Goal: Communication & Community: Answer question/provide support

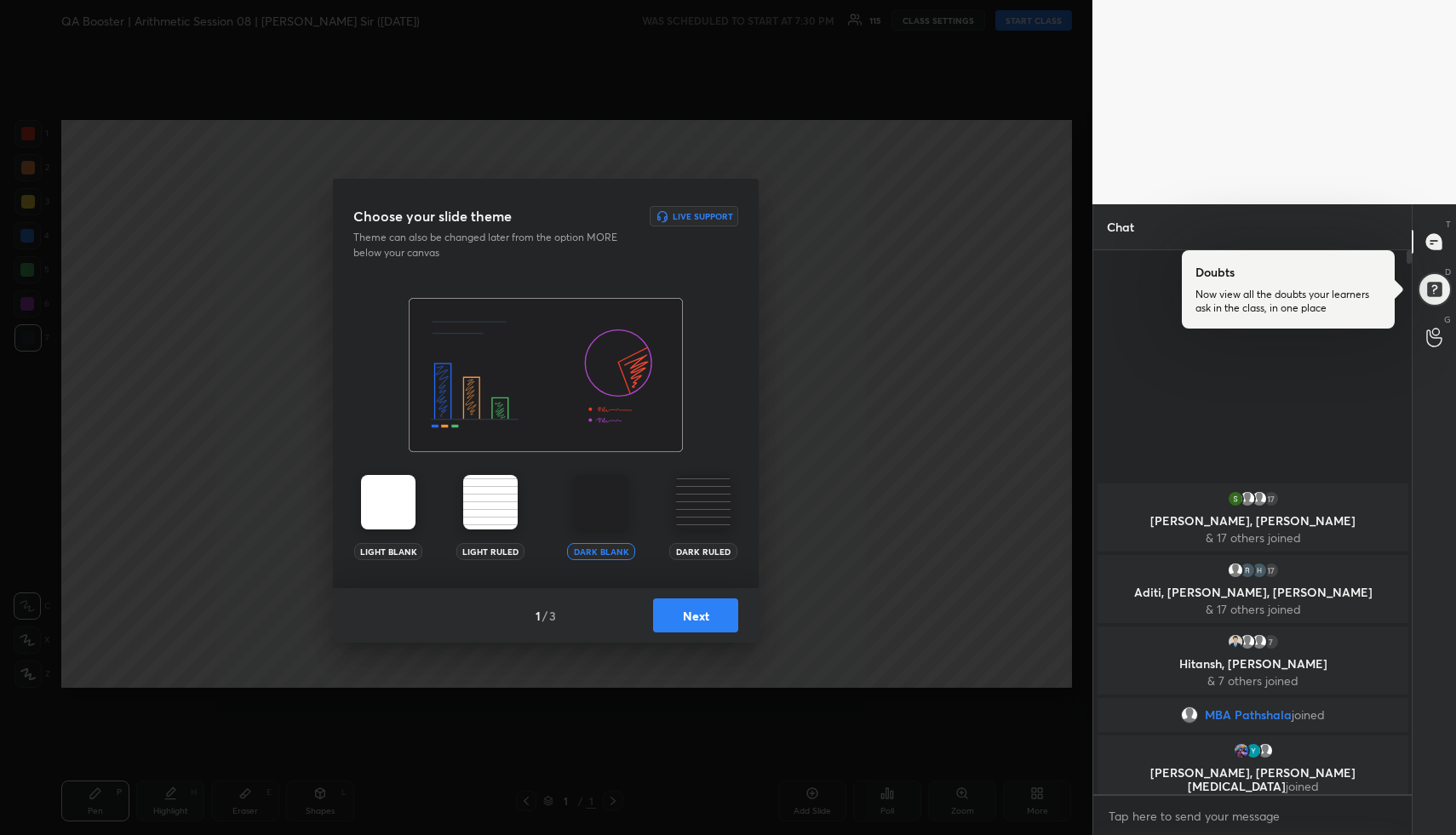
scroll to position [84389, 84118]
click at [684, 612] on button "Next" at bounding box center [695, 615] width 85 height 34
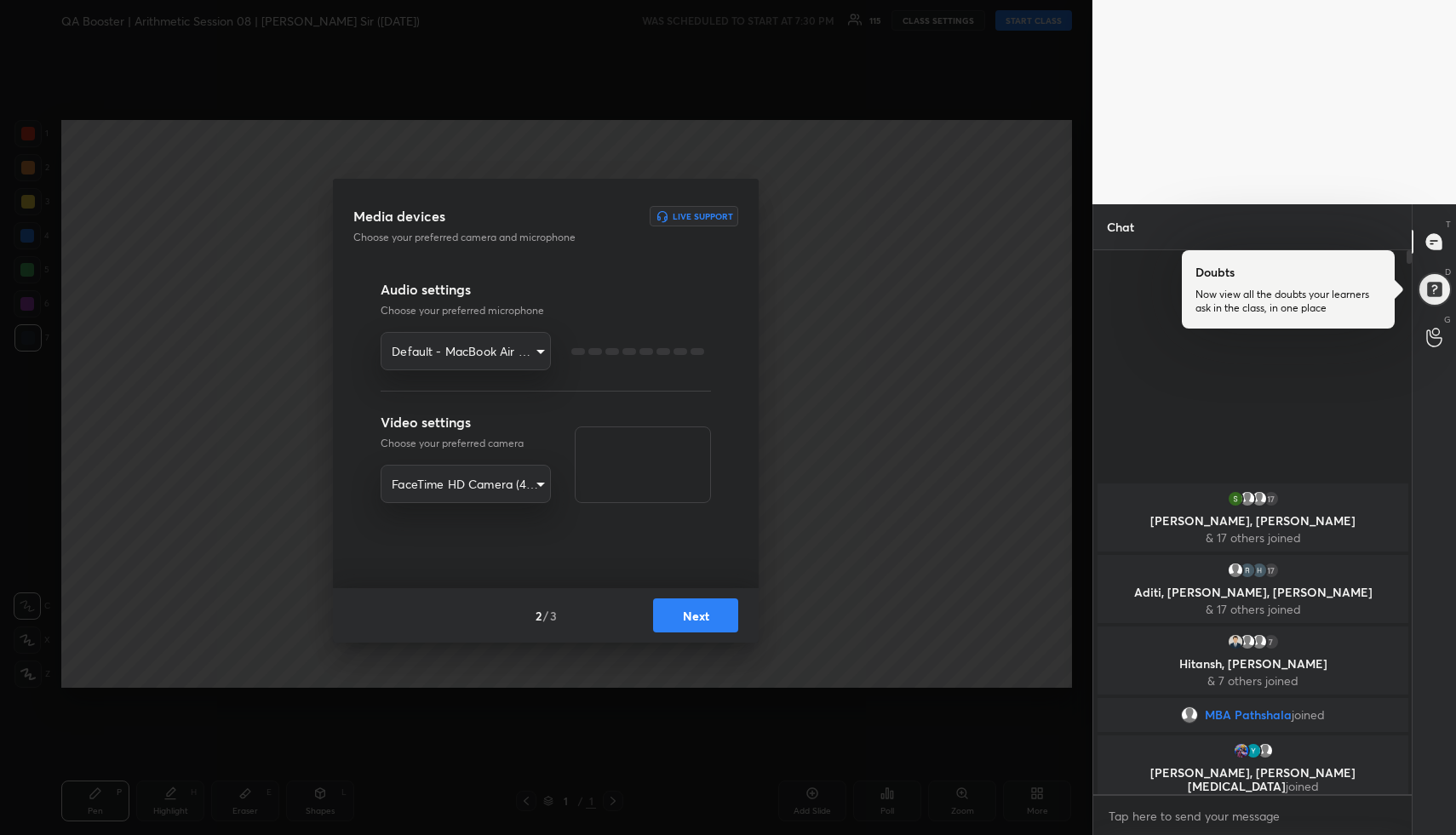
click at [684, 612] on button "Next" at bounding box center [695, 615] width 85 height 34
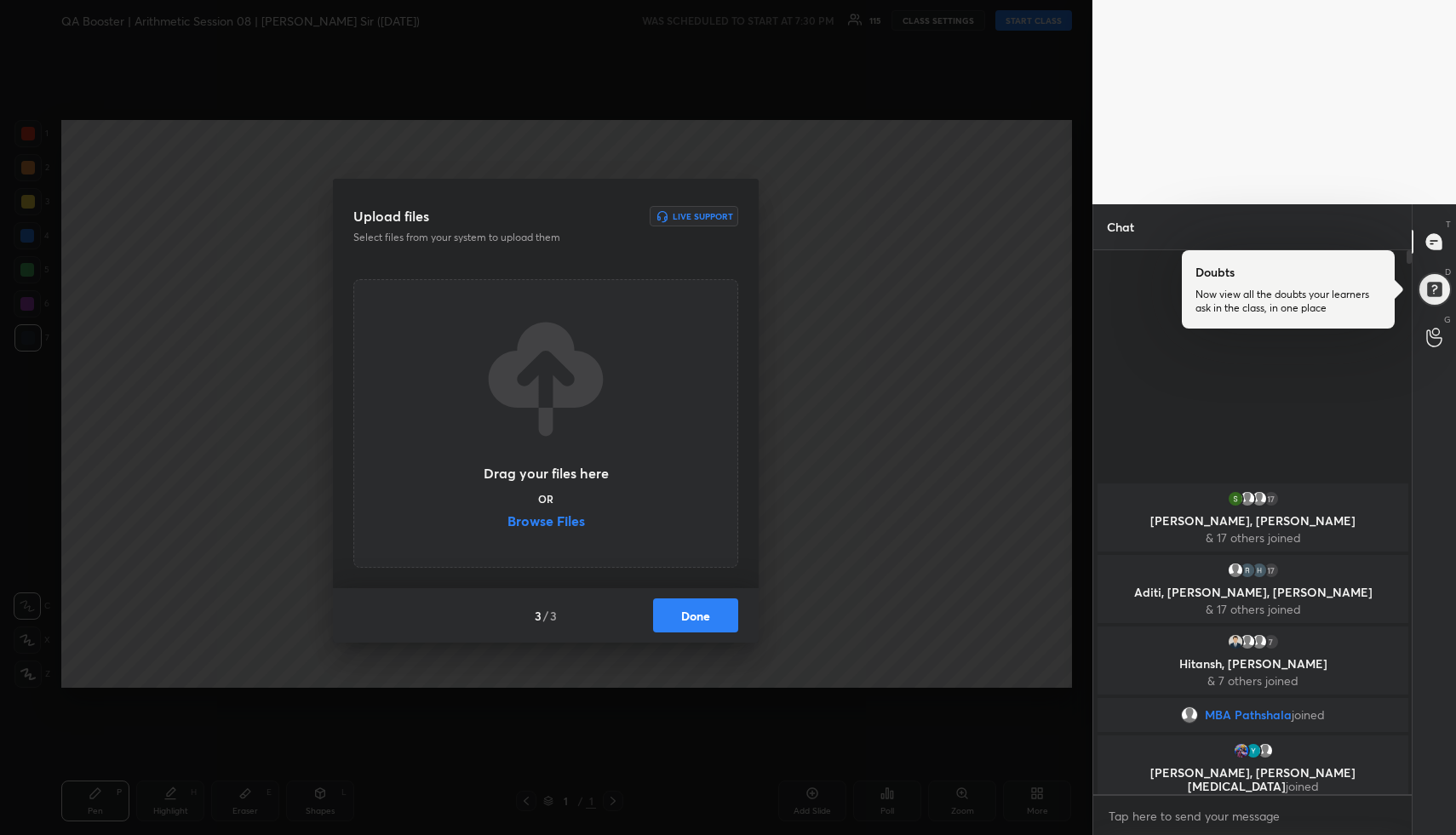
click at [684, 612] on button "Done" at bounding box center [695, 615] width 85 height 34
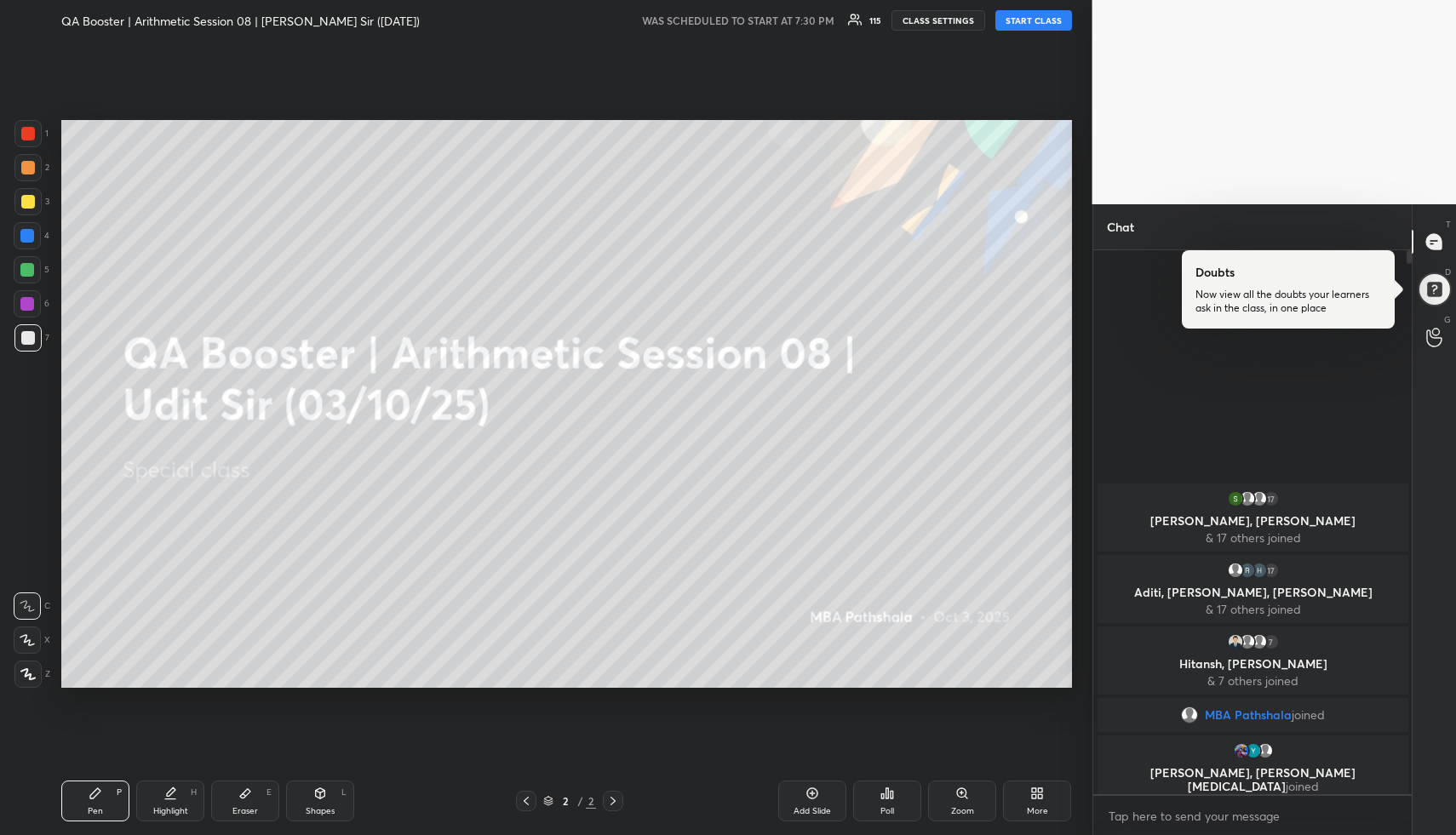
click at [1019, 18] on button "START CLASS" at bounding box center [1033, 20] width 76 height 20
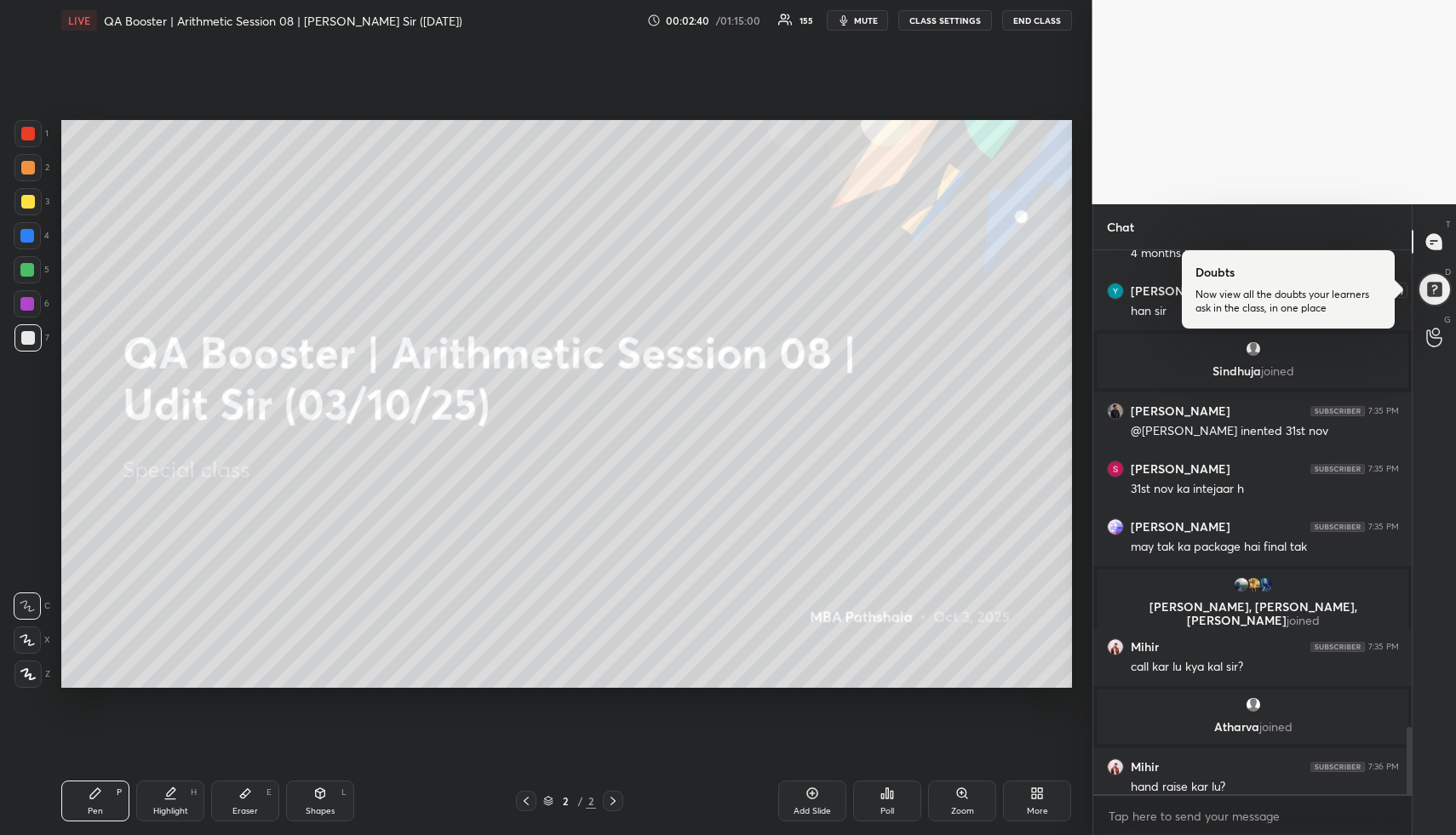
scroll to position [3830, 0]
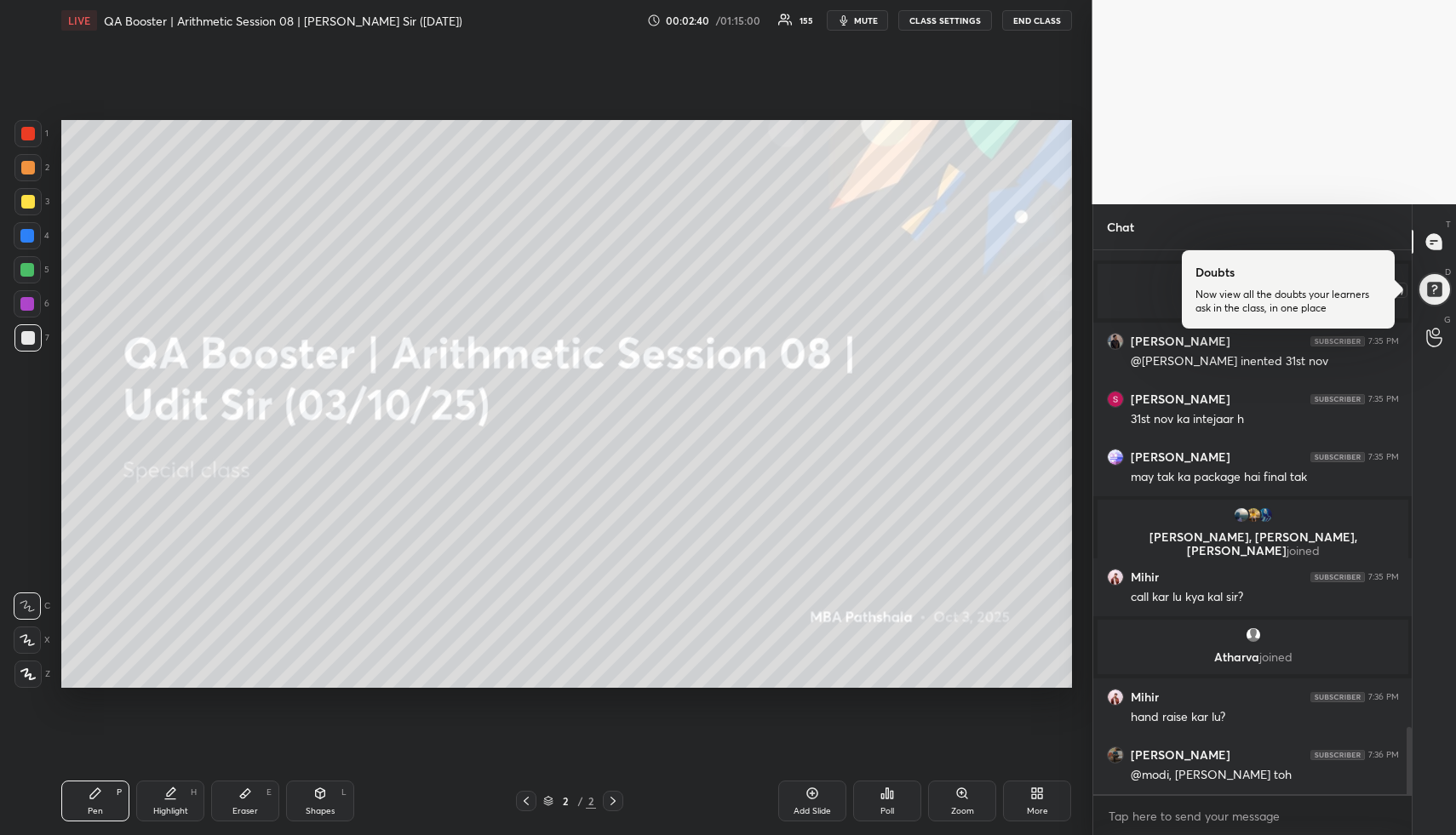
click at [1440, 292] on div at bounding box center [1433, 289] width 34 height 34
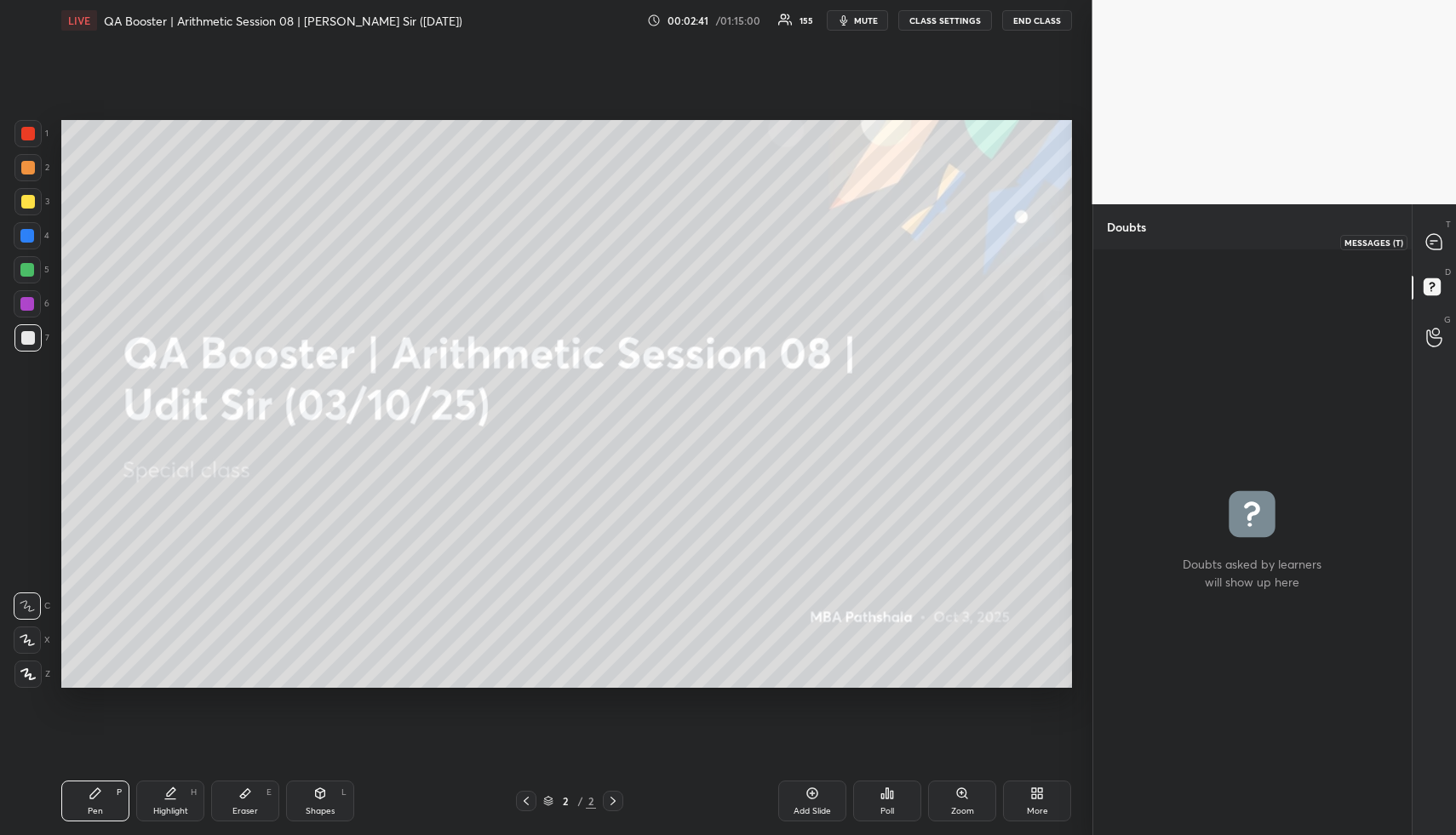
click at [1433, 243] on icon at bounding box center [1433, 241] width 15 height 15
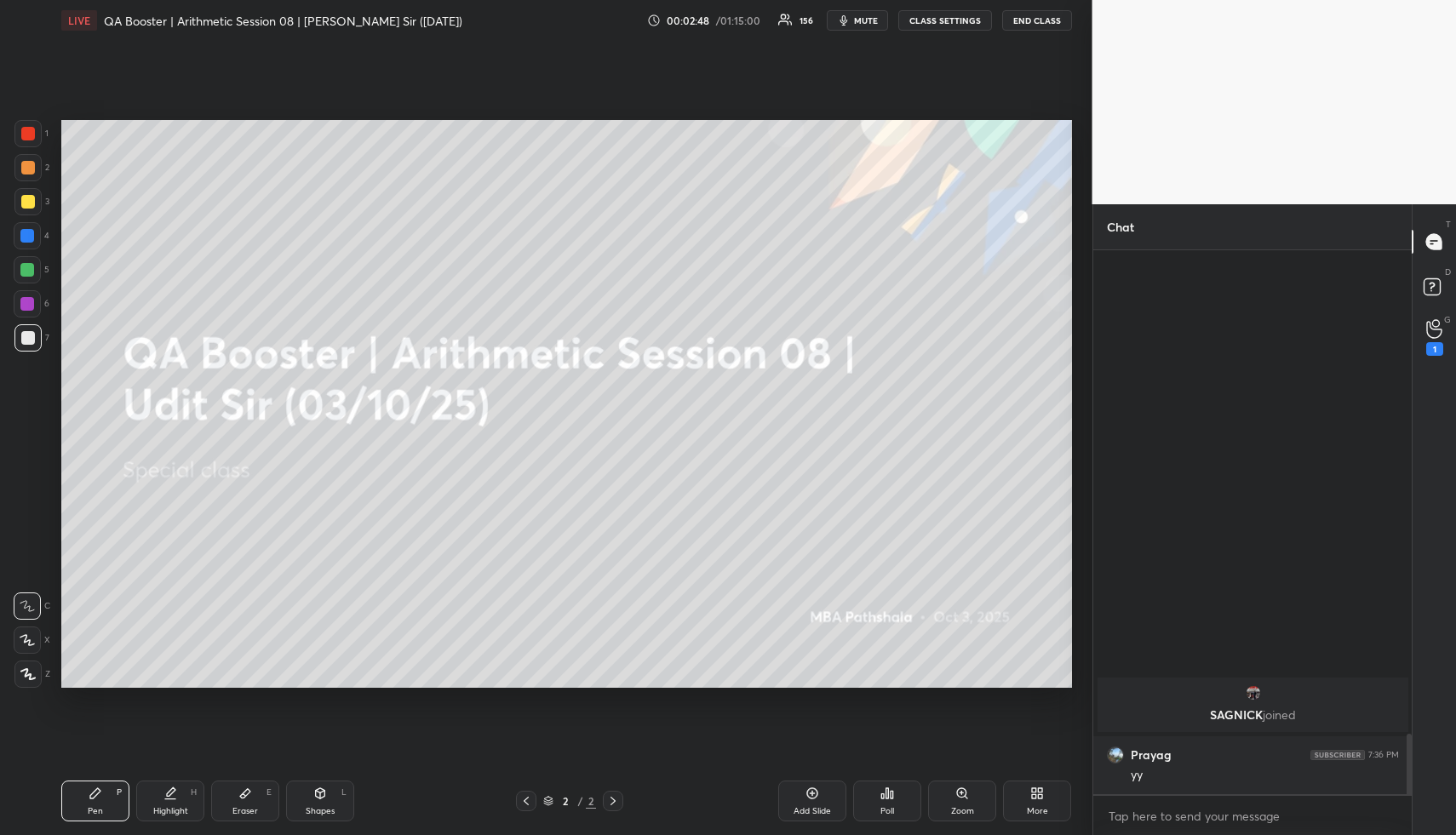
scroll to position [3919, 0]
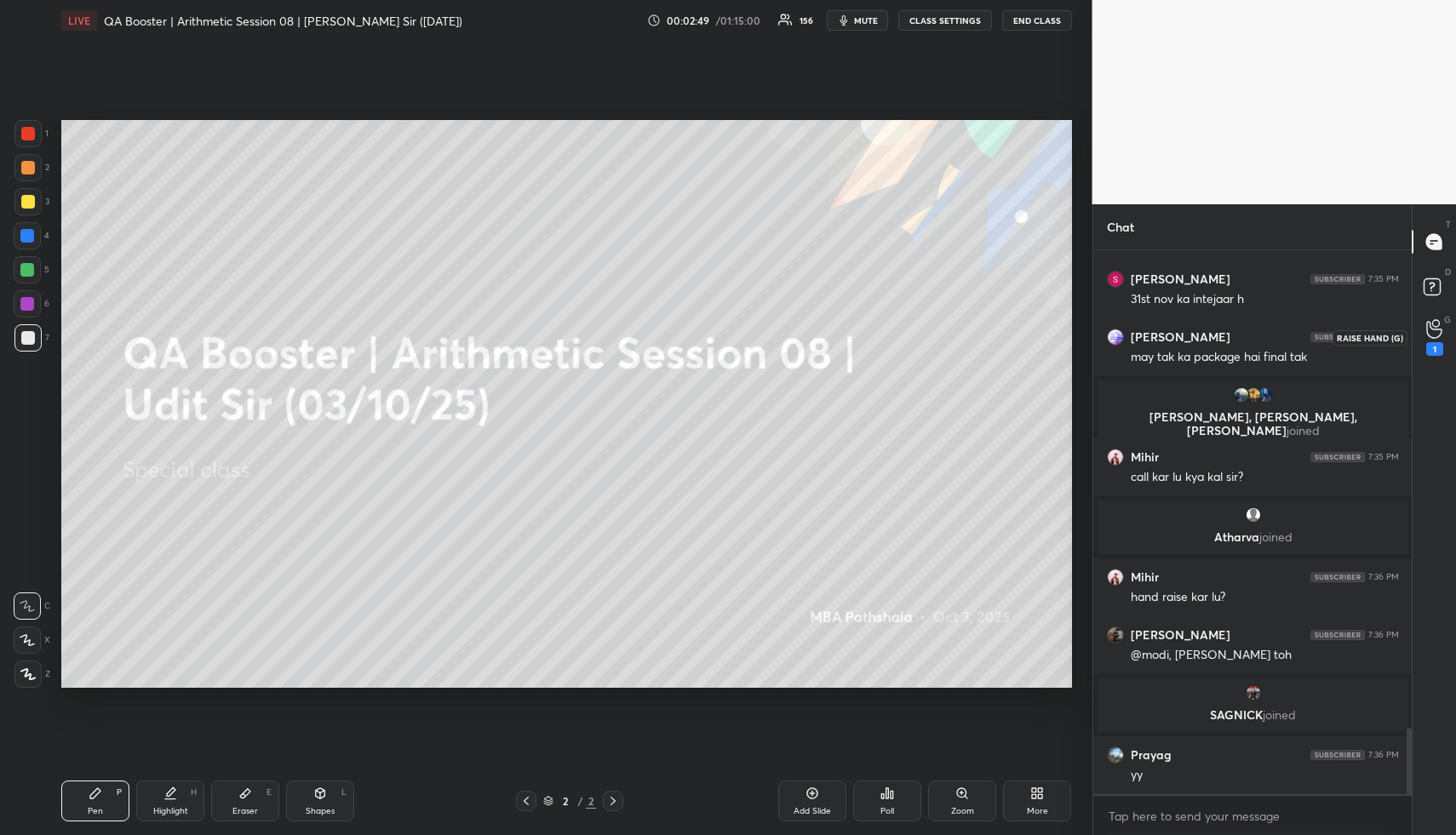
click at [1444, 332] on div "1" at bounding box center [1434, 337] width 34 height 31
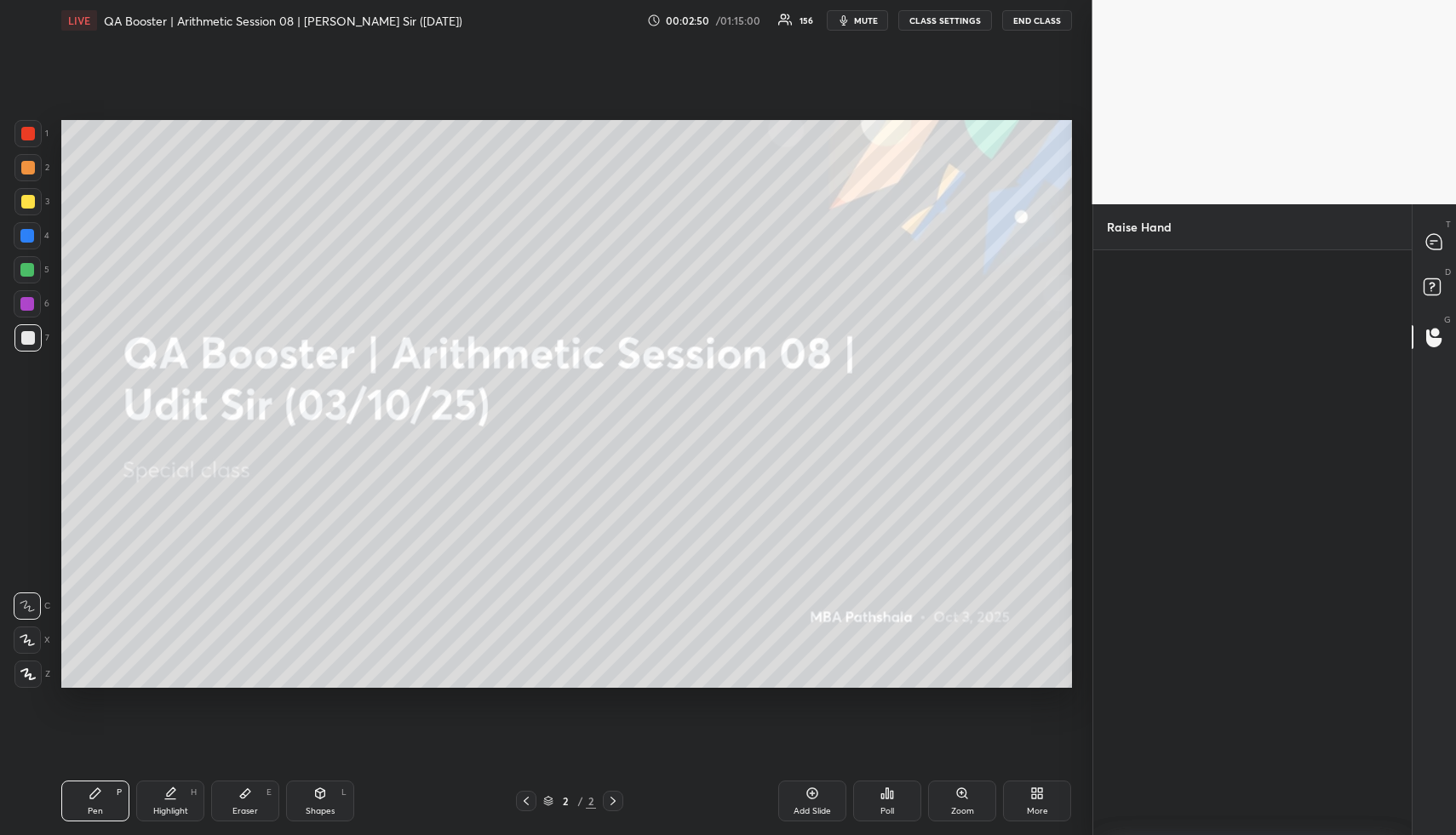
scroll to position [6, 6]
click at [1425, 279] on icon at bounding box center [1434, 289] width 31 height 31
click at [1429, 247] on icon at bounding box center [1433, 241] width 15 height 15
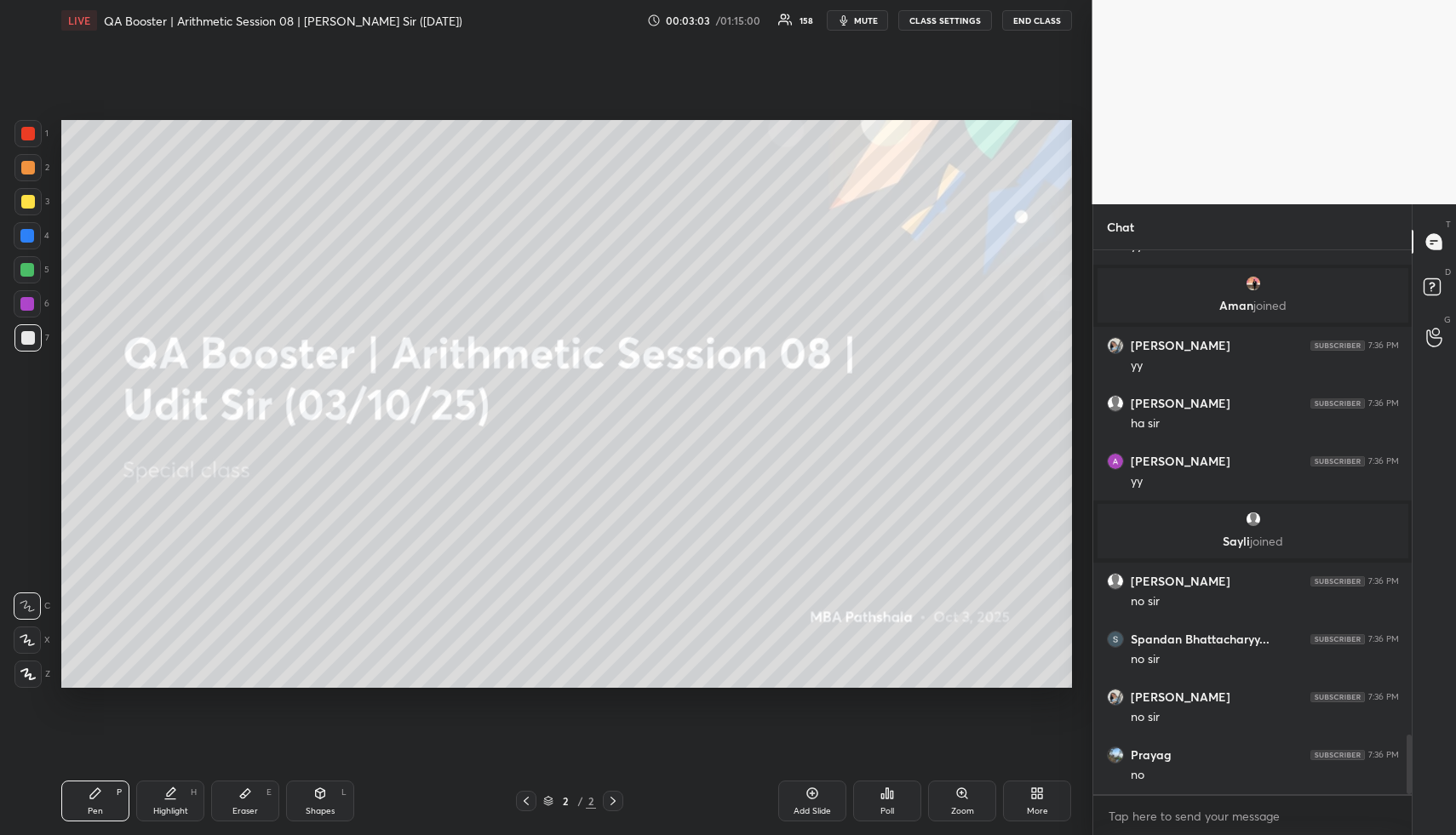
scroll to position [4438, 0]
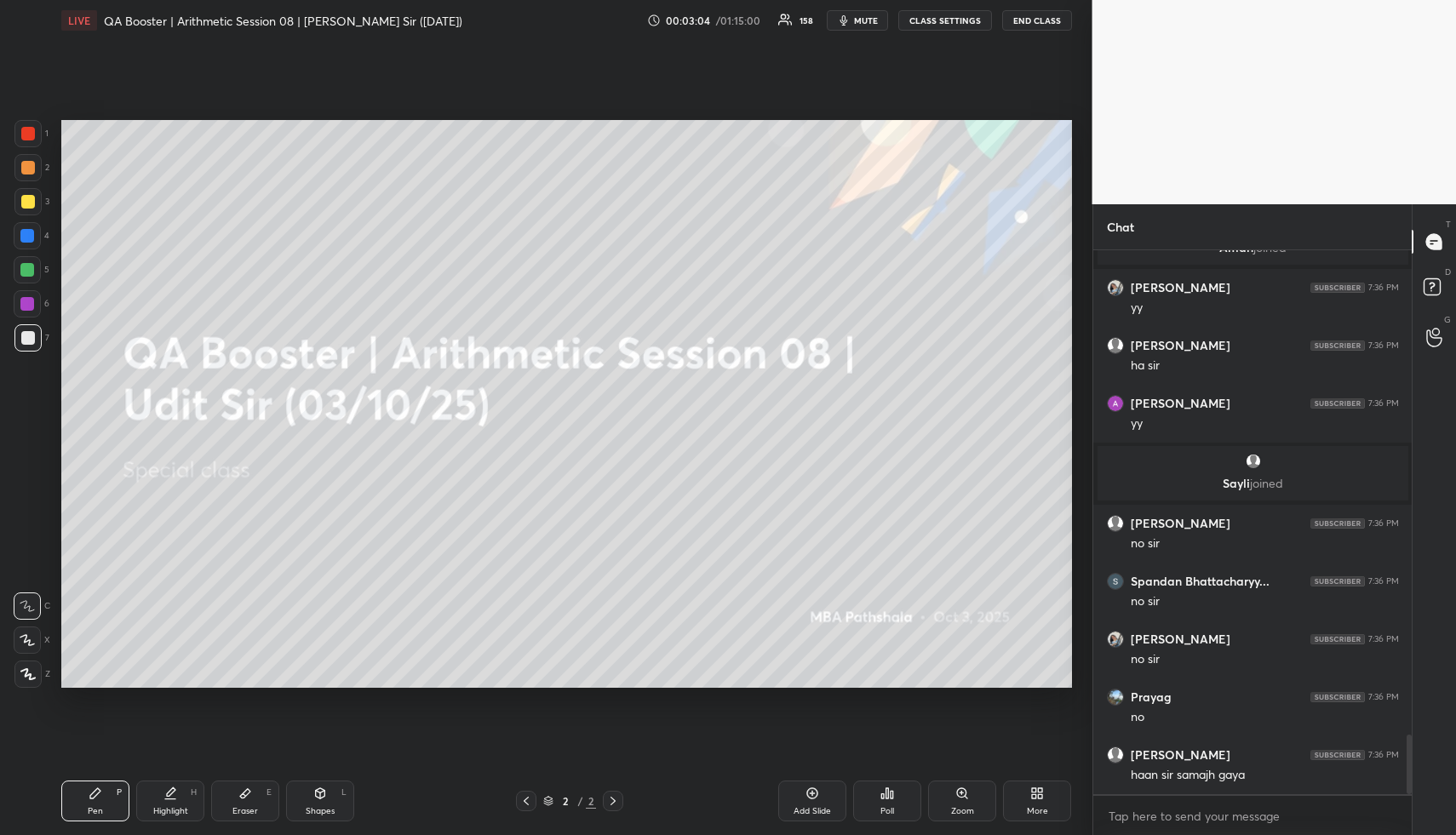
click at [1040, 797] on icon at bounding box center [1040, 795] width 4 height 4
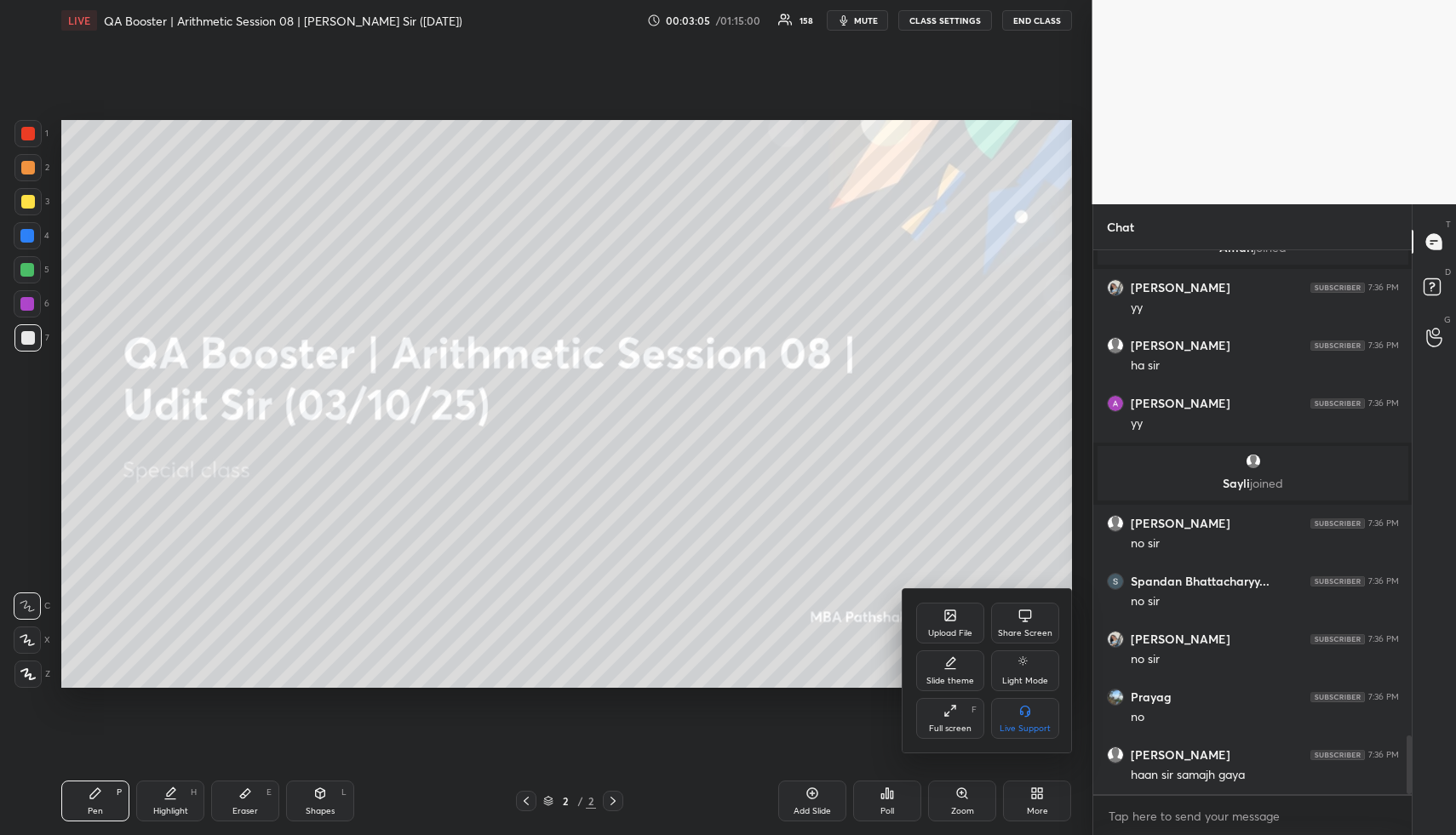
scroll to position [4496, 0]
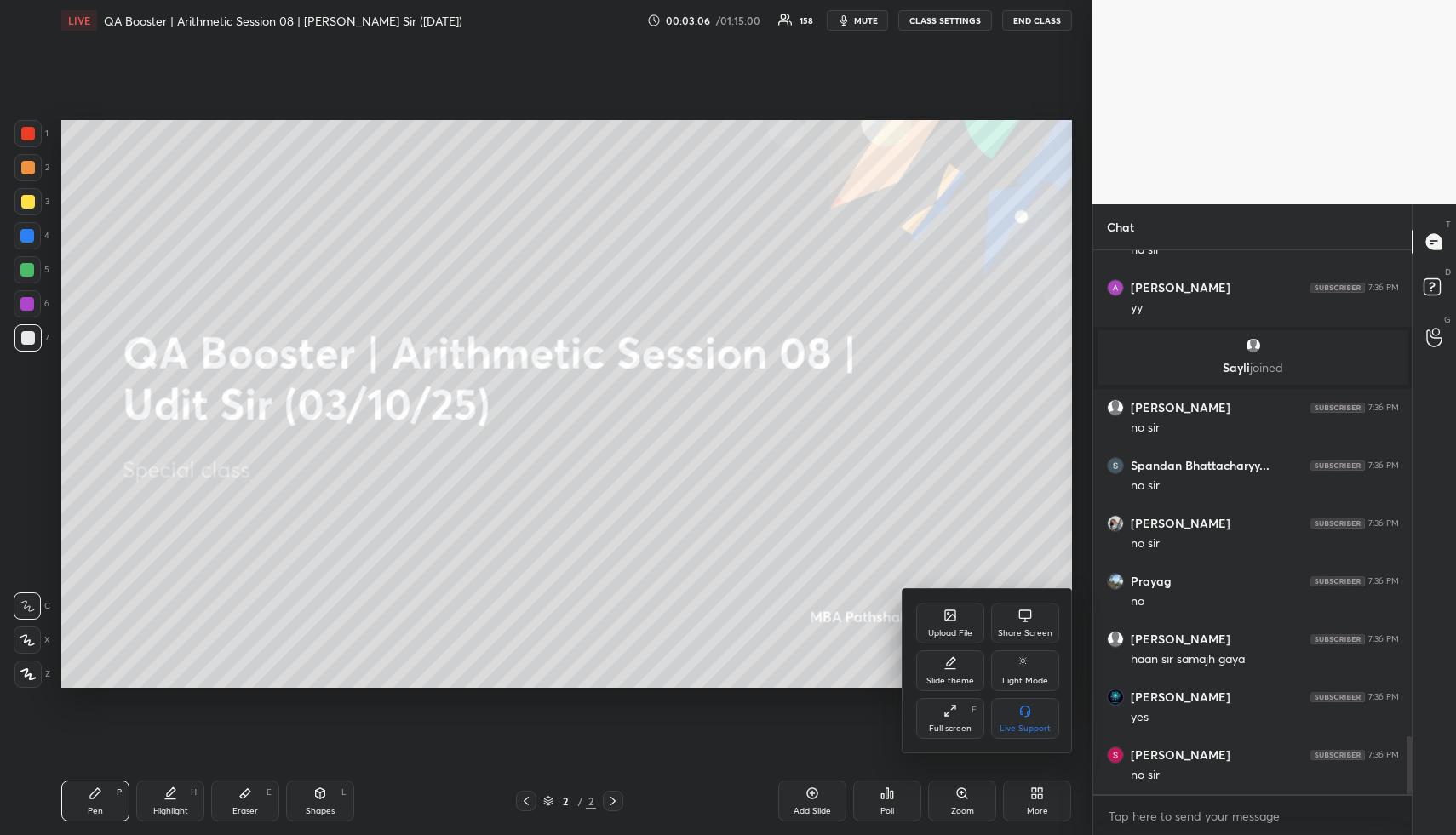
click at [940, 626] on div "Upload File" at bounding box center [950, 623] width 68 height 40
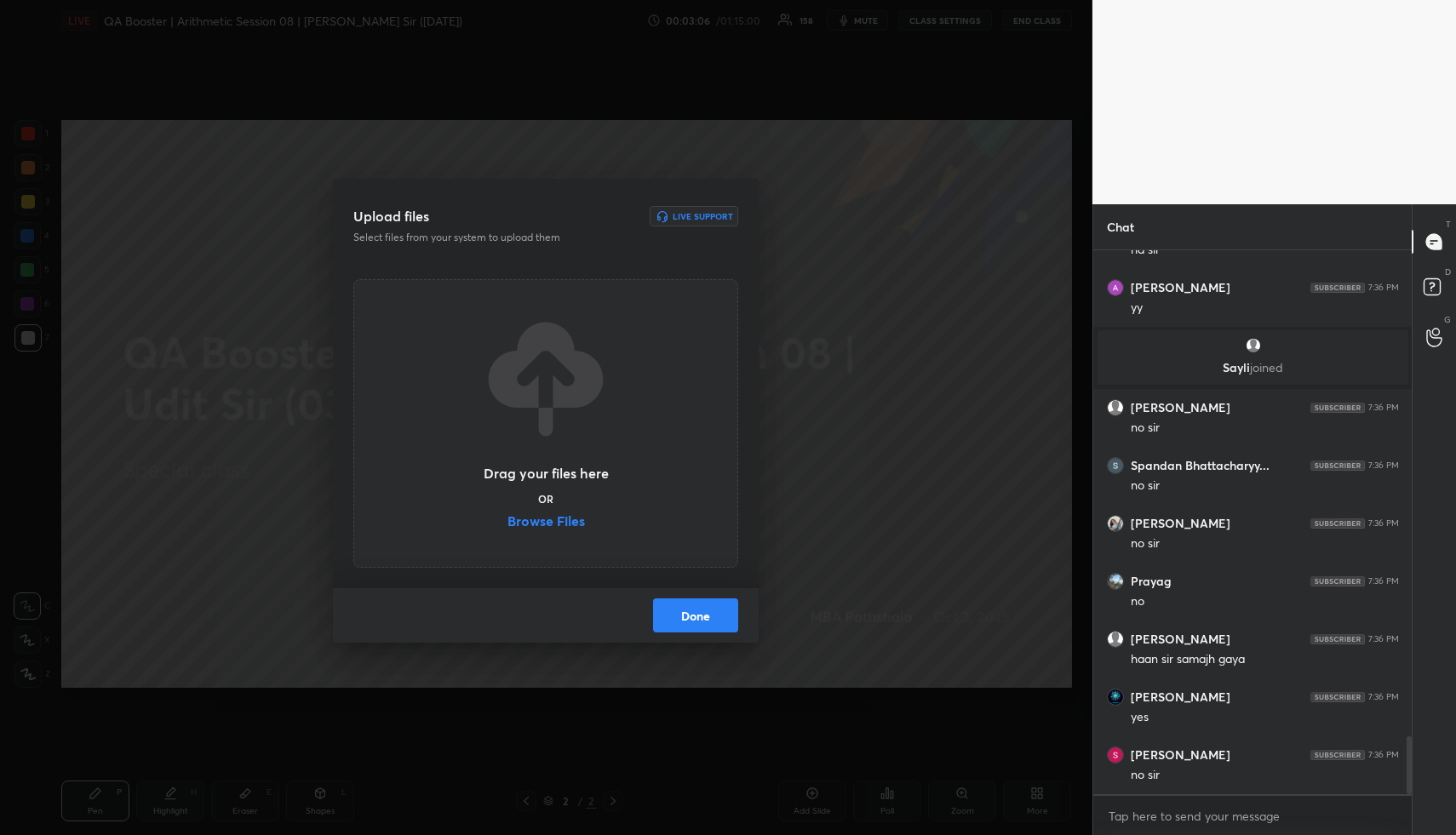
scroll to position [4612, 0]
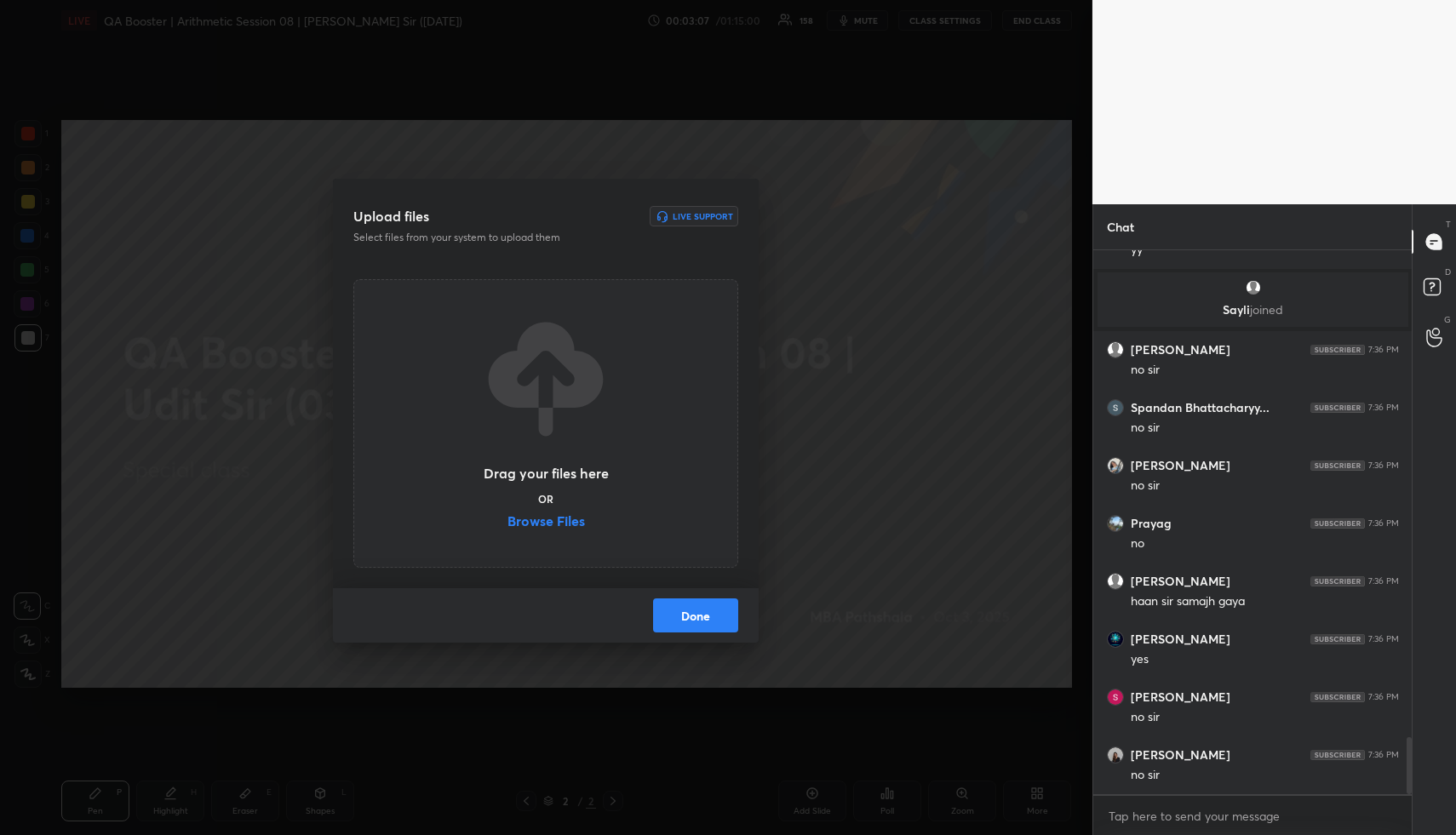
click at [571, 519] on label "Browse Files" at bounding box center [546, 523] width 77 height 18
click at [507, 519] on input "Browse Files" at bounding box center [507, 523] width 0 height 18
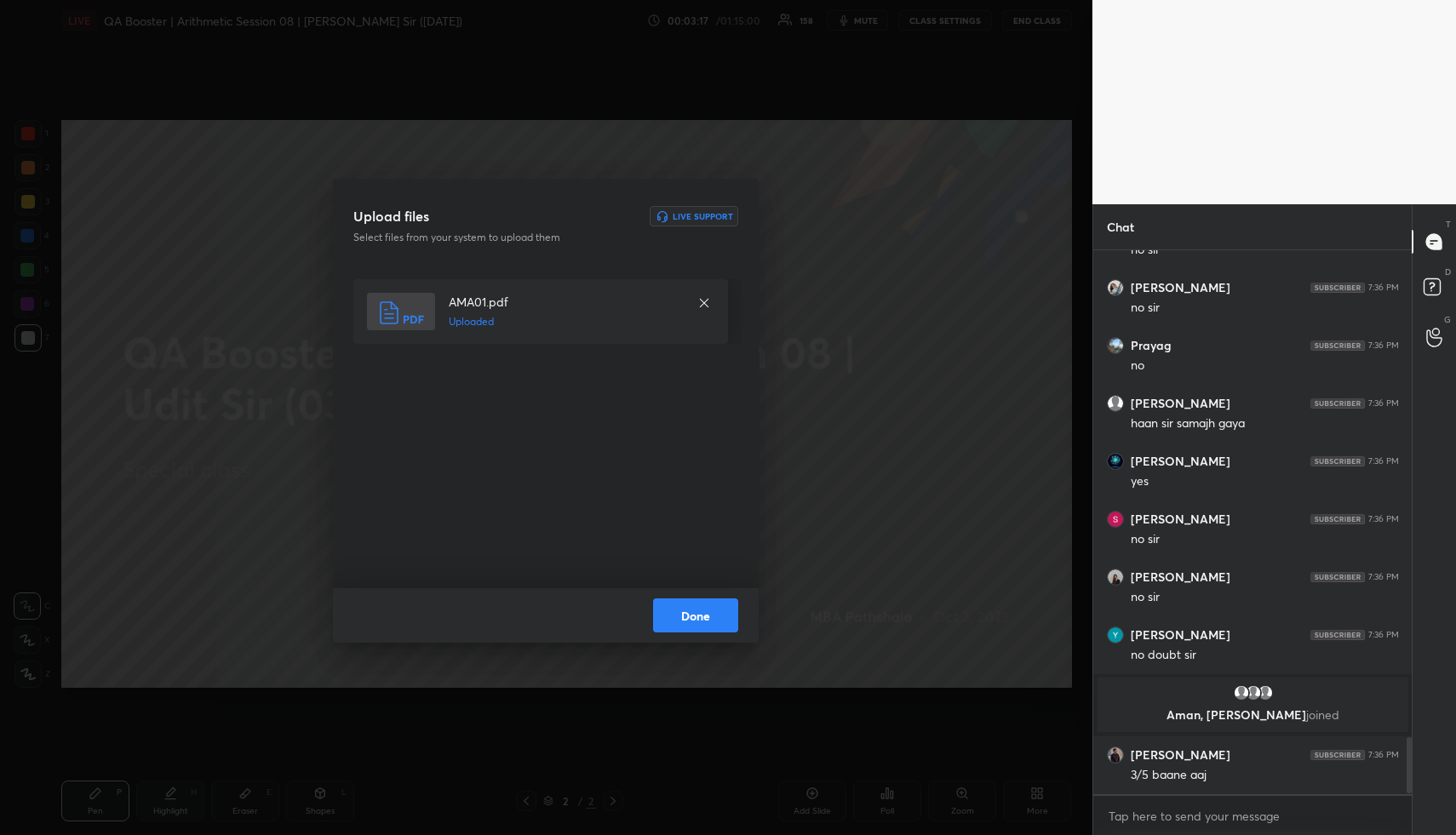
scroll to position [4686, 0]
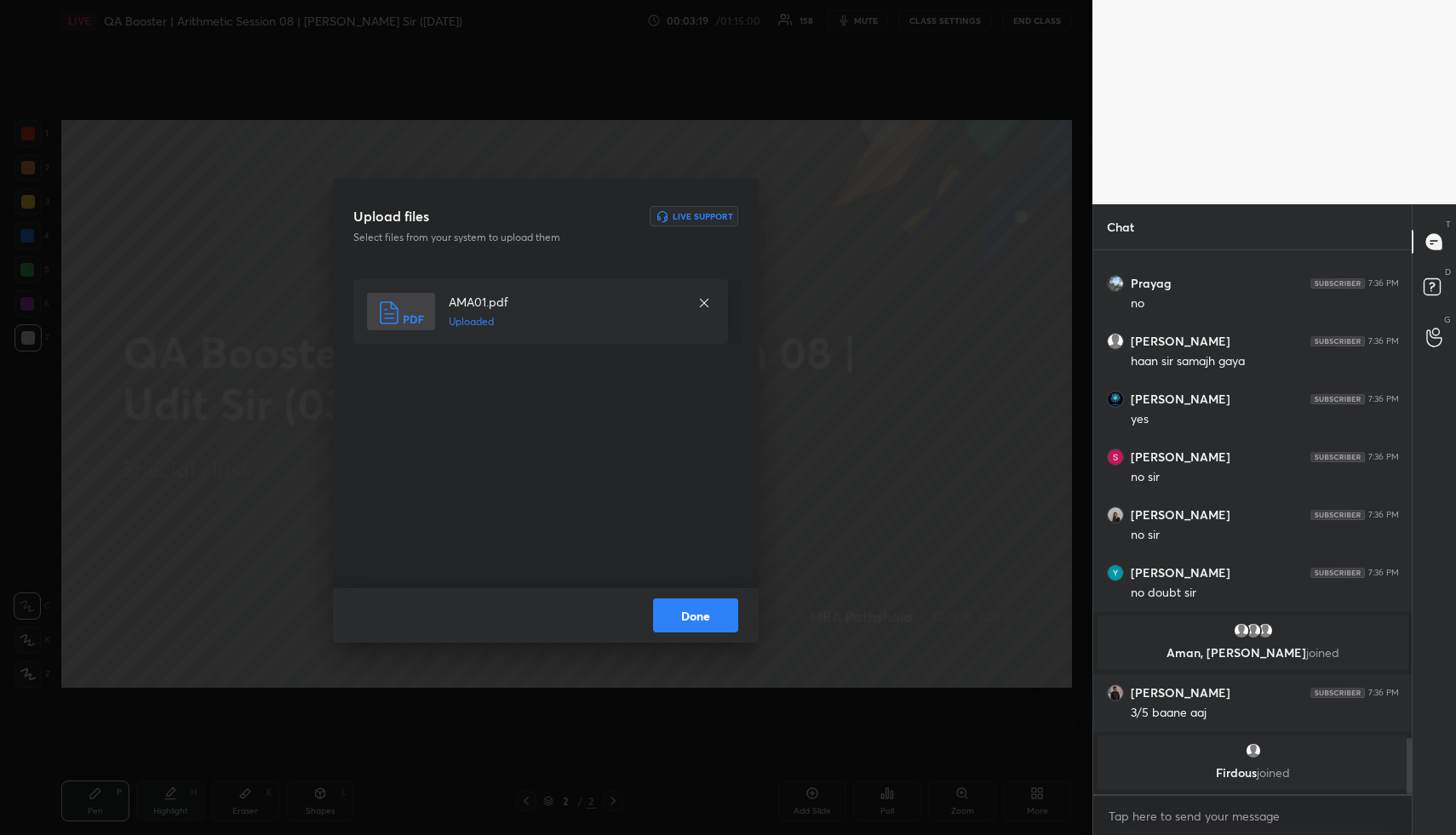
click at [707, 613] on button "Done" at bounding box center [695, 615] width 85 height 34
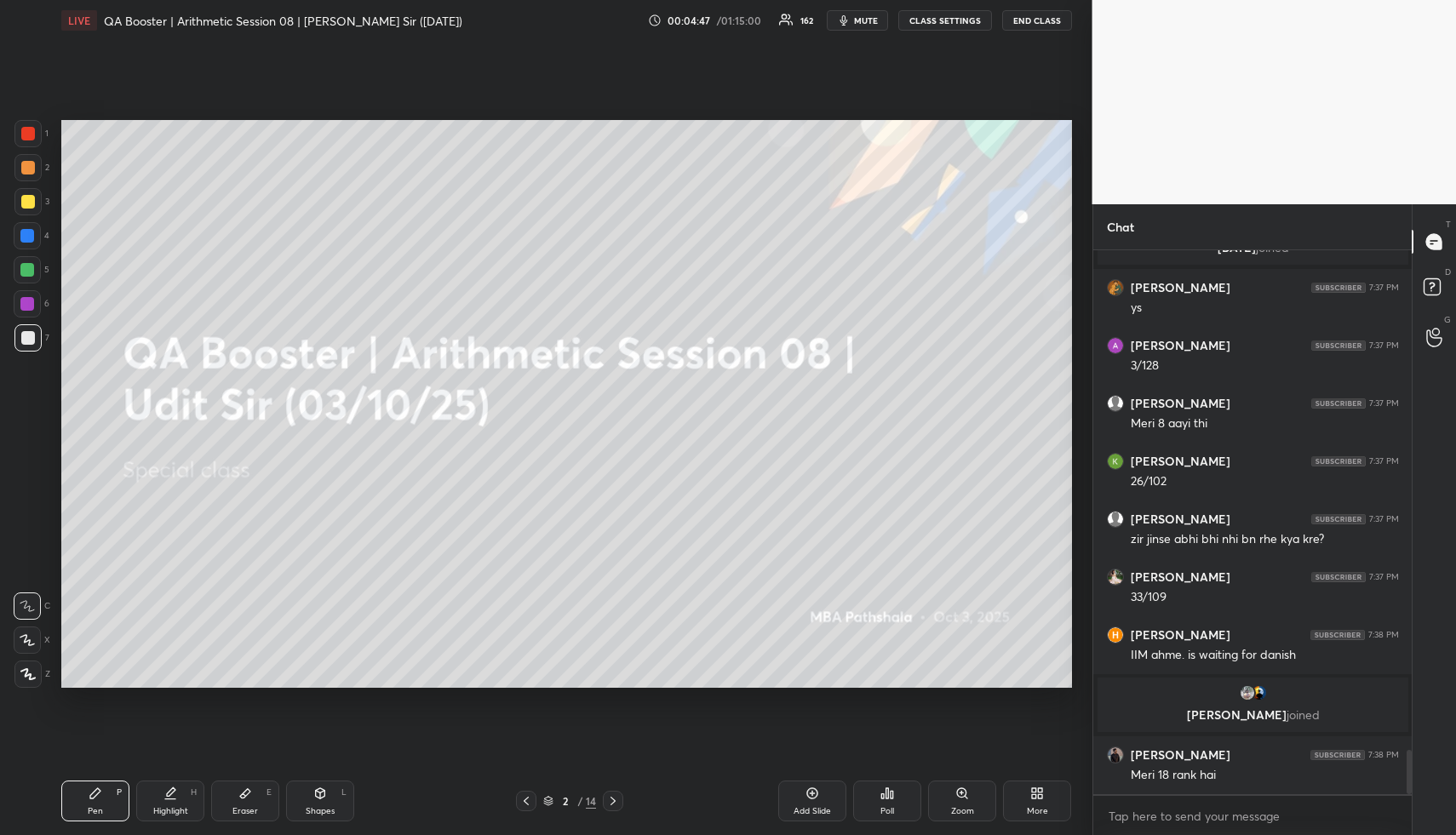
scroll to position [6204, 0]
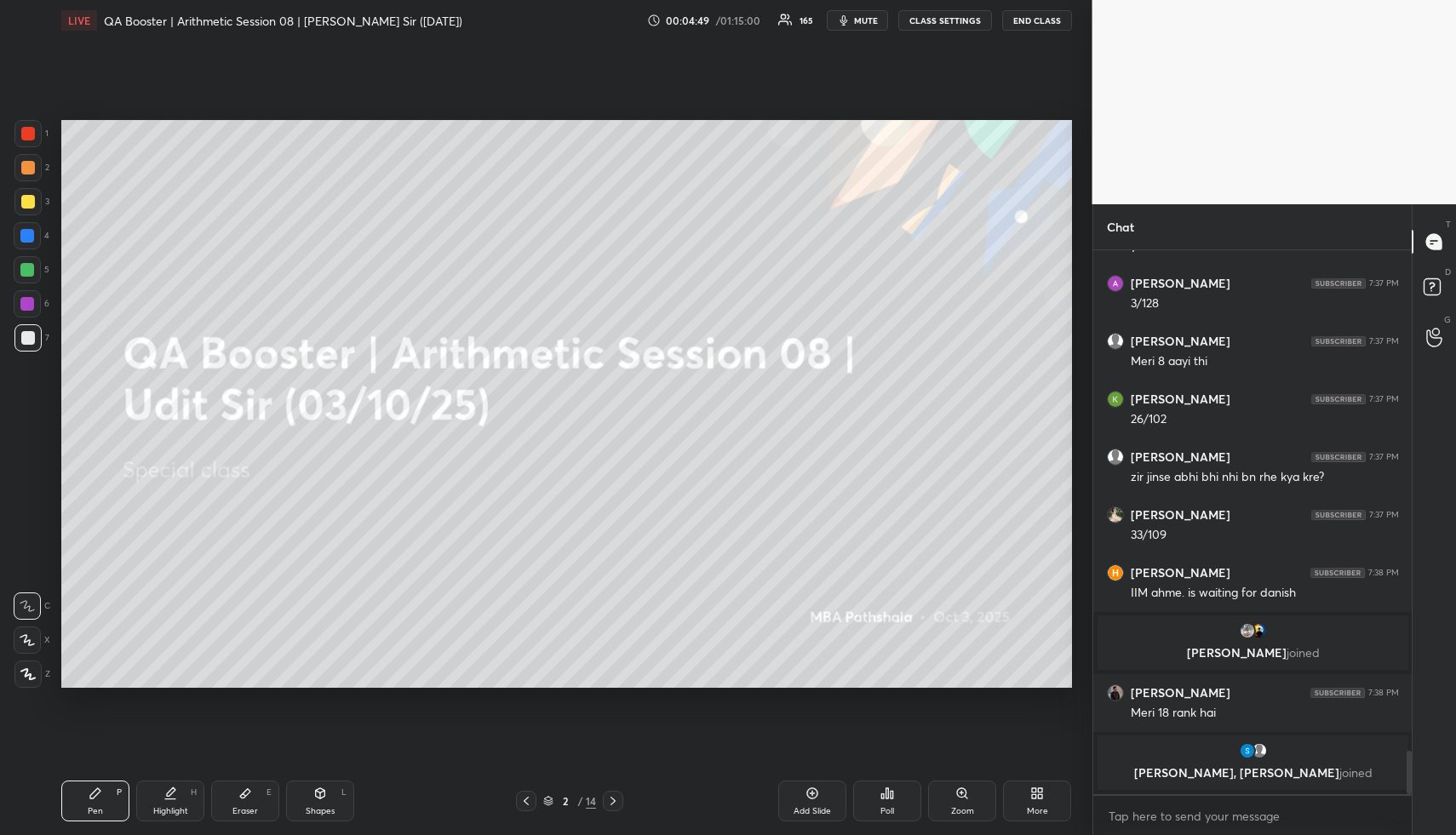
drag, startPoint x: 331, startPoint y: 802, endPoint x: 317, endPoint y: 805, distance: 14.3
click at [324, 804] on div "Shapes L" at bounding box center [319, 801] width 68 height 40
click at [26, 271] on div at bounding box center [26, 269] width 13 height 13
click at [33, 272] on div at bounding box center [26, 269] width 13 height 13
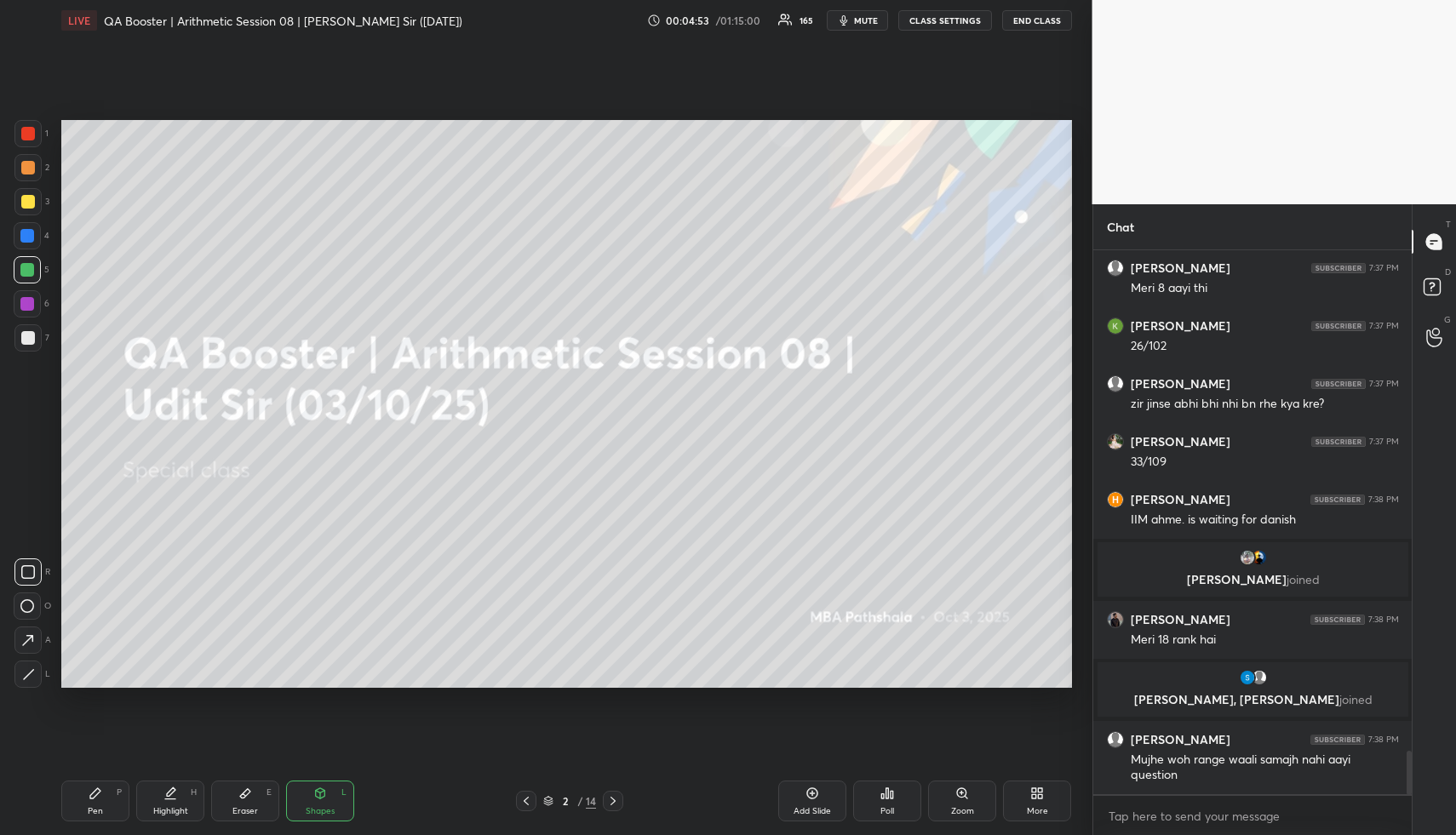
scroll to position [6306, 0]
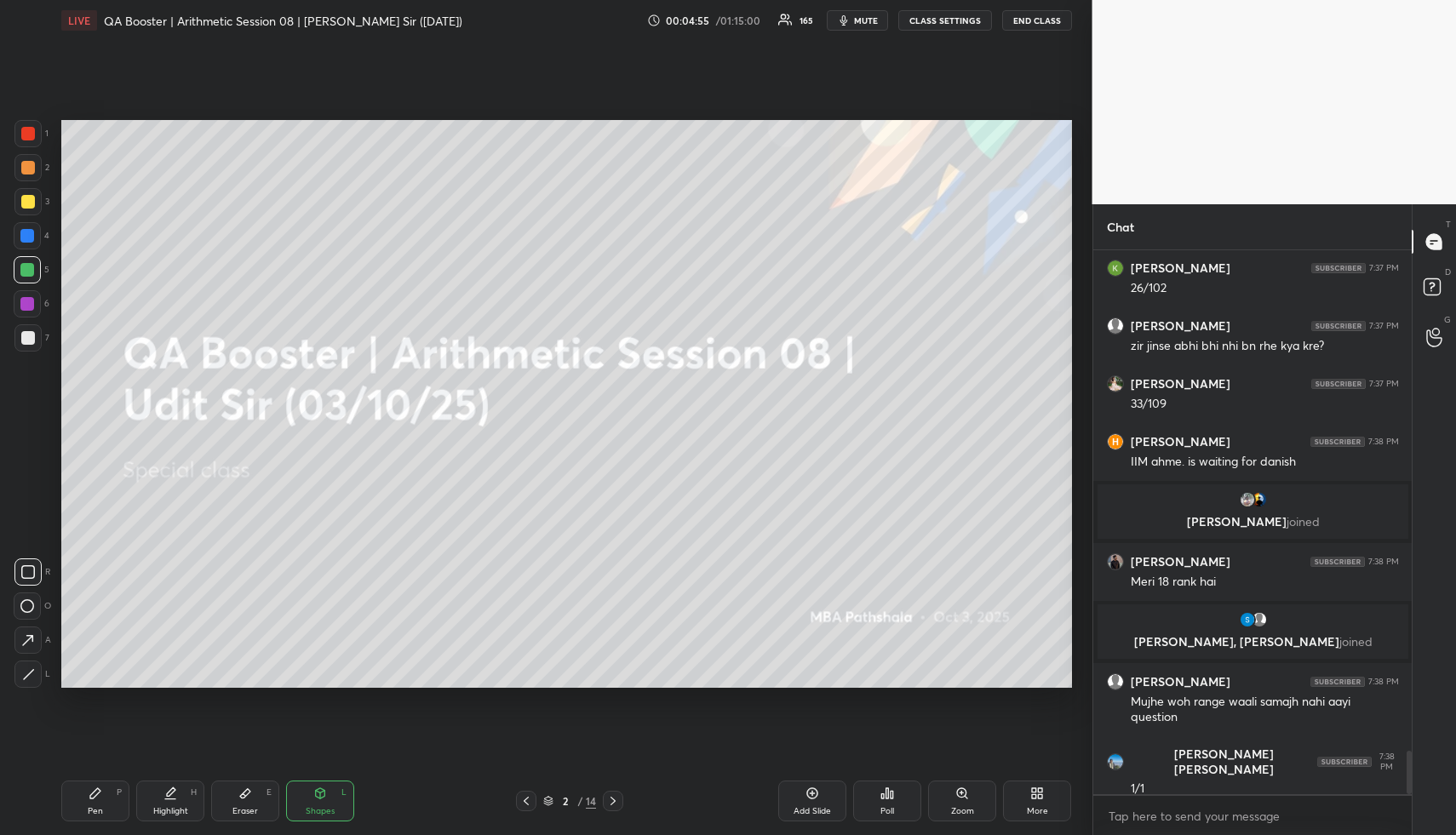
click at [170, 812] on div "Highlight" at bounding box center [171, 811] width 35 height 9
click at [182, 812] on div "Highlight" at bounding box center [171, 811] width 35 height 9
drag, startPoint x: 177, startPoint y: 795, endPoint x: 174, endPoint y: 787, distance: 8.5
click at [176, 796] on div "Highlight H" at bounding box center [170, 801] width 68 height 40
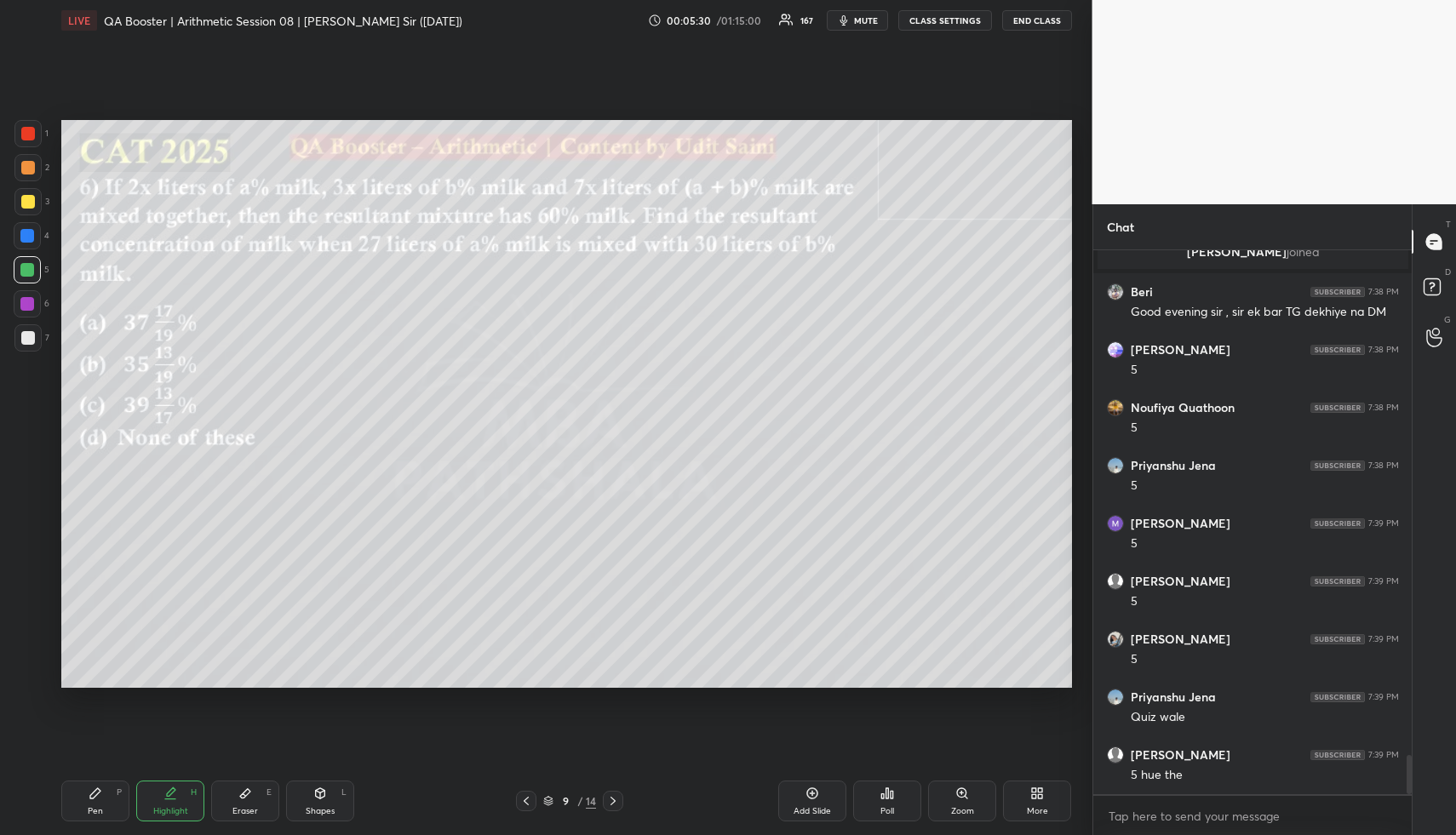
scroll to position [6943, 0]
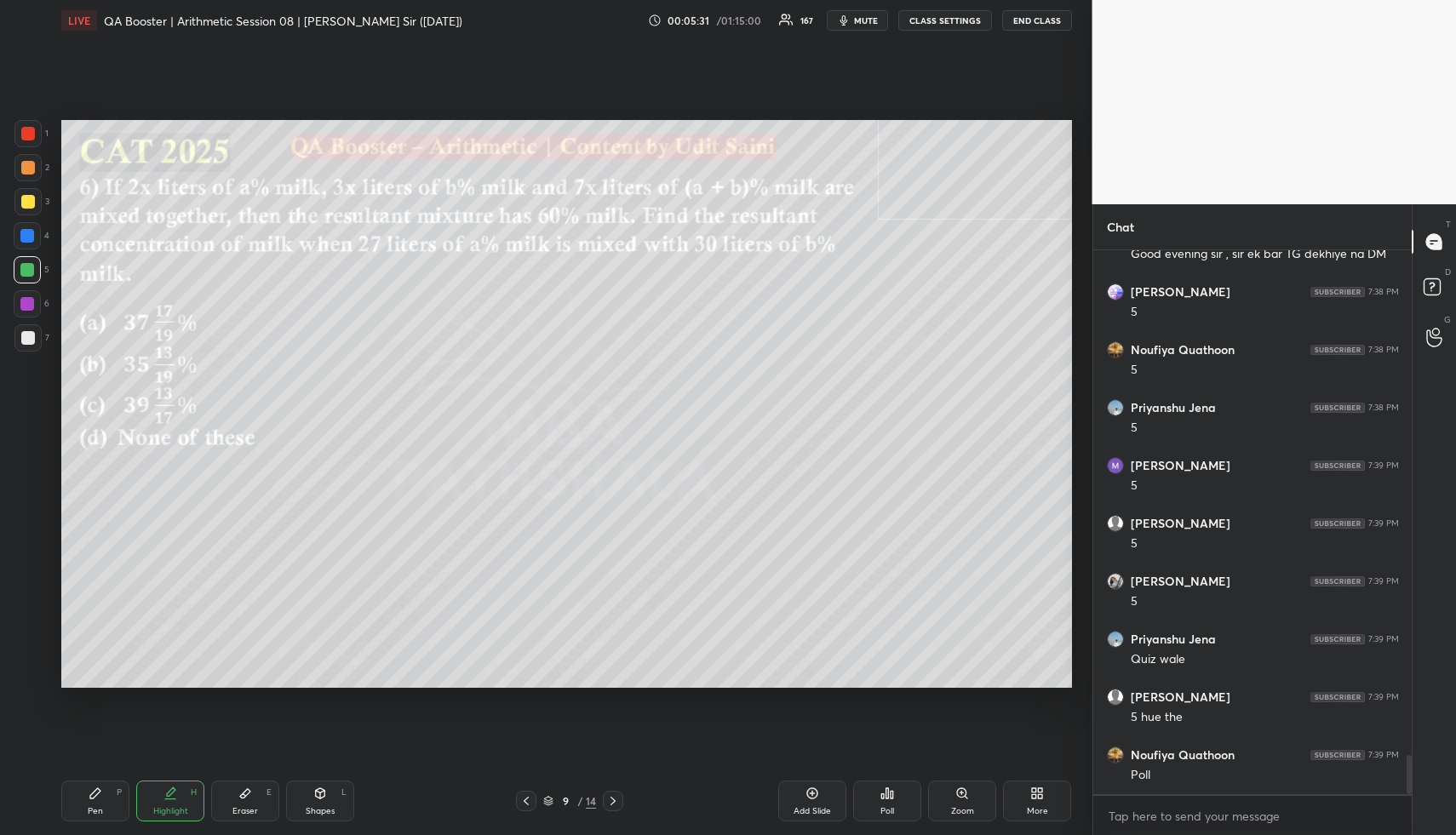
click at [91, 799] on div "Pen P" at bounding box center [95, 801] width 68 height 40
click at [93, 799] on icon at bounding box center [95, 793] width 13 height 13
click at [36, 233] on div at bounding box center [26, 236] width 27 height 27
click at [33, 230] on div at bounding box center [26, 235] width 13 height 13
click at [30, 673] on icon at bounding box center [27, 674] width 15 height 12
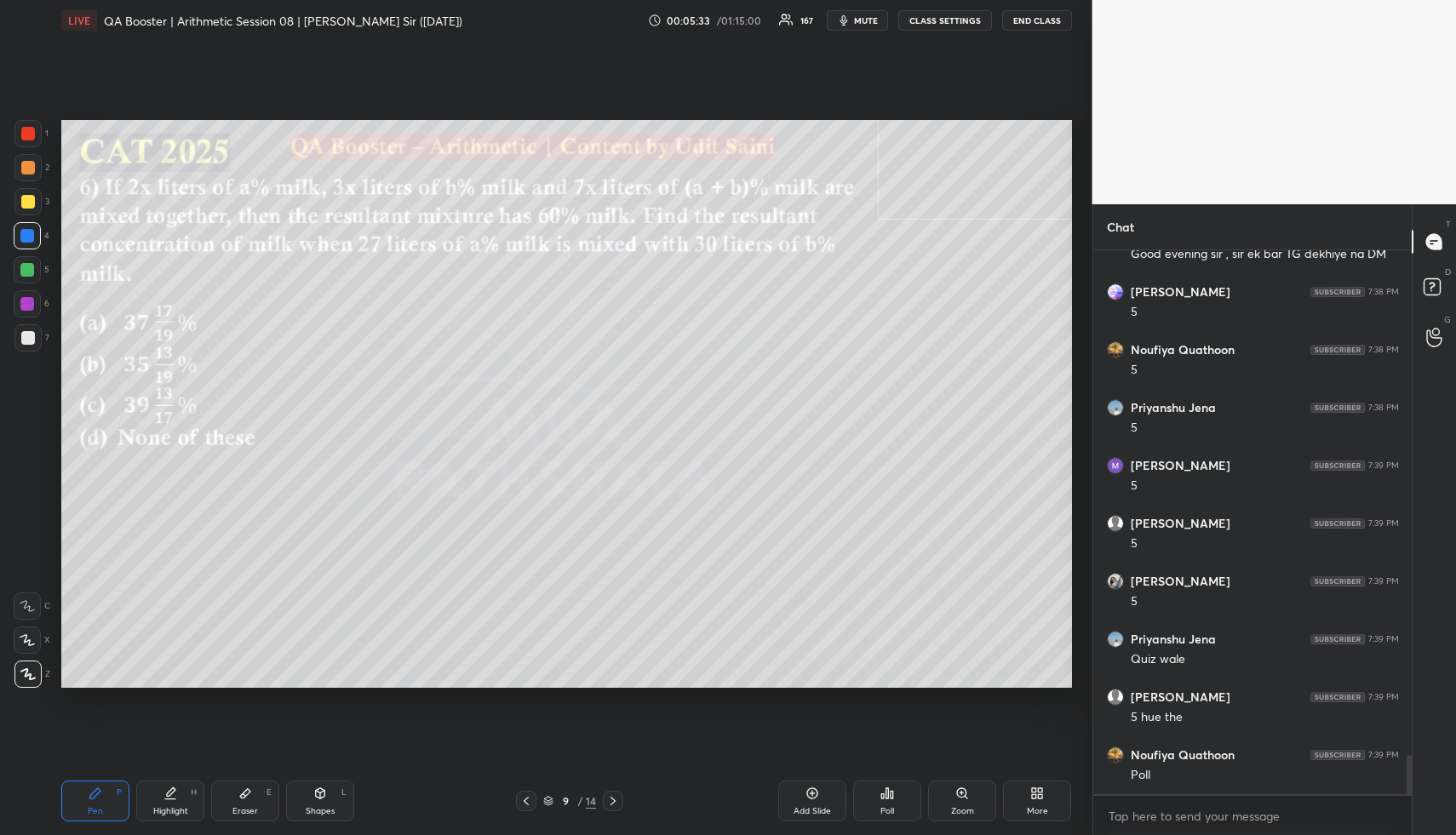
drag, startPoint x: 31, startPoint y: 674, endPoint x: 40, endPoint y: 574, distance: 100.4
click at [29, 674] on icon at bounding box center [27, 674] width 15 height 12
click at [18, 266] on div at bounding box center [26, 269] width 27 height 27
click at [22, 271] on div at bounding box center [26, 269] width 13 height 13
click at [27, 270] on div at bounding box center [26, 269] width 13 height 13
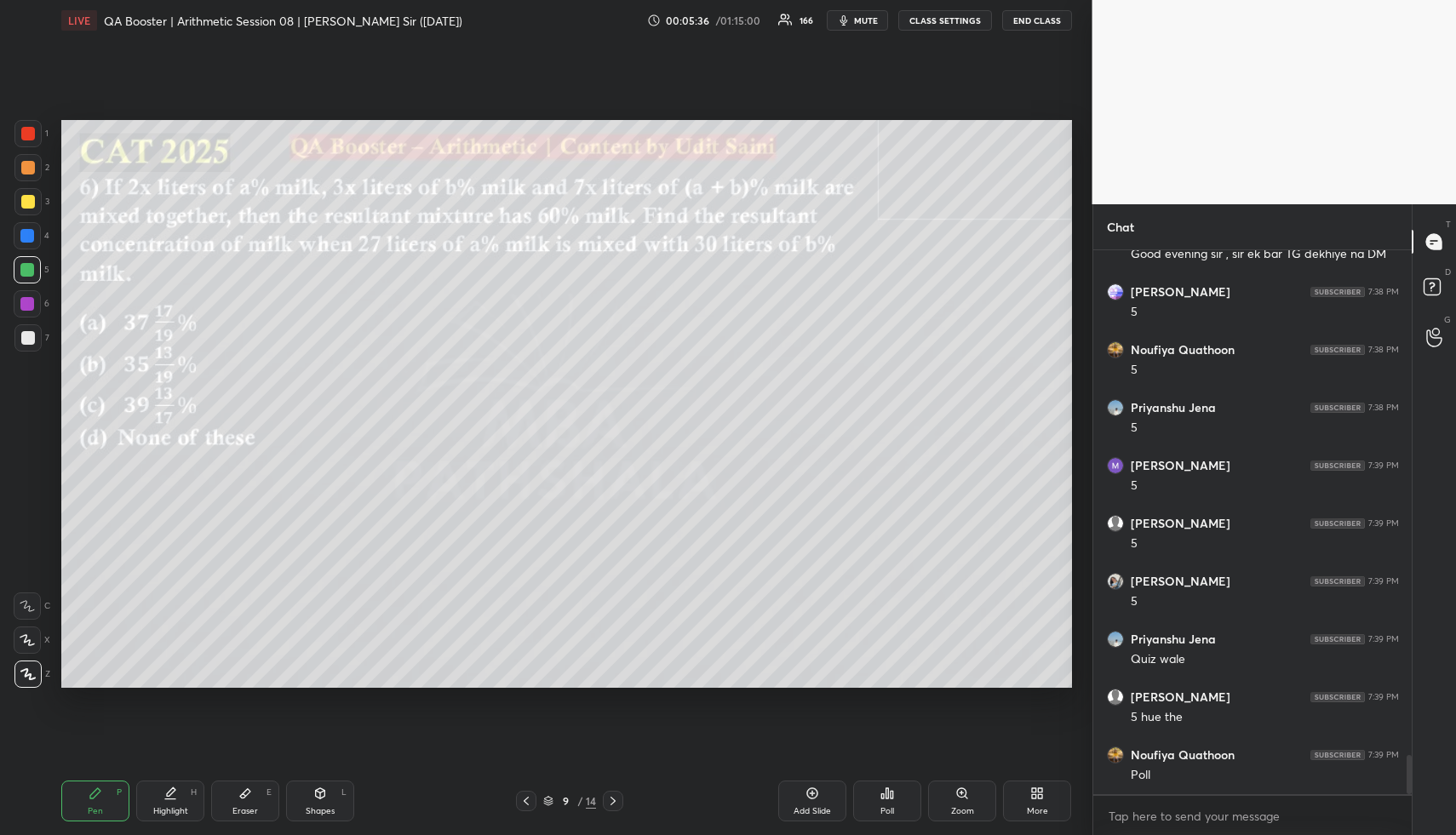
click at [24, 175] on div at bounding box center [27, 167] width 27 height 27
click at [25, 178] on div at bounding box center [27, 167] width 27 height 27
drag, startPoint x: 25, startPoint y: 644, endPoint x: 20, endPoint y: 631, distance: 13.9
click at [24, 642] on icon at bounding box center [26, 640] width 15 height 12
drag, startPoint x: 35, startPoint y: 175, endPoint x: 49, endPoint y: 175, distance: 14.0
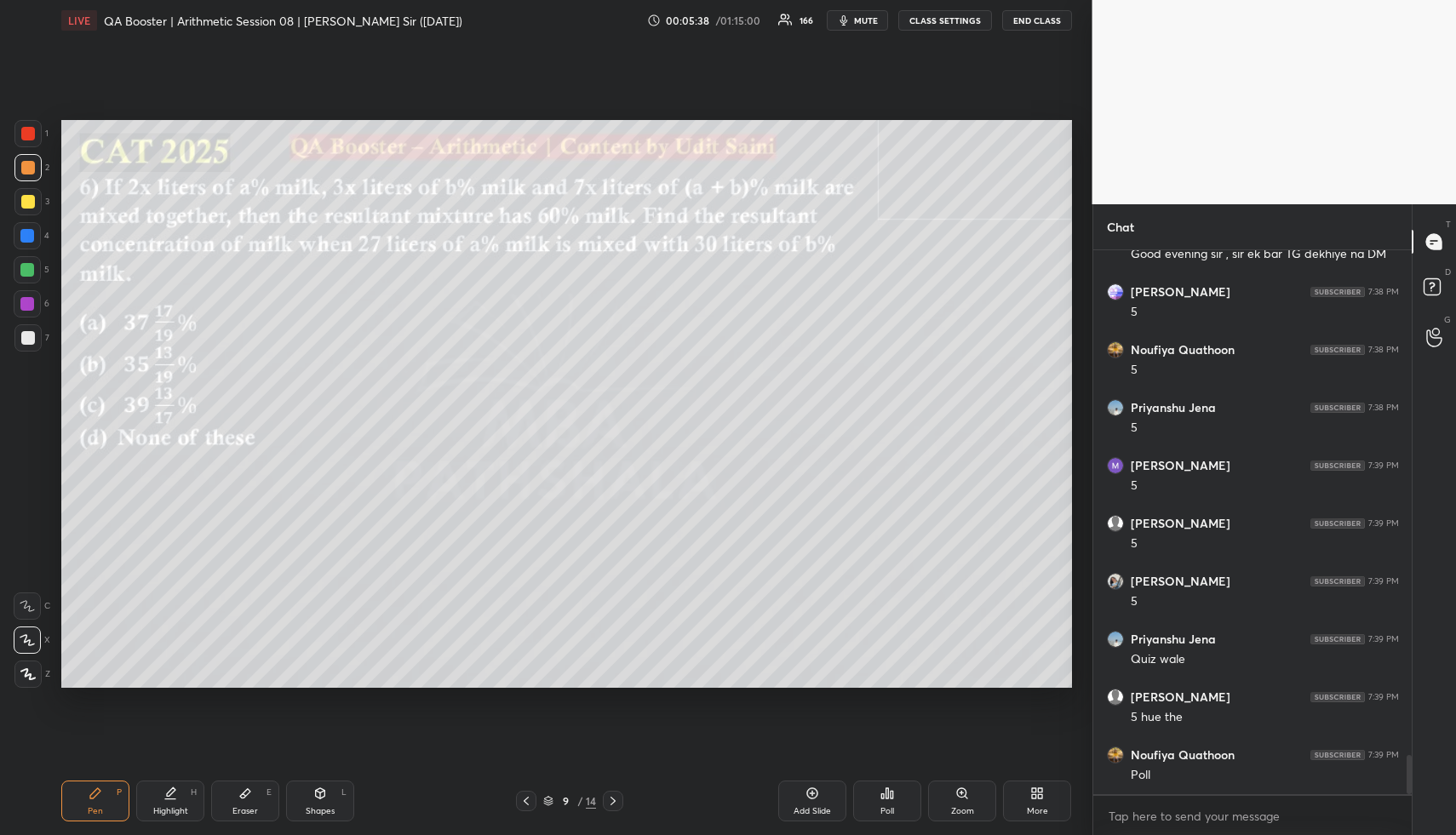
click at [34, 175] on div at bounding box center [27, 167] width 27 height 27
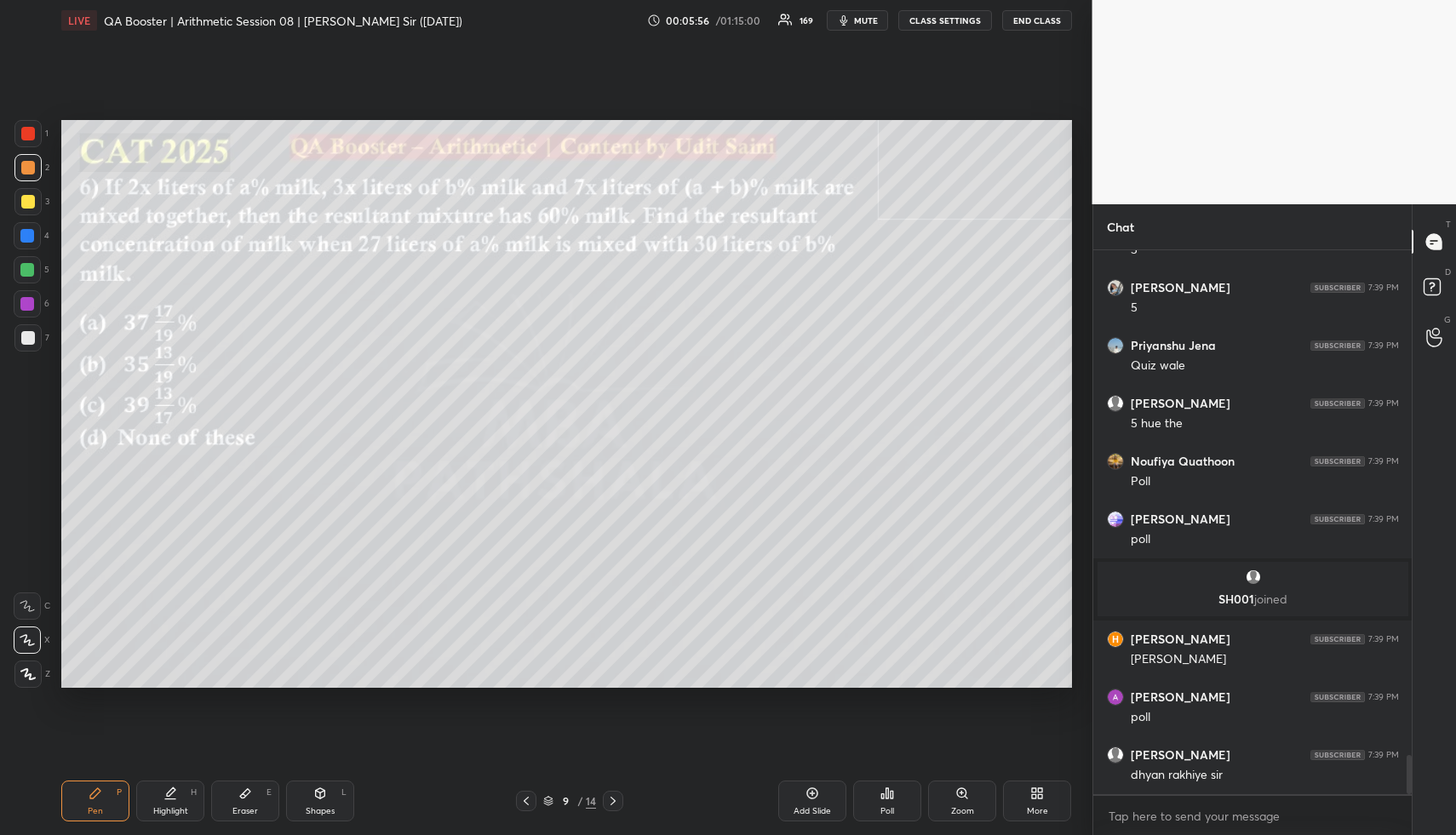
scroll to position [7121, 0]
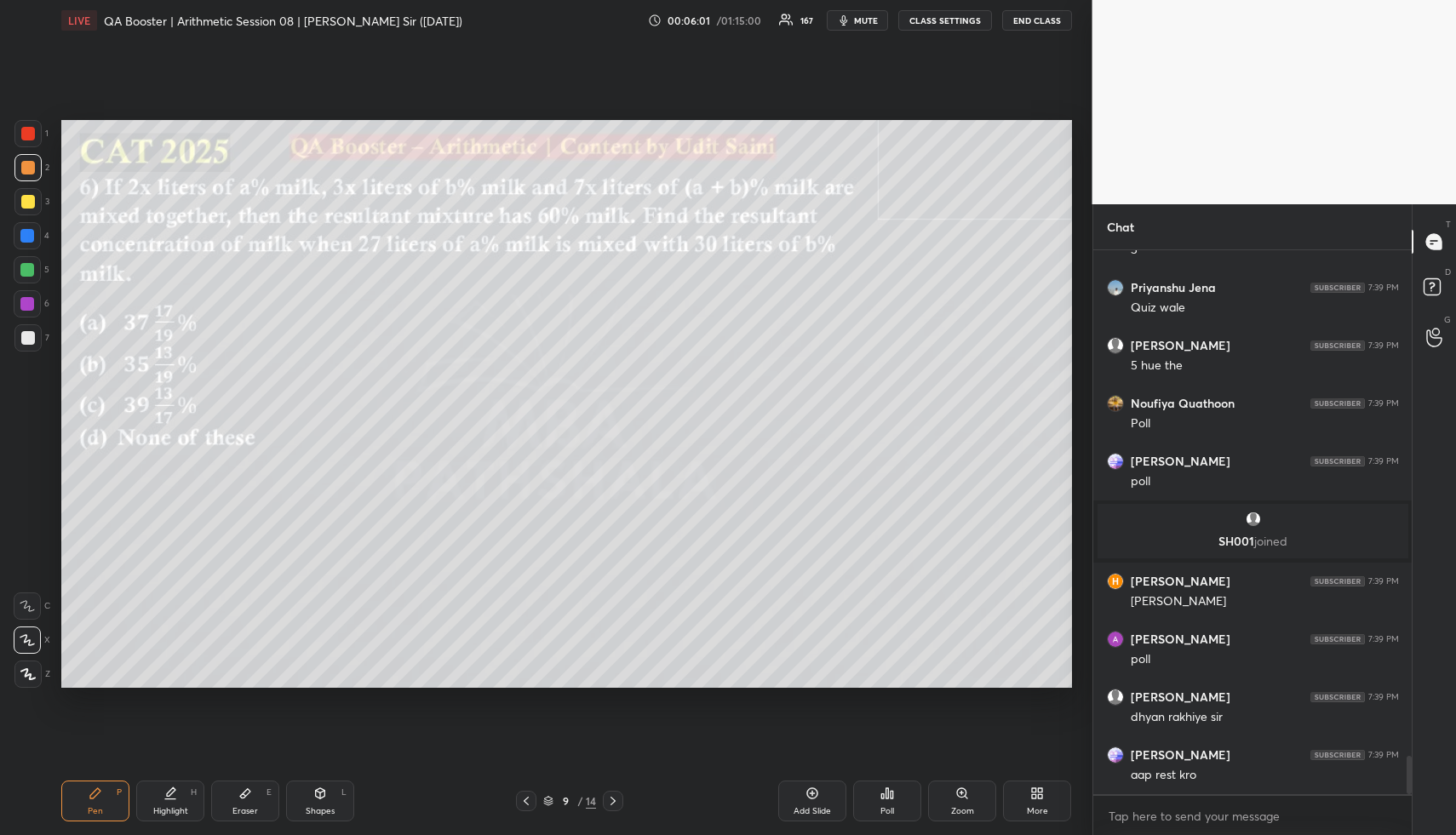
click at [153, 804] on div "Highlight H" at bounding box center [170, 801] width 68 height 40
click at [165, 800] on div "Highlight H" at bounding box center [170, 801] width 68 height 40
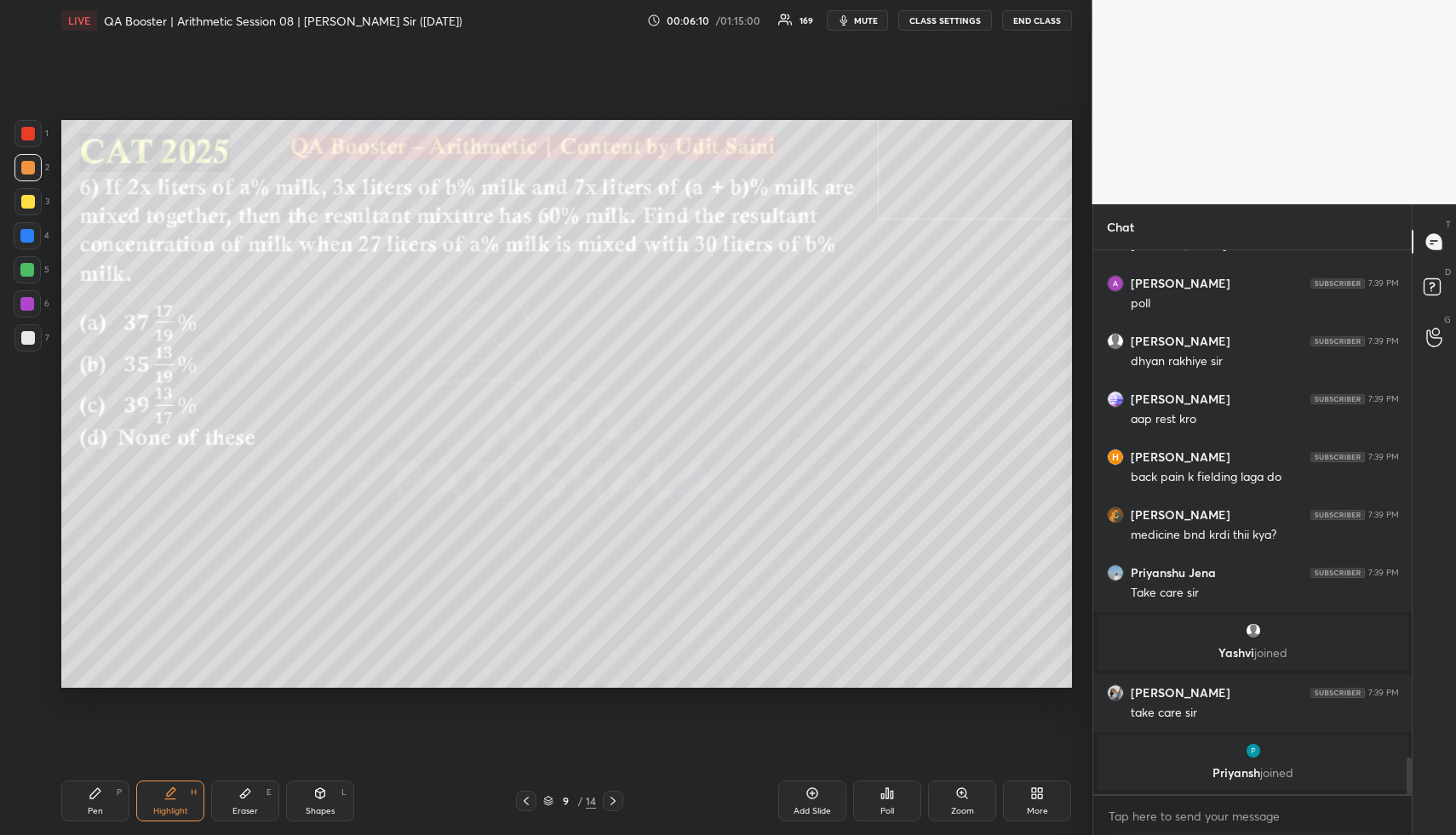
scroll to position [7338, 0]
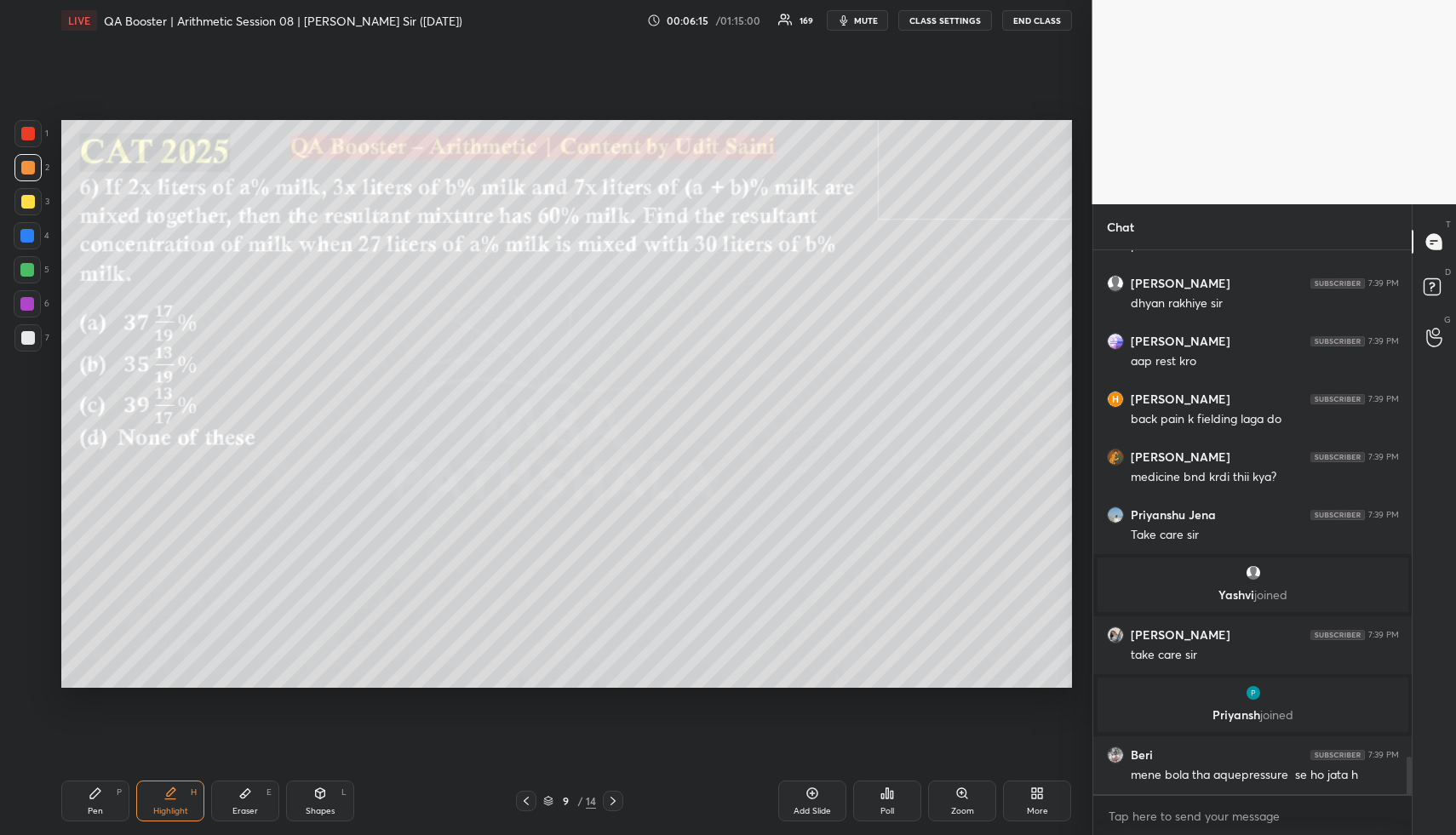
click at [179, 794] on div "Highlight H" at bounding box center [170, 801] width 68 height 40
click at [179, 796] on div "Highlight H" at bounding box center [170, 801] width 68 height 40
click at [18, 276] on div at bounding box center [26, 269] width 27 height 27
click at [23, 275] on div at bounding box center [26, 269] width 27 height 27
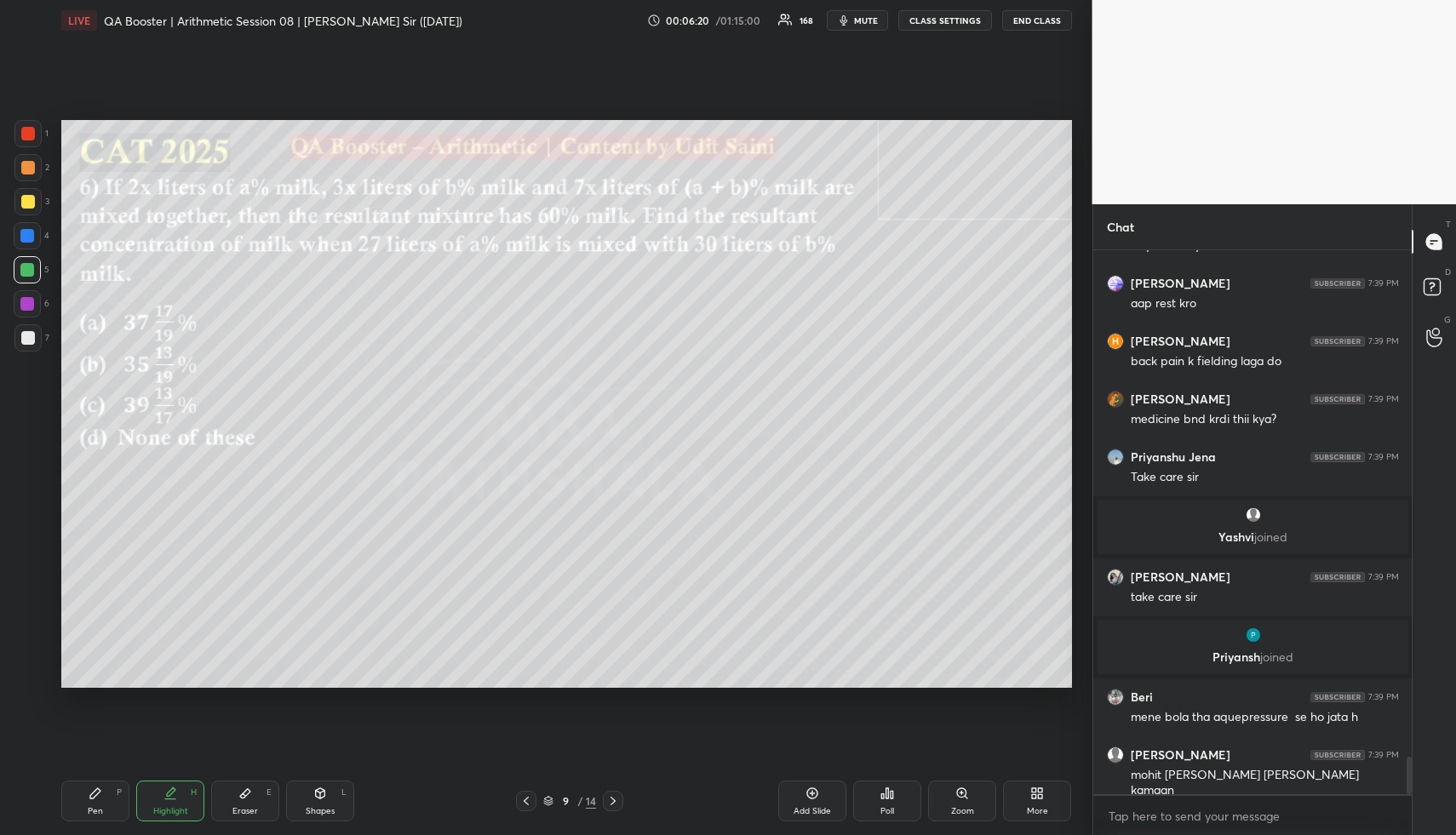
click at [99, 795] on div "Pen P" at bounding box center [95, 801] width 68 height 40
click at [101, 796] on icon at bounding box center [95, 793] width 13 height 13
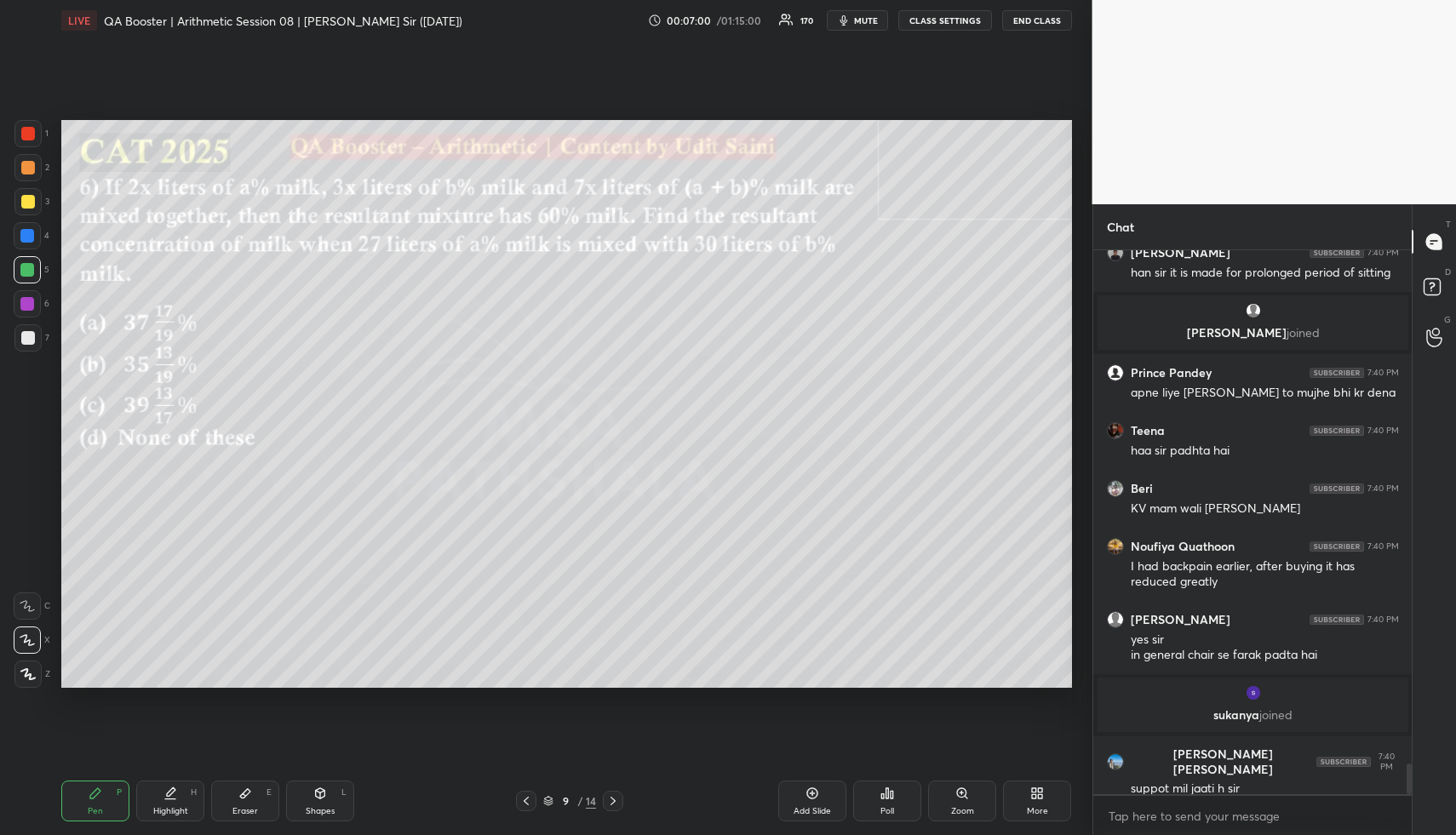
scroll to position [9067, 0]
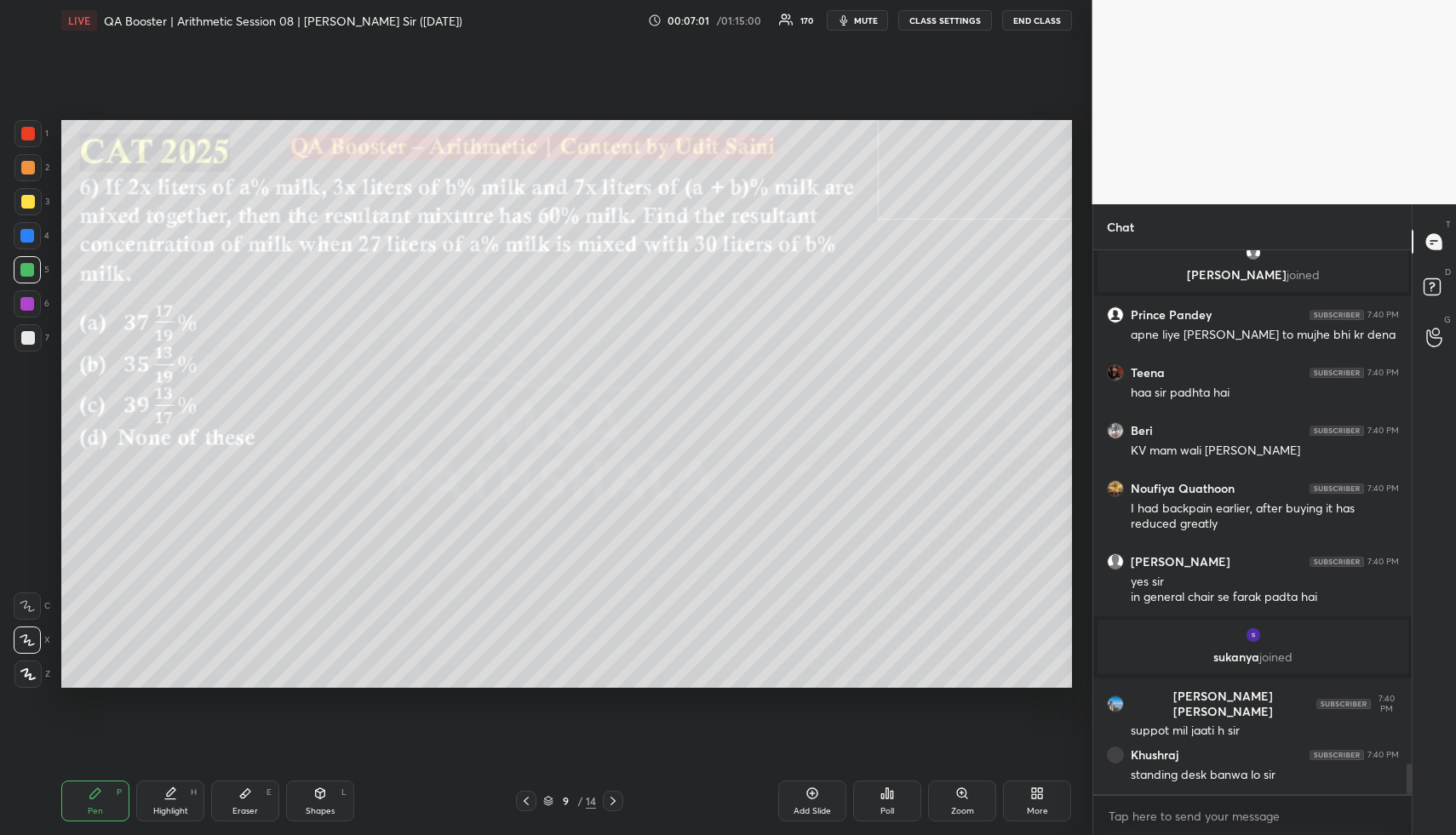
click at [170, 789] on icon at bounding box center [170, 793] width 13 height 13
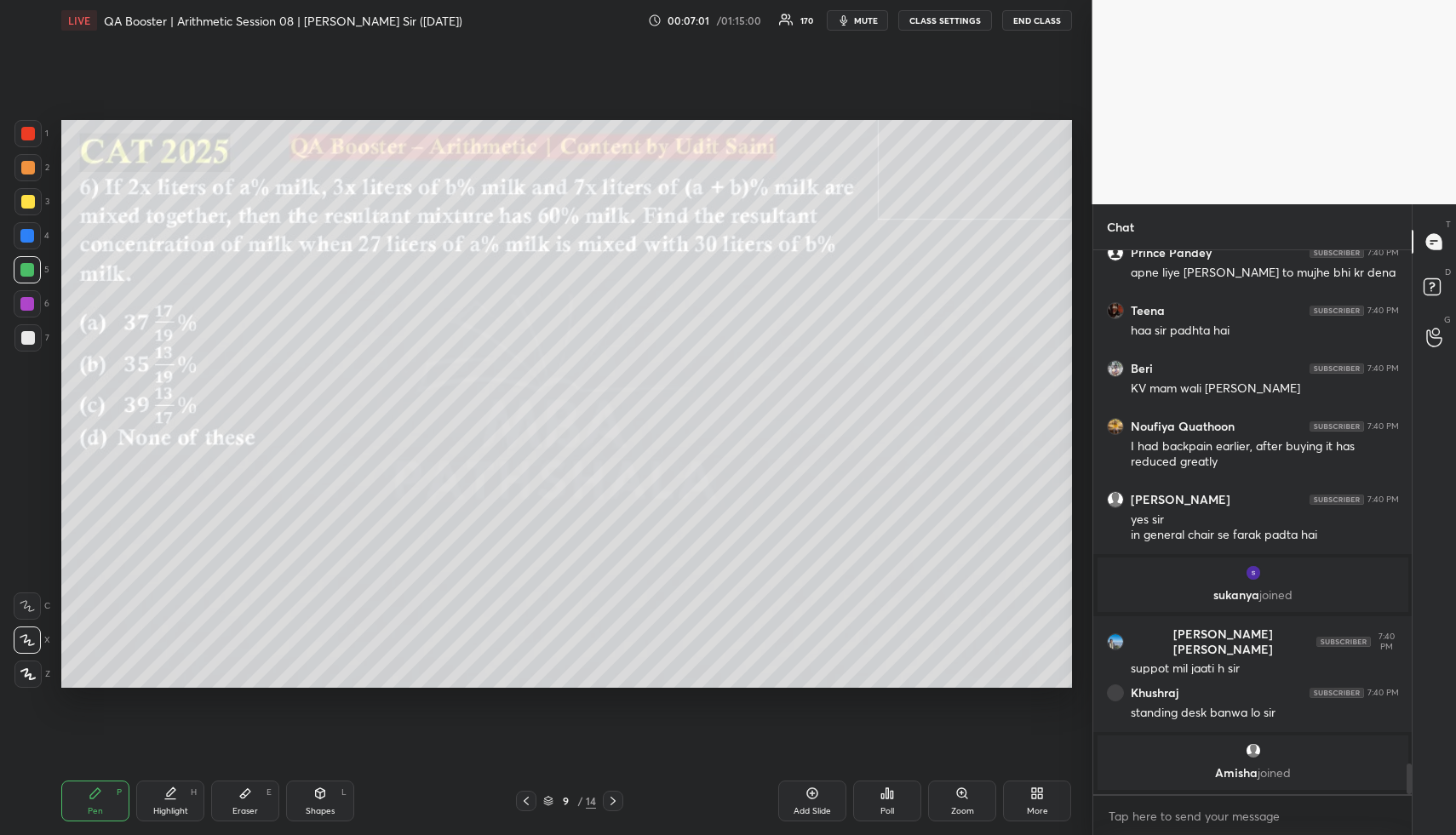
click at [169, 792] on div "Highlight H" at bounding box center [170, 801] width 68 height 40
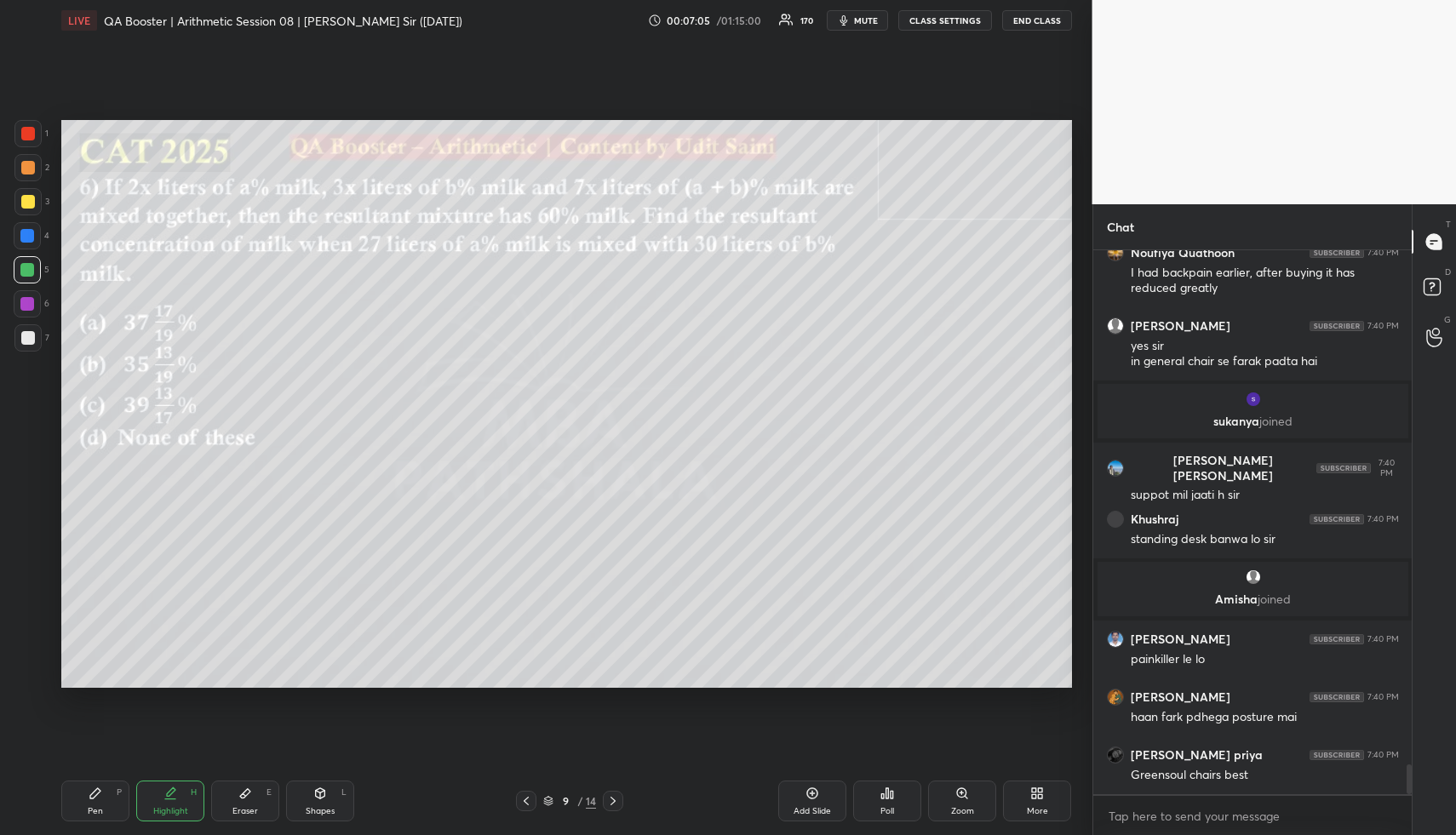
scroll to position [9330, 0]
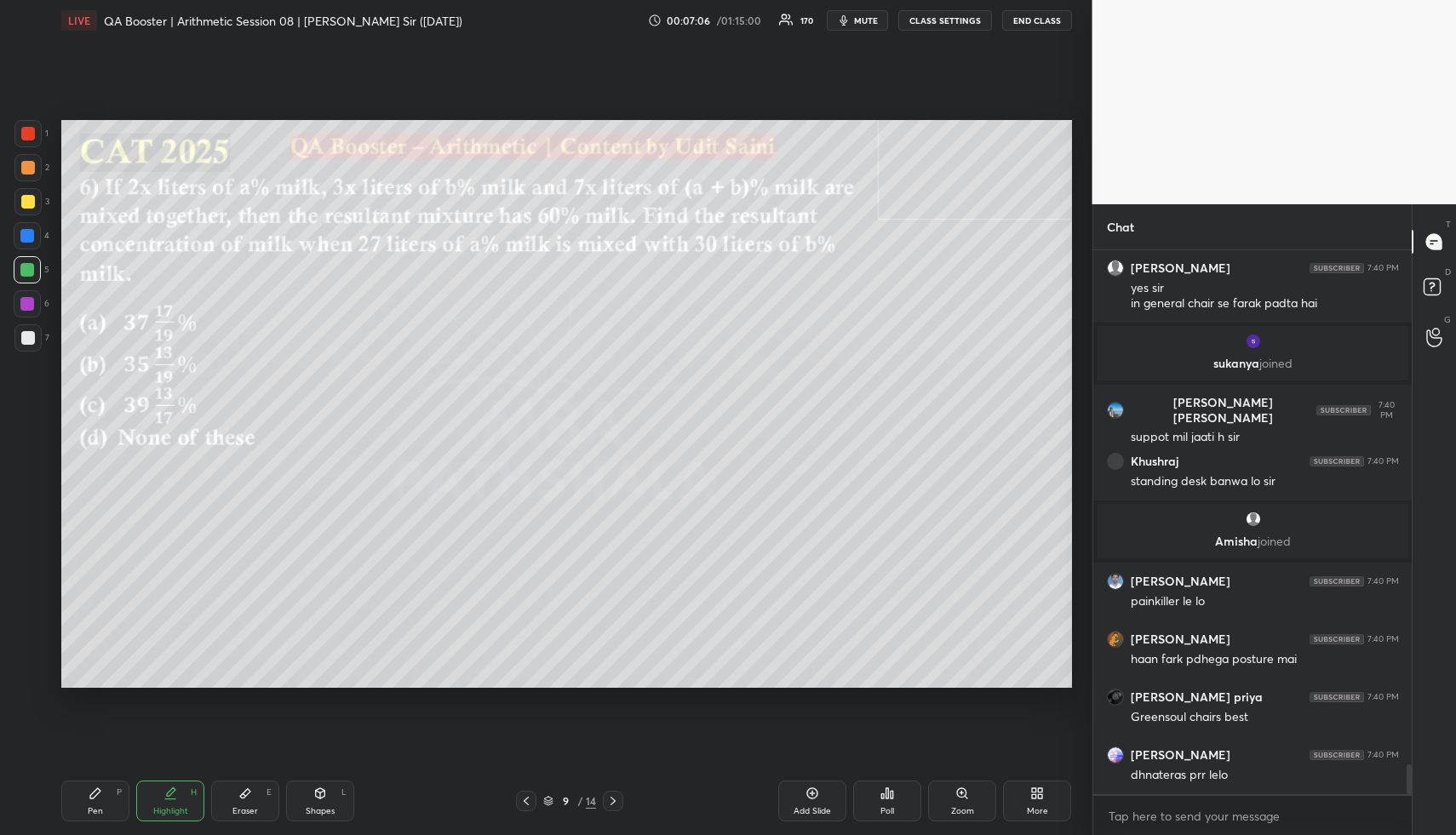
click at [324, 807] on div "Shapes" at bounding box center [320, 811] width 29 height 9
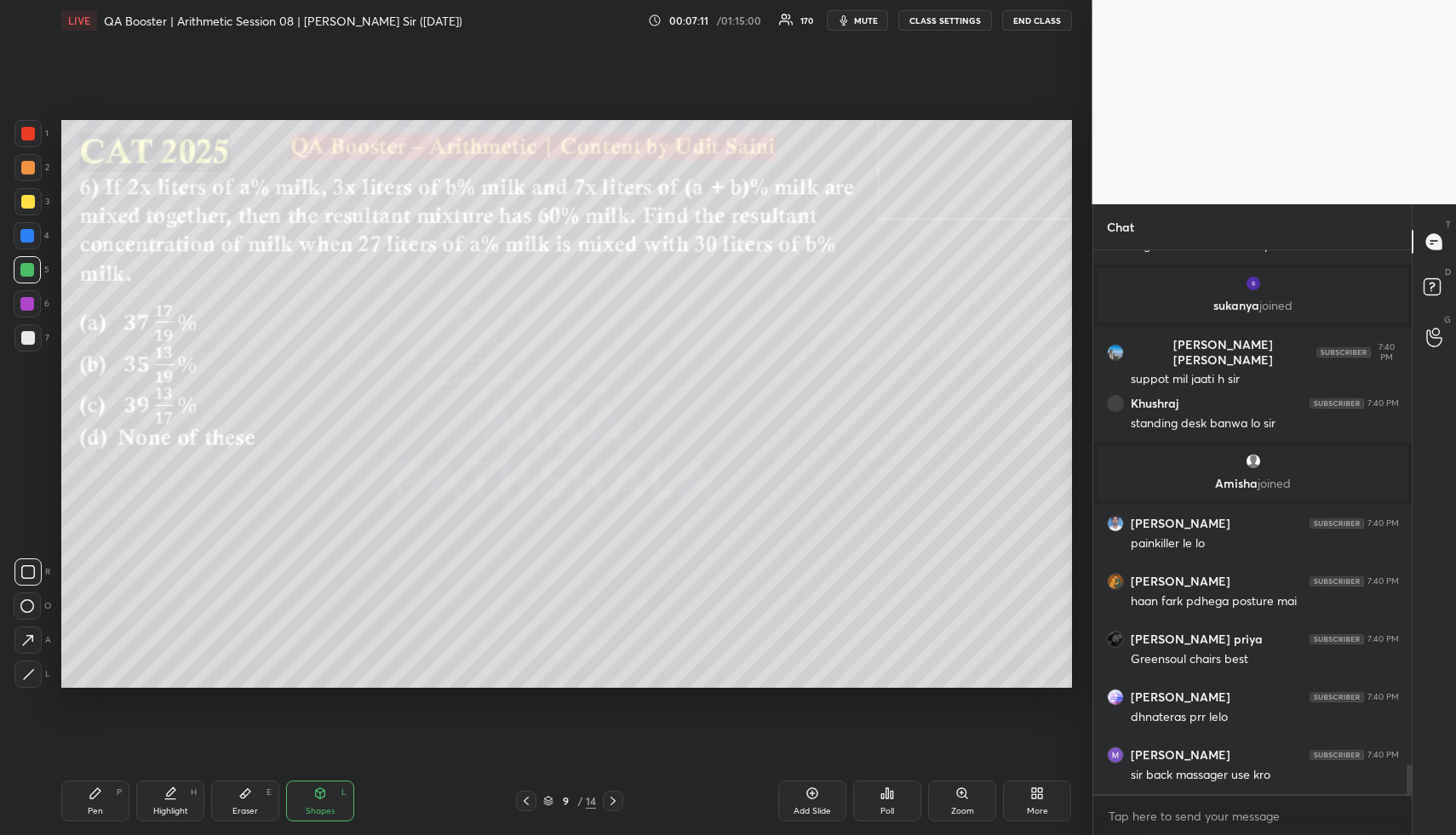
scroll to position [9450, 0]
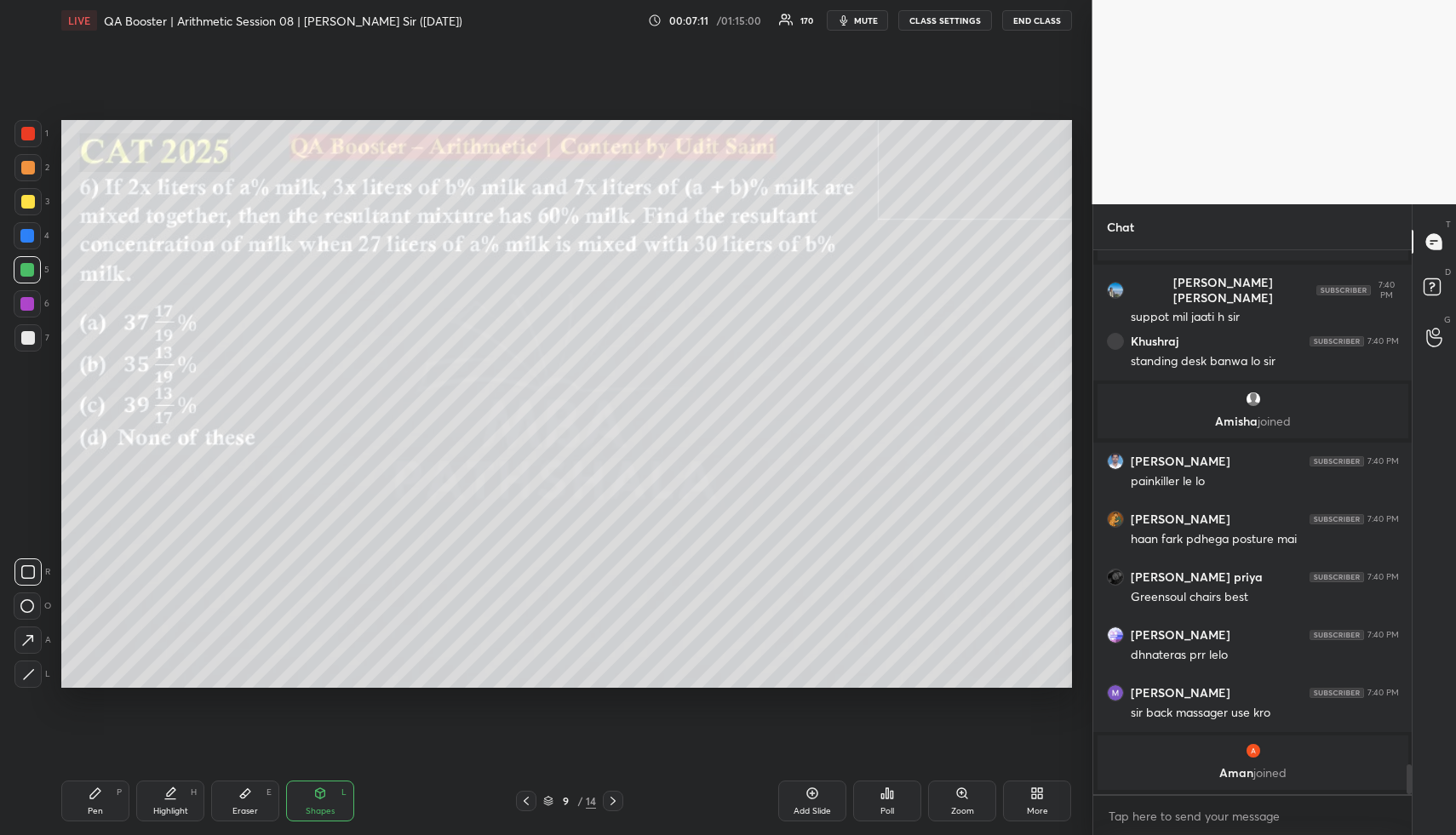
click at [30, 571] on icon at bounding box center [27, 571] width 13 height 13
click at [36, 563] on div at bounding box center [27, 571] width 27 height 27
drag, startPoint x: 18, startPoint y: 162, endPoint x: 27, endPoint y: 159, distance: 9.5
click at [19, 160] on div at bounding box center [27, 167] width 27 height 27
click at [28, 158] on div at bounding box center [27, 167] width 27 height 27
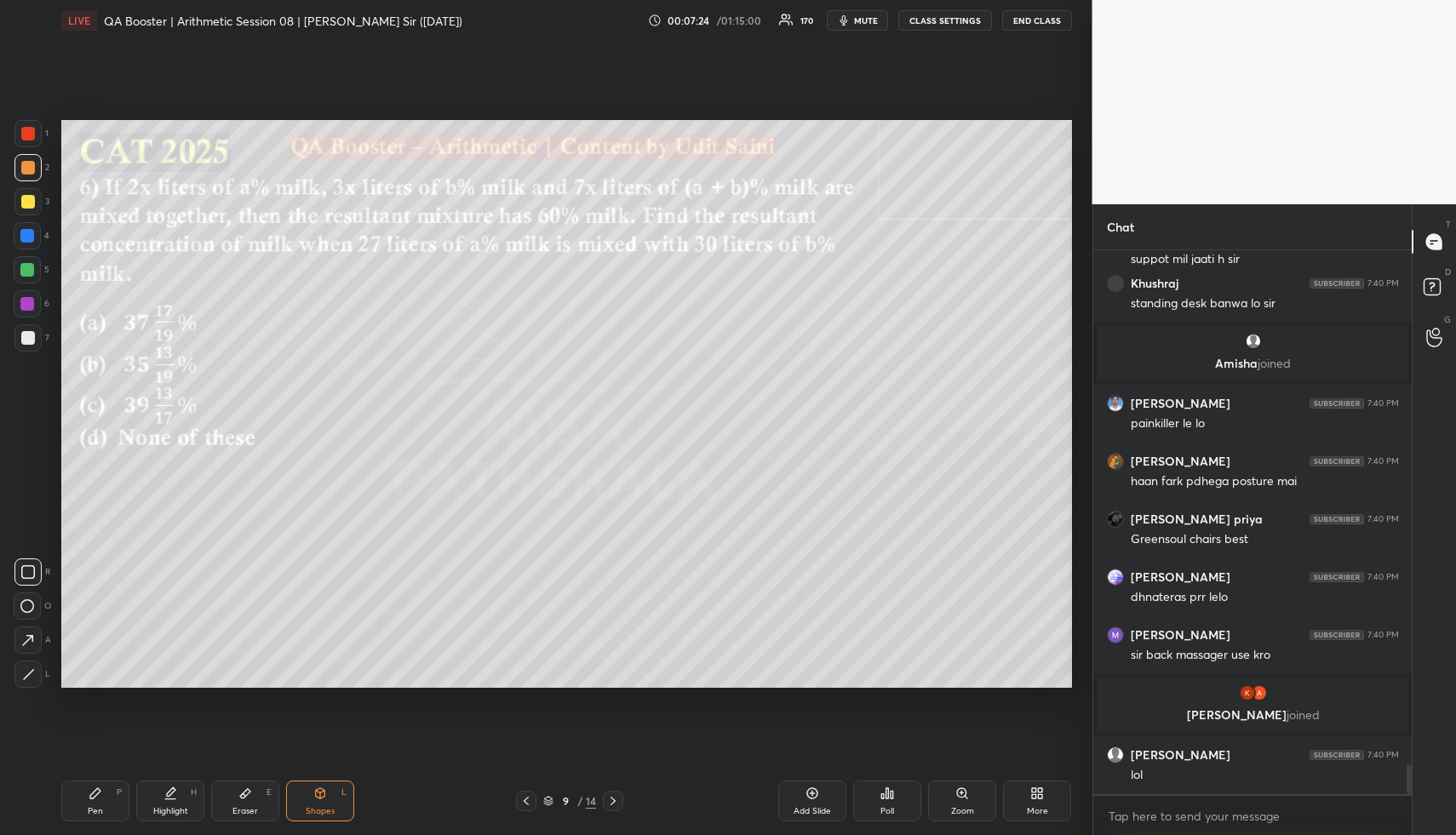
scroll to position [9489, 0]
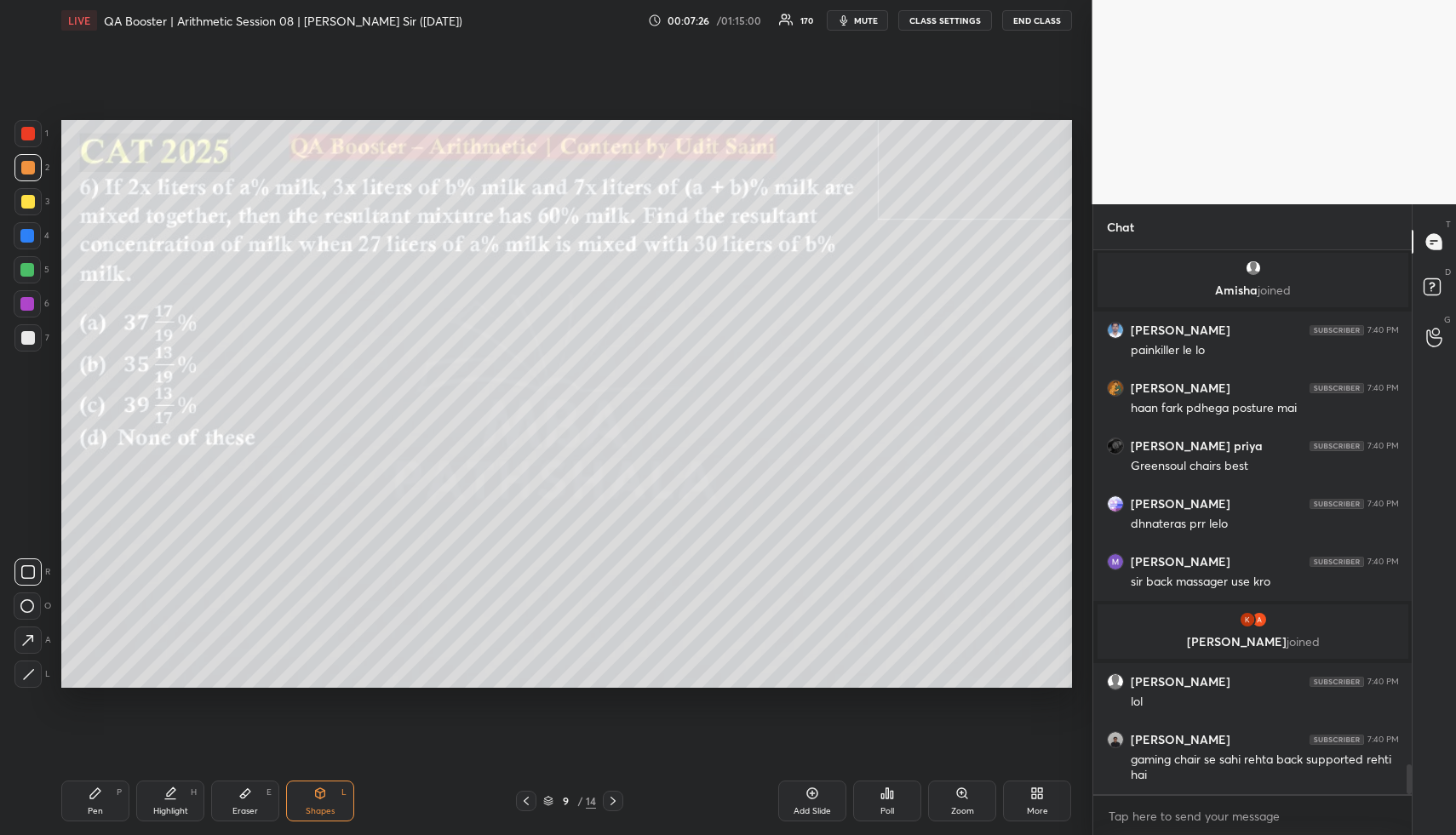
click at [105, 801] on div "Pen P" at bounding box center [95, 801] width 68 height 40
click at [107, 801] on div "Pen P" at bounding box center [95, 801] width 68 height 40
click at [33, 201] on div at bounding box center [27, 201] width 27 height 27
click at [33, 201] on div at bounding box center [27, 201] width 13 height 13
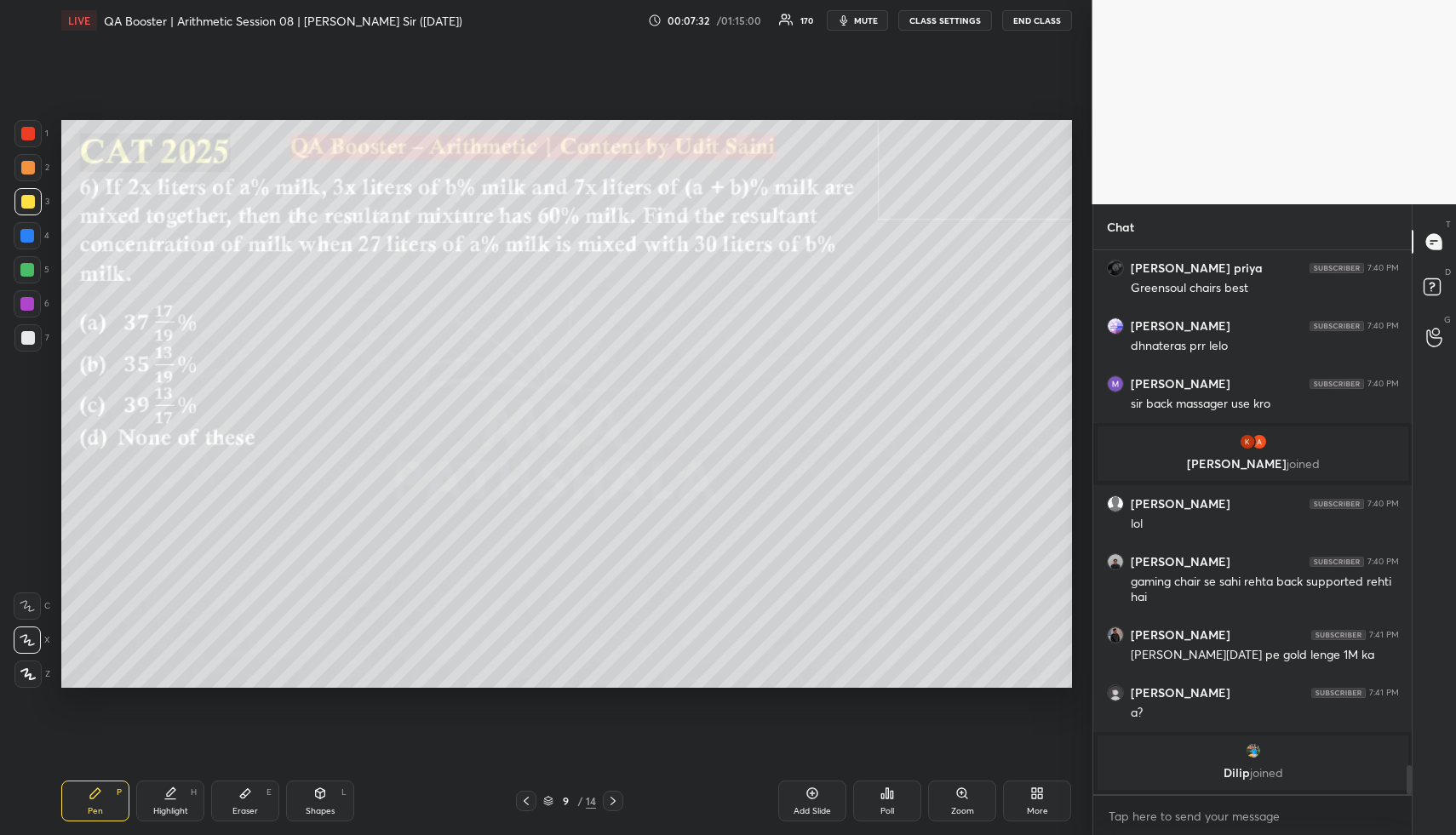
scroll to position [9819, 0]
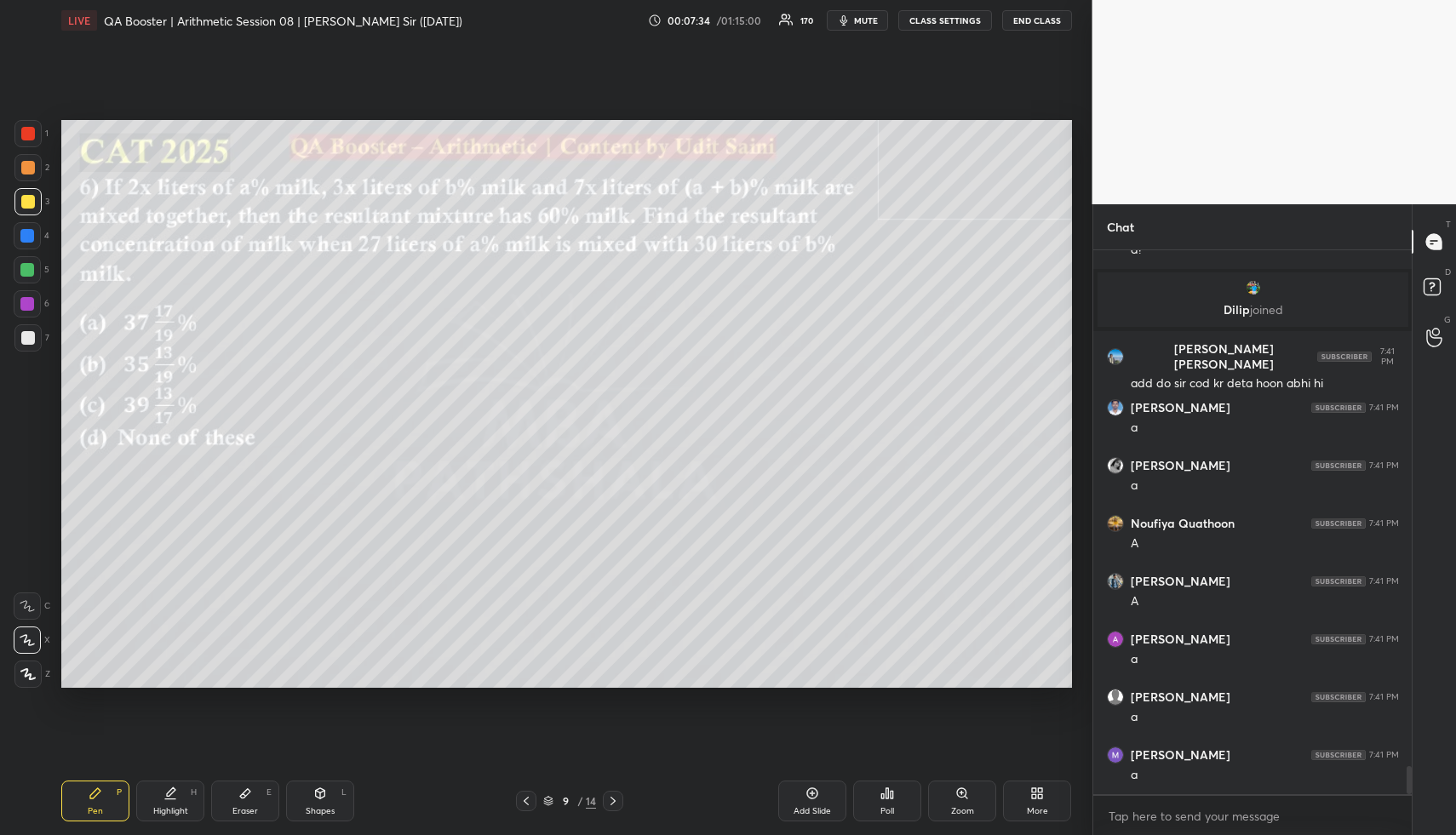
click at [152, 808] on div "Highlight H" at bounding box center [170, 801] width 68 height 40
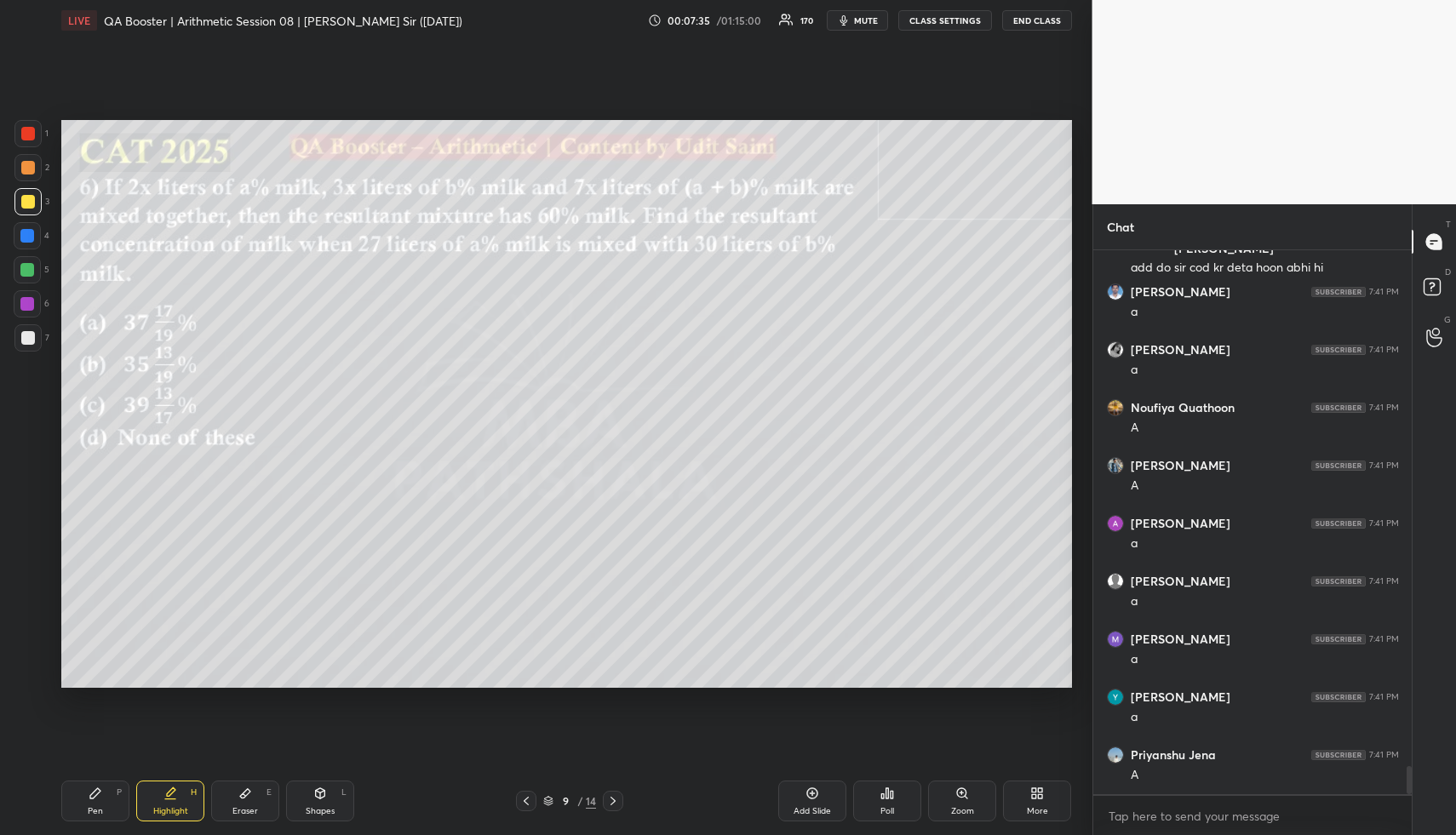
drag, startPoint x: 167, startPoint y: 804, endPoint x: 168, endPoint y: 699, distance: 105.0
click at [160, 801] on div "Highlight H" at bounding box center [170, 801] width 68 height 40
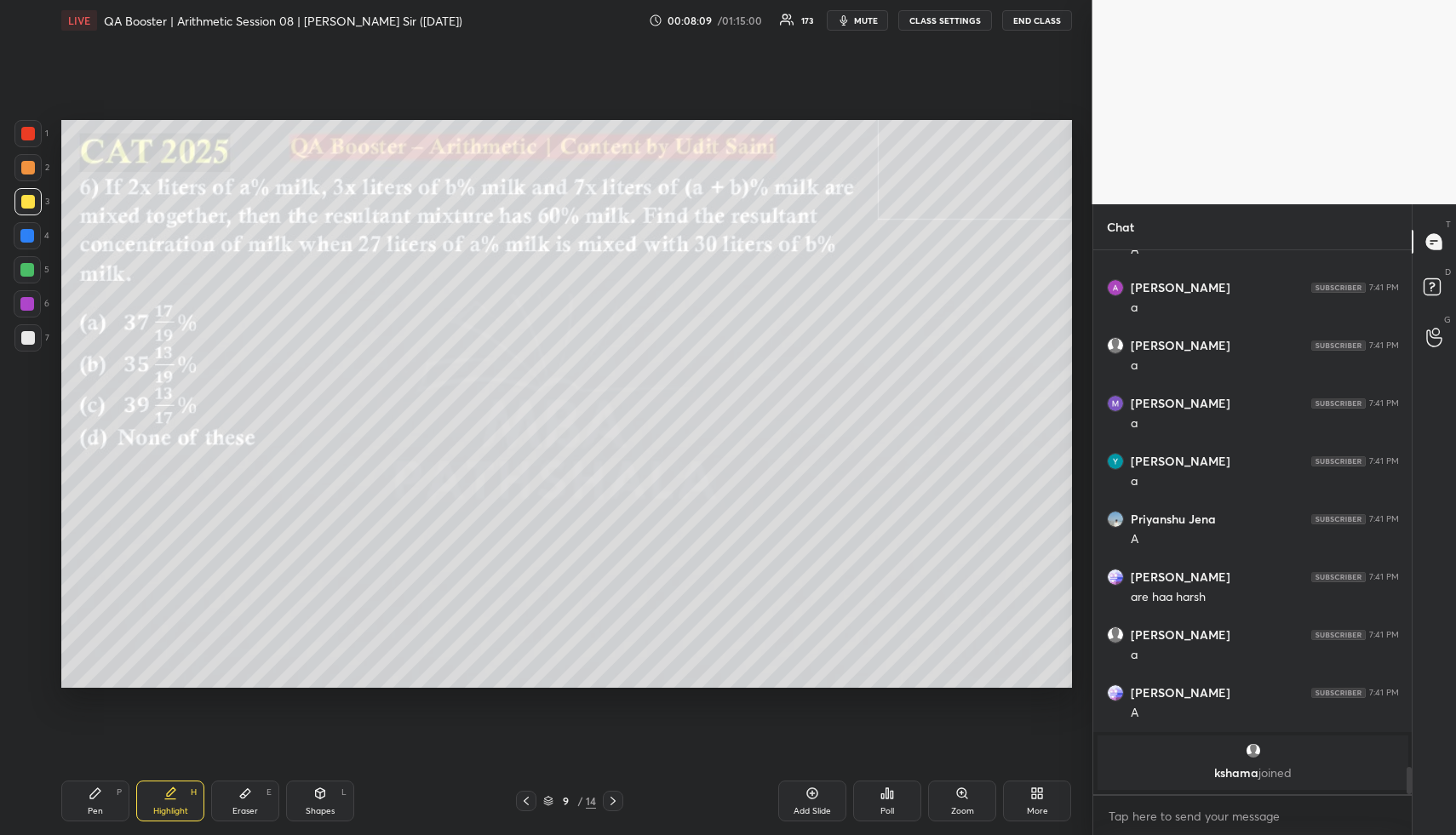
drag, startPoint x: 104, startPoint y: 791, endPoint x: 104, endPoint y: 751, distance: 40.0
click at [100, 799] on div "Pen P" at bounding box center [95, 801] width 68 height 40
click at [29, 234] on div at bounding box center [26, 235] width 13 height 13
click at [30, 233] on div at bounding box center [26, 235] width 13 height 13
click at [31, 271] on div at bounding box center [26, 269] width 13 height 13
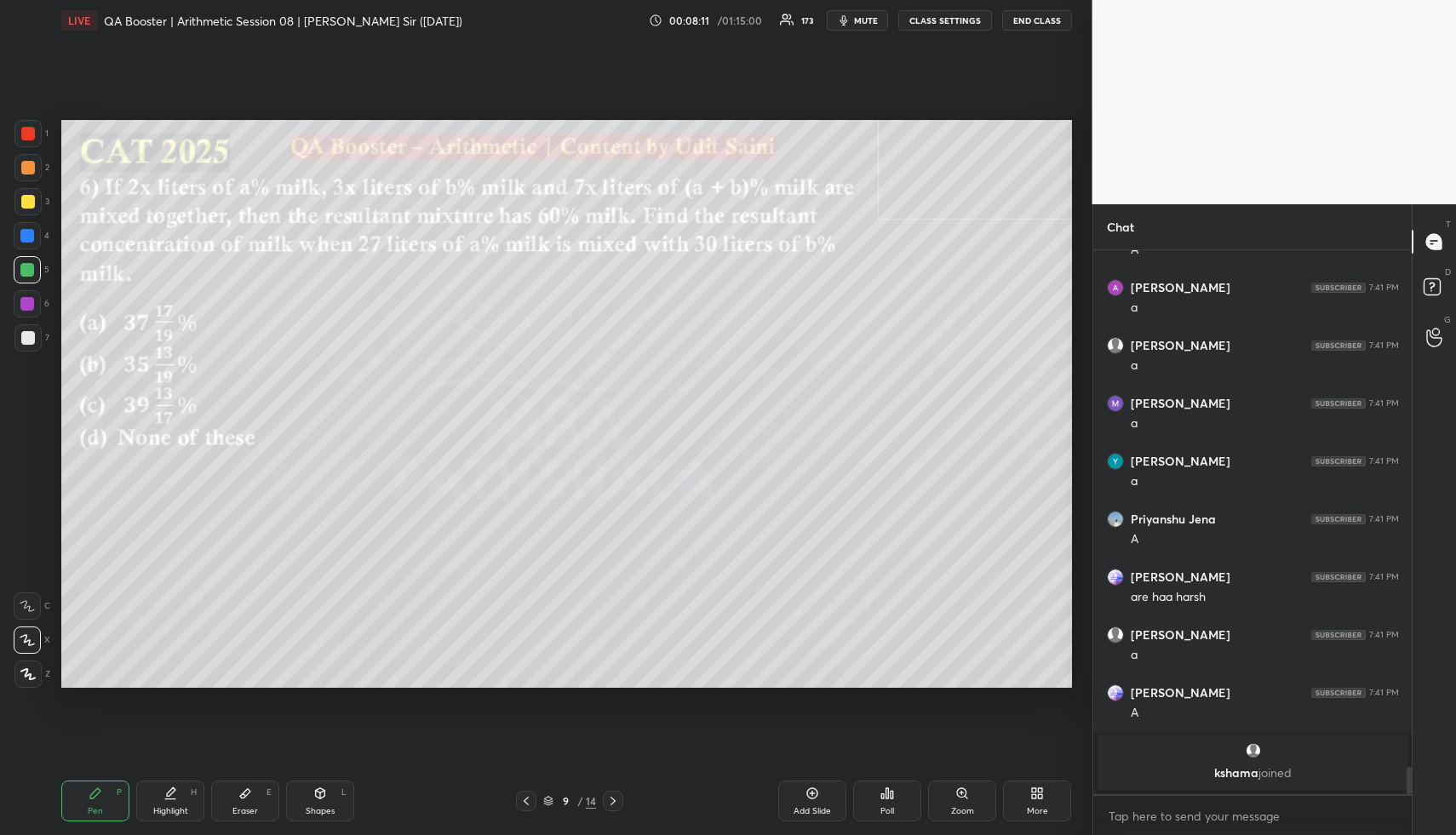
drag, startPoint x: 32, startPoint y: 271, endPoint x: 40, endPoint y: 336, distance: 65.5
click at [32, 273] on div at bounding box center [26, 269] width 13 height 13
drag, startPoint x: 260, startPoint y: 801, endPoint x: 252, endPoint y: 795, distance: 10.0
click at [258, 798] on div "Eraser E" at bounding box center [244, 801] width 68 height 40
click at [33, 573] on span "Erase all" at bounding box center [26, 572] width 25 height 12
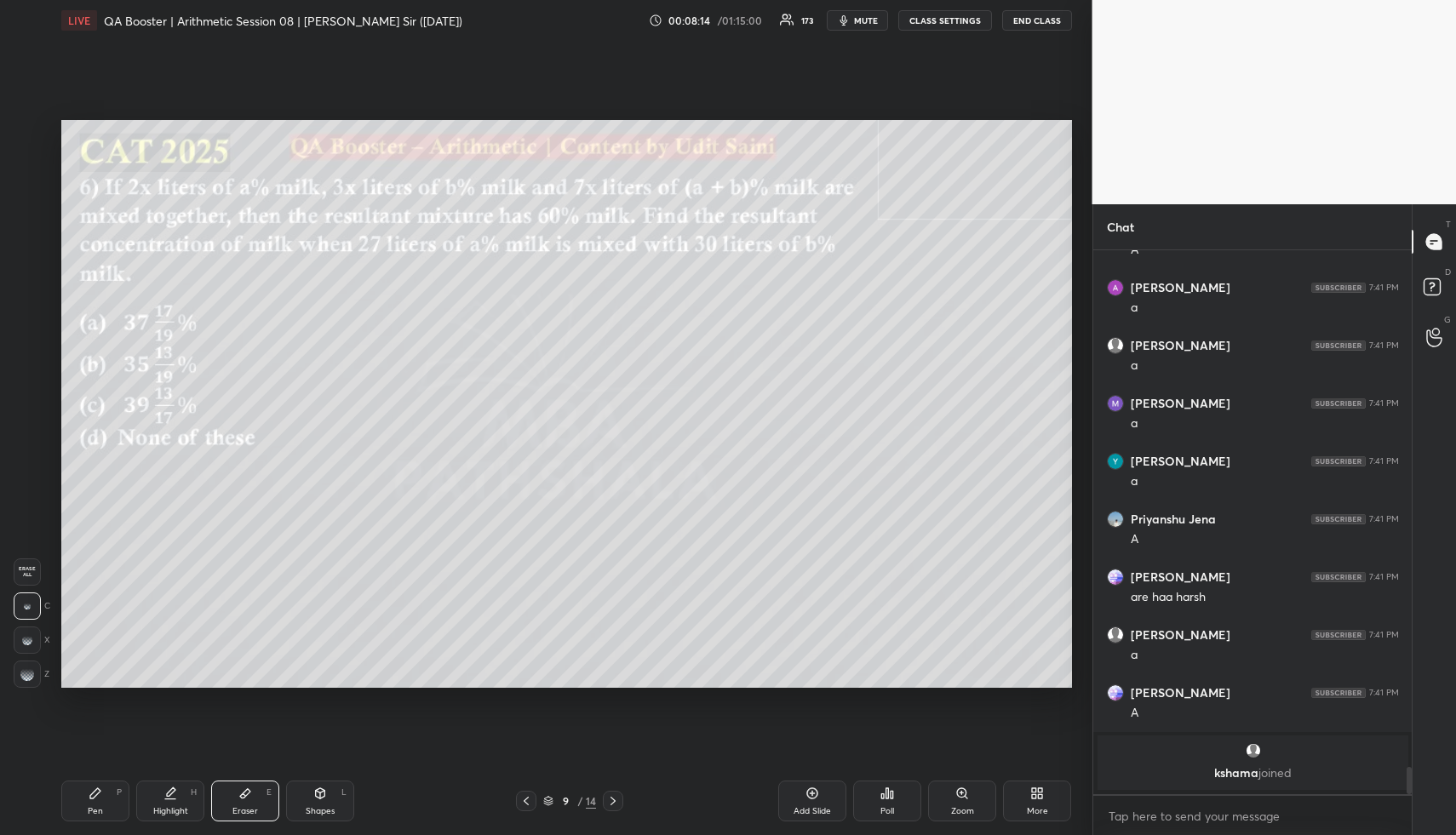
drag, startPoint x: 87, startPoint y: 801, endPoint x: 96, endPoint y: 798, distance: 9.5
click at [88, 801] on div "Pen P" at bounding box center [95, 801] width 68 height 40
drag, startPoint x: 96, startPoint y: 798, endPoint x: 88, endPoint y: 781, distance: 18.8
click at [93, 794] on icon at bounding box center [95, 793] width 13 height 13
click at [34, 165] on div at bounding box center [27, 167] width 27 height 27
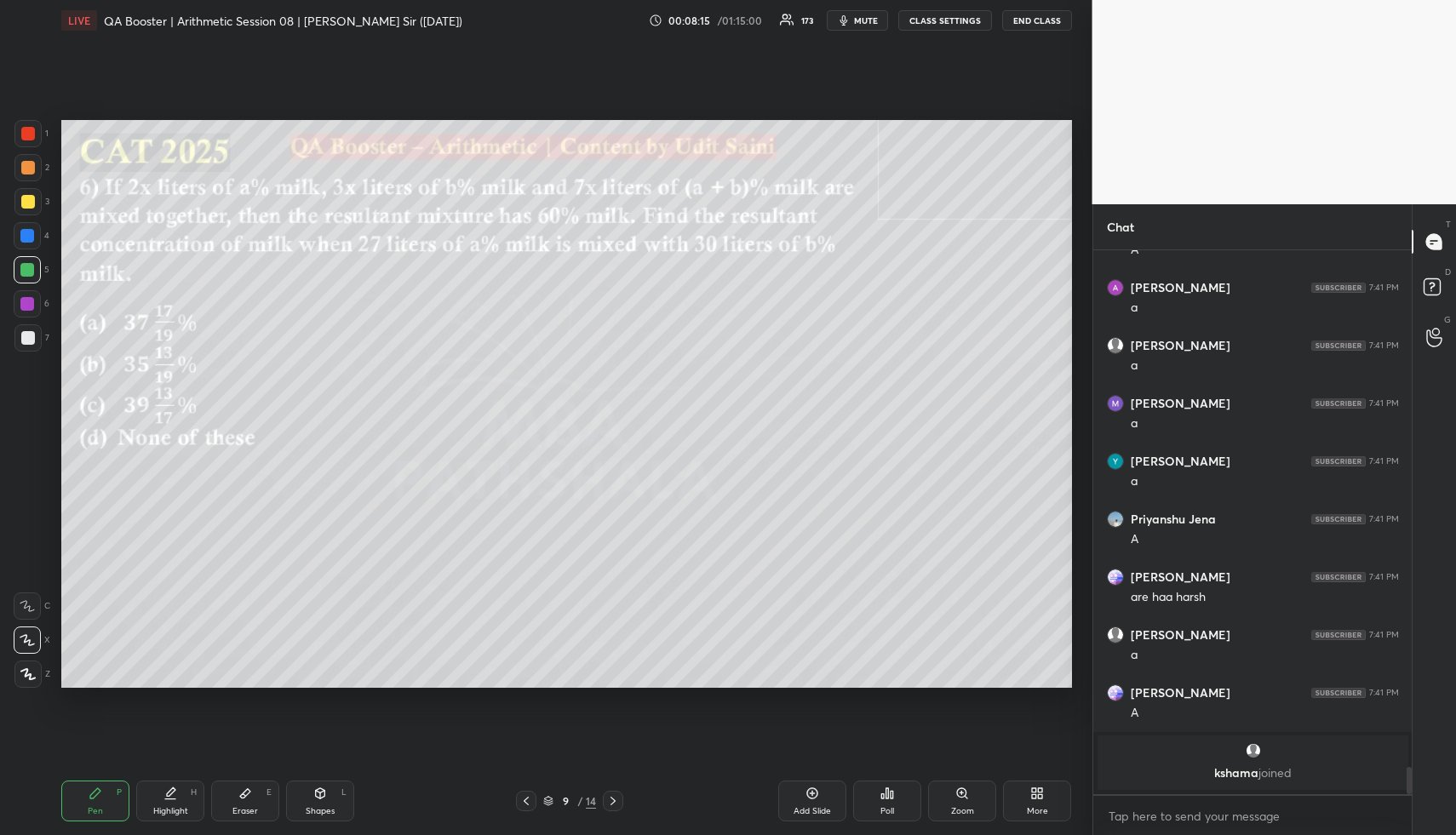
click at [33, 168] on div at bounding box center [27, 167] width 27 height 27
click at [159, 795] on div "Highlight H" at bounding box center [170, 801] width 68 height 40
click at [162, 794] on div "Highlight H" at bounding box center [170, 801] width 68 height 40
click at [66, 814] on div "Pen P" at bounding box center [95, 801] width 68 height 40
click at [74, 800] on div "Pen P" at bounding box center [95, 801] width 68 height 40
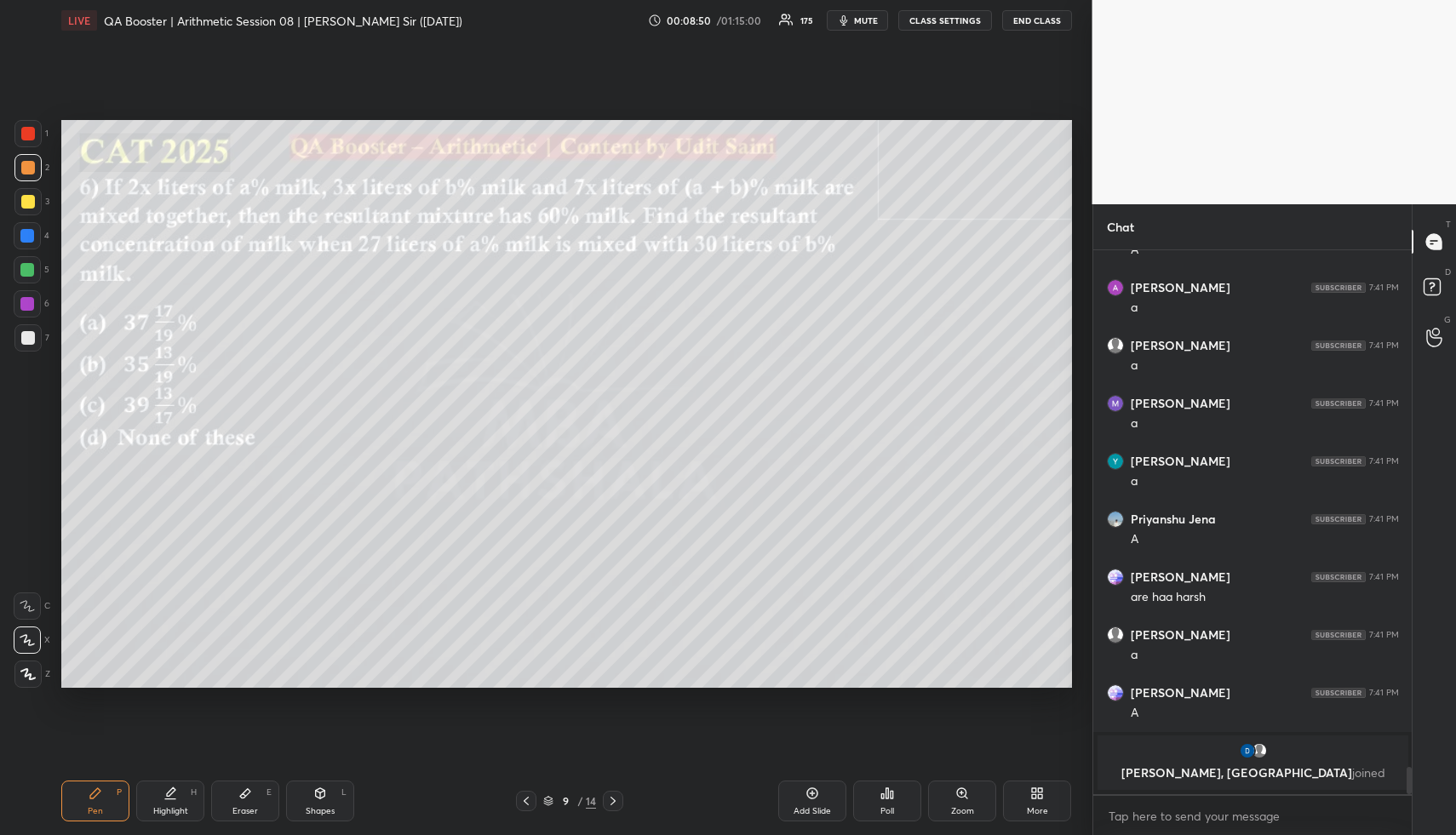
drag, startPoint x: 83, startPoint y: 795, endPoint x: 84, endPoint y: 781, distance: 14.0
click at [81, 795] on div "Pen P" at bounding box center [95, 801] width 68 height 40
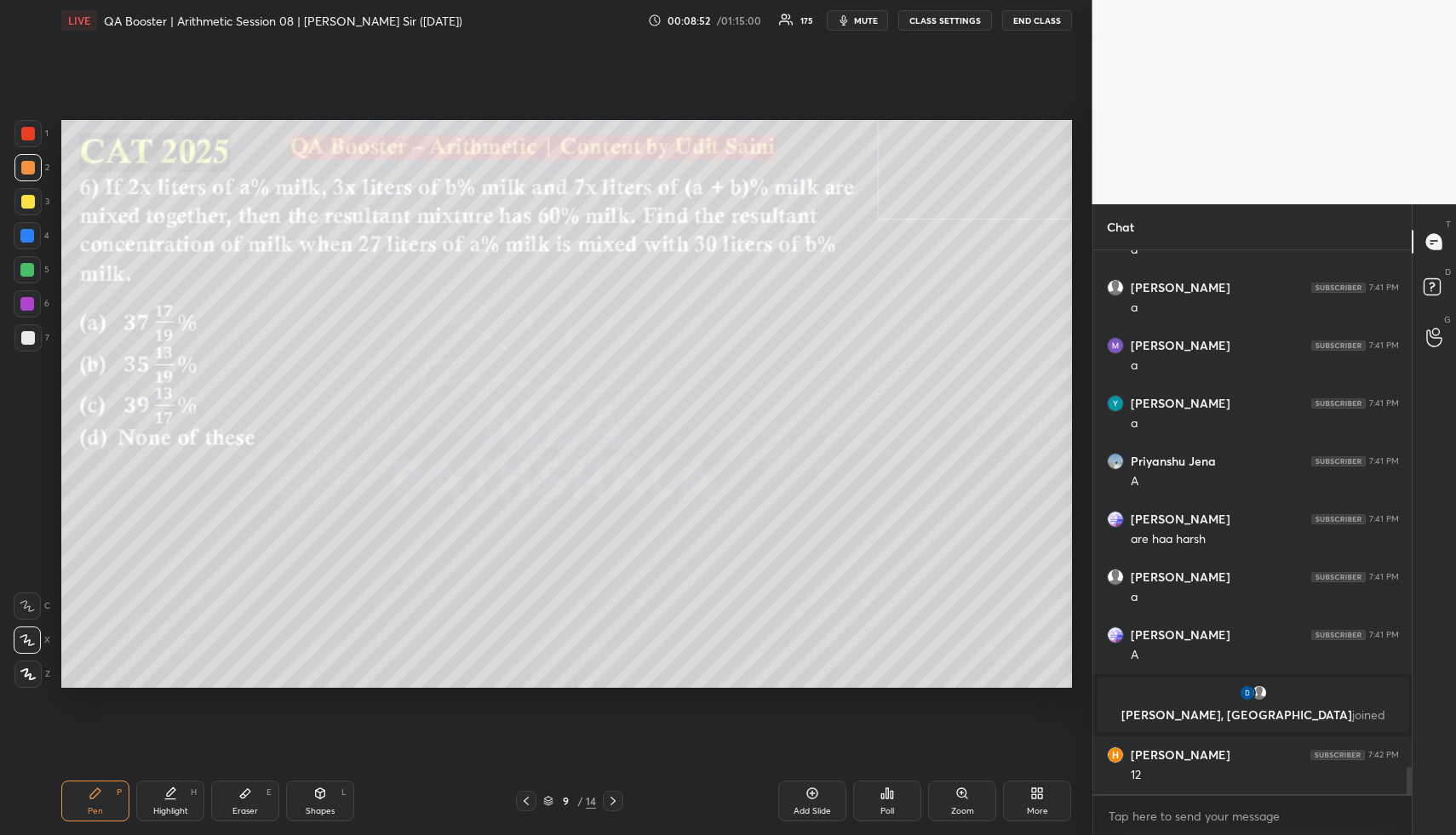
scroll to position [10220, 0]
click at [113, 804] on div "Pen P" at bounding box center [95, 801] width 68 height 40
drag, startPoint x: 24, startPoint y: 265, endPoint x: 30, endPoint y: 233, distance: 32.6
click at [25, 263] on div at bounding box center [26, 269] width 13 height 13
click at [29, 233] on div at bounding box center [26, 235] width 13 height 13
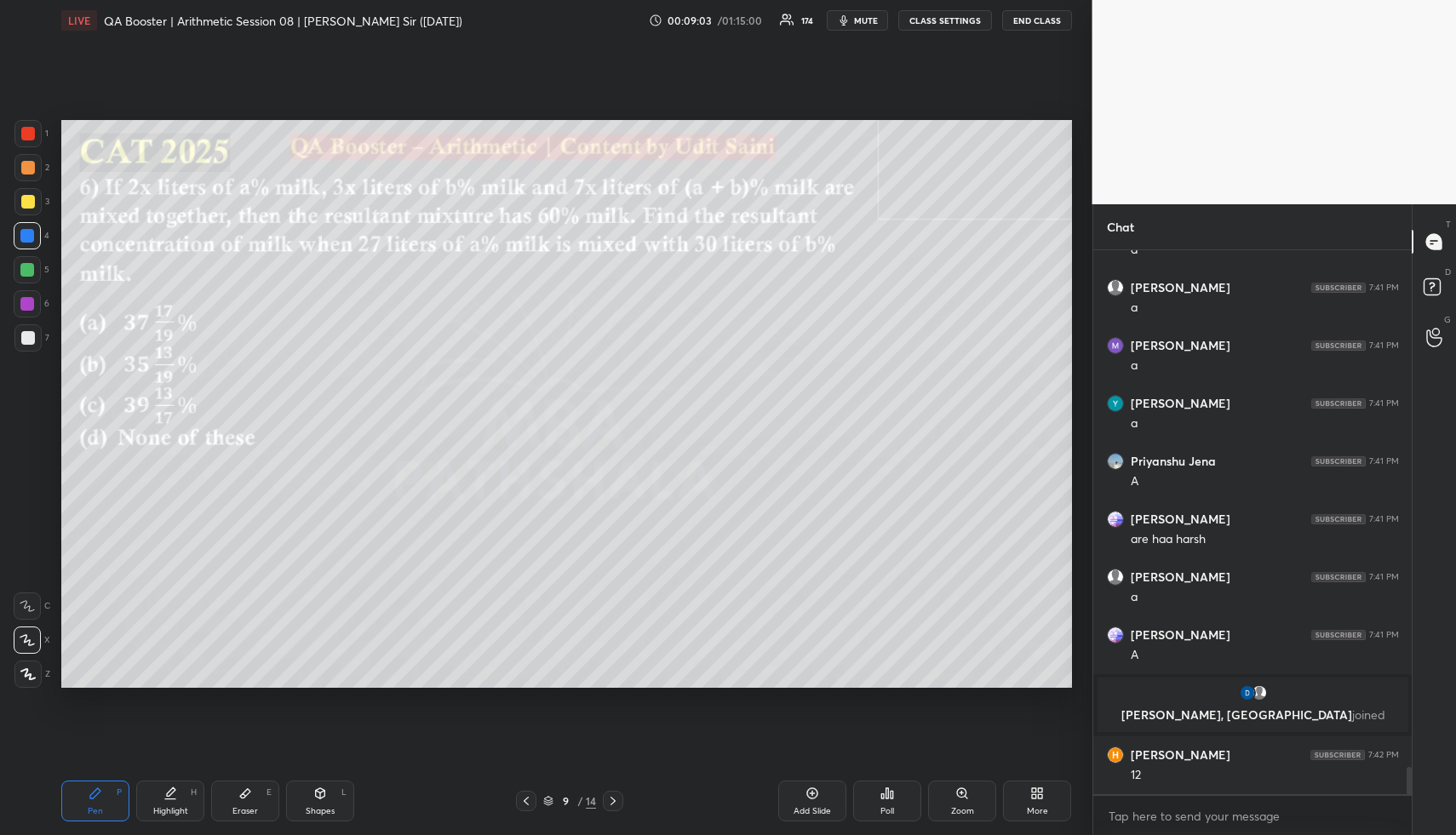
click at [25, 345] on div at bounding box center [27, 338] width 27 height 27
click at [30, 340] on div at bounding box center [27, 338] width 13 height 13
drag, startPoint x: 92, startPoint y: 815, endPoint x: 87, endPoint y: 690, distance: 125.1
click at [93, 811] on div "Pen" at bounding box center [95, 811] width 15 height 9
click at [34, 267] on div at bounding box center [26, 269] width 27 height 27
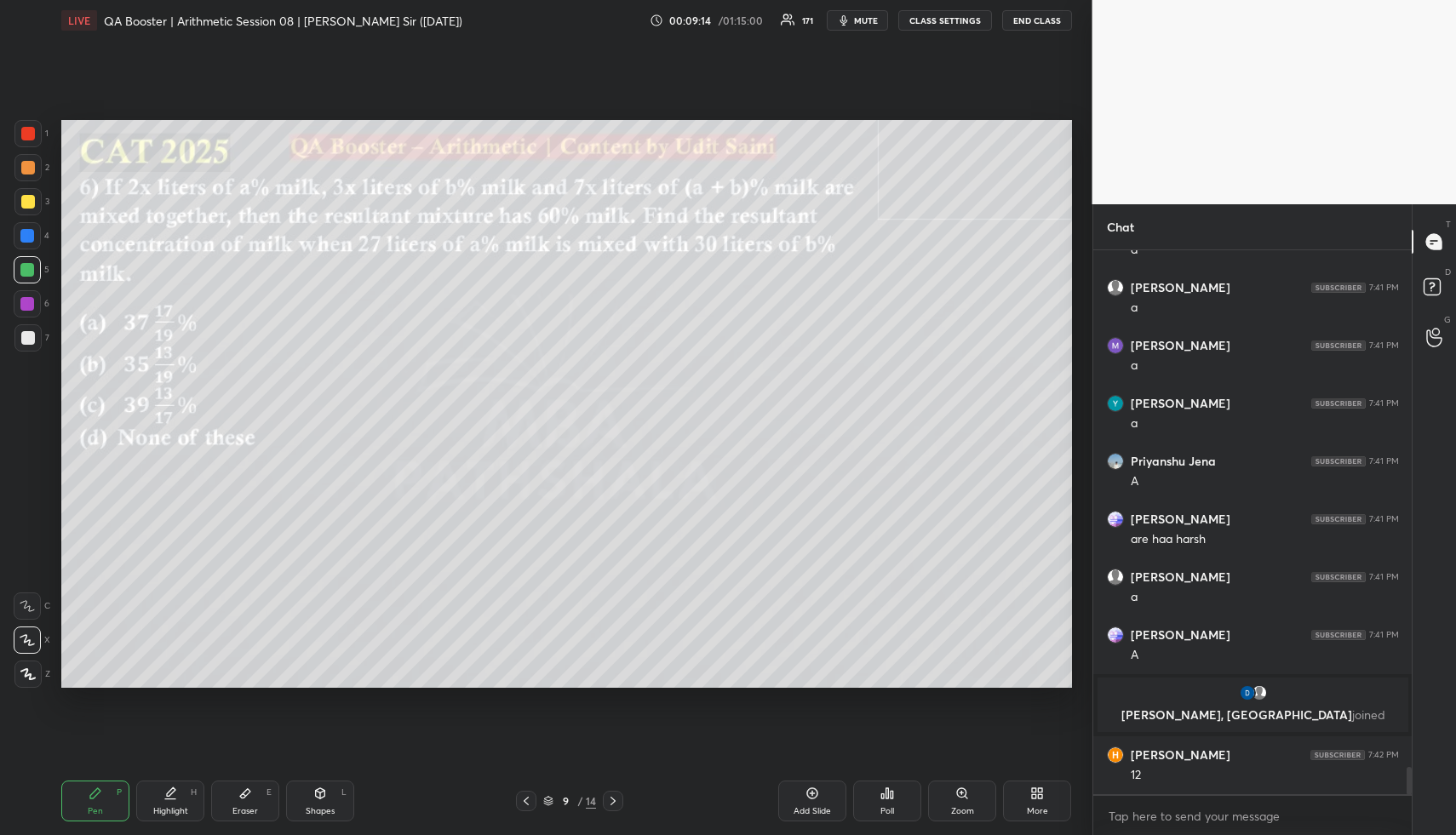
drag, startPoint x: 171, startPoint y: 818, endPoint x: 172, endPoint y: 809, distance: 9.1
click at [165, 815] on div "Highlight H" at bounding box center [170, 801] width 68 height 40
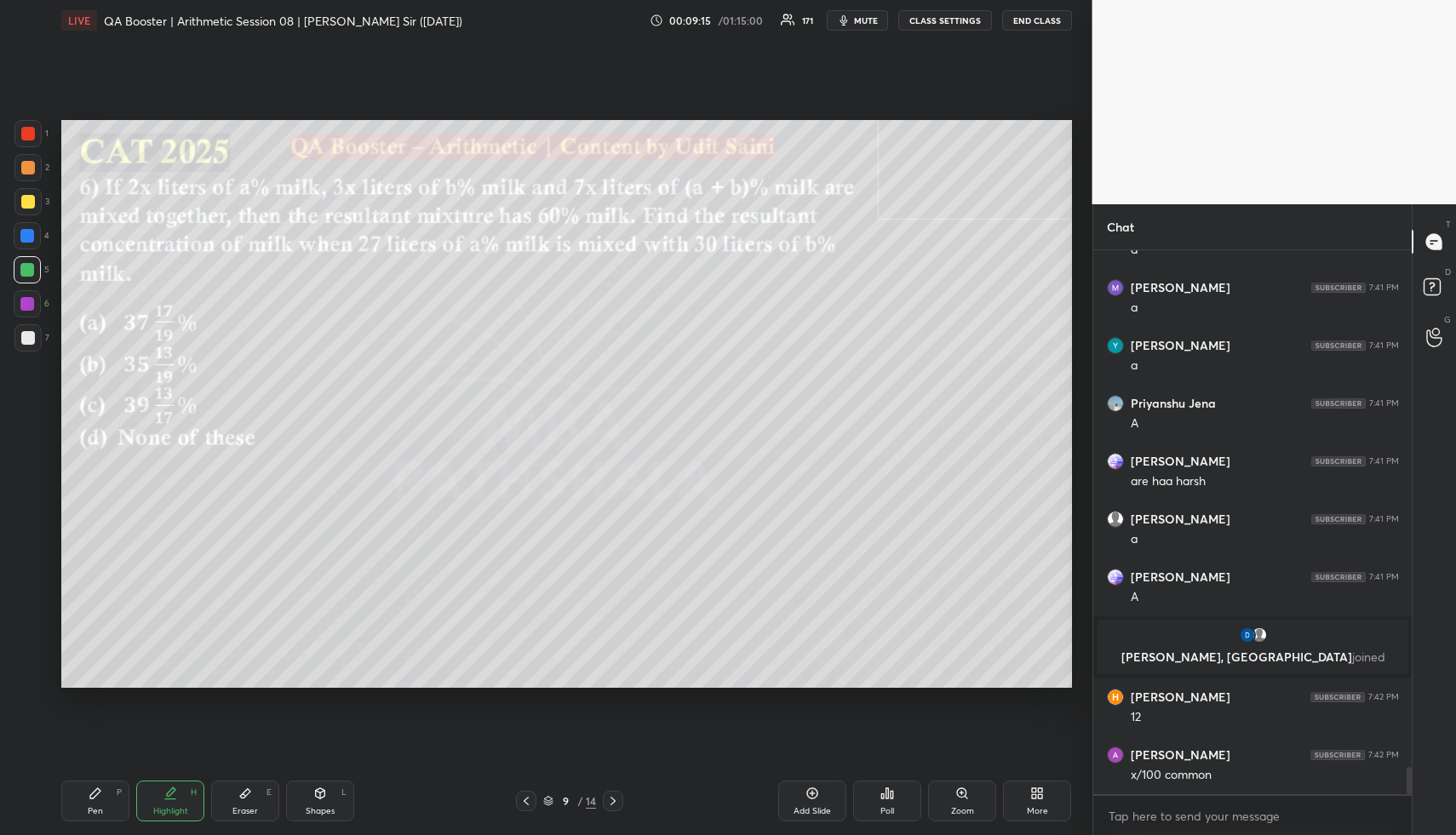
click at [169, 804] on div "Highlight H" at bounding box center [170, 801] width 68 height 40
drag, startPoint x: 75, startPoint y: 802, endPoint x: 85, endPoint y: 798, distance: 10.8
click at [74, 802] on div "Pen P" at bounding box center [95, 801] width 68 height 40
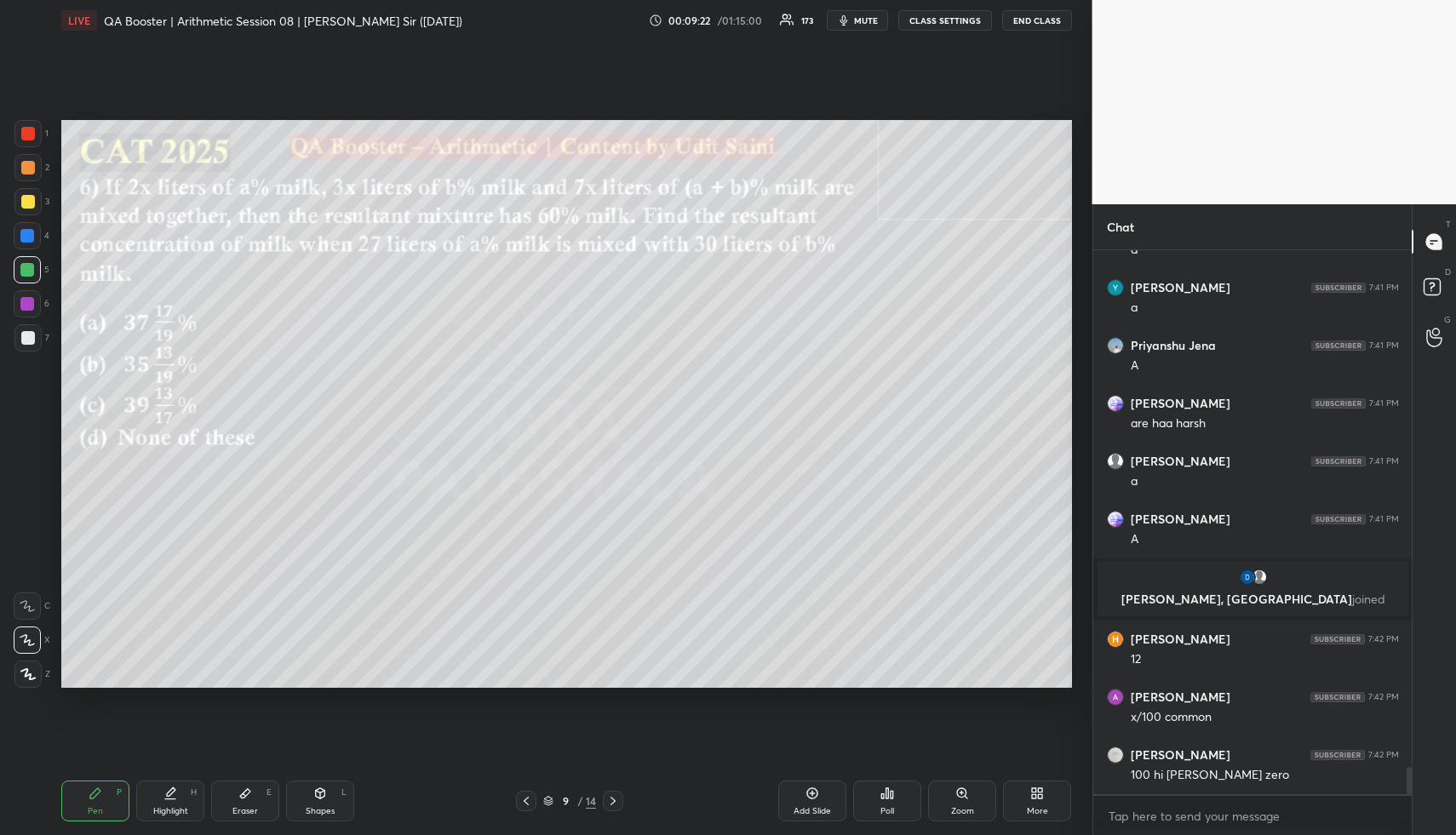
click at [24, 341] on div at bounding box center [27, 338] width 13 height 13
drag, startPoint x: 32, startPoint y: 340, endPoint x: 50, endPoint y: 331, distance: 20.1
click at [35, 338] on div at bounding box center [27, 338] width 27 height 27
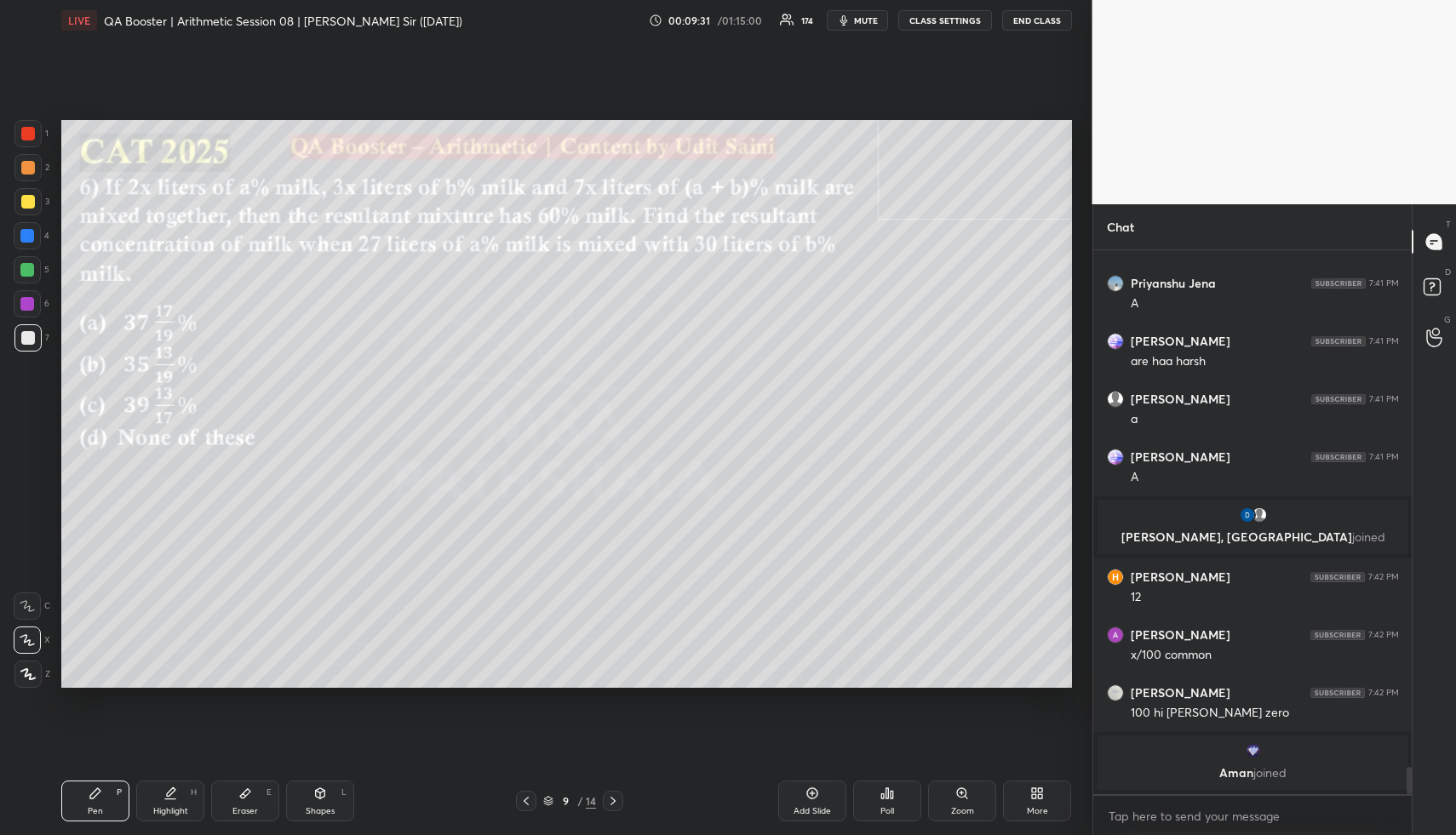
click at [81, 788] on div "Pen P" at bounding box center [95, 801] width 68 height 40
click at [23, 202] on div at bounding box center [27, 201] width 13 height 13
click at [28, 202] on div at bounding box center [27, 201] width 13 height 13
click at [179, 801] on div "Highlight H" at bounding box center [170, 801] width 68 height 40
drag, startPoint x: 183, startPoint y: 801, endPoint x: 211, endPoint y: 712, distance: 93.3
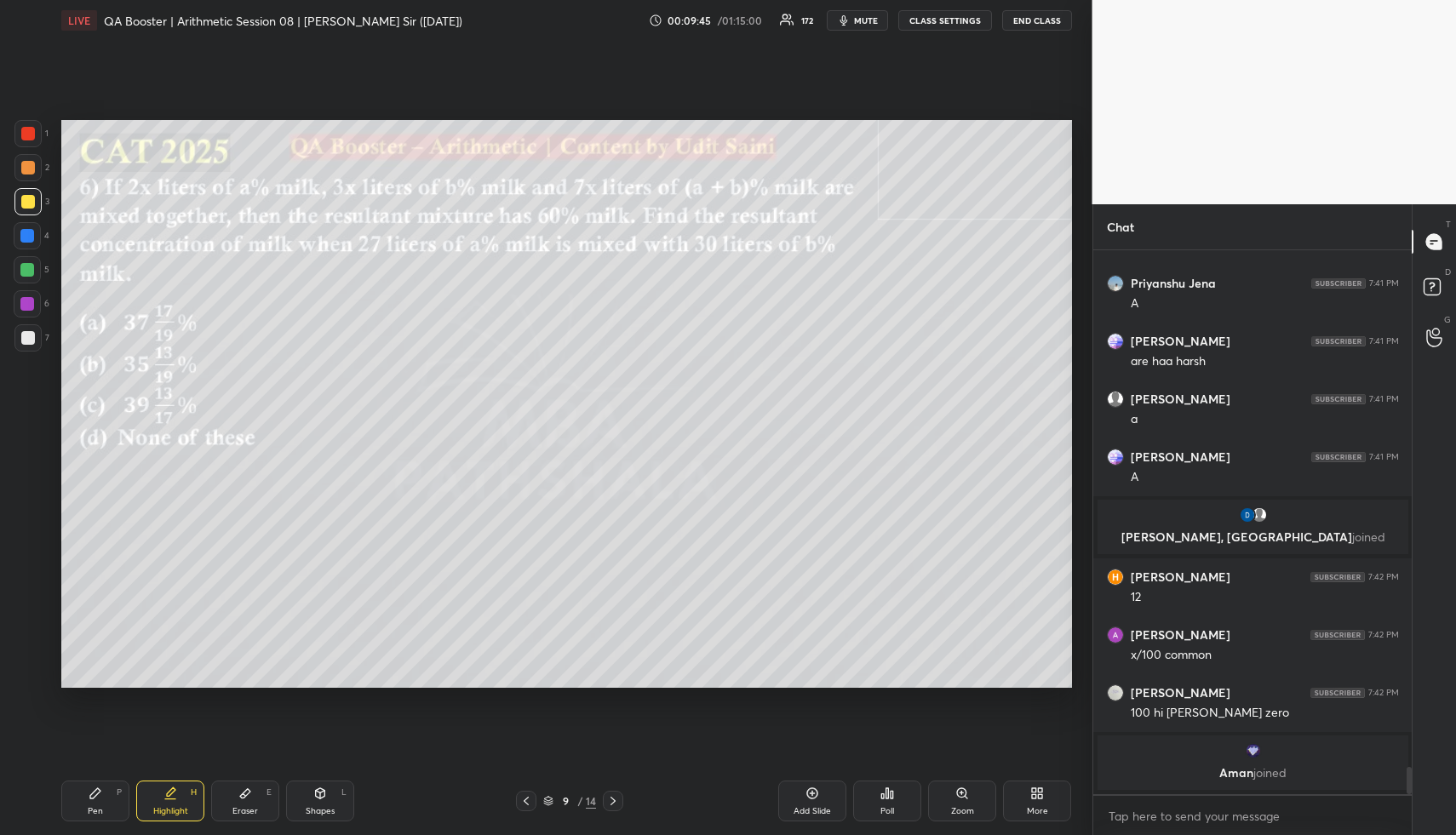
click at [186, 791] on div "Highlight H" at bounding box center [170, 801] width 68 height 40
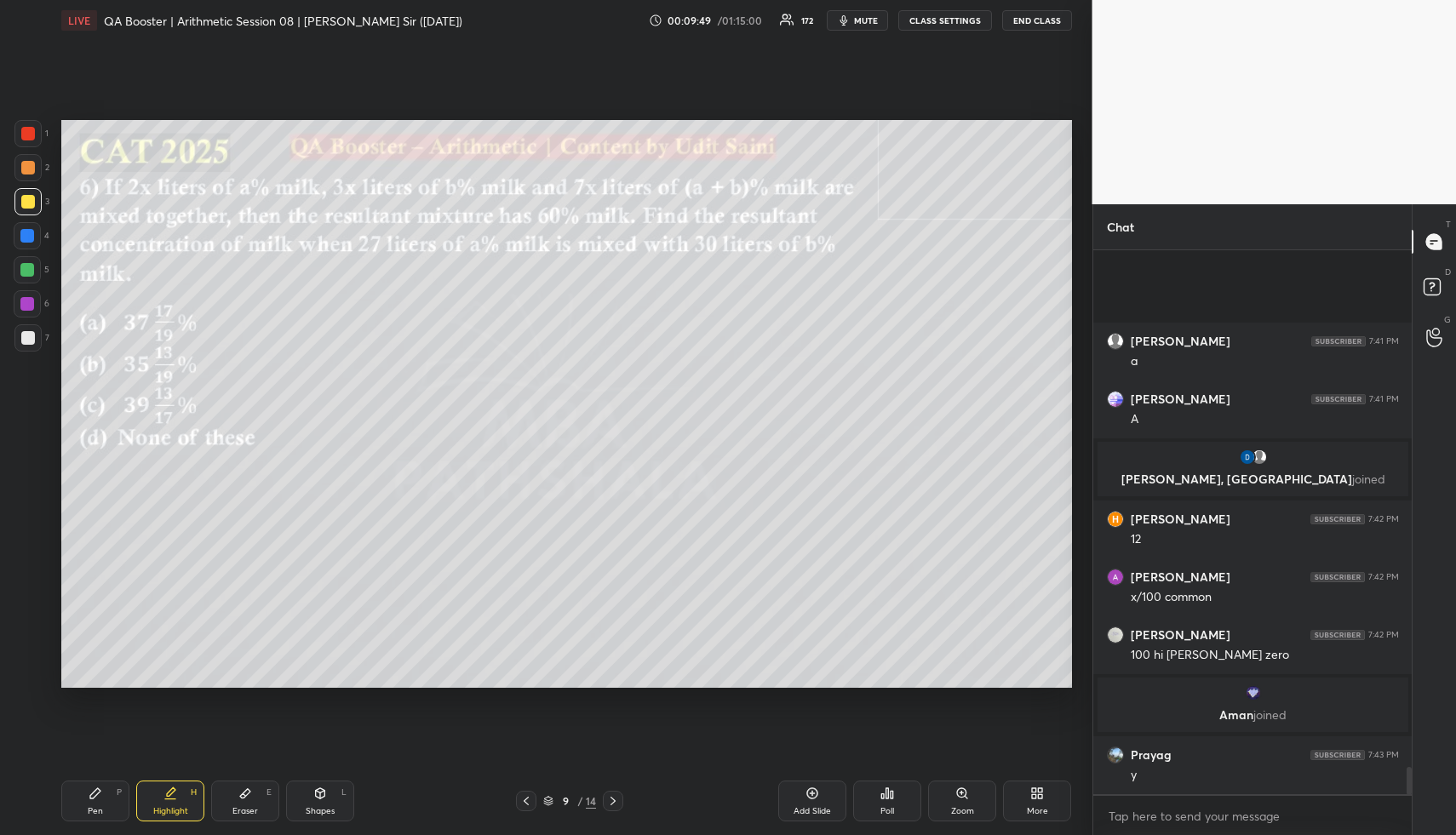
scroll to position [10360, 0]
drag, startPoint x: 101, startPoint y: 811, endPoint x: 108, endPoint y: 805, distance: 9.2
click at [100, 810] on div "Pen P" at bounding box center [95, 801] width 68 height 40
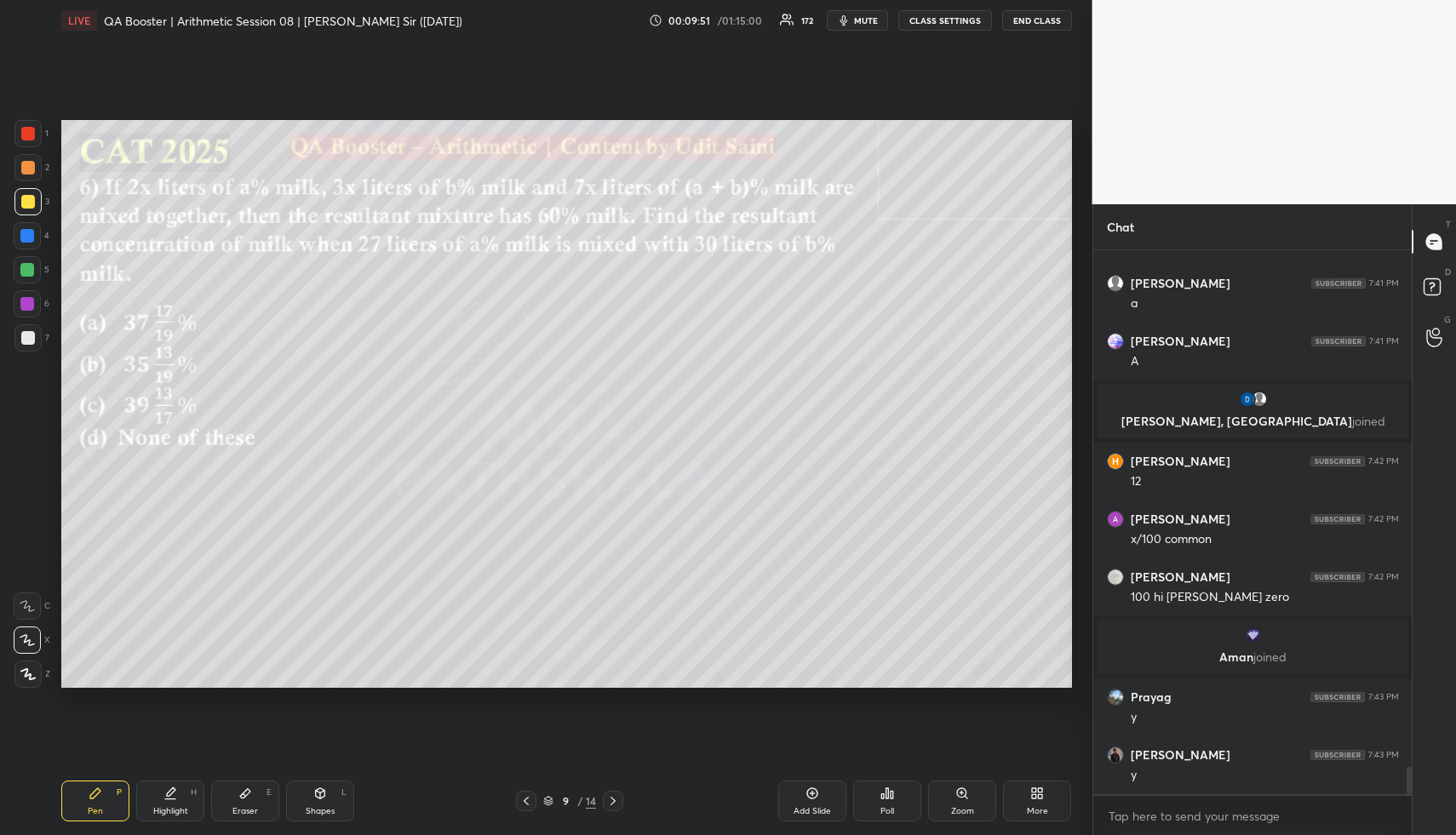
drag, startPoint x: 108, startPoint y: 805, endPoint x: 101, endPoint y: 708, distance: 97.3
click at [106, 802] on div "Pen P" at bounding box center [95, 801] width 68 height 40
click at [29, 198] on div at bounding box center [27, 201] width 13 height 13
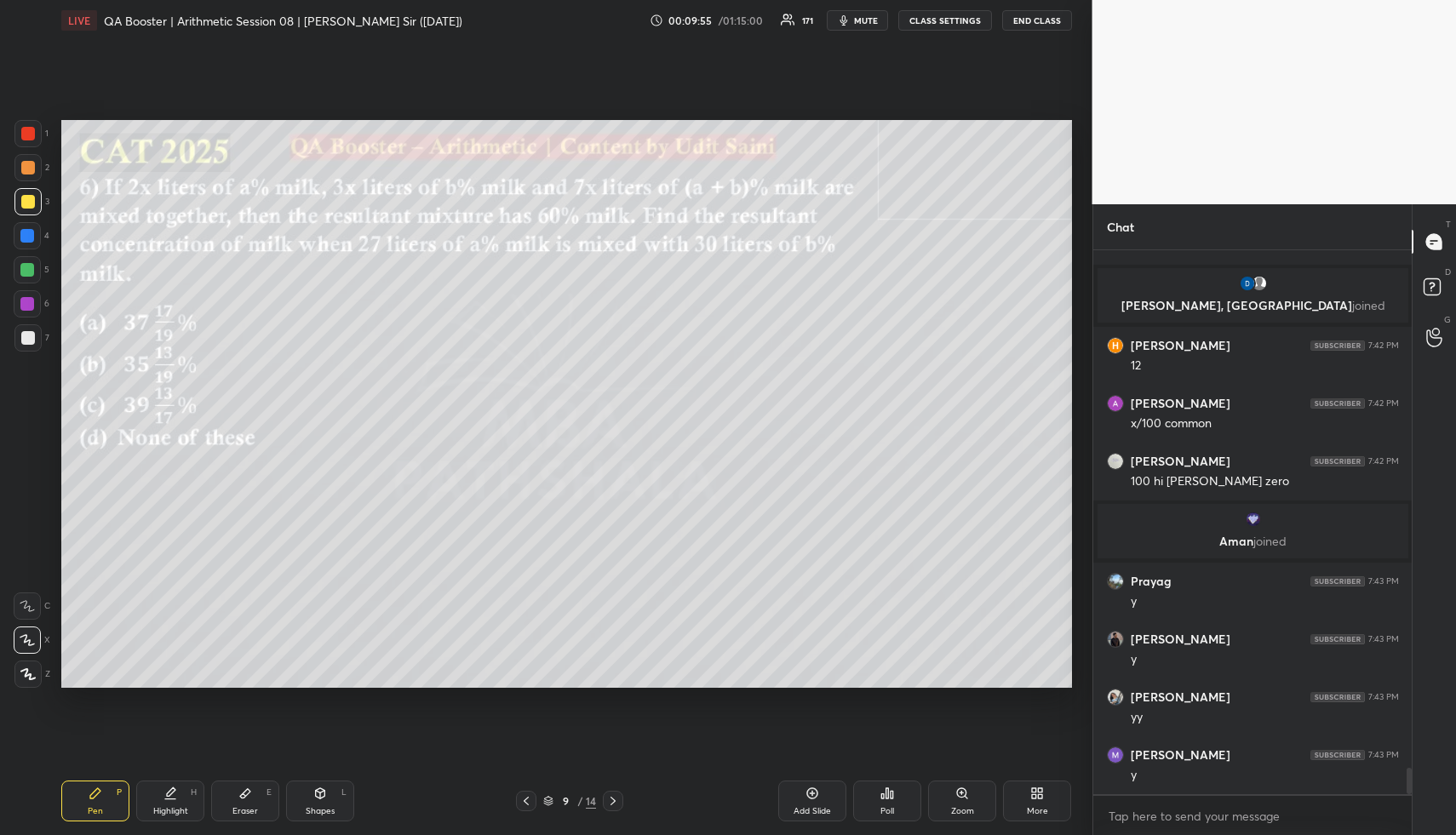
drag, startPoint x: 21, startPoint y: 340, endPoint x: 46, endPoint y: 338, distance: 25.1
click at [25, 340] on div at bounding box center [27, 338] width 13 height 13
drag, startPoint x: 105, startPoint y: 800, endPoint x: 79, endPoint y: 730, distance: 74.7
click at [98, 794] on div "Pen P" at bounding box center [95, 801] width 68 height 40
click at [30, 235] on div at bounding box center [26, 235] width 13 height 13
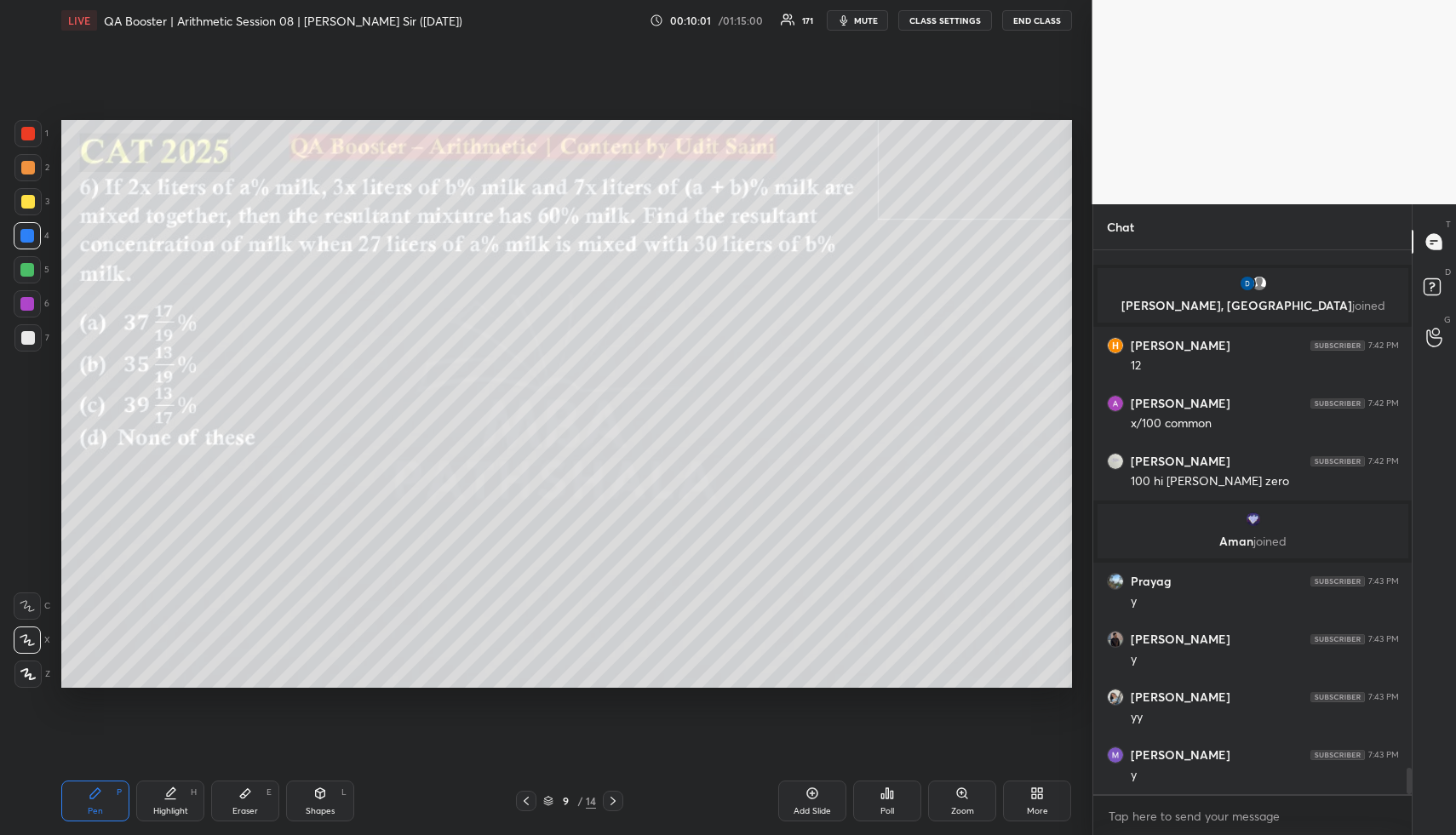
click at [32, 235] on div at bounding box center [26, 235] width 13 height 13
click at [24, 273] on div at bounding box center [26, 269] width 13 height 13
click at [31, 272] on div at bounding box center [26, 269] width 13 height 13
click at [314, 807] on div "Shapes" at bounding box center [320, 811] width 29 height 9
drag, startPoint x: 324, startPoint y: 798, endPoint x: 319, endPoint y: 715, distance: 83.2
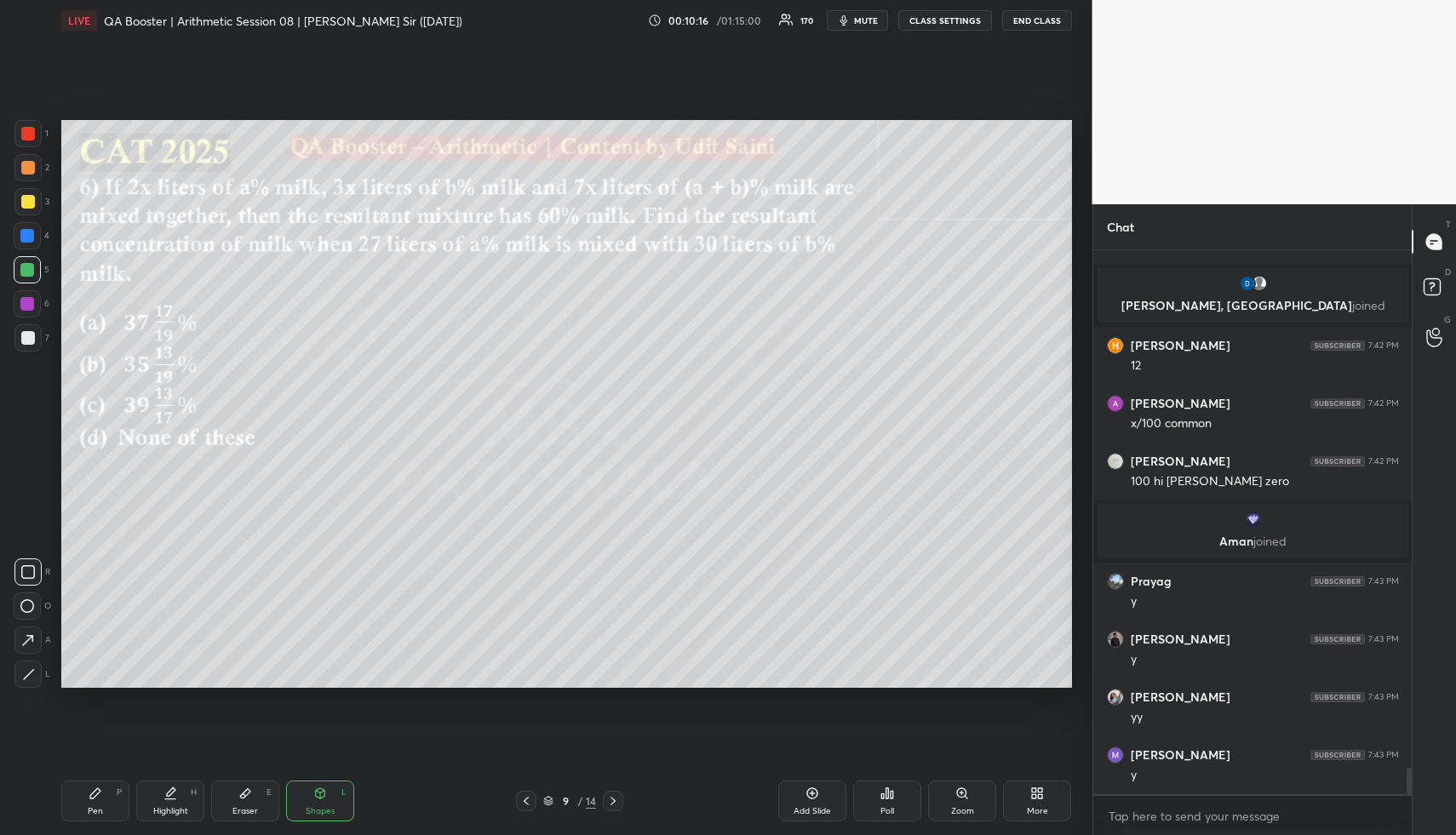
click at [324, 796] on icon at bounding box center [319, 793] width 13 height 13
click at [27, 340] on div at bounding box center [27, 338] width 13 height 13
click at [36, 345] on div at bounding box center [27, 338] width 27 height 27
click at [174, 809] on div "Highlight" at bounding box center [171, 811] width 35 height 9
click at [185, 791] on div "Highlight H" at bounding box center [170, 801] width 68 height 40
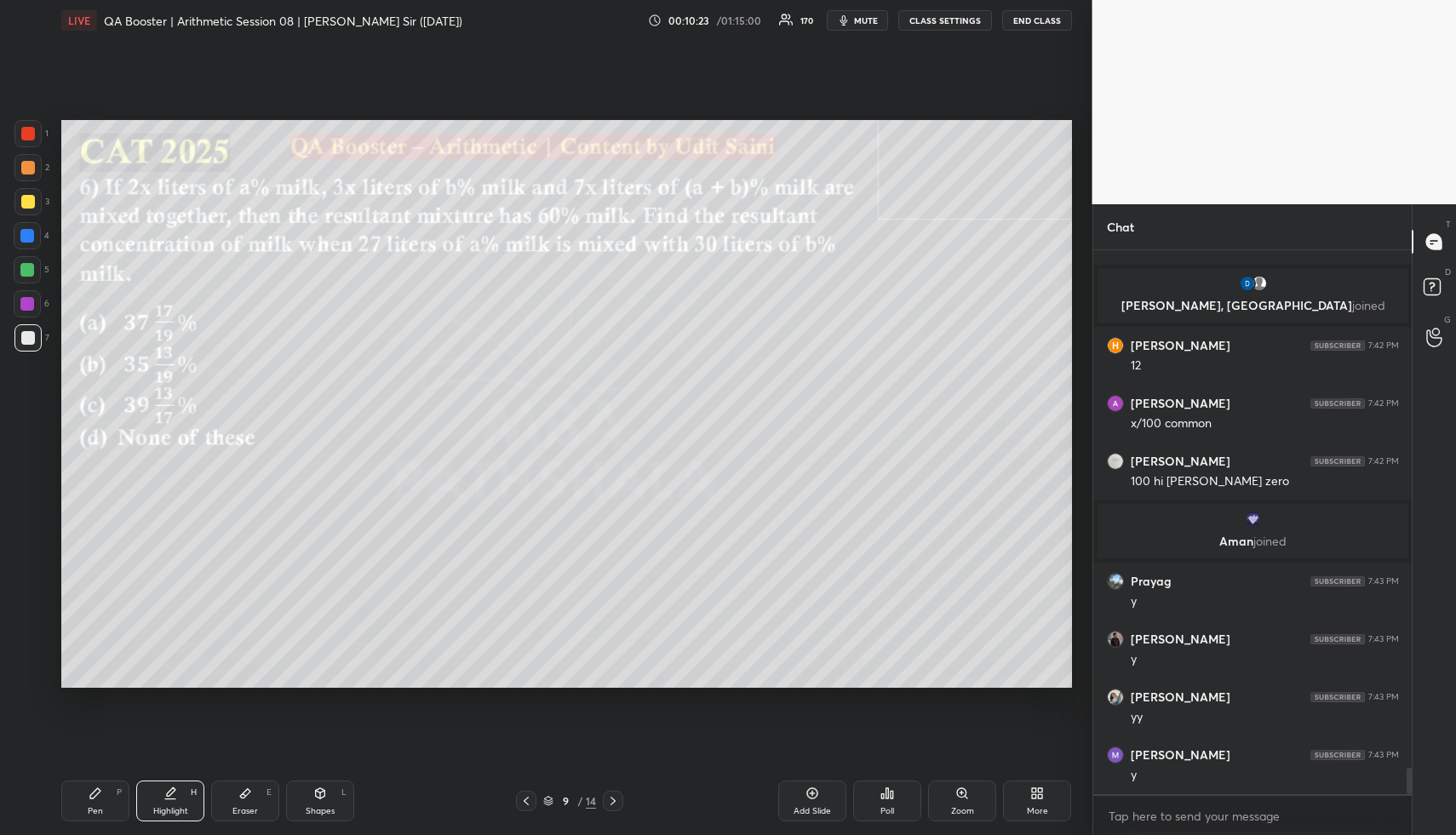
scroll to position [10592, 0]
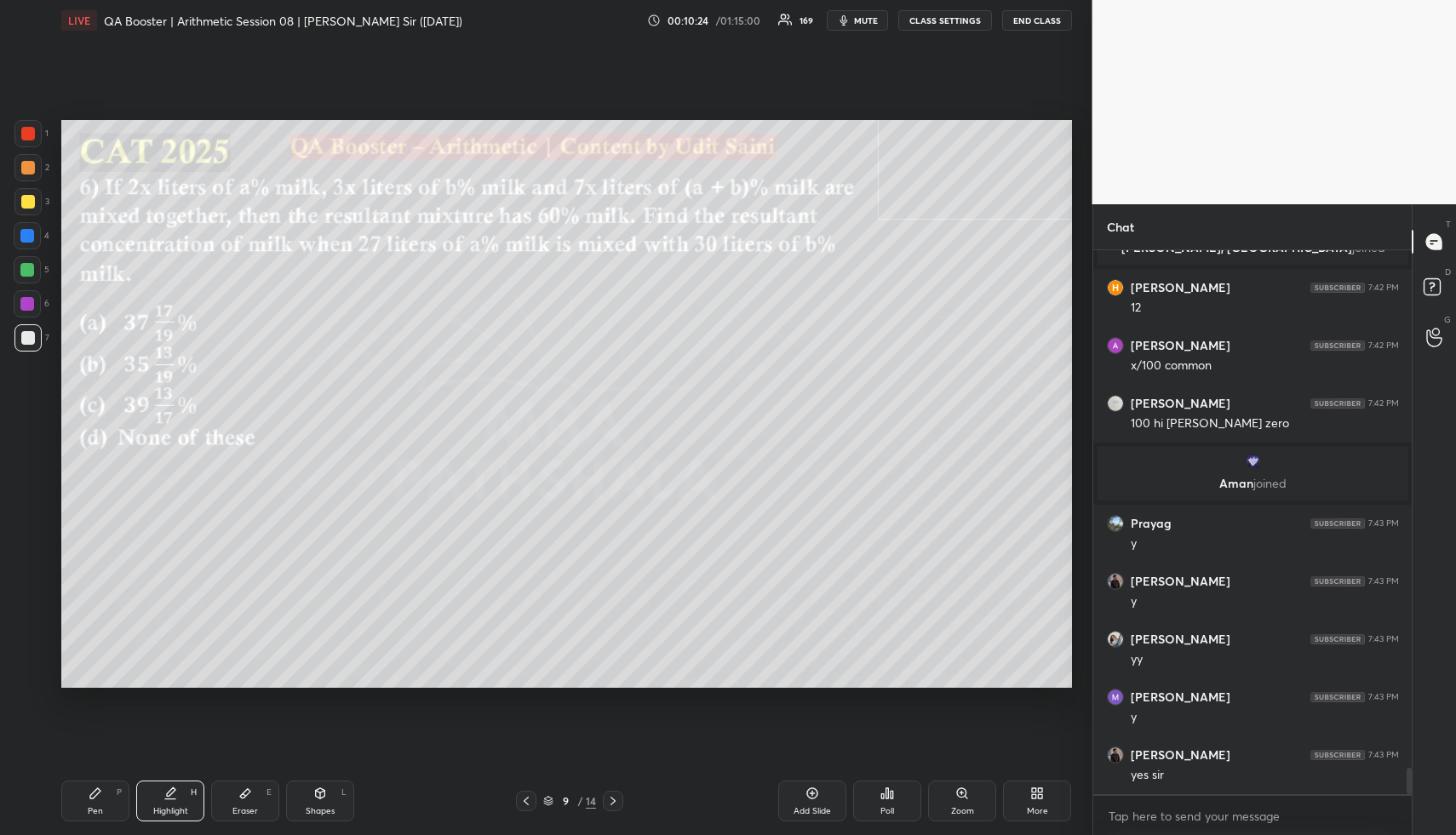
drag, startPoint x: 179, startPoint y: 803, endPoint x: 178, endPoint y: 794, distance: 9.1
click at [177, 797] on div "Highlight H" at bounding box center [170, 801] width 68 height 40
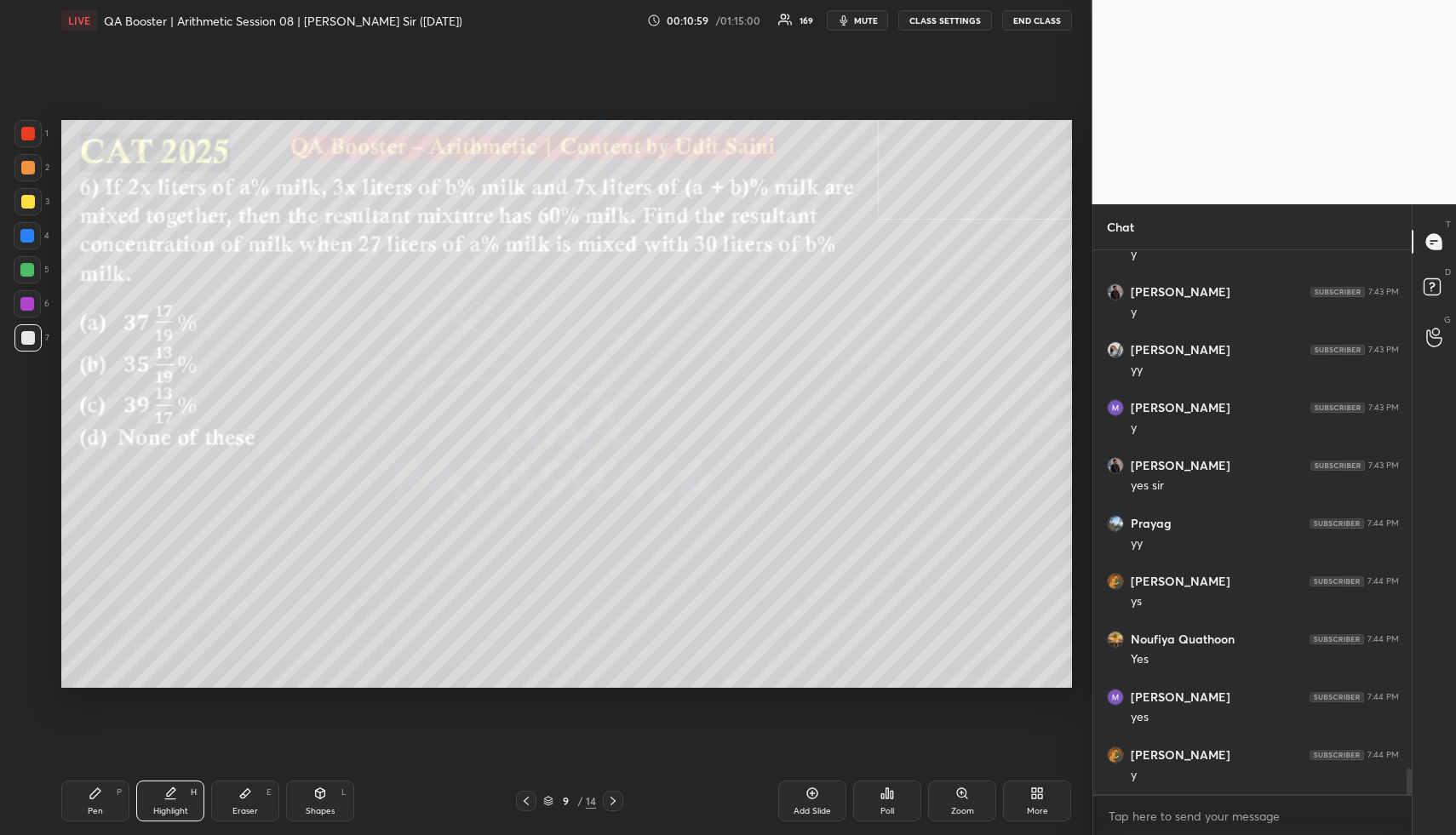
scroll to position [10939, 0]
drag, startPoint x: 107, startPoint y: 793, endPoint x: 120, endPoint y: 748, distance: 46.8
click at [106, 791] on div "Pen P" at bounding box center [95, 801] width 68 height 40
click at [28, 203] on div at bounding box center [27, 201] width 13 height 13
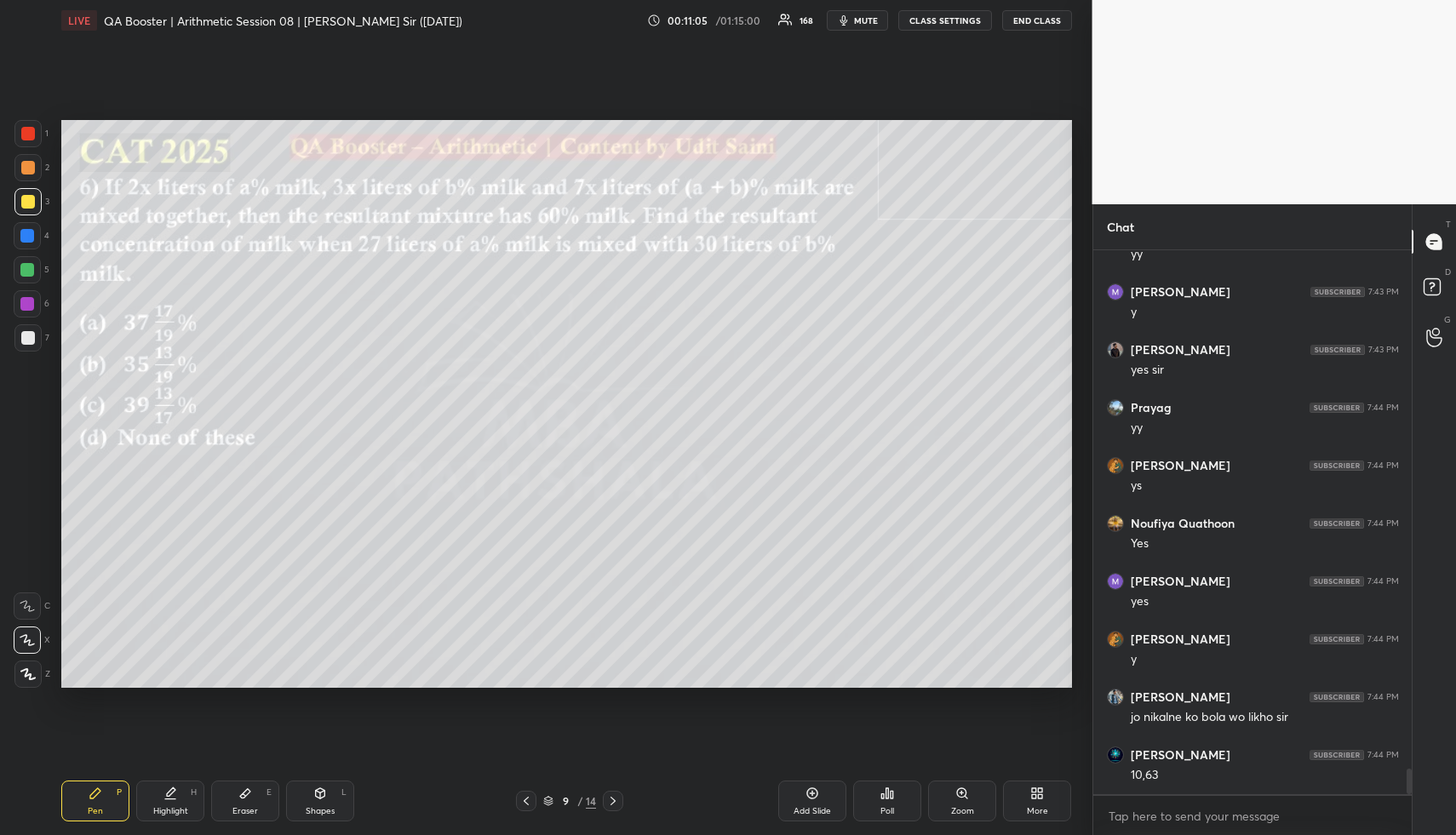
drag, startPoint x: 26, startPoint y: 207, endPoint x: 55, endPoint y: 202, distance: 29.4
click at [25, 207] on div at bounding box center [27, 201] width 13 height 13
click at [179, 793] on div "Highlight H" at bounding box center [170, 801] width 68 height 40
click at [171, 795] on div "Highlight H" at bounding box center [170, 801] width 68 height 40
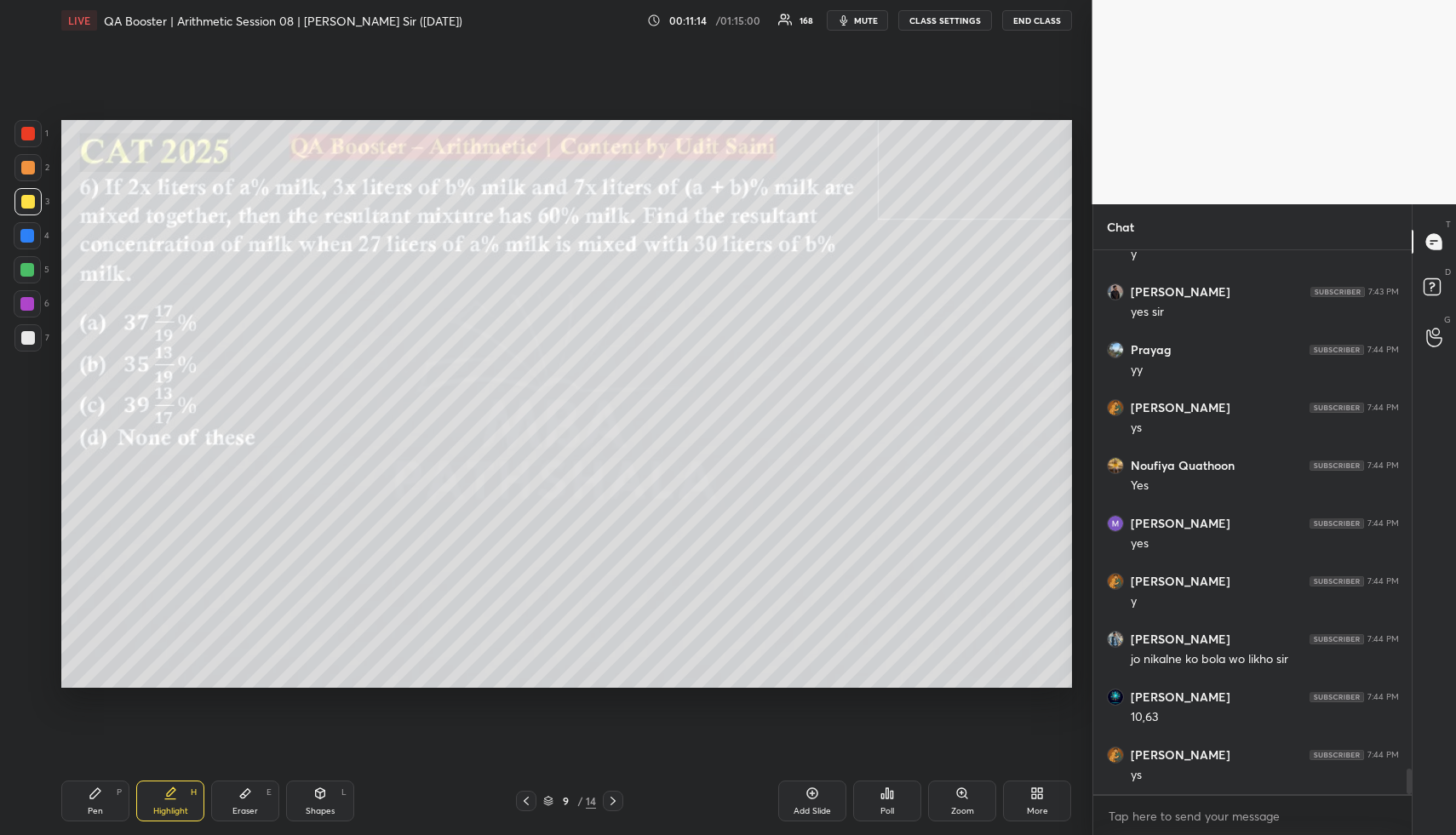
click at [103, 802] on div "Pen P" at bounding box center [95, 801] width 68 height 40
click at [104, 805] on div "Pen P" at bounding box center [95, 801] width 68 height 40
click at [33, 230] on div at bounding box center [26, 235] width 13 height 13
click at [33, 234] on div at bounding box center [26, 236] width 27 height 27
click at [38, 234] on div at bounding box center [26, 236] width 27 height 27
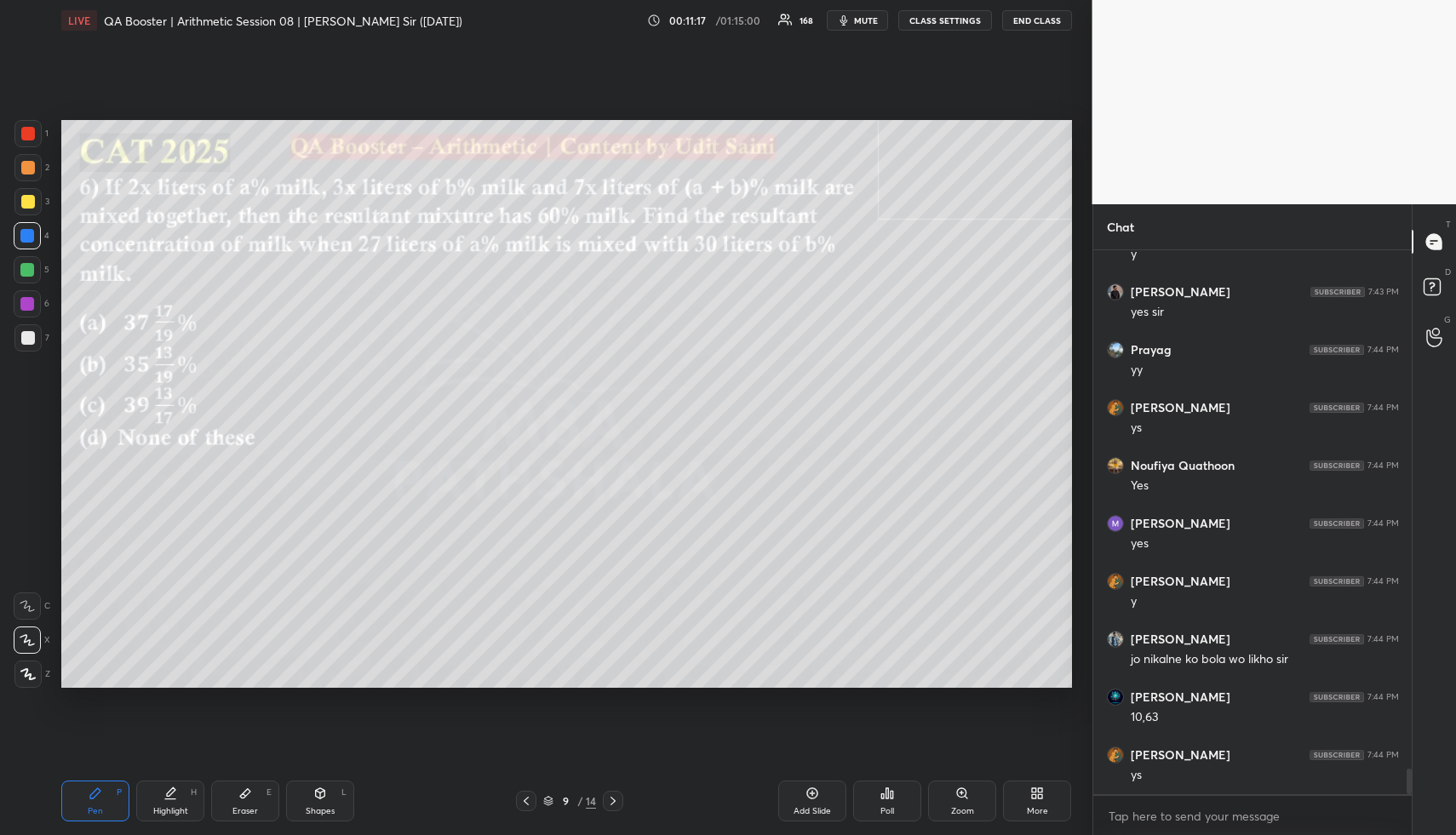
click at [170, 803] on div "Highlight H" at bounding box center [170, 801] width 68 height 40
drag, startPoint x: 175, startPoint y: 805, endPoint x: 202, endPoint y: 693, distance: 115.2
click at [175, 801] on div "Highlight H" at bounding box center [170, 801] width 68 height 40
click at [85, 808] on div "Pen P" at bounding box center [95, 801] width 68 height 40
drag, startPoint x: 24, startPoint y: 175, endPoint x: 20, endPoint y: 189, distance: 14.6
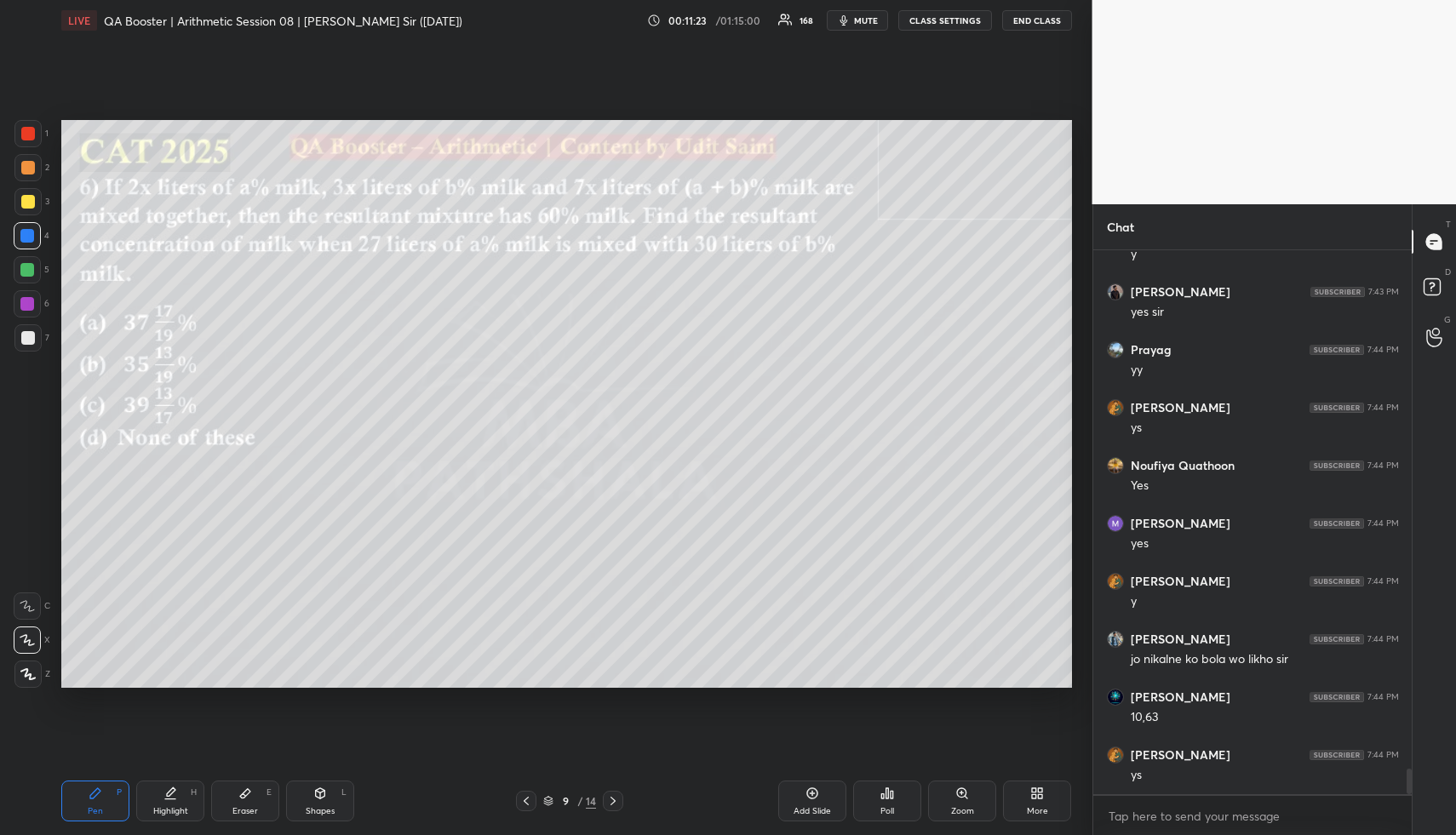
click at [24, 176] on div at bounding box center [27, 167] width 27 height 27
drag, startPoint x: 23, startPoint y: 244, endPoint x: 53, endPoint y: 236, distance: 31.0
click at [25, 243] on div at bounding box center [26, 236] width 27 height 27
drag, startPoint x: 167, startPoint y: 821, endPoint x: 164, endPoint y: 813, distance: 8.5
click at [158, 818] on div "Highlight H" at bounding box center [170, 801] width 68 height 40
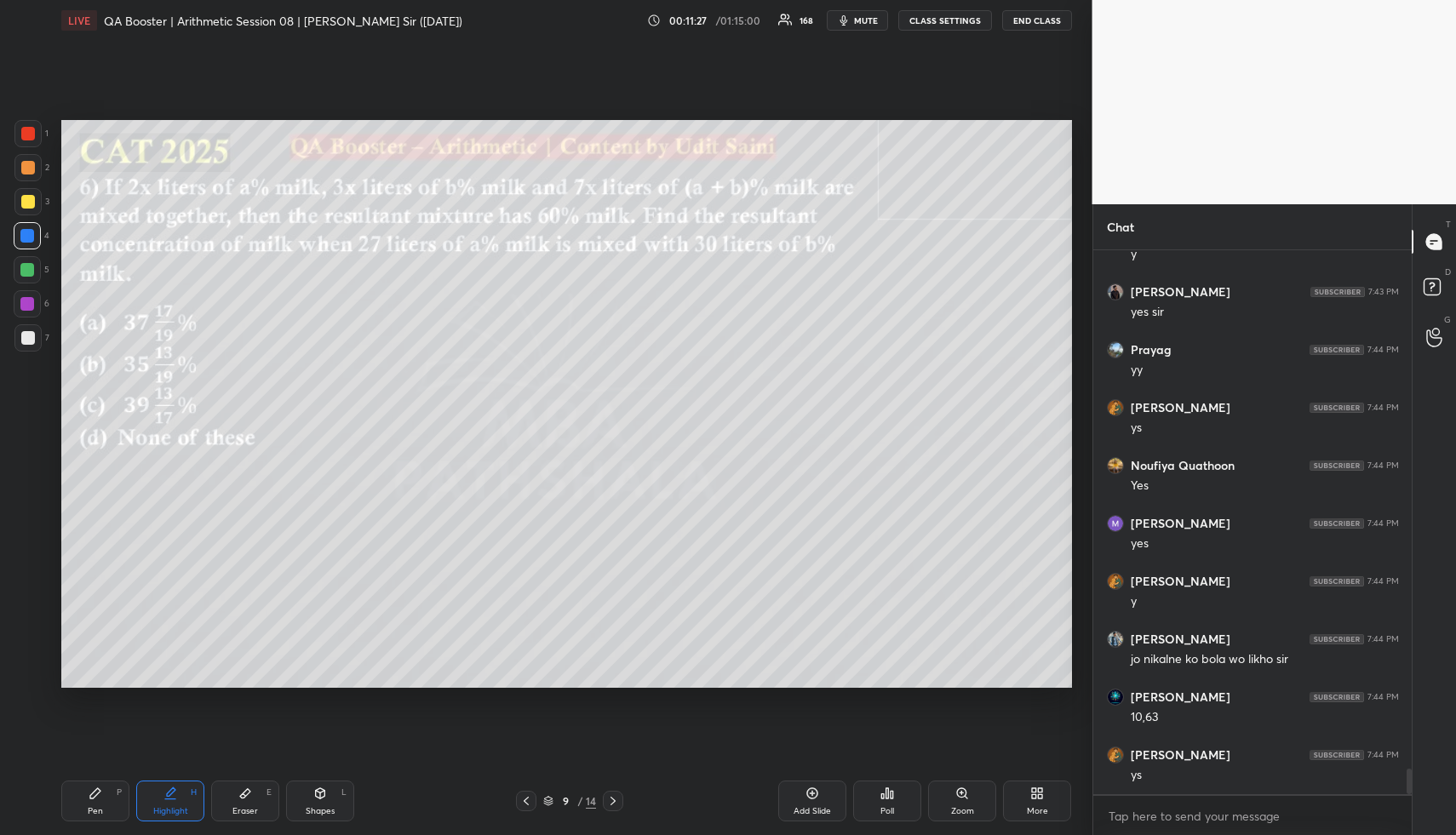
click at [164, 810] on div "Highlight" at bounding box center [171, 811] width 35 height 9
drag, startPoint x: 101, startPoint y: 797, endPoint x: 113, endPoint y: 734, distance: 64.1
click at [98, 801] on div "Pen P" at bounding box center [95, 801] width 68 height 40
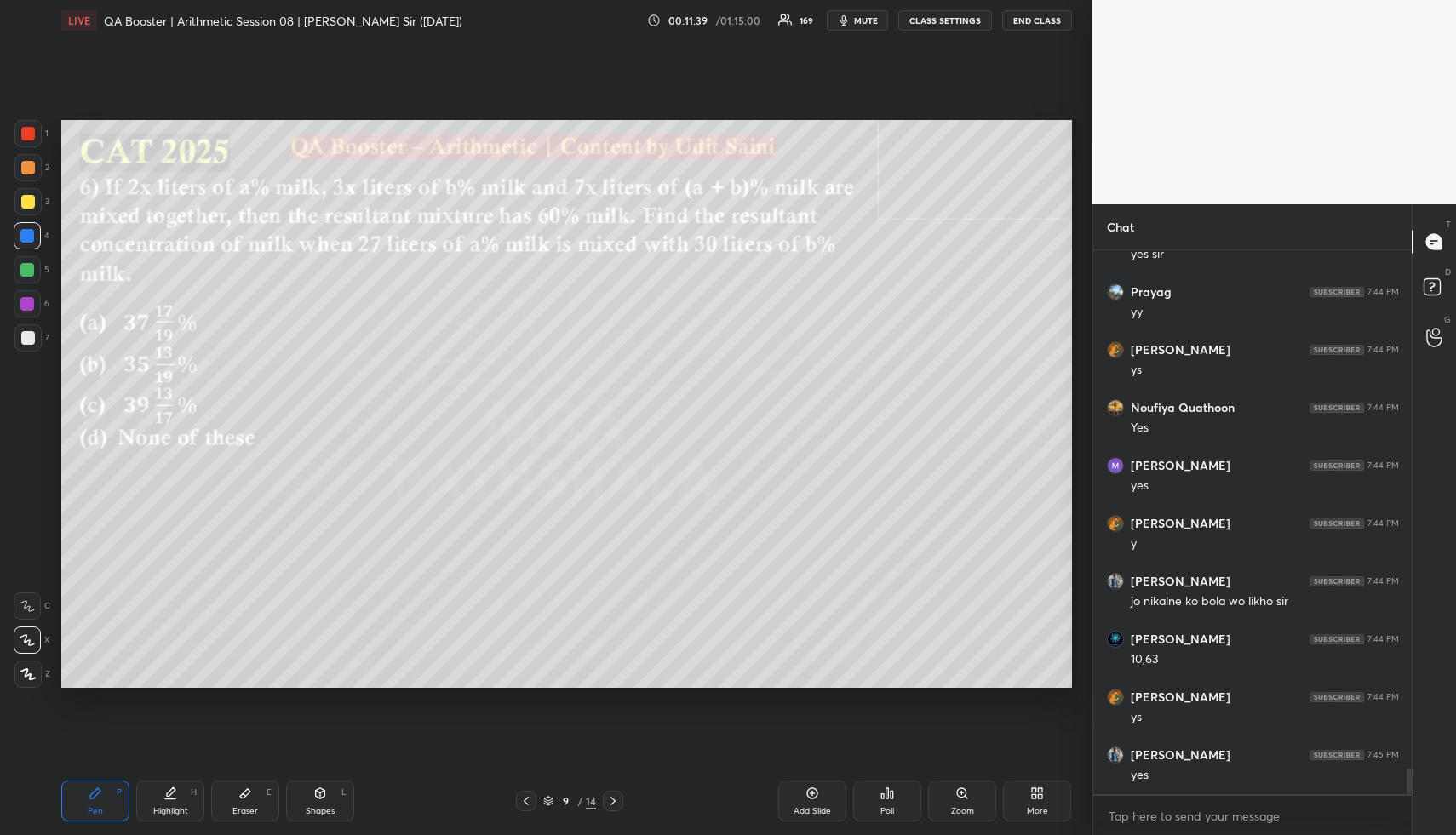
drag, startPoint x: 25, startPoint y: 168, endPoint x: 38, endPoint y: 162, distance: 14.3
click at [25, 167] on div at bounding box center [27, 167] width 13 height 13
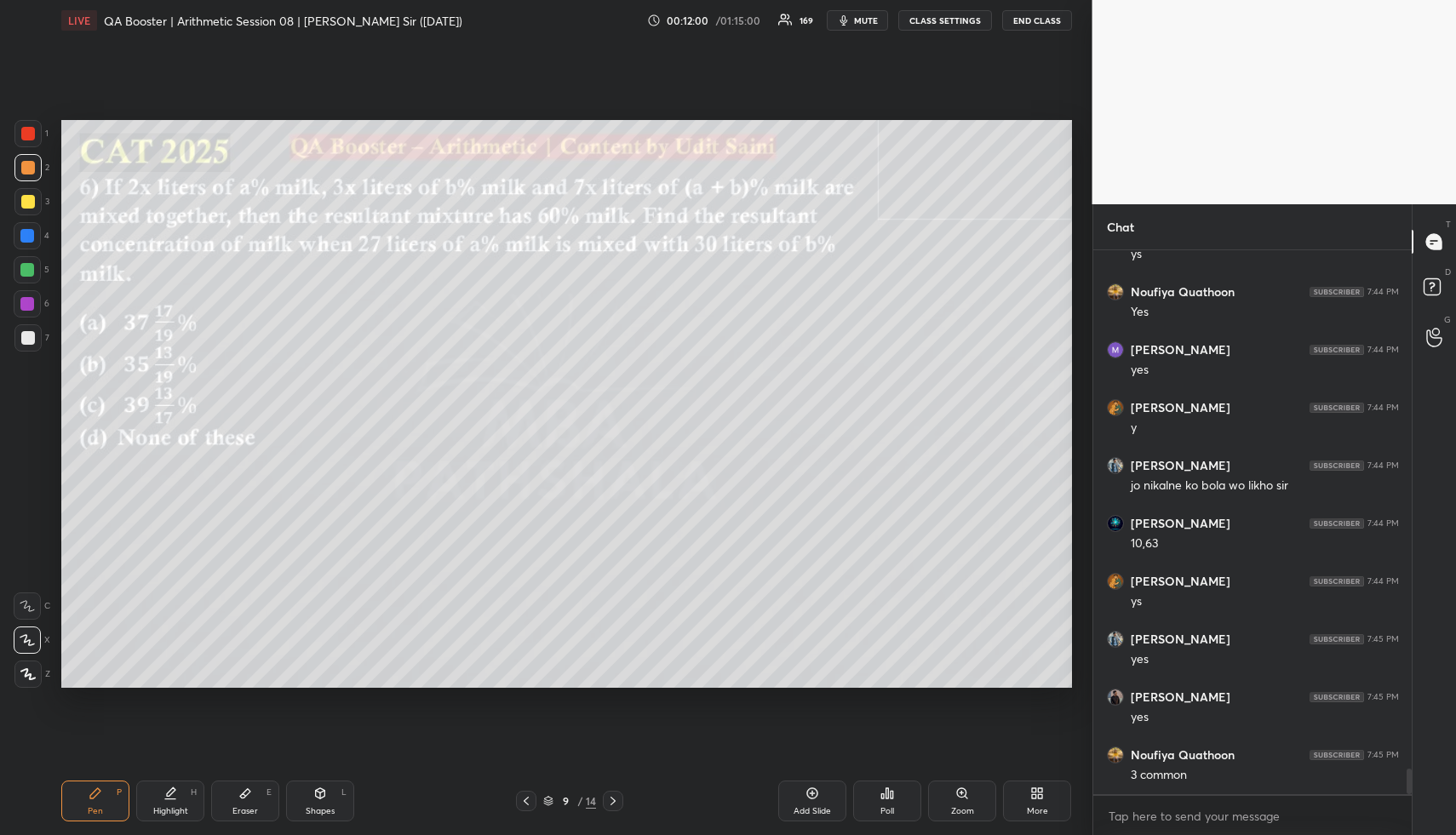
scroll to position [11287, 0]
click at [174, 795] on div "Highlight H" at bounding box center [170, 801] width 68 height 40
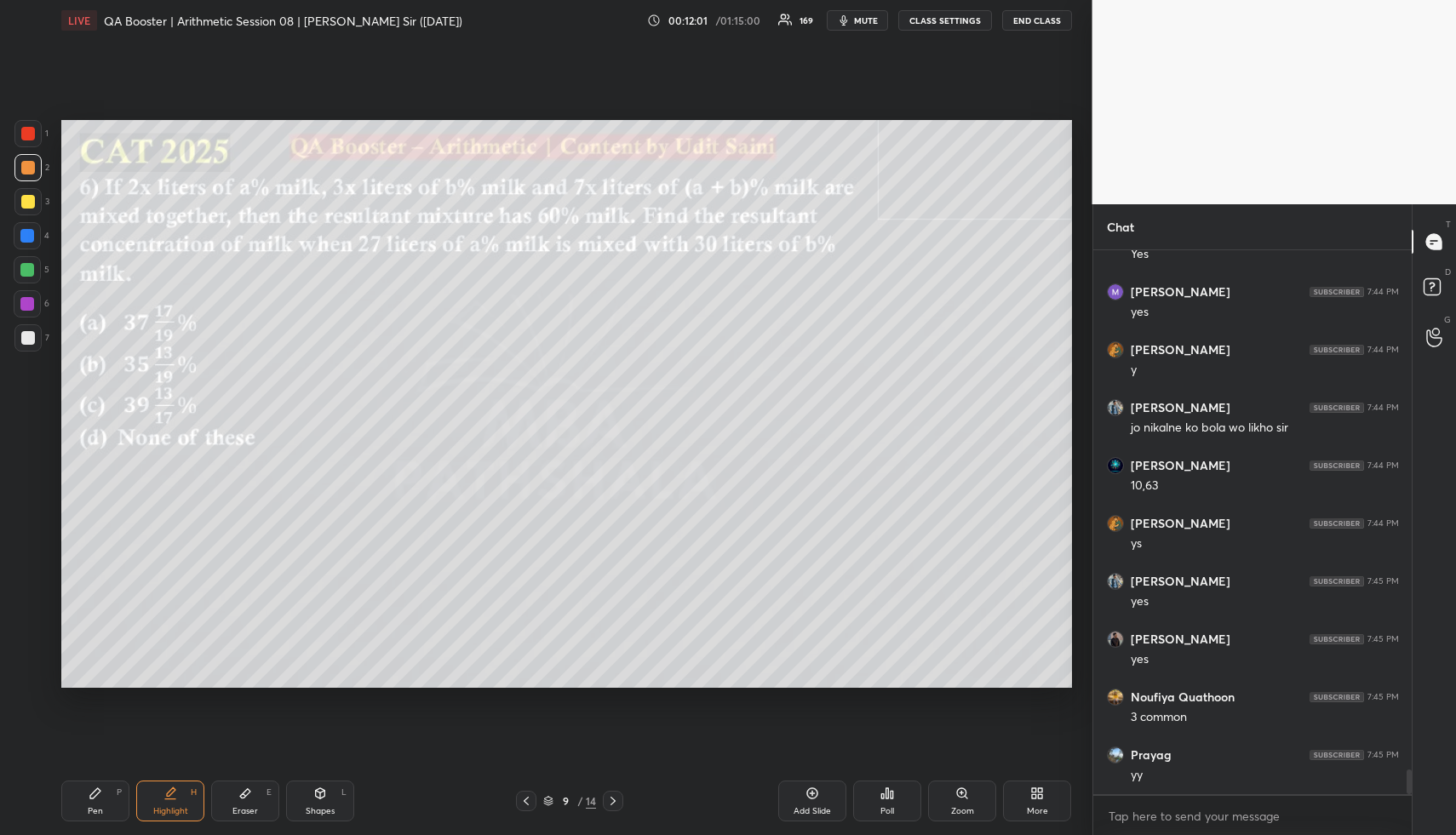
drag, startPoint x: 179, startPoint y: 802, endPoint x: 218, endPoint y: 699, distance: 110.1
click at [177, 802] on div "Highlight H" at bounding box center [170, 801] width 68 height 40
click at [107, 807] on div "Pen P" at bounding box center [95, 801] width 68 height 40
click at [108, 805] on div "Pen P" at bounding box center [95, 801] width 68 height 40
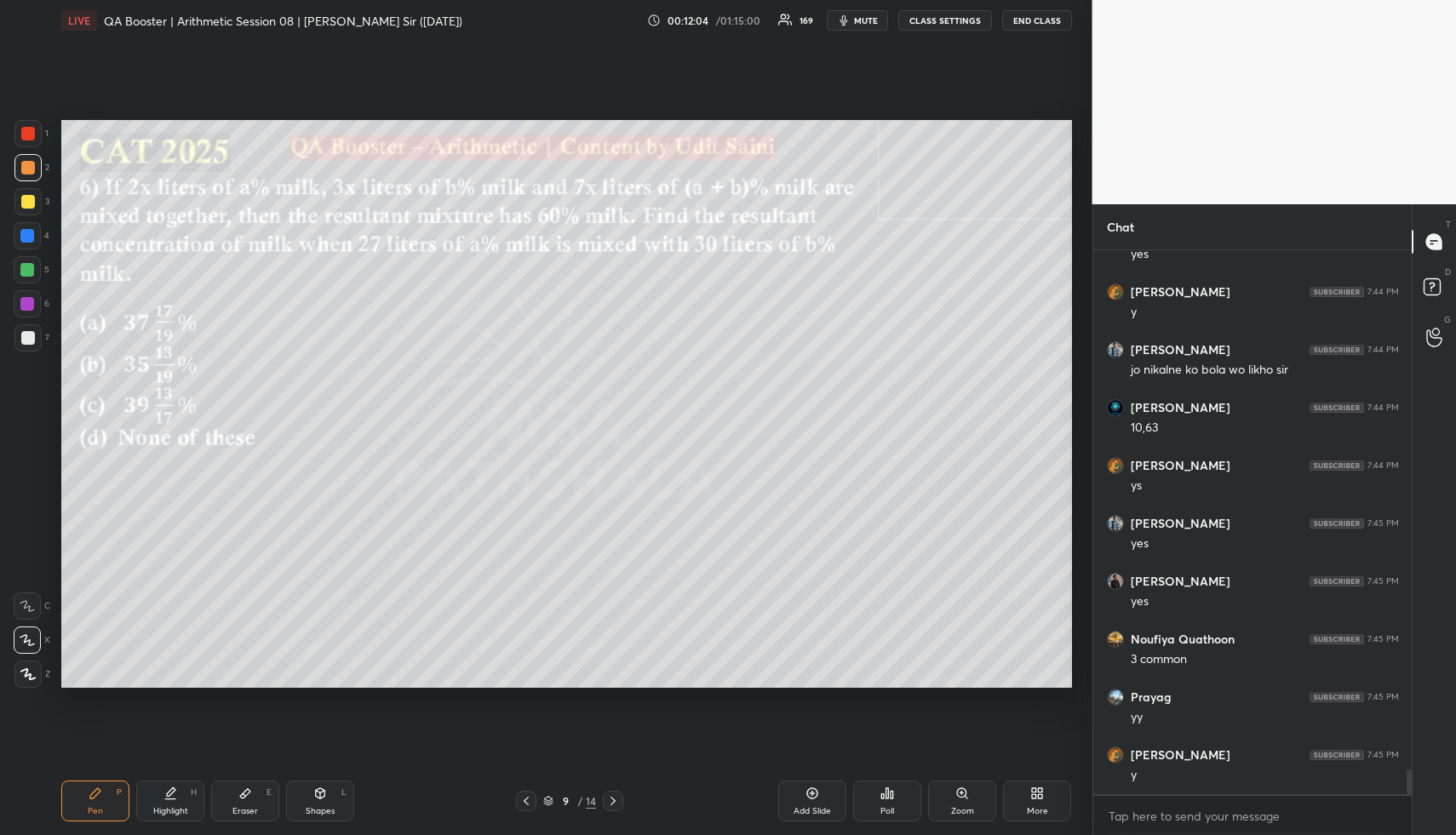
click at [32, 199] on div at bounding box center [27, 201] width 13 height 13
drag, startPoint x: 31, startPoint y: 256, endPoint x: 33, endPoint y: 246, distance: 10.2
click at [31, 253] on div "1 2 3 4 5 6 7" at bounding box center [31, 239] width 36 height 238
click at [31, 246] on div at bounding box center [26, 236] width 27 height 27
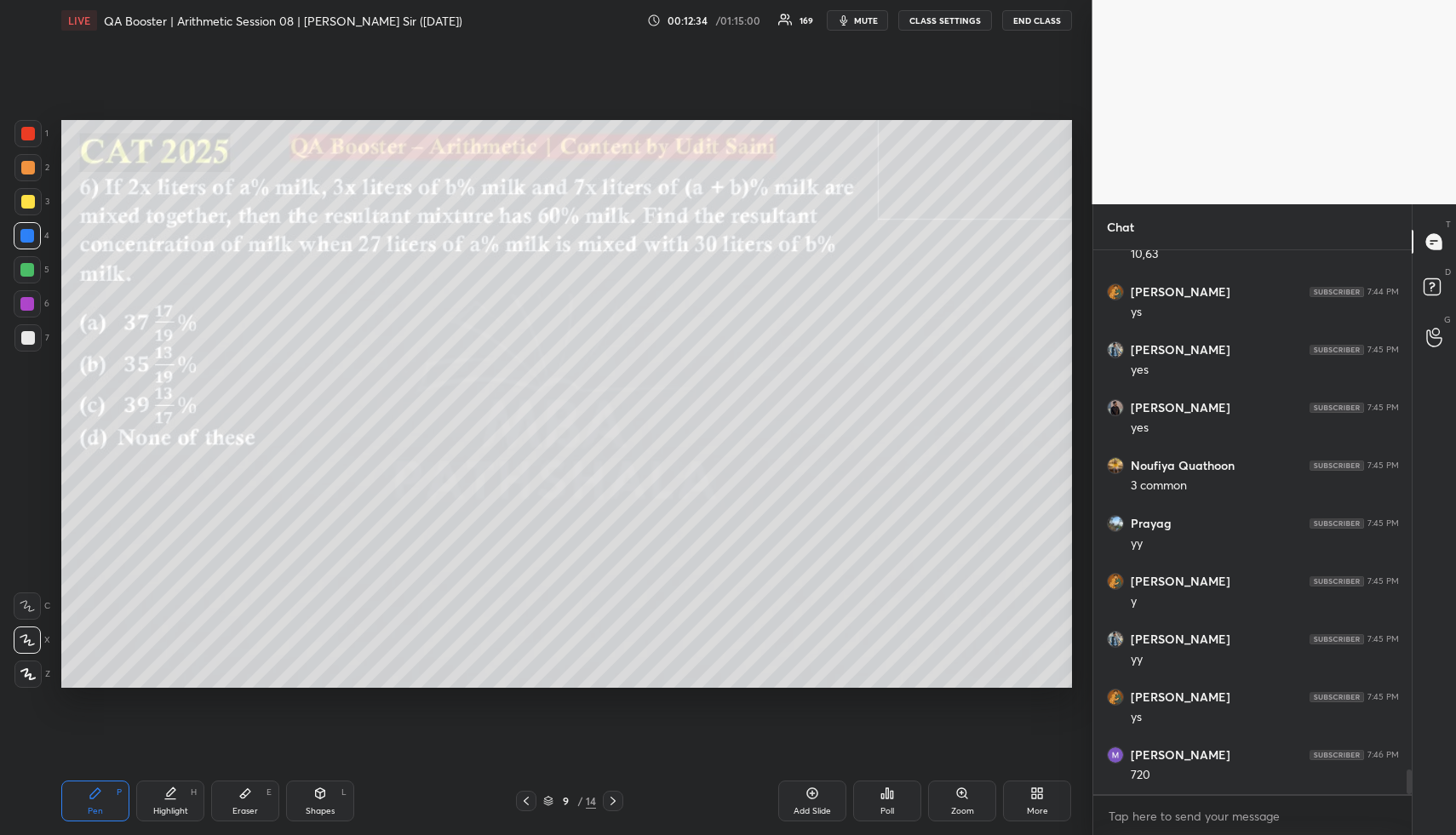
click at [33, 246] on div at bounding box center [26, 236] width 27 height 27
click at [32, 248] on div at bounding box center [26, 236] width 27 height 27
click at [32, 250] on div "1 2 3 4 5 6 7" at bounding box center [31, 239] width 36 height 238
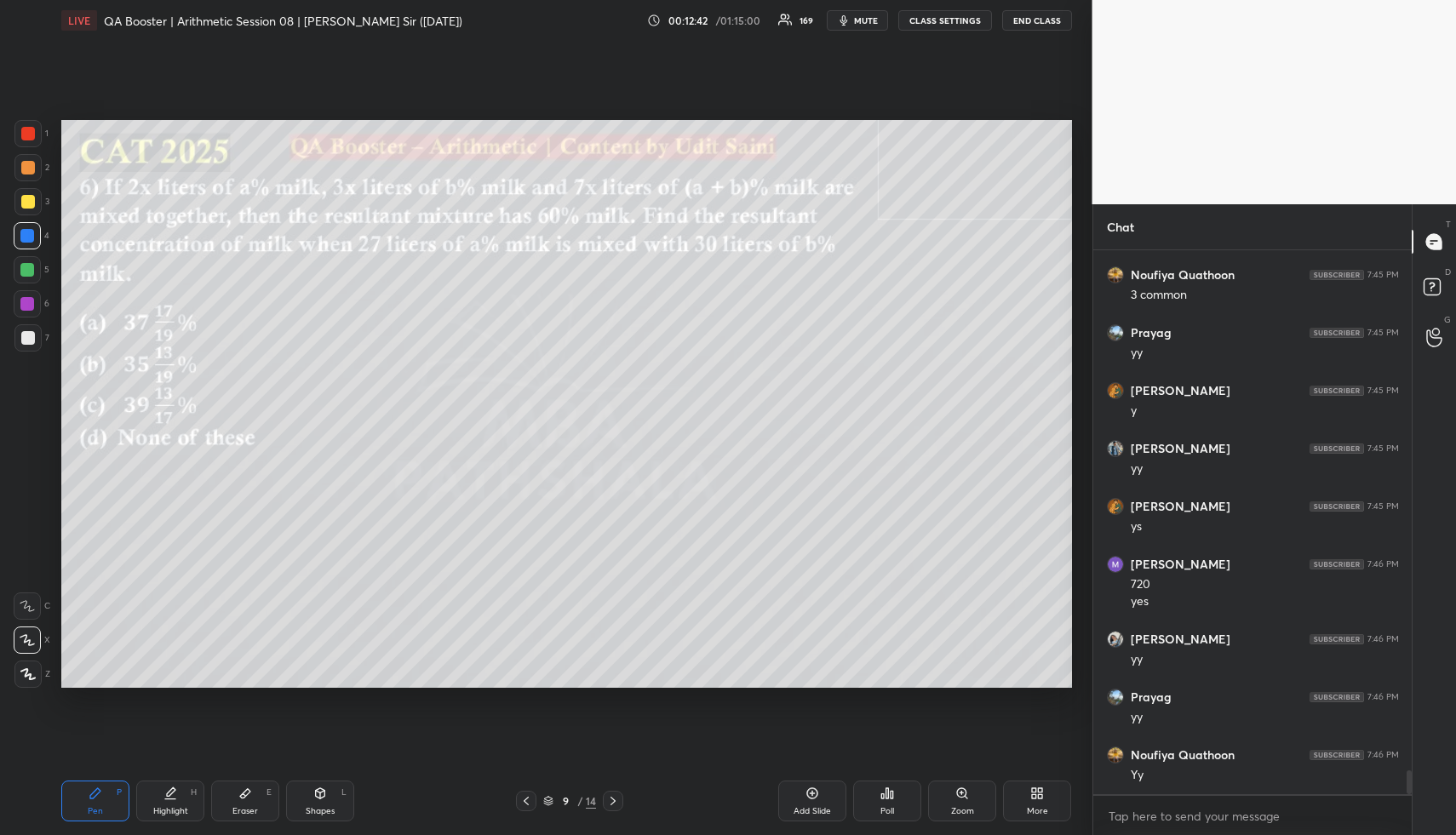
scroll to position [11725, 0]
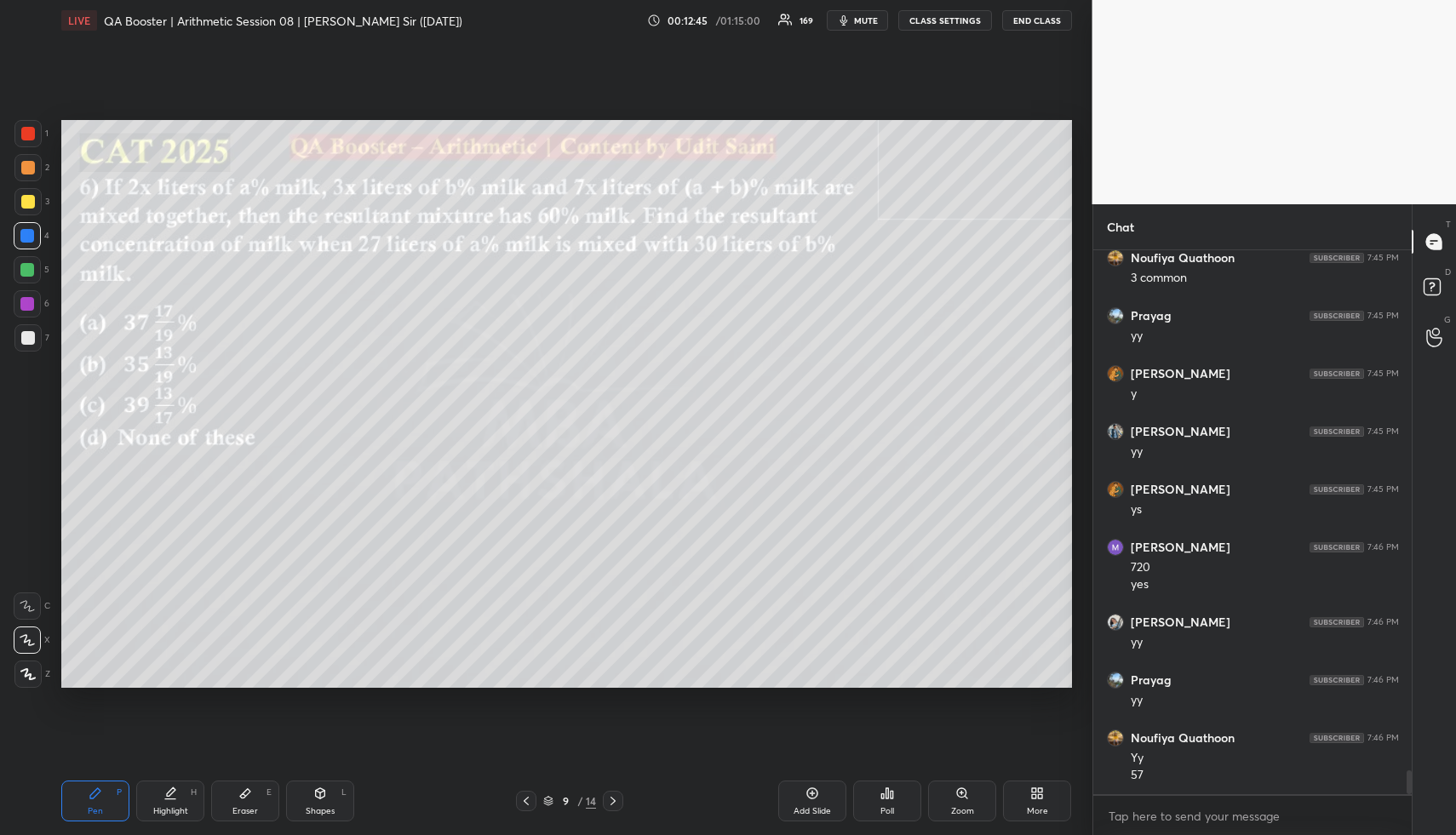
drag, startPoint x: 199, startPoint y: 810, endPoint x: 190, endPoint y: 800, distance: 13.5
click at [197, 809] on div "Highlight H" at bounding box center [170, 801] width 68 height 40
drag, startPoint x: 191, startPoint y: 799, endPoint x: 191, endPoint y: 784, distance: 15.0
click at [188, 797] on div "Highlight H" at bounding box center [170, 801] width 68 height 40
click at [108, 801] on div "Pen P" at bounding box center [95, 801] width 68 height 40
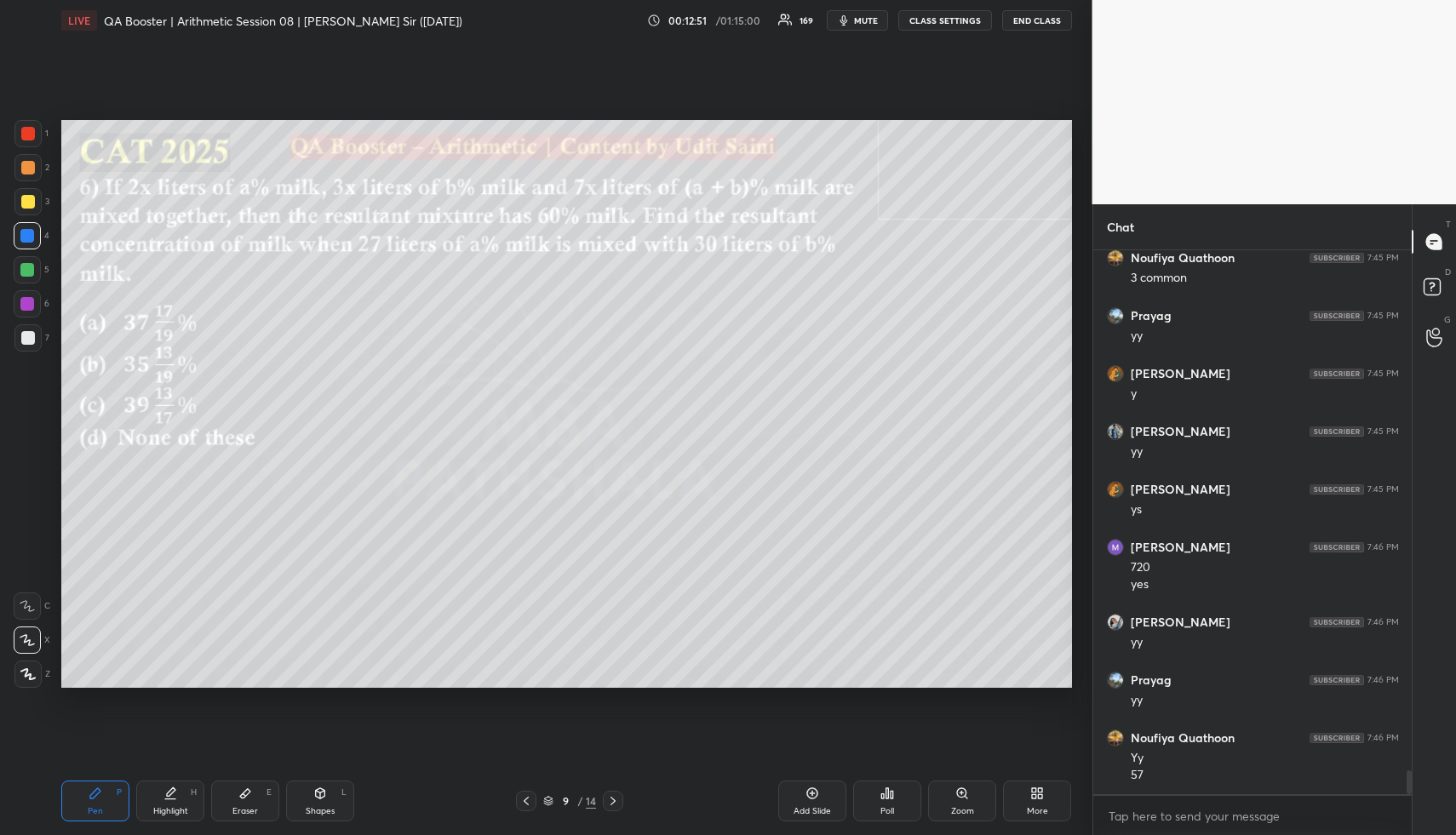
drag, startPoint x: 113, startPoint y: 802, endPoint x: 93, endPoint y: 691, distance: 112.8
click at [113, 802] on div "Pen P" at bounding box center [95, 801] width 68 height 40
click at [34, 267] on div at bounding box center [26, 269] width 27 height 27
click at [30, 272] on div at bounding box center [26, 269] width 13 height 13
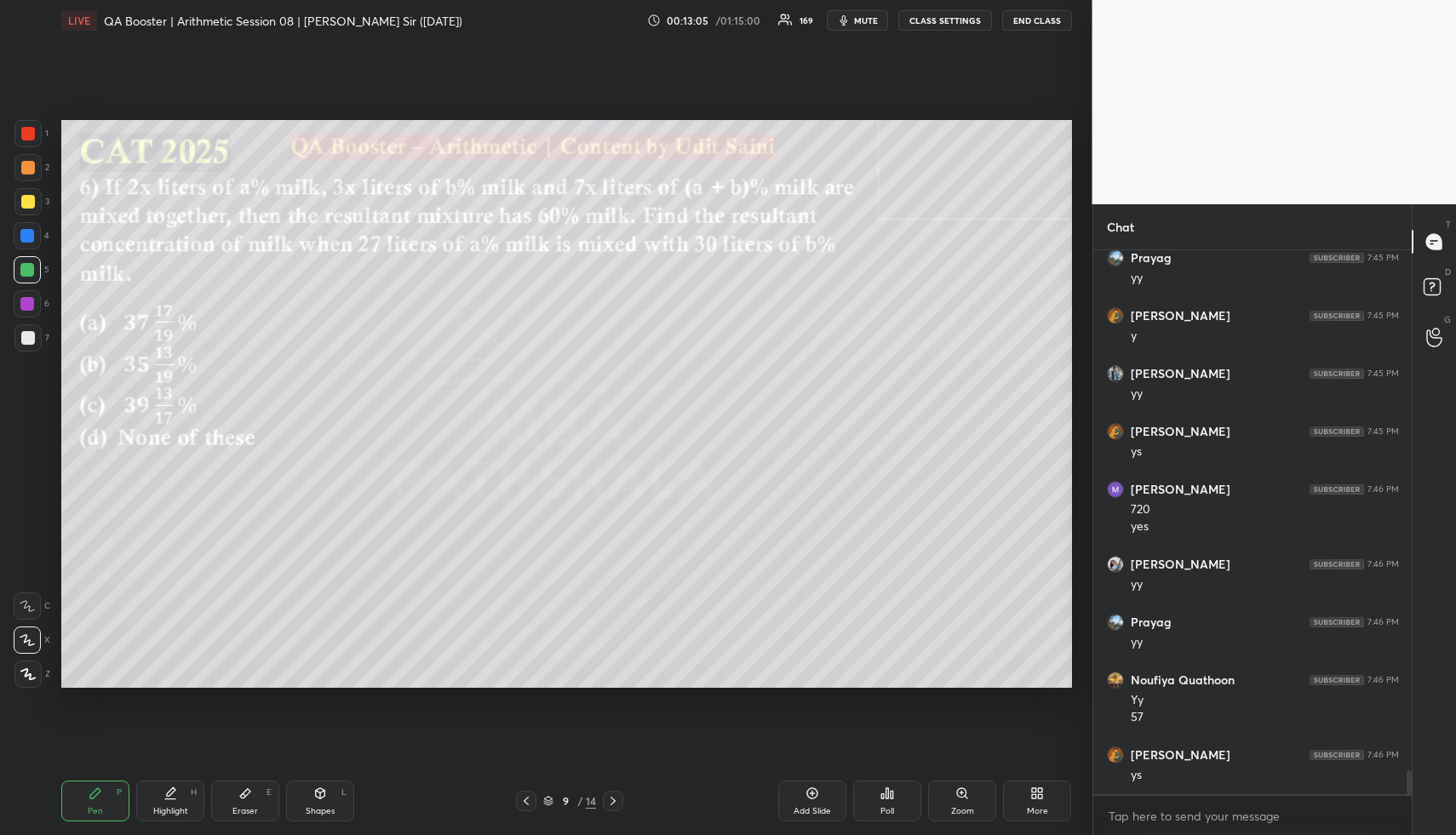
click at [181, 799] on div "Highlight H" at bounding box center [170, 801] width 68 height 40
click at [182, 801] on div "Highlight H" at bounding box center [170, 801] width 68 height 40
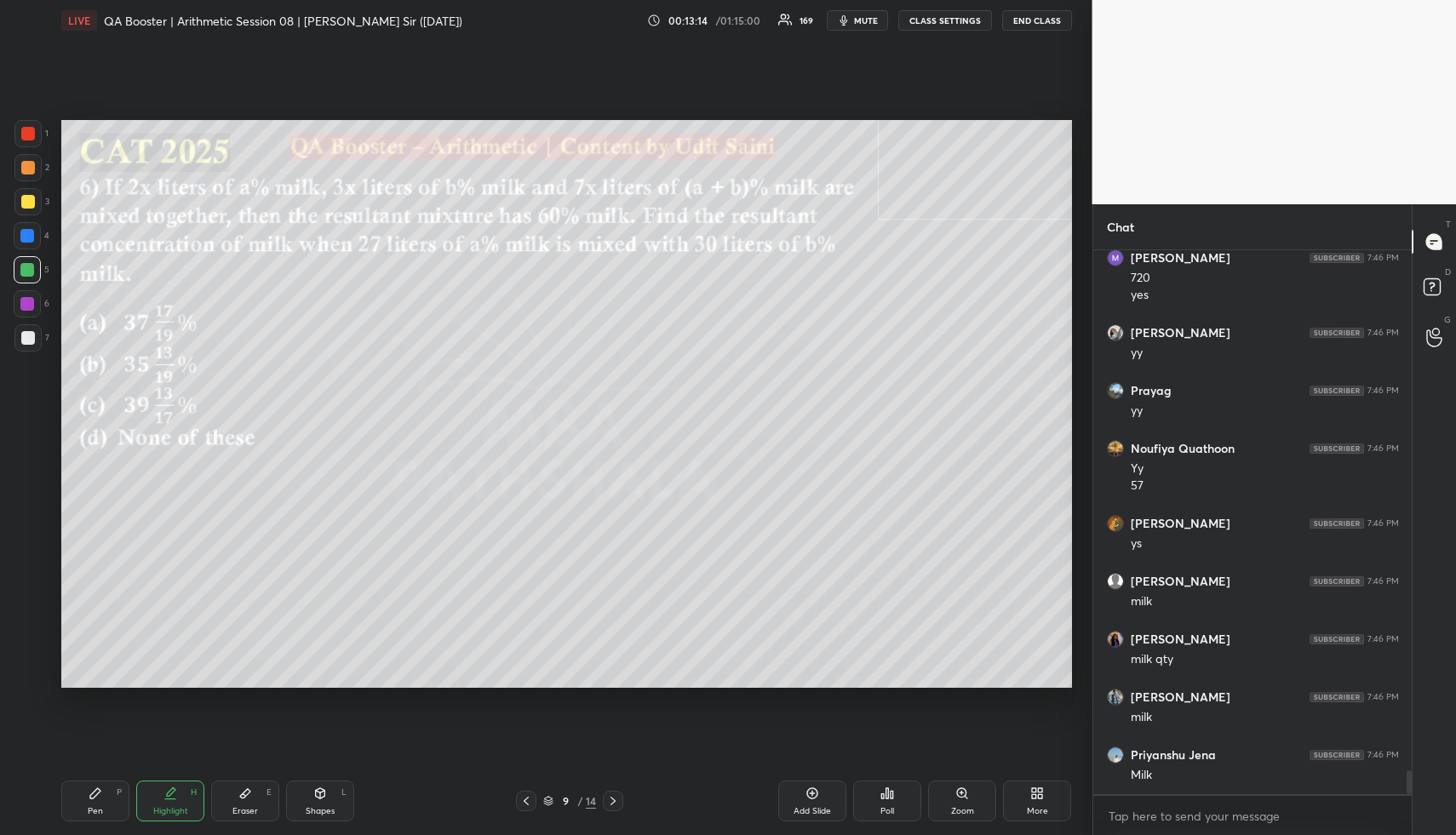
scroll to position [12073, 0]
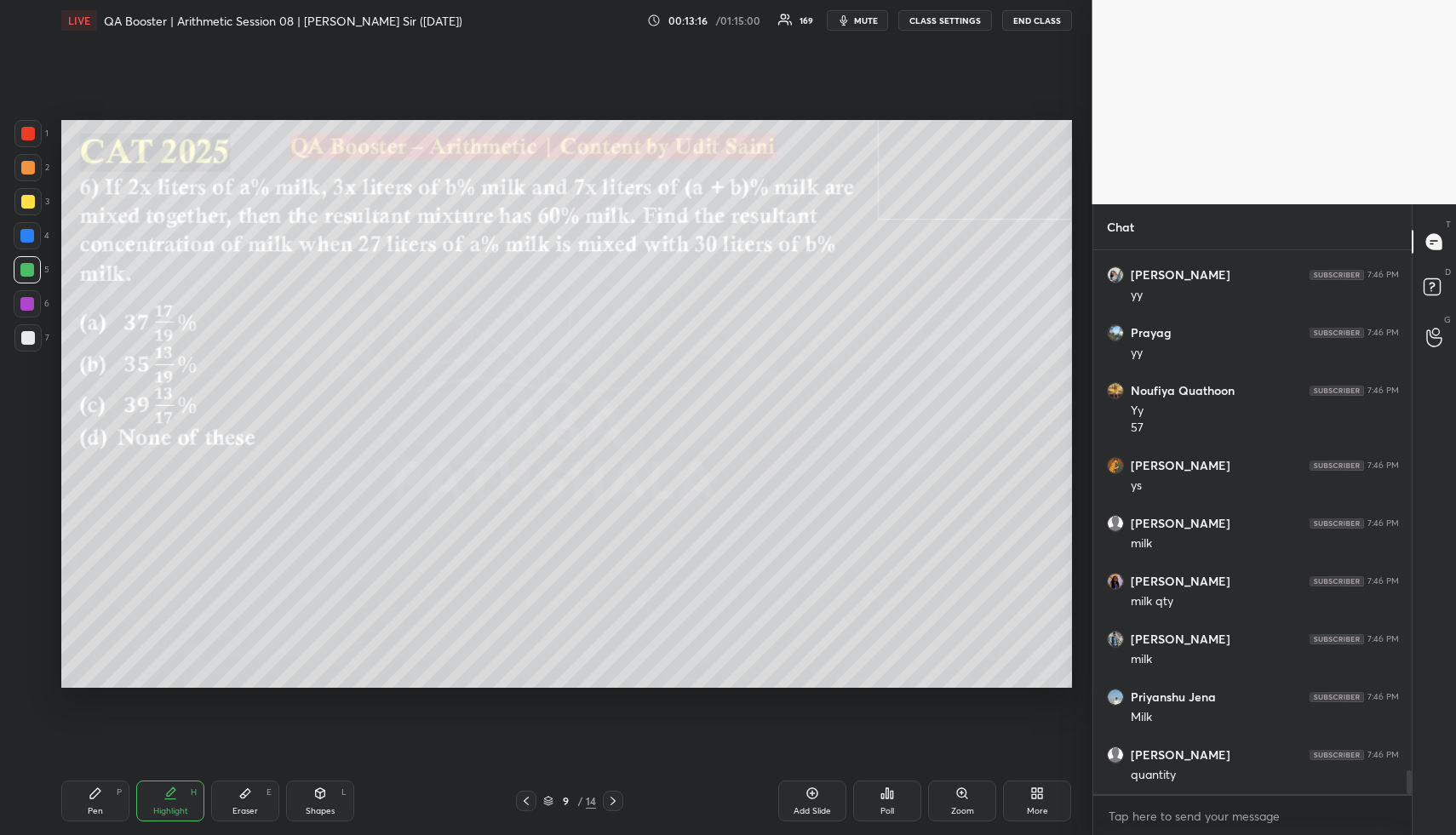
click at [109, 790] on div "Pen P" at bounding box center [95, 801] width 68 height 40
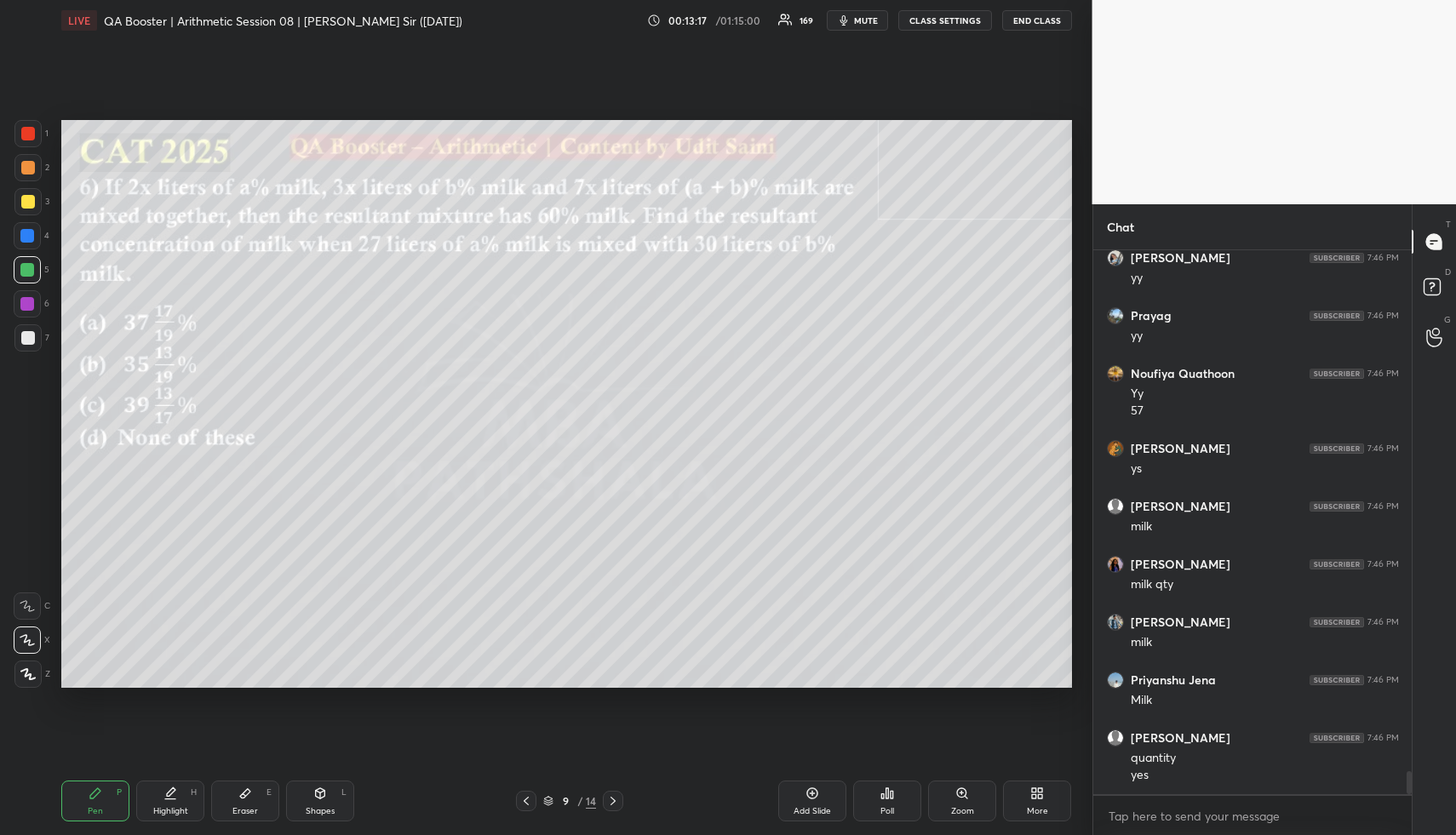
click at [25, 236] on div at bounding box center [26, 235] width 13 height 13
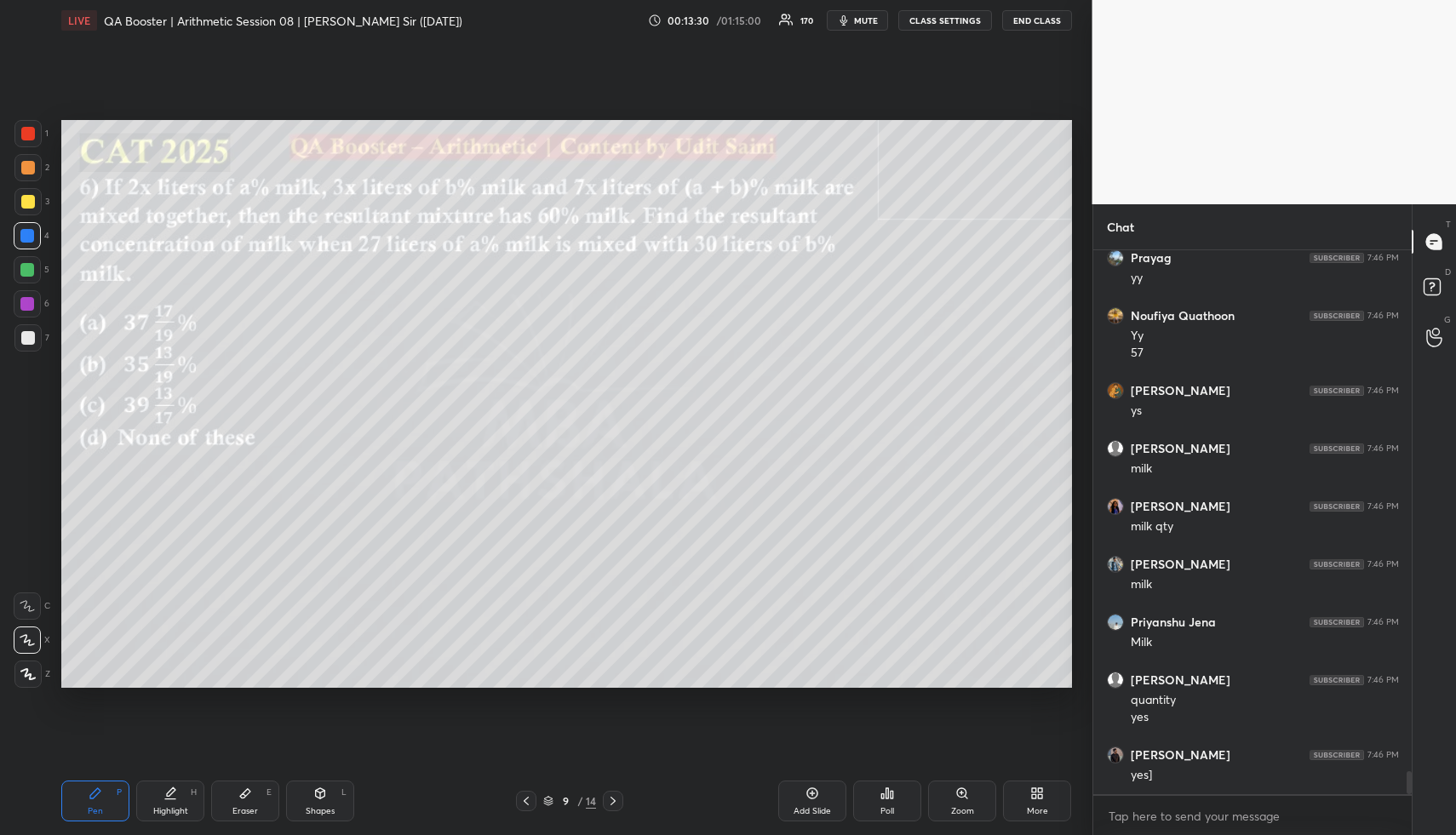
click at [821, 793] on div "Add Slide" at bounding box center [812, 801] width 68 height 40
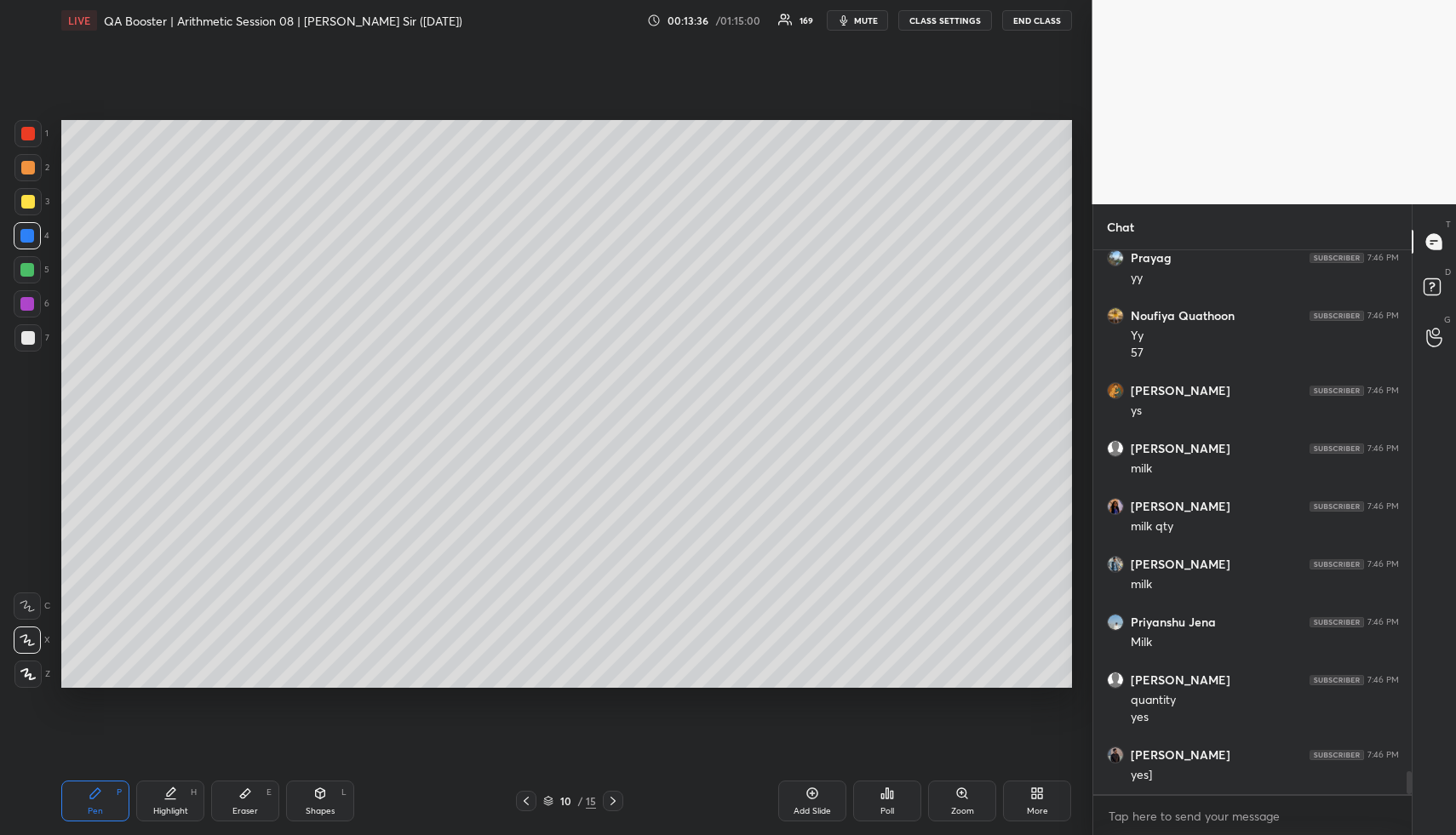
scroll to position [12206, 0]
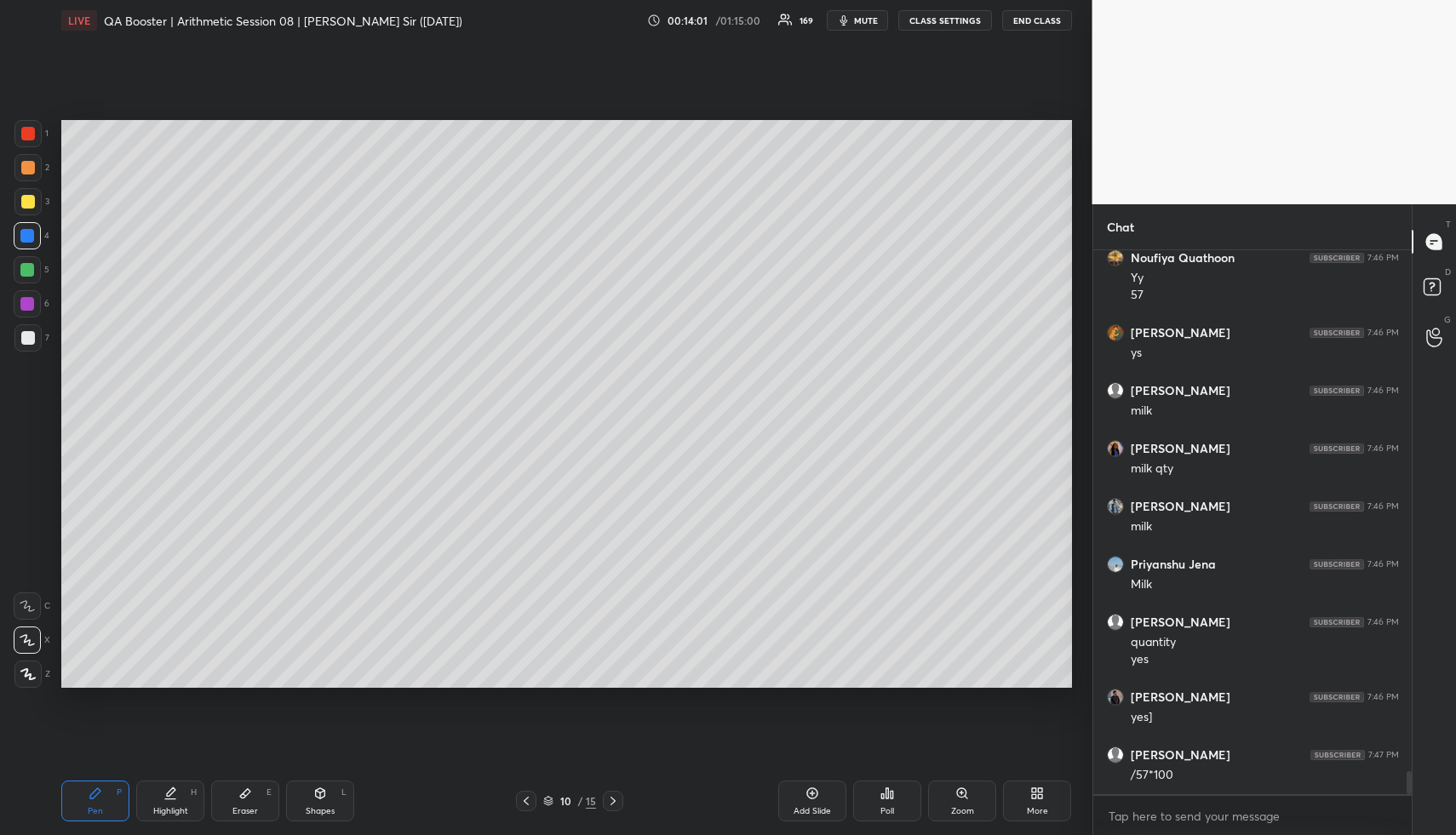
click at [524, 806] on div at bounding box center [526, 801] width 20 height 20
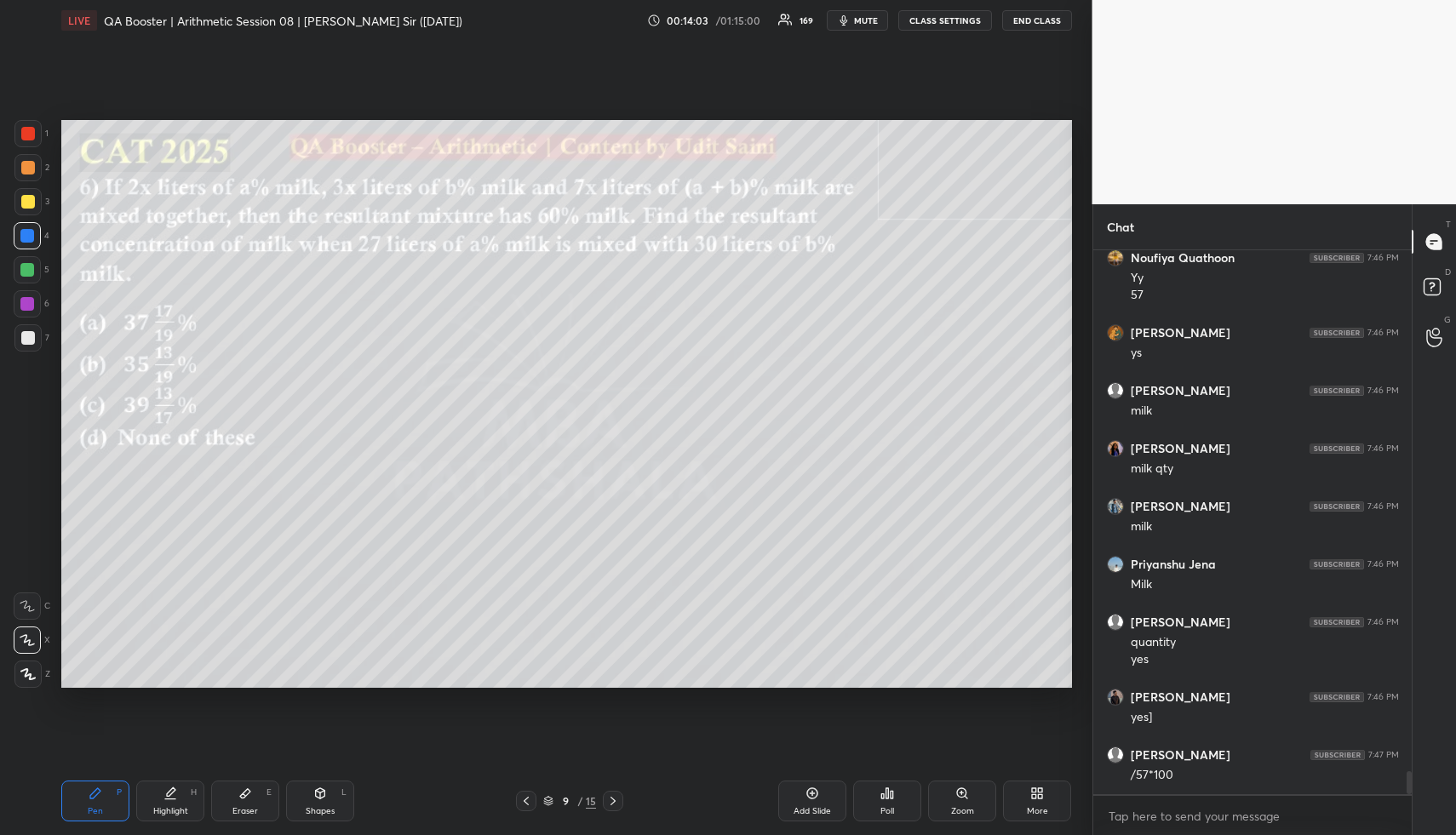
drag, startPoint x: 317, startPoint y: 810, endPoint x: 309, endPoint y: 798, distance: 14.4
click at [310, 807] on div "Shapes" at bounding box center [320, 811] width 29 height 9
click at [19, 200] on div at bounding box center [27, 201] width 27 height 27
click at [23, 201] on div at bounding box center [27, 201] width 13 height 13
drag, startPoint x: 170, startPoint y: 815, endPoint x: 171, endPoint y: 803, distance: 12.0
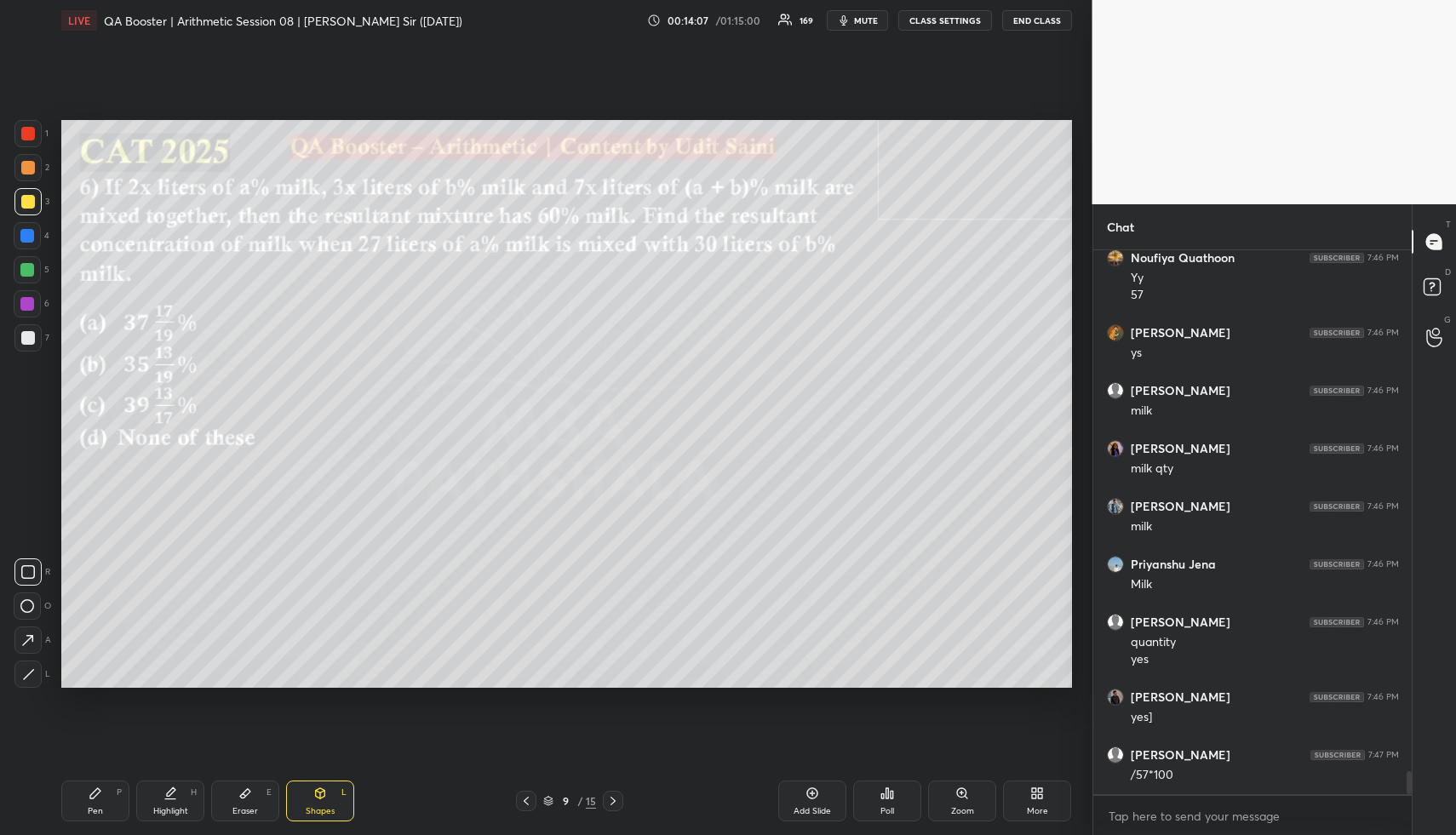
click at [168, 810] on div "Highlight H" at bounding box center [170, 801] width 68 height 40
drag, startPoint x: 171, startPoint y: 803, endPoint x: 179, endPoint y: 691, distance: 112.3
click at [170, 798] on div "Highlight H" at bounding box center [170, 801] width 68 height 40
click at [612, 804] on icon at bounding box center [612, 800] width 13 height 13
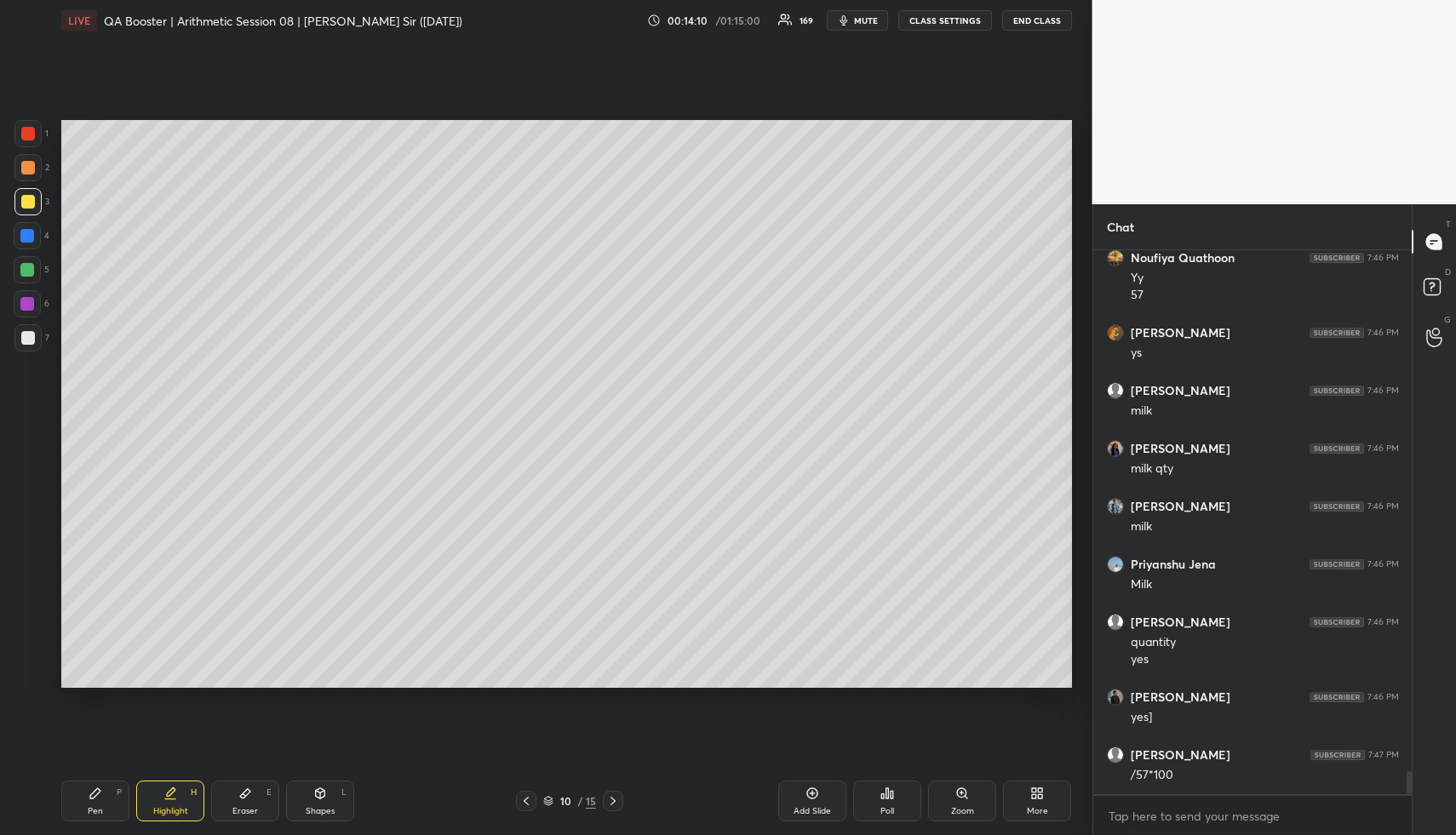
click at [127, 786] on div "Pen P Highlight H Eraser E Shapes L" at bounding box center [270, 801] width 417 height 40
click at [72, 817] on div "Pen P Highlight H Eraser E Shapes L 10 / 15 Add Slide Poll Zoom More" at bounding box center [566, 801] width 1010 height 68
drag, startPoint x: 88, startPoint y: 806, endPoint x: 167, endPoint y: 715, distance: 120.5
click at [88, 807] on div "Pen" at bounding box center [95, 811] width 15 height 9
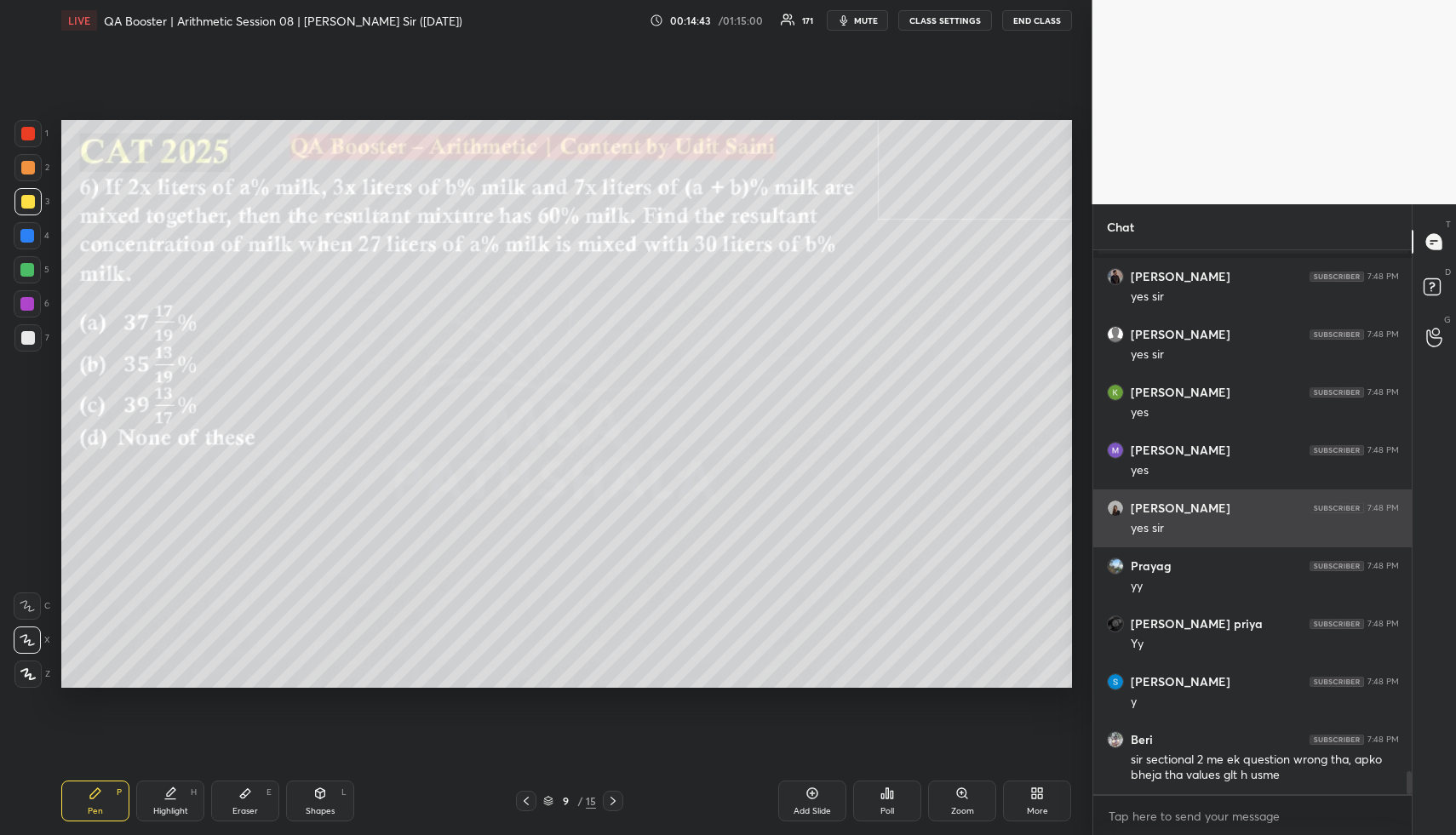
scroll to position [12473, 0]
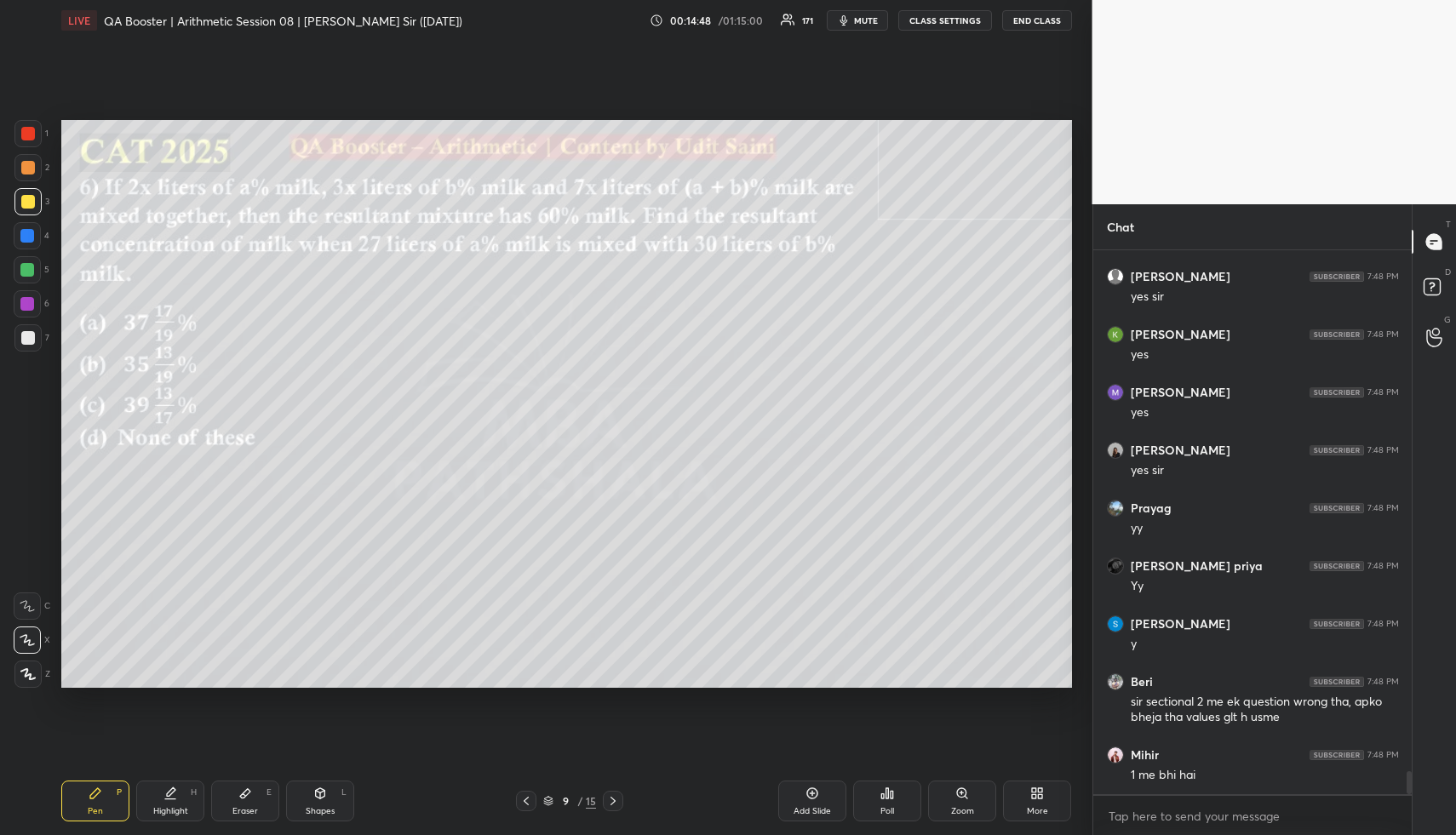
click at [155, 802] on div "Highlight H" at bounding box center [170, 801] width 68 height 40
click at [166, 807] on div "Highlight" at bounding box center [171, 811] width 35 height 9
drag, startPoint x: 180, startPoint y: 810, endPoint x: 191, endPoint y: 716, distance: 94.6
click at [179, 804] on div "Highlight H" at bounding box center [170, 801] width 68 height 40
click at [324, 808] on div "Shapes" at bounding box center [320, 811] width 29 height 9
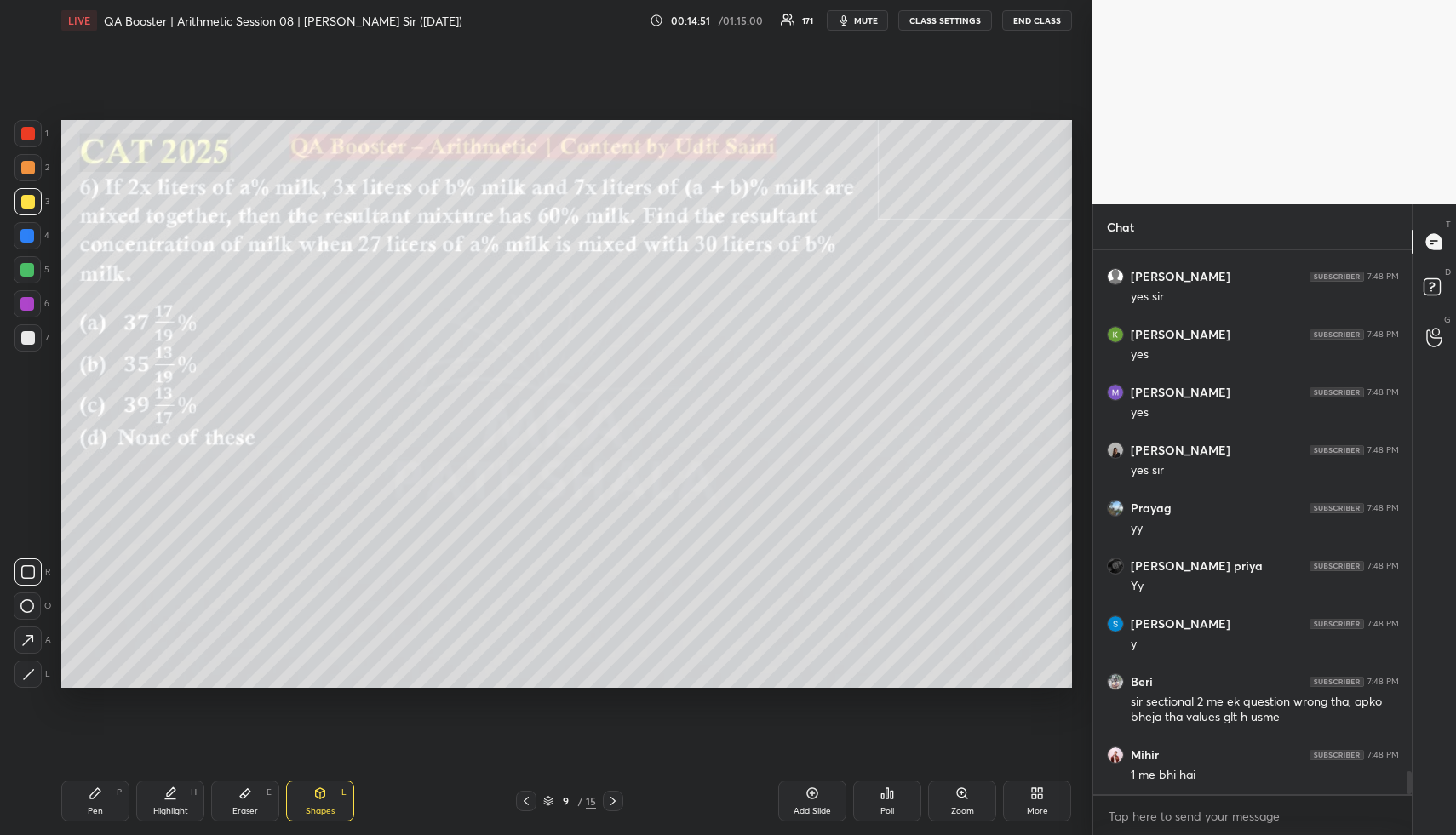
click at [327, 807] on div "Shapes" at bounding box center [320, 811] width 29 height 9
click at [24, 240] on div at bounding box center [26, 235] width 13 height 13
click at [28, 238] on div at bounding box center [26, 235] width 13 height 13
click at [180, 795] on div "Highlight H" at bounding box center [170, 801] width 68 height 40
drag, startPoint x: 183, startPoint y: 795, endPoint x: 219, endPoint y: 690, distance: 111.0
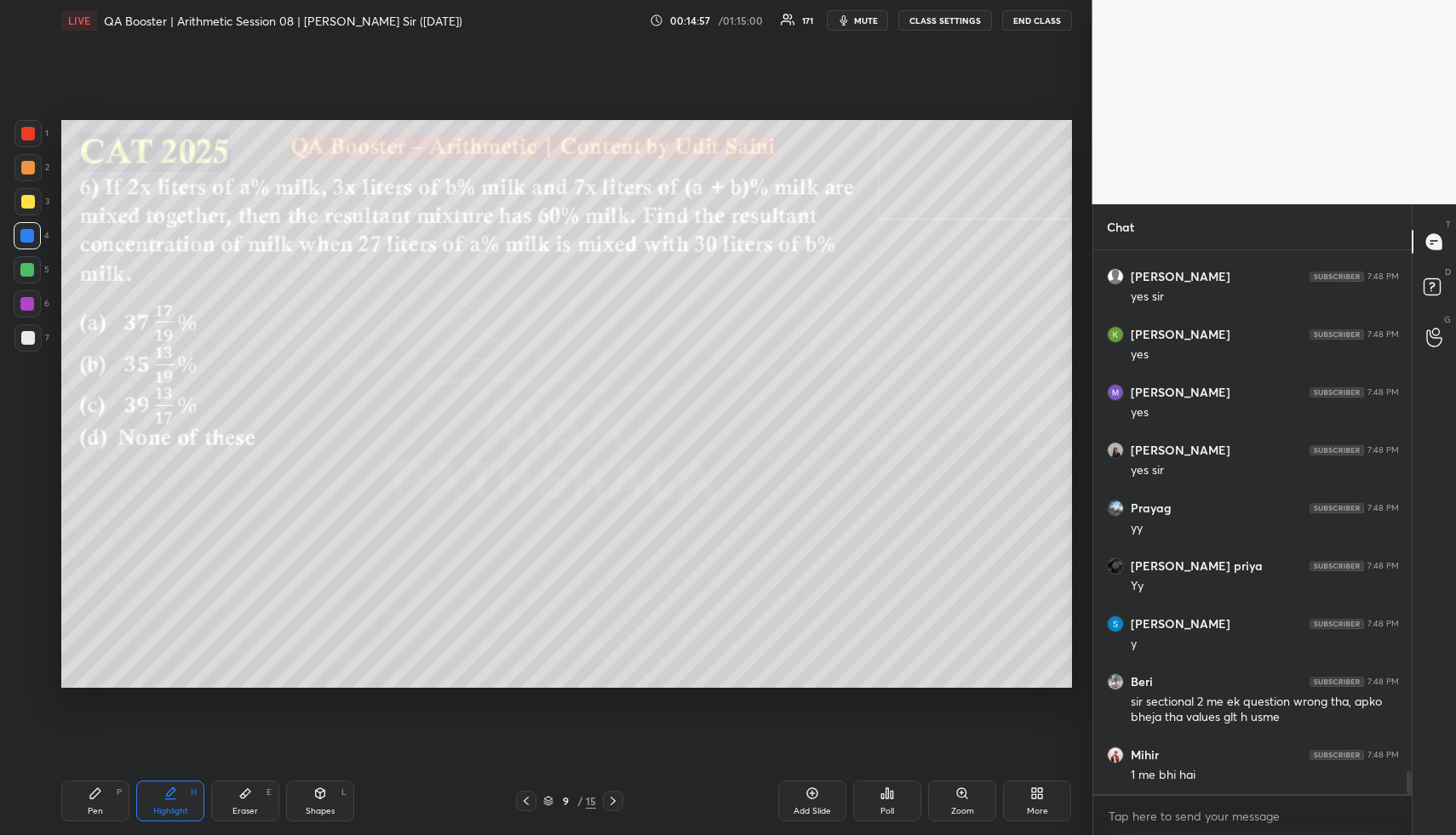
click at [186, 788] on div "Highlight H" at bounding box center [170, 801] width 68 height 40
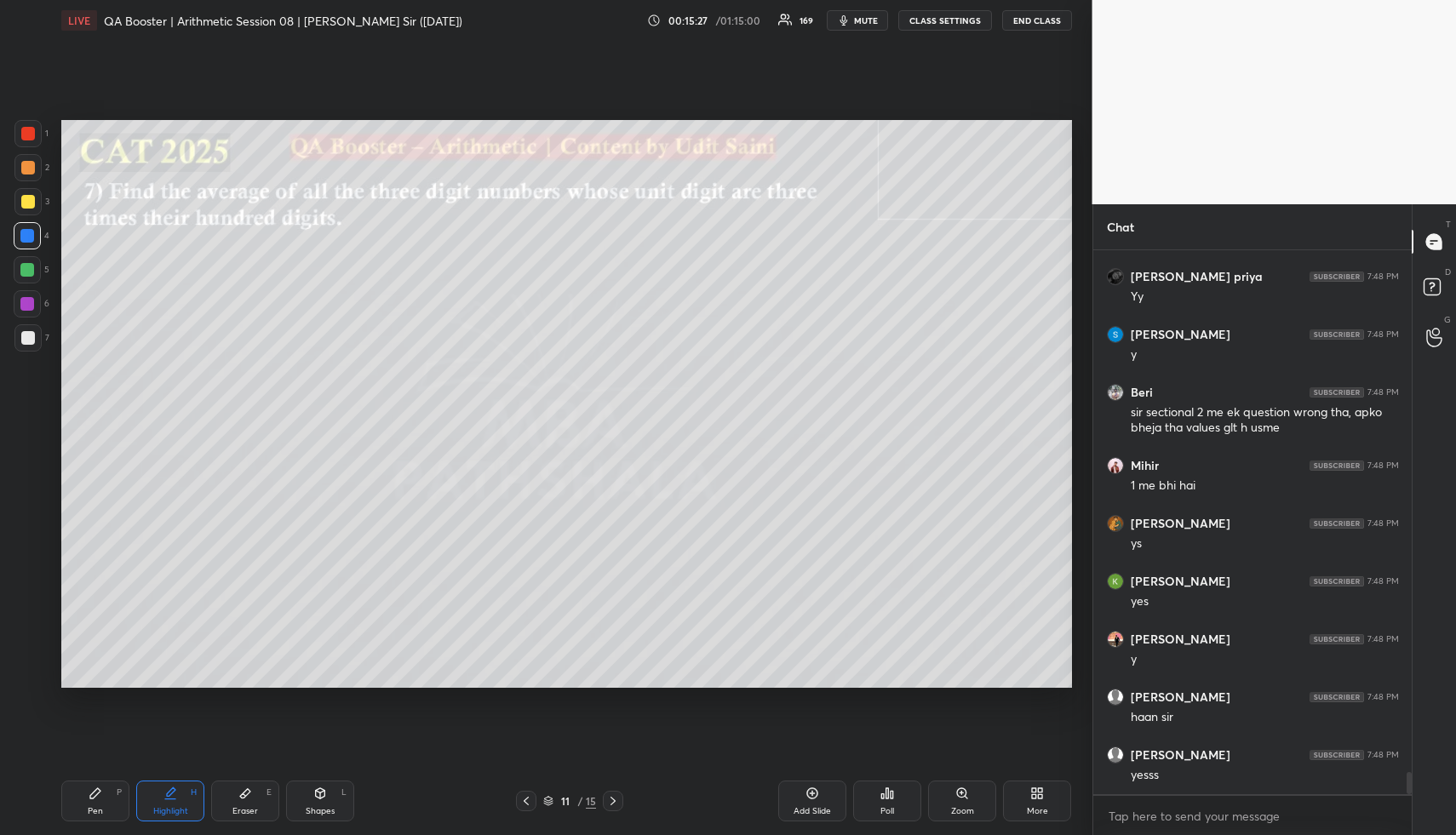
scroll to position [12820, 0]
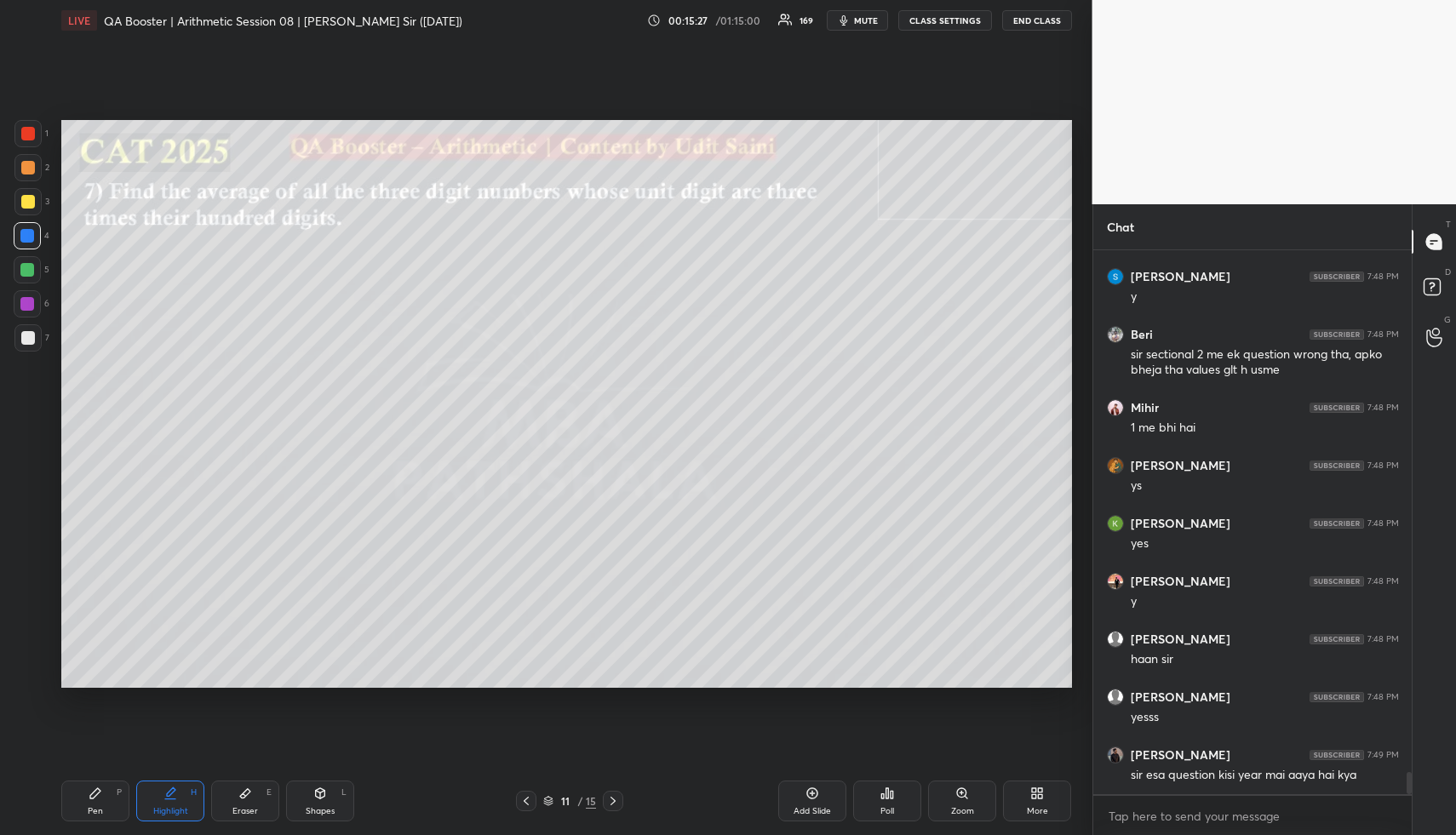
click at [332, 802] on div "Shapes L" at bounding box center [319, 801] width 68 height 40
drag, startPoint x: 331, startPoint y: 802, endPoint x: 326, endPoint y: 789, distance: 13.9
click at [331, 802] on div "Shapes L" at bounding box center [319, 801] width 68 height 40
click at [19, 269] on div at bounding box center [26, 269] width 27 height 27
click at [26, 266] on div at bounding box center [26, 269] width 13 height 13
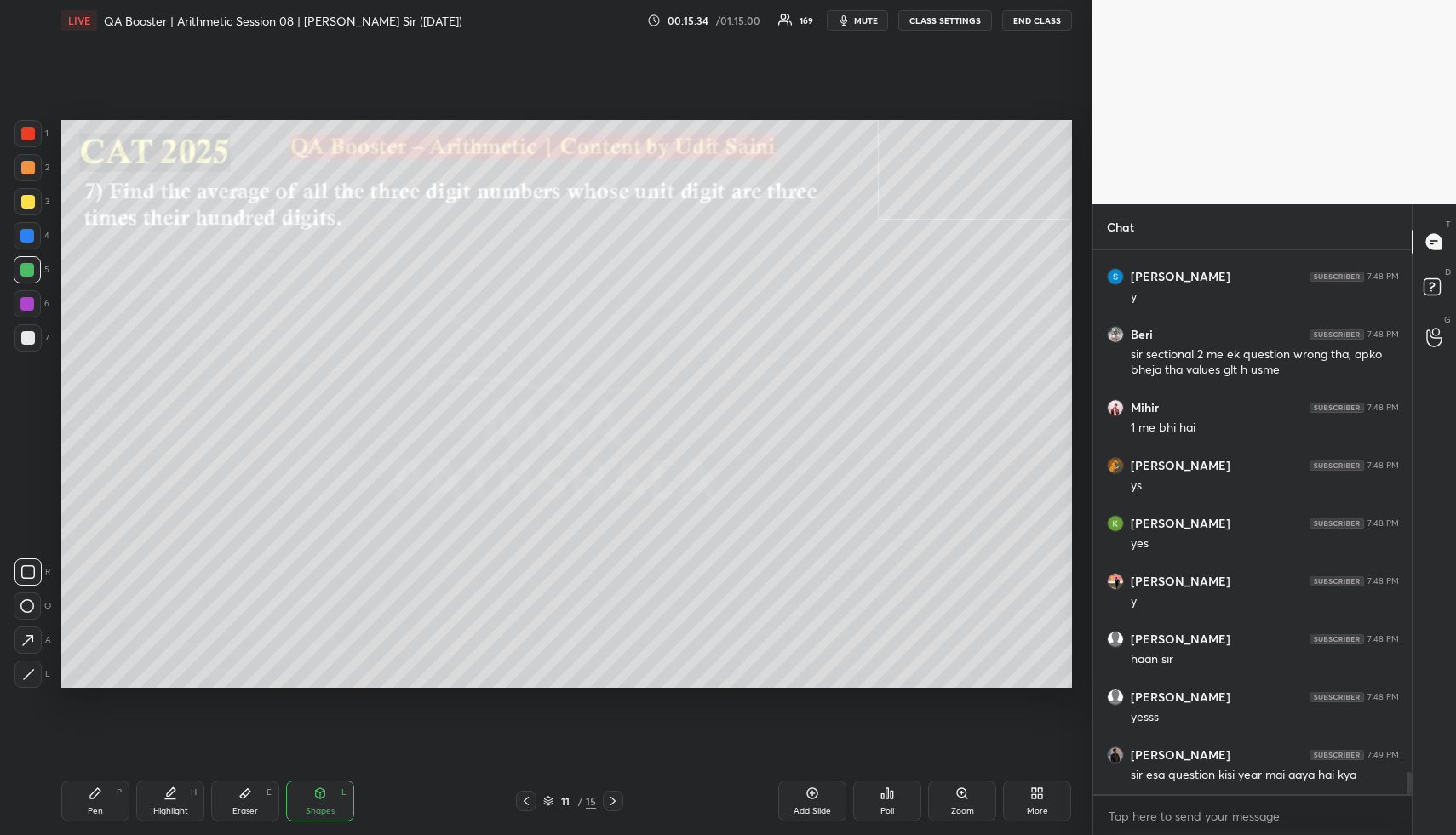
click at [174, 786] on div "Highlight H" at bounding box center [170, 801] width 68 height 40
click at [171, 785] on div "Highlight H" at bounding box center [170, 801] width 68 height 40
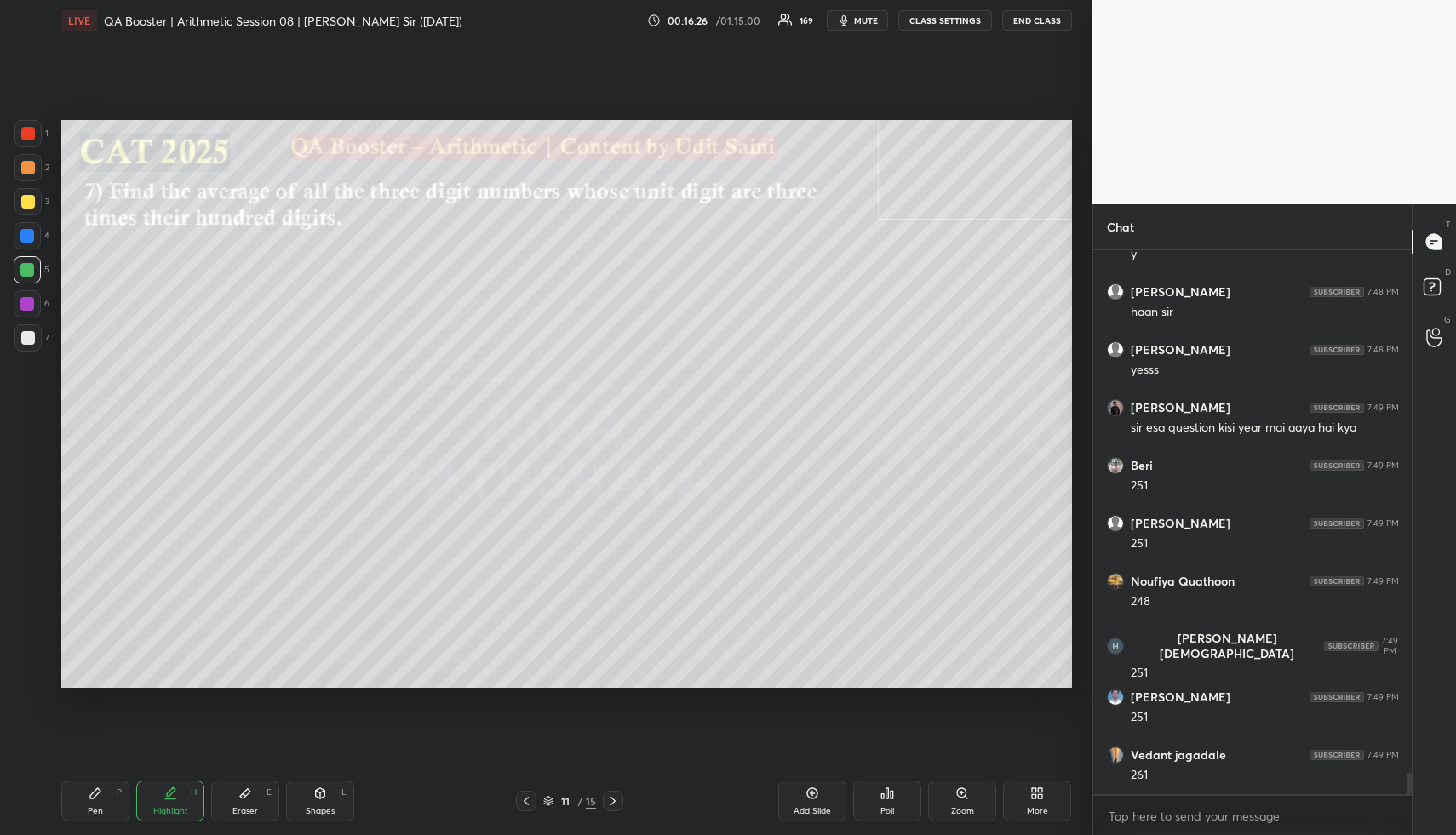
scroll to position [13226, 0]
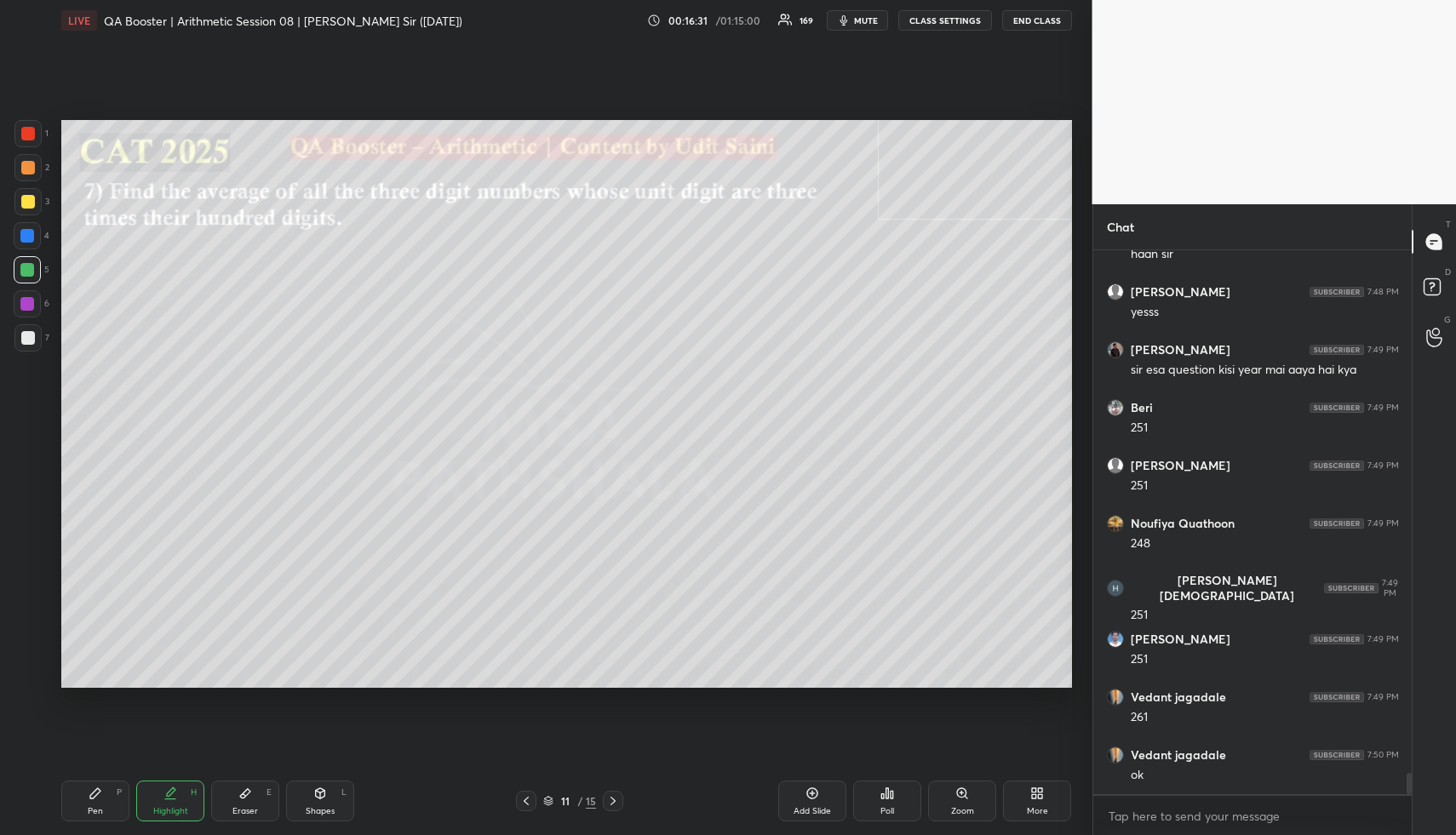
click at [149, 786] on div "Highlight H" at bounding box center [170, 801] width 68 height 40
drag, startPoint x: 175, startPoint y: 795, endPoint x: 189, endPoint y: 717, distance: 79.2
click at [171, 794] on icon at bounding box center [170, 793] width 13 height 13
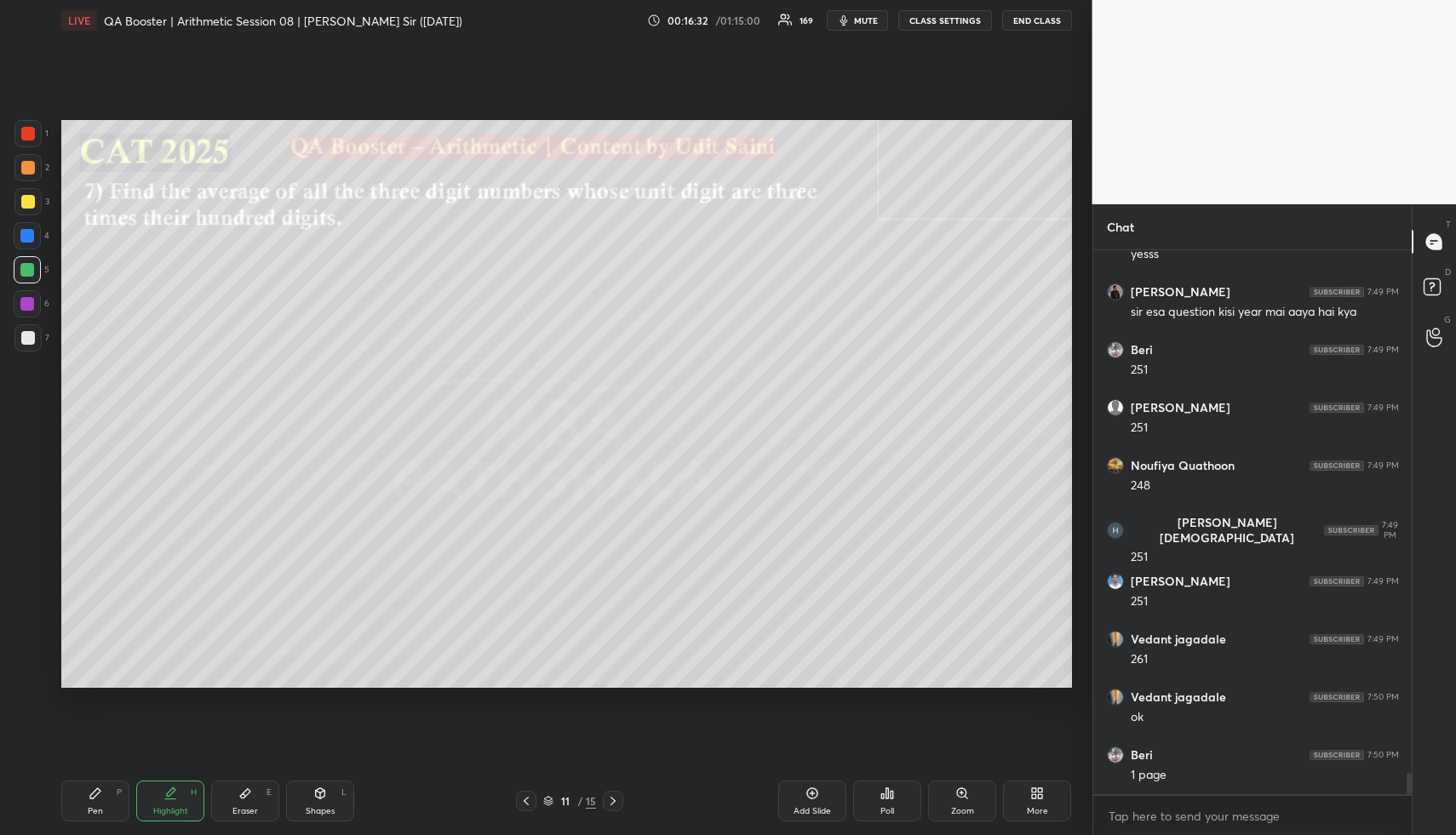
click at [36, 167] on div at bounding box center [27, 167] width 27 height 27
drag, startPoint x: 34, startPoint y: 168, endPoint x: 53, endPoint y: 301, distance: 134.4
click at [35, 168] on div at bounding box center [27, 167] width 27 height 27
click at [160, 788] on div "Highlight H" at bounding box center [170, 801] width 68 height 40
click at [163, 790] on div "Highlight H" at bounding box center [170, 801] width 68 height 40
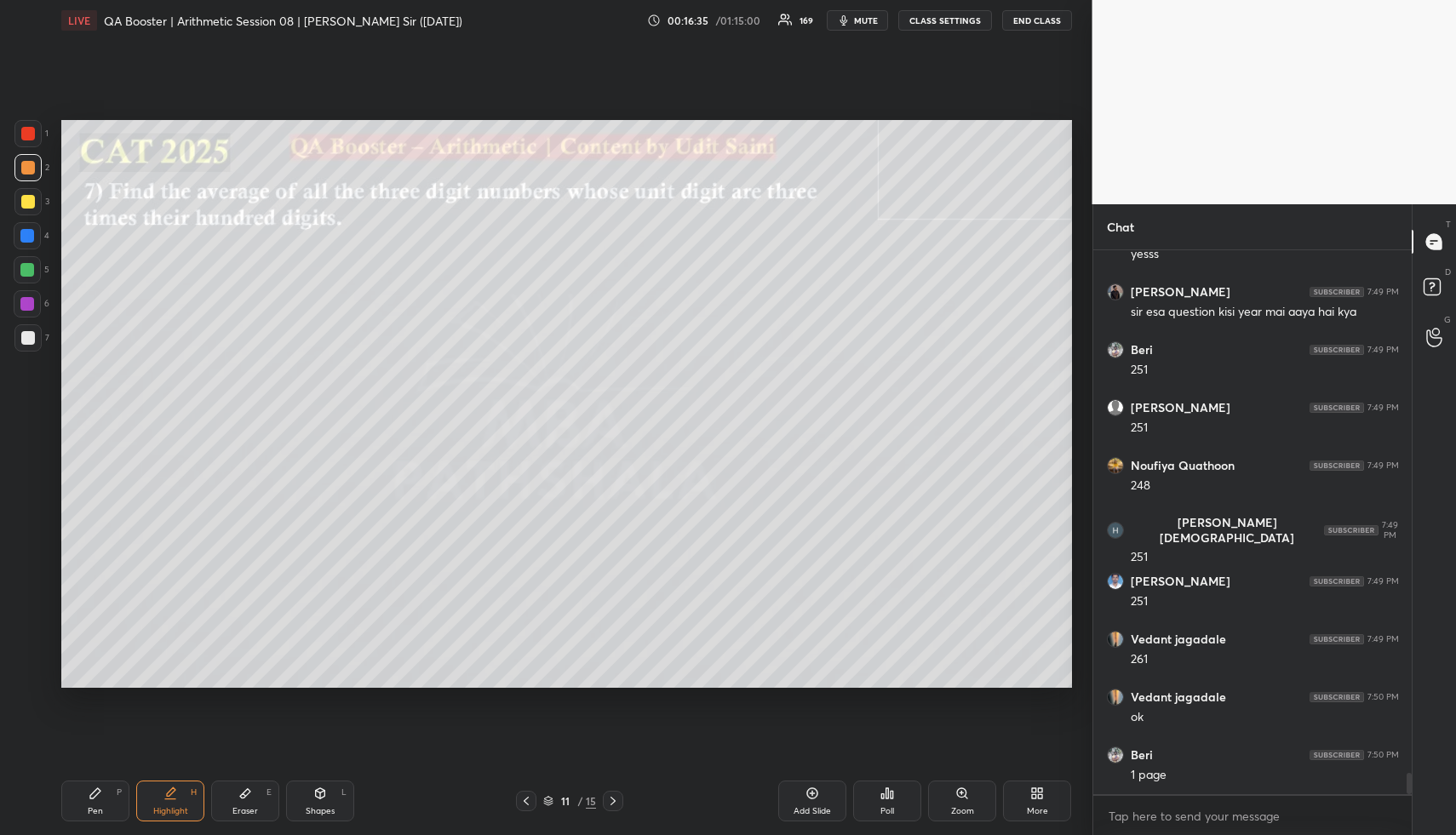
scroll to position [13300, 0]
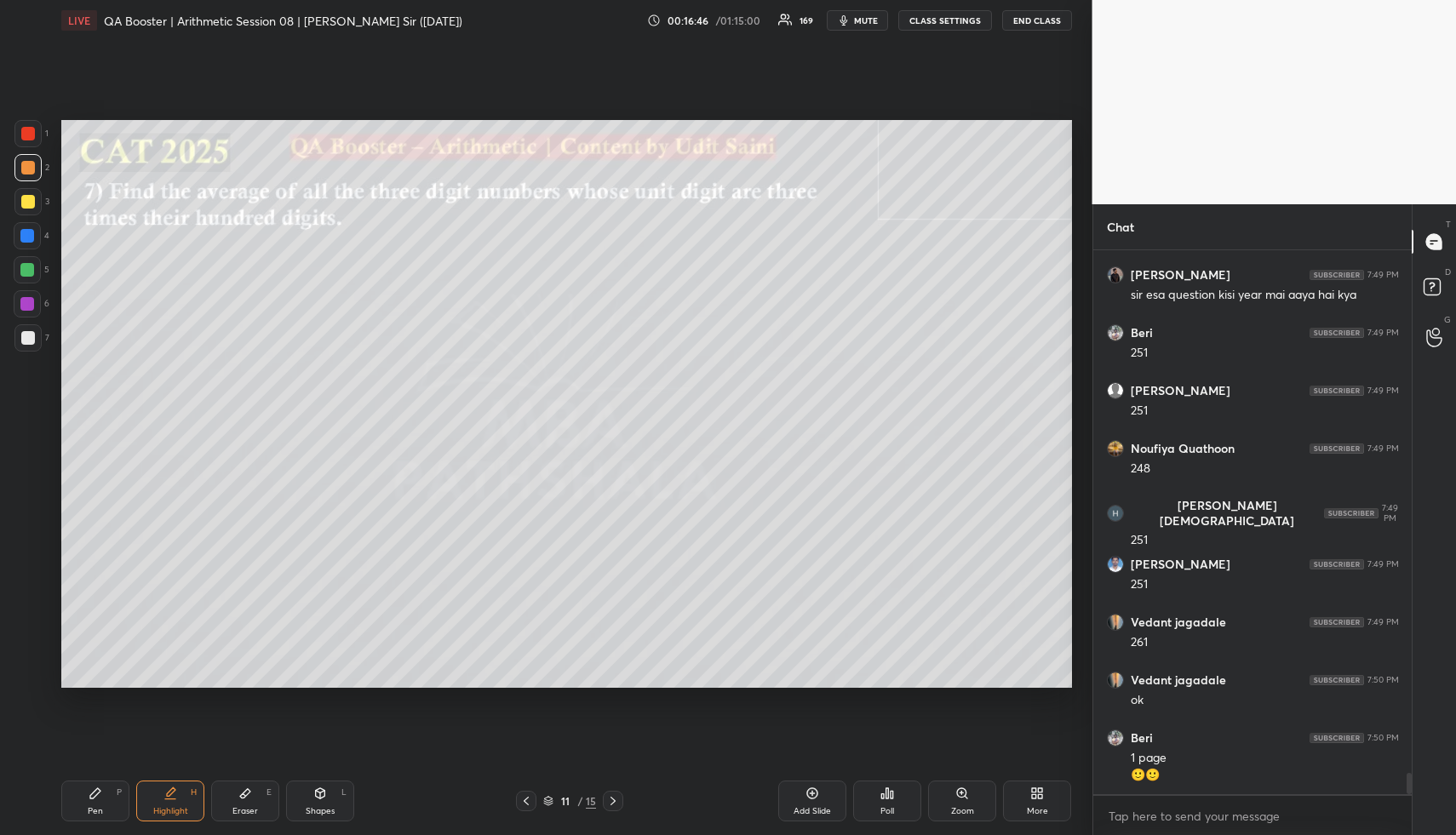
click at [84, 794] on div "Pen P" at bounding box center [95, 801] width 68 height 40
click at [86, 794] on div "Pen P" at bounding box center [95, 801] width 68 height 40
click at [25, 229] on div at bounding box center [26, 236] width 27 height 27
click at [29, 232] on div at bounding box center [26, 235] width 13 height 13
click at [28, 276] on div at bounding box center [26, 269] width 13 height 13
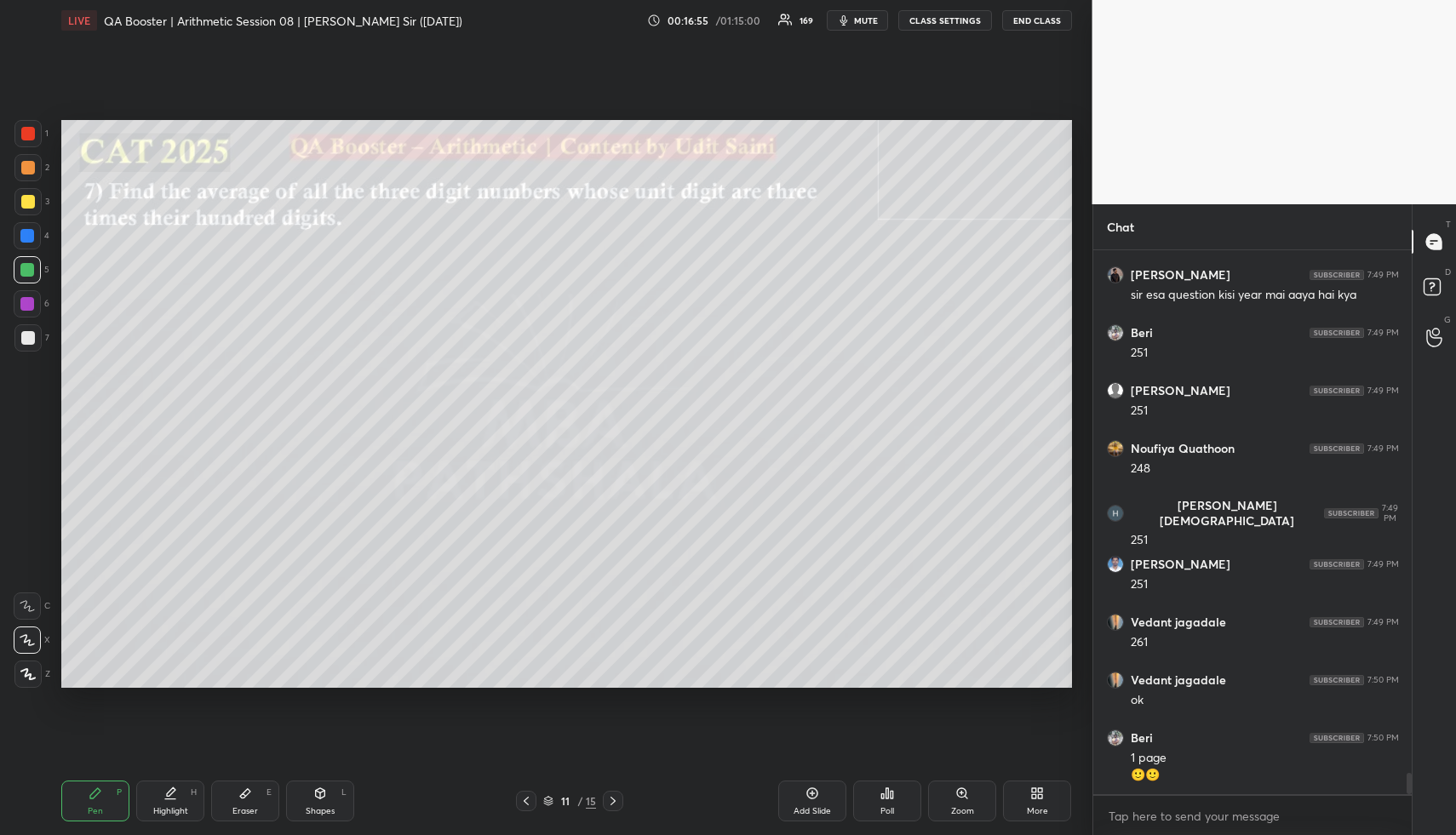
drag, startPoint x: 224, startPoint y: 785, endPoint x: 229, endPoint y: 797, distance: 13.0
click at [225, 790] on div "Eraser E" at bounding box center [244, 801] width 68 height 40
drag, startPoint x: 230, startPoint y: 799, endPoint x: 229, endPoint y: 791, distance: 8.1
click at [229, 795] on div "Eraser E" at bounding box center [244, 801] width 68 height 40
click at [154, 790] on div "Highlight H" at bounding box center [170, 801] width 68 height 40
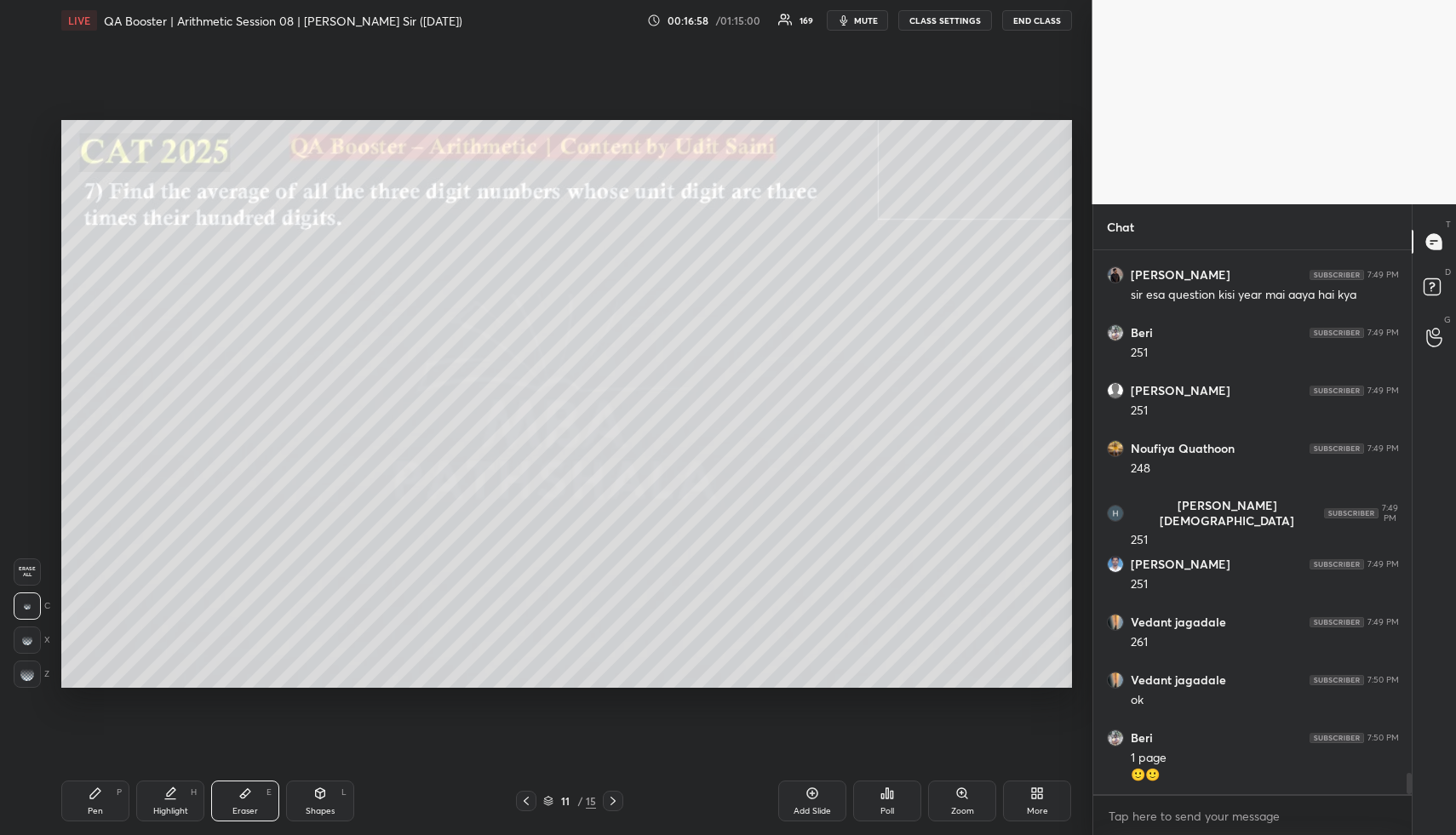
drag, startPoint x: 156, startPoint y: 794, endPoint x: 163, endPoint y: 715, distance: 79.3
click at [156, 780] on div "Pen P Highlight H Eraser E Shapes L 11 / 15 Add Slide Poll Zoom More" at bounding box center [566, 801] width 1010 height 68
click at [84, 812] on div "Pen P" at bounding box center [95, 801] width 68 height 40
click at [30, 199] on div at bounding box center [27, 201] width 13 height 13
click at [33, 200] on div at bounding box center [27, 201] width 13 height 13
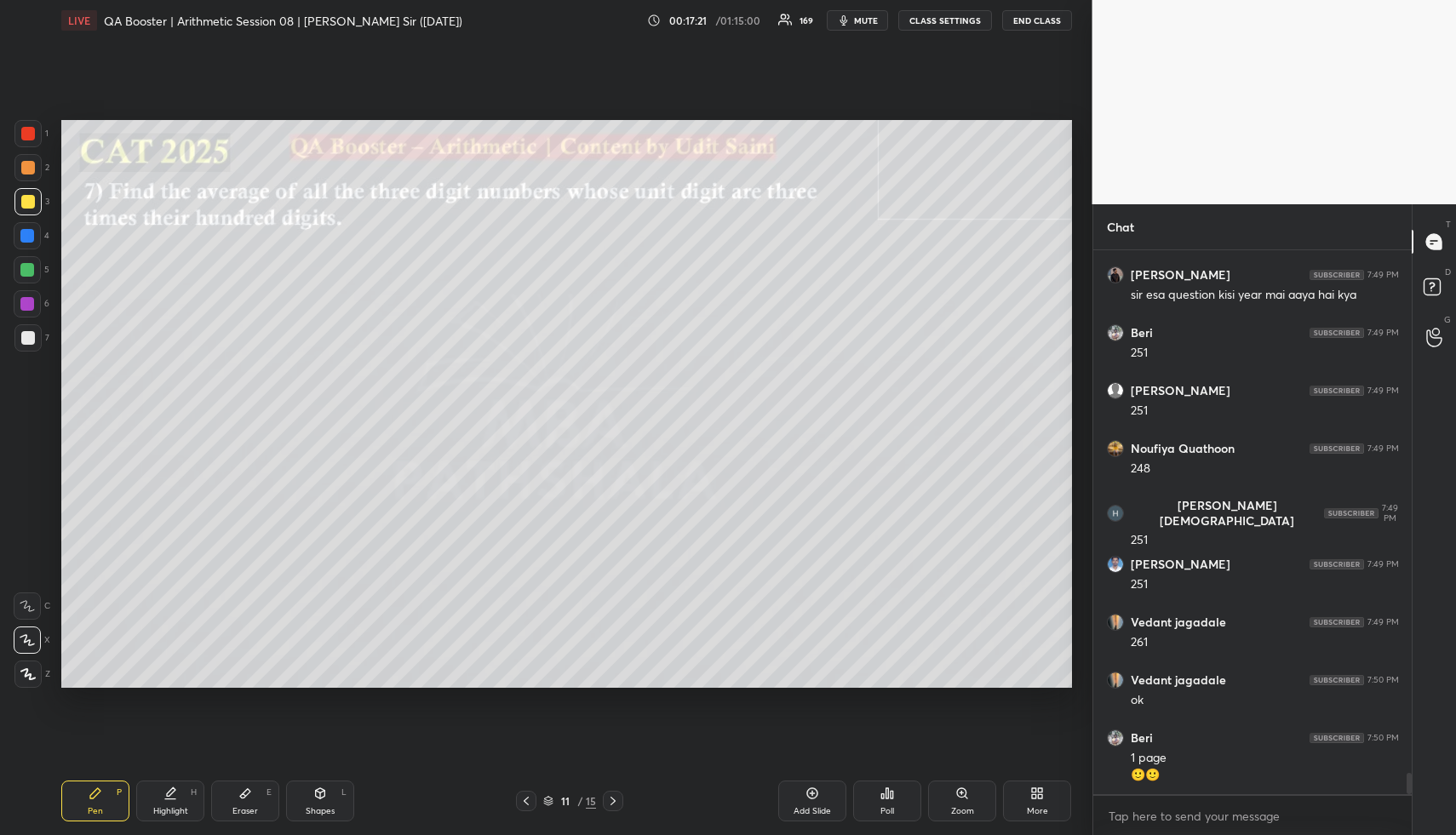
click at [157, 798] on div "Highlight H" at bounding box center [170, 801] width 68 height 40
drag, startPoint x: 160, startPoint y: 796, endPoint x: 156, endPoint y: 737, distance: 59.1
click at [157, 782] on div "Highlight H" at bounding box center [170, 801] width 68 height 40
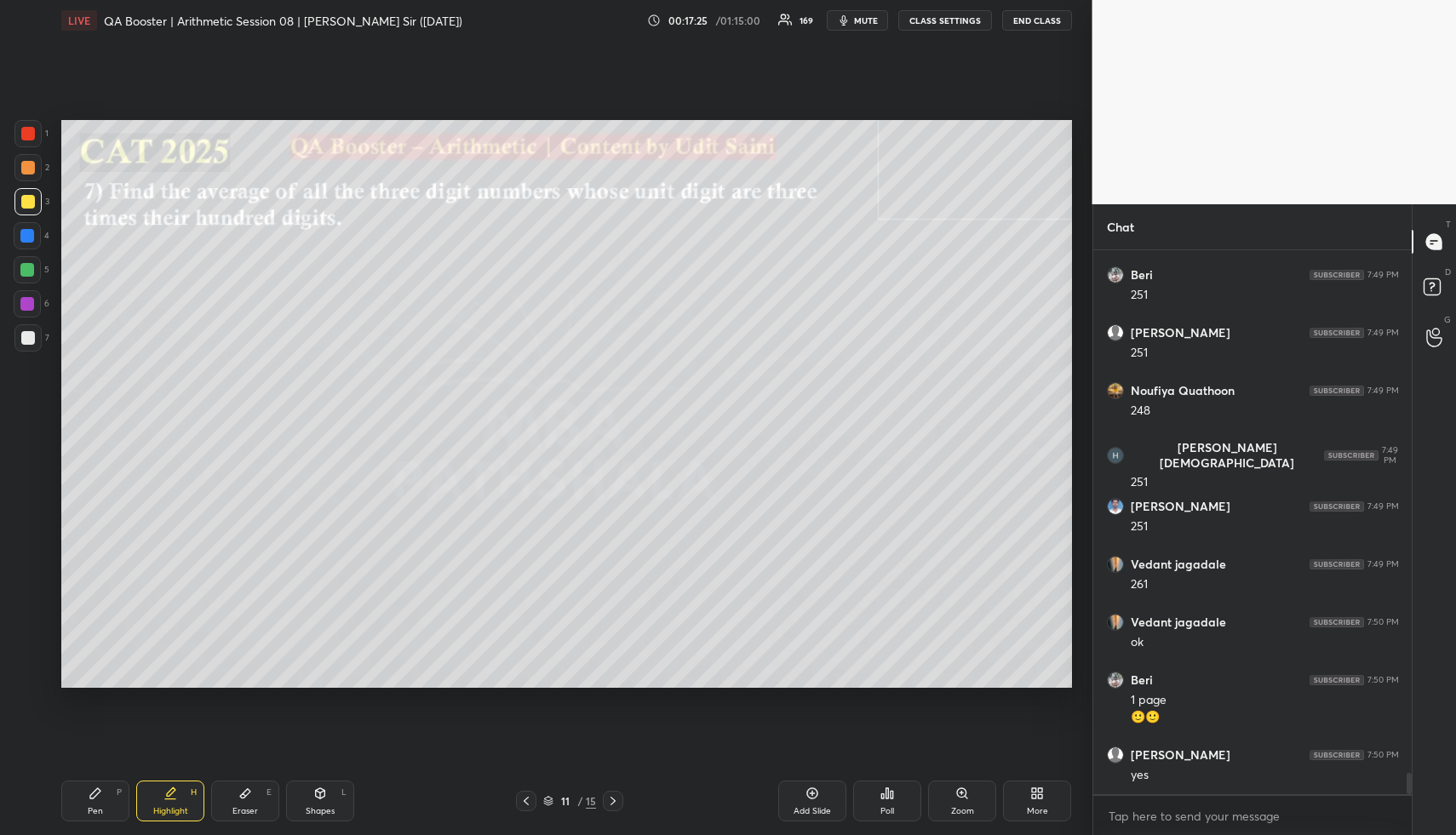
click at [104, 810] on div "Pen P" at bounding box center [95, 801] width 68 height 40
click at [105, 803] on div "Pen P" at bounding box center [95, 801] width 68 height 40
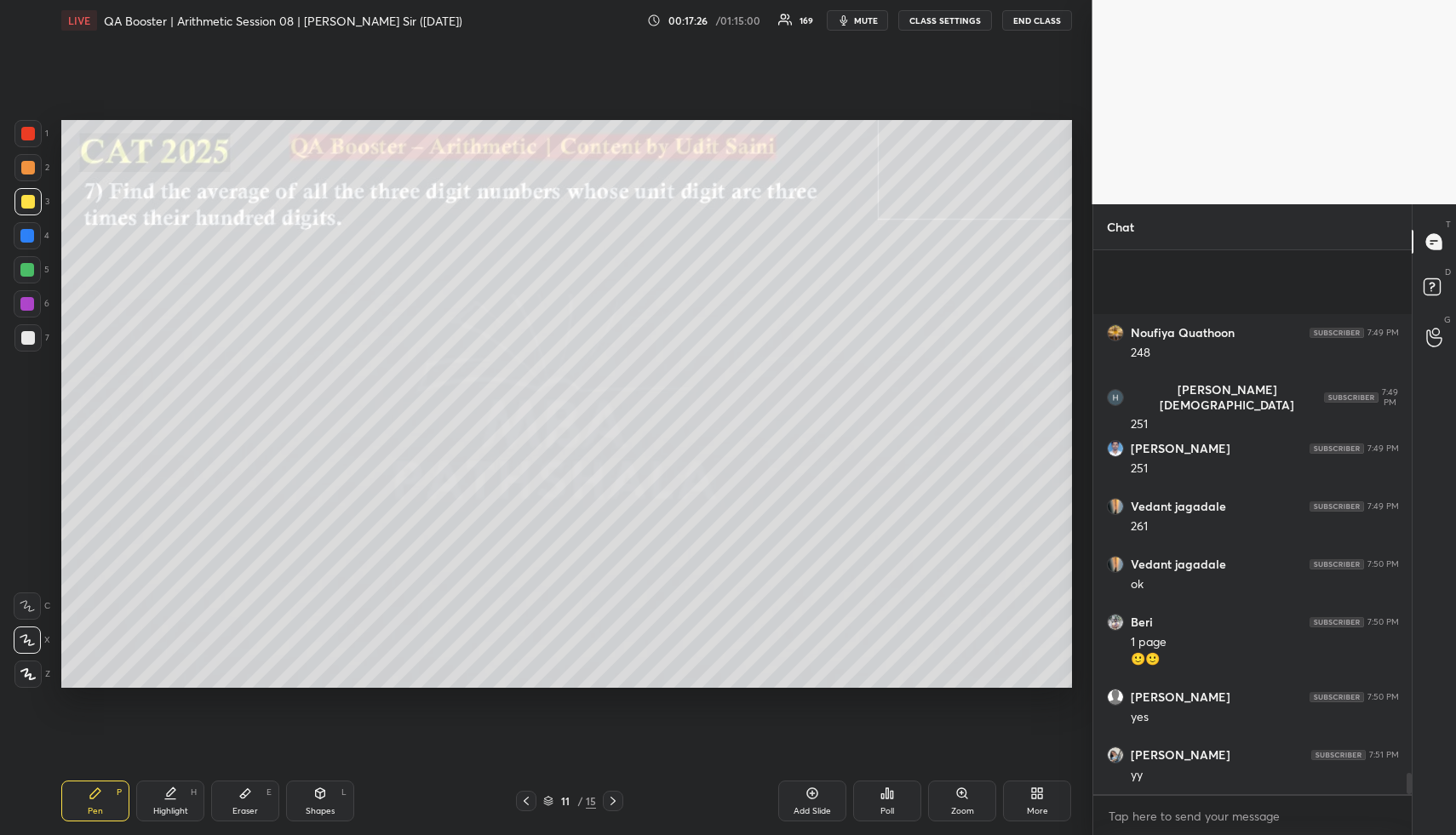
scroll to position [13589, 0]
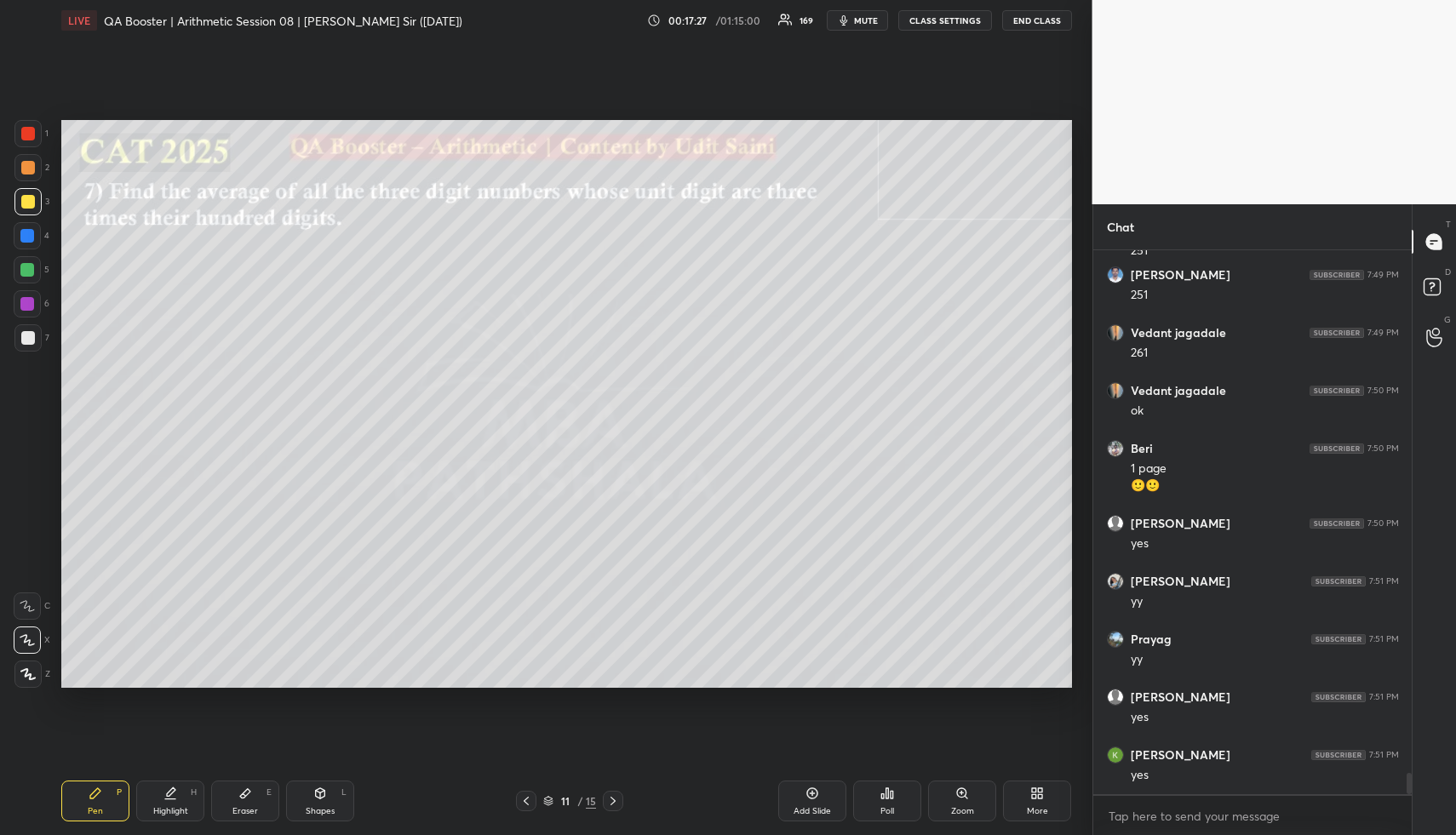
click at [26, 173] on div at bounding box center [27, 167] width 13 height 13
drag, startPoint x: 29, startPoint y: 276, endPoint x: 57, endPoint y: 280, distance: 28.3
click at [30, 276] on div at bounding box center [26, 269] width 27 height 27
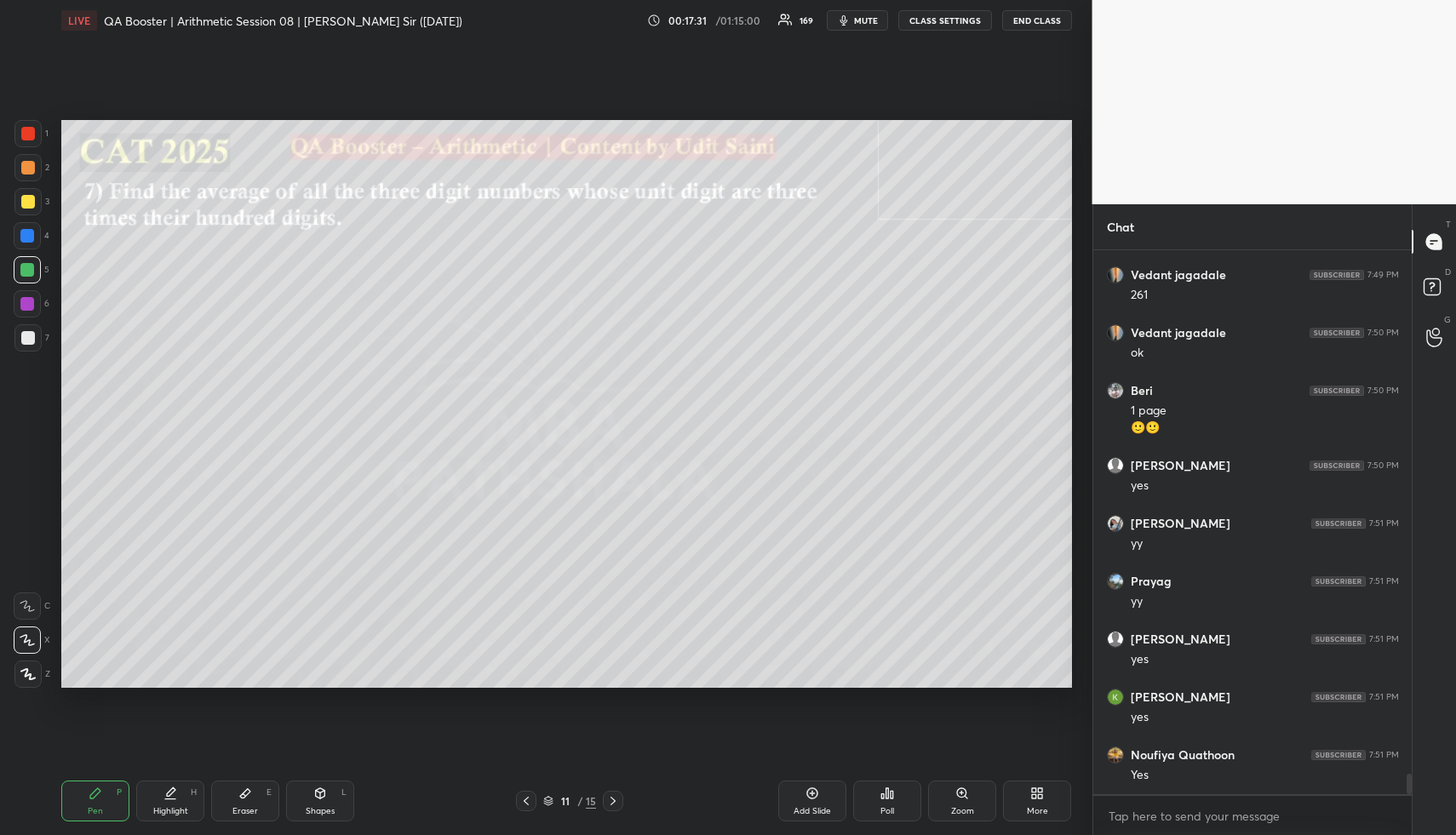
click at [250, 817] on div "Eraser E" at bounding box center [244, 801] width 68 height 40
click at [246, 797] on div "Eraser E" at bounding box center [244, 801] width 68 height 40
drag, startPoint x: 110, startPoint y: 805, endPoint x: 102, endPoint y: 795, distance: 12.8
click at [102, 797] on div "Pen P" at bounding box center [95, 801] width 68 height 40
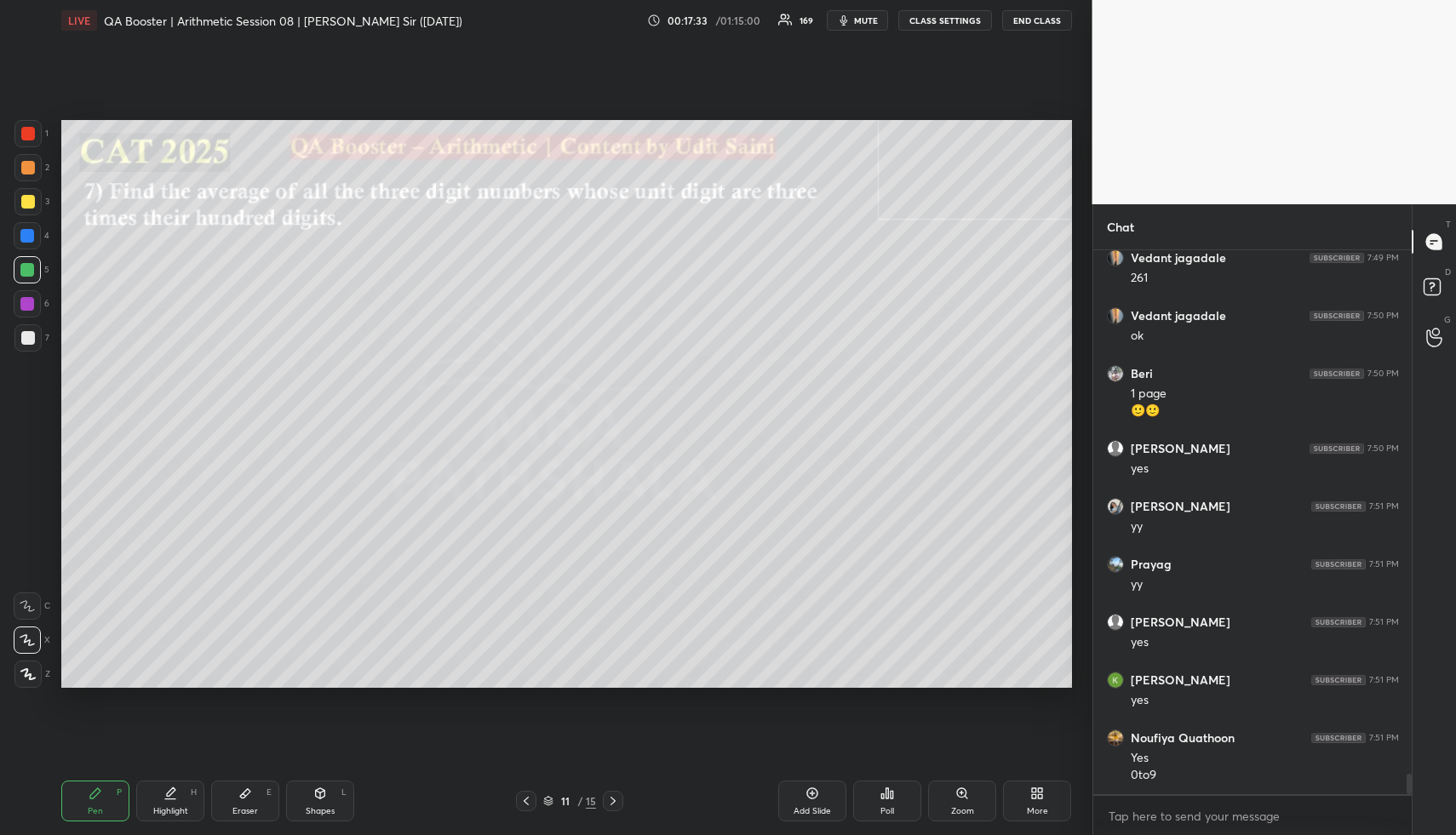
drag, startPoint x: 32, startPoint y: 200, endPoint x: 47, endPoint y: 214, distance: 20.5
click at [32, 201] on div at bounding box center [27, 201] width 13 height 13
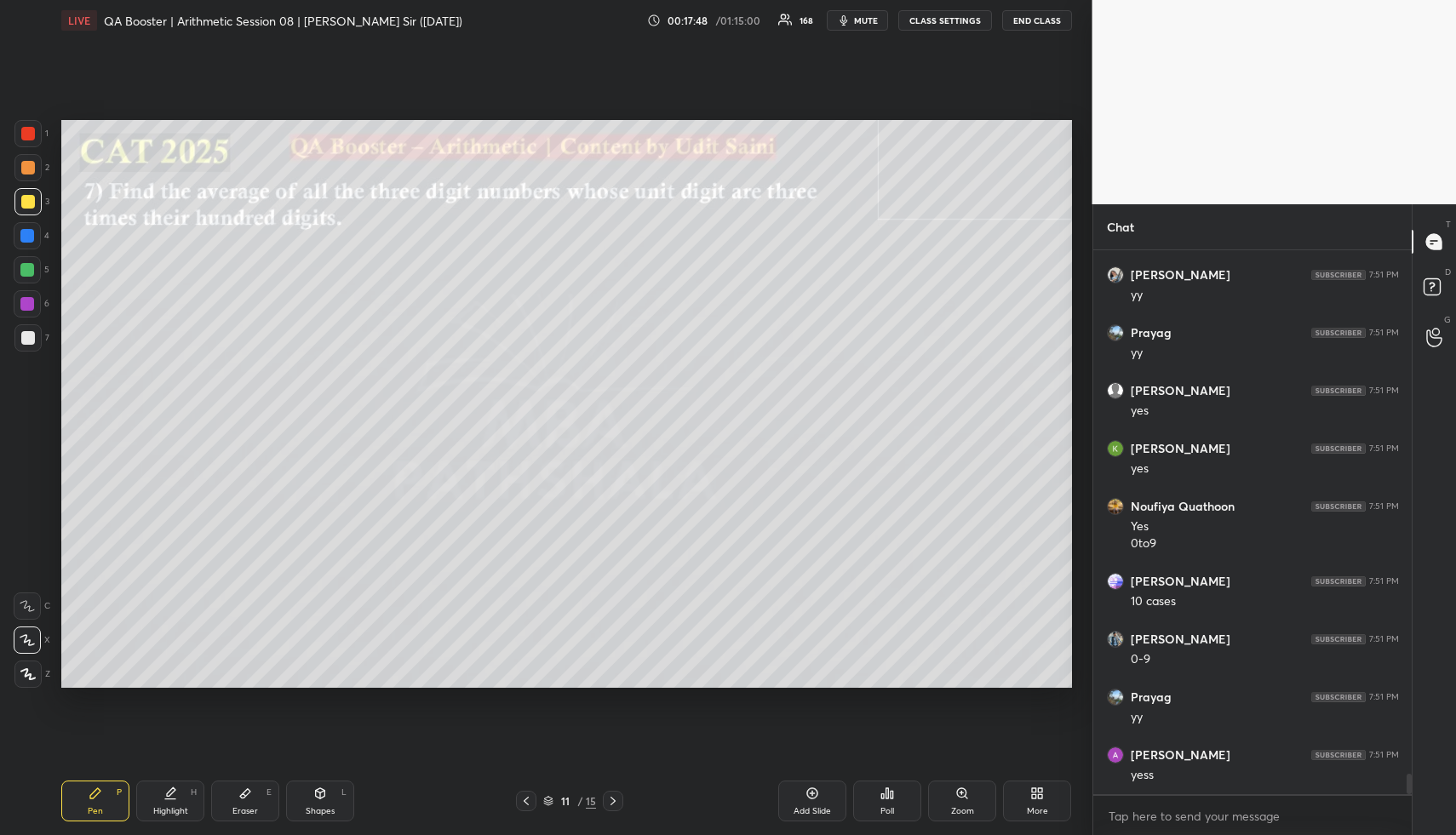
scroll to position [13954, 0]
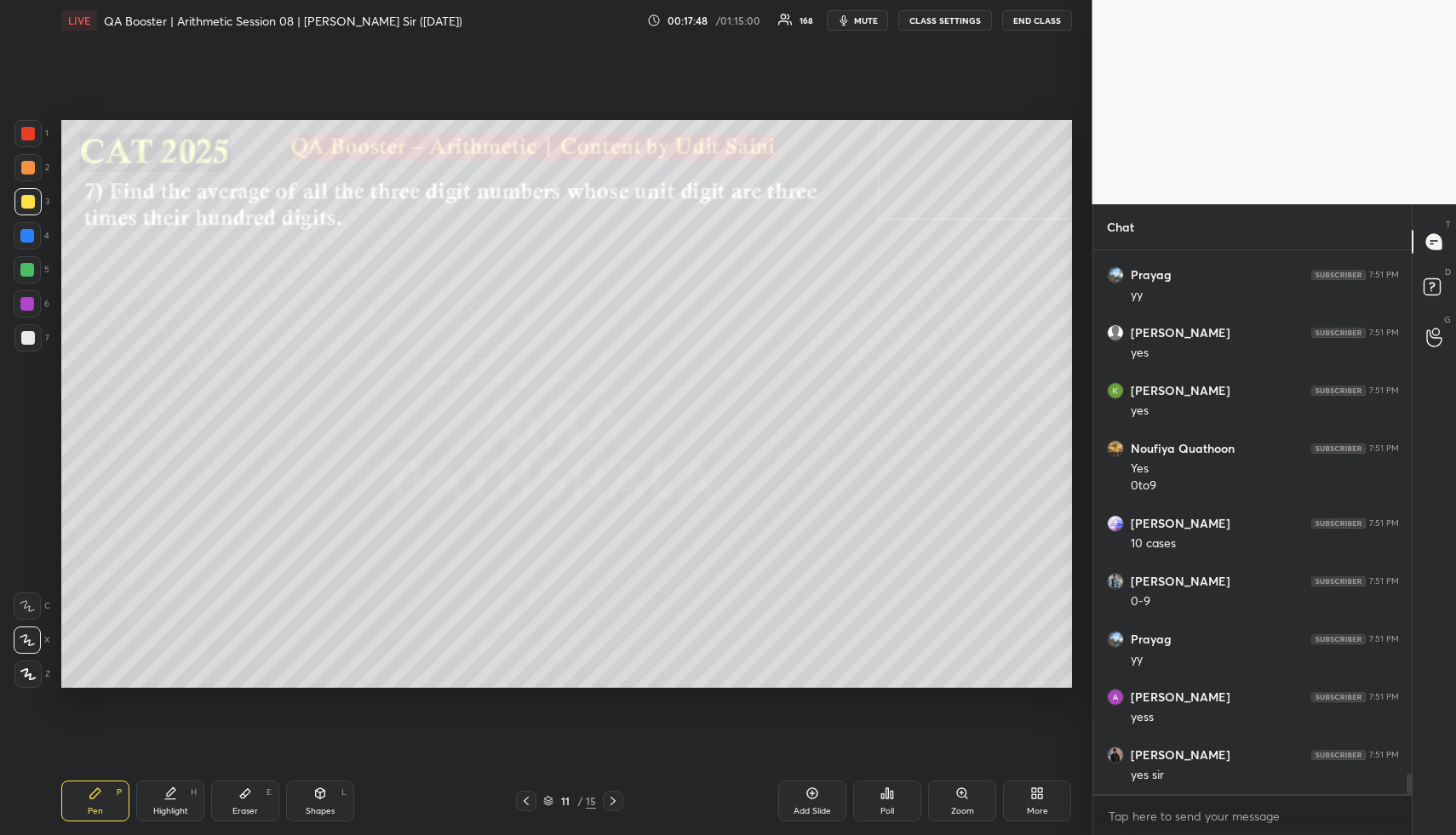
click at [178, 807] on div "Highlight" at bounding box center [171, 811] width 35 height 9
click at [178, 798] on div "Highlight H" at bounding box center [170, 801] width 68 height 40
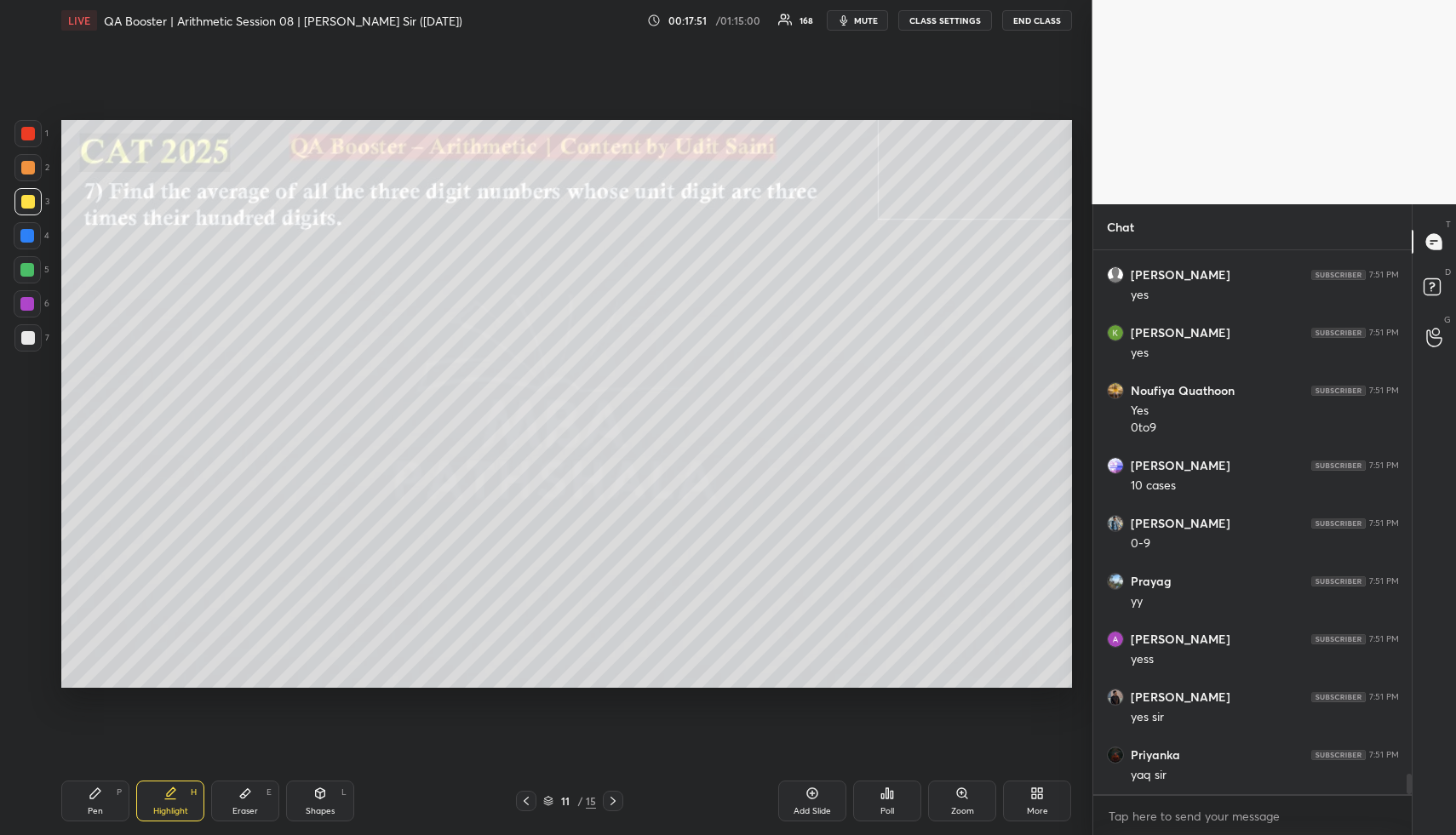
drag, startPoint x: 107, startPoint y: 805, endPoint x: 98, endPoint y: 690, distance: 115.4
click at [105, 801] on div "Pen P" at bounding box center [95, 801] width 68 height 40
click at [24, 237] on div at bounding box center [26, 235] width 13 height 13
drag, startPoint x: 27, startPoint y: 265, endPoint x: 33, endPoint y: 229, distance: 36.5
click at [28, 264] on div at bounding box center [26, 269] width 13 height 13
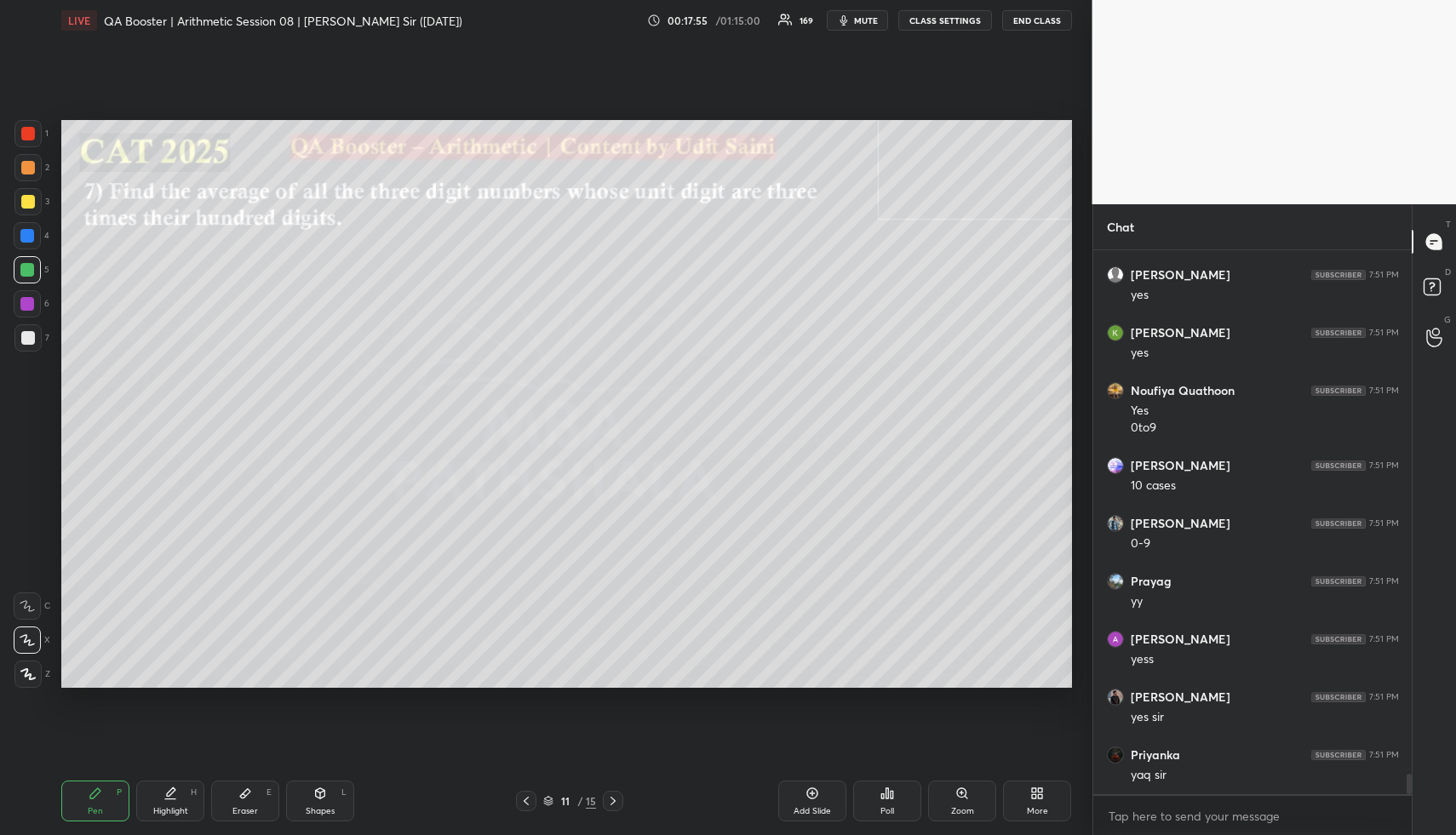
click at [33, 229] on div at bounding box center [26, 235] width 13 height 13
drag, startPoint x: 30, startPoint y: 241, endPoint x: 55, endPoint y: 246, distance: 25.5
click at [29, 241] on div at bounding box center [26, 235] width 13 height 13
drag, startPoint x: 23, startPoint y: 237, endPoint x: 47, endPoint y: 241, distance: 24.3
click at [23, 237] on div at bounding box center [26, 235] width 13 height 13
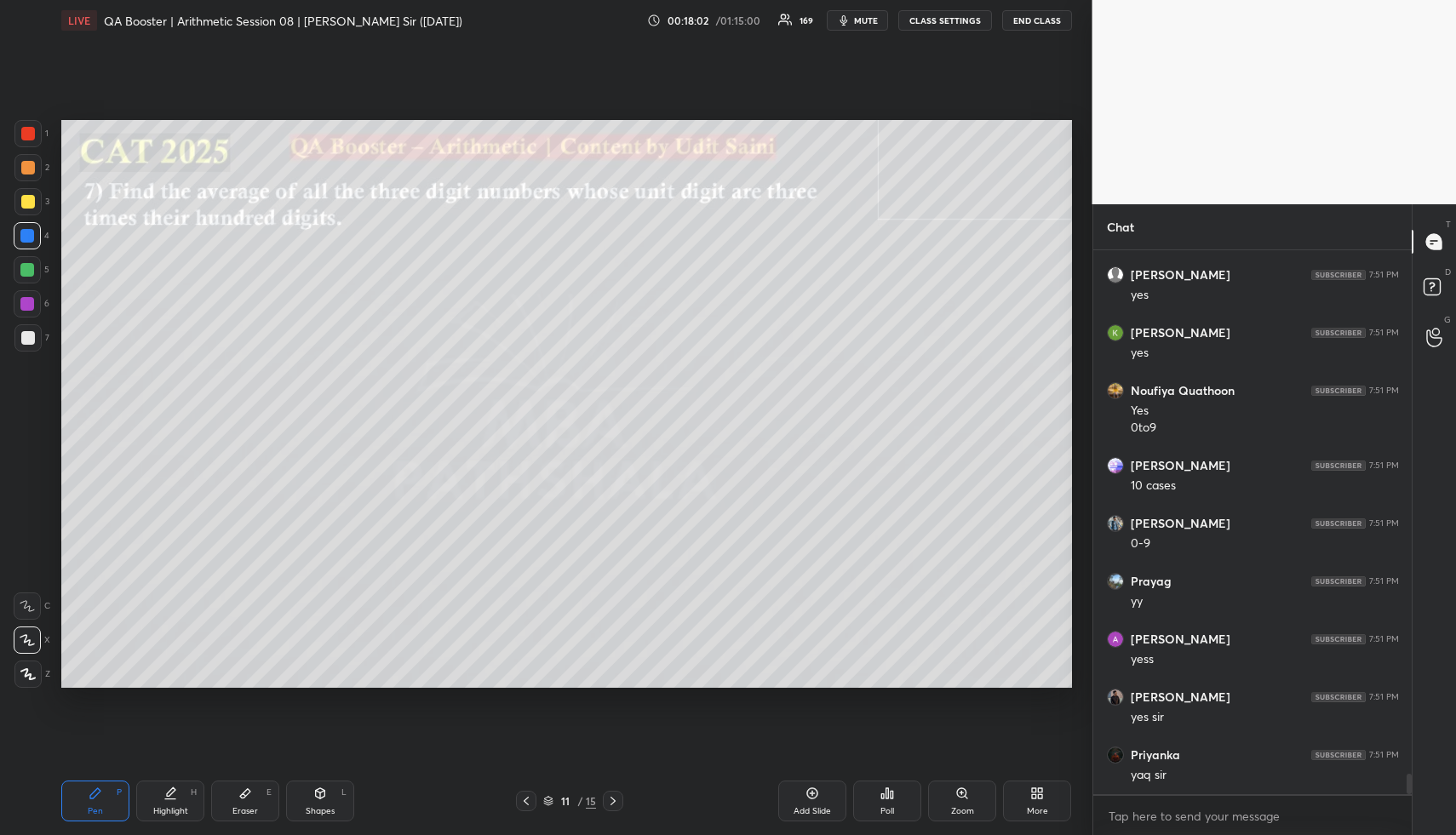
scroll to position [14069, 0]
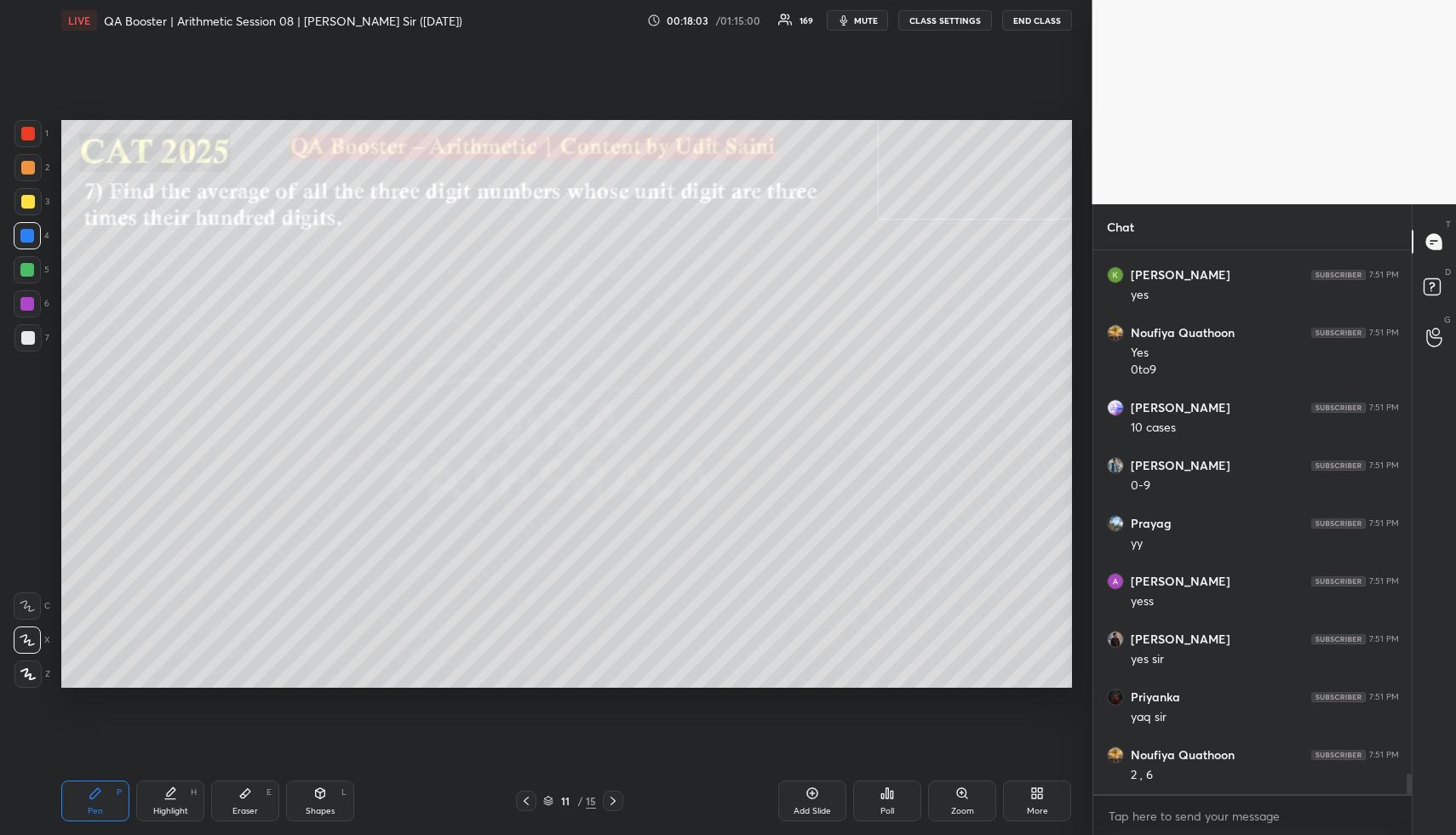
click at [19, 200] on div at bounding box center [27, 201] width 27 height 27
click at [33, 204] on div at bounding box center [27, 201] width 13 height 13
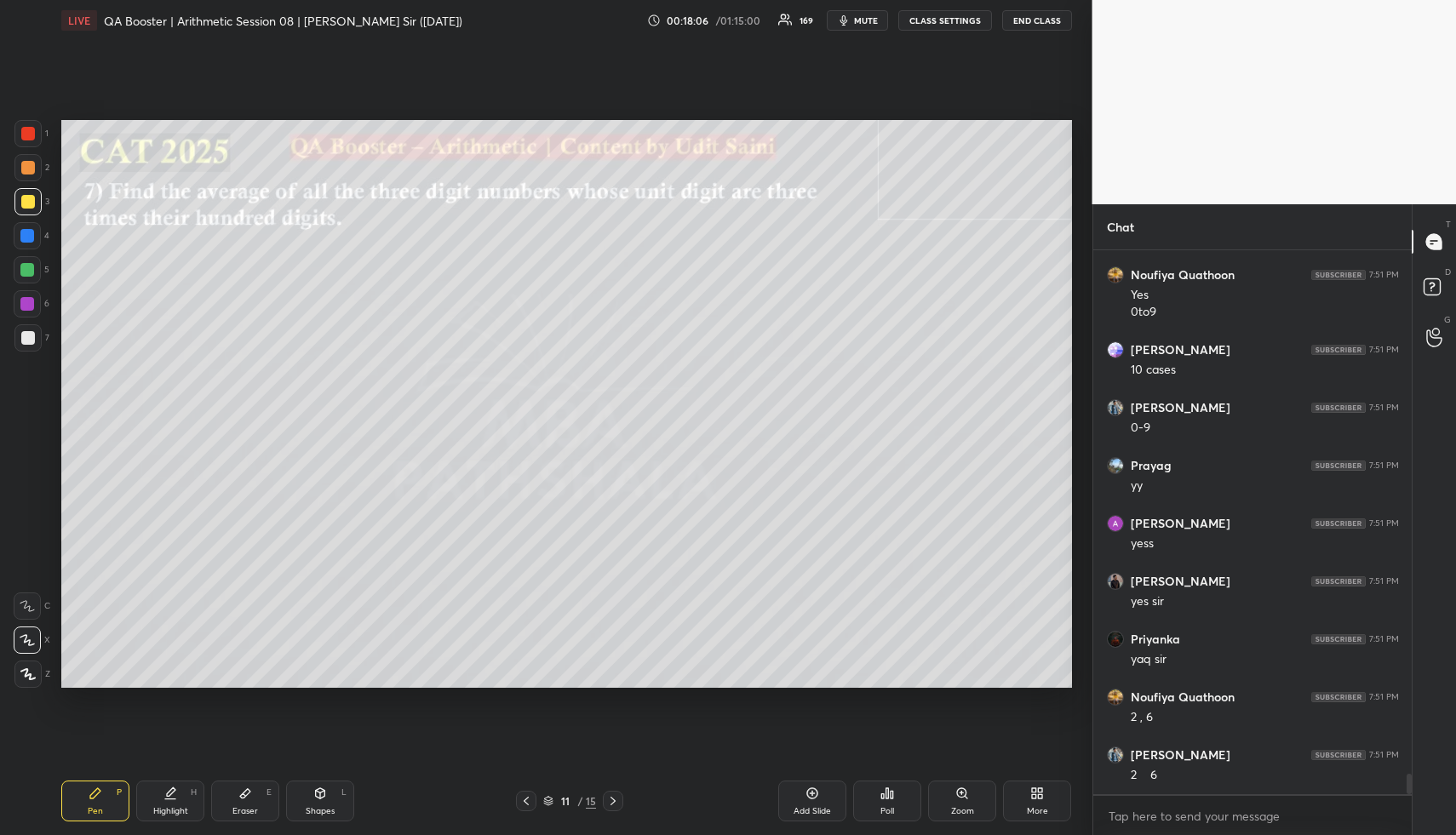
scroll to position [14185, 0]
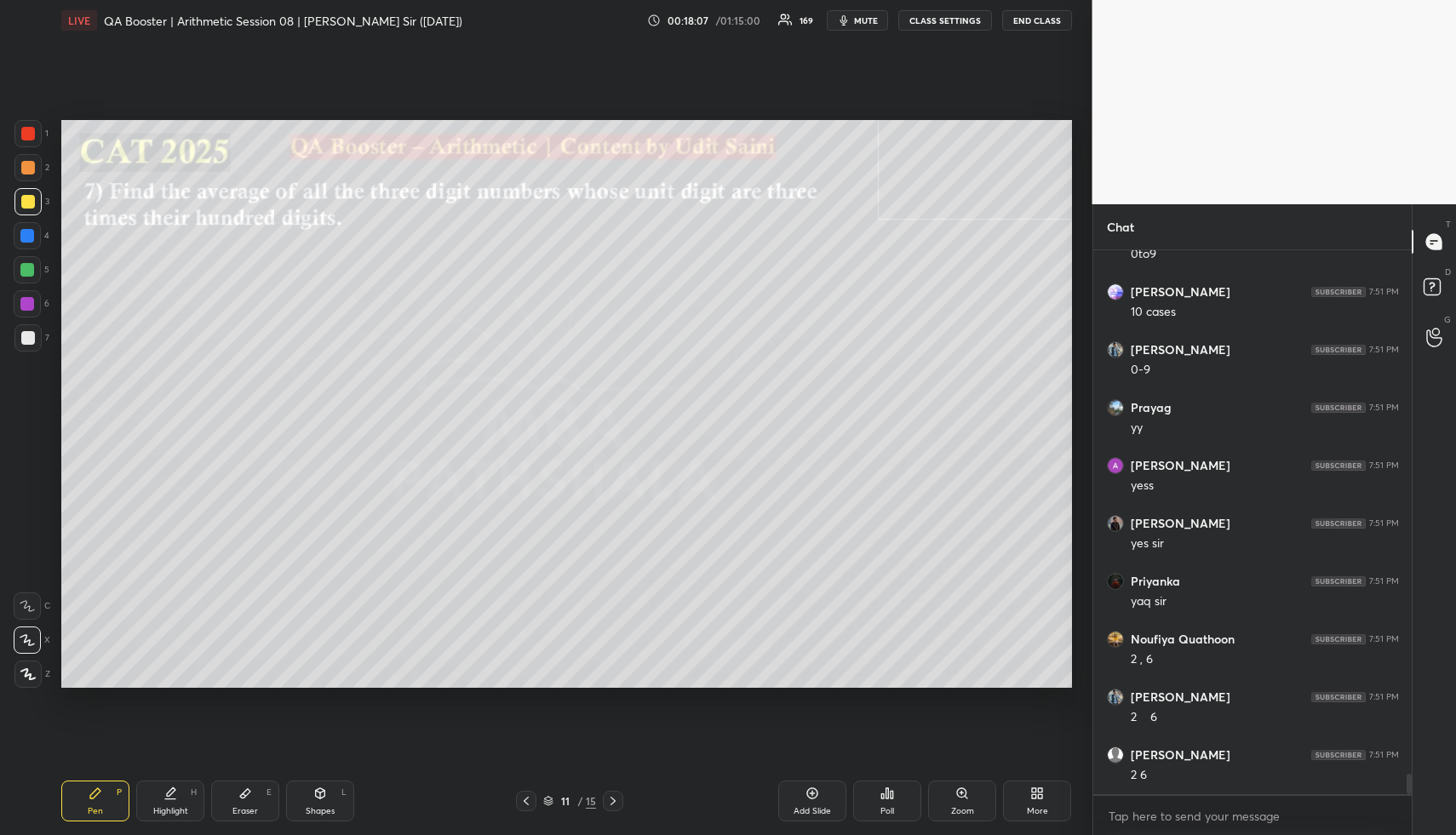
click at [174, 793] on div "Highlight H" at bounding box center [170, 801] width 68 height 40
click at [174, 792] on icon at bounding box center [170, 793] width 13 height 13
click at [88, 798] on div "Pen P" at bounding box center [95, 801] width 68 height 40
drag, startPoint x: 91, startPoint y: 798, endPoint x: 90, endPoint y: 731, distance: 67.0
click at [91, 795] on icon at bounding box center [96, 794] width 11 height 11
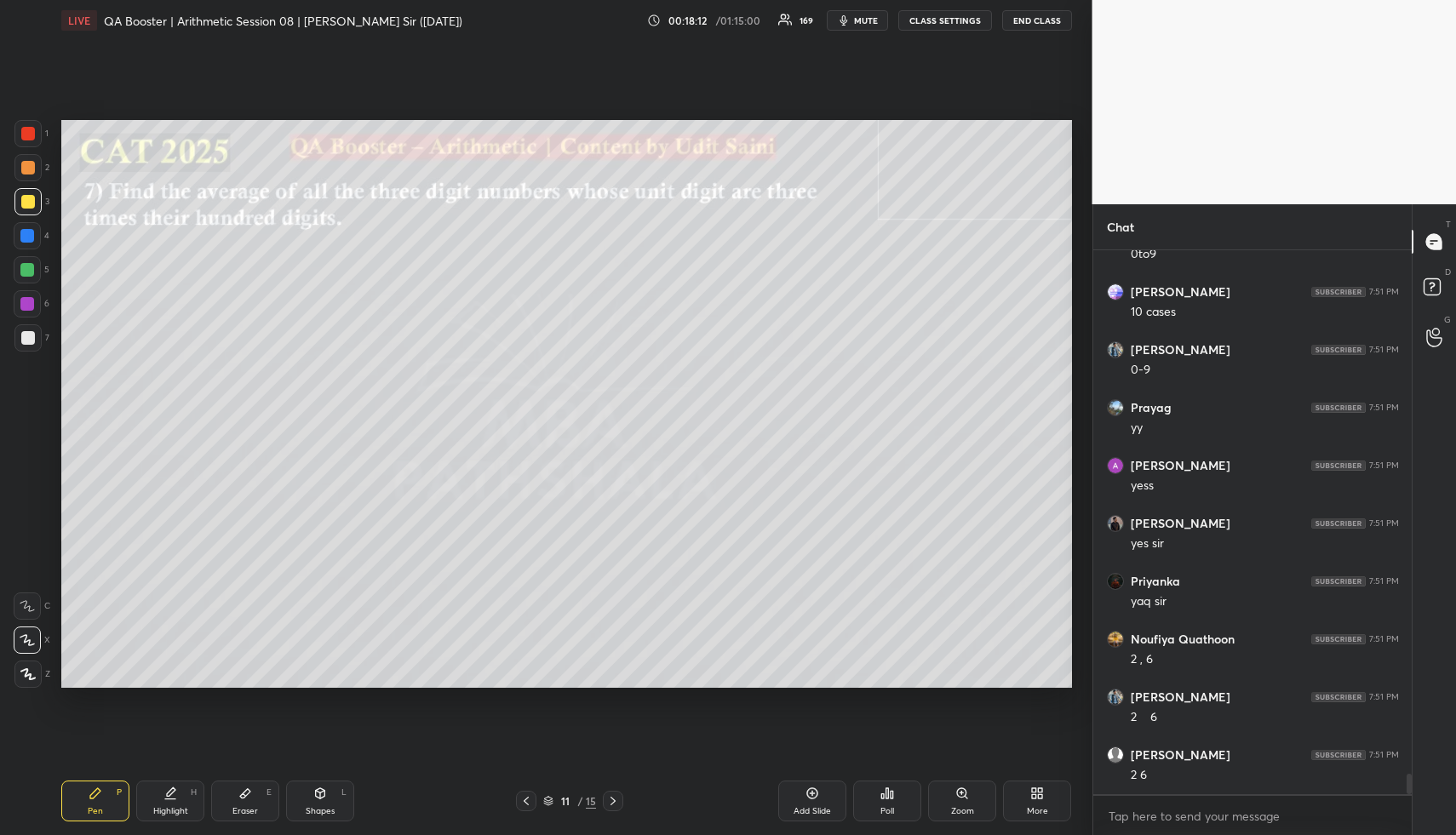
click at [29, 207] on div at bounding box center [27, 201] width 13 height 13
drag, startPoint x: 25, startPoint y: 208, endPoint x: 54, endPoint y: 217, distance: 30.4
click at [25, 207] on div at bounding box center [27, 201] width 13 height 13
drag, startPoint x: 34, startPoint y: 199, endPoint x: 58, endPoint y: 214, distance: 28.3
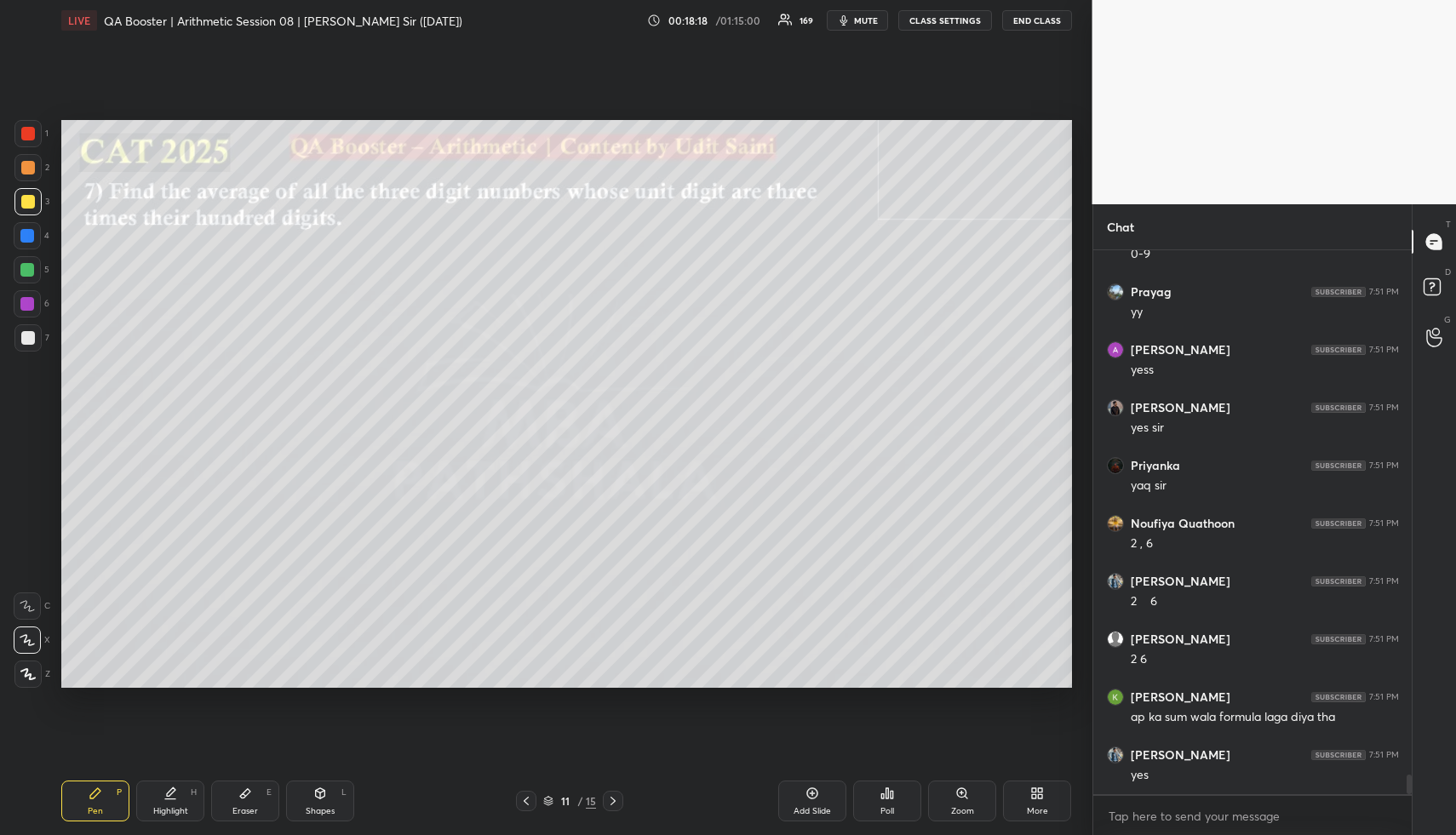
click at [33, 202] on div at bounding box center [27, 201] width 27 height 27
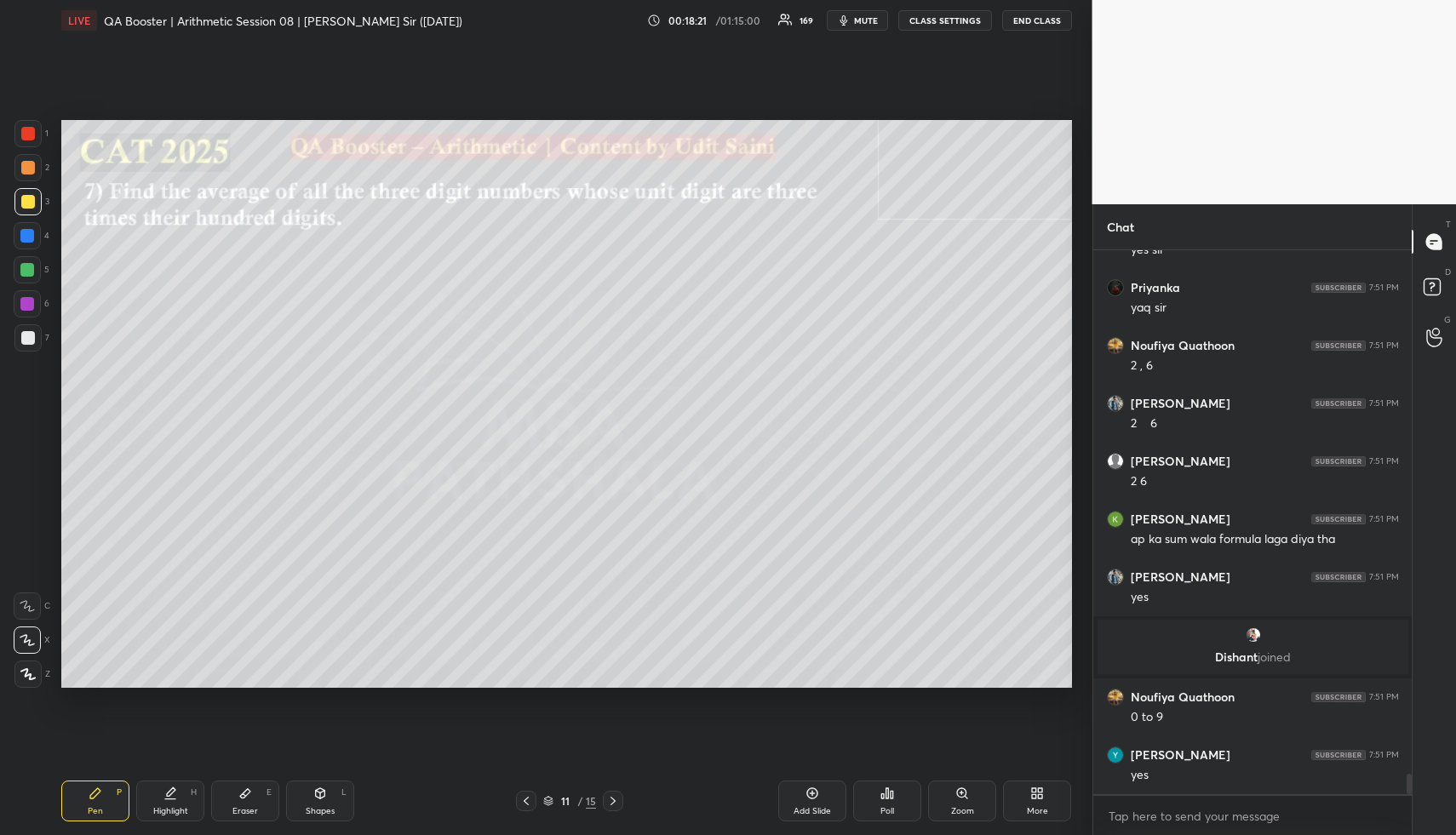
scroll to position [13821, 0]
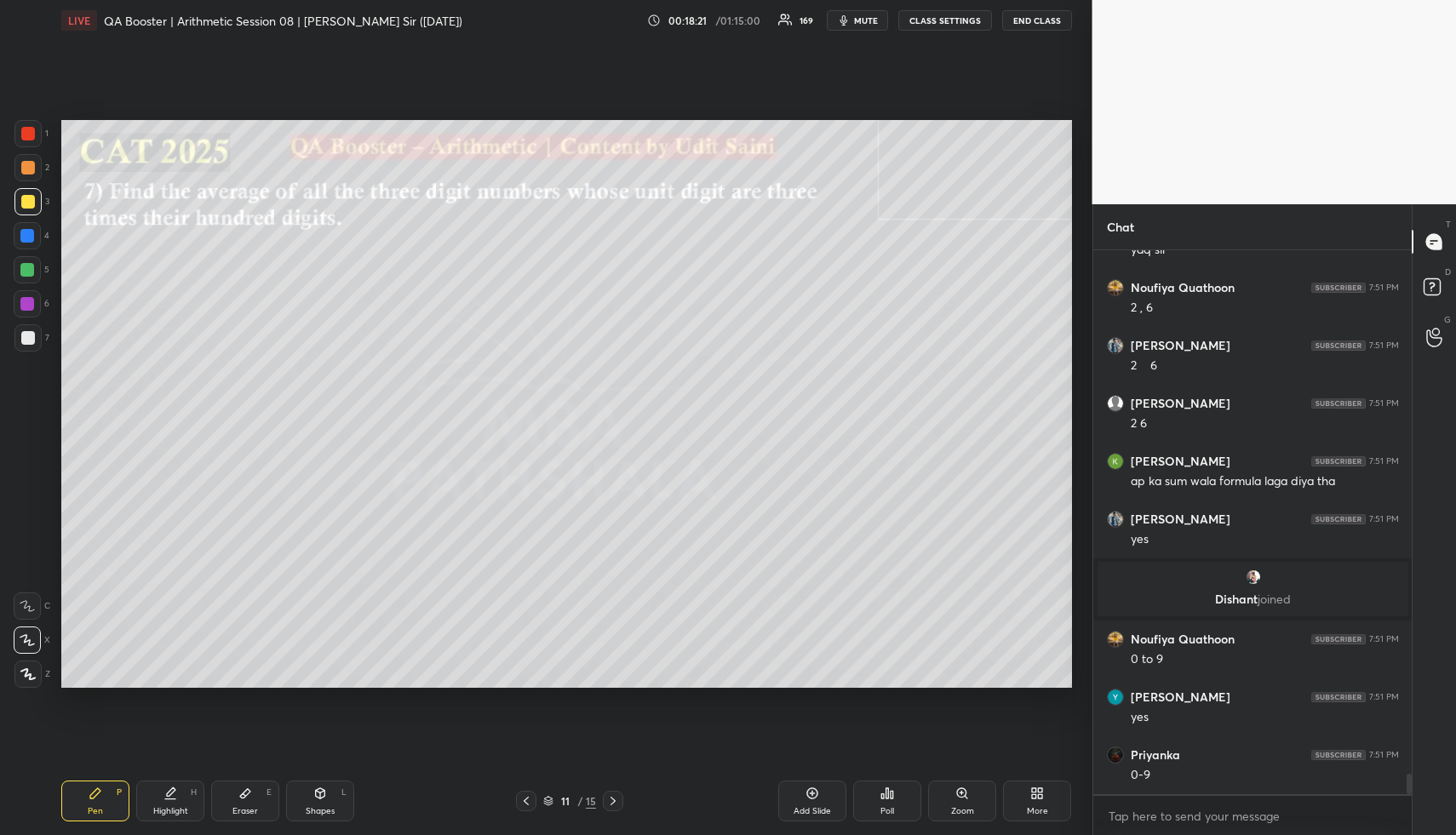
click at [24, 239] on div at bounding box center [26, 235] width 13 height 13
click at [29, 242] on div at bounding box center [26, 235] width 13 height 13
drag, startPoint x: 182, startPoint y: 821, endPoint x: 188, endPoint y: 813, distance: 10.0
click at [183, 819] on div "Pen P Highlight H Eraser E Shapes L 11 / 15 Add Slide Poll Zoom More" at bounding box center [566, 801] width 1010 height 68
click at [187, 804] on div "Highlight H" at bounding box center [170, 801] width 68 height 40
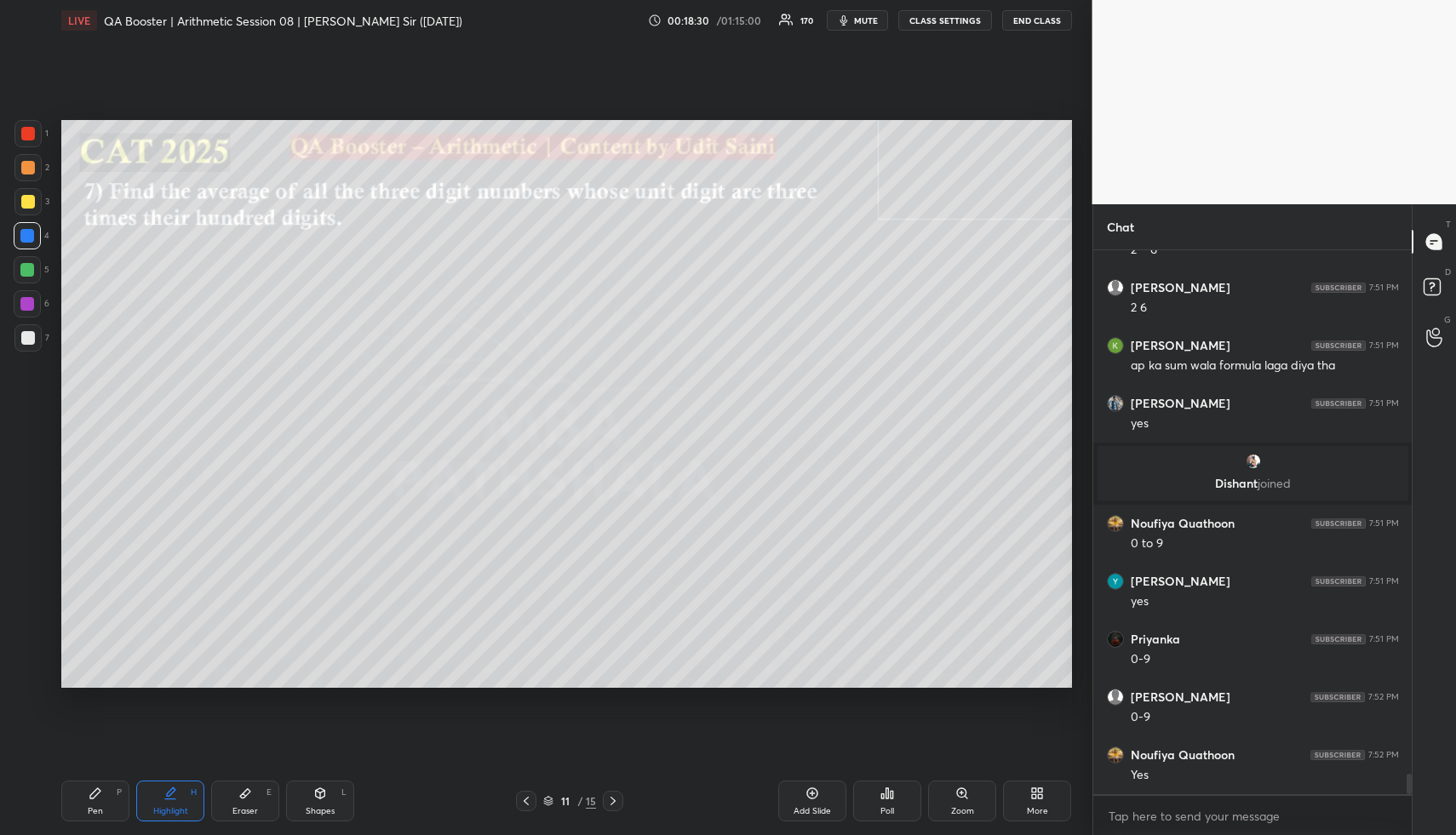
scroll to position [13995, 0]
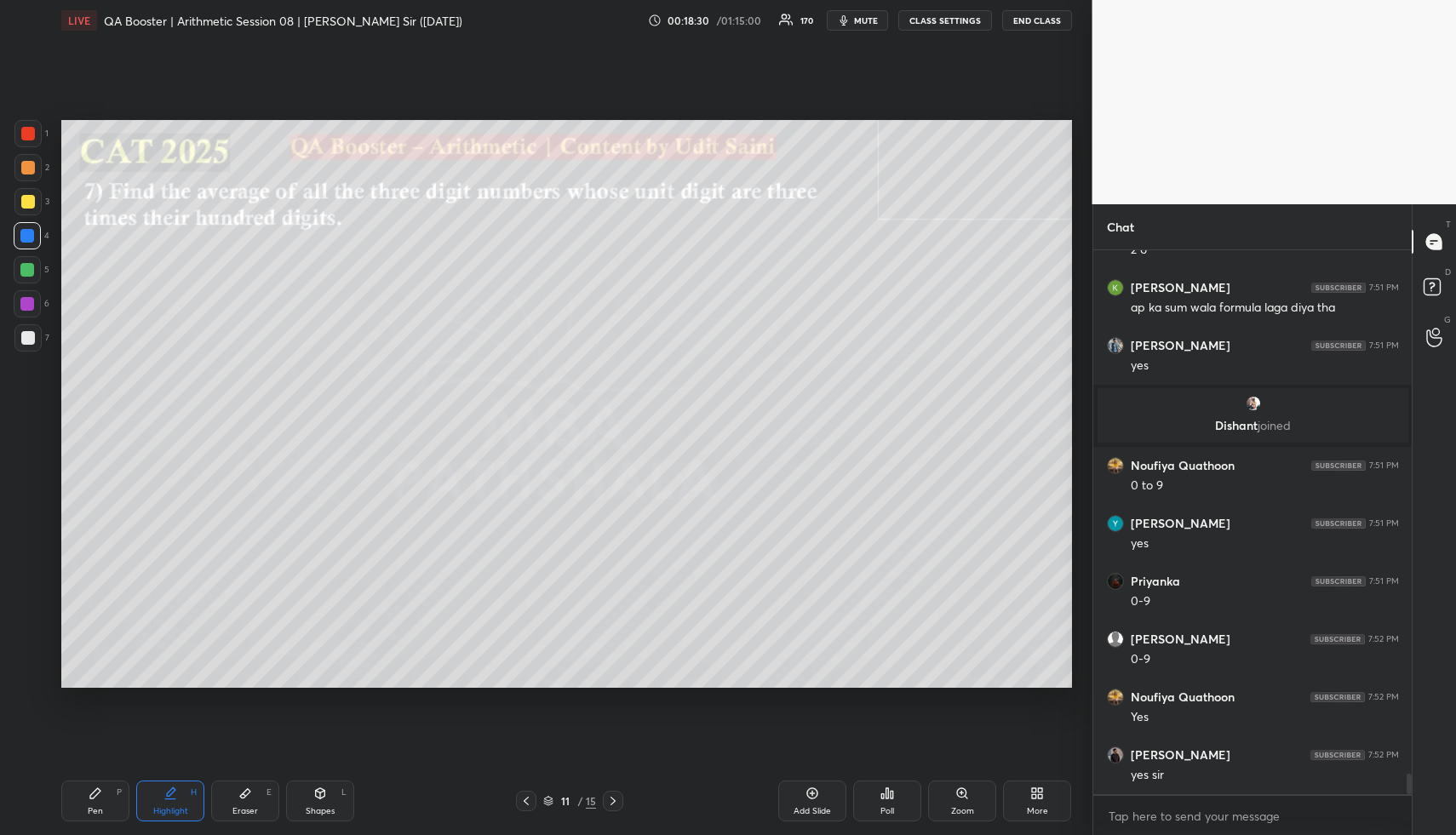
click at [168, 783] on div "Highlight H" at bounding box center [170, 801] width 68 height 40
click at [169, 789] on icon at bounding box center [170, 793] width 13 height 13
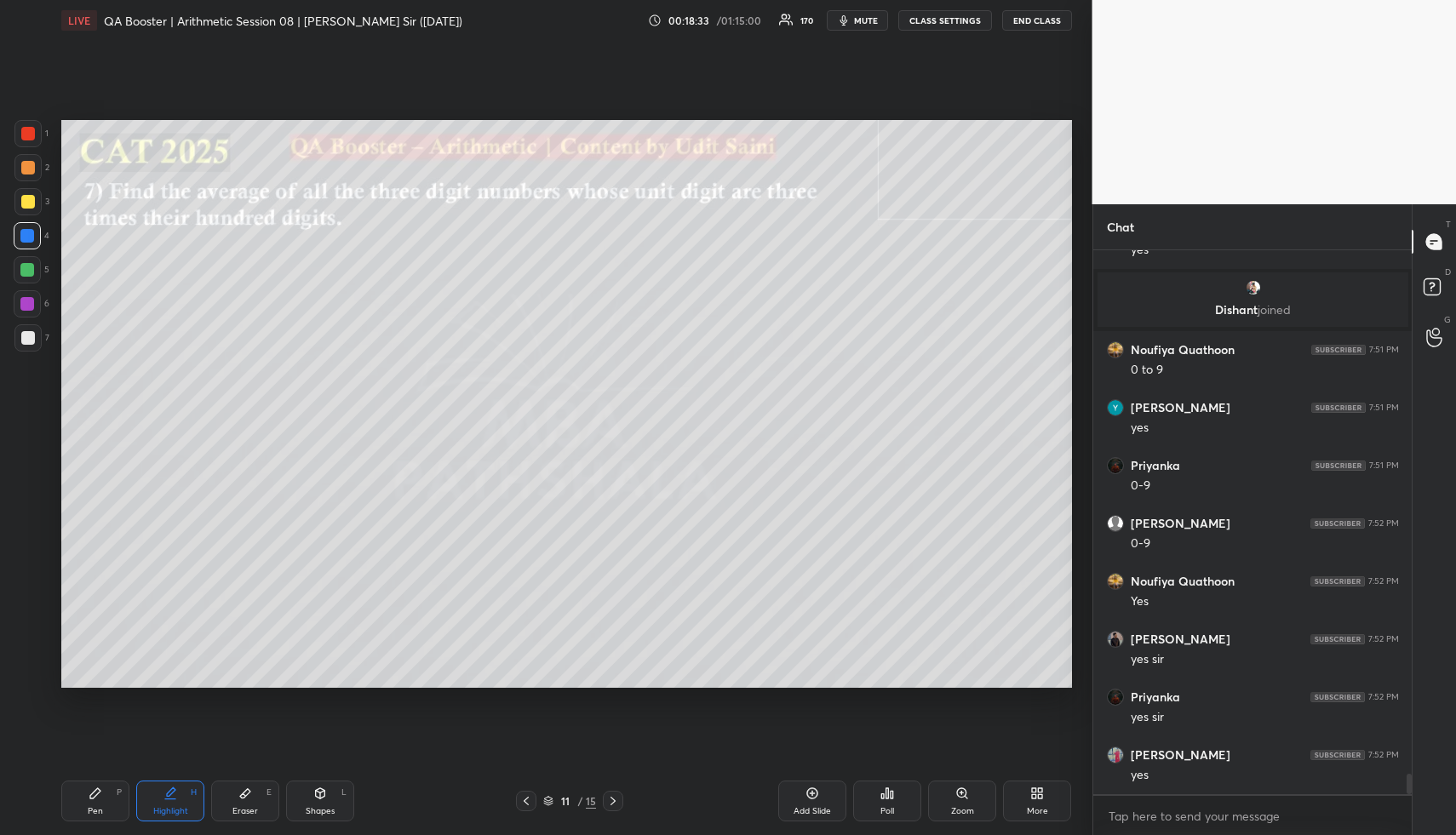
drag, startPoint x: 106, startPoint y: 811, endPoint x: 81, endPoint y: 689, distance: 124.5
click at [104, 809] on div "Pen P" at bounding box center [95, 801] width 68 height 40
drag, startPoint x: 26, startPoint y: 191, endPoint x: 34, endPoint y: 197, distance: 10.0
click at [26, 192] on div at bounding box center [27, 201] width 27 height 27
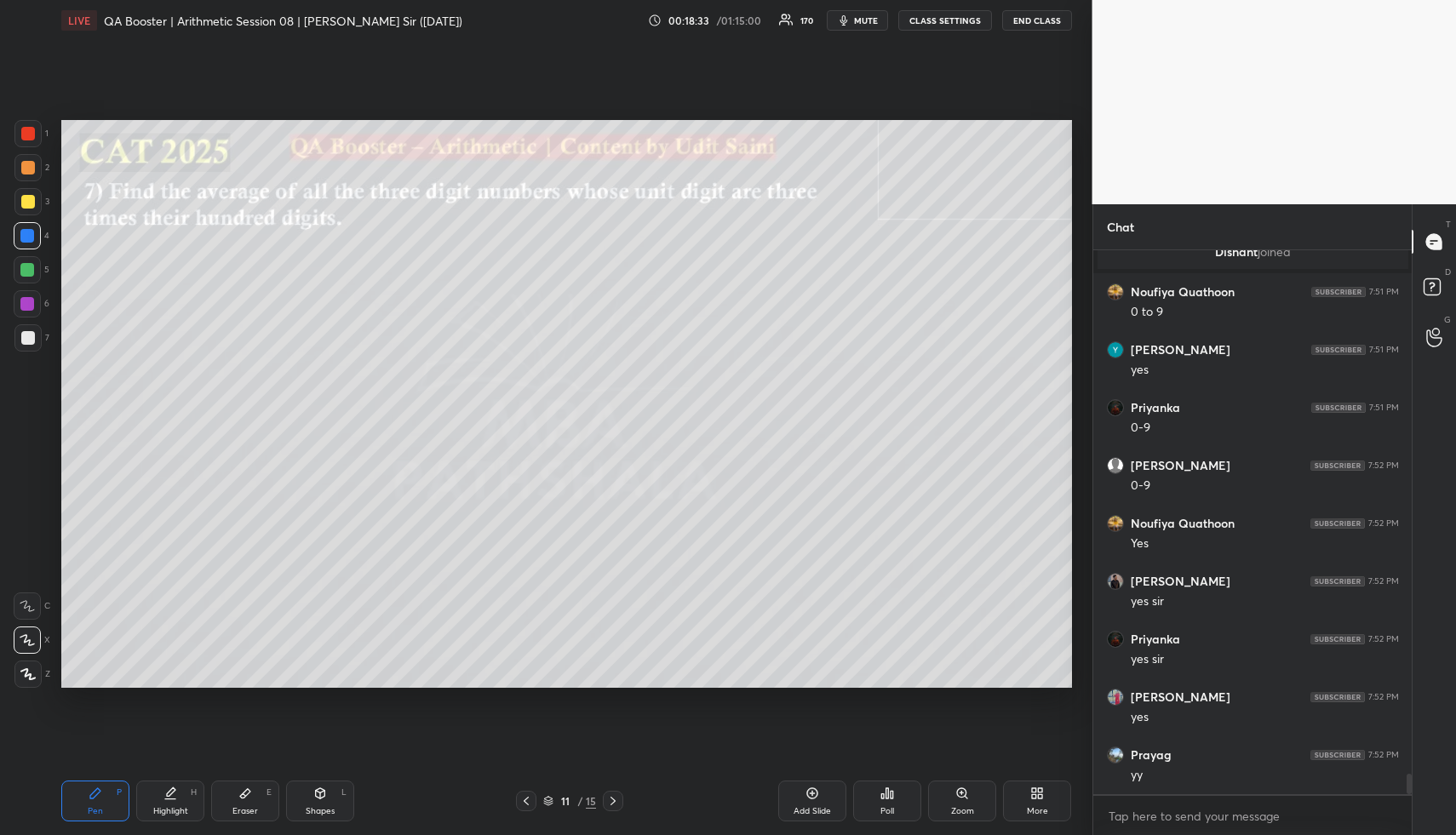
drag, startPoint x: 34, startPoint y: 197, endPoint x: 47, endPoint y: 202, distance: 13.9
click at [34, 198] on div at bounding box center [27, 201] width 27 height 27
click at [31, 227] on div at bounding box center [26, 236] width 27 height 27
drag, startPoint x: 36, startPoint y: 229, endPoint x: 46, endPoint y: 231, distance: 10.2
click at [36, 229] on div at bounding box center [26, 236] width 27 height 27
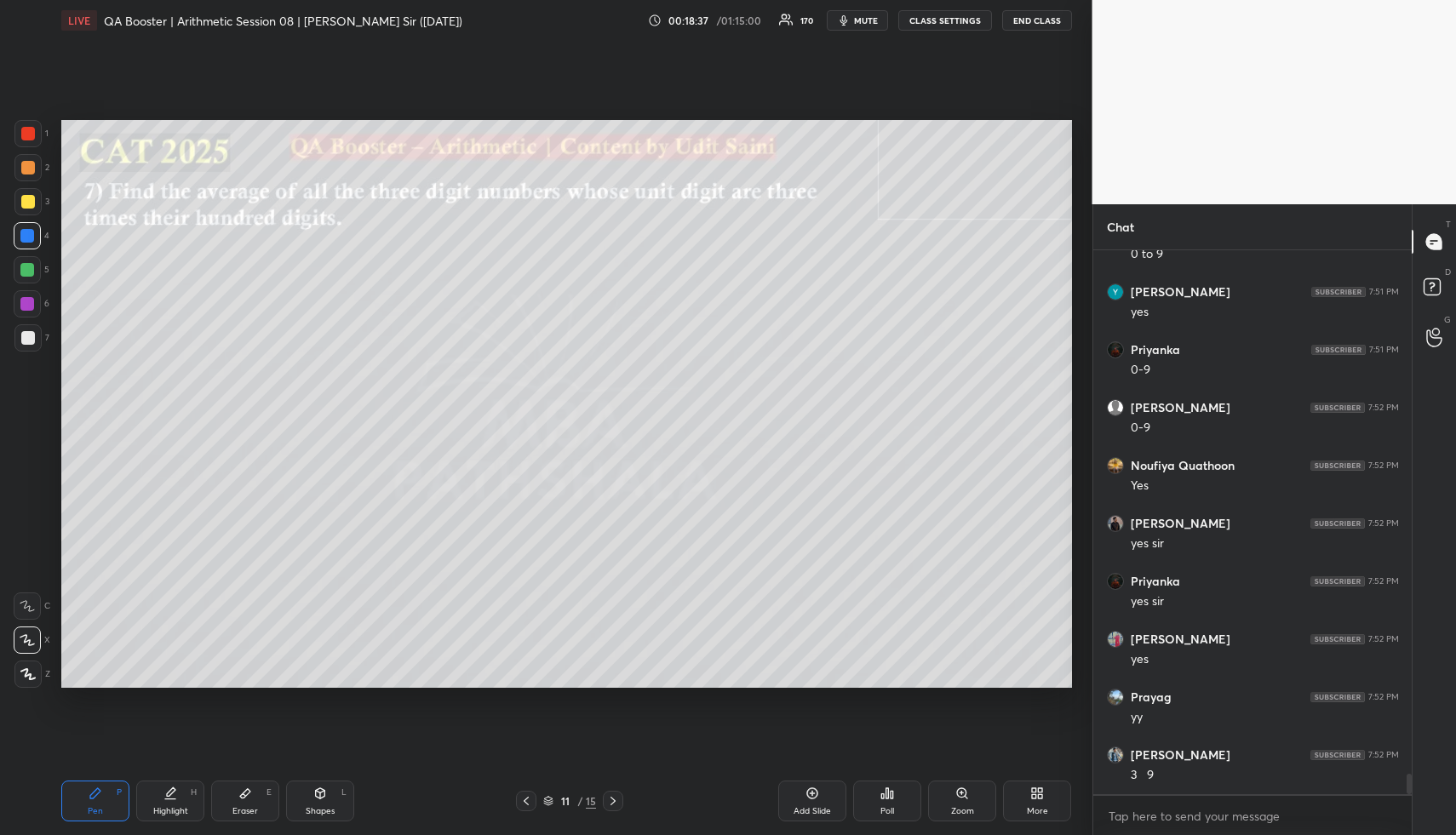
scroll to position [14284, 0]
click at [110, 792] on div "Pen P" at bounding box center [95, 801] width 68 height 40
click at [20, 202] on div at bounding box center [27, 201] width 27 height 27
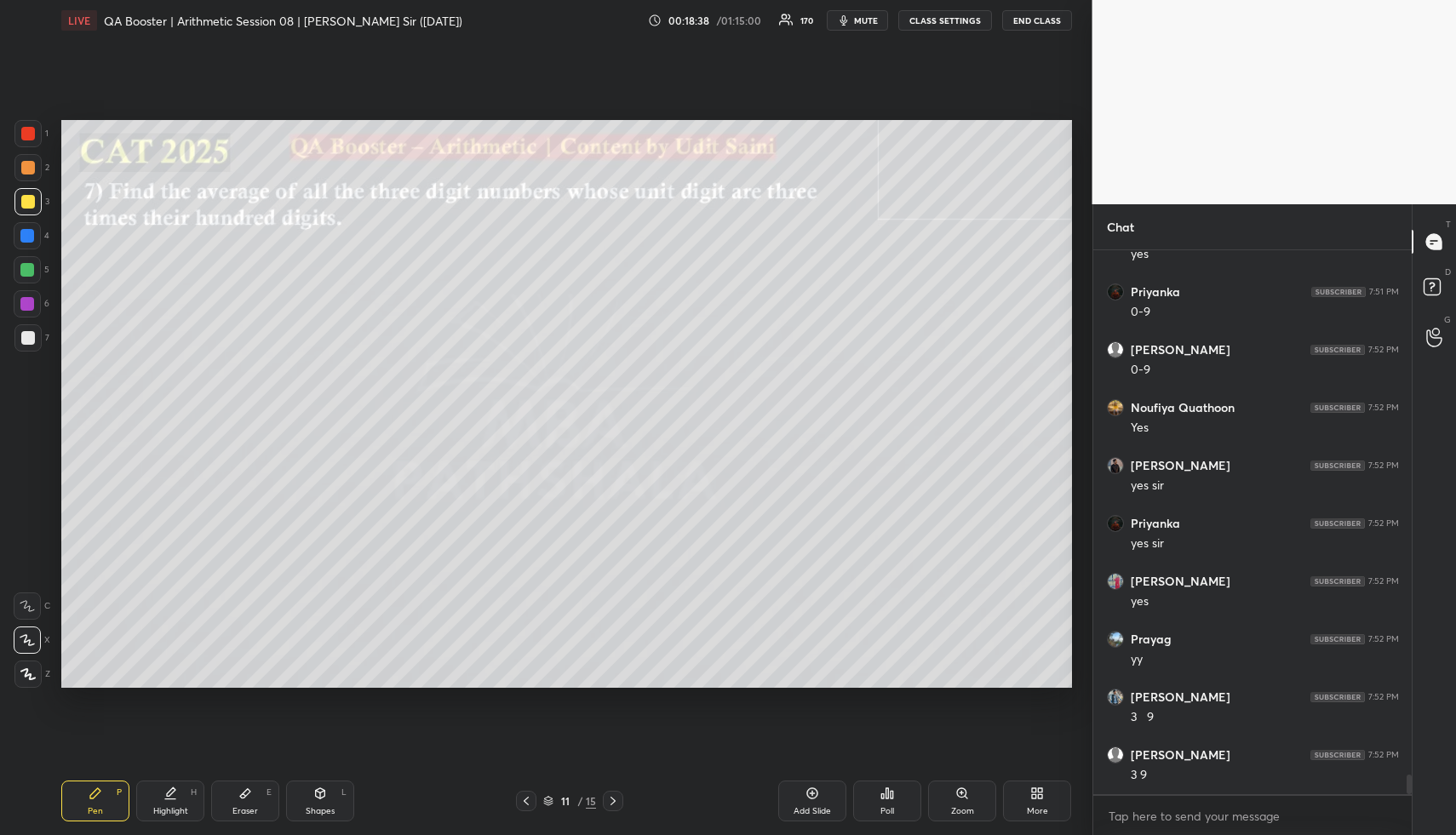
click at [27, 205] on div at bounding box center [27, 201] width 13 height 13
drag, startPoint x: 26, startPoint y: 199, endPoint x: 57, endPoint y: 203, distance: 31.3
click at [26, 199] on div at bounding box center [27, 201] width 13 height 13
drag, startPoint x: 20, startPoint y: 195, endPoint x: 59, endPoint y: 203, distance: 39.8
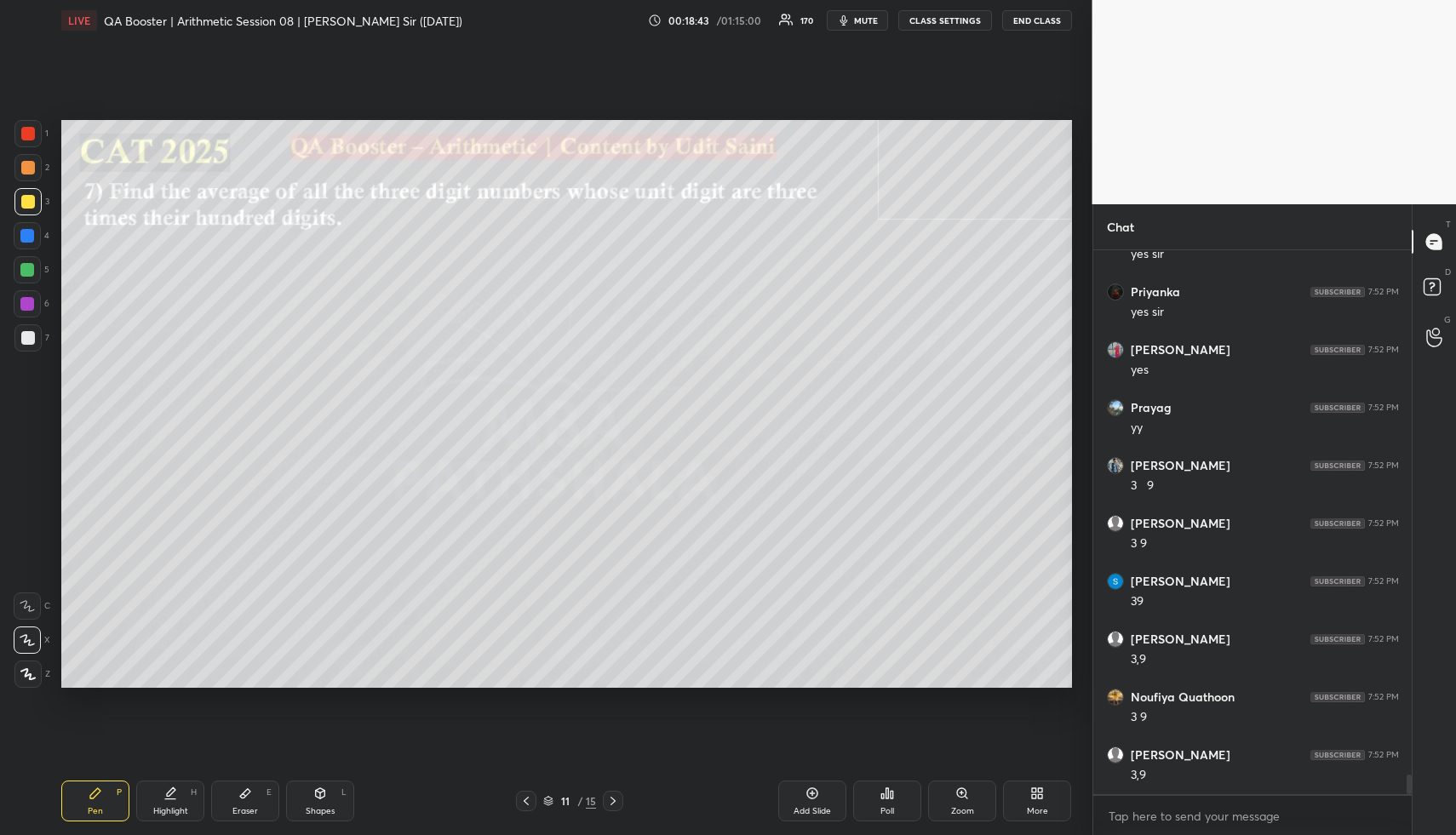
click at [25, 197] on div at bounding box center [27, 201] width 27 height 27
click at [27, 242] on div at bounding box center [26, 235] width 13 height 13
drag, startPoint x: 207, startPoint y: 803, endPoint x: 198, endPoint y: 801, distance: 9.2
click at [203, 802] on div "Pen P Highlight H Eraser E Shapes L" at bounding box center [270, 801] width 417 height 40
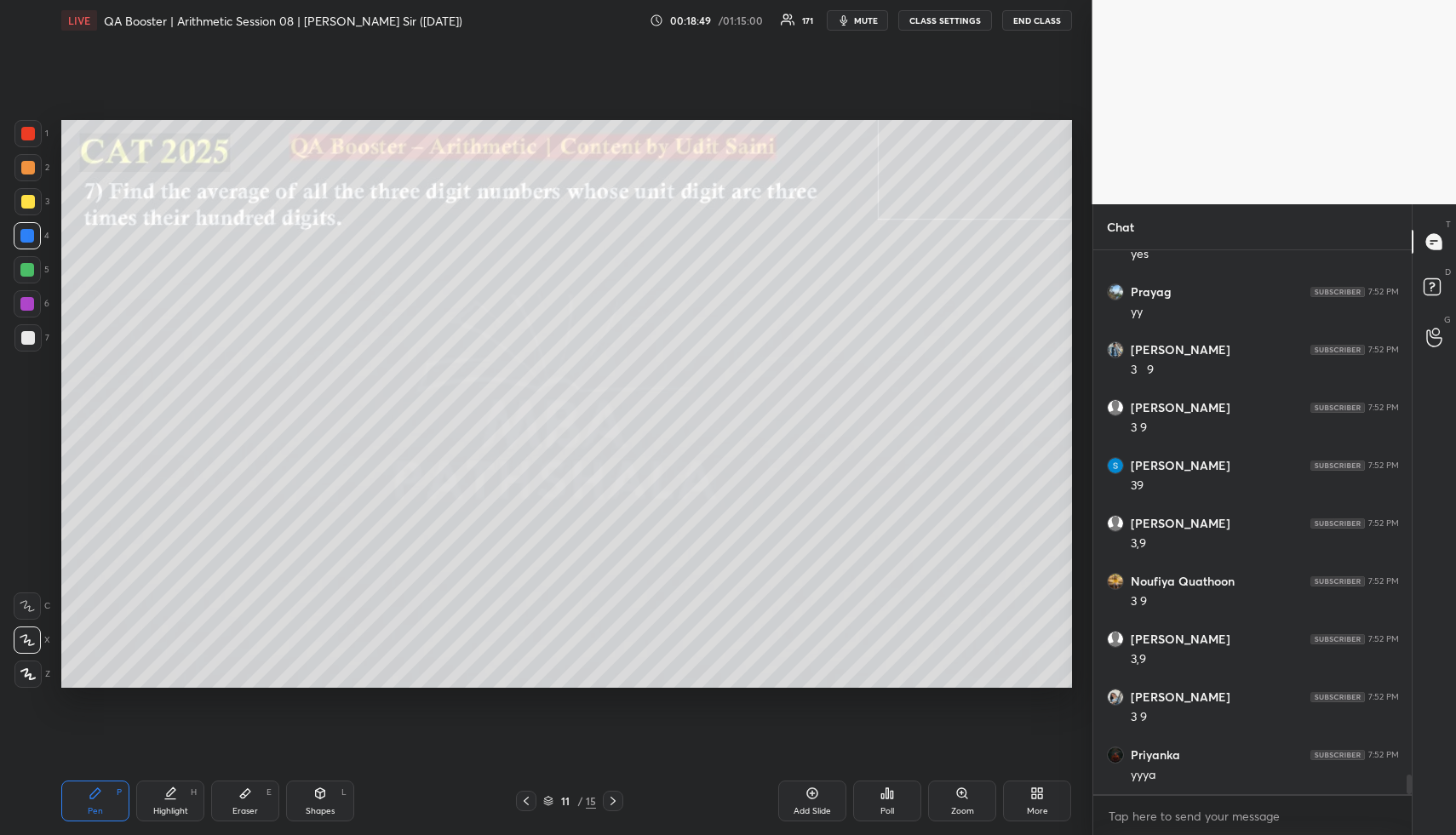
click at [193, 801] on div "Highlight H" at bounding box center [170, 801] width 68 height 40
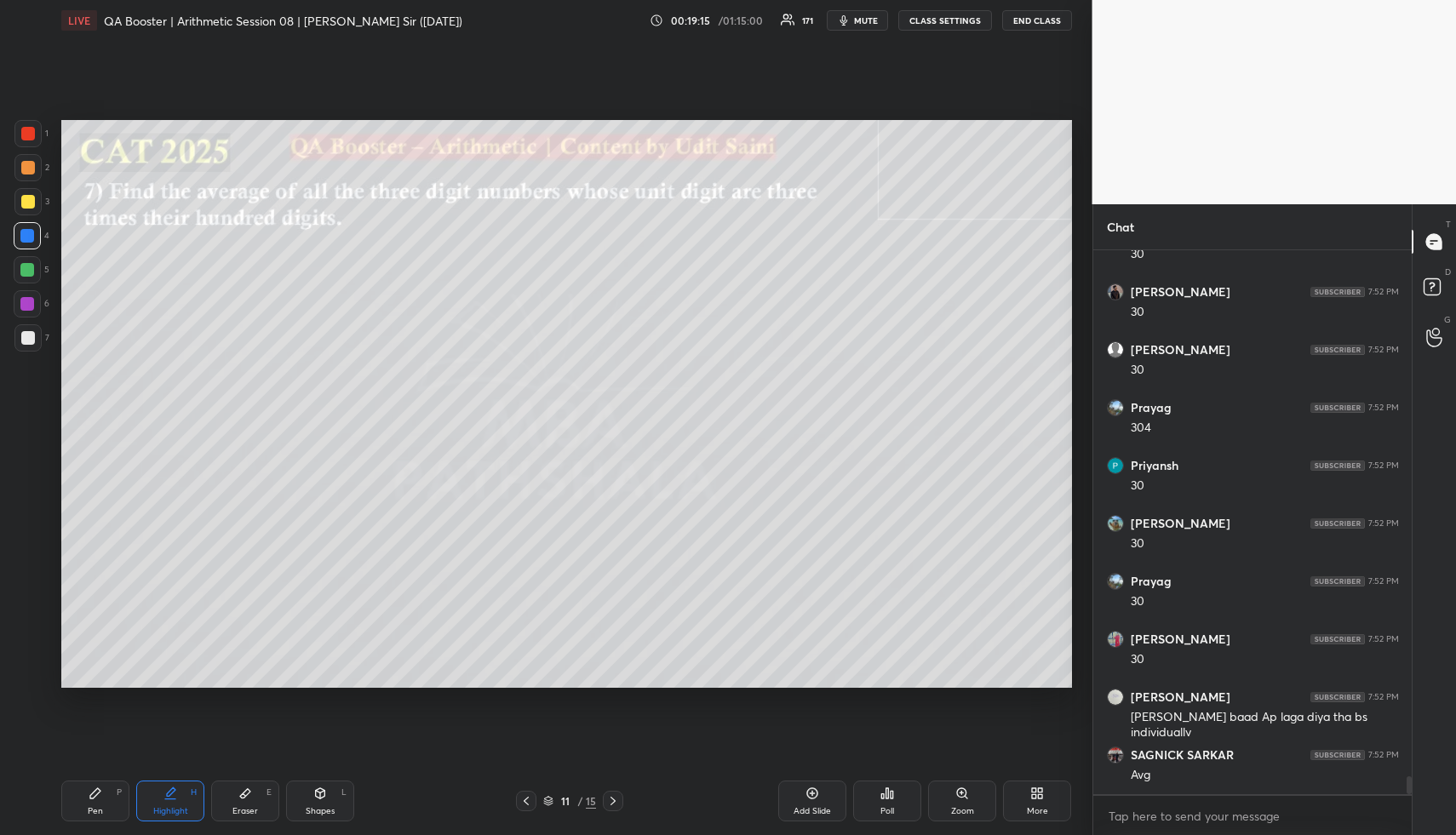
scroll to position [15789, 0]
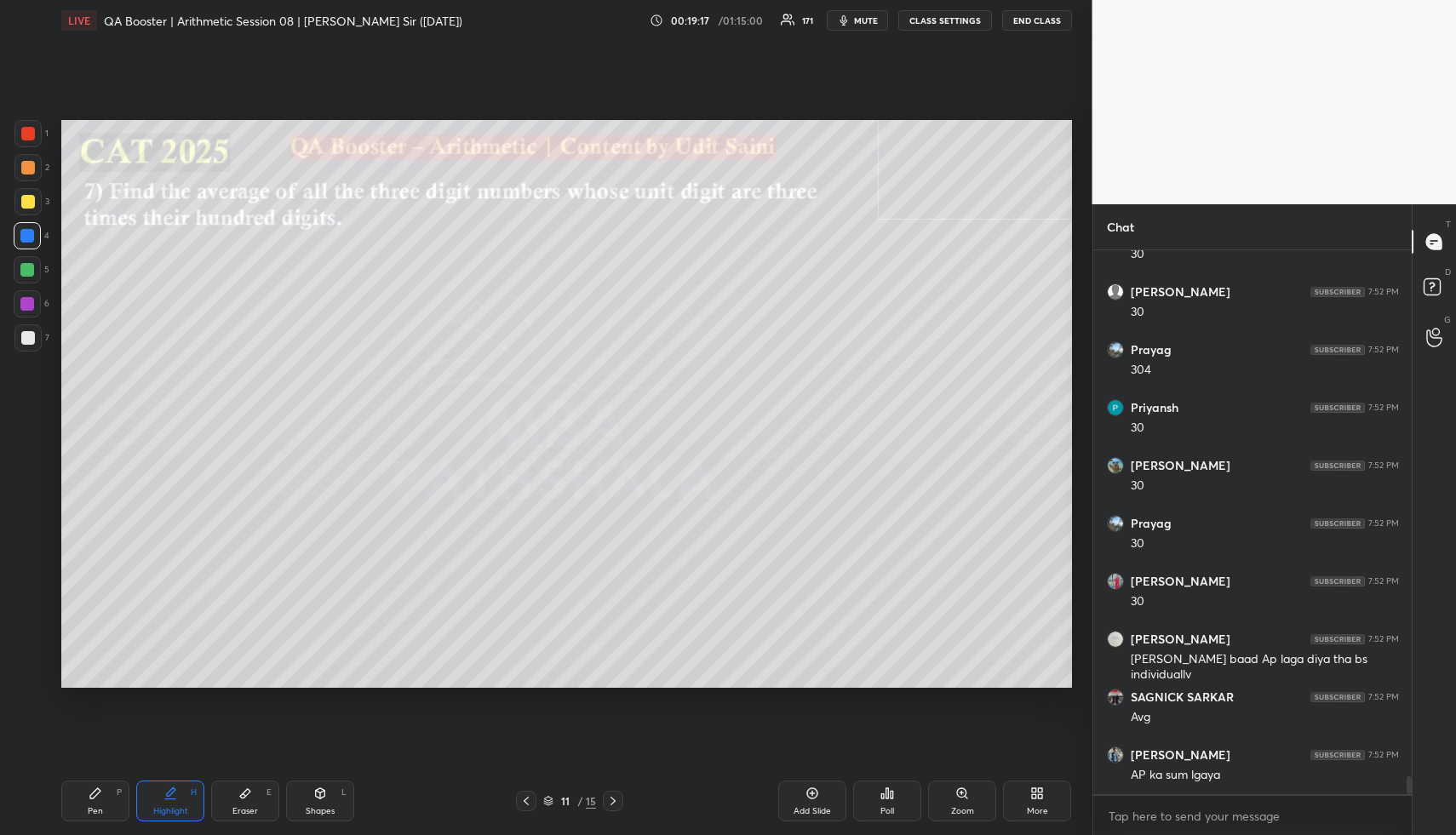
drag, startPoint x: 167, startPoint y: 795, endPoint x: 176, endPoint y: 767, distance: 29.4
click at [171, 794] on icon at bounding box center [171, 792] width 9 height 9
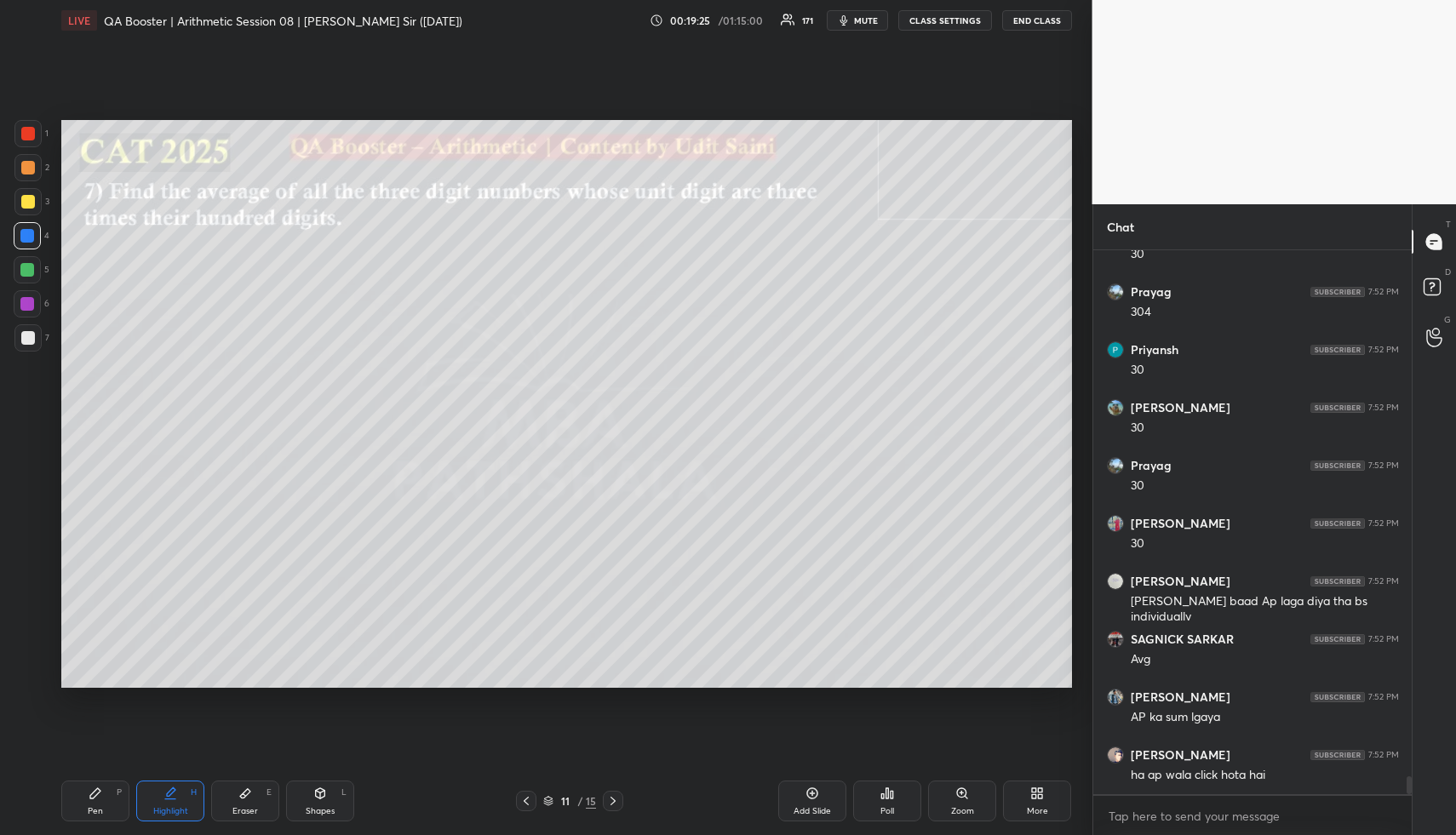
click at [171, 800] on div "Highlight H" at bounding box center [170, 801] width 68 height 40
drag, startPoint x: 174, startPoint y: 801, endPoint x: 175, endPoint y: 732, distance: 69.0
click at [171, 797] on div "Highlight H" at bounding box center [170, 801] width 68 height 40
click at [93, 798] on div "Pen P" at bounding box center [95, 801] width 68 height 40
click at [92, 796] on icon at bounding box center [96, 794] width 11 height 11
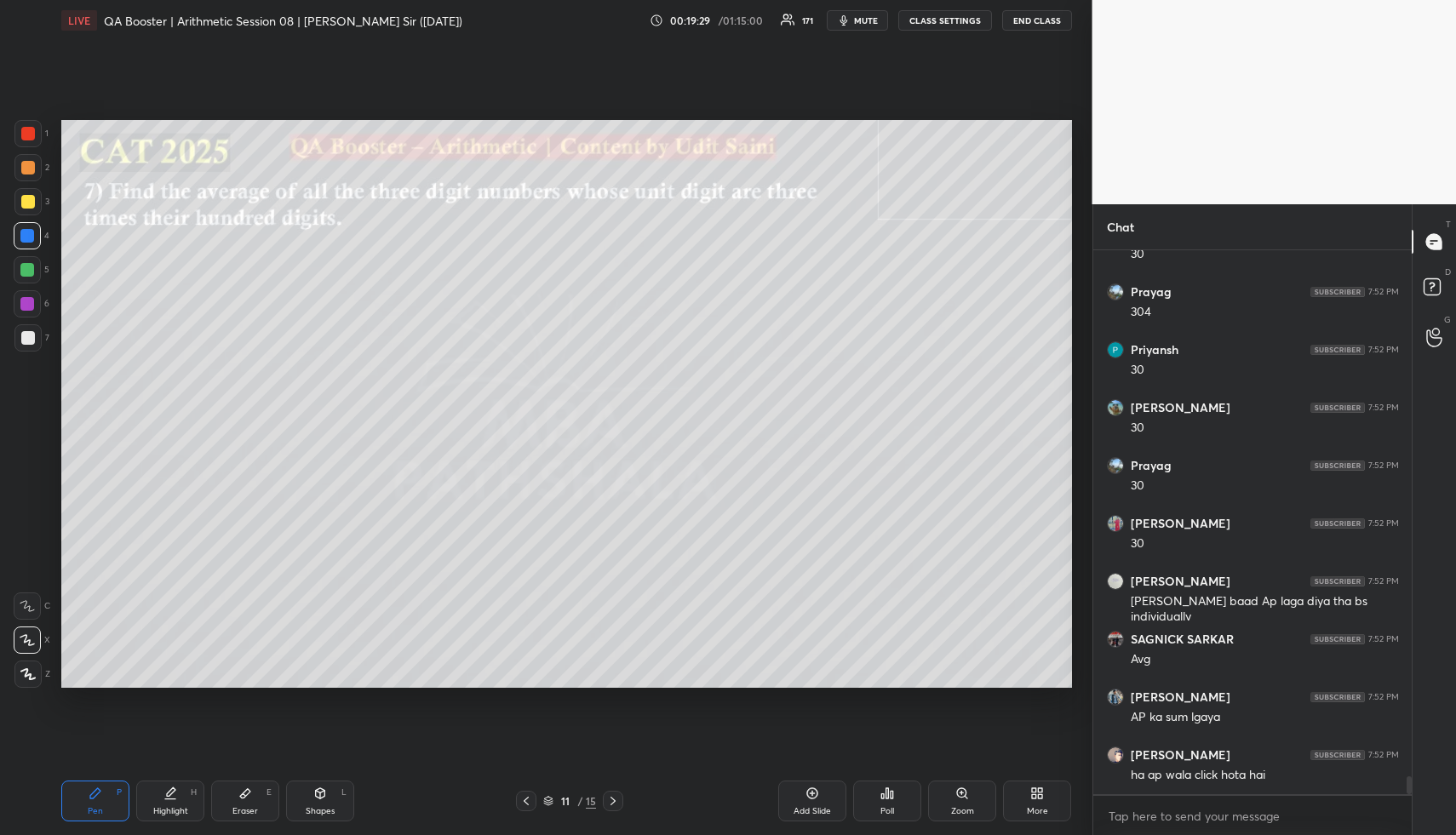
click at [27, 208] on div at bounding box center [27, 201] width 27 height 27
click at [27, 207] on div at bounding box center [27, 201] width 13 height 13
click at [173, 795] on div "Highlight H" at bounding box center [170, 801] width 68 height 40
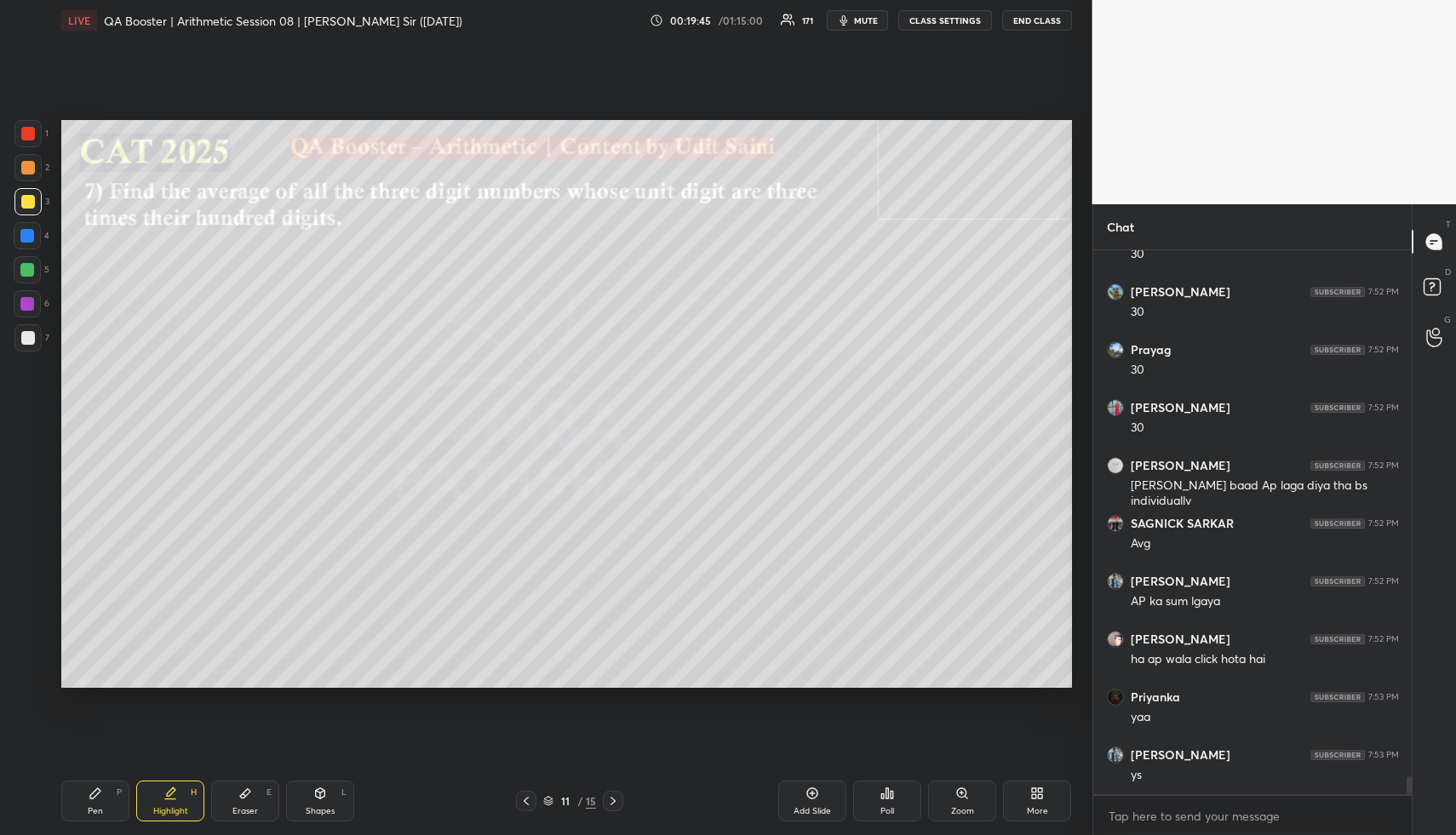
scroll to position [16021, 0]
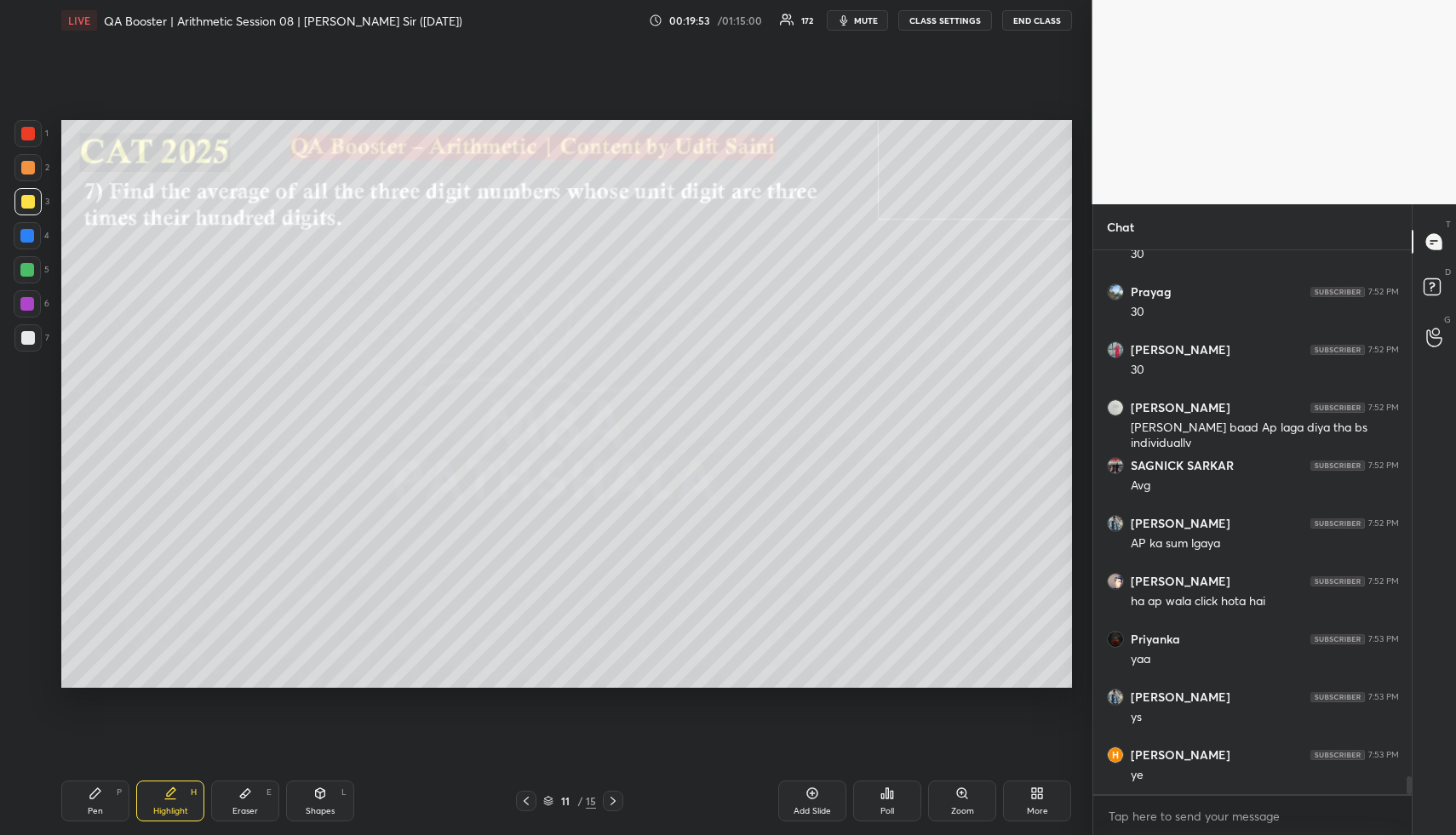
click at [162, 814] on div "Highlight" at bounding box center [171, 811] width 35 height 9
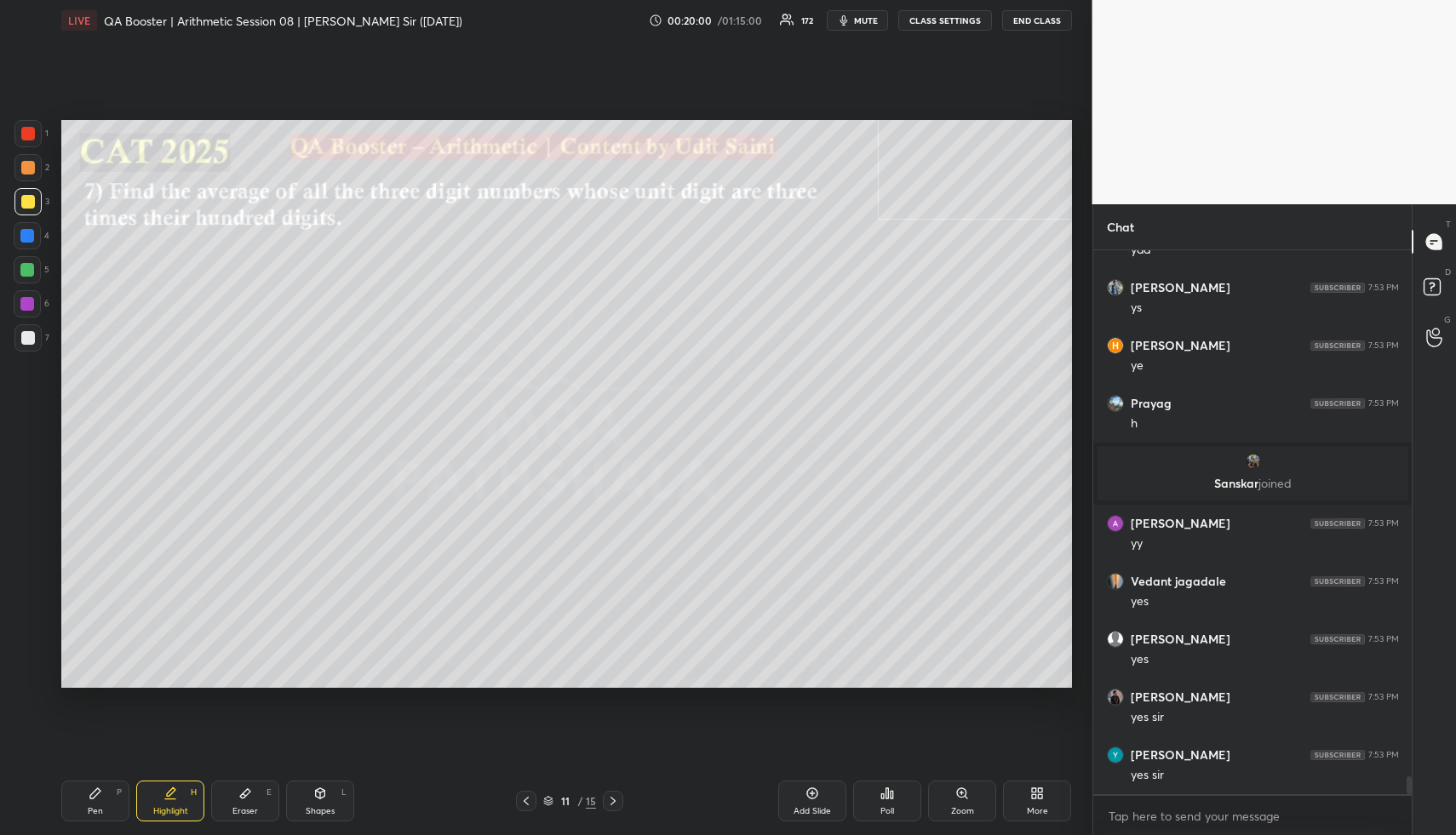
scroll to position [15672, 0]
drag, startPoint x: 813, startPoint y: 803, endPoint x: 787, endPoint y: 793, distance: 27.9
click at [809, 802] on div "Add Slide" at bounding box center [812, 801] width 68 height 40
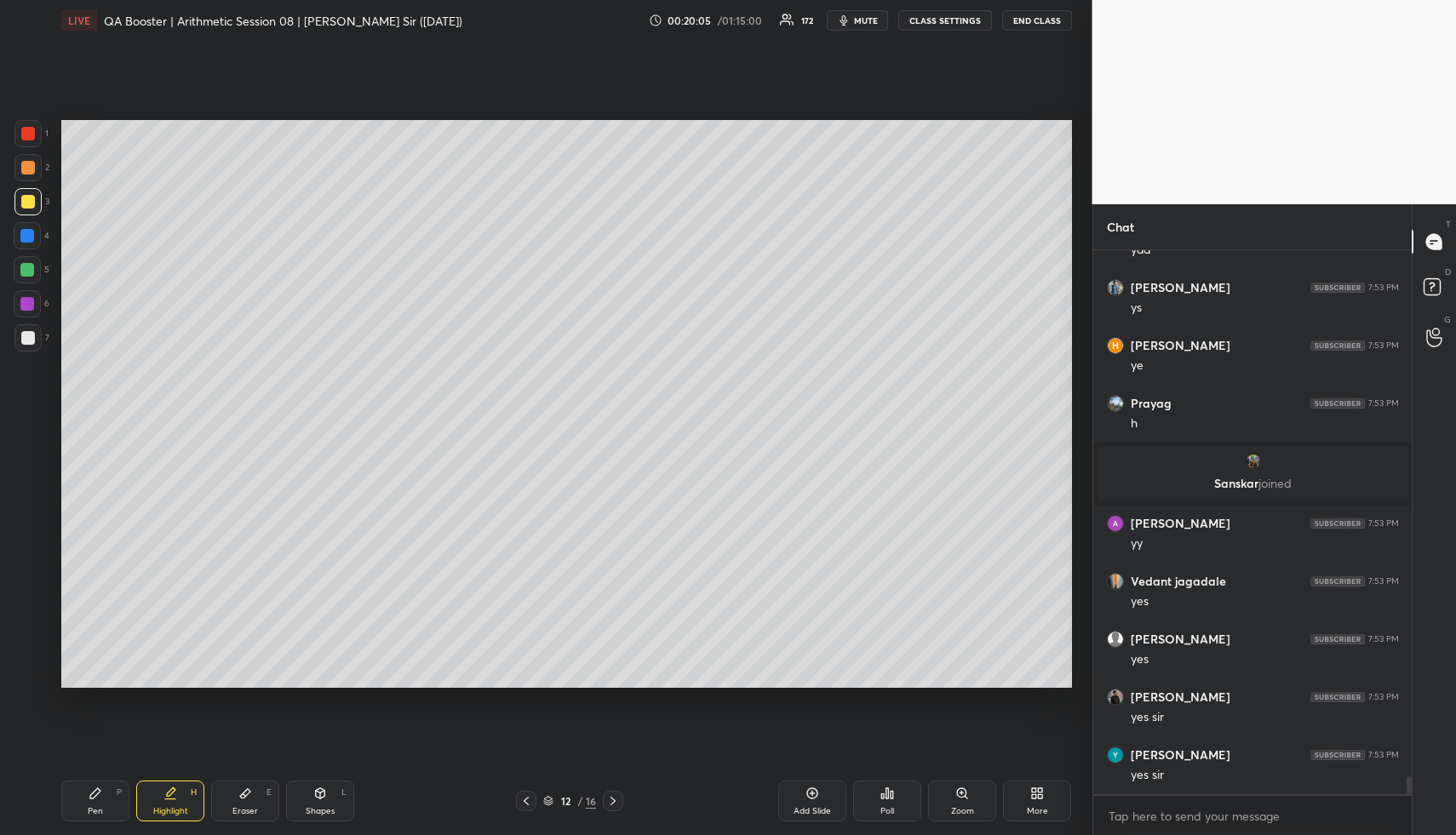
click at [91, 798] on icon at bounding box center [95, 793] width 13 height 13
click at [23, 230] on div at bounding box center [26, 235] width 13 height 13
click at [26, 232] on div at bounding box center [26, 235] width 13 height 13
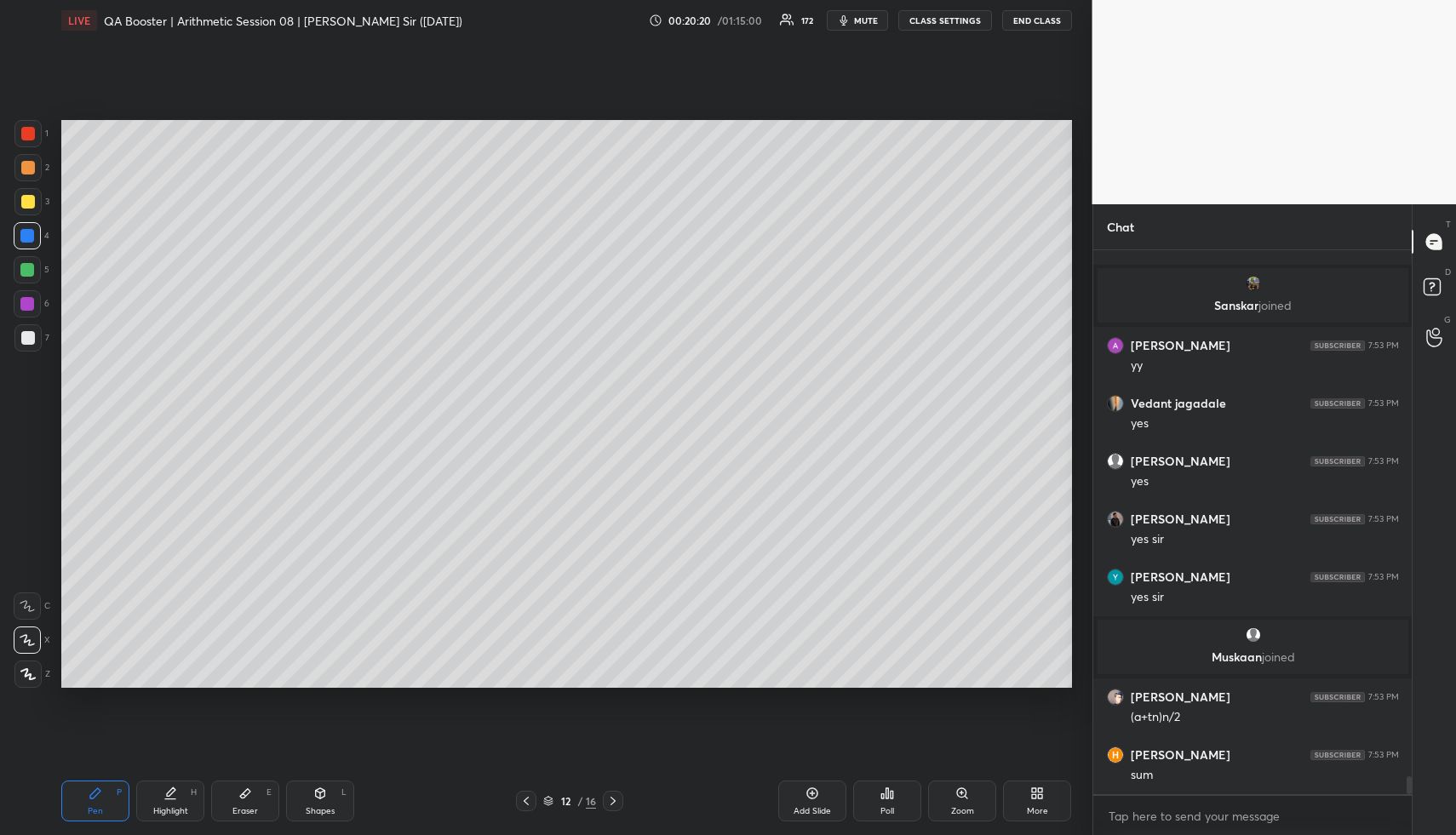
scroll to position [15876, 0]
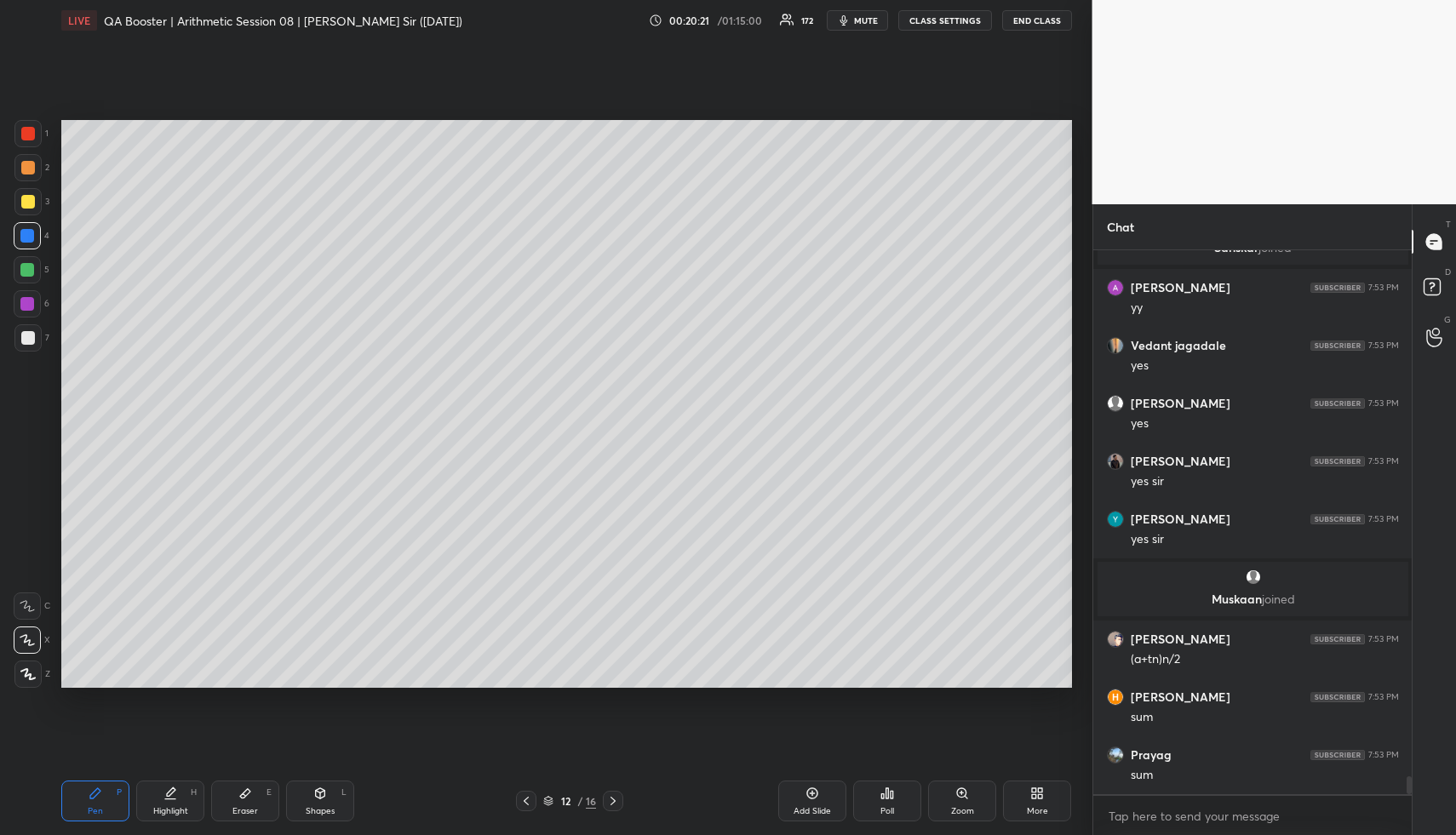
drag, startPoint x: 523, startPoint y: 801, endPoint x: 460, endPoint y: 797, distance: 63.1
click at [522, 800] on icon at bounding box center [526, 800] width 13 height 13
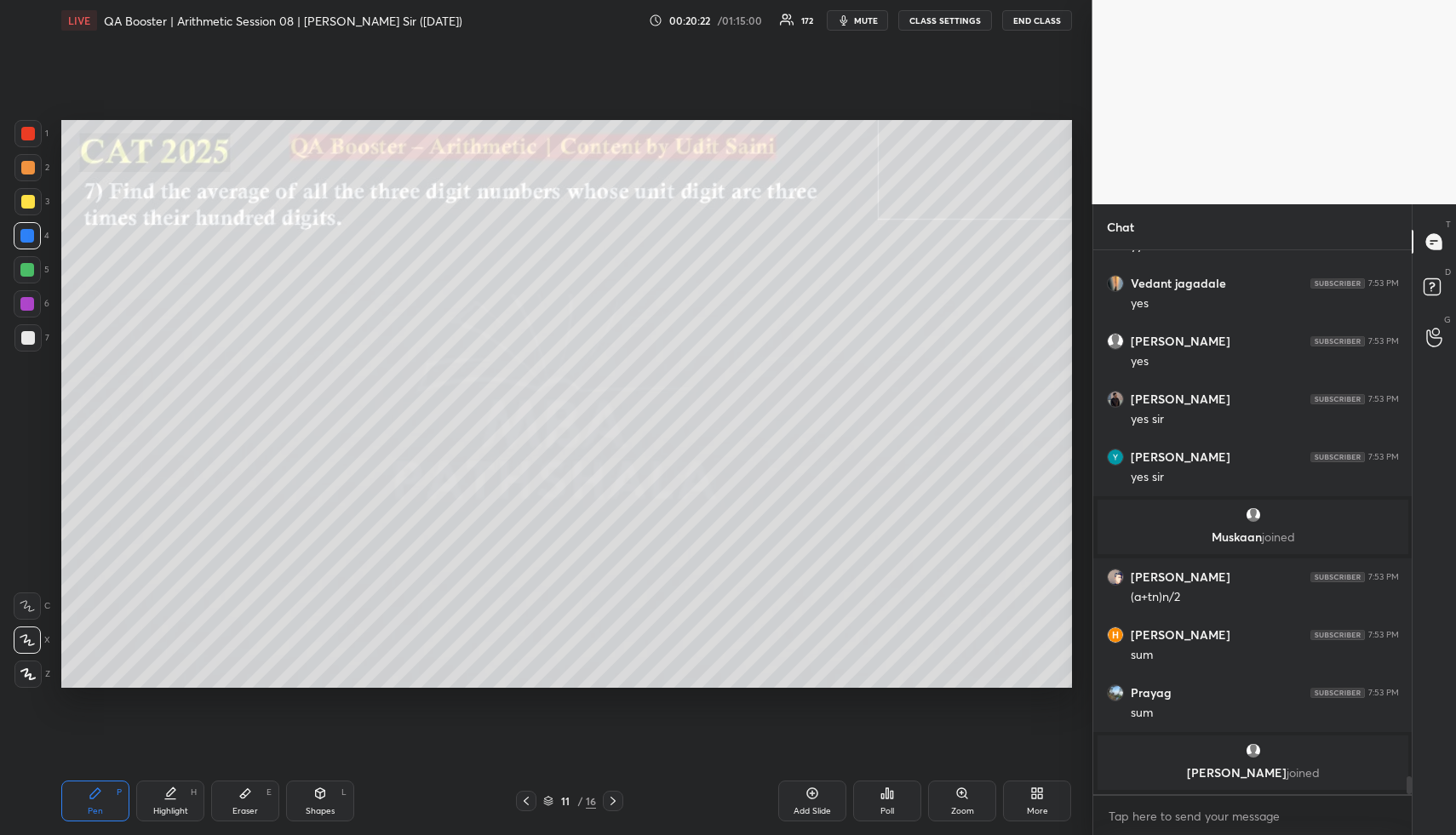
click at [143, 804] on div "Highlight H" at bounding box center [170, 801] width 68 height 40
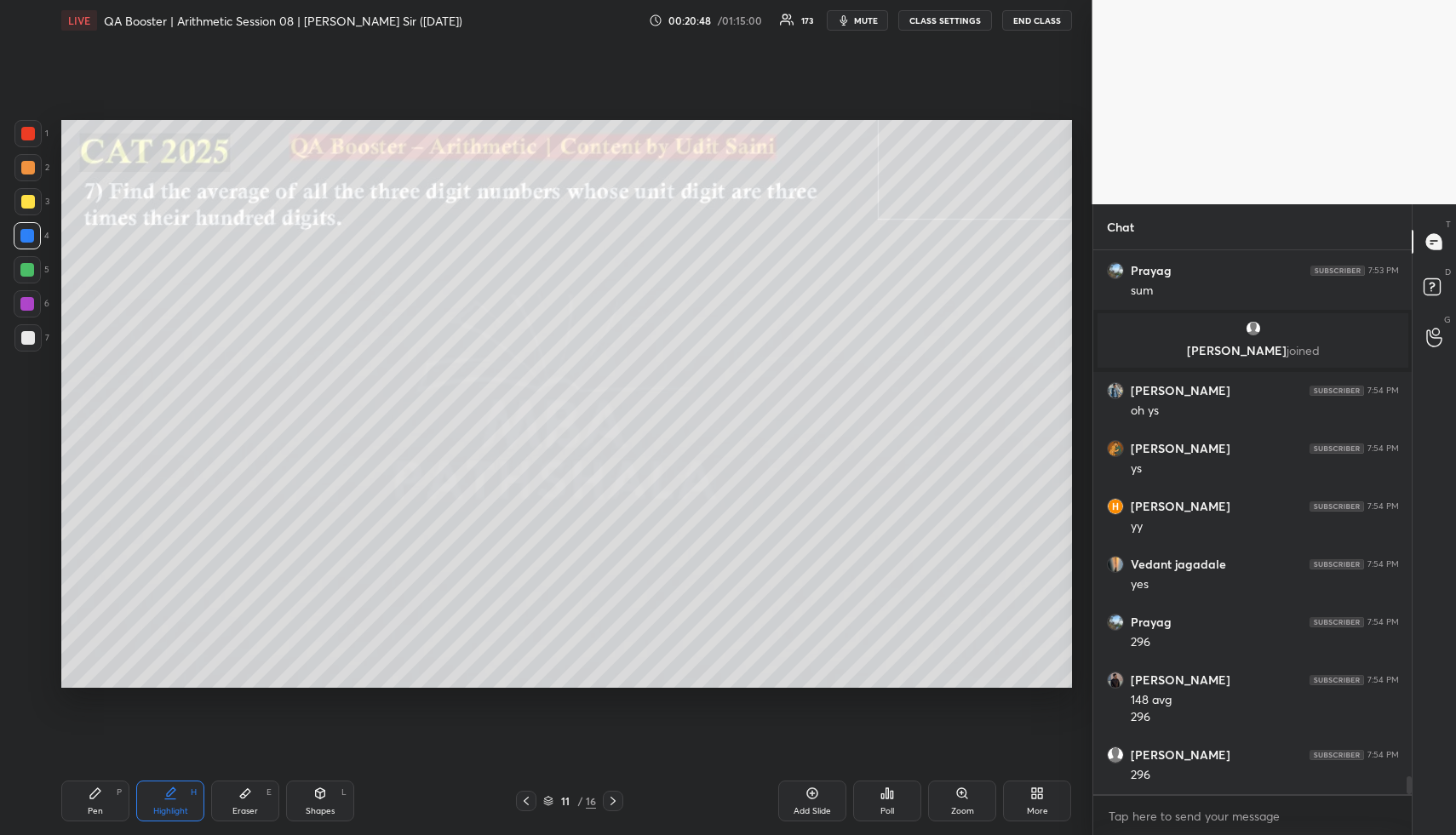
scroll to position [16415, 0]
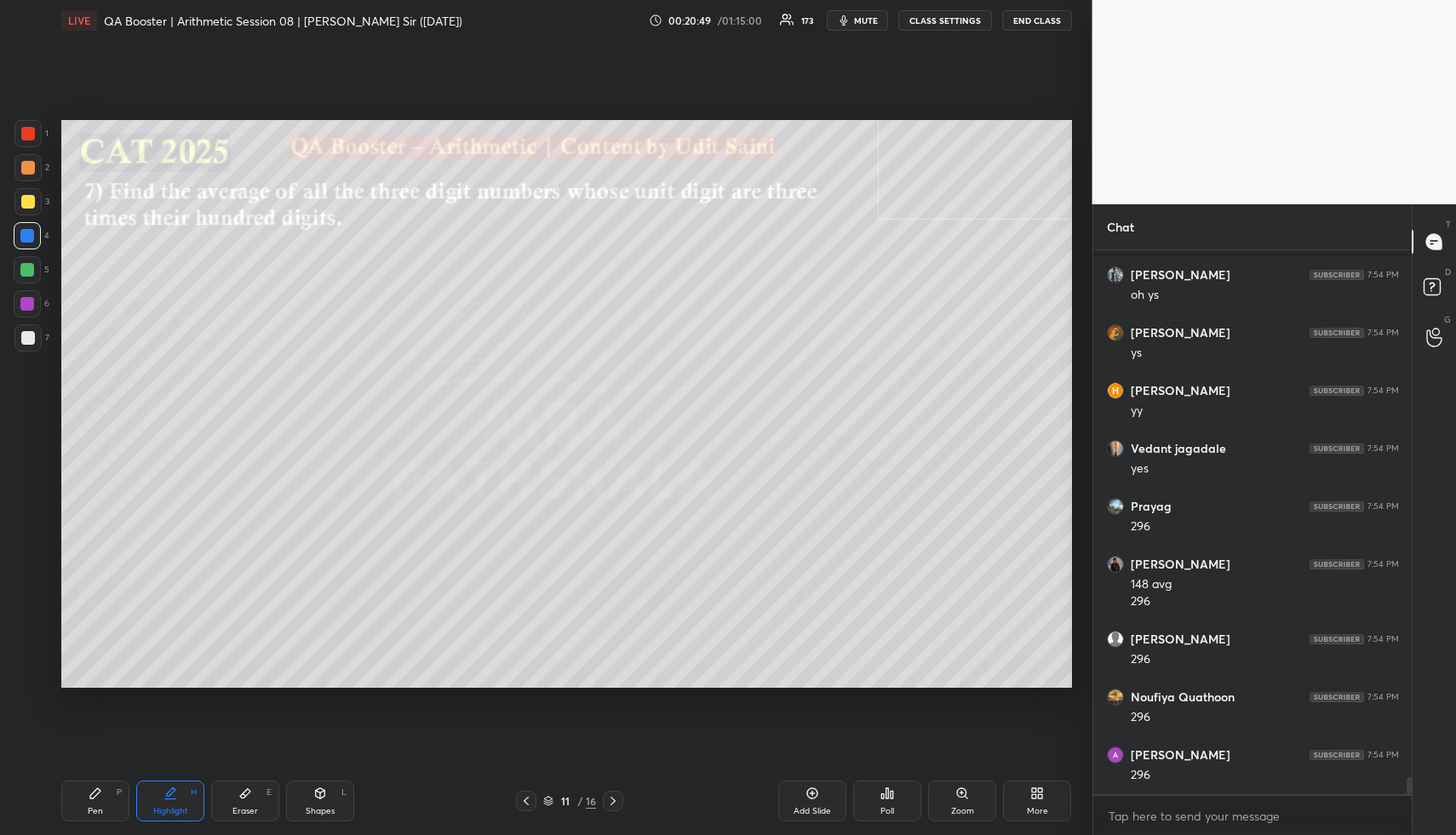
click at [91, 803] on div "Pen P" at bounding box center [95, 801] width 68 height 40
drag, startPoint x: 13, startPoint y: 270, endPoint x: 22, endPoint y: 268, distance: 9.2
click at [16, 269] on div at bounding box center [26, 269] width 27 height 27
click at [23, 270] on div at bounding box center [26, 269] width 13 height 13
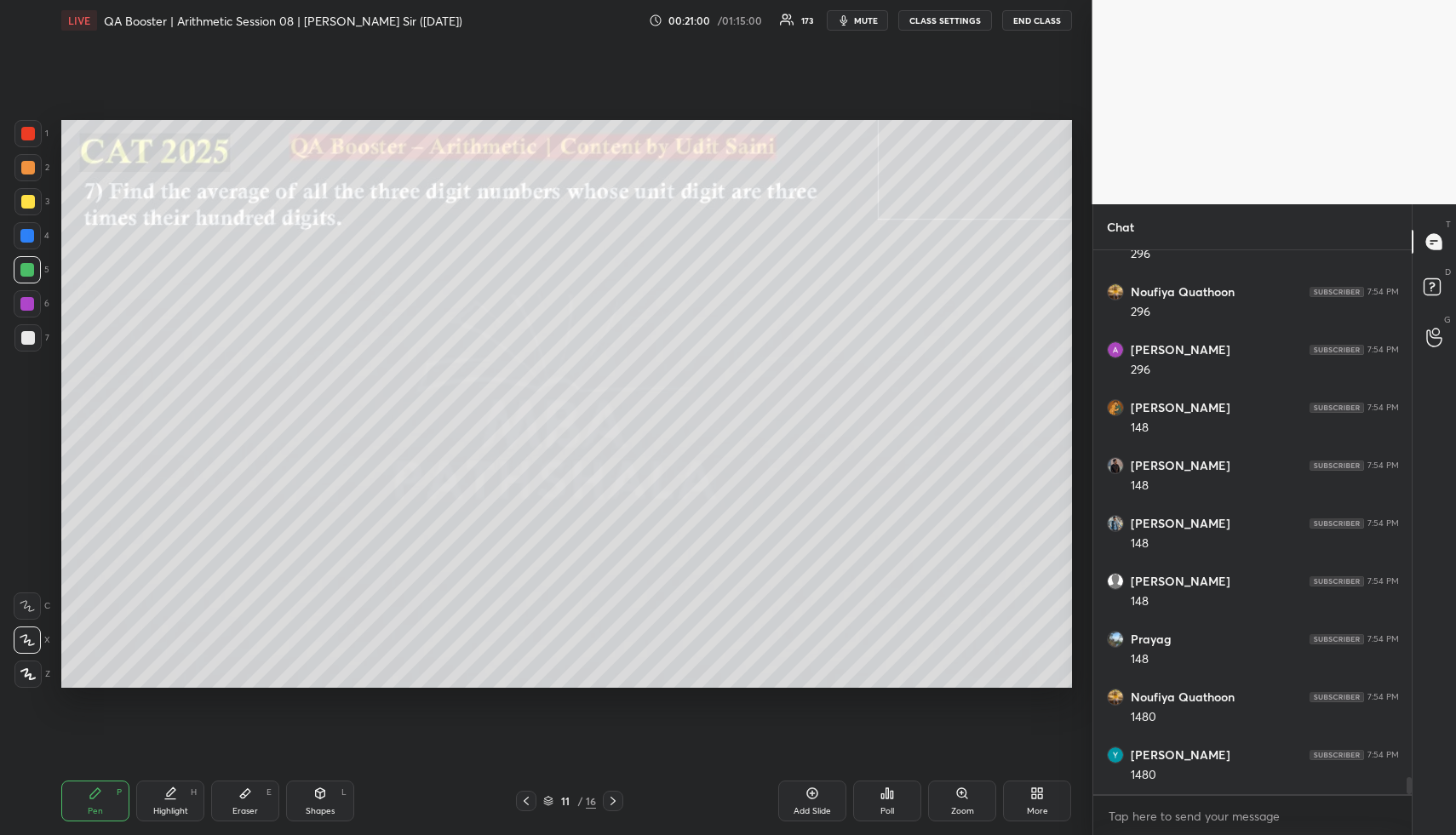
scroll to position [16878, 0]
drag, startPoint x: 164, startPoint y: 809, endPoint x: 171, endPoint y: 798, distance: 13.0
click at [165, 803] on div "Highlight H" at bounding box center [170, 801] width 68 height 40
drag, startPoint x: 171, startPoint y: 798, endPoint x: 202, endPoint y: 713, distance: 90.5
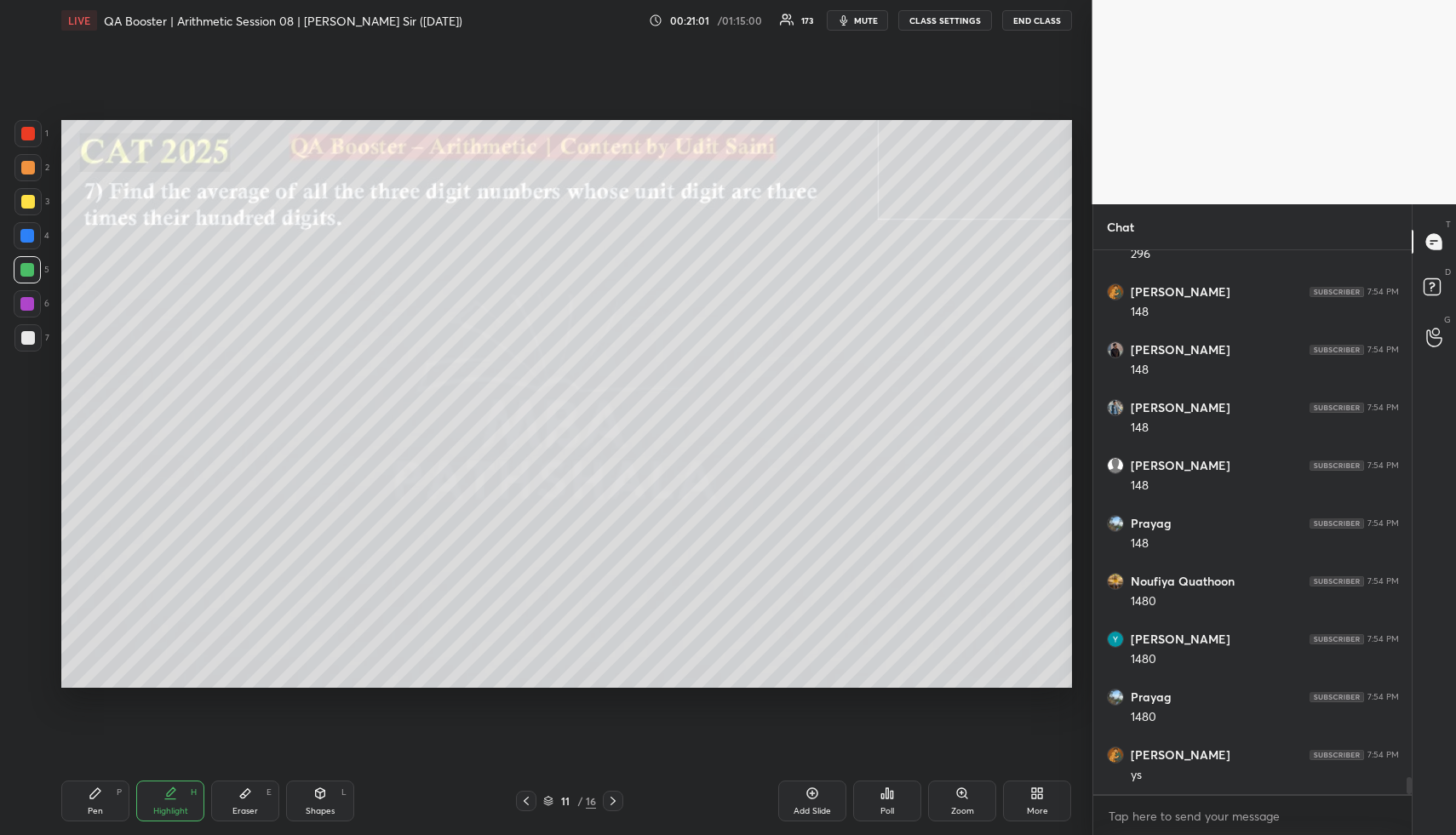
click at [175, 791] on icon at bounding box center [170, 793] width 13 height 13
drag, startPoint x: 98, startPoint y: 810, endPoint x: 106, endPoint y: 770, distance: 40.8
click at [97, 809] on div "Pen" at bounding box center [95, 811] width 15 height 9
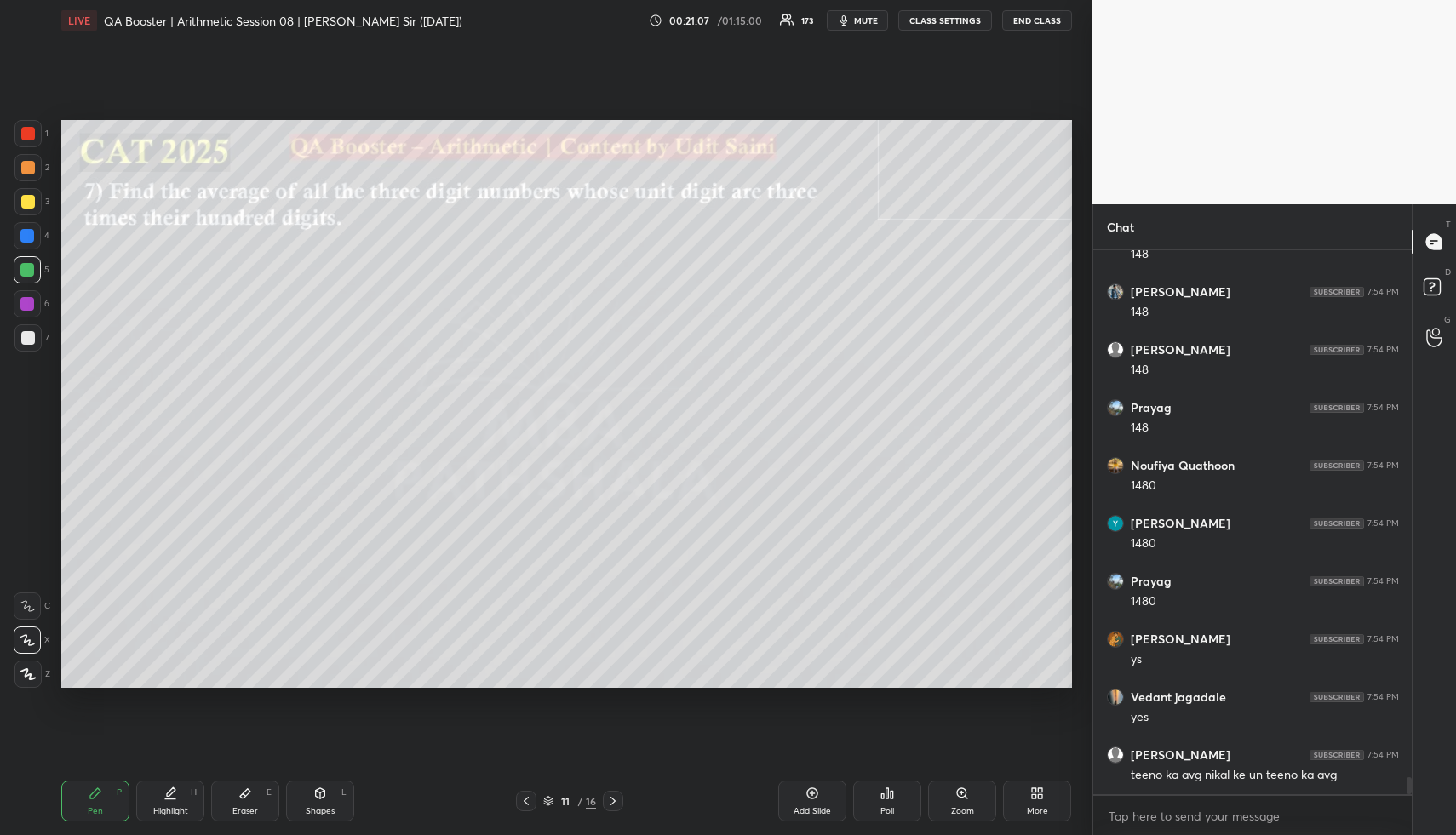
scroll to position [17110, 0]
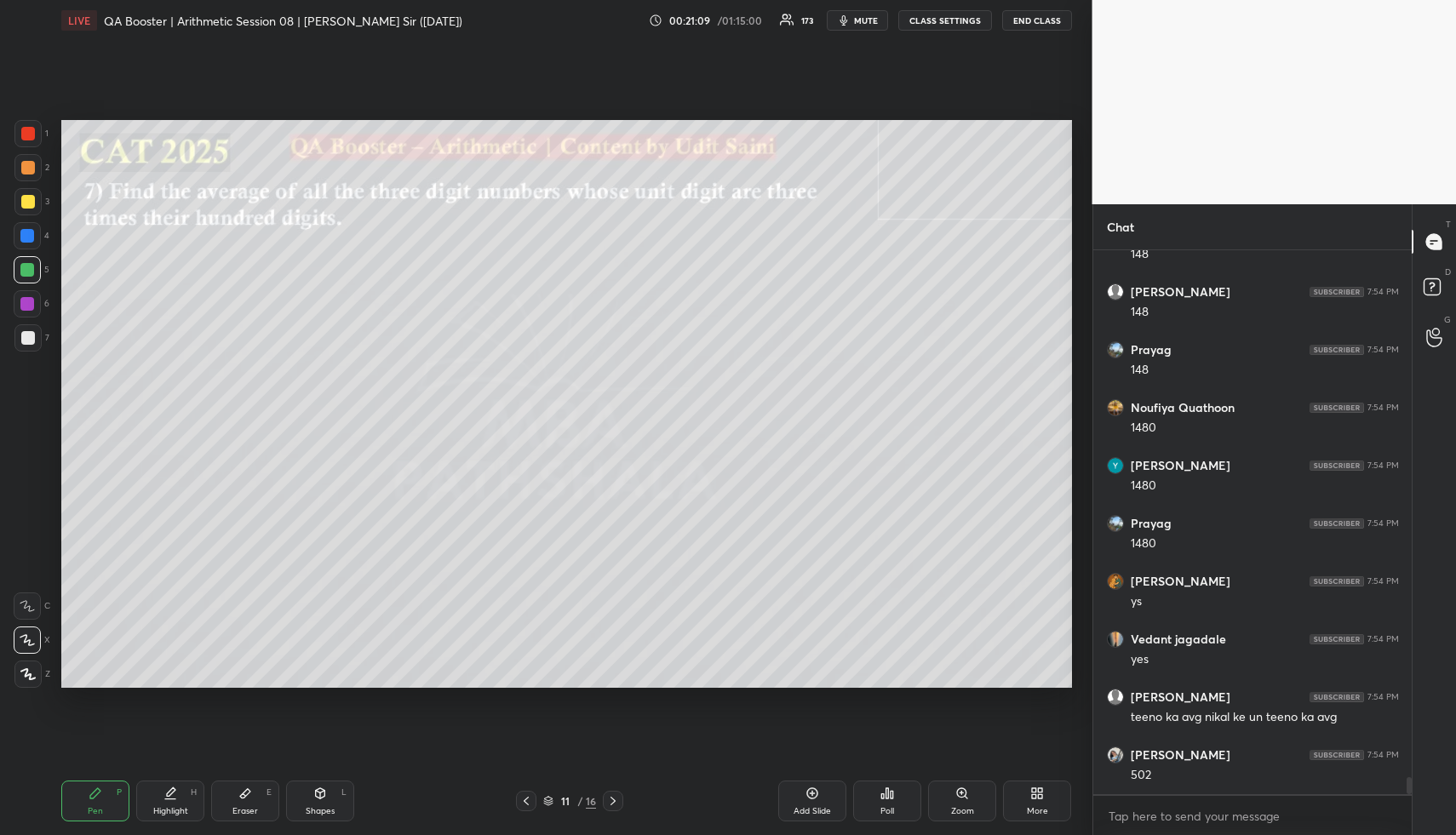
click at [29, 286] on div "1 2 3 4 5 6 7" at bounding box center [31, 239] width 36 height 238
click at [172, 808] on div "Highlight" at bounding box center [171, 811] width 35 height 9
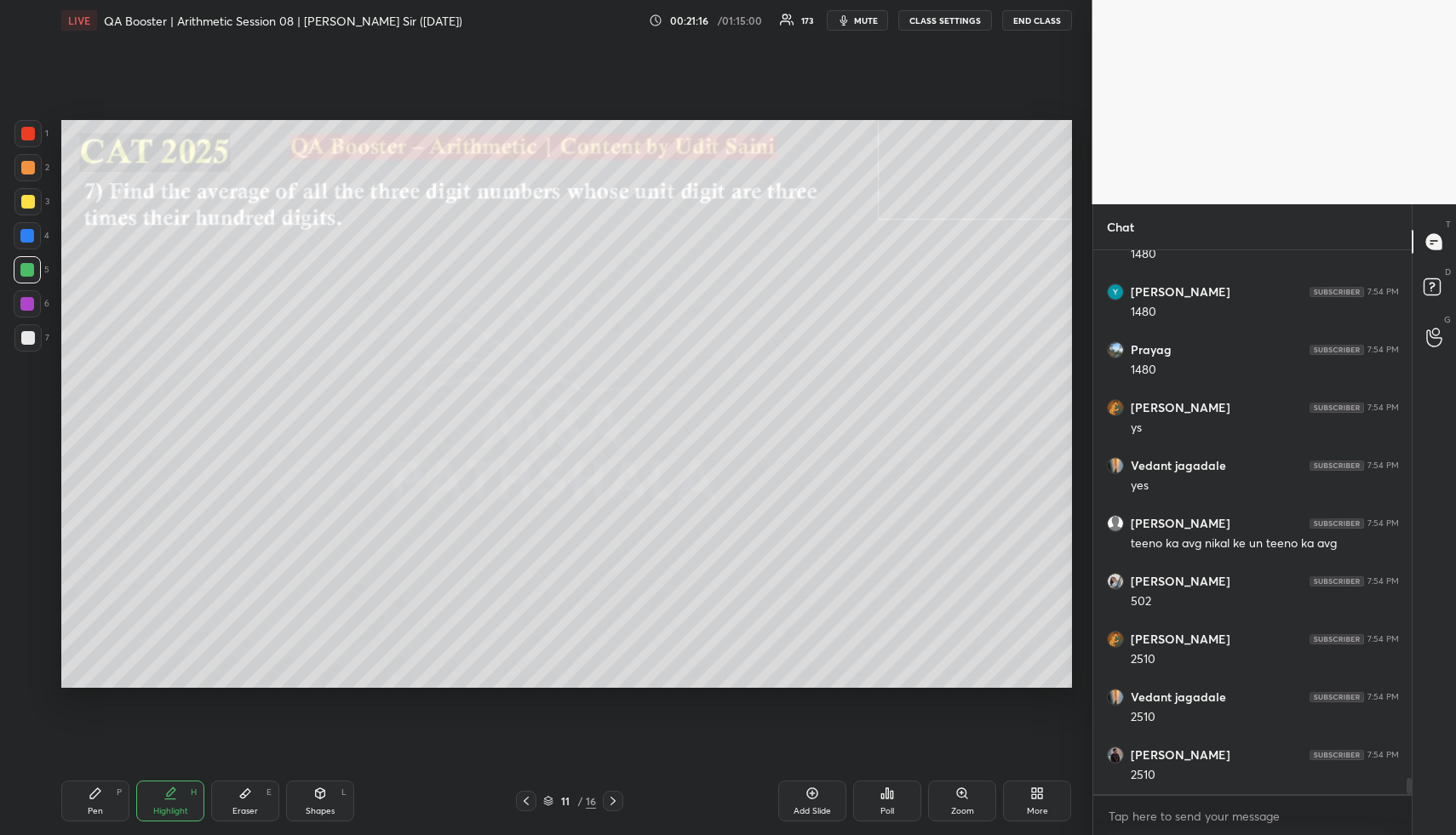
click at [84, 819] on div "Pen P" at bounding box center [95, 801] width 68 height 40
drag, startPoint x: 95, startPoint y: 799, endPoint x: 149, endPoint y: 748, distance: 74.3
click at [95, 799] on div "Pen P" at bounding box center [95, 801] width 68 height 40
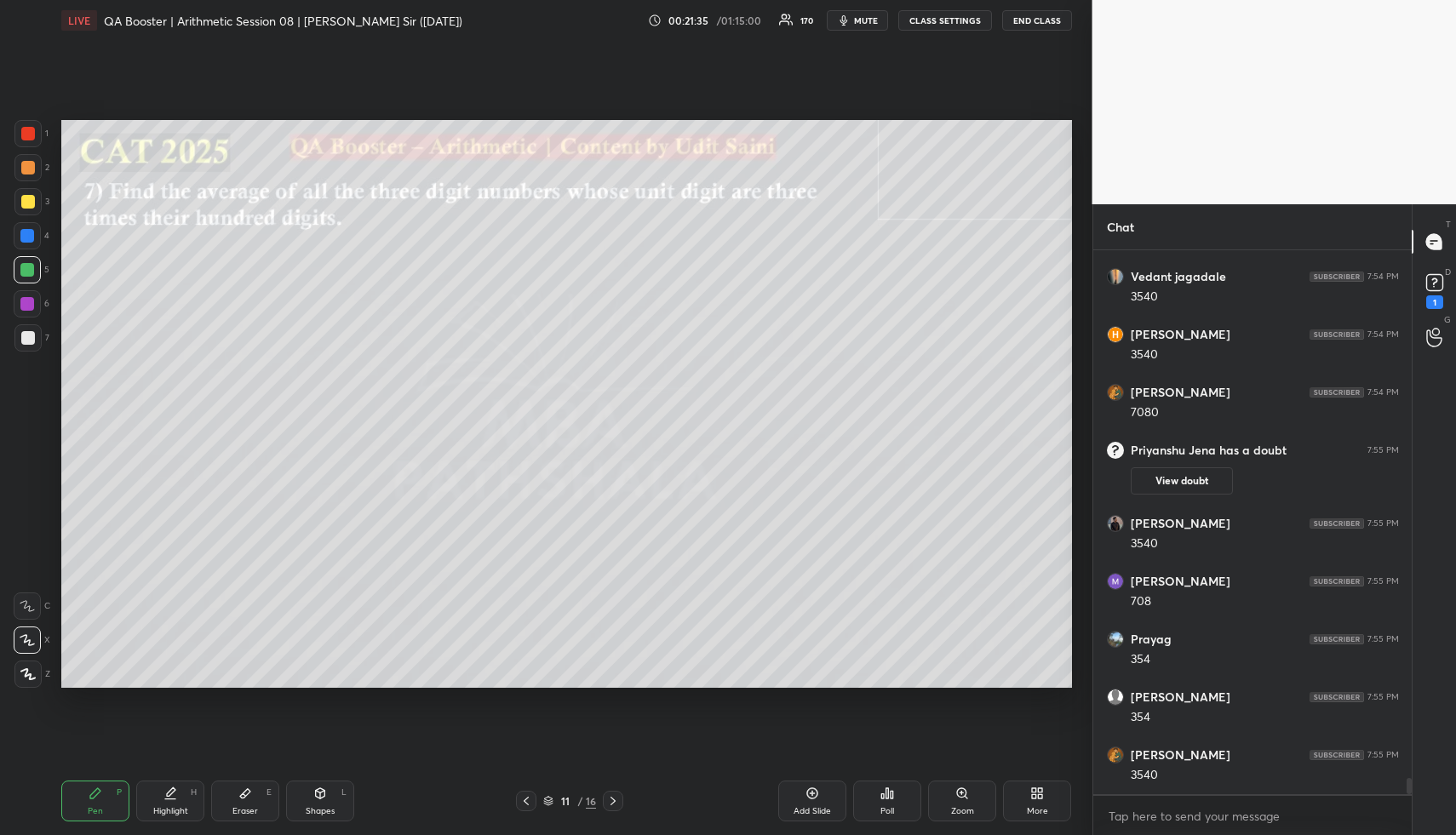
scroll to position [17419, 0]
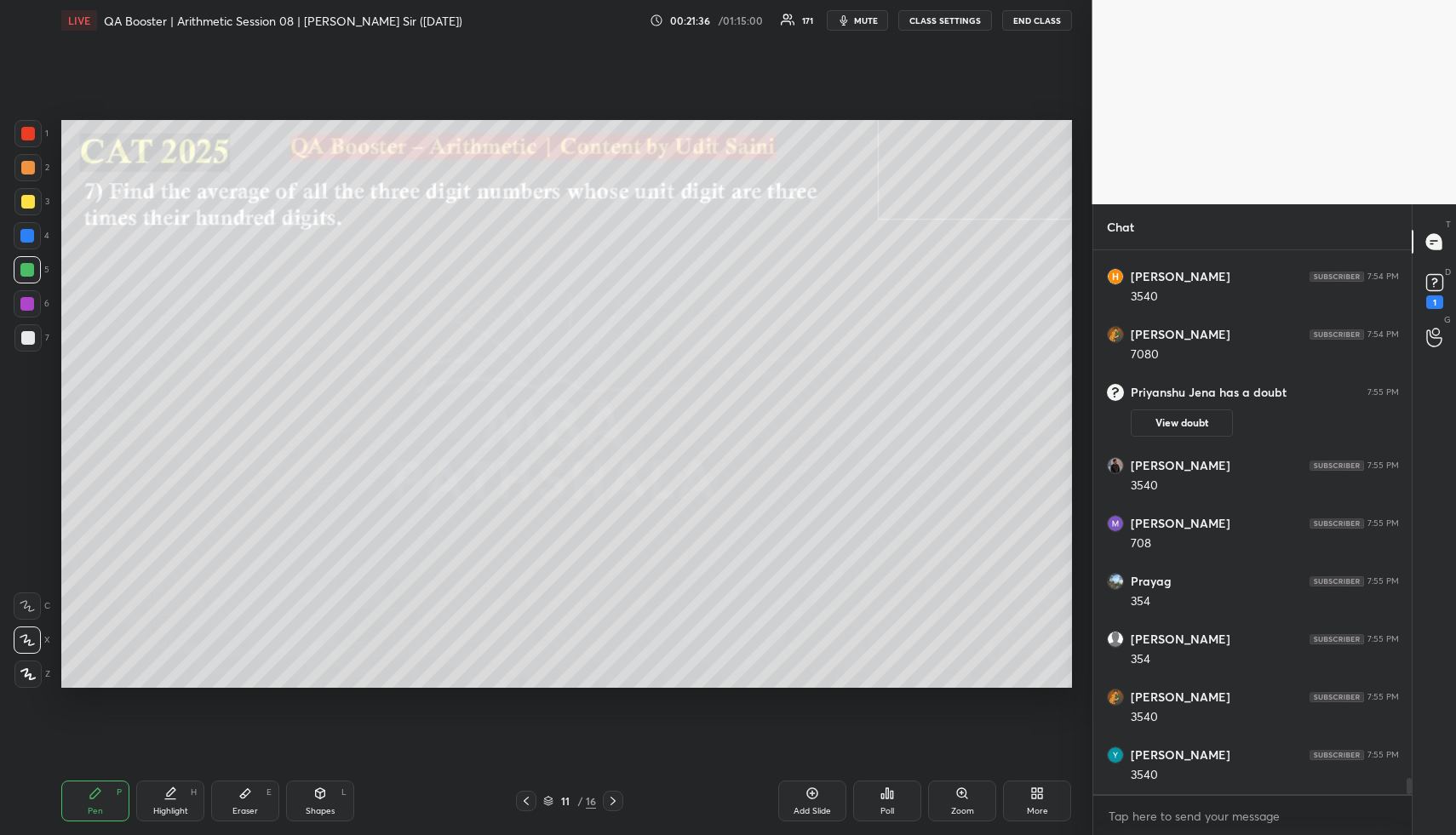
click at [308, 807] on div "Shapes" at bounding box center [320, 811] width 29 height 9
click at [23, 301] on div at bounding box center [26, 303] width 13 height 13
click at [25, 311] on div at bounding box center [26, 303] width 27 height 27
drag, startPoint x: 34, startPoint y: 672, endPoint x: 51, endPoint y: 658, distance: 22.0
click at [35, 671] on div at bounding box center [27, 673] width 27 height 27
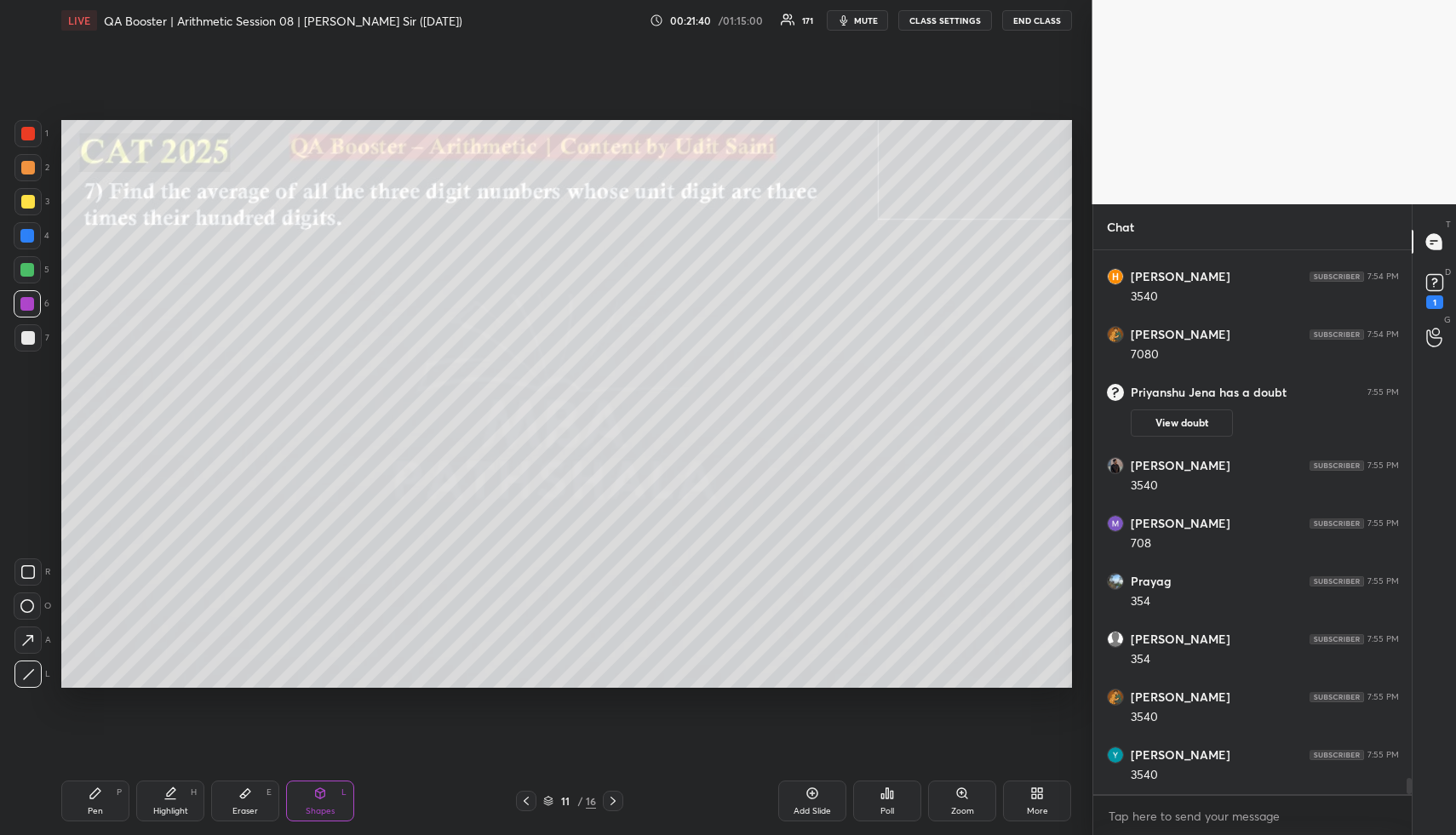
click at [96, 802] on div "Pen P" at bounding box center [95, 801] width 68 height 40
click at [98, 793] on icon at bounding box center [95, 793] width 13 height 13
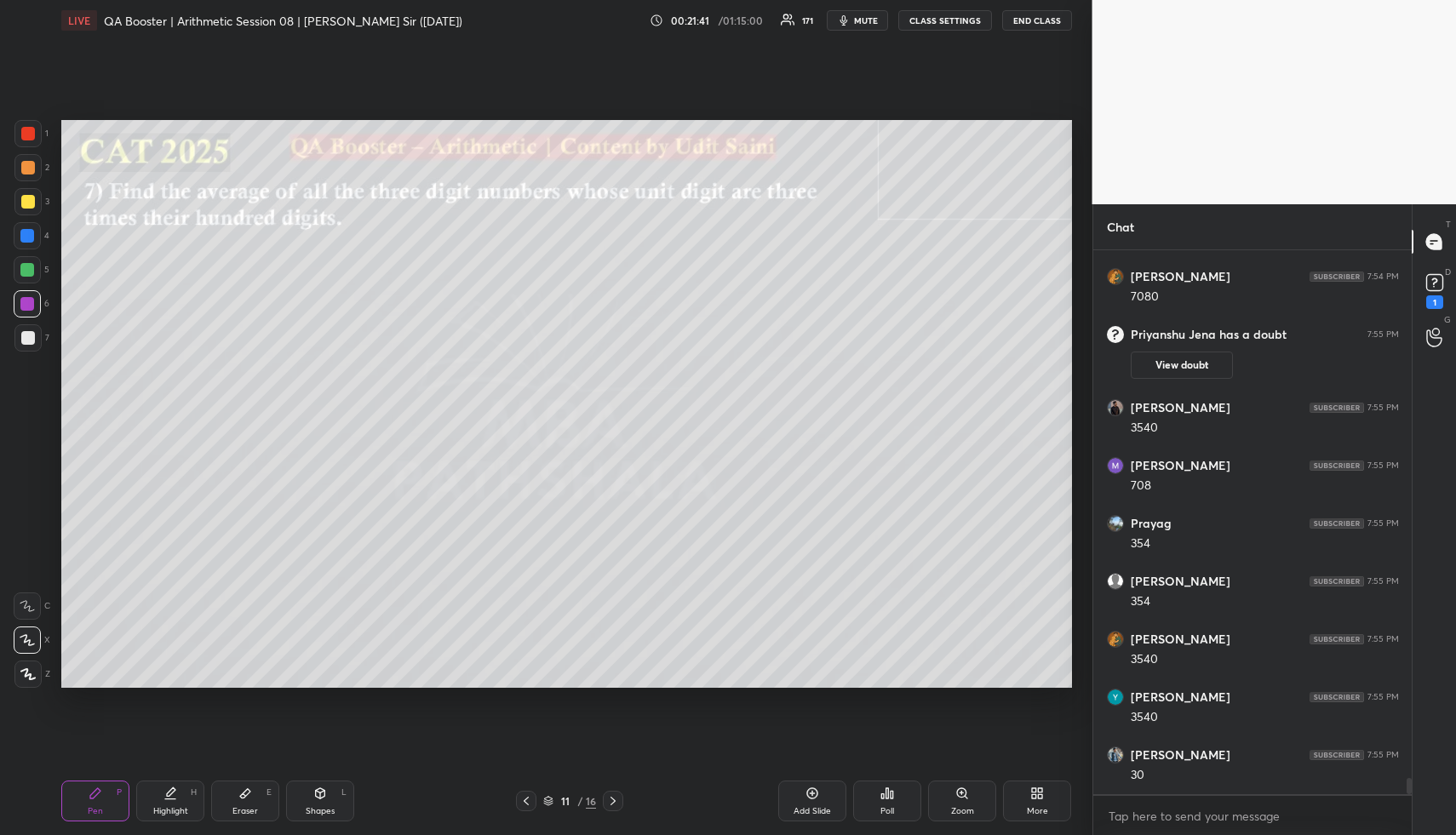
click at [29, 267] on div at bounding box center [26, 269] width 13 height 13
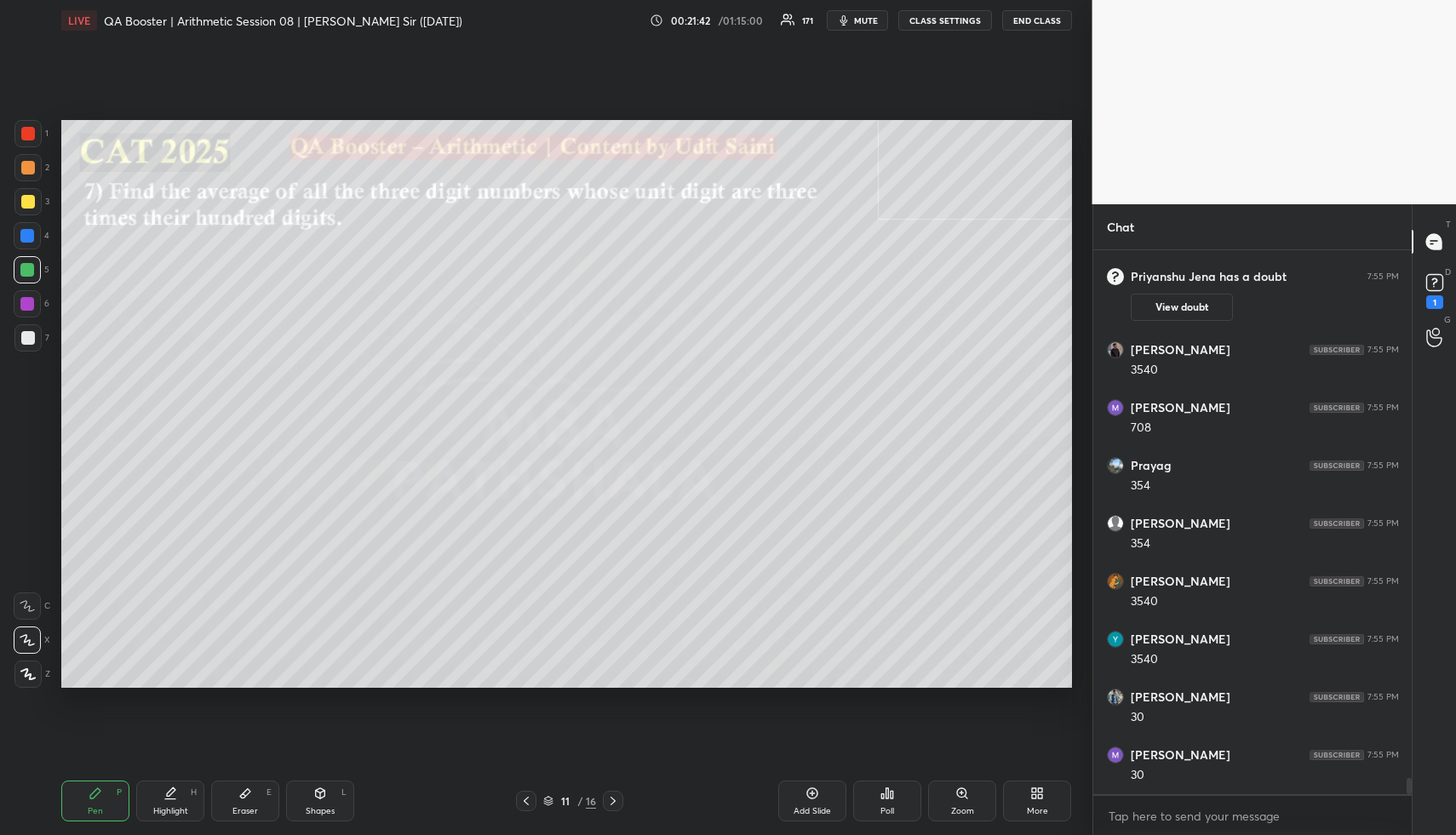
scroll to position [17708, 0]
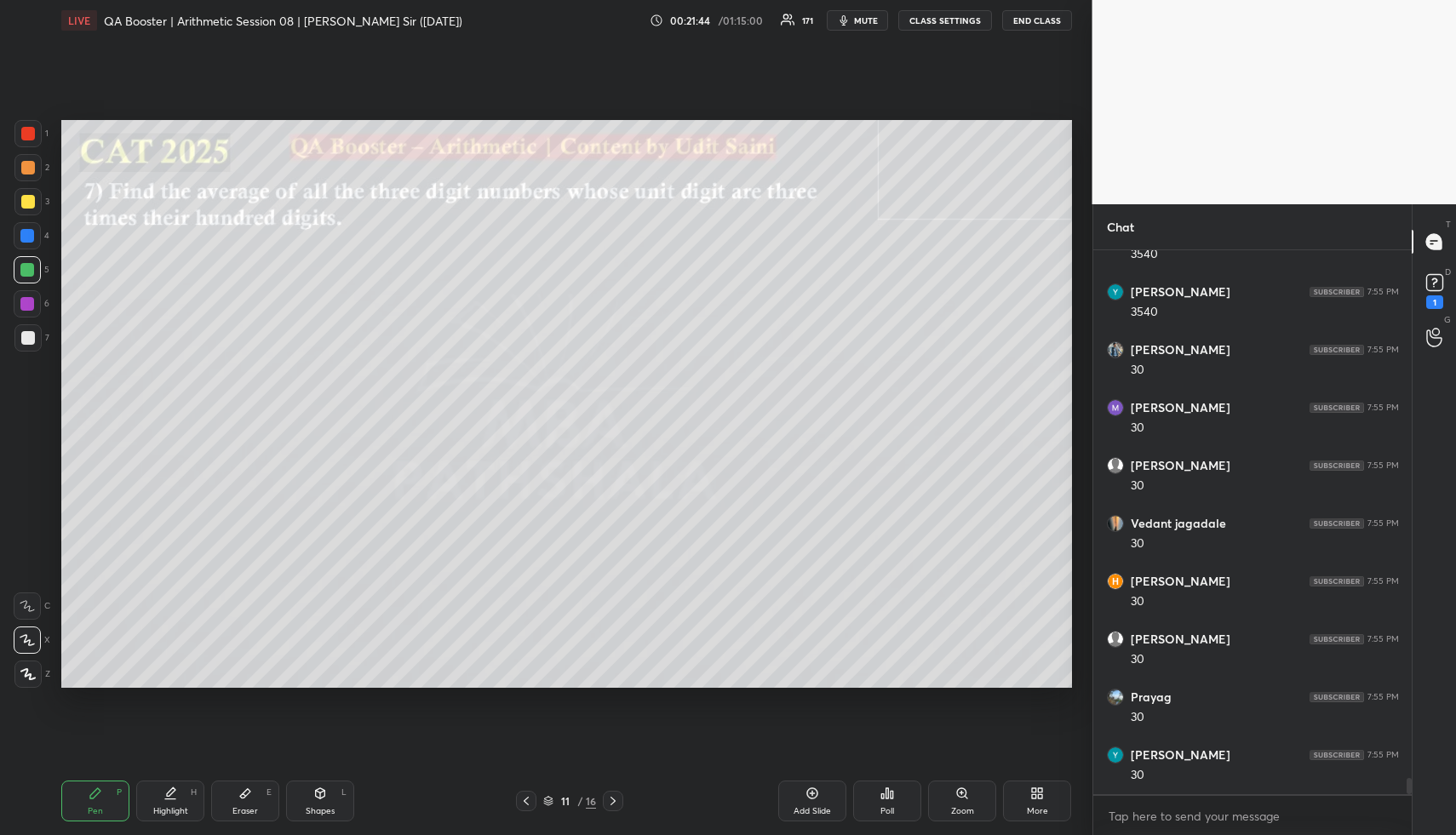
click at [32, 339] on div at bounding box center [27, 338] width 13 height 13
drag, startPoint x: 173, startPoint y: 809, endPoint x: 223, endPoint y: 726, distance: 96.9
click at [164, 807] on div "Highlight" at bounding box center [171, 811] width 35 height 9
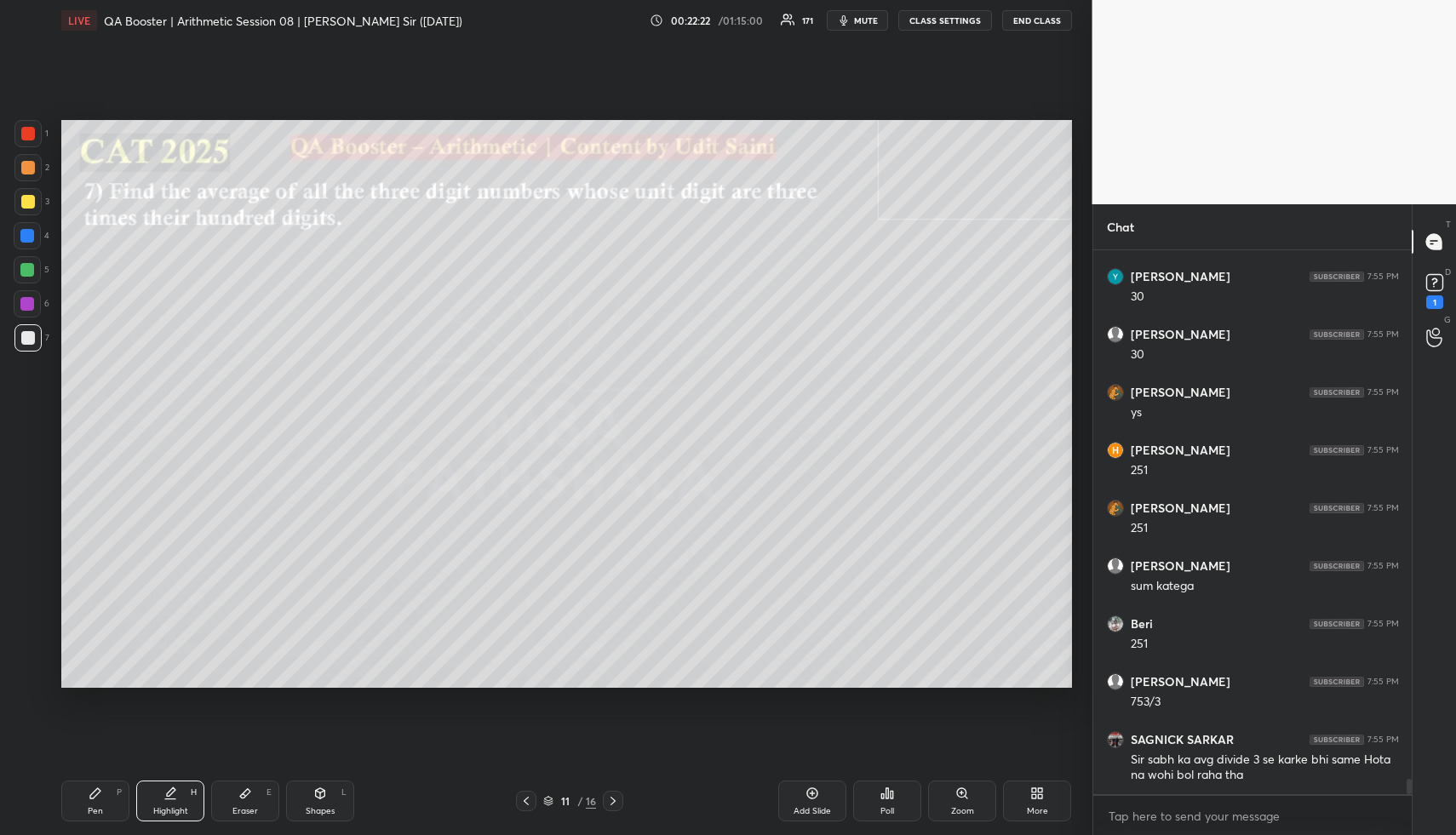
scroll to position [18418, 0]
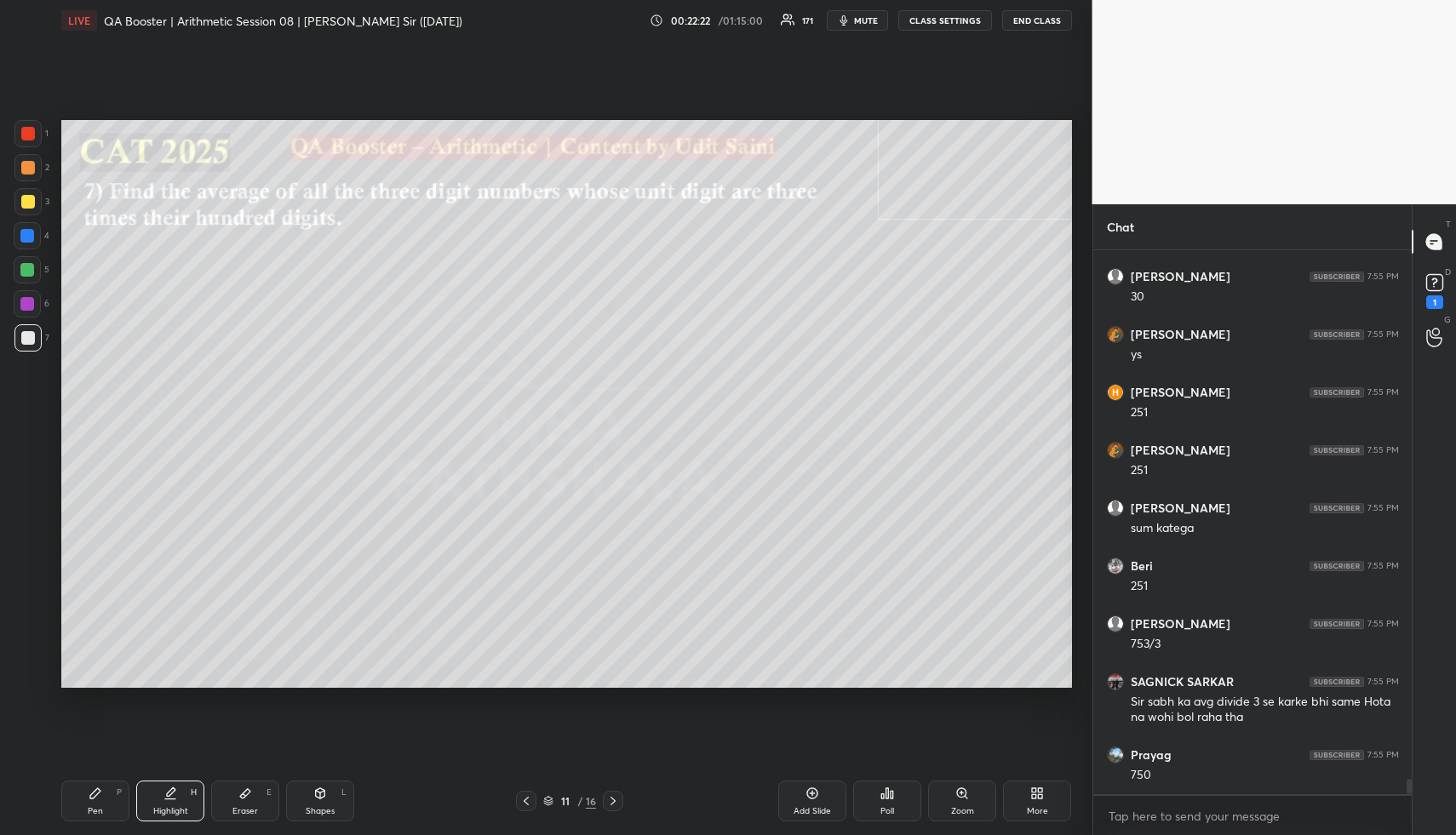
drag, startPoint x: 97, startPoint y: 800, endPoint x: 125, endPoint y: 765, distance: 44.8
click at [94, 797] on div "Pen P" at bounding box center [95, 801] width 68 height 40
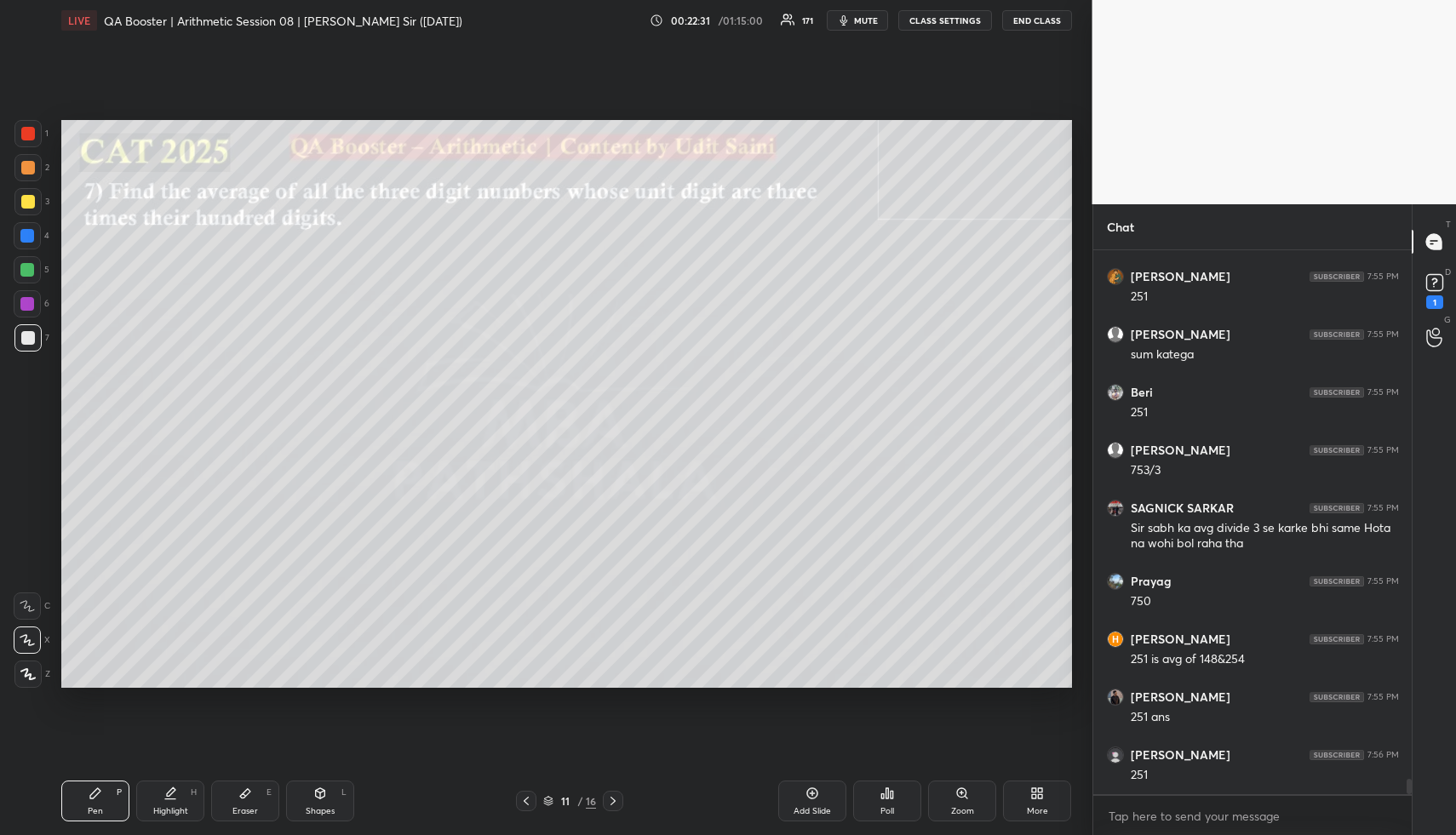
scroll to position [18650, 0]
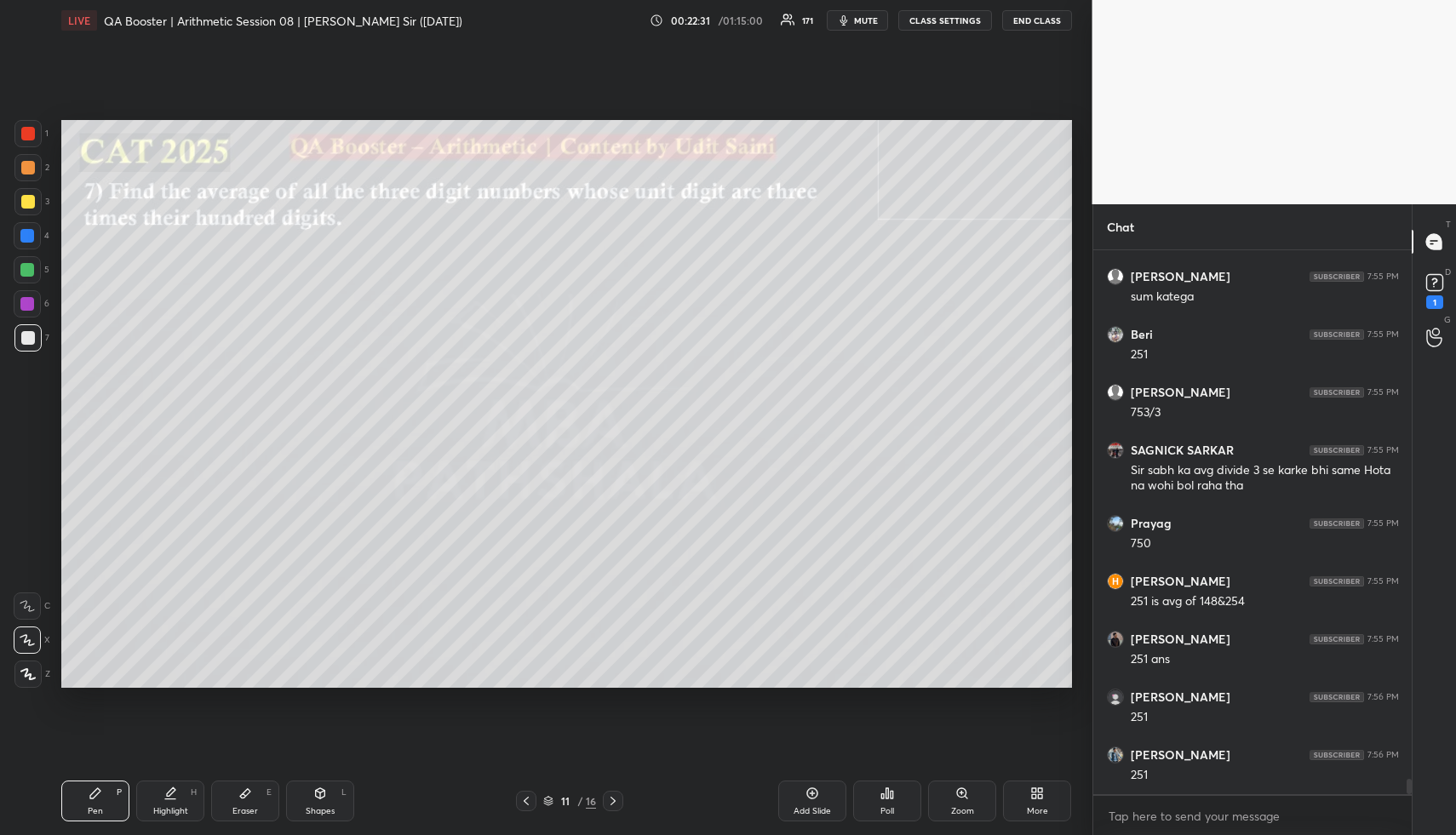
click at [154, 809] on div "Highlight" at bounding box center [171, 811] width 35 height 9
click at [174, 796] on icon at bounding box center [170, 793] width 13 height 13
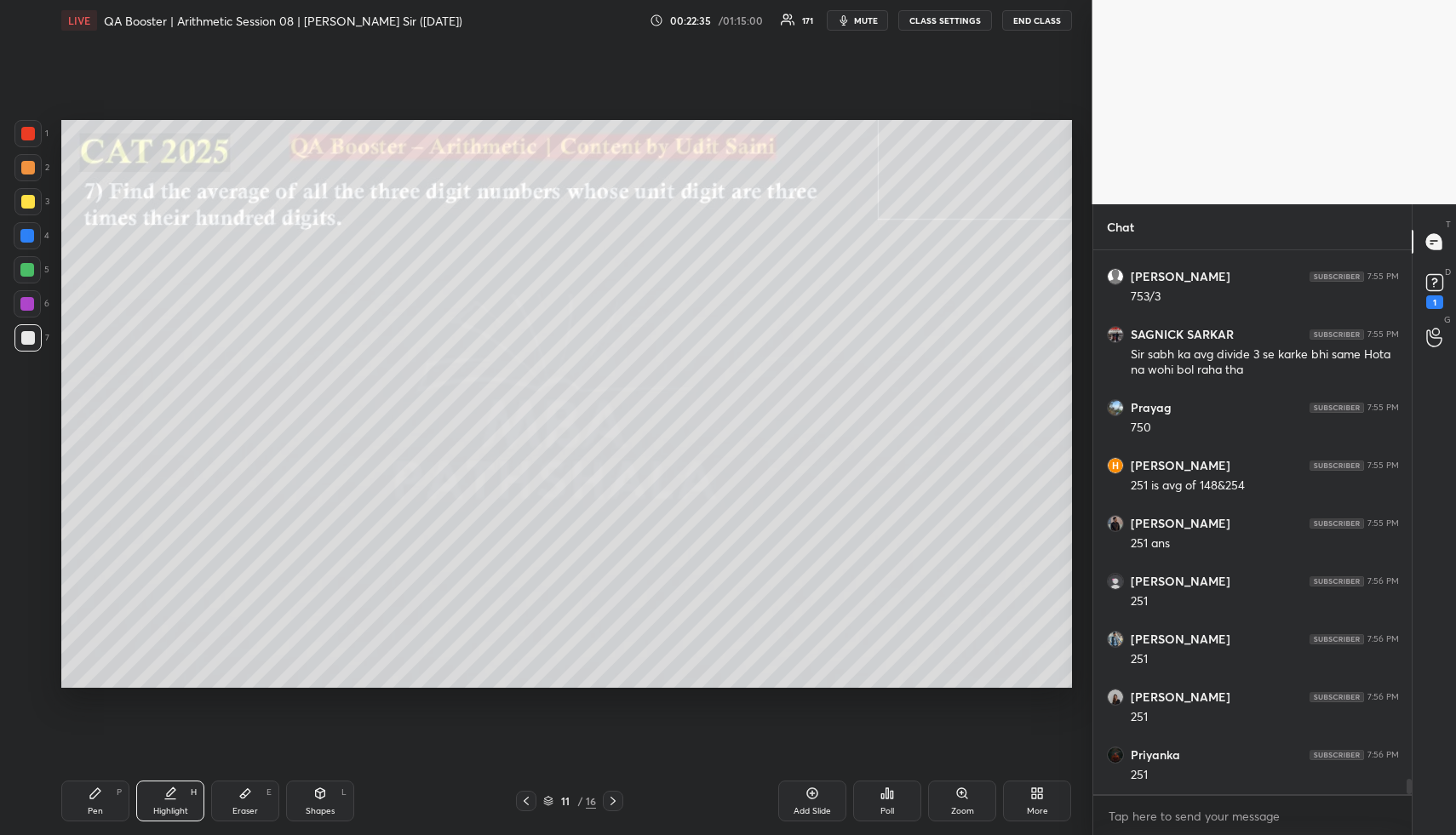
scroll to position [18824, 0]
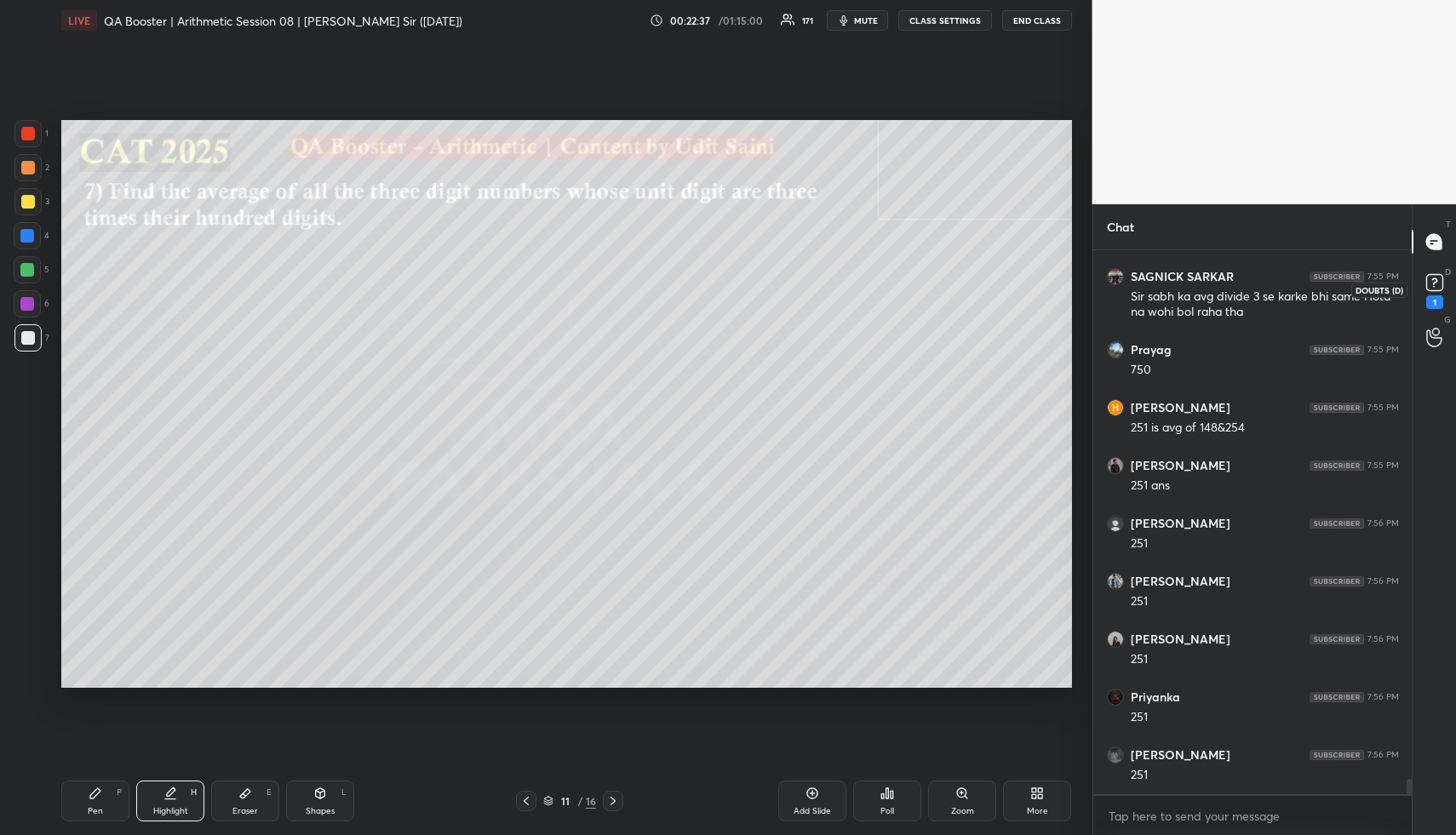
click at [1441, 272] on icon at bounding box center [1434, 282] width 25 height 25
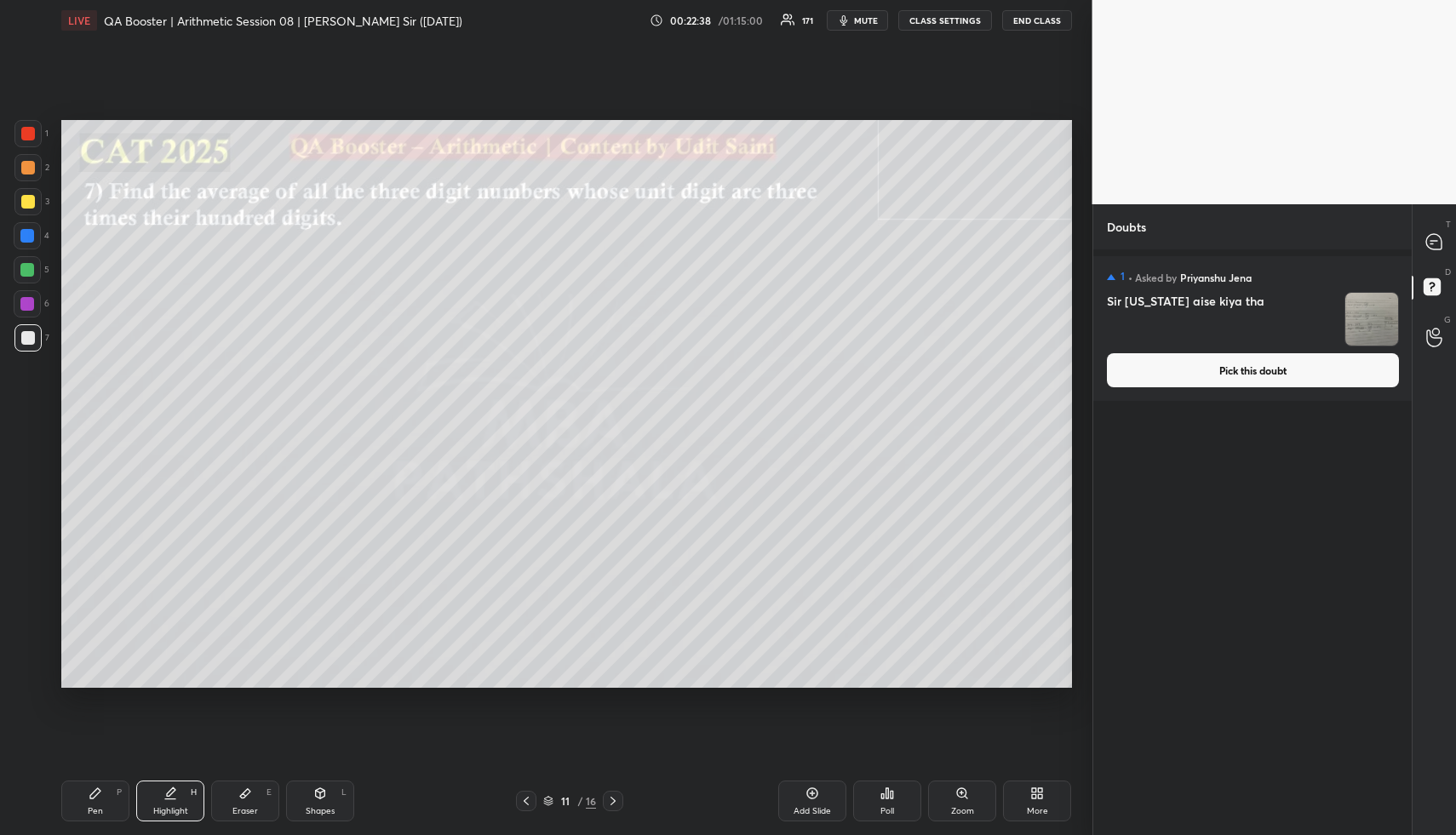
click at [1308, 381] on button "Pick this doubt" at bounding box center [1253, 370] width 292 height 34
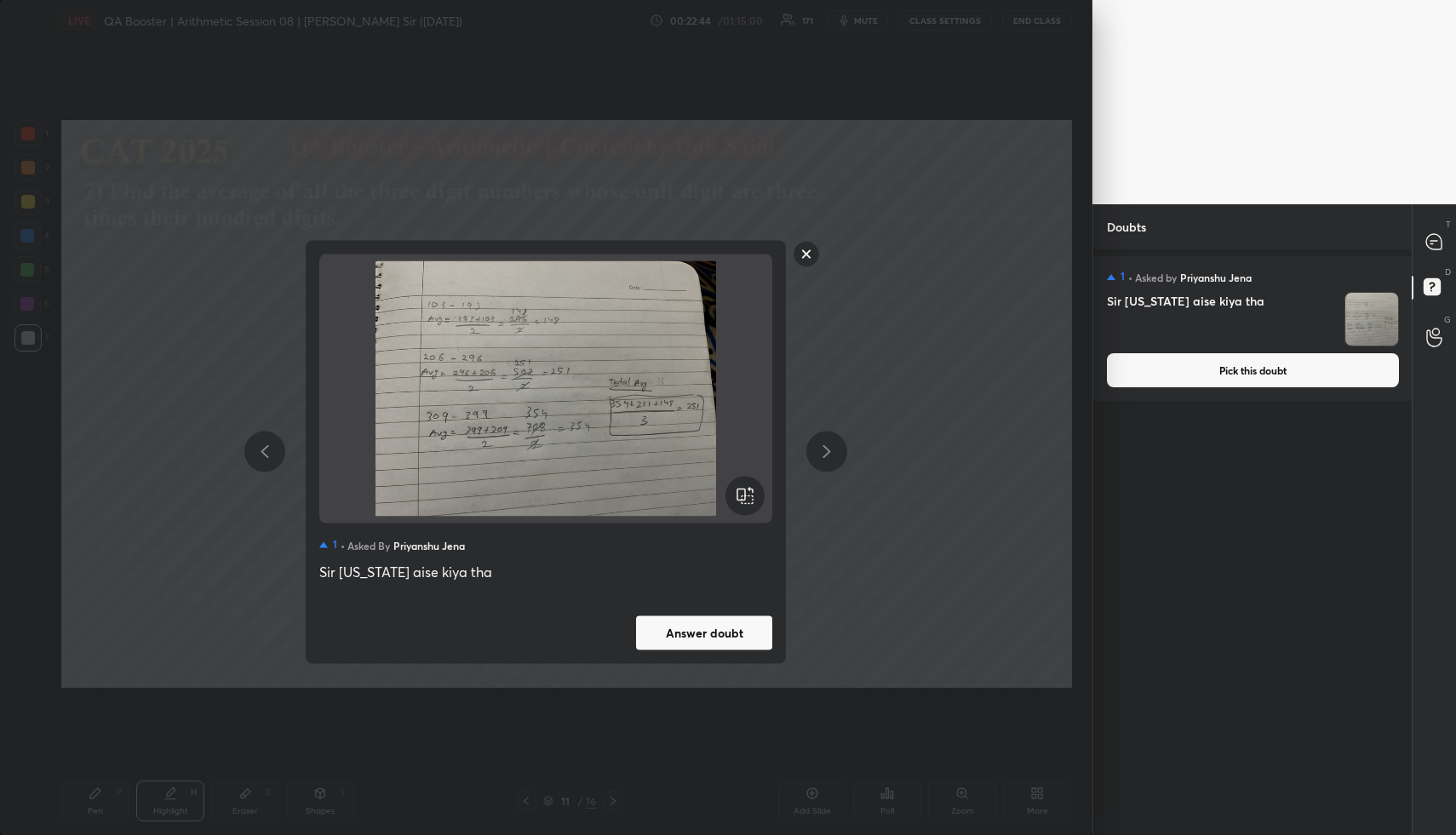
click at [742, 633] on button "Answer doubt" at bounding box center [703, 632] width 136 height 34
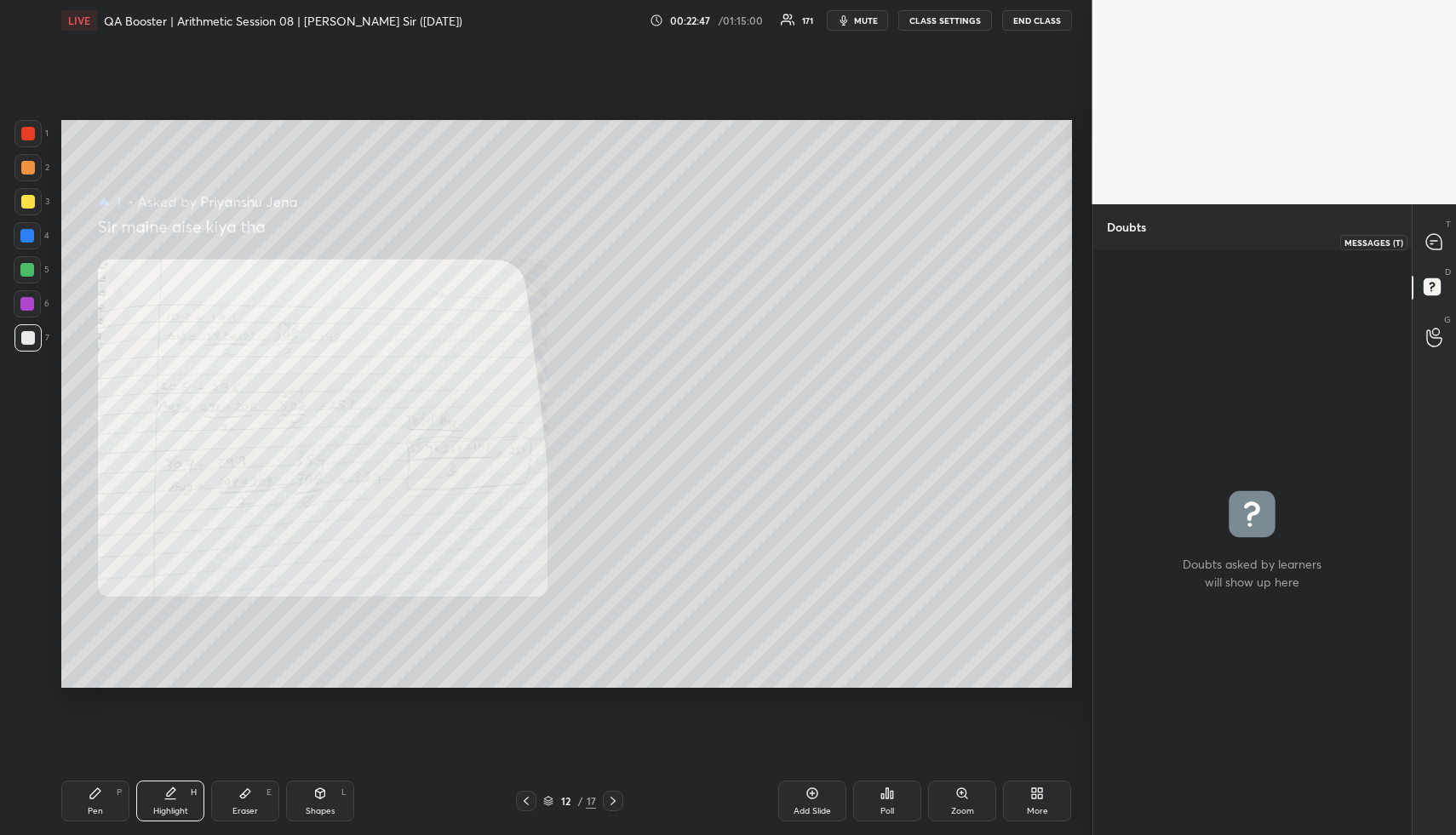
click at [1439, 245] on icon at bounding box center [1433, 241] width 15 height 15
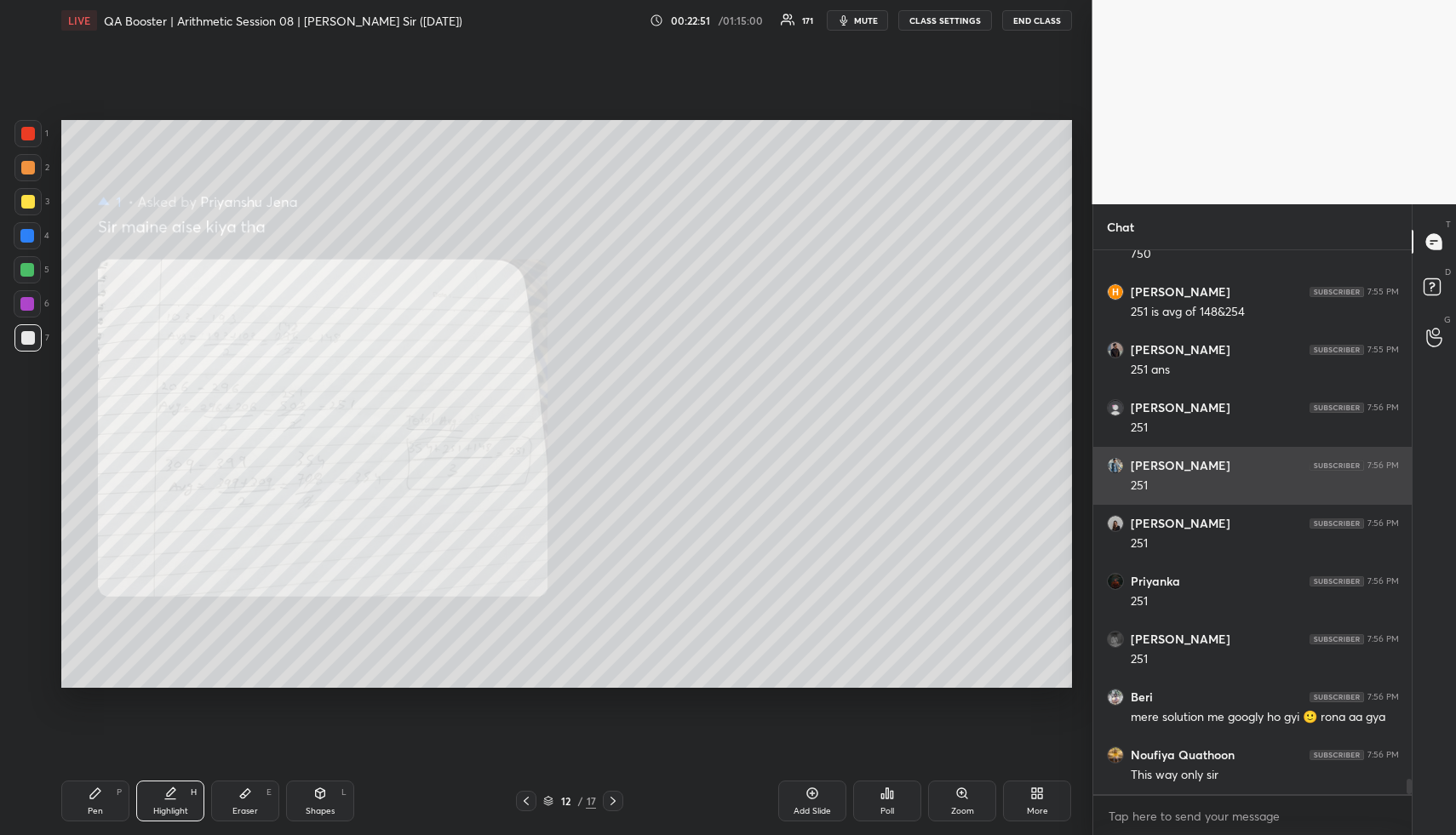
scroll to position [19363, 0]
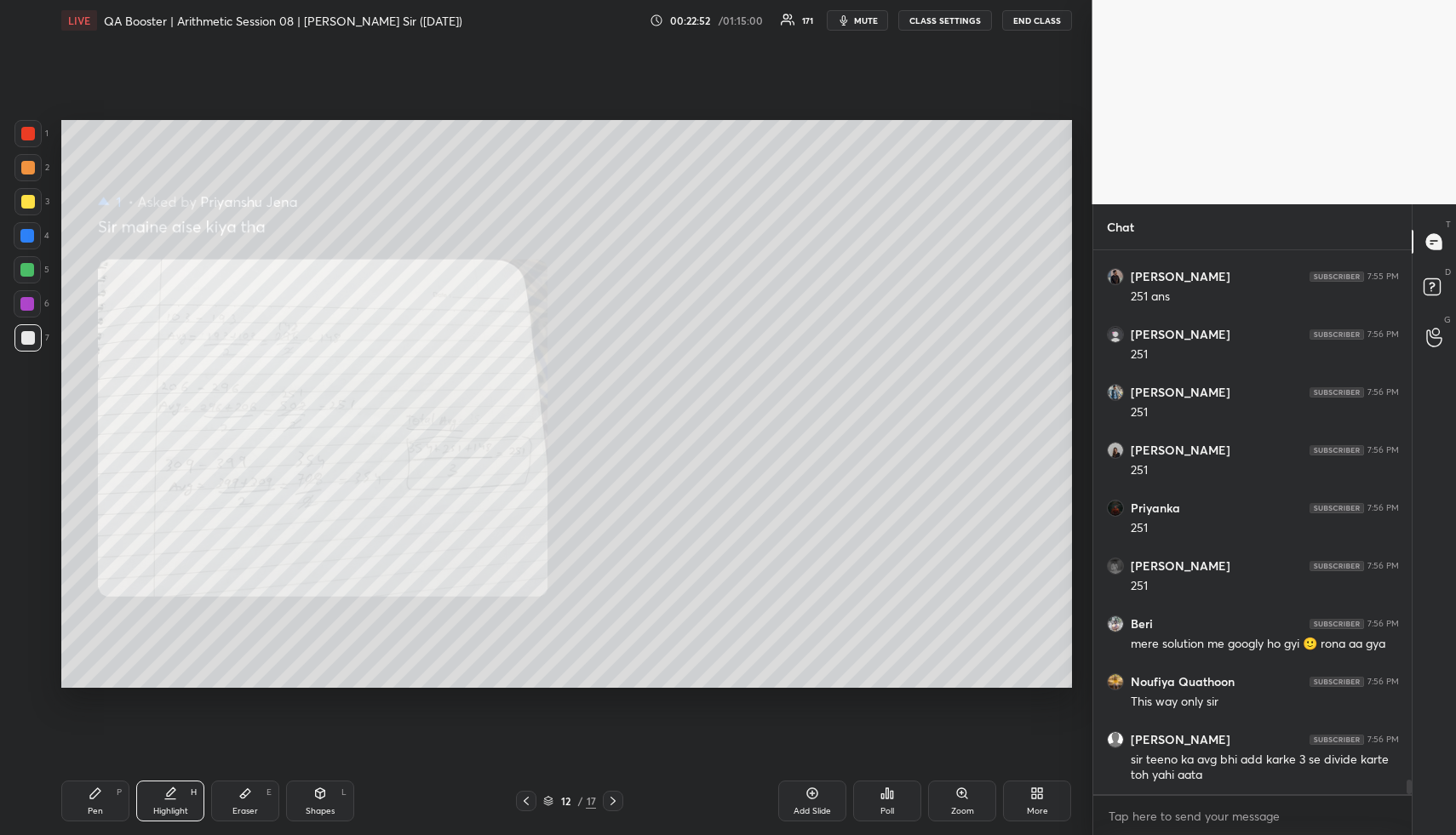
click at [192, 794] on div "H" at bounding box center [193, 793] width 6 height 9
click at [1028, 795] on div "More" at bounding box center [1037, 801] width 68 height 40
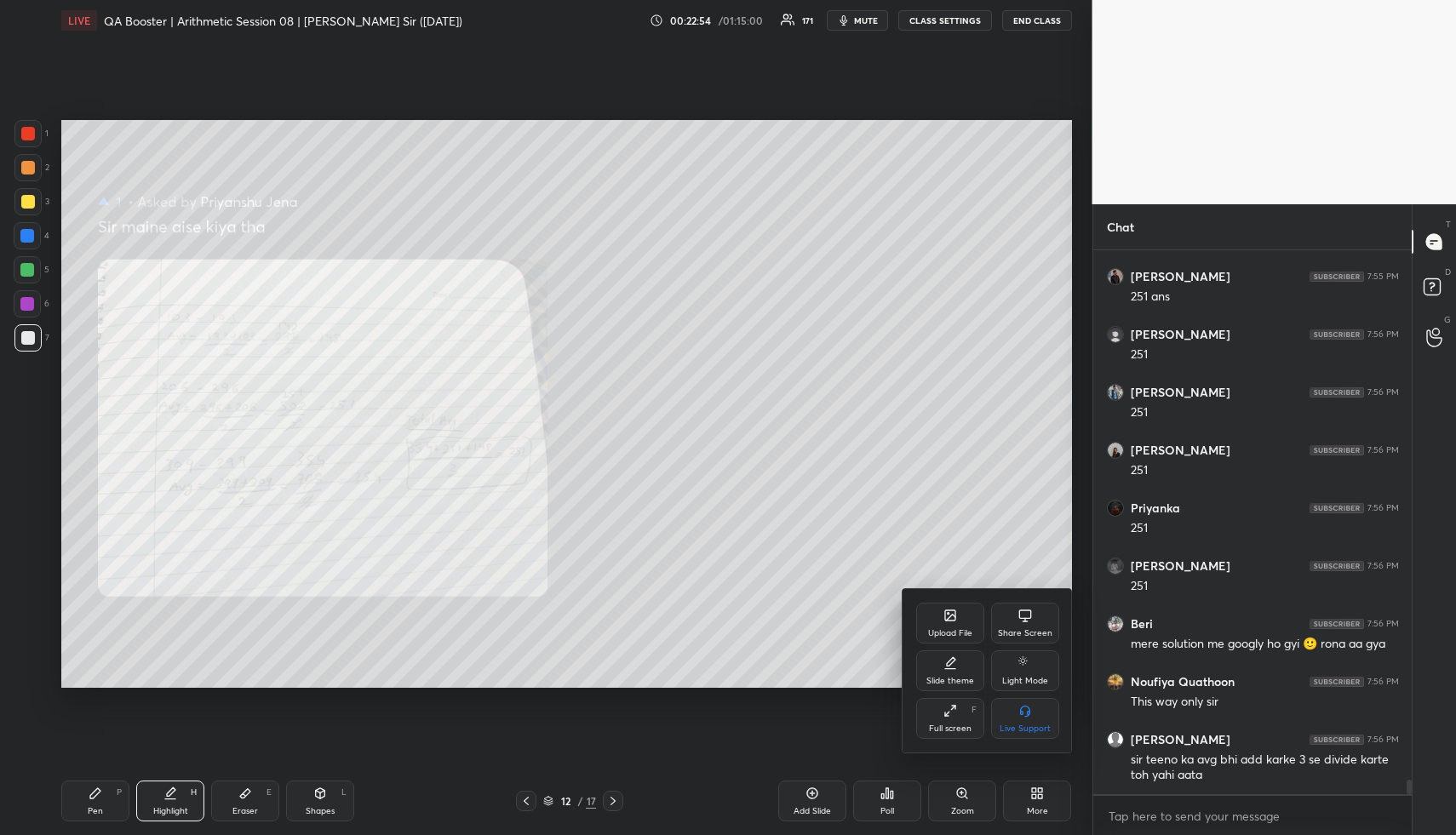
click at [965, 803] on div at bounding box center [728, 418] width 1456 height 835
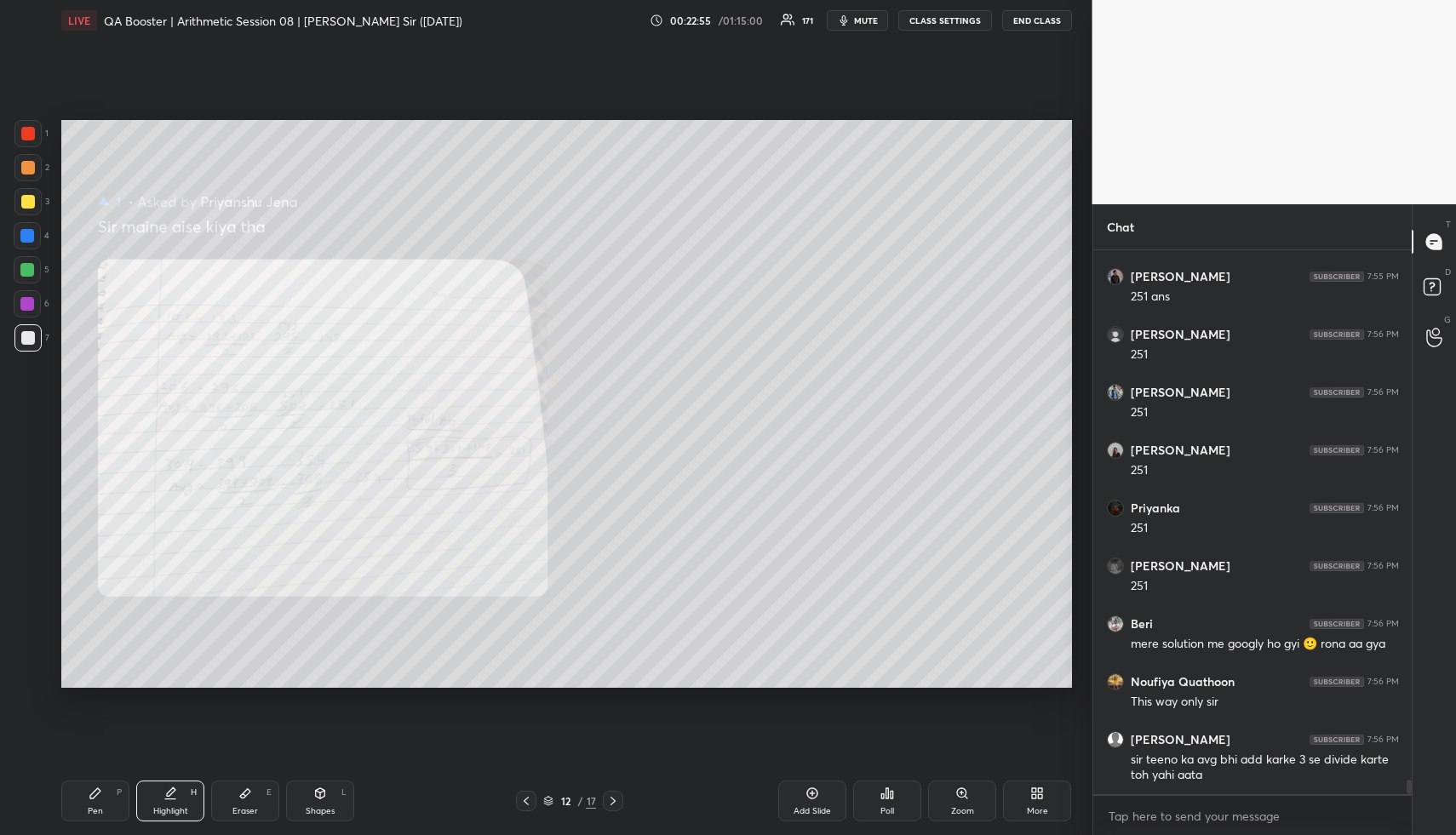
click at [965, 803] on div "Zoom" at bounding box center [962, 801] width 68 height 40
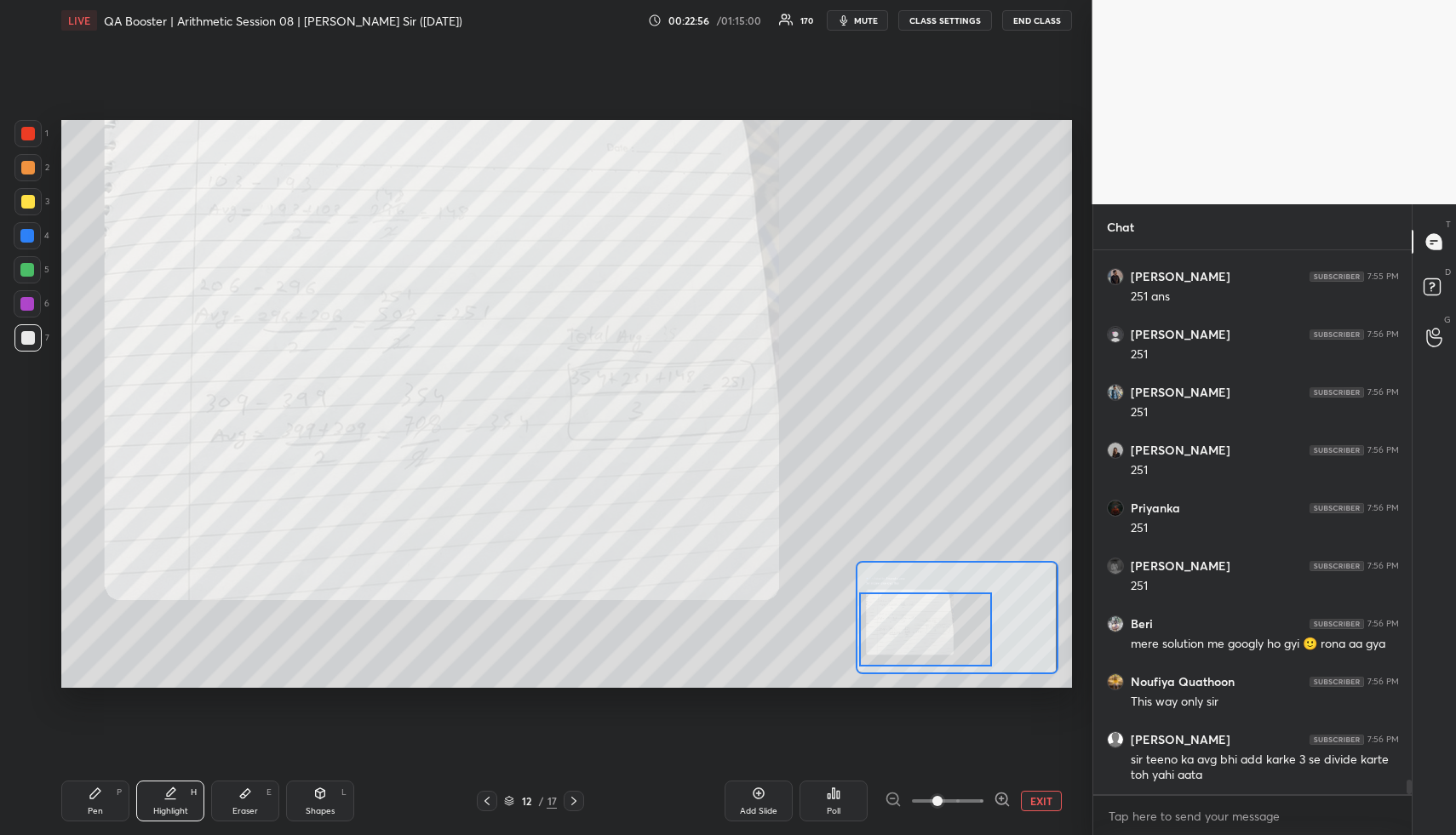
click at [947, 645] on div at bounding box center [925, 628] width 133 height 73
click at [104, 797] on div "Pen P" at bounding box center [95, 801] width 68 height 40
click at [34, 122] on div at bounding box center [27, 134] width 27 height 27
click at [484, 796] on icon at bounding box center [486, 800] width 13 height 13
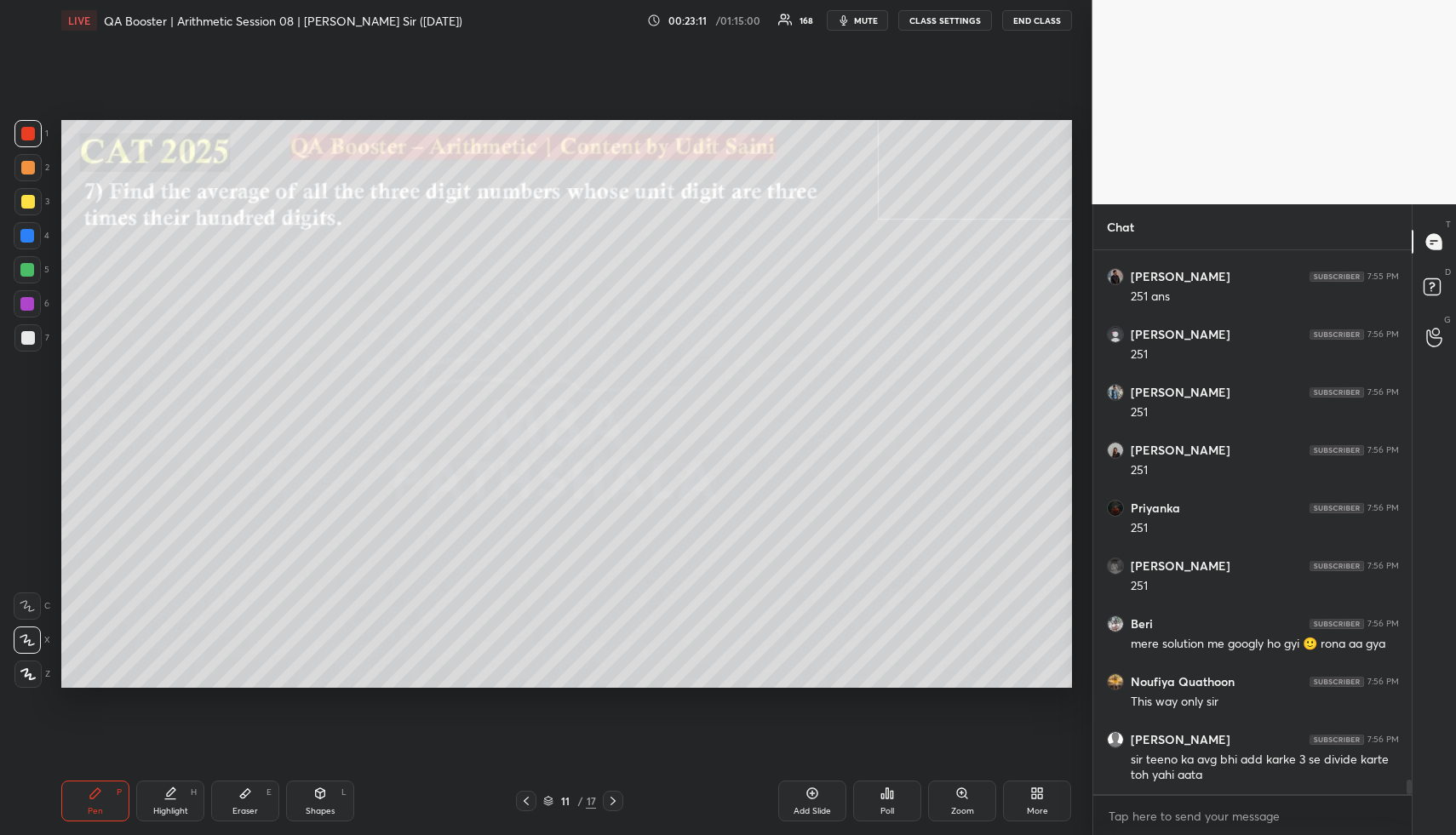
click at [174, 791] on icon at bounding box center [171, 792] width 9 height 9
click at [183, 799] on div "Highlight H" at bounding box center [170, 801] width 68 height 40
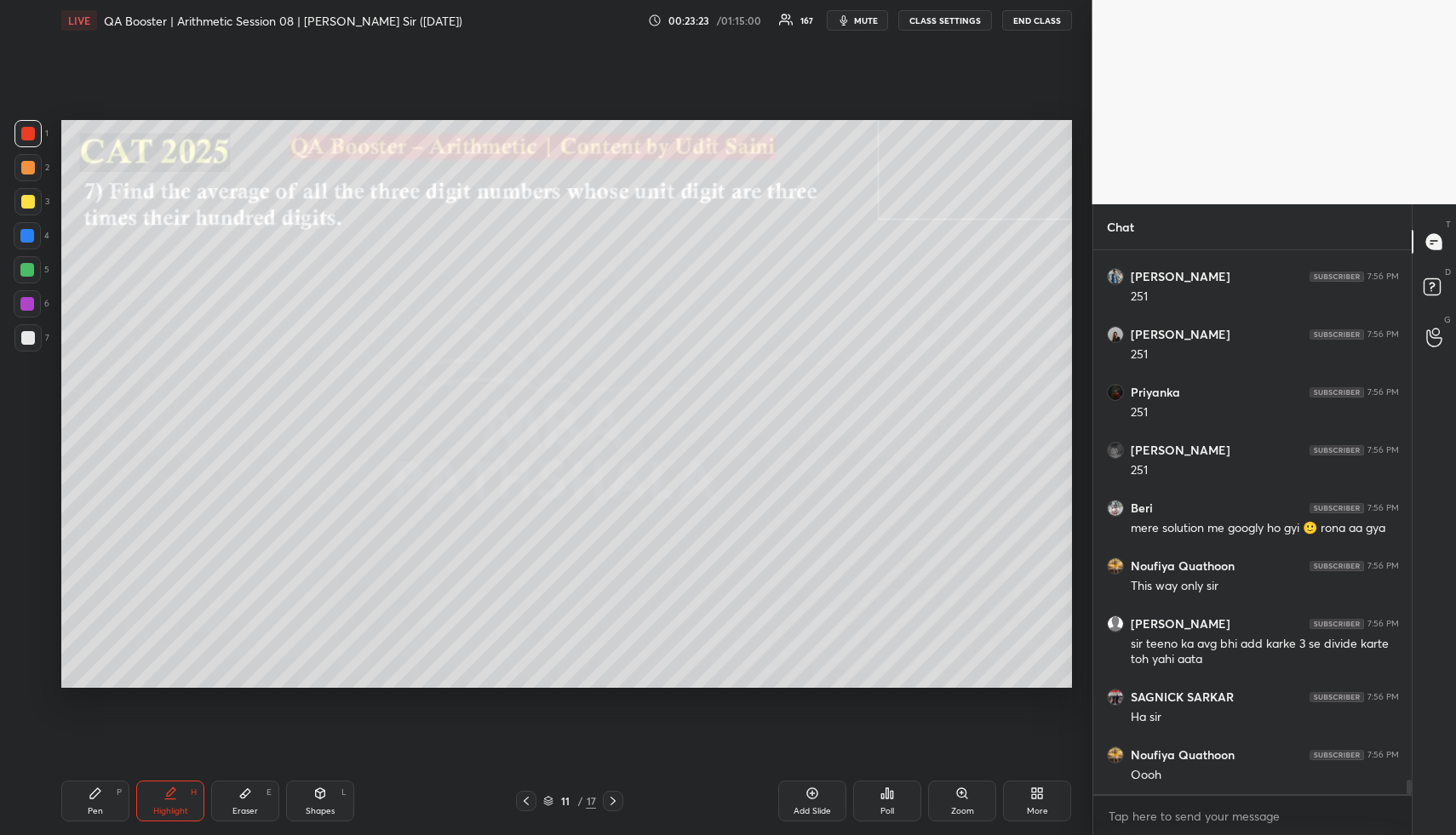
scroll to position [19536, 0]
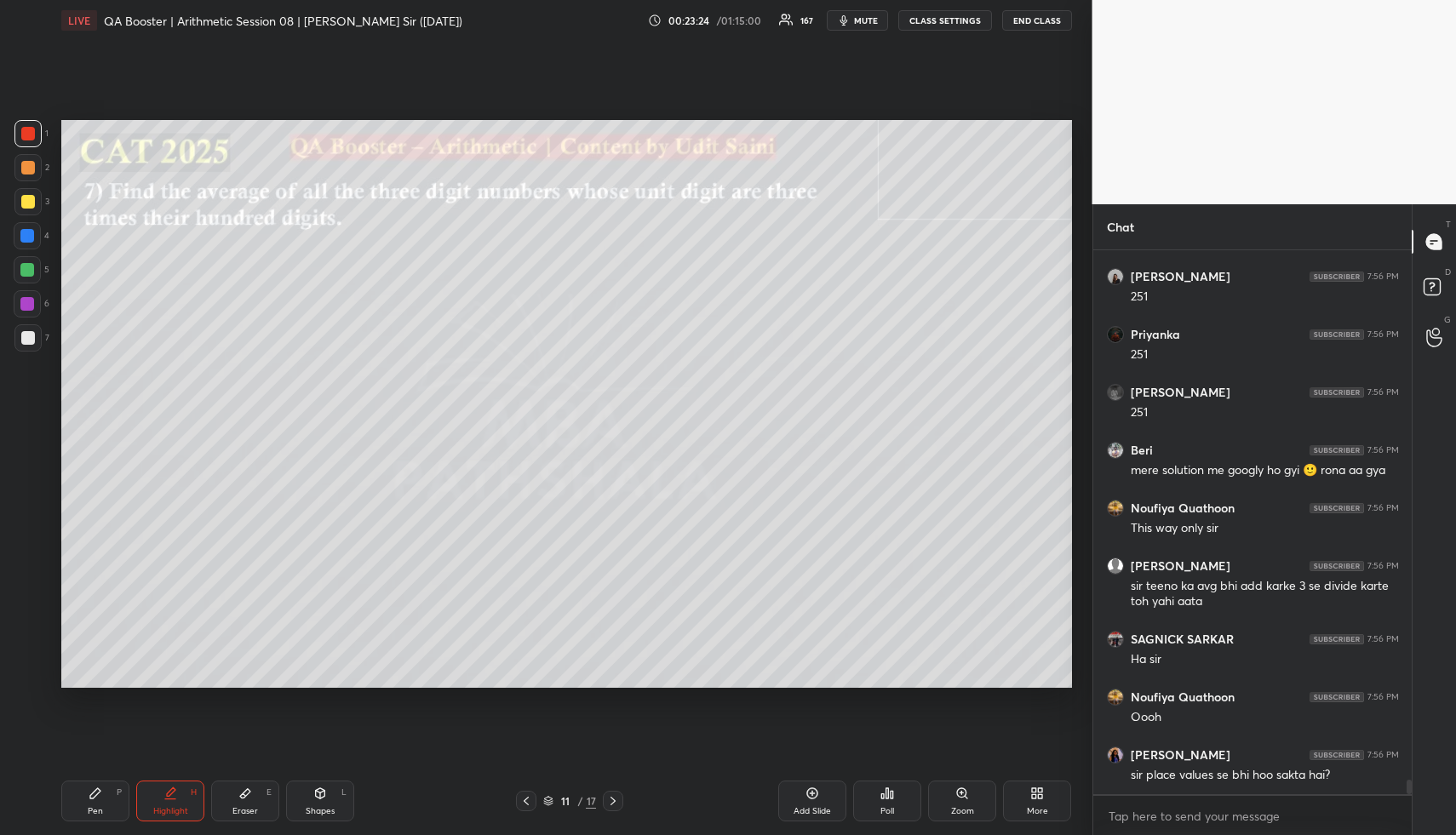
drag, startPoint x: 614, startPoint y: 804, endPoint x: 616, endPoint y: 714, distance: 90.0
click at [612, 803] on icon at bounding box center [612, 800] width 13 height 13
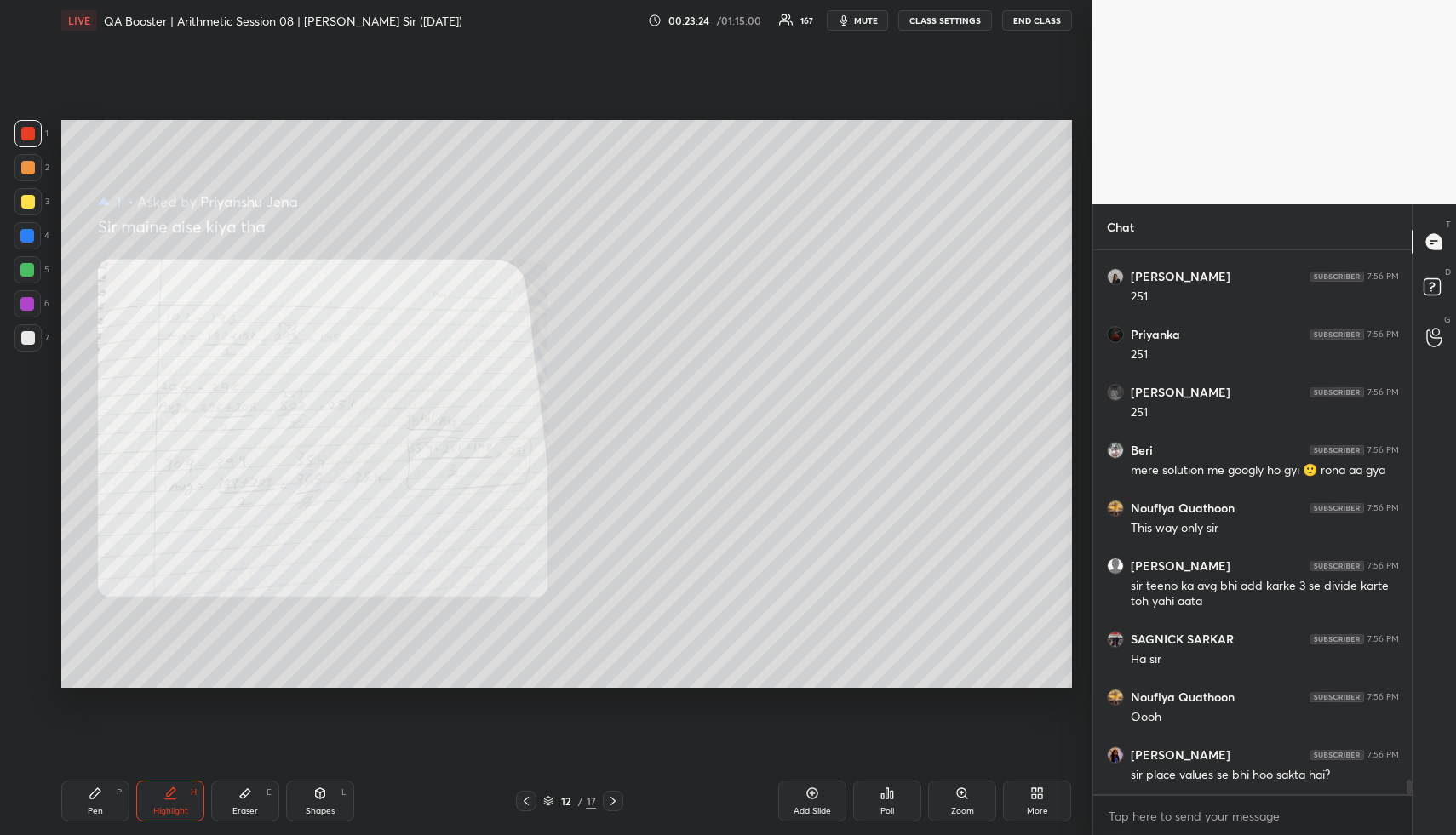
scroll to position [19594, 0]
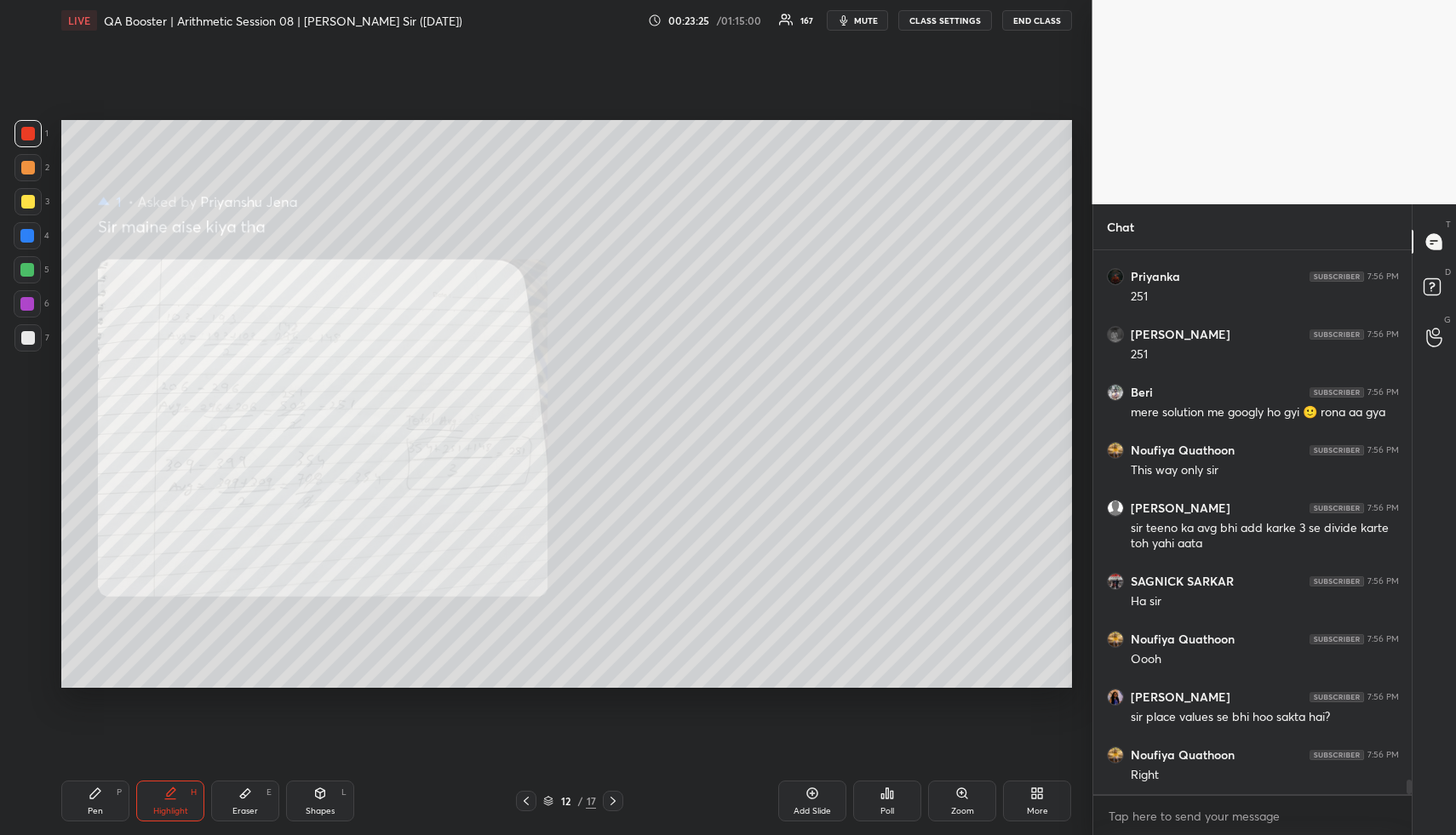
click at [85, 800] on div "Pen P" at bounding box center [95, 801] width 68 height 40
click at [92, 801] on div "Pen P" at bounding box center [95, 801] width 68 height 40
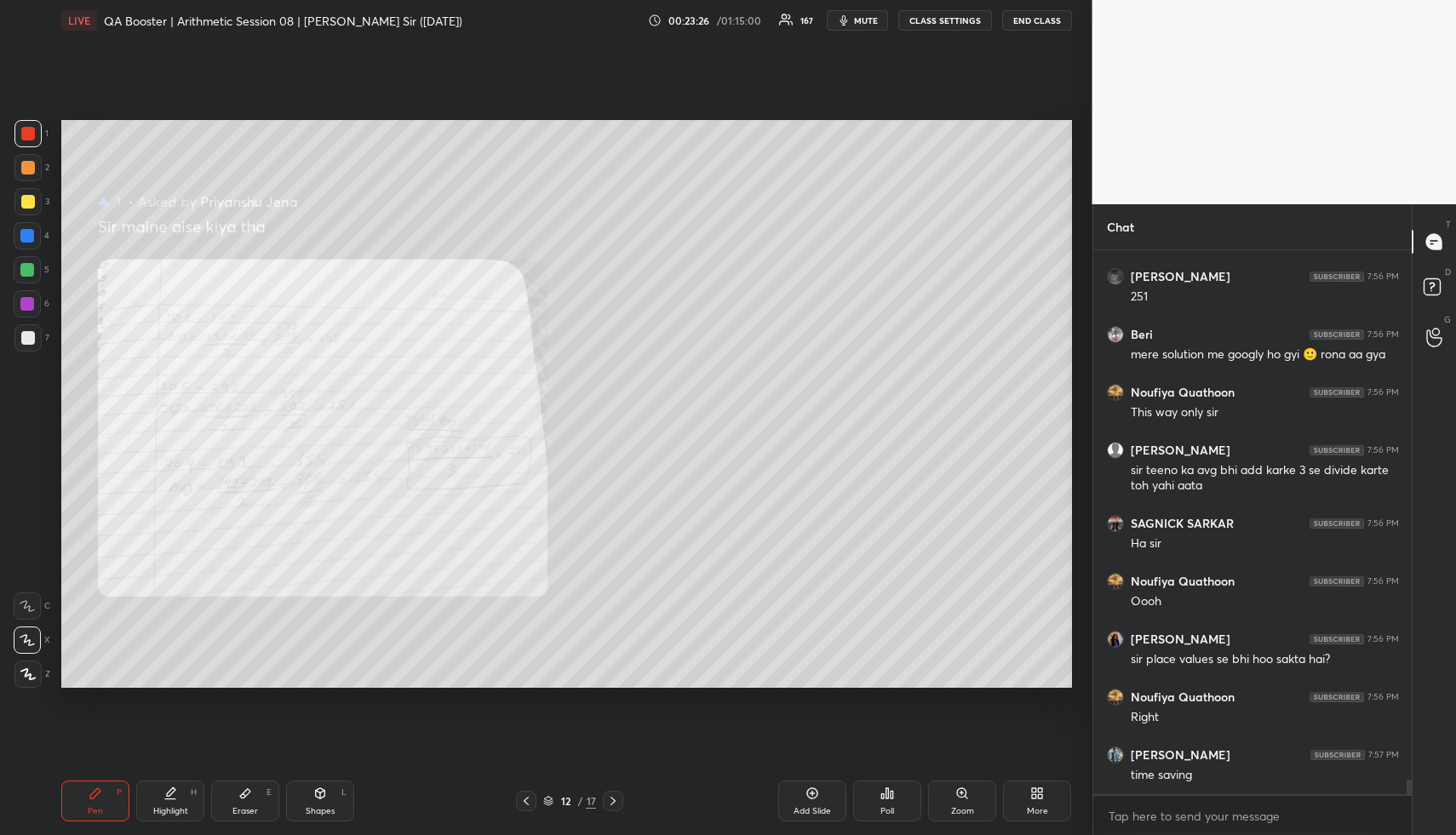
drag, startPoint x: 25, startPoint y: 139, endPoint x: 60, endPoint y: 185, distance: 57.8
click at [30, 149] on div "1 2 3 4 5 6 7" at bounding box center [31, 239] width 36 height 238
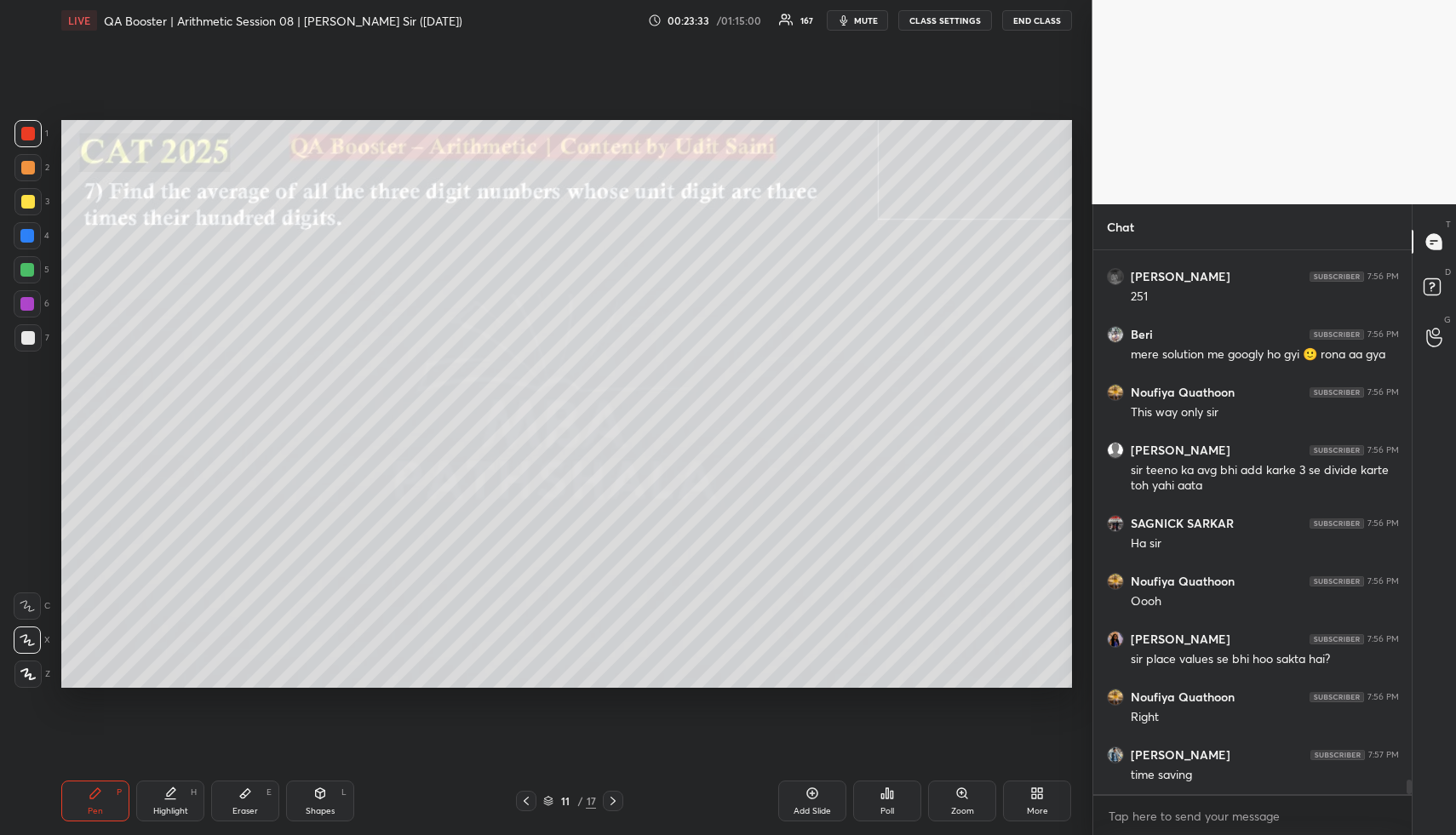
click at [164, 809] on div "Highlight" at bounding box center [171, 811] width 35 height 9
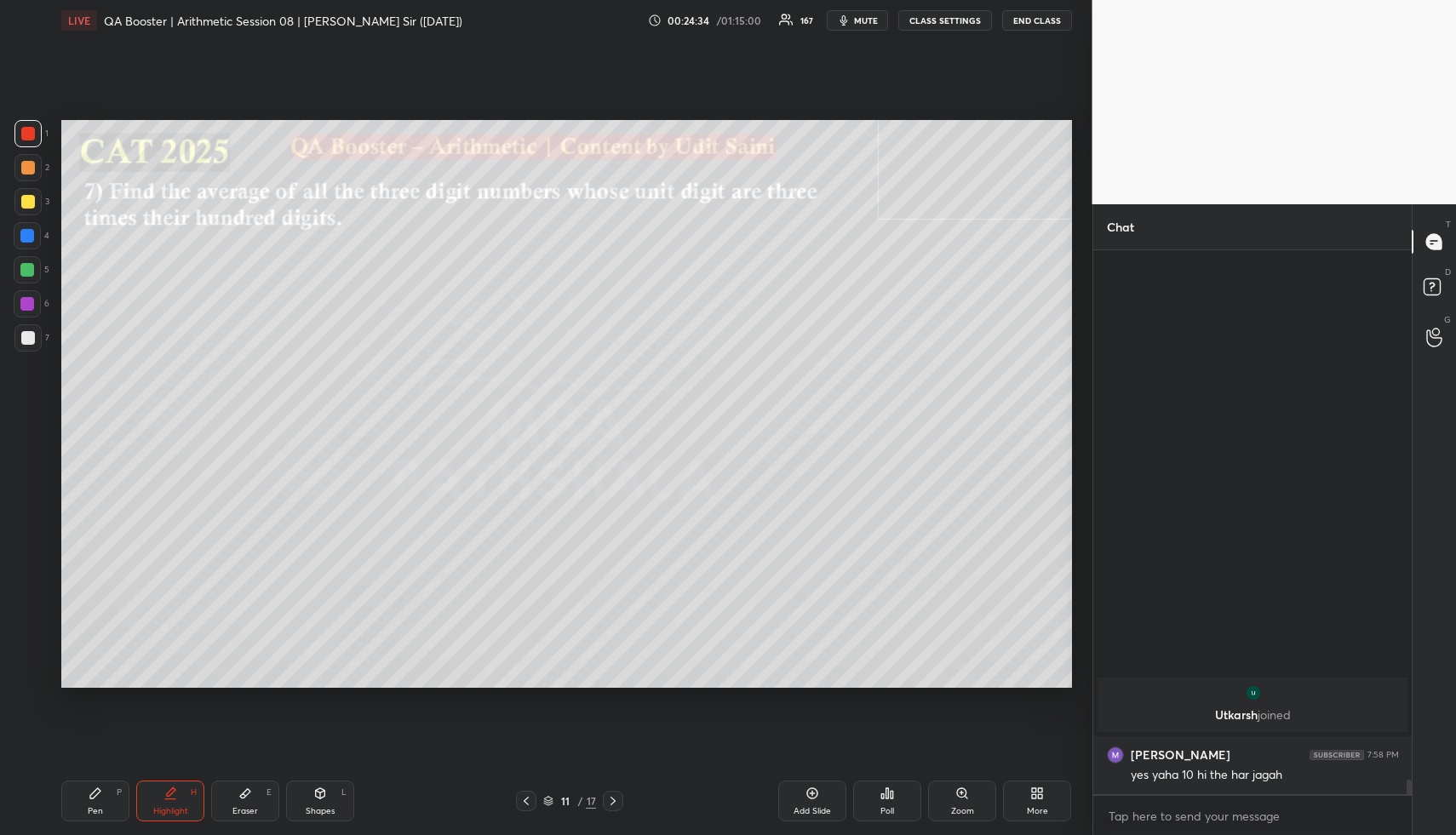
scroll to position [19107, 0]
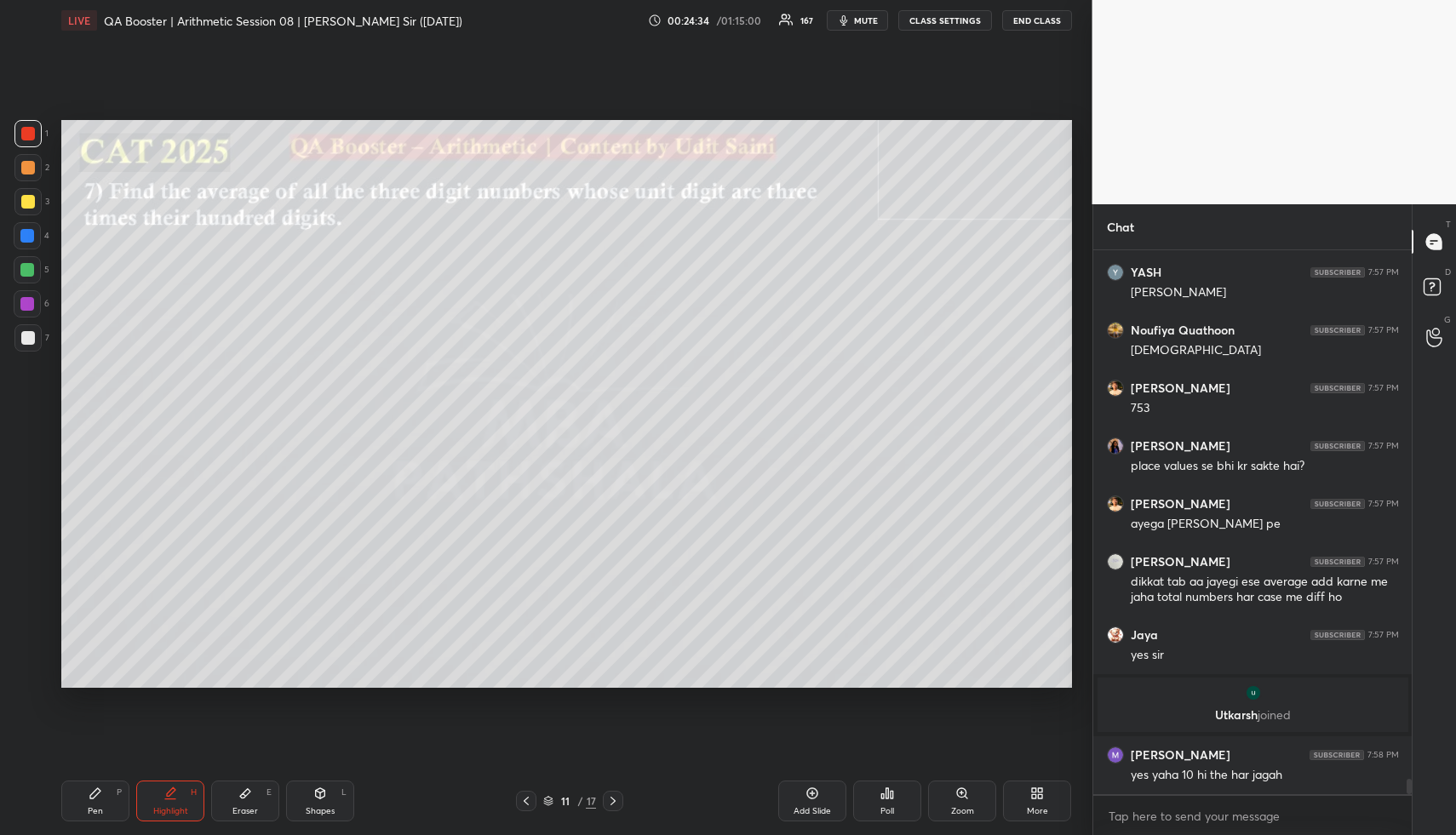
drag, startPoint x: 200, startPoint y: 798, endPoint x: 189, endPoint y: 772, distance: 28.2
click at [186, 794] on div "Highlight H" at bounding box center [170, 801] width 68 height 40
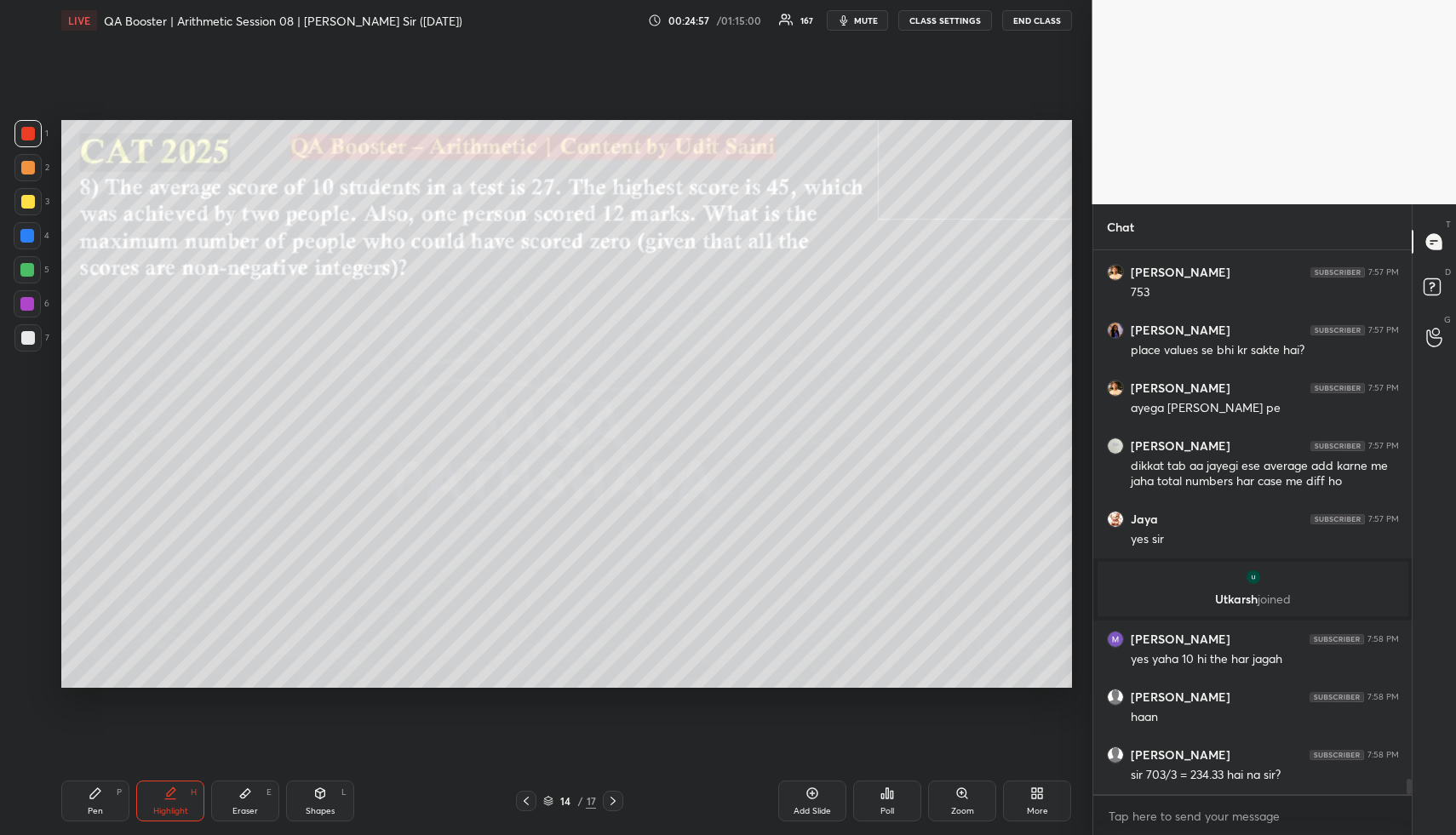
scroll to position [19281, 0]
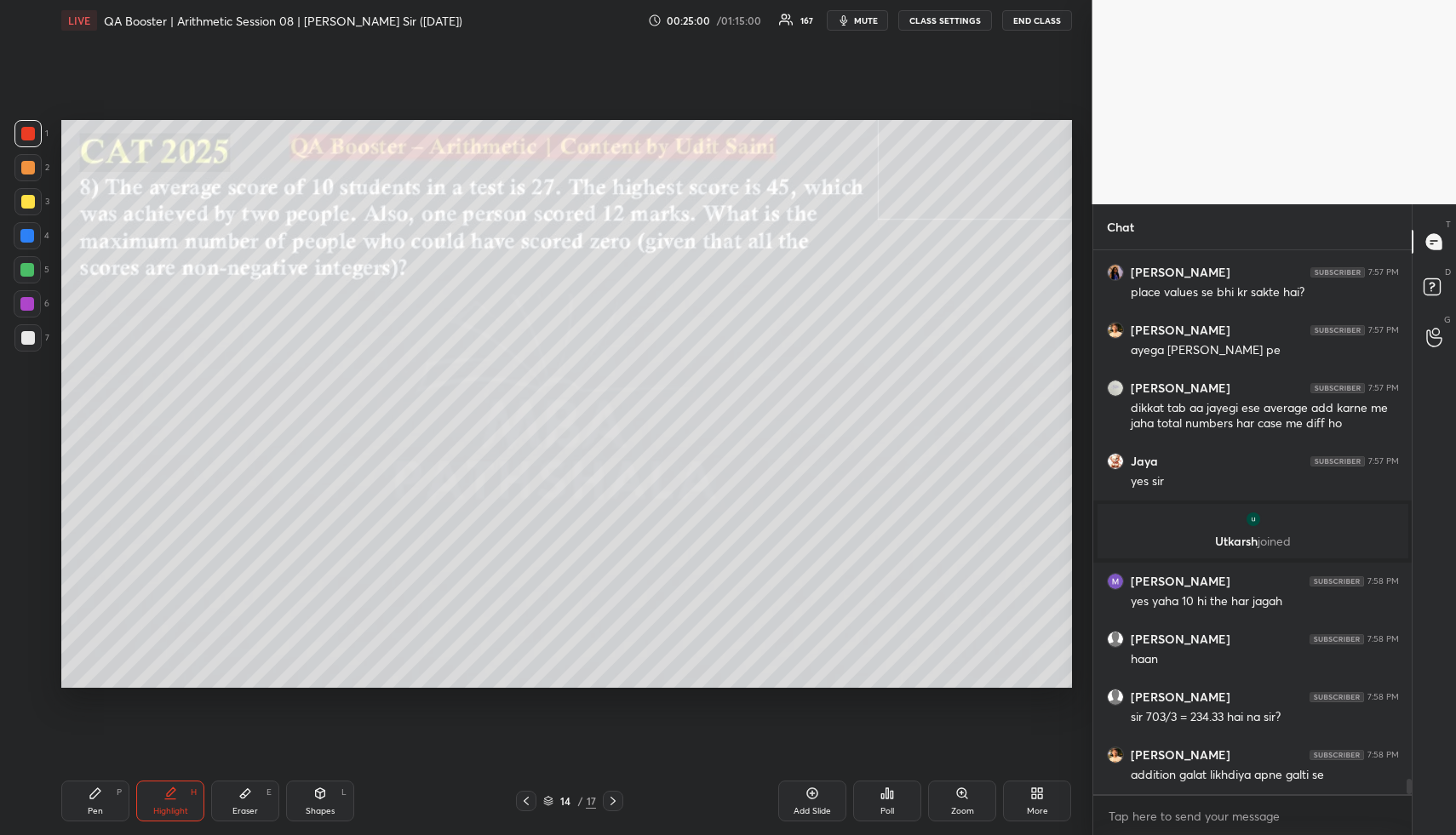
drag, startPoint x: 331, startPoint y: 804, endPoint x: 324, endPoint y: 798, distance: 9.2
click at [321, 799] on div "Shapes L" at bounding box center [319, 801] width 68 height 40
click at [322, 797] on div "Shapes L" at bounding box center [319, 801] width 68 height 40
click at [18, 202] on div at bounding box center [27, 201] width 27 height 27
click at [23, 197] on div at bounding box center [27, 201] width 13 height 13
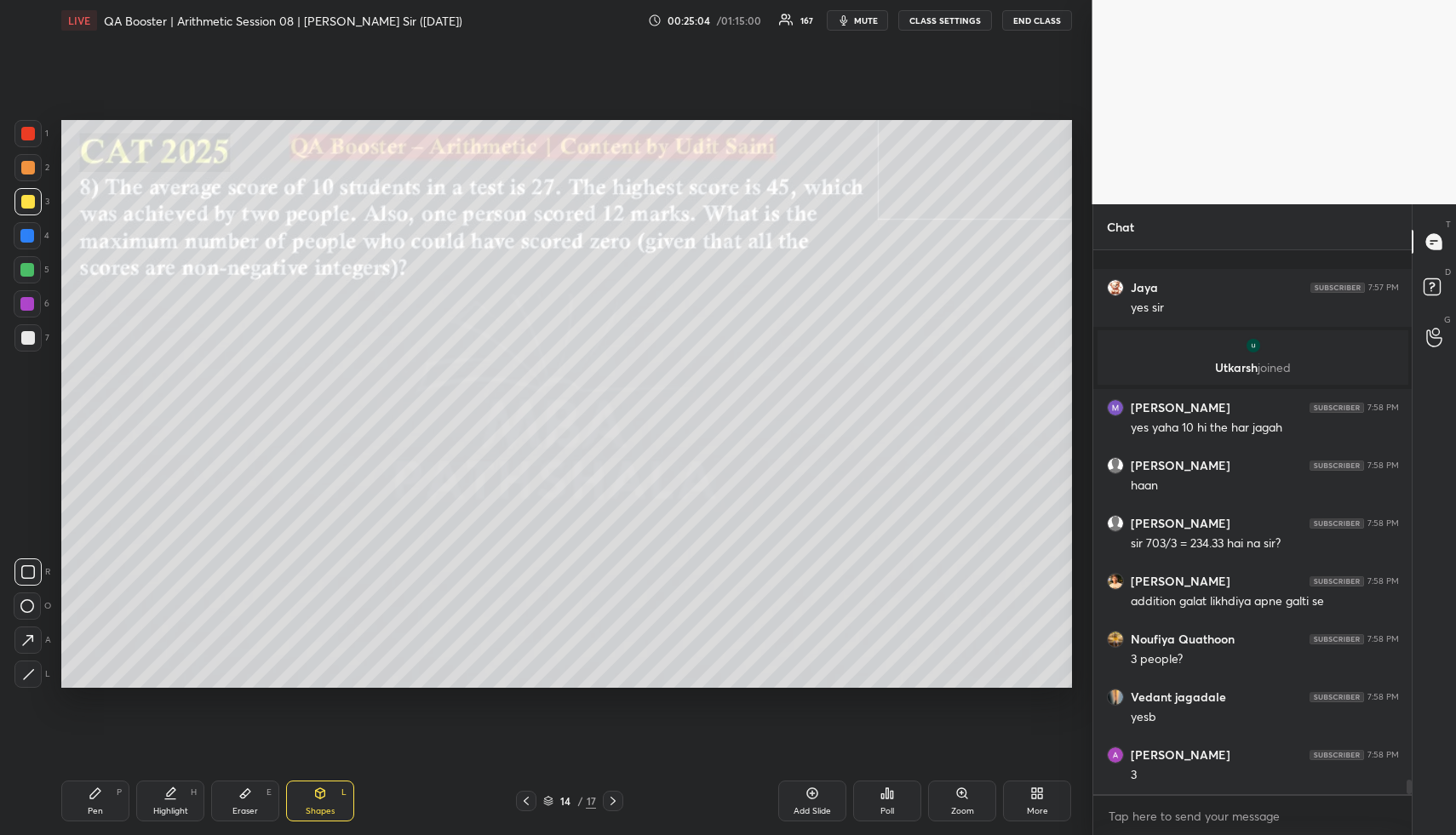
scroll to position [19570, 0]
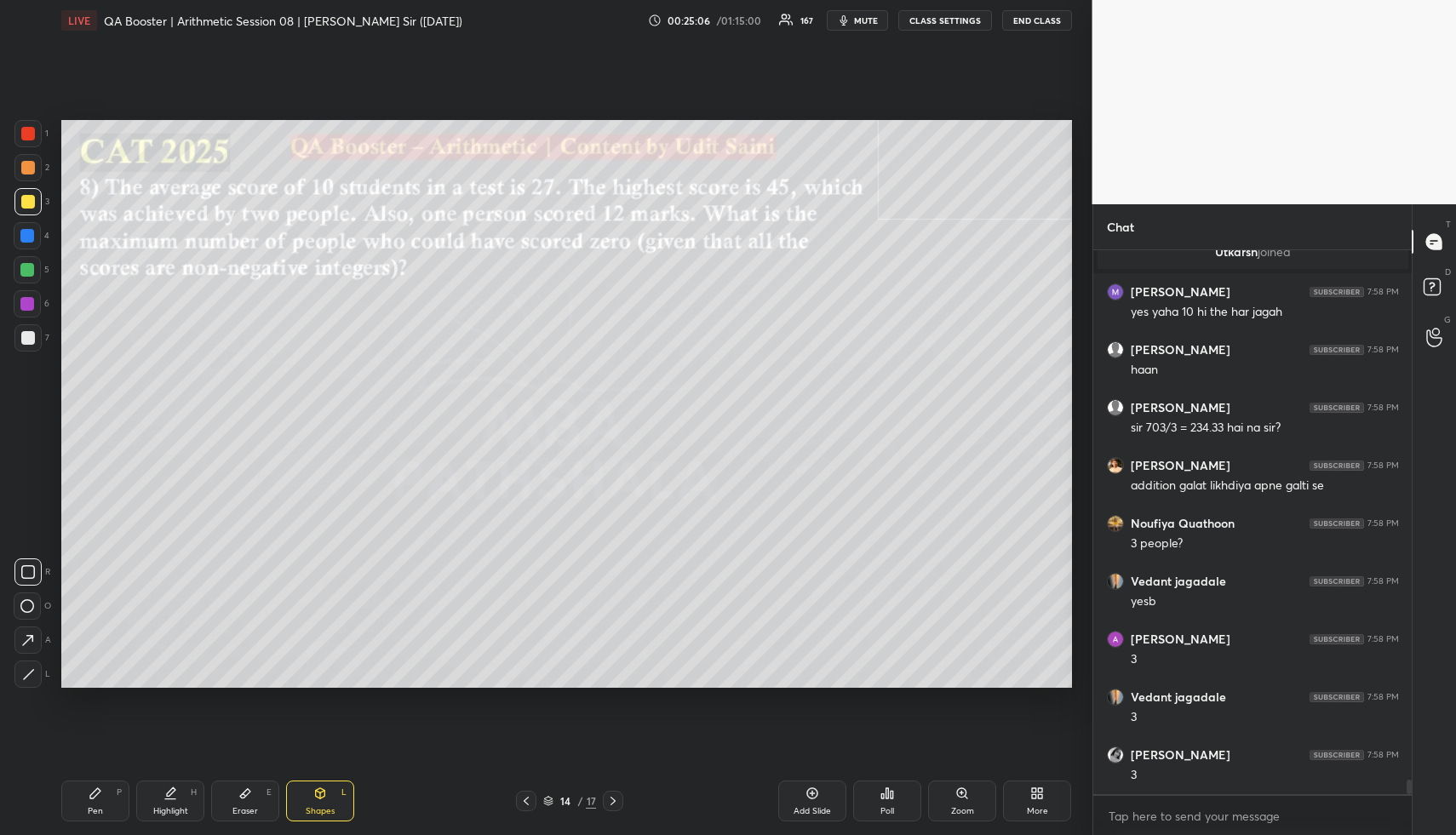
drag, startPoint x: 95, startPoint y: 781, endPoint x: 94, endPoint y: 791, distance: 10.0
click at [94, 785] on div "Pen P" at bounding box center [95, 801] width 68 height 40
drag, startPoint x: 94, startPoint y: 791, endPoint x: 80, endPoint y: 767, distance: 27.8
click at [91, 792] on icon at bounding box center [95, 793] width 13 height 13
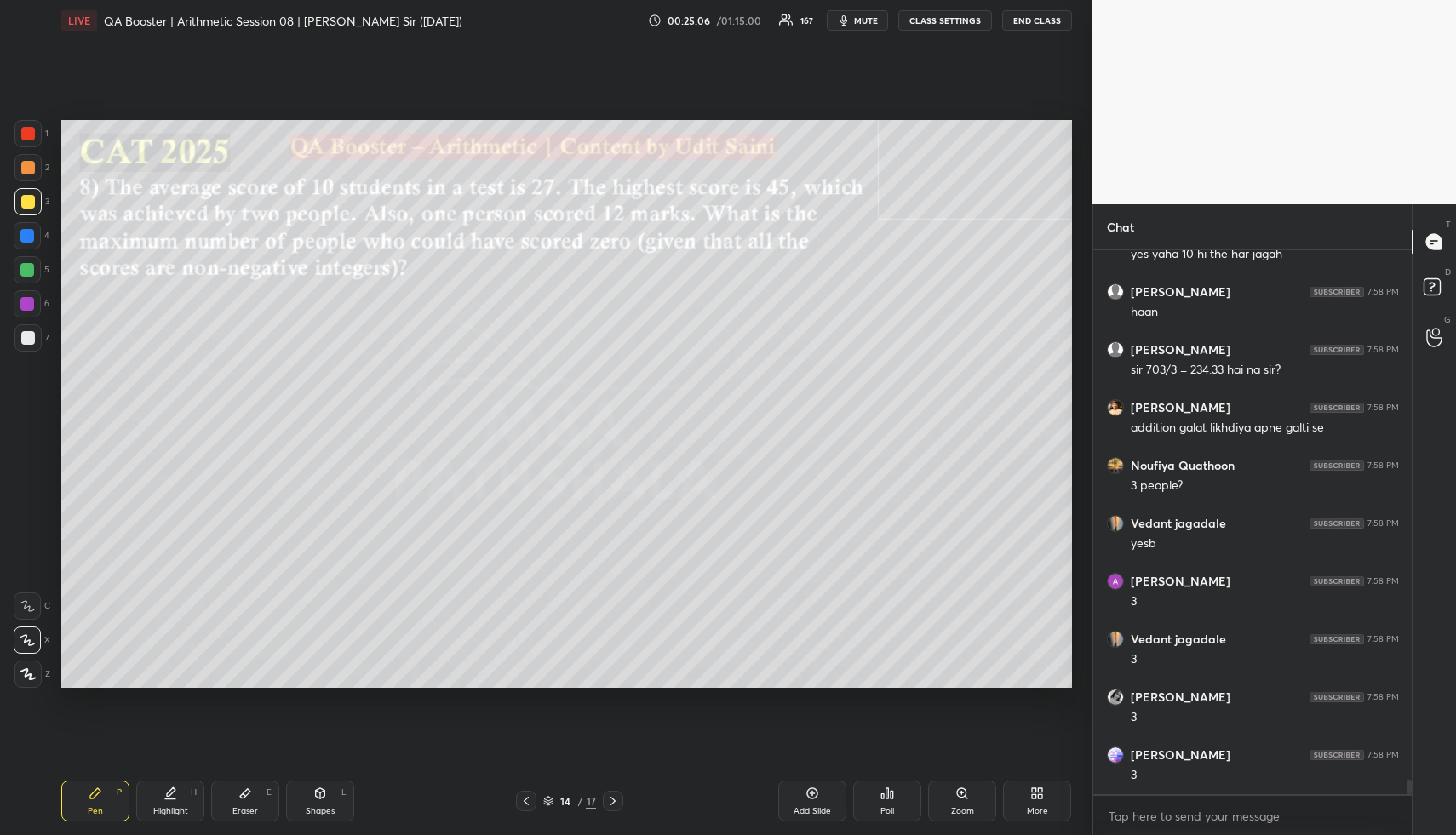
click at [28, 635] on icon at bounding box center [26, 640] width 15 height 12
click at [28, 168] on div at bounding box center [27, 167] width 13 height 13
click at [25, 169] on div at bounding box center [27, 167] width 13 height 13
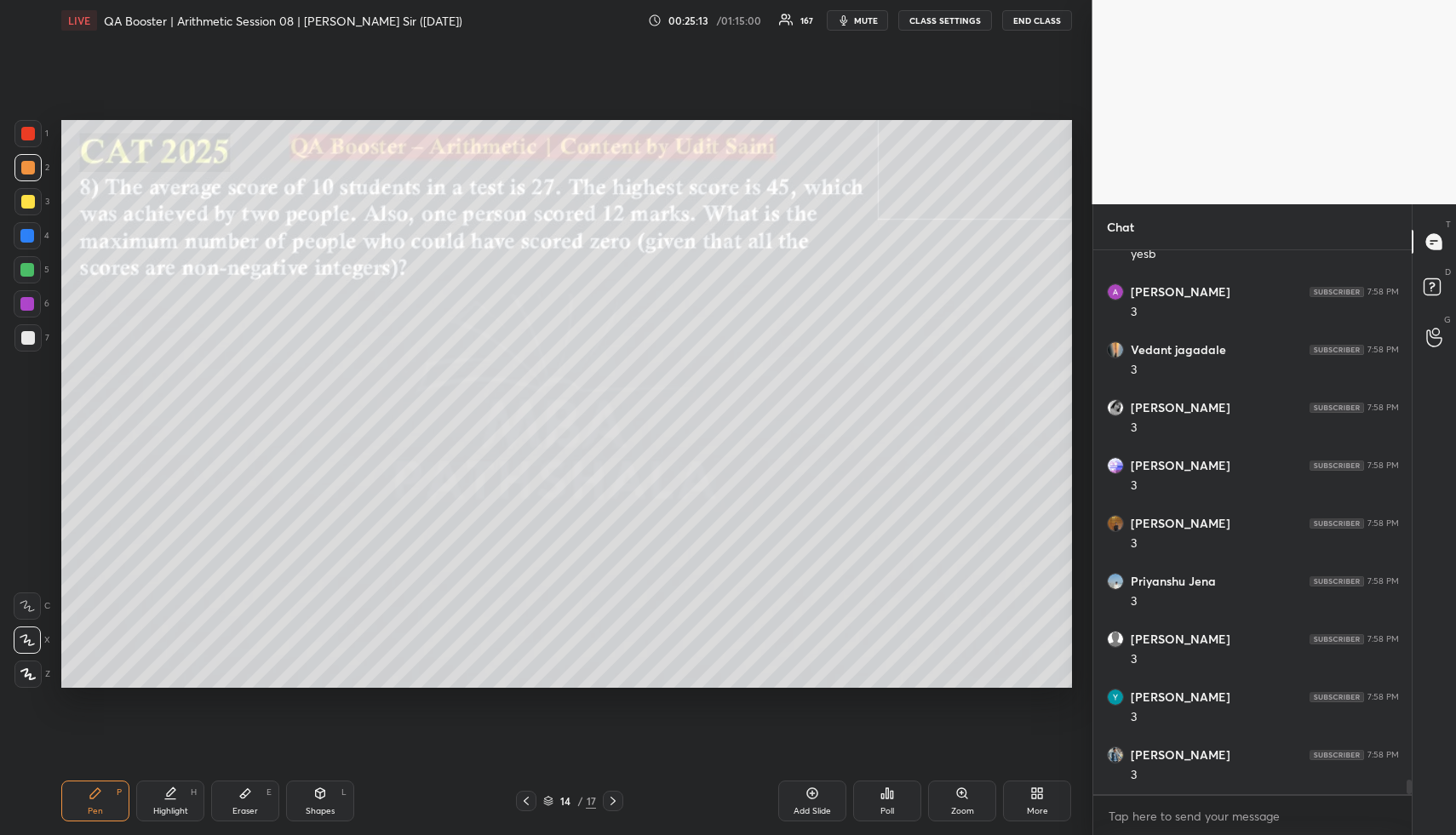
click at [188, 786] on div "Highlight H" at bounding box center [170, 801] width 68 height 40
drag, startPoint x: 189, startPoint y: 788, endPoint x: 173, endPoint y: 696, distance: 93.4
click at [185, 777] on div "Pen P Highlight H Eraser E Shapes L 14 / 17 Add Slide Poll Zoom More" at bounding box center [566, 801] width 1010 height 68
click at [89, 793] on icon at bounding box center [95, 793] width 13 height 13
click at [27, 213] on div at bounding box center [27, 201] width 27 height 27
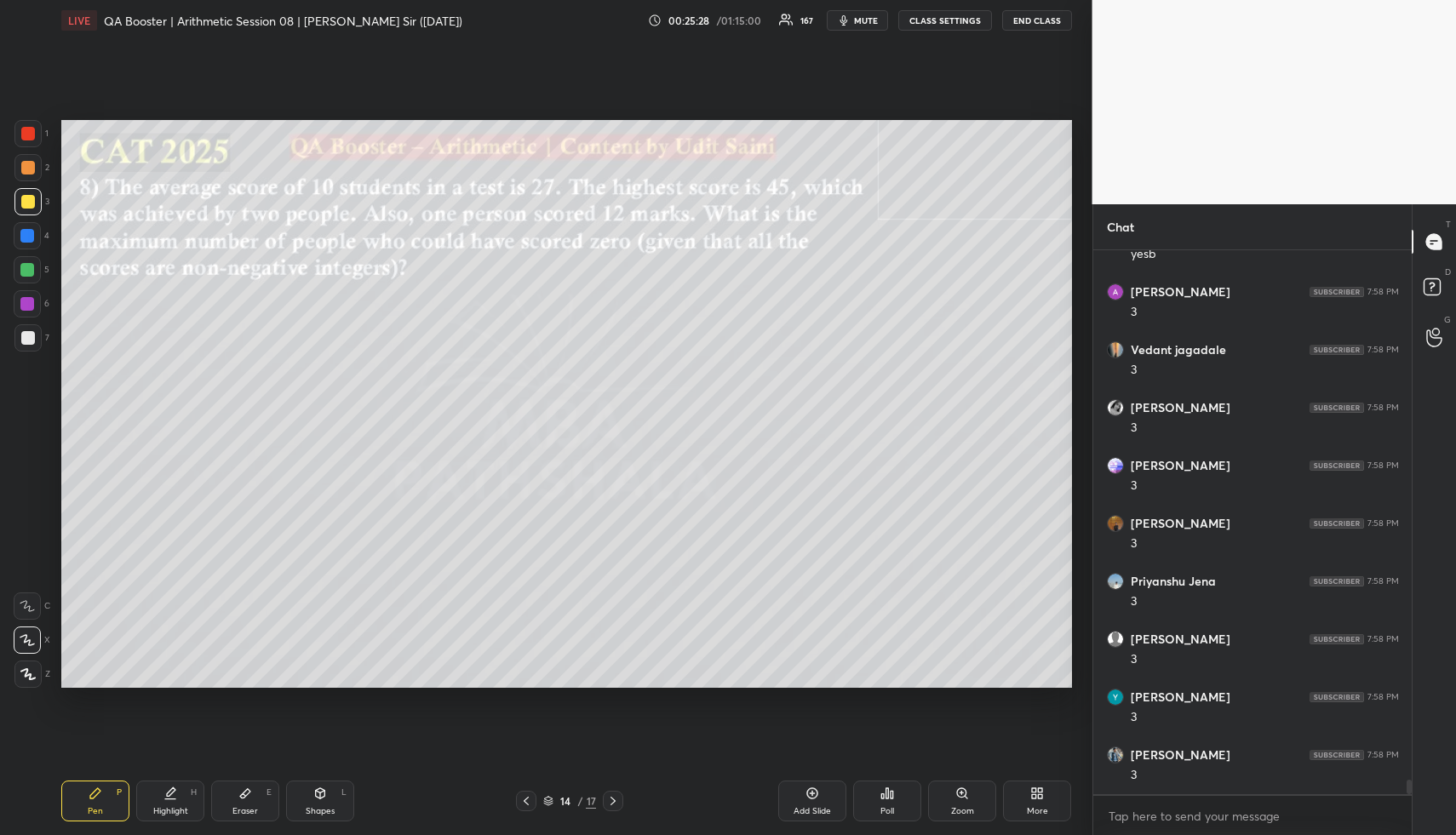
drag, startPoint x: 248, startPoint y: 810, endPoint x: 270, endPoint y: 749, distance: 64.8
click at [246, 807] on div "Eraser" at bounding box center [244, 811] width 25 height 9
drag, startPoint x: 111, startPoint y: 783, endPoint x: 104, endPoint y: 795, distance: 13.9
click at [106, 785] on div "Pen P" at bounding box center [95, 801] width 68 height 40
drag, startPoint x: 104, startPoint y: 795, endPoint x: 101, endPoint y: 783, distance: 12.4
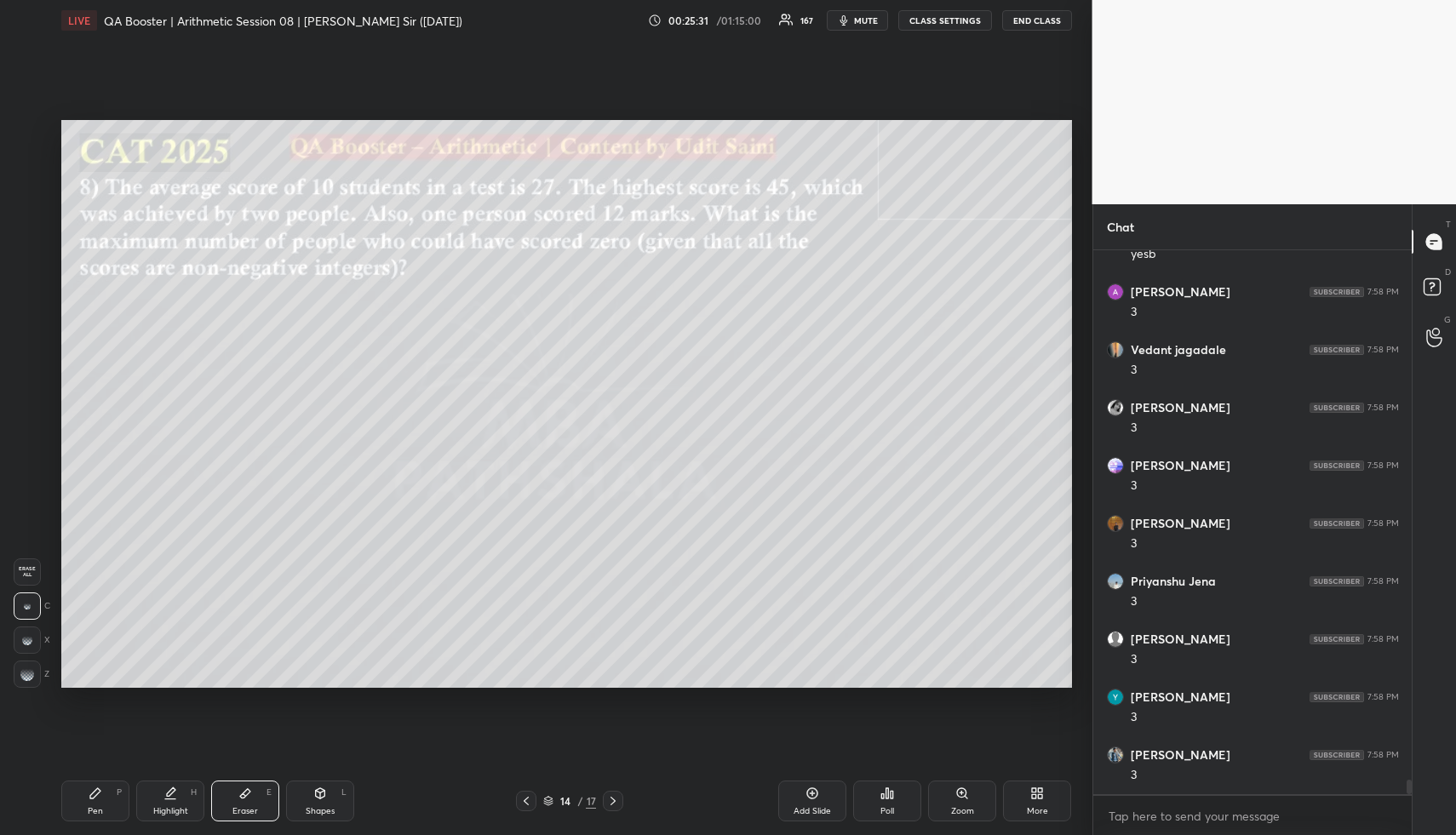
click at [103, 794] on div "Pen P" at bounding box center [95, 801] width 68 height 40
click at [18, 161] on div at bounding box center [27, 167] width 27 height 27
click at [24, 236] on div at bounding box center [26, 235] width 13 height 13
click at [27, 238] on div at bounding box center [26, 235] width 13 height 13
drag, startPoint x: 28, startPoint y: 169, endPoint x: 39, endPoint y: 187, distance: 21.1
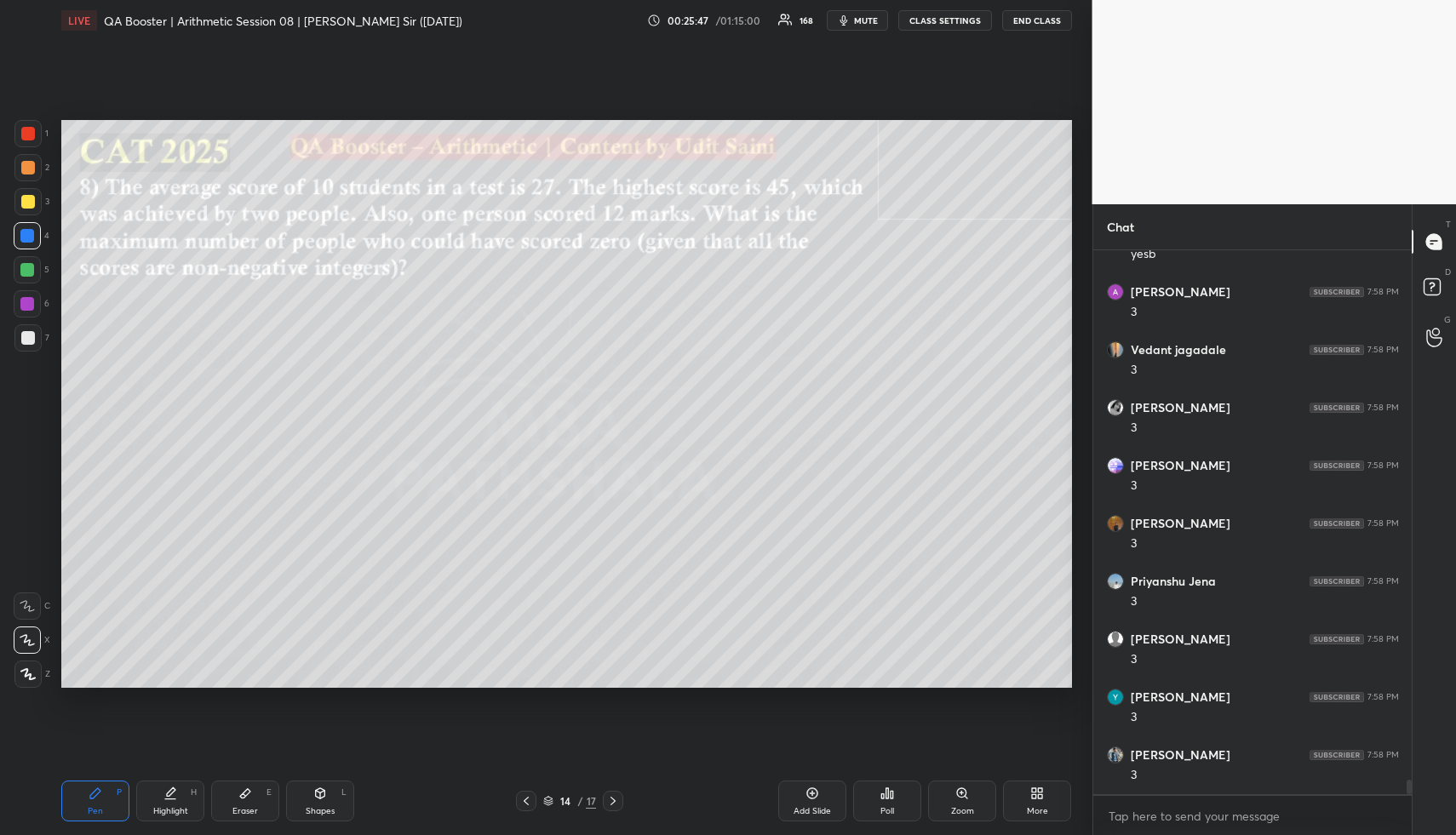
click at [27, 169] on div at bounding box center [27, 167] width 13 height 13
click at [22, 279] on div at bounding box center [26, 269] width 27 height 27
click at [304, 814] on div "Shapes L" at bounding box center [319, 801] width 68 height 40
drag, startPoint x: 307, startPoint y: 810, endPoint x: 277, endPoint y: 701, distance: 113.1
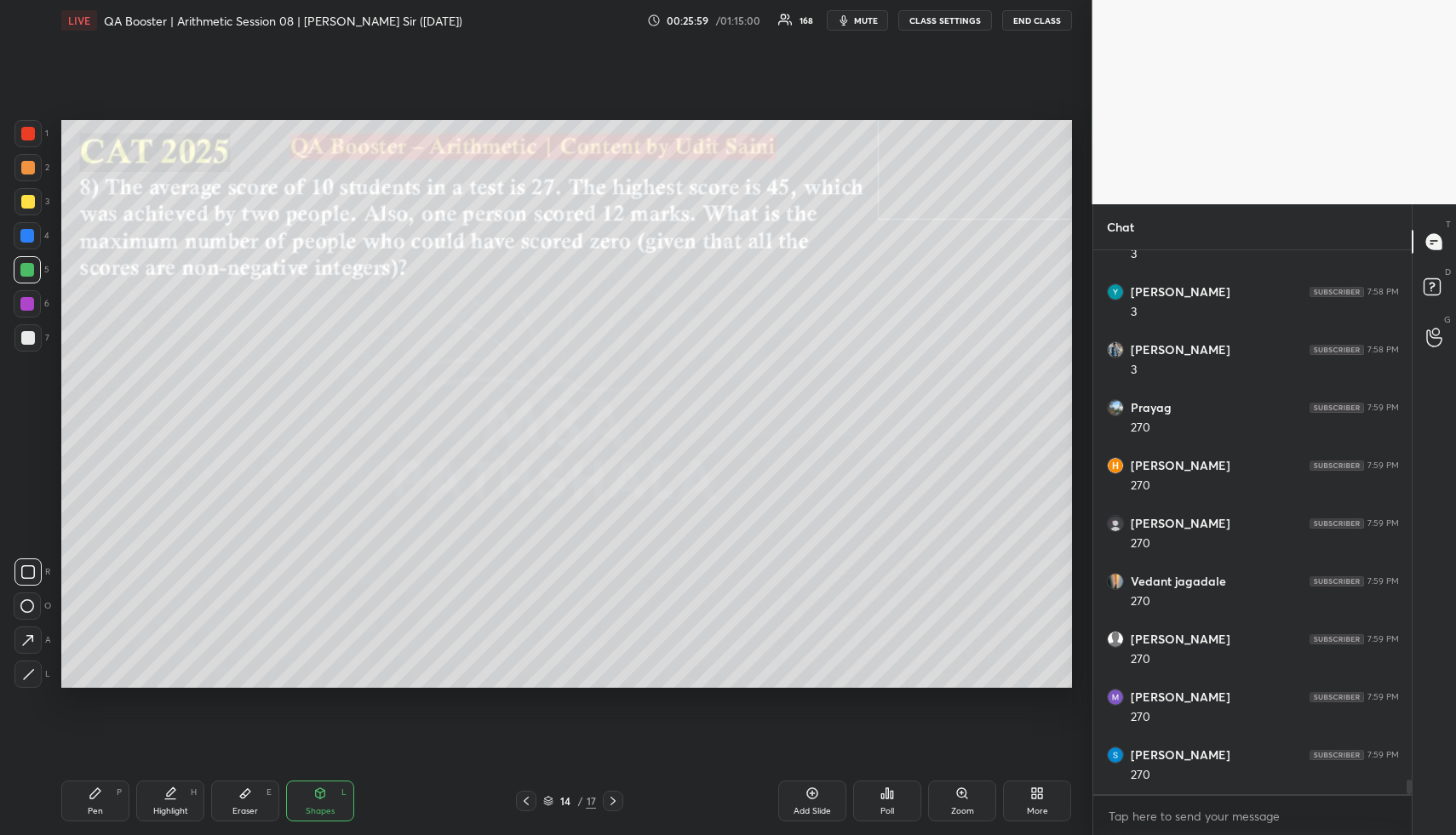
click at [306, 807] on div "Shapes" at bounding box center [320, 811] width 29 height 9
click at [25, 333] on div at bounding box center [27, 338] width 13 height 13
click at [30, 341] on div at bounding box center [27, 338] width 13 height 13
click at [175, 800] on div "Highlight H" at bounding box center [170, 801] width 68 height 40
drag, startPoint x: 178, startPoint y: 799, endPoint x: 179, endPoint y: 732, distance: 67.0
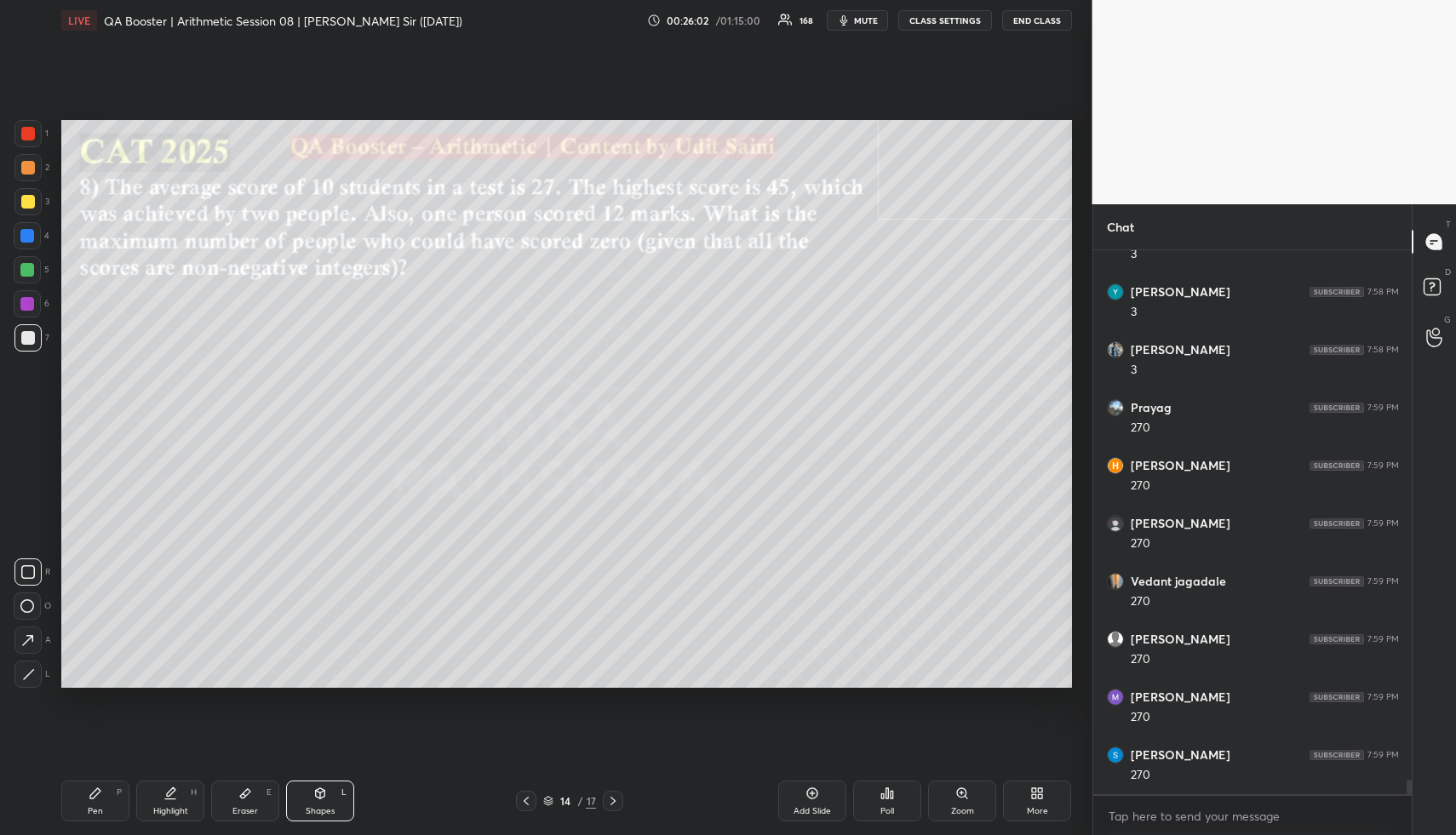
click at [176, 763] on div "LIVE QA Booster | Arithmetic Session 08 | [PERSON_NAME] Sir ([DATE]) 00:26:02 /…" at bounding box center [566, 418] width 1024 height 835
drag, startPoint x: 309, startPoint y: 810, endPoint x: 290, endPoint y: 704, distance: 107.7
click at [308, 808] on div "Shapes" at bounding box center [320, 811] width 29 height 9
click at [21, 236] on div at bounding box center [26, 235] width 13 height 13
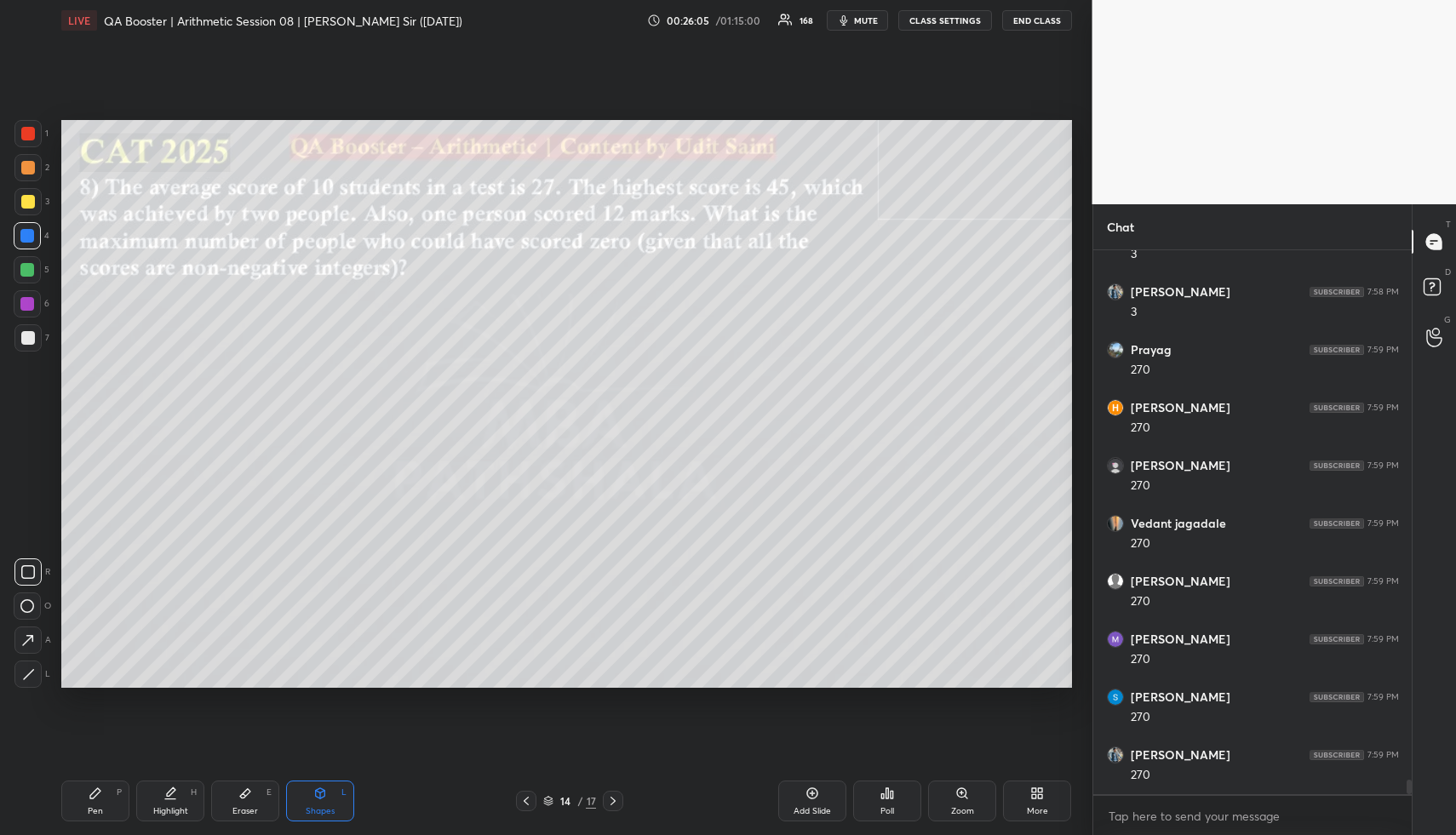
click at [25, 237] on div at bounding box center [26, 235] width 13 height 13
click at [159, 821] on div "Pen P Highlight H Eraser E Shapes L 14 / 17 Add Slide Poll Zoom More" at bounding box center [566, 801] width 1010 height 68
click at [167, 803] on div "Highlight H" at bounding box center [170, 801] width 68 height 40
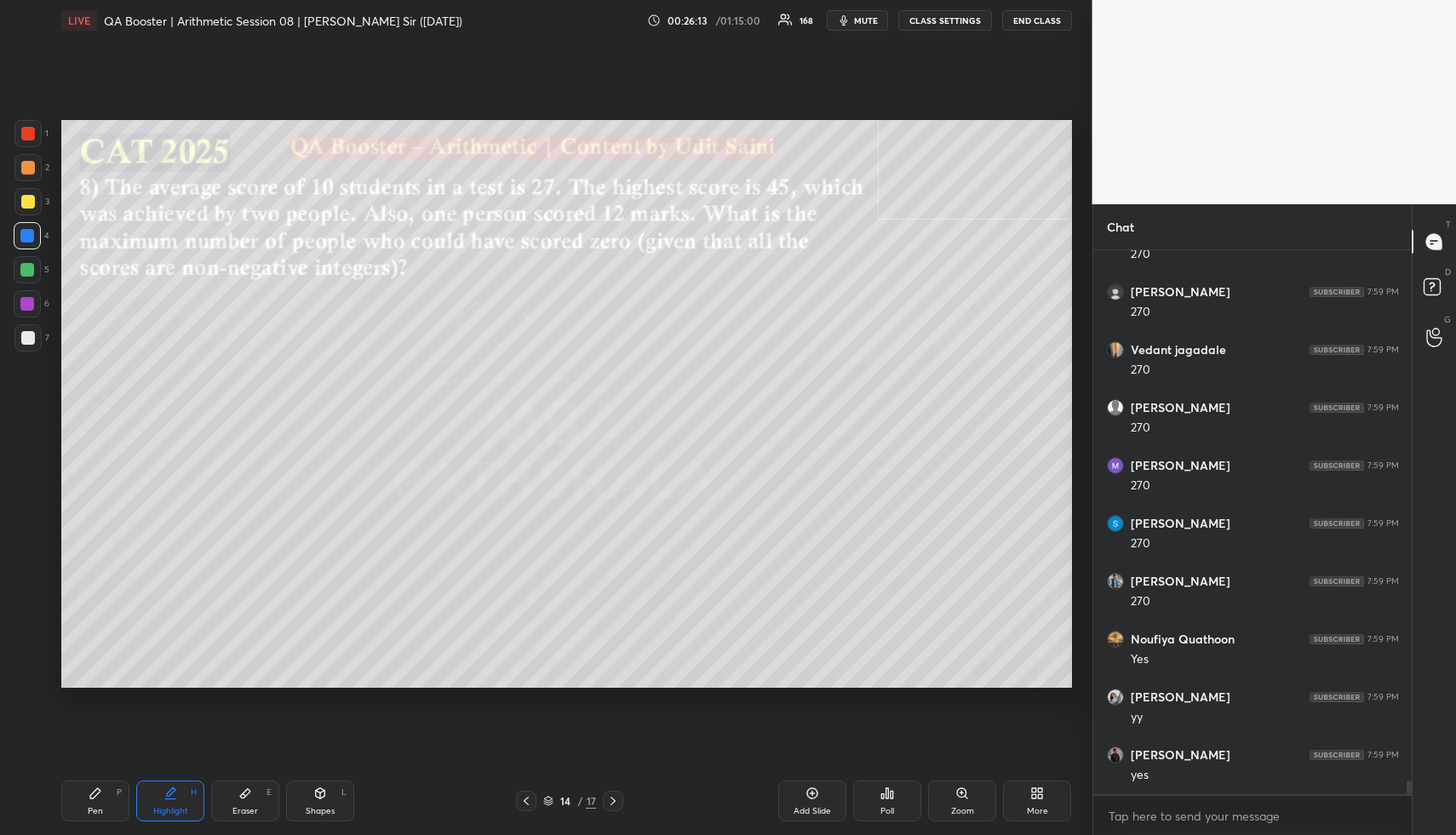
click at [113, 804] on div "Pen P" at bounding box center [95, 801] width 68 height 40
drag, startPoint x: 113, startPoint y: 804, endPoint x: 124, endPoint y: 690, distance: 114.5
click at [112, 802] on div "Pen P" at bounding box center [95, 801] width 68 height 40
click at [31, 171] on div at bounding box center [27, 167] width 13 height 13
click at [30, 171] on div at bounding box center [27, 167] width 13 height 13
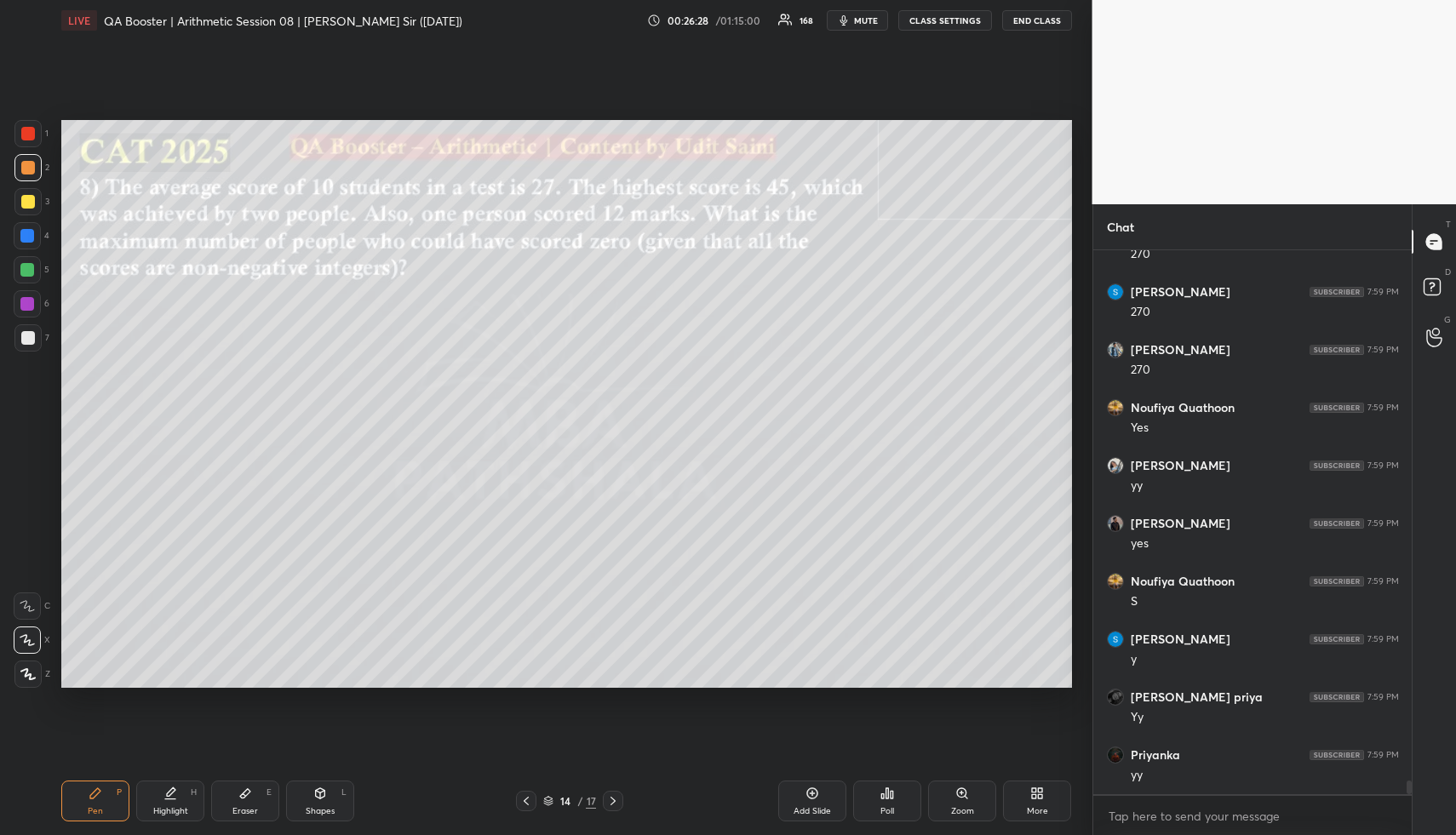
scroll to position [20843, 0]
click at [23, 331] on div at bounding box center [27, 338] width 13 height 13
click at [25, 331] on div at bounding box center [27, 338] width 13 height 13
click at [183, 790] on div "Highlight H" at bounding box center [170, 801] width 68 height 40
click at [94, 790] on icon at bounding box center [95, 793] width 13 height 13
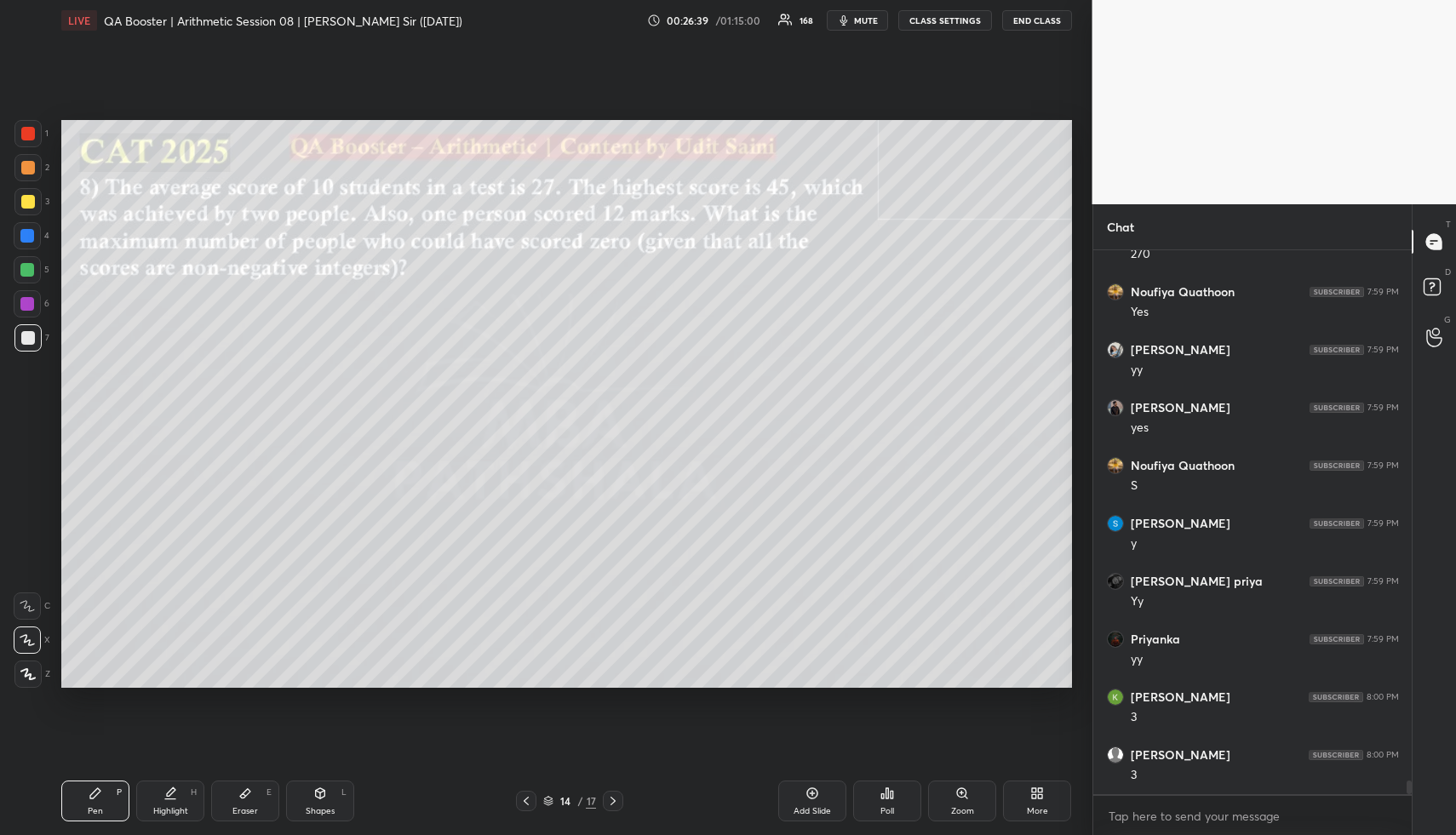
click at [32, 200] on div at bounding box center [27, 201] width 13 height 13
click at [27, 334] on div at bounding box center [27, 338] width 13 height 13
click at [31, 335] on div at bounding box center [27, 338] width 13 height 13
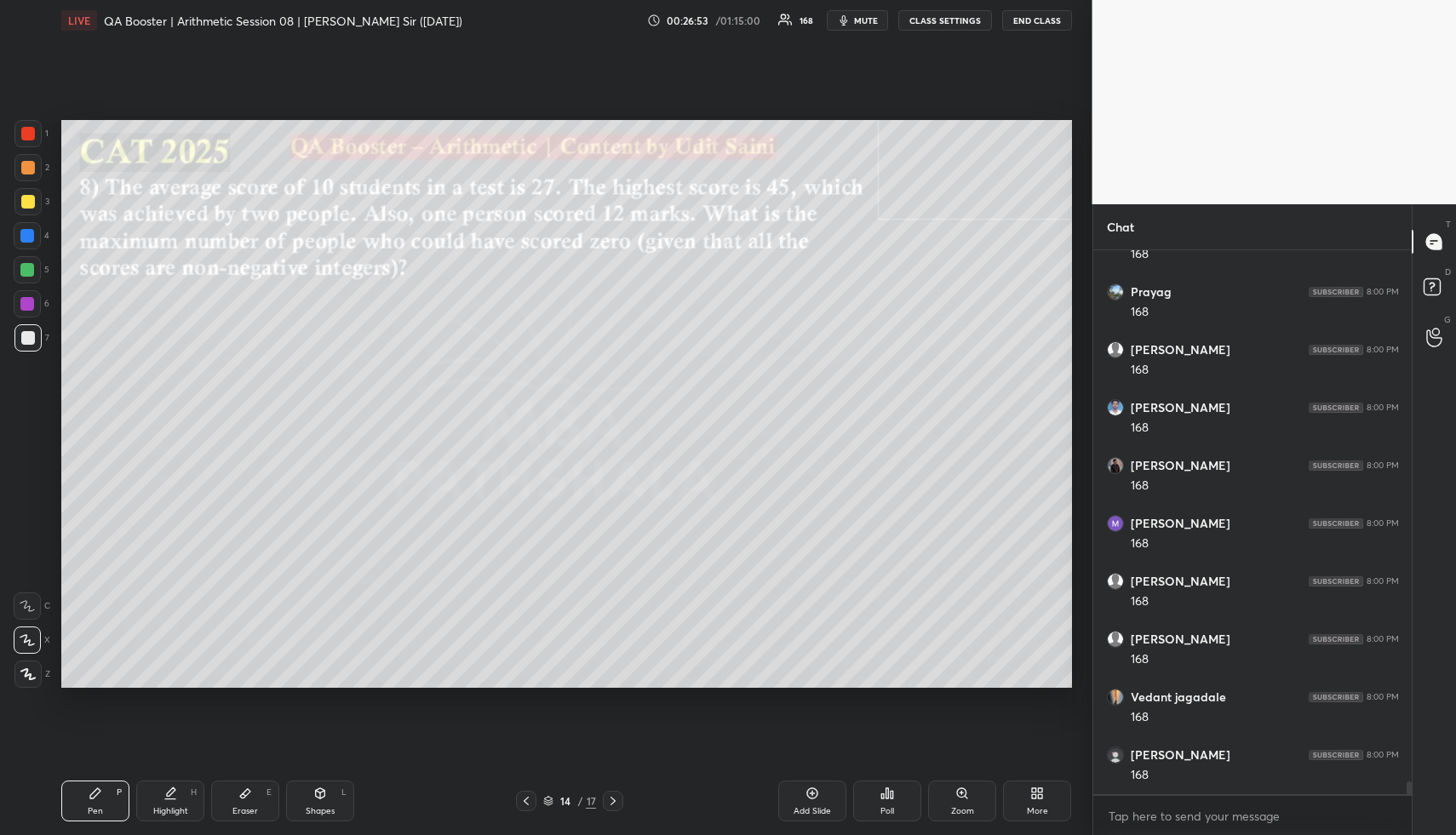
drag, startPoint x: 163, startPoint y: 799, endPoint x: 165, endPoint y: 789, distance: 10.2
click at [165, 789] on div "Highlight H" at bounding box center [170, 801] width 68 height 40
drag, startPoint x: 100, startPoint y: 801, endPoint x: 98, endPoint y: 748, distance: 53.0
click at [99, 797] on div "Pen P" at bounding box center [95, 801] width 68 height 40
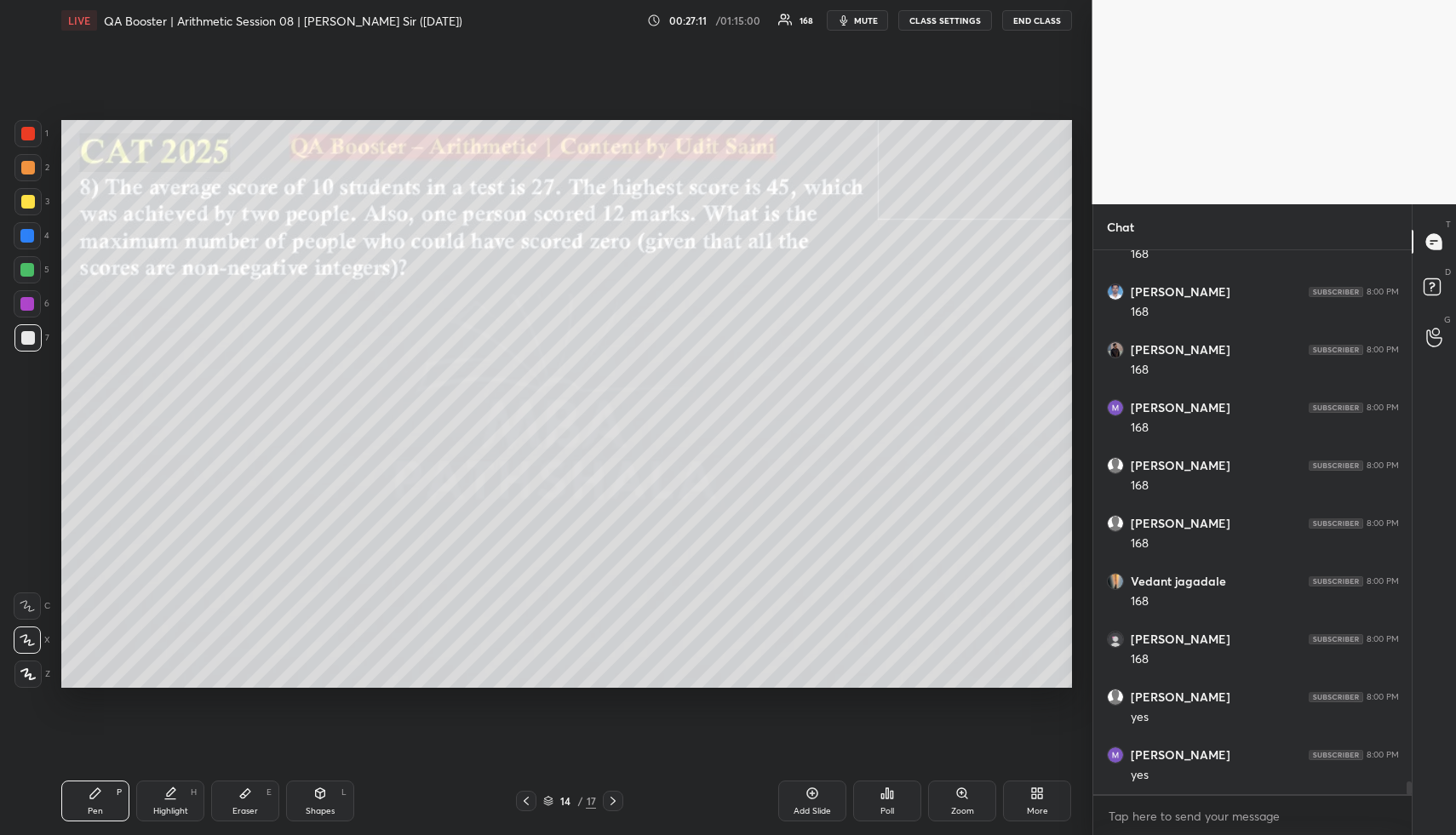
click at [32, 164] on div at bounding box center [27, 167] width 13 height 13
click at [30, 171] on div at bounding box center [27, 167] width 13 height 13
click at [31, 171] on div at bounding box center [27, 167] width 13 height 13
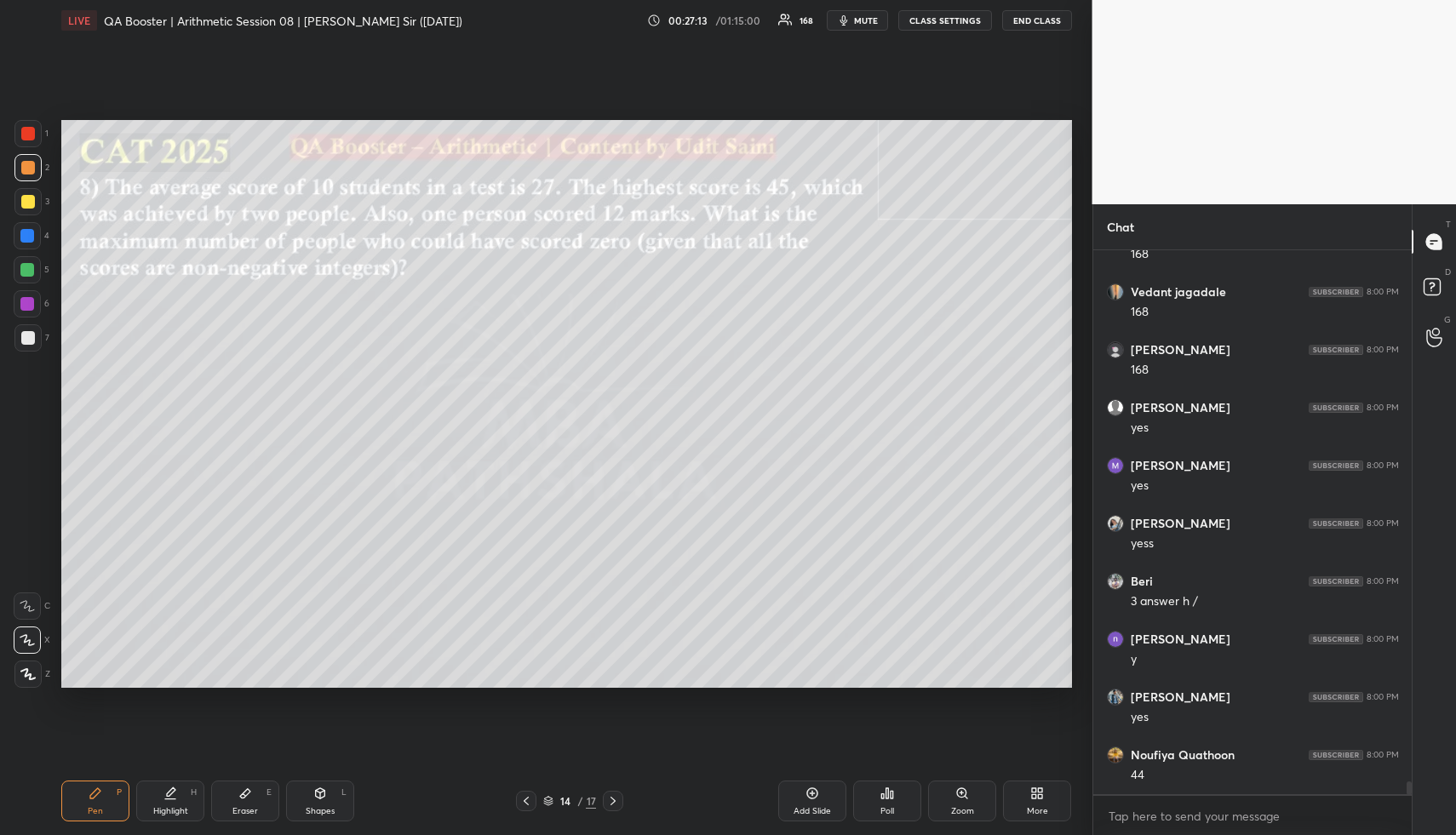
click at [31, 207] on div at bounding box center [27, 201] width 27 height 27
click at [32, 334] on div at bounding box center [27, 338] width 13 height 13
click at [33, 335] on div at bounding box center [27, 338] width 13 height 13
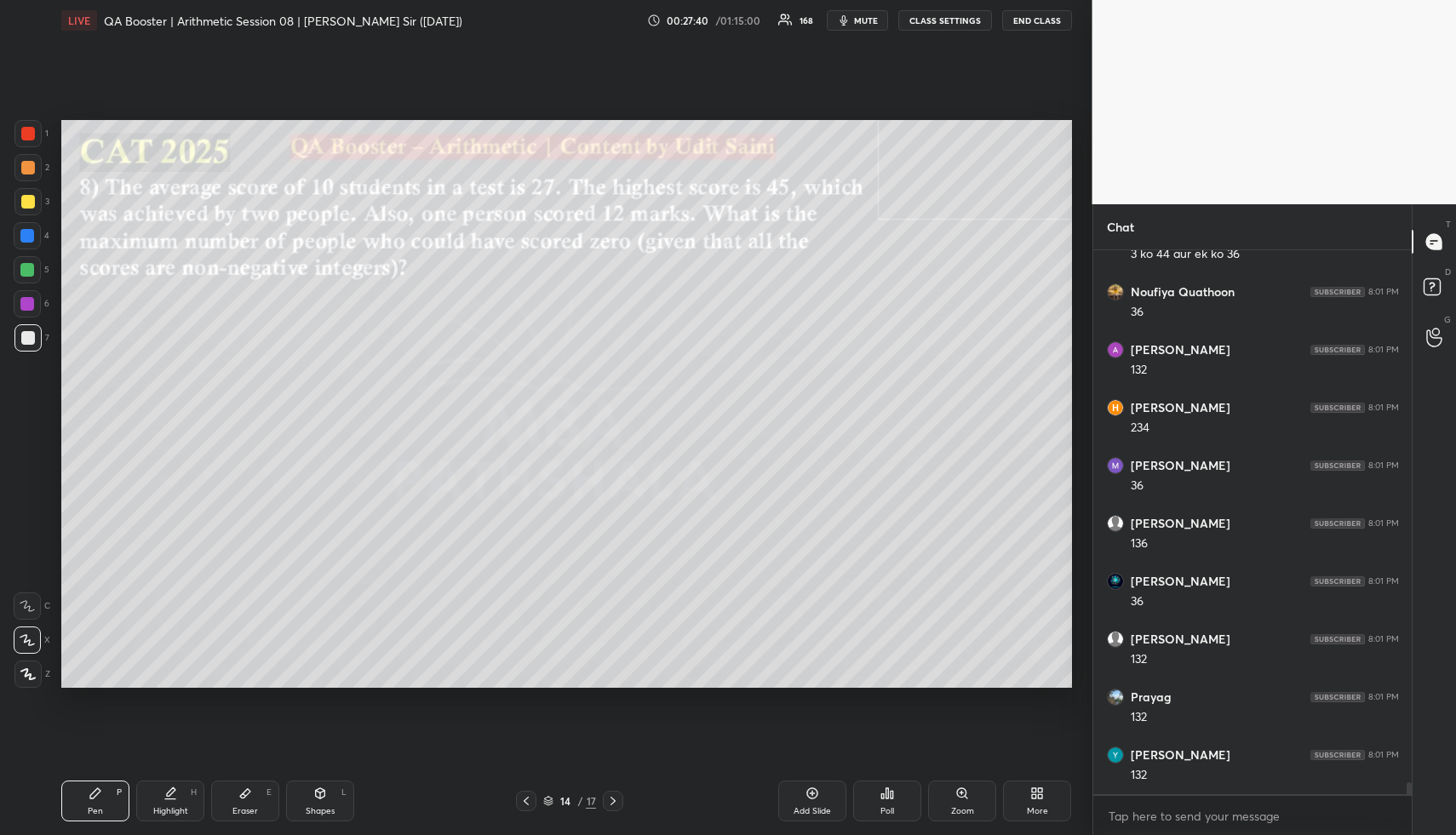
click at [181, 797] on div "Highlight H" at bounding box center [170, 801] width 68 height 40
click at [85, 804] on div "Pen P" at bounding box center [95, 801] width 68 height 40
click at [30, 235] on div at bounding box center [26, 235] width 13 height 13
click at [32, 236] on div at bounding box center [26, 235] width 13 height 13
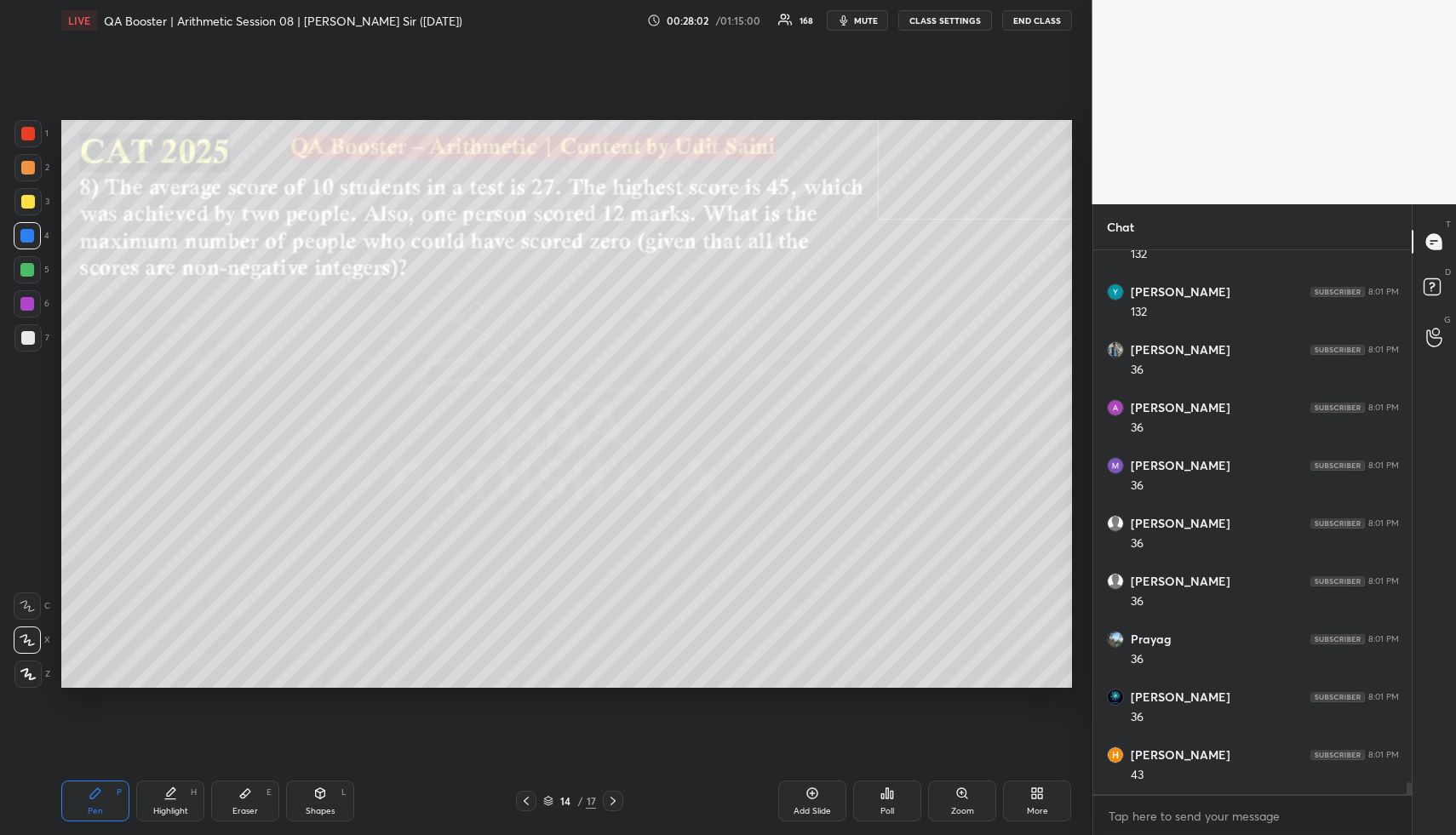
scroll to position [24142, 0]
click at [24, 235] on div at bounding box center [26, 235] width 13 height 13
click at [21, 205] on div at bounding box center [27, 201] width 27 height 27
click at [29, 206] on div at bounding box center [27, 201] width 13 height 13
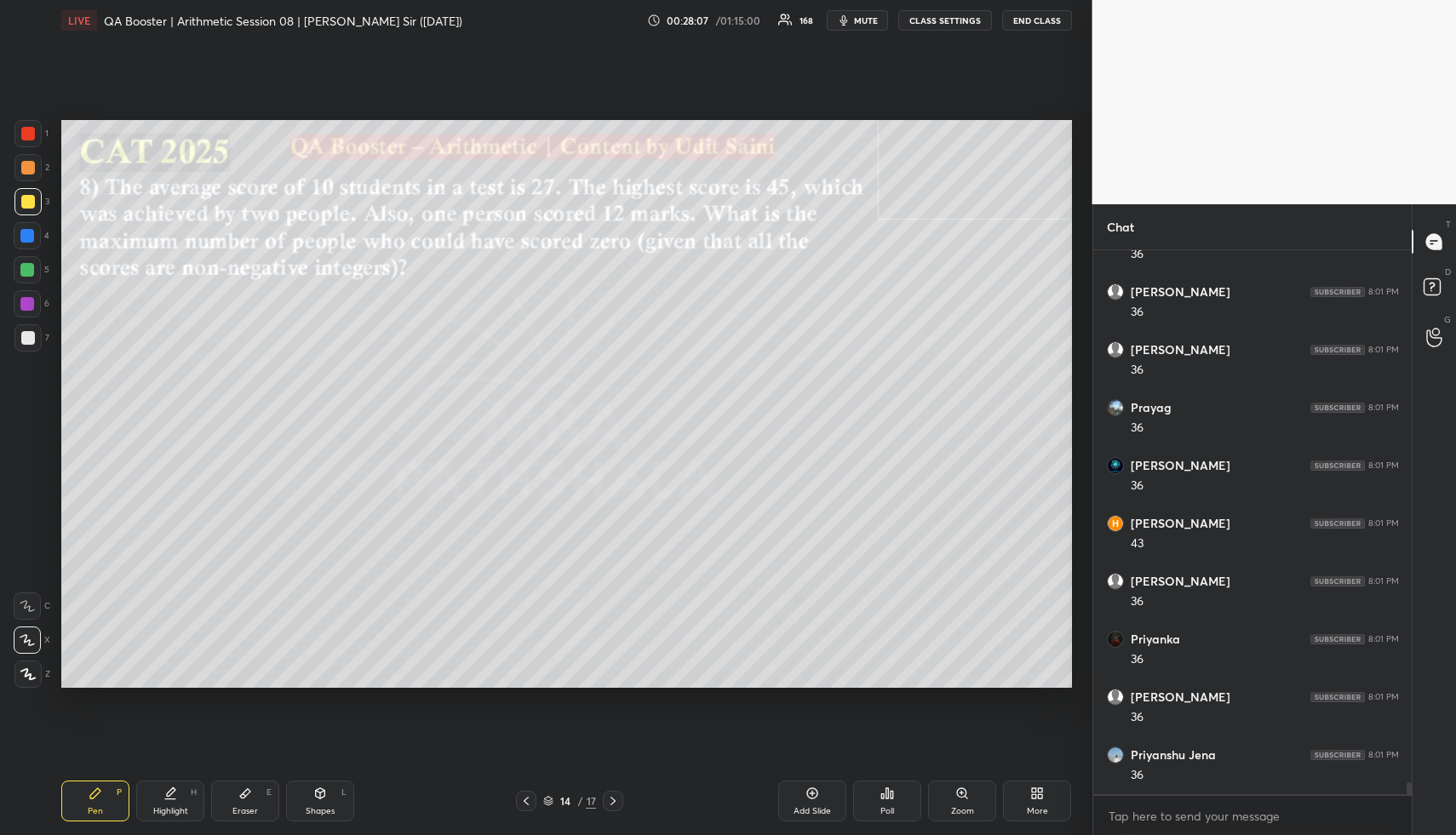
scroll to position [24374, 0]
click at [185, 795] on div "Highlight H" at bounding box center [170, 801] width 68 height 40
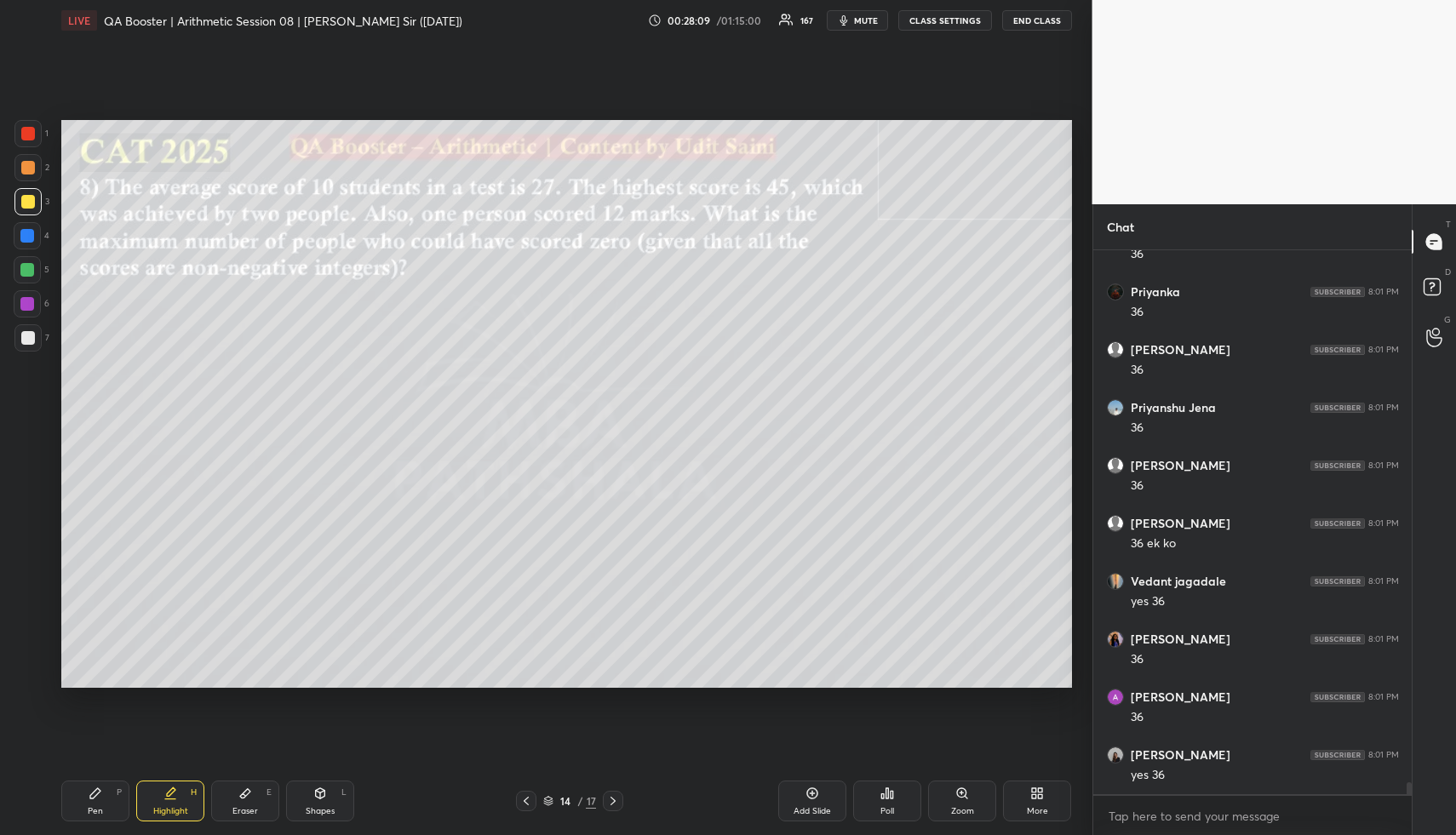
drag, startPoint x: 186, startPoint y: 794, endPoint x: 266, endPoint y: 697, distance: 125.7
click at [186, 794] on div "Highlight H" at bounding box center [170, 801] width 68 height 40
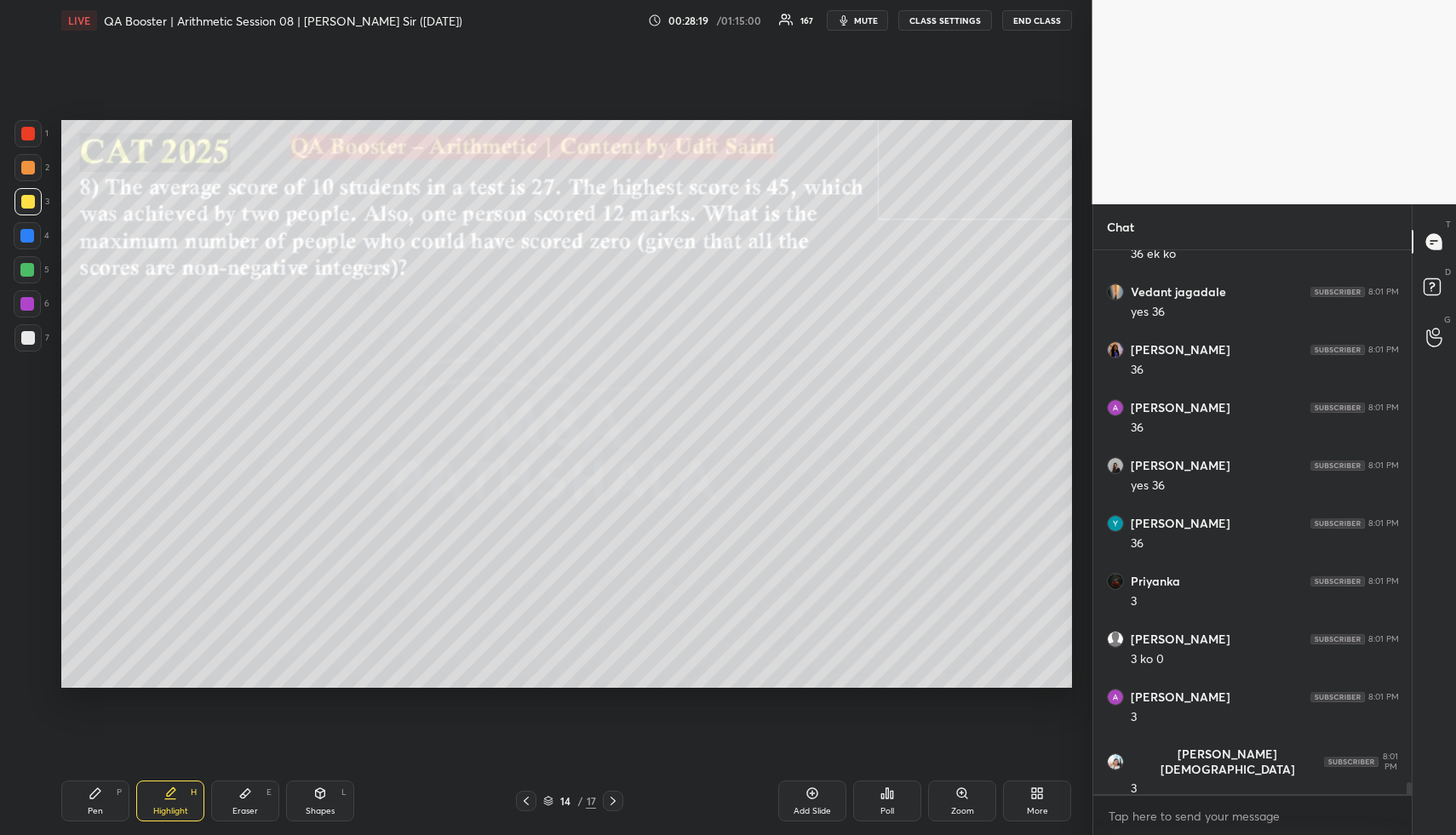
drag, startPoint x: 116, startPoint y: 800, endPoint x: 113, endPoint y: 788, distance: 12.4
click at [115, 797] on div "Pen P" at bounding box center [95, 801] width 68 height 40
click at [33, 235] on div at bounding box center [26, 236] width 27 height 27
click at [750, 701] on div "Setting up your live class Poll for secs No correct answer Start poll" at bounding box center [566, 403] width 1024 height 726
click at [176, 802] on div "Highlight H" at bounding box center [170, 801] width 68 height 40
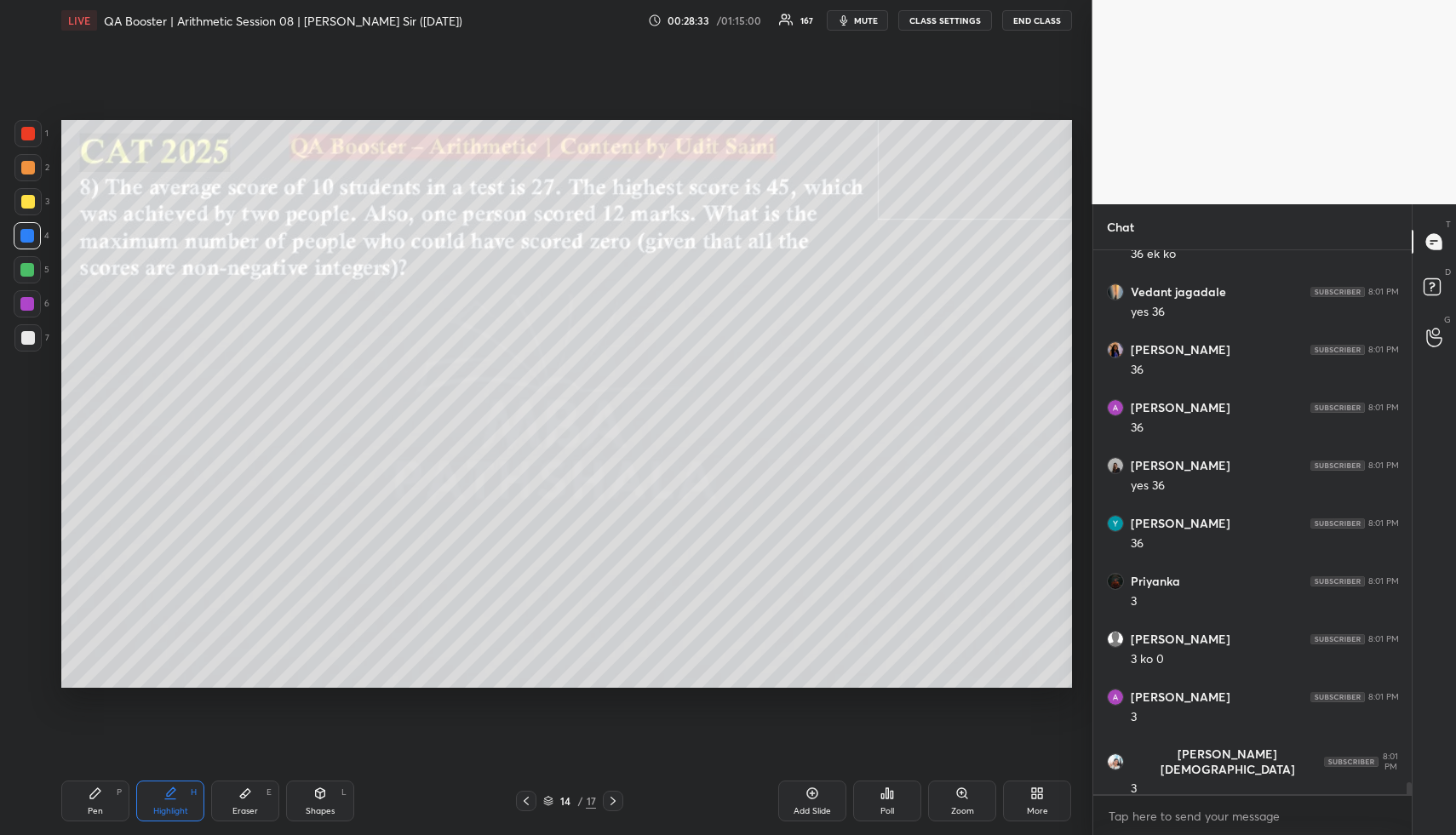
scroll to position [25010, 0]
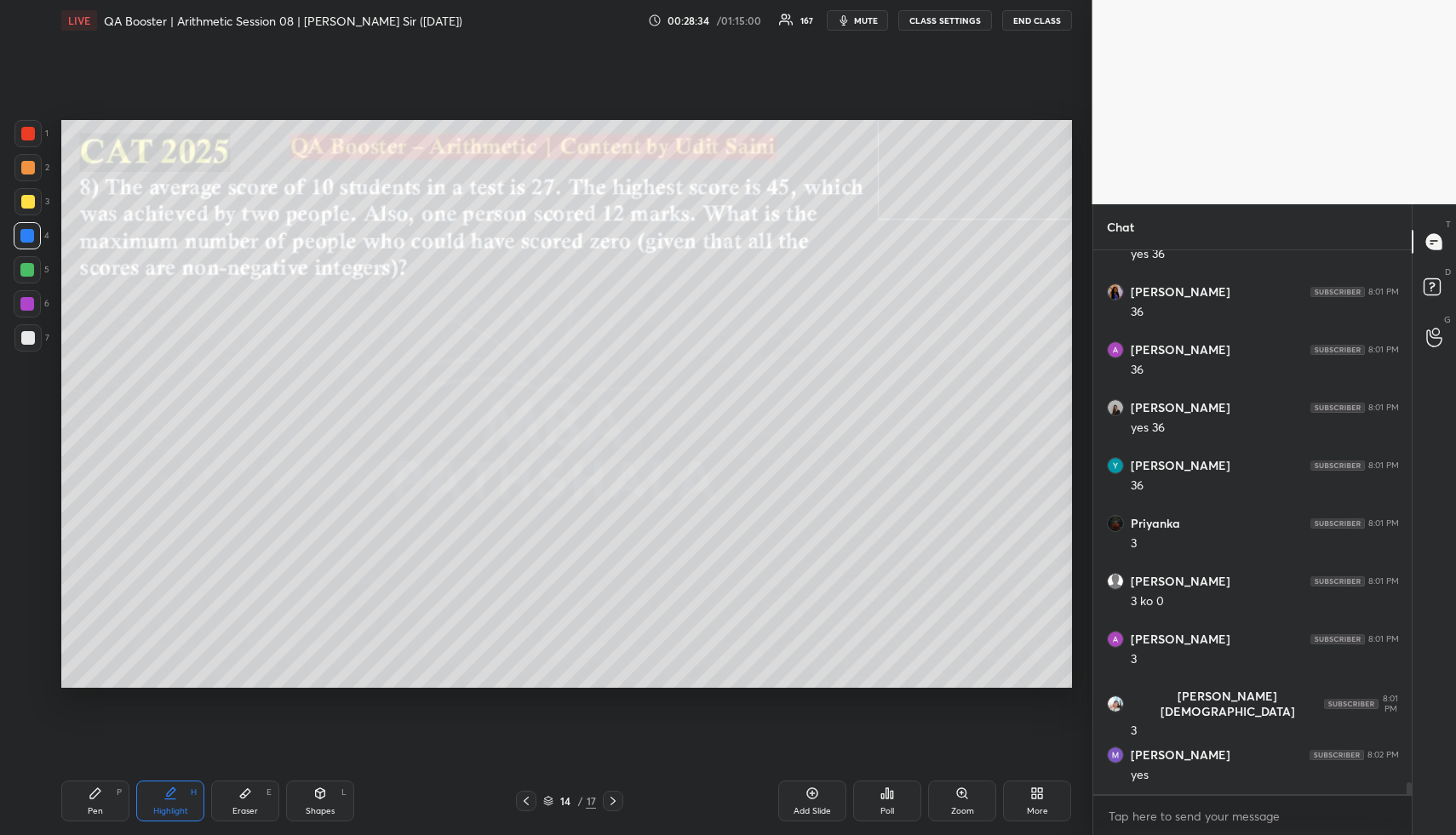
drag, startPoint x: 159, startPoint y: 802, endPoint x: 181, endPoint y: 740, distance: 65.8
click at [157, 798] on div "Highlight H" at bounding box center [170, 801] width 68 height 40
click at [83, 799] on div "Pen P" at bounding box center [95, 801] width 68 height 40
drag, startPoint x: 89, startPoint y: 802, endPoint x: 89, endPoint y: 715, distance: 87.0
click at [89, 797] on div "Pen P" at bounding box center [95, 801] width 68 height 40
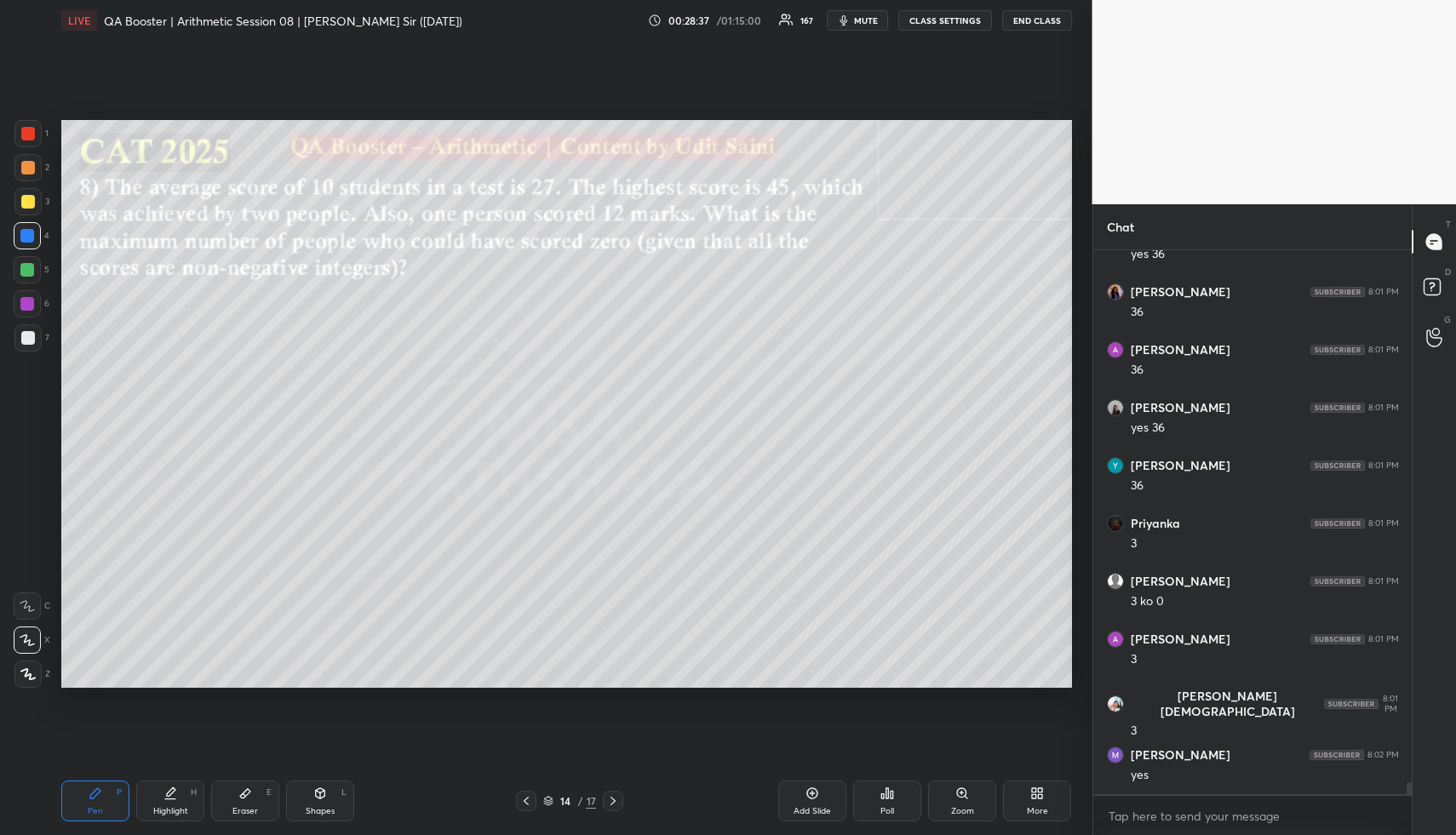
click at [23, 272] on div at bounding box center [26, 269] width 13 height 13
drag, startPoint x: 25, startPoint y: 271, endPoint x: 32, endPoint y: 283, distance: 13.9
click at [26, 273] on div at bounding box center [26, 269] width 13 height 13
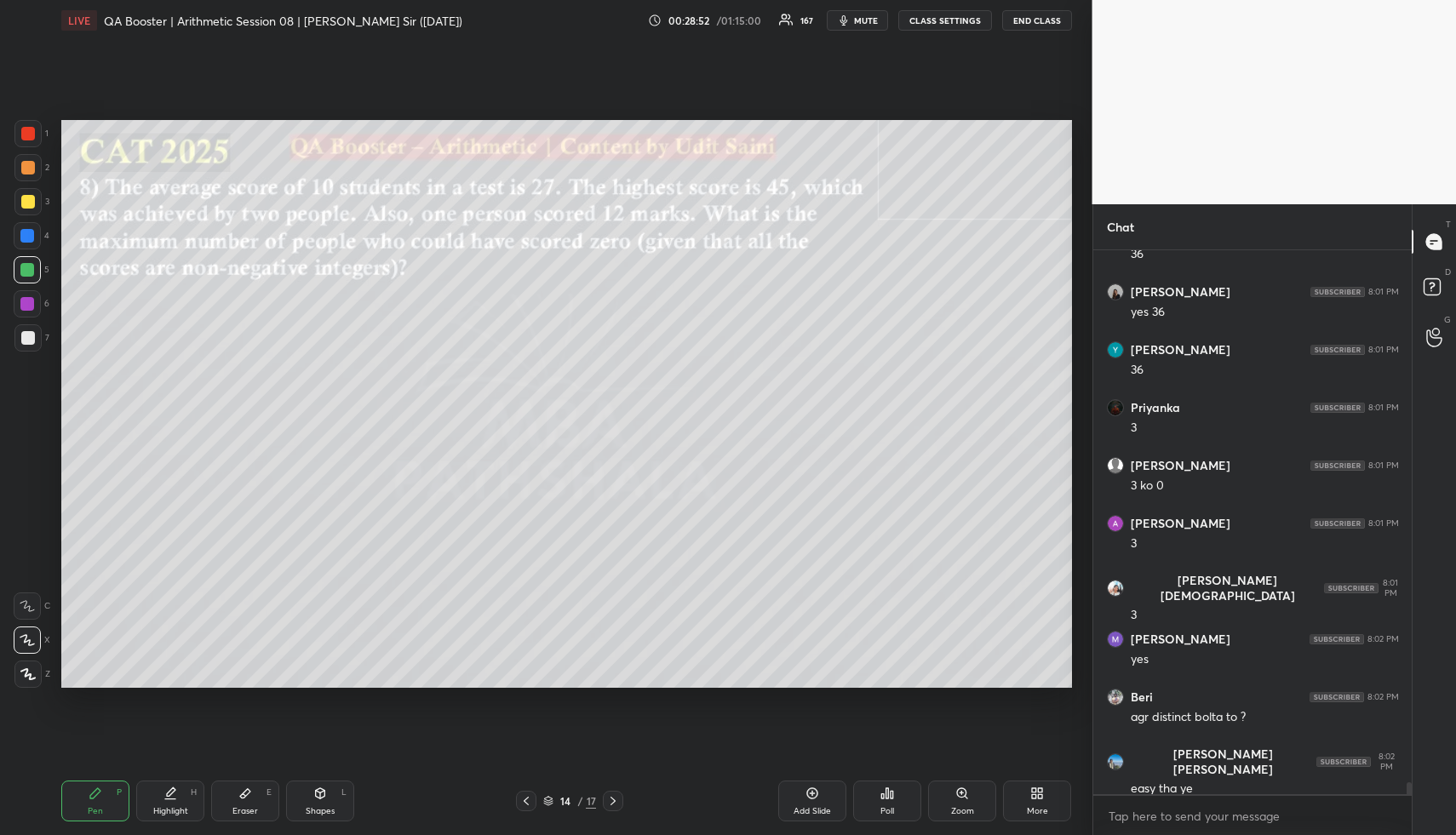
scroll to position [25184, 0]
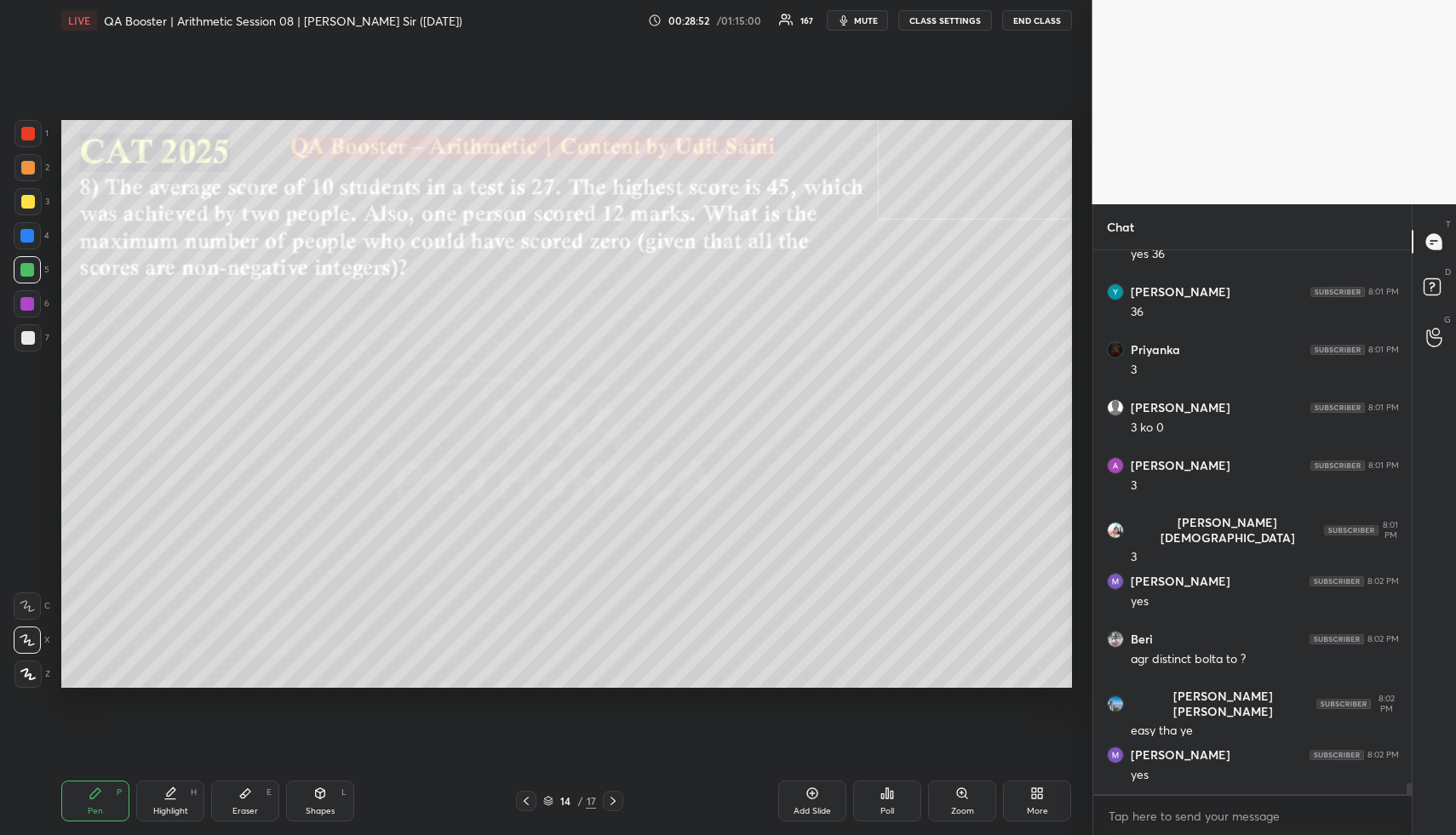
click at [30, 235] on div at bounding box center [26, 235] width 13 height 13
click at [40, 235] on div "4" at bounding box center [31, 236] width 36 height 27
click at [24, 245] on div at bounding box center [26, 236] width 27 height 27
drag, startPoint x: 28, startPoint y: 233, endPoint x: 39, endPoint y: 230, distance: 11.4
click at [26, 232] on div at bounding box center [26, 235] width 13 height 13
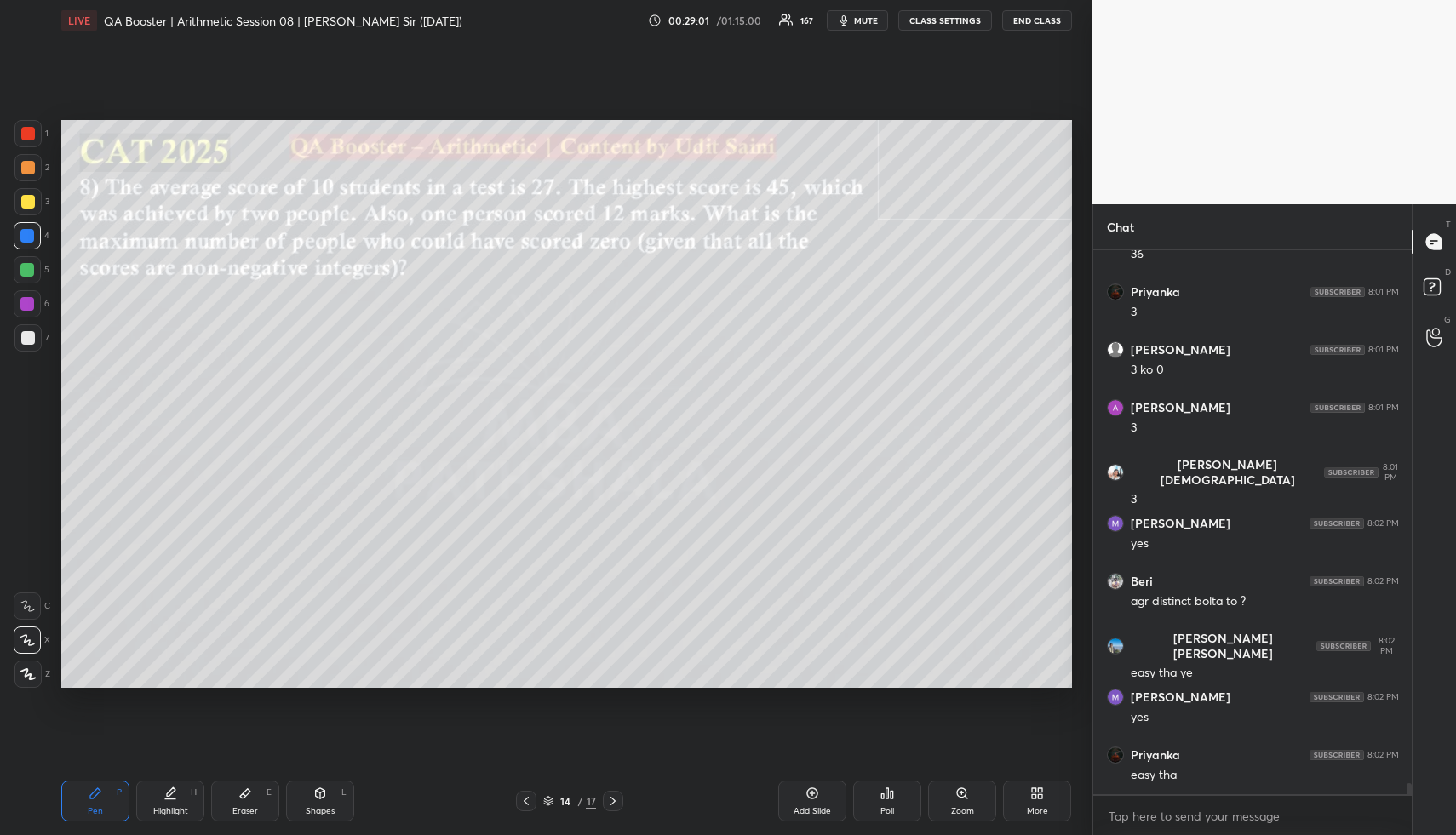
scroll to position [25315, 0]
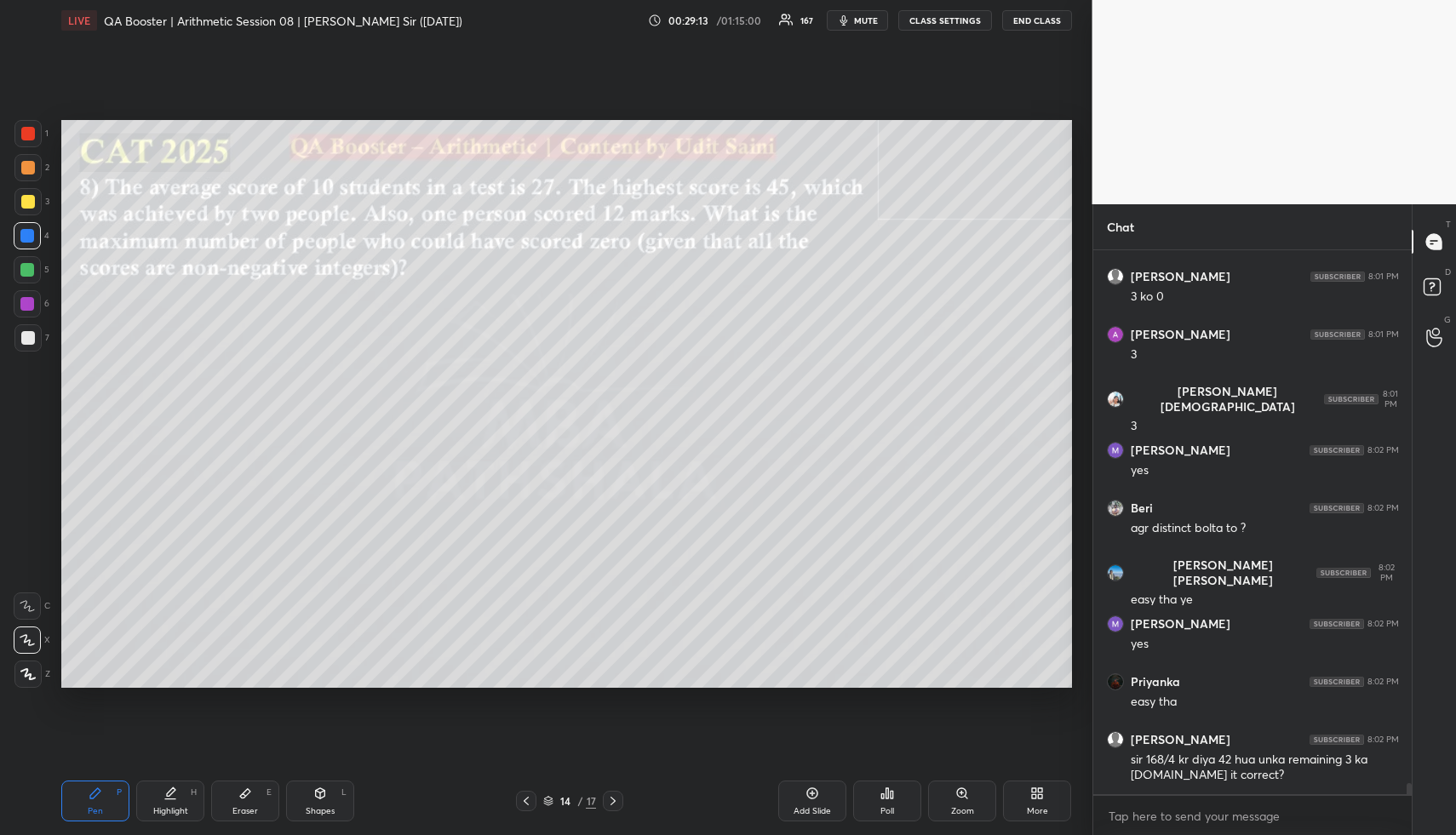
drag, startPoint x: 177, startPoint y: 805, endPoint x: 170, endPoint y: 794, distance: 13.0
click at [171, 799] on div "Highlight H" at bounding box center [170, 801] width 68 height 40
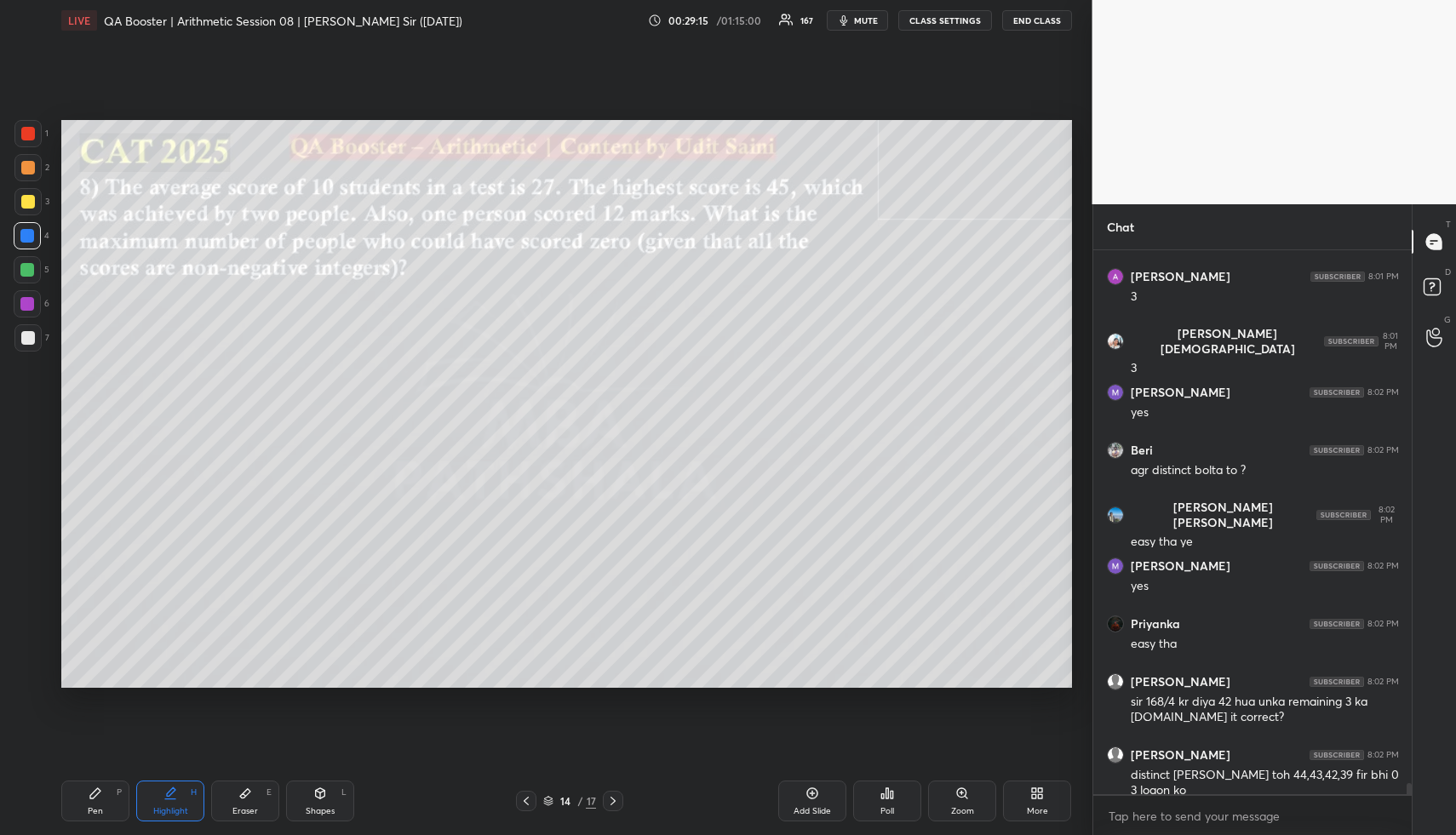
scroll to position [25431, 0]
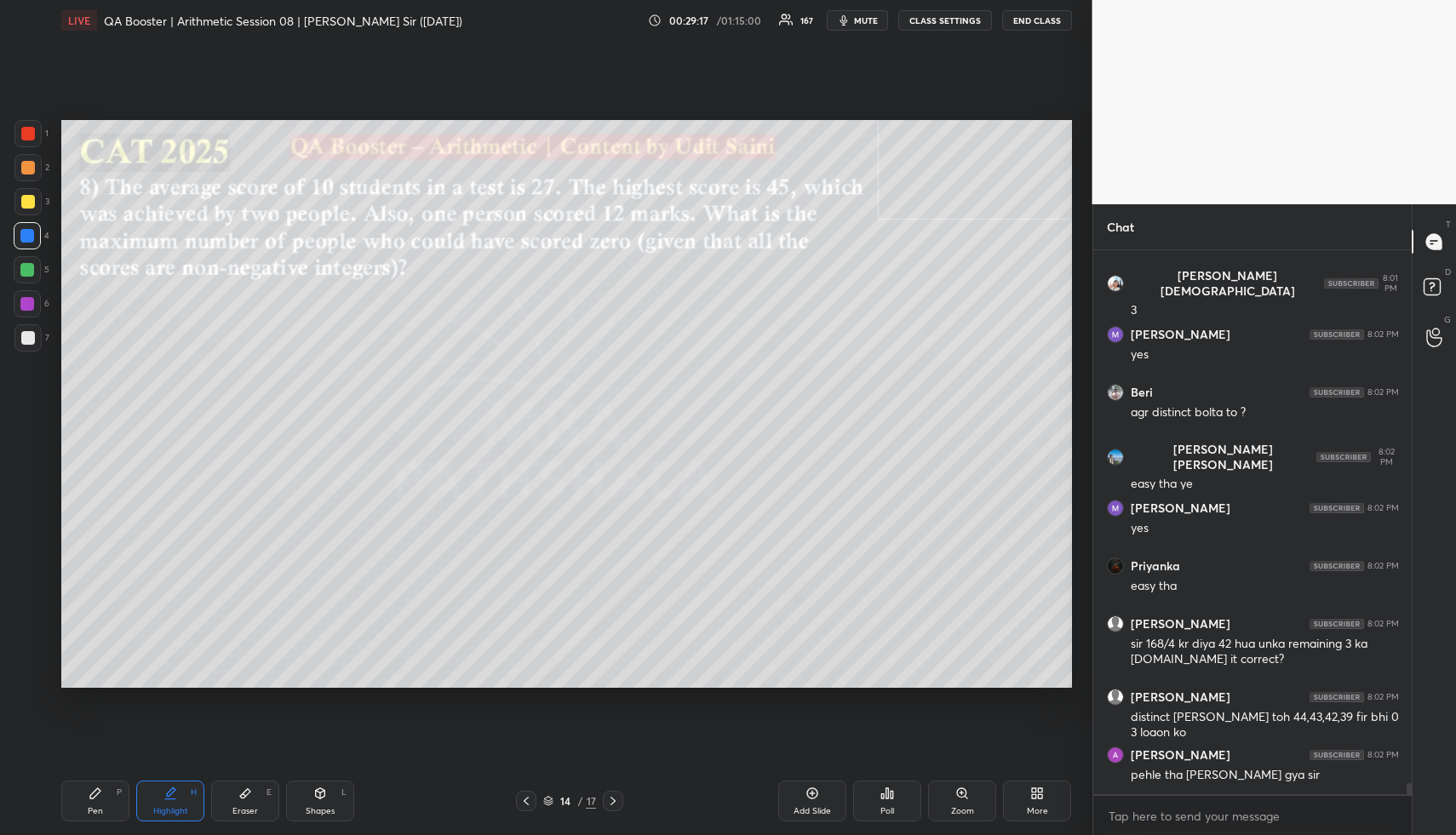
drag, startPoint x: 109, startPoint y: 803, endPoint x: 98, endPoint y: 759, distance: 45.4
click at [101, 798] on div "Pen P" at bounding box center [95, 801] width 68 height 40
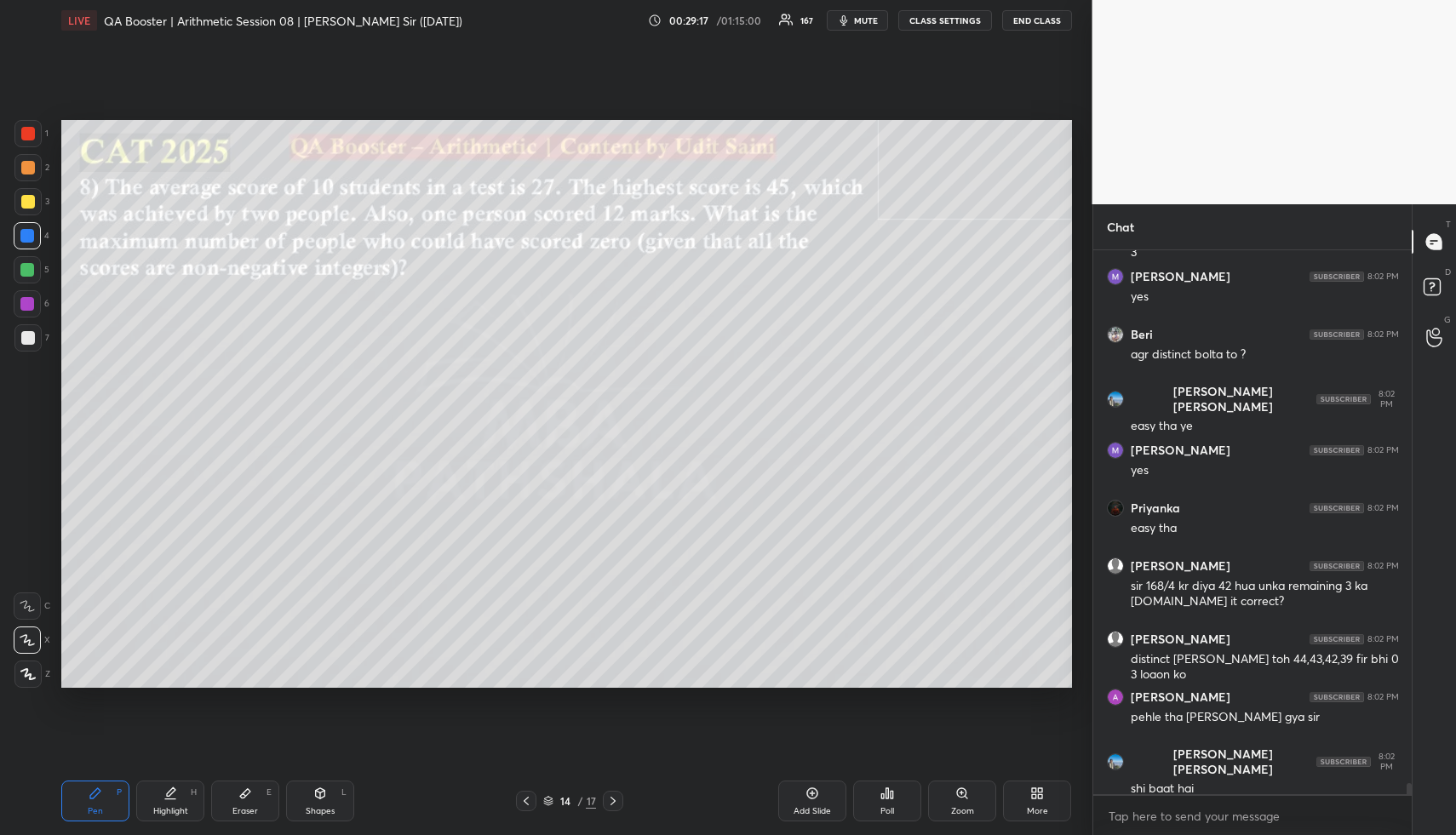
click at [15, 271] on div at bounding box center [26, 269] width 27 height 27
click at [21, 279] on div at bounding box center [26, 269] width 27 height 27
click at [33, 136] on div at bounding box center [27, 133] width 13 height 13
click at [323, 804] on div "Shapes L" at bounding box center [319, 801] width 68 height 40
click at [323, 802] on div "Shapes L" at bounding box center [319, 801] width 68 height 40
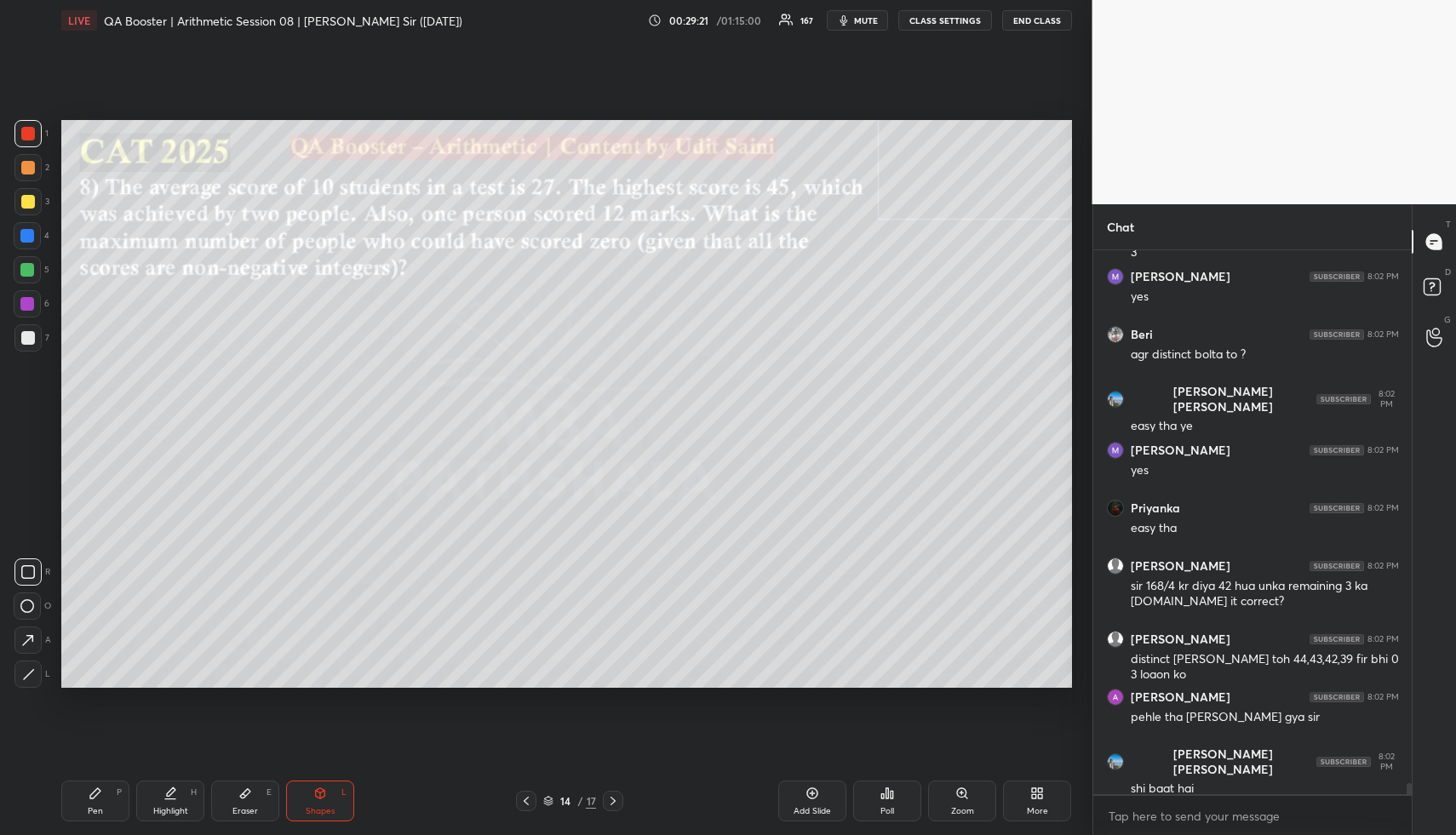
click at [25, 674] on icon at bounding box center [28, 674] width 13 height 13
click at [89, 804] on div "Pen P" at bounding box center [95, 801] width 68 height 40
drag, startPoint x: 94, startPoint y: 802, endPoint x: 98, endPoint y: 705, distance: 97.1
click at [93, 793] on div "Pen P" at bounding box center [95, 801] width 68 height 40
click at [24, 177] on div at bounding box center [27, 167] width 27 height 27
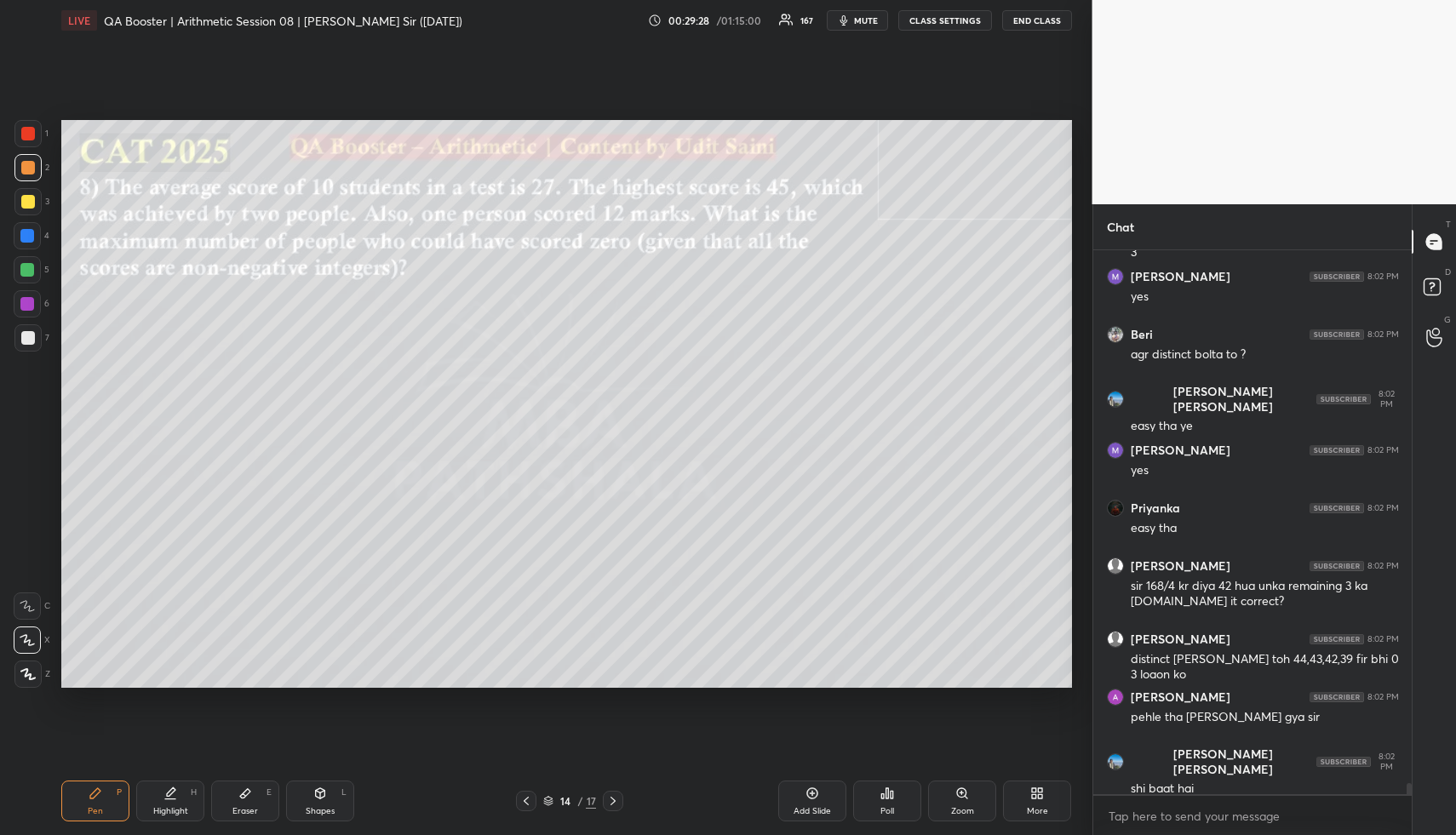
click at [28, 273] on div at bounding box center [26, 269] width 13 height 13
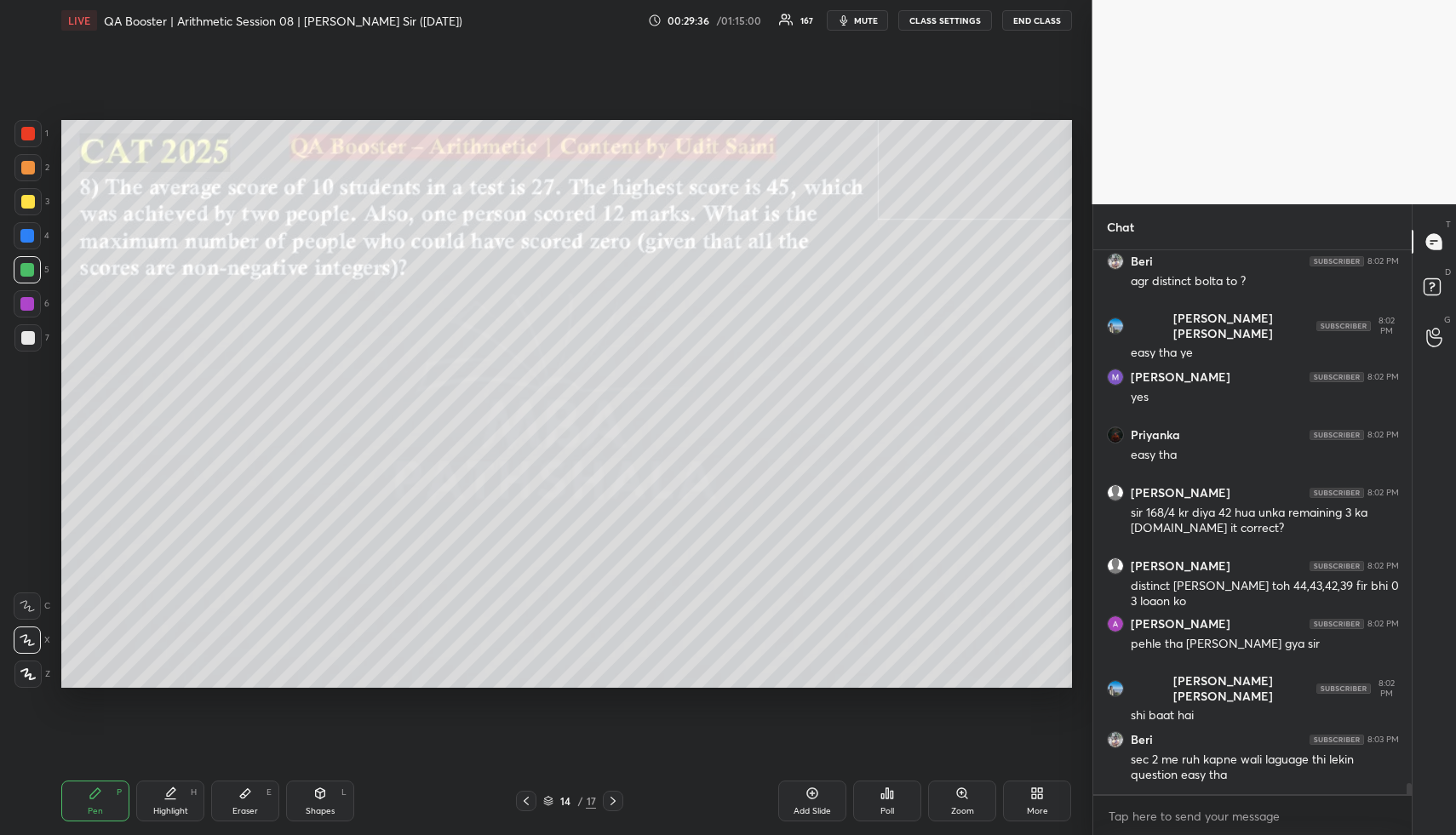
click at [189, 803] on div "Highlight H" at bounding box center [170, 801] width 68 height 40
click at [234, 812] on div "Eraser" at bounding box center [244, 811] width 25 height 9
drag, startPoint x: 172, startPoint y: 799, endPoint x: 193, endPoint y: 774, distance: 32.6
click at [175, 796] on div "Highlight H" at bounding box center [170, 801] width 68 height 40
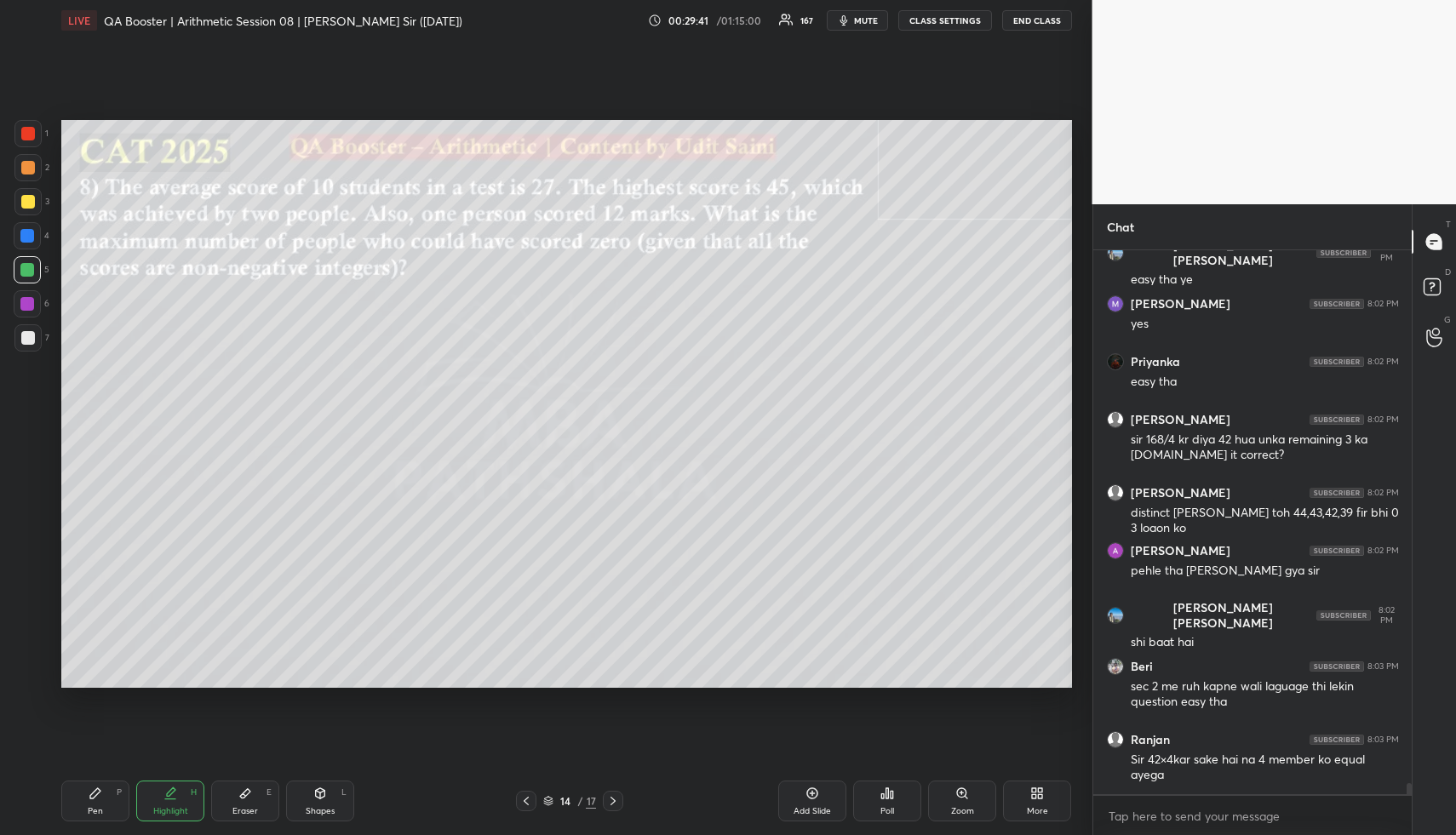
scroll to position [25693, 0]
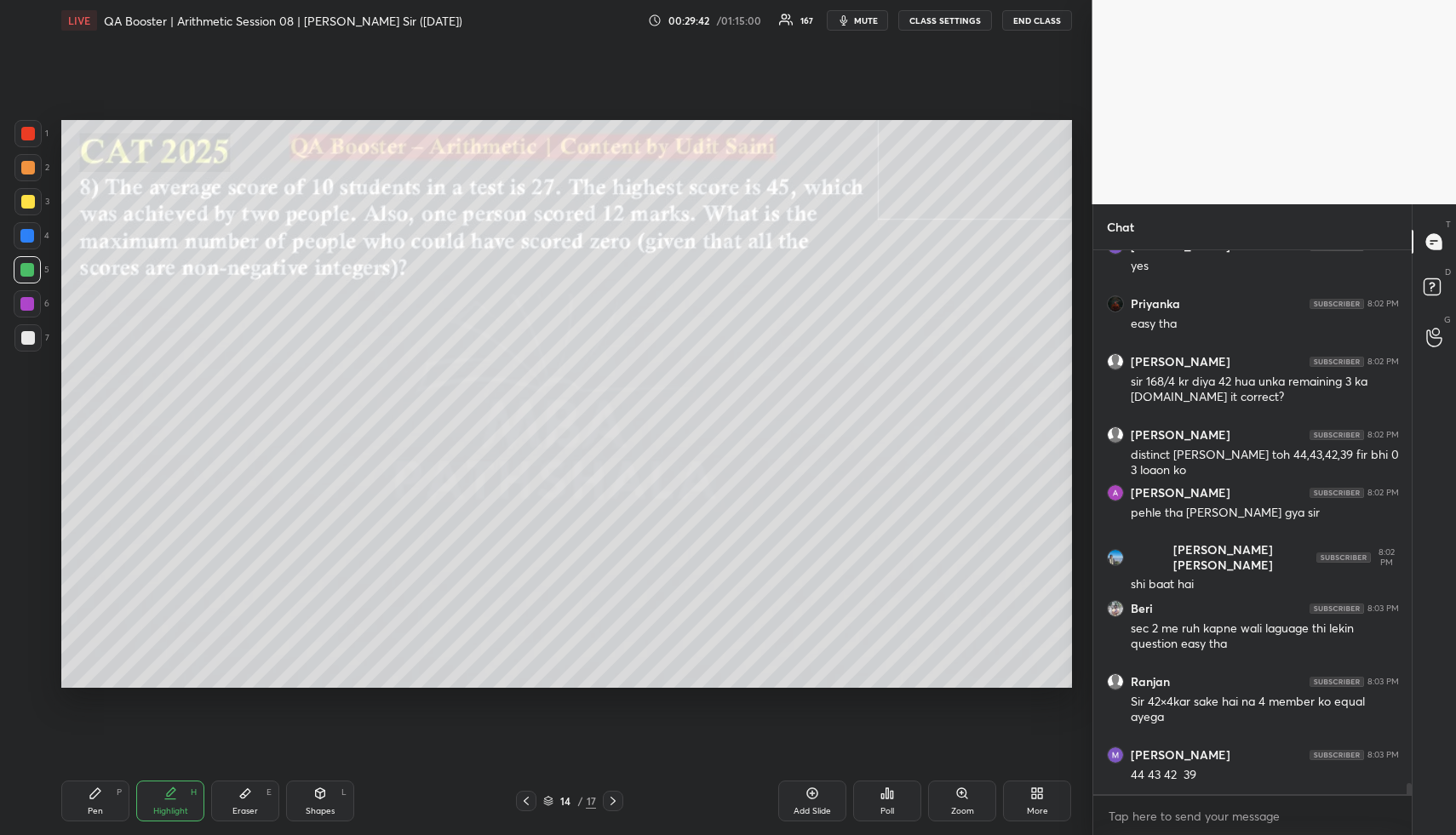
click at [98, 797] on div "Pen P" at bounding box center [95, 801] width 68 height 40
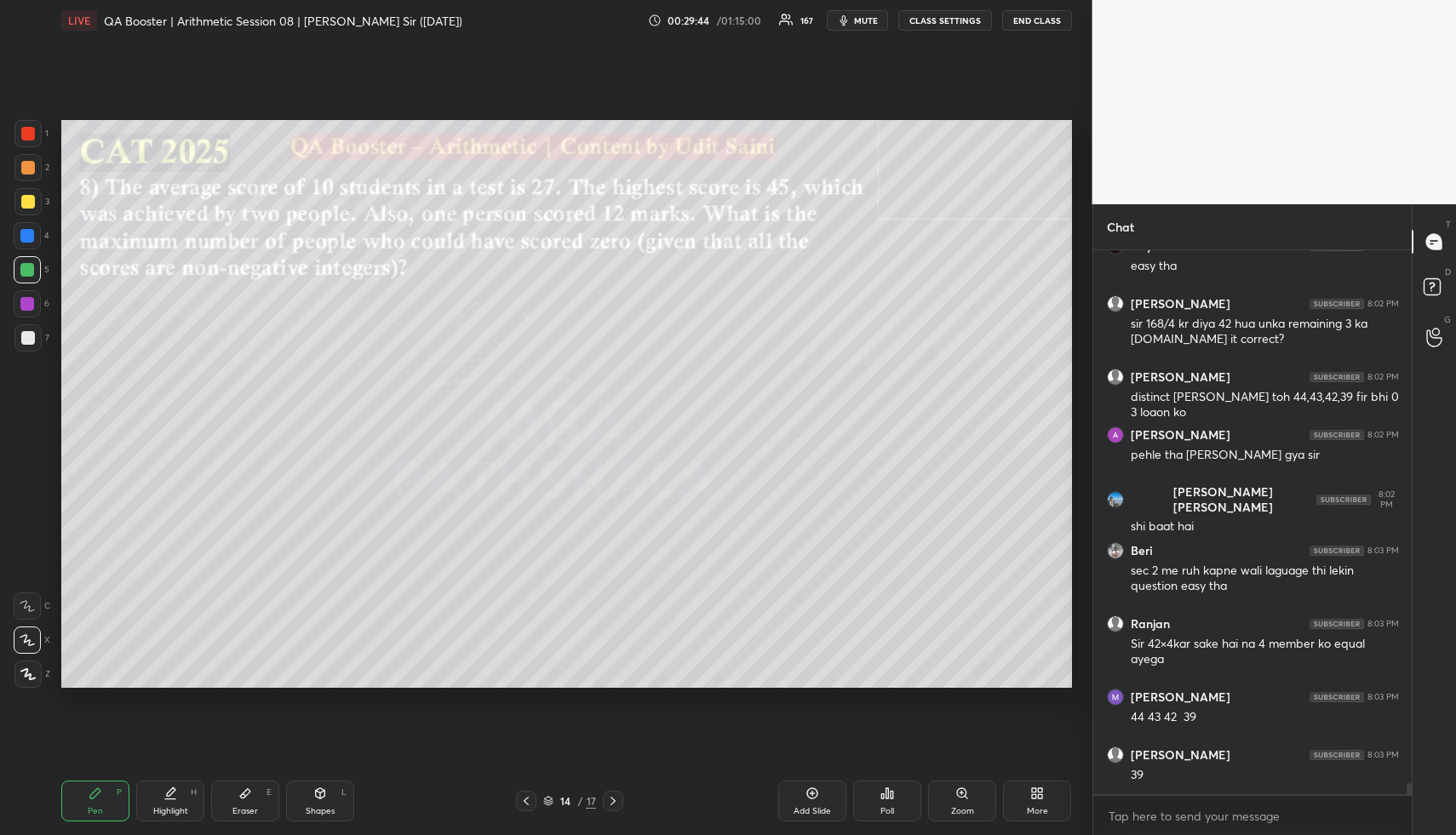
drag, startPoint x: 103, startPoint y: 804, endPoint x: 247, endPoint y: 704, distance: 175.3
click at [108, 801] on div "Pen P" at bounding box center [95, 801] width 68 height 40
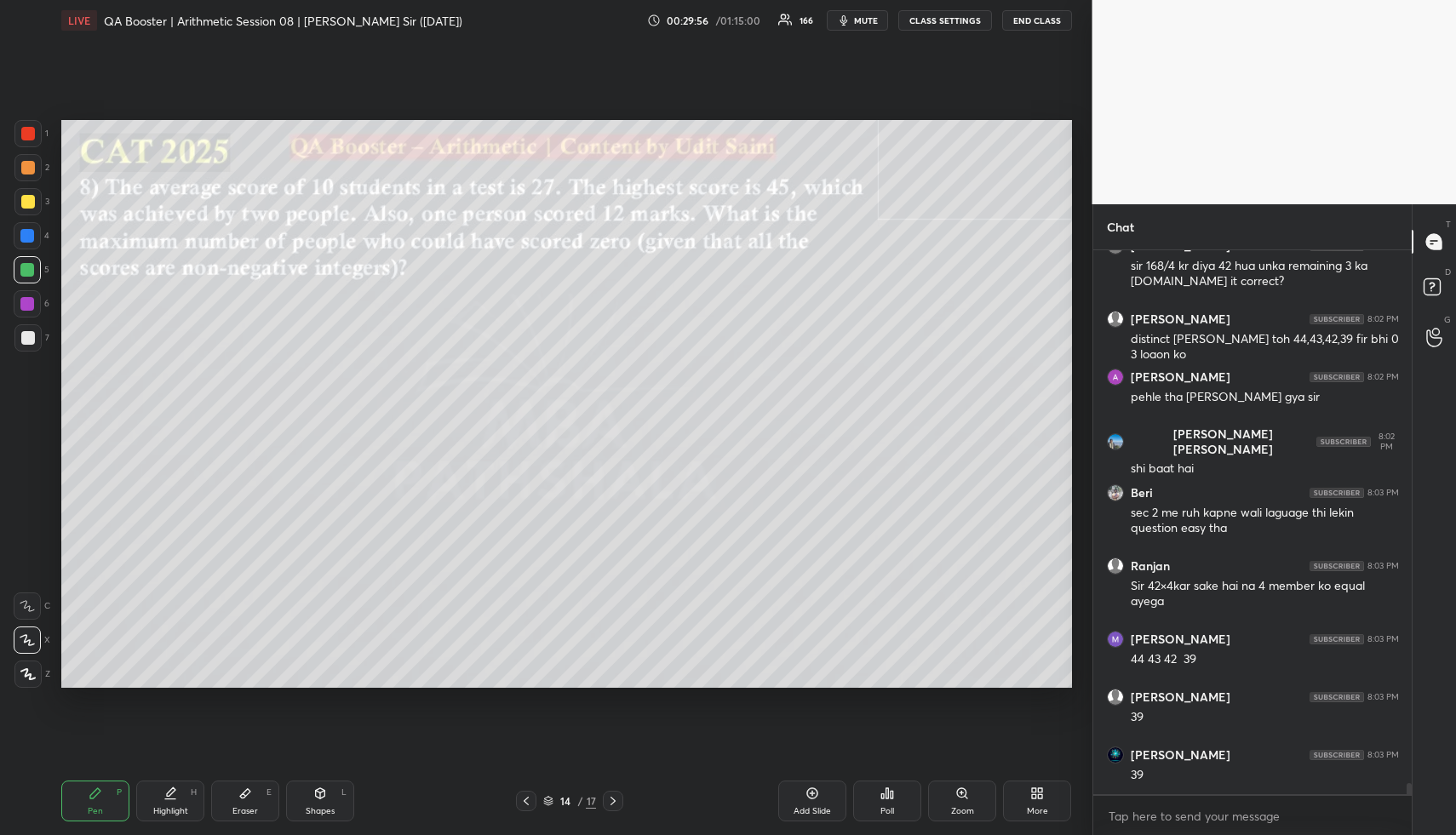
drag, startPoint x: 185, startPoint y: 801, endPoint x: 191, endPoint y: 780, distance: 21.8
click at [181, 799] on div "Highlight H" at bounding box center [170, 801] width 68 height 40
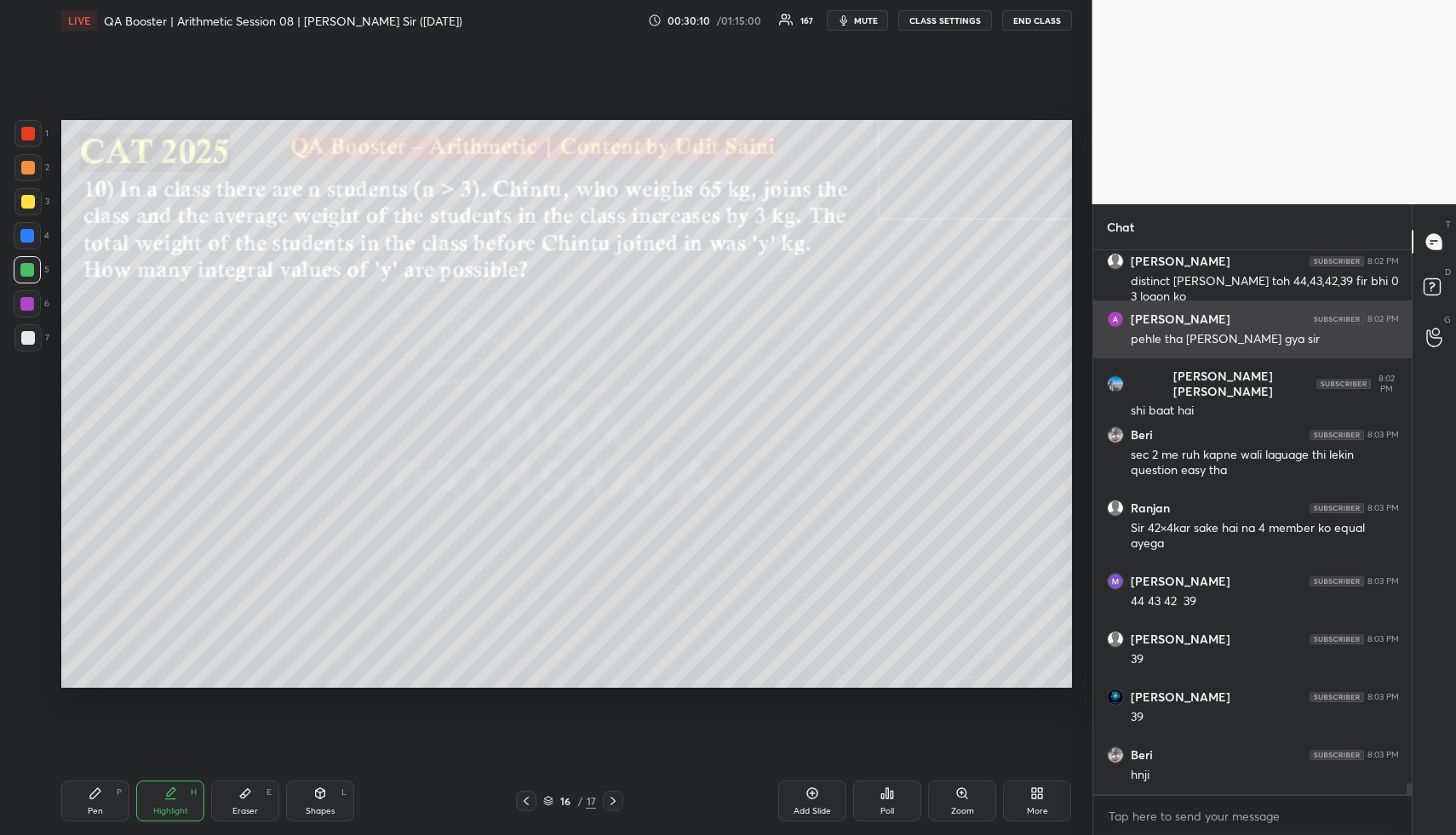
scroll to position [25925, 0]
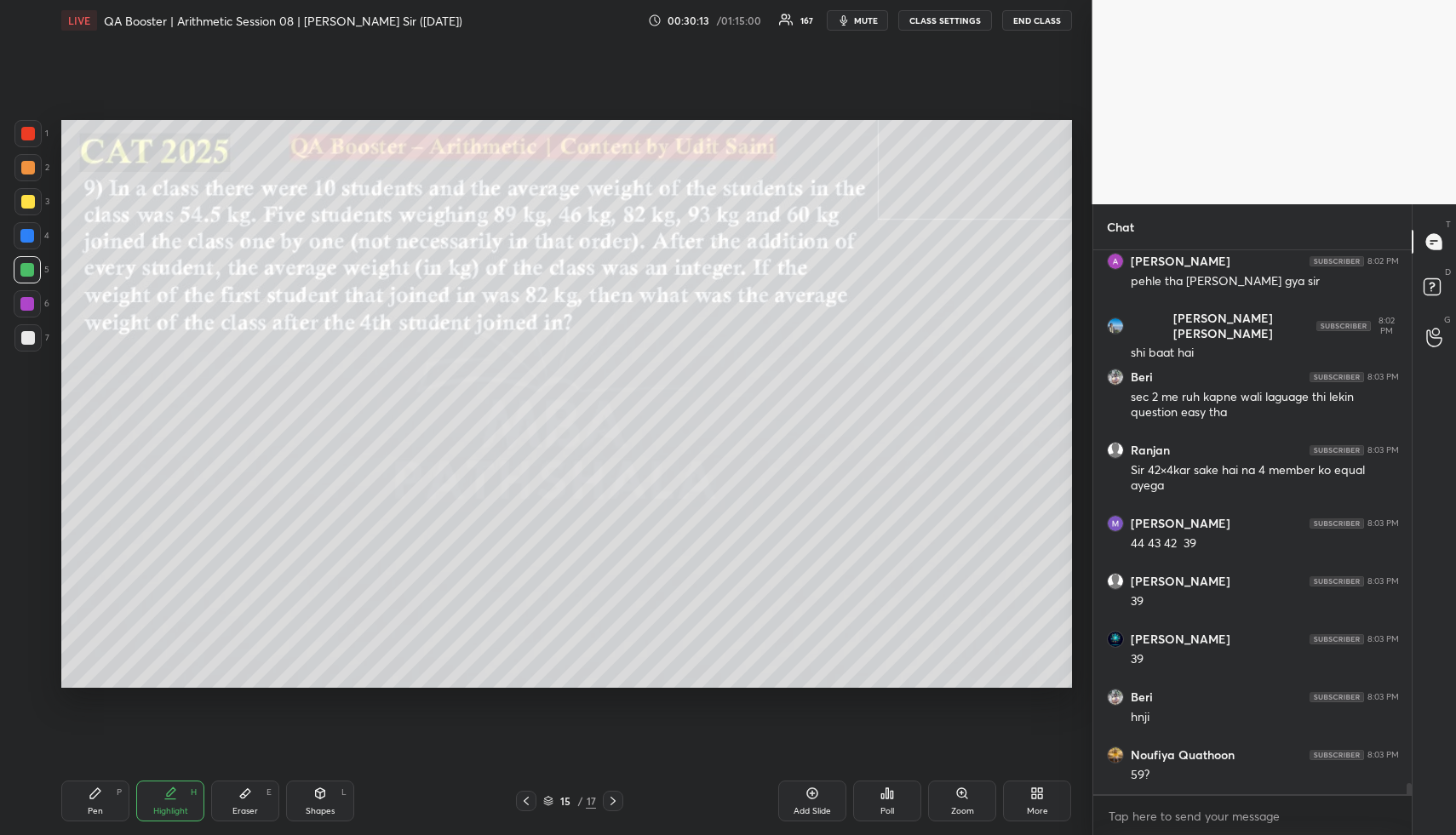
drag, startPoint x: 322, startPoint y: 795, endPoint x: 303, endPoint y: 714, distance: 83.2
click at [318, 795] on icon at bounding box center [319, 793] width 13 height 13
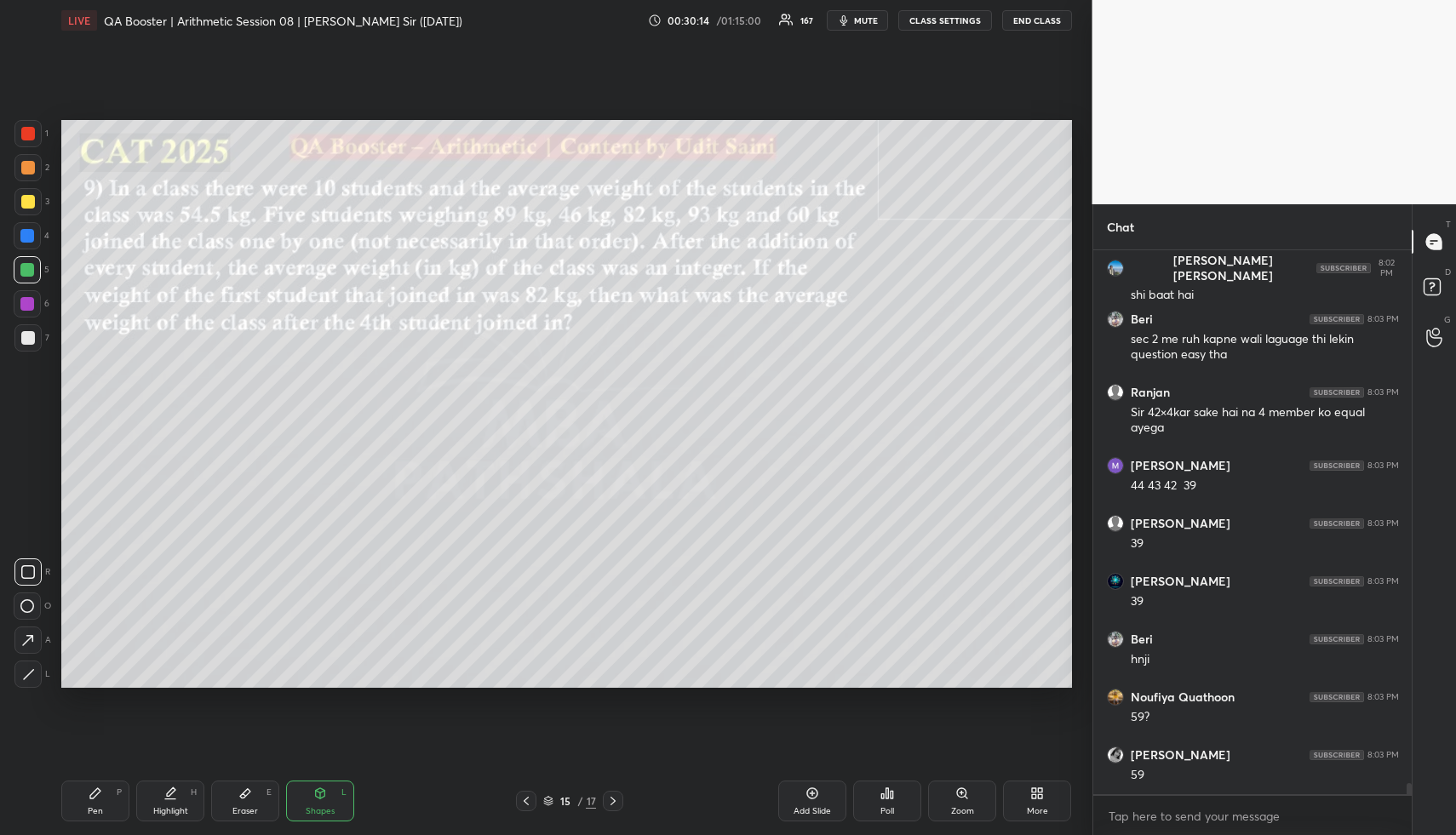
click at [22, 156] on div at bounding box center [27, 167] width 27 height 27
click at [29, 162] on div at bounding box center [27, 167] width 27 height 27
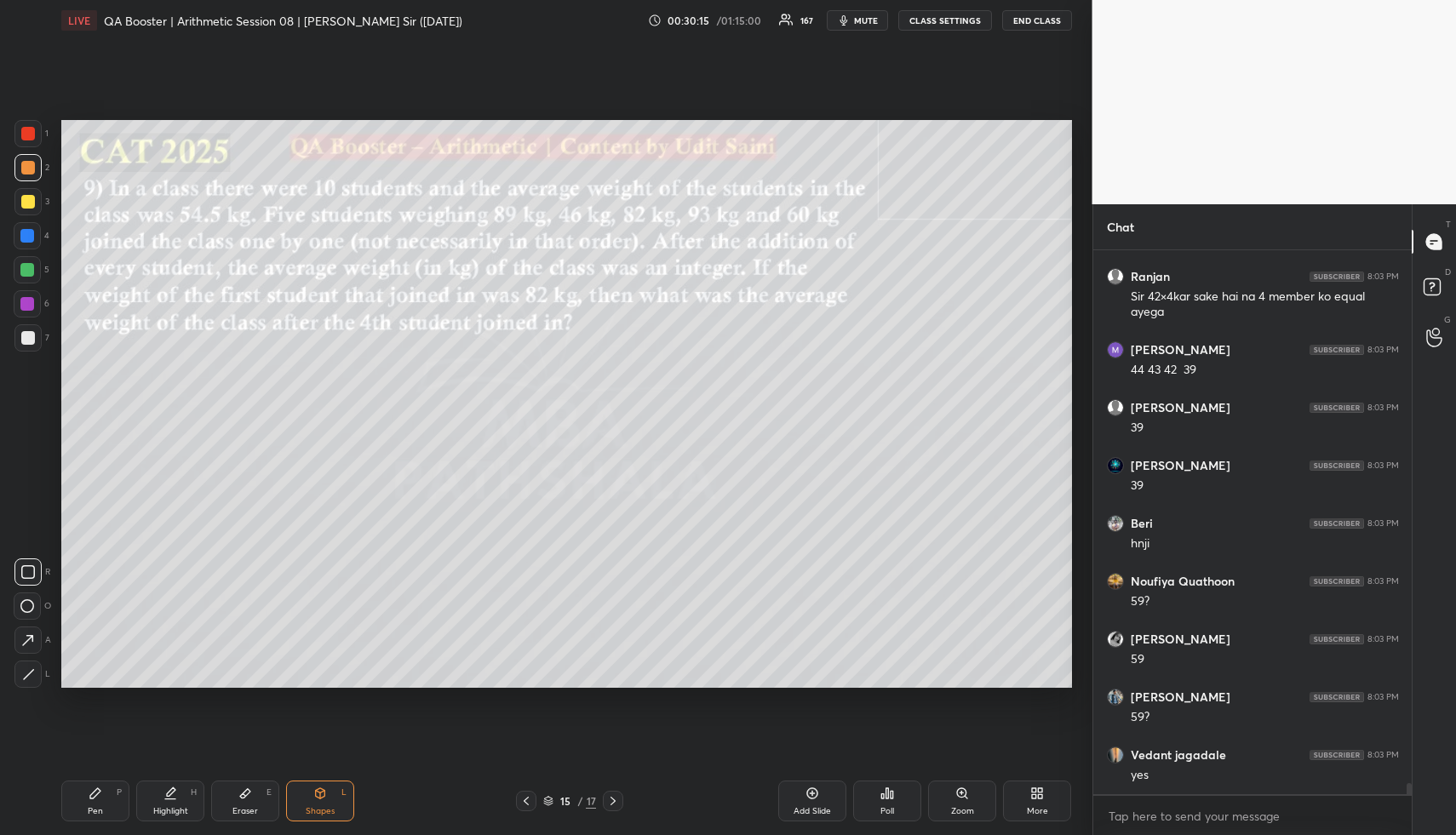
scroll to position [26156, 0]
drag, startPoint x: 190, startPoint y: 780, endPoint x: 183, endPoint y: 792, distance: 13.9
click at [186, 783] on div "Pen P Highlight H Eraser E Shapes L 15 / 17 Add Slide Poll Zoom More" at bounding box center [566, 801] width 1010 height 68
drag, startPoint x: 183, startPoint y: 792, endPoint x: 190, endPoint y: 784, distance: 10.6
click at [181, 793] on div "Highlight H" at bounding box center [170, 801] width 68 height 40
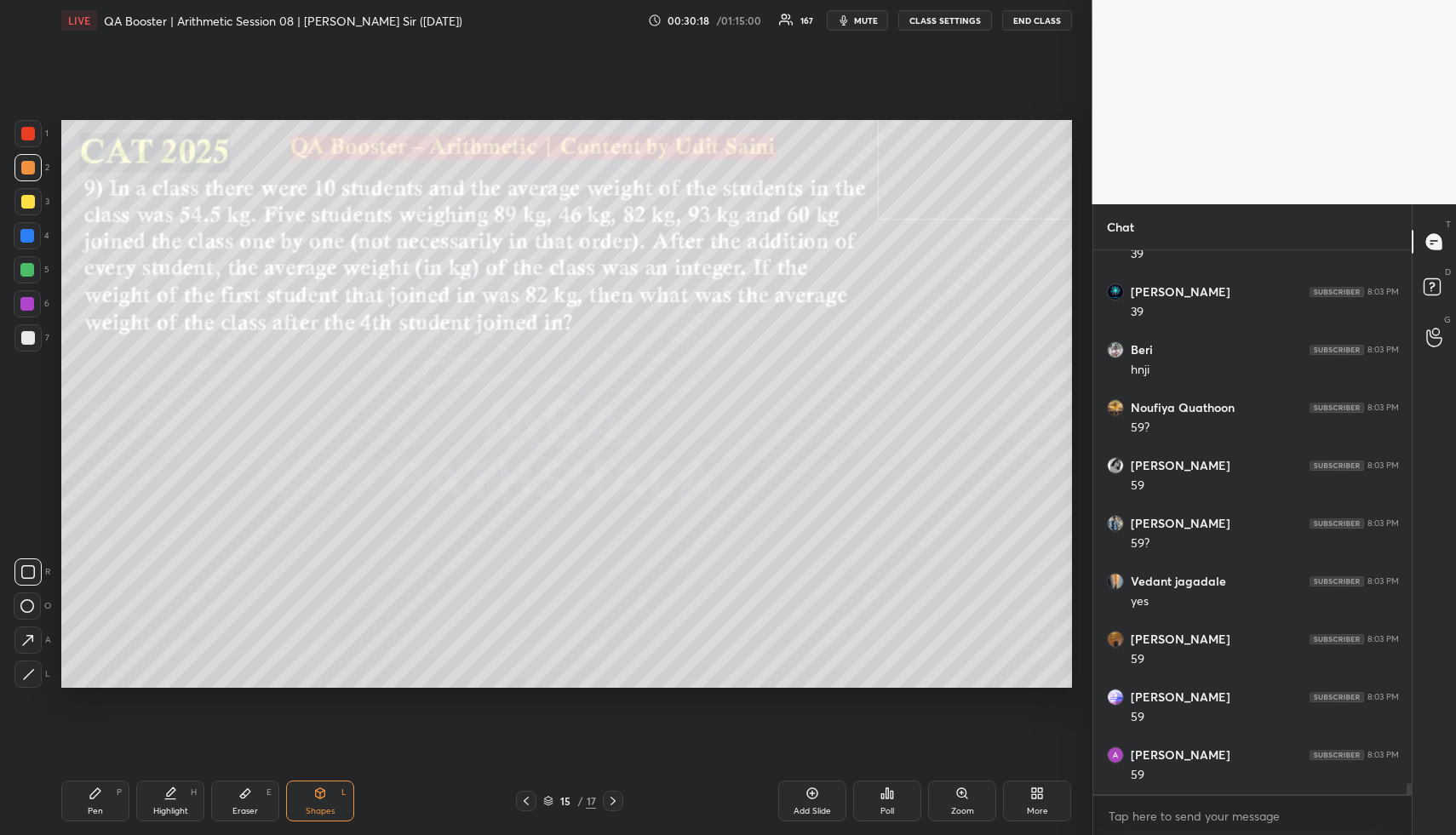
drag, startPoint x: 190, startPoint y: 784, endPoint x: 202, endPoint y: 702, distance: 82.9
click at [189, 779] on div "Pen P Highlight H Eraser E Shapes L 15 / 17 Add Slide Poll Zoom More" at bounding box center [566, 801] width 1010 height 68
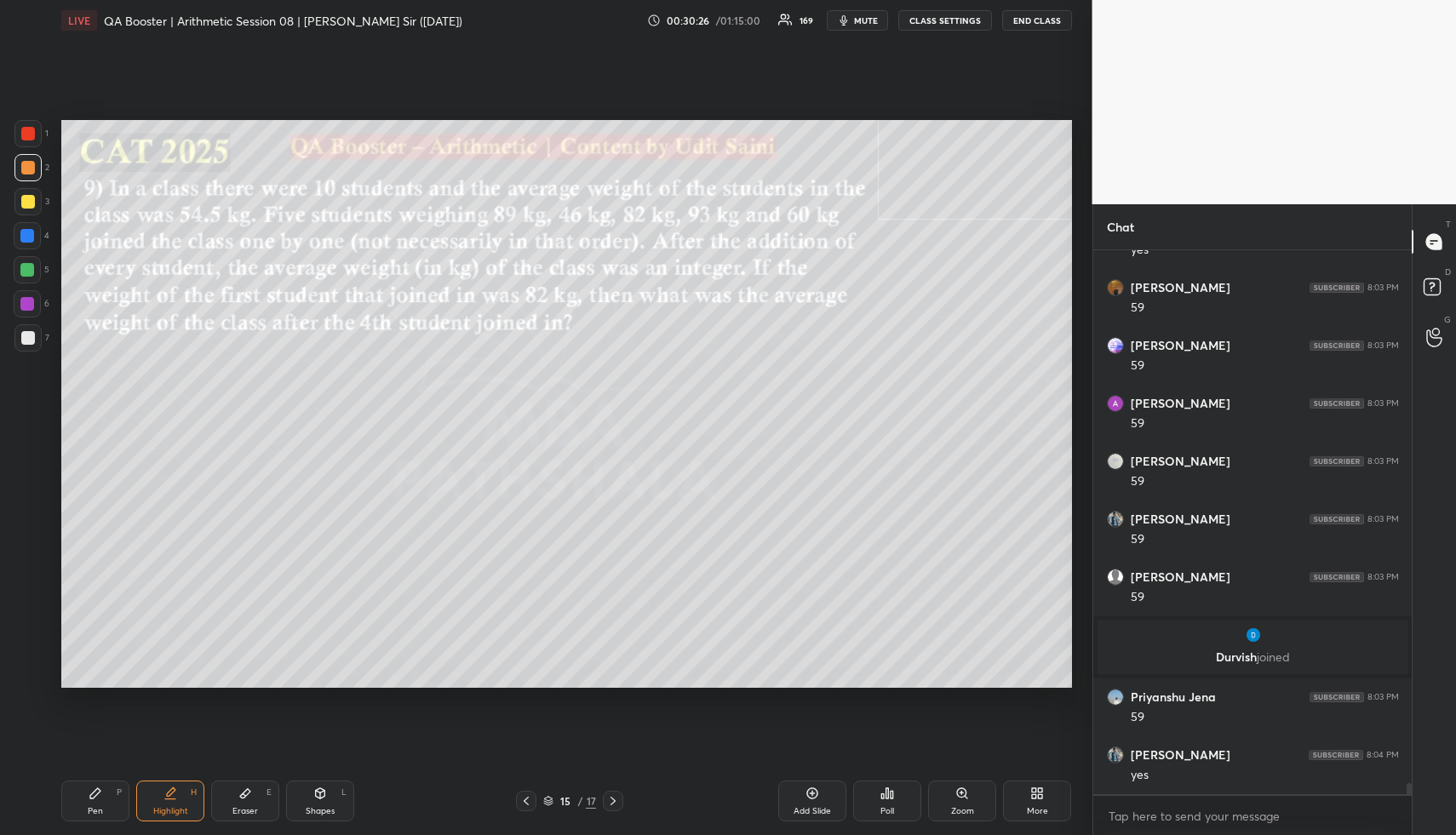
scroll to position [26681, 0]
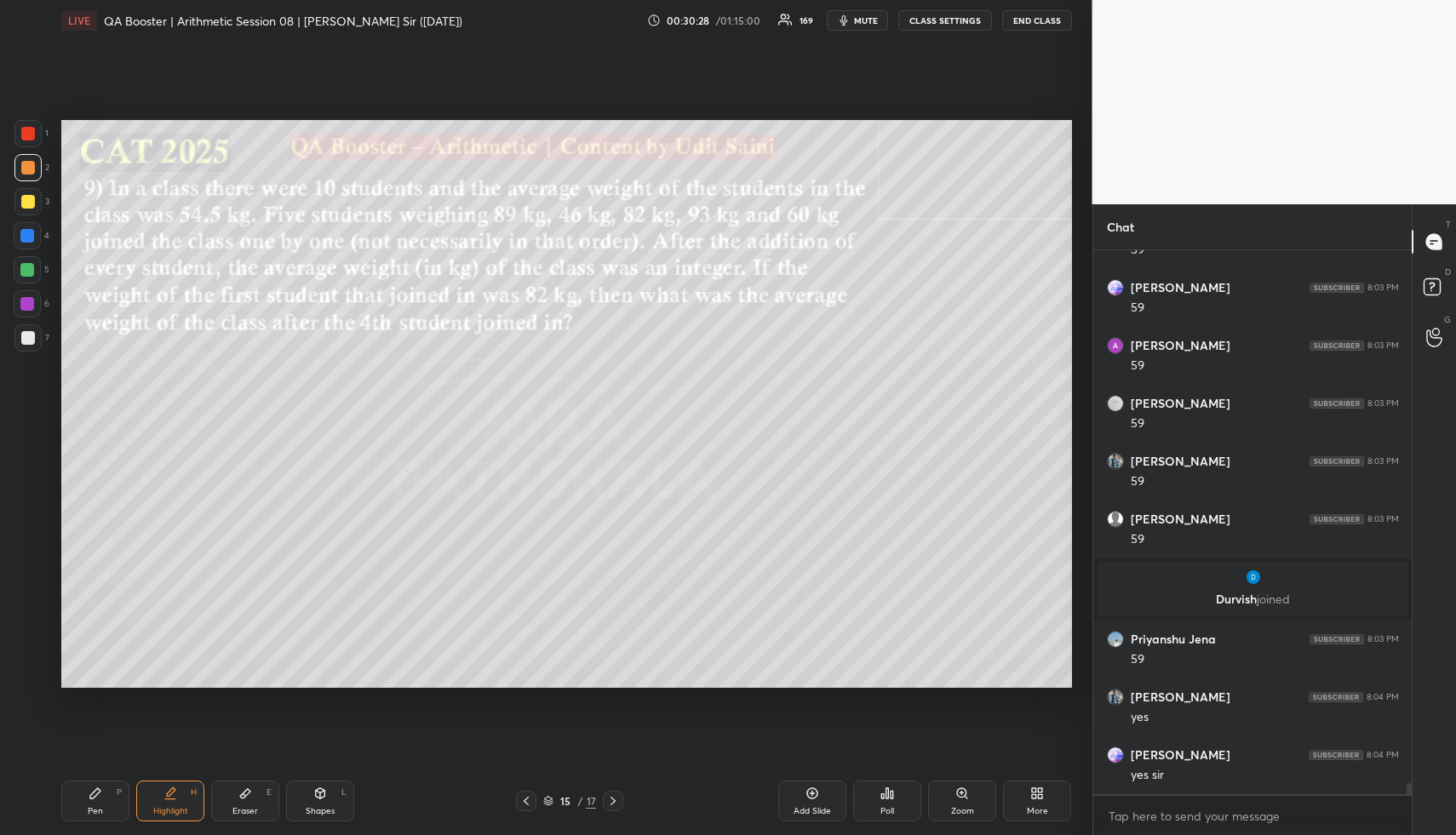
click at [163, 808] on div "Pen P Highlight H Eraser E Shapes L 15 / 17 Add Slide Poll Zoom More" at bounding box center [566, 801] width 1010 height 68
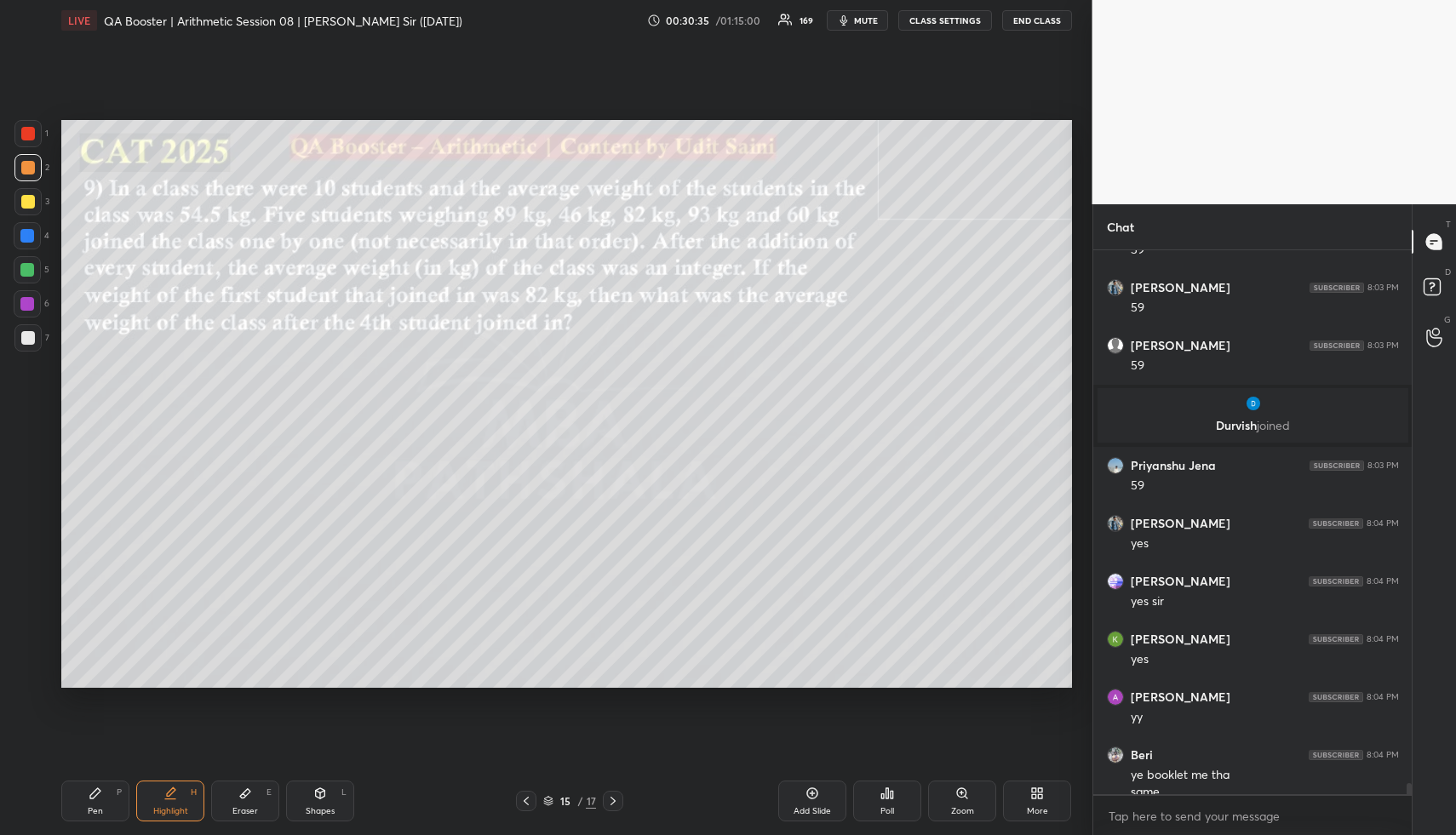
scroll to position [26872, 0]
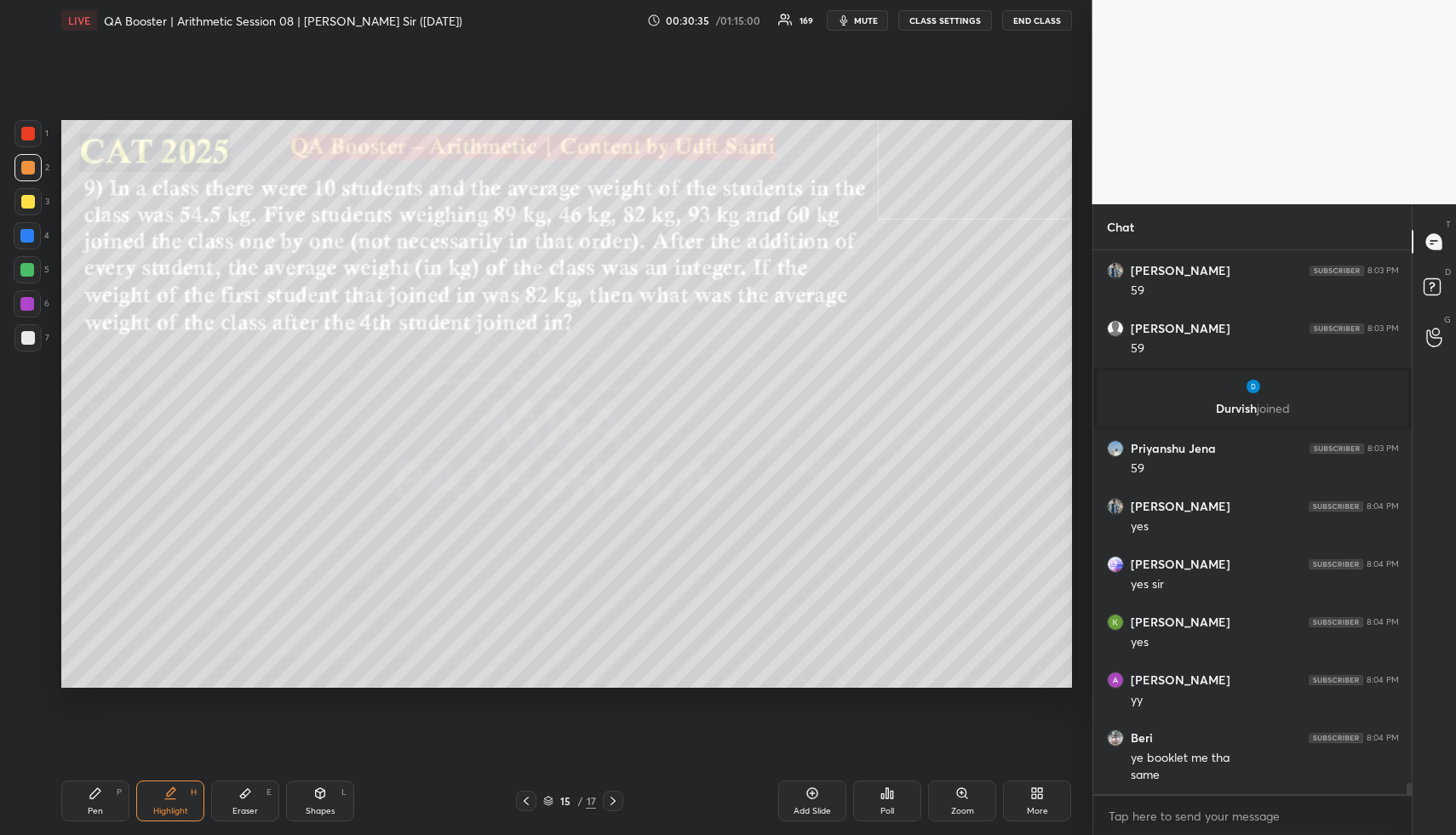
drag, startPoint x: 84, startPoint y: 824, endPoint x: 82, endPoint y: 814, distance: 10.2
click at [80, 818] on div "Pen P Highlight H Eraser E Shapes L 15 / 17 Add Slide Poll Zoom More" at bounding box center [566, 801] width 1010 height 68
drag, startPoint x: 82, startPoint y: 814, endPoint x: 73, endPoint y: 776, distance: 39.1
click at [76, 792] on div "Pen P" at bounding box center [95, 801] width 68 height 40
click at [27, 236] on div at bounding box center [26, 235] width 13 height 13
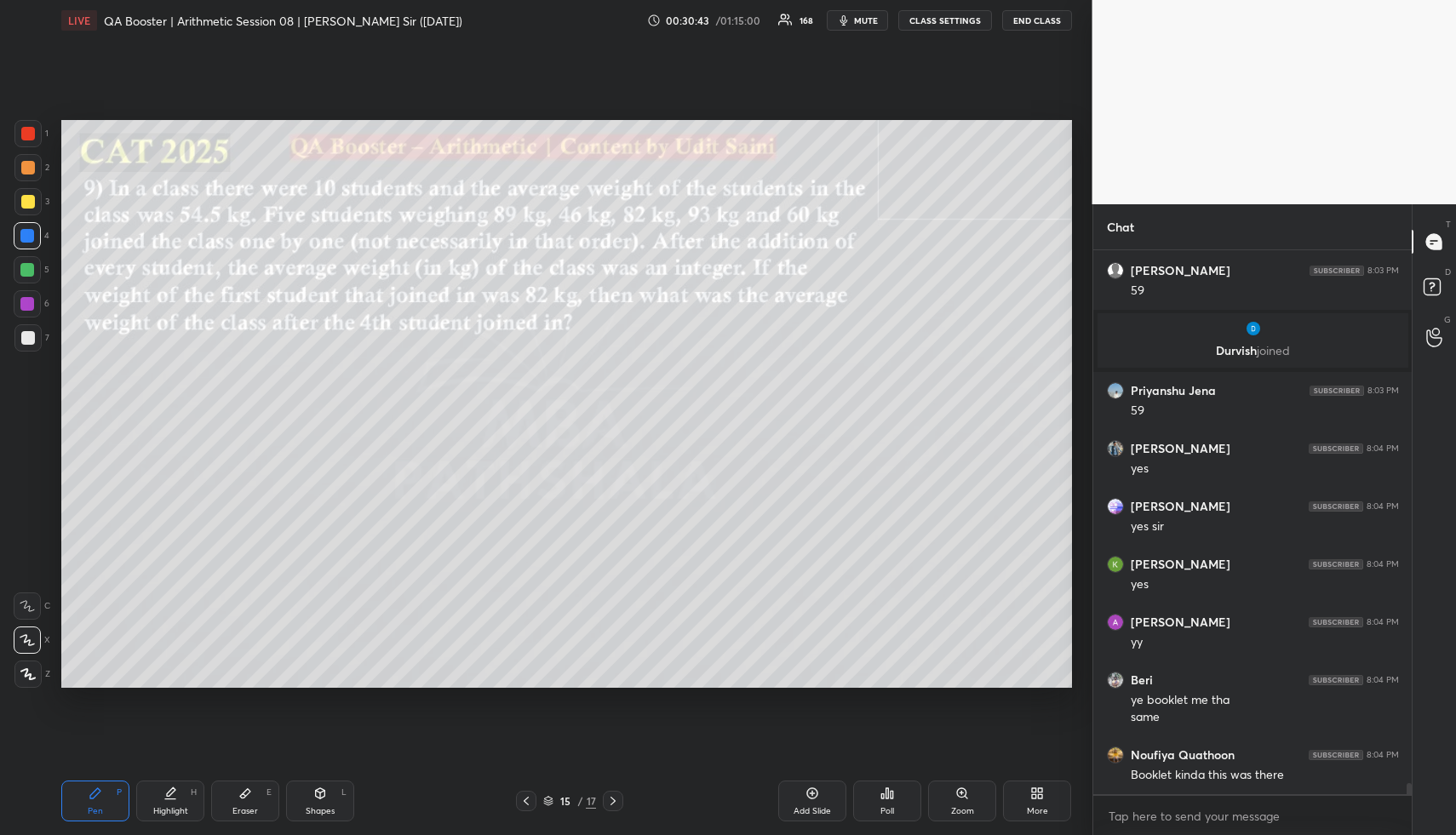
scroll to position [26987, 0]
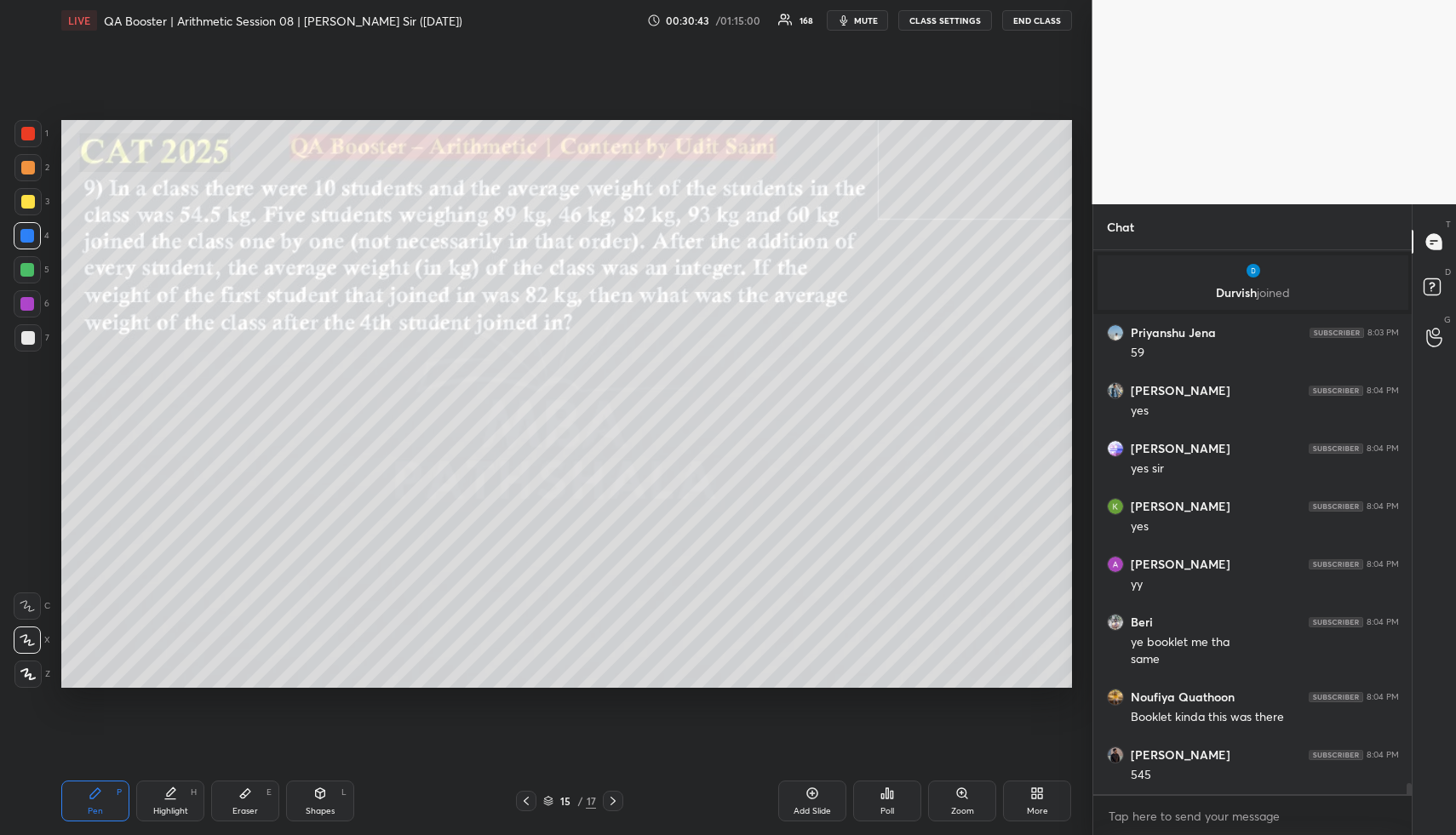
click at [298, 800] on div "Shapes L" at bounding box center [319, 801] width 68 height 40
click at [19, 280] on div at bounding box center [26, 269] width 27 height 27
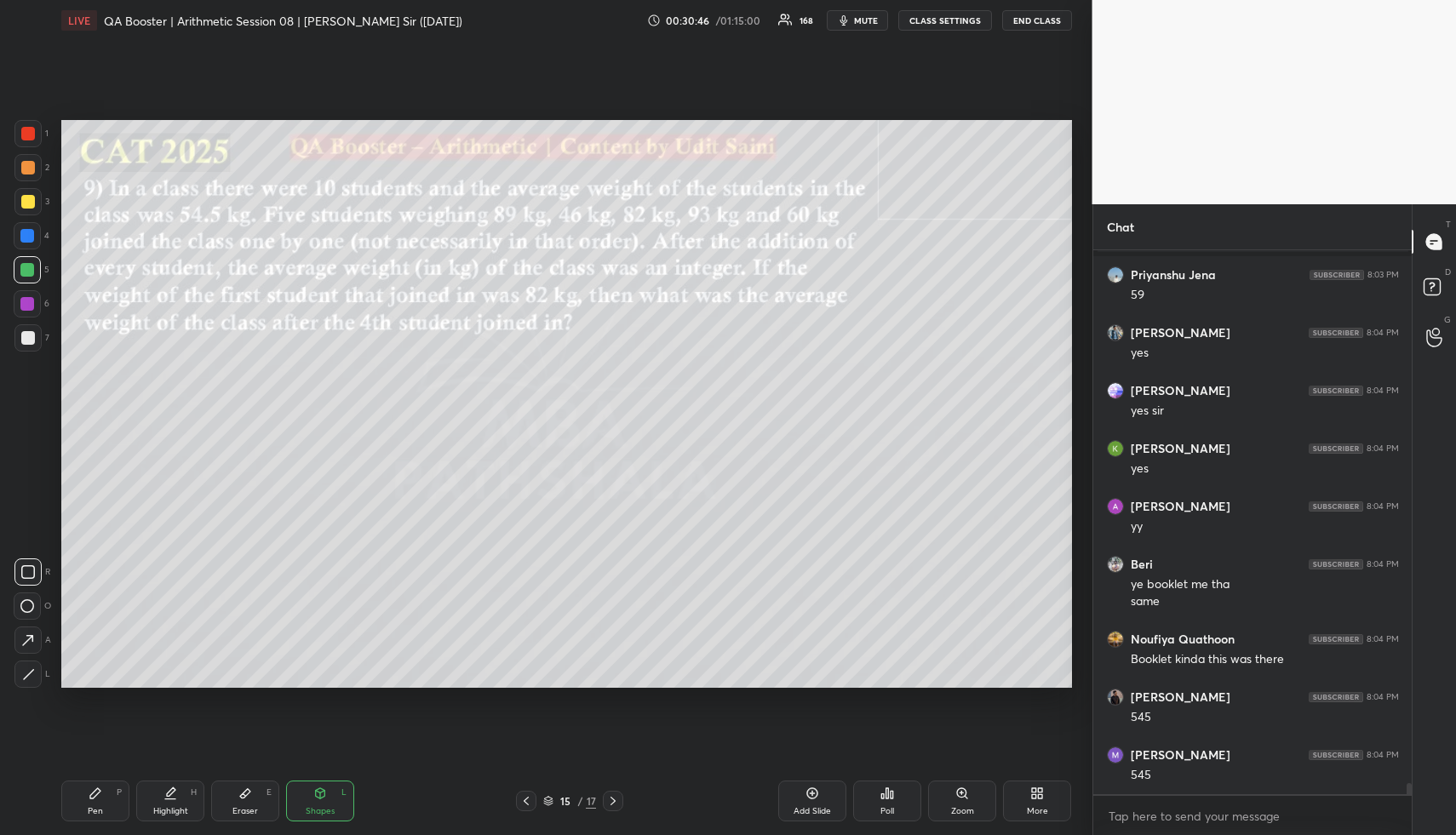
click at [175, 783] on div "Highlight H" at bounding box center [170, 801] width 68 height 40
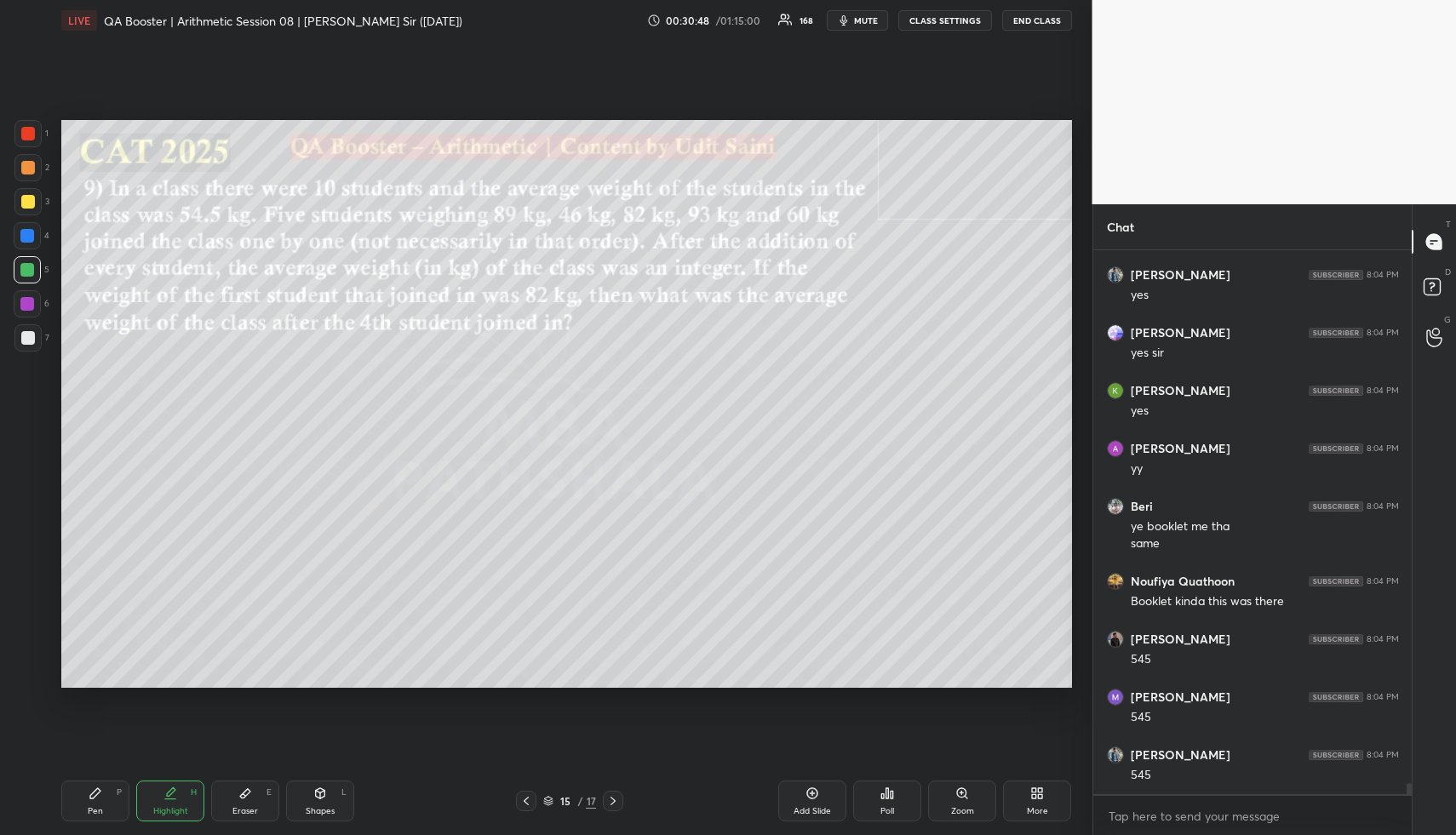
scroll to position [27161, 0]
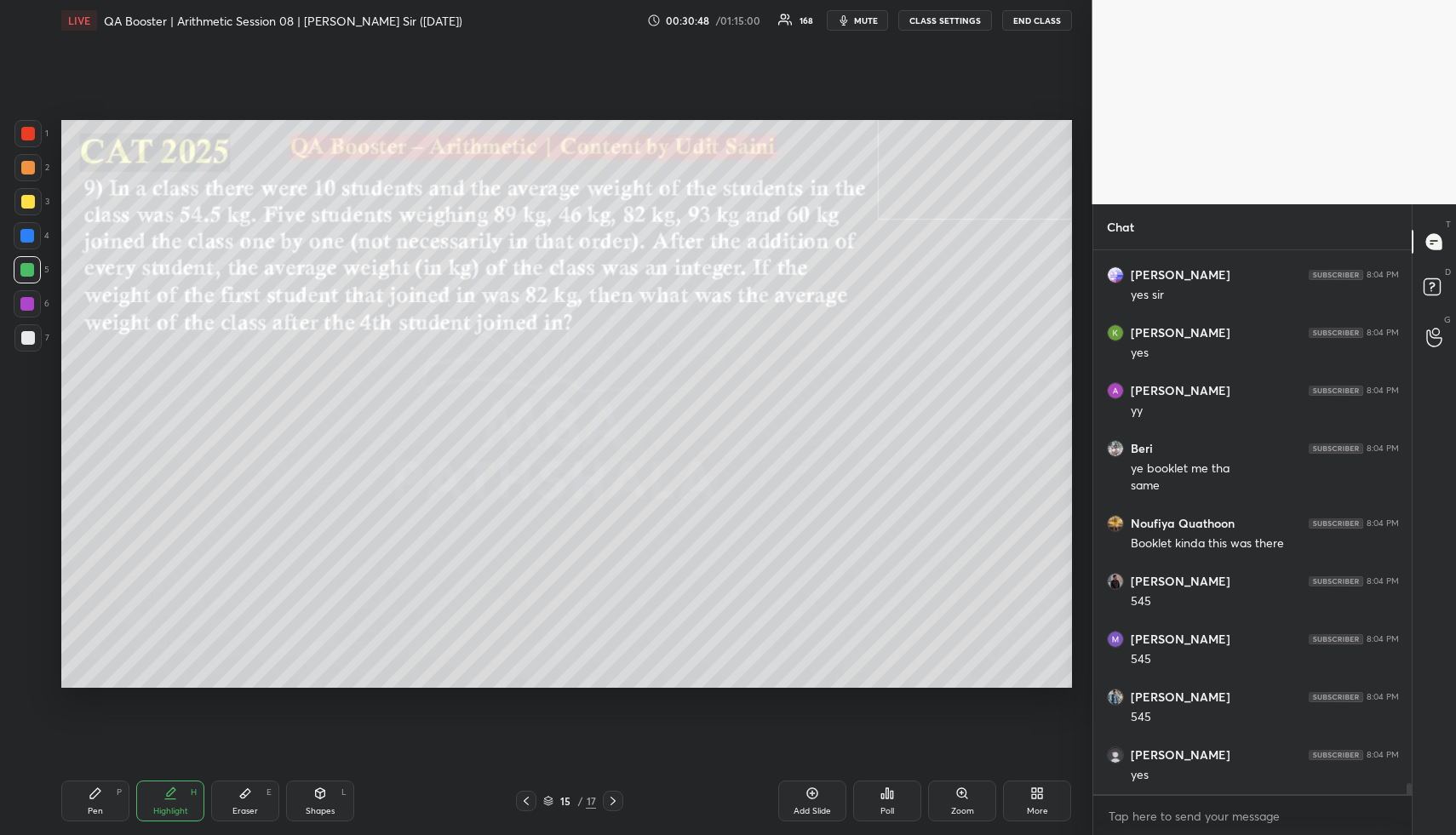
click at [150, 817] on div "Highlight H" at bounding box center [170, 801] width 68 height 40
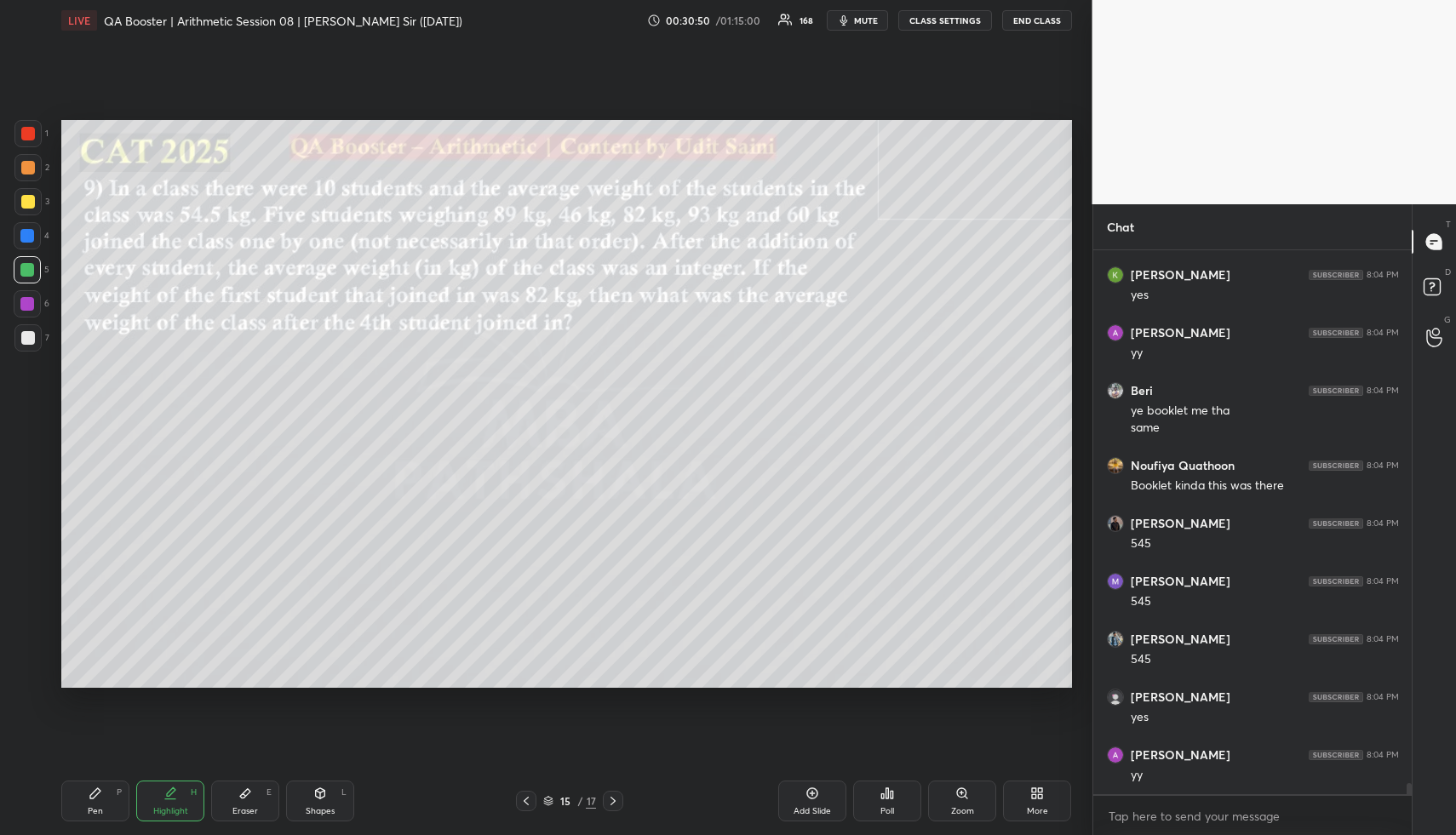
scroll to position [27277, 0]
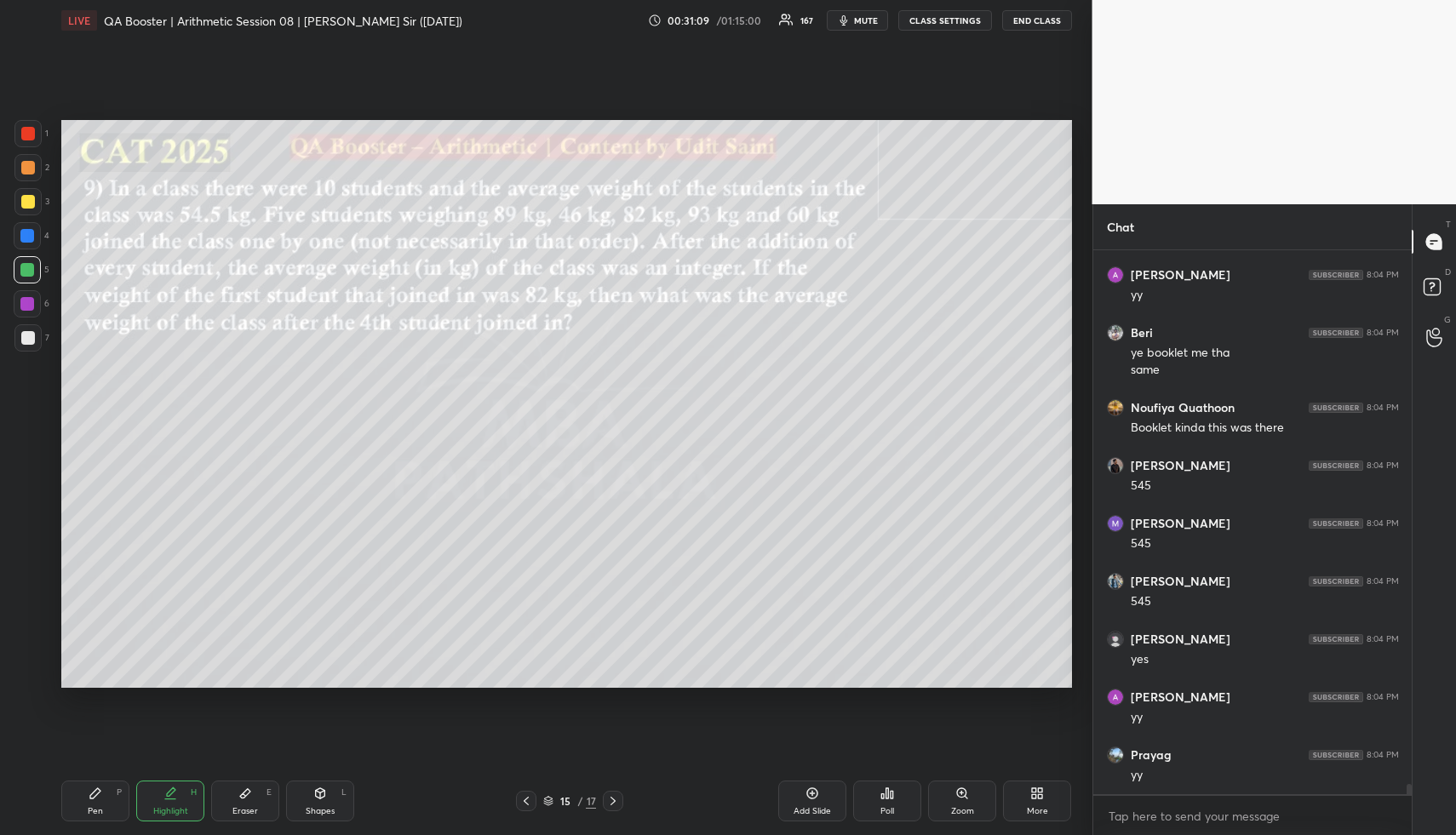
click at [98, 824] on div "Pen P Highlight H Eraser E Shapes L 15 / 17 Add Slide Poll Zoom More" at bounding box center [566, 801] width 1010 height 68
click at [318, 796] on icon at bounding box center [320, 794] width 10 height 11
drag, startPoint x: 320, startPoint y: 800, endPoint x: 312, endPoint y: 789, distance: 13.6
click at [317, 796] on div "Shapes L" at bounding box center [319, 801] width 68 height 40
click at [25, 301] on div at bounding box center [26, 303] width 13 height 13
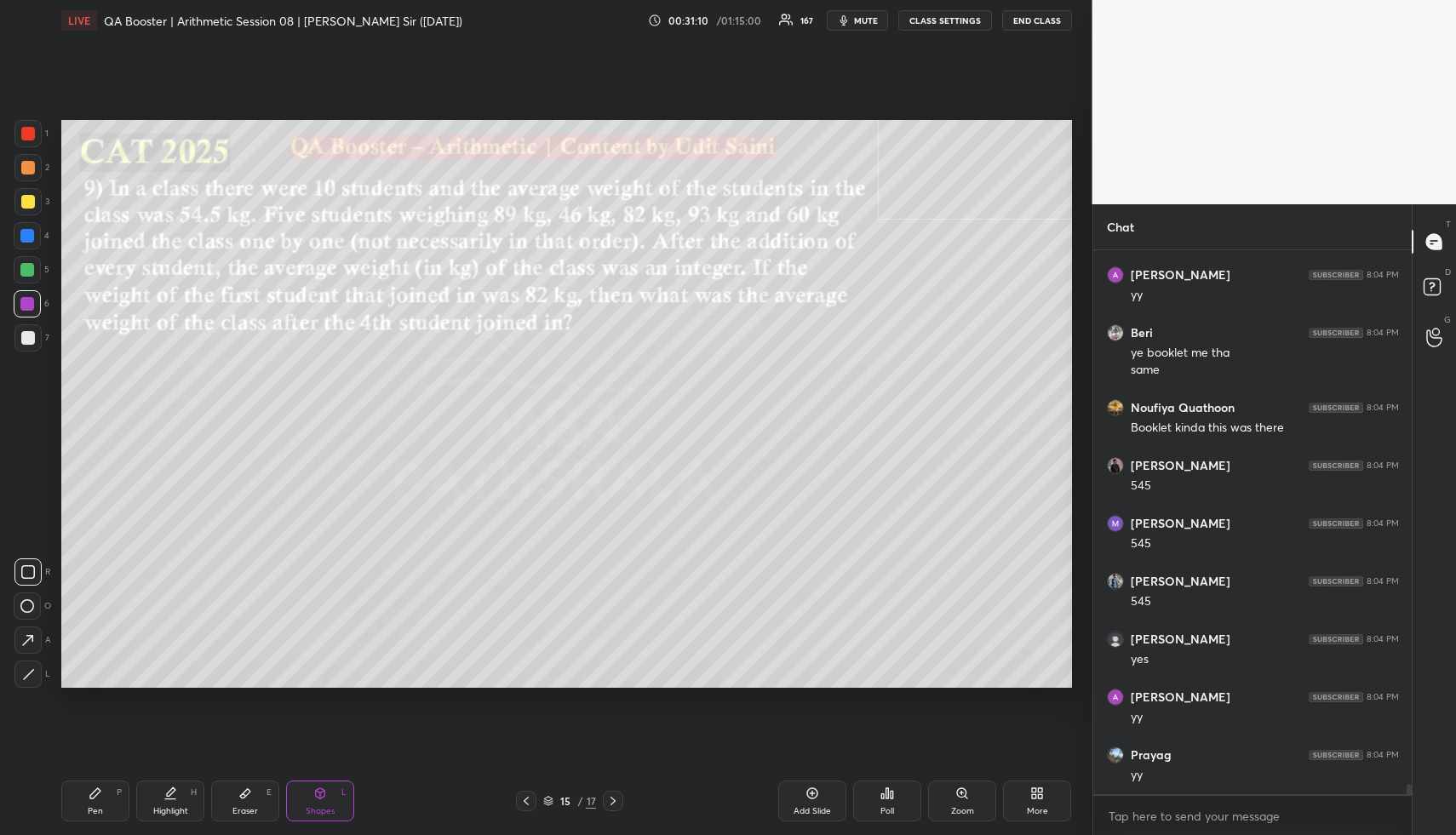
click at [28, 672] on icon at bounding box center [28, 674] width 13 height 13
click at [172, 798] on div "Highlight H" at bounding box center [170, 801] width 68 height 40
click at [175, 794] on icon at bounding box center [170, 793] width 13 height 13
drag, startPoint x: 175, startPoint y: 802, endPoint x: 220, endPoint y: 739, distance: 77.4
click at [174, 800] on div "Highlight H" at bounding box center [170, 801] width 68 height 40
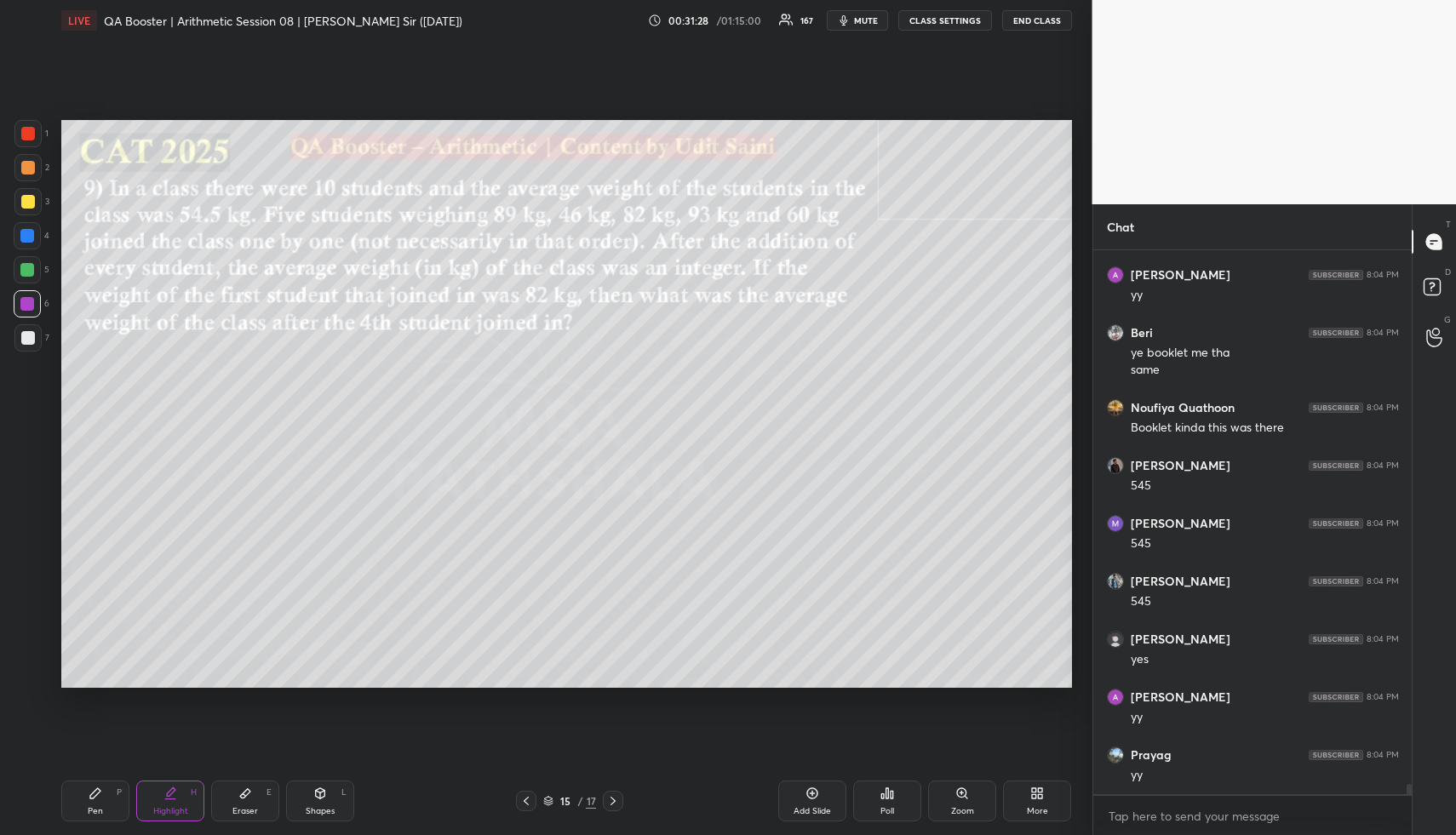
click at [89, 799] on div "Pen P" at bounding box center [95, 801] width 68 height 40
click at [85, 784] on div "Pen P" at bounding box center [95, 801] width 68 height 40
click at [31, 237] on div at bounding box center [26, 235] width 13 height 13
click at [29, 256] on div "1 2 3 4 5 6 7" at bounding box center [31, 239] width 36 height 238
click at [28, 270] on div at bounding box center [26, 269] width 13 height 13
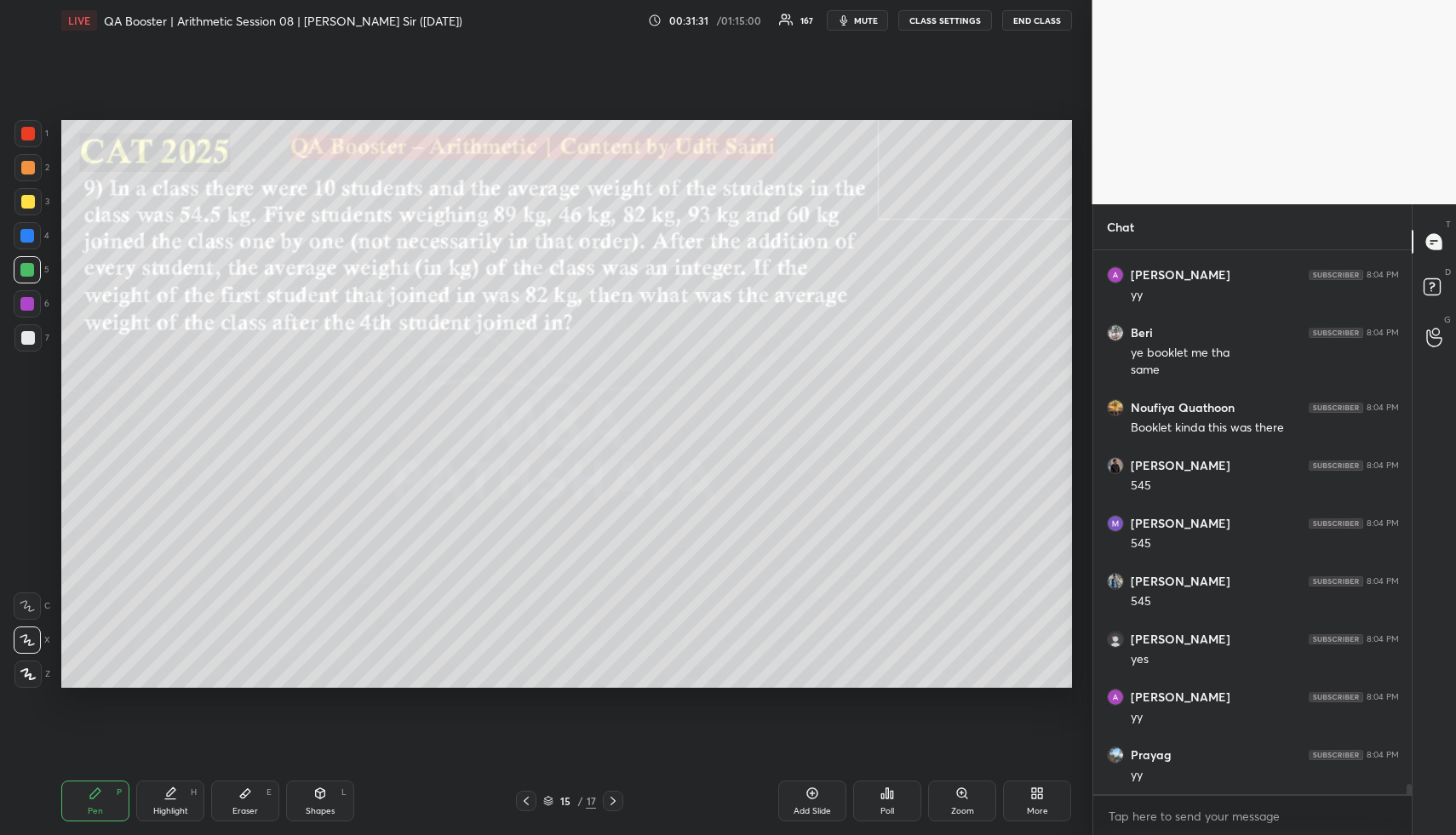
scroll to position [27335, 0]
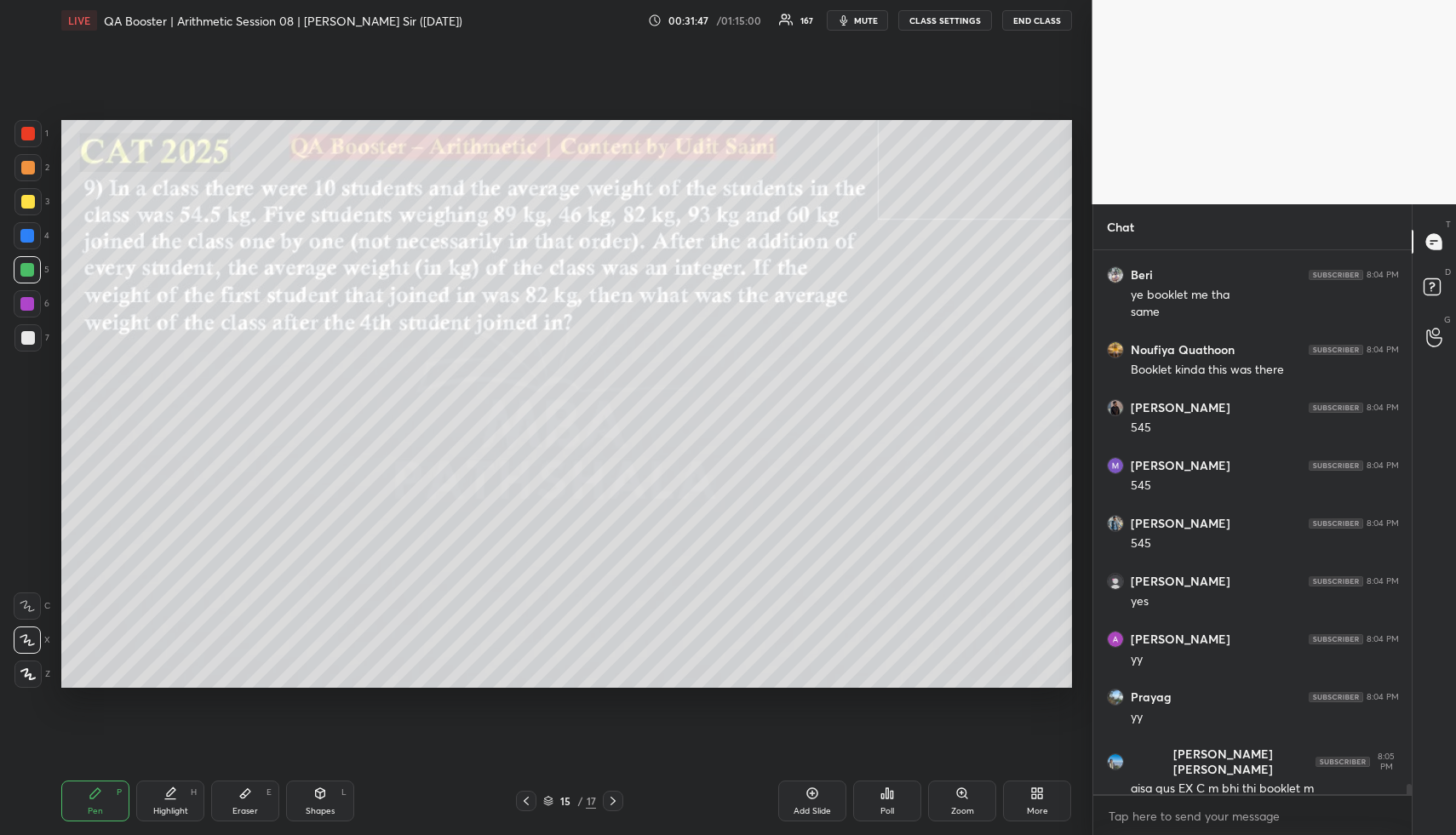
click at [173, 824] on div "Pen P Highlight H Eraser E Shapes L 15 / 17 Add Slide Poll Zoom More" at bounding box center [566, 801] width 1010 height 68
drag, startPoint x: 174, startPoint y: 818, endPoint x: 186, endPoint y: 787, distance: 33.2
click at [174, 816] on div "Pen P Highlight H Eraser E Shapes L 15 / 17 Add Slide Poll Zoom More" at bounding box center [566, 801] width 1010 height 68
click at [180, 797] on div "Highlight H" at bounding box center [170, 801] width 68 height 40
drag, startPoint x: 178, startPoint y: 800, endPoint x: 184, endPoint y: 784, distance: 17.1
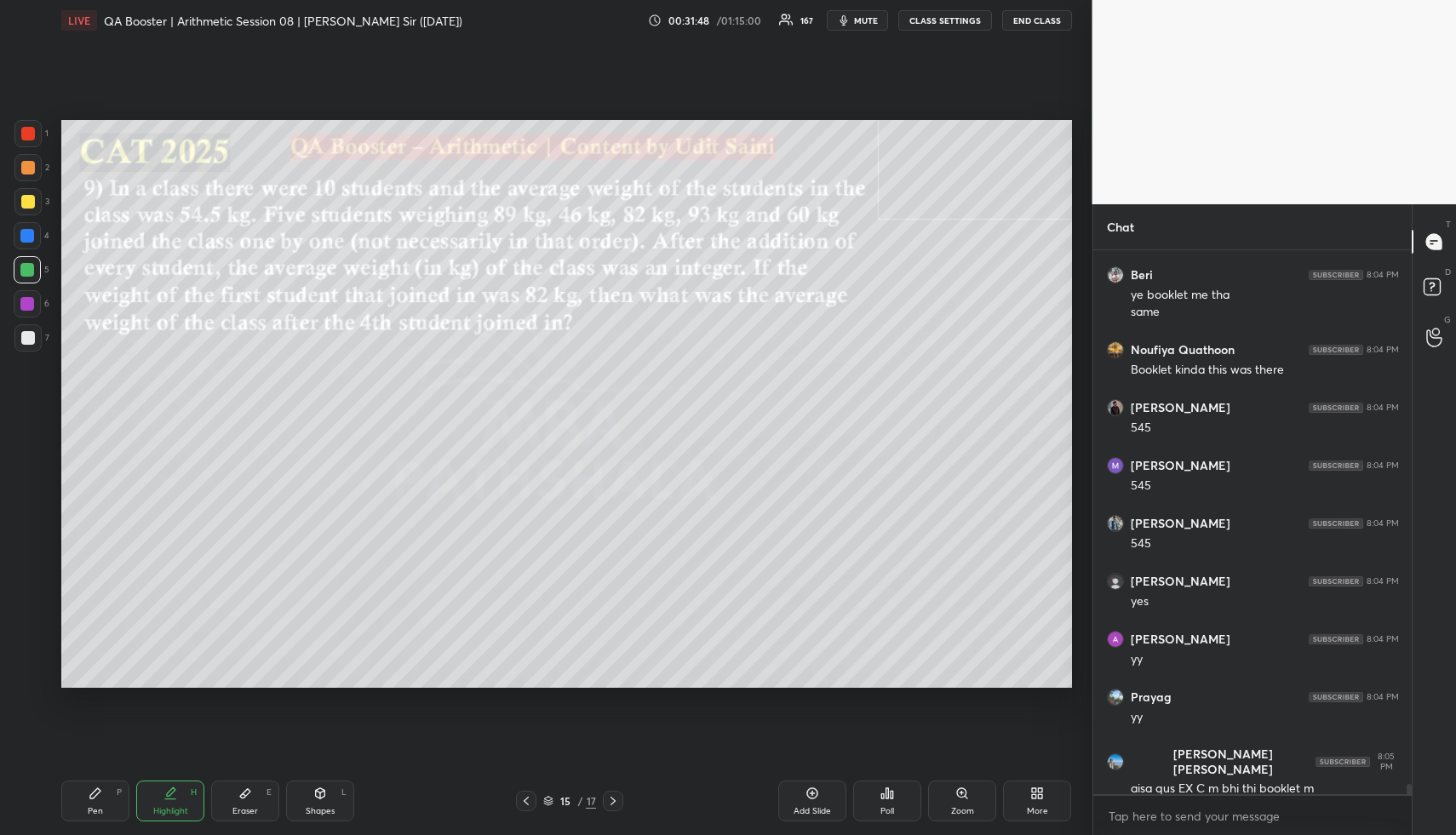
click at [177, 797] on div "Highlight H" at bounding box center [170, 801] width 68 height 40
click at [78, 808] on div "Pen P" at bounding box center [95, 801] width 68 height 40
click at [28, 130] on div at bounding box center [27, 133] width 13 height 13
click at [29, 127] on div at bounding box center [27, 133] width 13 height 13
click at [168, 792] on icon at bounding box center [171, 792] width 9 height 9
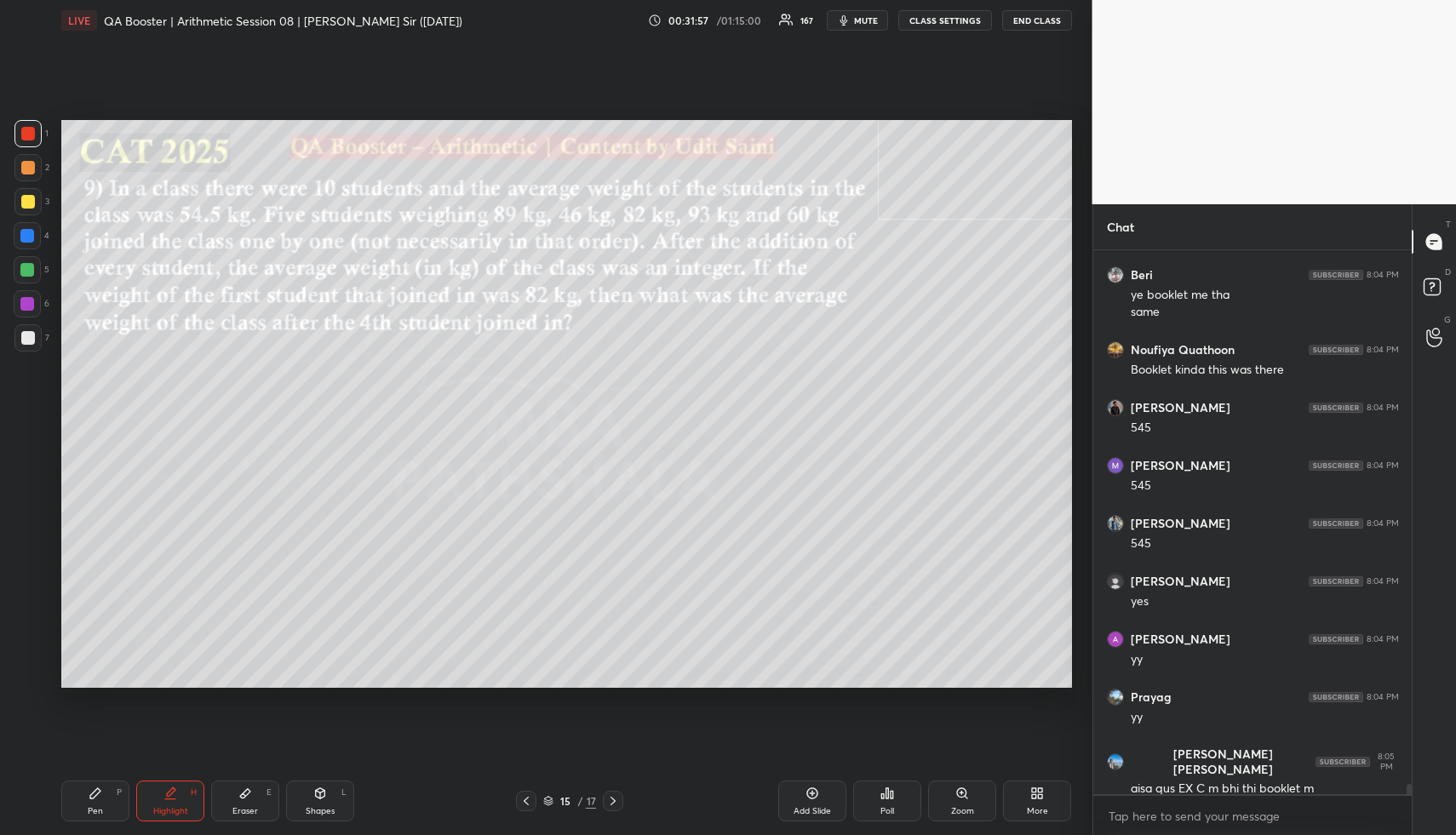
click at [171, 796] on icon at bounding box center [170, 793] width 13 height 13
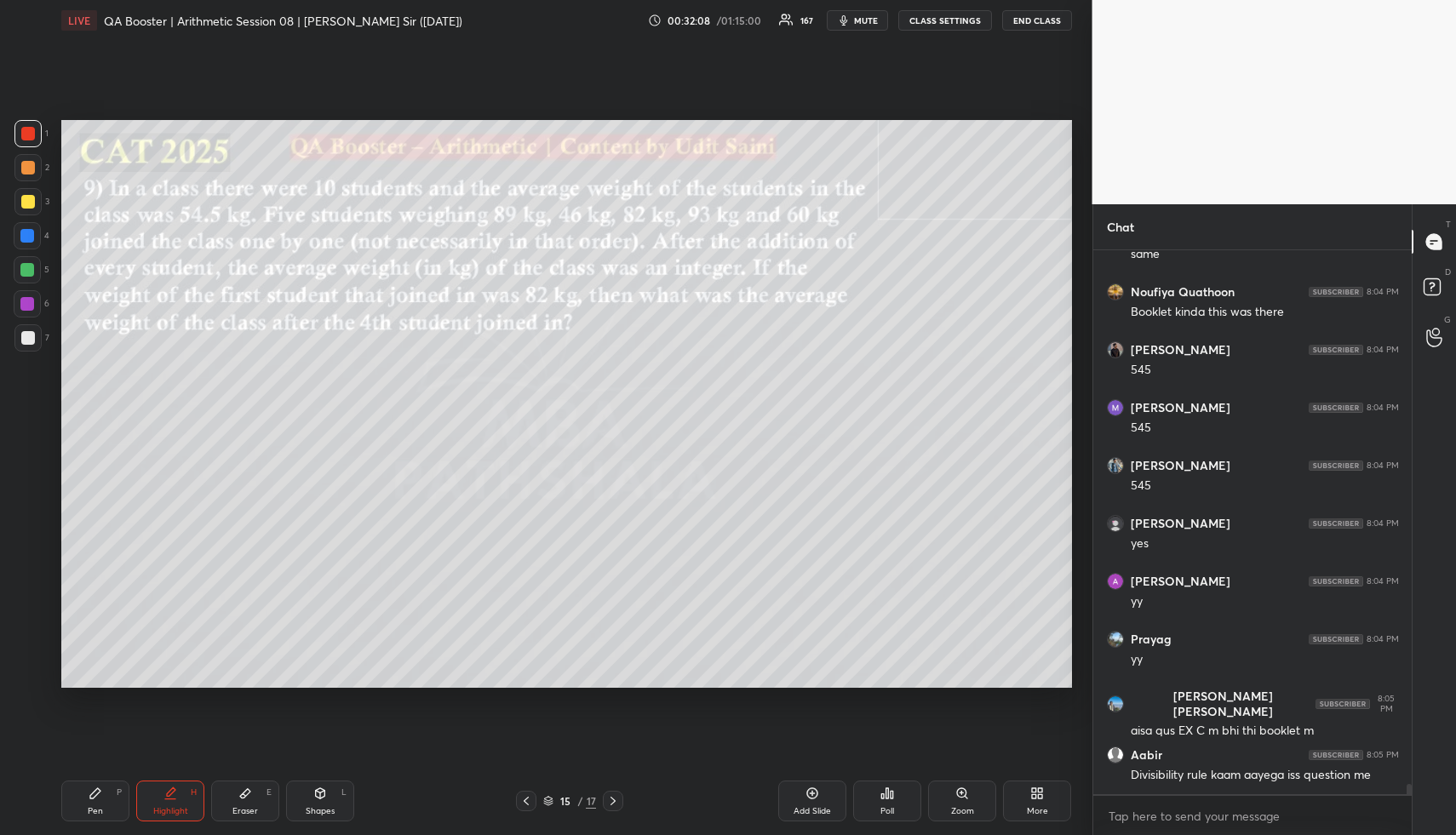
scroll to position [27450, 0]
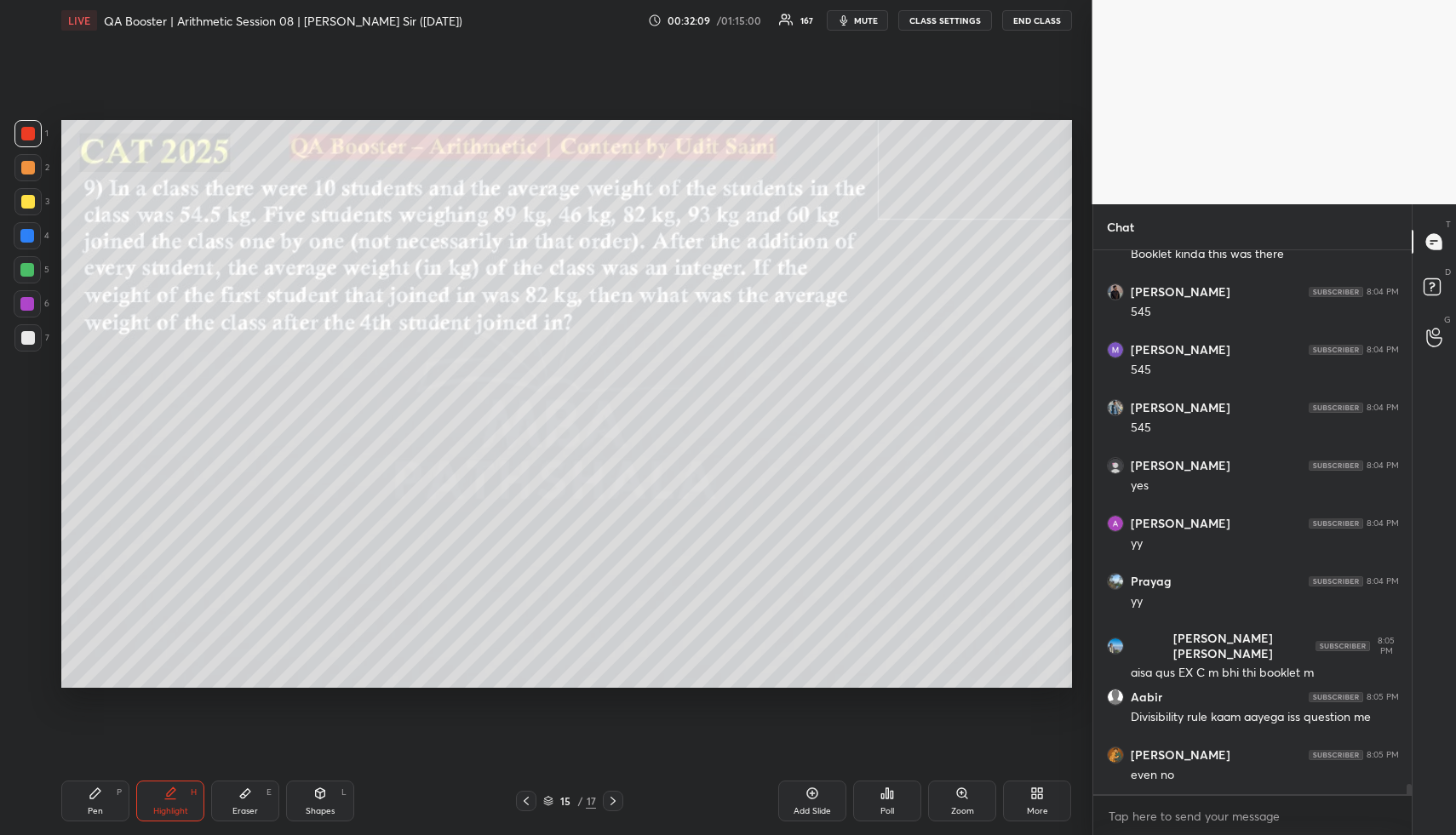
click at [82, 803] on div "Pen P" at bounding box center [95, 801] width 68 height 40
click at [84, 773] on div "Pen P Highlight H Eraser E Shapes L 15 / 17 Add Slide Poll Zoom More" at bounding box center [566, 801] width 1010 height 68
click at [25, 175] on div at bounding box center [27, 167] width 27 height 27
click at [23, 176] on div at bounding box center [27, 167] width 27 height 27
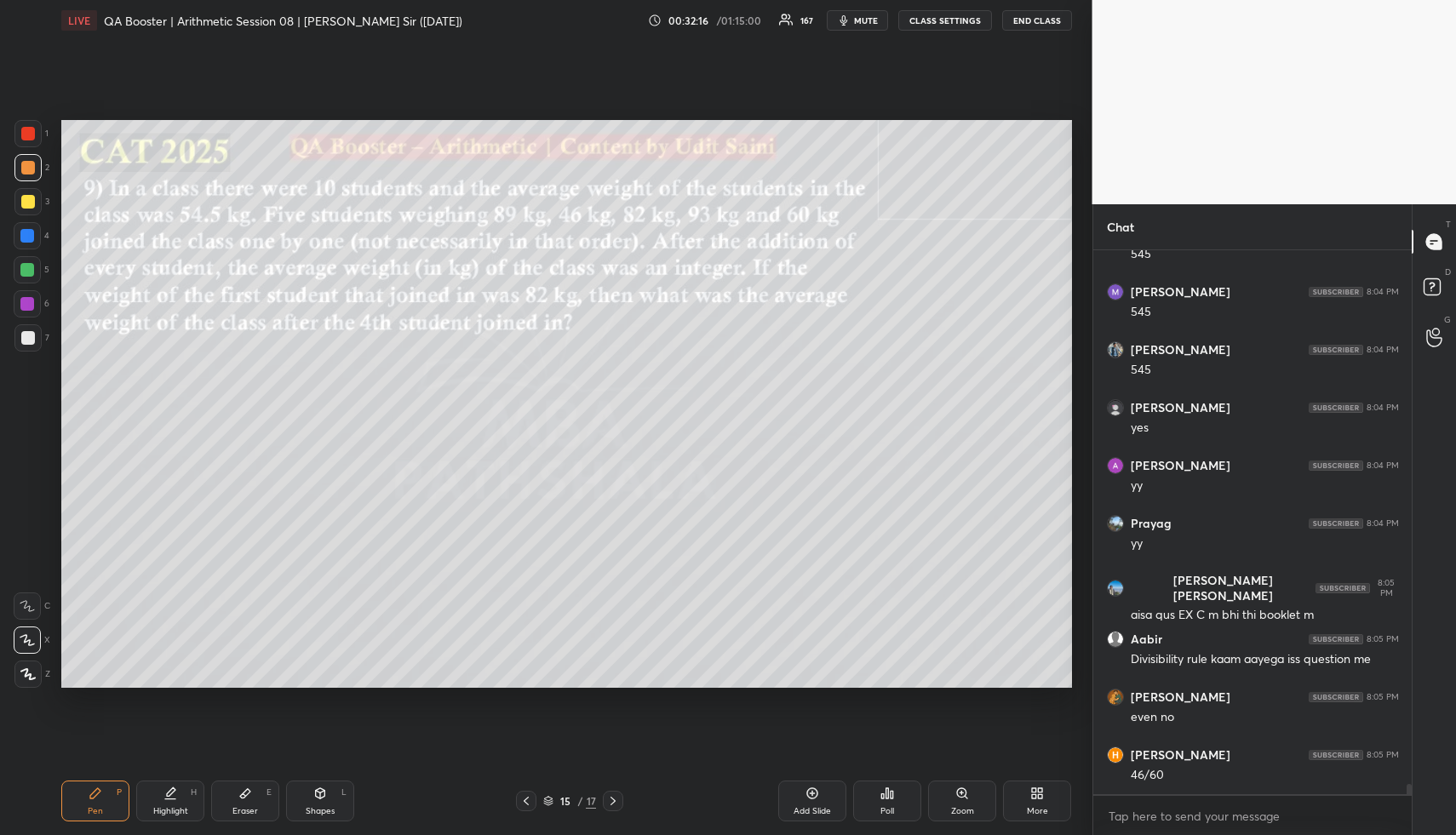
click at [178, 808] on div "Highlight" at bounding box center [171, 811] width 35 height 9
drag, startPoint x: 180, startPoint y: 807, endPoint x: 191, endPoint y: 702, distance: 105.6
click at [179, 803] on div "Highlight H" at bounding box center [170, 801] width 68 height 40
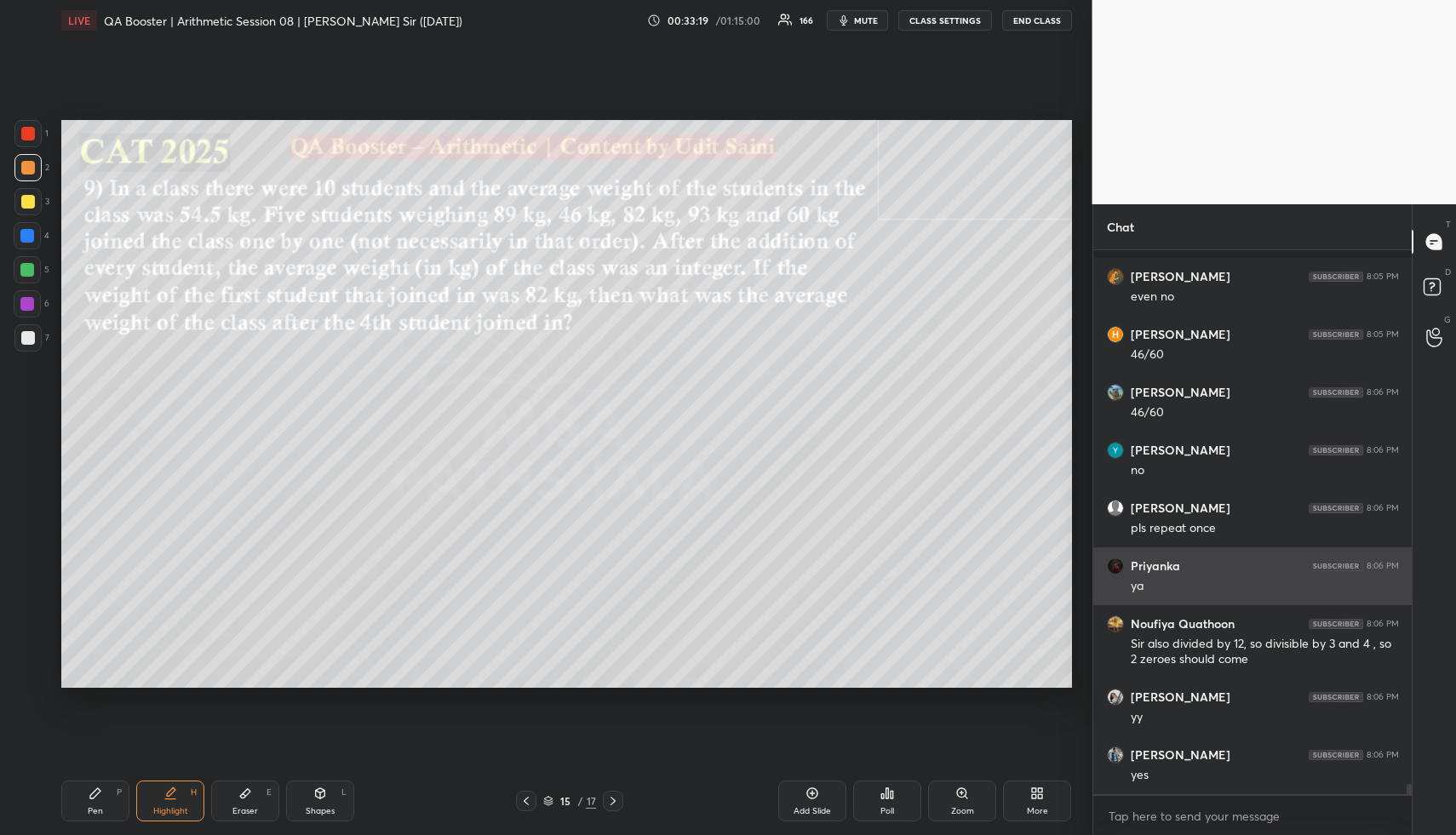
scroll to position [28002, 0]
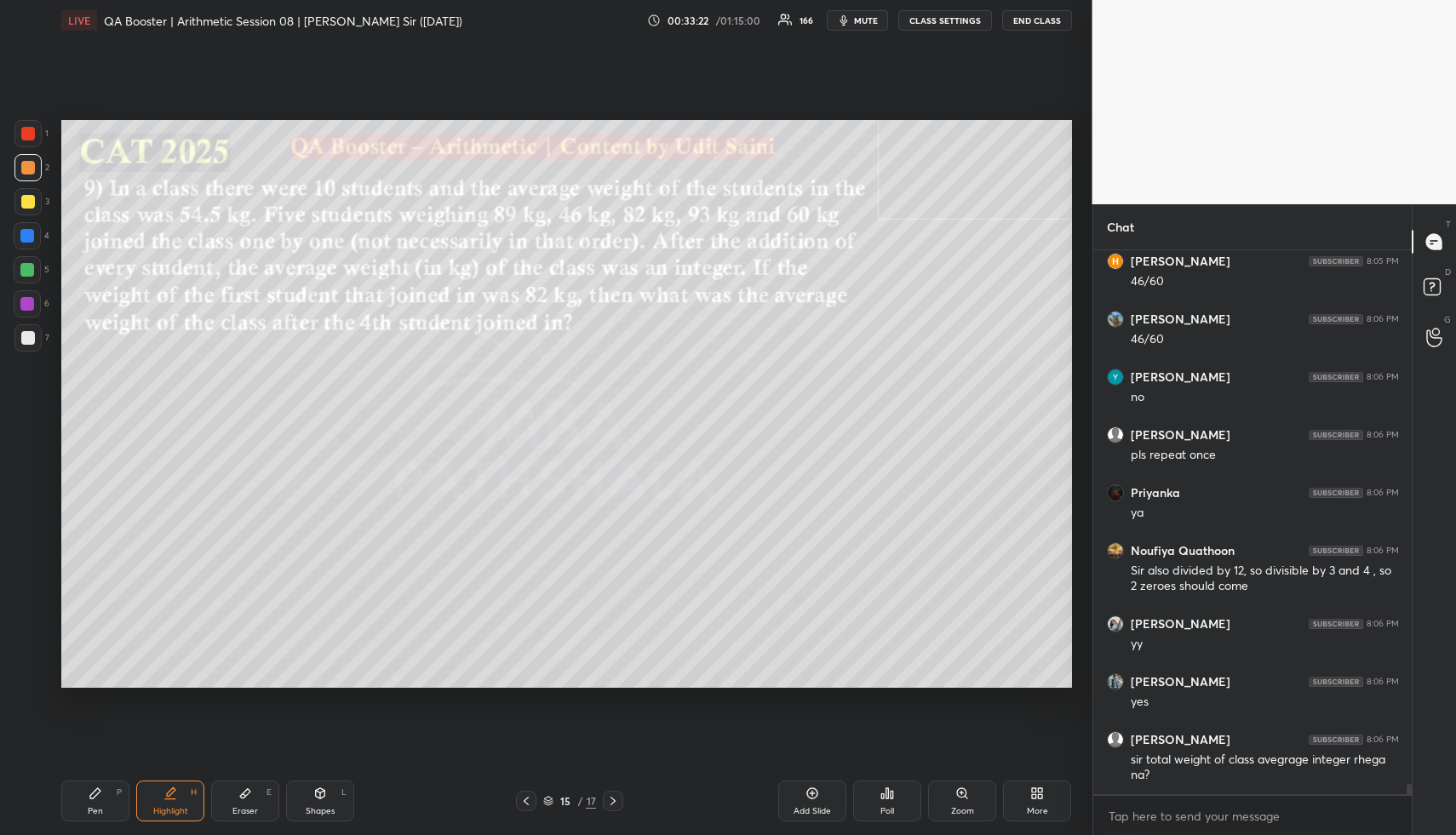
click at [182, 807] on div "Highlight" at bounding box center [171, 811] width 35 height 9
drag, startPoint x: 152, startPoint y: 821, endPoint x: 151, endPoint y: 775, distance: 46.0
click at [149, 809] on div "Highlight H" at bounding box center [170, 801] width 68 height 40
click at [94, 798] on icon at bounding box center [95, 793] width 13 height 13
click at [90, 788] on div "Pen P" at bounding box center [95, 801] width 68 height 40
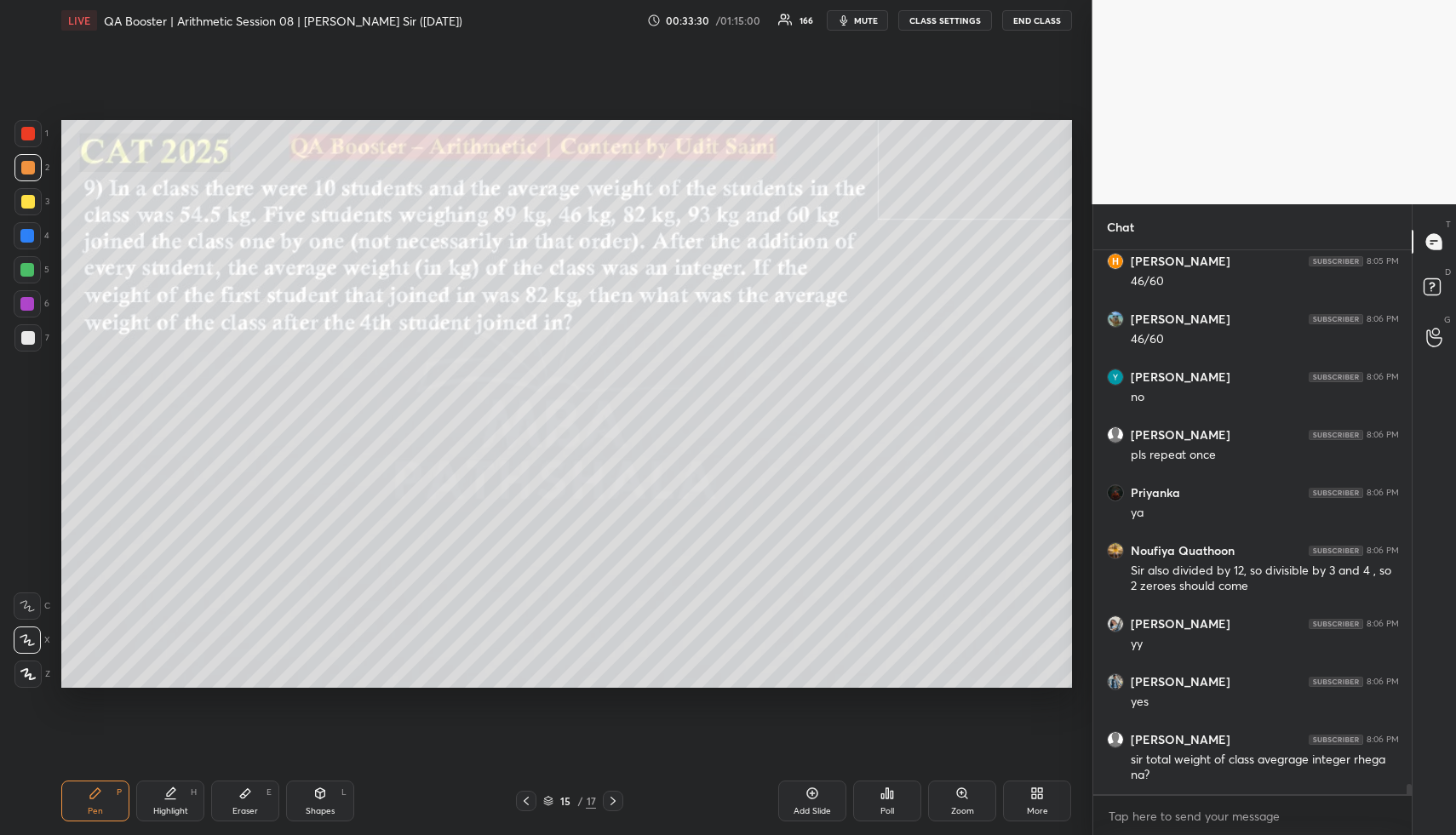
click at [22, 341] on div at bounding box center [27, 338] width 13 height 13
click at [26, 346] on div at bounding box center [27, 338] width 27 height 27
click at [175, 787] on div "Highlight H" at bounding box center [170, 801] width 68 height 40
drag, startPoint x: 178, startPoint y: 796, endPoint x: 182, endPoint y: 725, distance: 71.1
click at [175, 797] on div "Highlight H" at bounding box center [170, 801] width 68 height 40
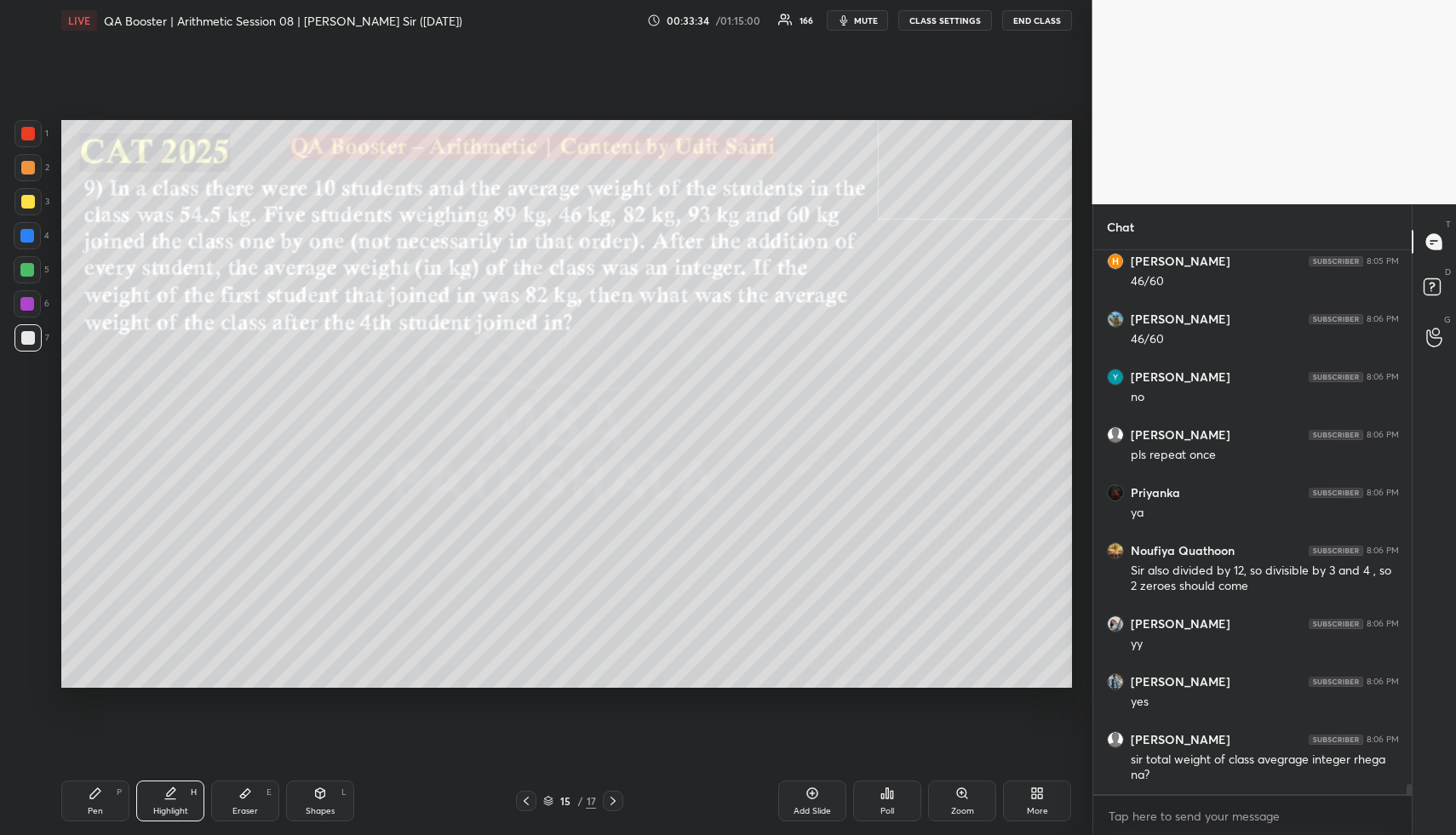
scroll to position [28060, 0]
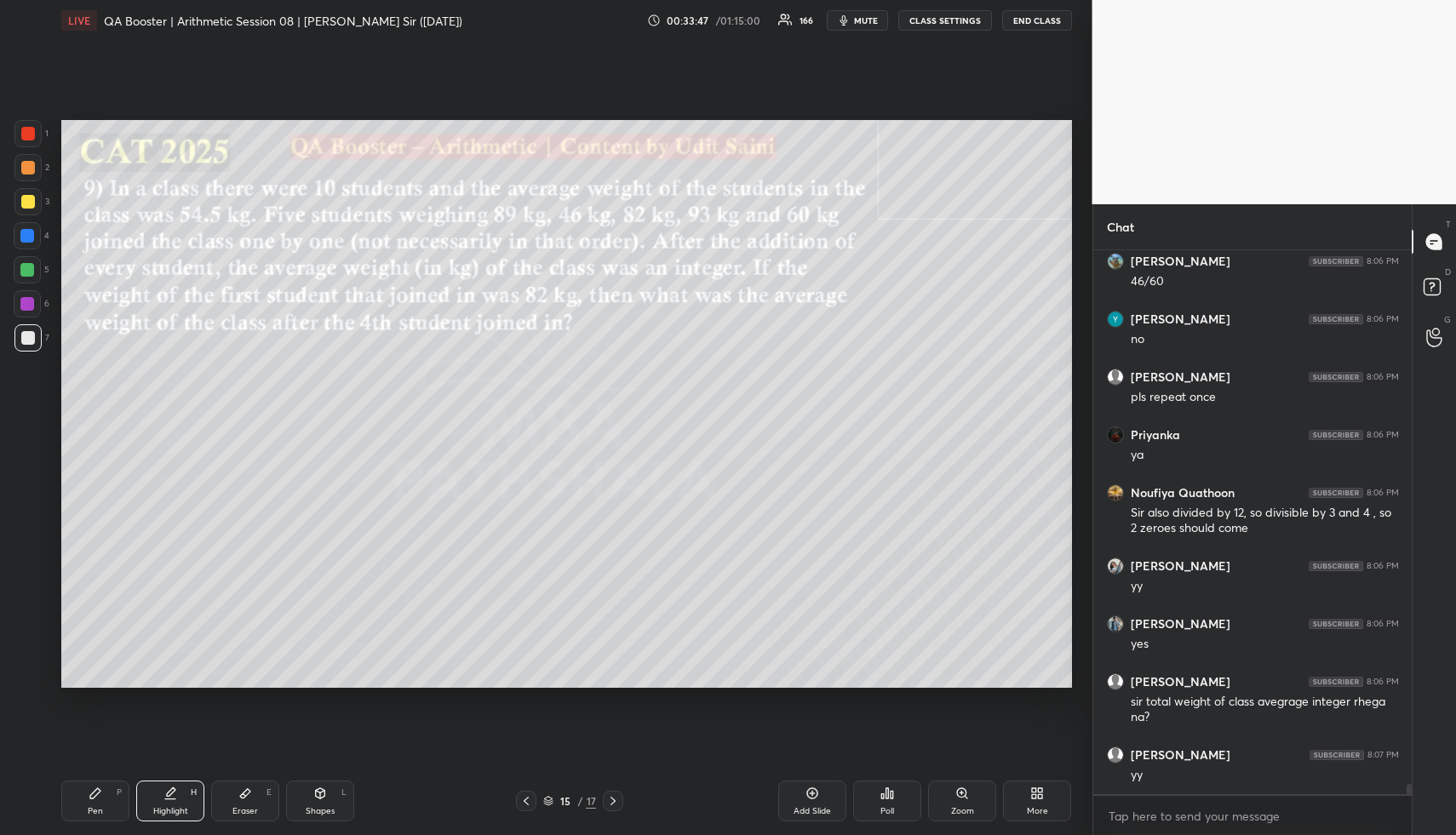
drag, startPoint x: 191, startPoint y: 808, endPoint x: 184, endPoint y: 797, distance: 13.0
click at [183, 800] on div "Highlight H" at bounding box center [170, 801] width 68 height 40
drag, startPoint x: 159, startPoint y: 795, endPoint x: 193, endPoint y: 709, distance: 92.5
click at [157, 793] on div "Highlight H" at bounding box center [170, 801] width 68 height 40
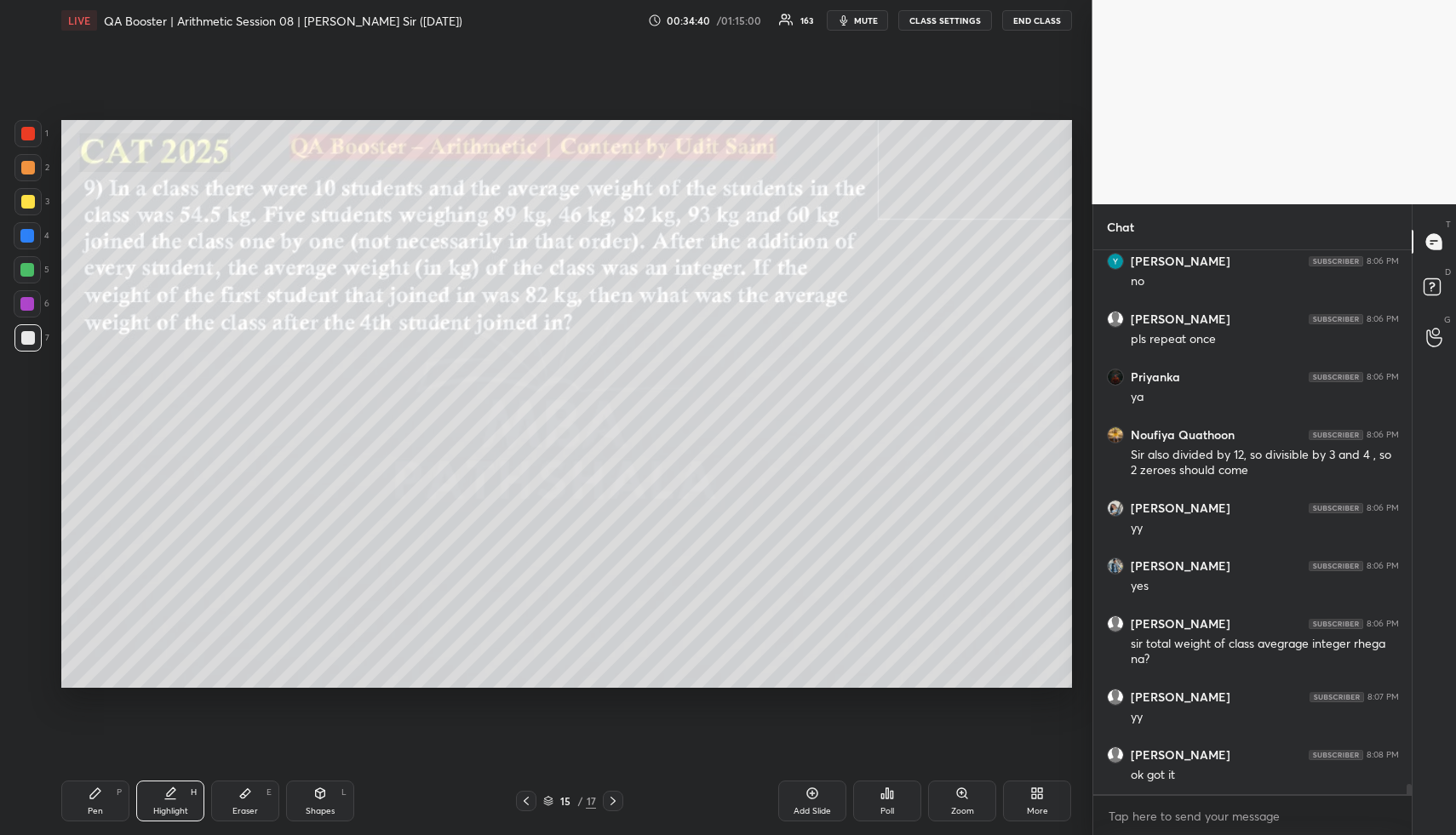
scroll to position [28176, 0]
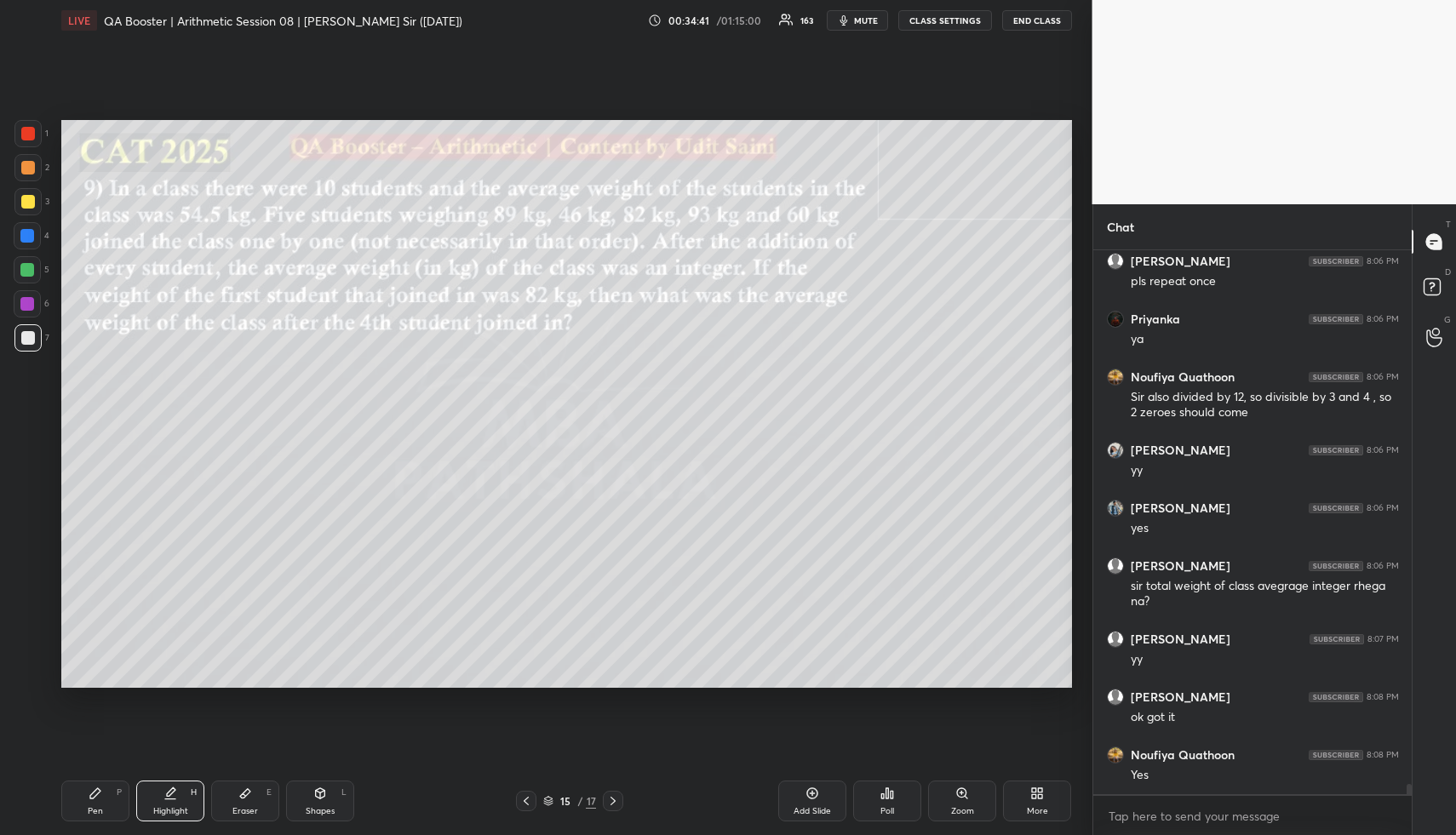
click at [106, 794] on div "Pen P" at bounding box center [95, 801] width 68 height 40
drag, startPoint x: 32, startPoint y: 265, endPoint x: 31, endPoint y: 312, distance: 47.0
click at [33, 266] on div at bounding box center [26, 269] width 13 height 13
click at [99, 794] on icon at bounding box center [95, 793] width 13 height 13
drag, startPoint x: 187, startPoint y: 812, endPoint x: 248, endPoint y: 744, distance: 91.4
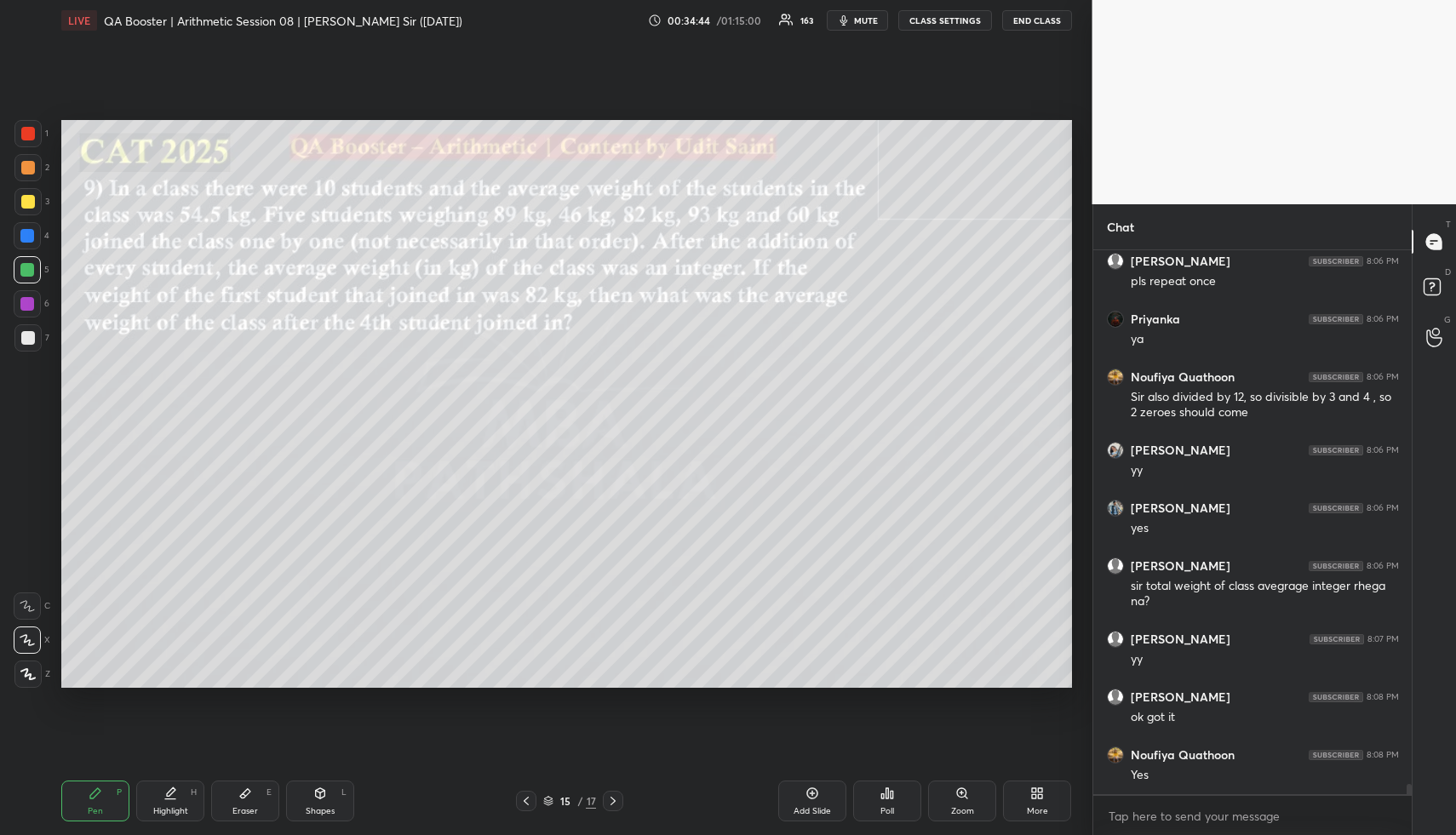
click at [188, 810] on div "Highlight H" at bounding box center [170, 801] width 68 height 40
drag, startPoint x: 325, startPoint y: 818, endPoint x: 278, endPoint y: 718, distance: 110.5
click at [322, 817] on div "Shapes L" at bounding box center [319, 801] width 68 height 40
click at [21, 316] on div "1 2 3 4 5 6 7" at bounding box center [31, 239] width 36 height 238
click at [21, 292] on div at bounding box center [26, 303] width 27 height 27
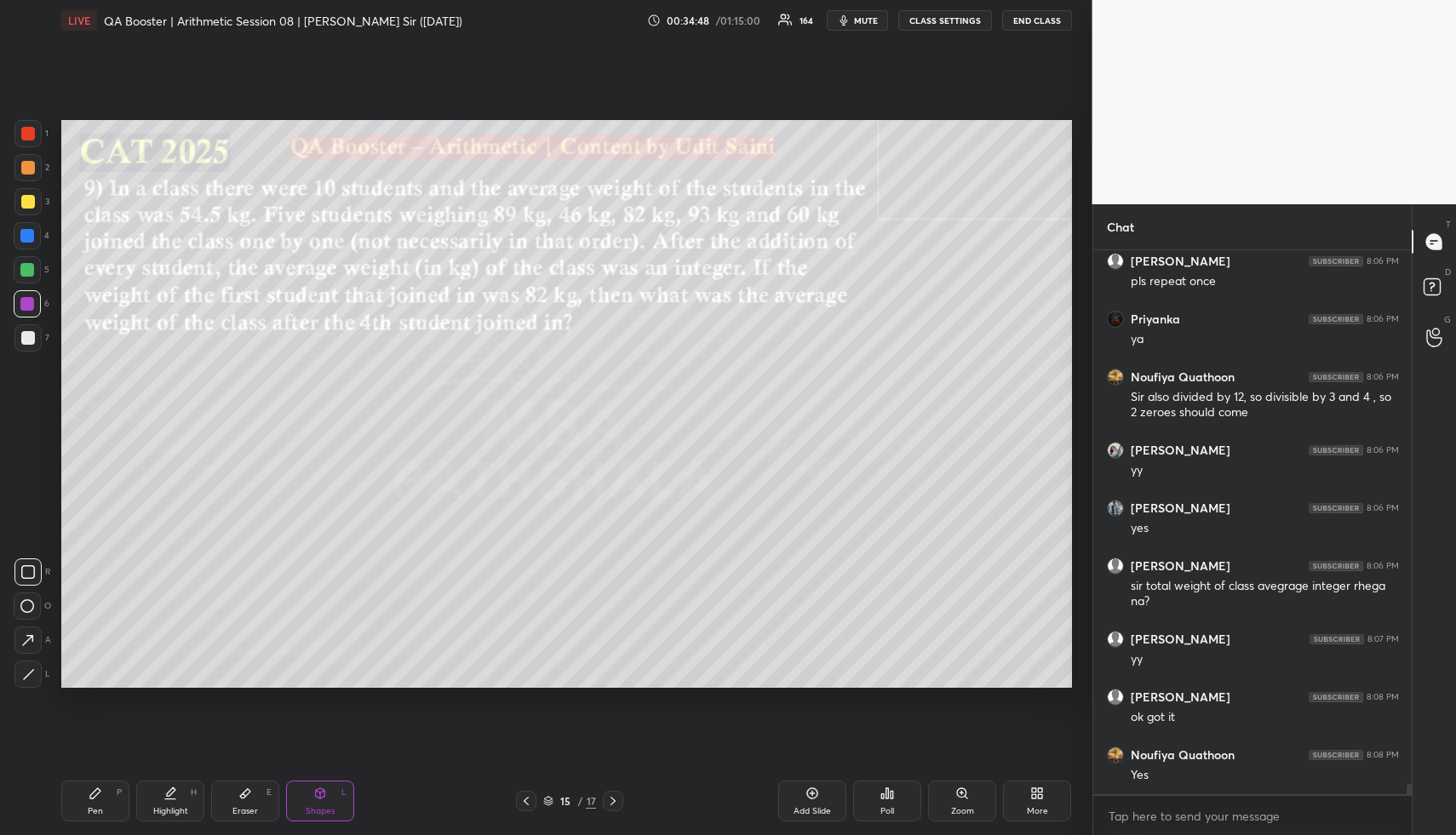
click at [180, 797] on div "Highlight H" at bounding box center [170, 801] width 68 height 40
drag, startPoint x: 187, startPoint y: 792, endPoint x: 208, endPoint y: 765, distance: 34.2
click at [190, 791] on div "Highlight H" at bounding box center [170, 801] width 68 height 40
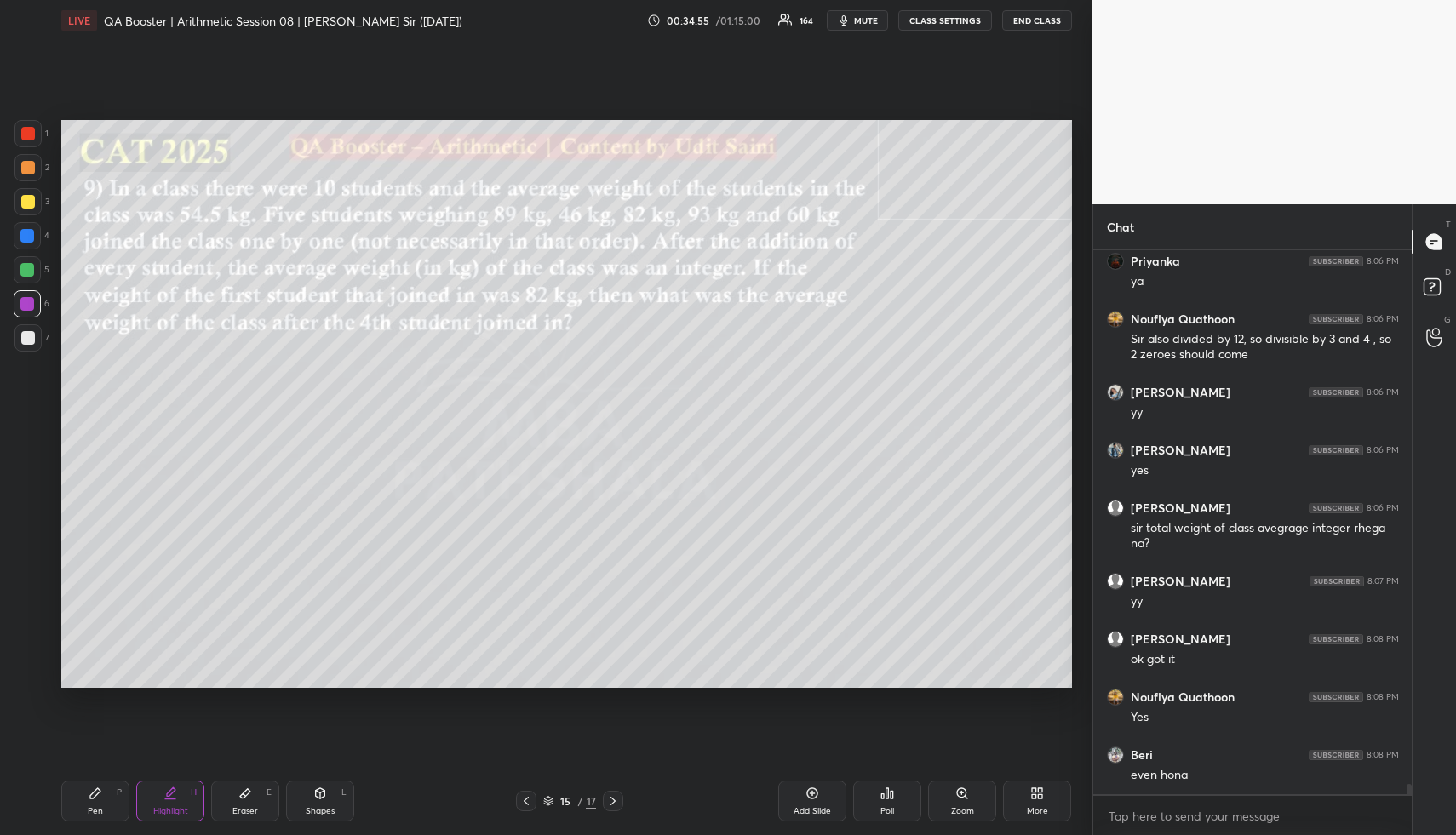
drag, startPoint x: 154, startPoint y: 811, endPoint x: 195, endPoint y: 719, distance: 100.7
click at [154, 809] on div "Highlight" at bounding box center [171, 811] width 35 height 9
drag, startPoint x: 814, startPoint y: 809, endPoint x: 772, endPoint y: 798, distance: 43.4
click at [812, 809] on div "Add Slide" at bounding box center [812, 811] width 38 height 9
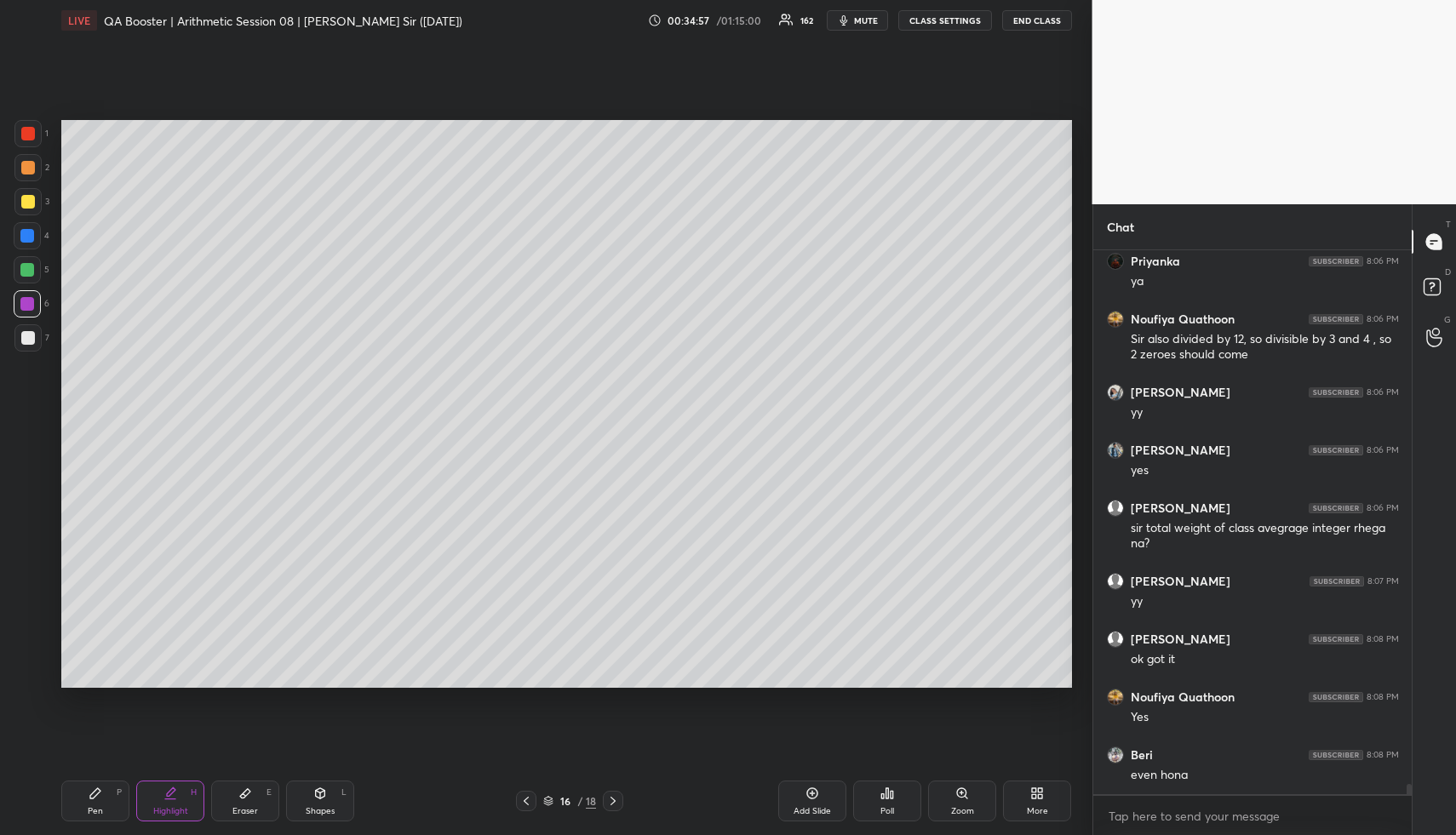
drag, startPoint x: 93, startPoint y: 798, endPoint x: 84, endPoint y: 725, distance: 73.6
click at [87, 781] on div "Pen P" at bounding box center [95, 801] width 68 height 40
click at [32, 202] on div at bounding box center [27, 201] width 13 height 13
click at [34, 201] on div at bounding box center [27, 201] width 27 height 27
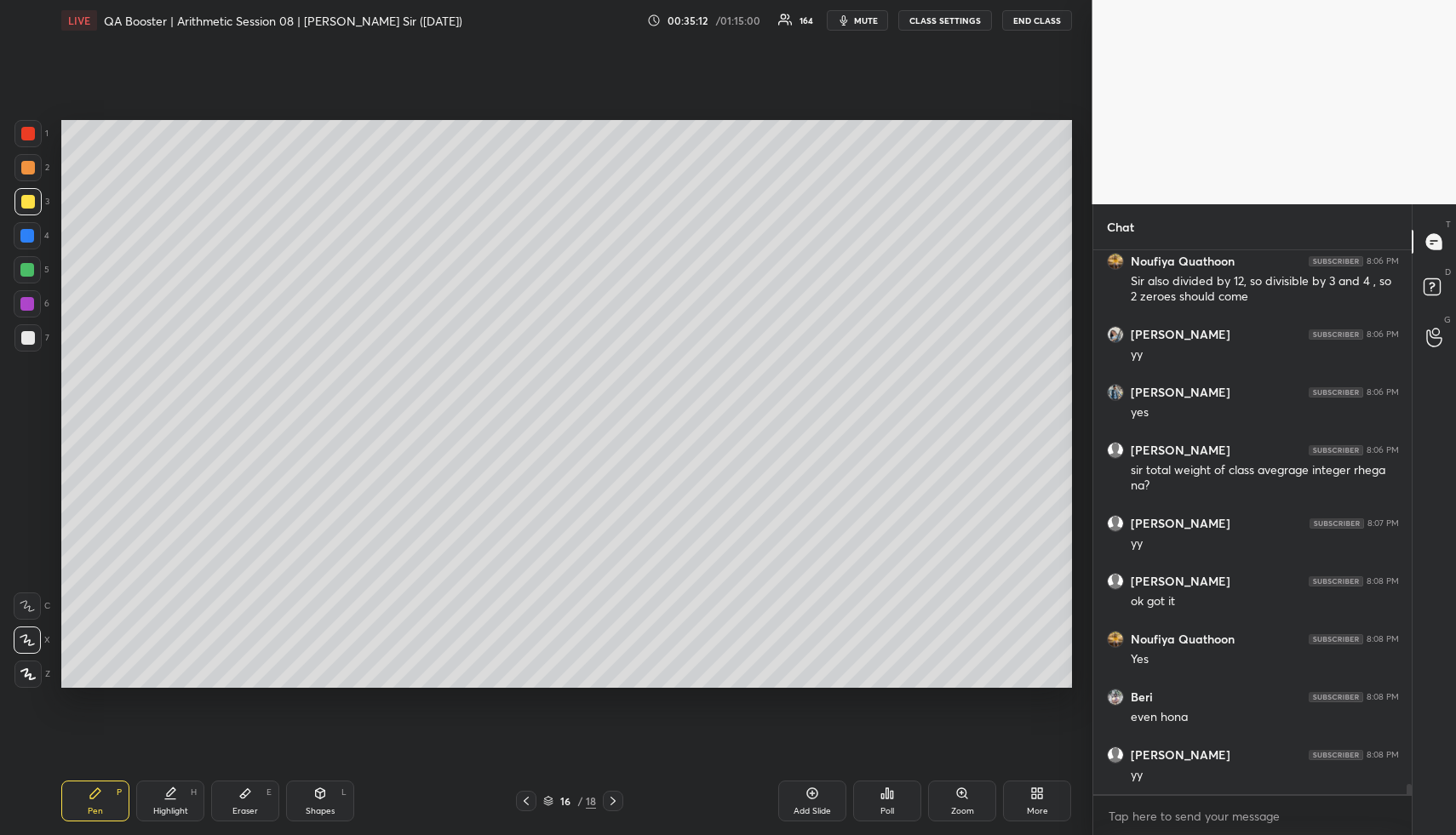
scroll to position [28350, 0]
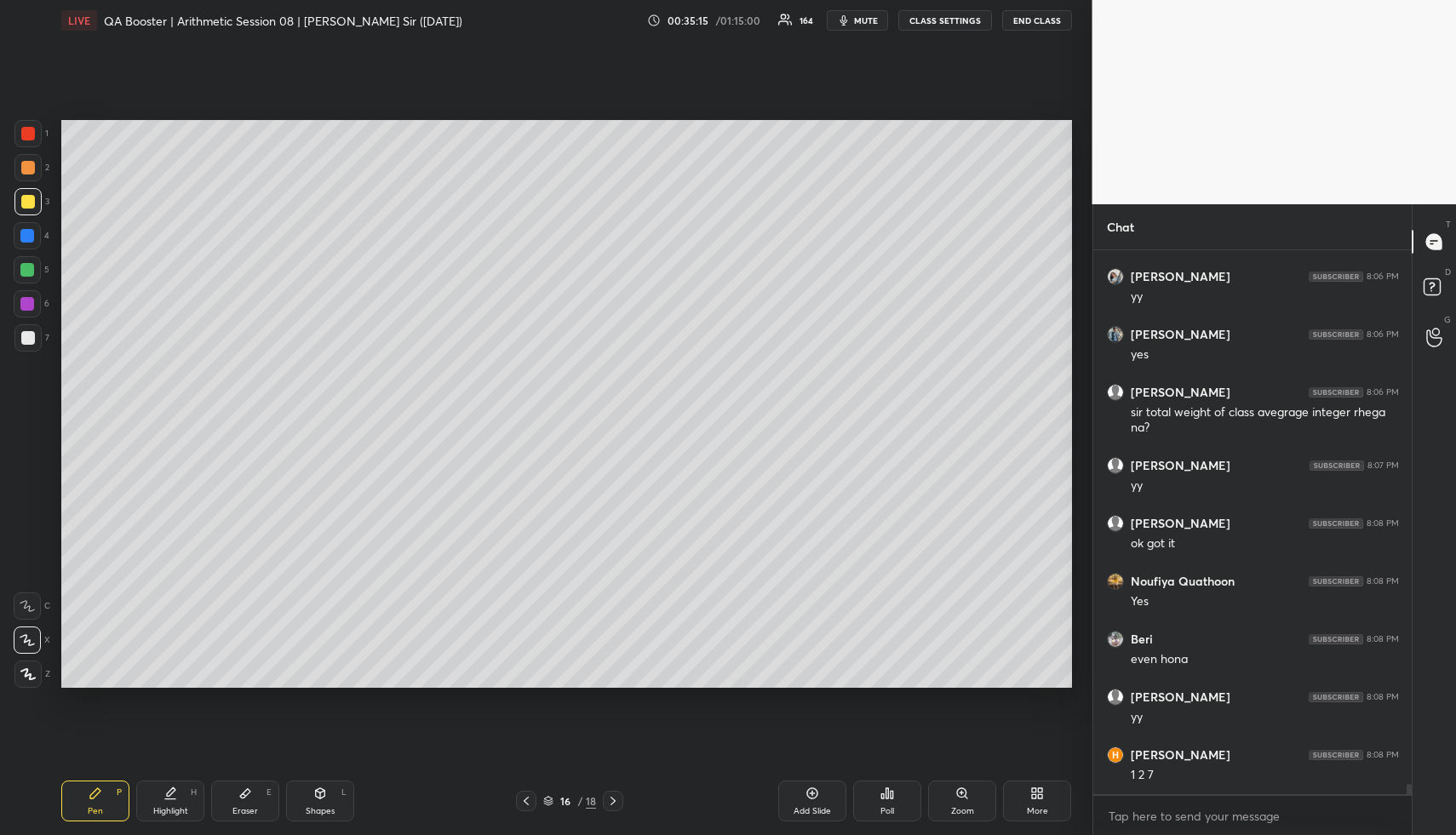
drag, startPoint x: 256, startPoint y: 790, endPoint x: 293, endPoint y: 722, distance: 77.4
click at [254, 790] on div "Eraser E" at bounding box center [244, 801] width 68 height 40
click at [95, 803] on div "Pen P" at bounding box center [95, 801] width 68 height 40
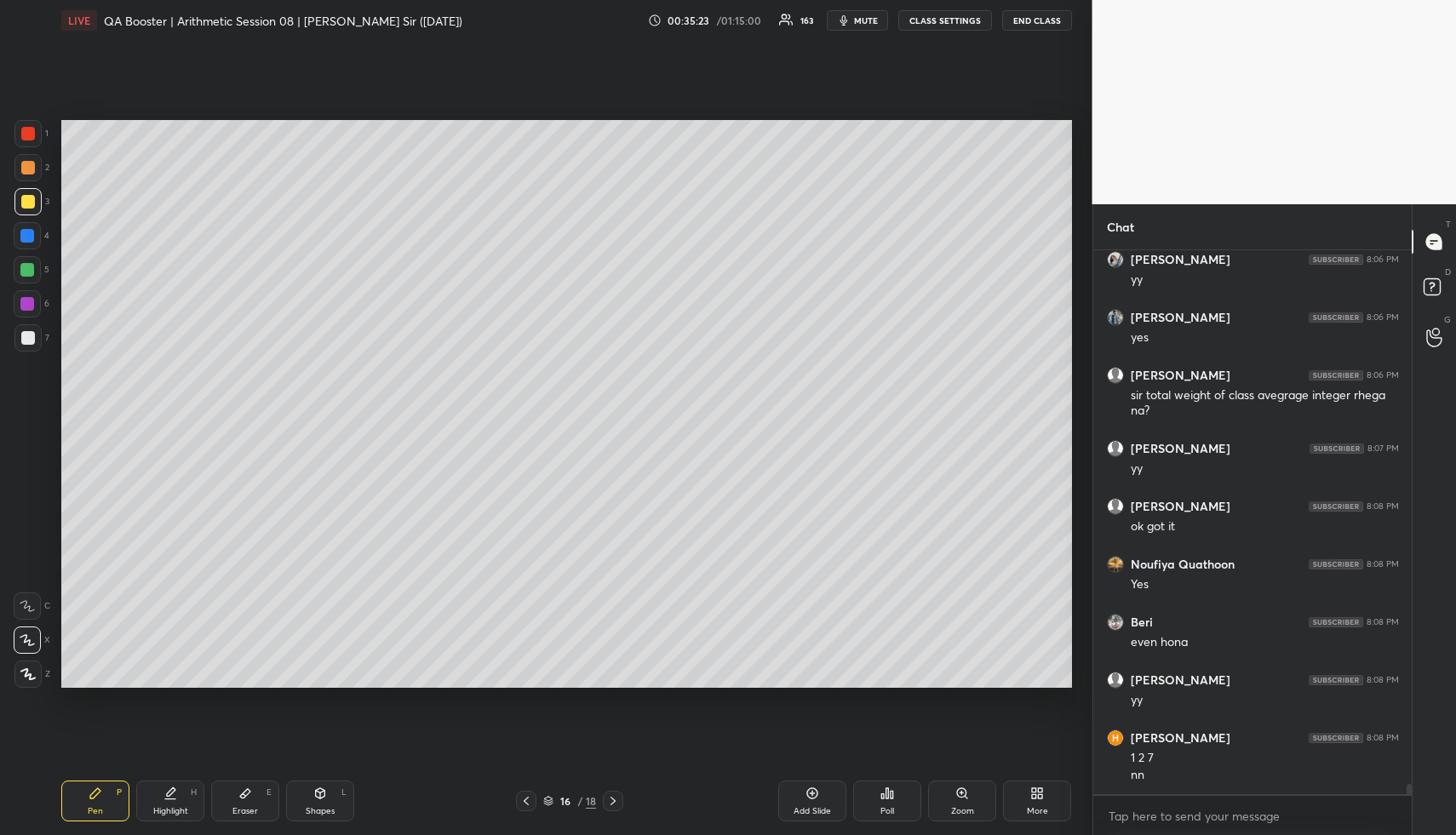
click at [164, 794] on icon at bounding box center [170, 793] width 13 height 13
drag, startPoint x: 524, startPoint y: 801, endPoint x: 521, endPoint y: 788, distance: 13.3
click at [522, 796] on icon at bounding box center [526, 800] width 13 height 13
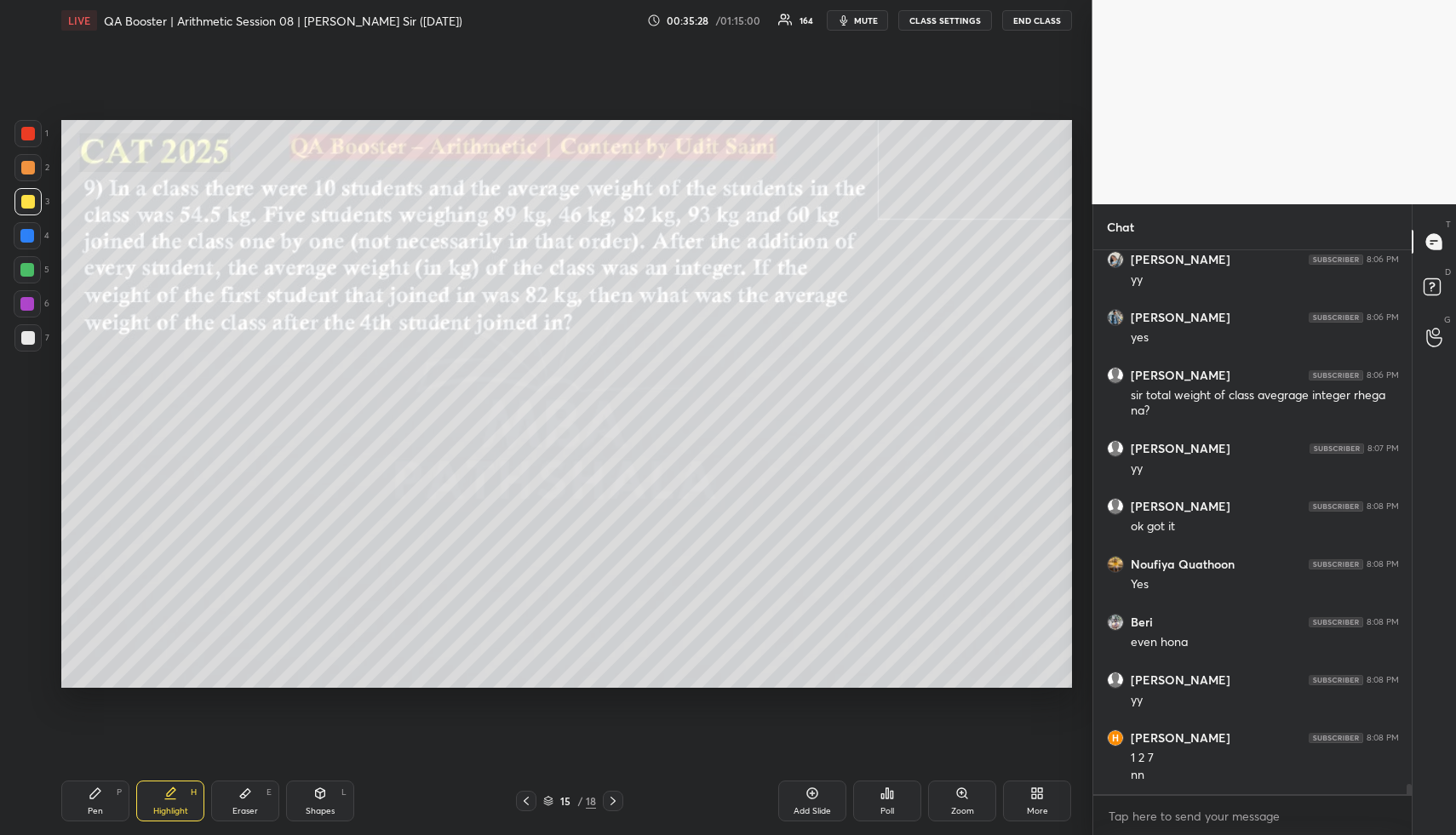
drag, startPoint x: 176, startPoint y: 804, endPoint x: 242, endPoint y: 692, distance: 130.0
click at [178, 802] on div "Highlight H" at bounding box center [170, 801] width 68 height 40
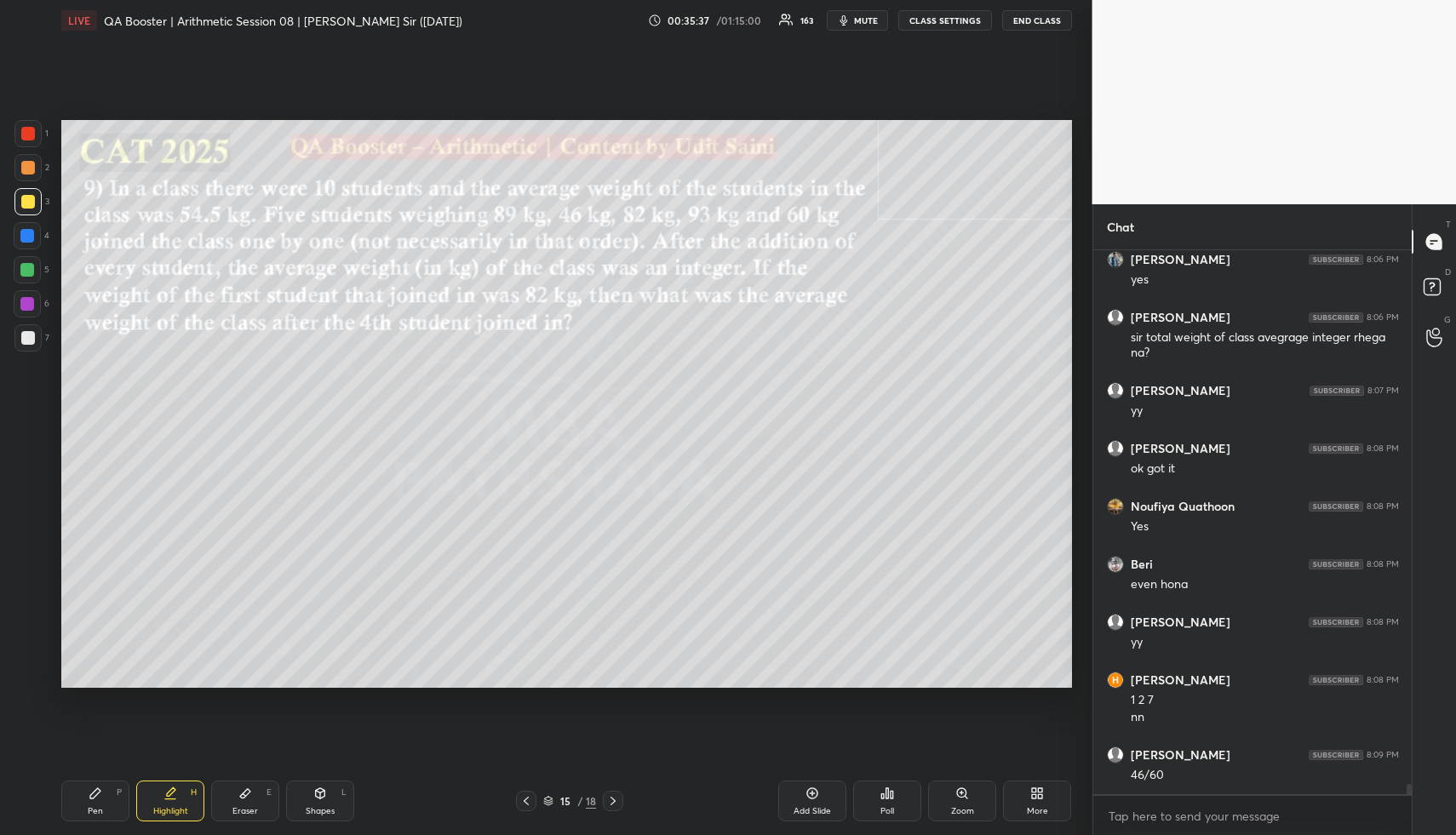
drag, startPoint x: 90, startPoint y: 800, endPoint x: 100, endPoint y: 690, distance: 110.5
click at [88, 798] on div "Pen P" at bounding box center [95, 801] width 68 height 40
drag, startPoint x: 35, startPoint y: 272, endPoint x: 48, endPoint y: 294, distance: 25.6
click at [32, 269] on div at bounding box center [26, 269] width 27 height 27
click at [171, 808] on div "Highlight" at bounding box center [171, 811] width 35 height 9
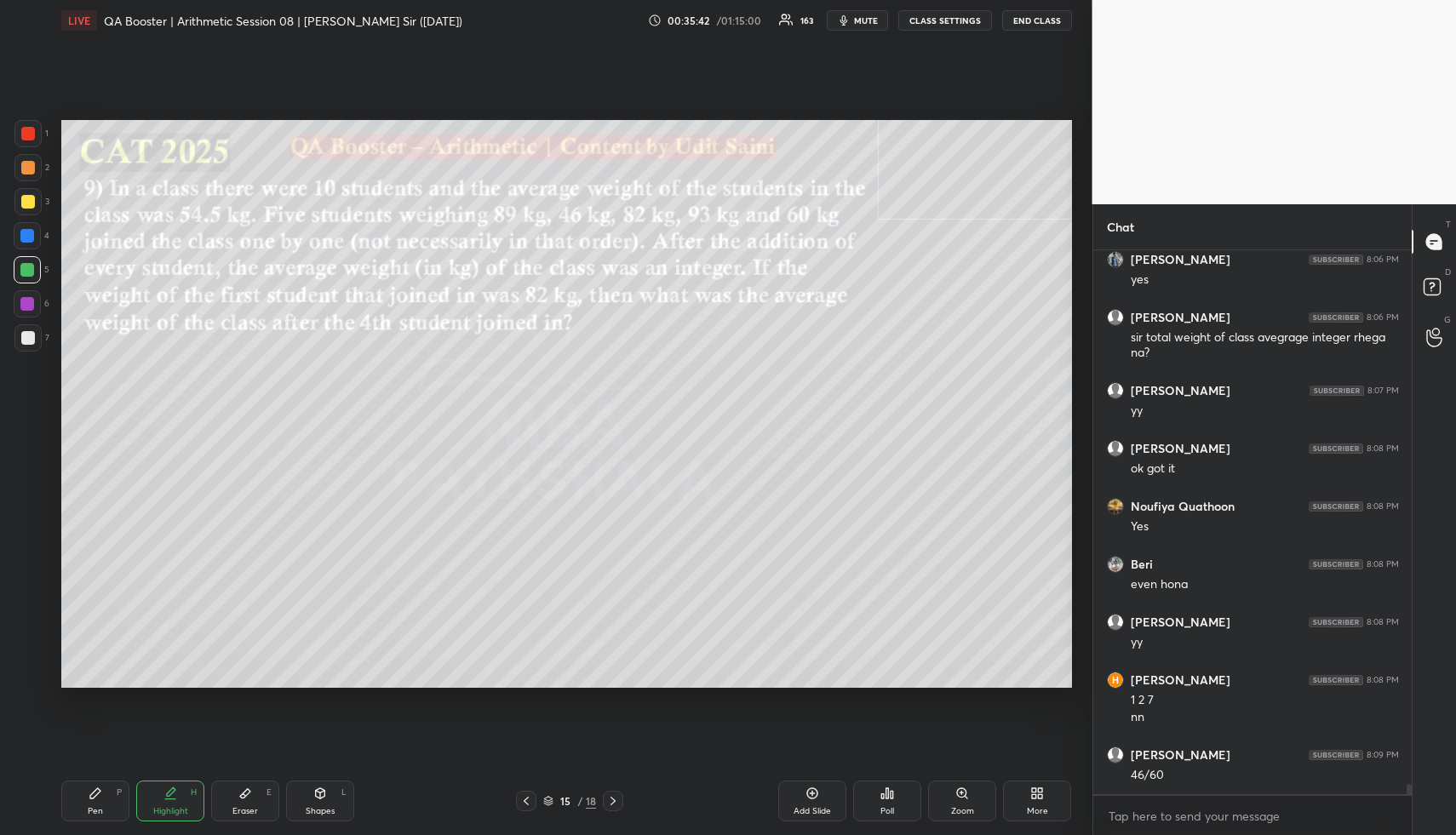
click at [178, 803] on div "Highlight H" at bounding box center [170, 801] width 68 height 40
click at [99, 801] on div "Pen P" at bounding box center [95, 801] width 68 height 40
click at [34, 155] on div at bounding box center [27, 167] width 27 height 27
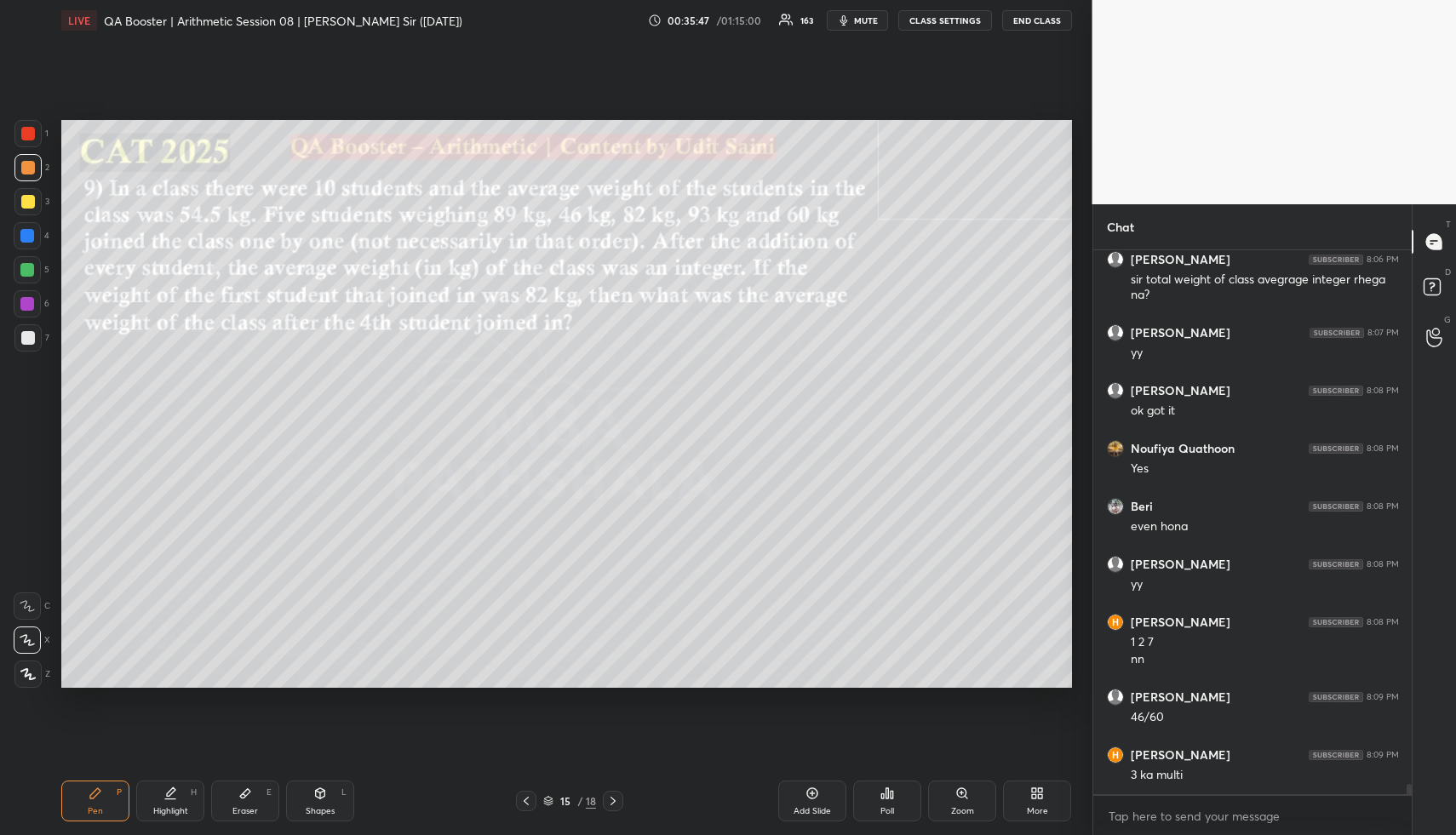
drag, startPoint x: 33, startPoint y: 177, endPoint x: 56, endPoint y: 160, distance: 28.6
click at [33, 178] on div at bounding box center [27, 167] width 27 height 27
drag, startPoint x: 31, startPoint y: 275, endPoint x: 53, endPoint y: 280, distance: 22.6
click at [37, 277] on div at bounding box center [26, 269] width 27 height 27
drag, startPoint x: 337, startPoint y: 801, endPoint x: 330, endPoint y: 792, distance: 11.4
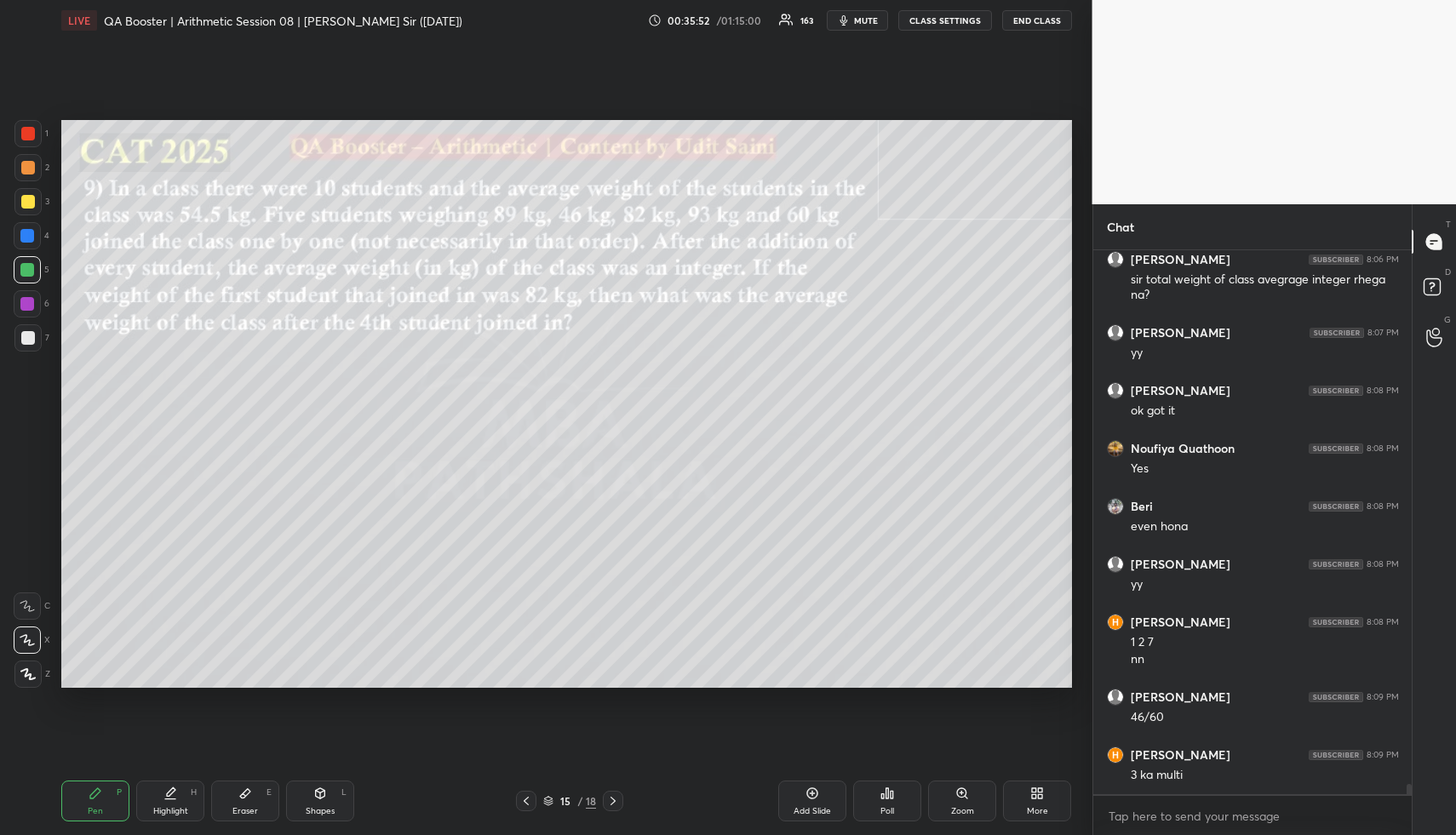
click at [336, 800] on div "Shapes L" at bounding box center [319, 801] width 68 height 40
click at [26, 329] on div at bounding box center [27, 338] width 27 height 27
click at [33, 295] on div at bounding box center [26, 303] width 27 height 27
click at [36, 672] on div at bounding box center [27, 673] width 27 height 27
drag, startPoint x: 63, startPoint y: 814, endPoint x: 90, endPoint y: 802, distance: 29.5
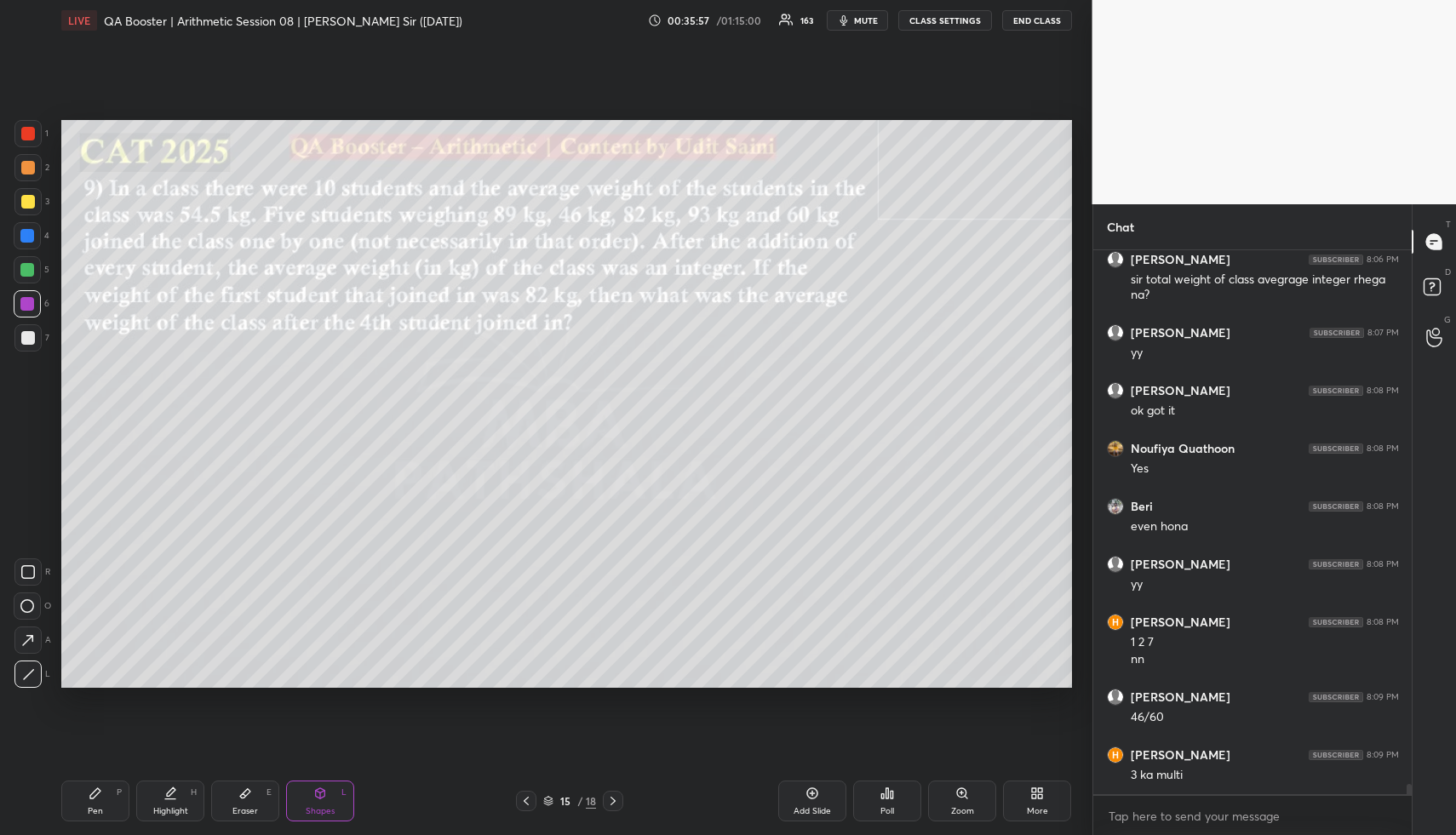
click at [66, 810] on div "Pen P" at bounding box center [95, 801] width 68 height 40
drag, startPoint x: 90, startPoint y: 802, endPoint x: 85, endPoint y: 702, distance: 100.1
click at [88, 798] on div "Pen P" at bounding box center [95, 801] width 68 height 40
click at [27, 167] on div at bounding box center [27, 167] width 13 height 13
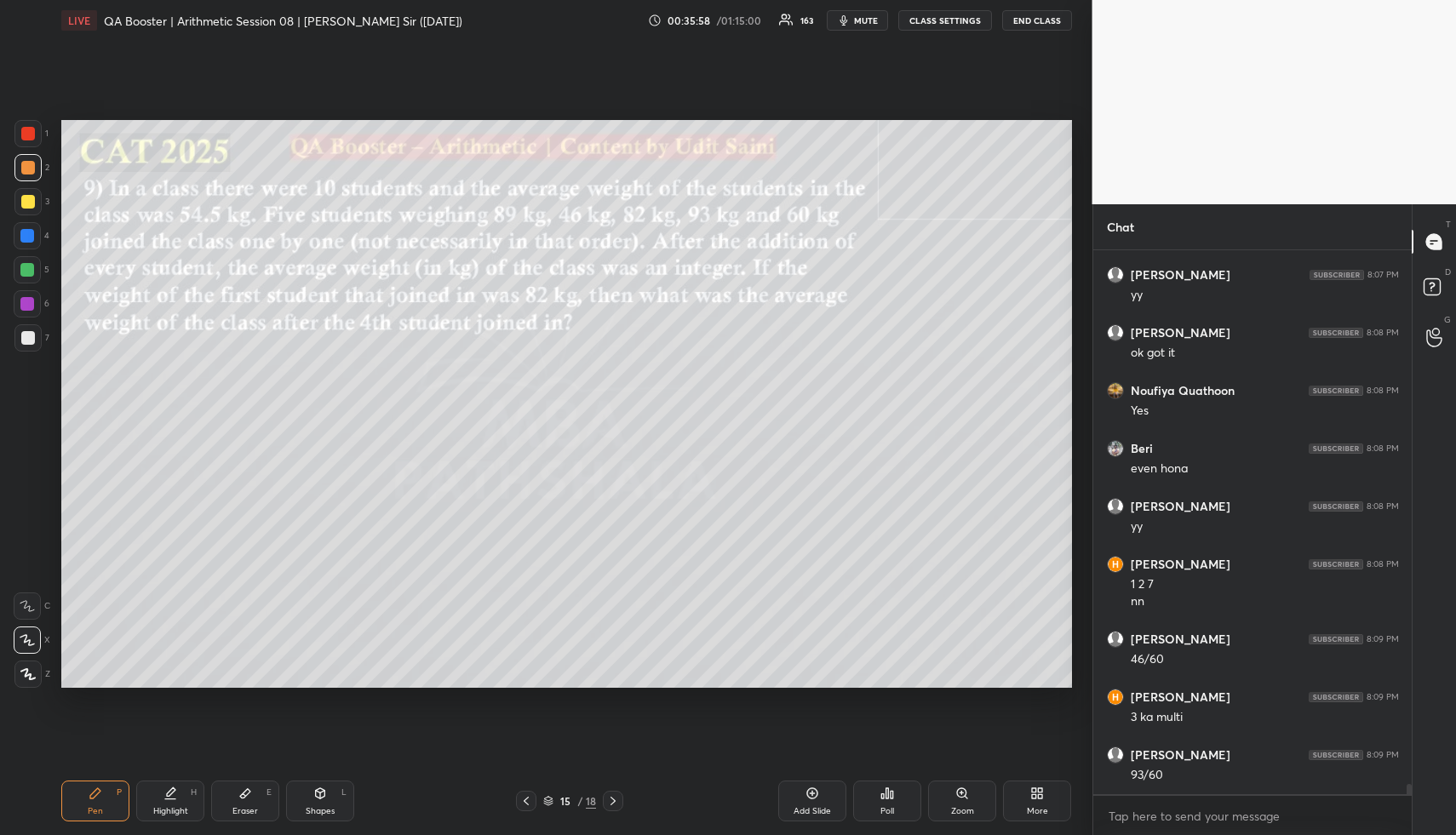
drag, startPoint x: 28, startPoint y: 272, endPoint x: 52, endPoint y: 270, distance: 24.1
click at [27, 271] on div at bounding box center [26, 269] width 13 height 13
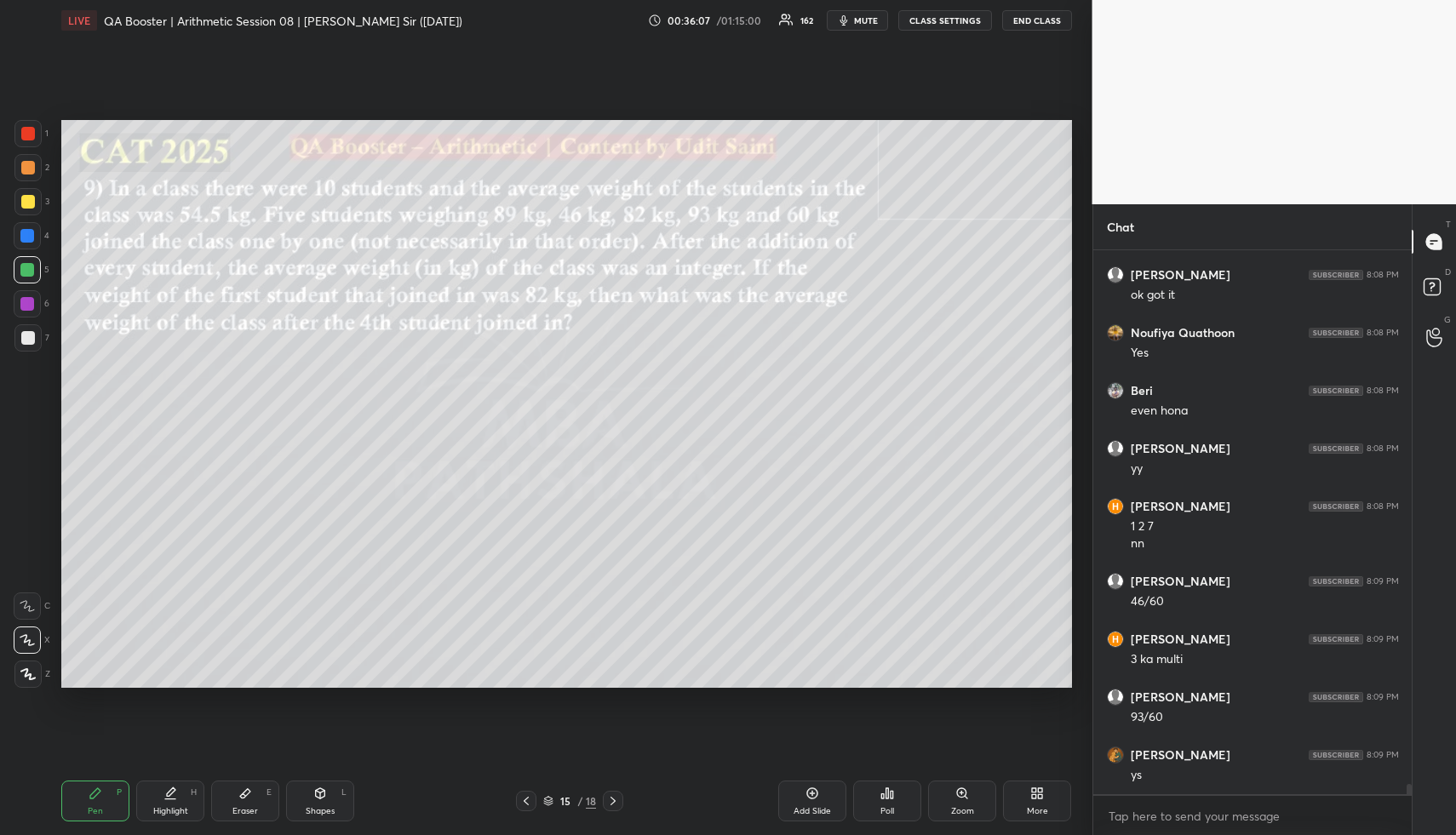
click at [168, 811] on div "Highlight" at bounding box center [171, 811] width 35 height 9
click at [92, 807] on div "Pen" at bounding box center [95, 811] width 15 height 9
click at [18, 164] on div at bounding box center [27, 167] width 27 height 27
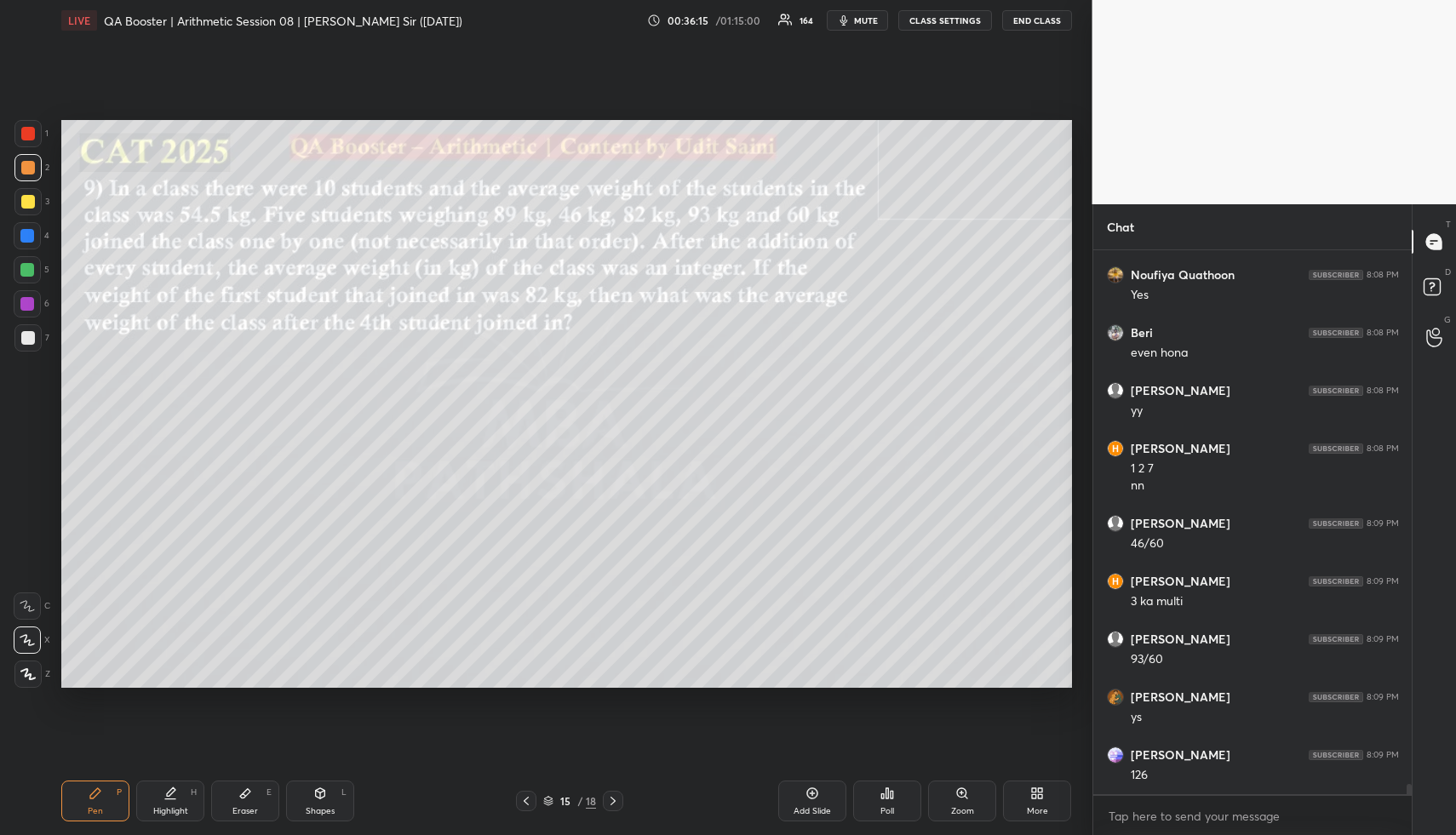
click at [170, 807] on div "Highlight" at bounding box center [171, 811] width 35 height 9
click at [184, 800] on div "Highlight H" at bounding box center [170, 801] width 68 height 40
click at [323, 807] on div "Shapes" at bounding box center [320, 811] width 29 height 9
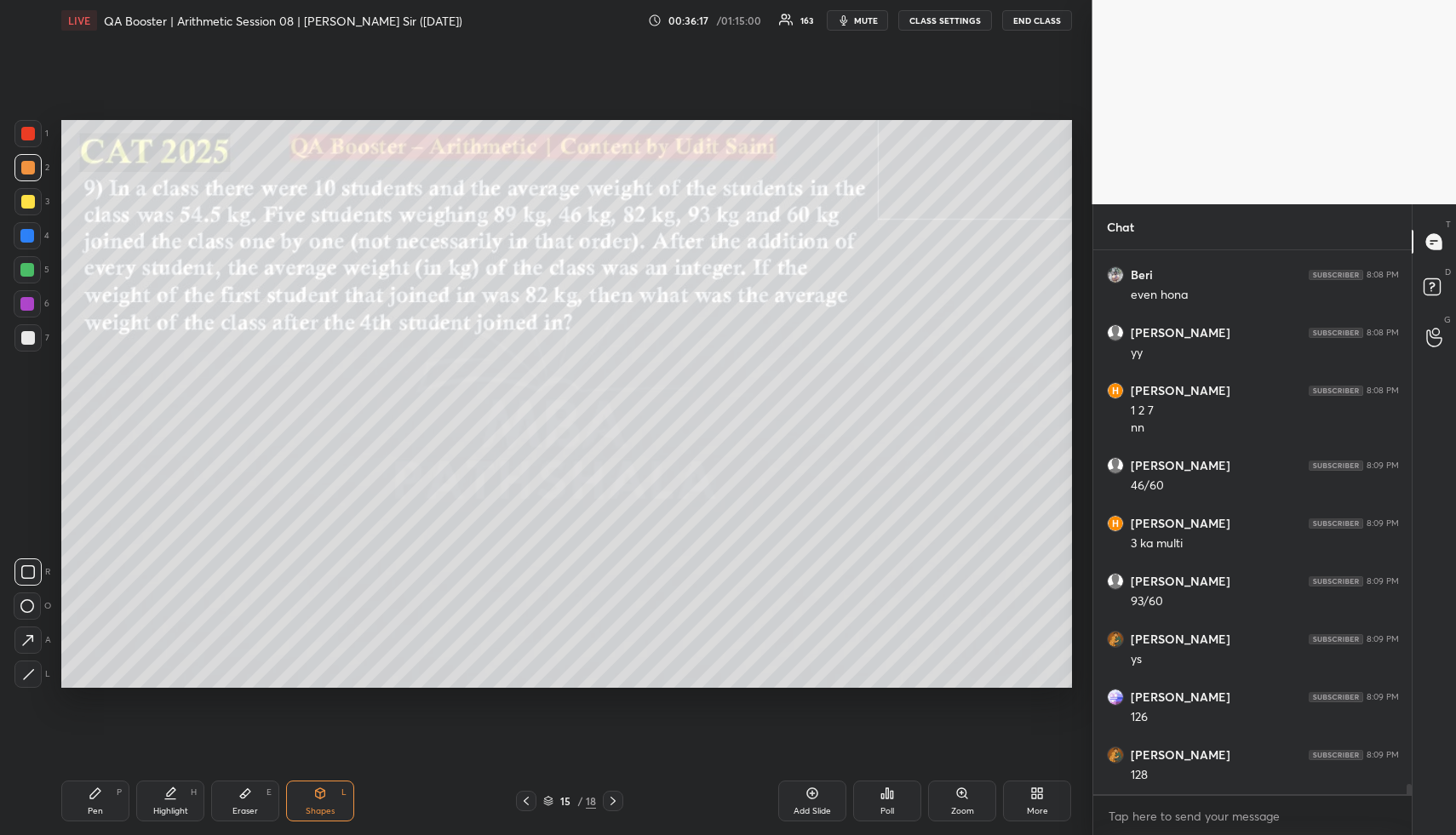
click at [33, 340] on div at bounding box center [27, 338] width 13 height 13
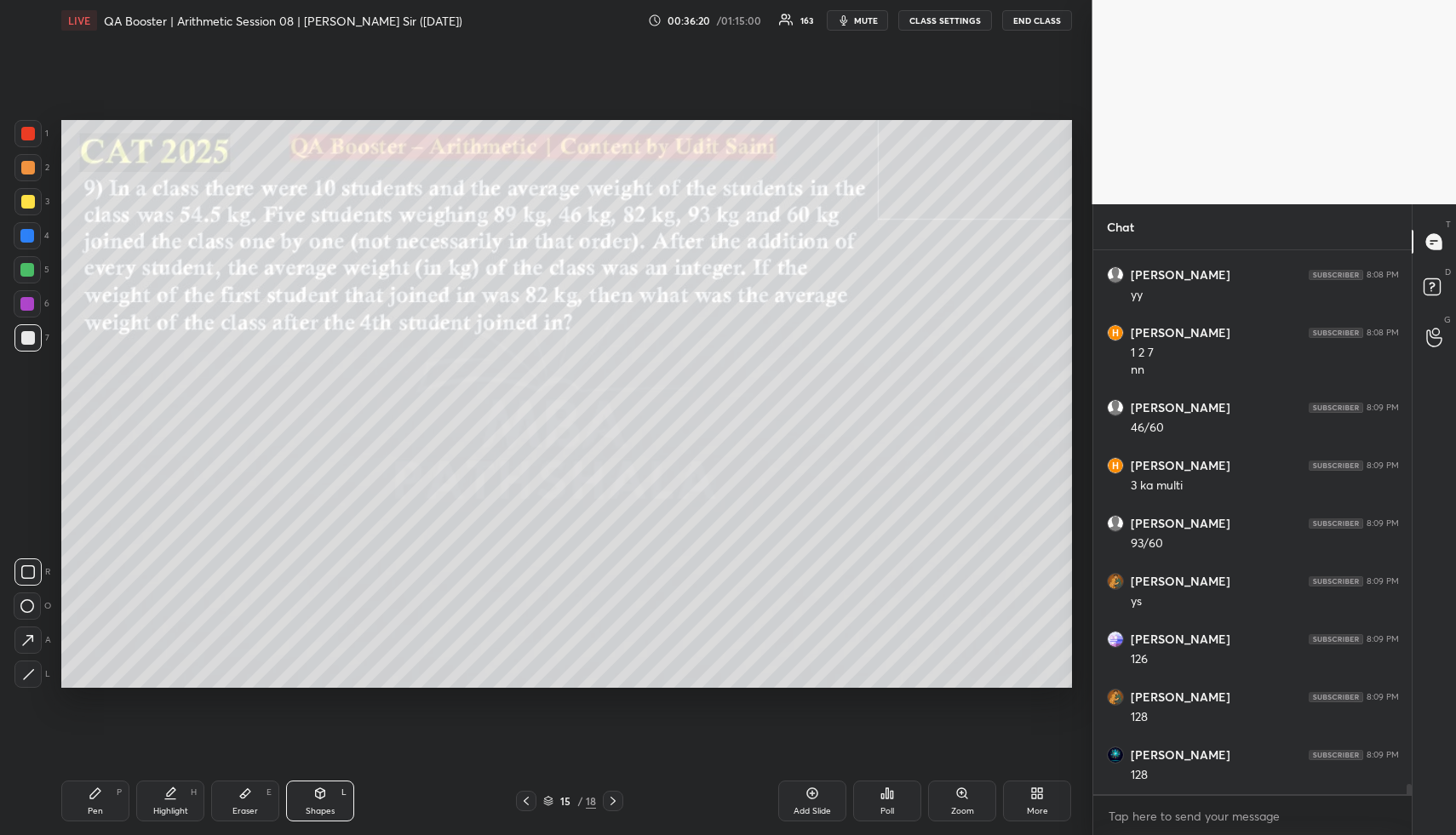
drag, startPoint x: 169, startPoint y: 802, endPoint x: 173, endPoint y: 789, distance: 13.6
click at [170, 799] on div "Highlight H" at bounding box center [170, 801] width 68 height 40
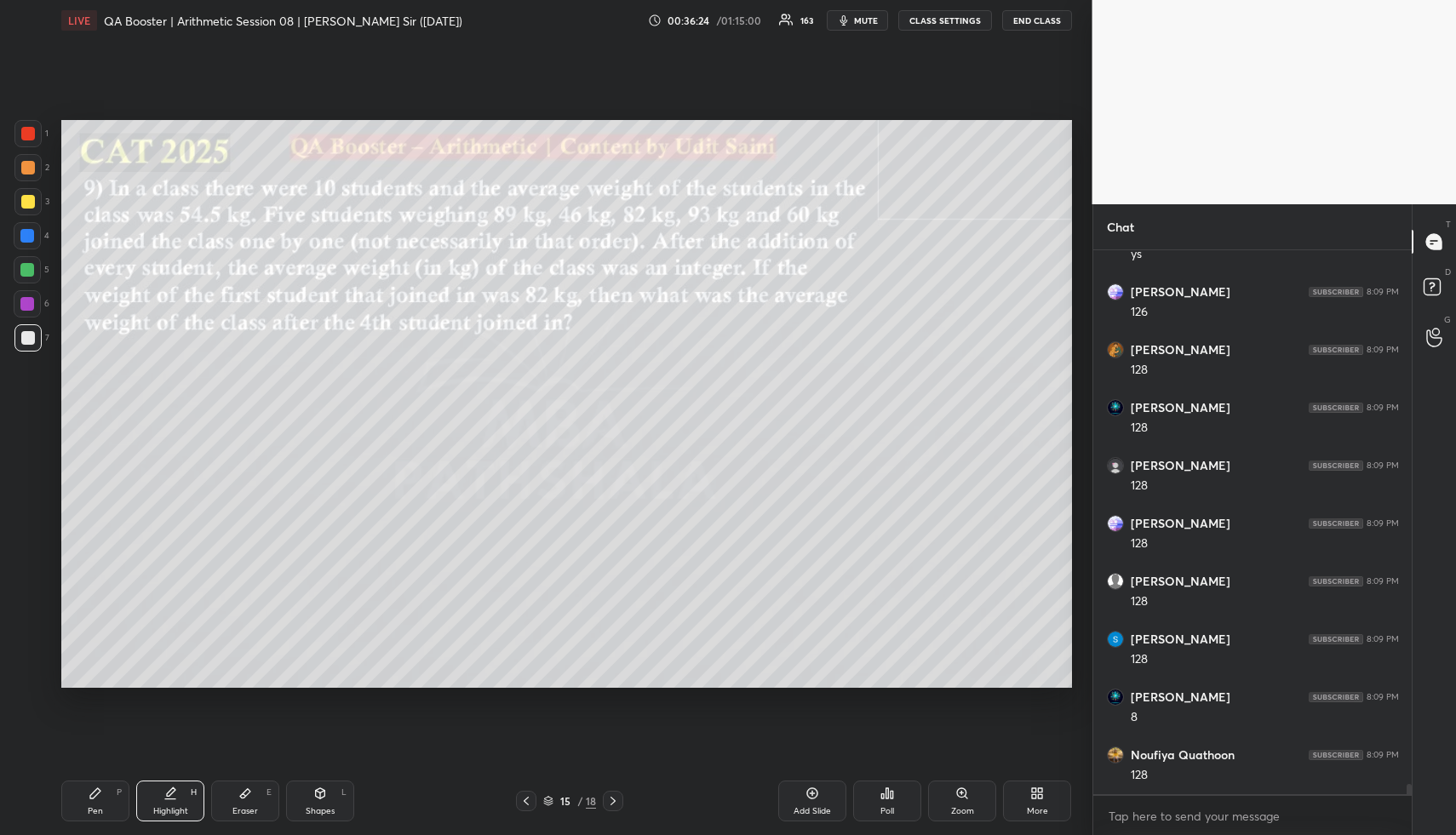
scroll to position [29177, 0]
drag, startPoint x: 244, startPoint y: 796, endPoint x: 265, endPoint y: 724, distance: 75.0
click at [246, 783] on div "Eraser E" at bounding box center [244, 801] width 68 height 40
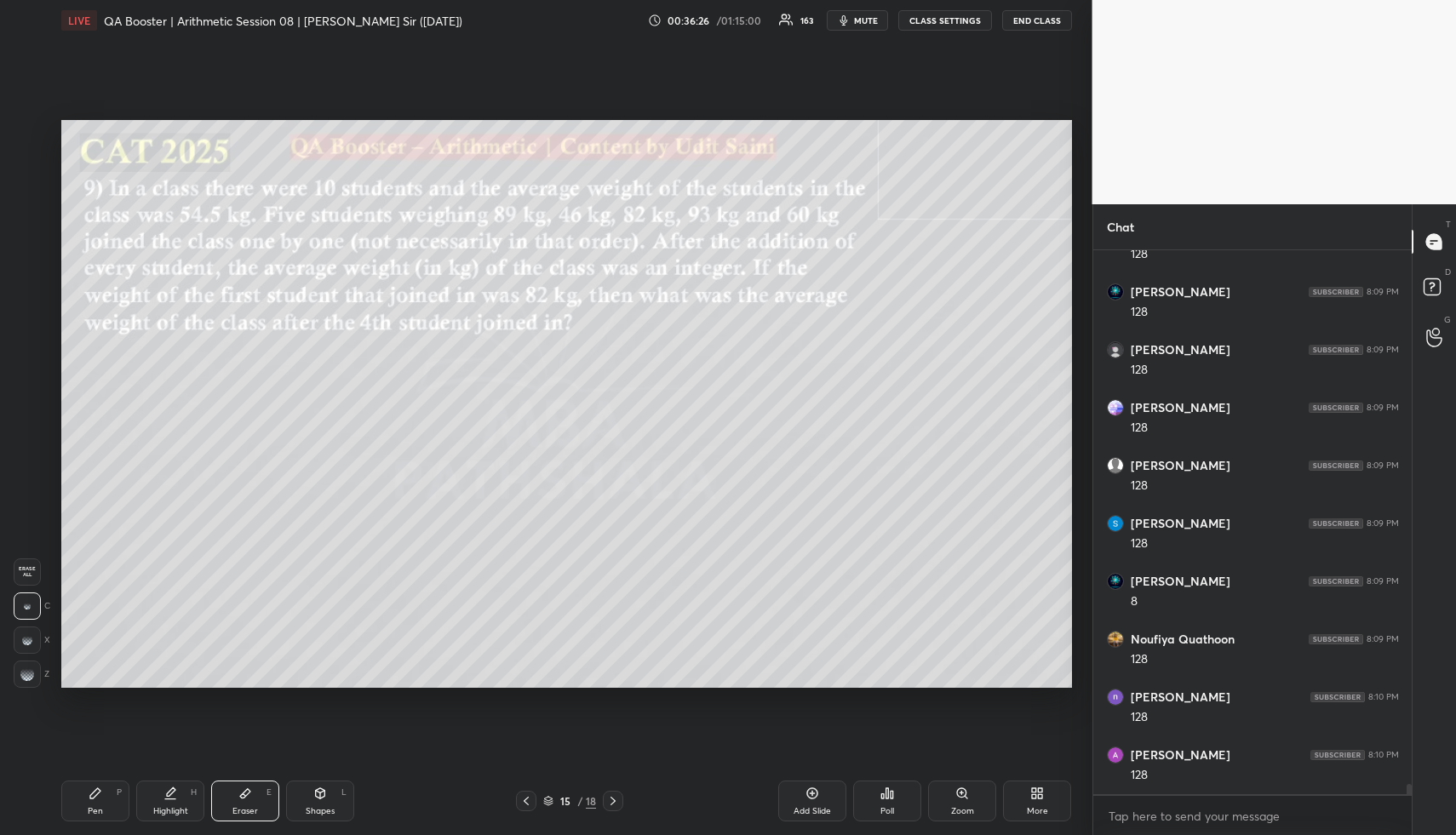
scroll to position [29293, 0]
click at [102, 790] on div "Pen P" at bounding box center [95, 801] width 68 height 40
click at [104, 788] on div "Pen P" at bounding box center [95, 801] width 68 height 40
click at [26, 166] on div at bounding box center [27, 167] width 13 height 13
drag, startPoint x: 32, startPoint y: 160, endPoint x: 58, endPoint y: 175, distance: 30.0
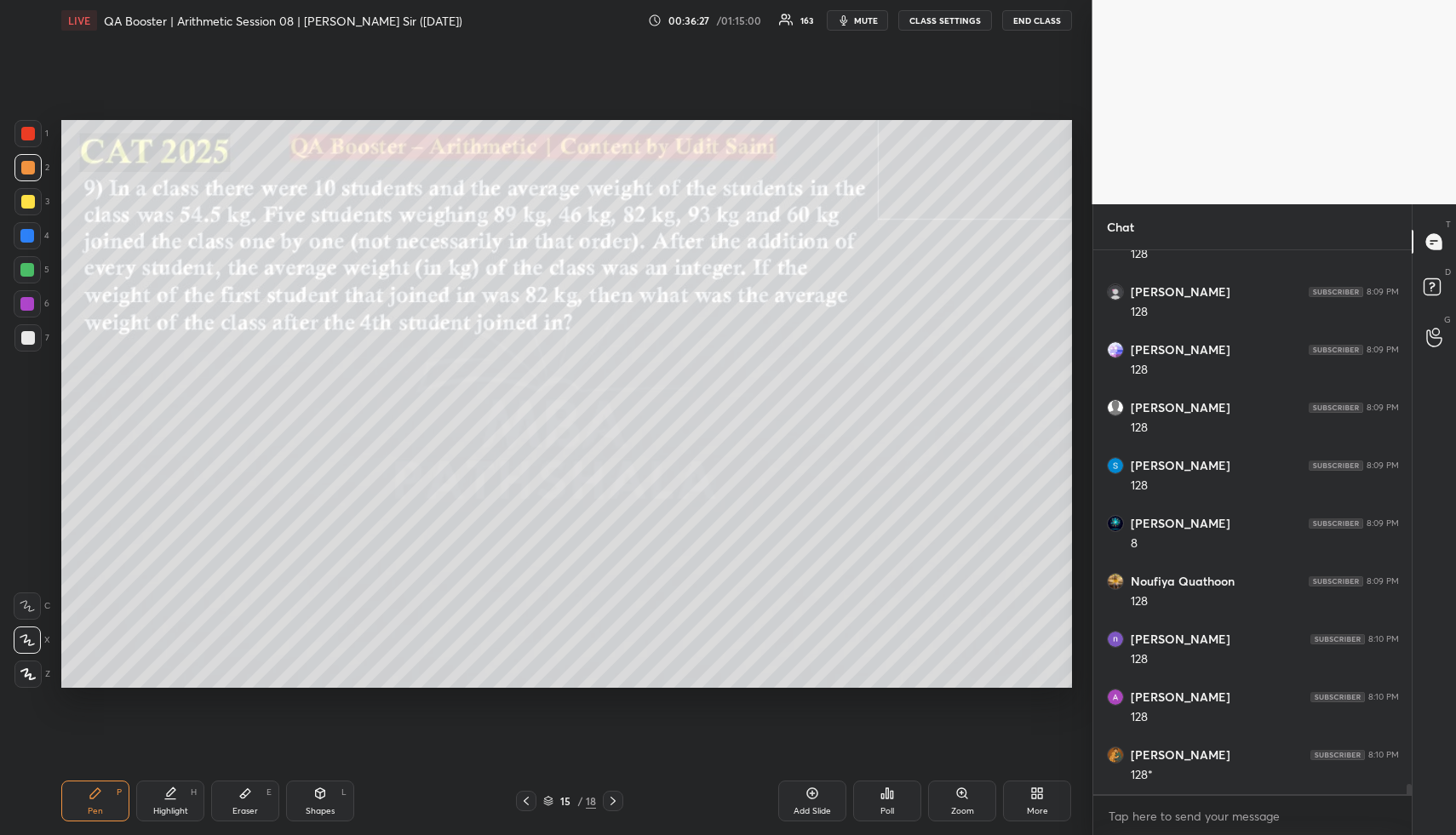
click at [35, 164] on div at bounding box center [27, 167] width 27 height 27
click at [163, 809] on div "Highlight" at bounding box center [171, 811] width 35 height 9
drag, startPoint x: 178, startPoint y: 811, endPoint x: 197, endPoint y: 756, distance: 58.2
click at [179, 807] on div "Highlight" at bounding box center [171, 811] width 35 height 9
click at [105, 799] on div "Pen P" at bounding box center [95, 801] width 68 height 40
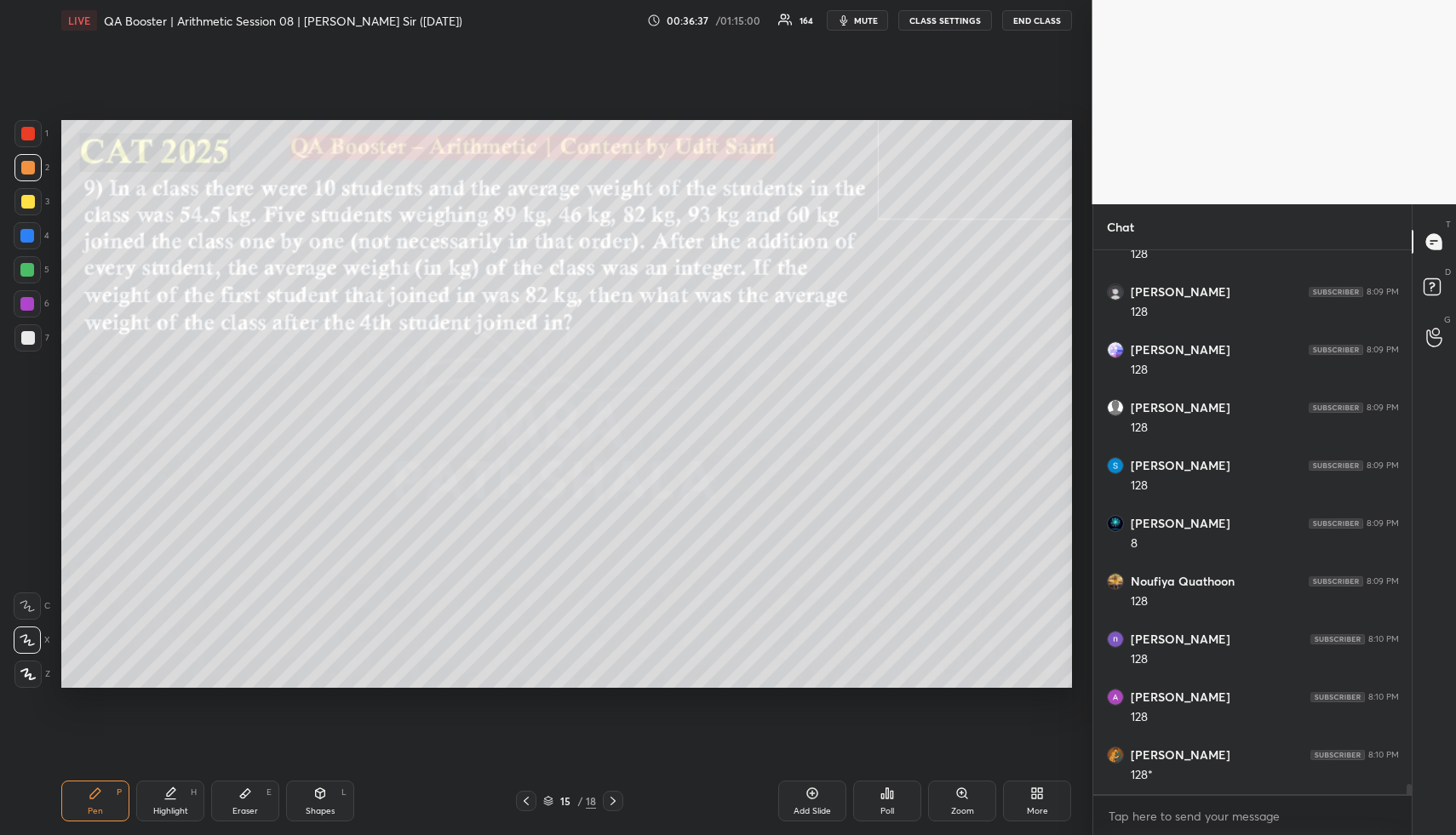
drag, startPoint x: 17, startPoint y: 200, endPoint x: 41, endPoint y: 187, distance: 27.3
click at [18, 199] on div at bounding box center [27, 201] width 27 height 27
click at [161, 797] on div "Highlight H" at bounding box center [170, 801] width 68 height 40
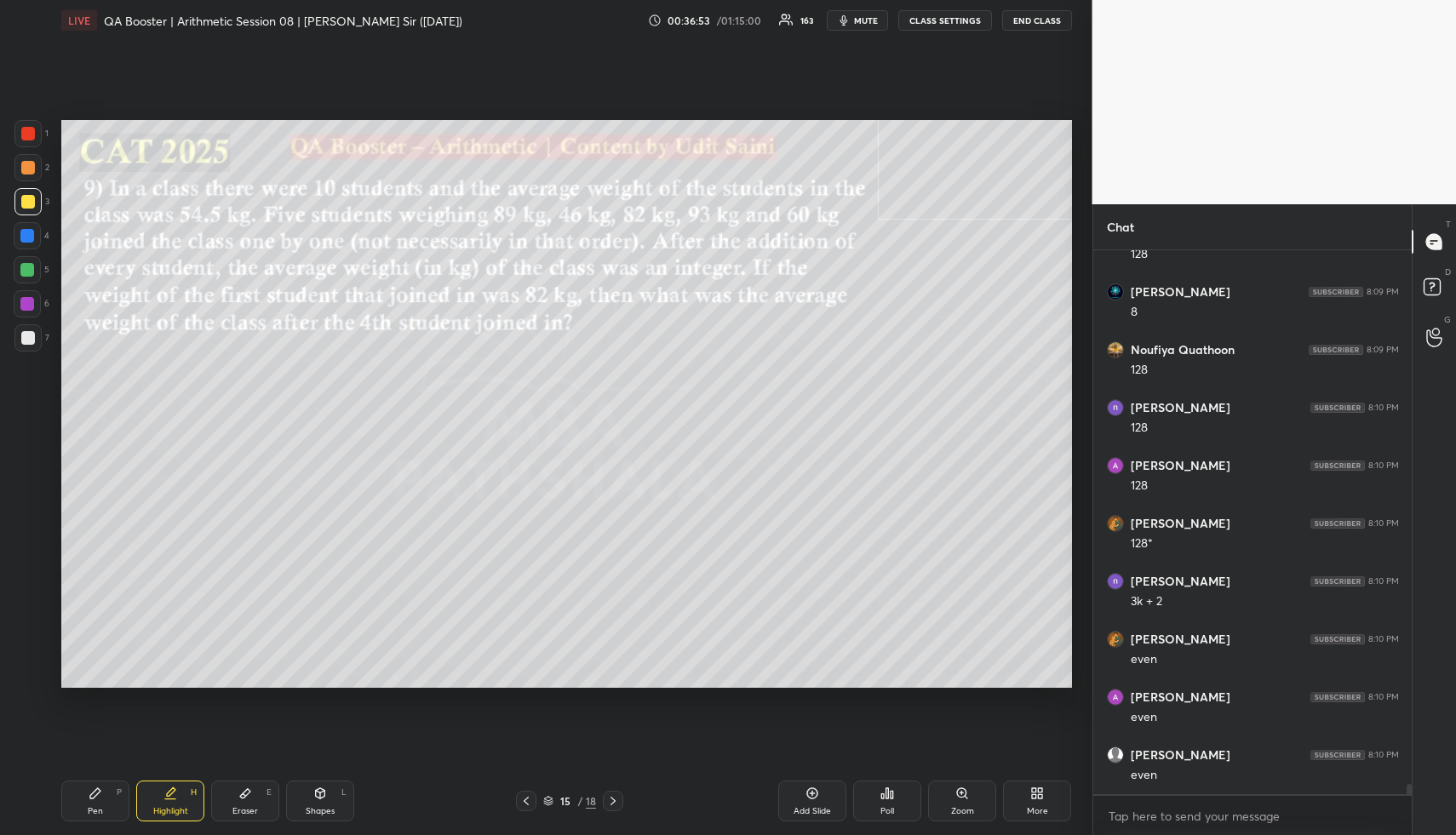
drag, startPoint x: 104, startPoint y: 803, endPoint x: 113, endPoint y: 707, distance: 96.4
click at [96, 804] on div "Pen P" at bounding box center [95, 801] width 68 height 40
click at [32, 345] on div at bounding box center [27, 338] width 27 height 27
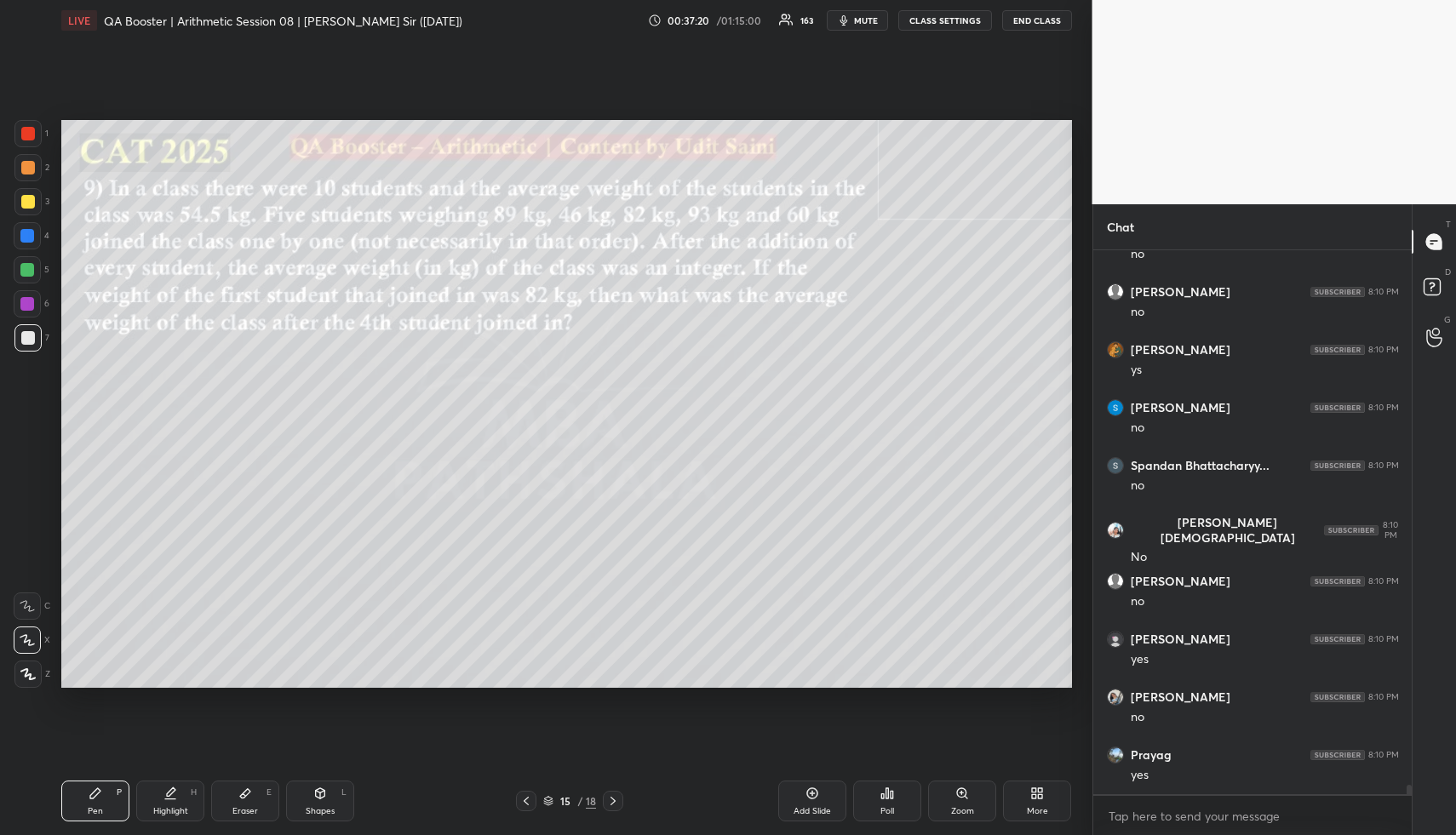
scroll to position [30583, 0]
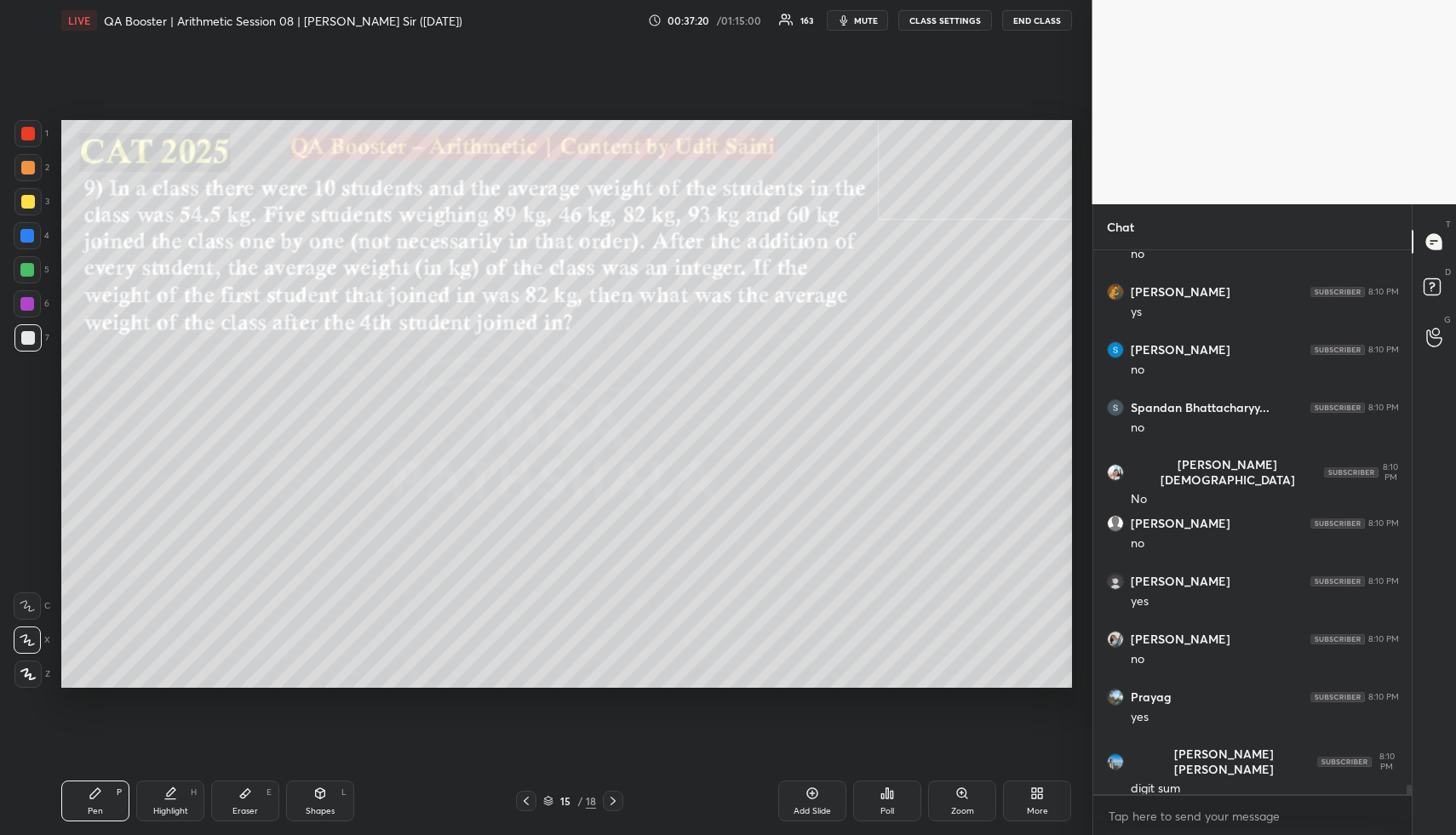
click at [174, 797] on icon at bounding box center [170, 793] width 13 height 13
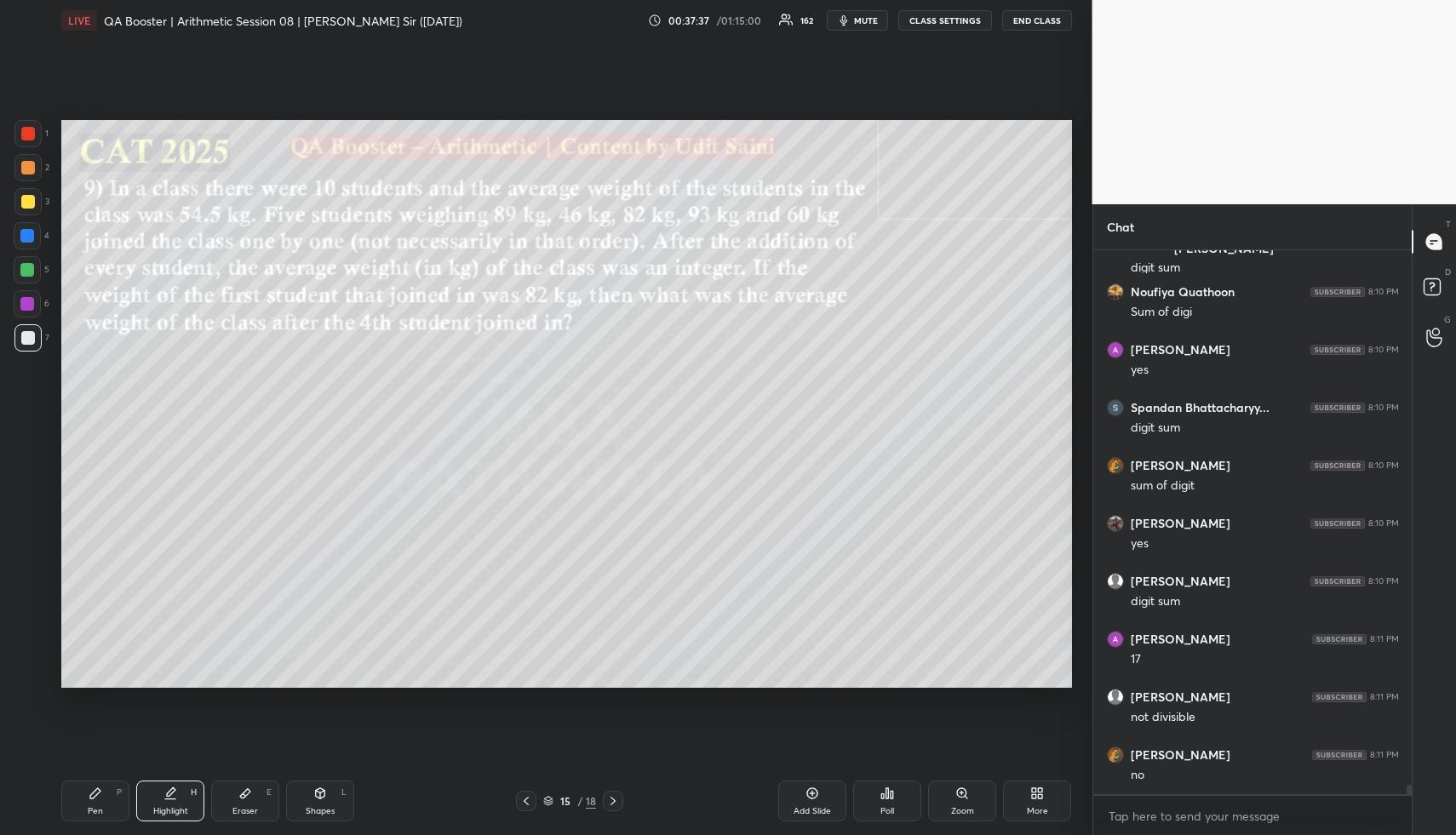
scroll to position [31161, 0]
click at [101, 784] on div "Pen P" at bounding box center [95, 801] width 68 height 40
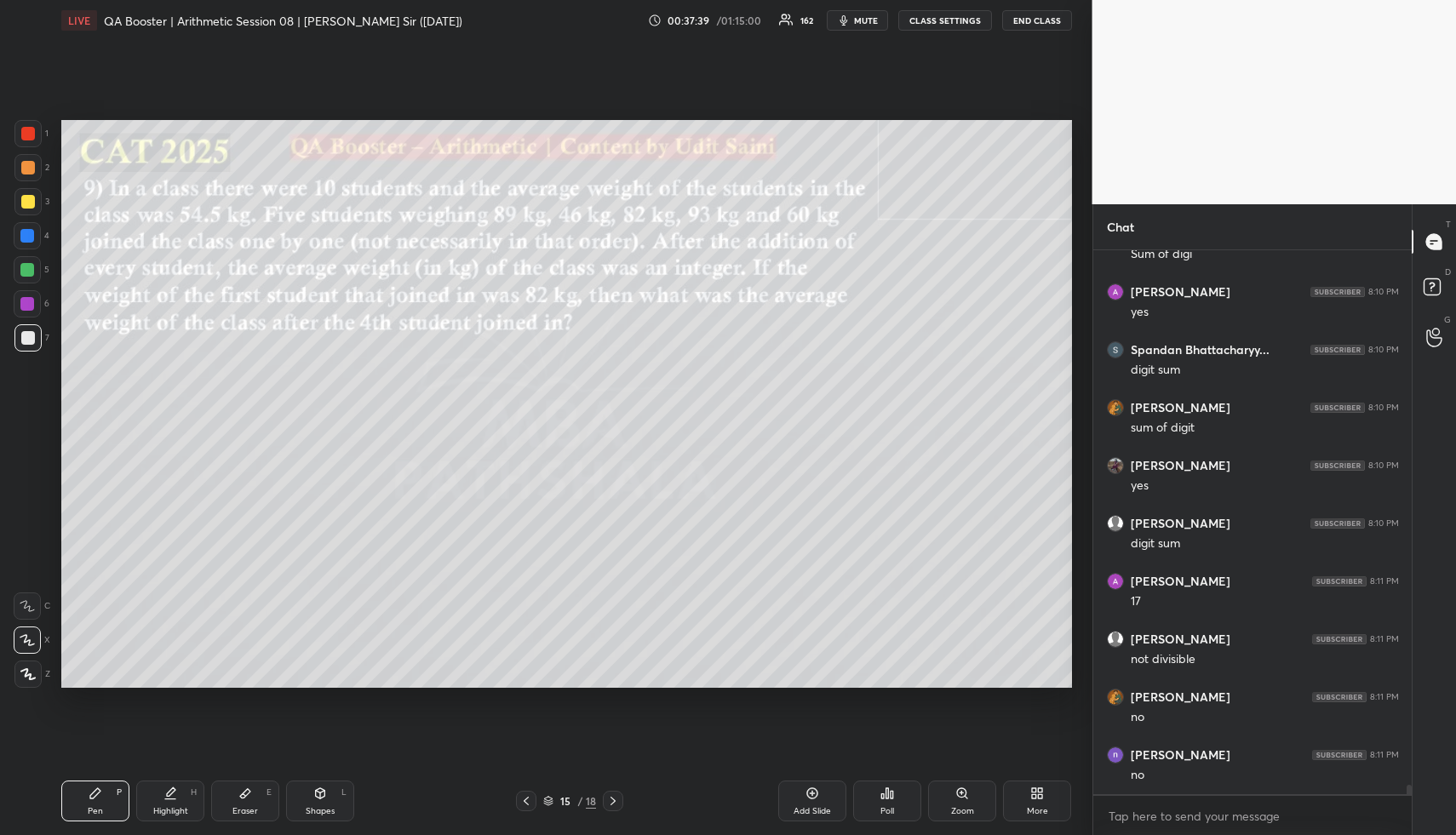
click at [100, 780] on div "Pen P Highlight H Eraser E Shapes L 15 / 18 Add Slide Poll Zoom More" at bounding box center [566, 801] width 1010 height 68
drag, startPoint x: 28, startPoint y: 342, endPoint x: 47, endPoint y: 353, distance: 22.0
click at [33, 344] on div at bounding box center [27, 338] width 27 height 27
click at [160, 794] on div "Highlight H" at bounding box center [170, 801] width 68 height 40
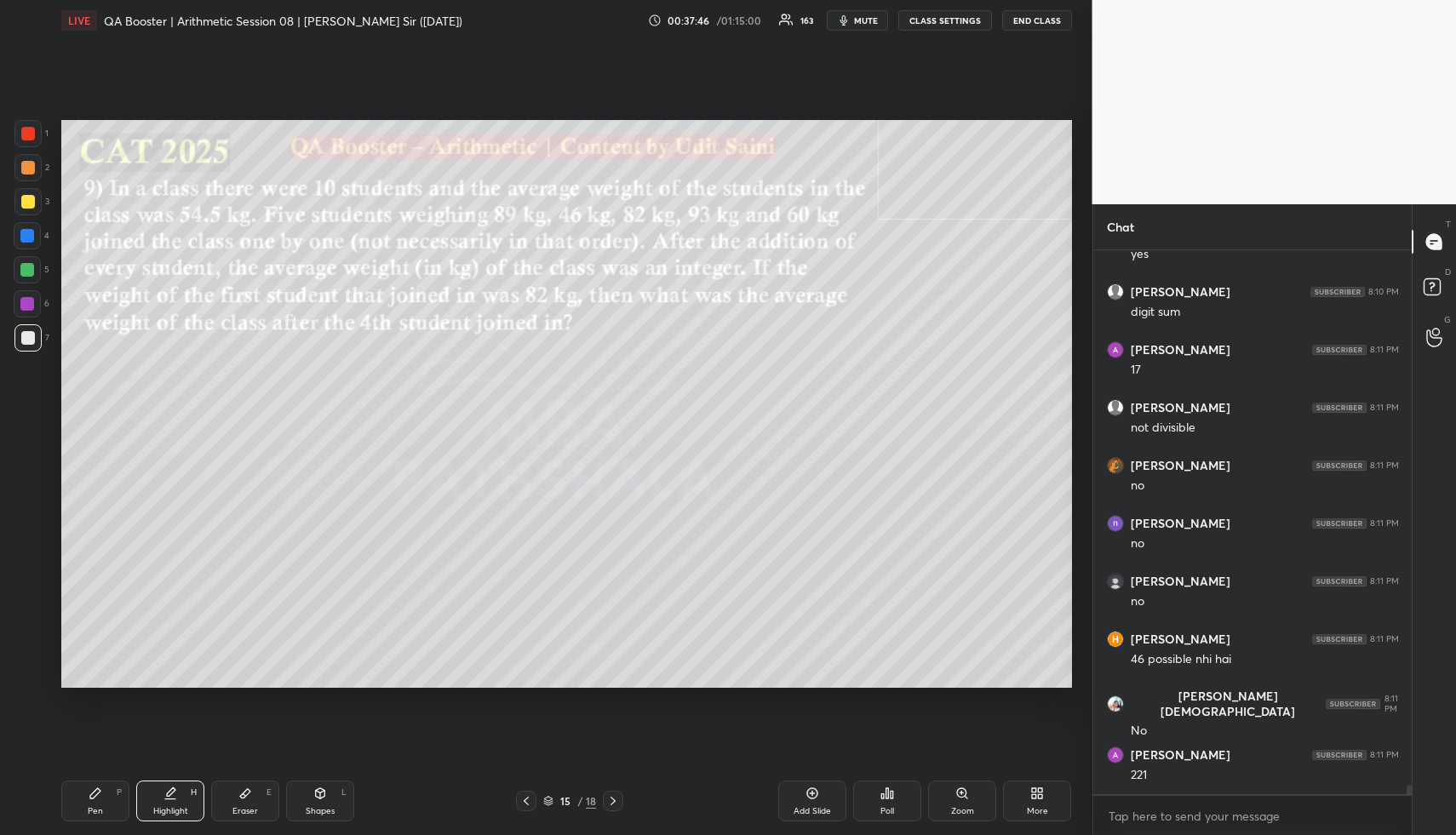
click at [172, 807] on div "Highlight" at bounding box center [171, 811] width 35 height 9
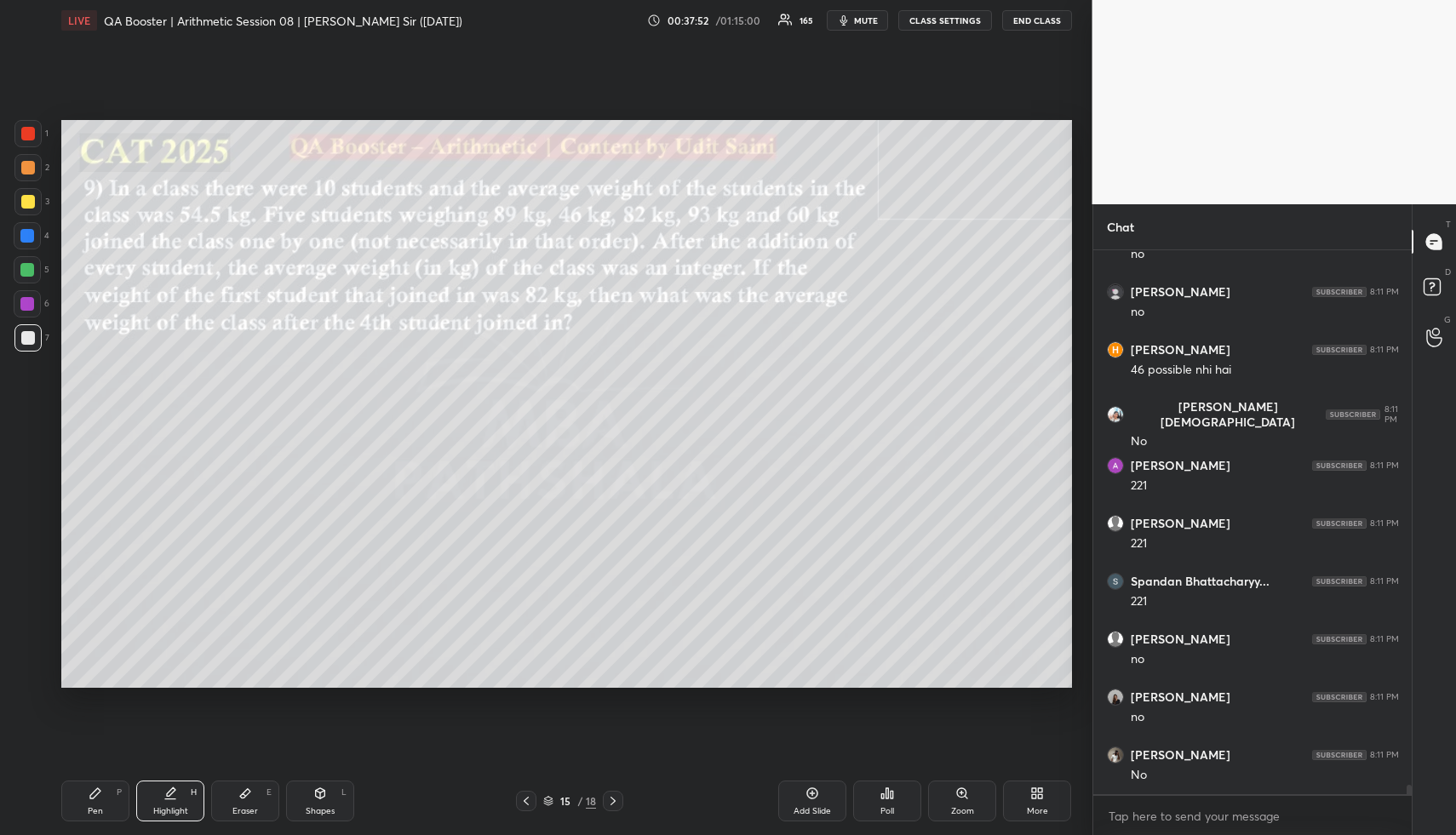
scroll to position [31741, 0]
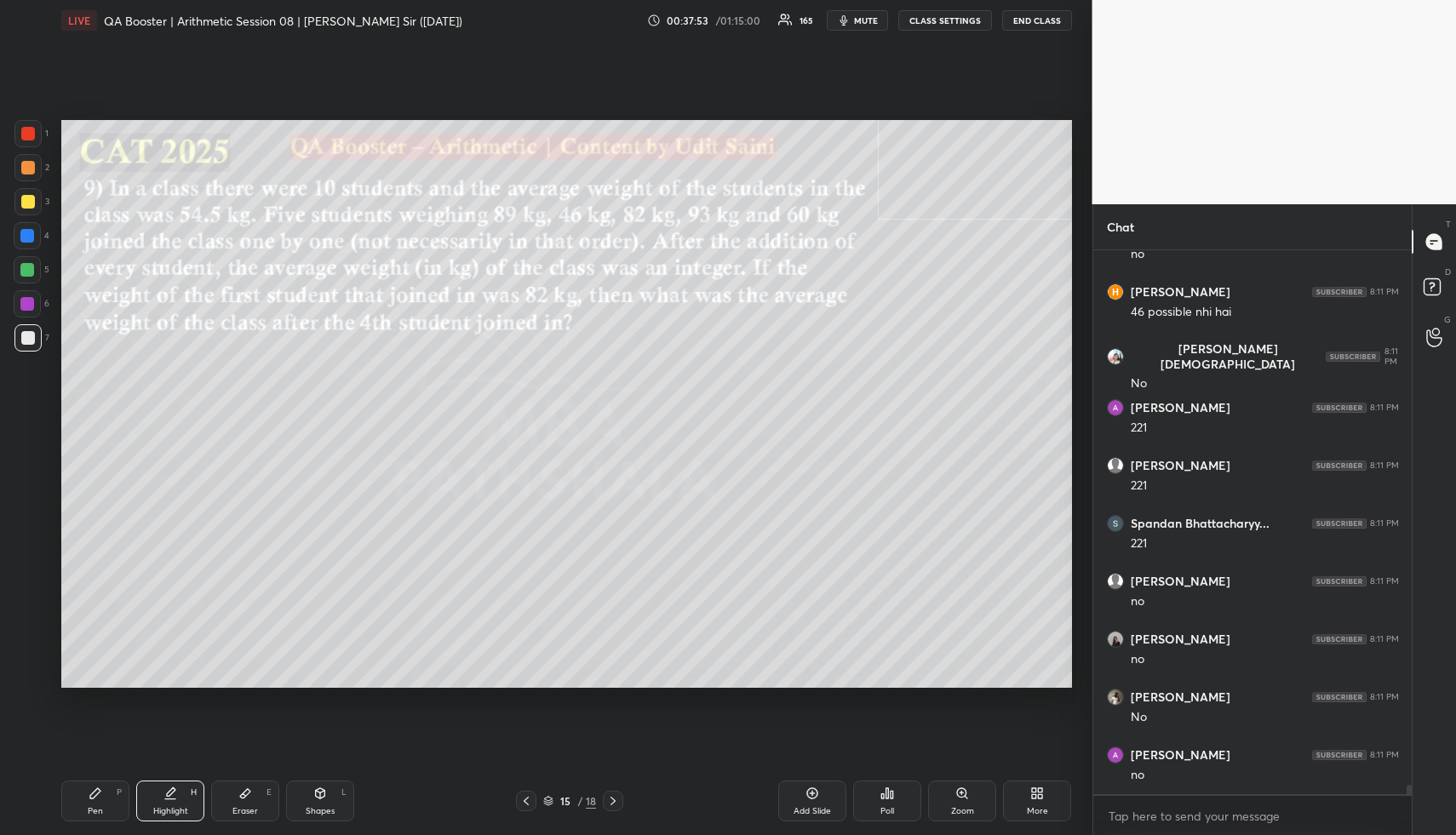
drag, startPoint x: 95, startPoint y: 812, endPoint x: 98, endPoint y: 801, distance: 11.4
click at [96, 809] on div "Pen" at bounding box center [95, 811] width 15 height 9
click at [25, 263] on div at bounding box center [26, 269] width 27 height 27
click at [31, 273] on div at bounding box center [26, 269] width 13 height 13
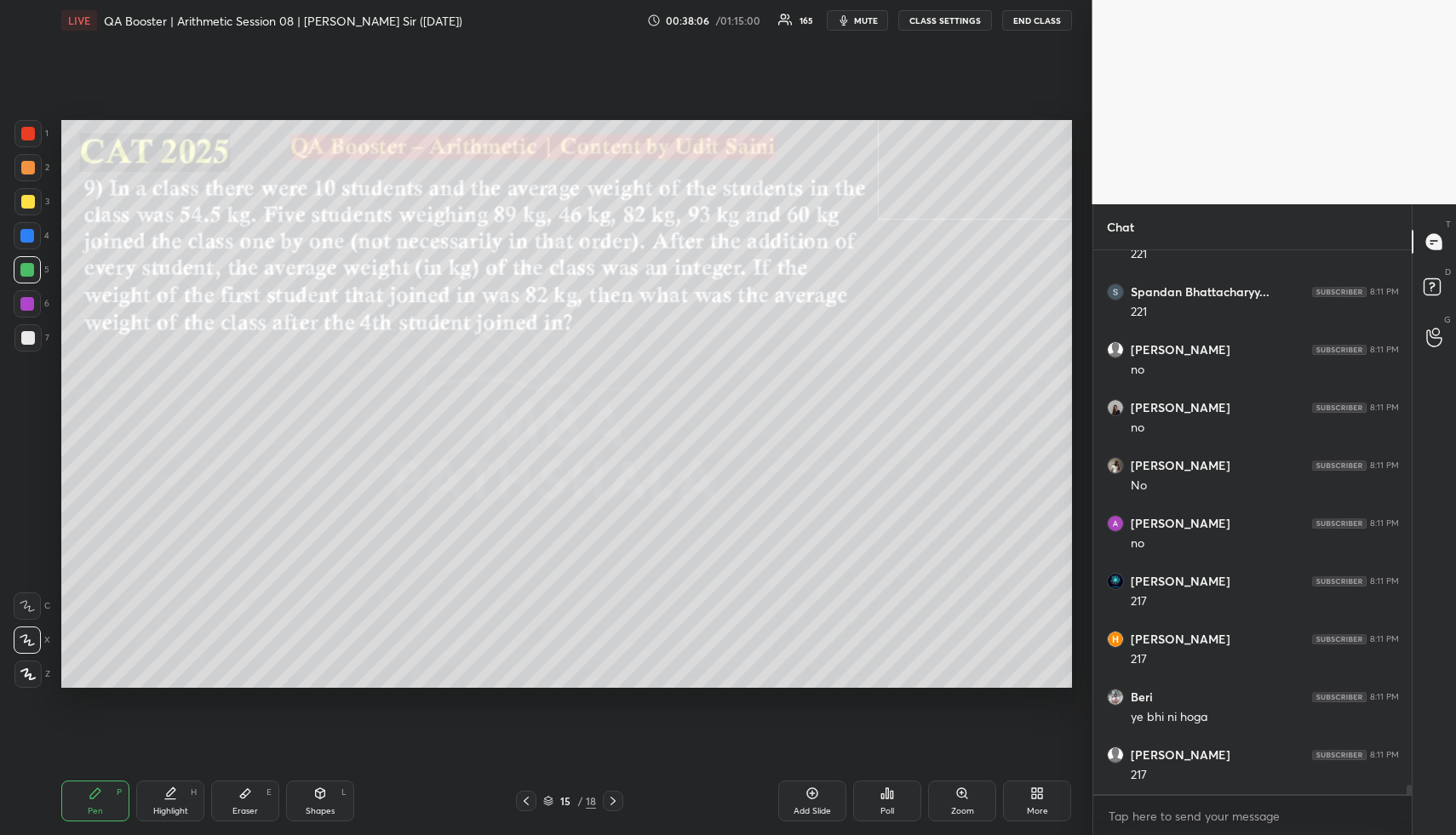
scroll to position [32030, 0]
click at [175, 799] on icon at bounding box center [171, 799] width 11 height 0
click at [184, 813] on div "Highlight" at bounding box center [171, 811] width 35 height 9
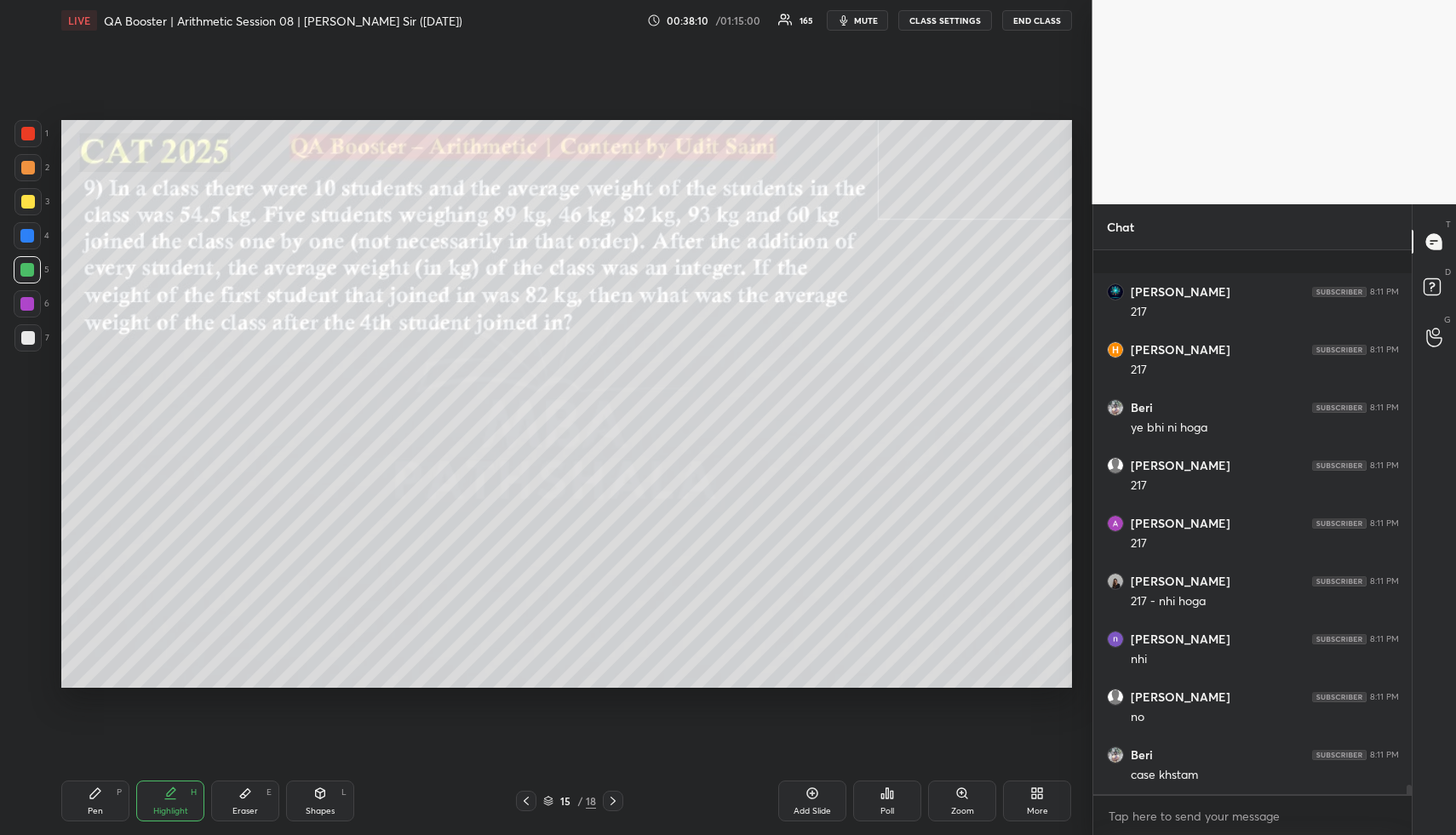
scroll to position [32377, 0]
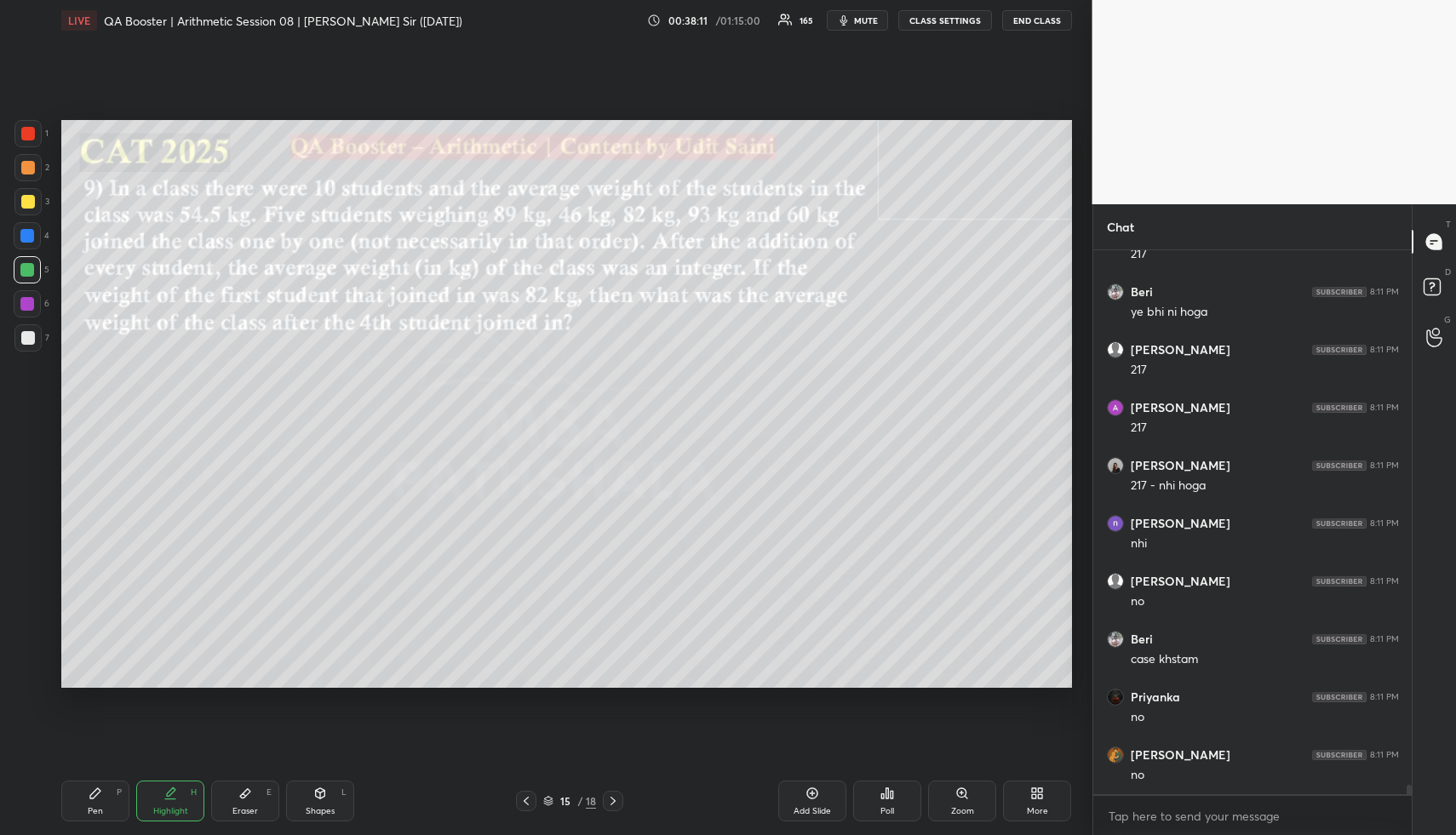
drag, startPoint x: 84, startPoint y: 806, endPoint x: 91, endPoint y: 719, distance: 87.3
click at [86, 802] on div "Pen P" at bounding box center [95, 801] width 68 height 40
click at [30, 194] on div at bounding box center [27, 201] width 27 height 27
click at [31, 199] on div at bounding box center [27, 201] width 13 height 13
click at [175, 786] on div "Highlight H" at bounding box center [170, 801] width 68 height 40
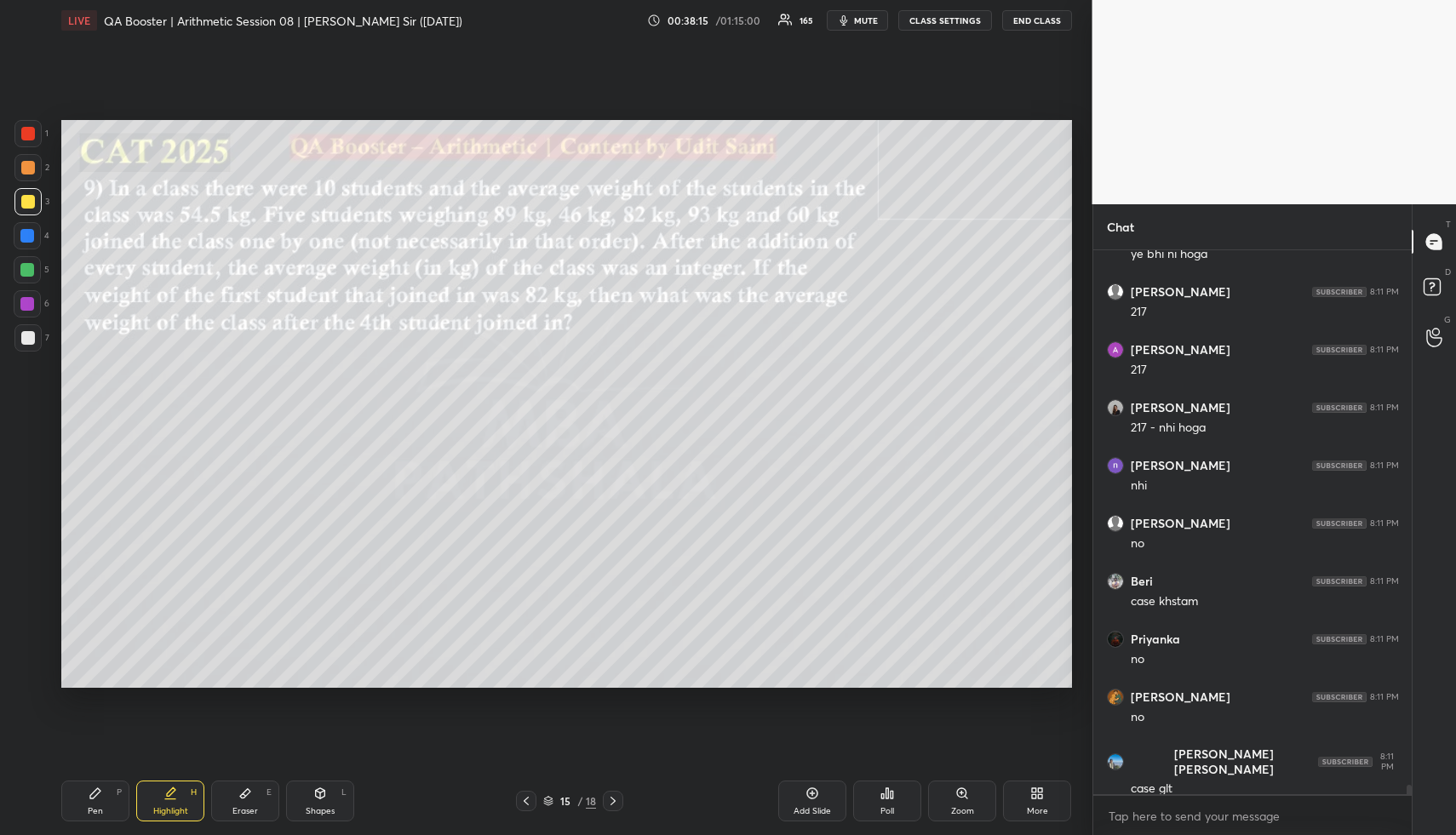
scroll to position [32551, 0]
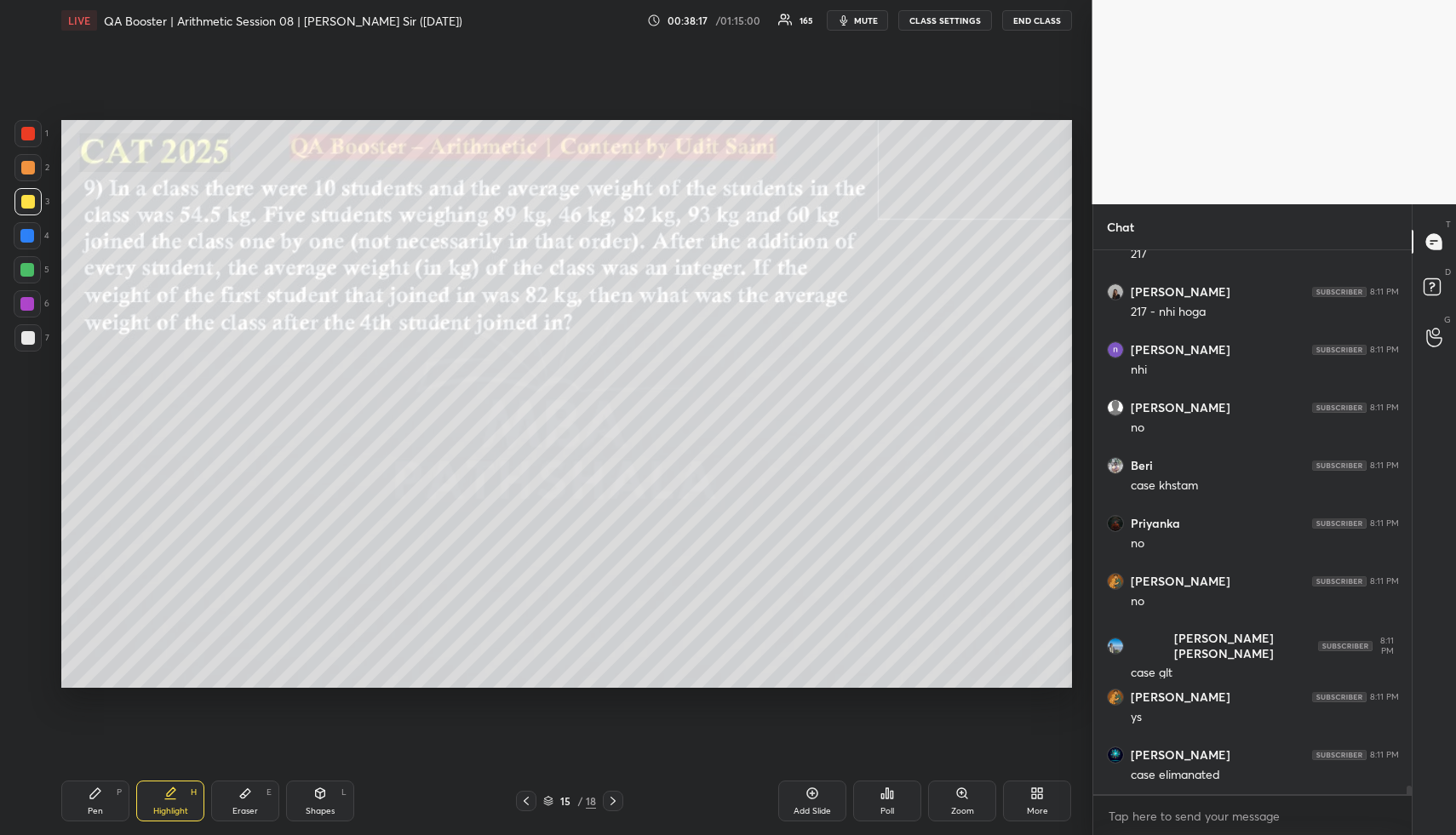
drag, startPoint x: 97, startPoint y: 814, endPoint x: 98, endPoint y: 804, distance: 10.0
click at [94, 816] on div "Pen" at bounding box center [95, 811] width 15 height 9
click at [25, 272] on div at bounding box center [26, 269] width 13 height 13
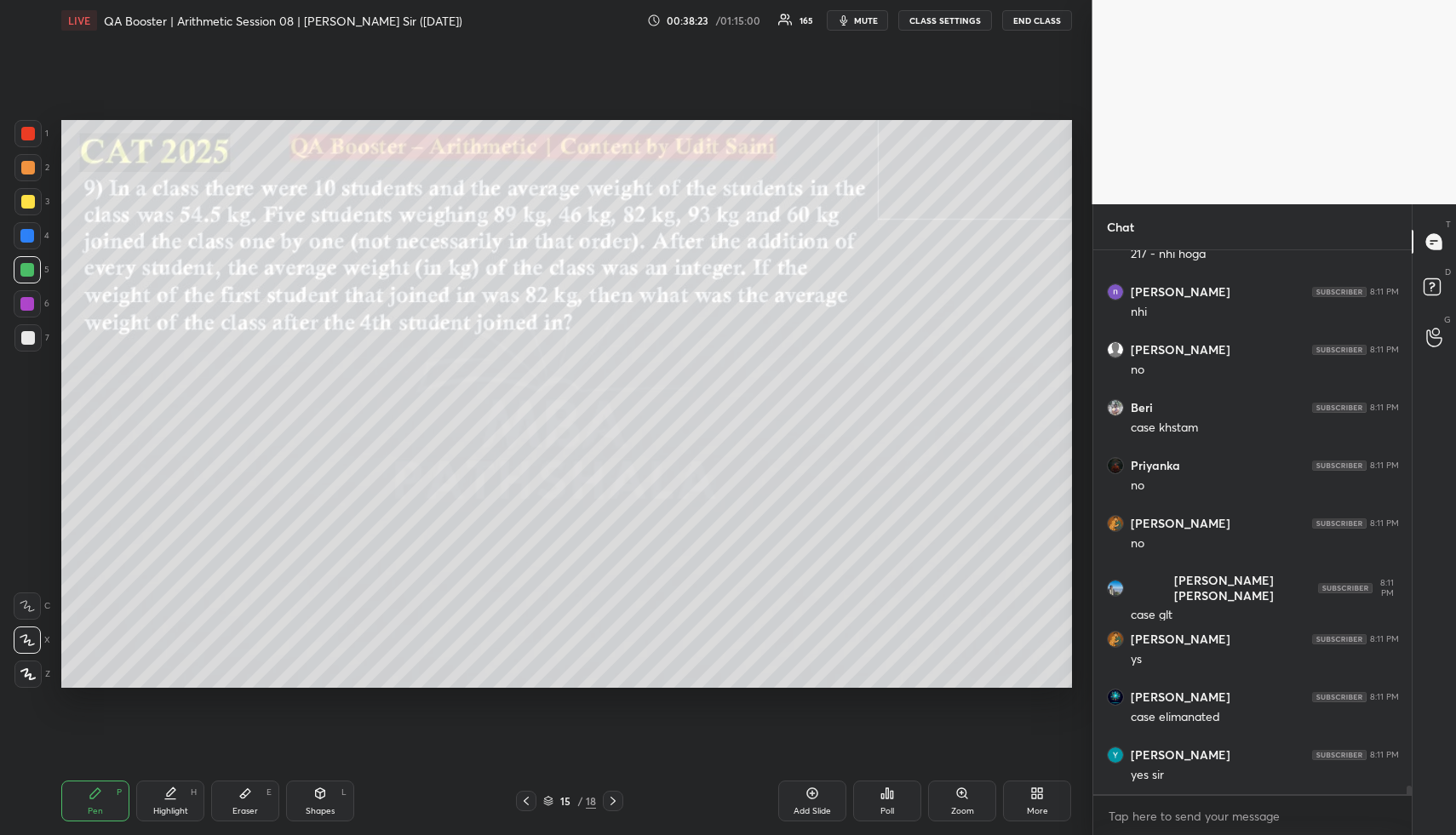
drag, startPoint x: 332, startPoint y: 805, endPoint x: 320, endPoint y: 796, distance: 15.0
click at [322, 800] on div "Shapes L" at bounding box center [319, 801] width 68 height 40
click at [21, 202] on div at bounding box center [27, 201] width 13 height 13
click at [38, 567] on div at bounding box center [27, 571] width 27 height 27
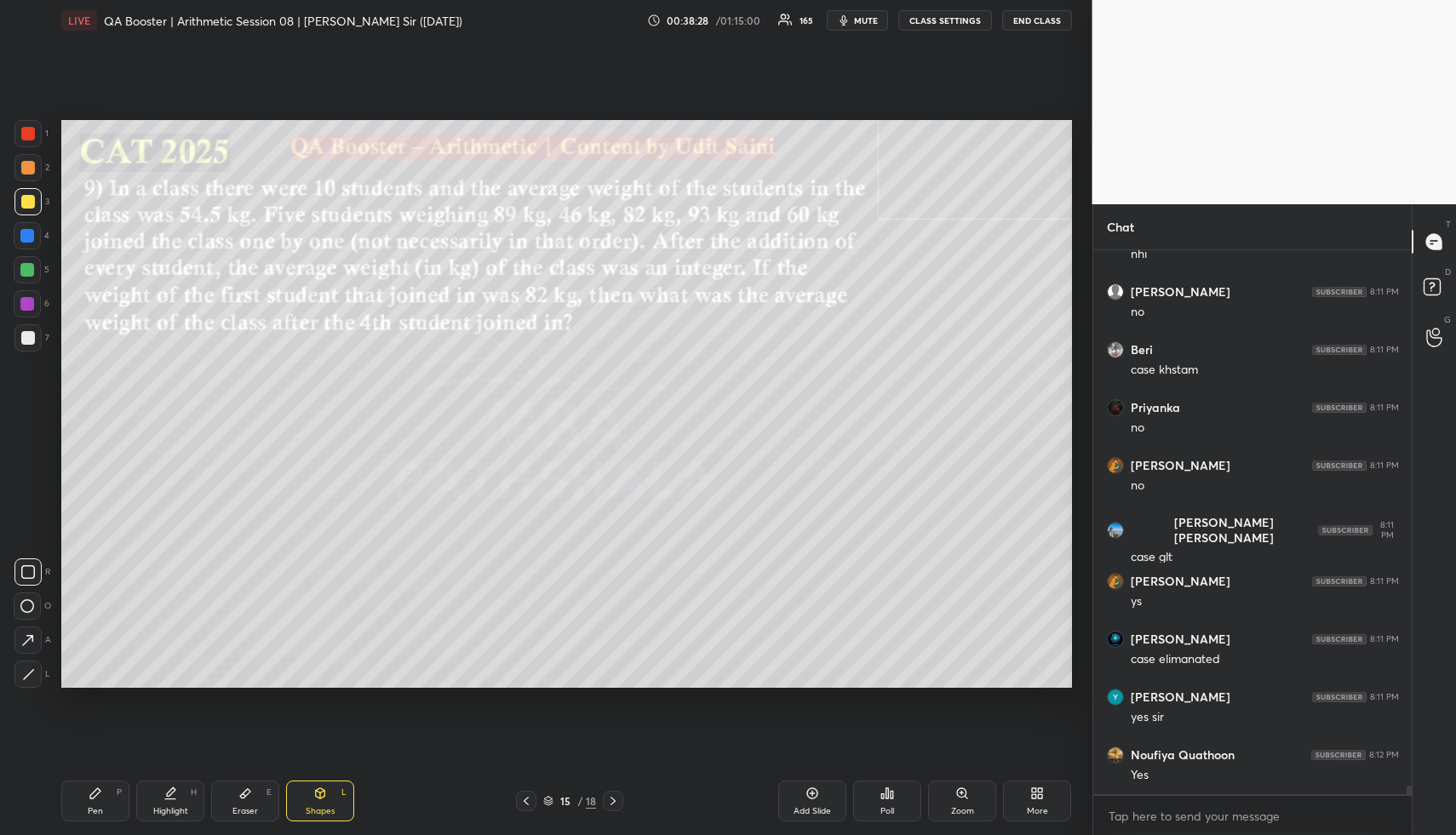
click at [194, 779] on div "Pen P Highlight H Eraser E Shapes L 15 / 18 Add Slide Poll Zoom More" at bounding box center [566, 801] width 1010 height 68
drag, startPoint x: 193, startPoint y: 788, endPoint x: 280, endPoint y: 714, distance: 114.2
click at [193, 789] on div "H" at bounding box center [193, 793] width 6 height 9
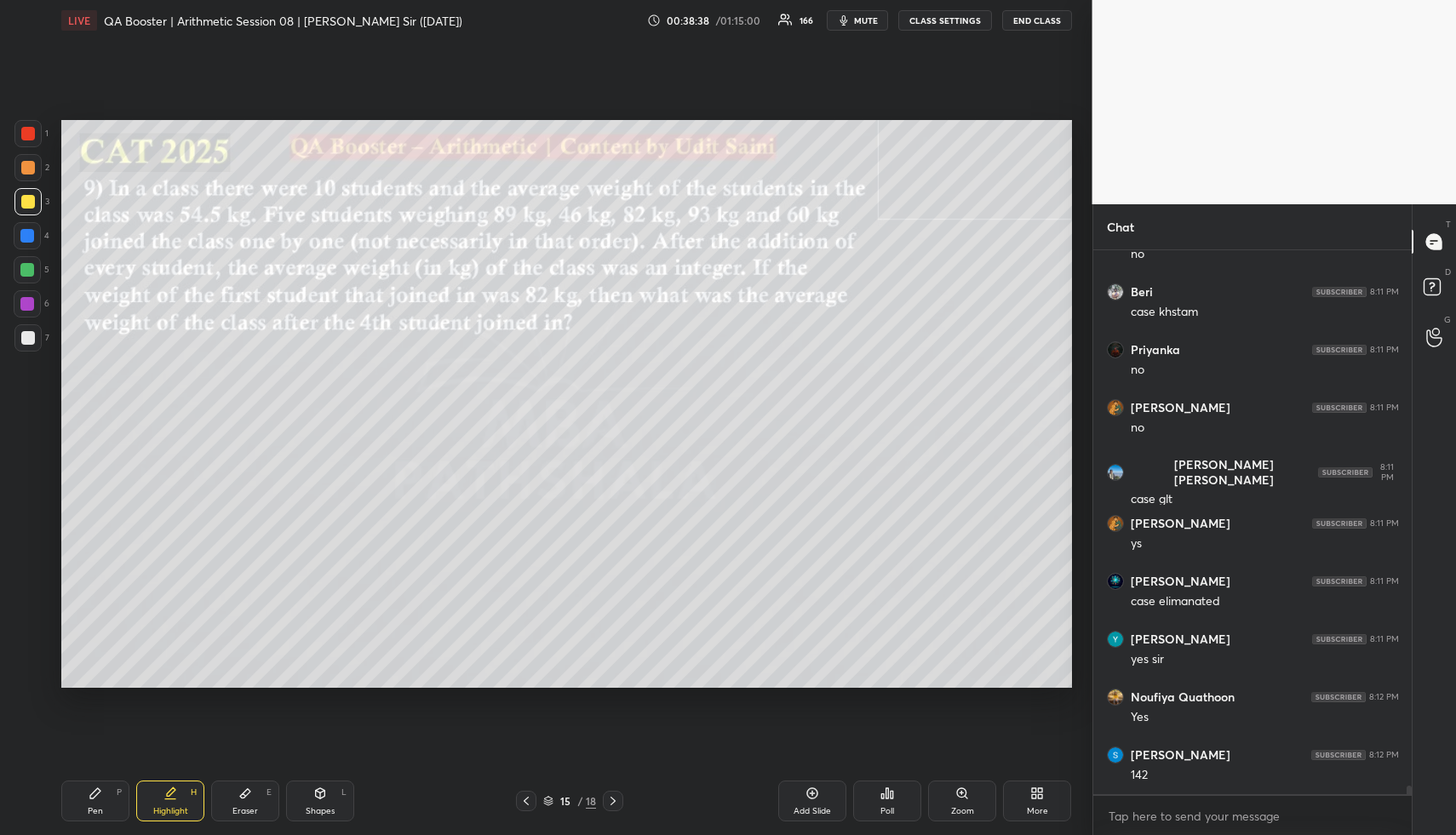
scroll to position [32782, 0]
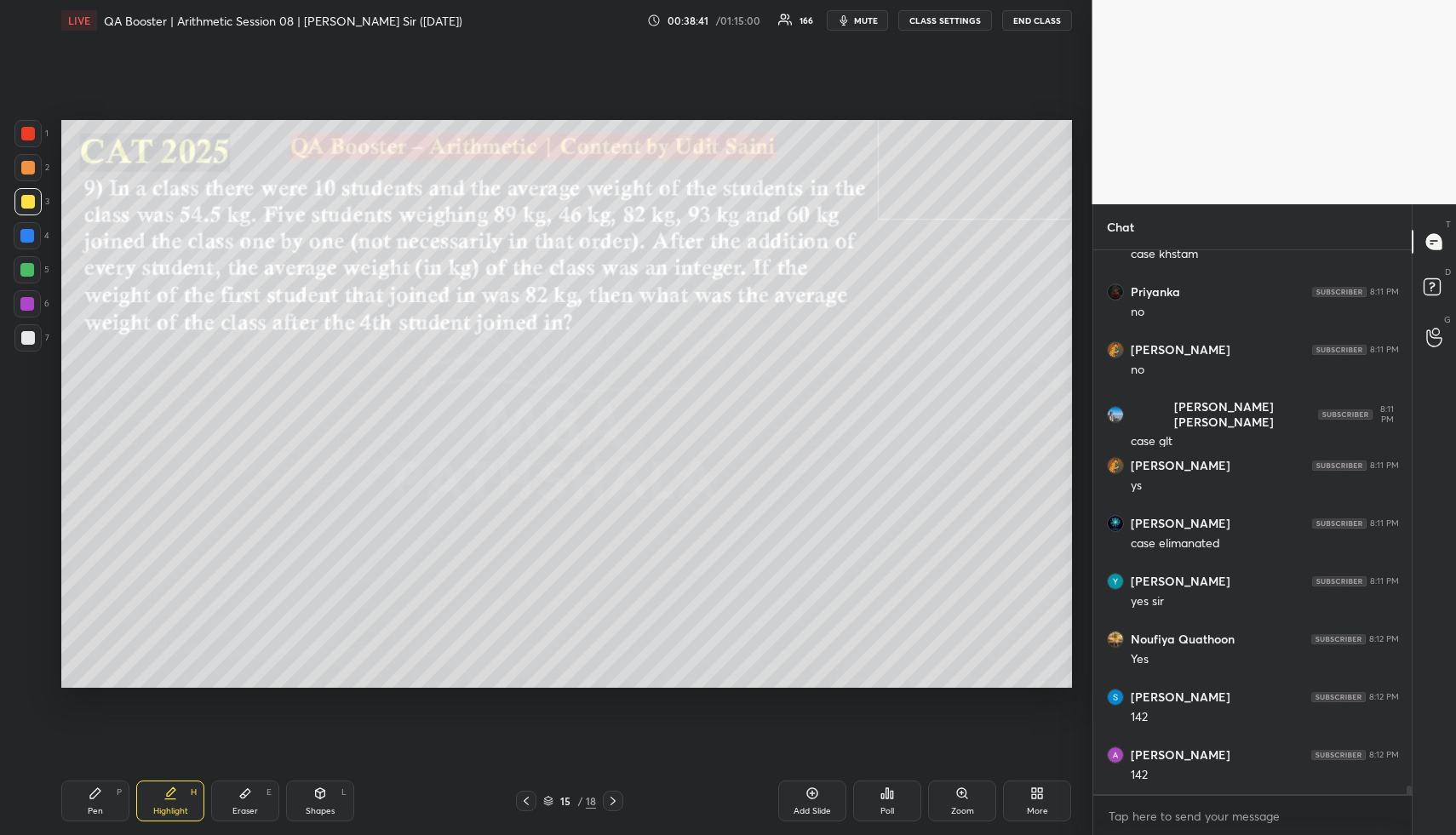
drag, startPoint x: 246, startPoint y: 794, endPoint x: 250, endPoint y: 779, distance: 15.5
click at [248, 784] on div "Eraser E" at bounding box center [244, 801] width 68 height 40
drag, startPoint x: 105, startPoint y: 785, endPoint x: 119, endPoint y: 689, distance: 97.0
click at [105, 791] on div "Pen P" at bounding box center [95, 801] width 68 height 40
click at [31, 133] on div at bounding box center [27, 133] width 13 height 13
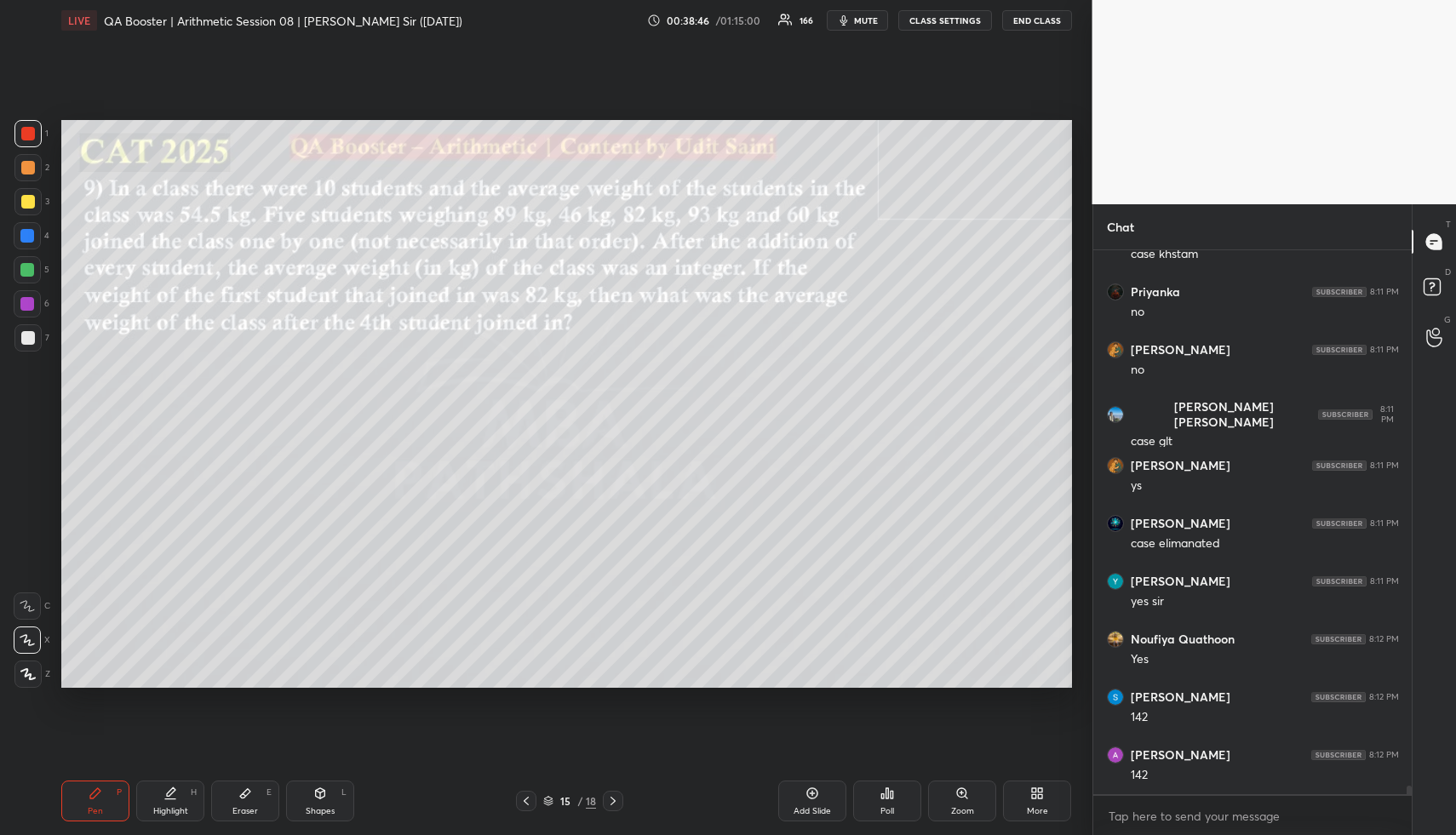
click at [167, 802] on div "Highlight H" at bounding box center [170, 801] width 68 height 40
click at [187, 773] on div "Pen P Highlight H Eraser E Shapes L 15 / 18 Add Slide Poll Zoom More" at bounding box center [566, 801] width 1010 height 68
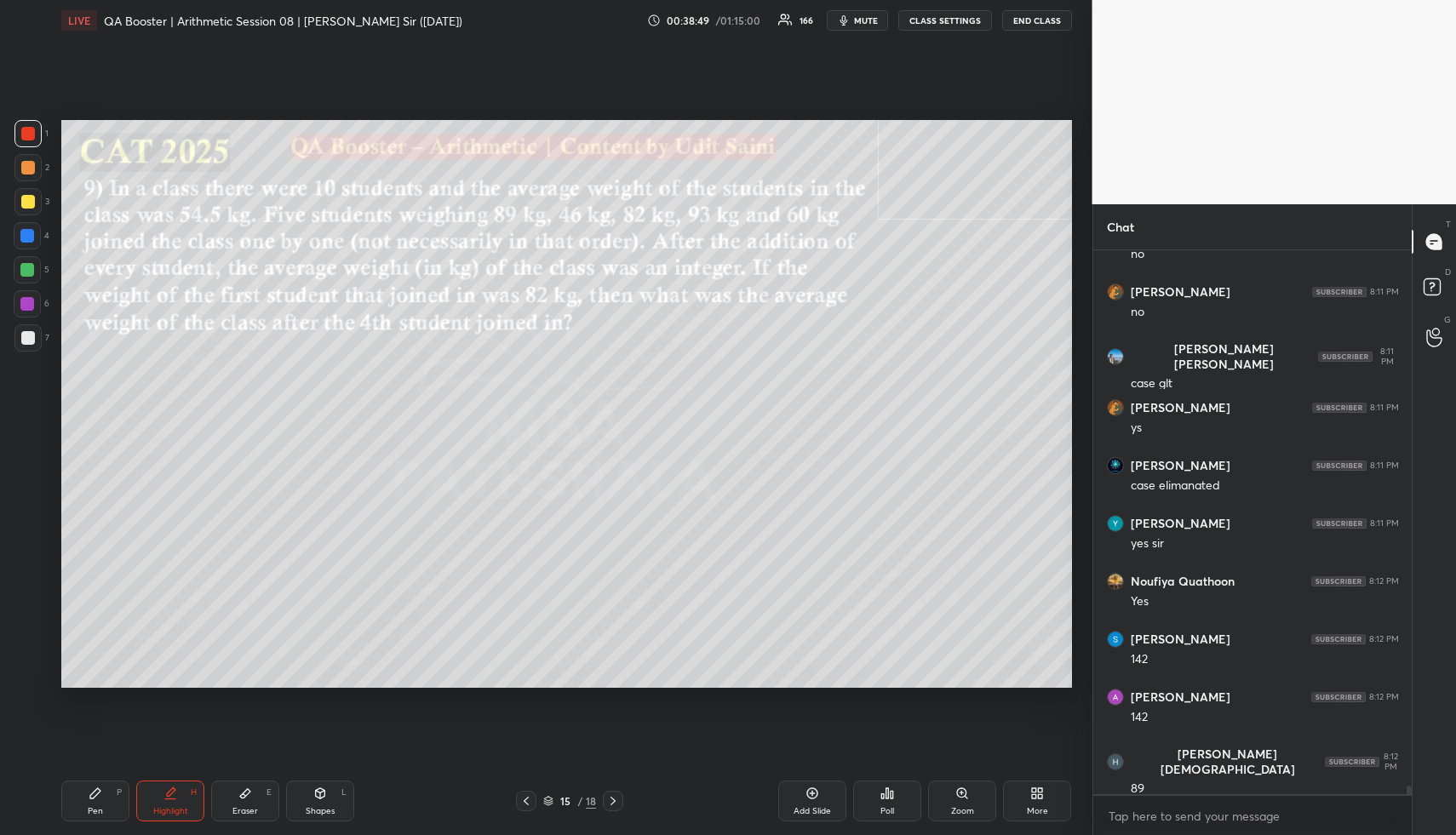
drag, startPoint x: 326, startPoint y: 793, endPoint x: 293, endPoint y: 720, distance: 80.1
click at [322, 795] on div "Shapes L" at bounding box center [319, 801] width 68 height 40
click at [109, 802] on div "Pen P" at bounding box center [95, 801] width 68 height 40
click at [35, 199] on div at bounding box center [27, 201] width 27 height 27
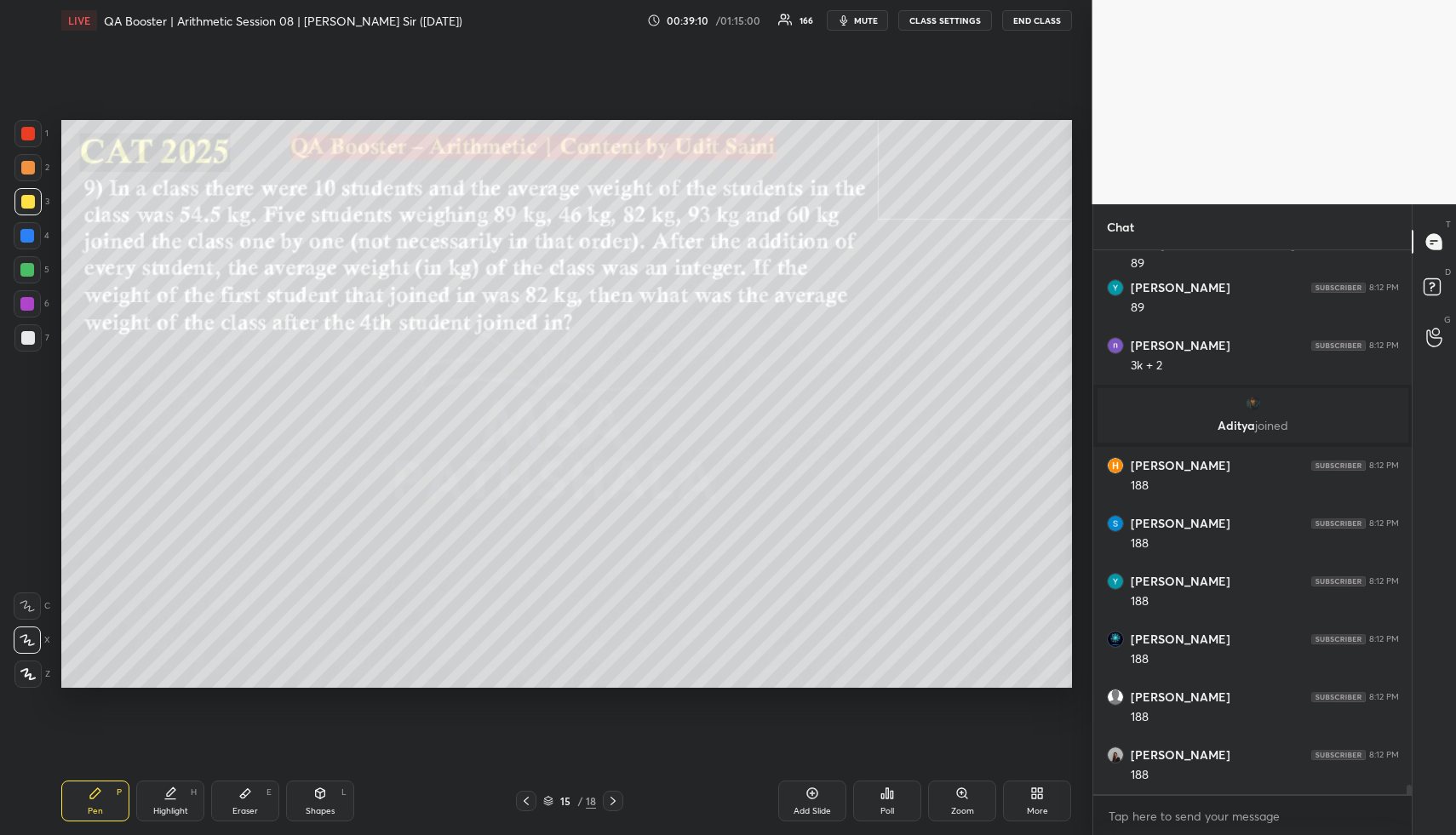
scroll to position [29765, 0]
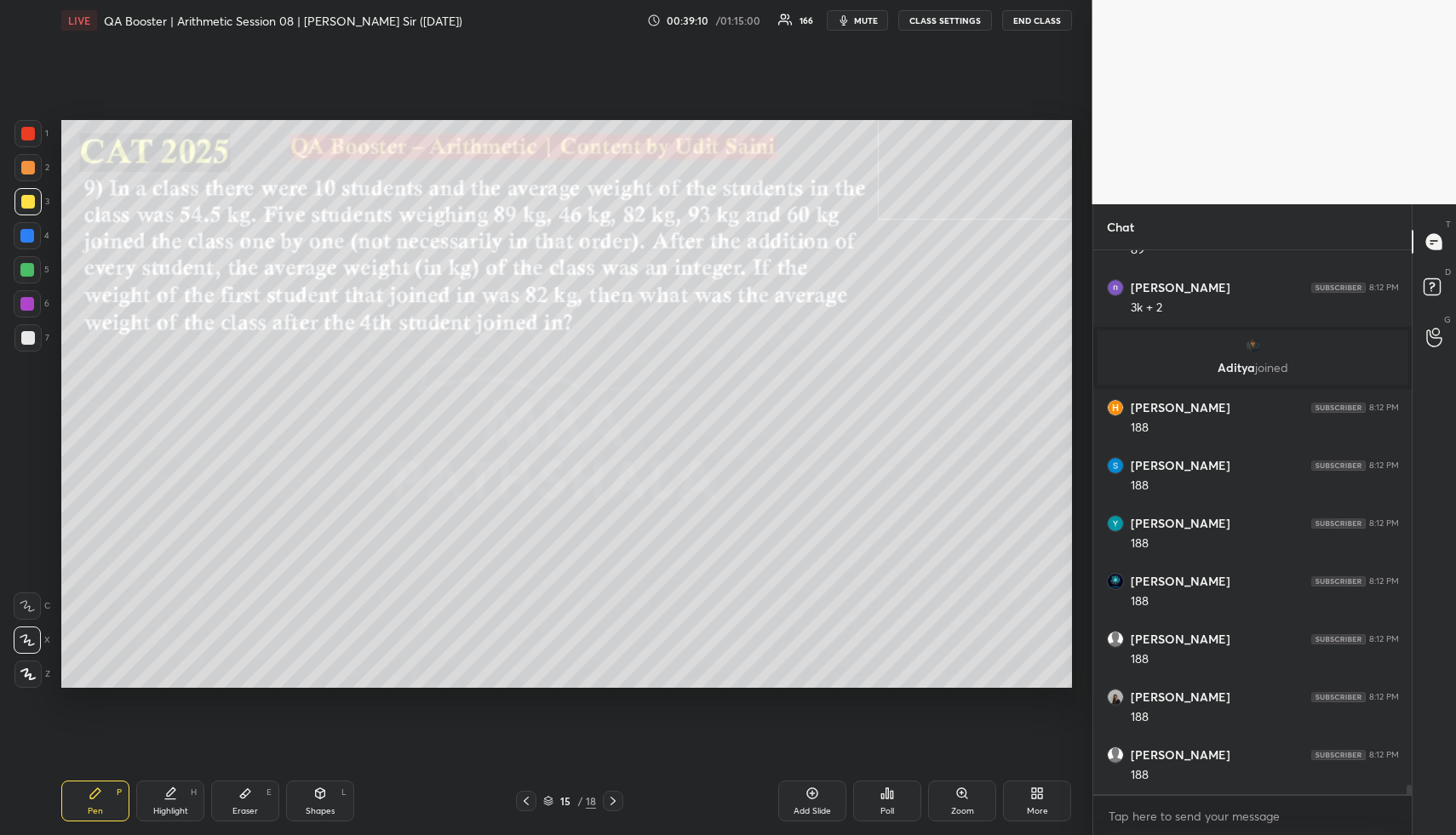
click at [98, 801] on div "Pen P" at bounding box center [95, 801] width 68 height 40
click at [26, 144] on div at bounding box center [27, 134] width 27 height 27
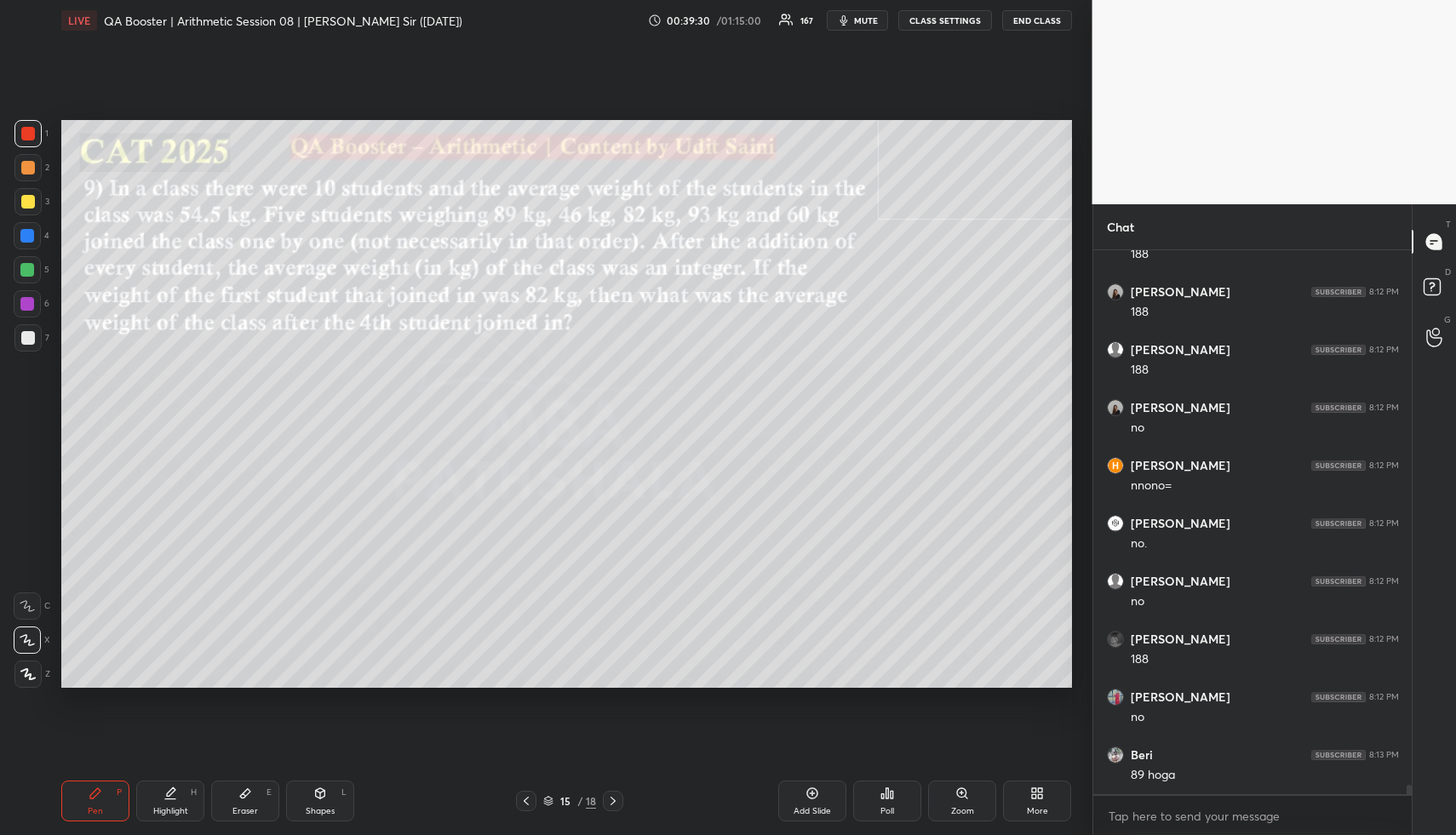
scroll to position [30228, 0]
click at [31, 170] on div at bounding box center [27, 167] width 13 height 13
drag, startPoint x: 25, startPoint y: 194, endPoint x: 49, endPoint y: 207, distance: 27.3
click at [24, 195] on div at bounding box center [27, 201] width 13 height 13
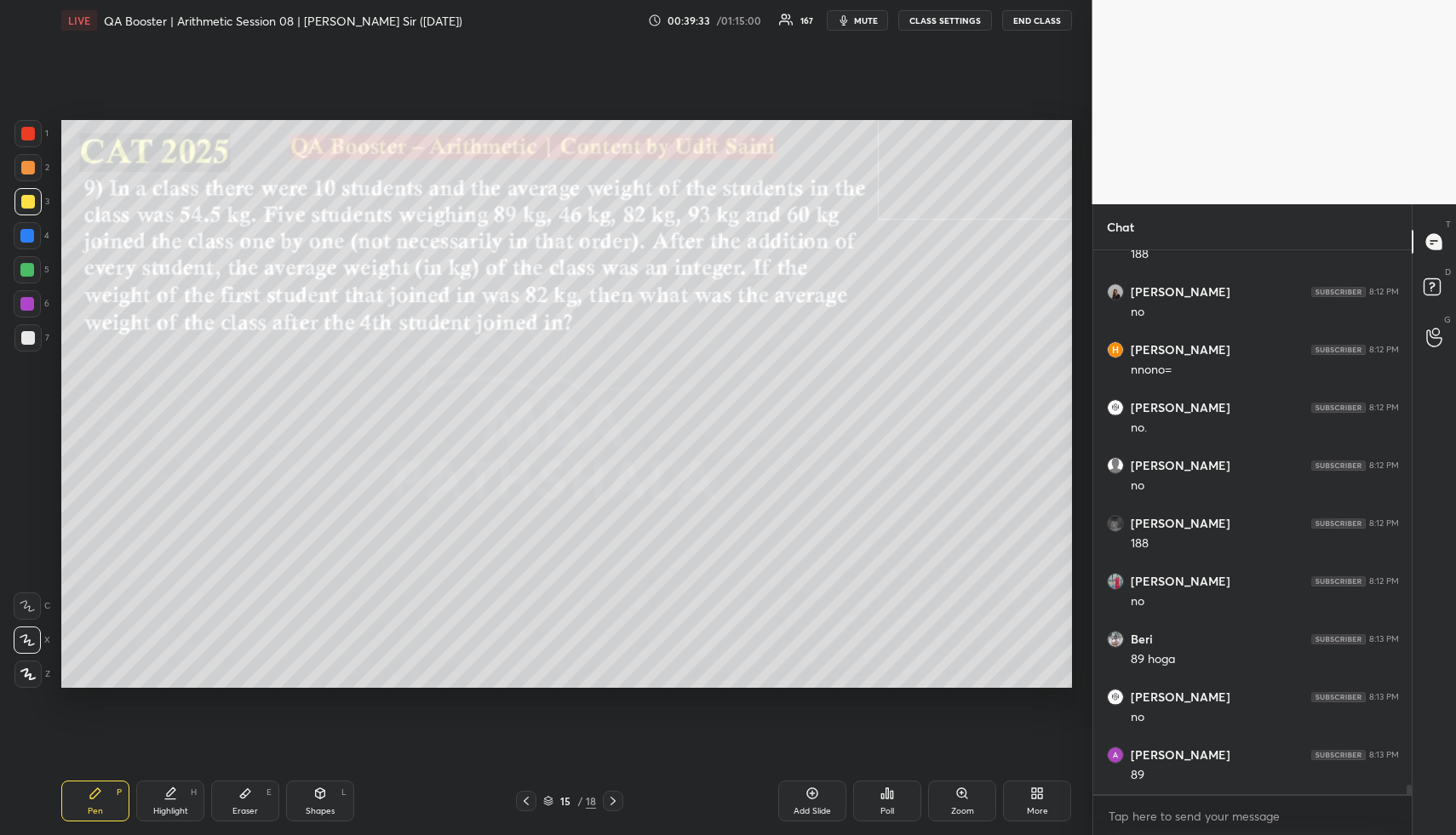
drag, startPoint x: 340, startPoint y: 816, endPoint x: 356, endPoint y: 798, distance: 24.1
click at [342, 813] on div "Shapes L" at bounding box center [319, 801] width 68 height 40
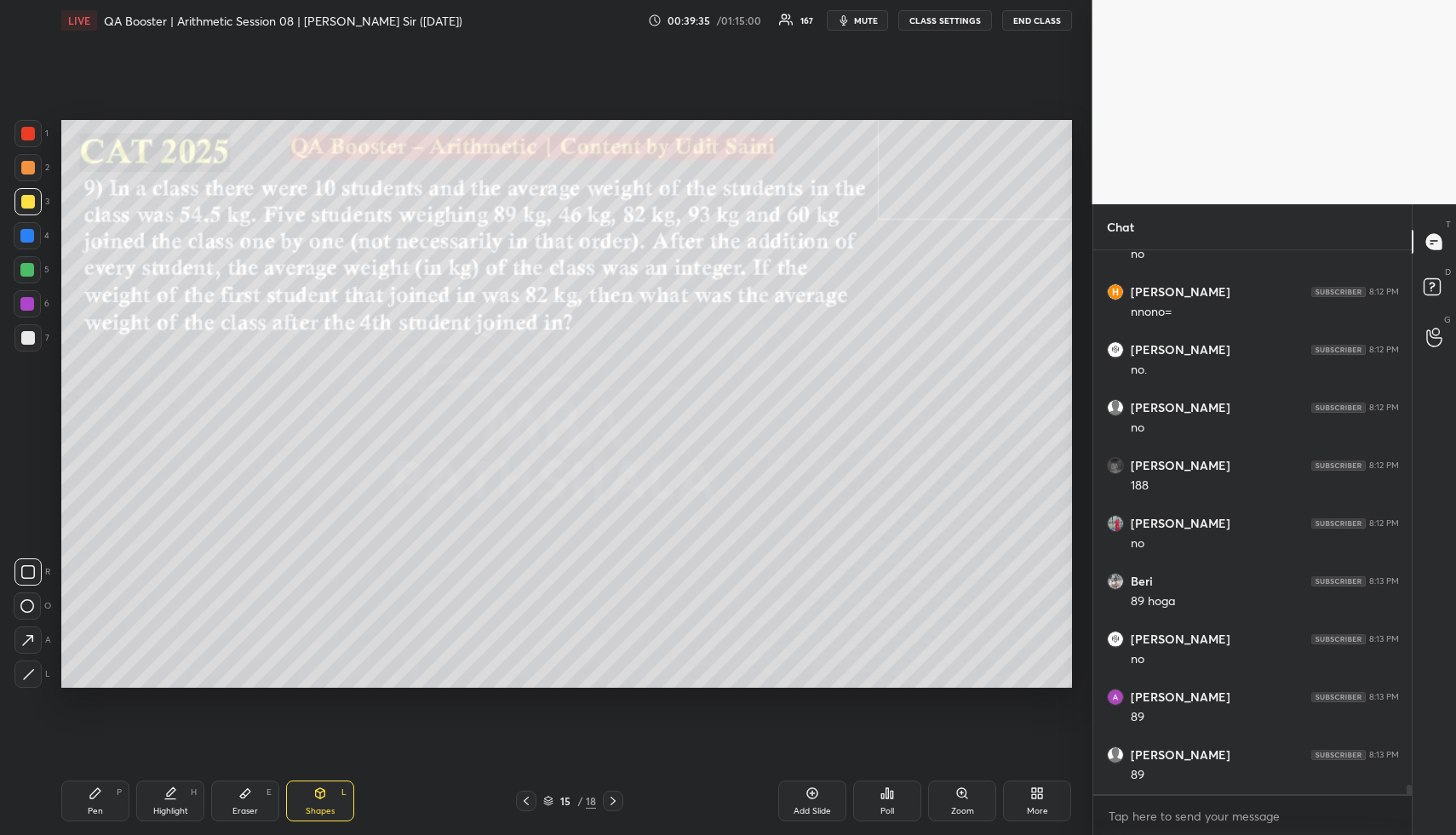
drag, startPoint x: 81, startPoint y: 807, endPoint x: 93, endPoint y: 781, distance: 28.6
click at [85, 805] on div "Pen P" at bounding box center [95, 801] width 68 height 40
drag, startPoint x: 7, startPoint y: 265, endPoint x: 26, endPoint y: 264, distance: 19.0
click at [10, 264] on div "1 2 3 4 5 6 7 R O A L C X Z Erase all C X Z" at bounding box center [27, 404] width 55 height 568
click at [28, 264] on div at bounding box center [26, 269] width 13 height 13
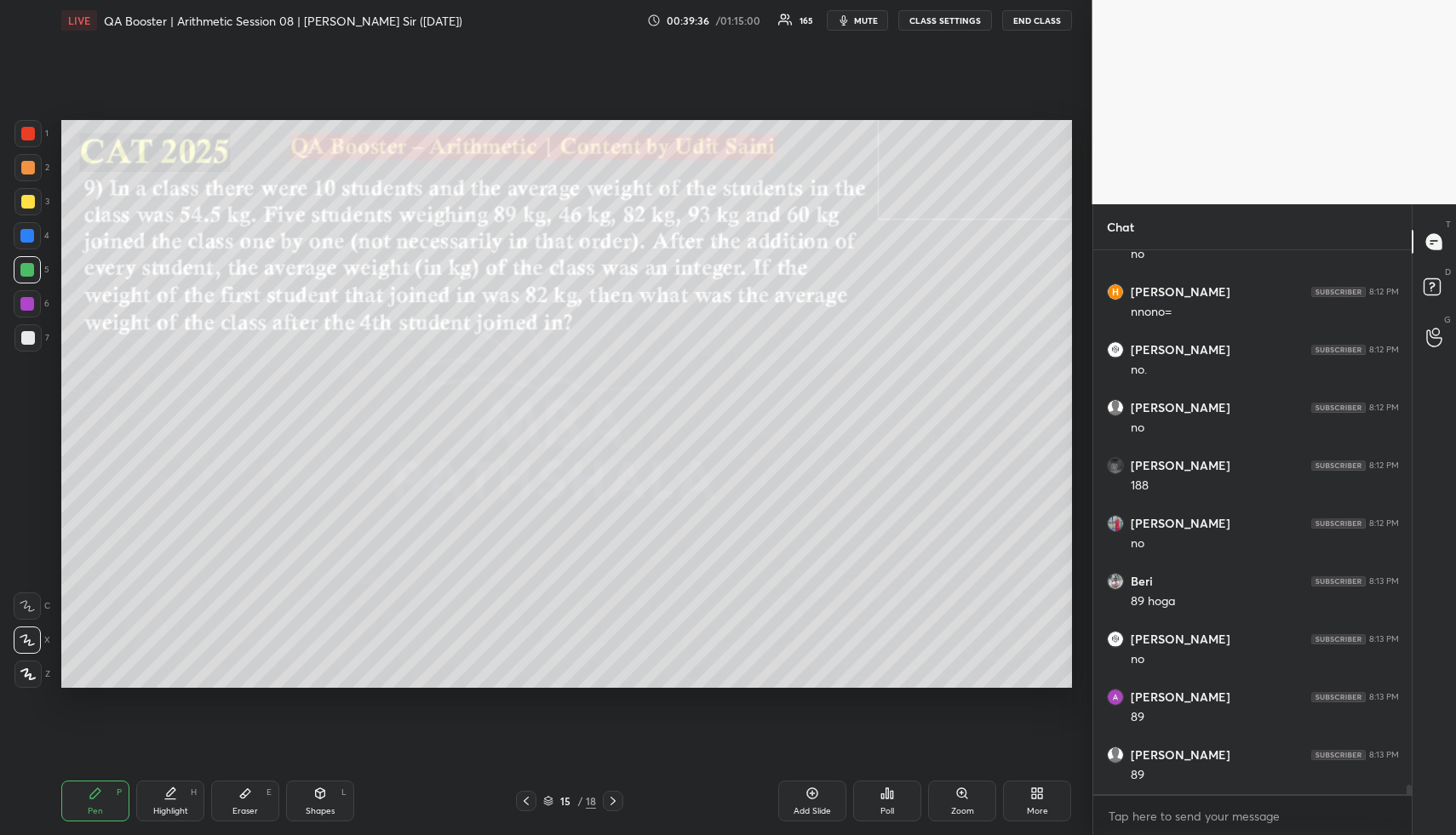
drag, startPoint x: 34, startPoint y: 270, endPoint x: 54, endPoint y: 275, distance: 20.6
click at [33, 271] on div at bounding box center [26, 269] width 27 height 27
drag, startPoint x: 87, startPoint y: 810, endPoint x: 106, endPoint y: 703, distance: 108.7
click at [86, 807] on div "Pen P" at bounding box center [95, 801] width 68 height 40
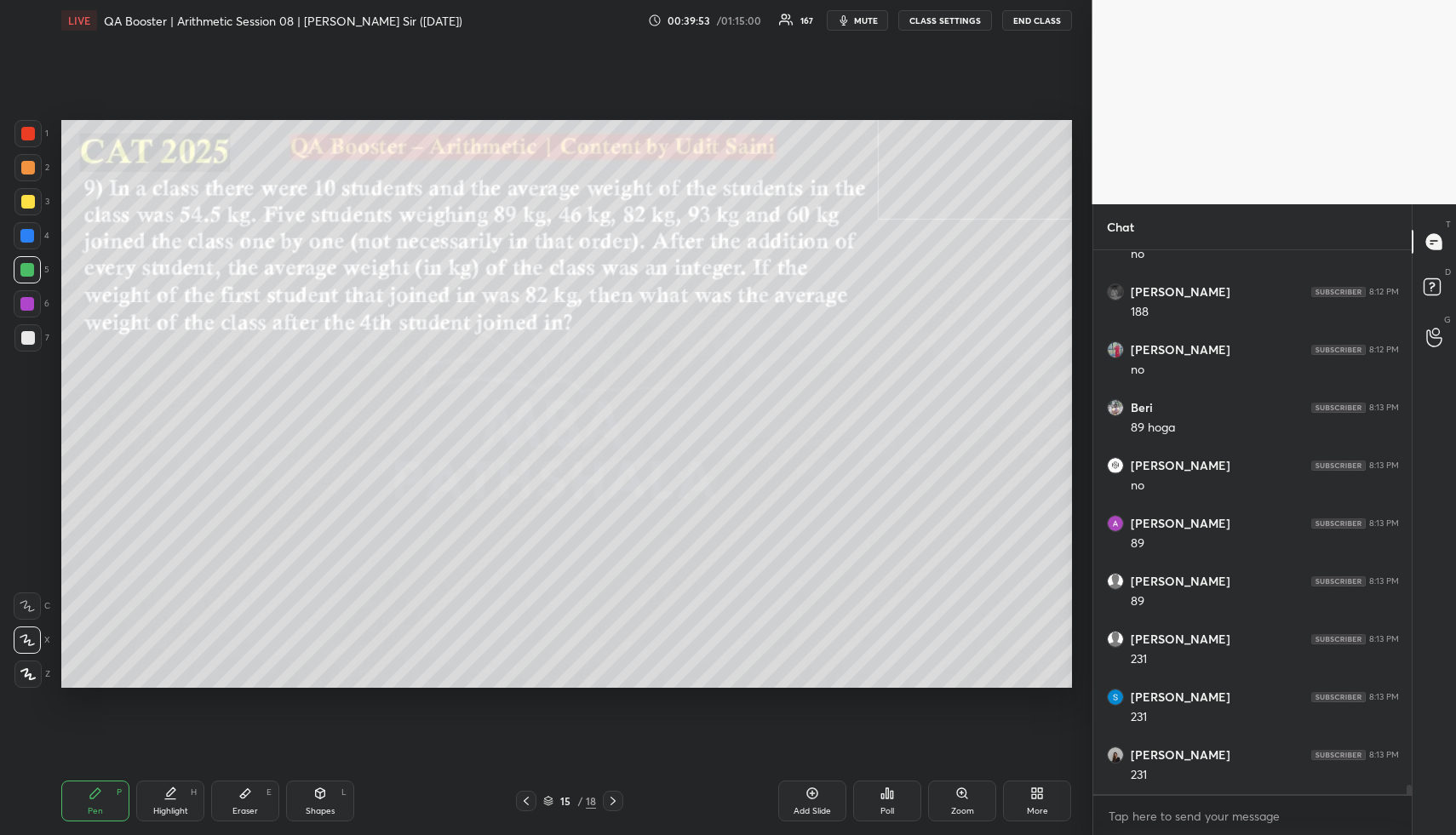
click at [16, 268] on div at bounding box center [26, 269] width 27 height 27
click at [180, 802] on div "Highlight H" at bounding box center [170, 801] width 68 height 40
click at [109, 794] on div "Pen P" at bounding box center [95, 801] width 68 height 40
click at [13, 327] on div "1 2 3 4 5 6 7 R O A L C X Z Erase all C X Z" at bounding box center [27, 404] width 55 height 568
click at [338, 802] on div "Shapes L" at bounding box center [319, 801] width 68 height 40
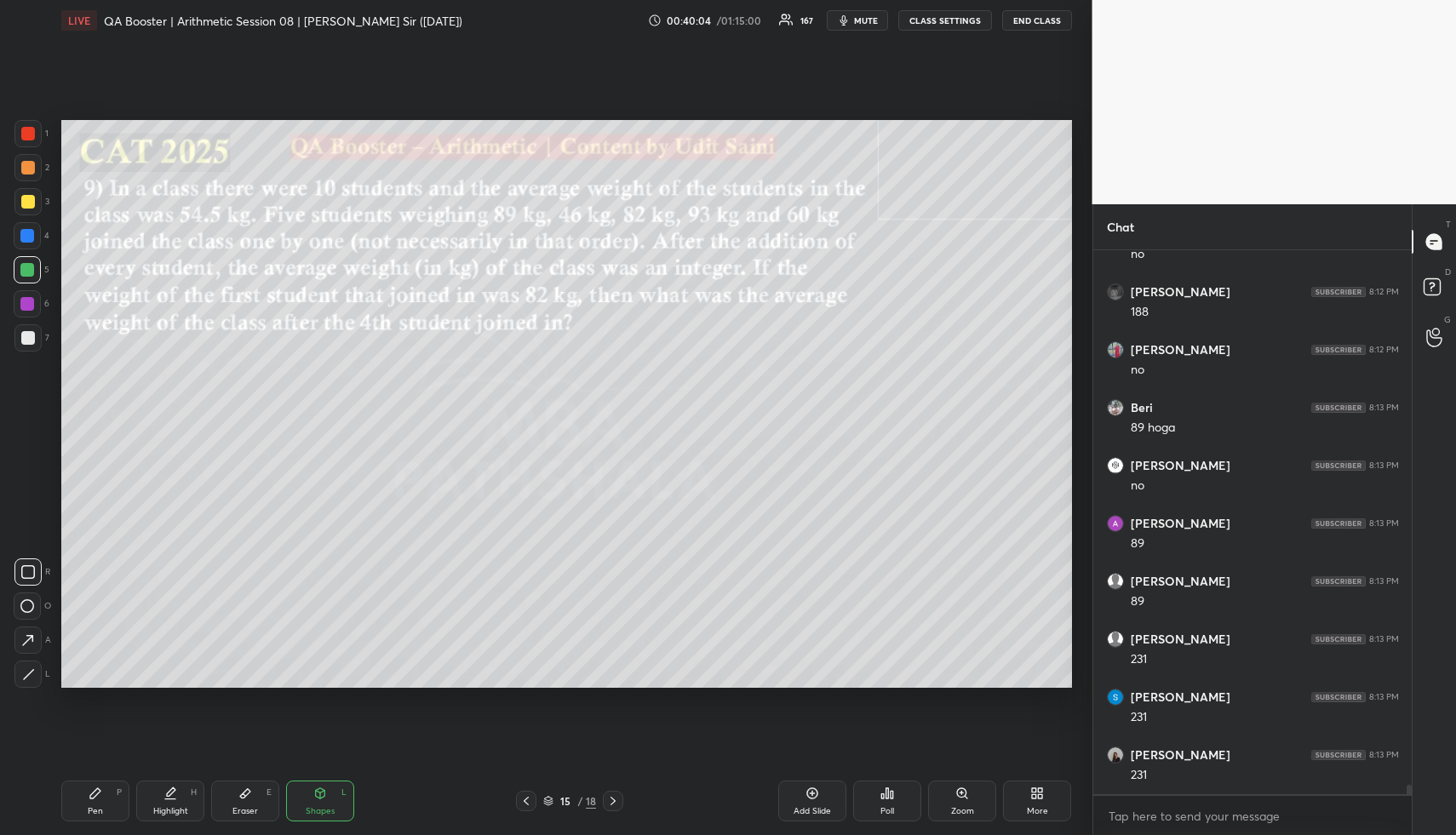
drag, startPoint x: 23, startPoint y: 204, endPoint x: 55, endPoint y: 238, distance: 46.7
click at [25, 206] on div at bounding box center [27, 201] width 13 height 13
drag, startPoint x: 159, startPoint y: 803, endPoint x: 258, endPoint y: 722, distance: 127.9
click at [162, 802] on div "Highlight H" at bounding box center [170, 801] width 68 height 40
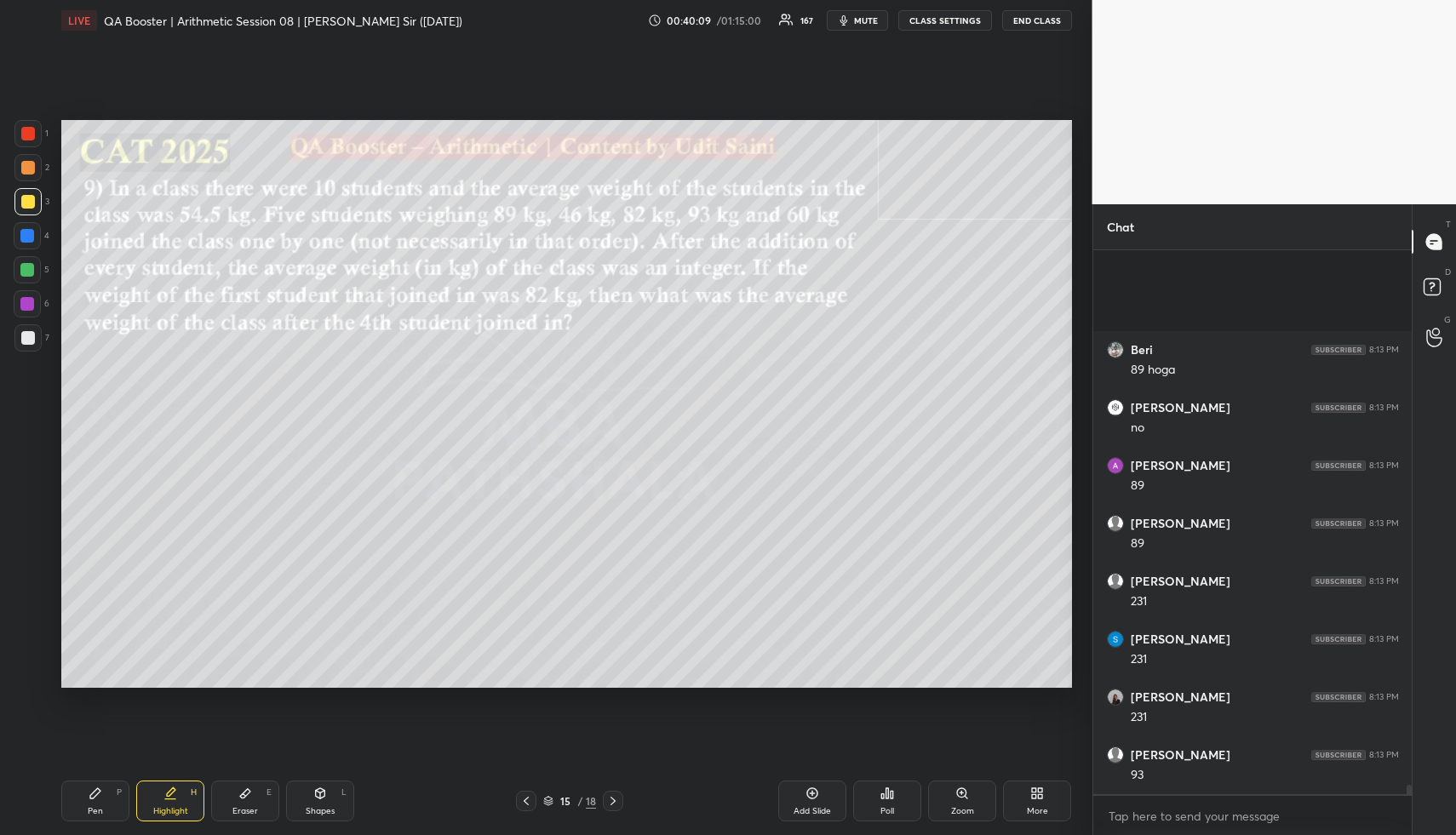
scroll to position [30749, 0]
drag, startPoint x: 105, startPoint y: 805, endPoint x: 94, endPoint y: 715, distance: 90.7
click at [99, 802] on div "Pen P" at bounding box center [95, 801] width 68 height 40
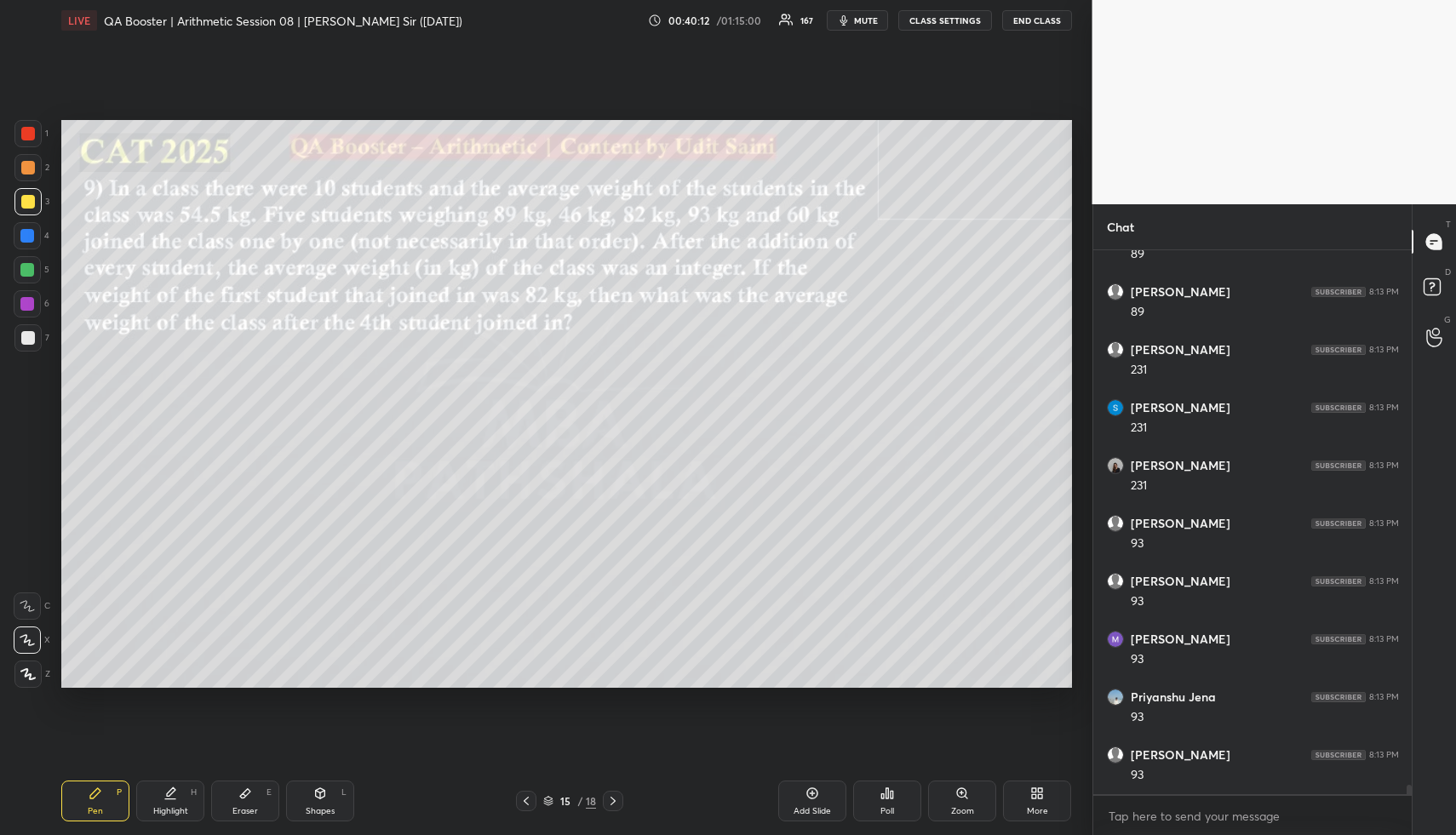
click at [22, 238] on div at bounding box center [26, 236] width 27 height 27
drag, startPoint x: 28, startPoint y: 235, endPoint x: 37, endPoint y: 237, distance: 9.2
click at [26, 236] on div at bounding box center [26, 235] width 13 height 13
click at [950, 688] on div "Setting up your live class Poll for secs No correct answer Start poll" at bounding box center [566, 403] width 1024 height 726
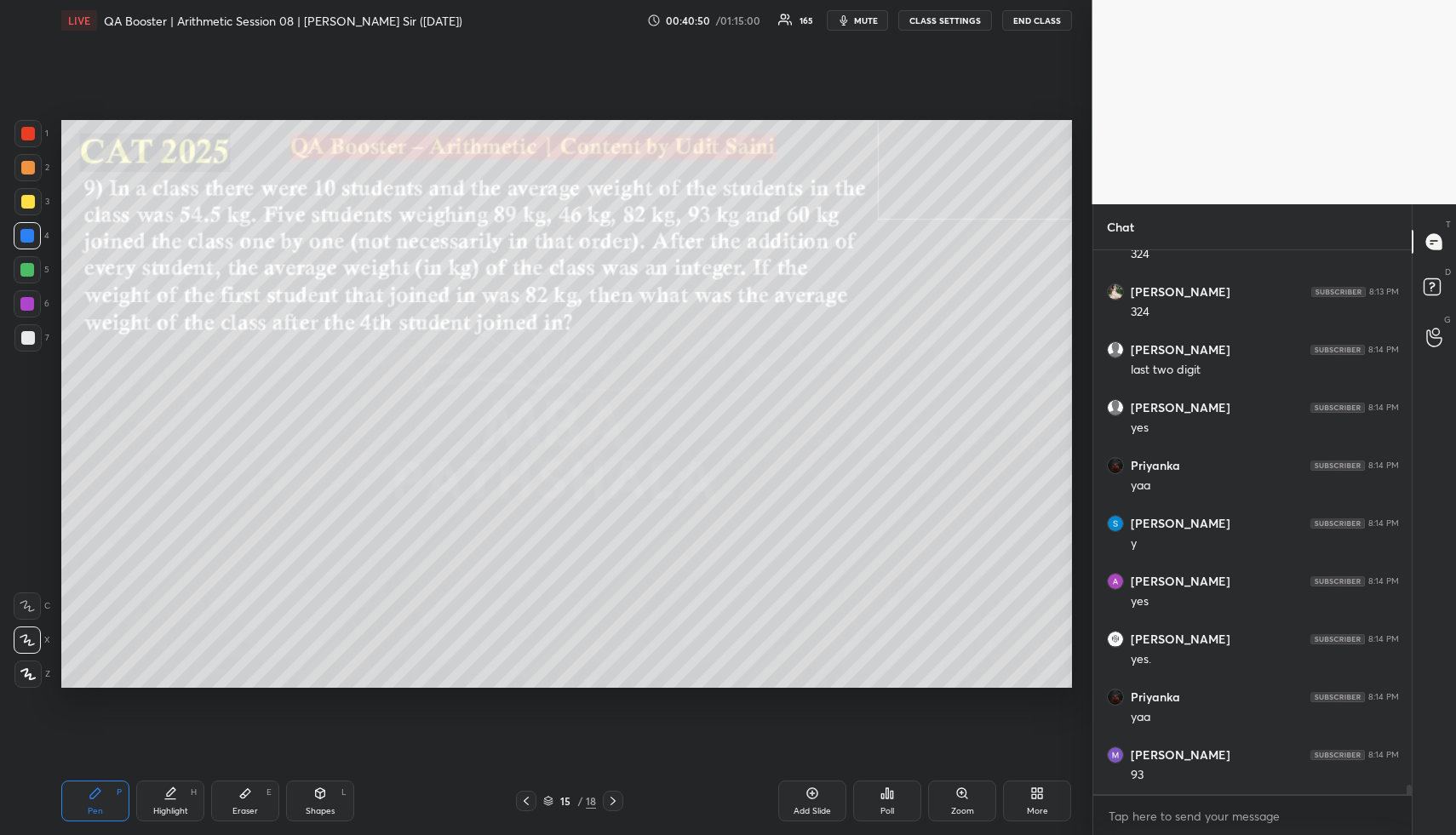
scroll to position [31965, 0]
click at [240, 801] on div "Eraser E" at bounding box center [244, 801] width 68 height 40
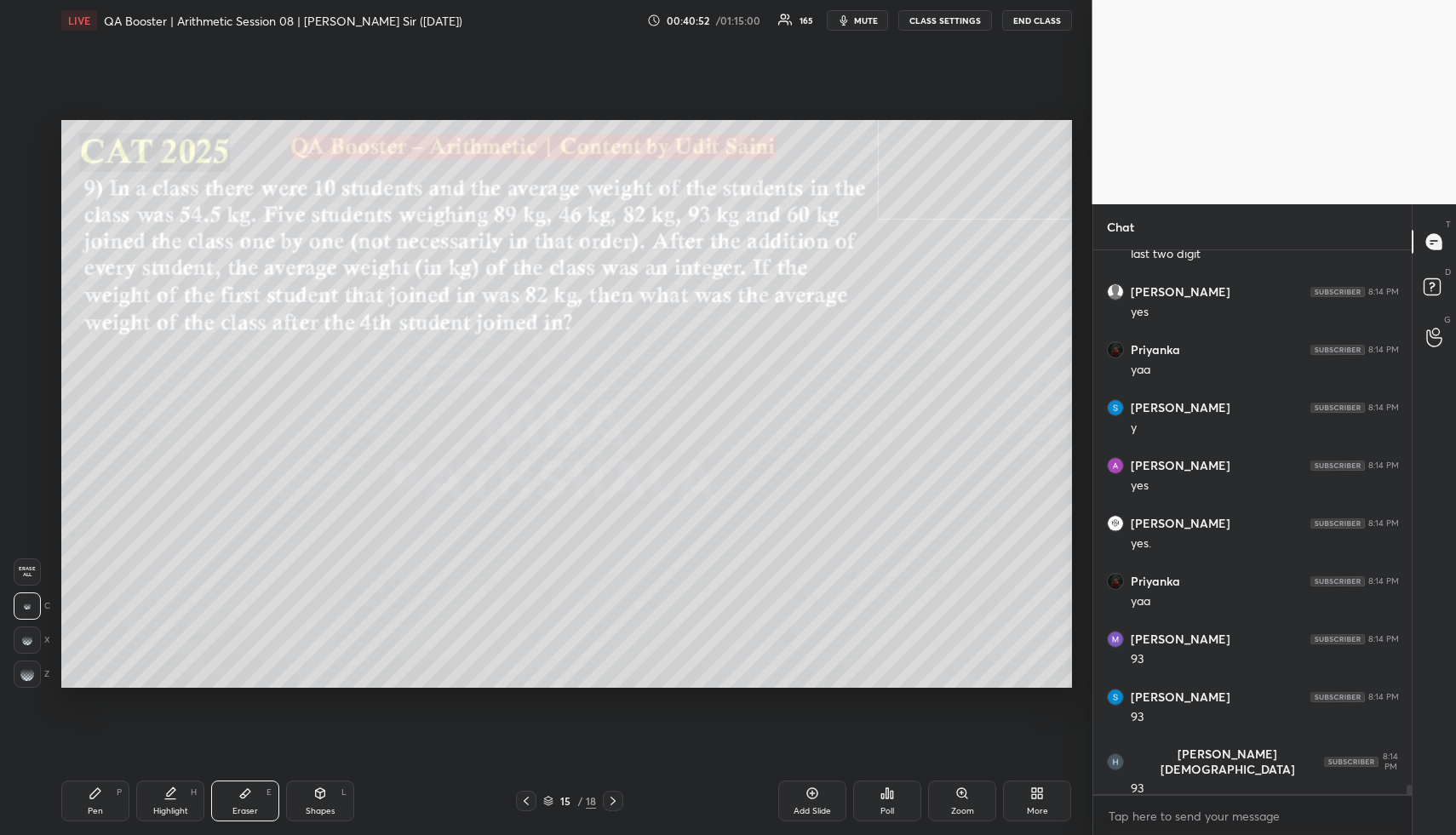
scroll to position [32196, 0]
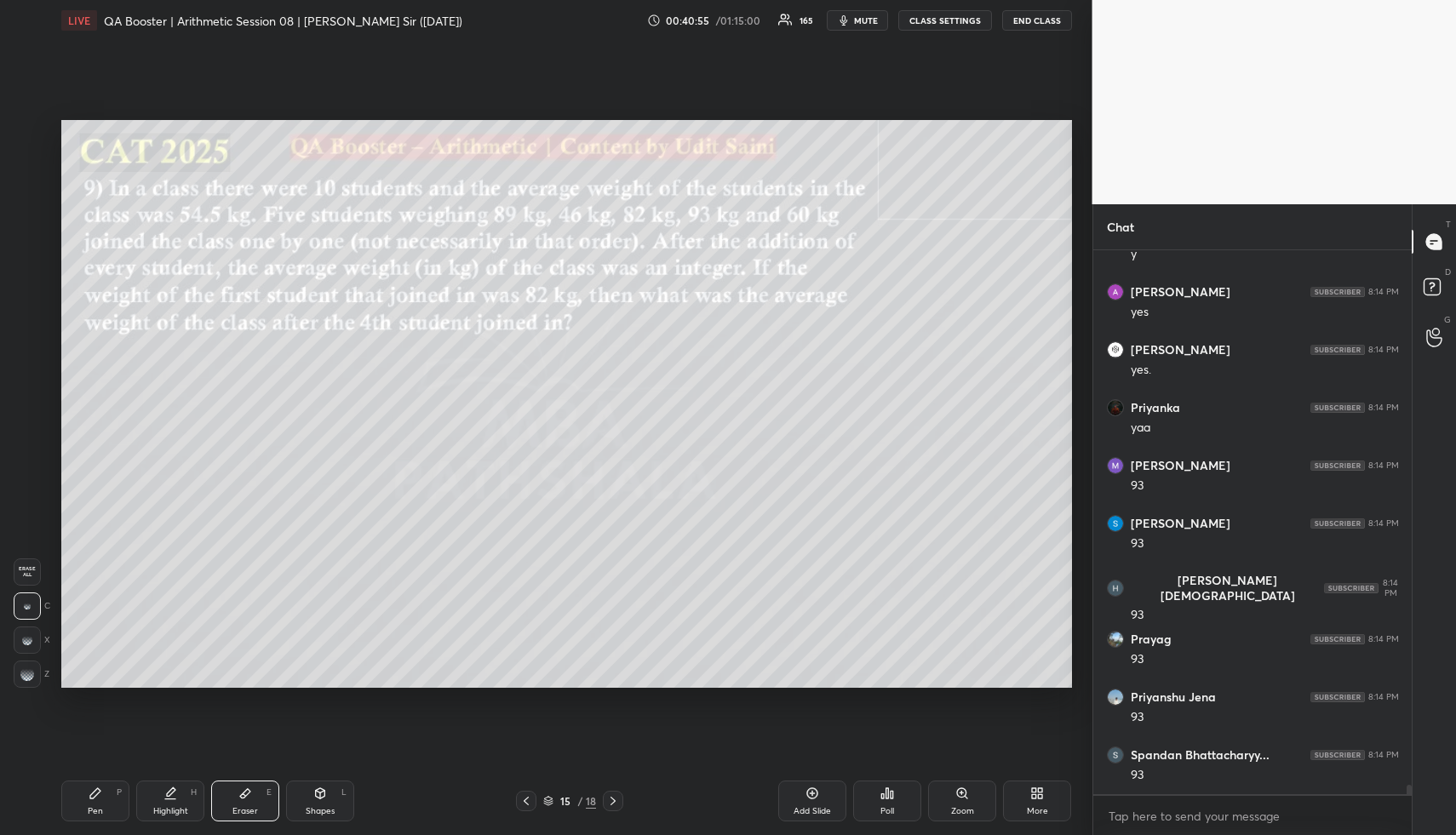
click at [102, 802] on div "Pen P" at bounding box center [95, 801] width 68 height 40
click at [30, 129] on div at bounding box center [27, 133] width 13 height 13
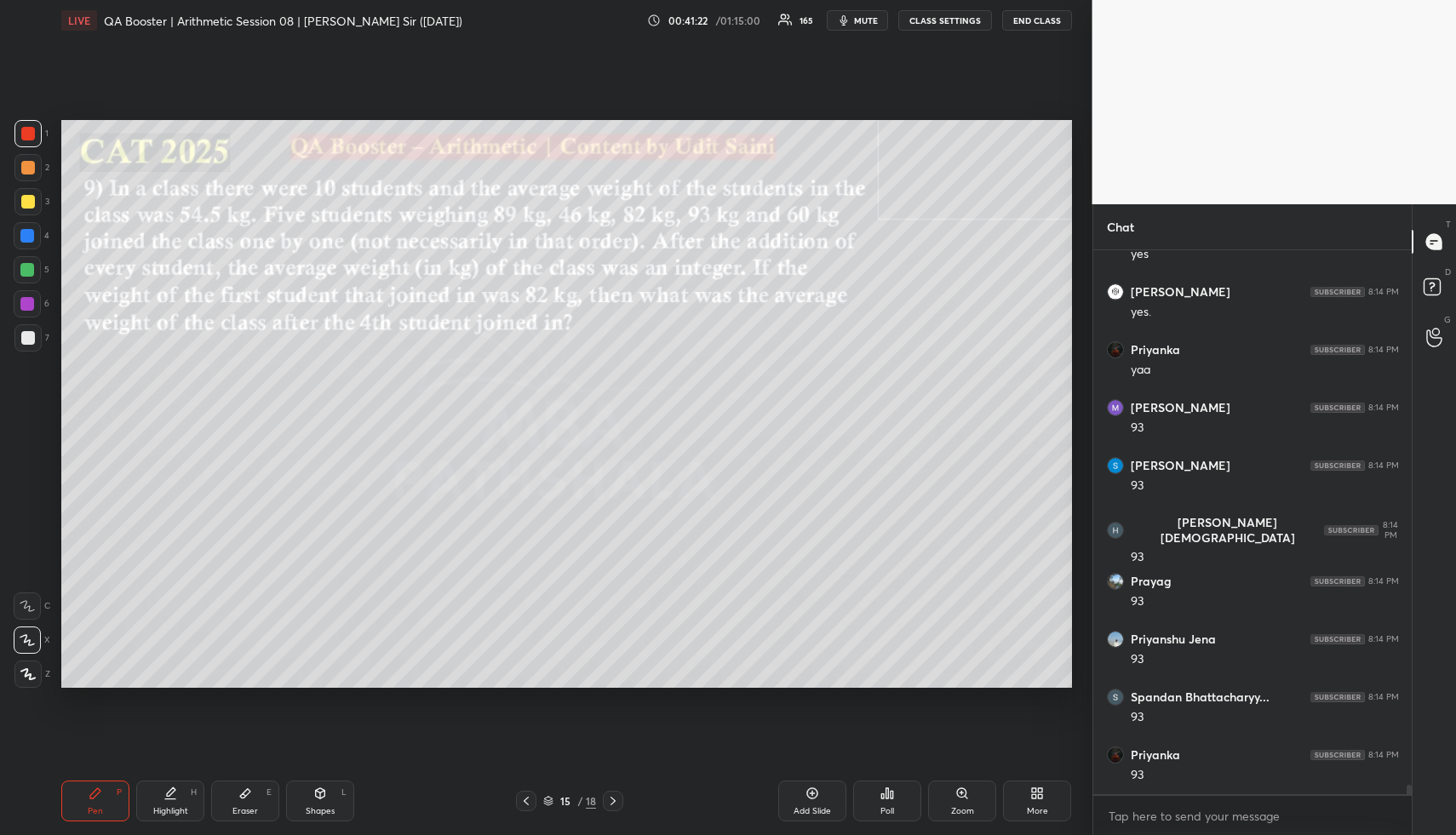
drag, startPoint x: 92, startPoint y: 803, endPoint x: 75, endPoint y: 726, distance: 78.9
click at [88, 796] on div "Pen P" at bounding box center [95, 801] width 68 height 40
drag, startPoint x: 24, startPoint y: 269, endPoint x: 46, endPoint y: 262, distance: 23.1
click at [23, 271] on div at bounding box center [26, 269] width 13 height 13
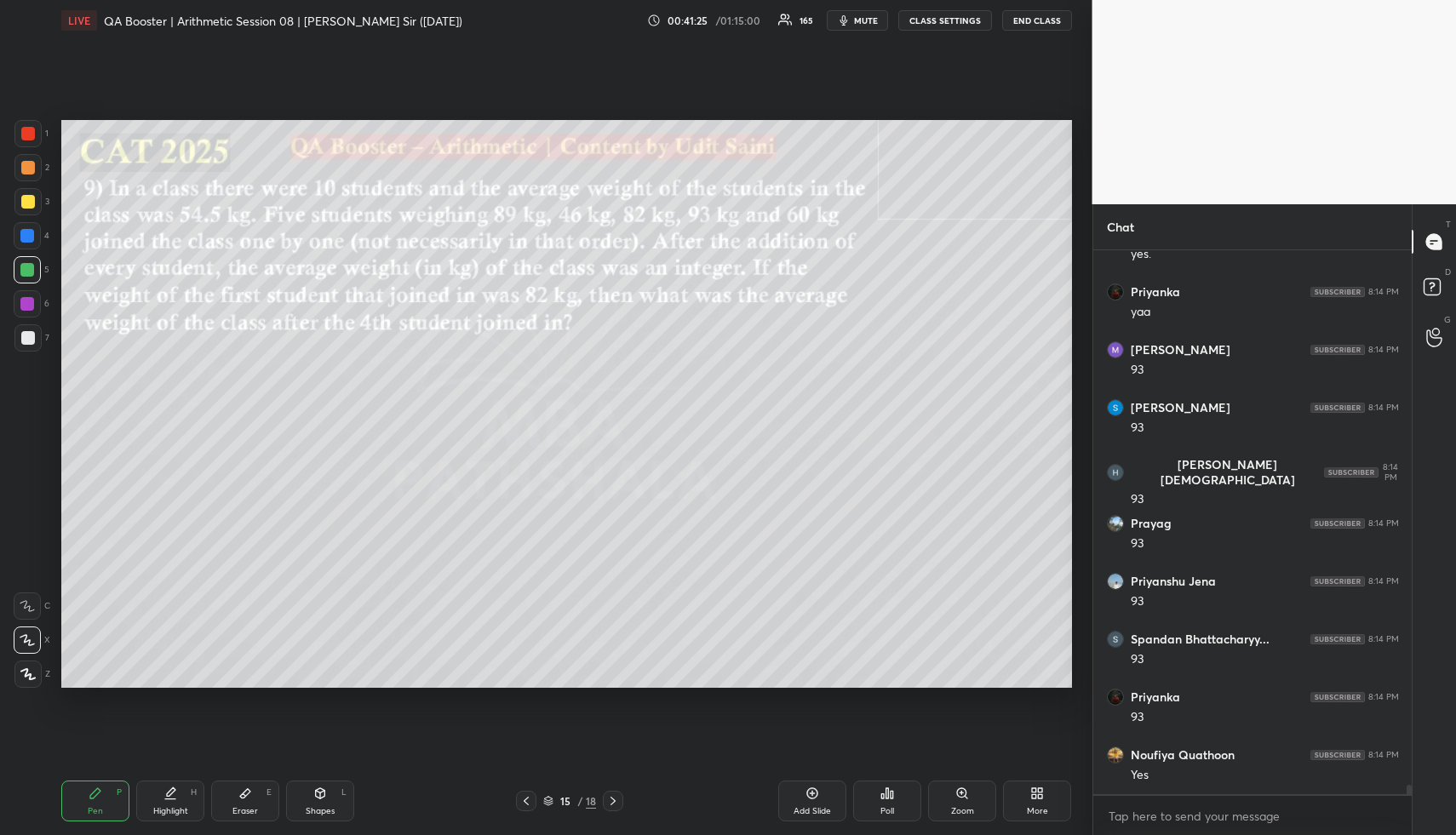
scroll to position [32370, 0]
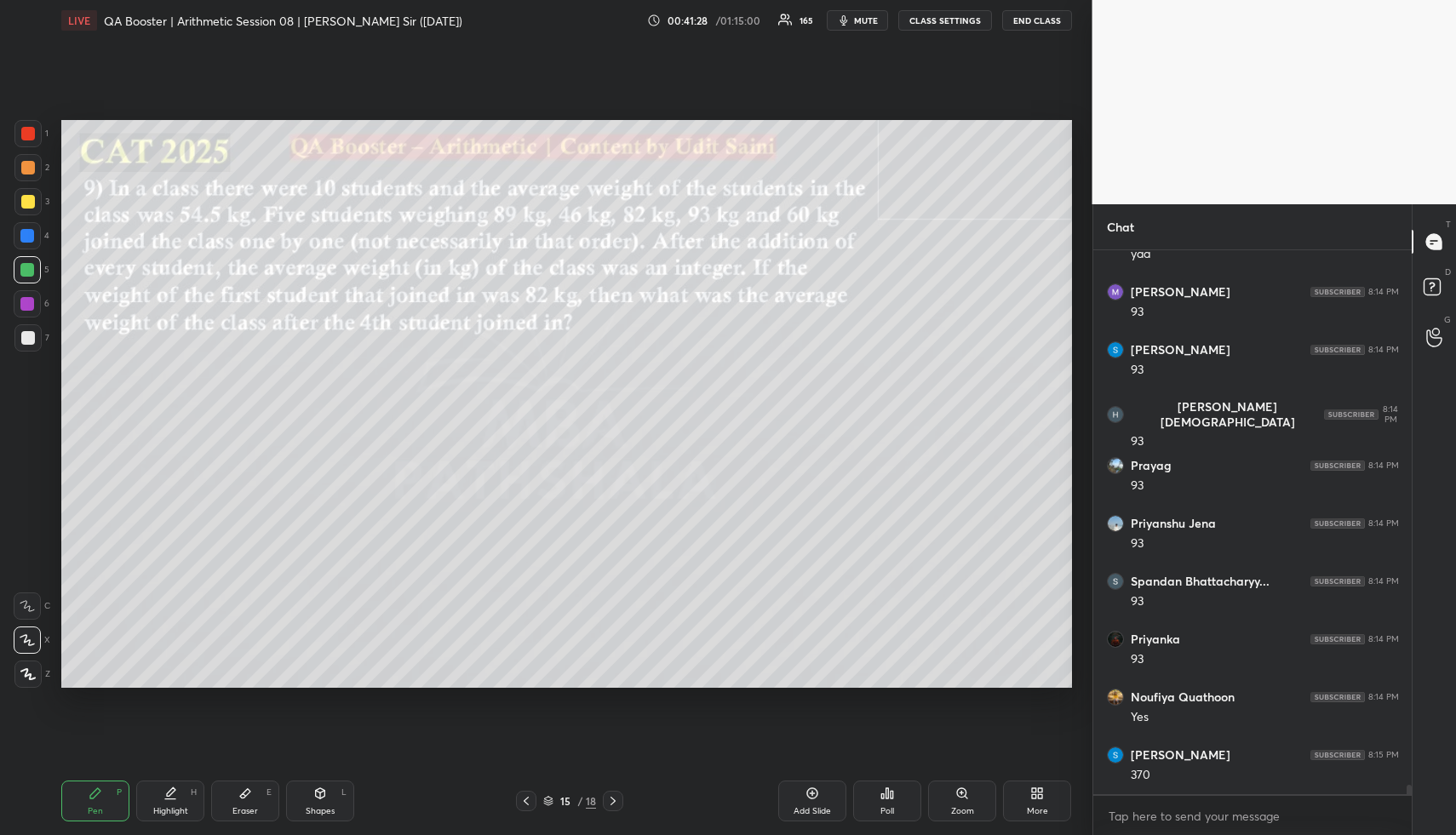
click at [167, 819] on div "Highlight H" at bounding box center [170, 801] width 68 height 40
click at [173, 814] on div "Highlight" at bounding box center [171, 811] width 35 height 9
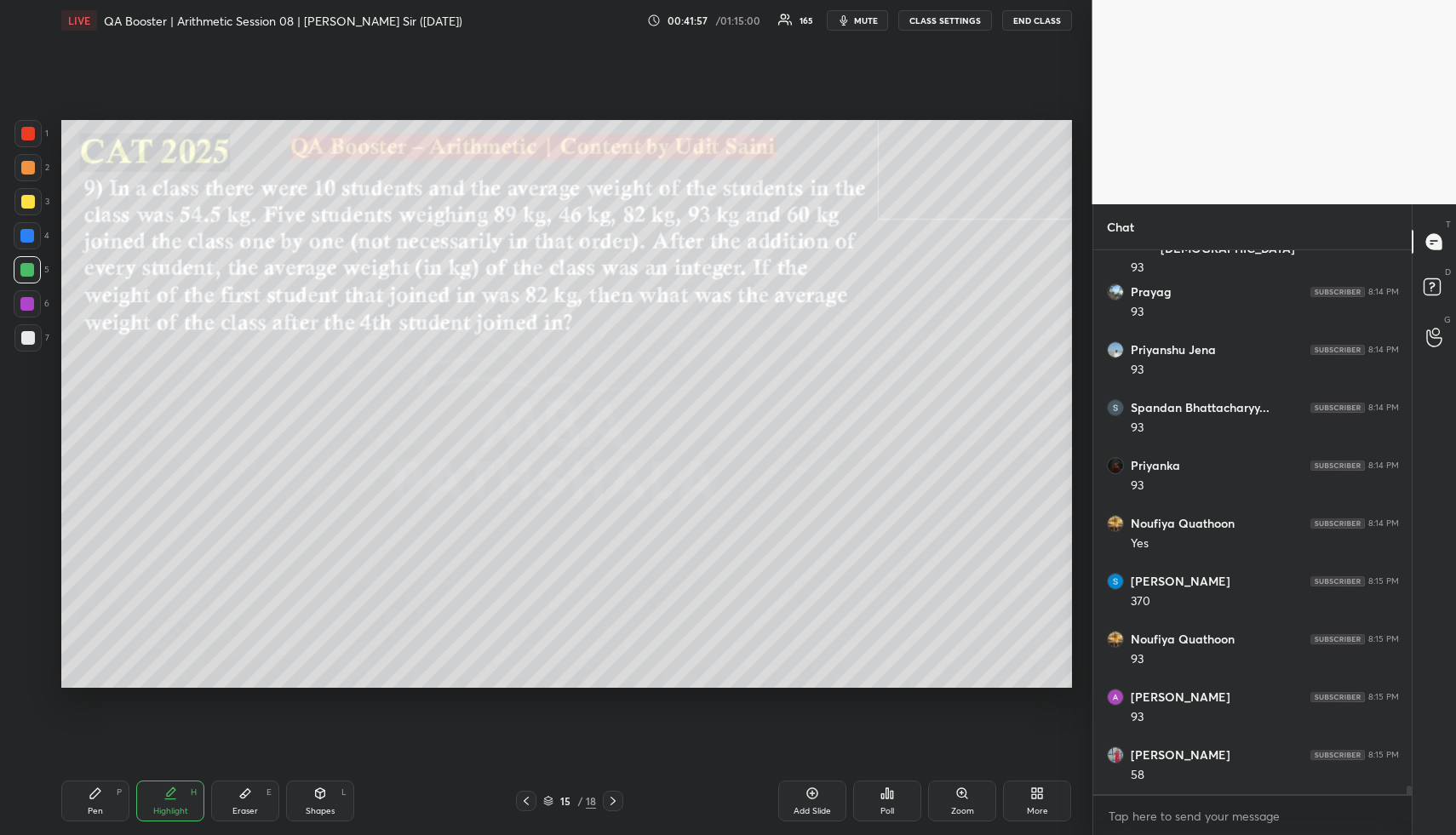
scroll to position [32601, 0]
click at [80, 805] on div "Pen P" at bounding box center [95, 801] width 68 height 40
drag, startPoint x: 85, startPoint y: 807, endPoint x: 88, endPoint y: 719, distance: 88.1
click at [85, 803] on div "Pen P" at bounding box center [95, 801] width 68 height 40
click at [24, 201] on div at bounding box center [27, 201] width 13 height 13
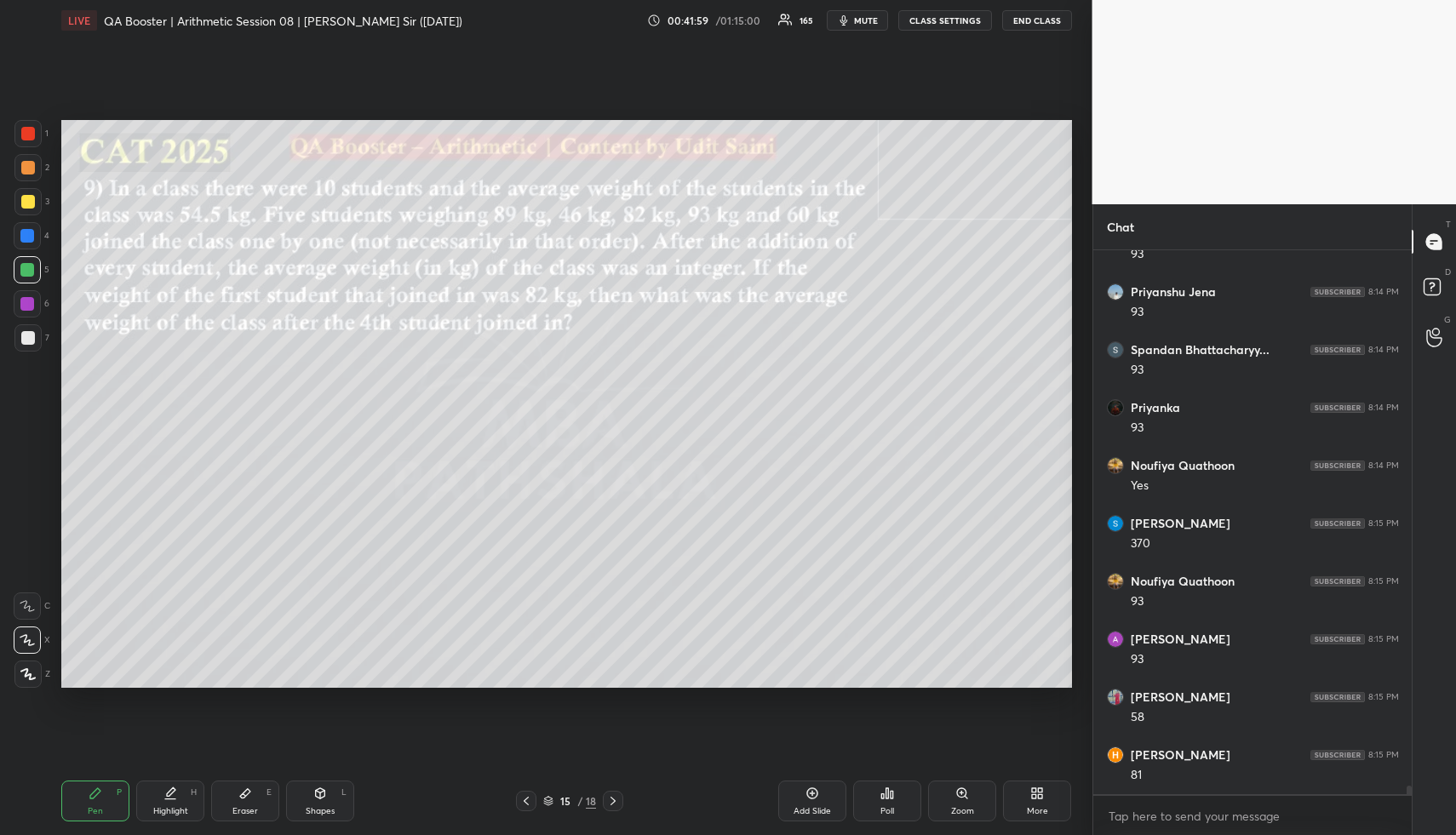
click at [29, 205] on div at bounding box center [27, 201] width 13 height 13
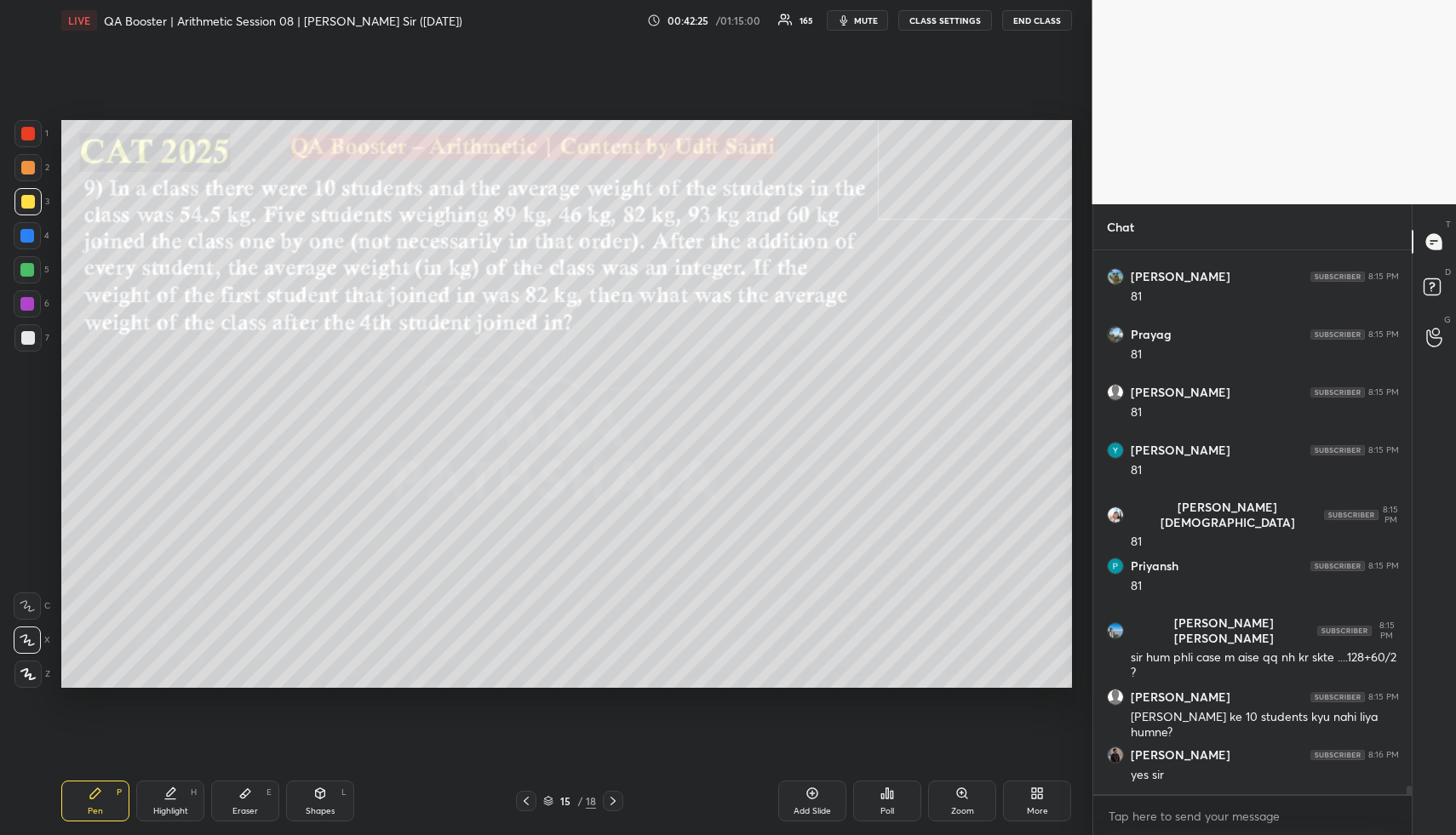
scroll to position [33426, 0]
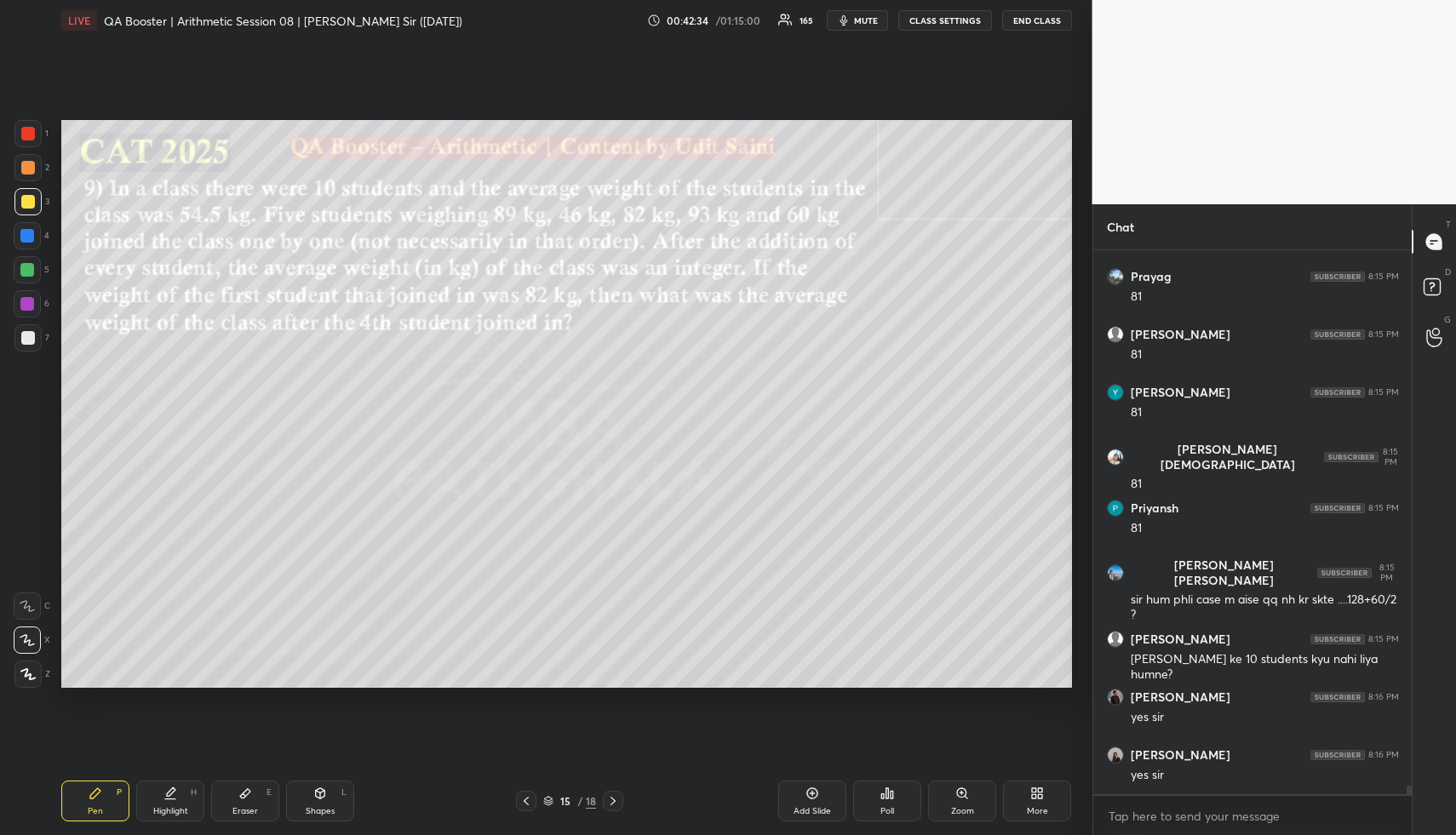
drag, startPoint x: 166, startPoint y: 801, endPoint x: 237, endPoint y: 738, distance: 94.9
click at [165, 802] on div "Highlight H" at bounding box center [170, 801] width 68 height 40
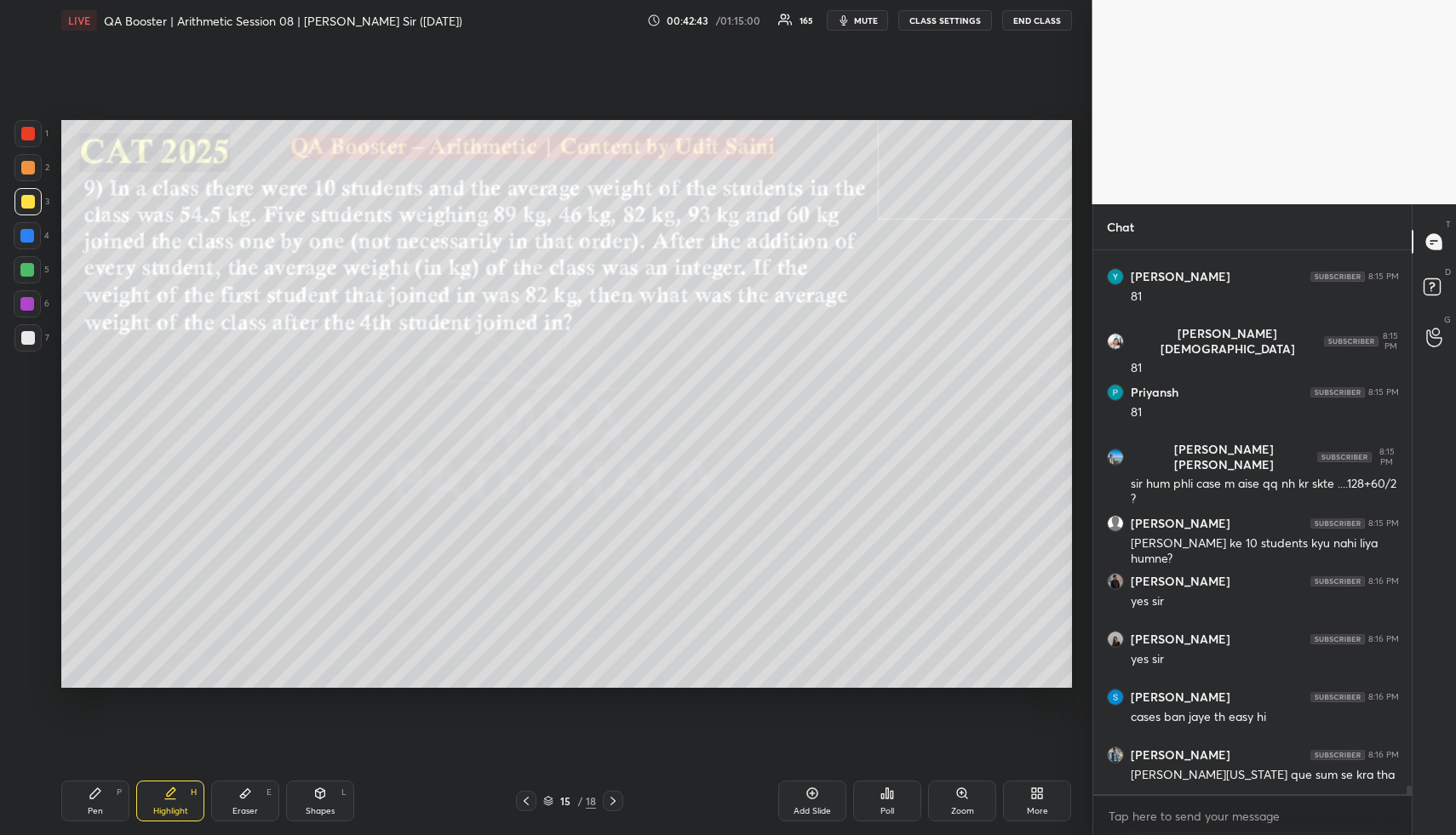
scroll to position [33600, 0]
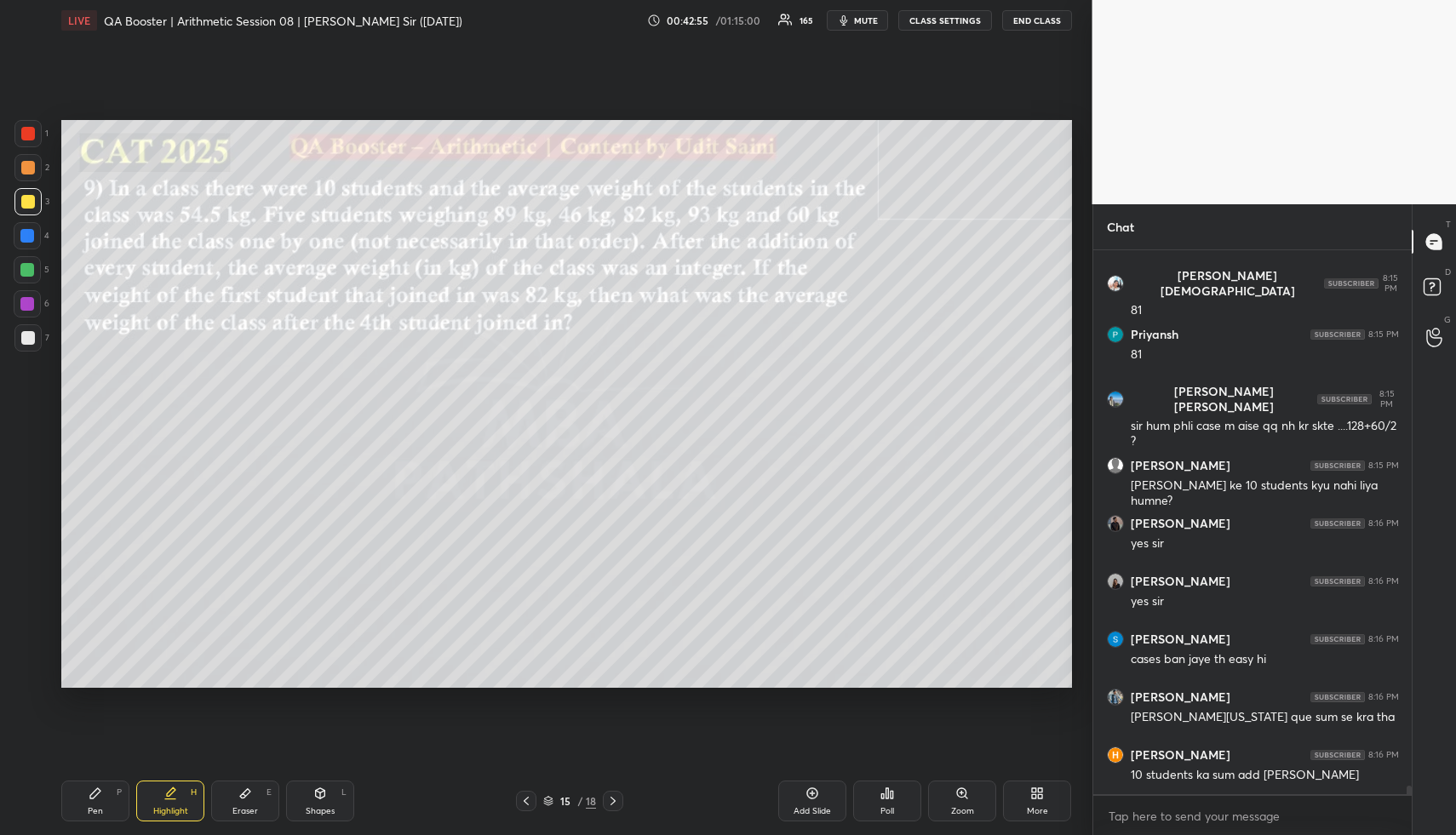
drag, startPoint x: 179, startPoint y: 818, endPoint x: 152, endPoint y: 726, distance: 95.9
click at [158, 812] on div "Highlight H" at bounding box center [170, 801] width 68 height 40
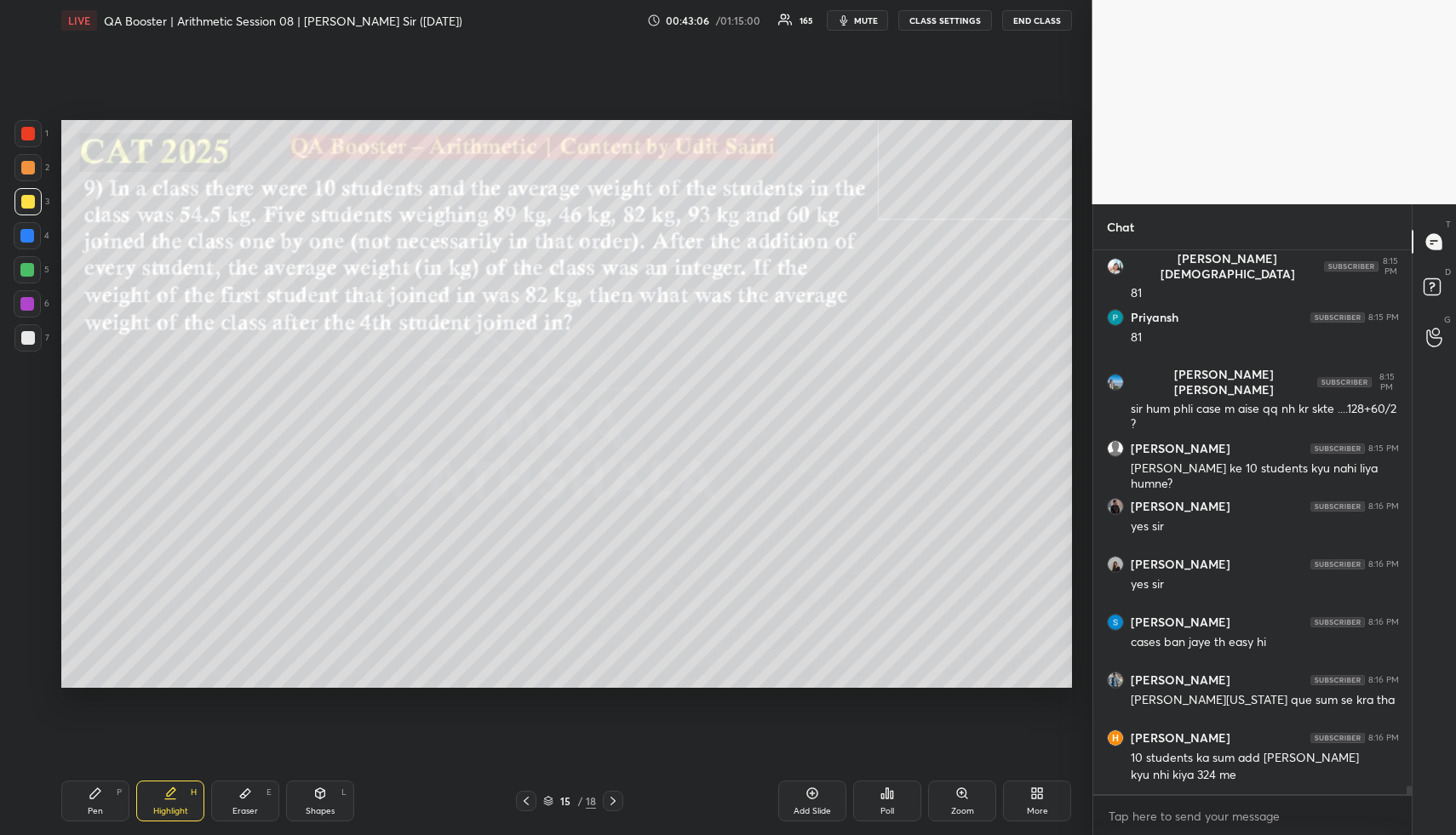
scroll to position [33675, 0]
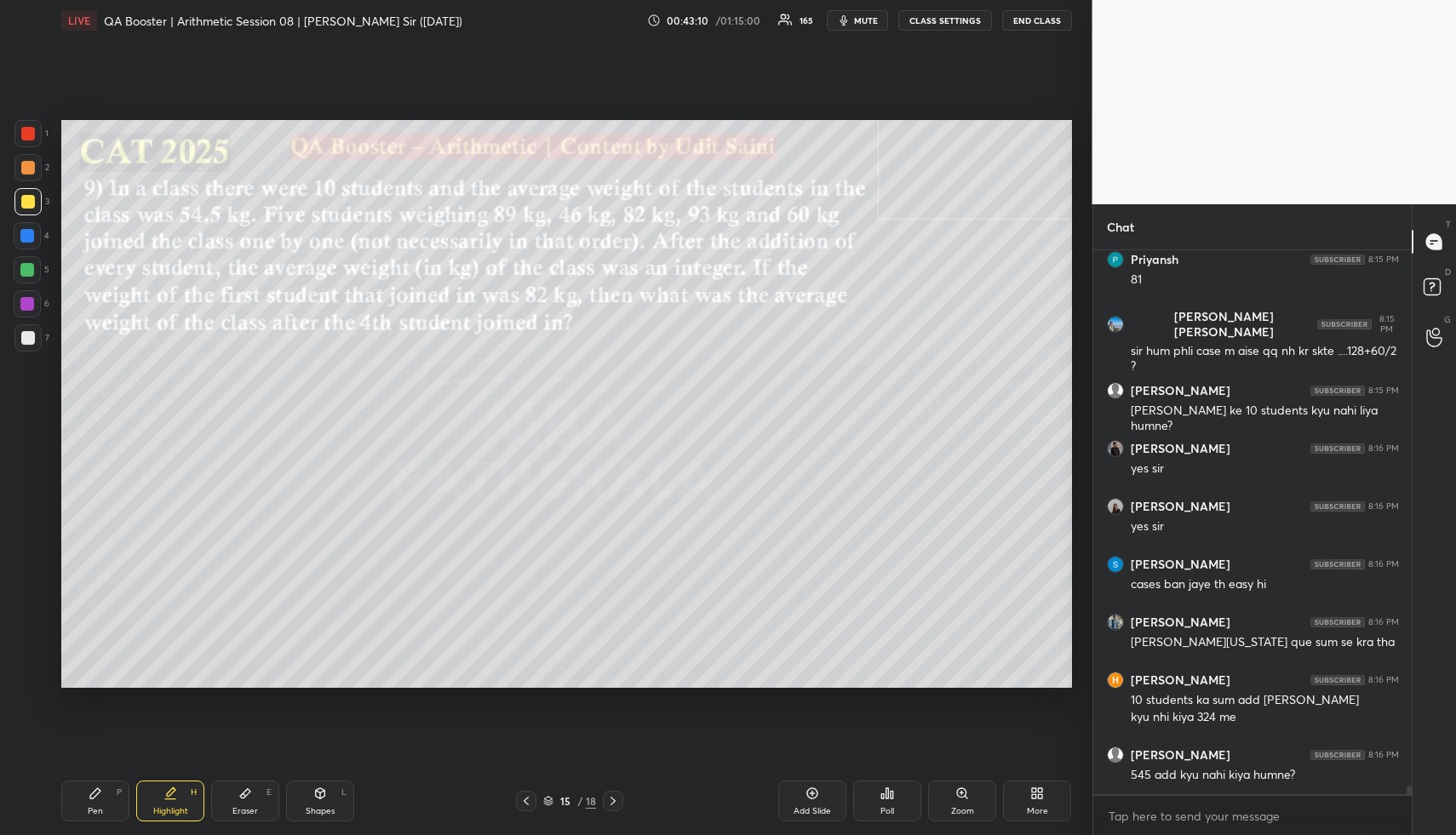
click at [200, 802] on div "Highlight H" at bounding box center [170, 801] width 68 height 40
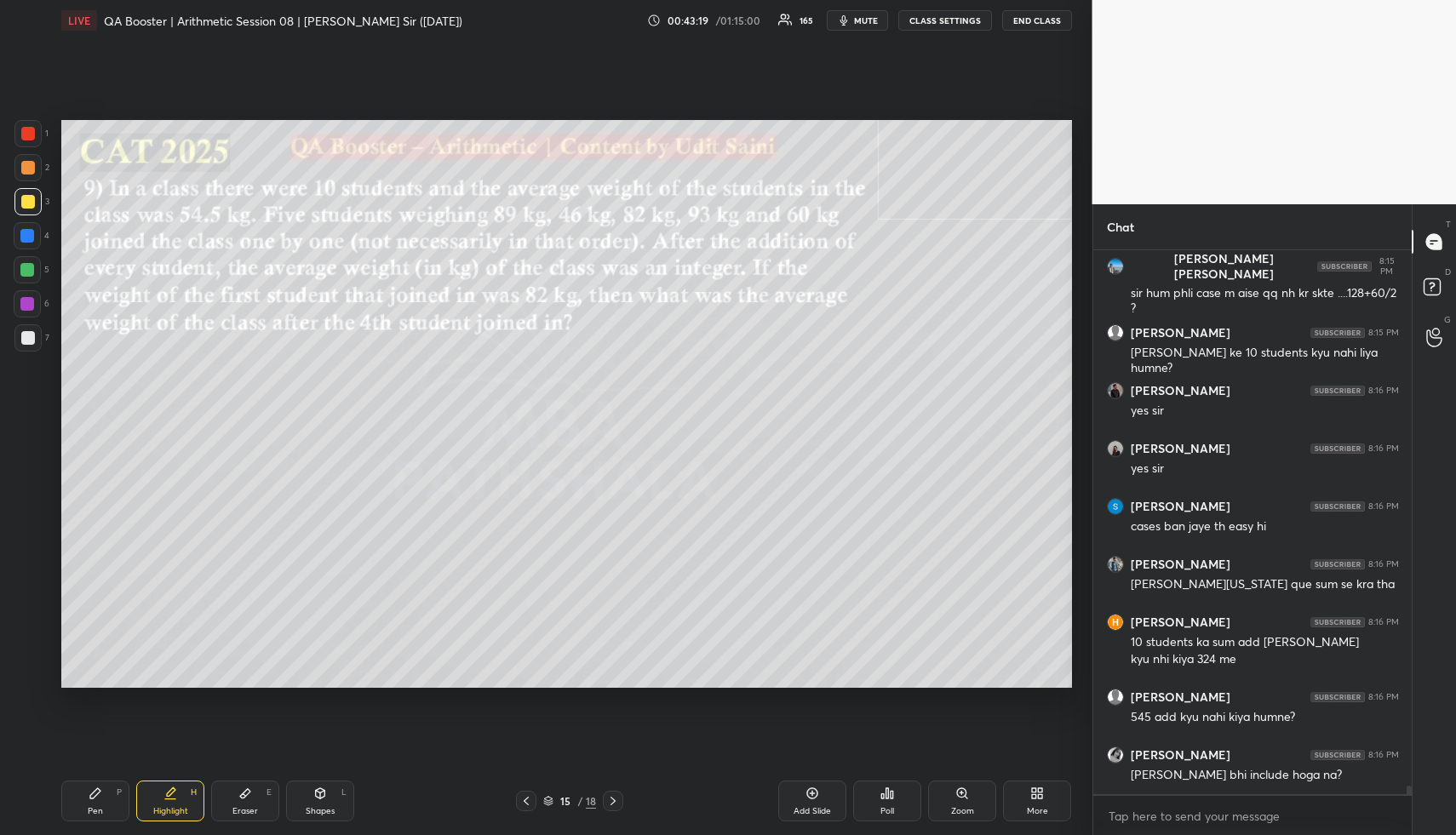
scroll to position [33791, 0]
drag, startPoint x: 189, startPoint y: 814, endPoint x: 193, endPoint y: 794, distance: 20.4
click at [189, 811] on div "Highlight H" at bounding box center [170, 801] width 68 height 40
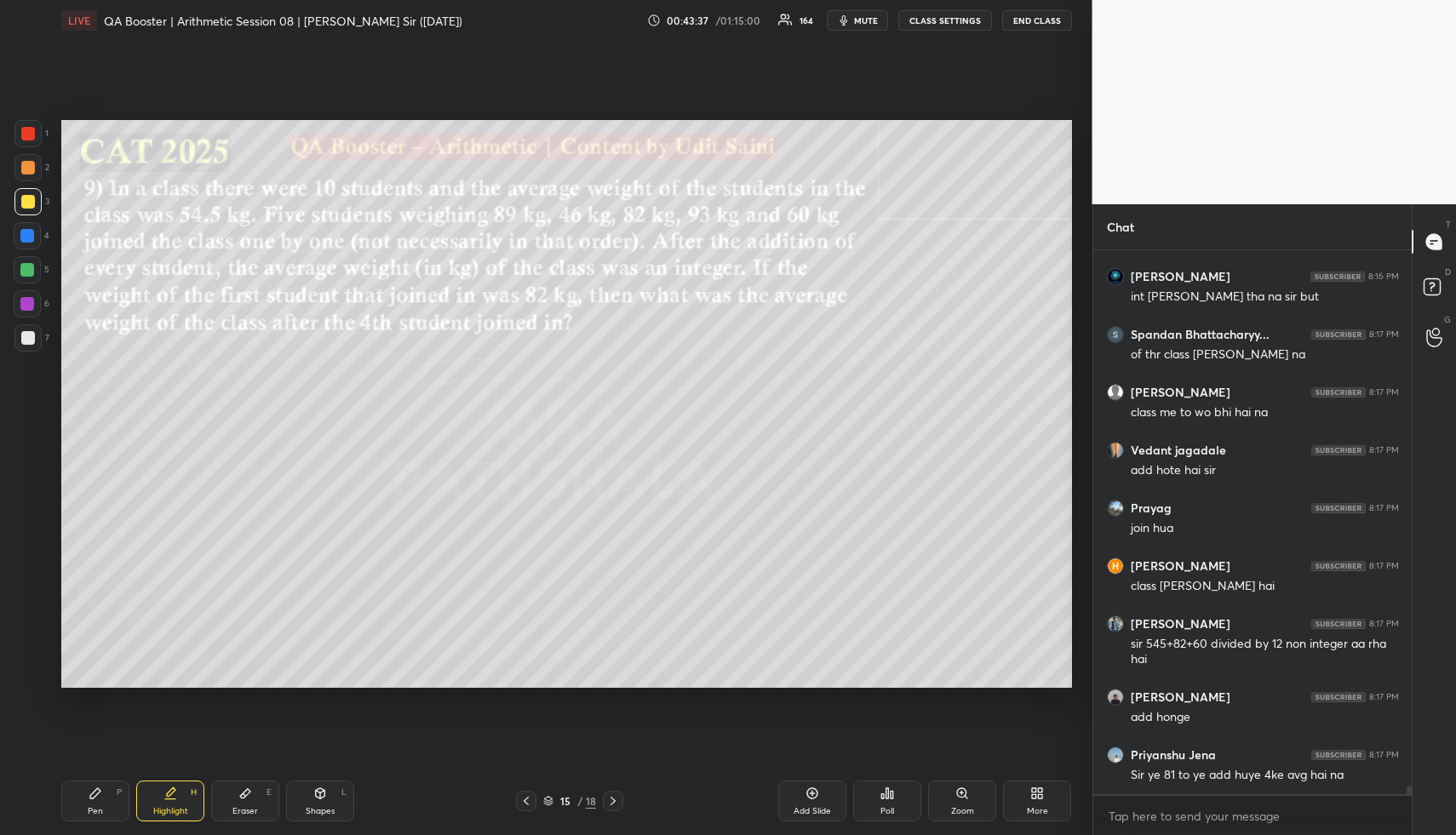
scroll to position [34574, 0]
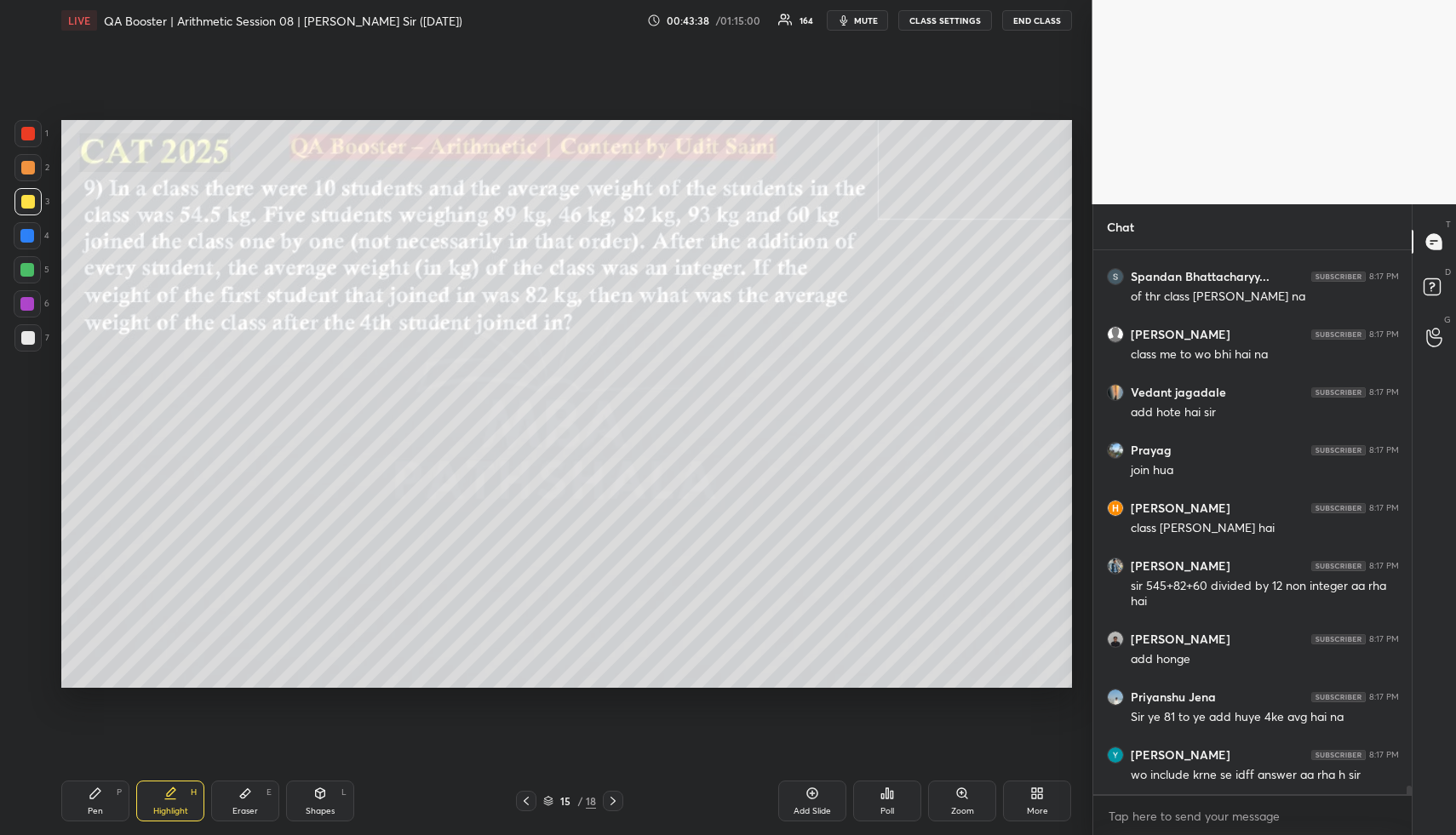
click at [227, 814] on div "Eraser E" at bounding box center [244, 801] width 68 height 40
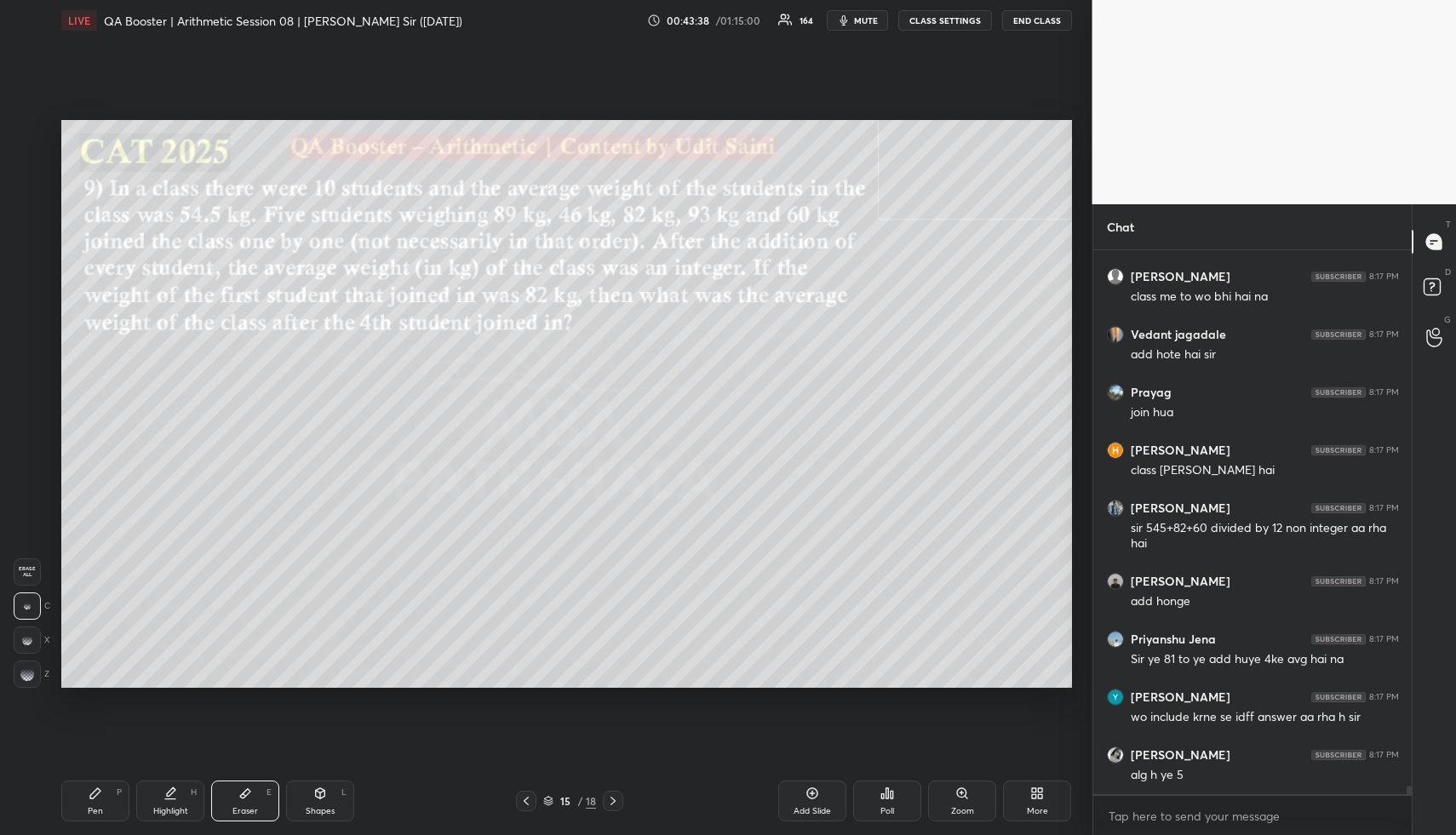
click at [244, 808] on div "Eraser" at bounding box center [244, 811] width 25 height 9
click at [27, 677] on g at bounding box center [26, 673] width 13 height 13
click at [40, 670] on div at bounding box center [26, 673] width 27 height 27
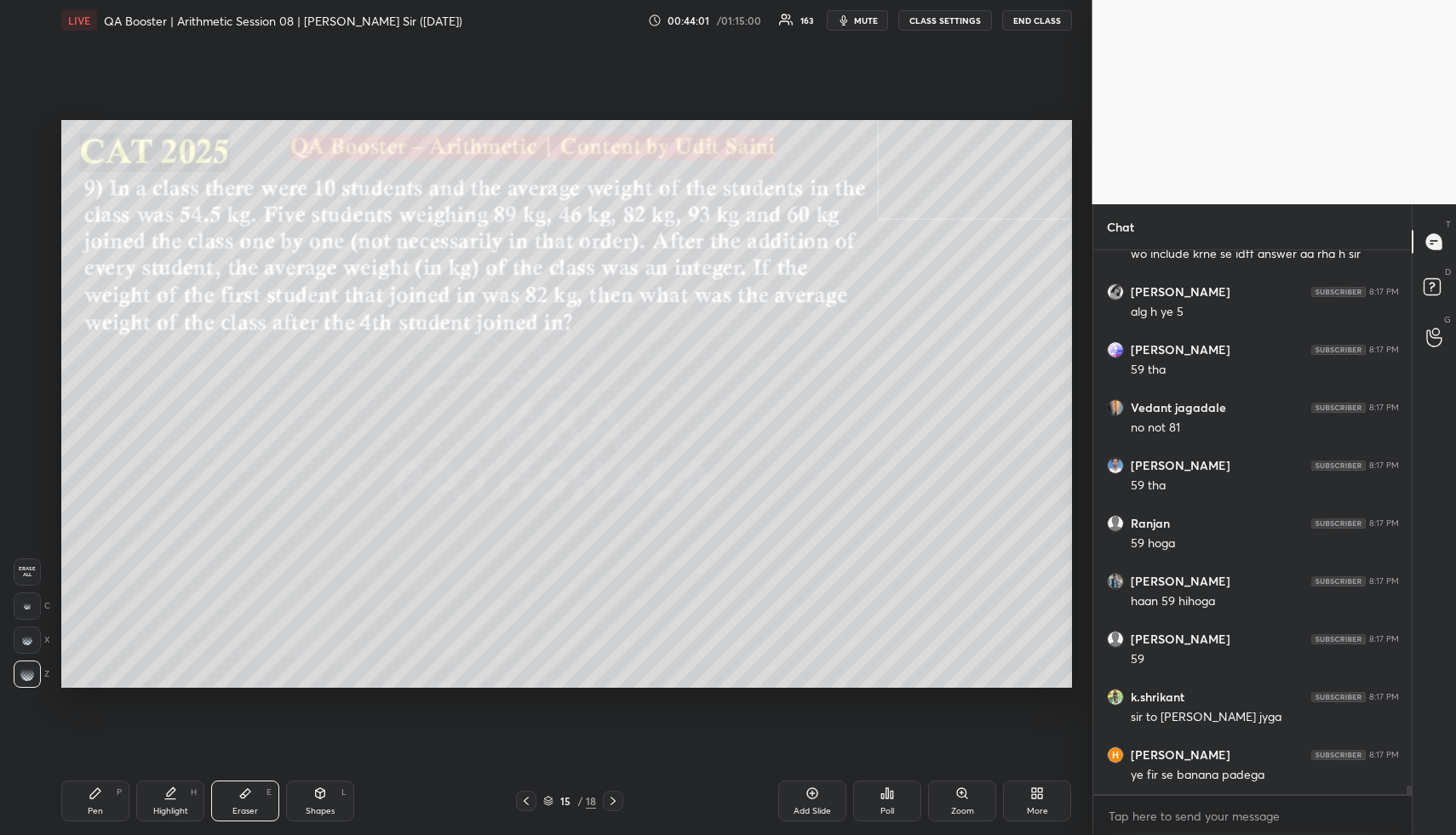
scroll to position [35153, 0]
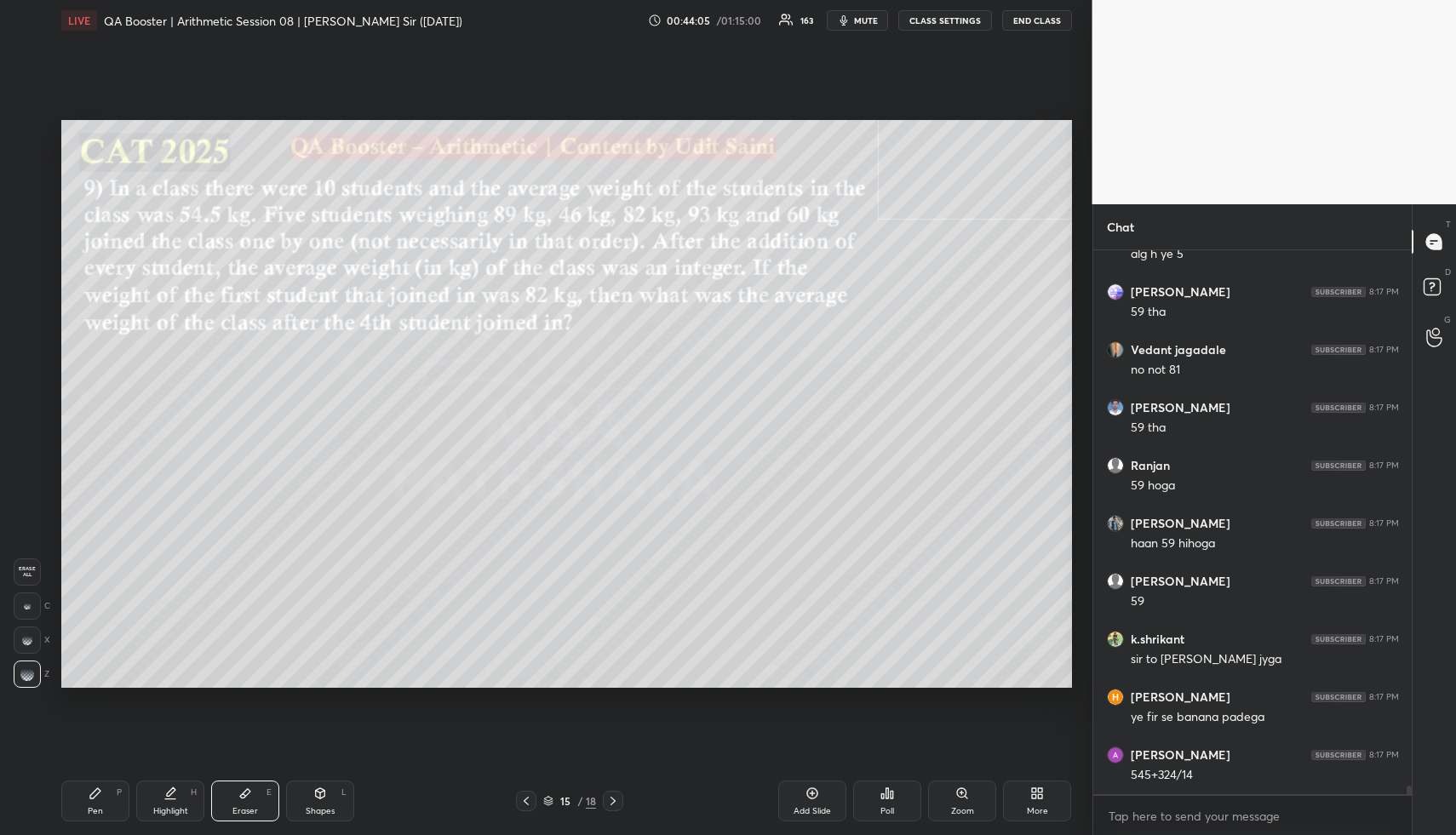
click at [99, 788] on div "Pen P" at bounding box center [95, 801] width 68 height 40
click at [100, 794] on div "Pen P" at bounding box center [95, 801] width 68 height 40
click at [36, 174] on div at bounding box center [27, 167] width 27 height 27
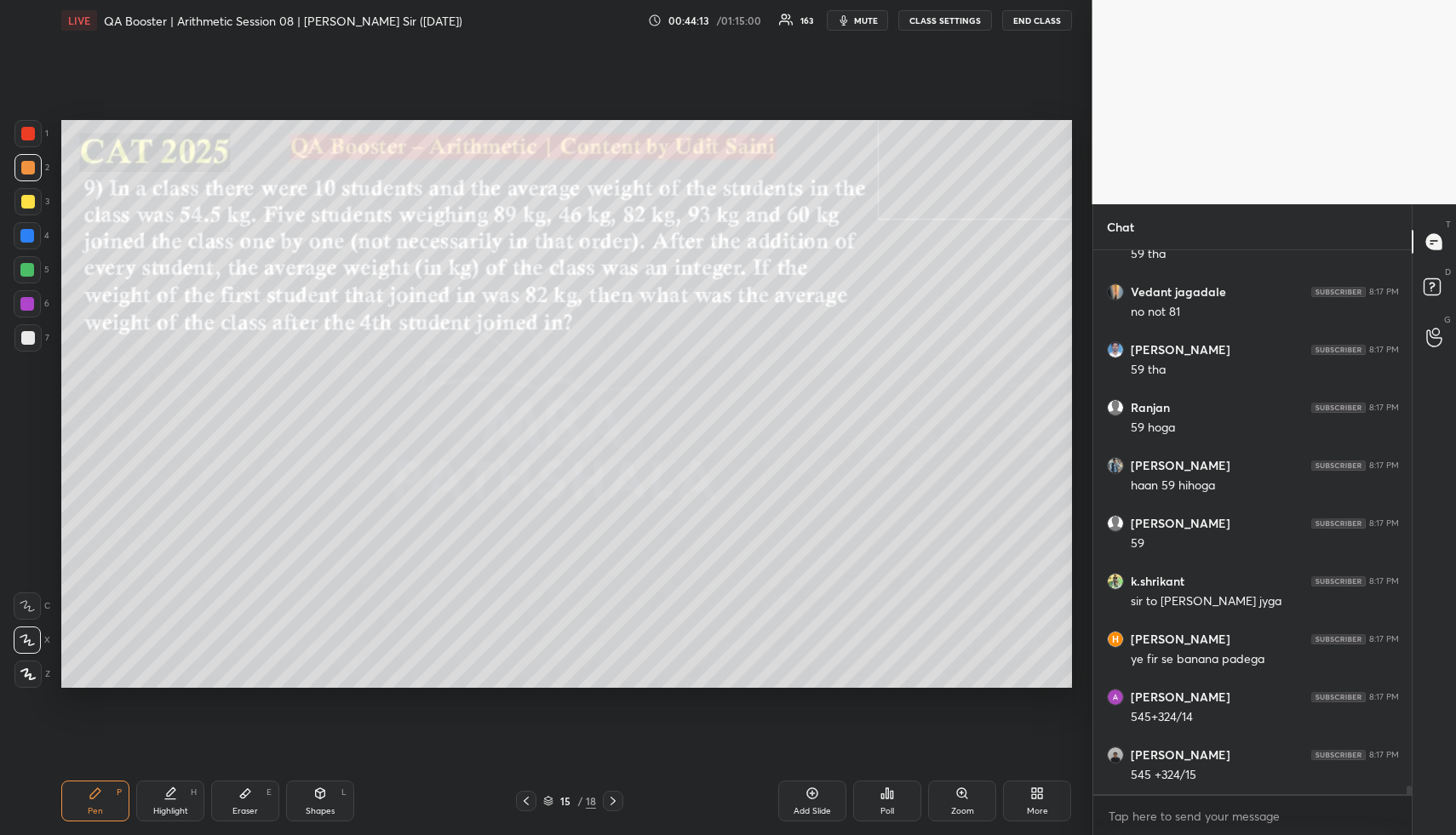
click at [89, 794] on icon at bounding box center [95, 793] width 13 height 13
click at [74, 786] on div "Pen P" at bounding box center [95, 801] width 68 height 40
click at [12, 192] on div "1 2 3 4 5 6 7 R O A L C X Z Erase all C X Z" at bounding box center [27, 404] width 55 height 568
click at [31, 197] on div at bounding box center [27, 201] width 13 height 13
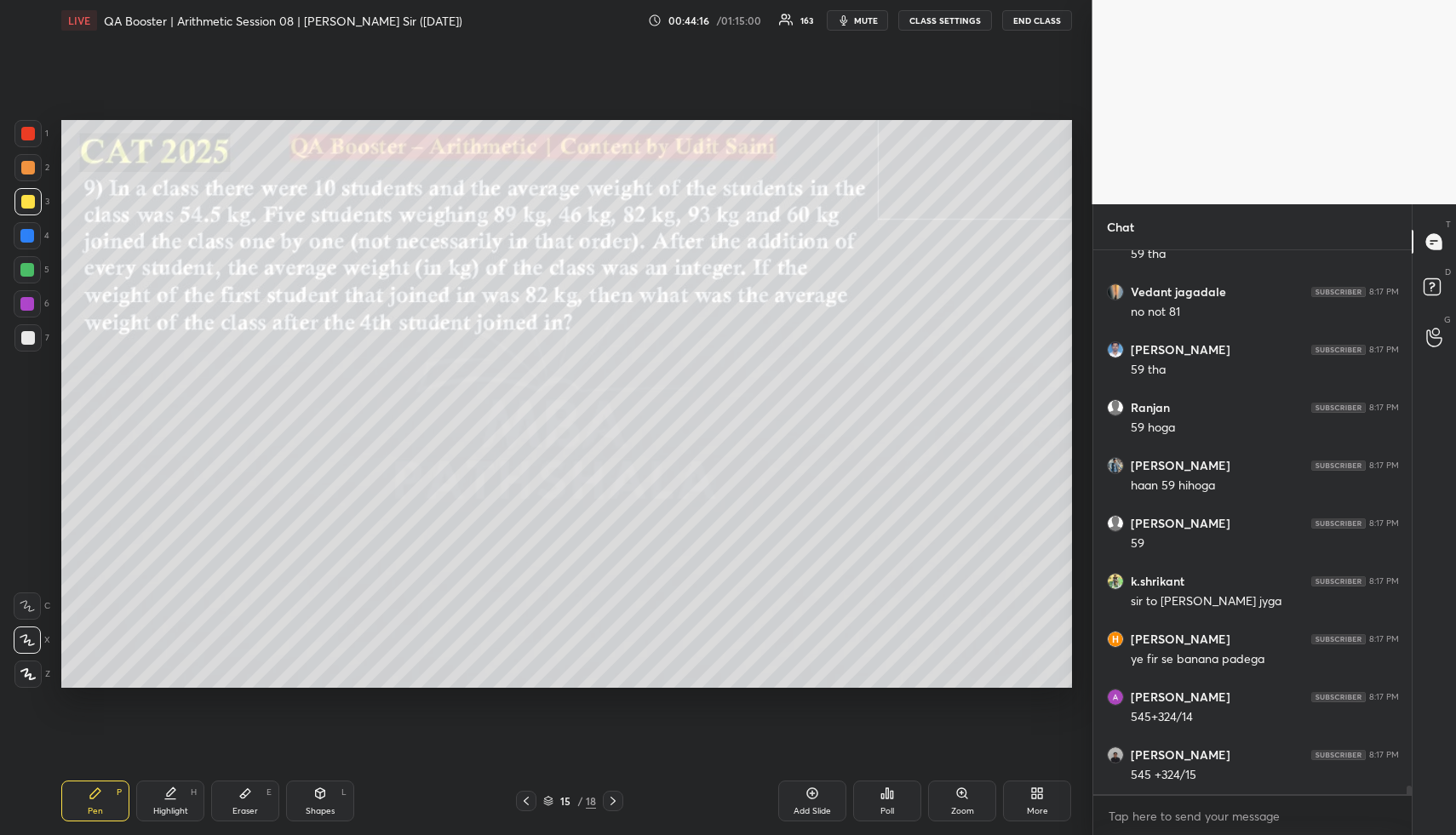
click at [25, 207] on div at bounding box center [27, 201] width 13 height 13
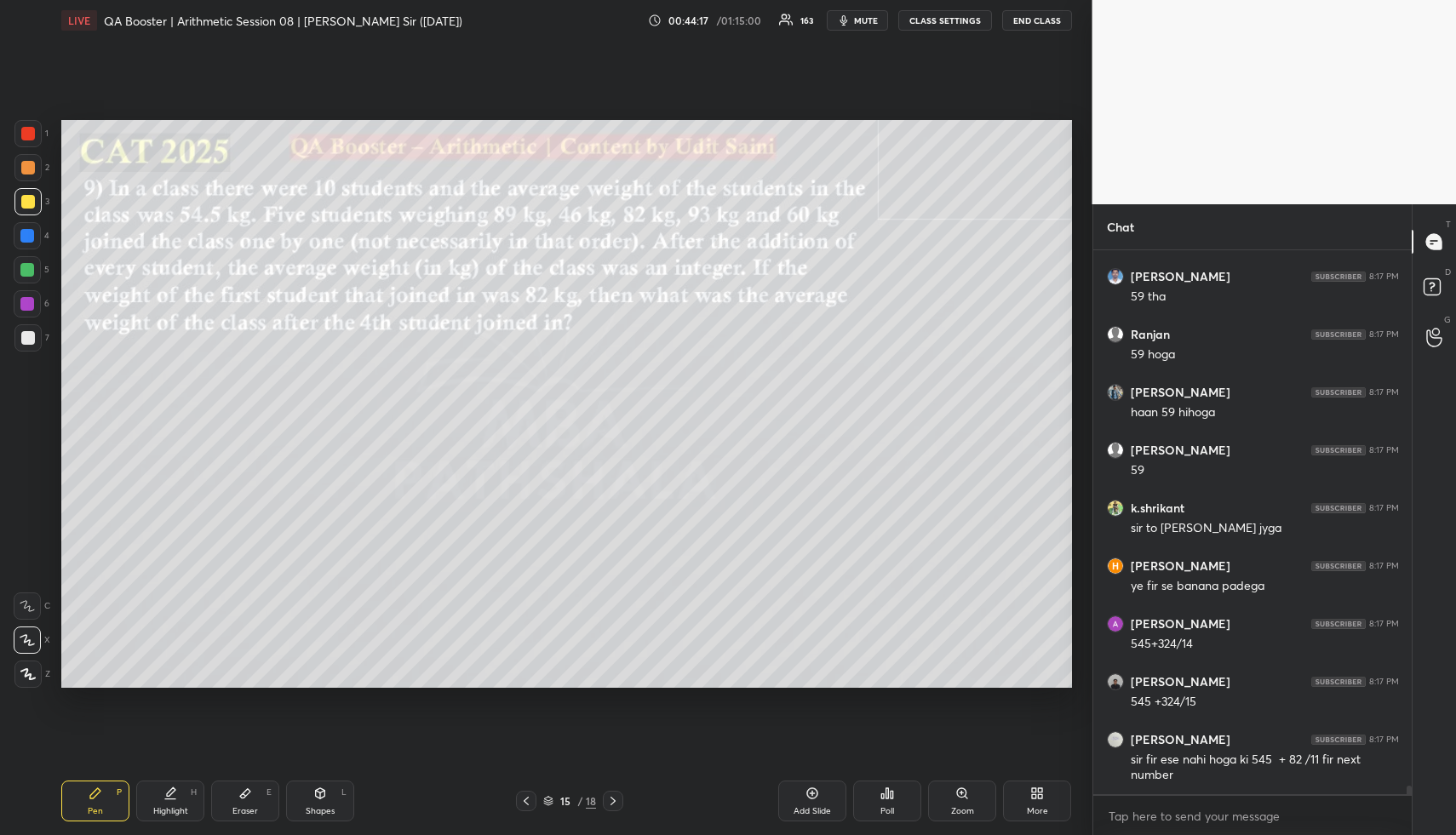
click at [23, 206] on div at bounding box center [27, 201] width 13 height 13
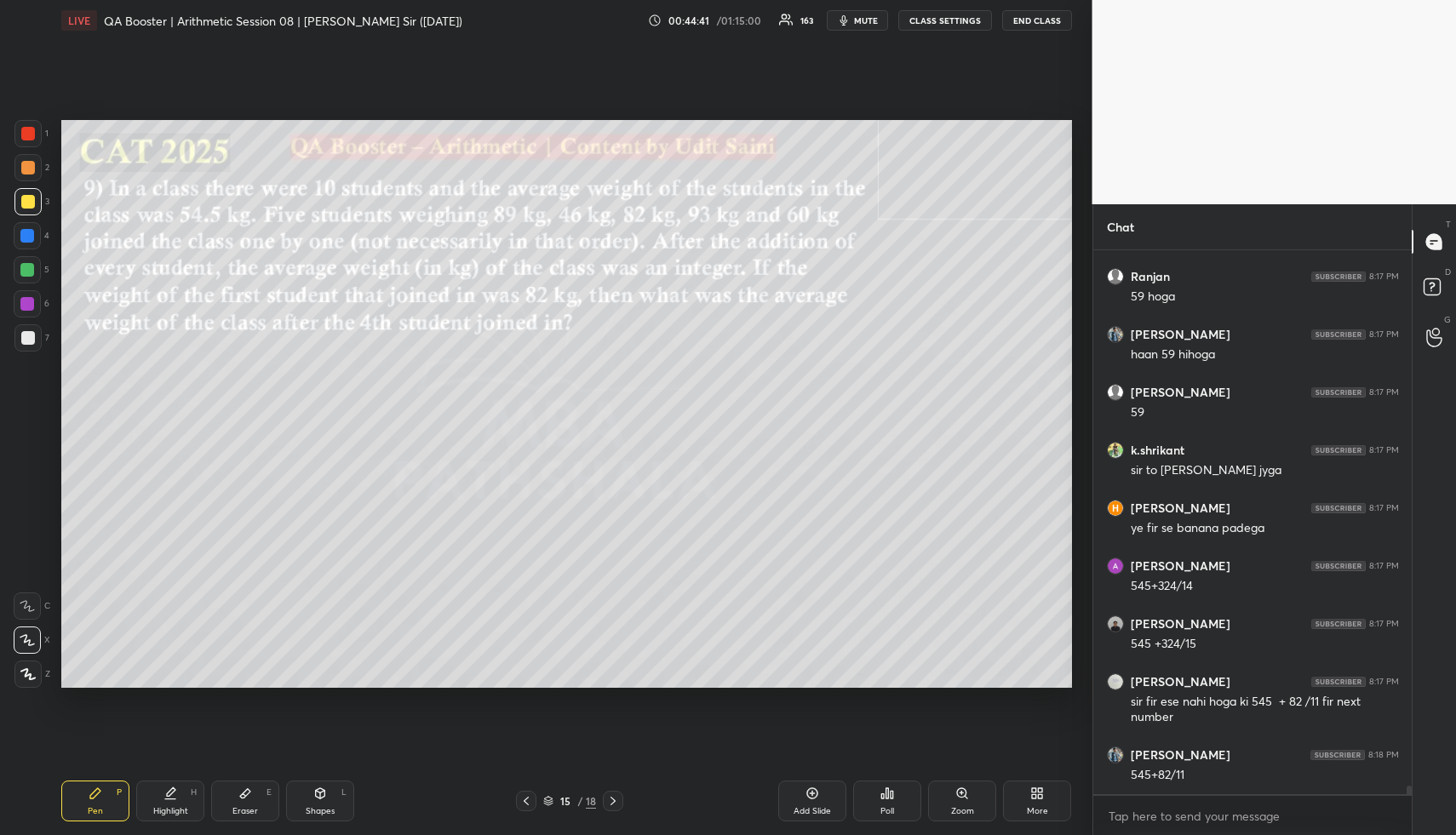
scroll to position [35400, 0]
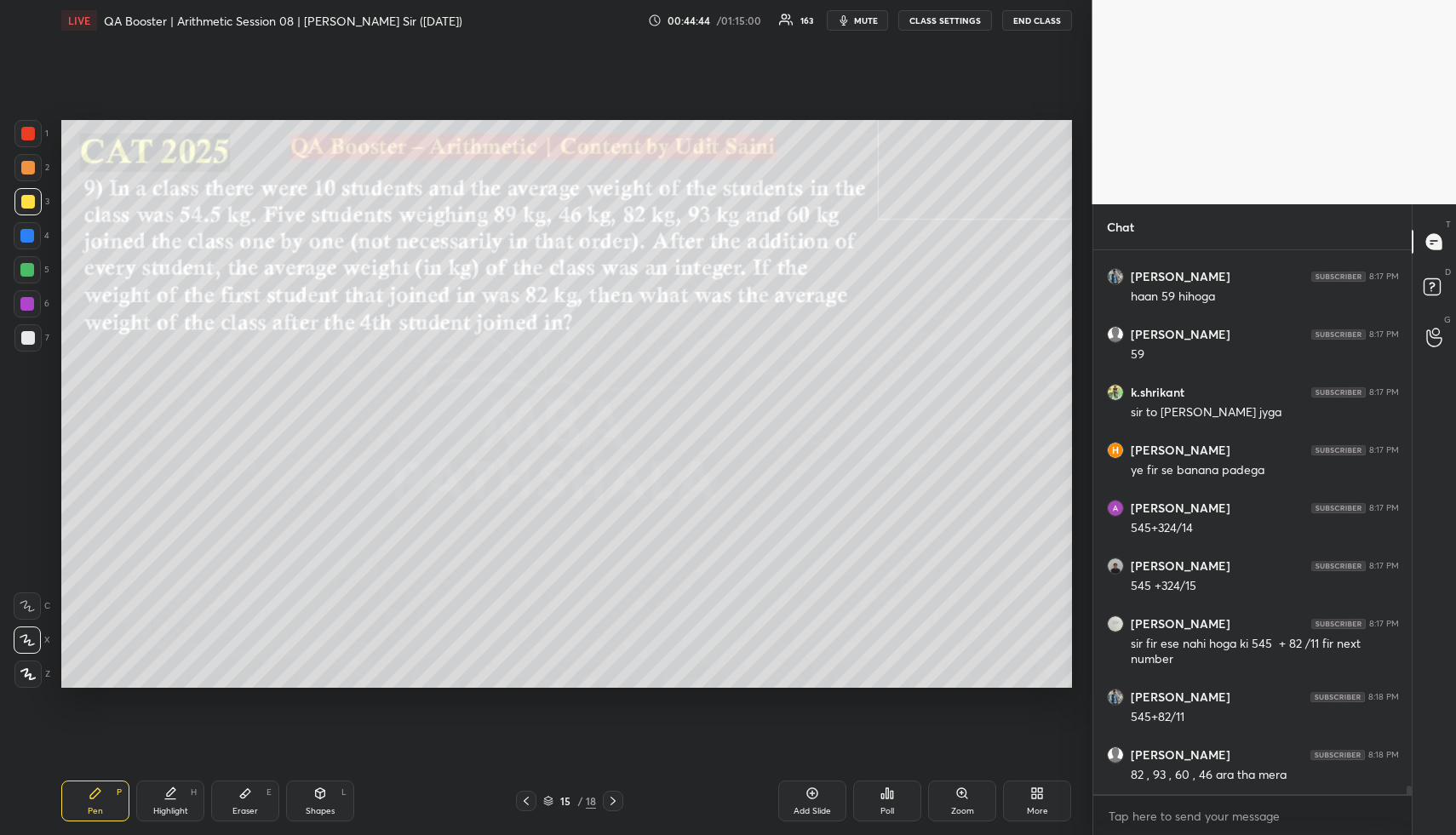
drag, startPoint x: 106, startPoint y: 794, endPoint x: 95, endPoint y: 727, distance: 67.9
click at [100, 789] on div "Pen P" at bounding box center [95, 801] width 68 height 40
click at [40, 267] on div "5" at bounding box center [31, 269] width 36 height 27
click at [36, 270] on div at bounding box center [26, 269] width 27 height 27
drag, startPoint x: 175, startPoint y: 803, endPoint x: 164, endPoint y: 742, distance: 62.0
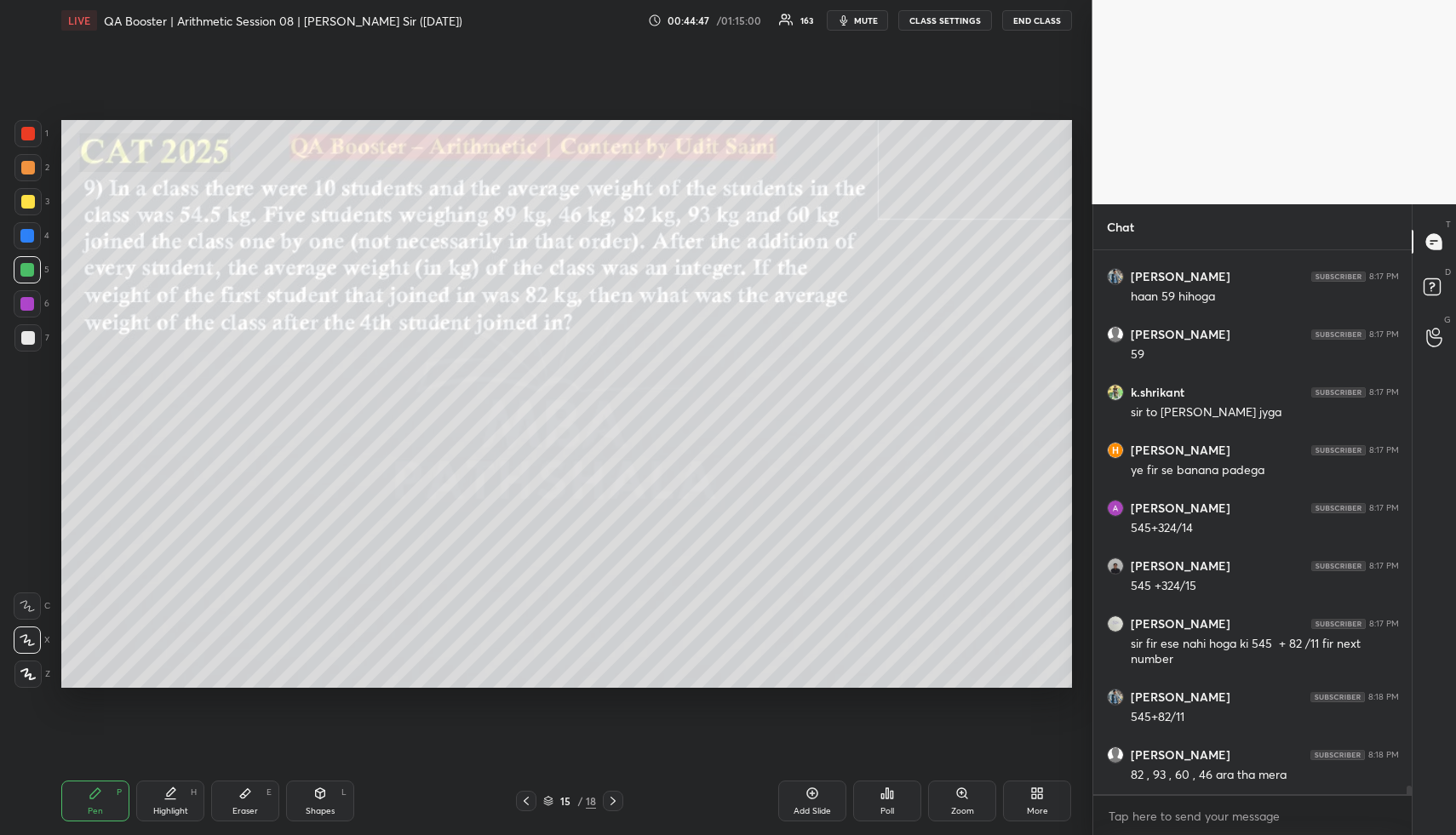
click at [161, 798] on div "Highlight H" at bounding box center [170, 801] width 68 height 40
click at [111, 792] on div "Pen P" at bounding box center [95, 801] width 68 height 40
click at [113, 788] on div "Pen P" at bounding box center [95, 801] width 68 height 40
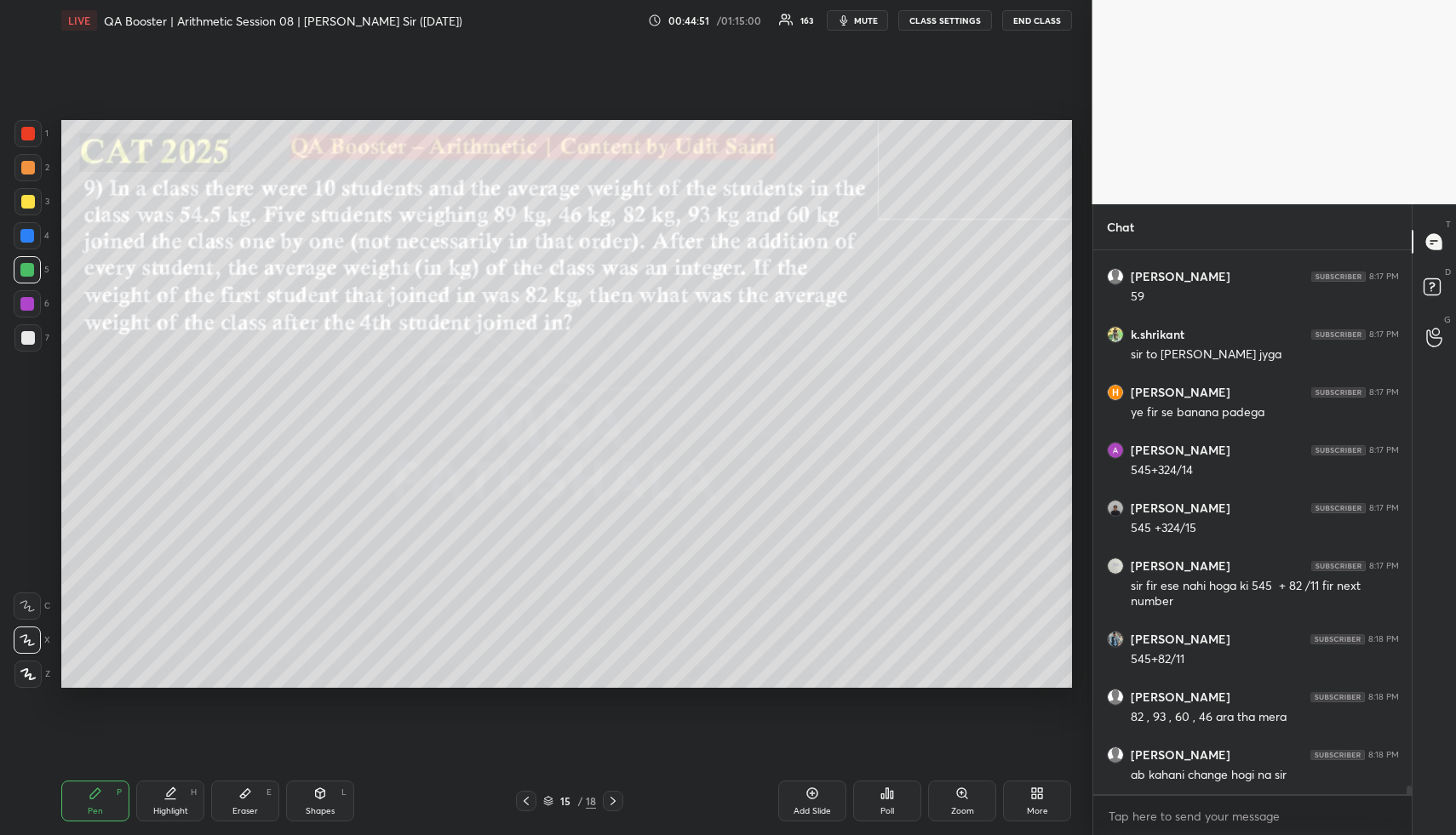
click at [33, 166] on div at bounding box center [27, 167] width 27 height 27
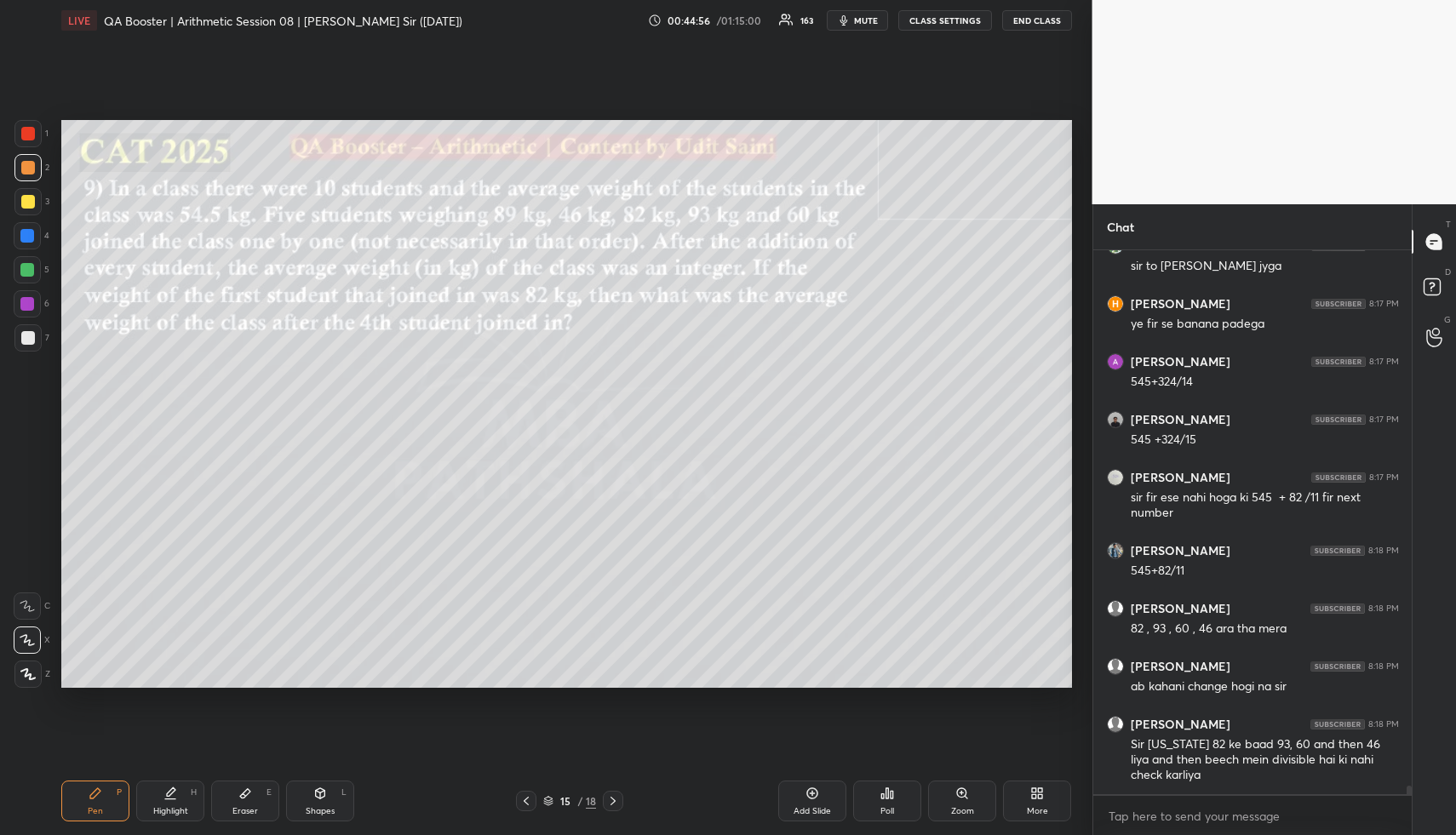
drag, startPoint x: 232, startPoint y: 802, endPoint x: 228, endPoint y: 758, distance: 44.2
click at [229, 782] on div "Eraser E" at bounding box center [244, 801] width 68 height 40
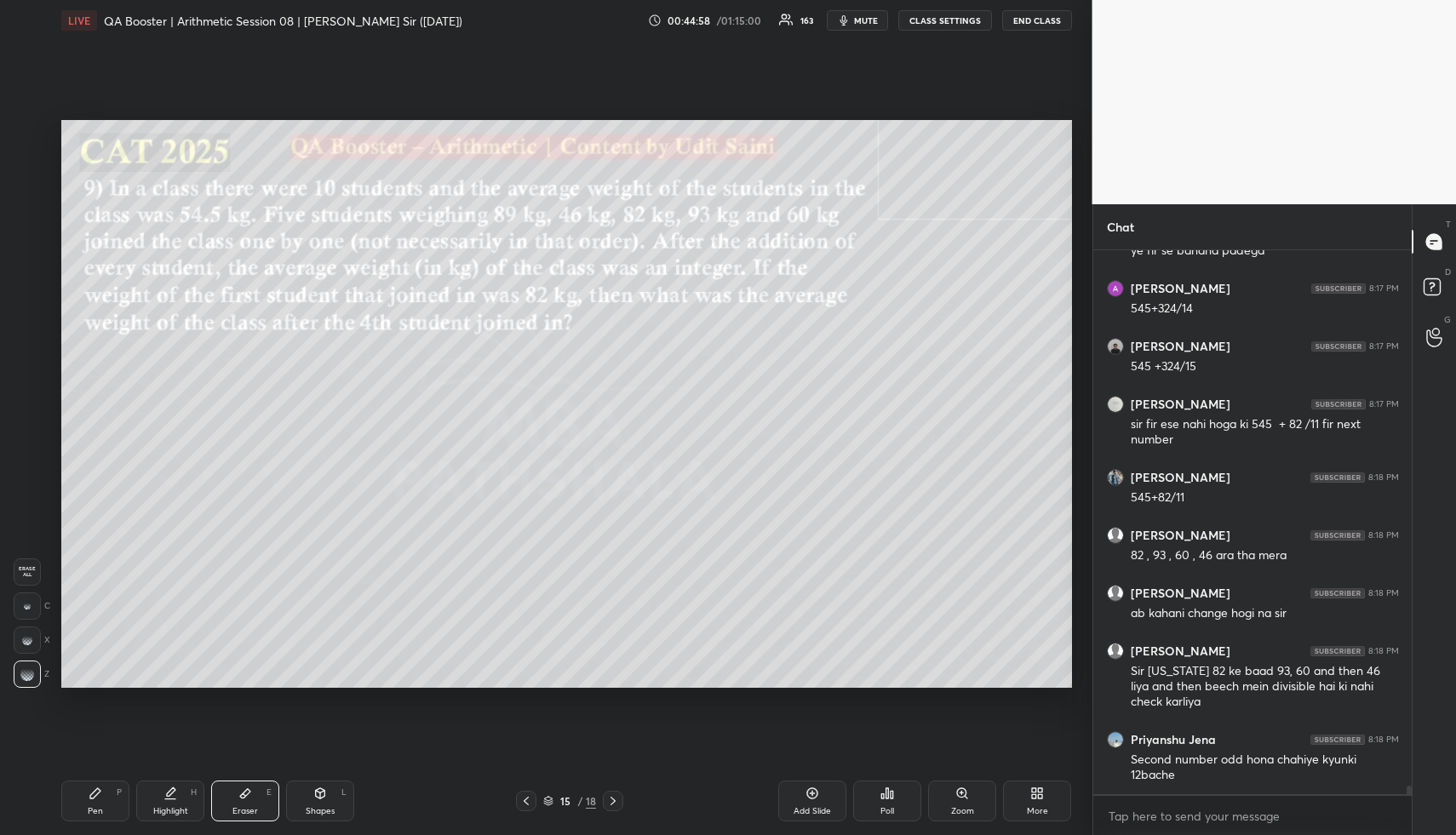
scroll to position [35677, 0]
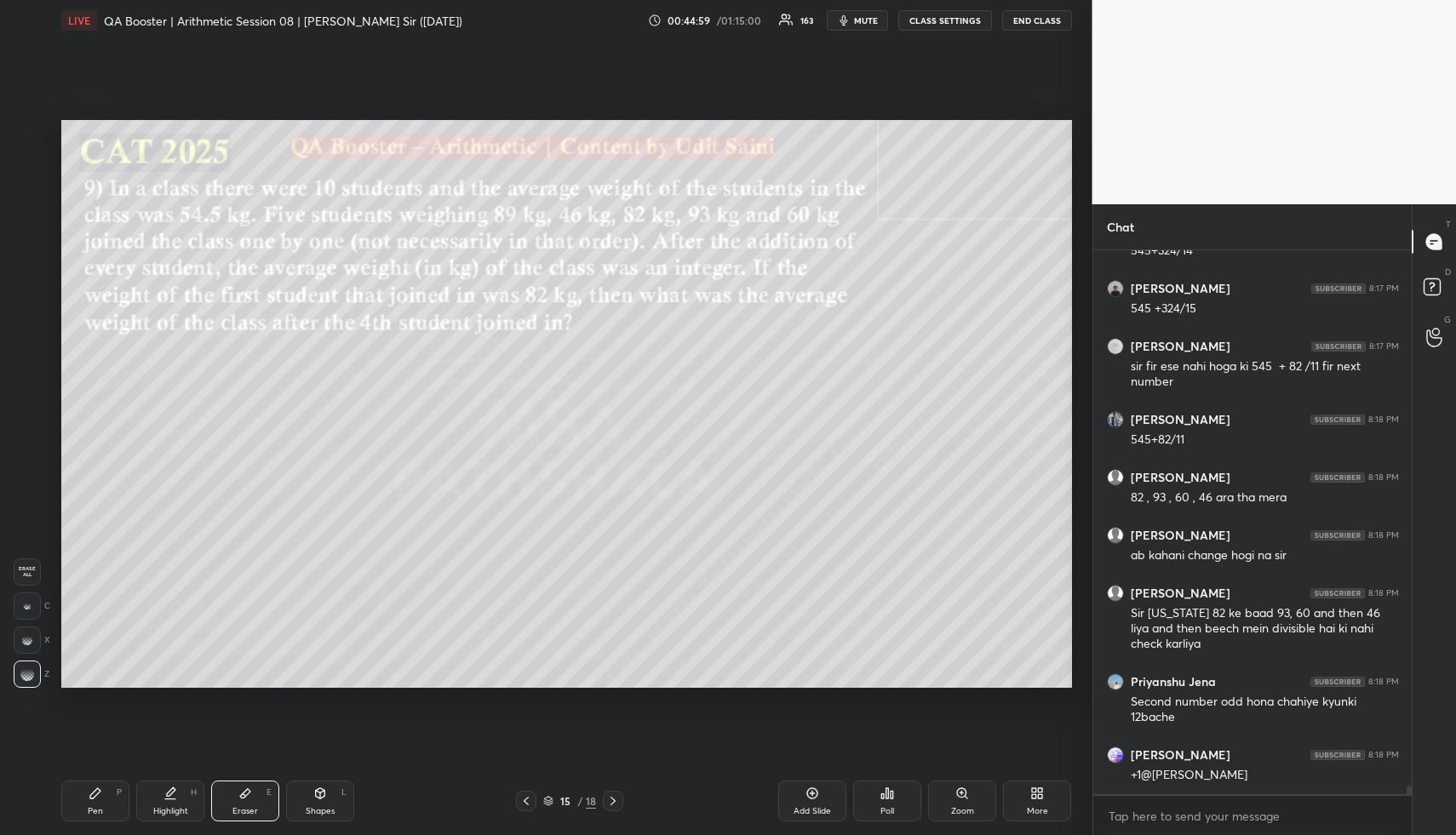
click at [82, 788] on div "Pen P" at bounding box center [95, 801] width 68 height 40
click at [85, 778] on div "Pen P Highlight H Eraser E Shapes L 15 / 18 Add Slide Poll Zoom More" at bounding box center [566, 801] width 1010 height 68
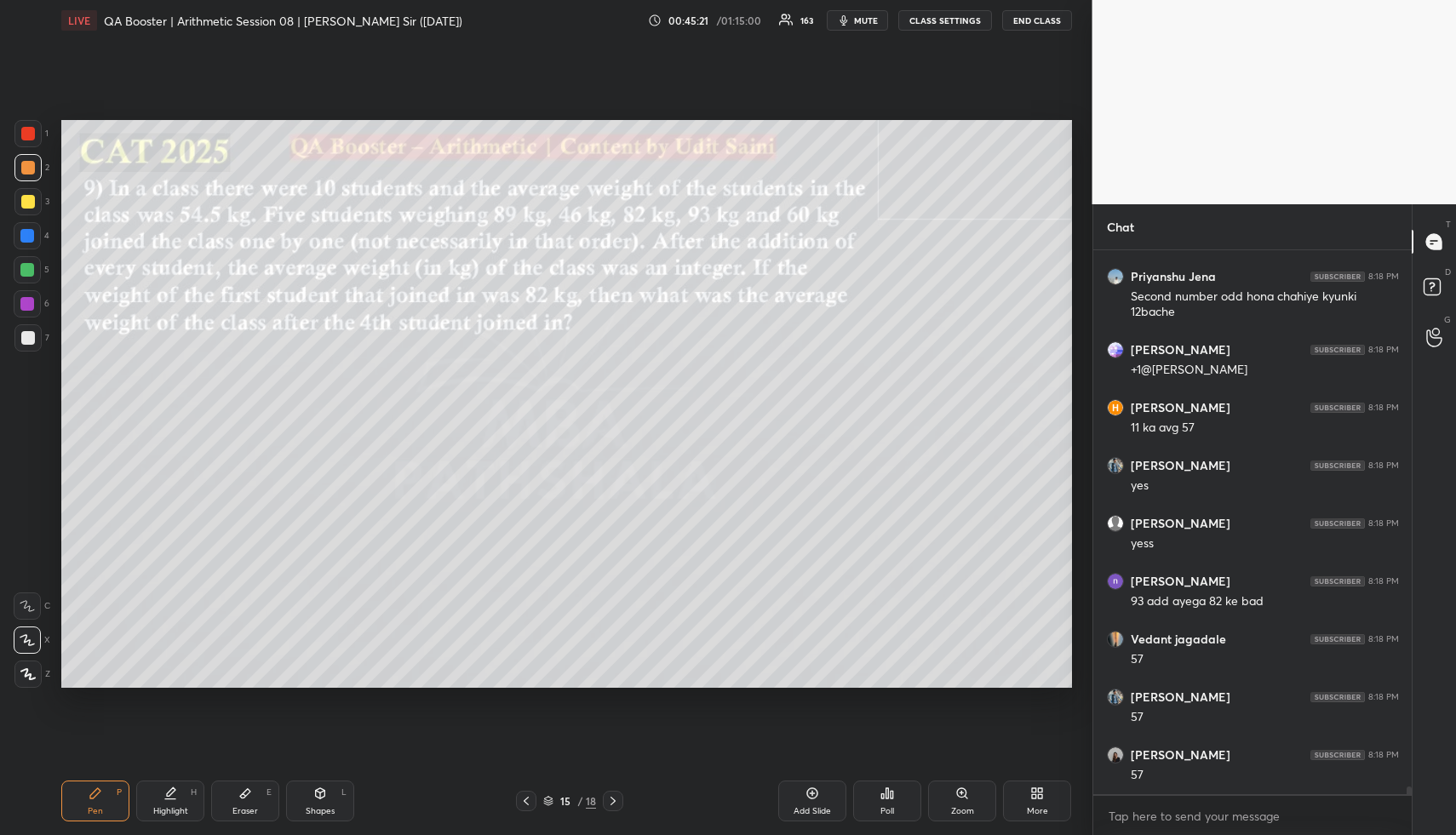
scroll to position [36140, 0]
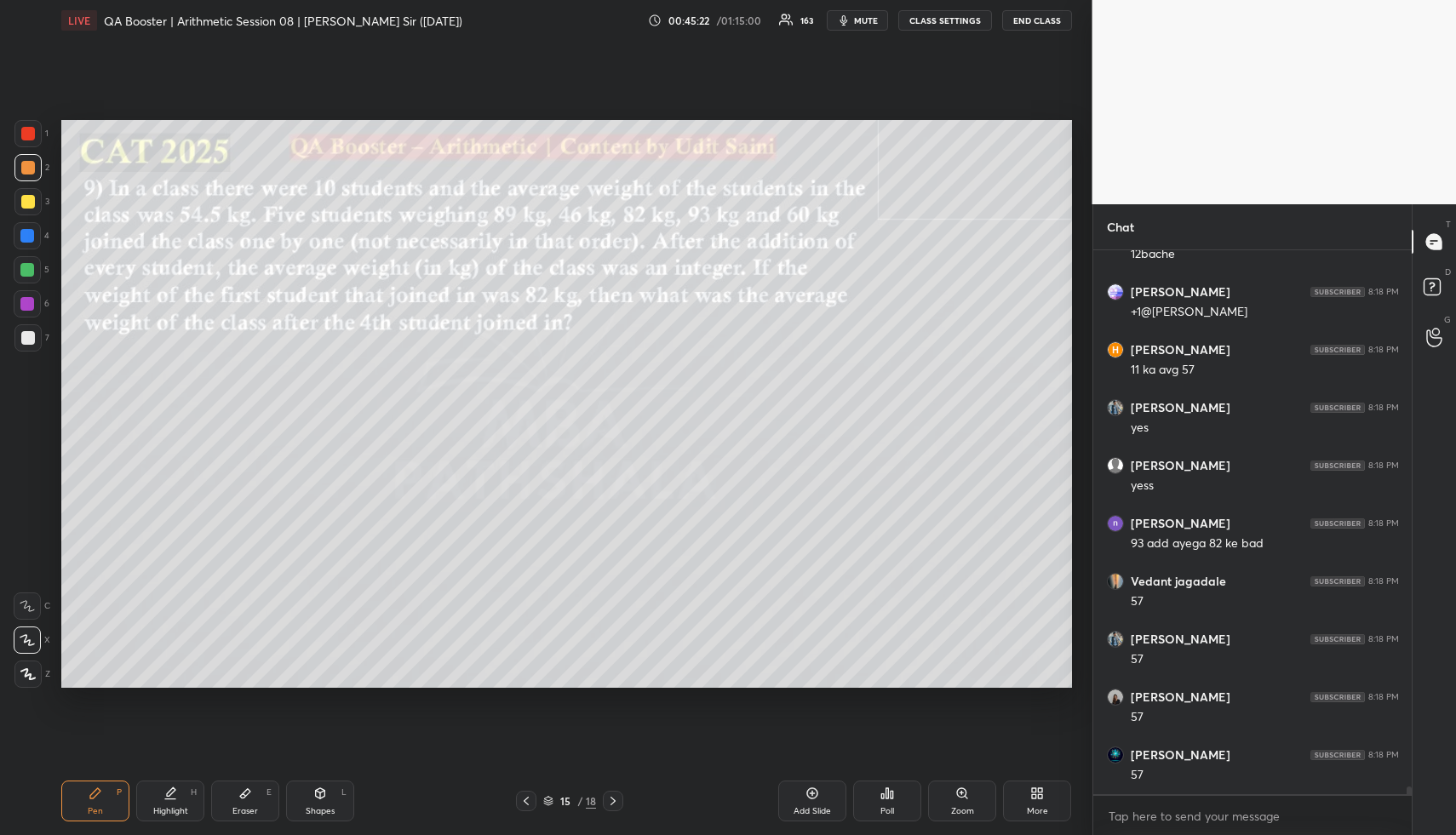
drag, startPoint x: 220, startPoint y: 789, endPoint x: 219, endPoint y: 733, distance: 56.0
click at [222, 788] on div "Eraser E" at bounding box center [244, 801] width 68 height 40
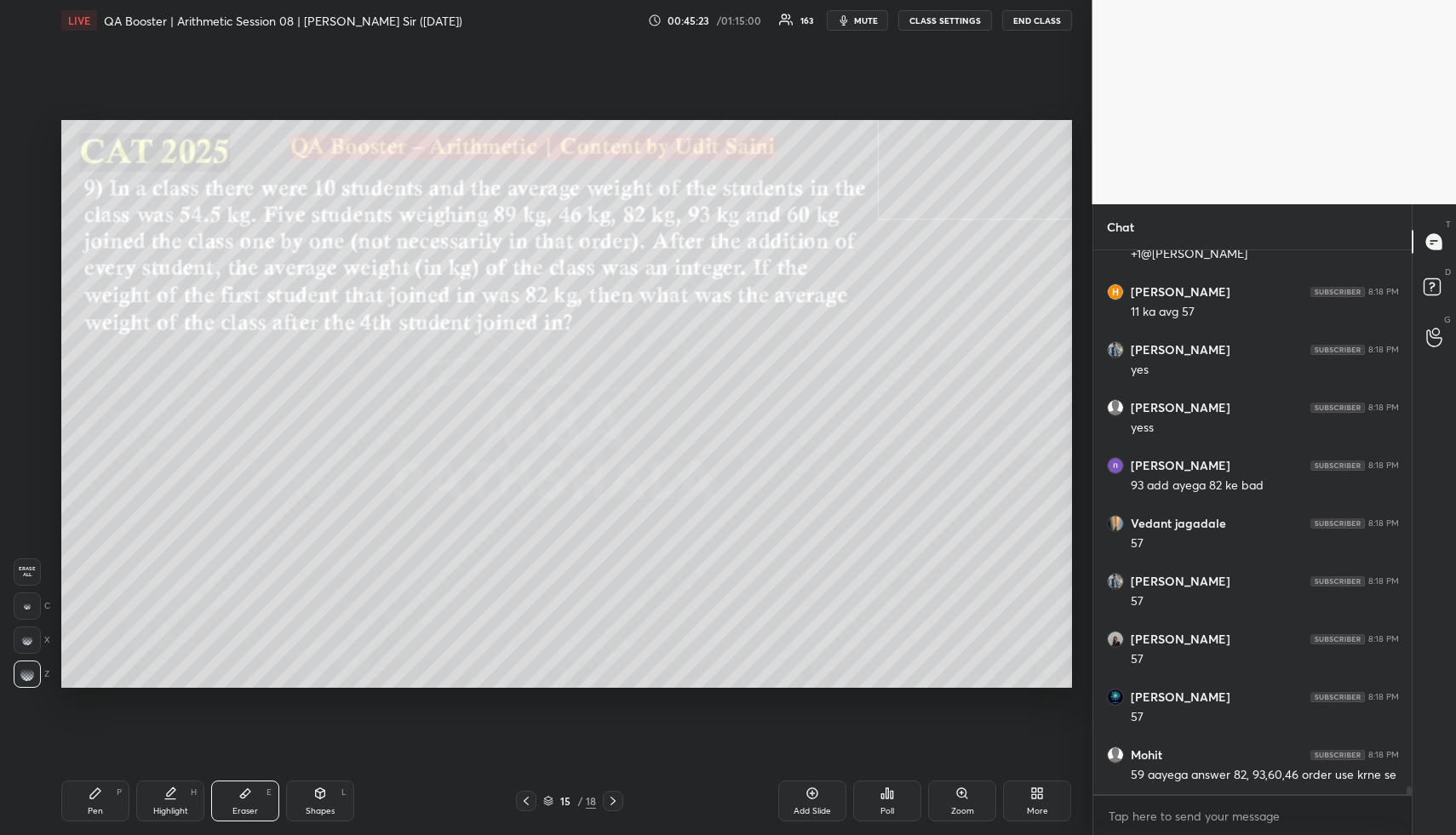
click at [74, 789] on div "Pen P" at bounding box center [95, 801] width 68 height 40
click at [84, 776] on div "Pen P Highlight H Eraser E Shapes L 15 / 18 Add Slide Poll Zoom More" at bounding box center [566, 801] width 1010 height 68
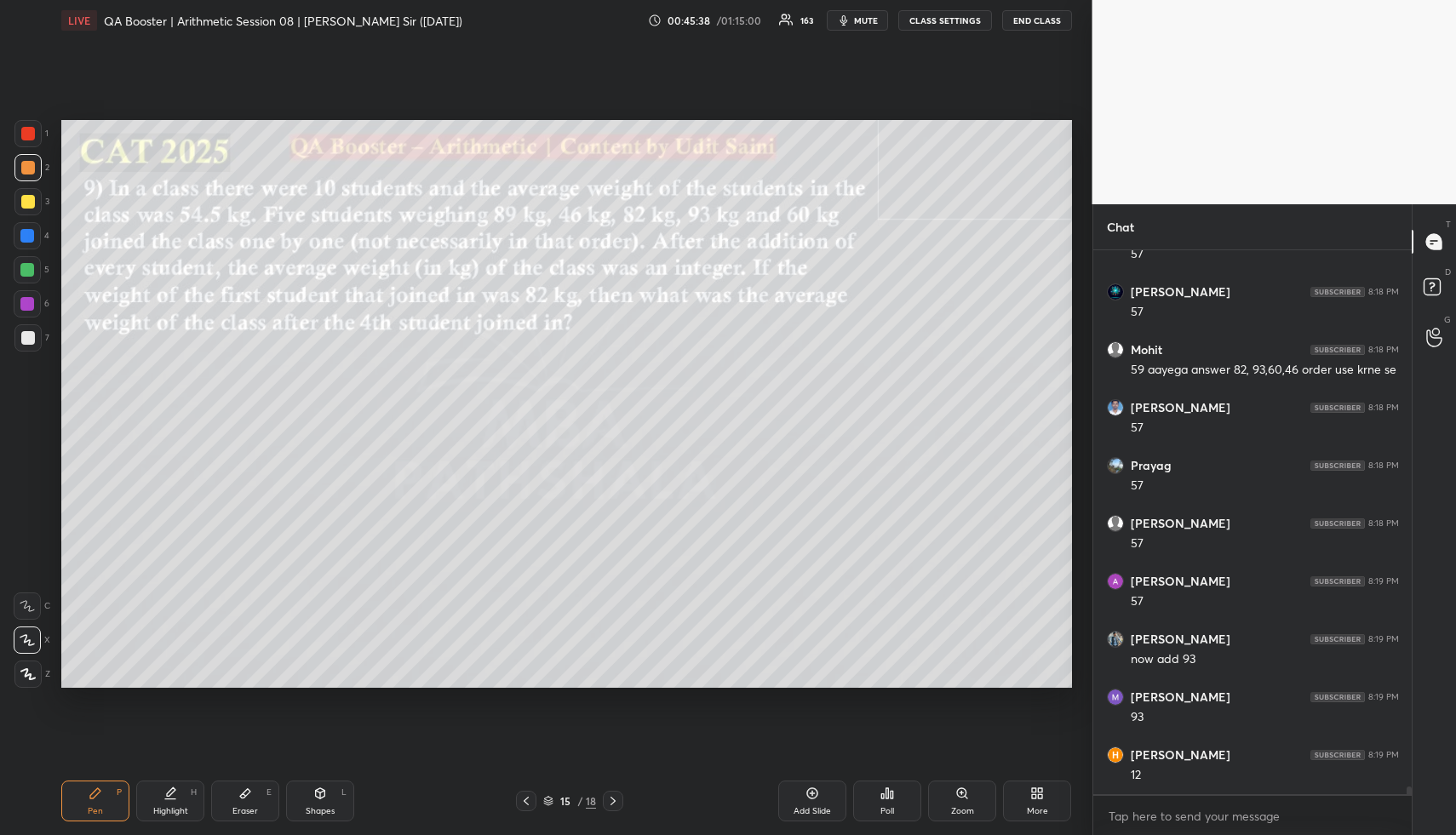
scroll to position [36719, 0]
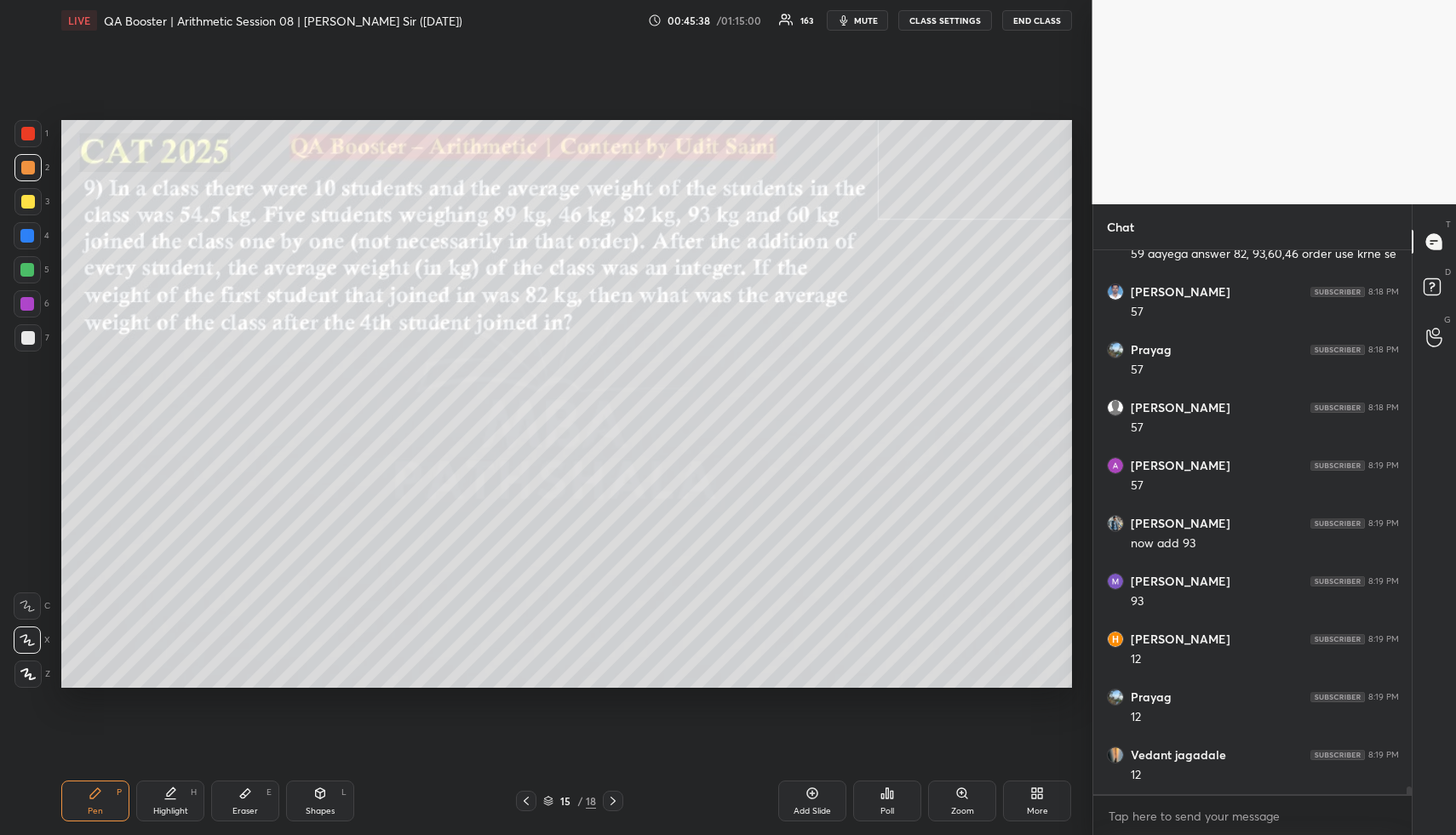
click at [171, 810] on div "Highlight" at bounding box center [171, 811] width 35 height 9
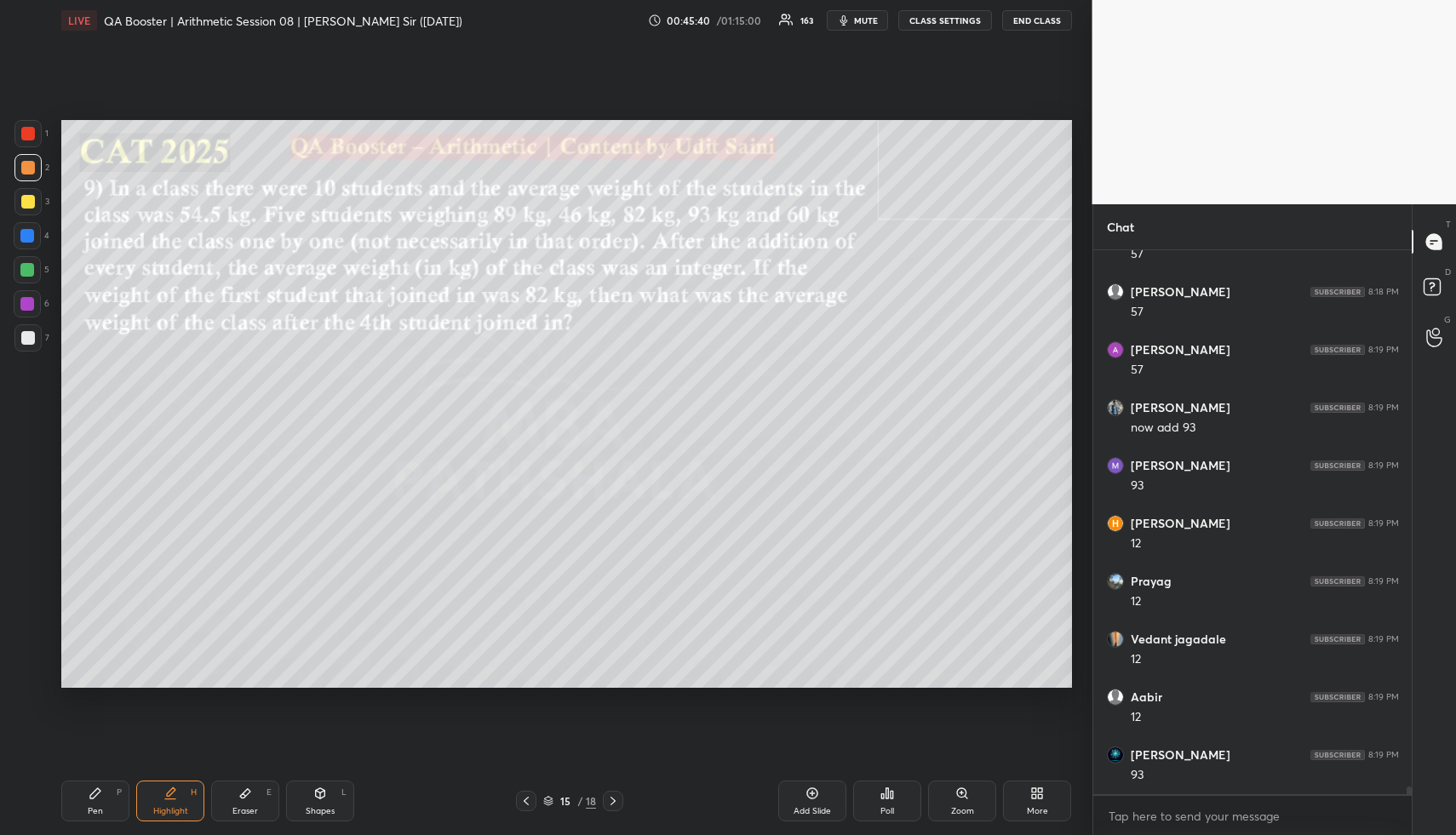
drag, startPoint x: 142, startPoint y: 790, endPoint x: 142, endPoint y: 778, distance: 12.0
click at [142, 788] on div "Highlight H" at bounding box center [170, 801] width 68 height 40
drag, startPoint x: 255, startPoint y: 805, endPoint x: 279, endPoint y: 718, distance: 90.2
click at [252, 791] on div "Eraser E" at bounding box center [244, 801] width 68 height 40
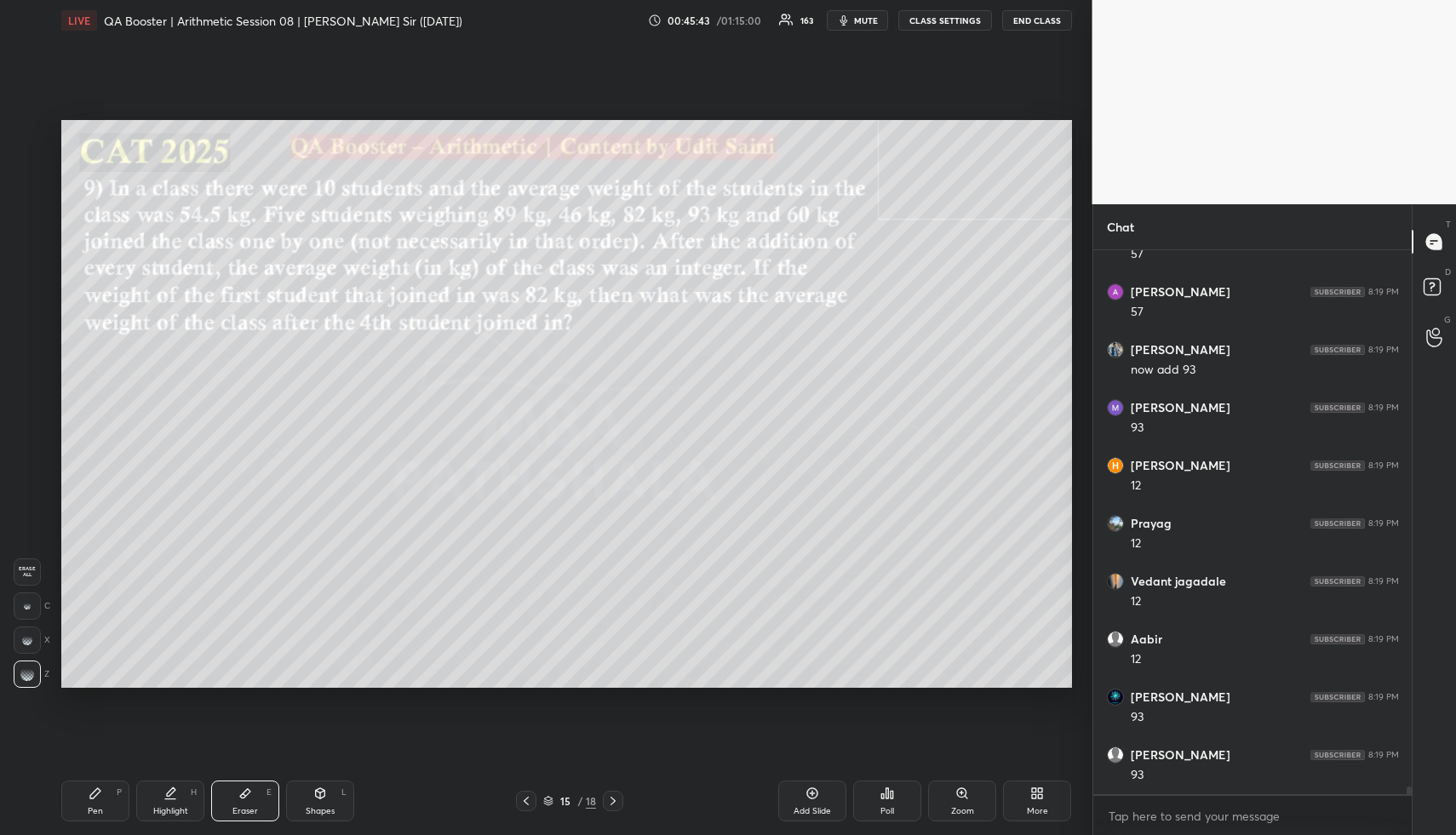
click at [56, 797] on div "1 2 3 4 5 6 7 R O A L C X Z Erase all C X Z LIVE QA Booster | Arithmetic Sessio…" at bounding box center [539, 418] width 1079 height 835
click at [74, 795] on div "Pen P" at bounding box center [95, 801] width 68 height 40
click at [28, 264] on div at bounding box center [26, 269] width 27 height 27
click at [29, 137] on div at bounding box center [27, 134] width 27 height 27
drag, startPoint x: 35, startPoint y: 131, endPoint x: 40, endPoint y: 142, distance: 12.1
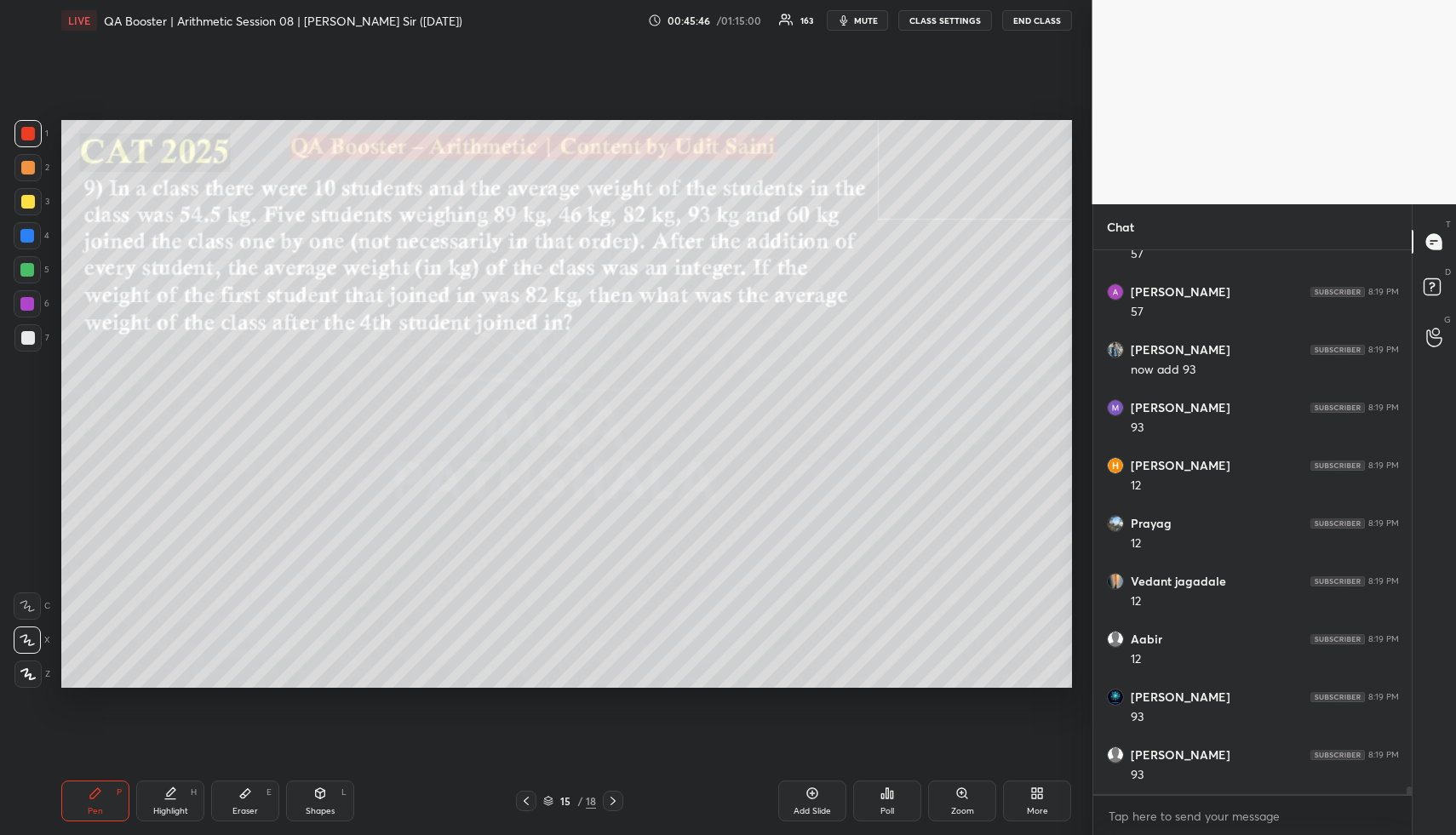
click at [35, 129] on div at bounding box center [27, 134] width 27 height 27
click at [191, 801] on div "Highlight H" at bounding box center [170, 801] width 68 height 40
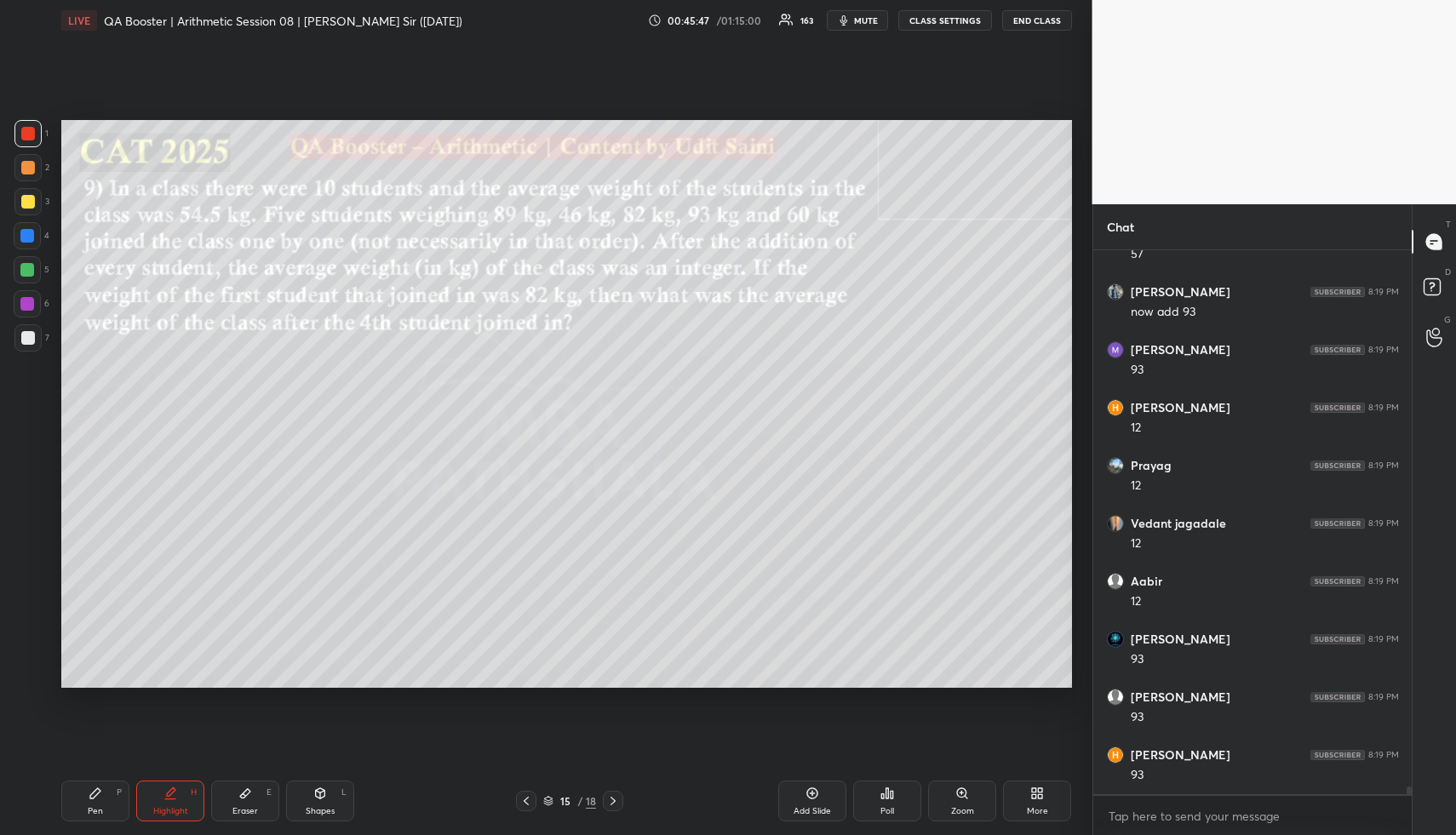
drag, startPoint x: 194, startPoint y: 802, endPoint x: 185, endPoint y: 766, distance: 37.1
click at [190, 800] on div "Highlight H" at bounding box center [170, 801] width 68 height 40
drag, startPoint x: 102, startPoint y: 796, endPoint x: 100, endPoint y: 788, distance: 8.2
click at [100, 794] on div "Pen P" at bounding box center [95, 801] width 68 height 40
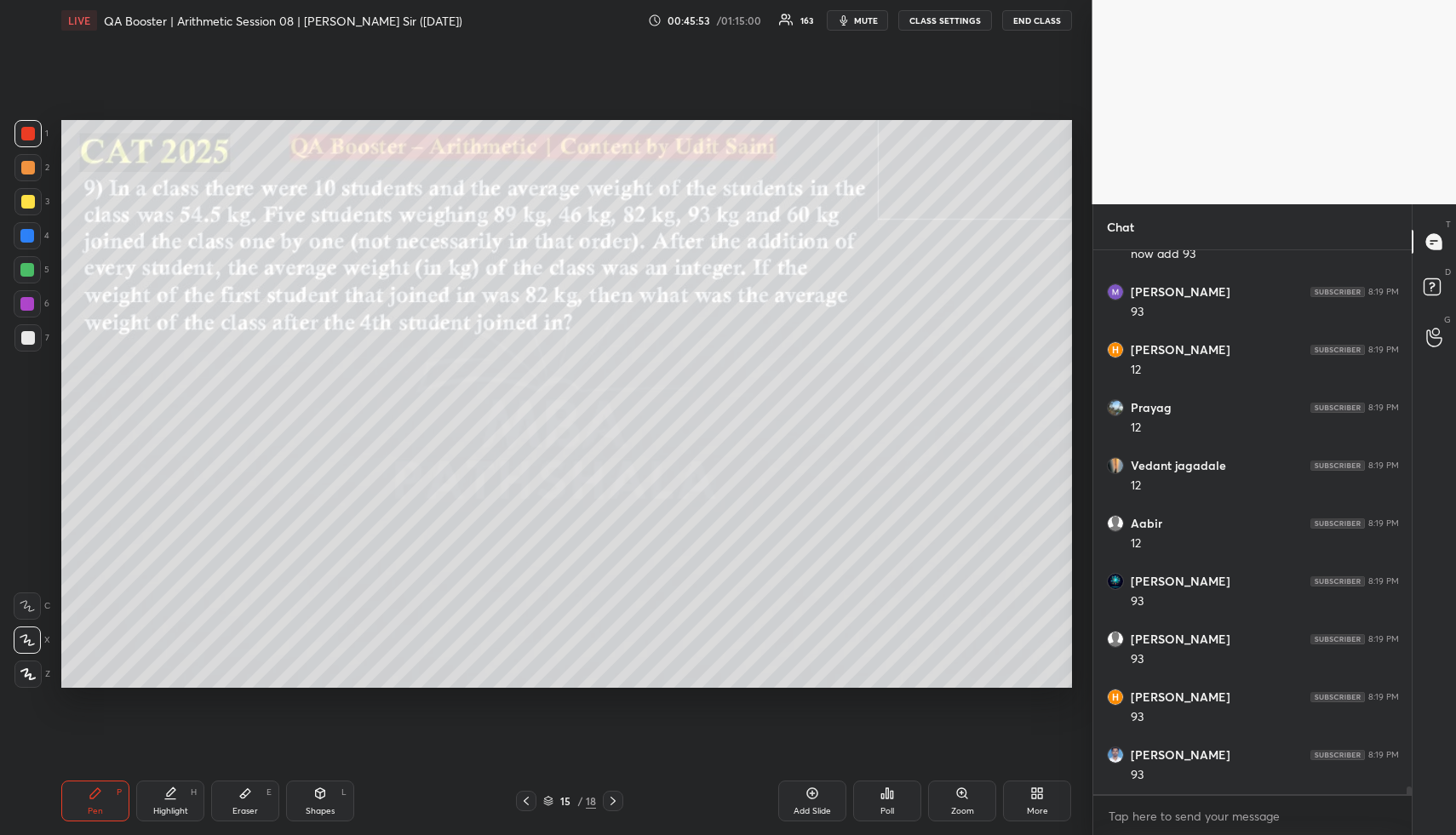
scroll to position [37066, 0]
click at [27, 156] on div at bounding box center [27, 167] width 27 height 27
drag, startPoint x: 89, startPoint y: 807, endPoint x: 91, endPoint y: 694, distance: 113.0
click at [87, 802] on div "Pen P" at bounding box center [95, 801] width 68 height 40
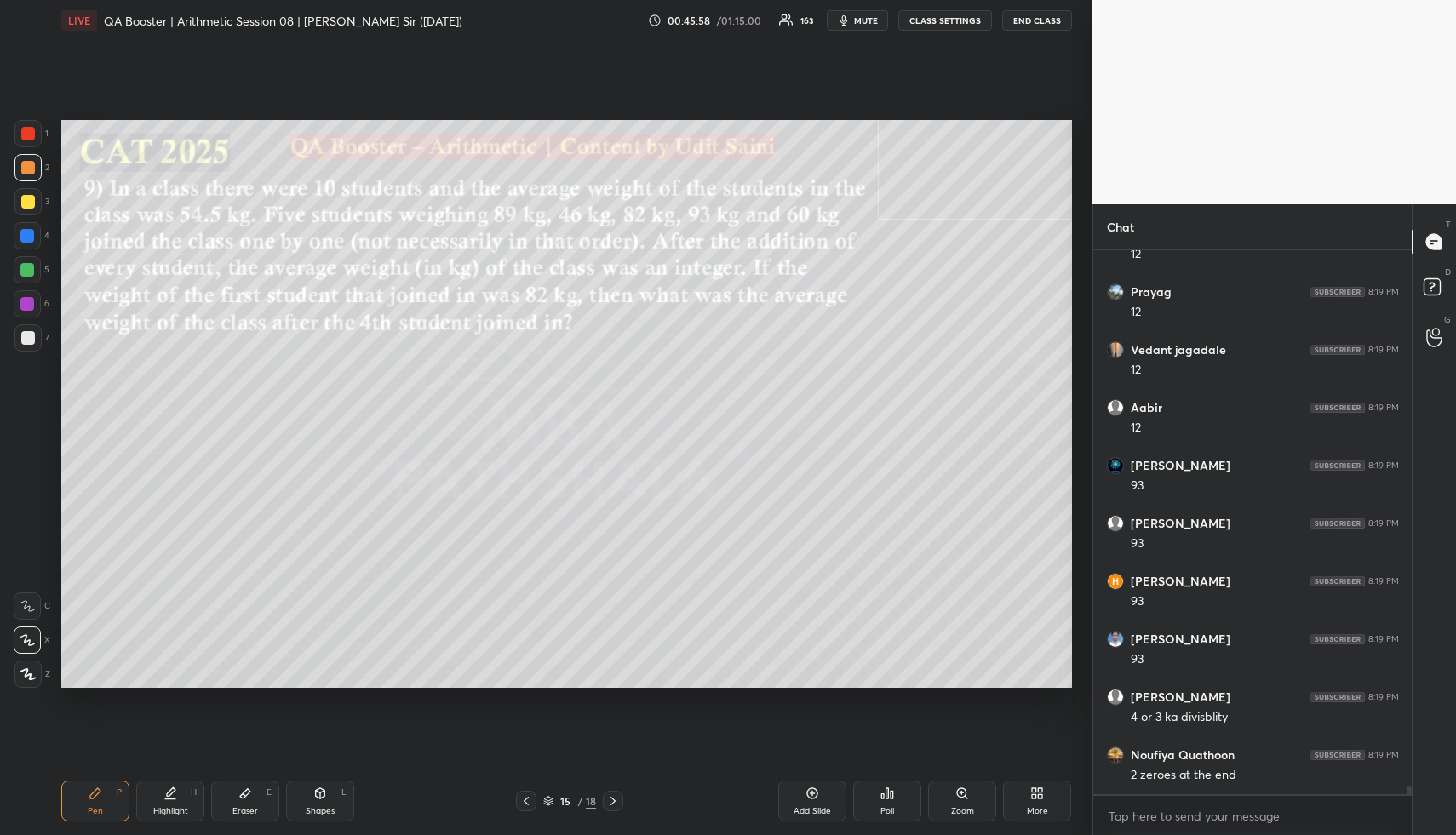
click at [8, 260] on div "1 2 3 4 5 6 7 R O A L C X Z Erase all C X Z" at bounding box center [27, 404] width 55 height 568
click at [28, 265] on div at bounding box center [26, 269] width 13 height 13
drag, startPoint x: 34, startPoint y: 268, endPoint x: 52, endPoint y: 301, distance: 37.6
click at [35, 271] on div at bounding box center [26, 269] width 27 height 27
drag, startPoint x: 813, startPoint y: 803, endPoint x: 712, endPoint y: 694, distance: 148.6
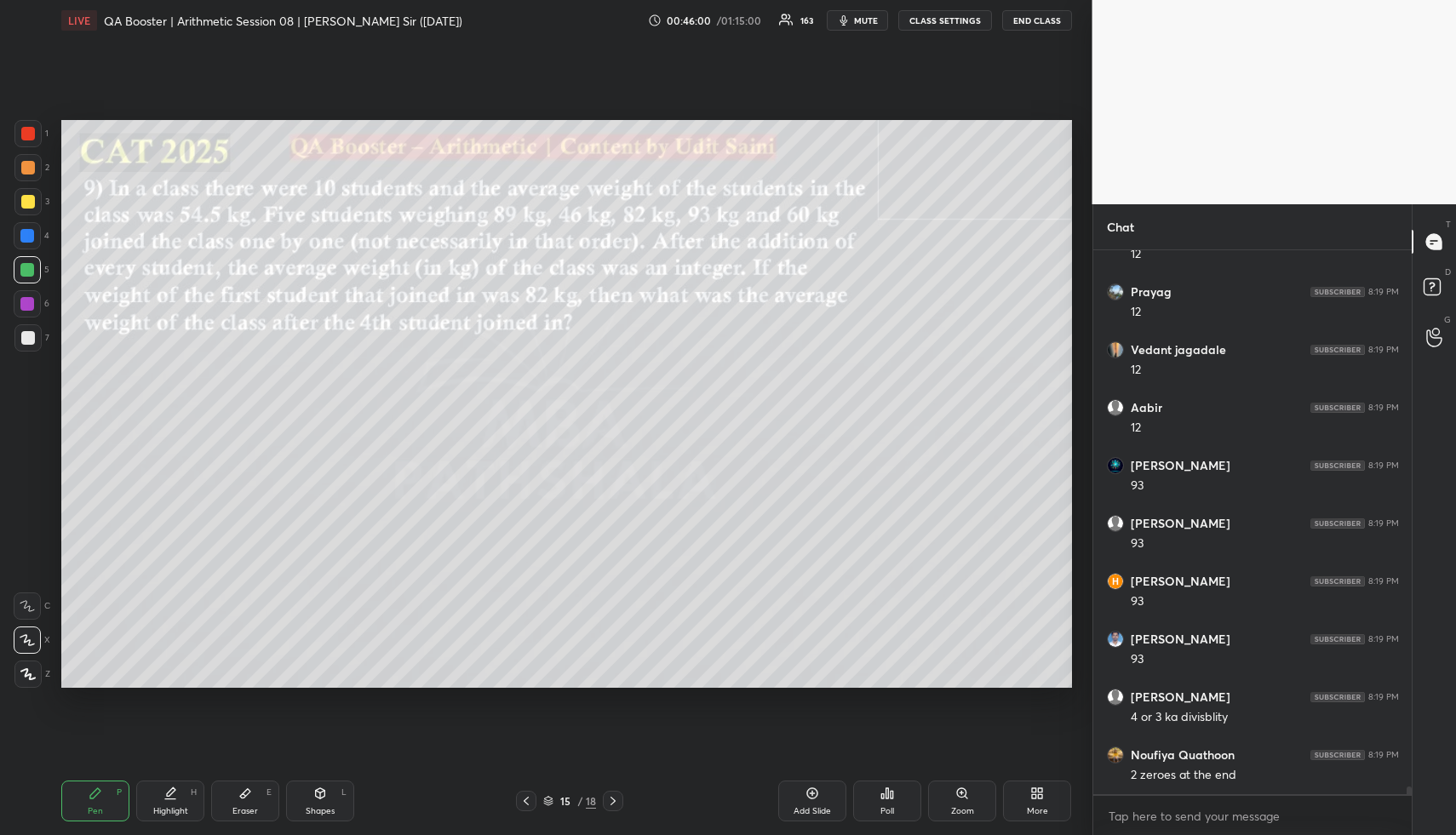
click at [810, 798] on div "Add Slide" at bounding box center [812, 801] width 68 height 40
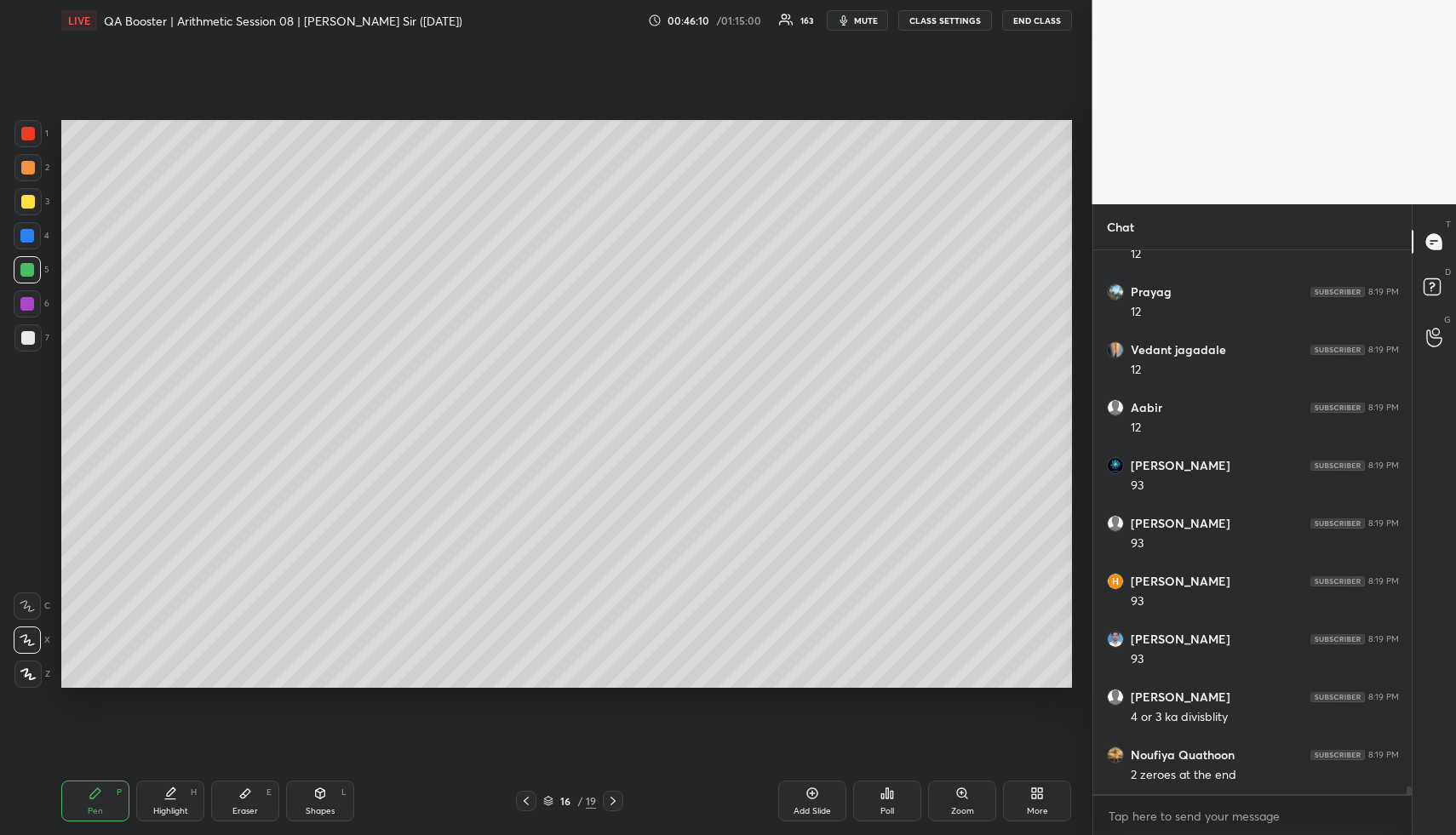
click at [164, 777] on div "Pen P Highlight H Eraser E Shapes L 16 / 19 Add Slide Poll Zoom More" at bounding box center [566, 801] width 1010 height 68
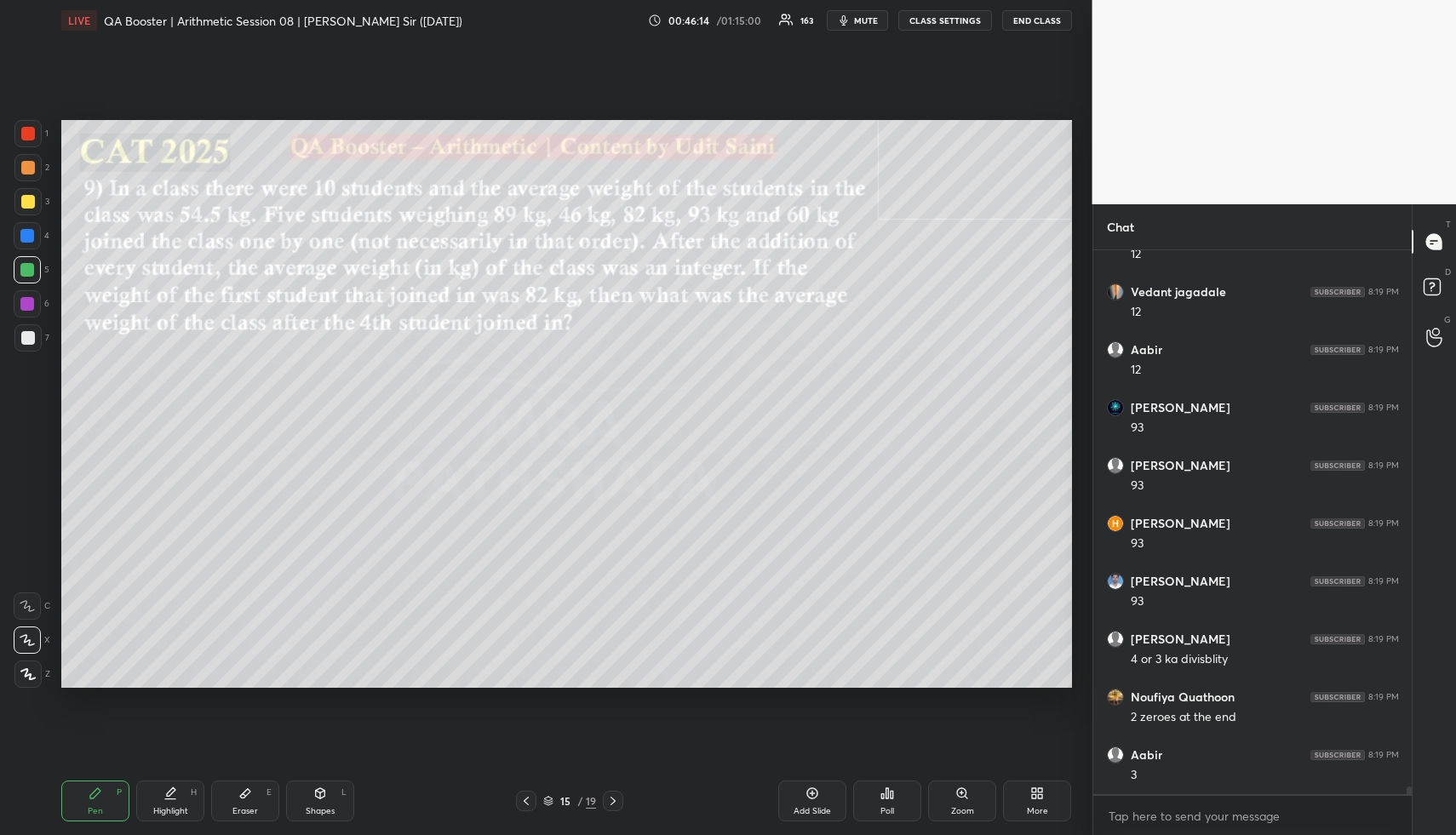
click at [109, 800] on div "Pen P" at bounding box center [95, 801] width 68 height 40
click at [117, 801] on div "Pen P" at bounding box center [95, 801] width 68 height 40
click at [157, 792] on div "Highlight H" at bounding box center [170, 801] width 68 height 40
click at [96, 788] on icon at bounding box center [95, 793] width 13 height 13
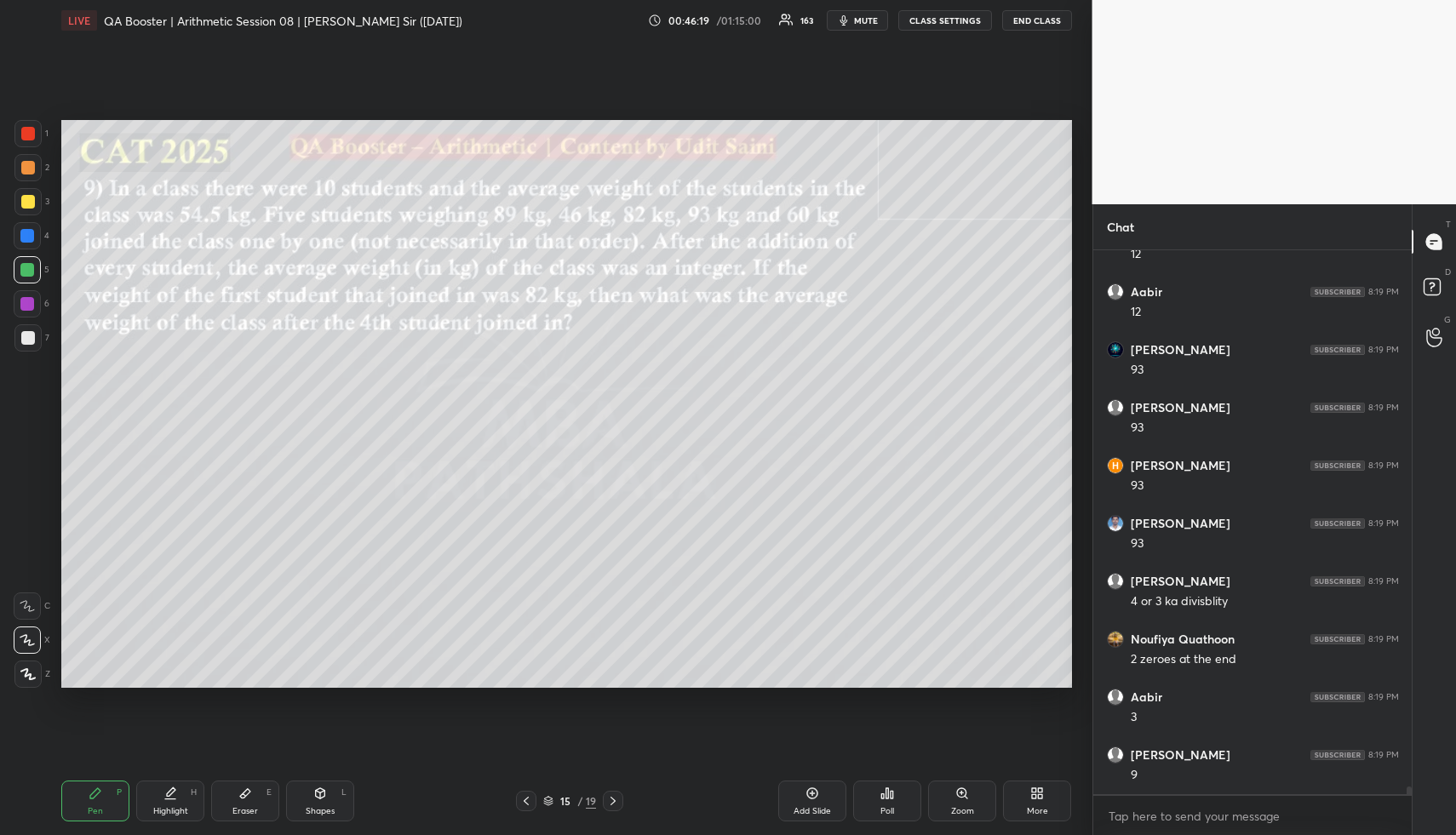
click at [30, 175] on div at bounding box center [27, 167] width 27 height 27
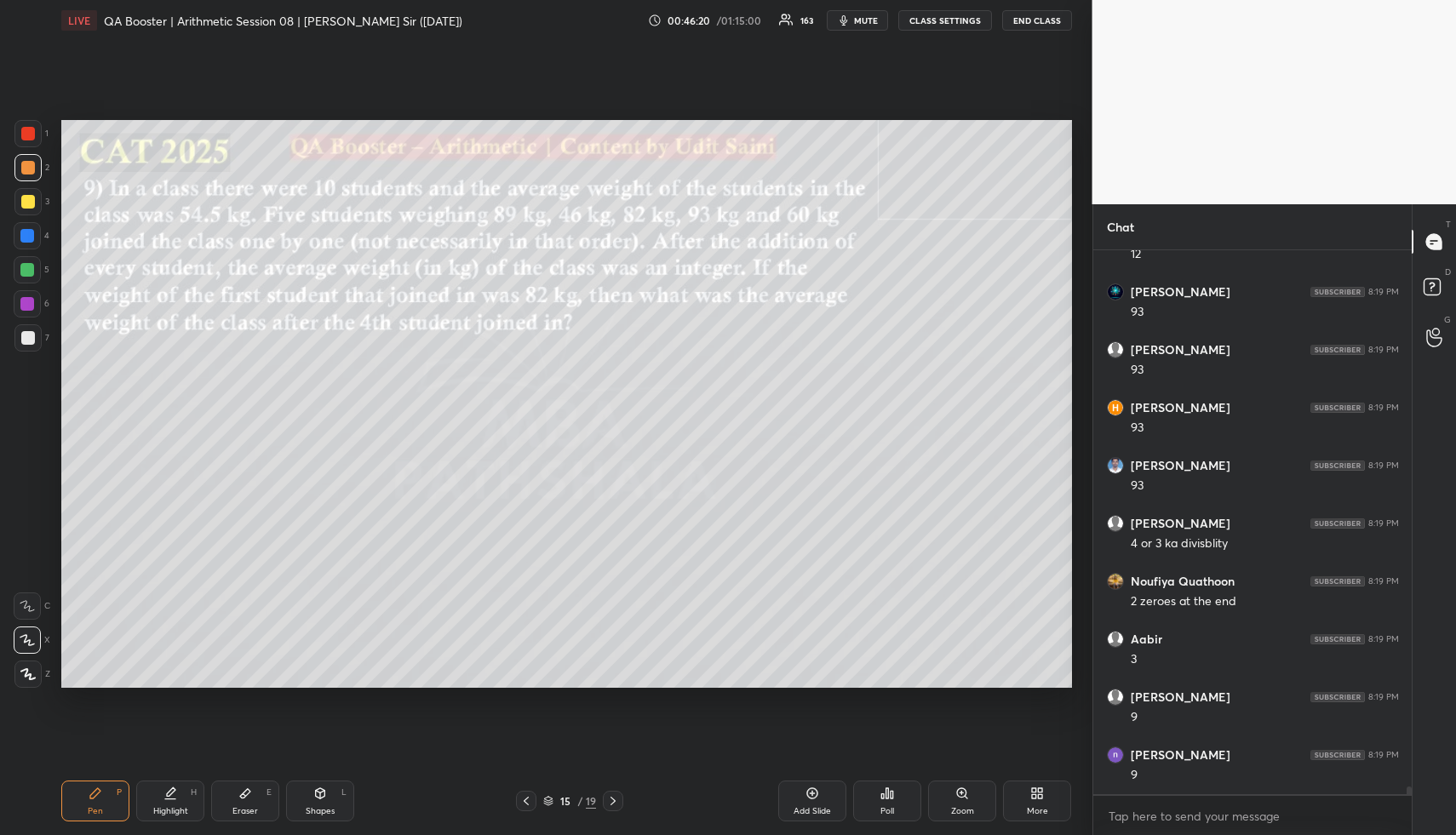
click at [40, 179] on div "2" at bounding box center [32, 167] width 35 height 27
click at [36, 192] on div at bounding box center [27, 201] width 27 height 27
click at [26, 230] on div at bounding box center [26, 235] width 13 height 13
drag, startPoint x: 27, startPoint y: 233, endPoint x: 49, endPoint y: 229, distance: 22.4
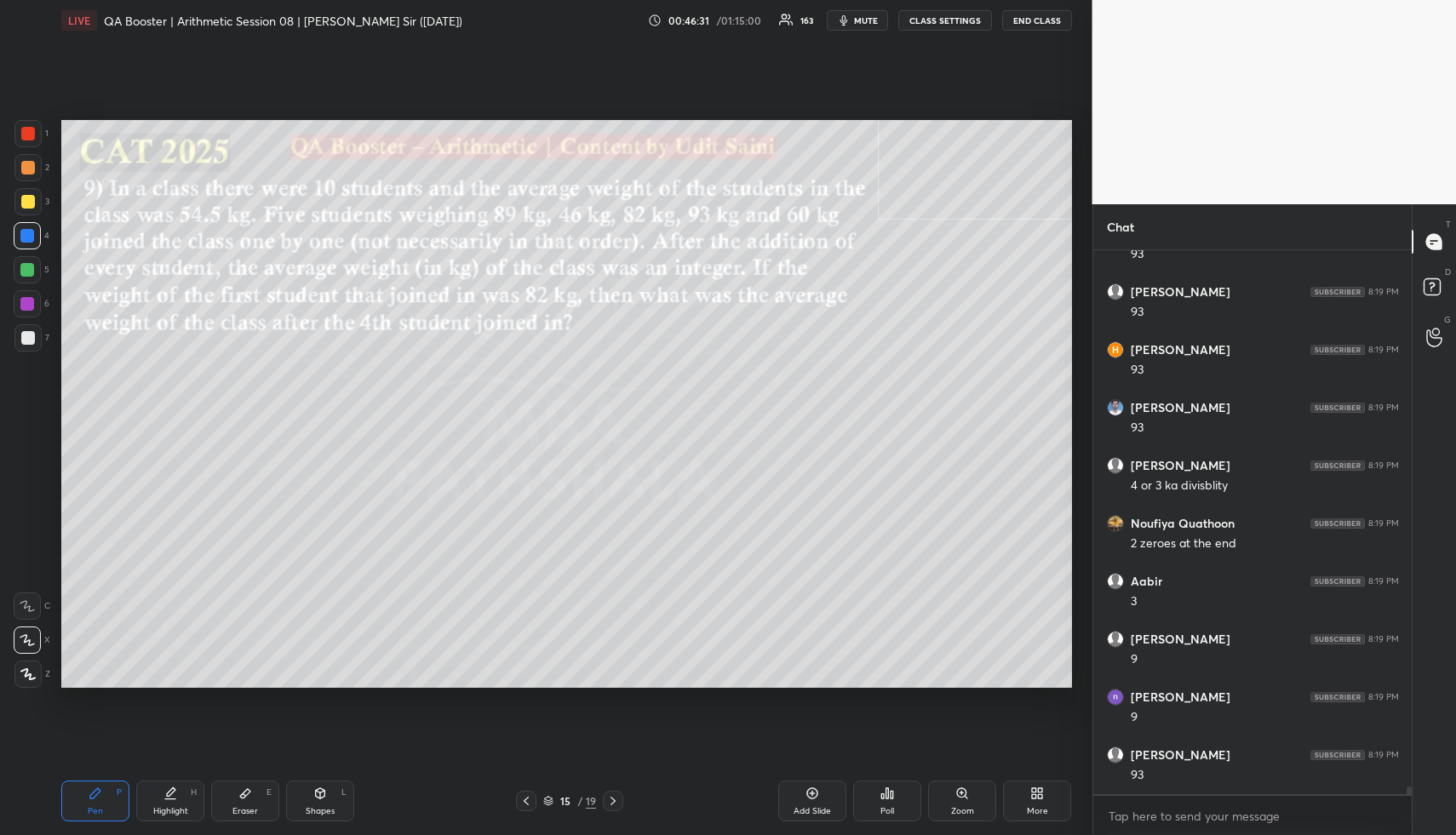
click at [28, 235] on div at bounding box center [26, 235] width 13 height 13
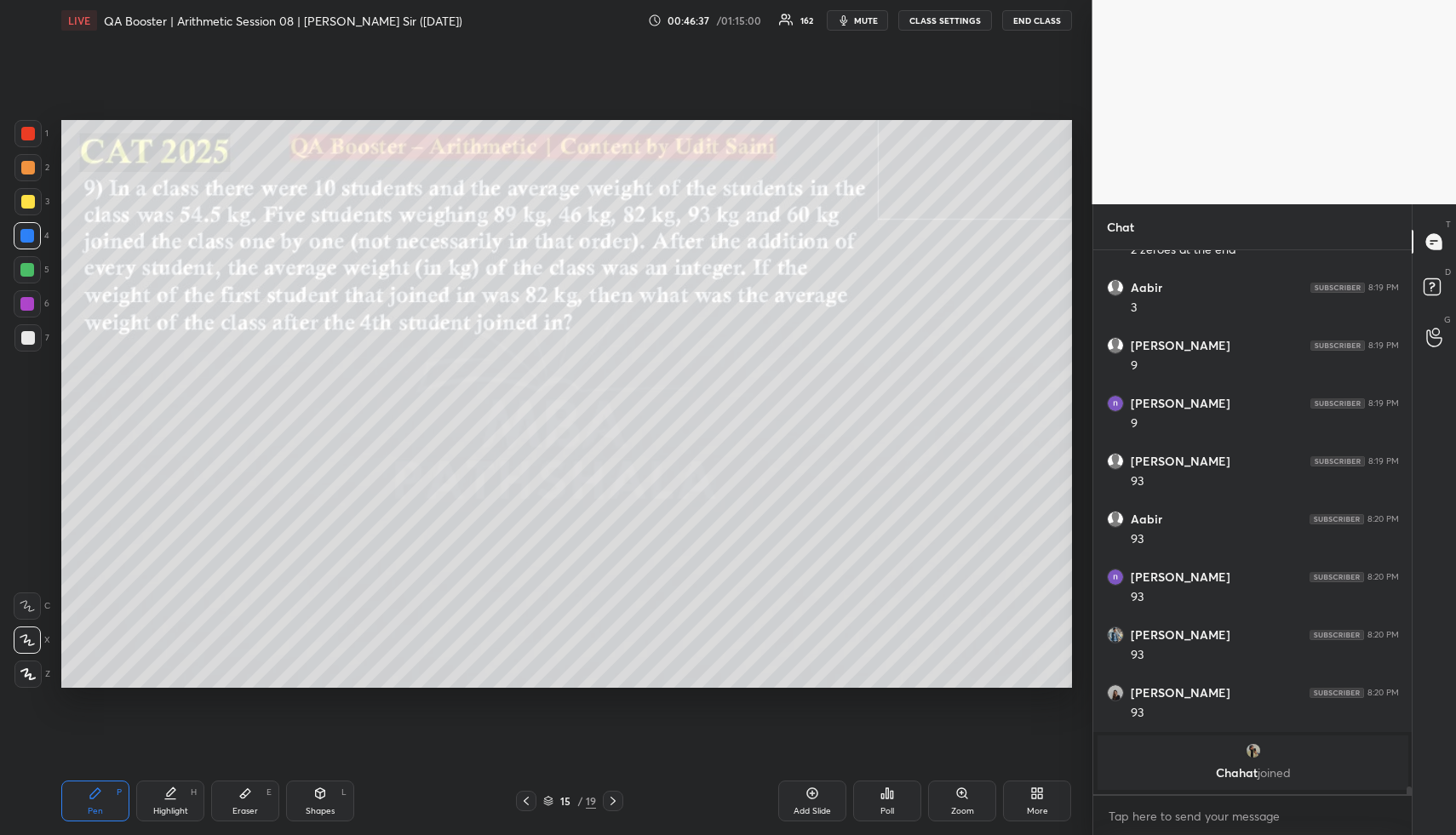
scroll to position [35418, 0]
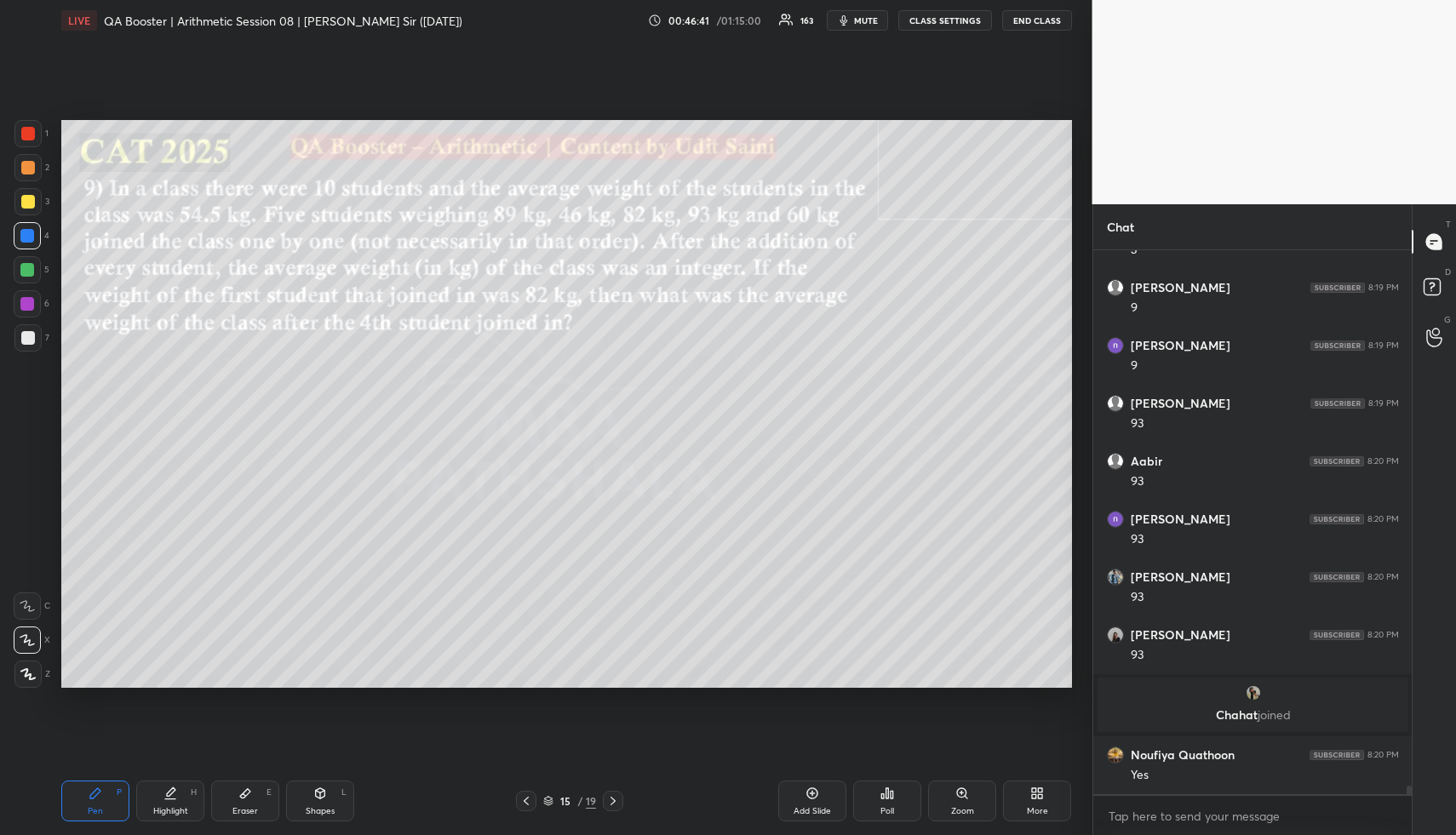
click at [29, 168] on div at bounding box center [27, 167] width 13 height 13
drag, startPoint x: 31, startPoint y: 169, endPoint x: 39, endPoint y: 174, distance: 9.4
click at [33, 171] on div at bounding box center [27, 167] width 13 height 13
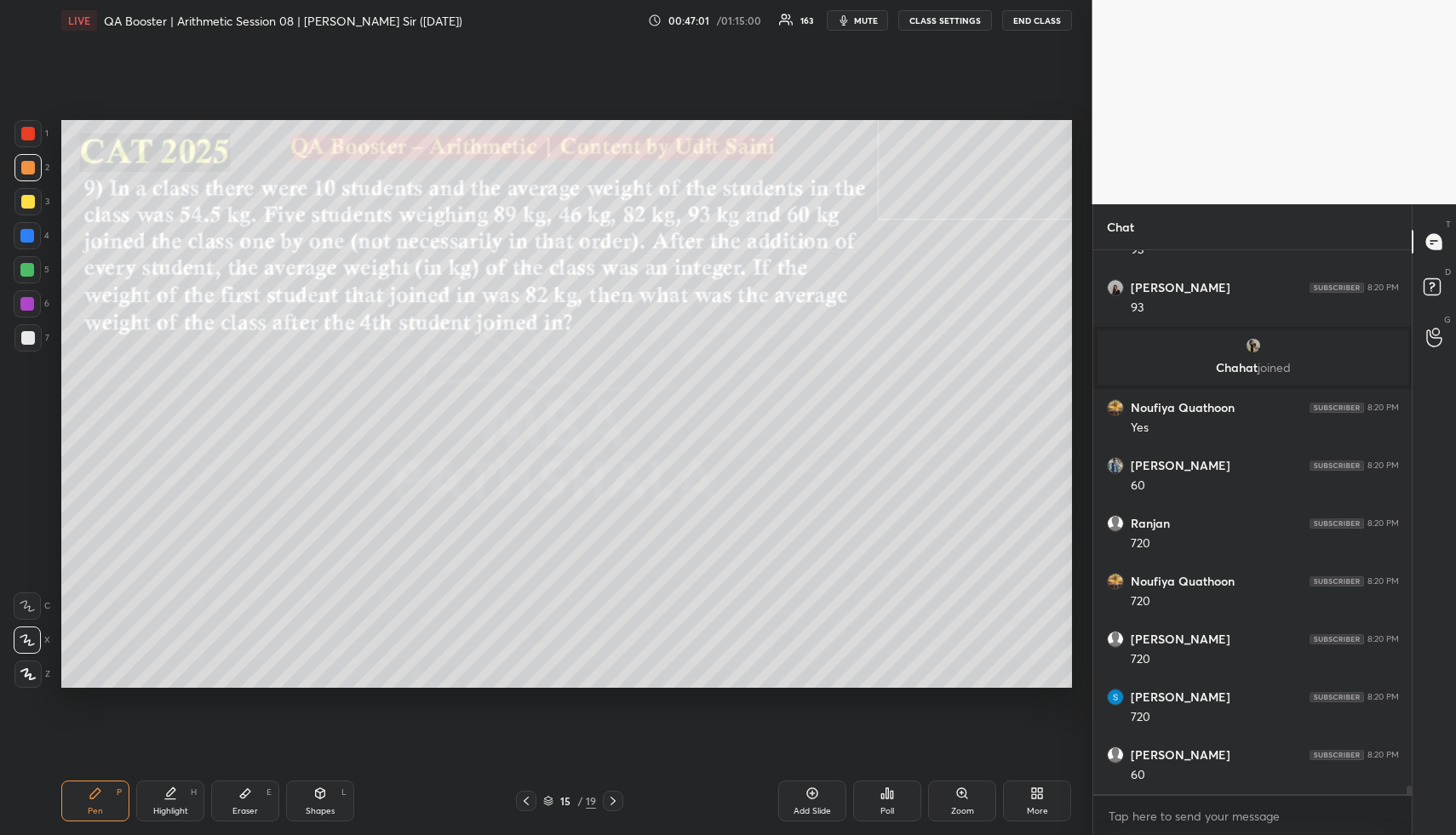
scroll to position [35823, 0]
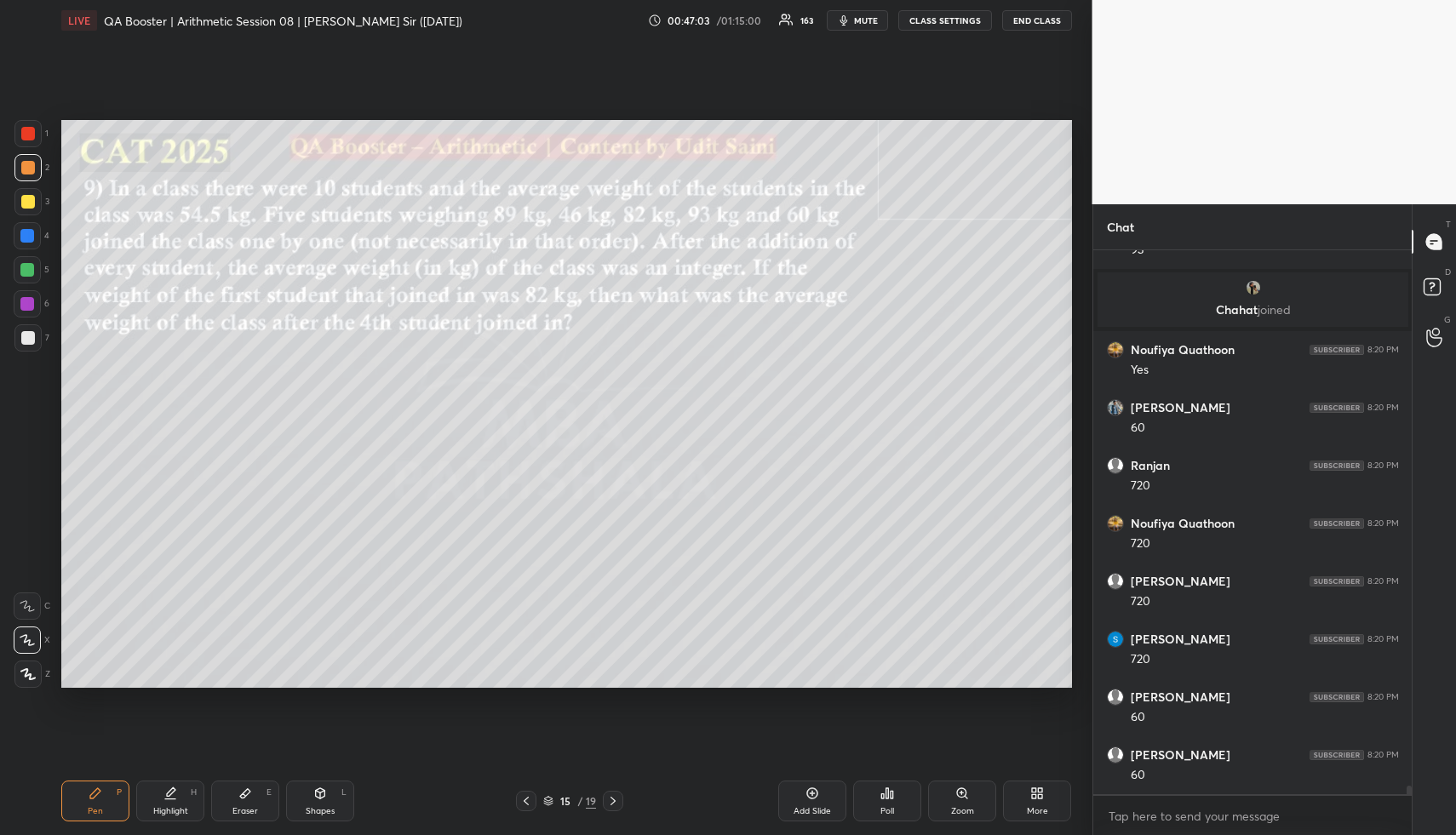
click at [172, 810] on div "Highlight" at bounding box center [171, 811] width 35 height 9
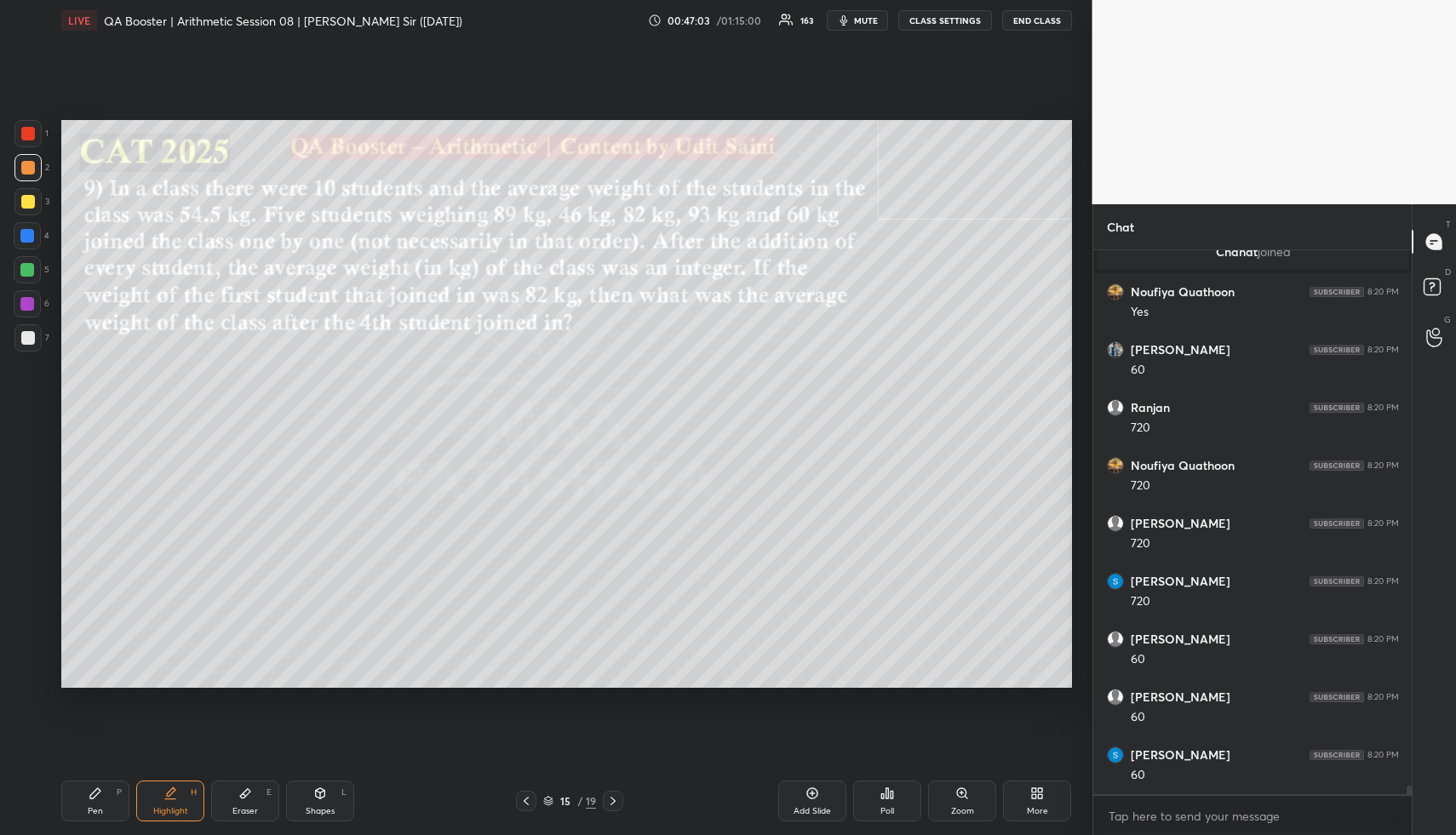
drag, startPoint x: 175, startPoint y: 816, endPoint x: 175, endPoint y: 787, distance: 29.0
click at [174, 815] on div "Highlight" at bounding box center [171, 811] width 35 height 9
click at [77, 799] on div "Pen P" at bounding box center [95, 801] width 68 height 40
click at [25, 192] on div at bounding box center [27, 201] width 27 height 27
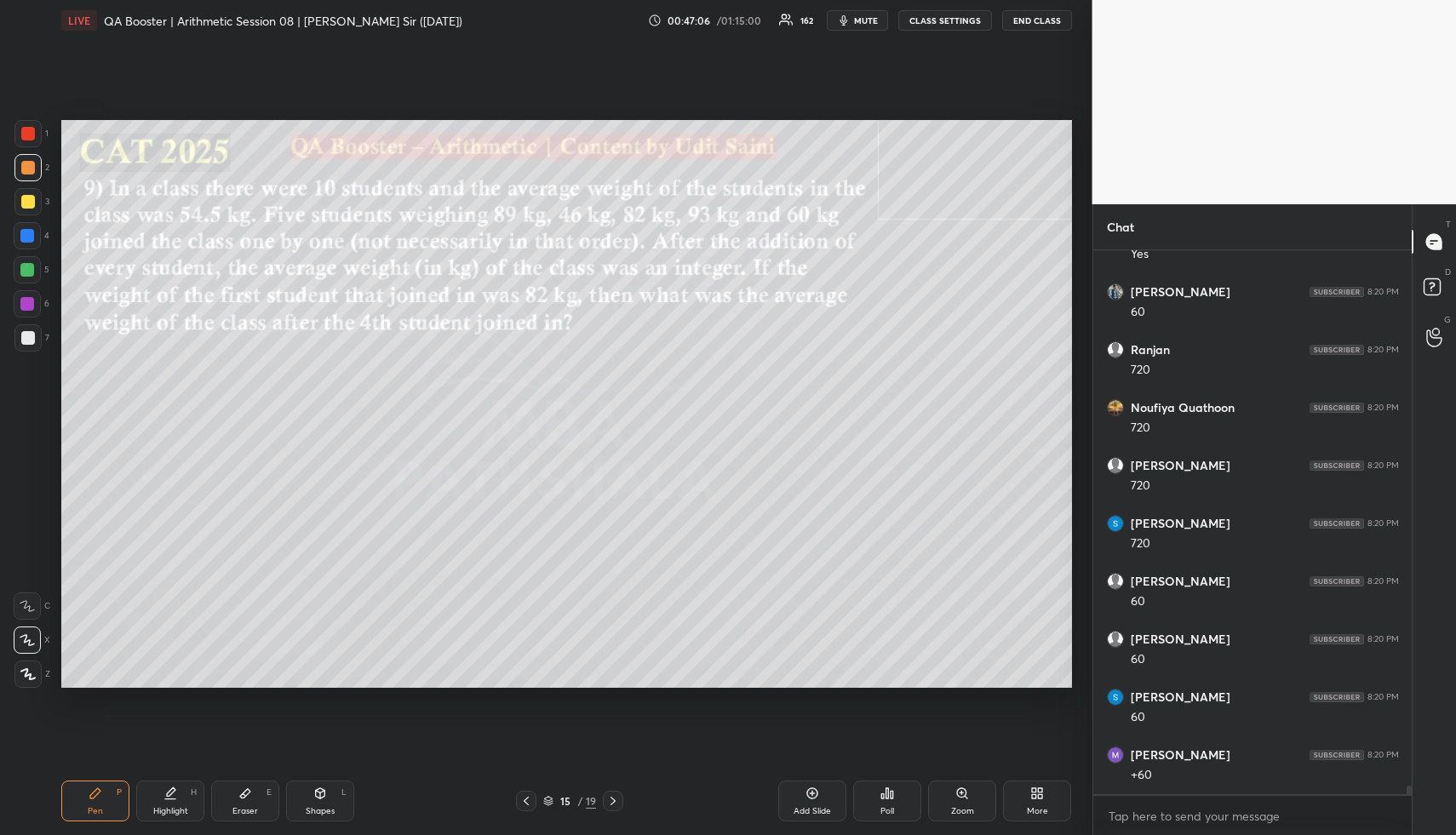
scroll to position [35997, 0]
drag, startPoint x: 27, startPoint y: 163, endPoint x: 48, endPoint y: 157, distance: 21.8
click at [27, 163] on div at bounding box center [27, 167] width 13 height 13
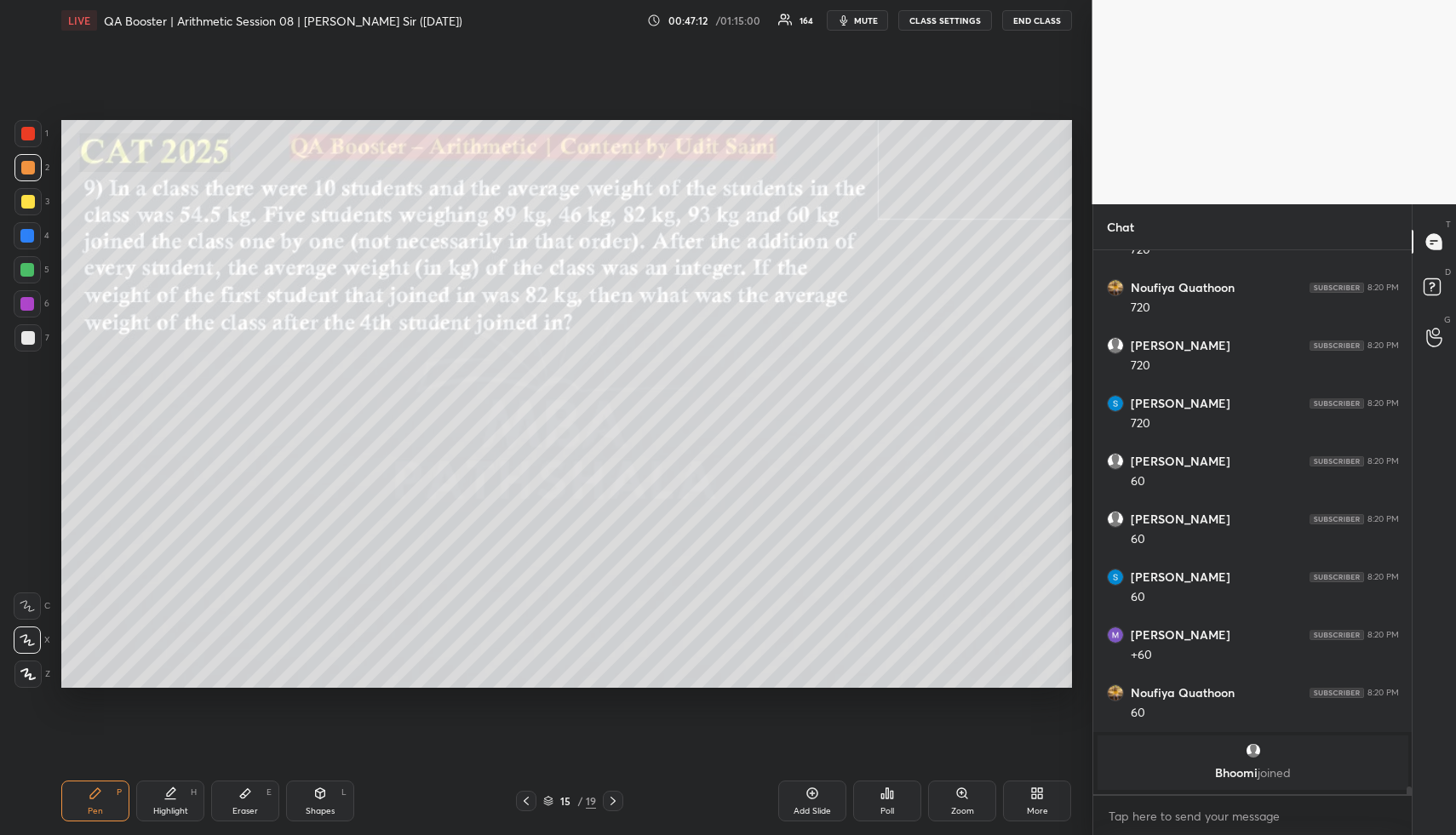
drag, startPoint x: 175, startPoint y: 797, endPoint x: 174, endPoint y: 788, distance: 9.1
click at [172, 793] on div "Highlight H" at bounding box center [170, 801] width 68 height 40
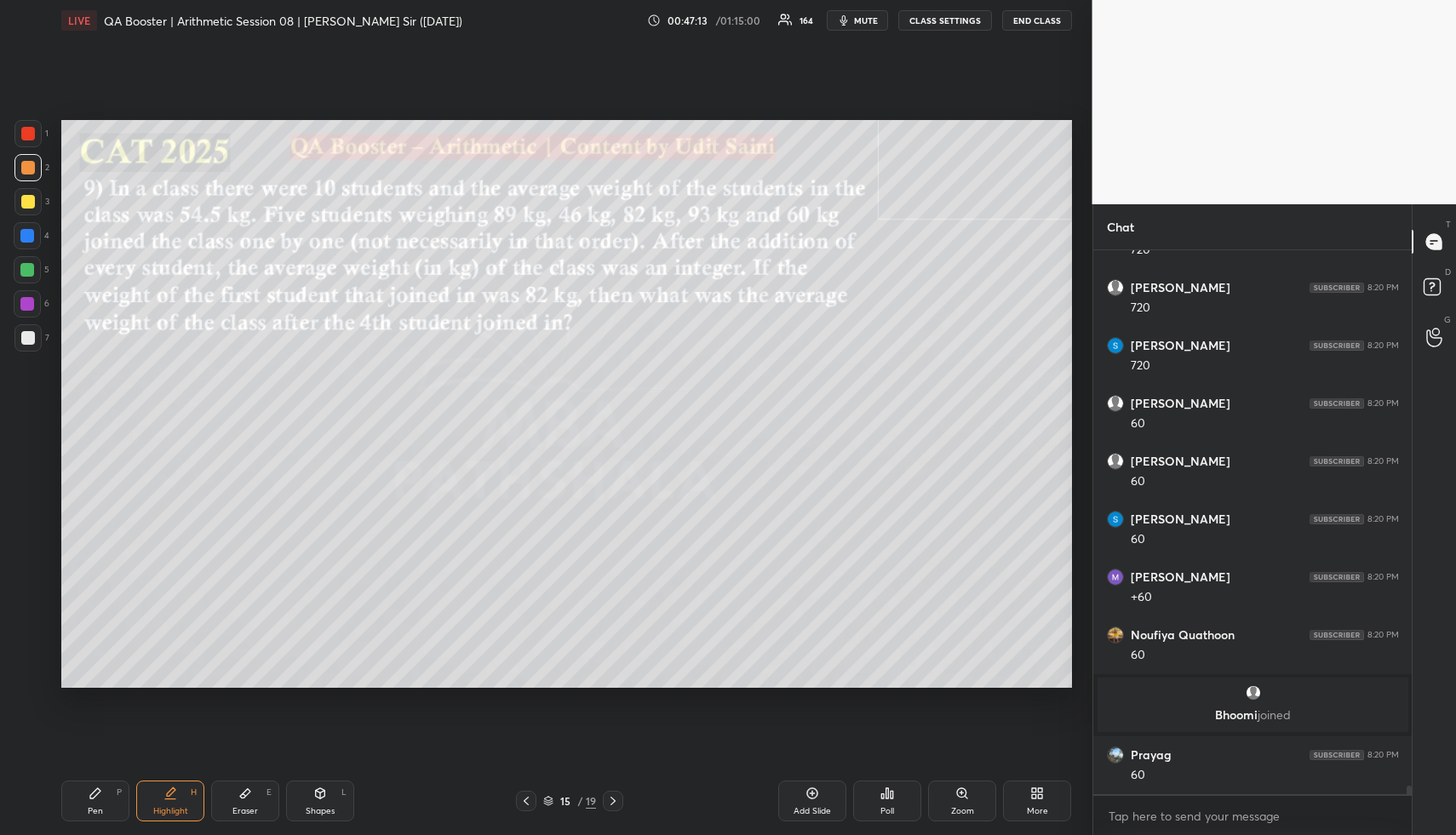
scroll to position [35991, 0]
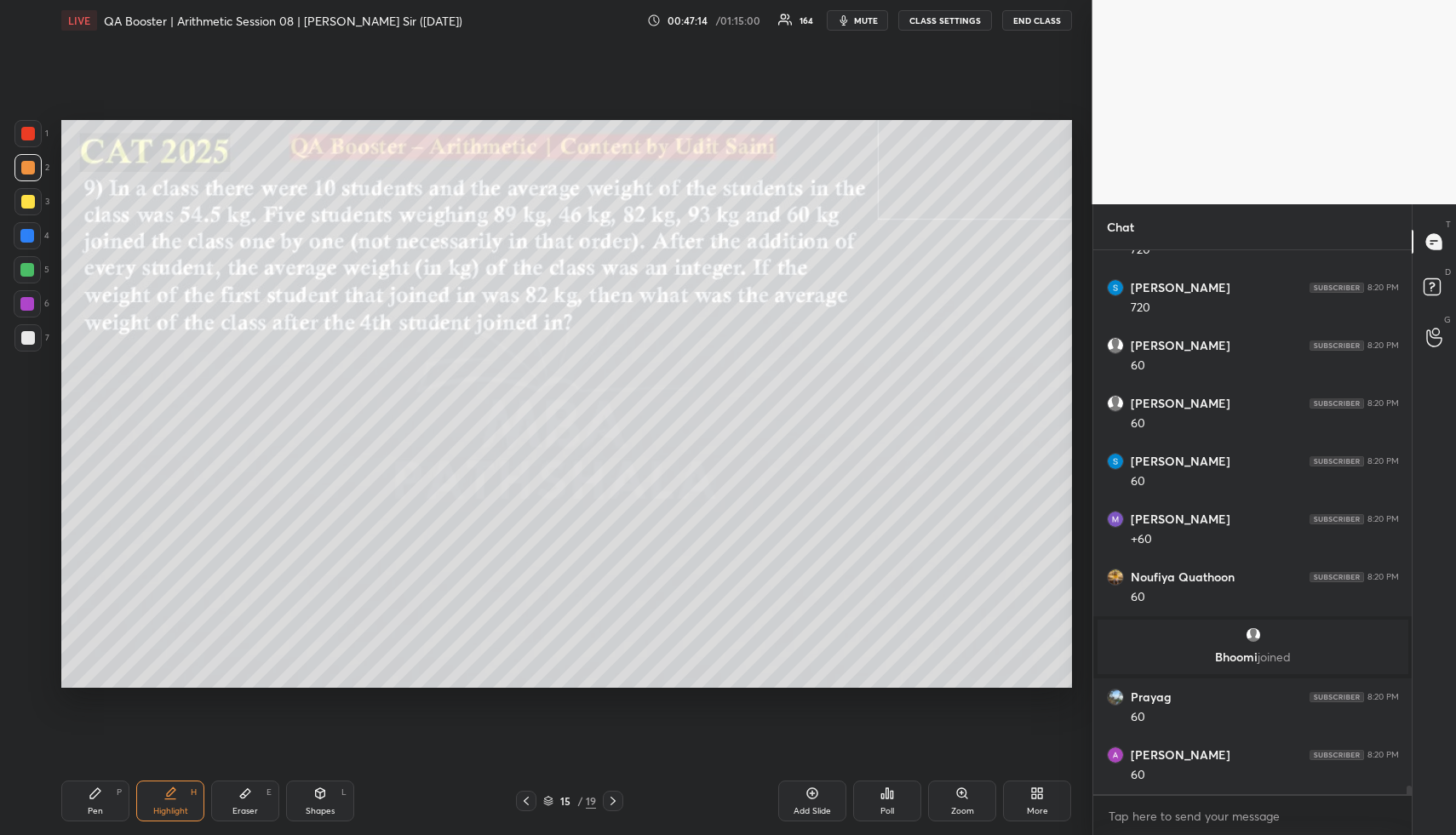
click at [119, 793] on div "P" at bounding box center [120, 793] width 5 height 9
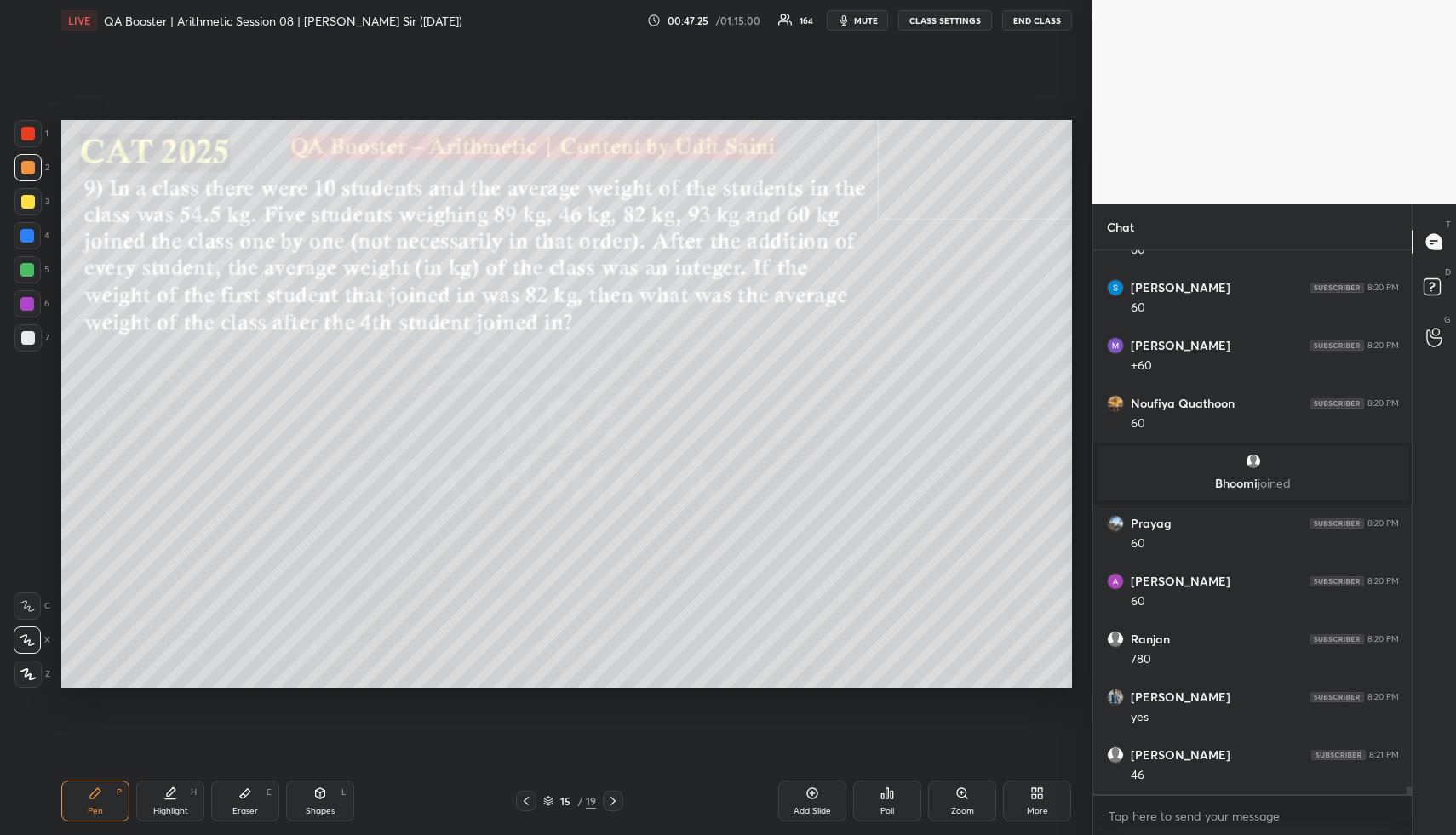
scroll to position [36222, 0]
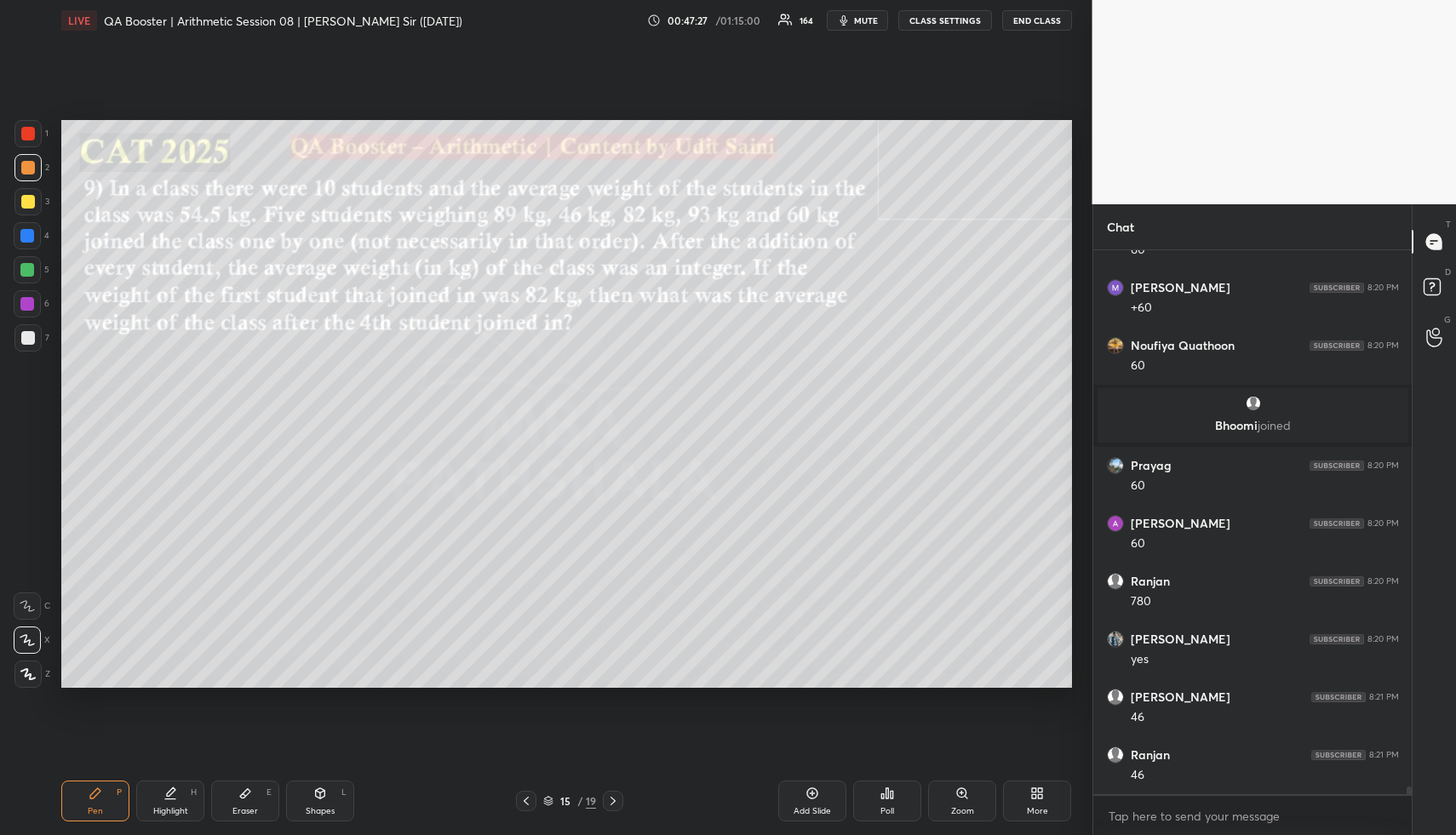
drag, startPoint x: 177, startPoint y: 809, endPoint x: 224, endPoint y: 693, distance: 125.2
click at [177, 802] on div "Highlight H" at bounding box center [170, 801] width 68 height 40
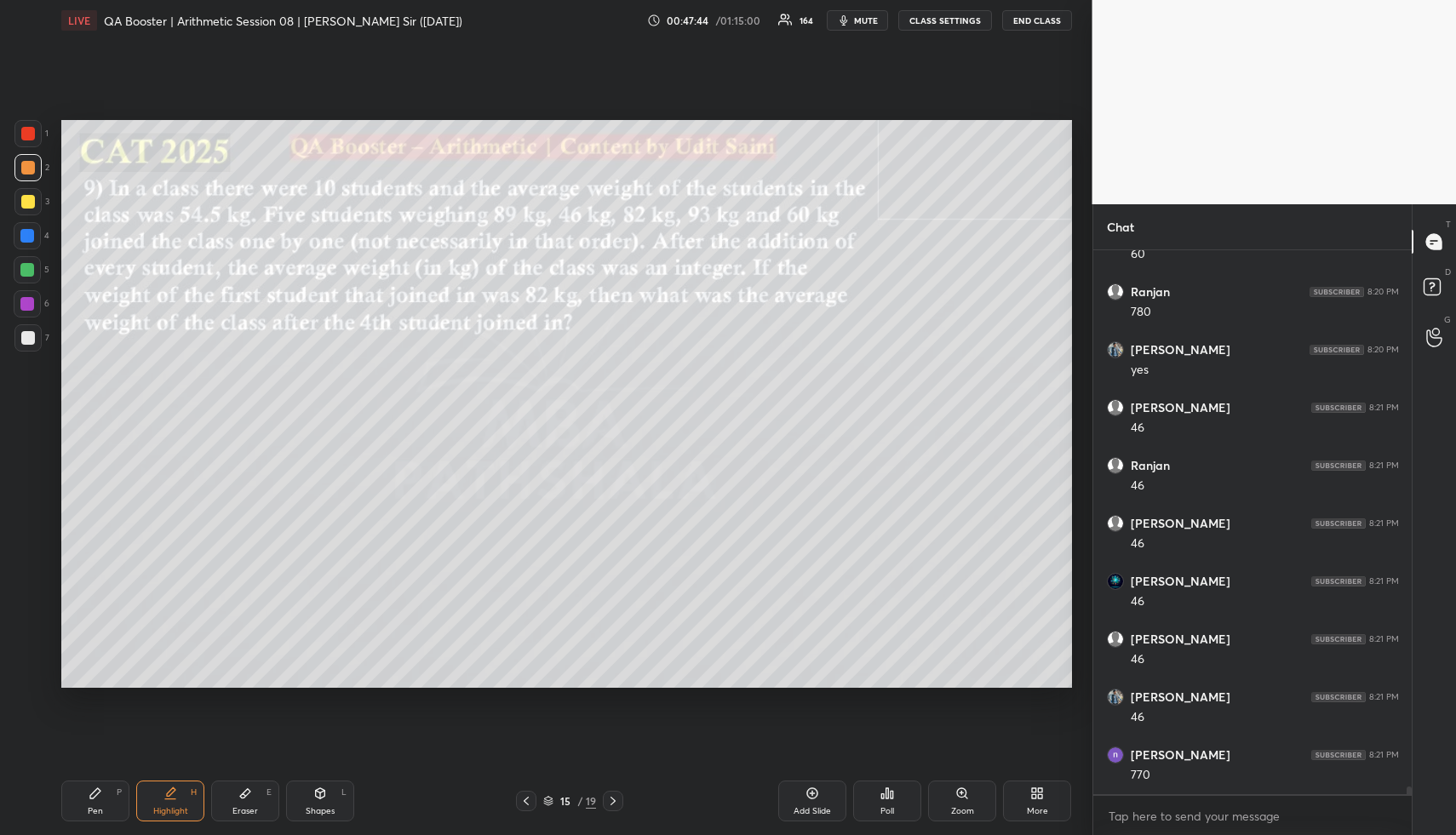
scroll to position [36569, 0]
click at [125, 780] on div "Pen P Highlight H Eraser E Shapes L 15 / 19 Add Slide Poll Zoom More" at bounding box center [566, 801] width 1010 height 68
click at [29, 266] on div at bounding box center [26, 269] width 13 height 13
click at [34, 258] on div at bounding box center [26, 269] width 27 height 27
click at [36, 222] on div "4" at bounding box center [31, 236] width 36 height 27
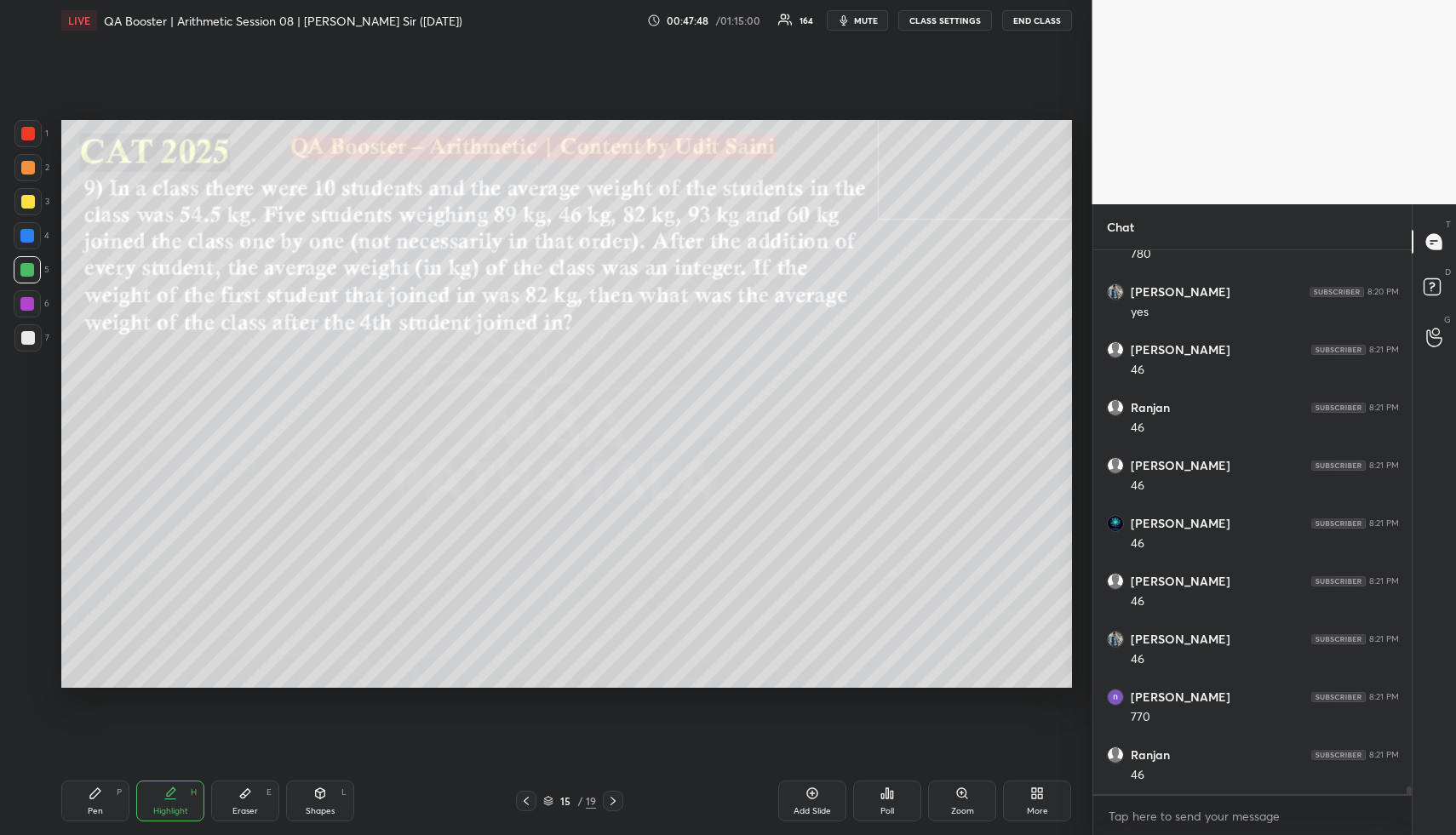
scroll to position [36627, 0]
click at [105, 788] on div "Pen P" at bounding box center [95, 801] width 68 height 40
drag, startPoint x: 104, startPoint y: 788, endPoint x: 108, endPoint y: 767, distance: 21.4
click at [106, 776] on div "Pen P Highlight H Eraser E Shapes L 15 / 19 Add Slide Poll Zoom More" at bounding box center [566, 801] width 1010 height 68
click at [801, 802] on div "Add Slide" at bounding box center [812, 801] width 68 height 40
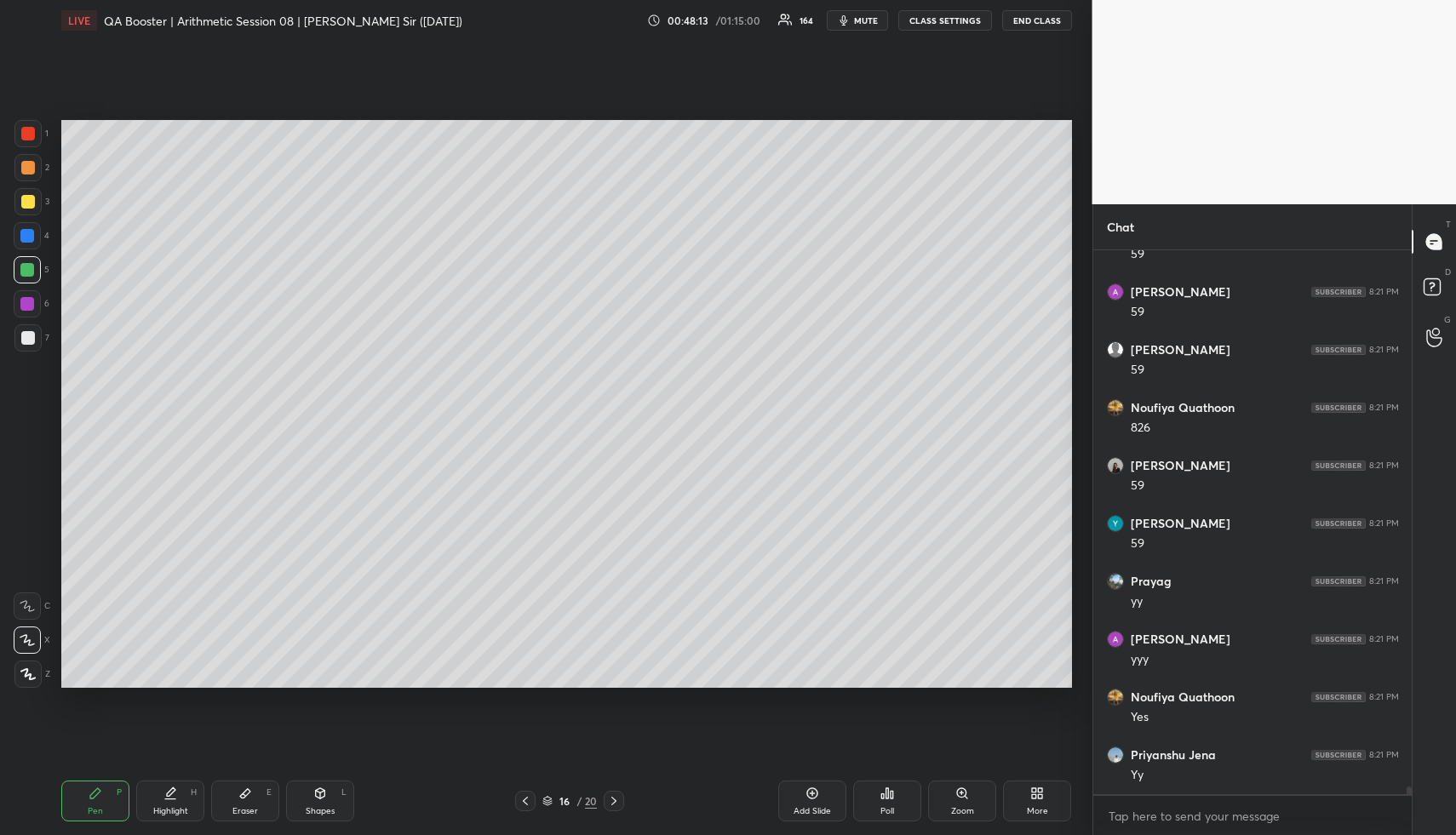
scroll to position [37496, 0]
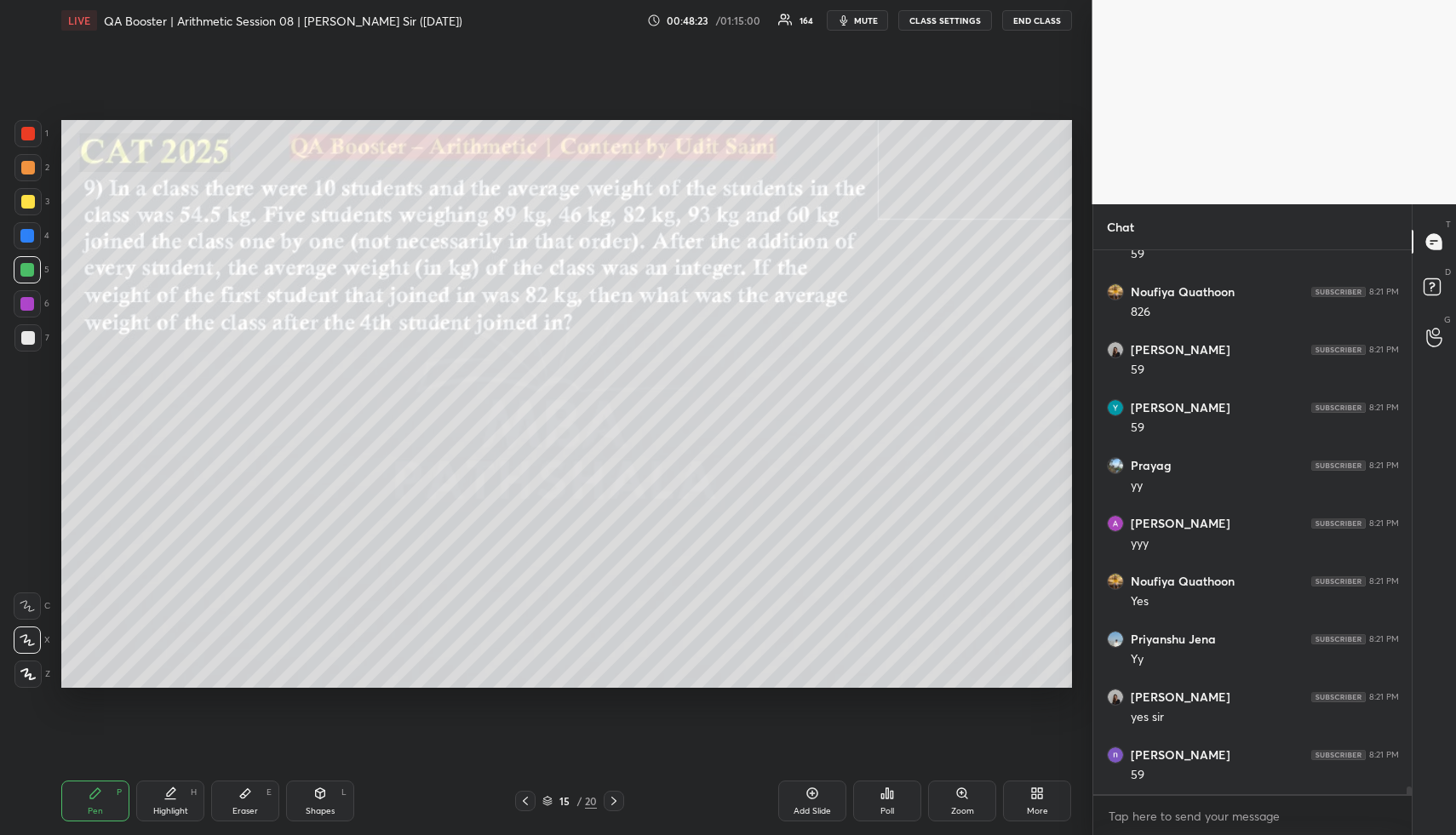
drag, startPoint x: 264, startPoint y: 807, endPoint x: 255, endPoint y: 808, distance: 9.1
click at [256, 808] on div "Eraser E" at bounding box center [244, 801] width 68 height 40
click at [251, 811] on div "Eraser" at bounding box center [244, 811] width 25 height 9
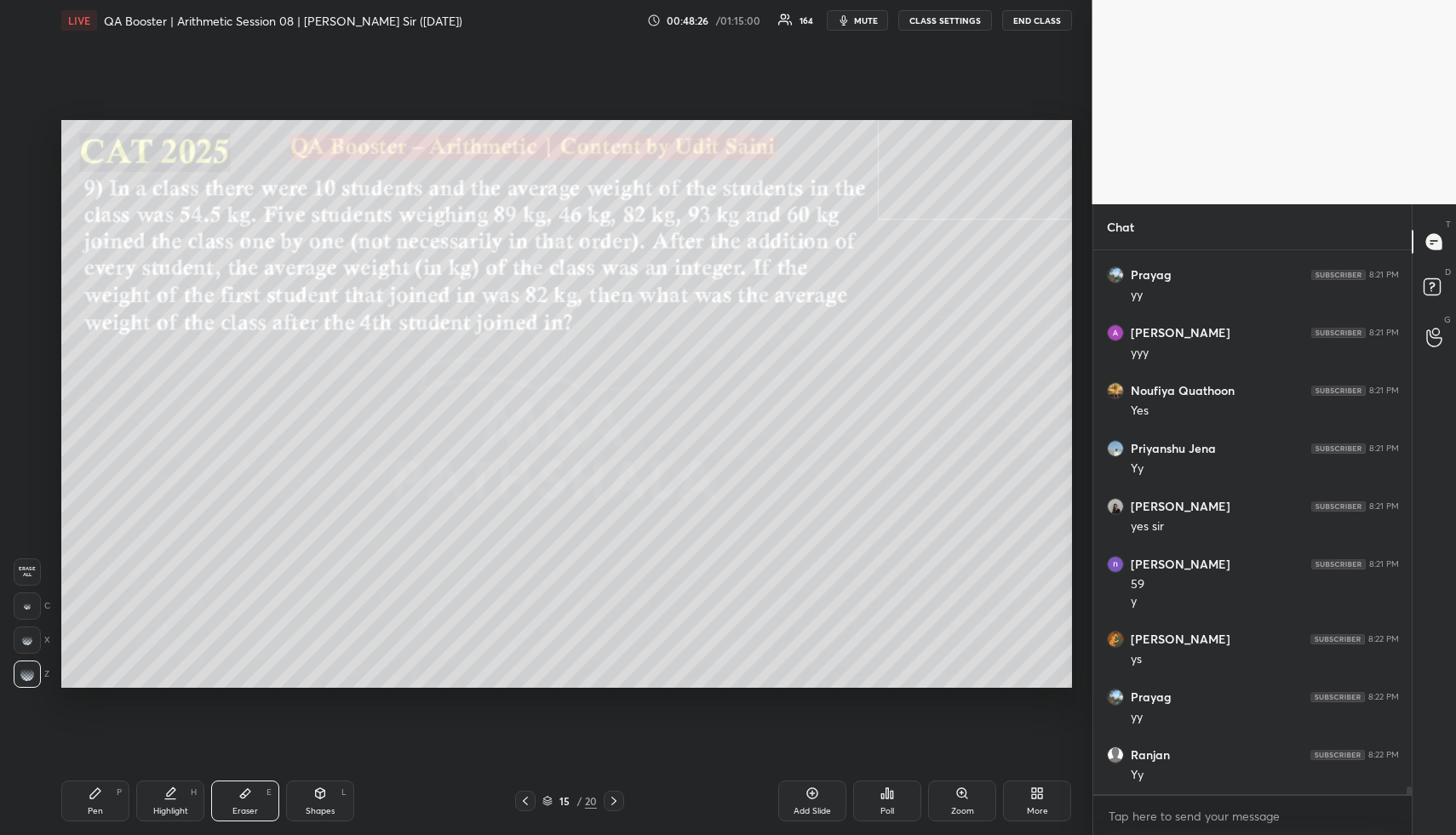
scroll to position [37861, 0]
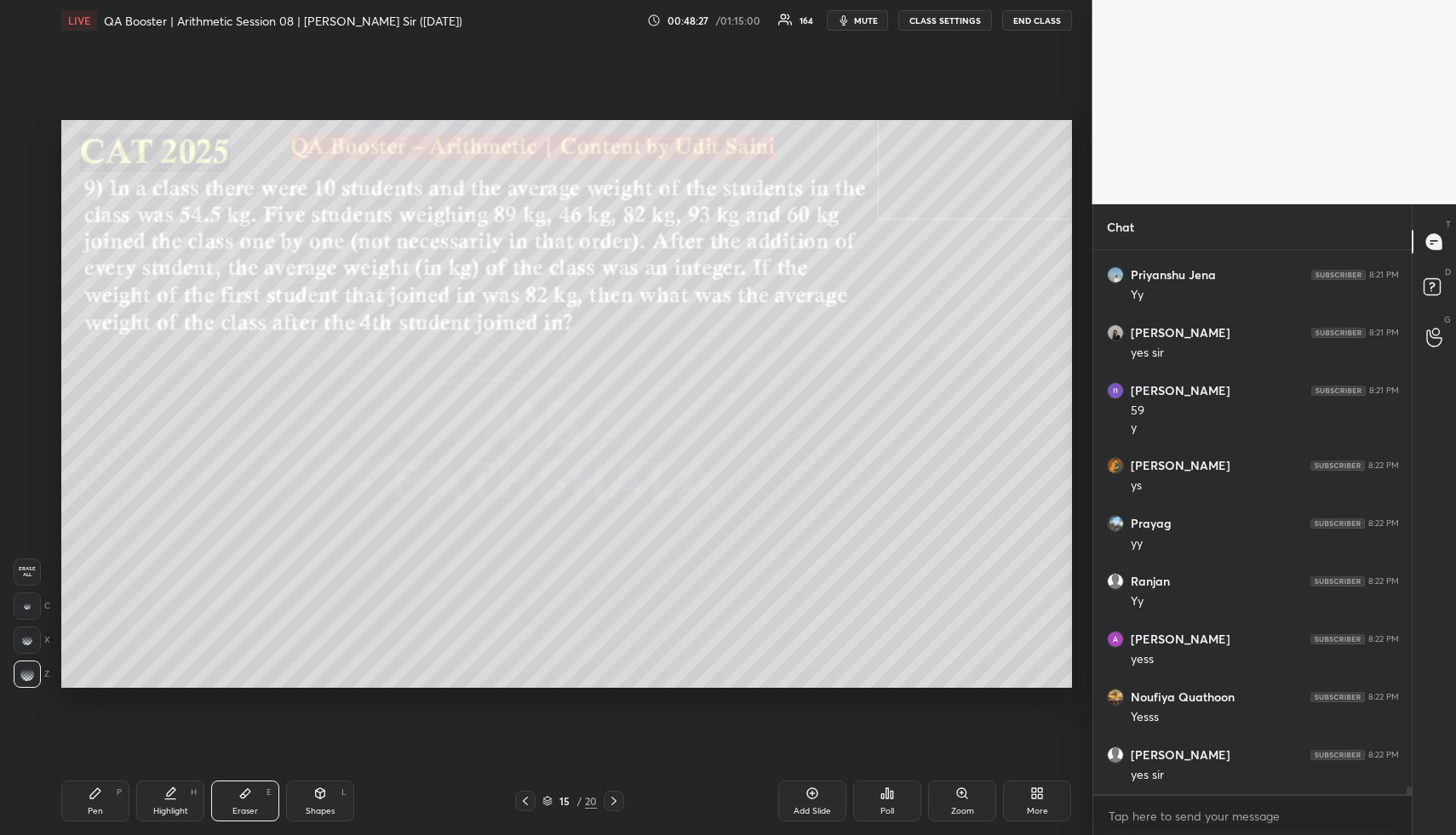
click at [164, 812] on div "Highlight" at bounding box center [171, 811] width 35 height 9
click at [177, 810] on div "Highlight" at bounding box center [171, 811] width 35 height 9
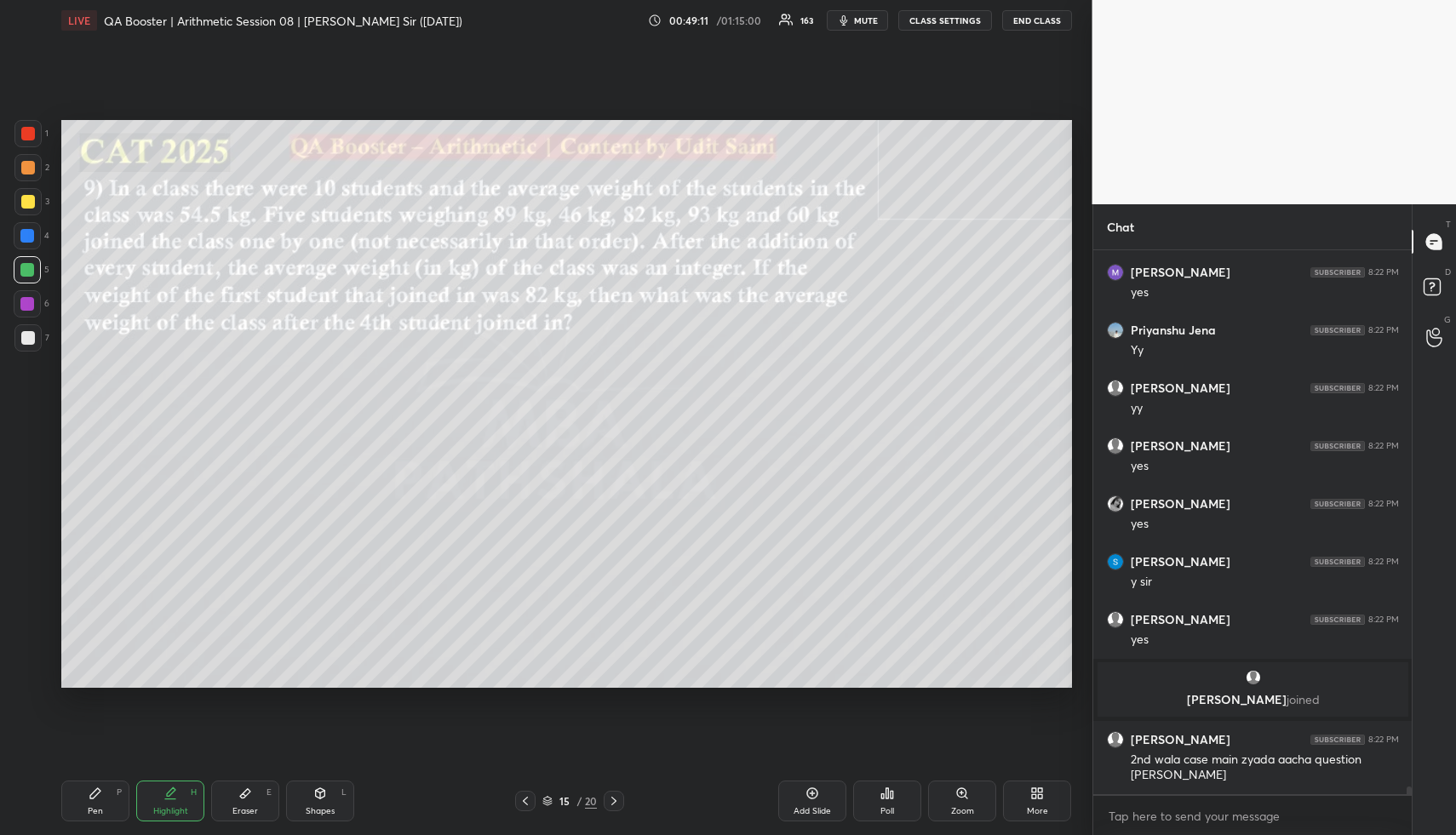
scroll to position [37807, 0]
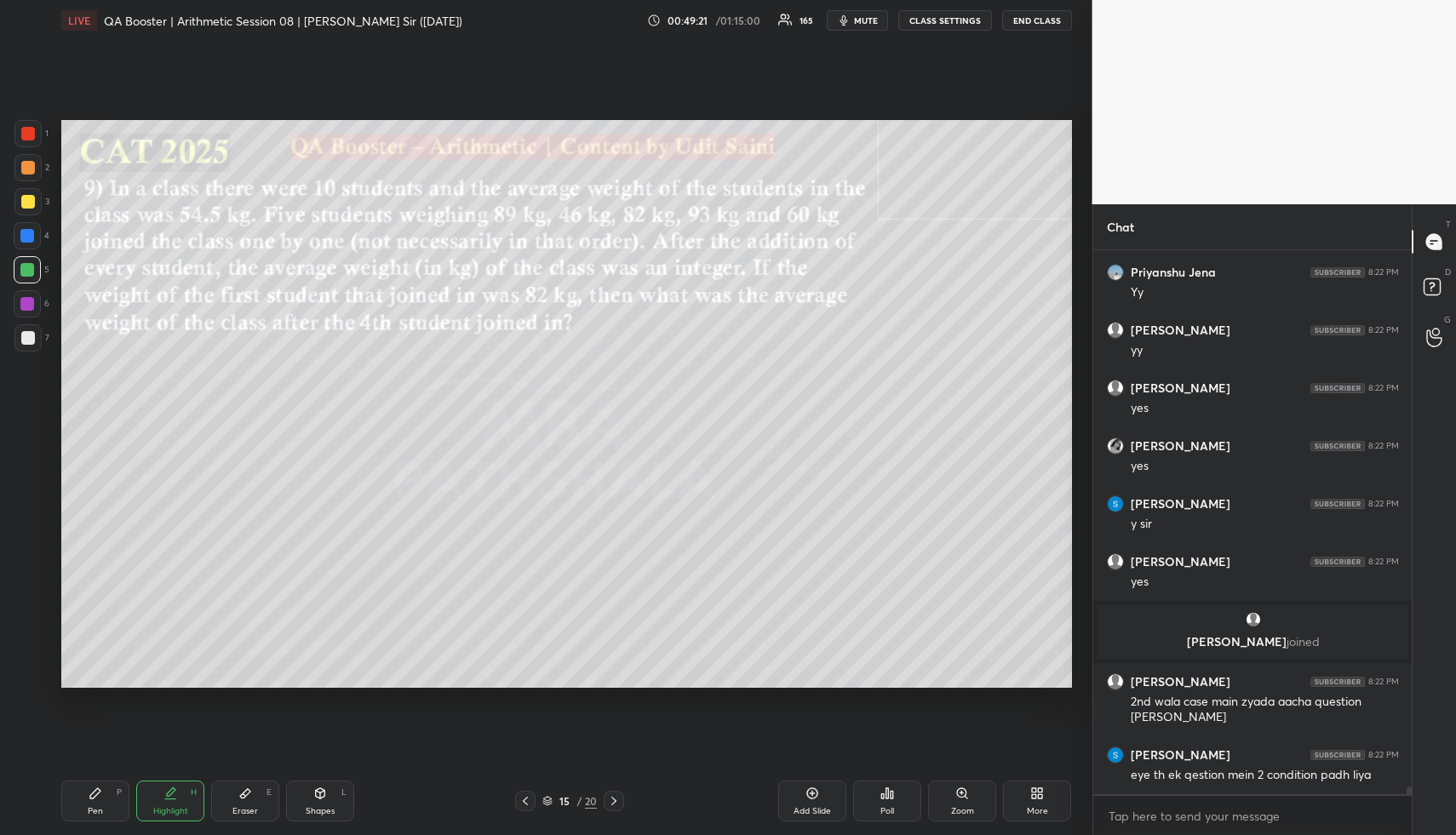
drag, startPoint x: 172, startPoint y: 802, endPoint x: 251, endPoint y: 714, distance: 118.3
click at [170, 802] on div "Highlight H" at bounding box center [170, 801] width 68 height 40
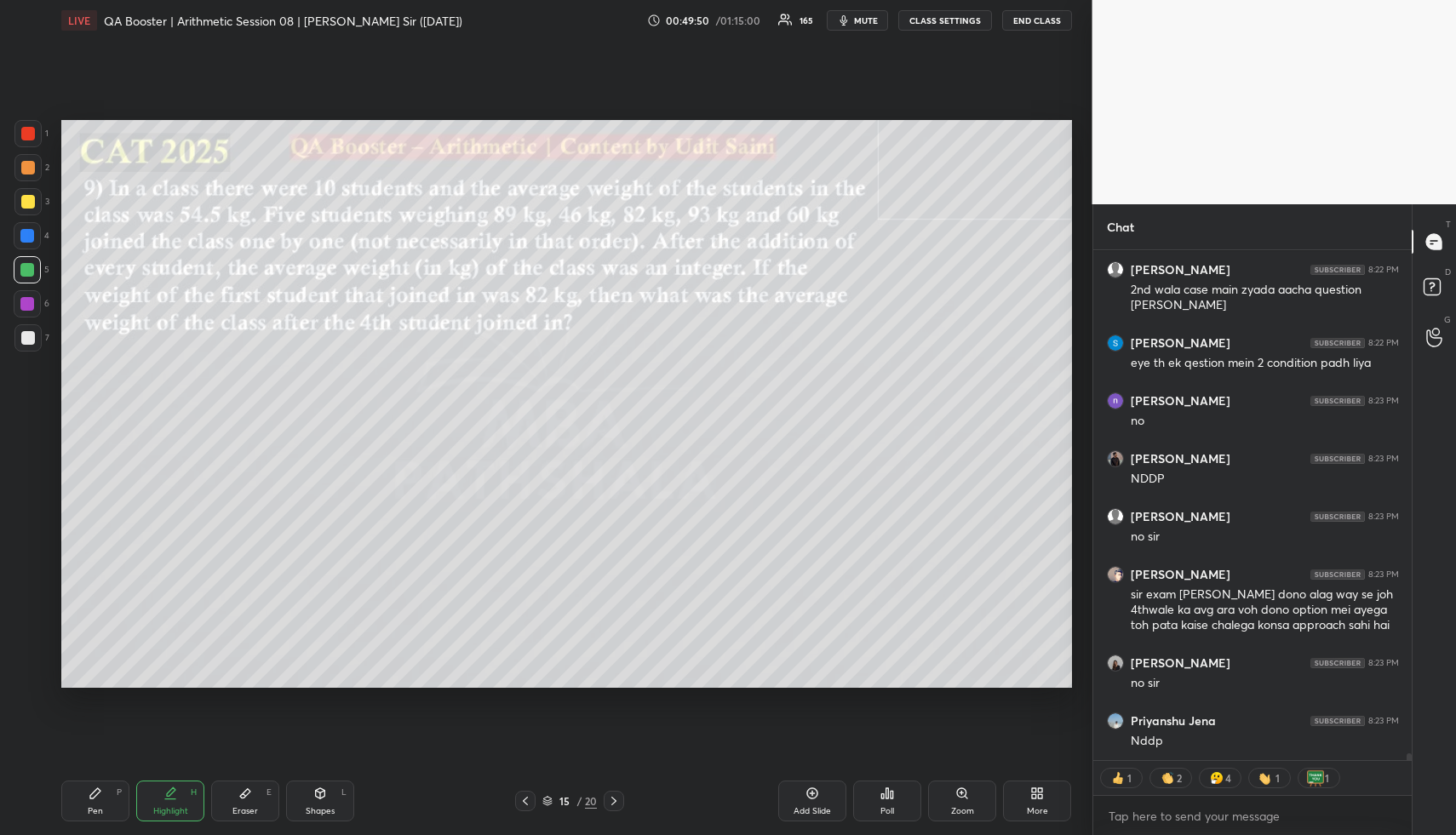
scroll to position [38276, 0]
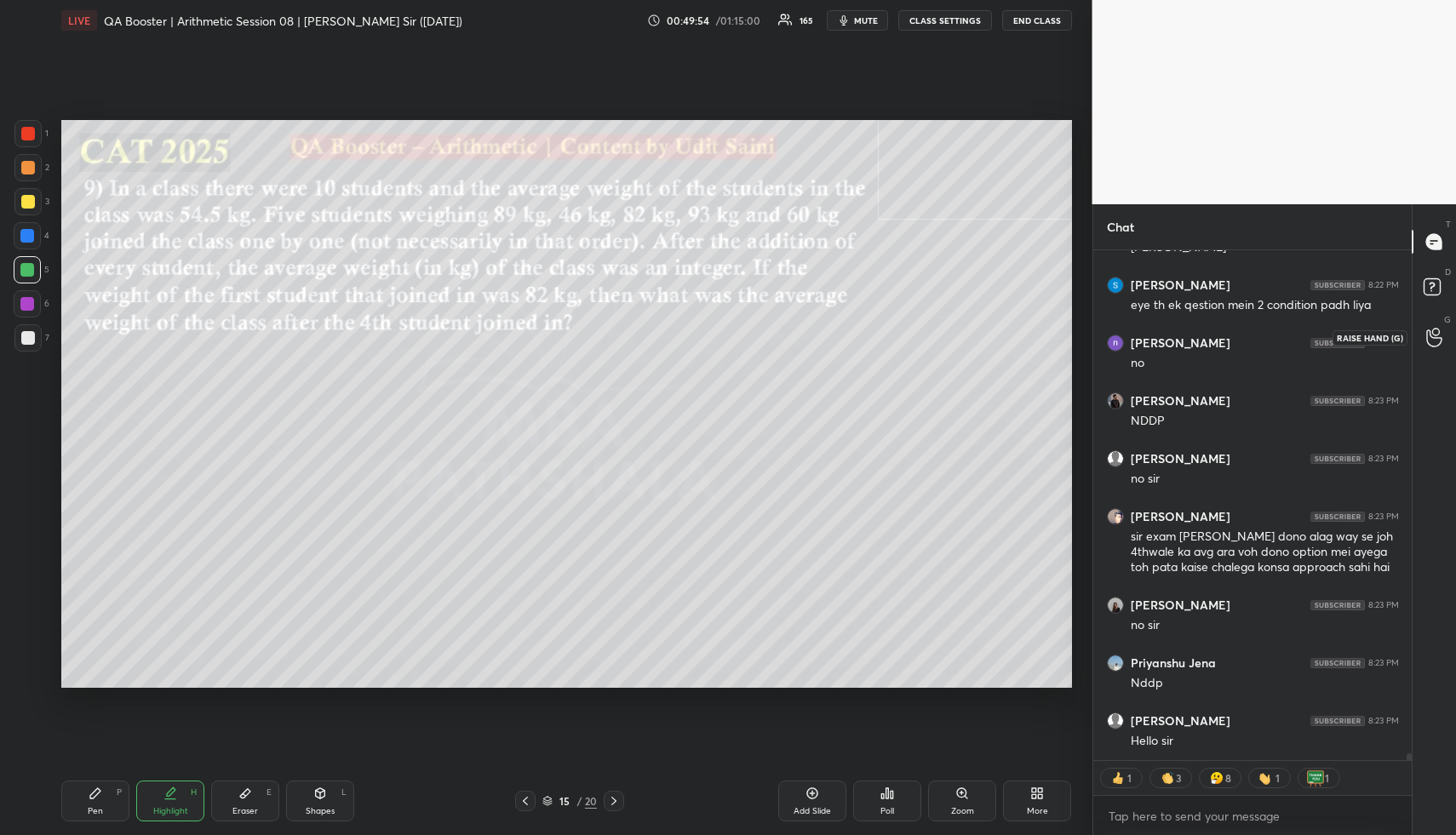
click at [1432, 328] on icon at bounding box center [1434, 338] width 16 height 19
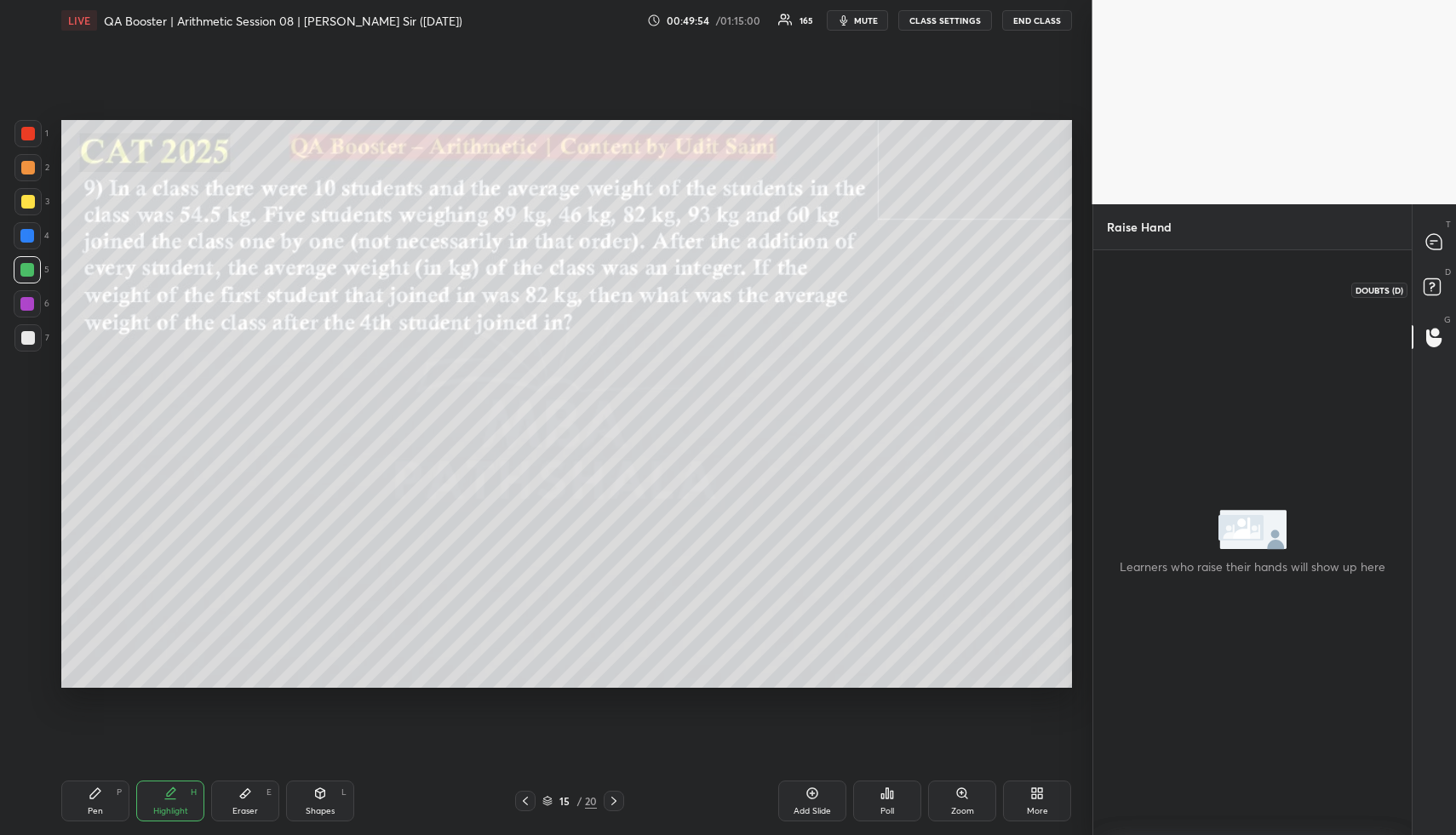
click at [1434, 295] on icon at bounding box center [1434, 289] width 31 height 31
click at [1434, 229] on div at bounding box center [1434, 242] width 34 height 31
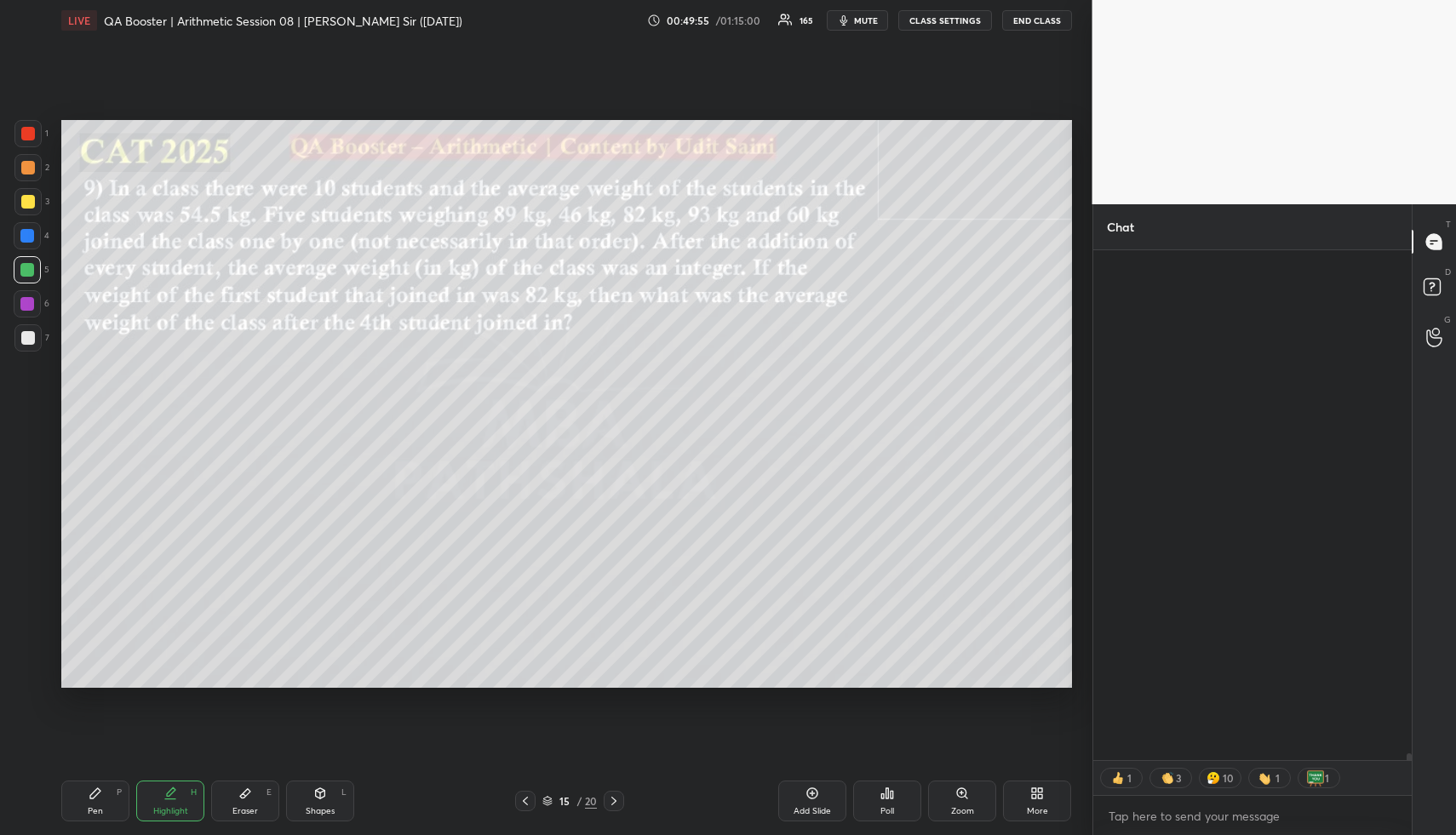
scroll to position [504, 313]
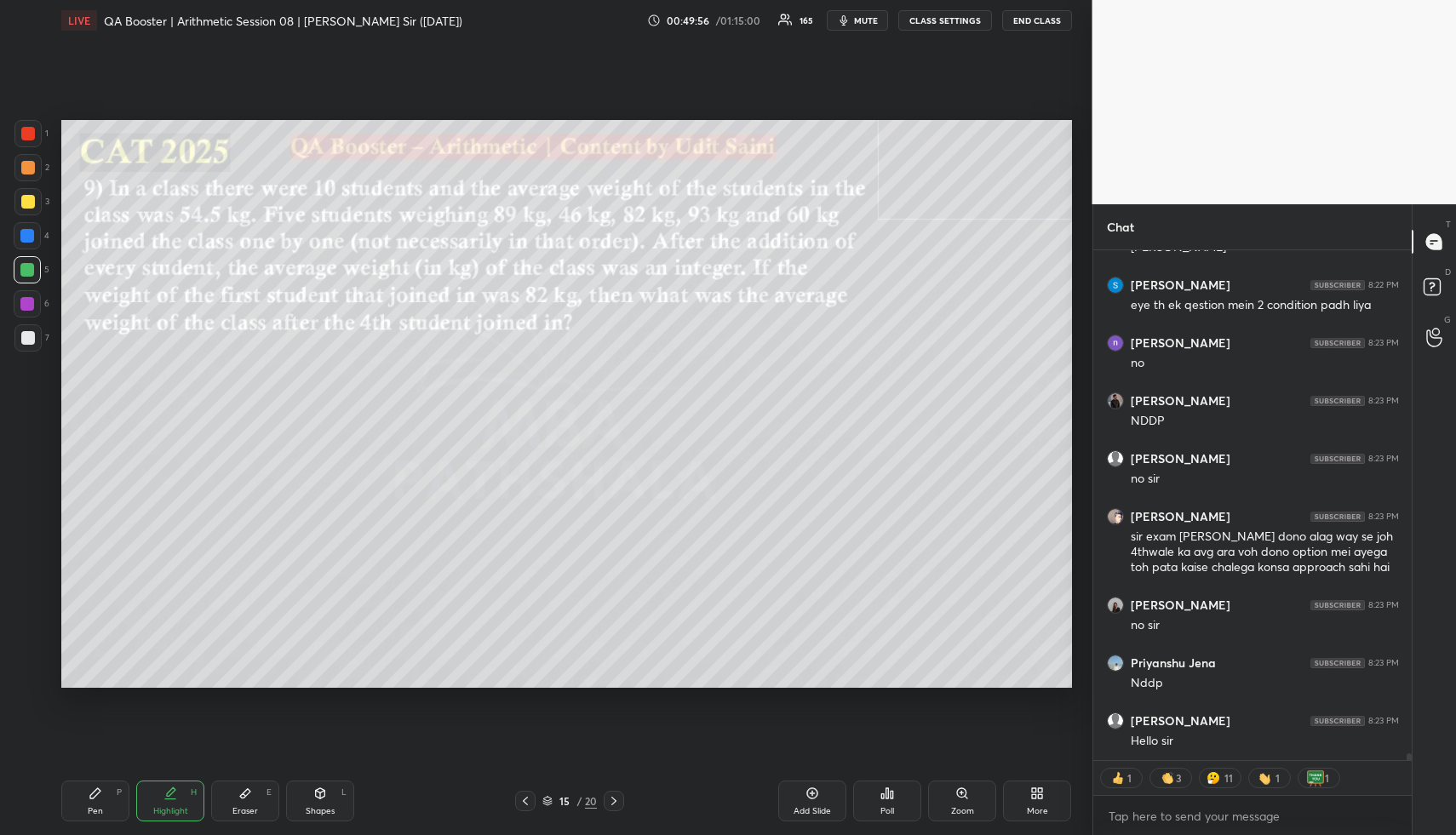
click at [967, 19] on button "CLASS SETTINGS" at bounding box center [945, 20] width 94 height 20
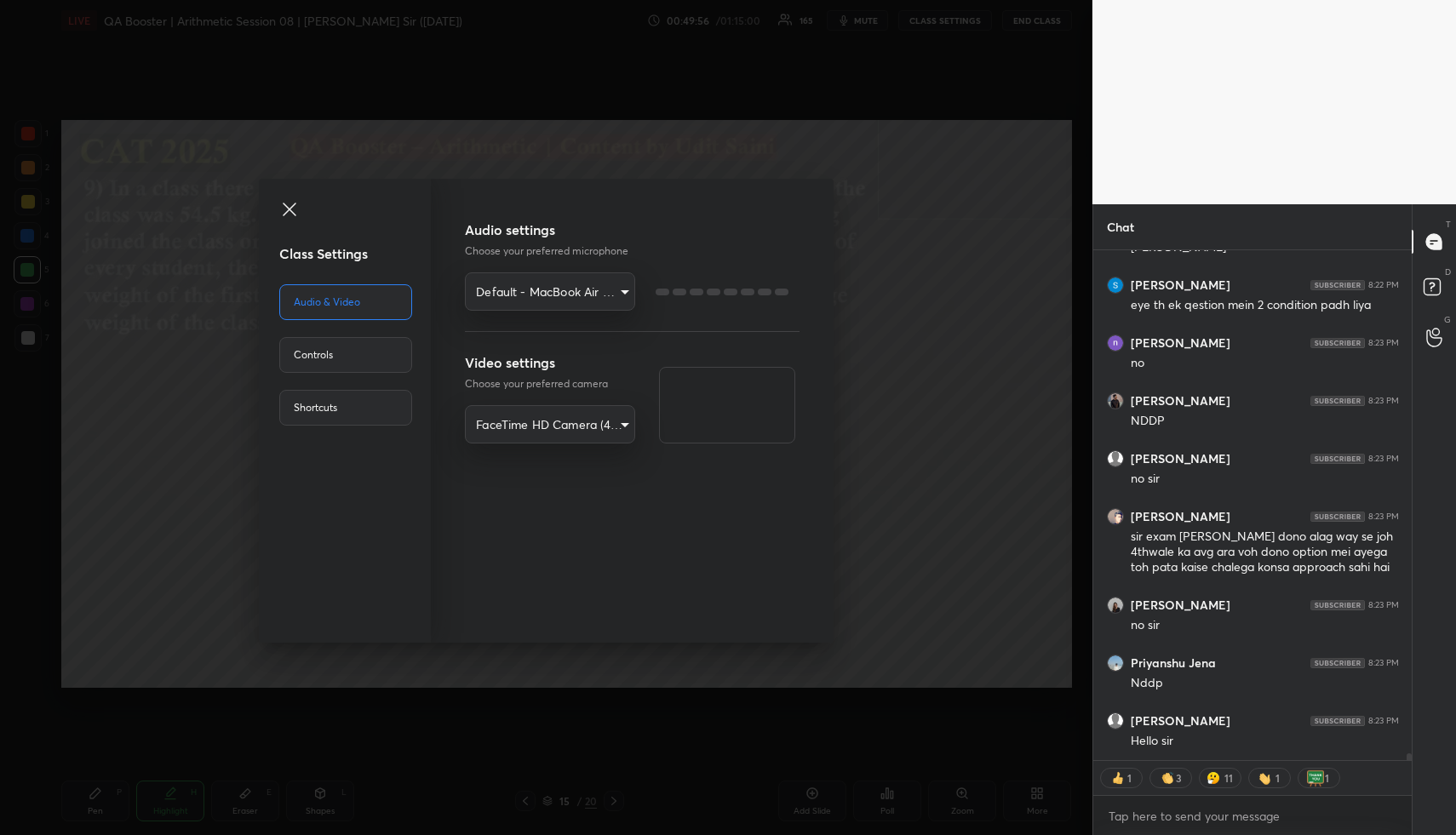
type textarea "x"
click at [375, 364] on div "Controls" at bounding box center [346, 354] width 133 height 36
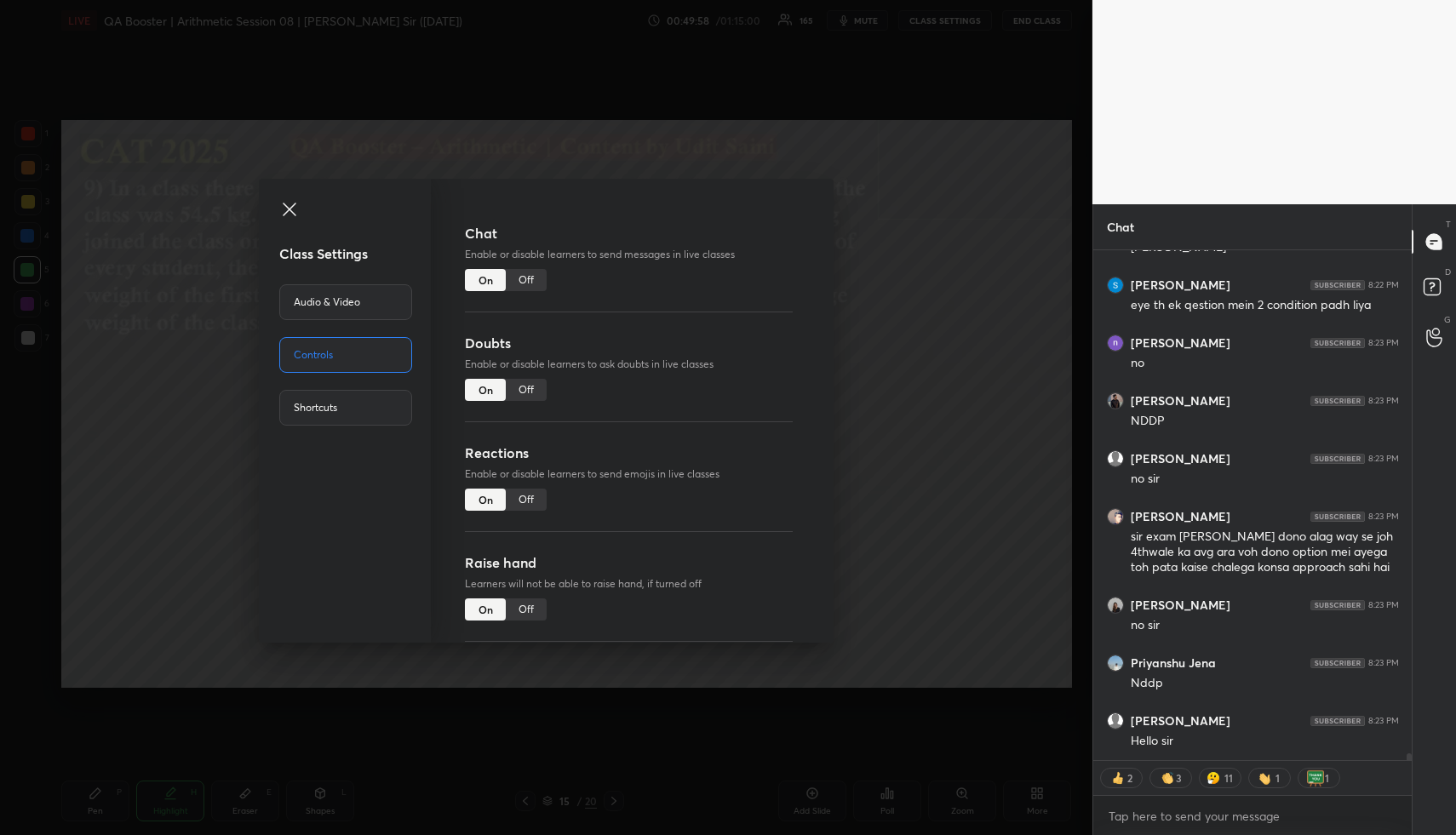
scroll to position [38743, 0]
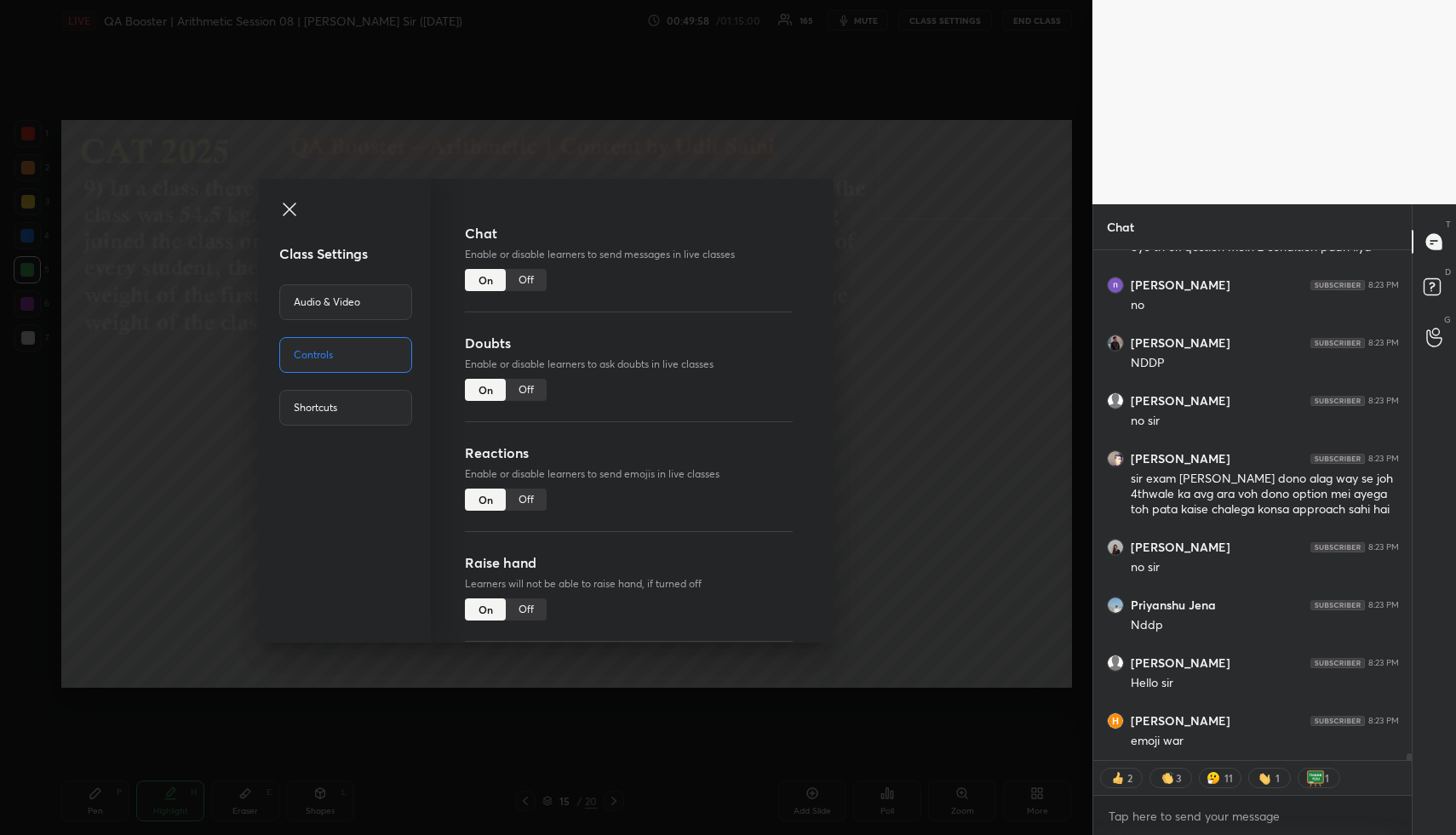
click at [528, 498] on div "Off" at bounding box center [526, 499] width 40 height 22
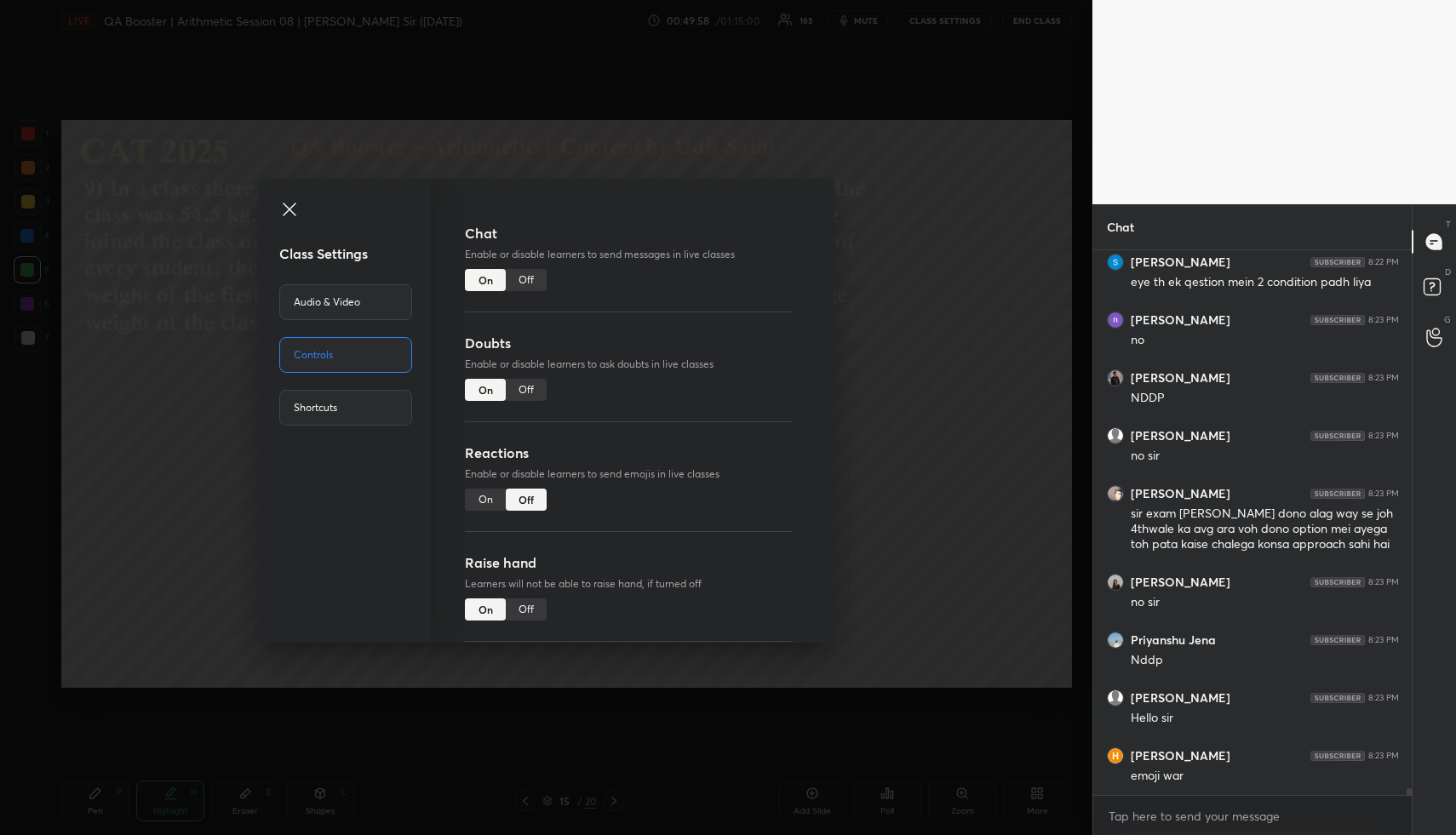
scroll to position [38708, 0]
click at [896, 449] on div "Class Settings Audio & Video Controls Shortcuts Chat Enable or disable learners…" at bounding box center [546, 418] width 1092 height 835
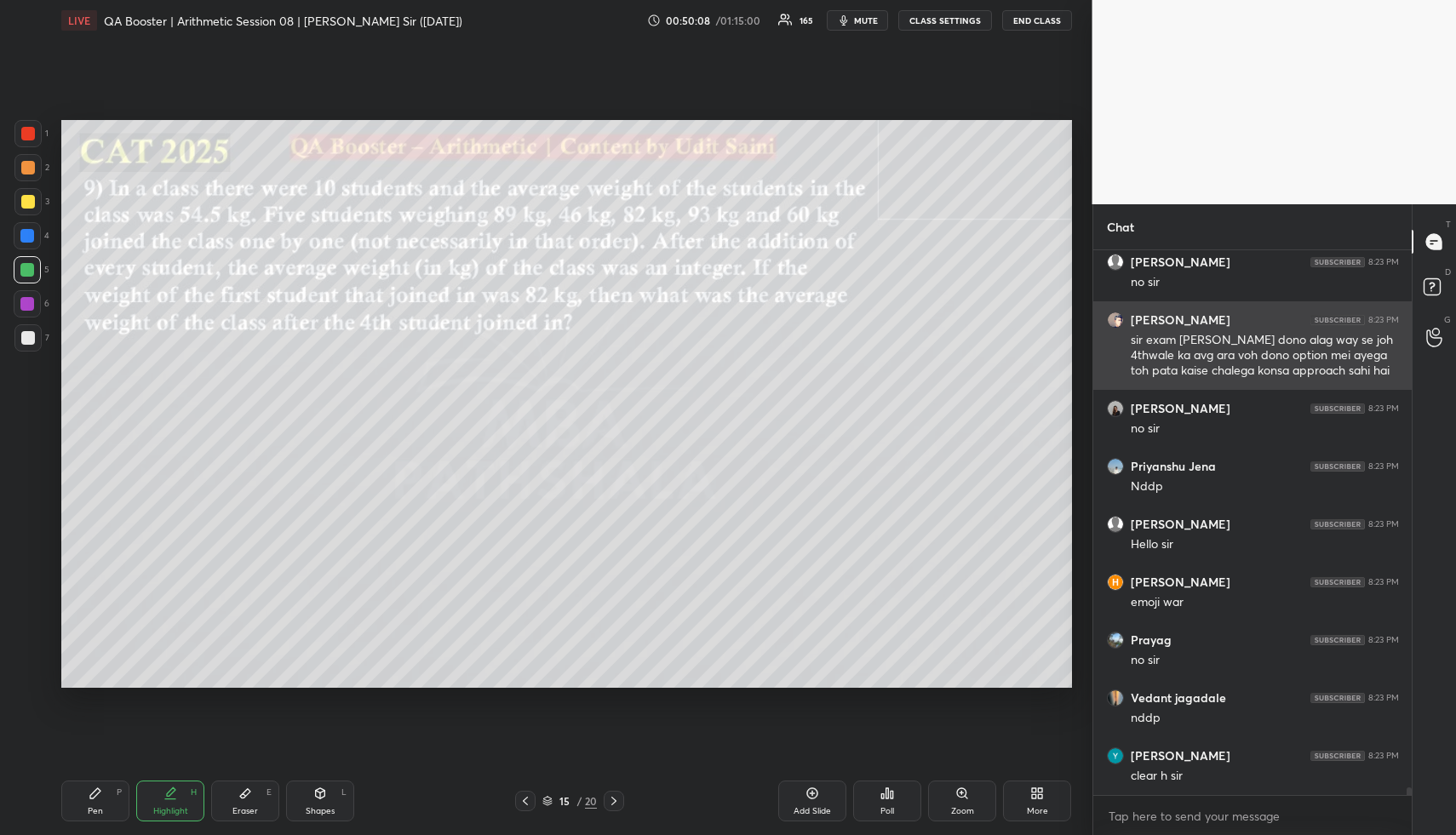
scroll to position [38939, 0]
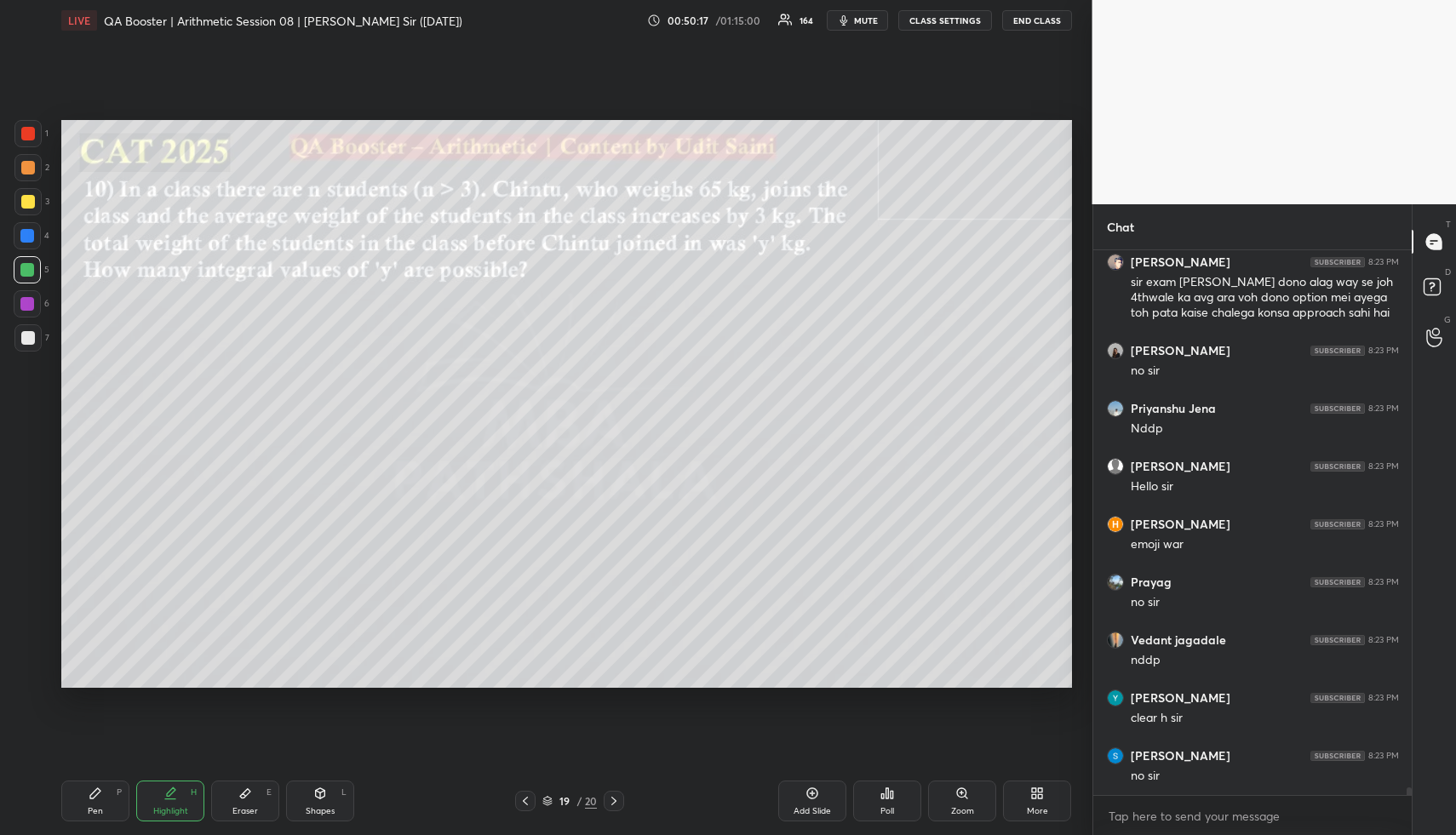
drag, startPoint x: 325, startPoint y: 806, endPoint x: 324, endPoint y: 766, distance: 40.0
click at [321, 807] on div "Shapes" at bounding box center [320, 811] width 29 height 9
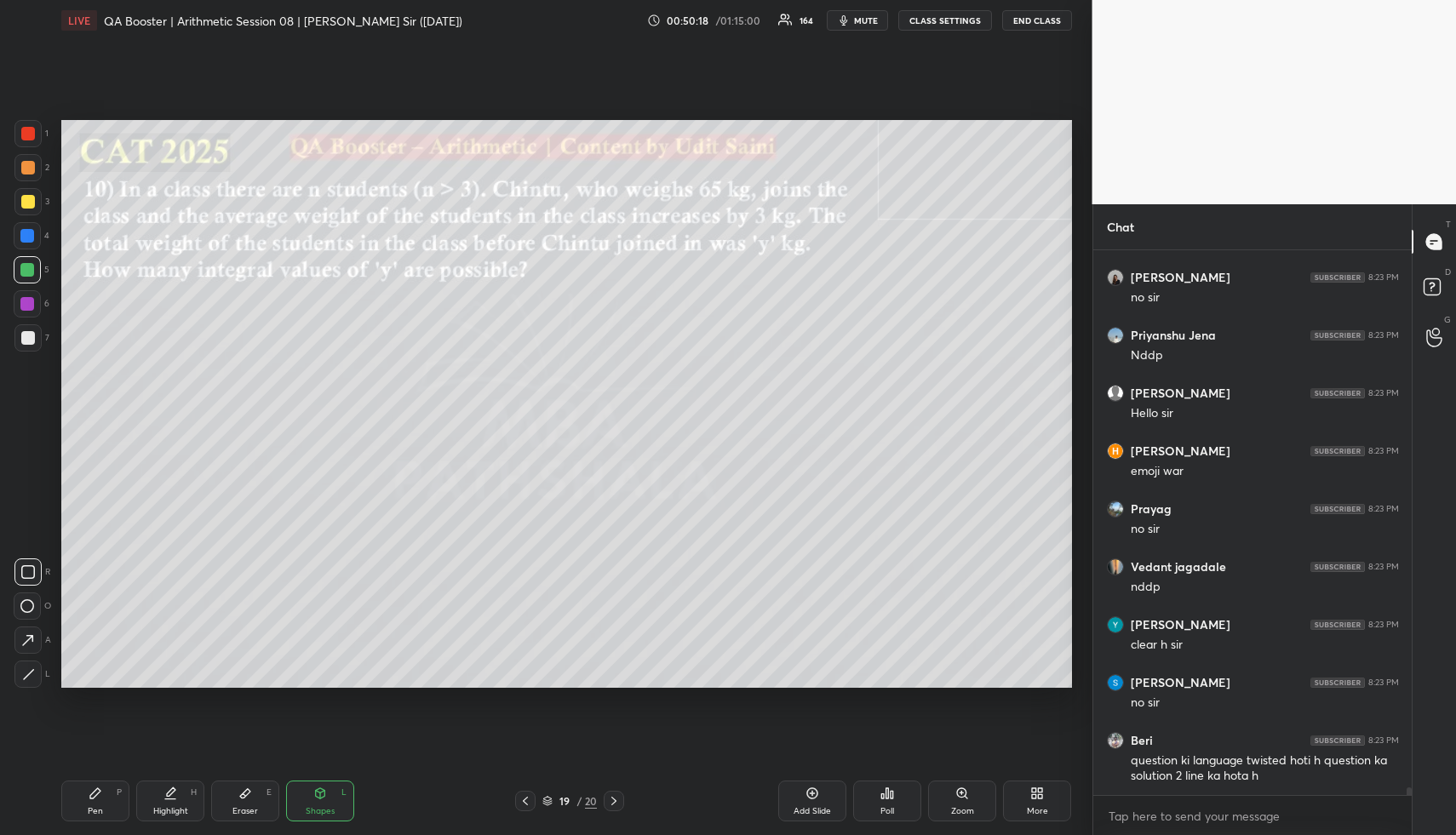
click at [23, 170] on div at bounding box center [27, 167] width 13 height 13
click at [25, 174] on div at bounding box center [27, 167] width 13 height 13
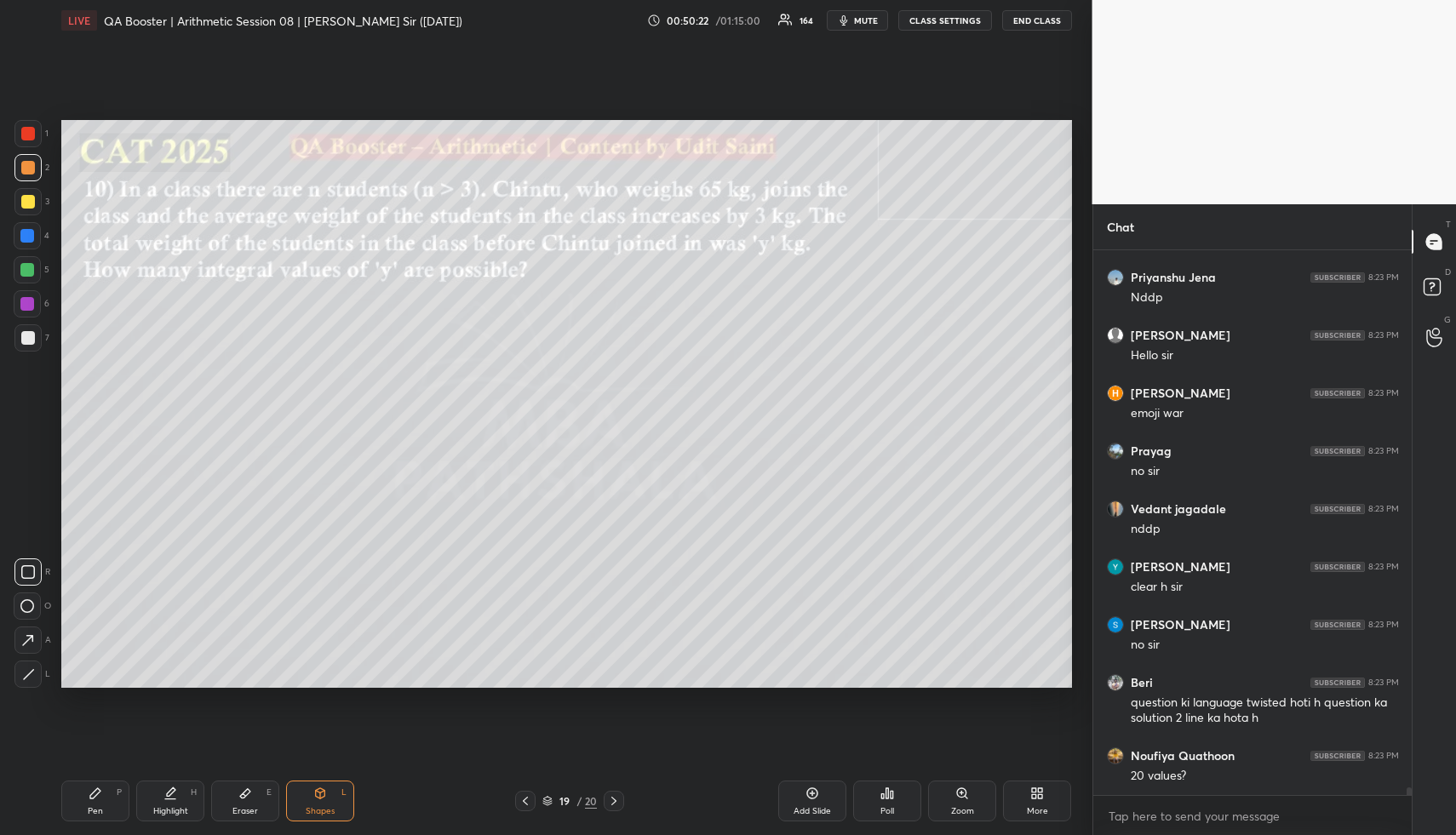
click at [161, 797] on div "Highlight H" at bounding box center [170, 801] width 68 height 40
click at [164, 804] on div "Highlight H" at bounding box center [170, 801] width 68 height 40
click at [107, 773] on div "Pen P Highlight H Eraser E Shapes L 19 / 20 Add Slide Poll Zoom More" at bounding box center [566, 801] width 1010 height 68
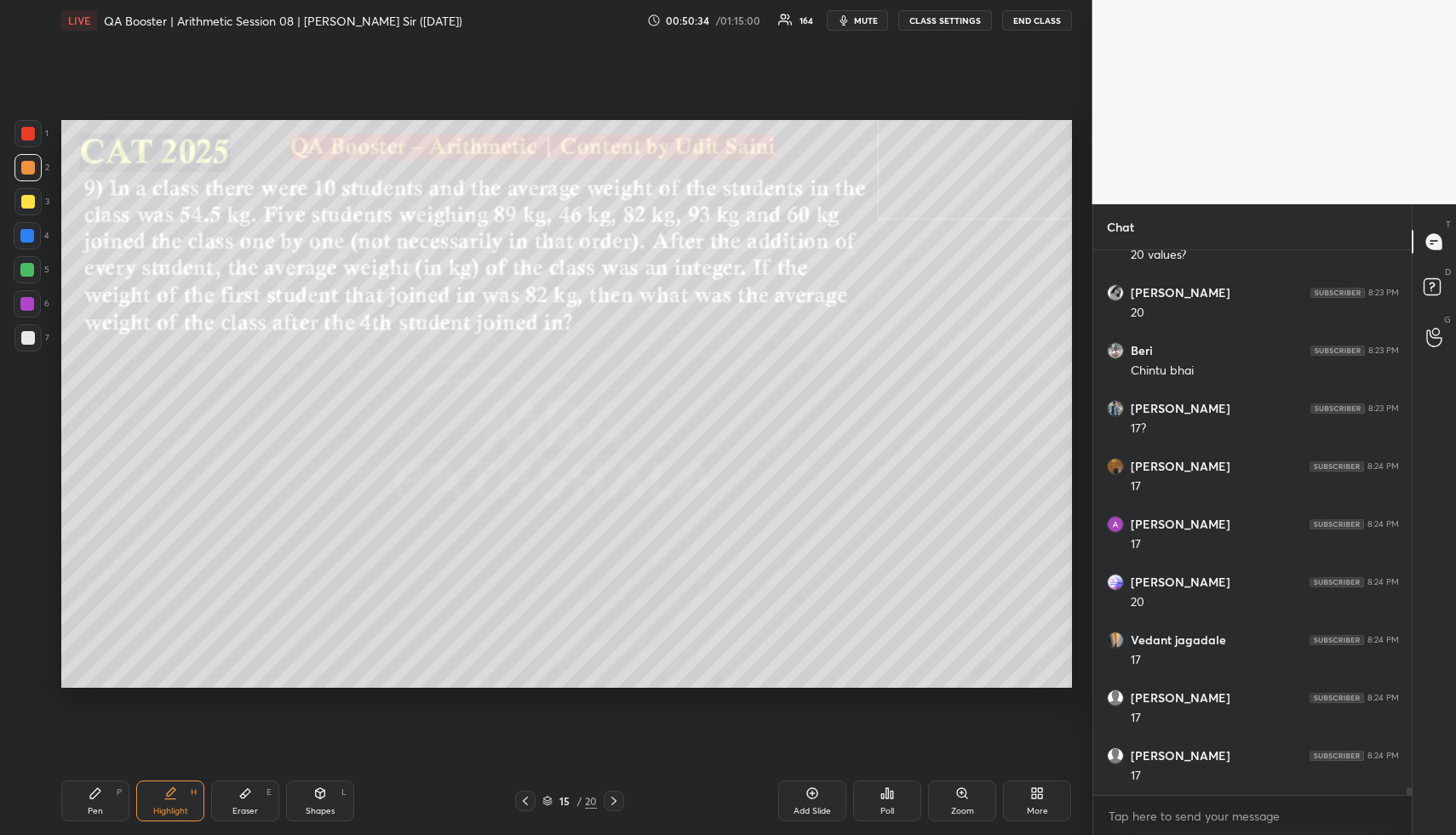
scroll to position [39649, 0]
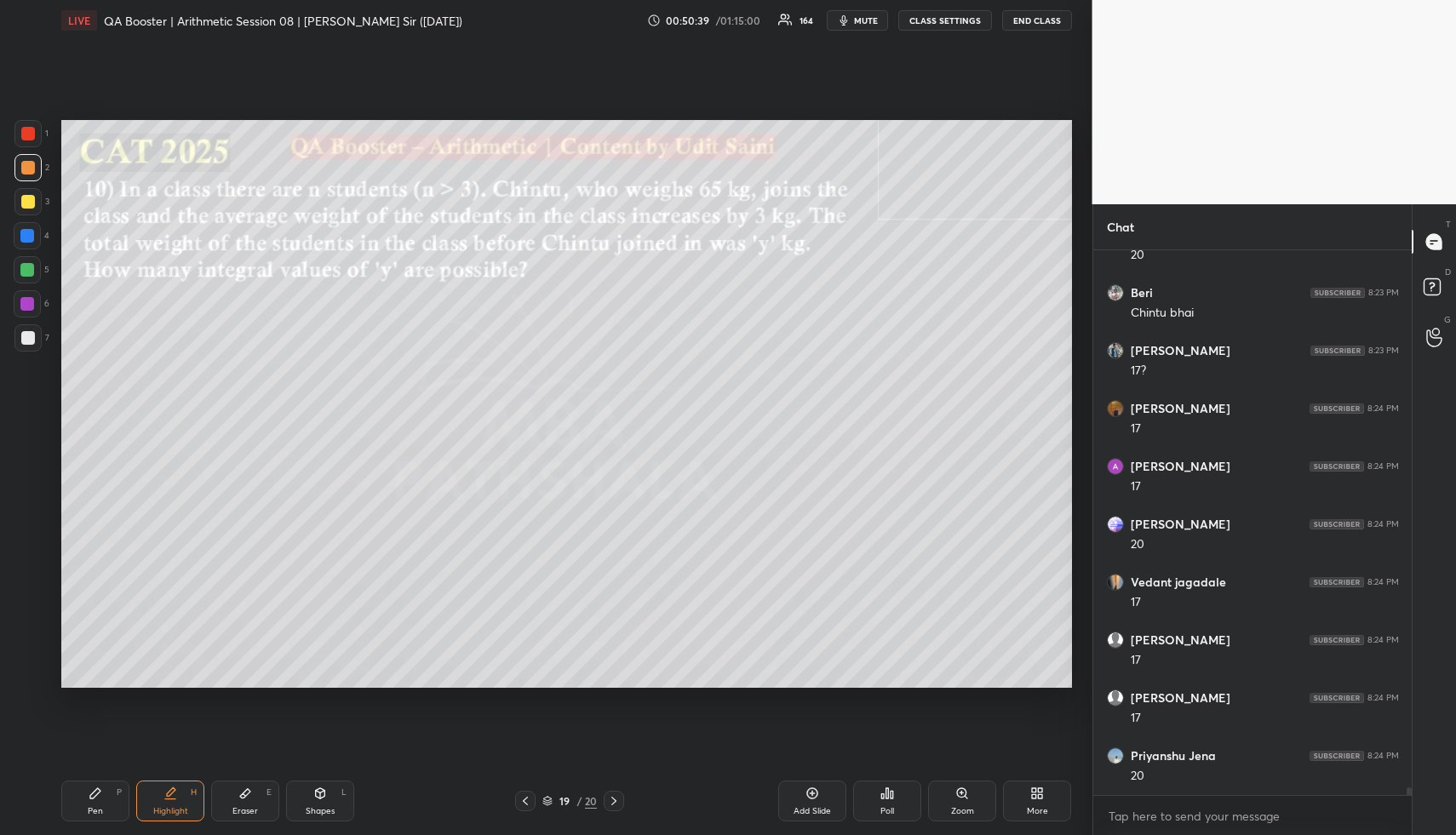
click at [91, 807] on div "Pen" at bounding box center [95, 811] width 15 height 9
drag, startPoint x: 98, startPoint y: 803, endPoint x: 103, endPoint y: 692, distance: 111.1
click at [91, 792] on div "Pen P" at bounding box center [95, 801] width 68 height 40
click at [33, 229] on div at bounding box center [26, 236] width 27 height 27
click at [29, 232] on div at bounding box center [26, 235] width 13 height 13
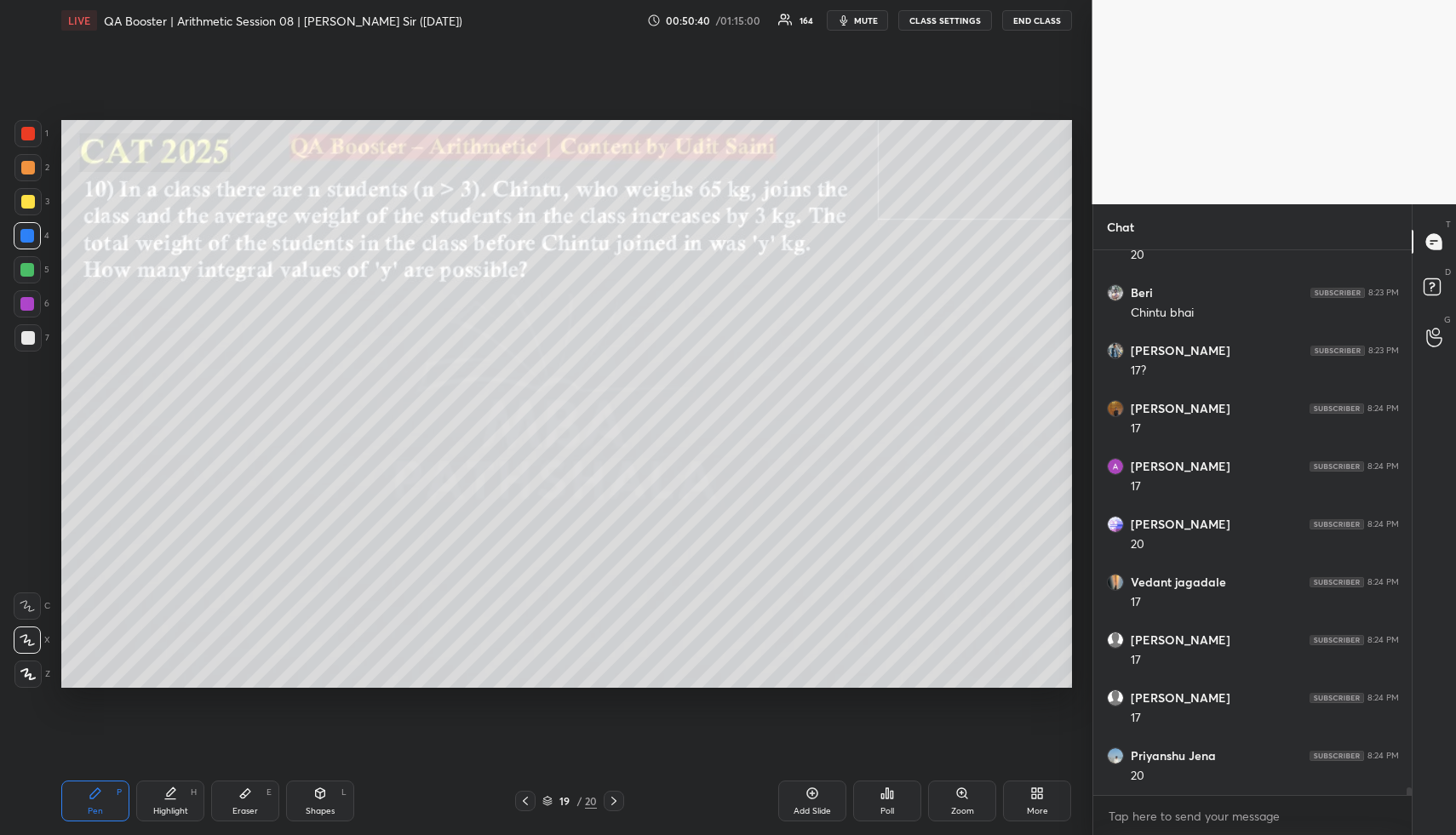
click at [29, 236] on div at bounding box center [26, 235] width 13 height 13
click at [244, 795] on div "Eraser E" at bounding box center [244, 801] width 68 height 40
click at [246, 795] on icon at bounding box center [244, 793] width 13 height 13
click at [21, 570] on span "Erase all" at bounding box center [26, 572] width 25 height 12
click at [25, 570] on span "Erase all" at bounding box center [26, 572] width 25 height 12
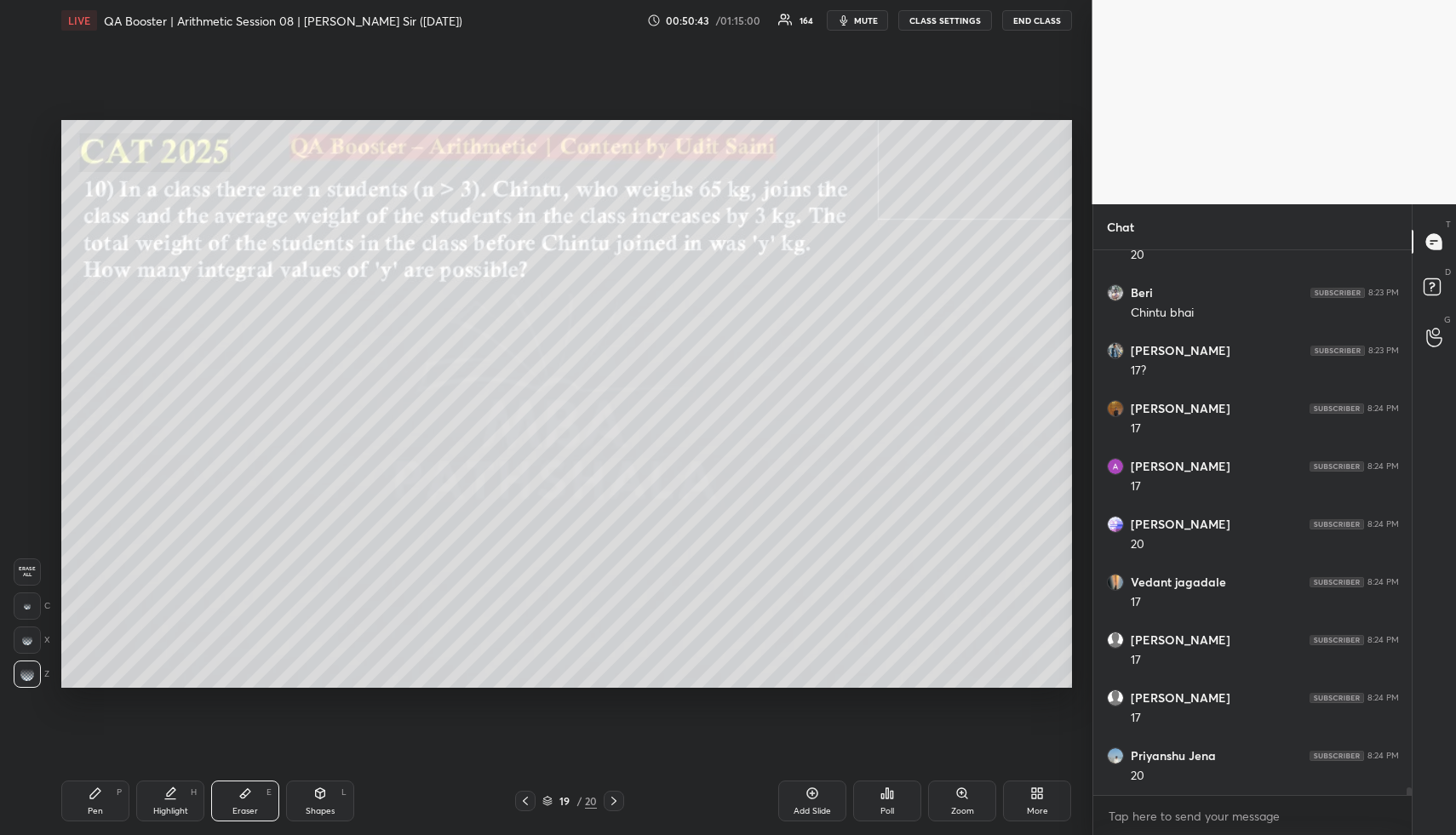
click at [93, 778] on div "Pen P Highlight H Eraser E Shapes L 19 / 20 Add Slide Poll Zoom More" at bounding box center [566, 801] width 1010 height 68
click at [92, 796] on icon at bounding box center [96, 794] width 11 height 11
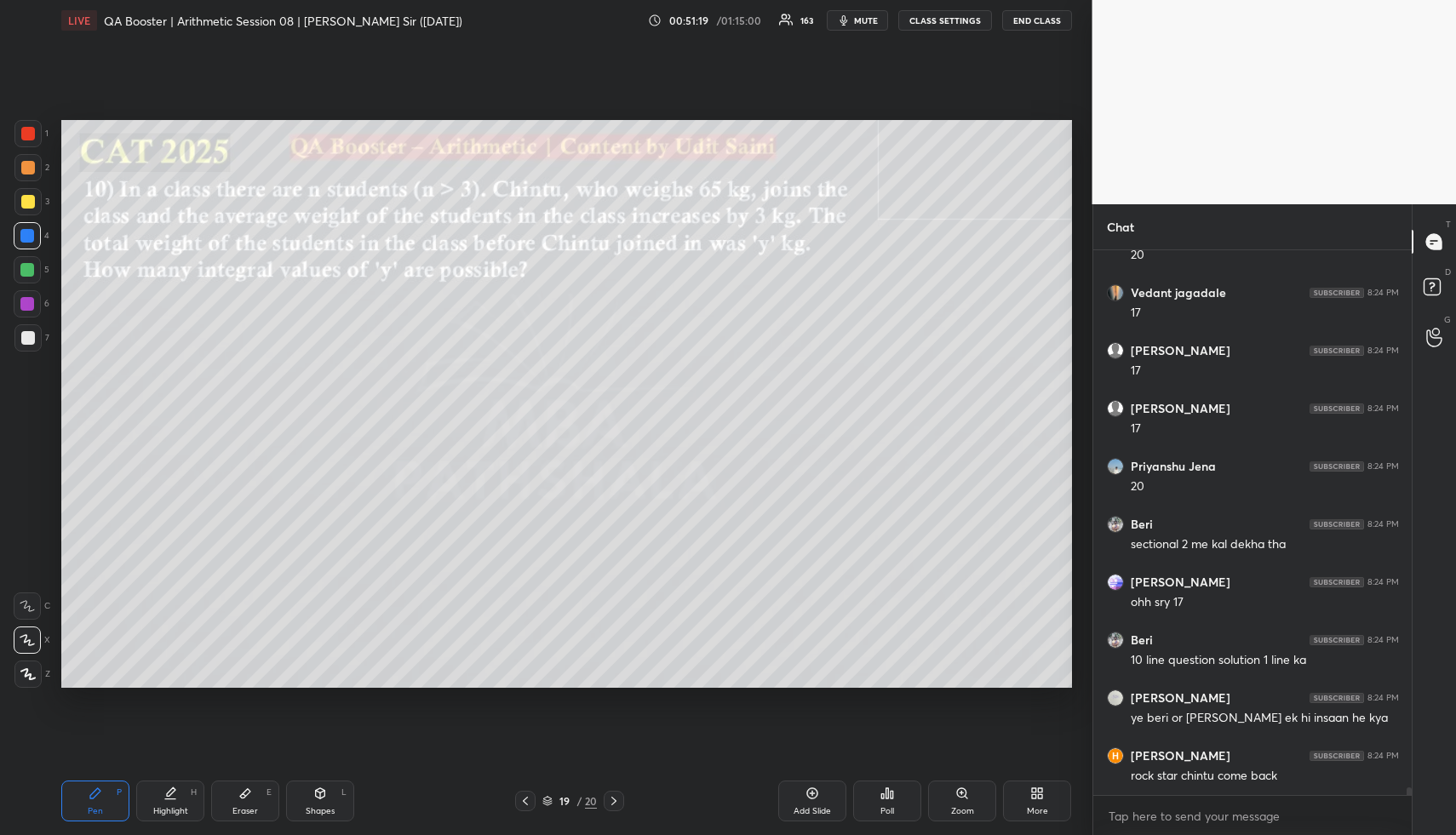
drag, startPoint x: 159, startPoint y: 810, endPoint x: 177, endPoint y: 778, distance: 36.7
click at [159, 811] on div "Highlight" at bounding box center [171, 811] width 35 height 9
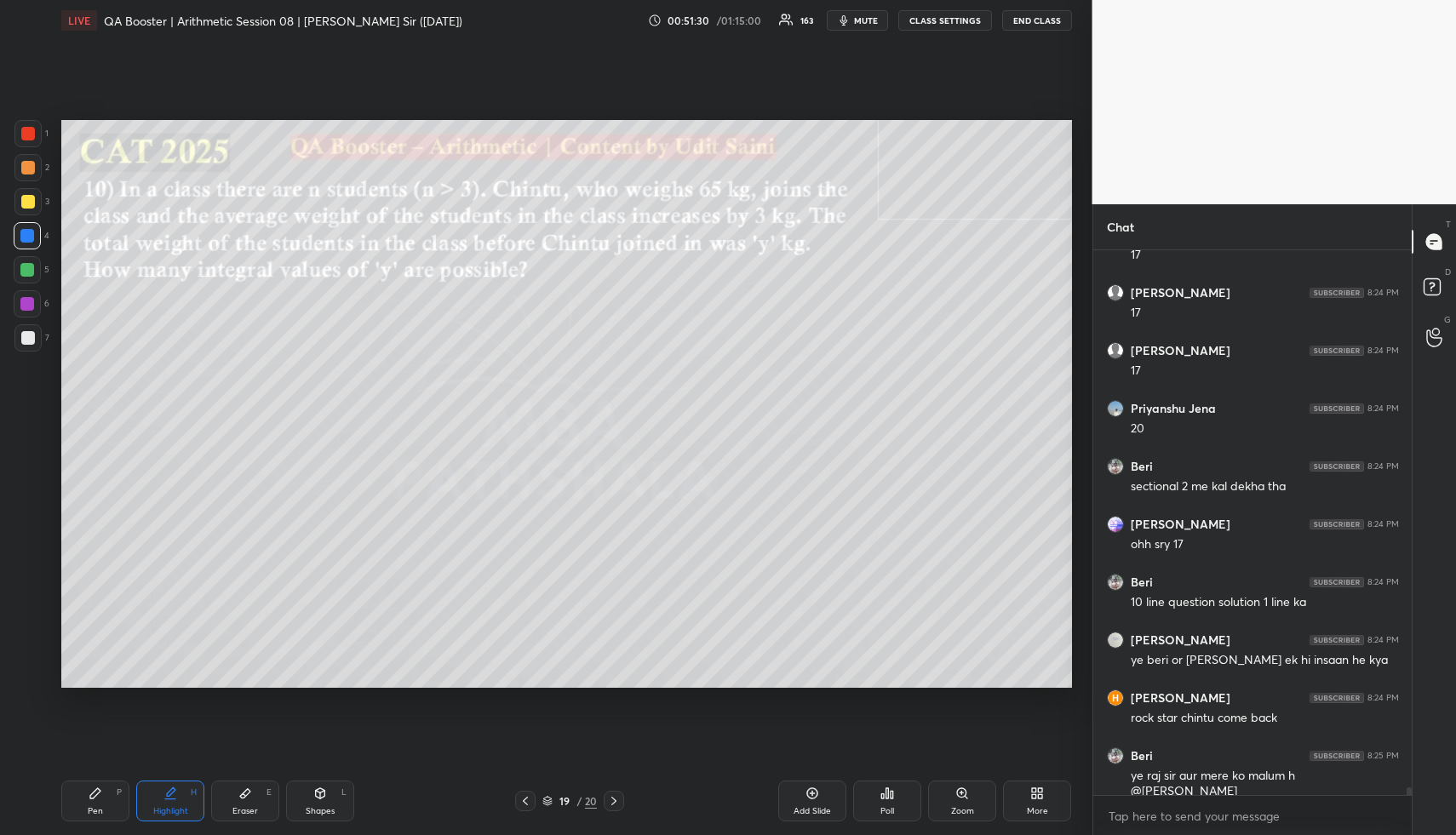
click at [94, 790] on div "Pen P" at bounding box center [95, 801] width 68 height 40
click at [28, 189] on div at bounding box center [27, 201] width 27 height 27
click at [28, 192] on div at bounding box center [27, 201] width 27 height 27
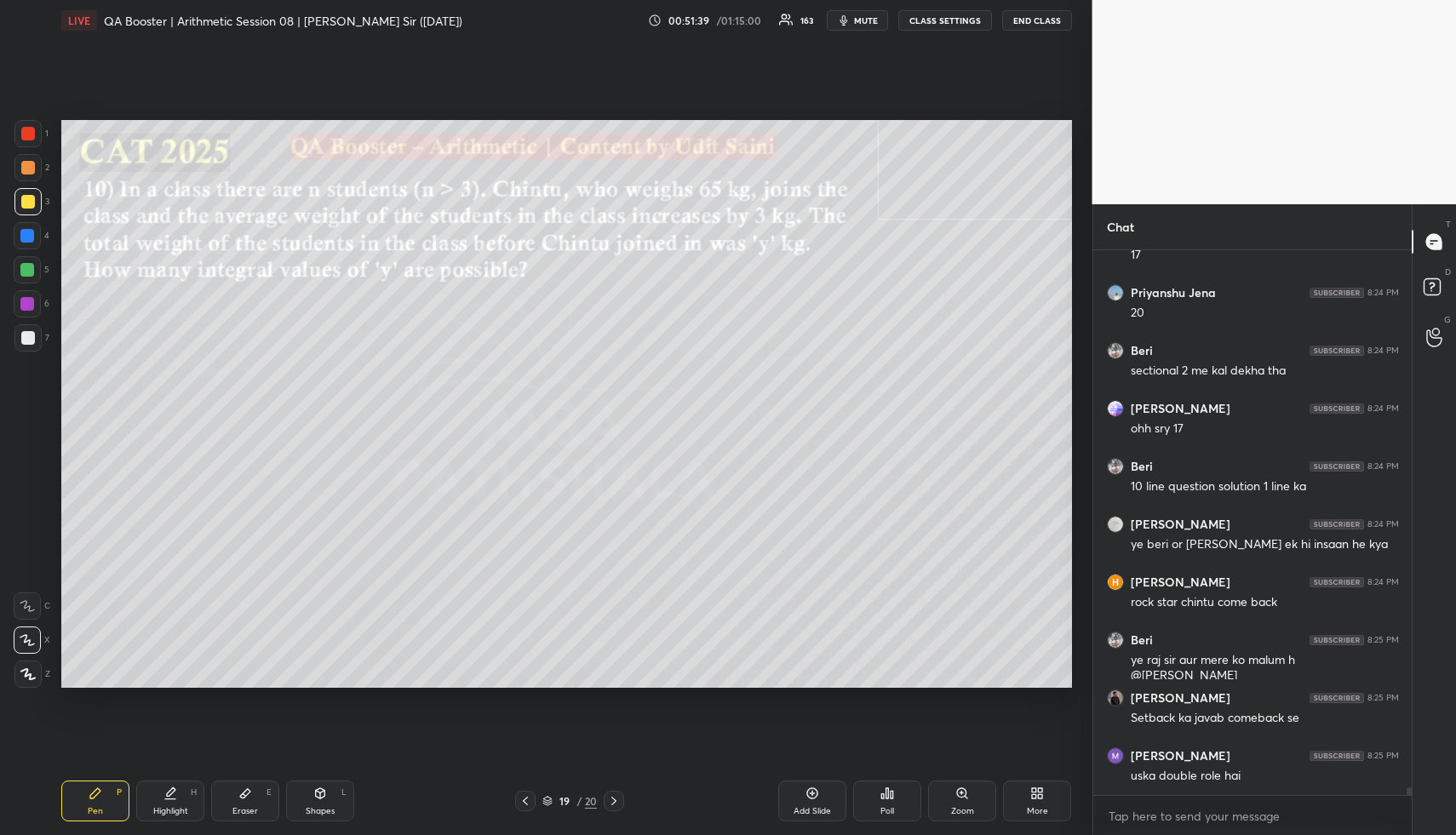
scroll to position [40171, 0]
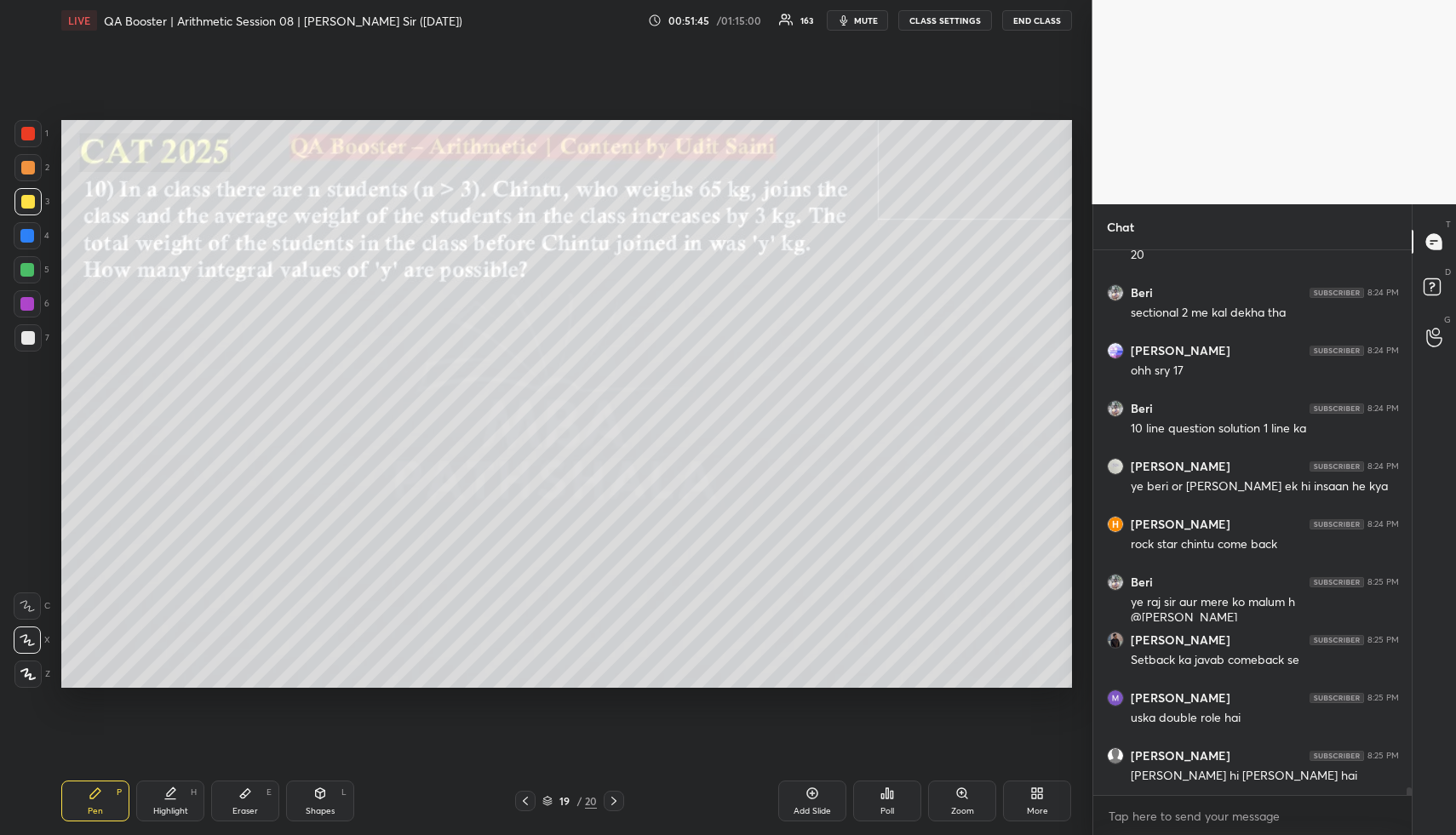
click at [311, 795] on div "Shapes L" at bounding box center [319, 801] width 68 height 40
drag, startPoint x: 314, startPoint y: 794, endPoint x: 290, endPoint y: 701, distance: 96.0
click at [310, 791] on div "Shapes L" at bounding box center [319, 801] width 68 height 40
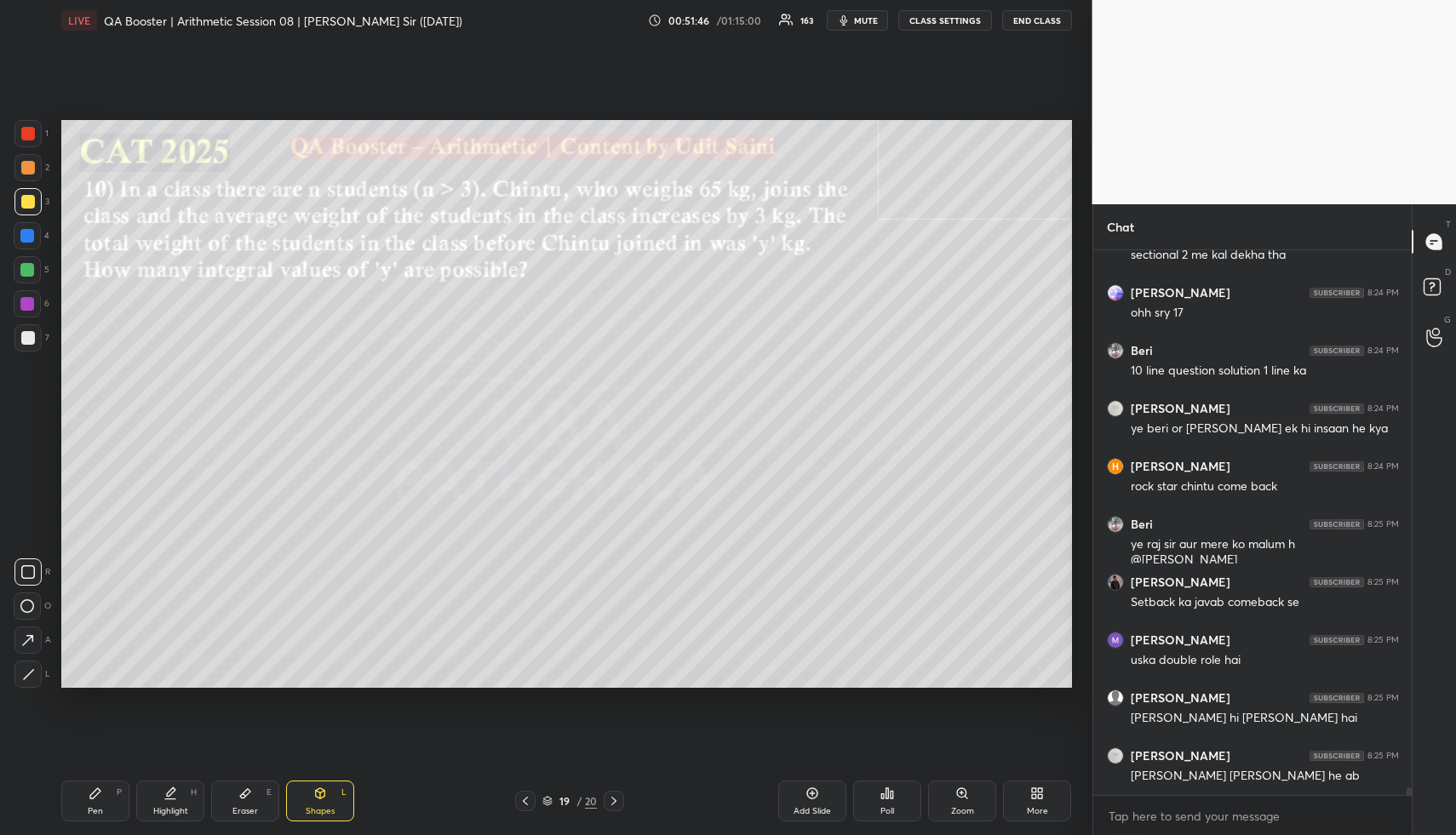
click at [27, 165] on div at bounding box center [27, 167] width 13 height 13
click at [30, 164] on div at bounding box center [27, 167] width 13 height 13
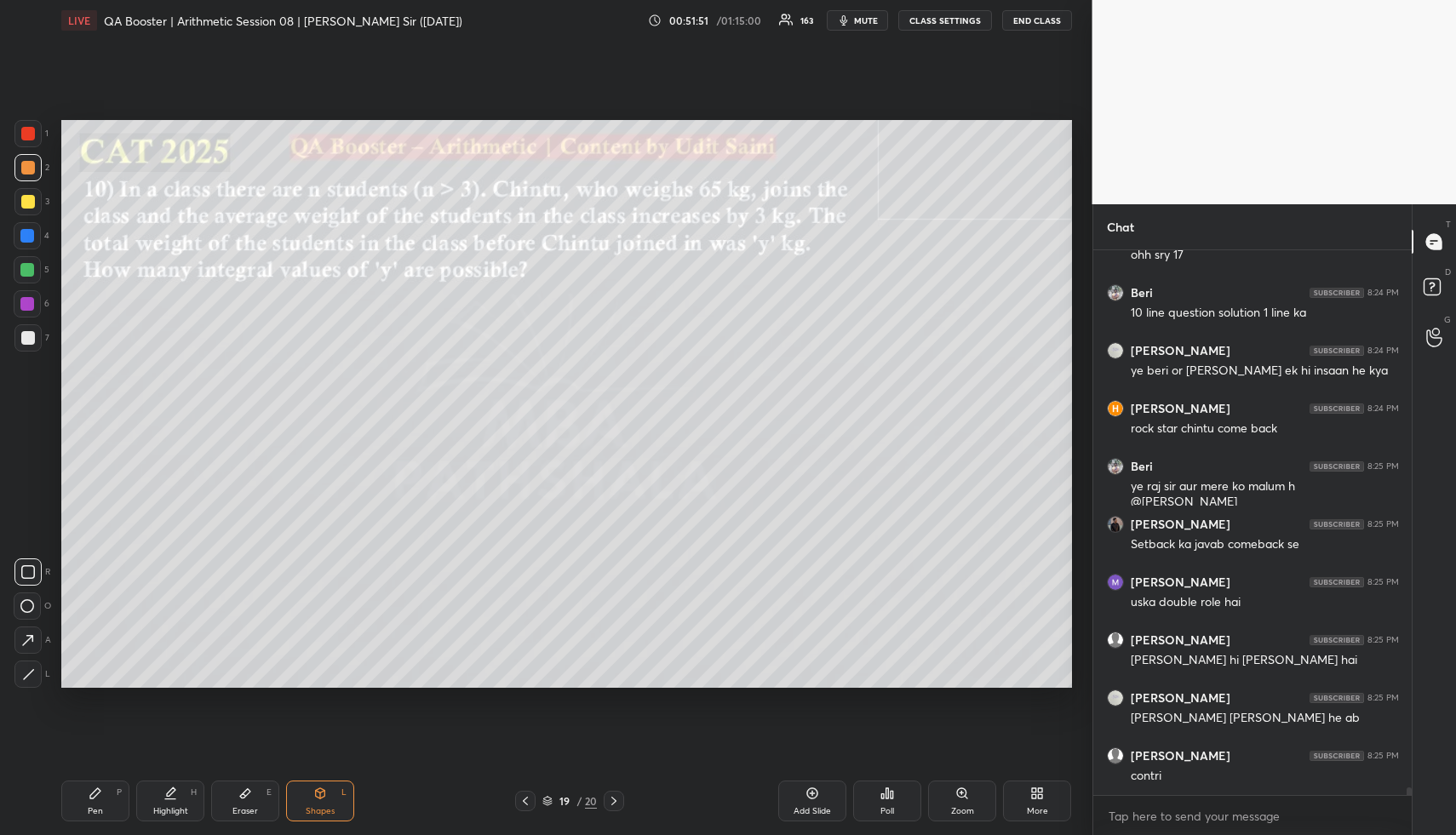
click at [244, 791] on icon at bounding box center [245, 794] width 11 height 10
drag, startPoint x: 246, startPoint y: 791, endPoint x: 204, endPoint y: 772, distance: 46.1
click at [241, 792] on icon at bounding box center [244, 793] width 13 height 13
click at [14, 559] on div "1 2 3 4 5 6 7 R O A L C X Z Erase all C X Z" at bounding box center [27, 404] width 55 height 568
click at [24, 558] on div "Erase all" at bounding box center [26, 571] width 27 height 27
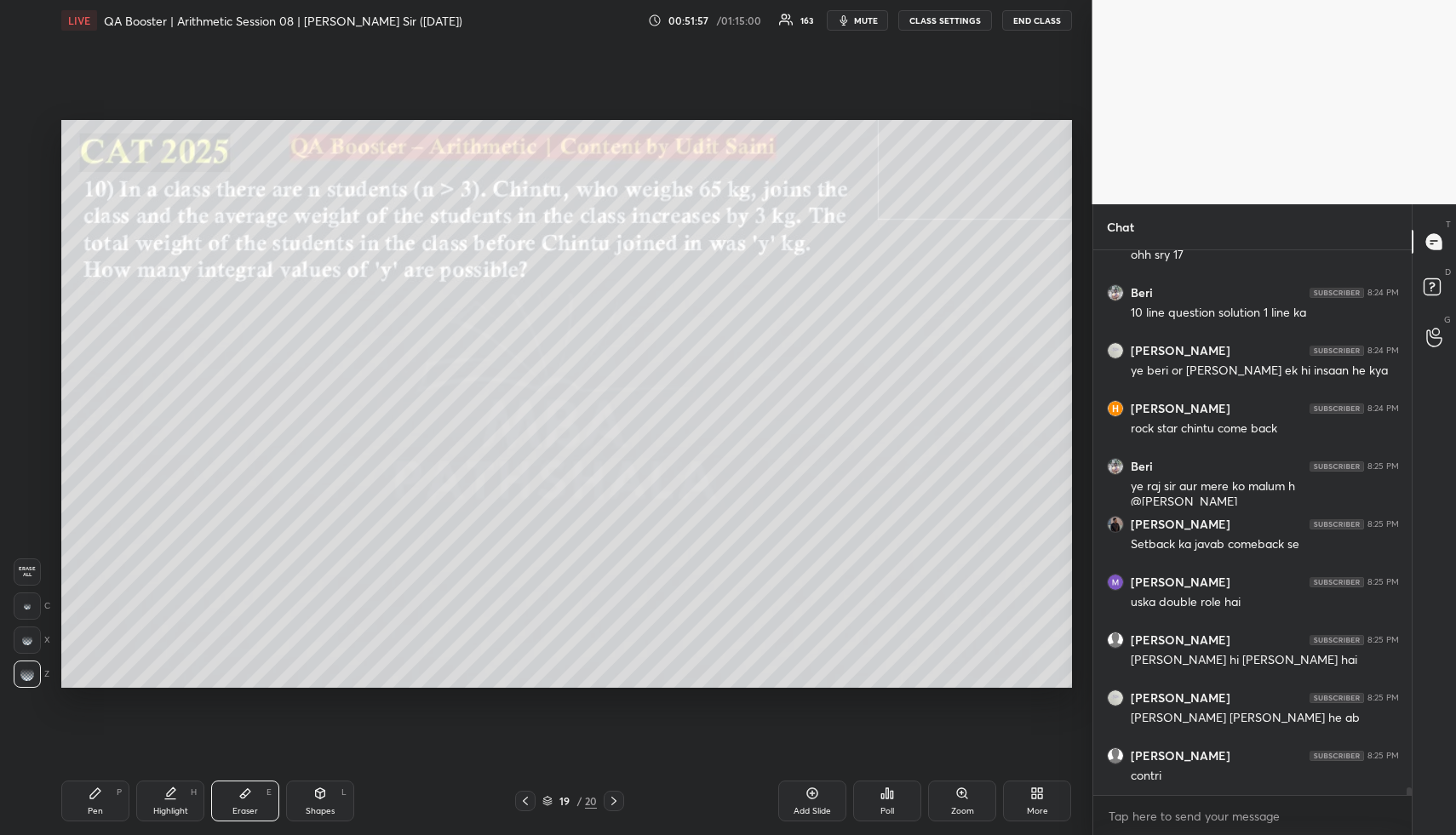
click at [150, 803] on div "Highlight H" at bounding box center [170, 801] width 68 height 40
click at [161, 803] on div "Highlight H" at bounding box center [170, 801] width 68 height 40
click at [165, 810] on div "Highlight" at bounding box center [171, 811] width 35 height 9
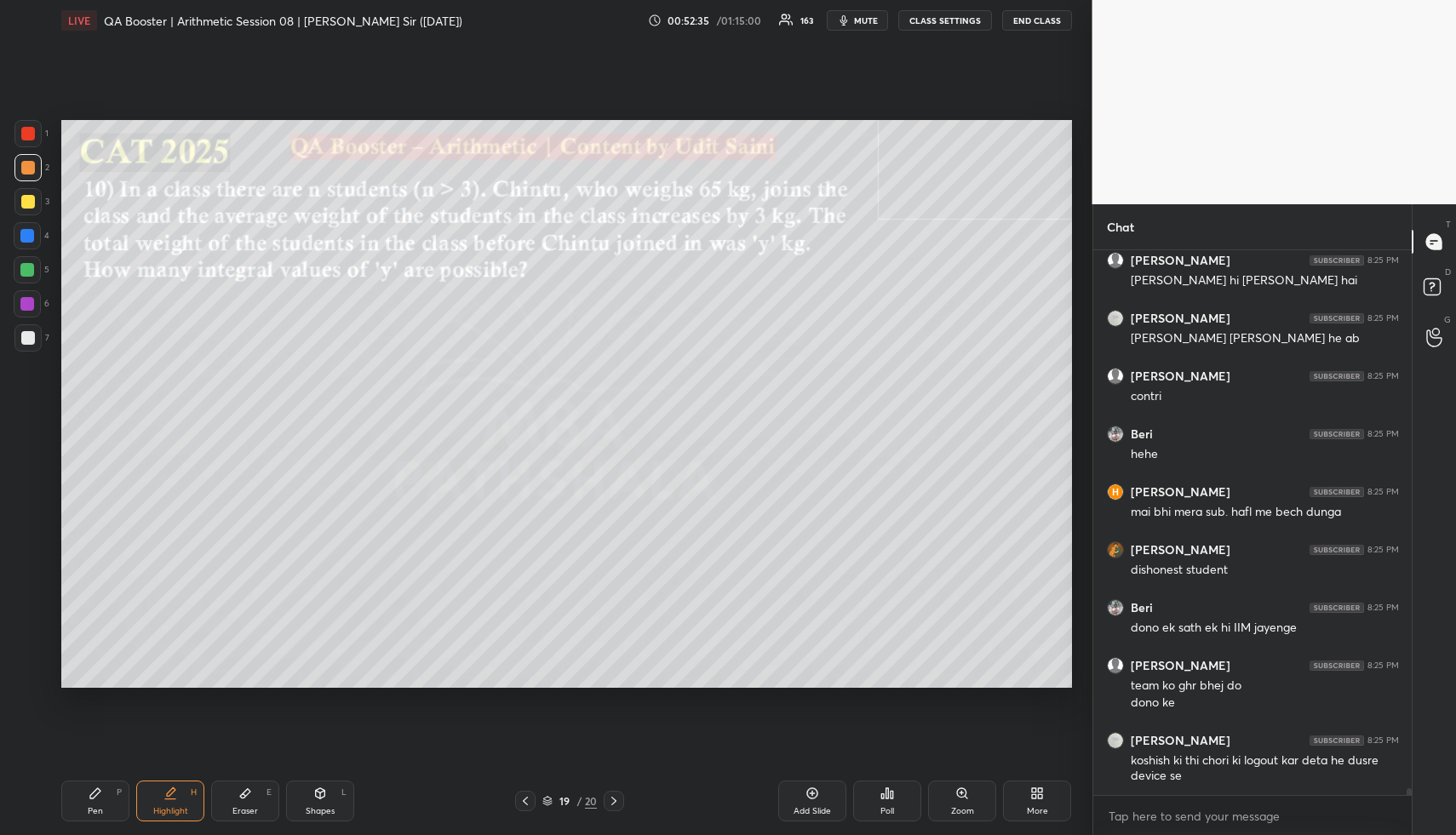
scroll to position [40723, 0]
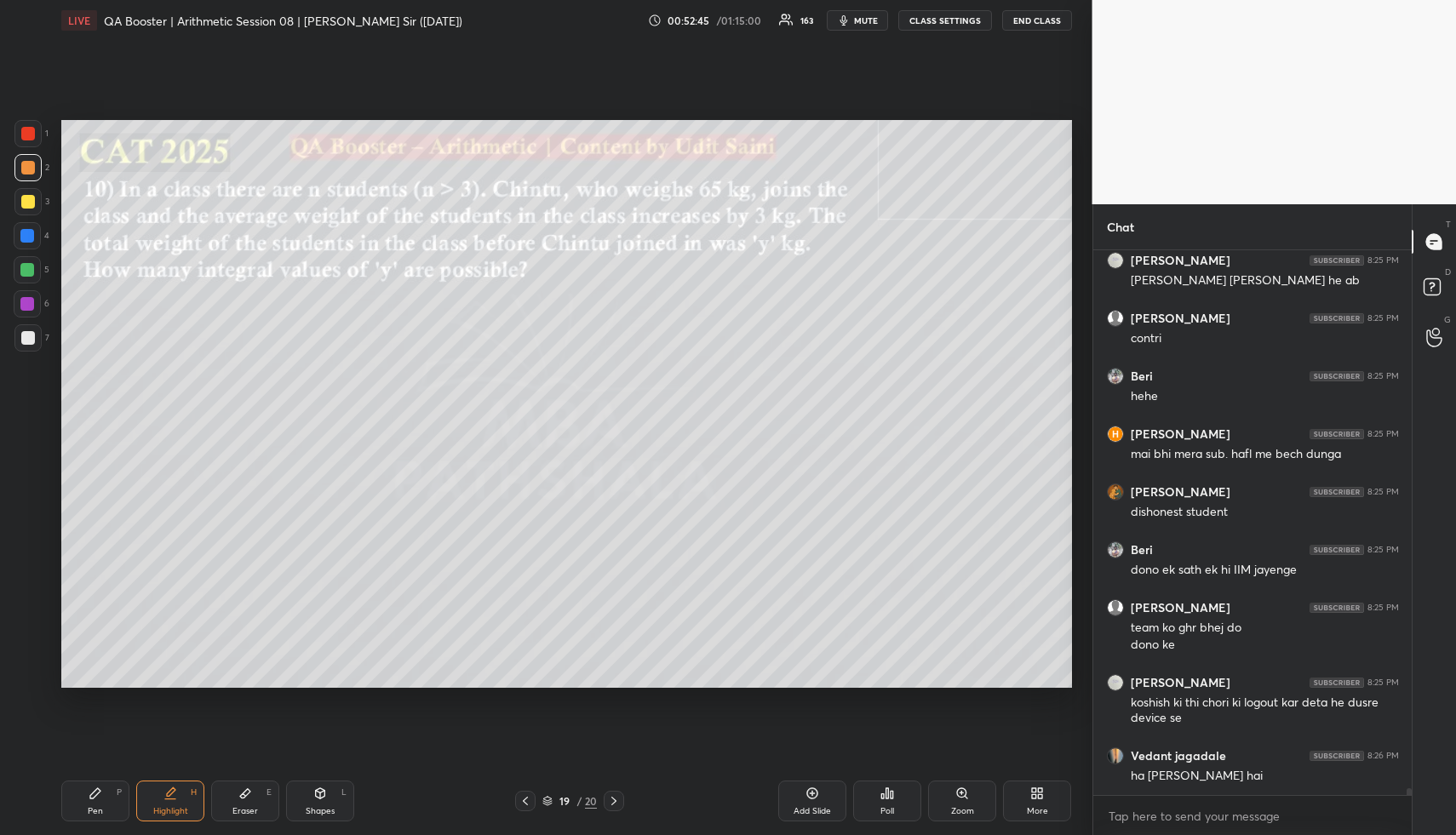
click at [92, 789] on div "Pen P" at bounding box center [95, 801] width 68 height 40
drag, startPoint x: 95, startPoint y: 799, endPoint x: 89, endPoint y: 792, distance: 9.2
click at [91, 800] on div "Pen P" at bounding box center [95, 801] width 68 height 40
click at [23, 264] on div at bounding box center [26, 269] width 13 height 13
click at [27, 266] on div at bounding box center [26, 269] width 13 height 13
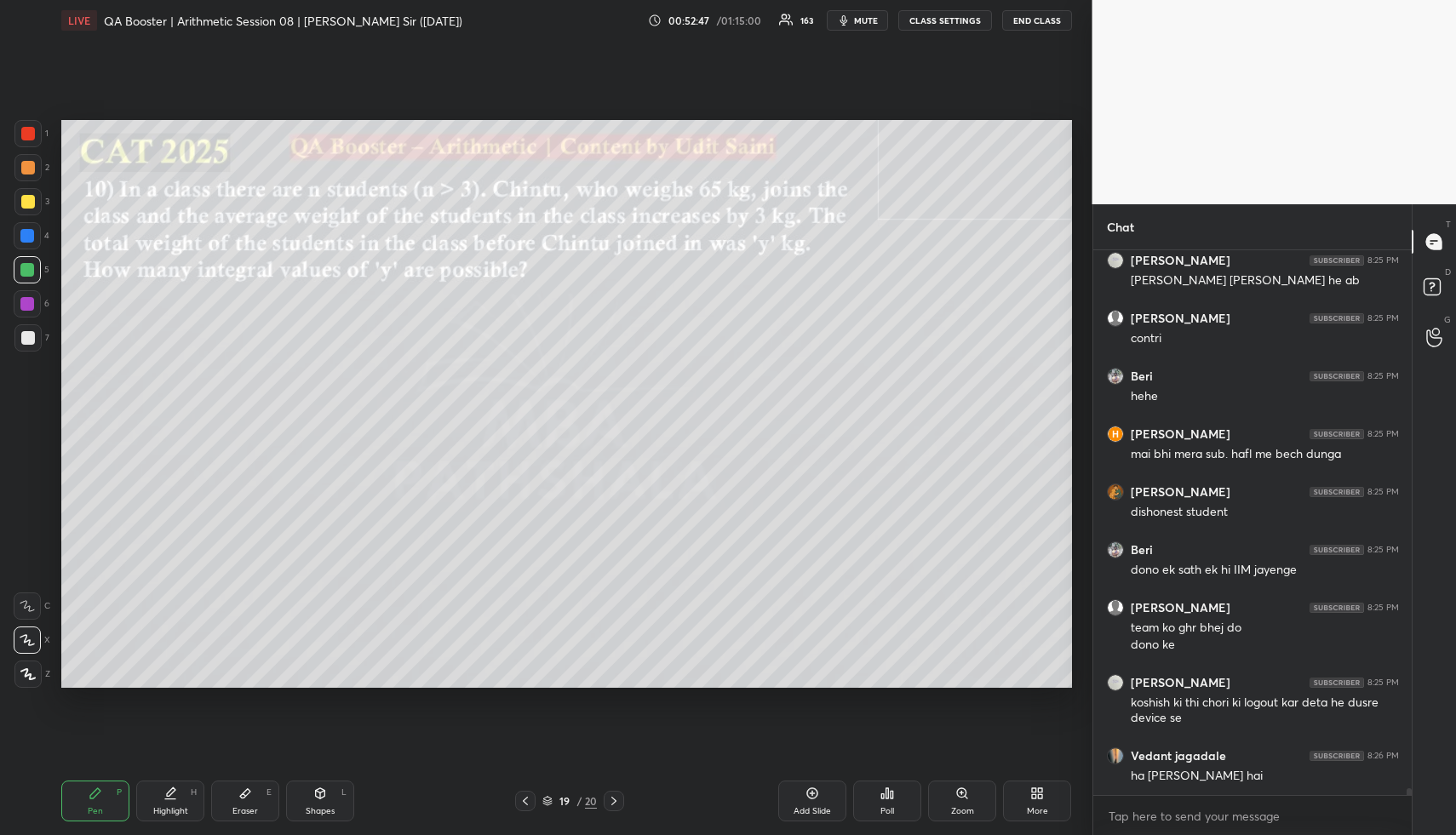
click at [288, 794] on div "Shapes L" at bounding box center [319, 801] width 68 height 40
click at [292, 794] on div "Shapes L" at bounding box center [319, 801] width 68 height 40
click at [22, 269] on div at bounding box center [26, 269] width 13 height 13
click at [87, 790] on div "Pen P" at bounding box center [95, 801] width 68 height 40
drag, startPoint x: 91, startPoint y: 797, endPoint x: 71, endPoint y: 703, distance: 96.1
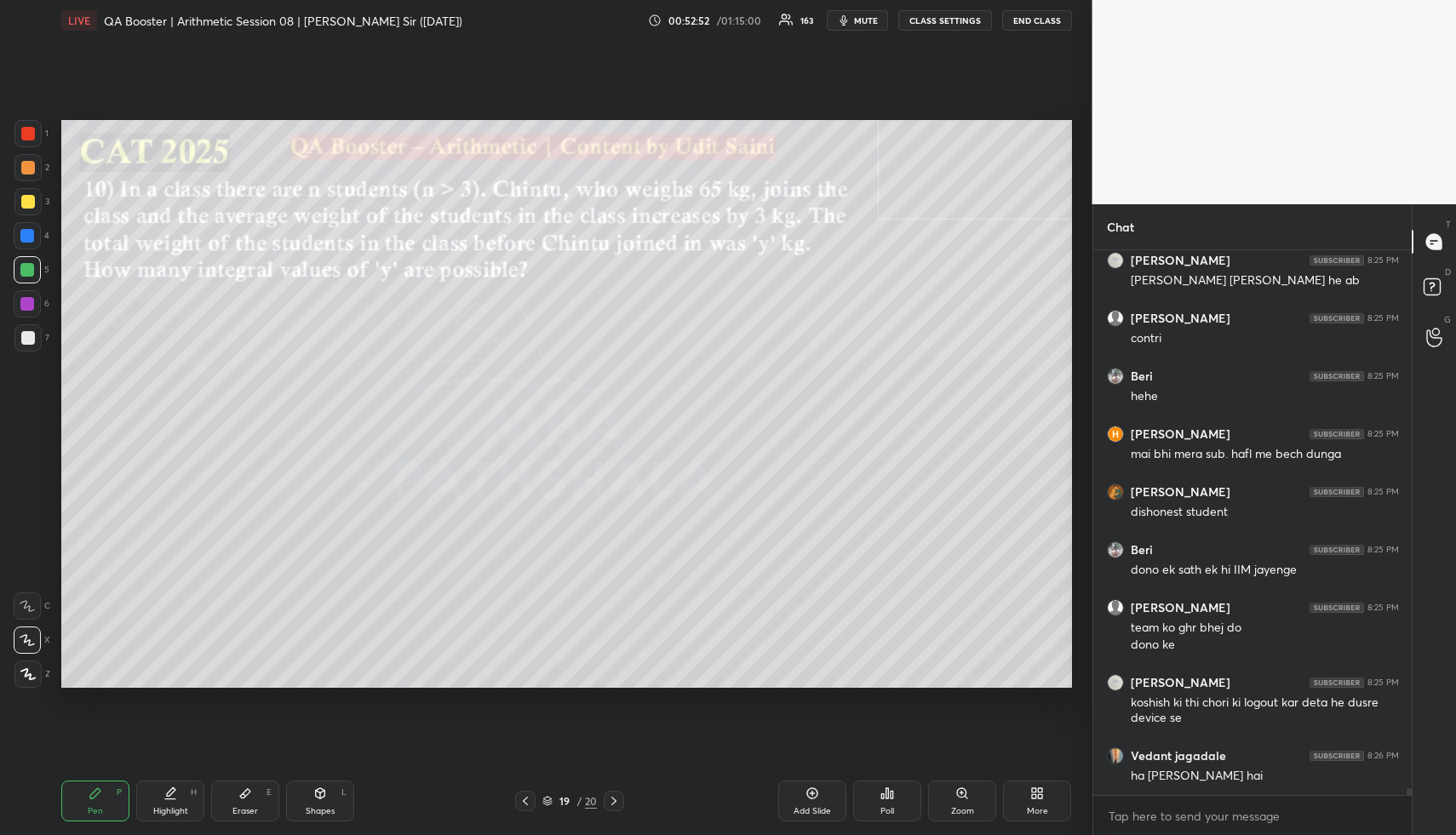
click at [87, 797] on div "Pen P" at bounding box center [95, 801] width 68 height 40
click at [33, 172] on div at bounding box center [27, 167] width 27 height 27
click at [33, 170] on div at bounding box center [27, 167] width 27 height 27
click at [28, 171] on div at bounding box center [27, 167] width 13 height 13
drag, startPoint x: 29, startPoint y: 168, endPoint x: 39, endPoint y: 171, distance: 10.4
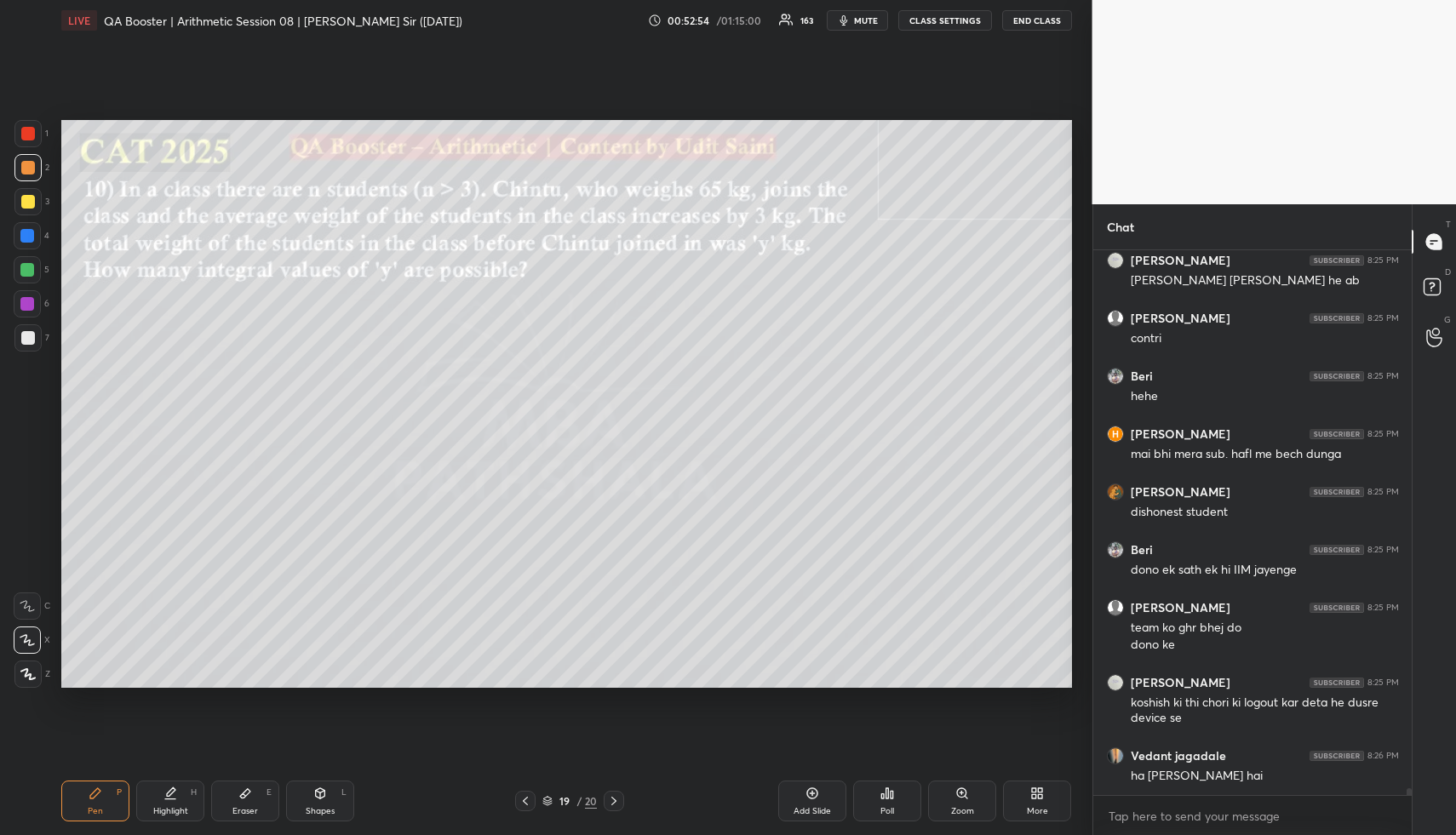
click at [29, 167] on div at bounding box center [27, 167] width 13 height 13
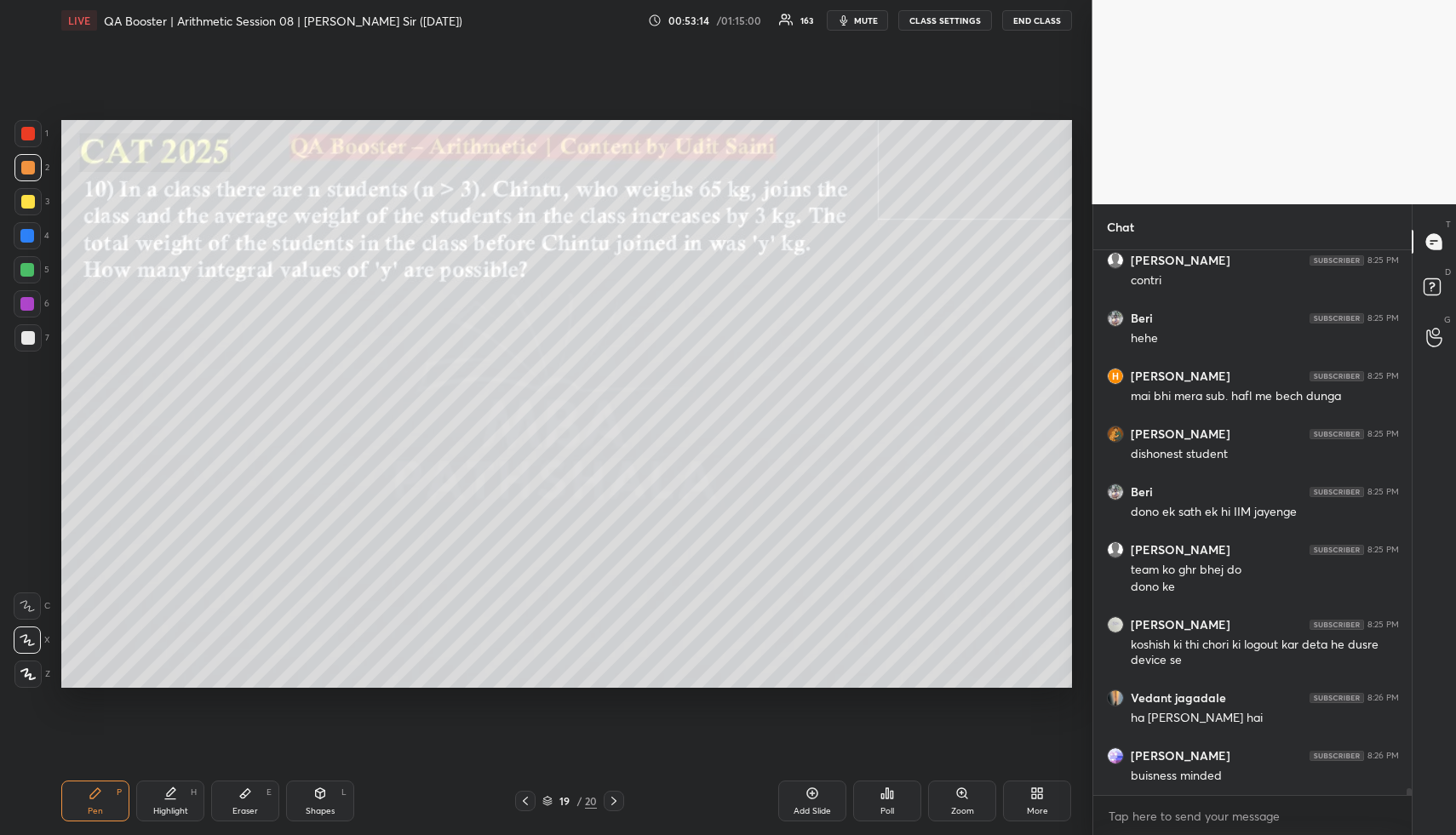
click at [24, 200] on div at bounding box center [27, 201] width 13 height 13
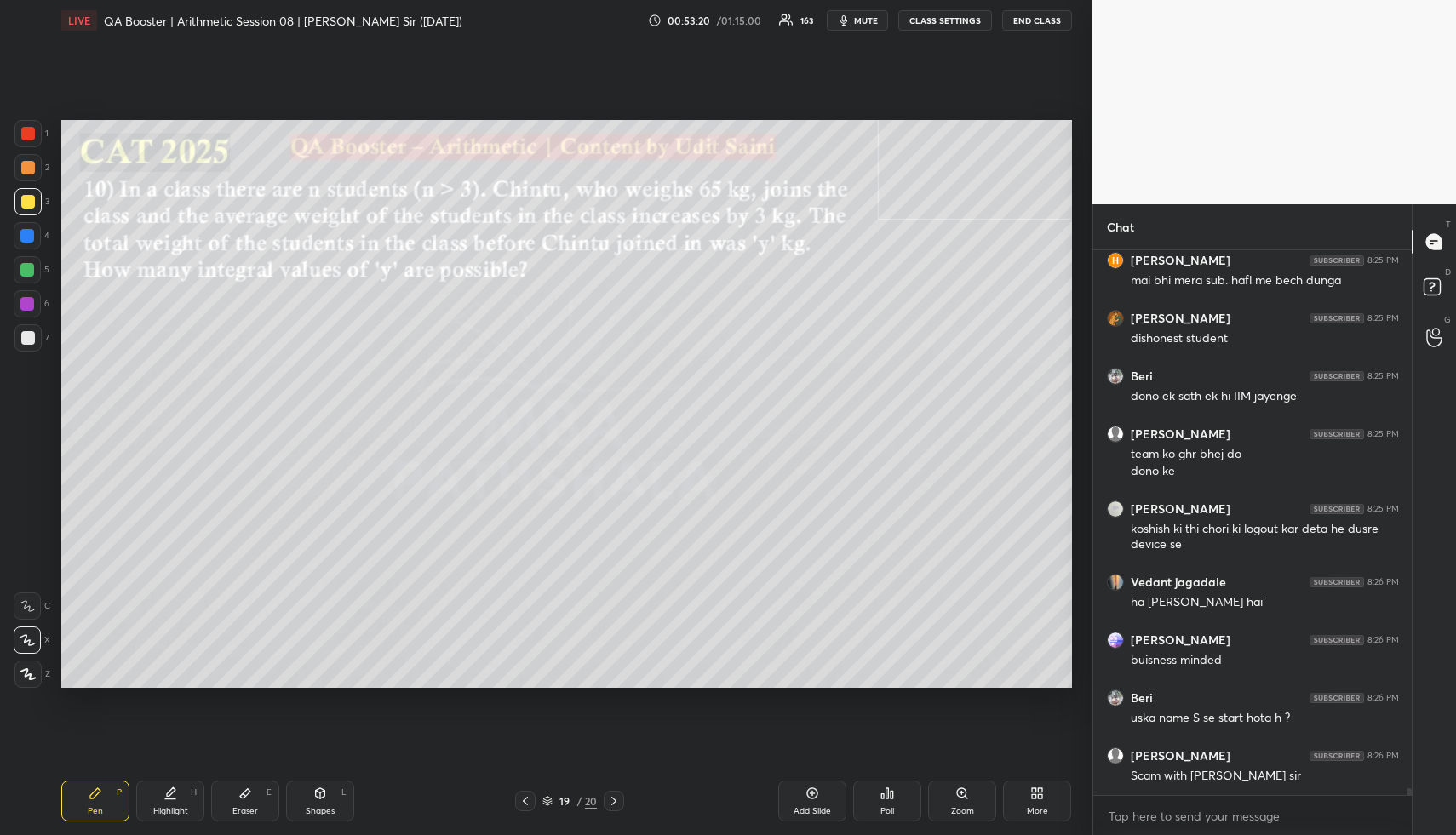
scroll to position [40955, 0]
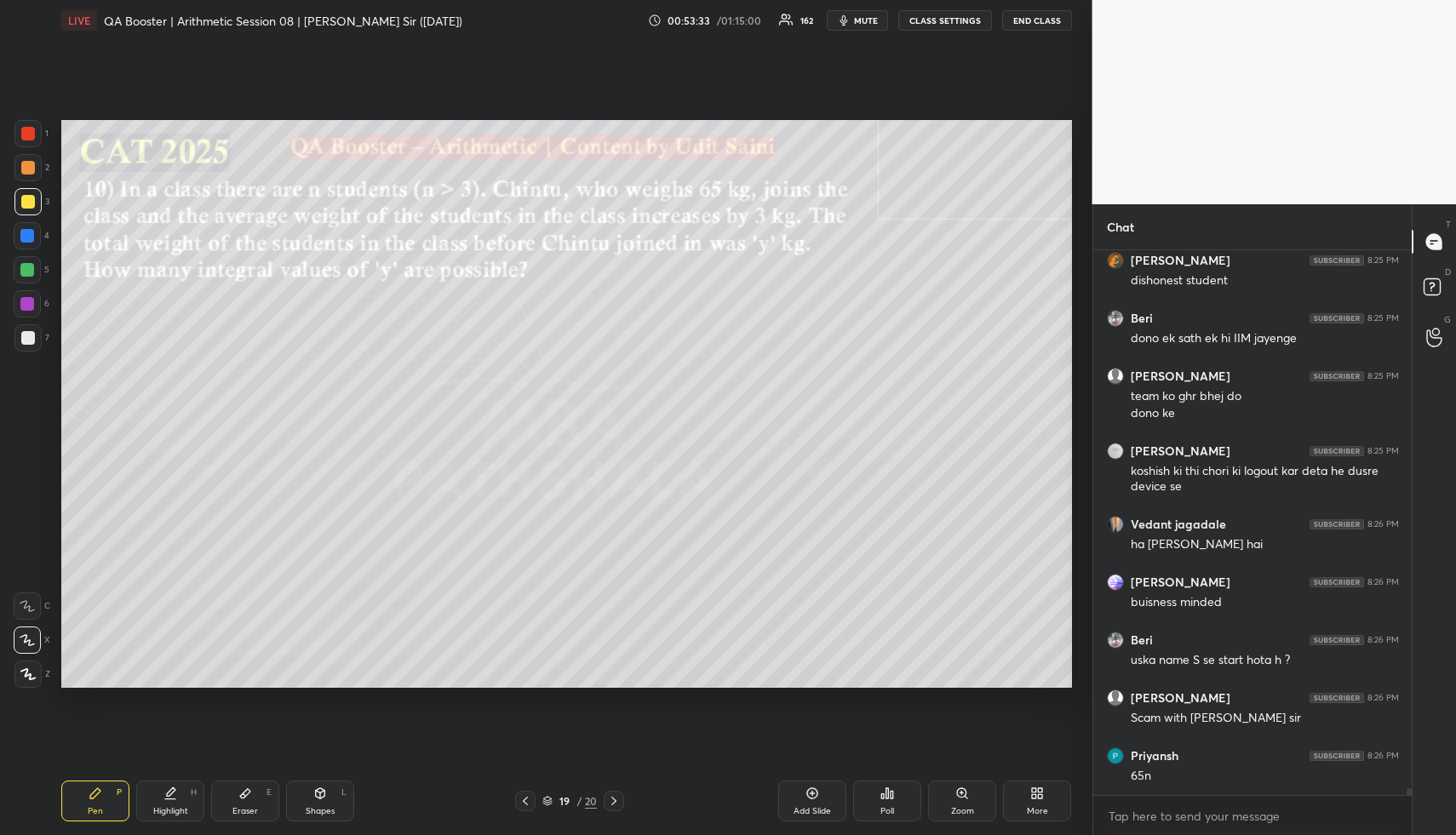
drag, startPoint x: 256, startPoint y: 802, endPoint x: 258, endPoint y: 792, distance: 10.2
click at [256, 795] on div "Eraser E" at bounding box center [244, 801] width 68 height 40
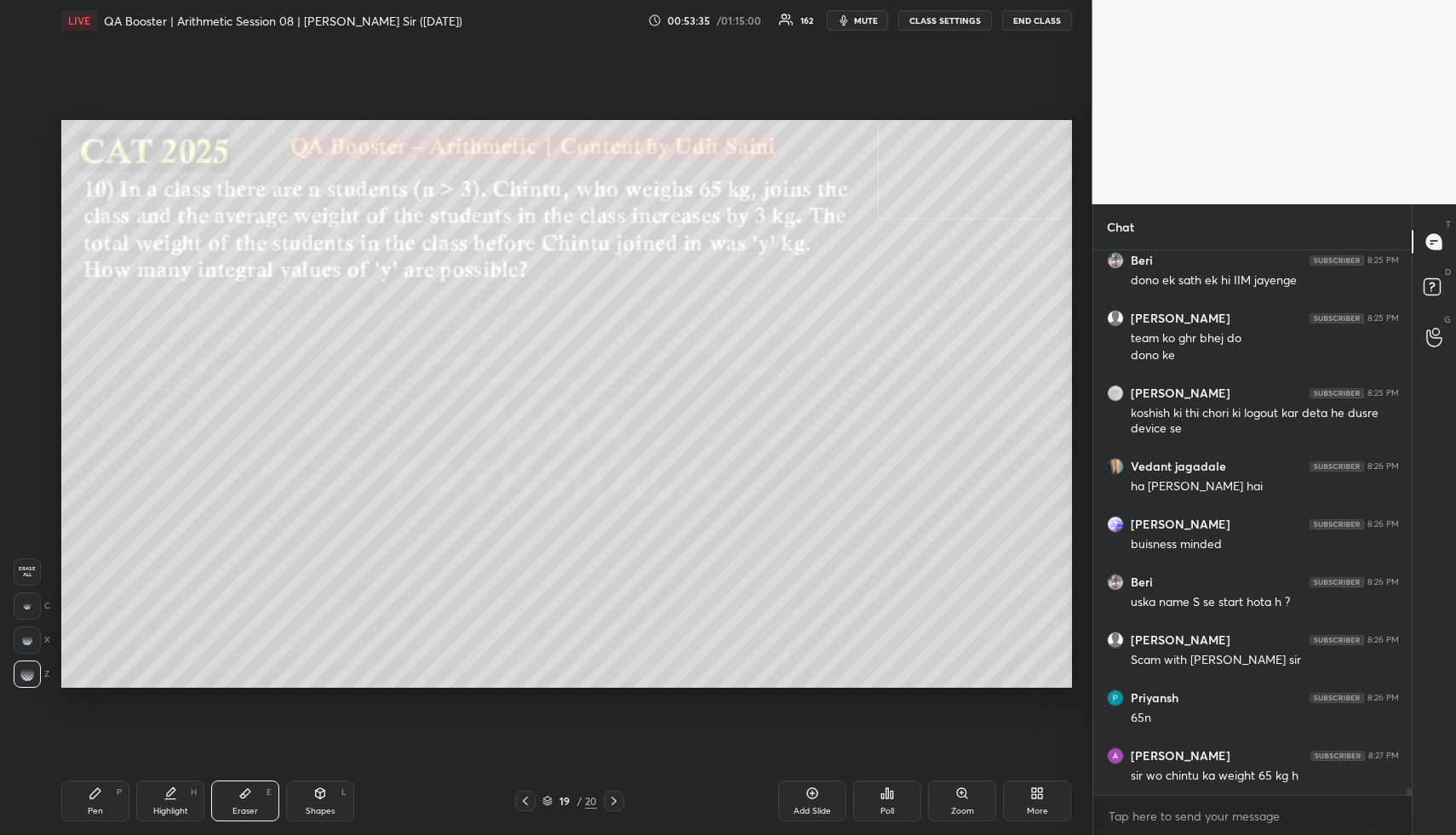
scroll to position [41071, 0]
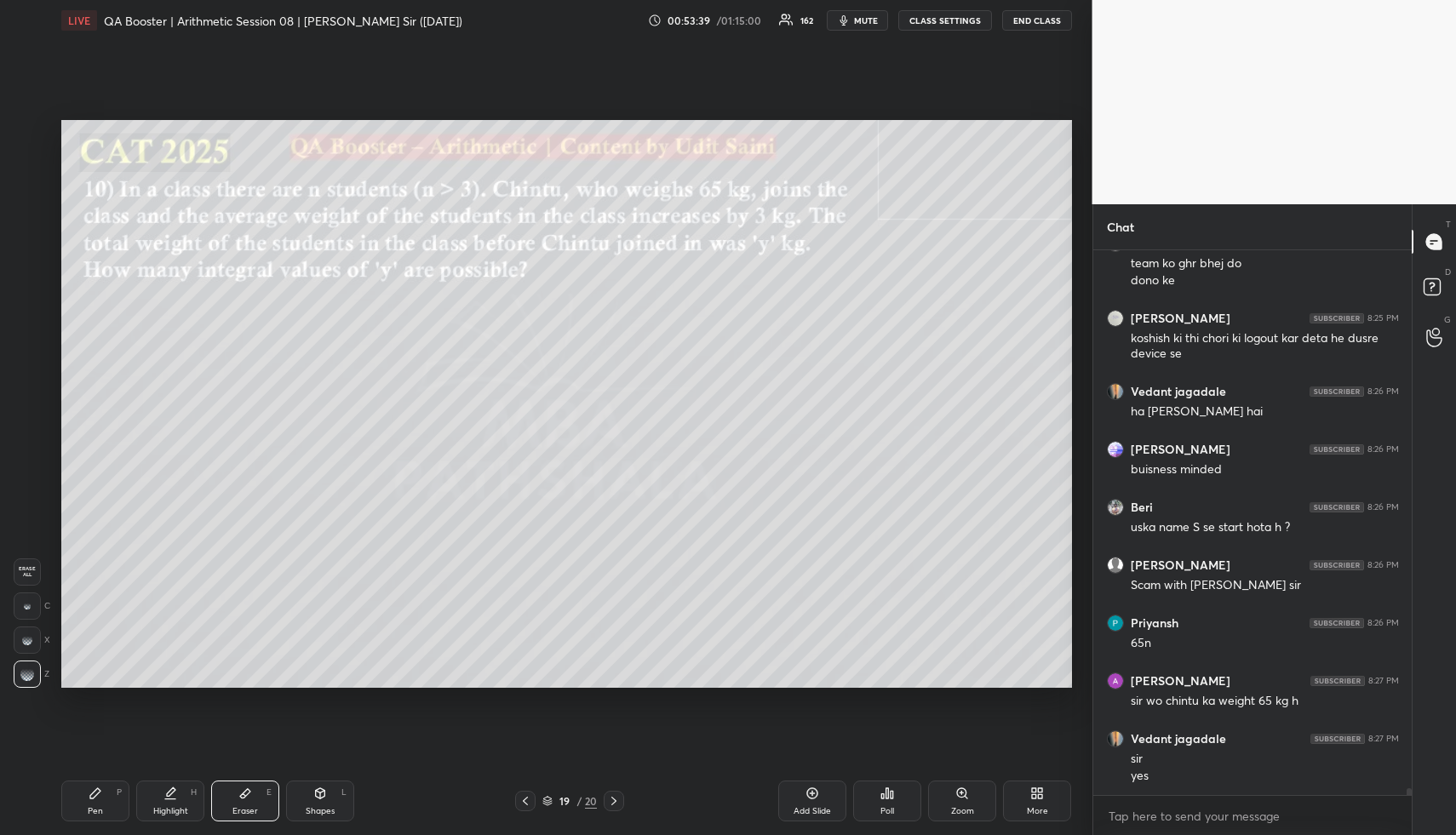
click at [32, 566] on div "Erase all" at bounding box center [26, 571] width 27 height 27
click at [32, 574] on span "Erase all" at bounding box center [26, 572] width 25 height 12
click at [88, 807] on div "Pen" at bounding box center [95, 811] width 15 height 9
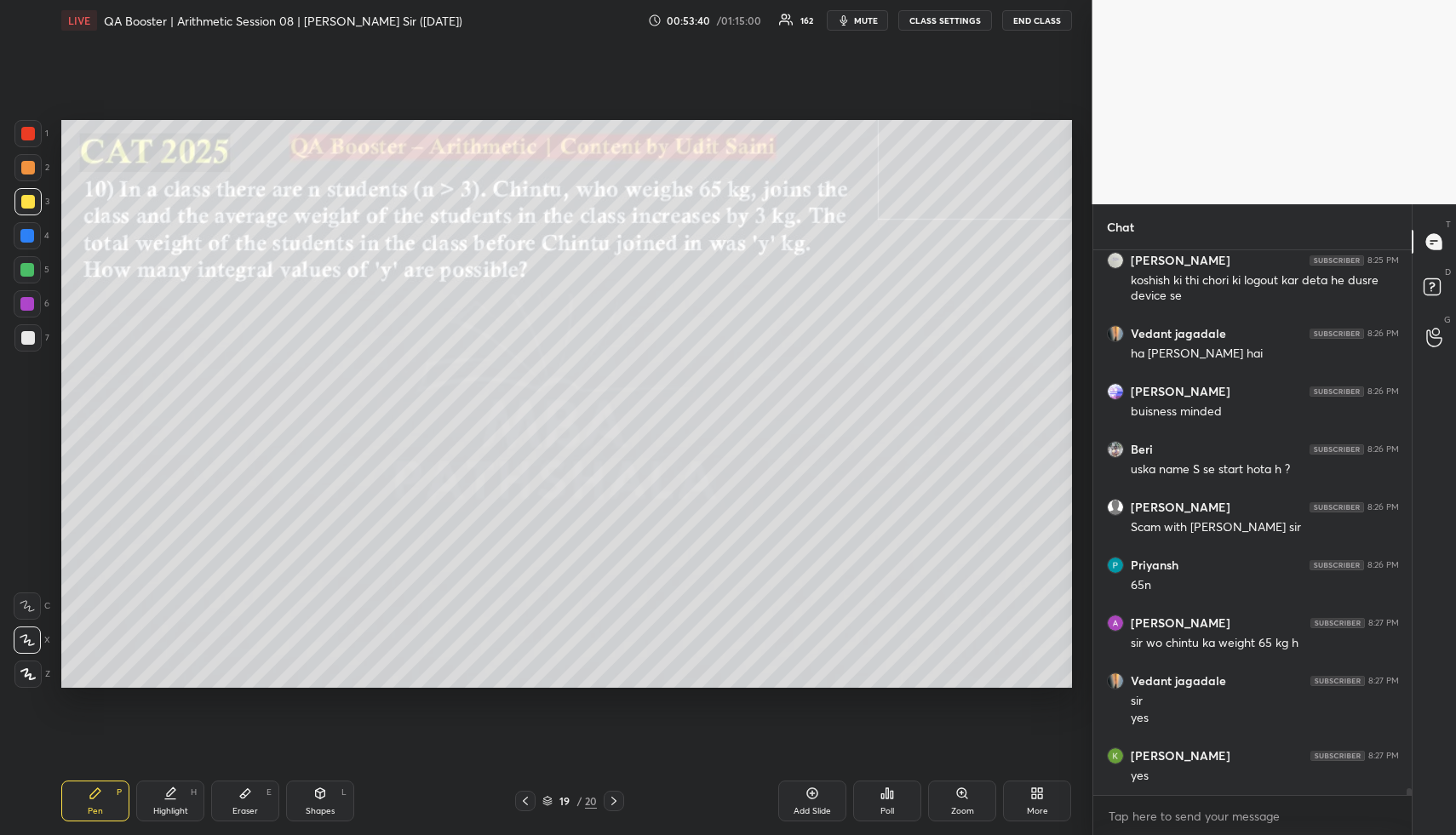
click at [89, 804] on div "Pen P" at bounding box center [95, 801] width 68 height 40
click at [25, 165] on div at bounding box center [27, 167] width 13 height 13
click at [28, 171] on div at bounding box center [27, 167] width 13 height 13
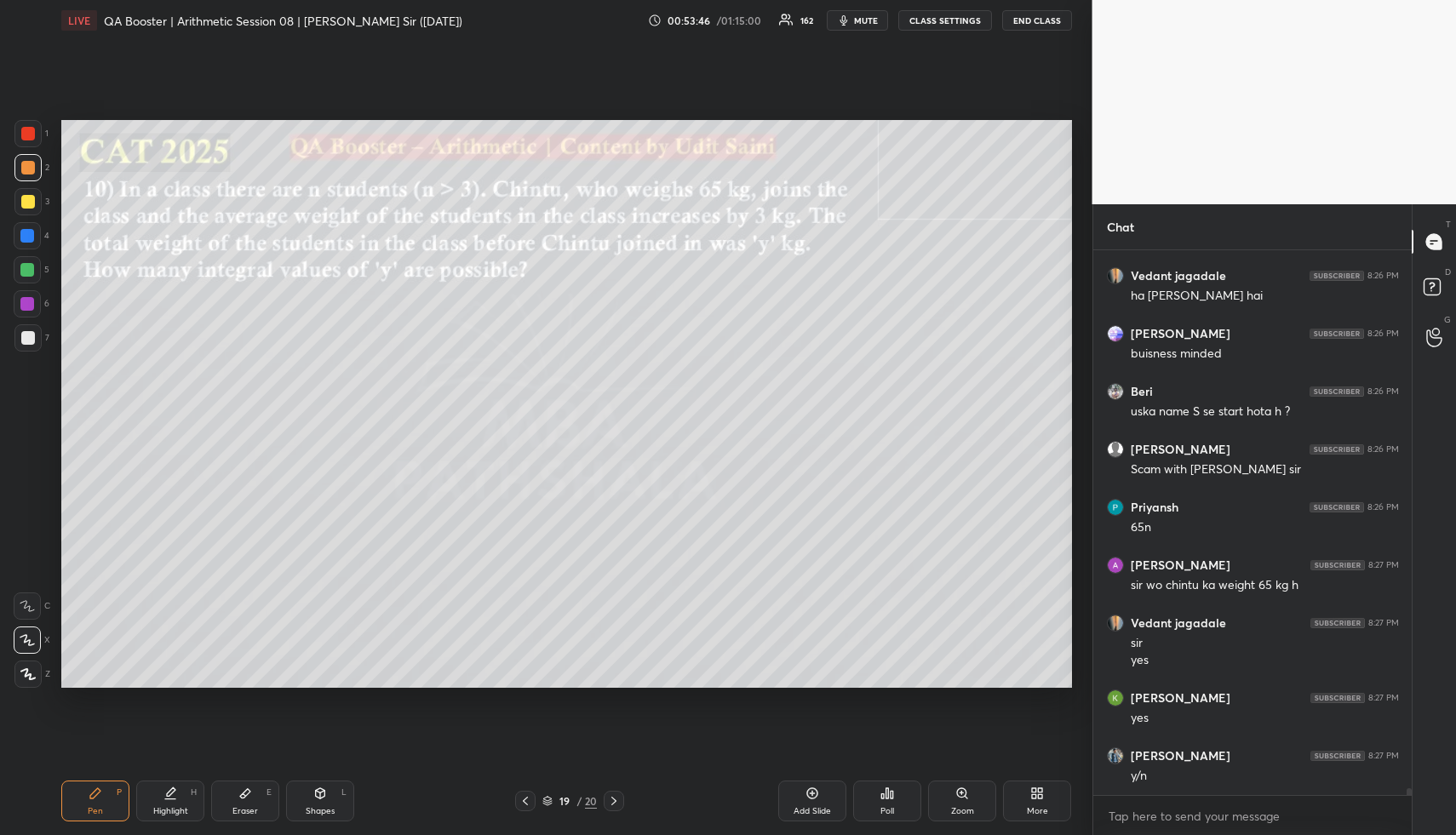
scroll to position [41319, 0]
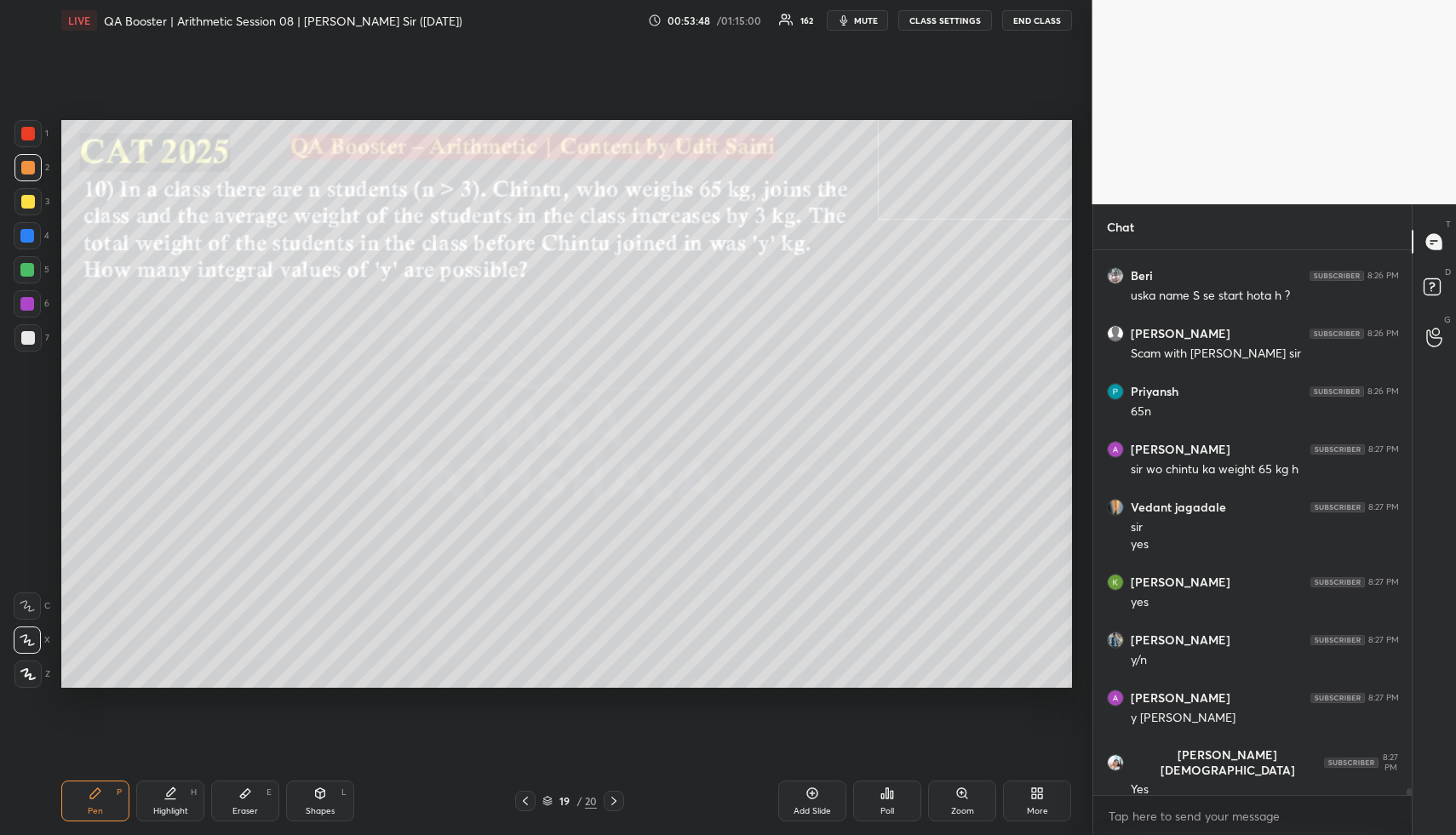
click at [16, 246] on div at bounding box center [26, 236] width 27 height 27
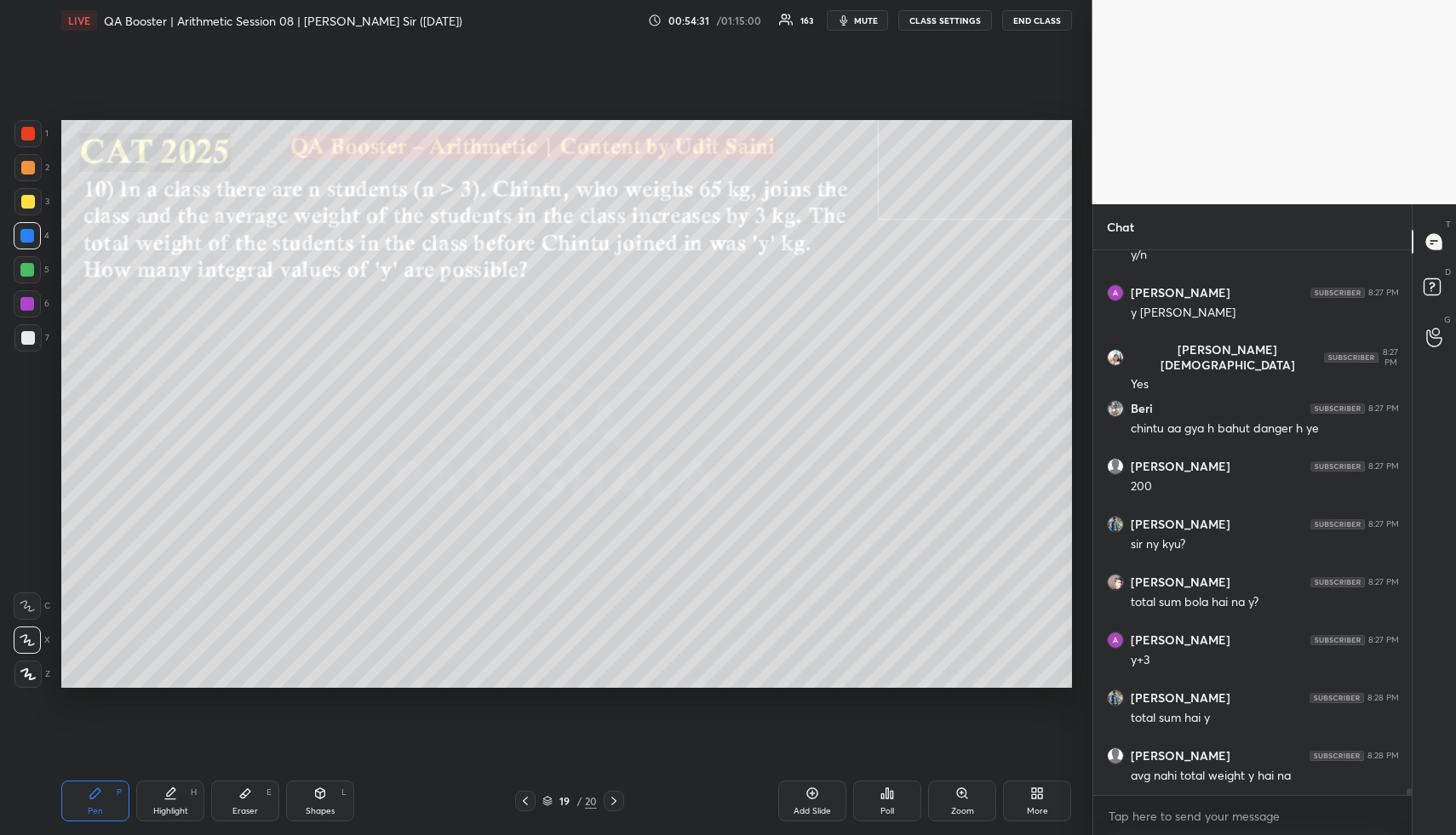
scroll to position [41797, 0]
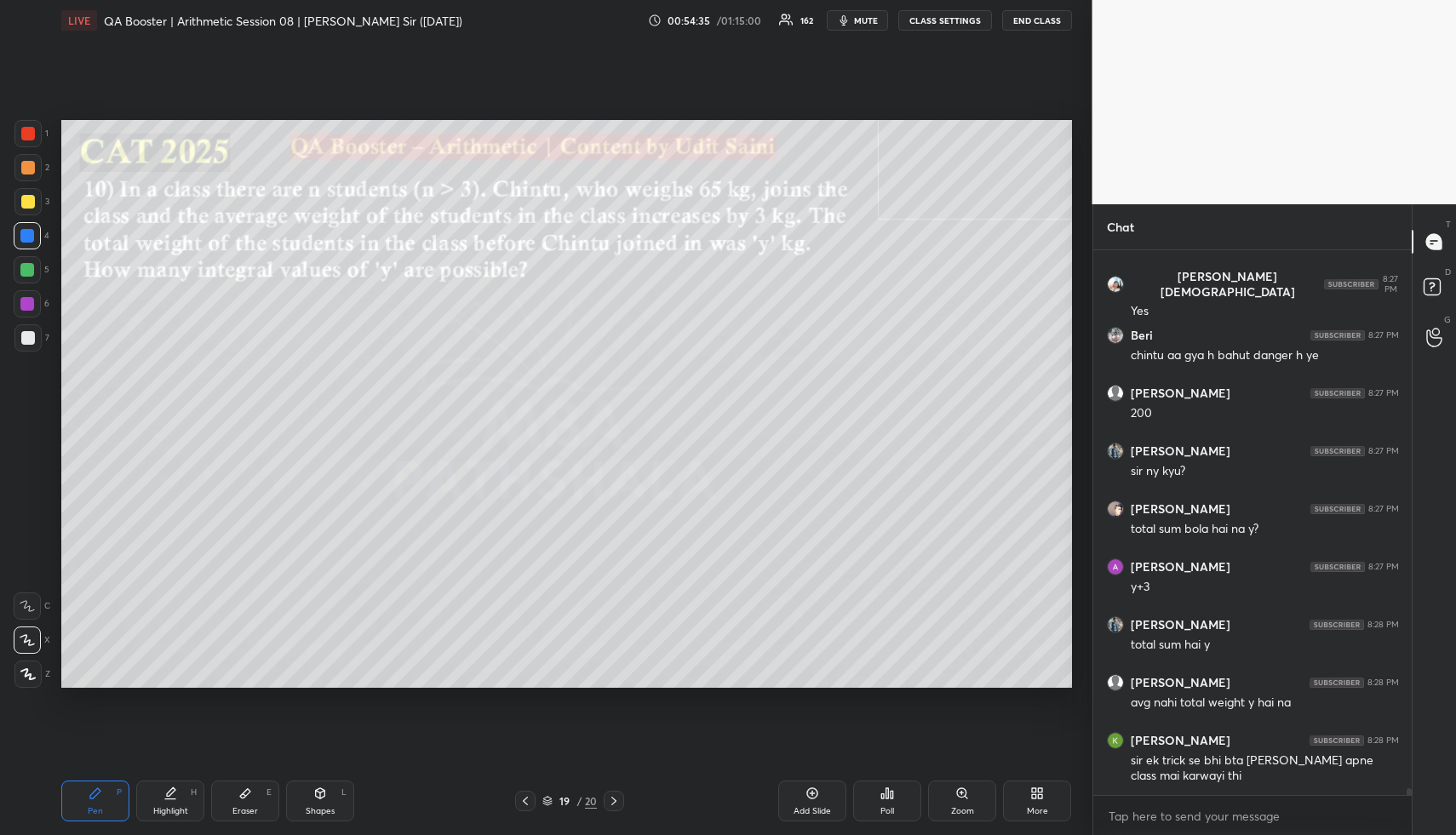
click at [249, 802] on div "Eraser E" at bounding box center [244, 801] width 68 height 40
click at [32, 566] on span "Erase all" at bounding box center [26, 572] width 25 height 12
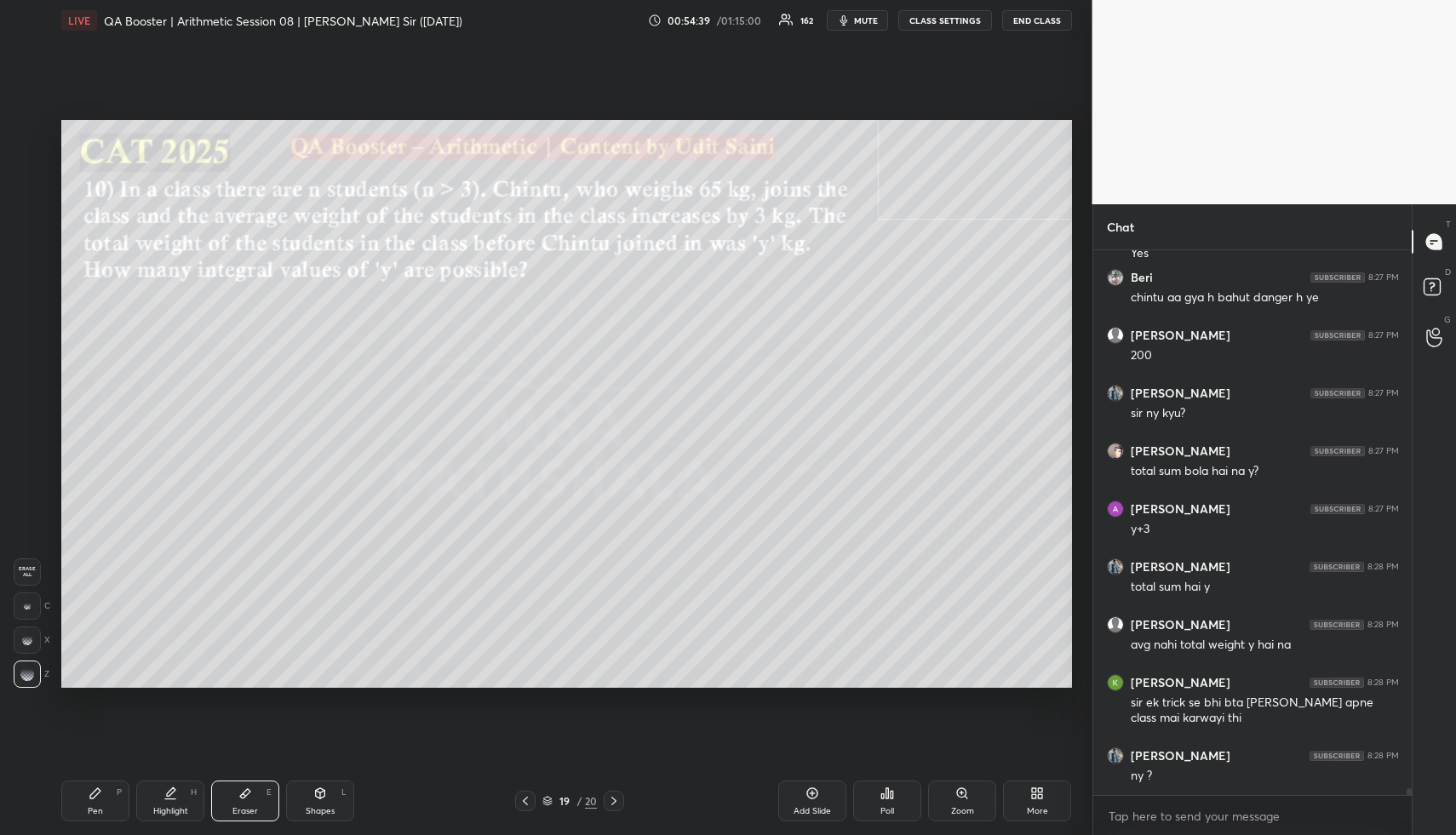
click at [115, 811] on div "Pen P" at bounding box center [95, 801] width 68 height 40
click at [25, 202] on div at bounding box center [27, 201] width 13 height 13
click at [27, 200] on div at bounding box center [27, 201] width 13 height 13
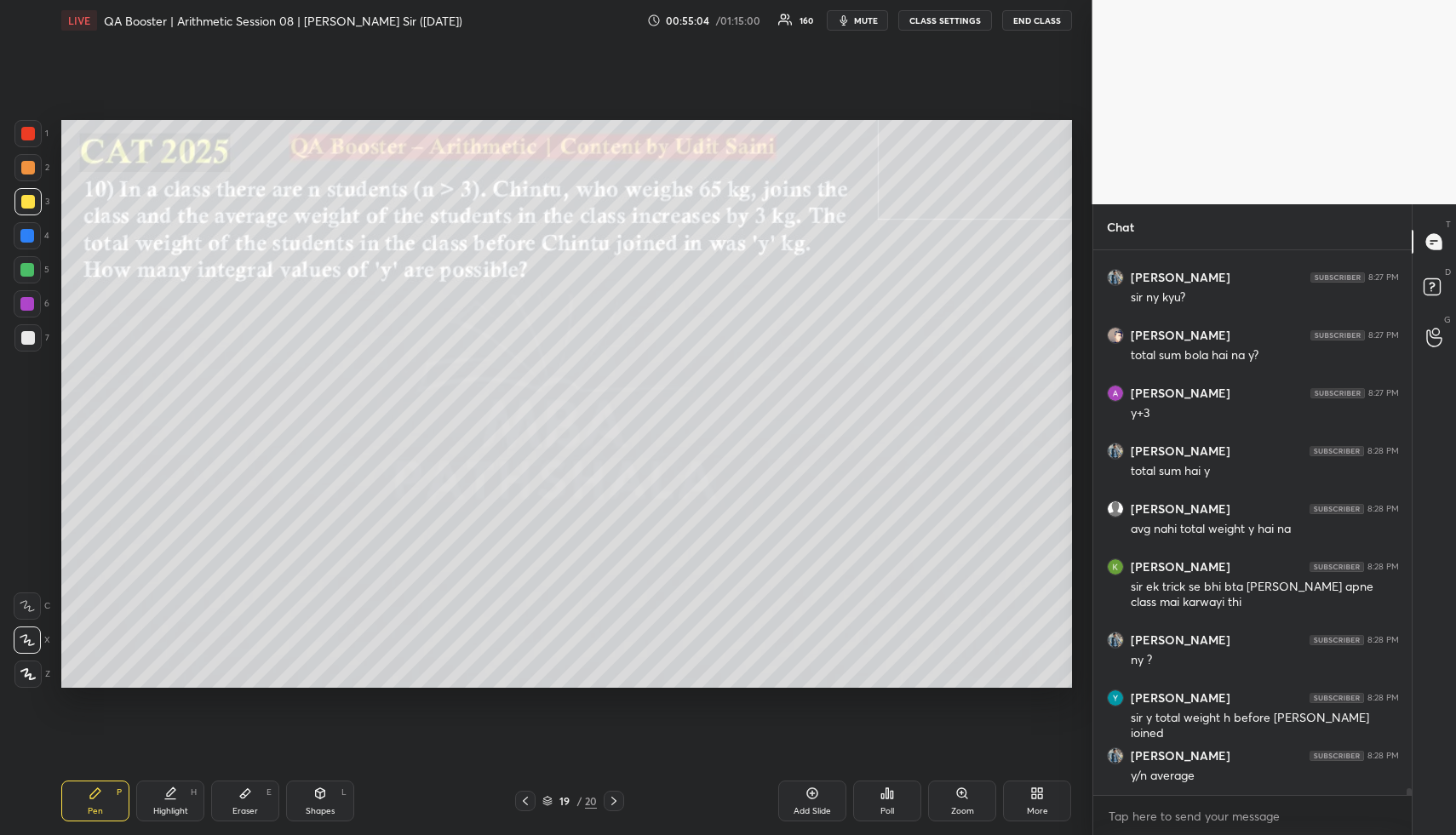
scroll to position [41988, 0]
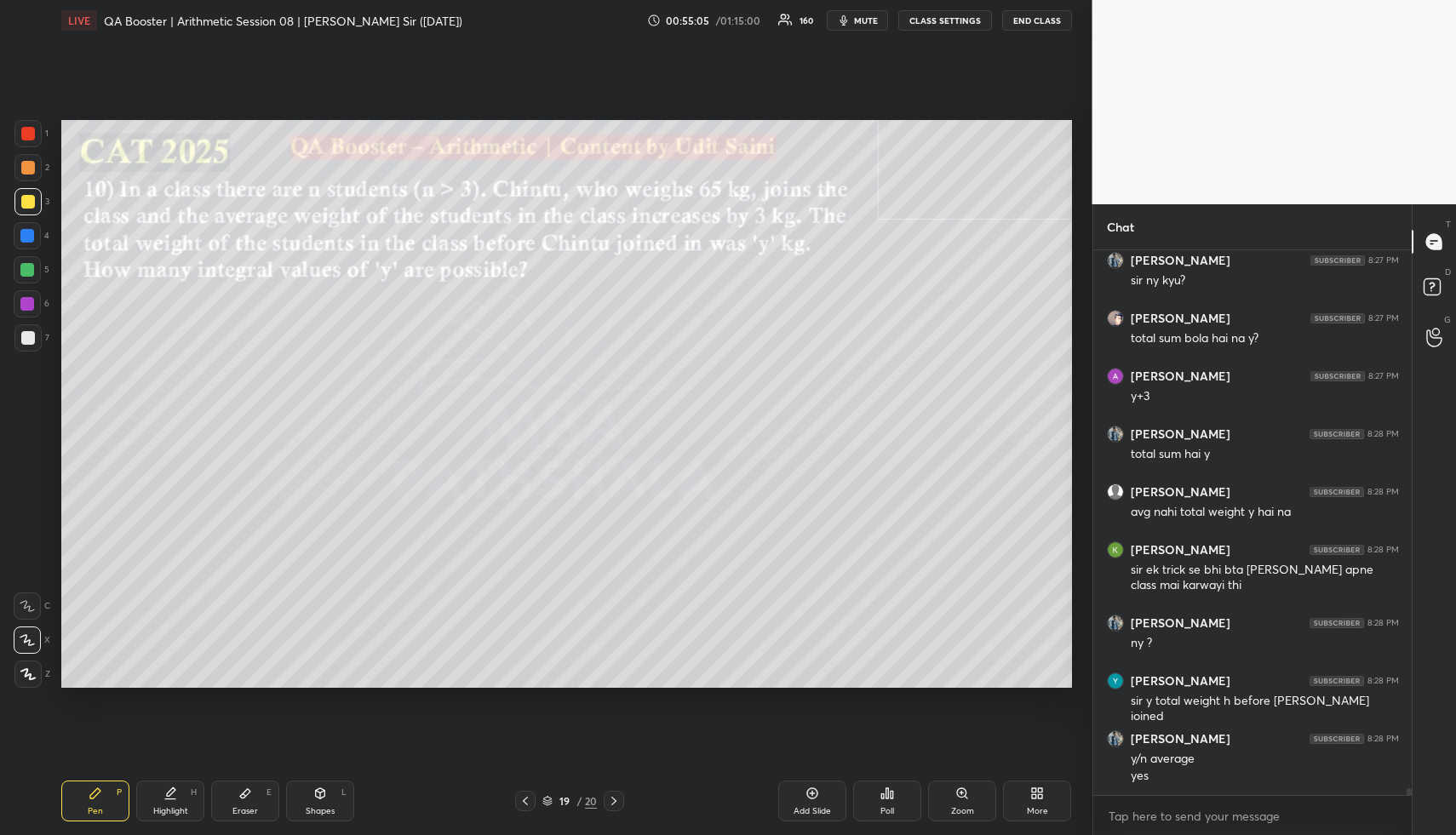
click at [174, 794] on icon at bounding box center [170, 793] width 13 height 13
drag, startPoint x: 165, startPoint y: 809, endPoint x: 193, endPoint y: 725, distance: 88.5
click at [163, 807] on div "Highlight" at bounding box center [171, 811] width 35 height 9
click at [819, 808] on div "Add Slide" at bounding box center [812, 811] width 38 height 9
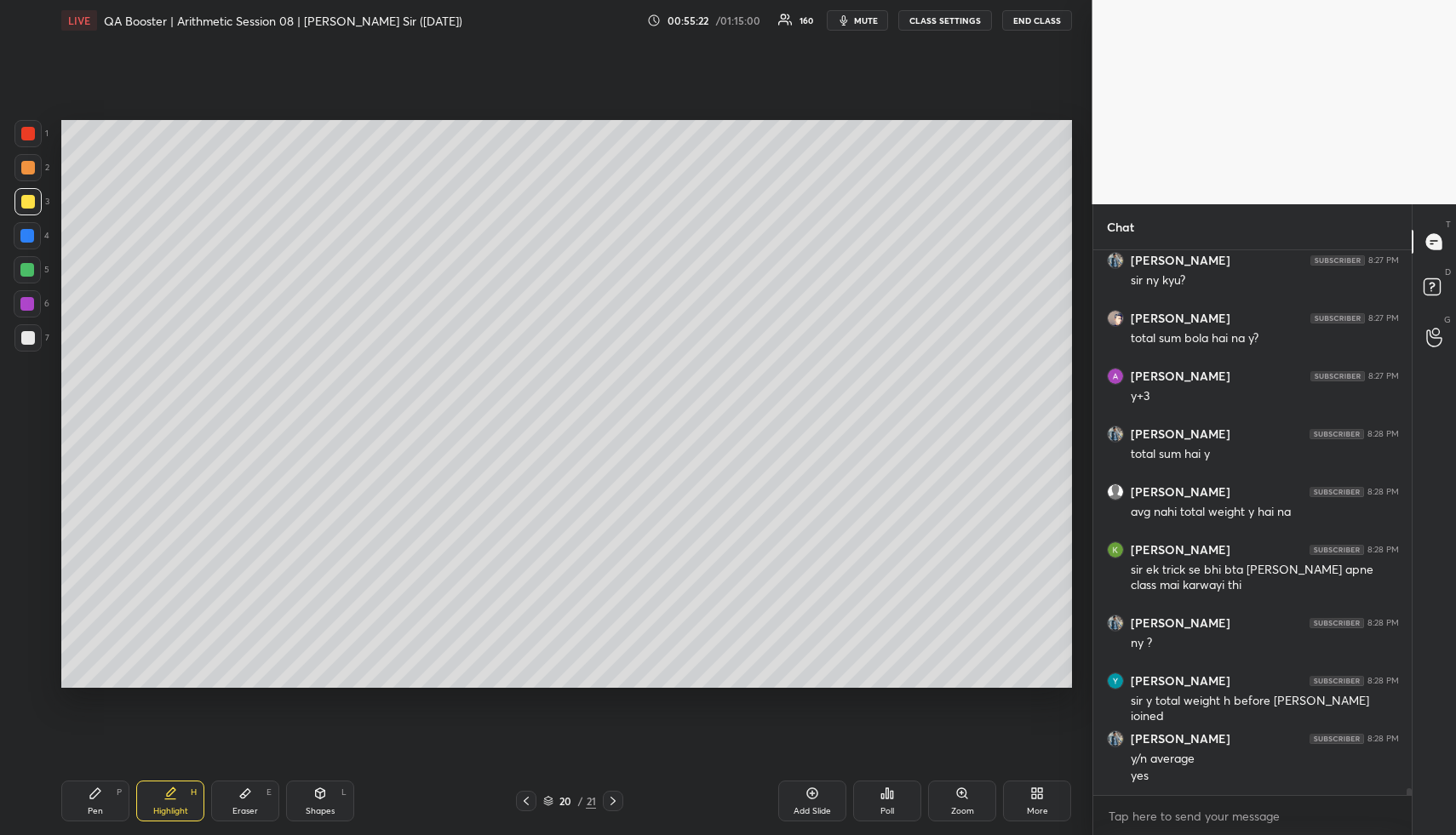
drag, startPoint x: 106, startPoint y: 789, endPoint x: 86, endPoint y: 698, distance: 93.2
click at [95, 781] on div "Pen P" at bounding box center [95, 801] width 68 height 40
click at [23, 229] on div at bounding box center [26, 235] width 13 height 13
drag, startPoint x: 25, startPoint y: 231, endPoint x: 56, endPoint y: 212, distance: 36.4
click at [28, 231] on div at bounding box center [26, 235] width 13 height 13
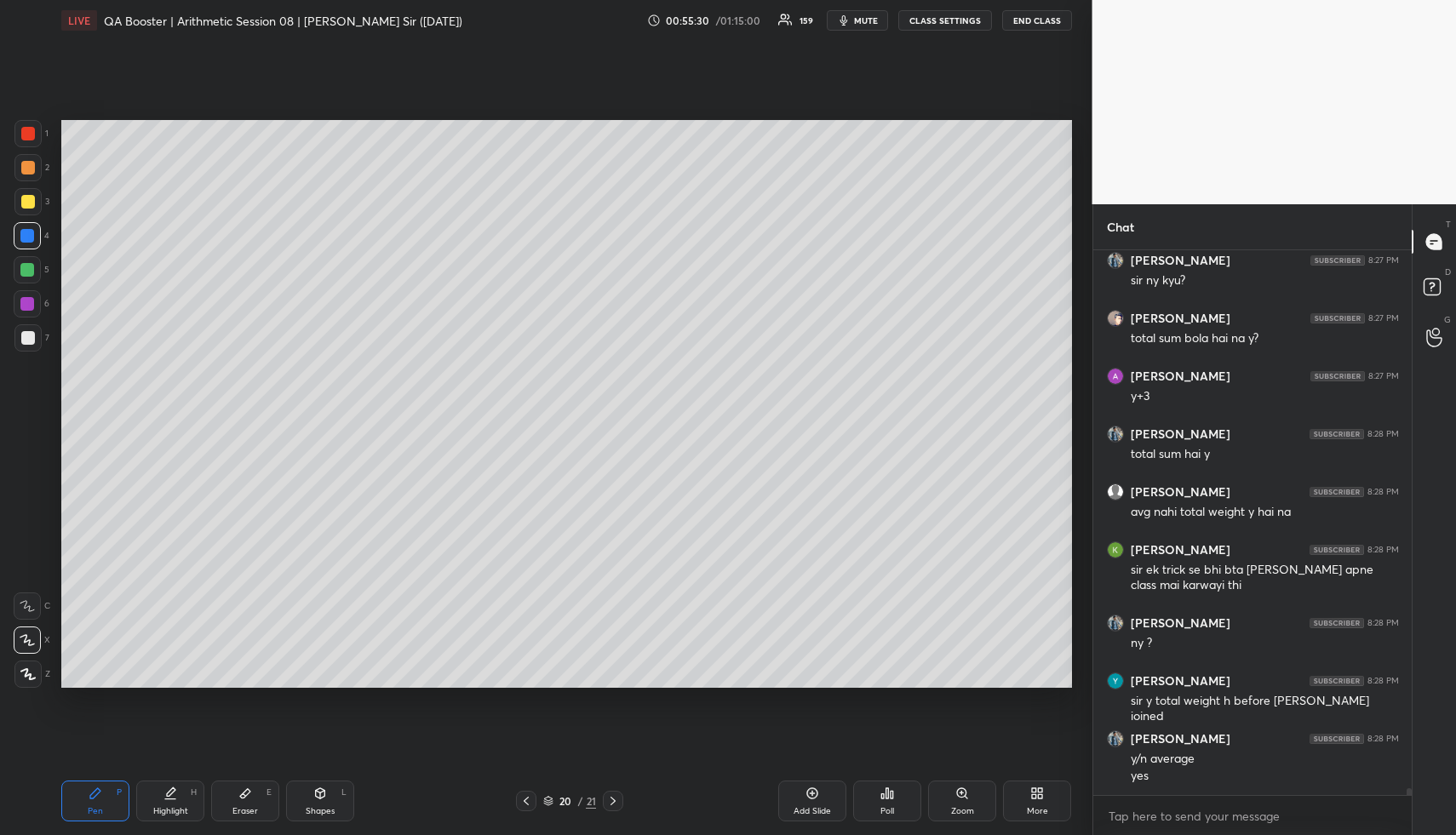
scroll to position [42061, 0]
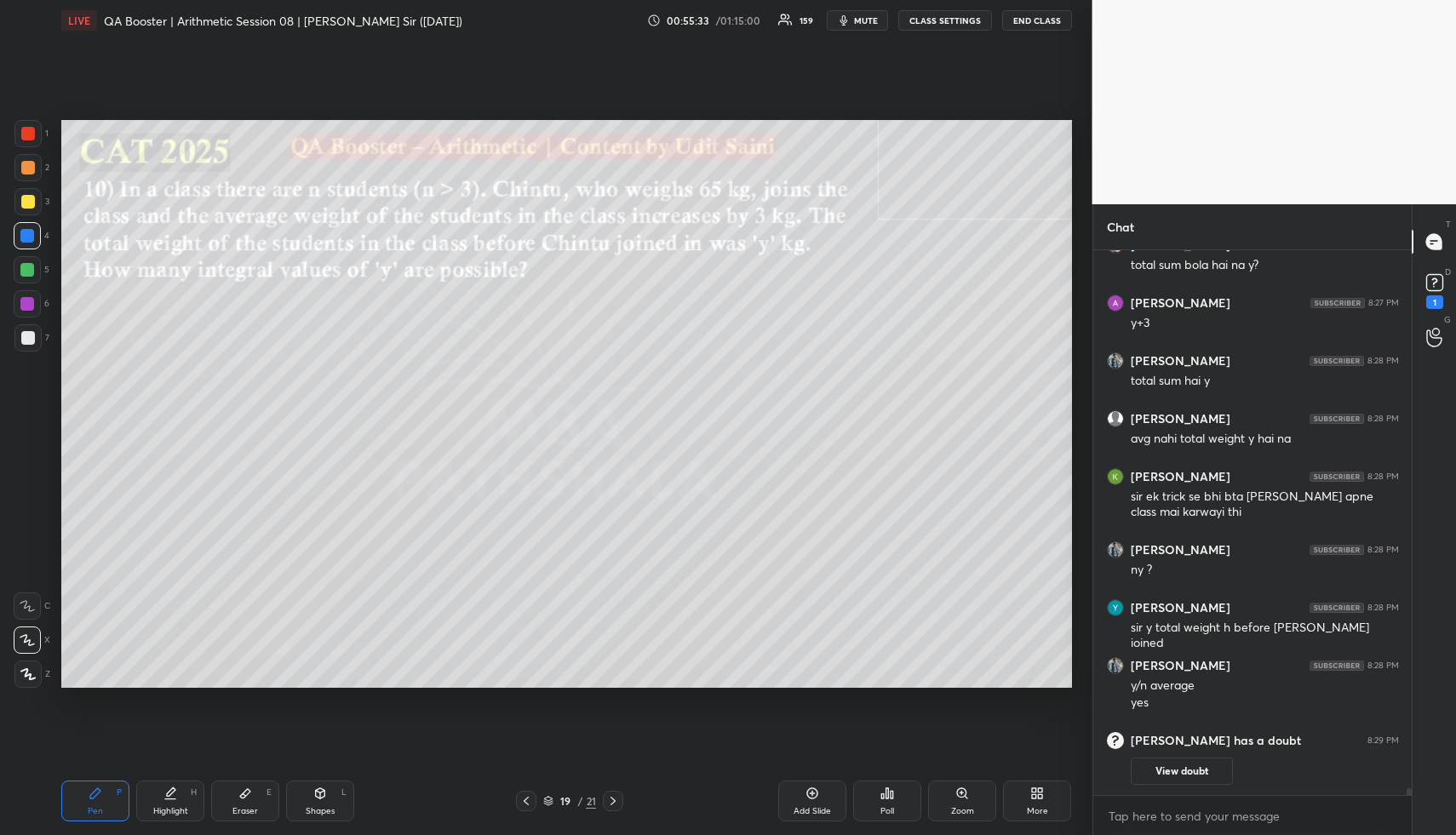
drag, startPoint x: 178, startPoint y: 798, endPoint x: 178, endPoint y: 782, distance: 16.0
click at [178, 788] on div "Highlight H" at bounding box center [170, 801] width 68 height 40
click at [112, 799] on div "Pen P" at bounding box center [95, 801] width 68 height 40
drag, startPoint x: 30, startPoint y: 267, endPoint x: 41, endPoint y: 252, distance: 18.6
click at [30, 267] on div at bounding box center [26, 269] width 13 height 13
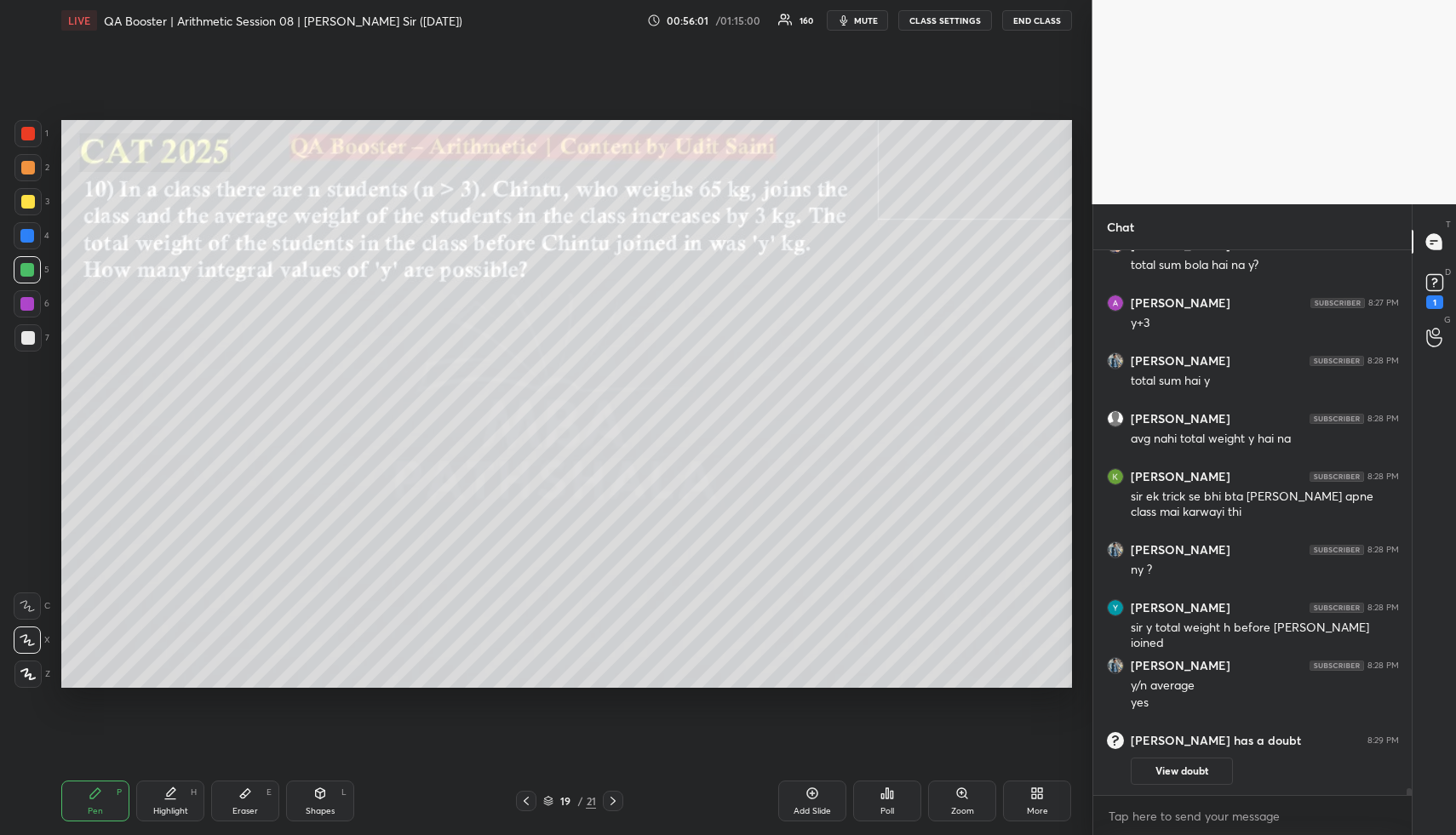
drag, startPoint x: 33, startPoint y: 268, endPoint x: 37, endPoint y: 255, distance: 13.6
click at [34, 265] on div at bounding box center [26, 269] width 27 height 27
click at [35, 232] on div at bounding box center [26, 236] width 27 height 27
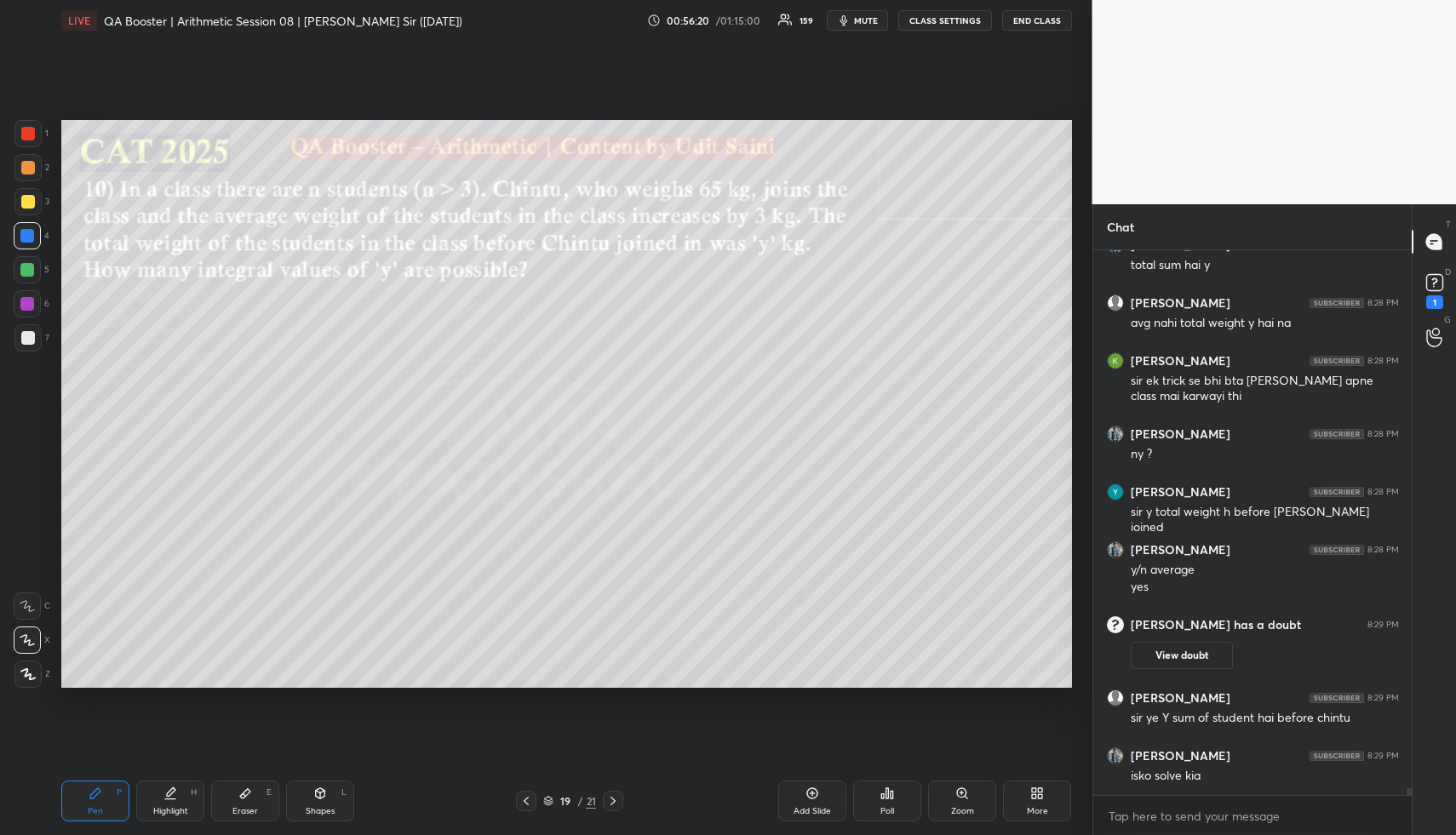
scroll to position [40705, 0]
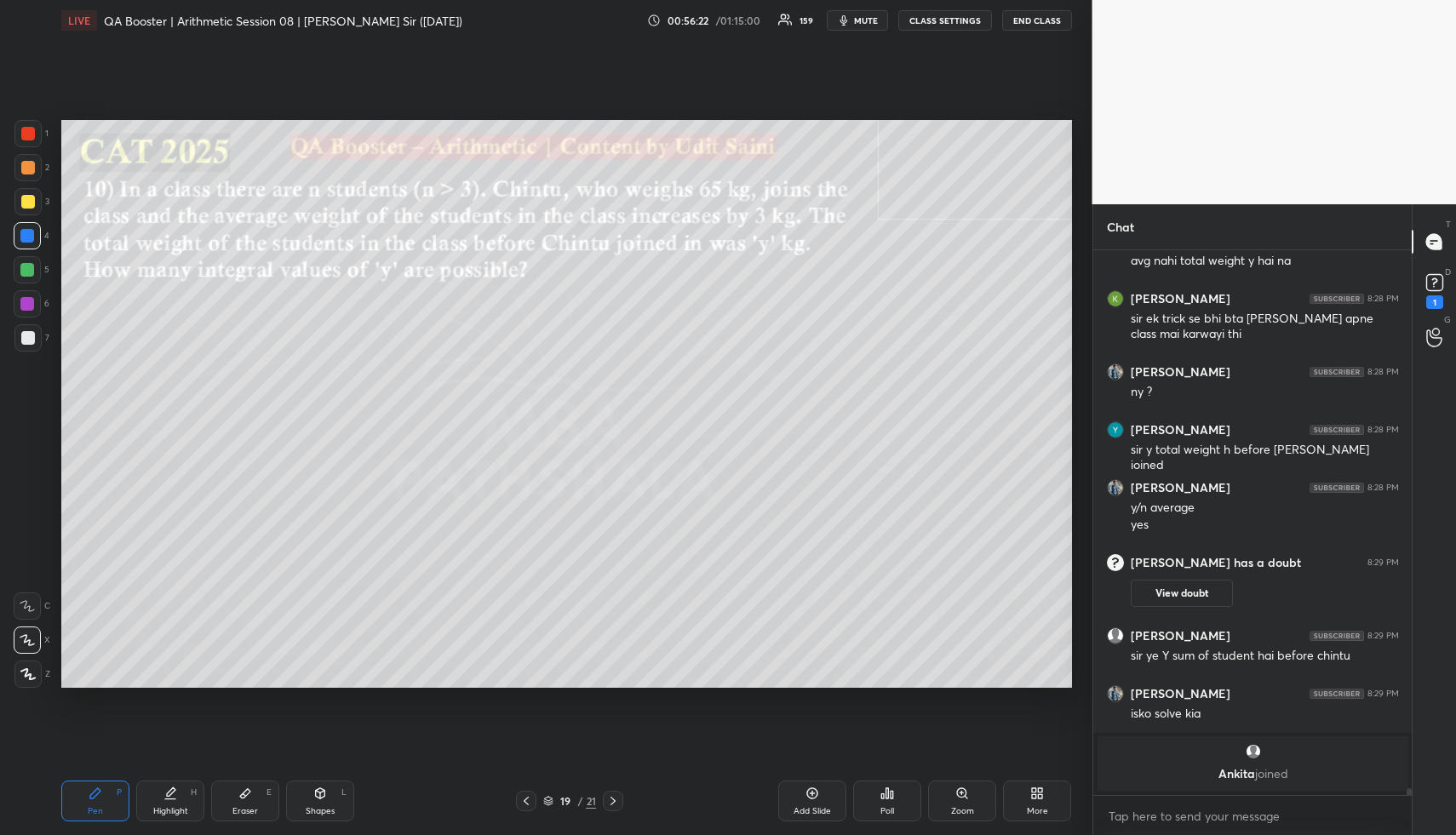
drag, startPoint x: 107, startPoint y: 818, endPoint x: 86, endPoint y: 743, distance: 77.9
click at [95, 800] on div "Pen P" at bounding box center [95, 801] width 68 height 40
click at [25, 274] on div at bounding box center [26, 269] width 27 height 27
click at [24, 273] on div at bounding box center [26, 269] width 13 height 13
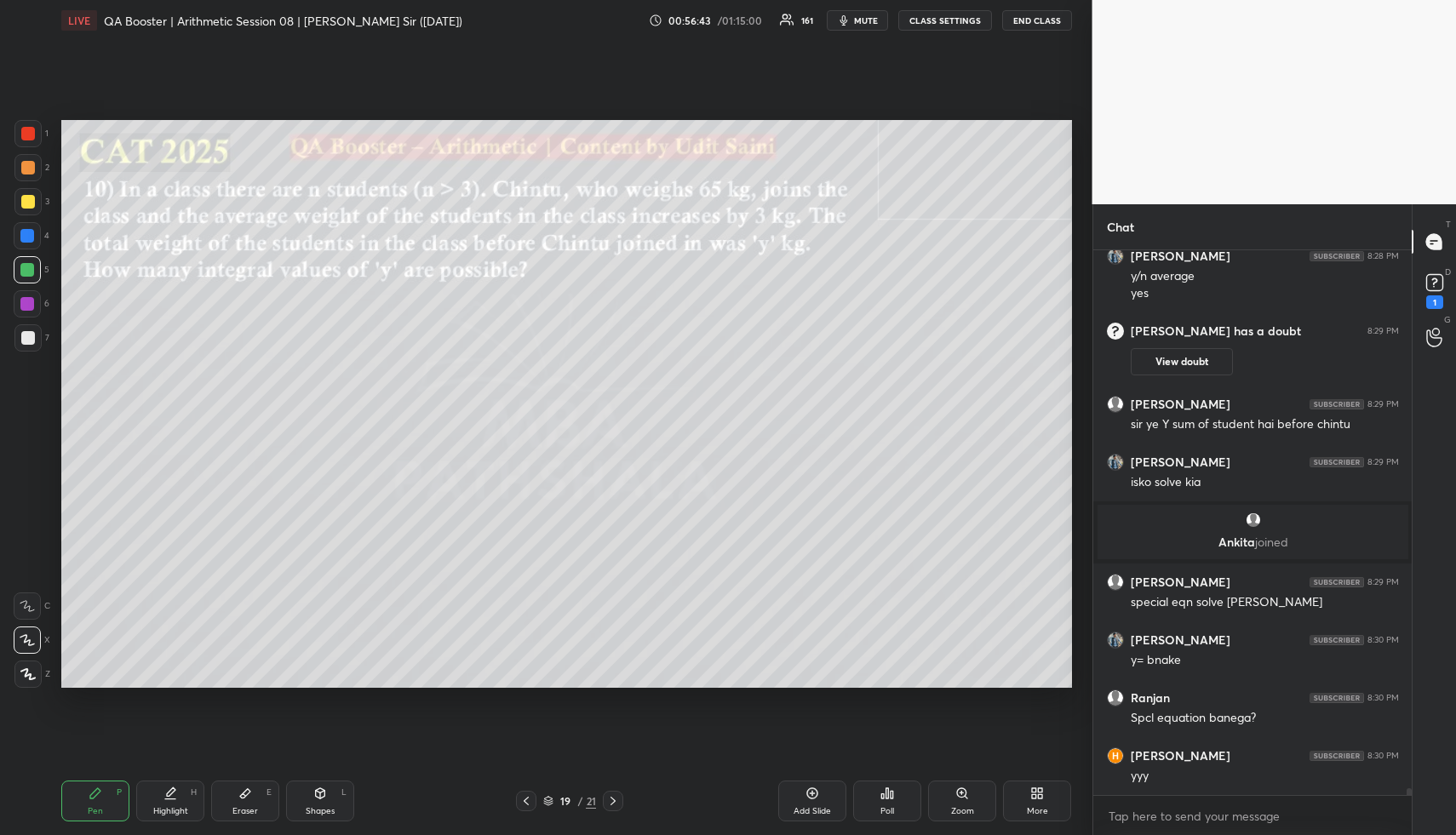
scroll to position [40948, 0]
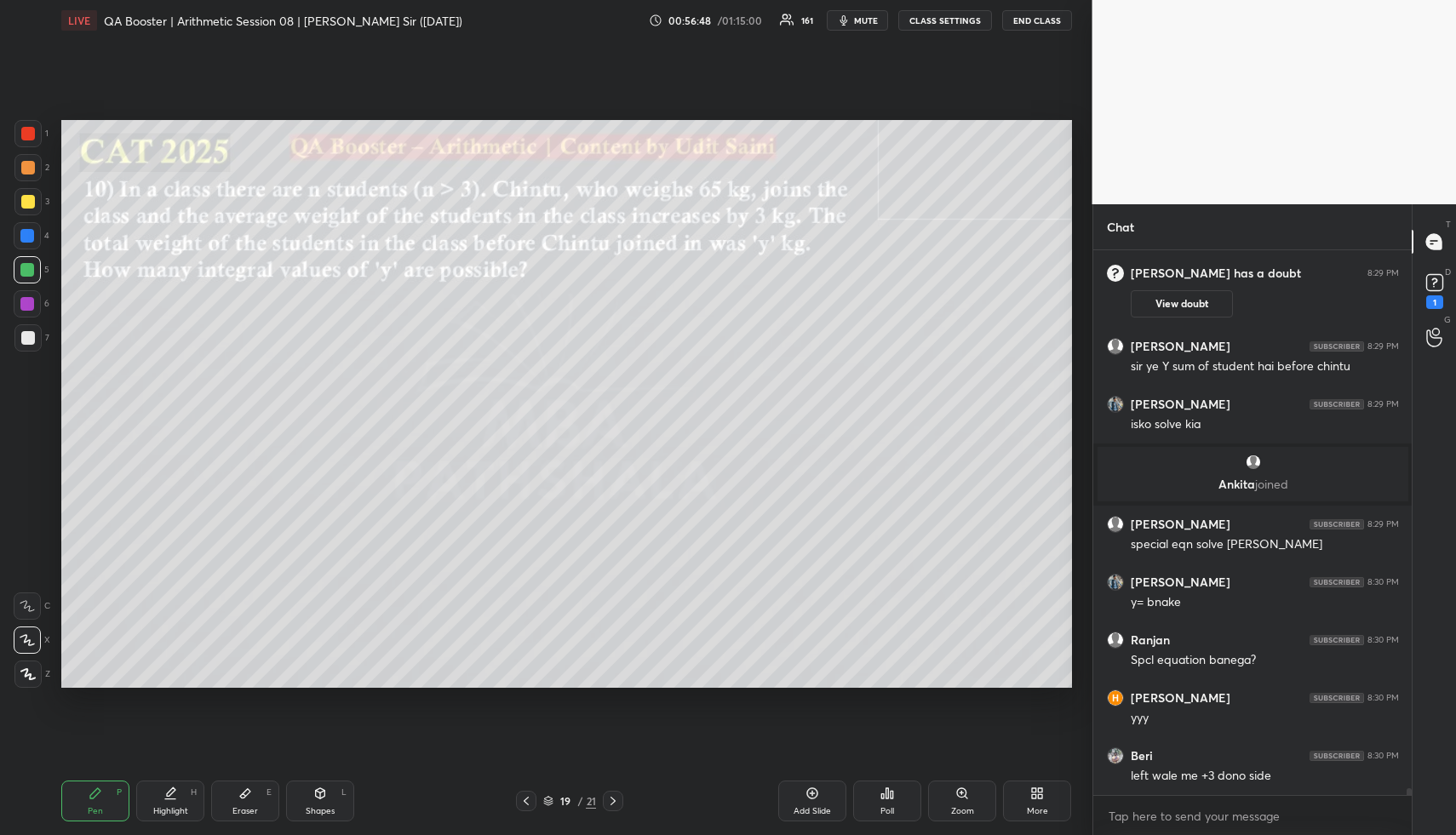
click at [98, 797] on div "Pen P" at bounding box center [95, 801] width 68 height 40
drag, startPoint x: 31, startPoint y: 243, endPoint x: 41, endPoint y: 244, distance: 10.0
click at [34, 243] on div at bounding box center [26, 236] width 27 height 27
drag, startPoint x: 21, startPoint y: 272, endPoint x: 33, endPoint y: 275, distance: 12.4
click at [21, 273] on div at bounding box center [26, 269] width 13 height 13
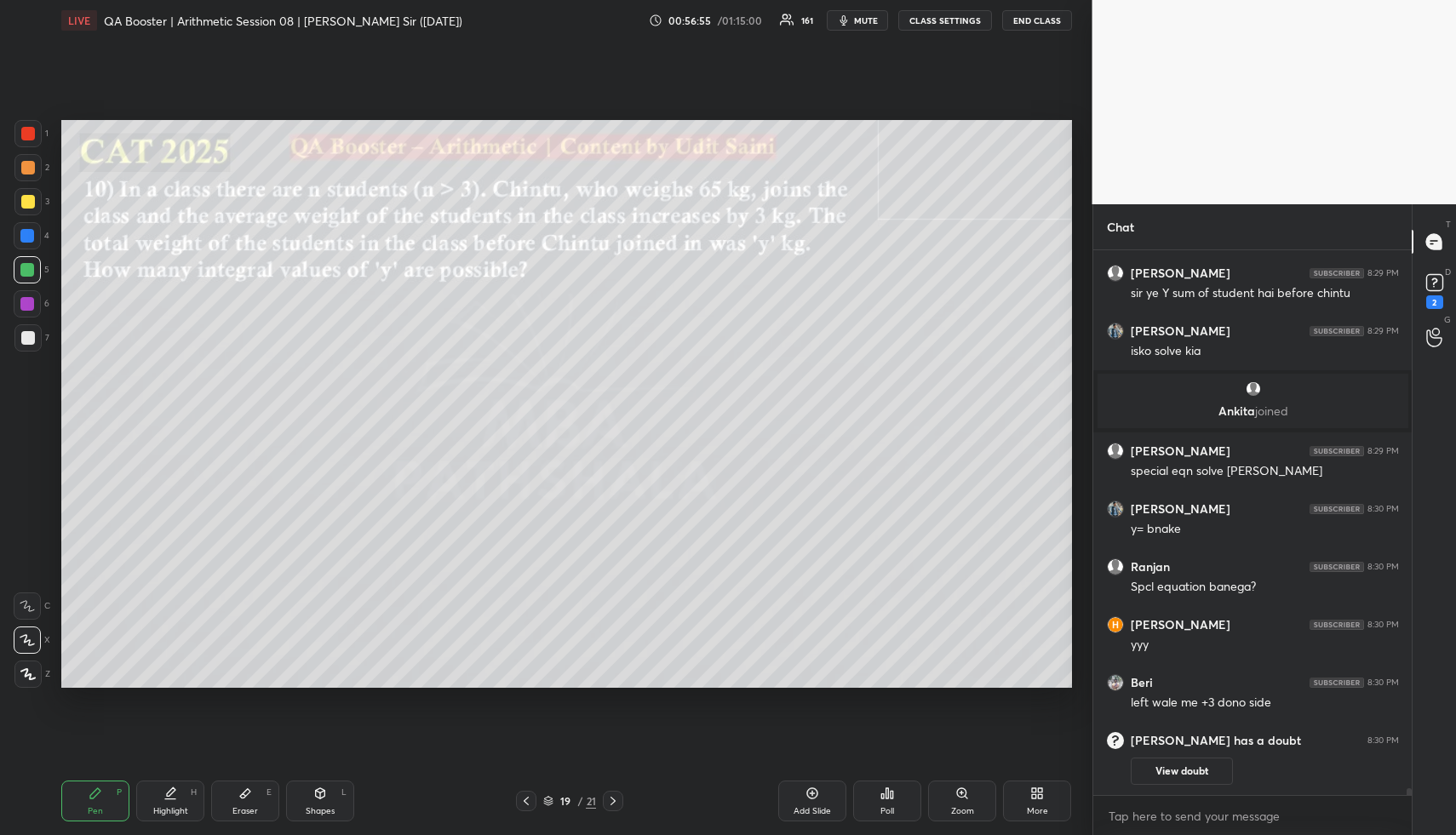
scroll to position [40970, 0]
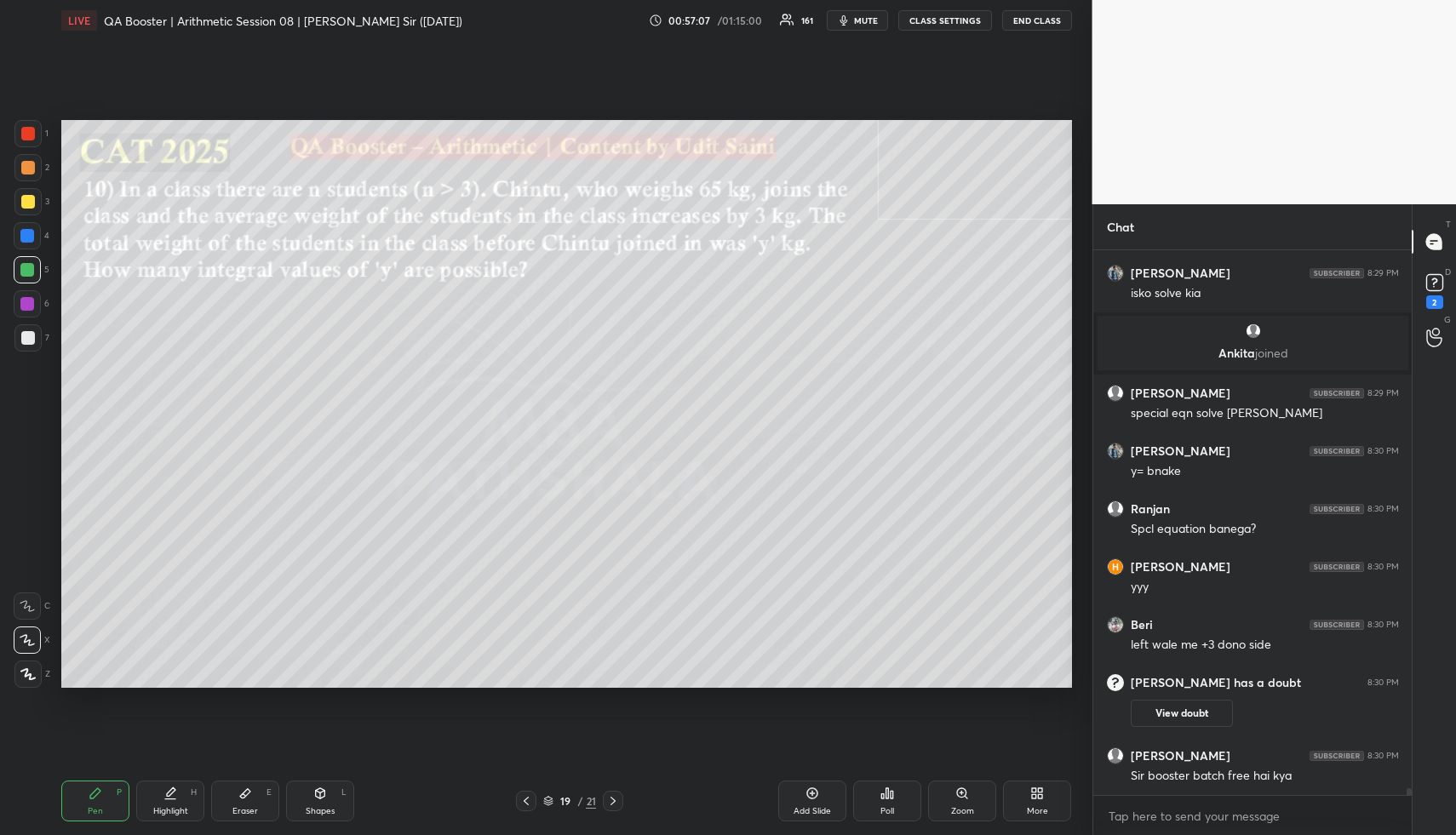
click at [26, 342] on div at bounding box center [27, 338] width 13 height 13
drag, startPoint x: 29, startPoint y: 342, endPoint x: 55, endPoint y: 353, distance: 28.2
click at [29, 343] on div at bounding box center [27, 338] width 13 height 13
drag, startPoint x: 96, startPoint y: 821, endPoint x: 99, endPoint y: 809, distance: 12.4
click at [94, 819] on div "Pen P" at bounding box center [95, 801] width 68 height 40
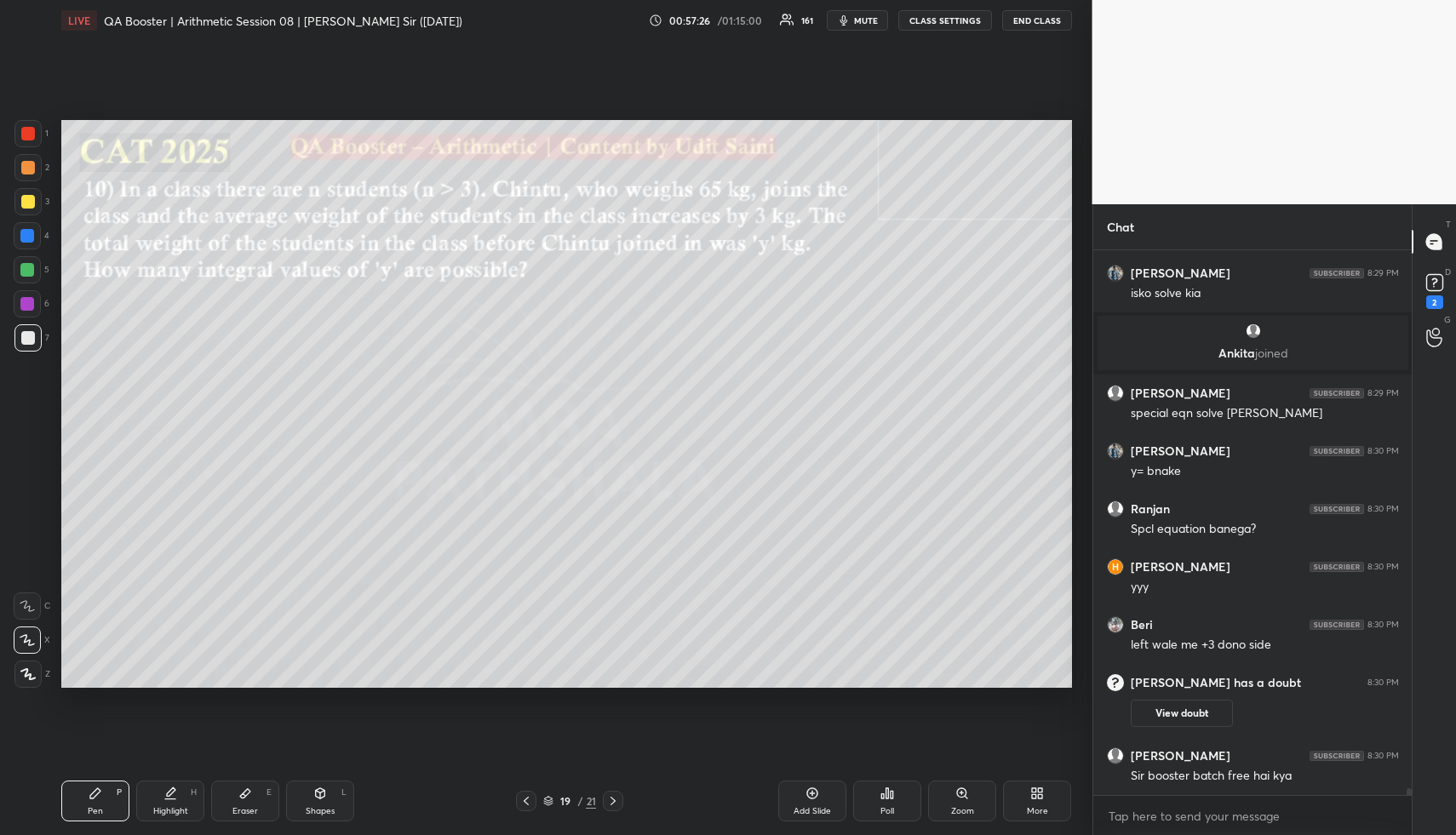
click at [33, 271] on div at bounding box center [26, 269] width 13 height 13
click at [33, 270] on div at bounding box center [26, 269] width 27 height 27
click at [1437, 283] on rect at bounding box center [1434, 283] width 16 height 16
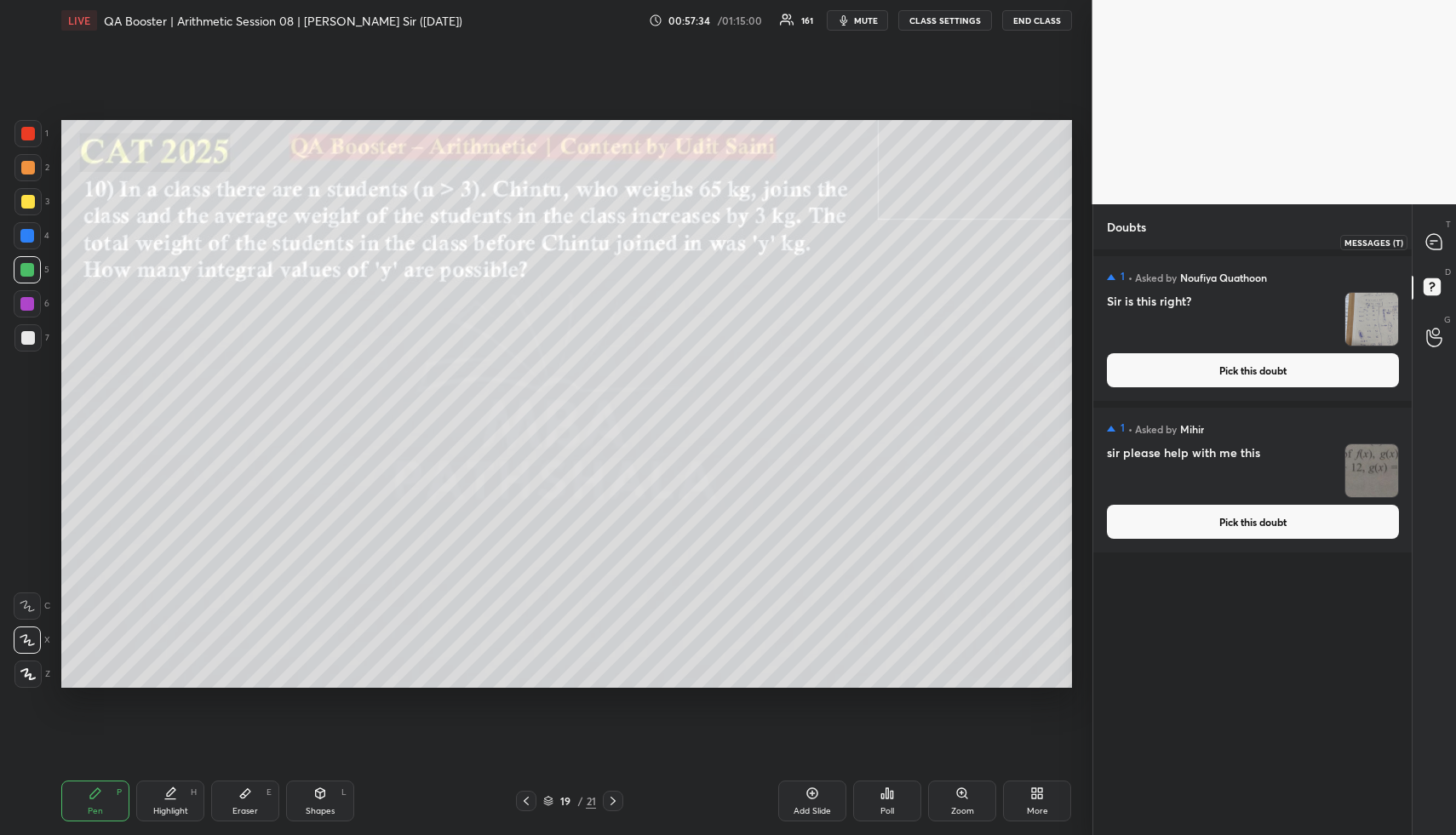
click at [1433, 247] on icon at bounding box center [1433, 241] width 15 height 15
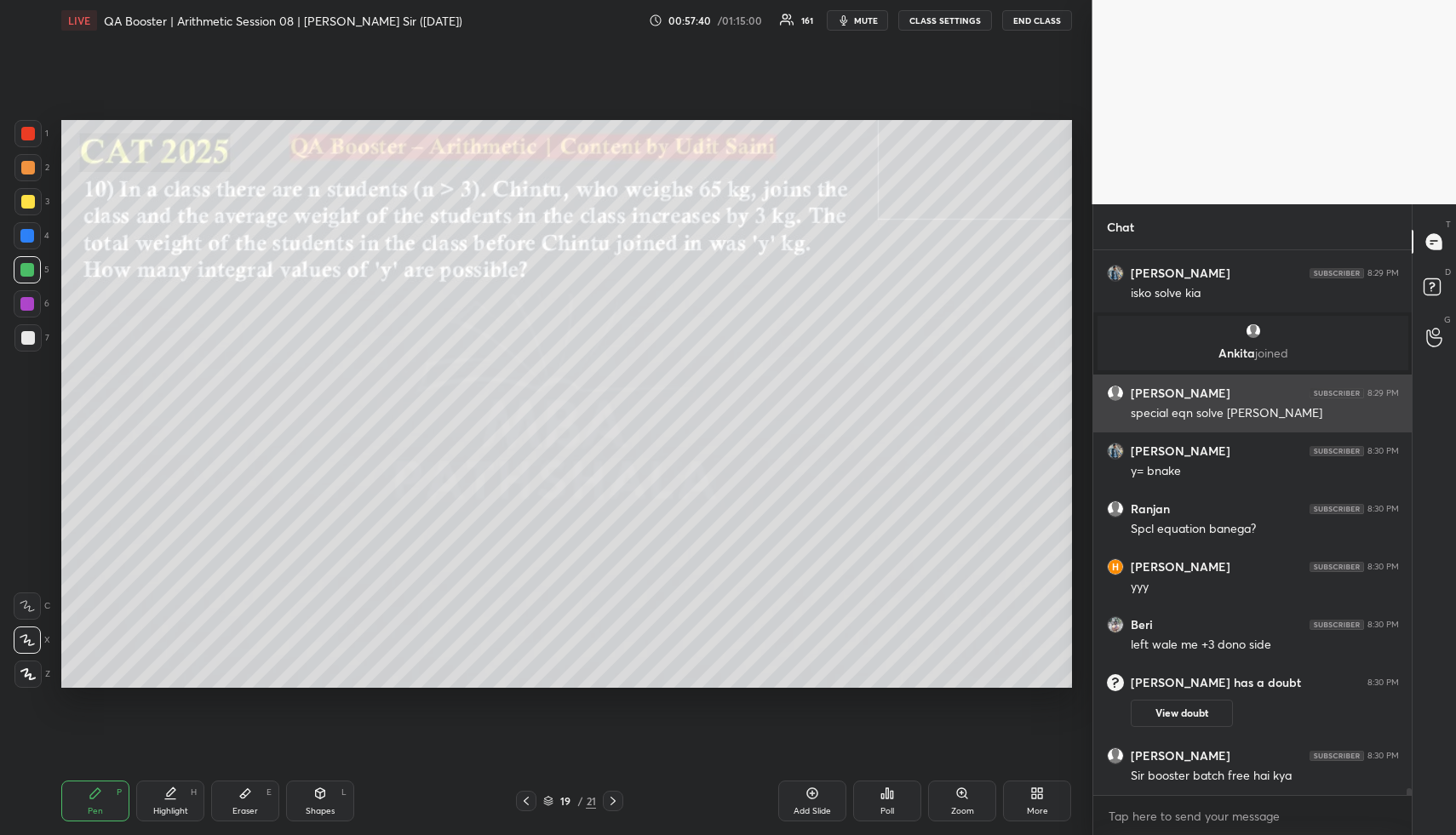
scroll to position [41452, 0]
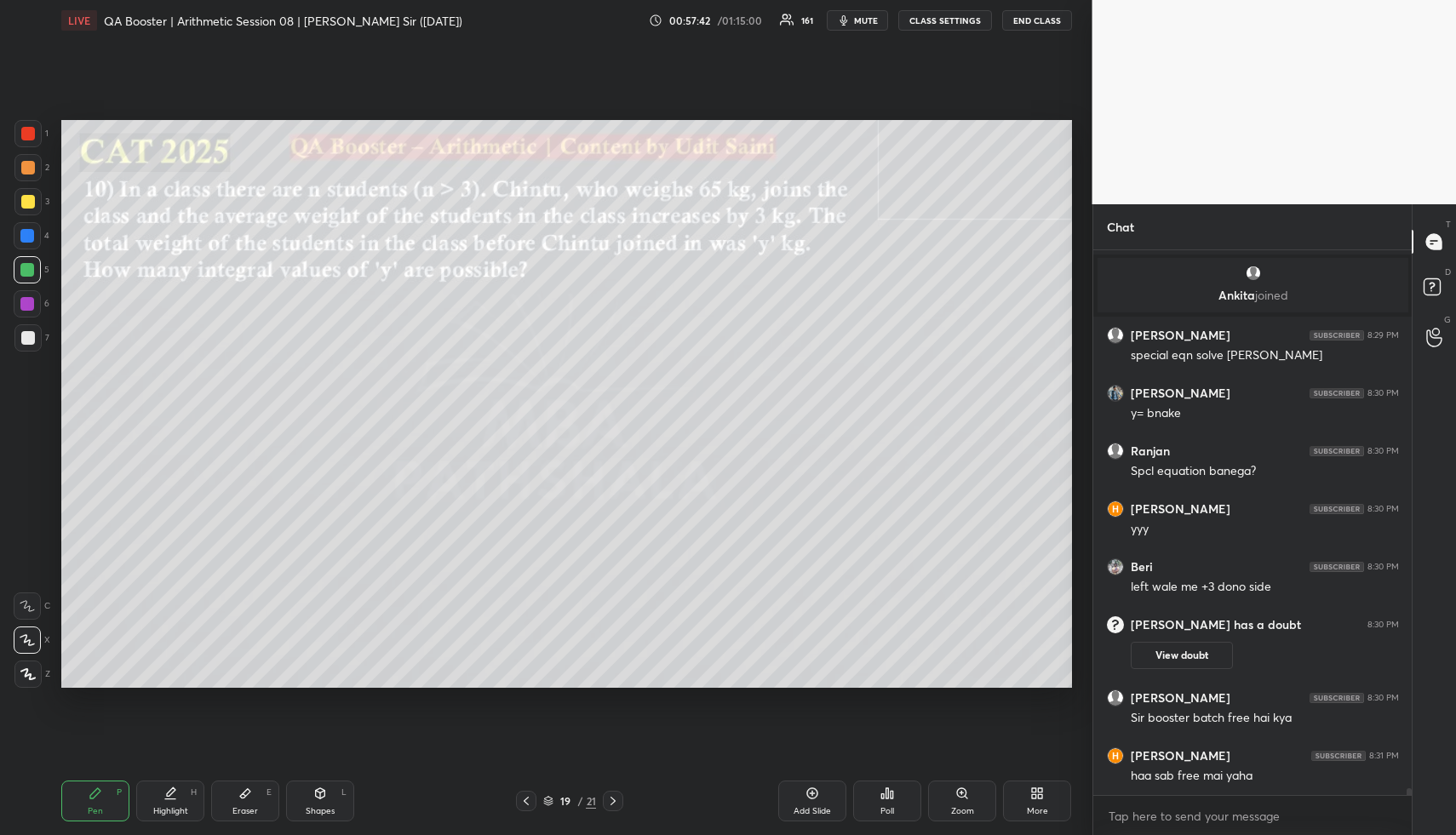
drag, startPoint x: 106, startPoint y: 808, endPoint x: 88, endPoint y: 754, distance: 56.9
click at [93, 801] on div "Pen P" at bounding box center [95, 801] width 68 height 40
click at [12, 162] on div "1 2 3 4 5 6 7 R O A L C X Z Erase all C X Z" at bounding box center [27, 404] width 55 height 568
click at [23, 162] on div at bounding box center [27, 167] width 27 height 27
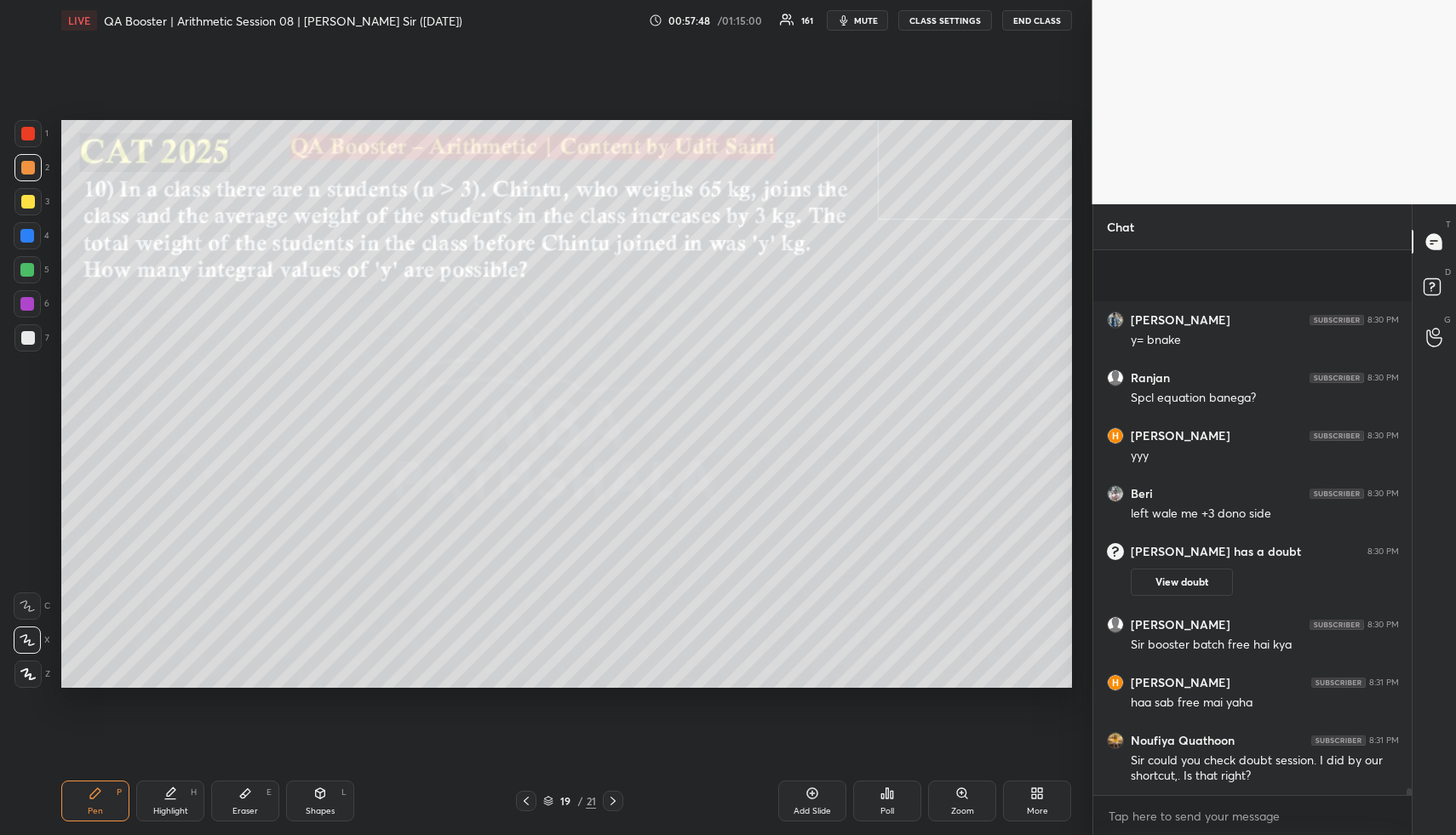
scroll to position [41657, 0]
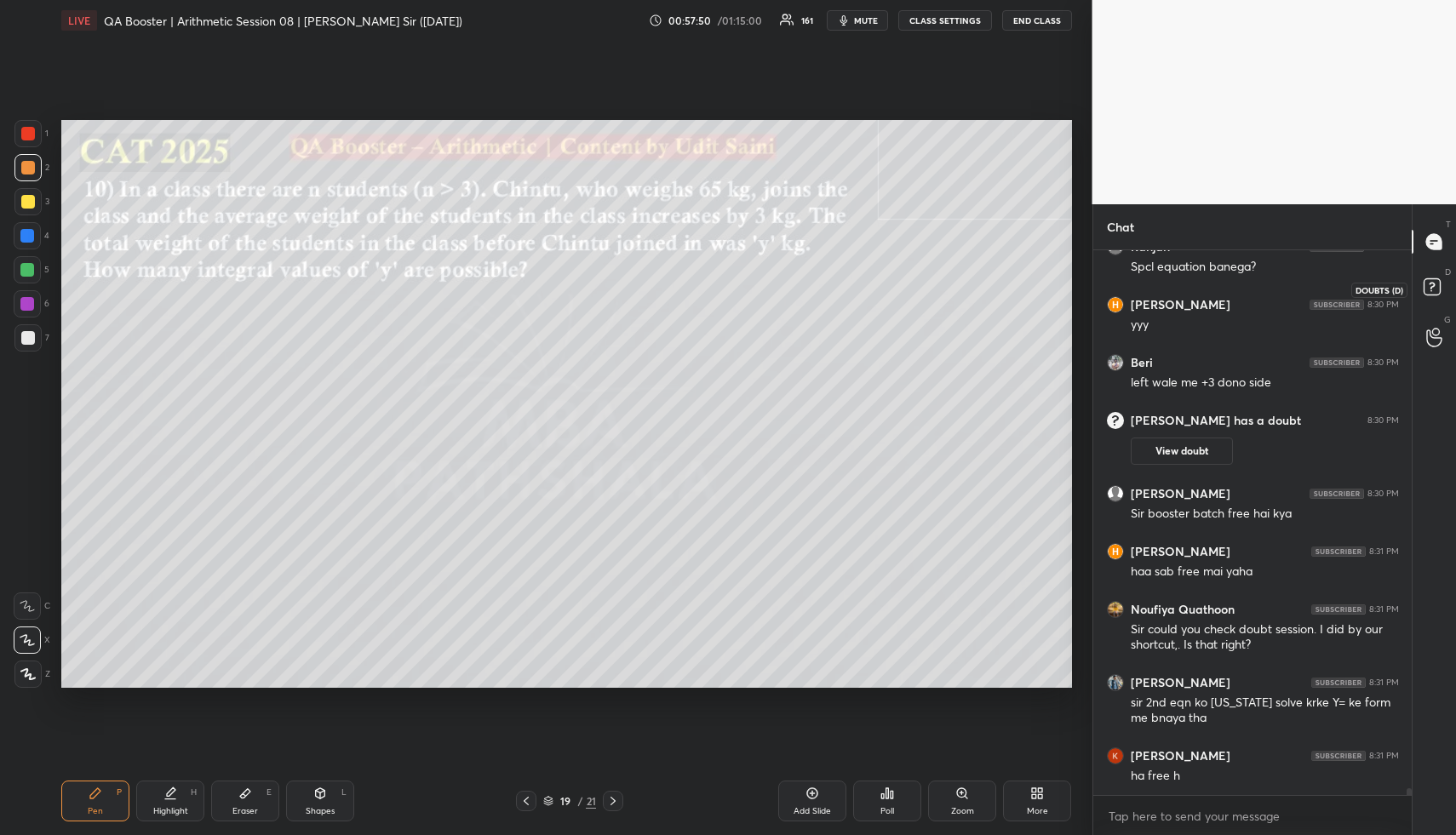
click at [1432, 296] on icon at bounding box center [1434, 289] width 31 height 31
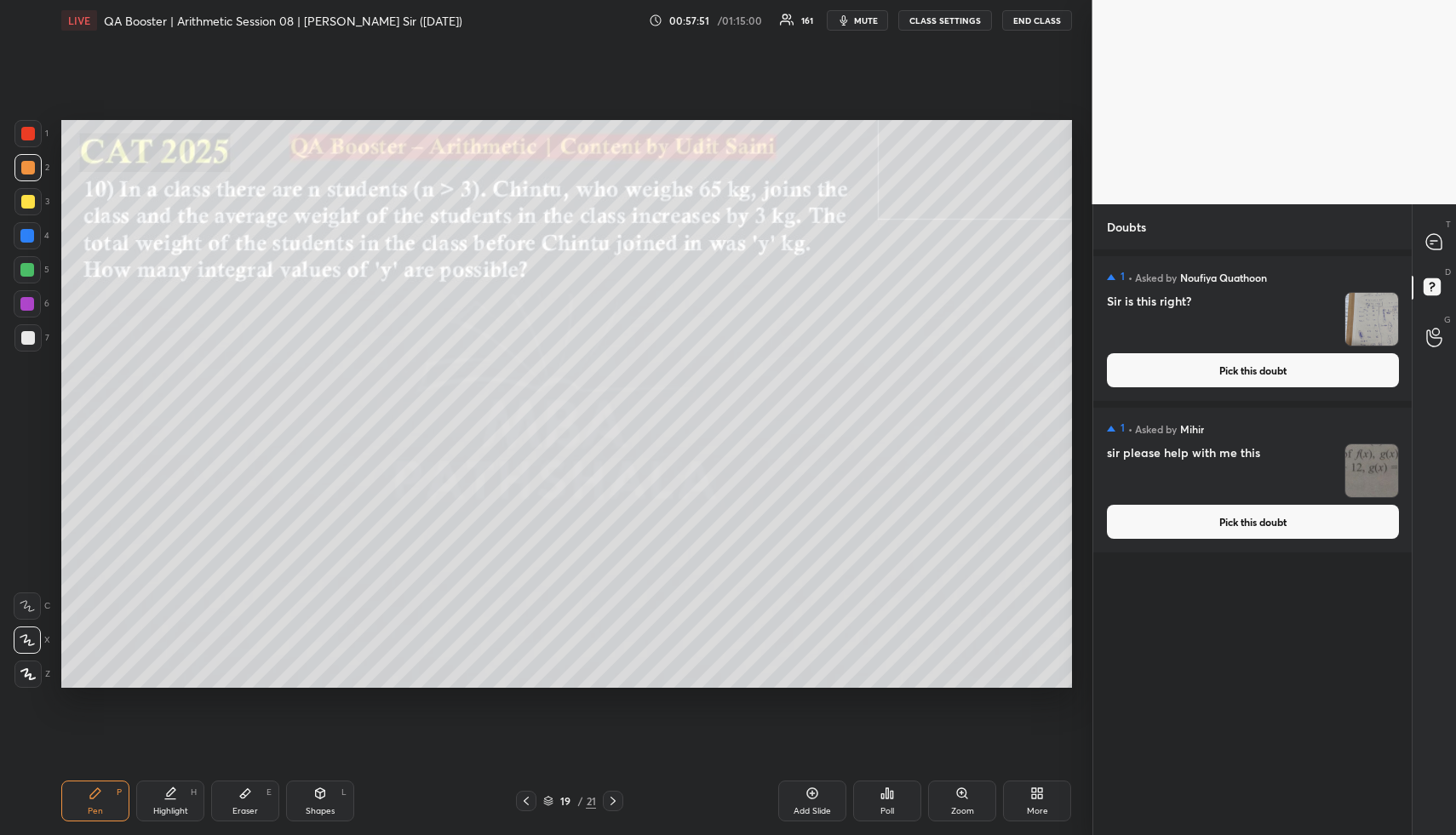
click at [1323, 361] on button "Pick this doubt" at bounding box center [1253, 370] width 292 height 34
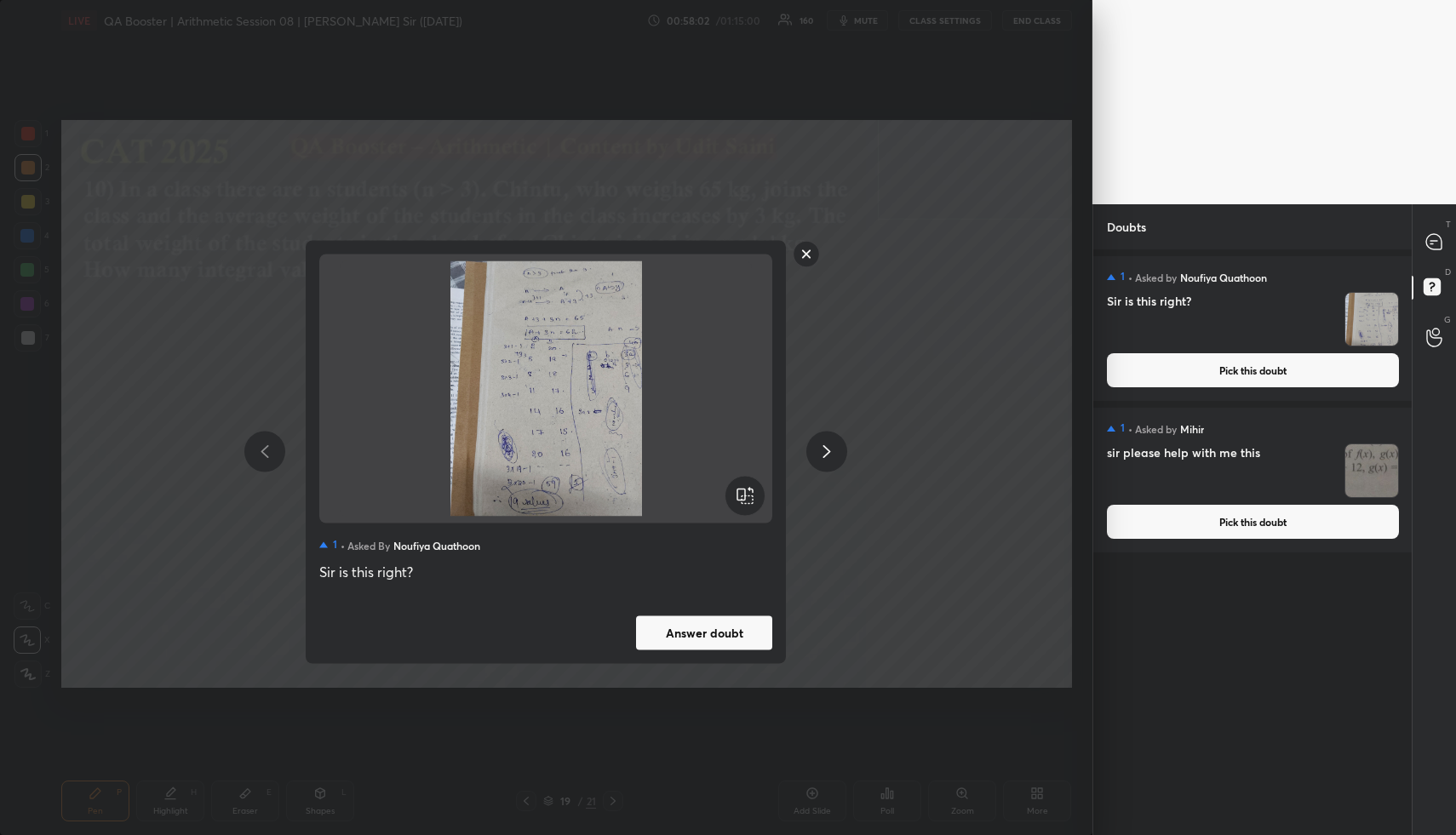
click at [804, 257] on rect at bounding box center [807, 254] width 26 height 26
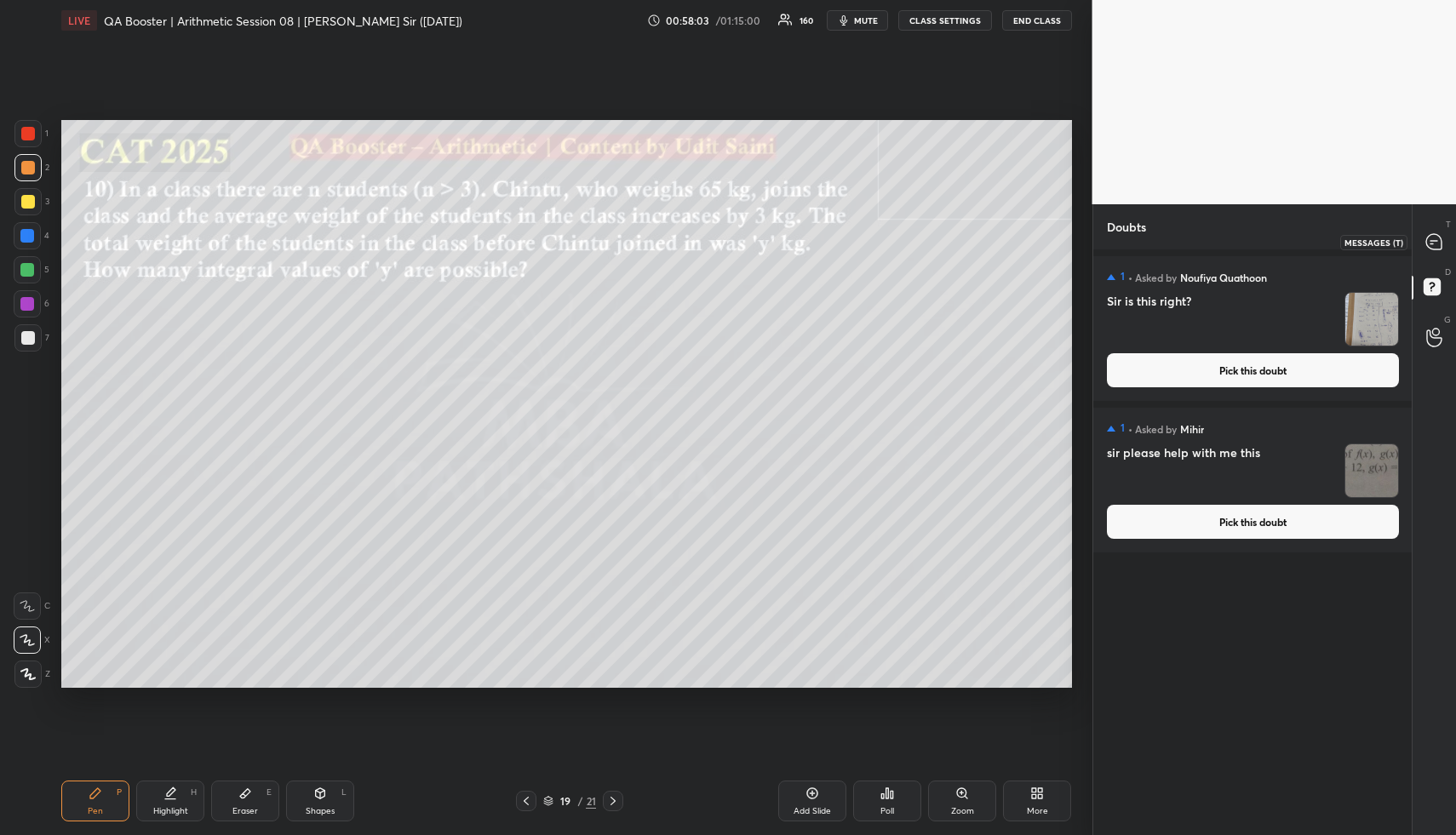
click at [1439, 229] on div at bounding box center [1434, 242] width 34 height 31
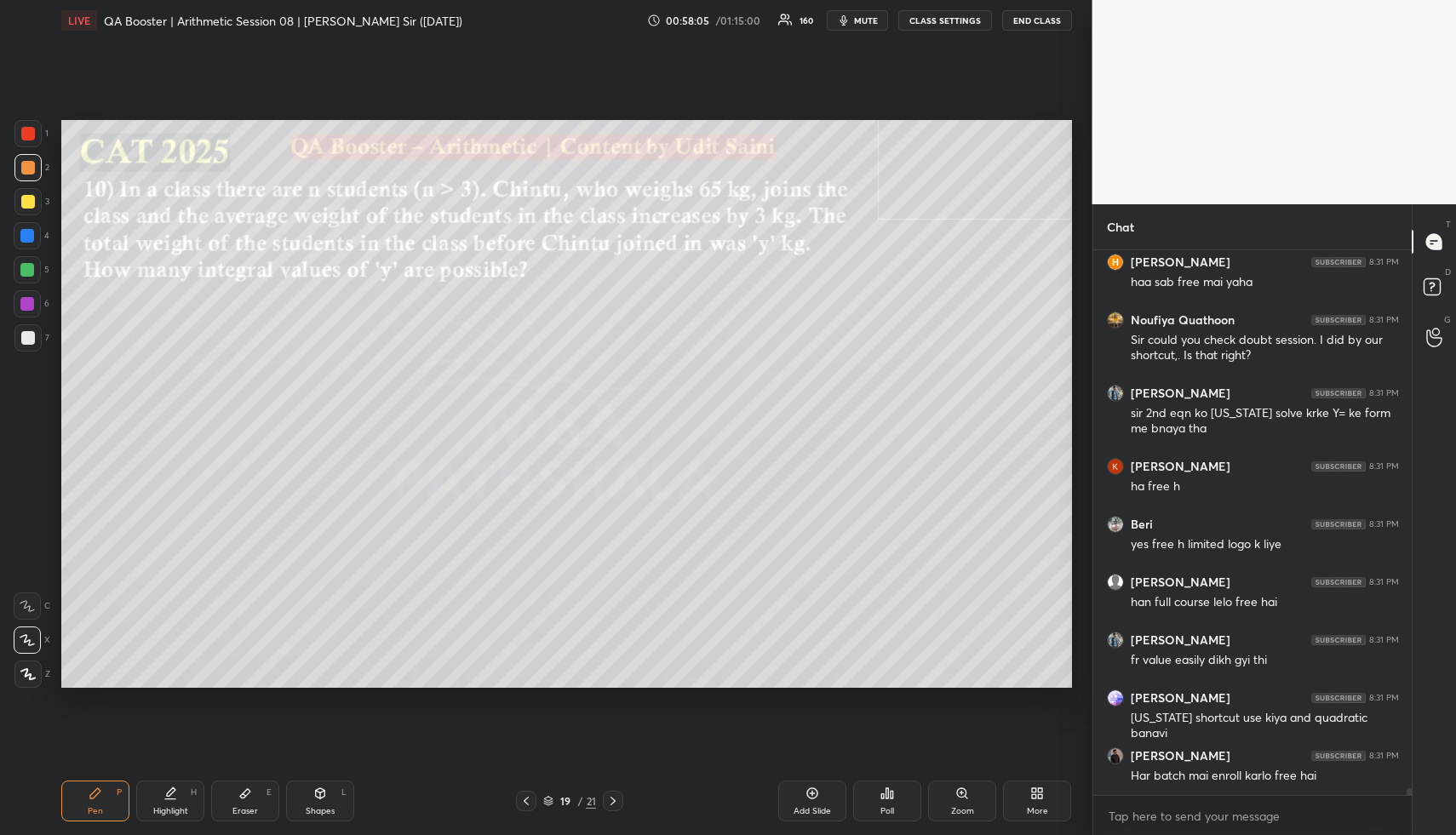
scroll to position [42004, 0]
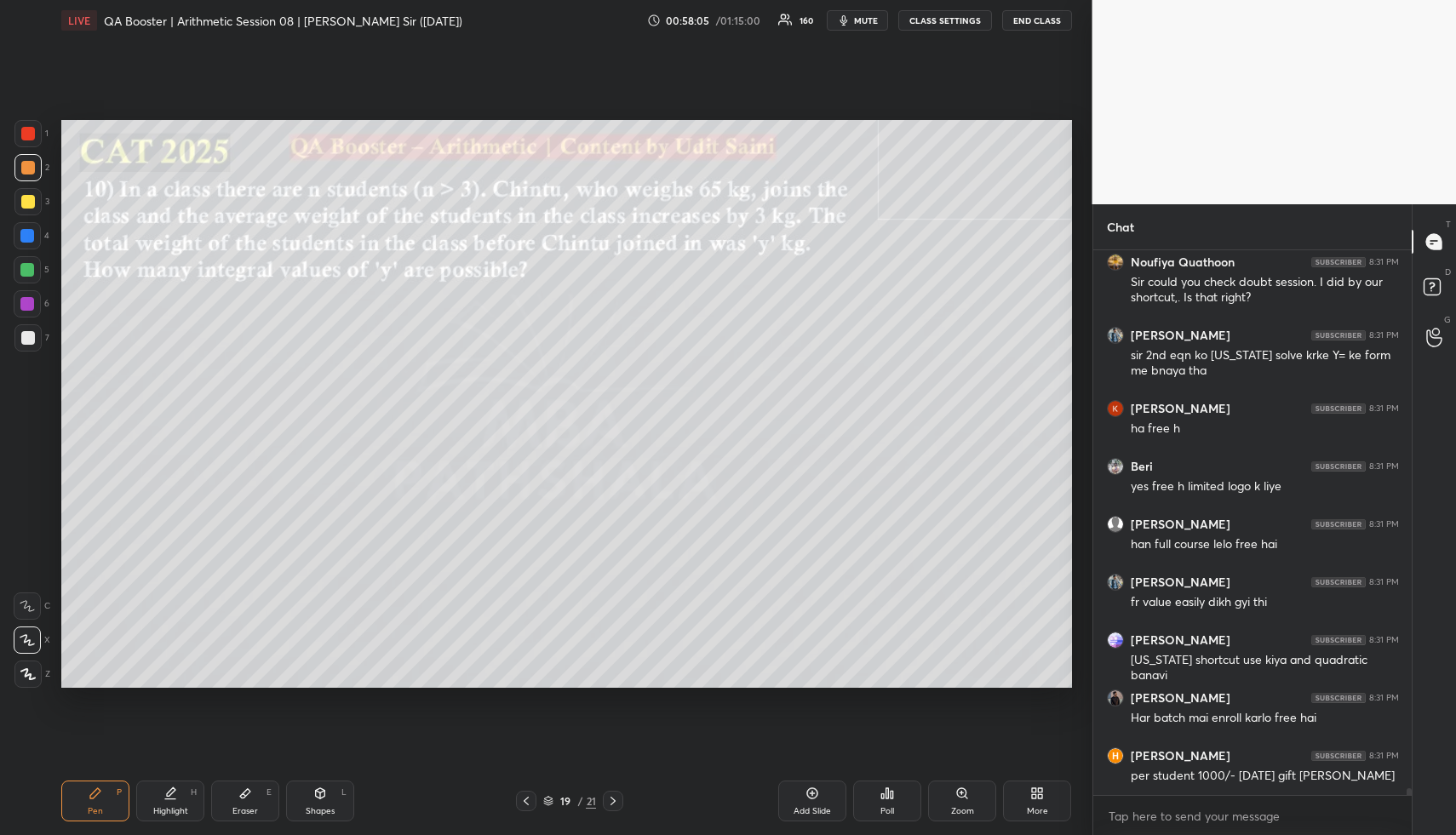
drag, startPoint x: 99, startPoint y: 795, endPoint x: 94, endPoint y: 738, distance: 57.2
click at [97, 792] on icon at bounding box center [95, 793] width 13 height 13
click at [25, 229] on div at bounding box center [26, 235] width 13 height 13
click at [31, 232] on div at bounding box center [26, 235] width 13 height 13
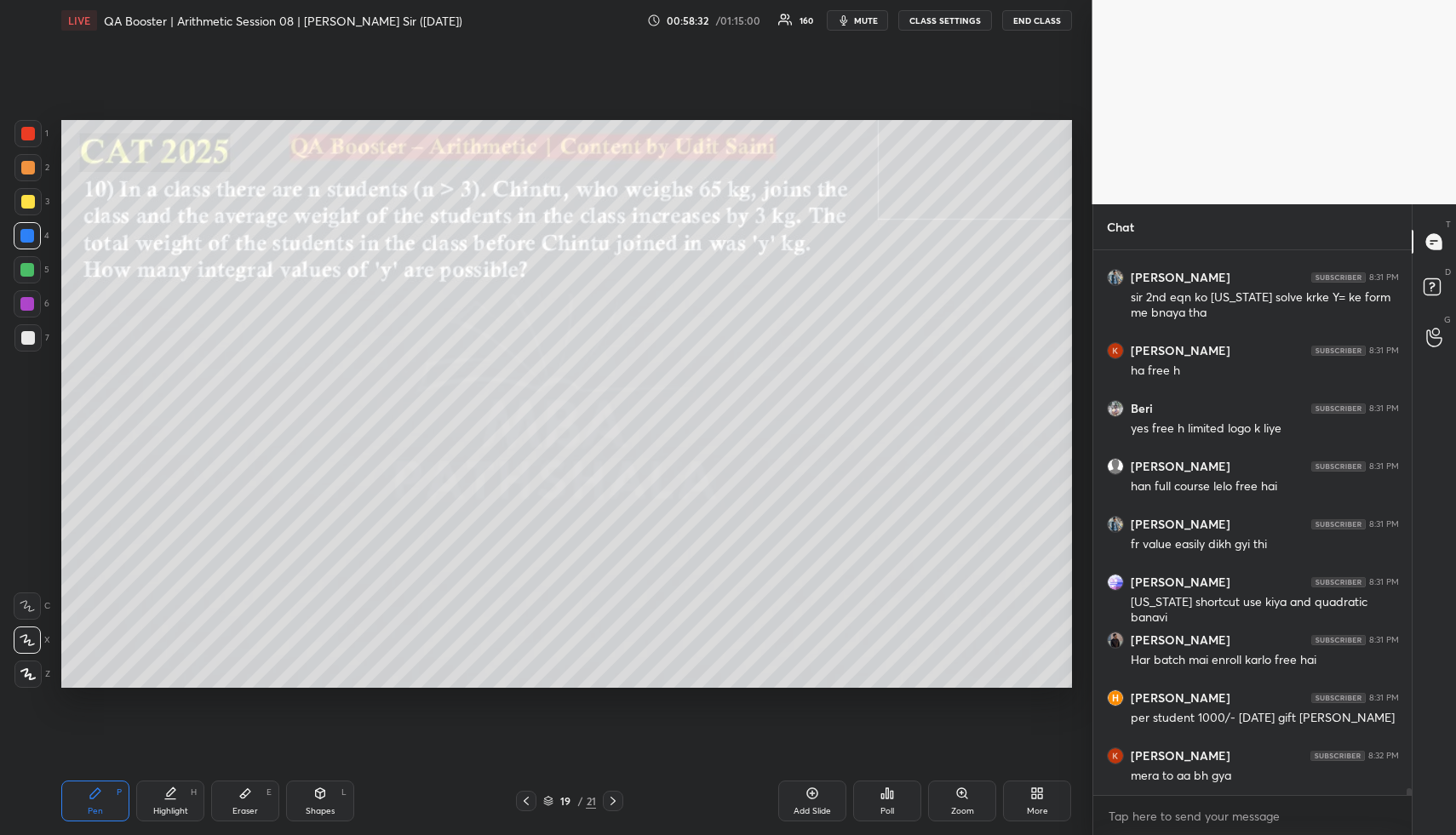
scroll to position [42119, 0]
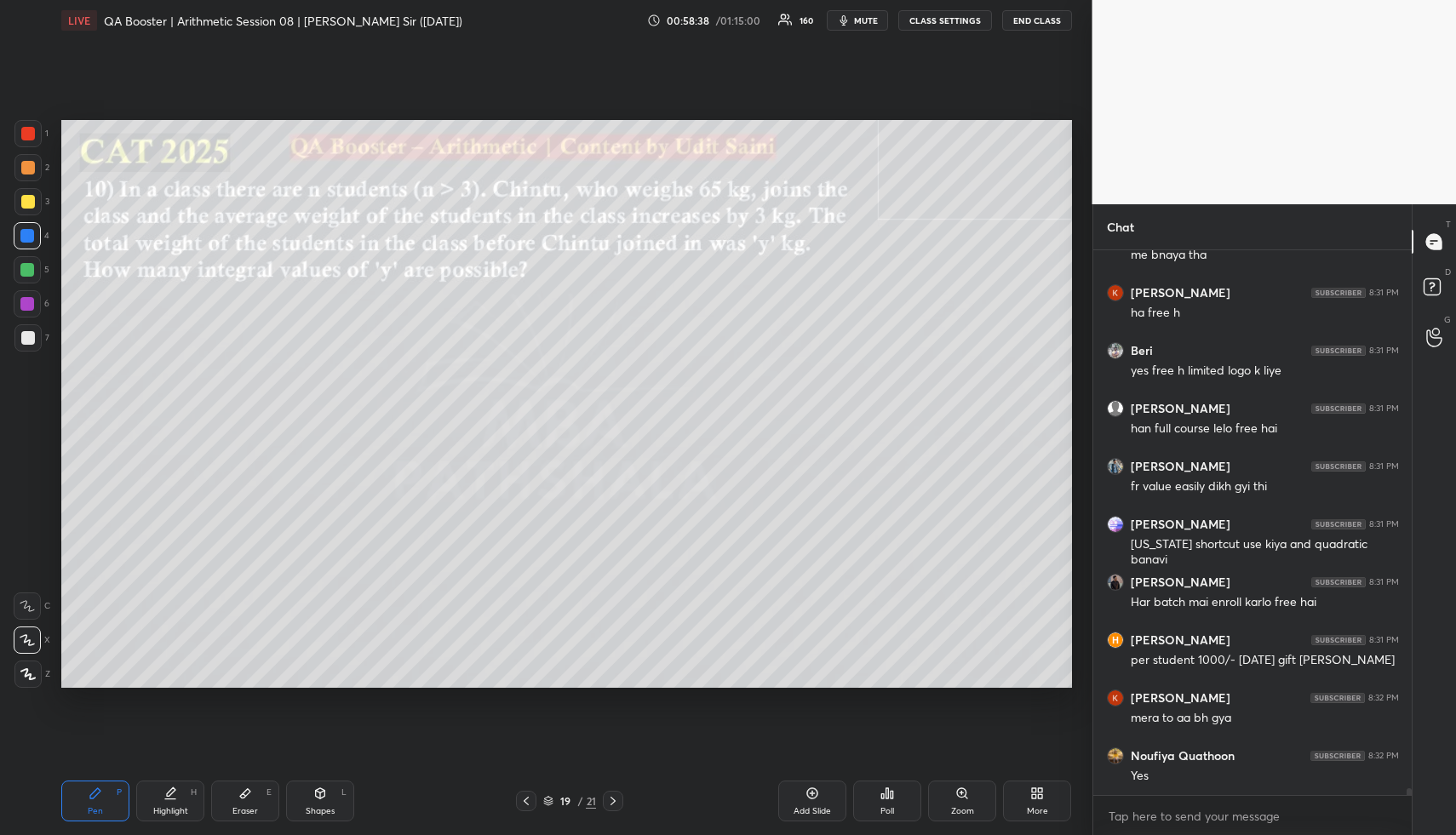
click at [328, 803] on div "Shapes L" at bounding box center [319, 801] width 68 height 40
click at [328, 804] on div "Shapes L" at bounding box center [319, 801] width 68 height 40
click at [28, 269] on div at bounding box center [26, 269] width 13 height 13
click at [175, 794] on icon at bounding box center [170, 793] width 13 height 13
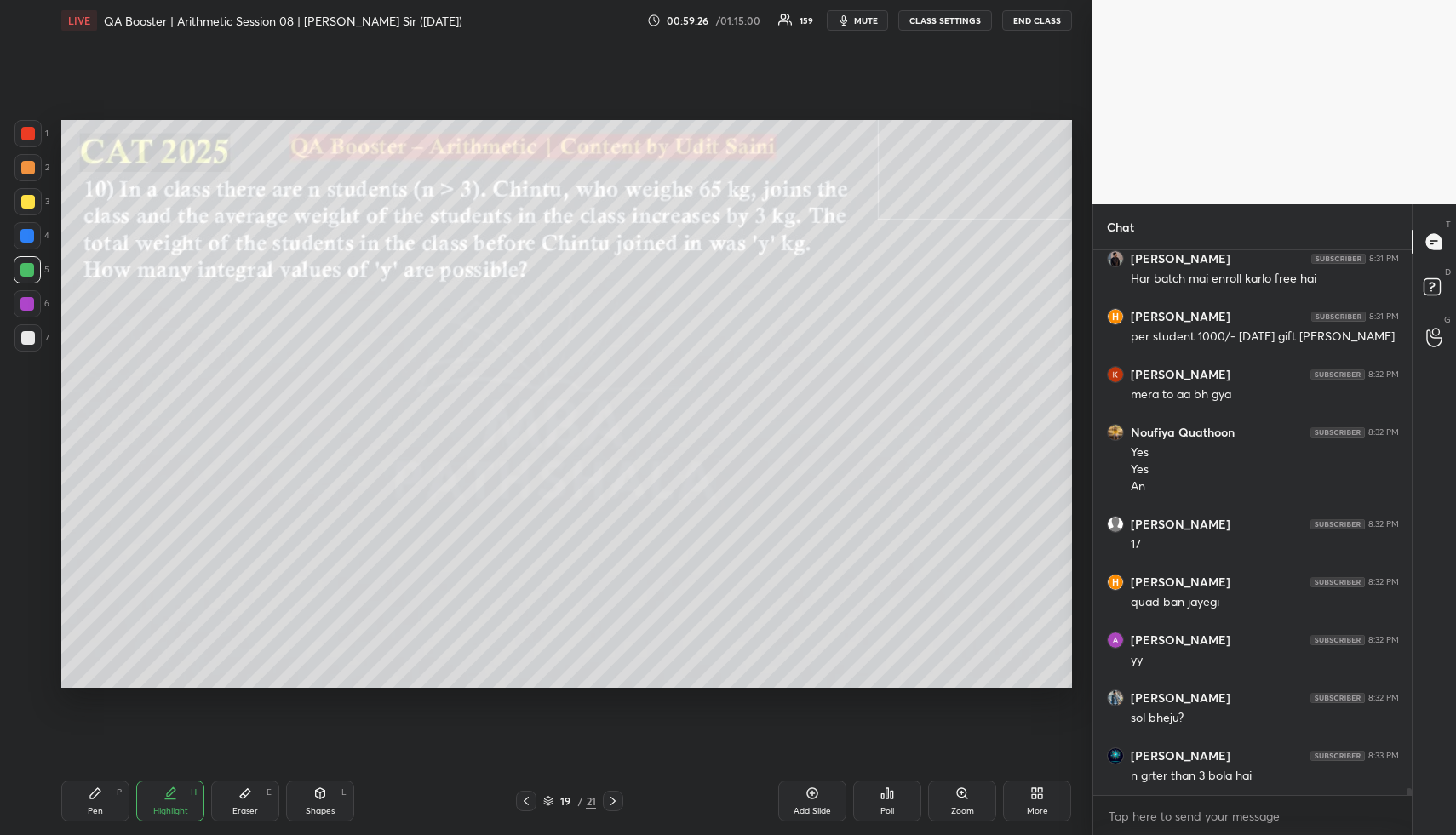
scroll to position [42501, 0]
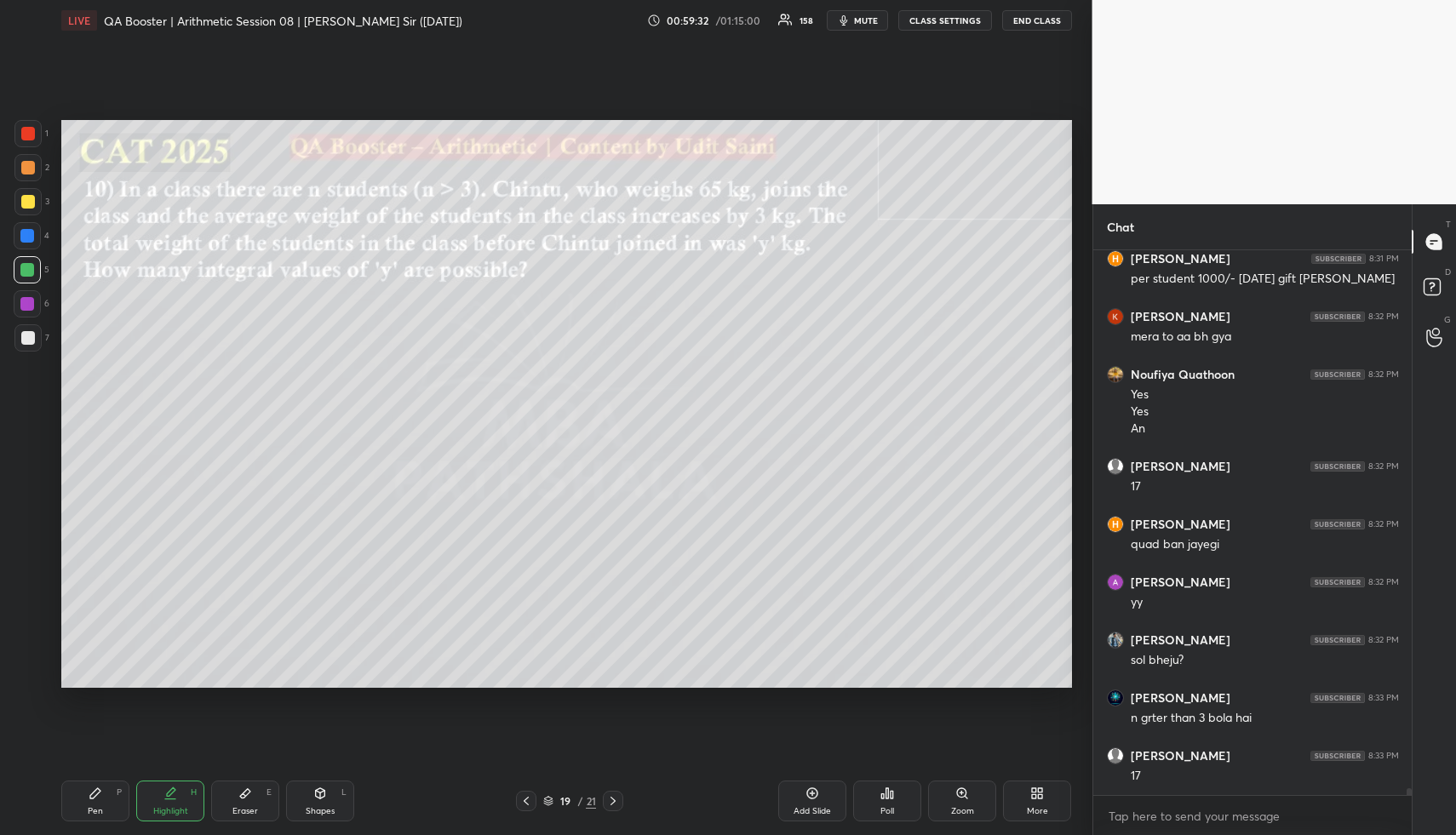
click at [96, 799] on div "Pen P" at bounding box center [95, 801] width 68 height 40
click at [97, 802] on div "Pen P" at bounding box center [95, 801] width 68 height 40
click at [25, 197] on div at bounding box center [27, 201] width 13 height 13
click at [25, 200] on div at bounding box center [27, 201] width 13 height 13
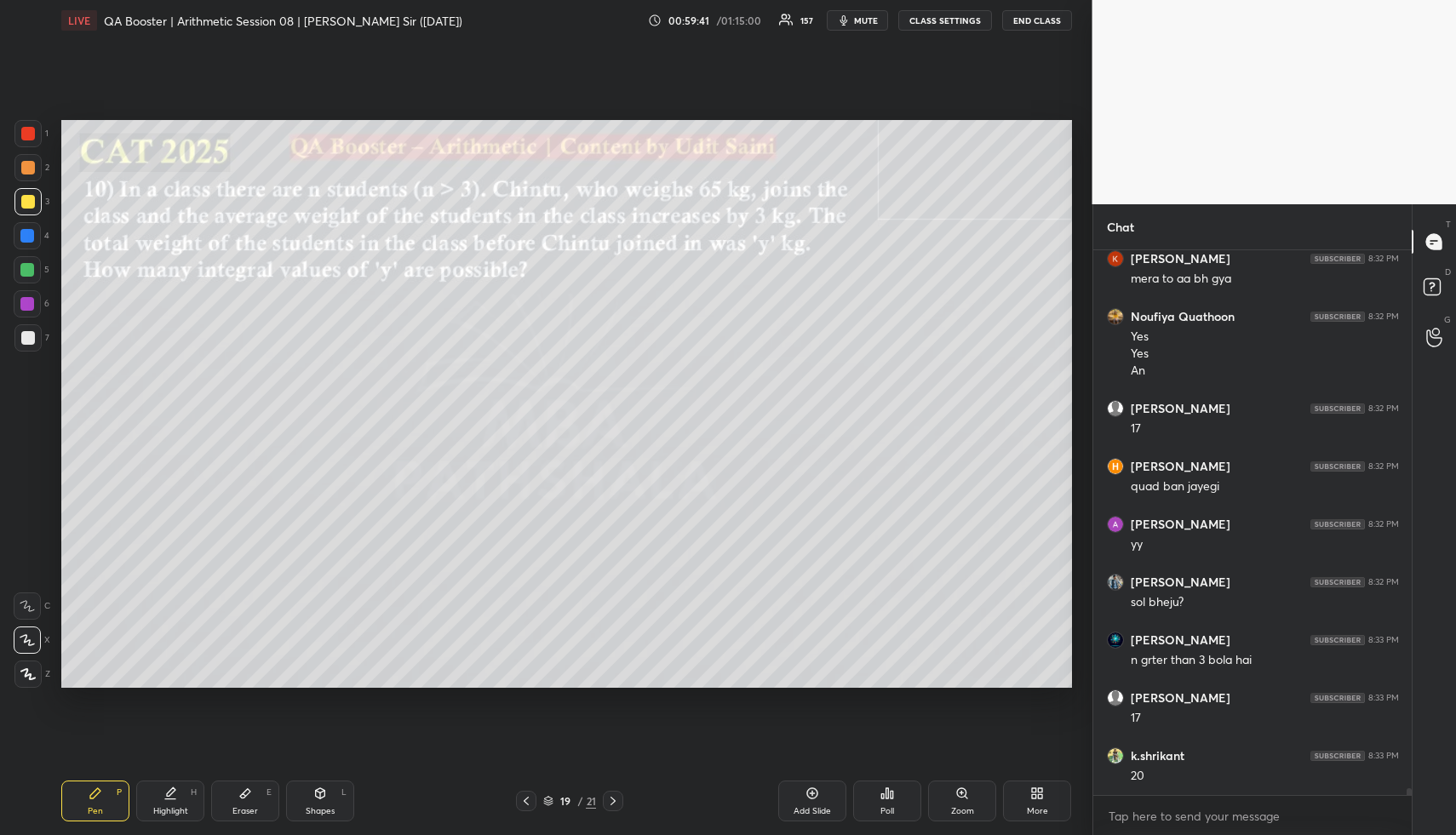
drag, startPoint x: 802, startPoint y: 810, endPoint x: 766, endPoint y: 714, distance: 102.5
click at [799, 807] on div "Add Slide" at bounding box center [812, 811] width 38 height 9
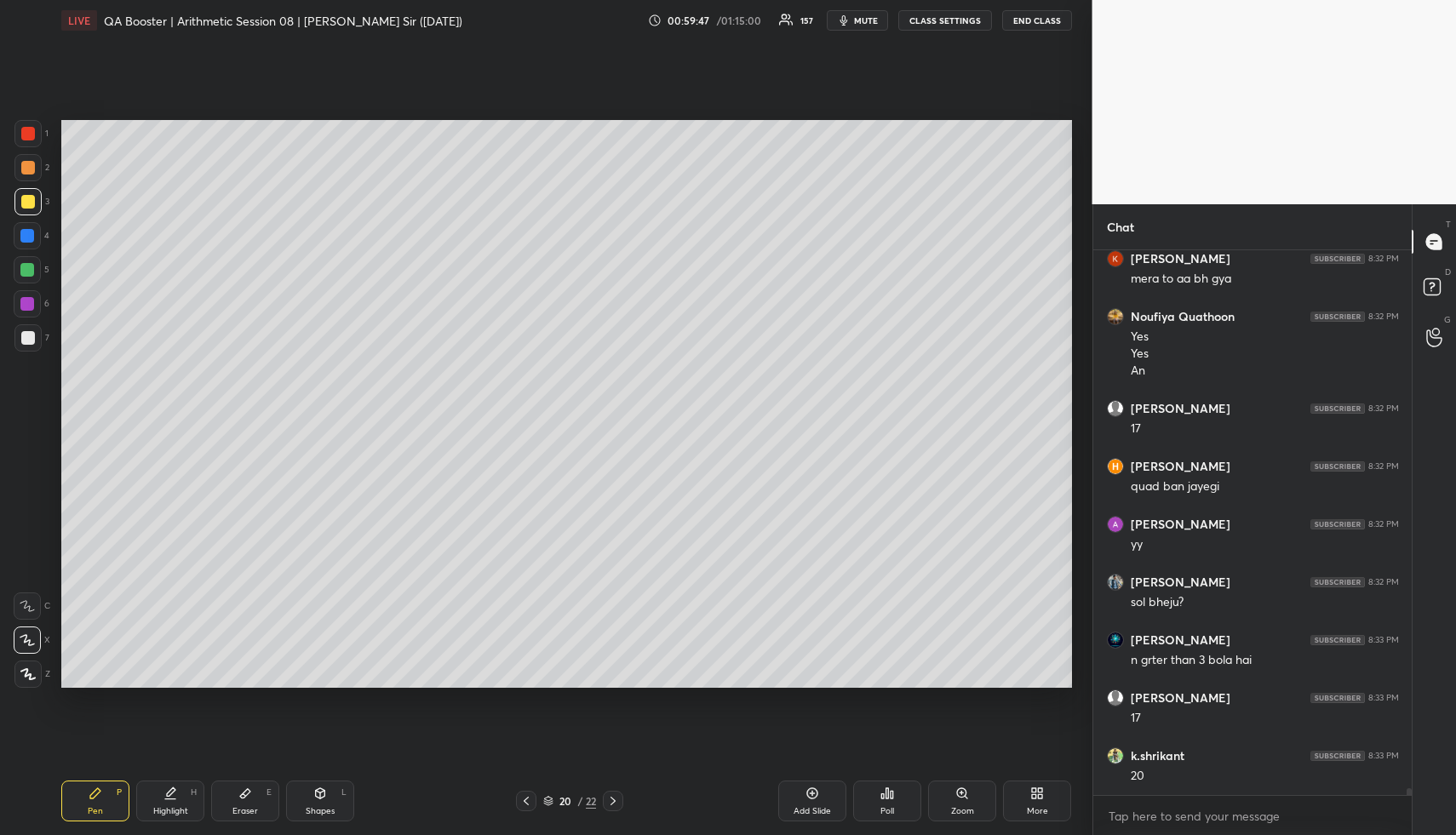
click at [21, 237] on div at bounding box center [26, 235] width 13 height 13
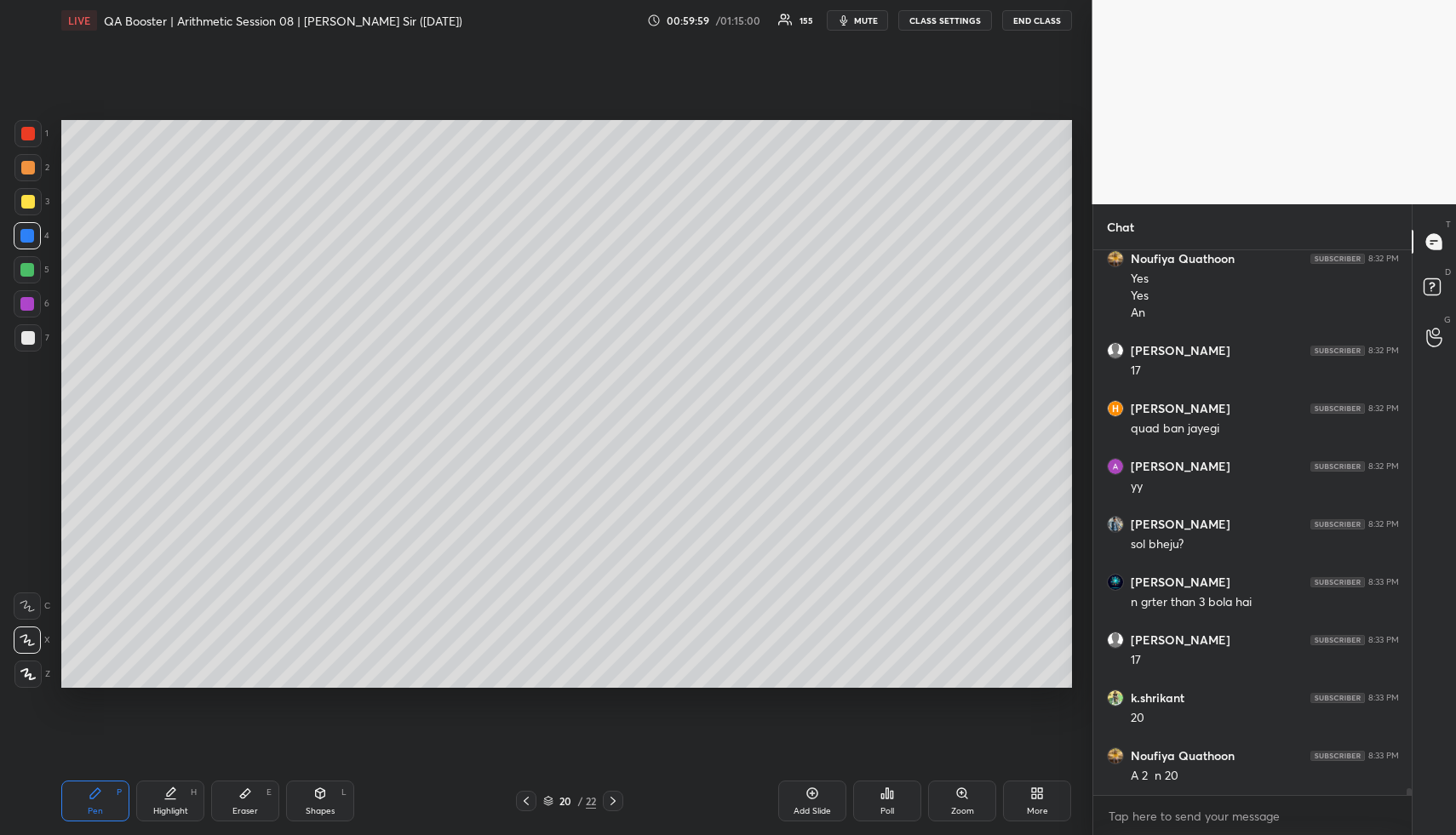
scroll to position [42679, 0]
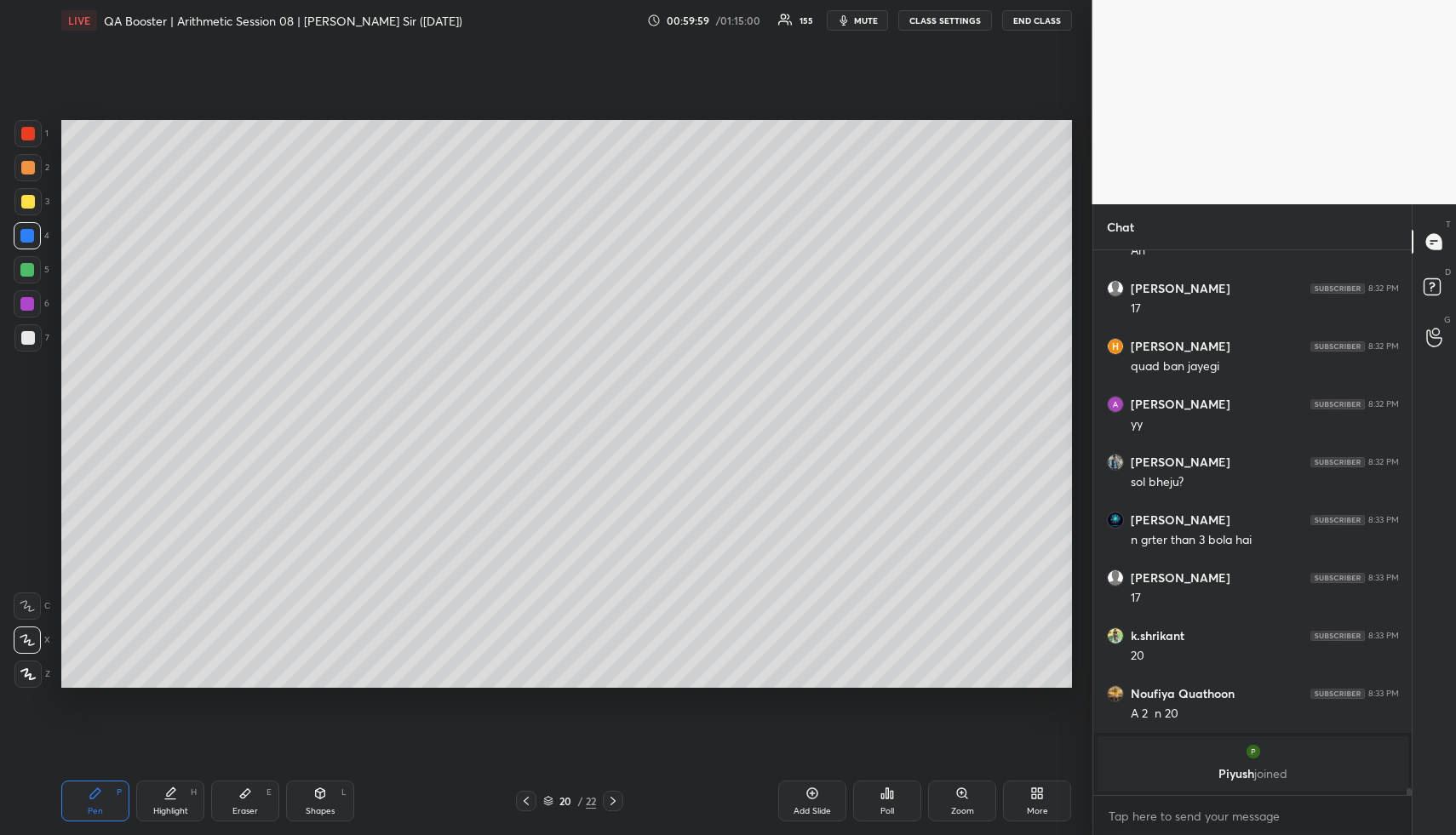
drag, startPoint x: 253, startPoint y: 789, endPoint x: 242, endPoint y: 756, distance: 34.8
click at [250, 788] on div "Eraser E" at bounding box center [244, 801] width 68 height 40
drag, startPoint x: 94, startPoint y: 800, endPoint x: 90, endPoint y: 715, distance: 85.1
click at [94, 794] on div "Pen P" at bounding box center [95, 801] width 68 height 40
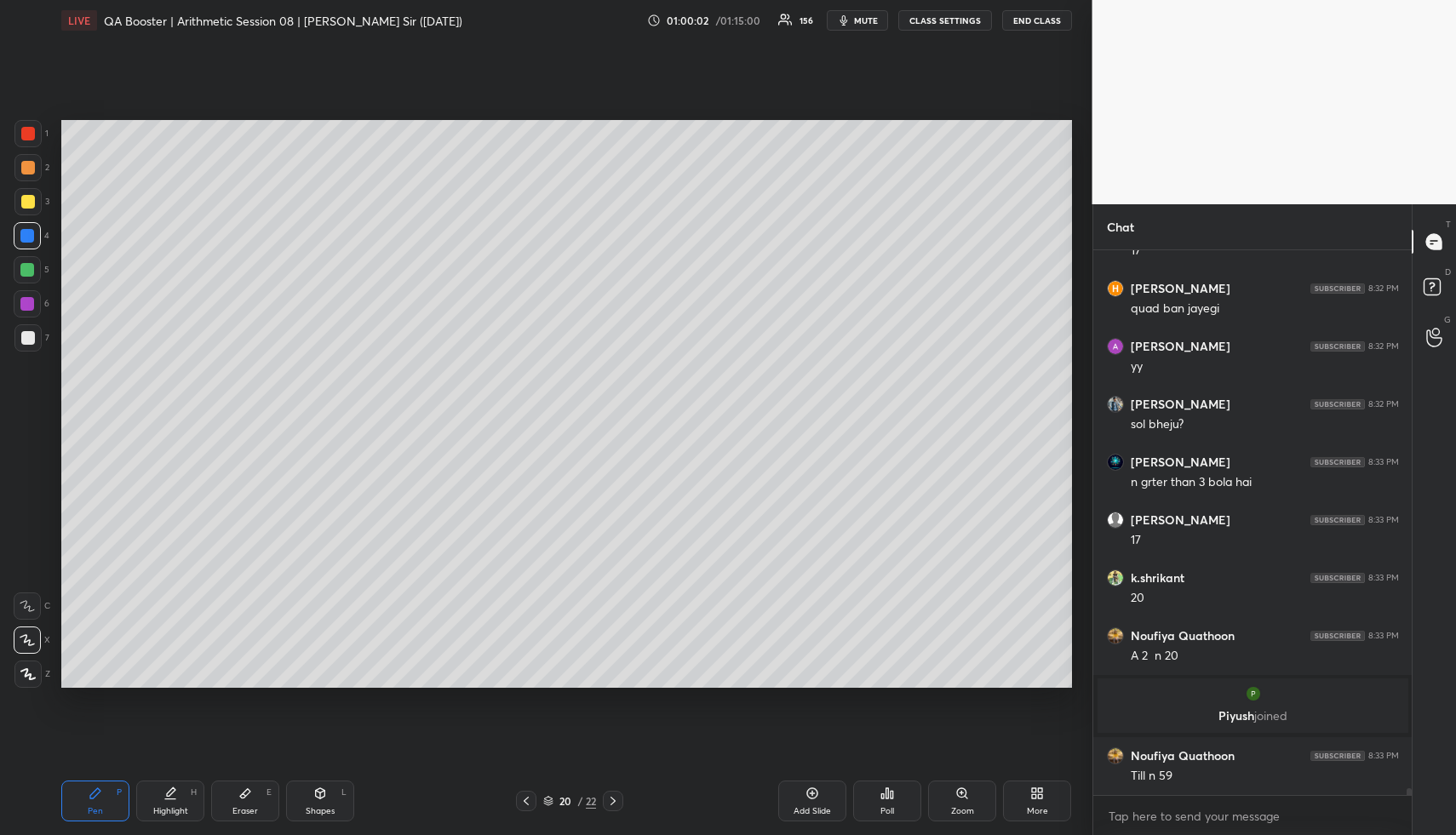
scroll to position [41908, 0]
click at [29, 270] on div at bounding box center [26, 269] width 13 height 13
click at [175, 807] on div "Highlight" at bounding box center [171, 811] width 35 height 9
drag, startPoint x: 178, startPoint y: 803, endPoint x: 177, endPoint y: 719, distance: 84.0
click at [175, 784] on div "Highlight H" at bounding box center [170, 801] width 68 height 40
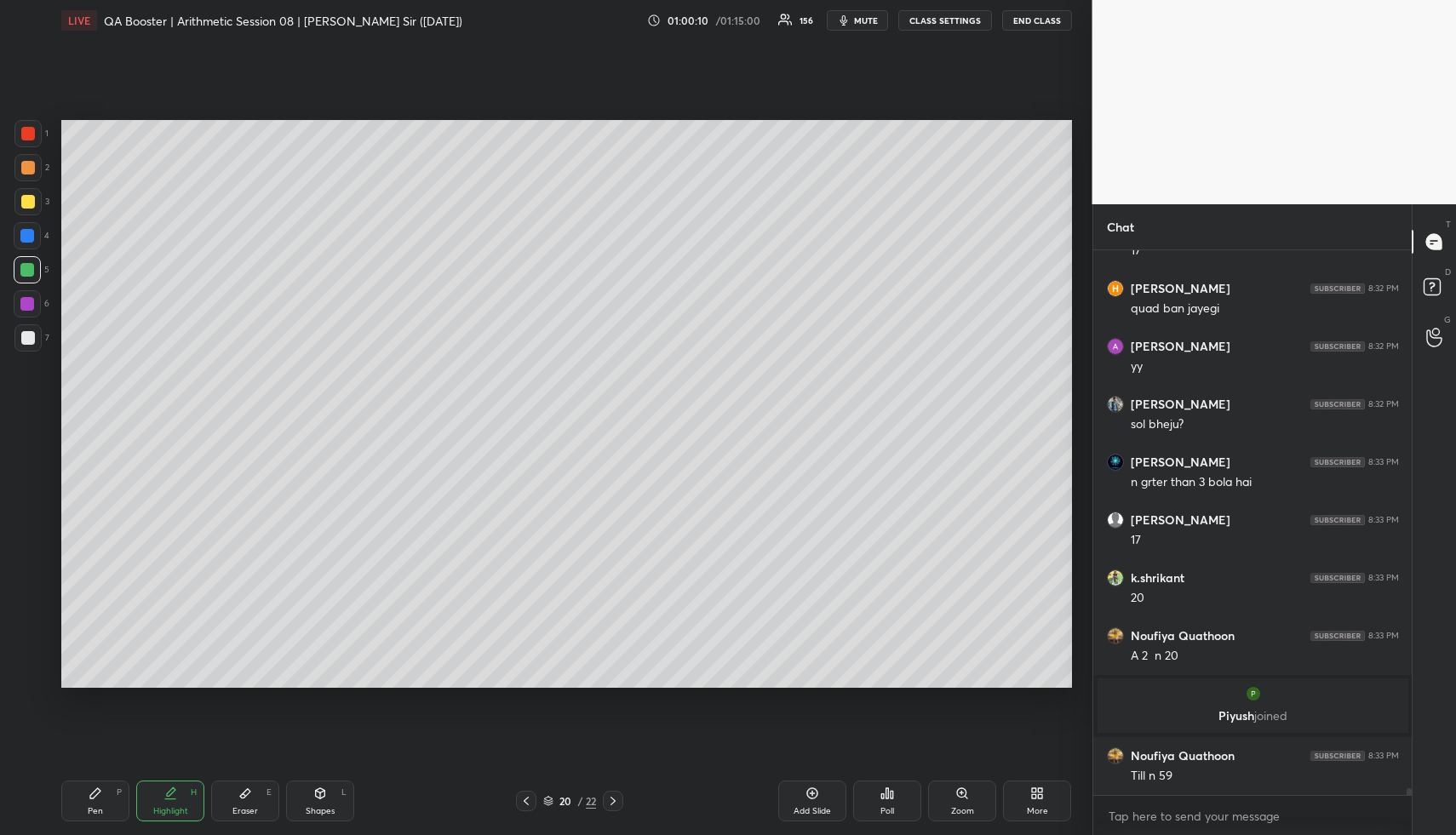
click at [93, 807] on div "Pen" at bounding box center [95, 811] width 15 height 9
click at [18, 229] on div at bounding box center [26, 236] width 27 height 27
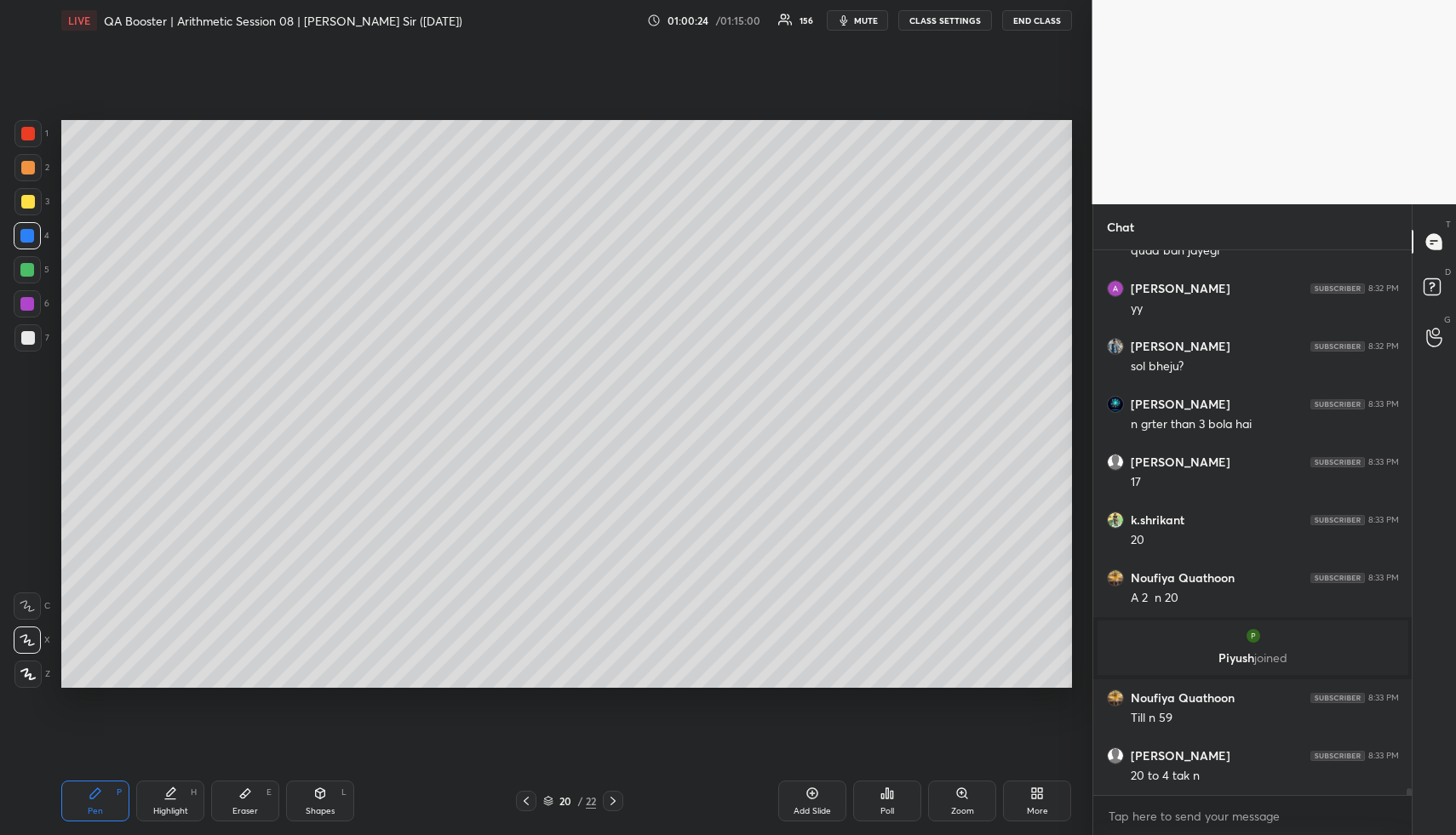
scroll to position [42024, 0]
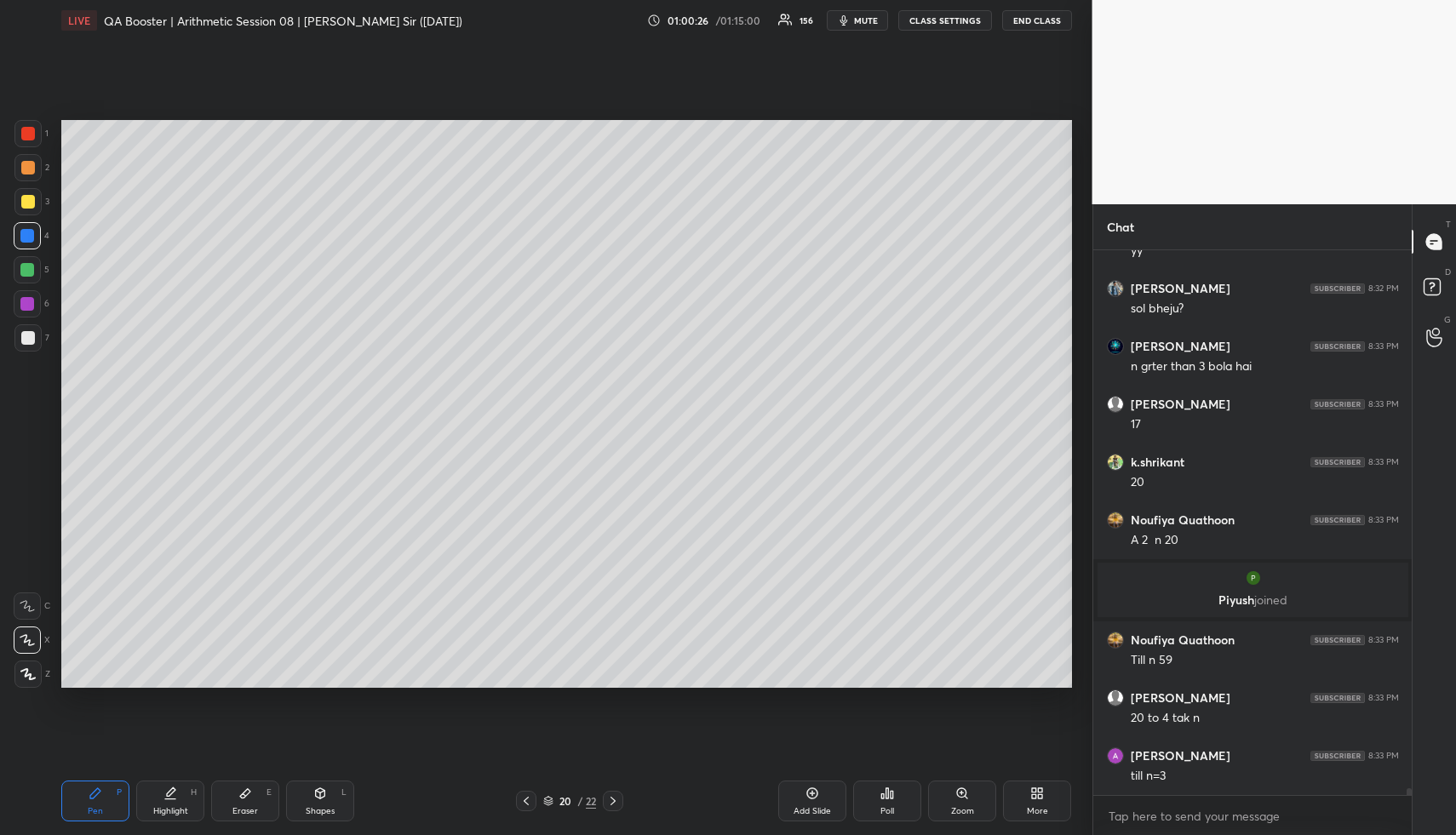
drag, startPoint x: 527, startPoint y: 795, endPoint x: 532, endPoint y: 740, distance: 55.2
click at [525, 795] on icon at bounding box center [526, 800] width 13 height 13
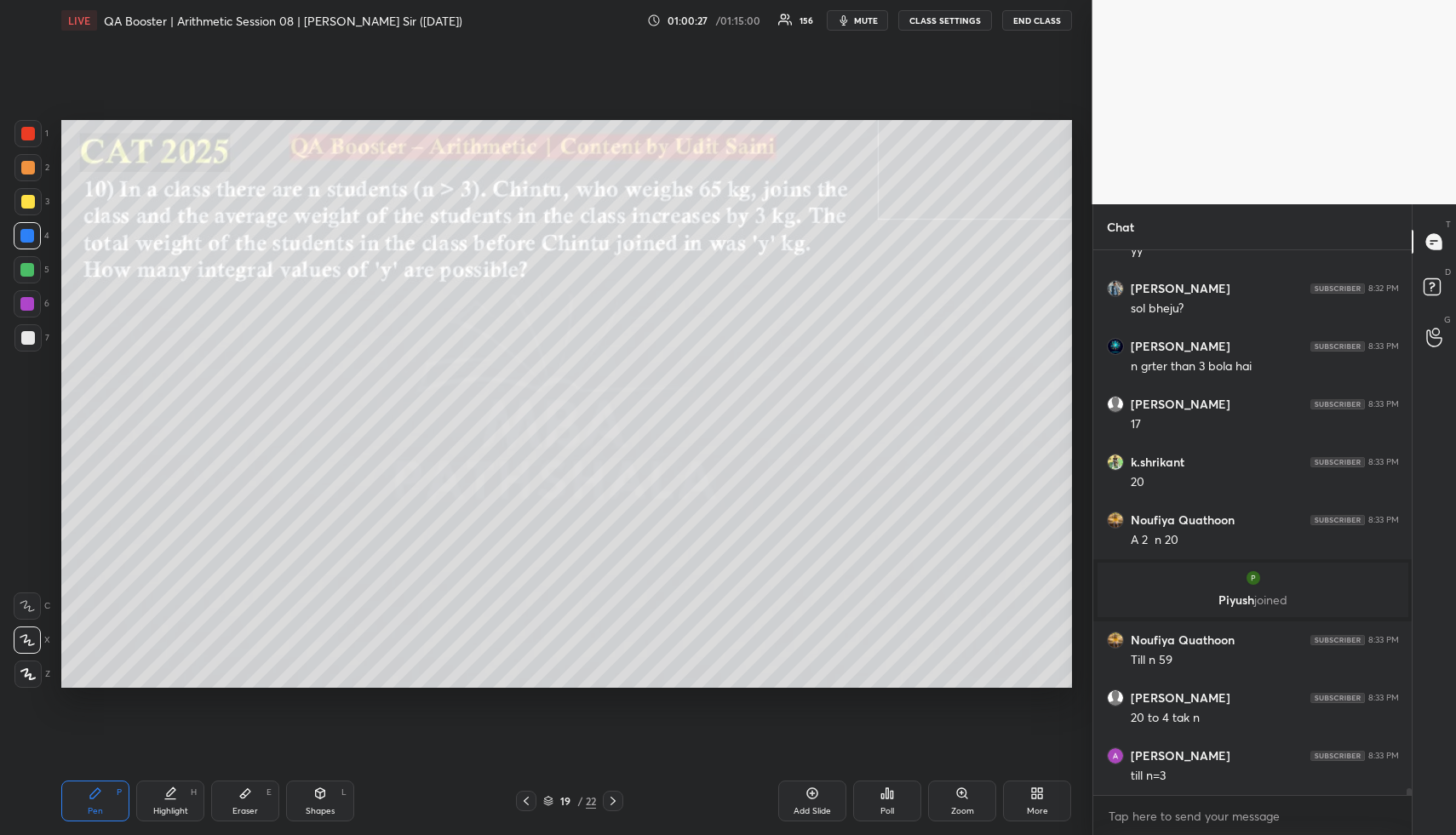
drag, startPoint x: 614, startPoint y: 801, endPoint x: 605, endPoint y: 773, distance: 29.4
click at [615, 796] on icon at bounding box center [612, 800] width 13 height 13
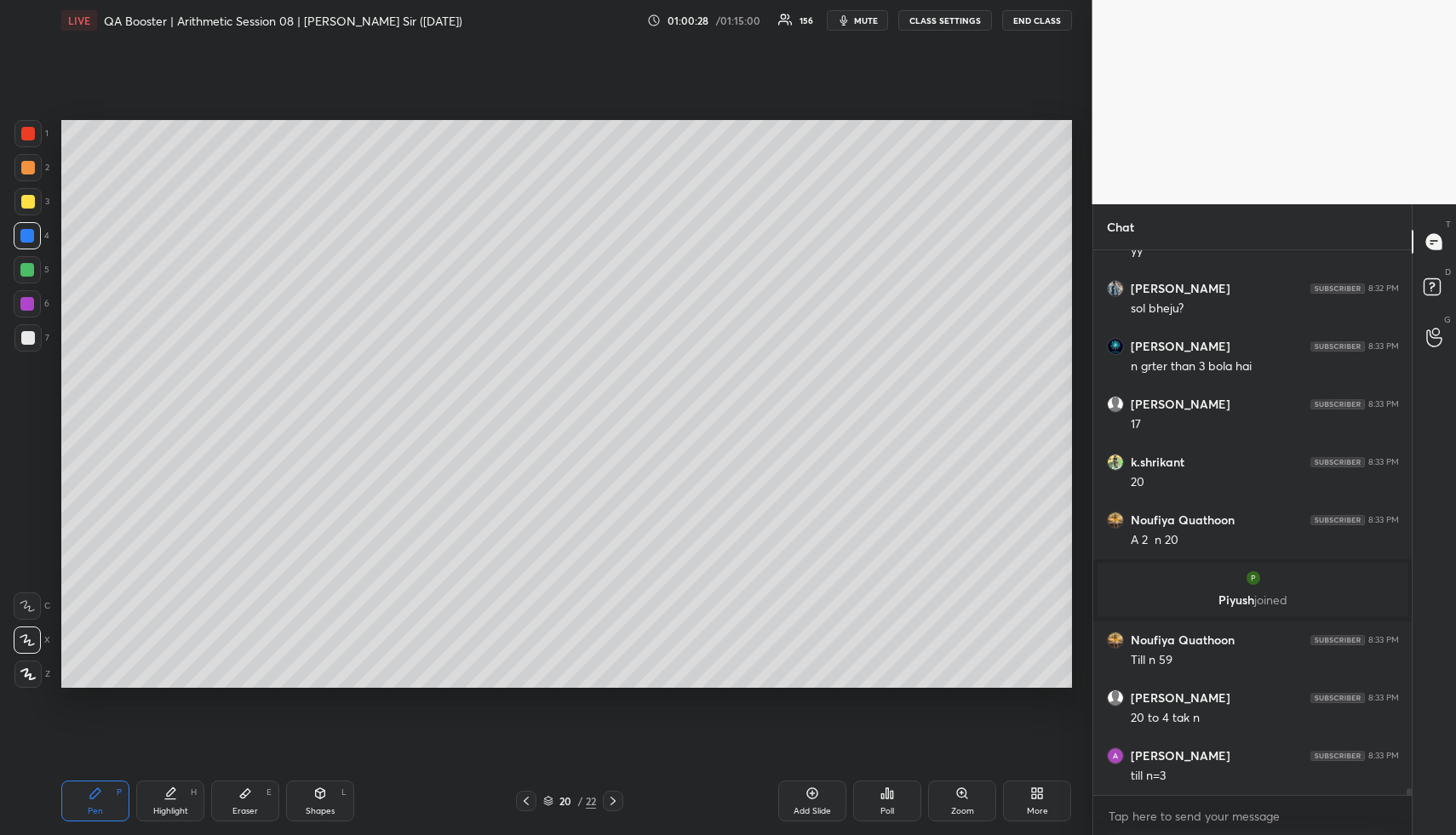
scroll to position [42082, 0]
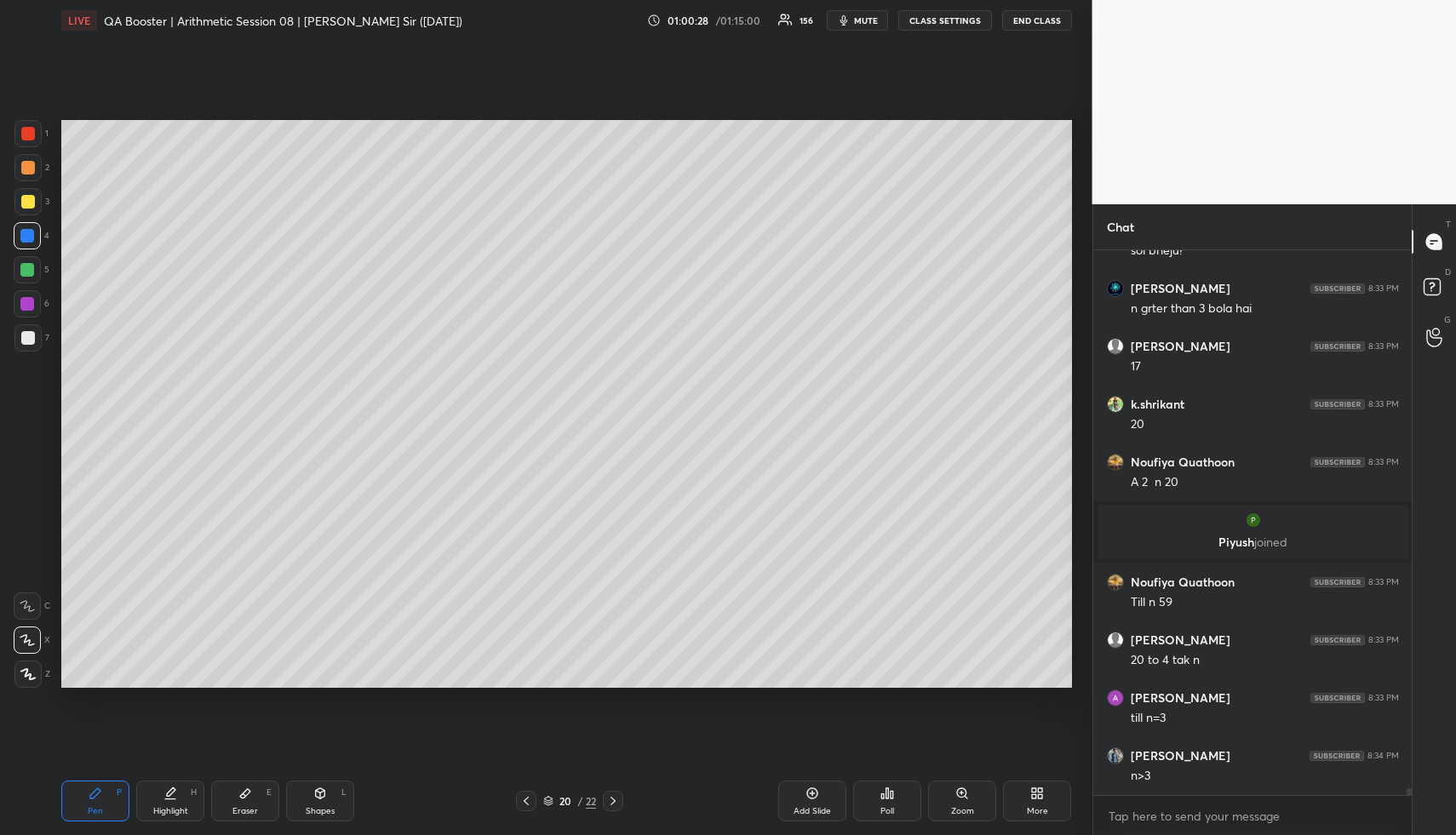
click at [32, 271] on div at bounding box center [26, 269] width 13 height 13
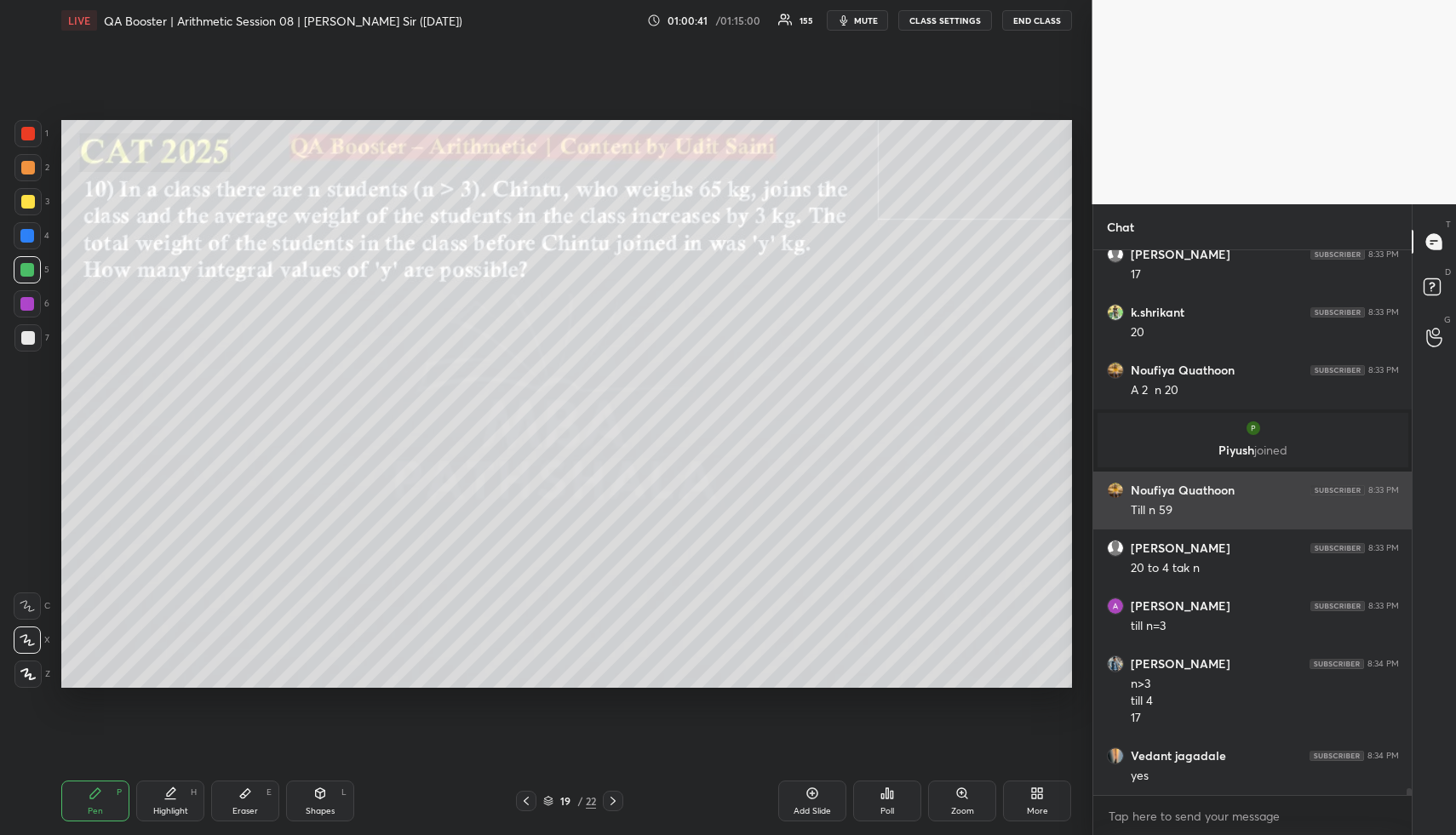
scroll to position [42232, 0]
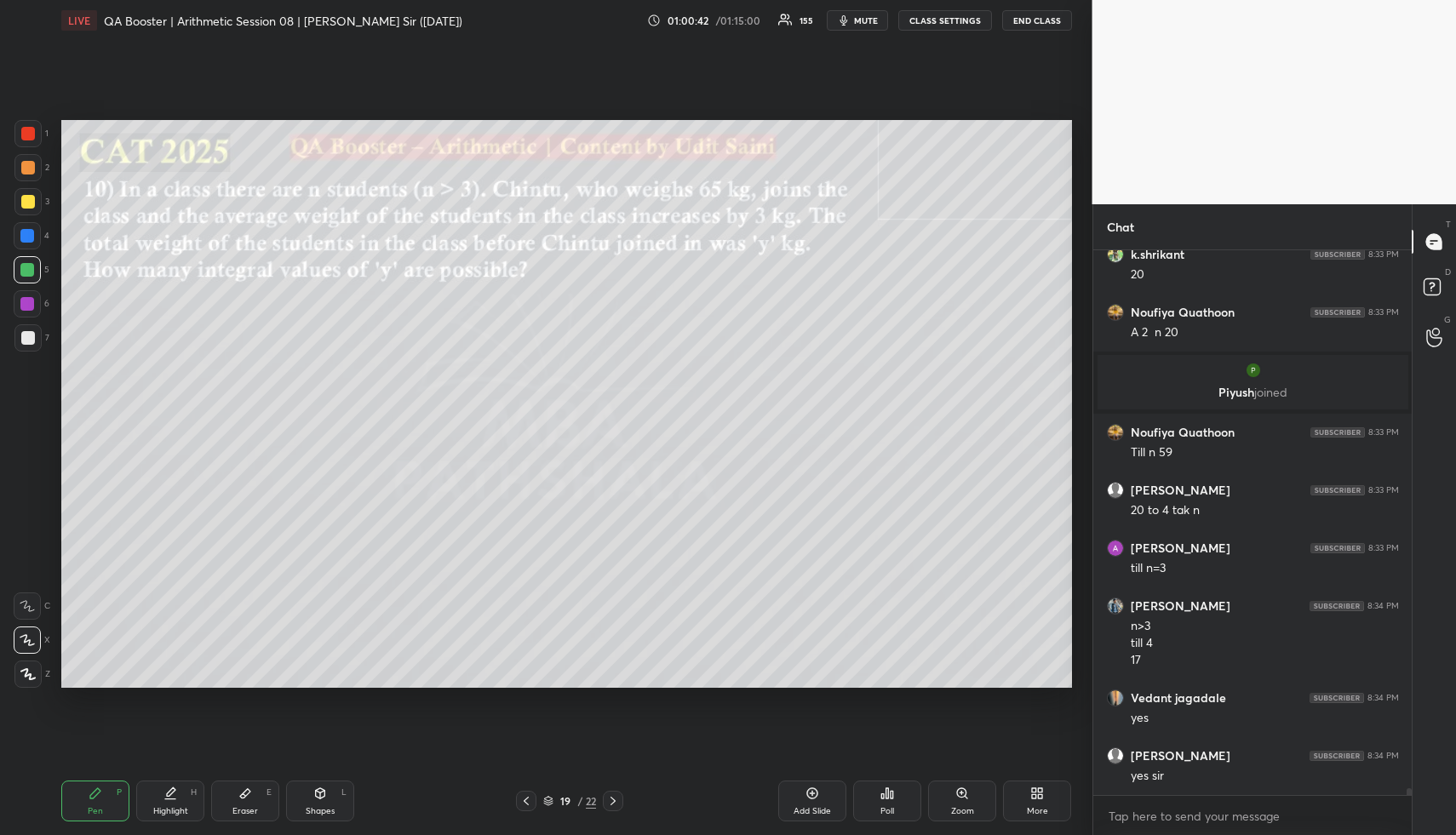
click at [192, 809] on div "Highlight H" at bounding box center [170, 801] width 68 height 40
click at [250, 802] on div "Eraser E" at bounding box center [244, 801] width 68 height 40
click at [172, 788] on div "Highlight H" at bounding box center [170, 801] width 68 height 40
drag, startPoint x: 98, startPoint y: 795, endPoint x: 89, endPoint y: 693, distance: 102.4
click at [93, 788] on icon at bounding box center [95, 793] width 13 height 13
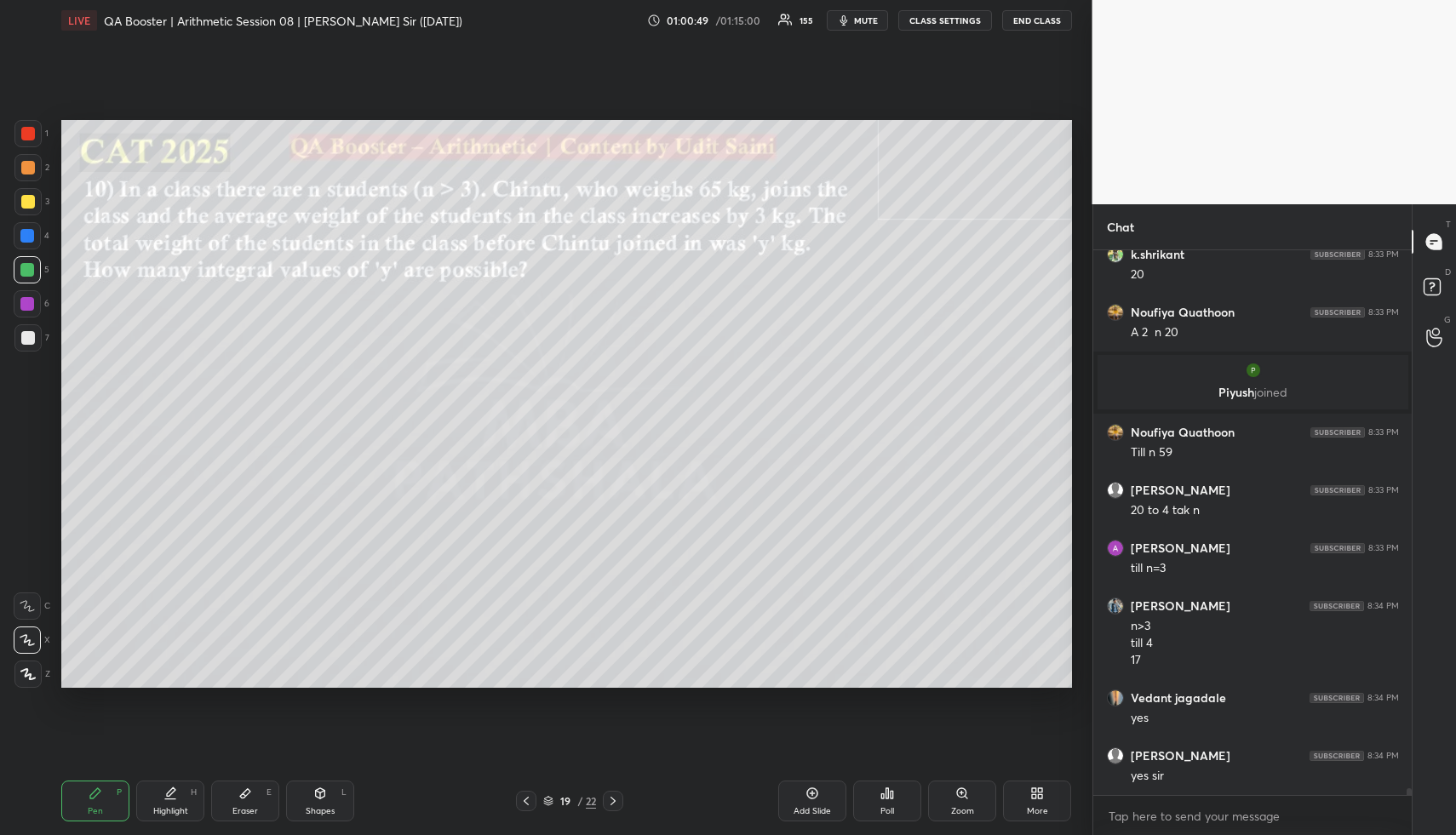
click at [23, 140] on div at bounding box center [27, 134] width 27 height 27
click at [184, 802] on div "Highlight H" at bounding box center [170, 801] width 68 height 40
click at [202, 800] on div "Highlight H" at bounding box center [170, 801] width 68 height 40
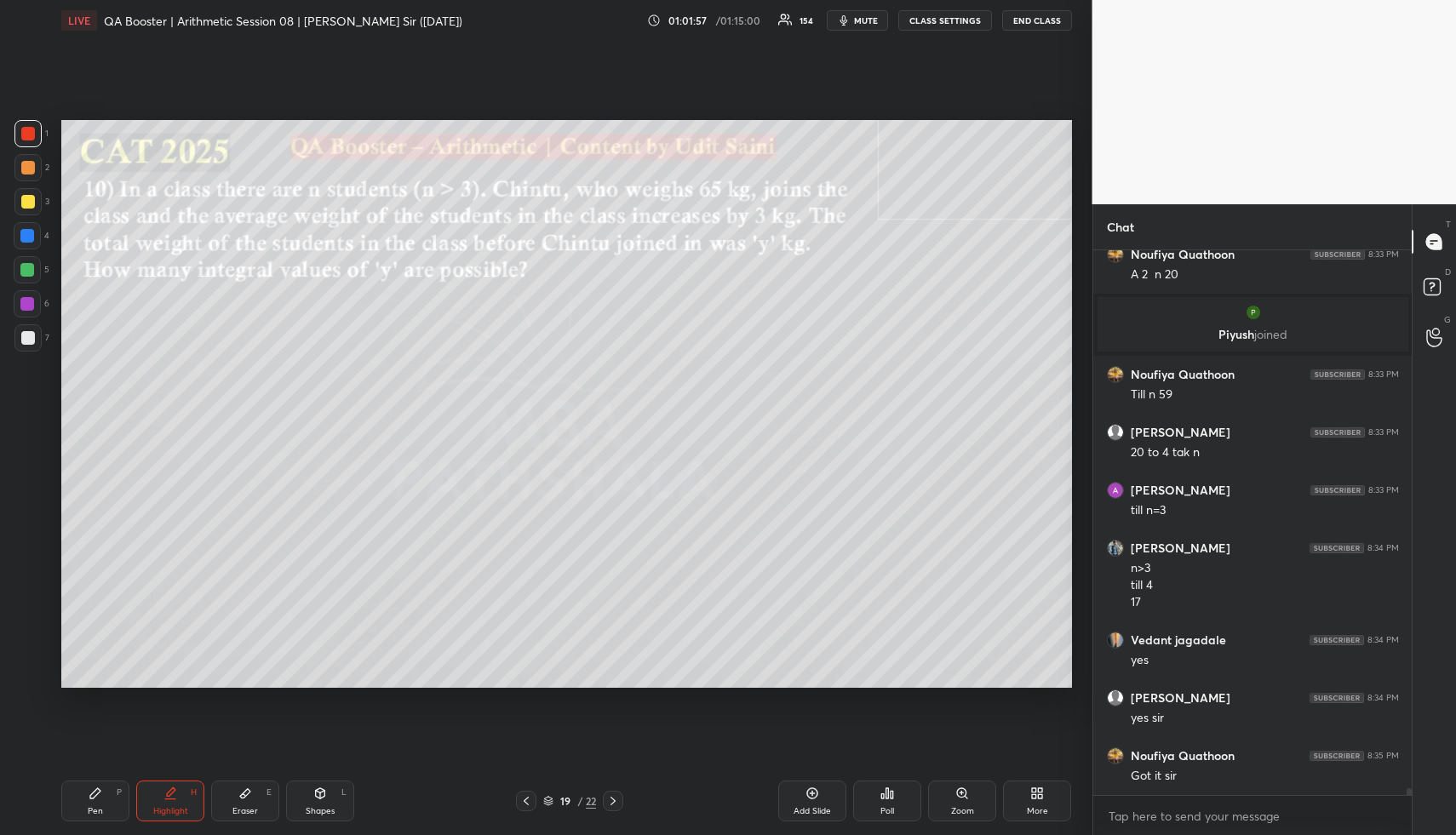
scroll to position [42348, 0]
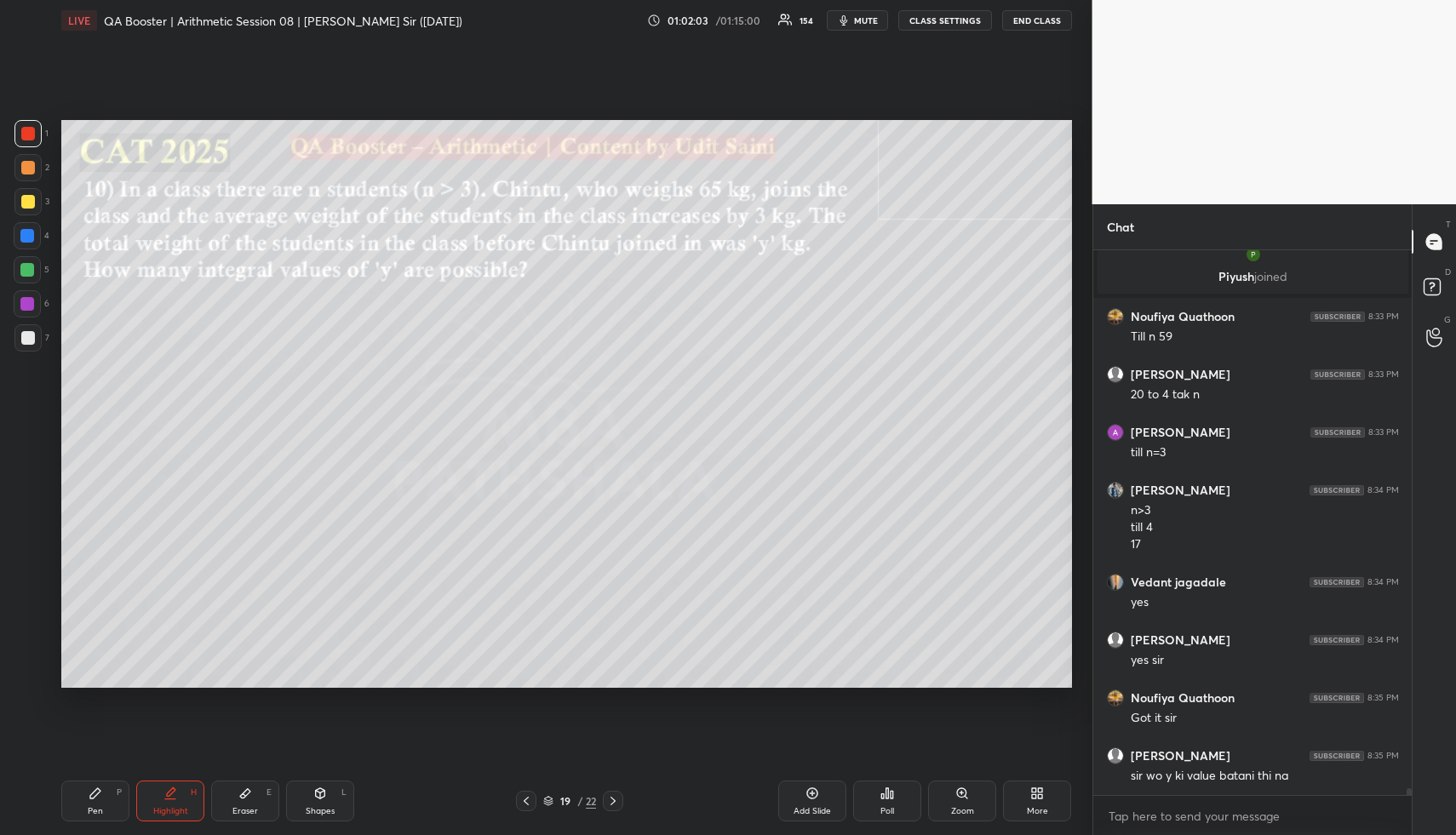
click at [186, 793] on div "Highlight H" at bounding box center [170, 801] width 68 height 40
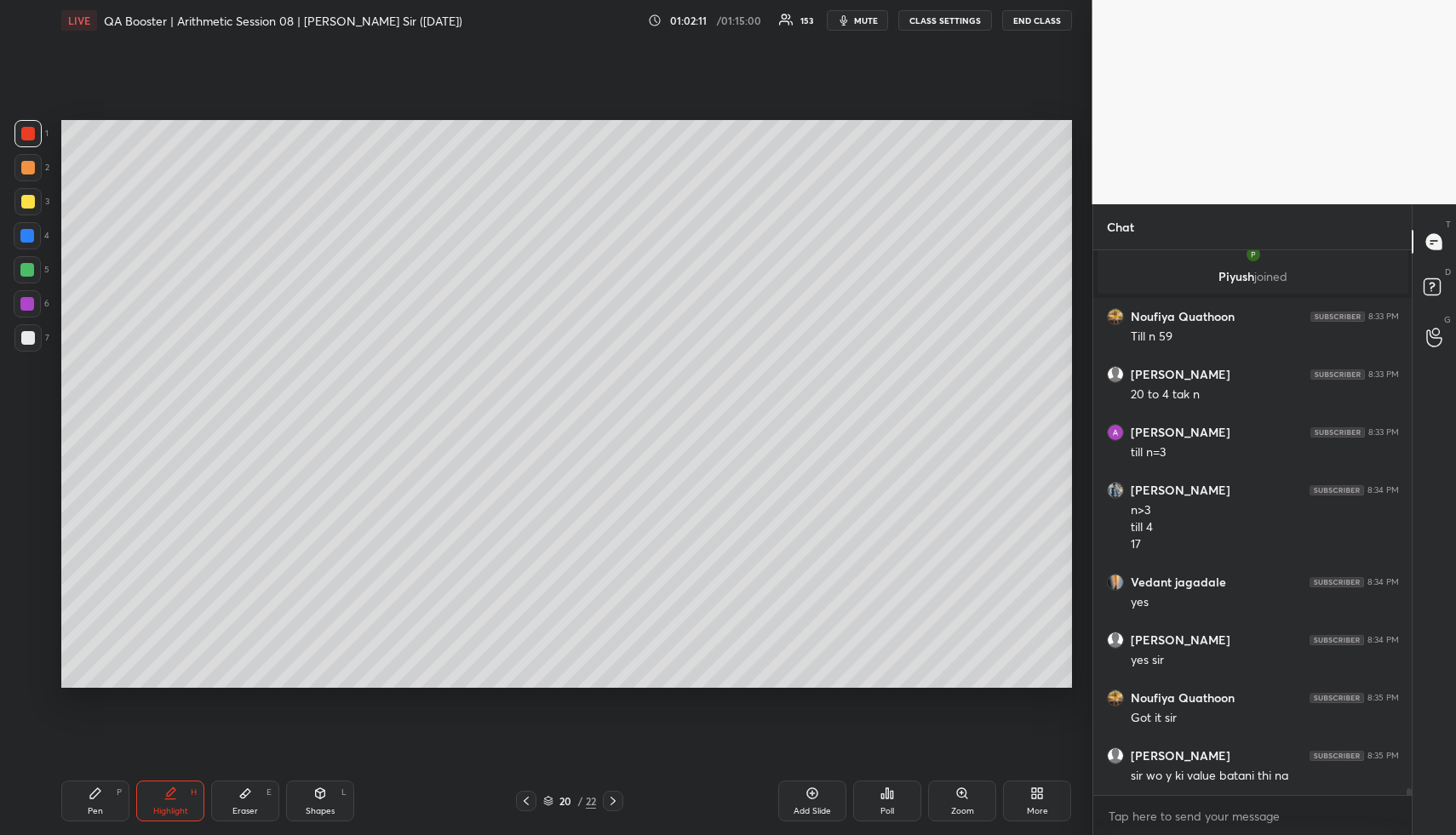
click at [164, 791] on icon at bounding box center [170, 793] width 13 height 13
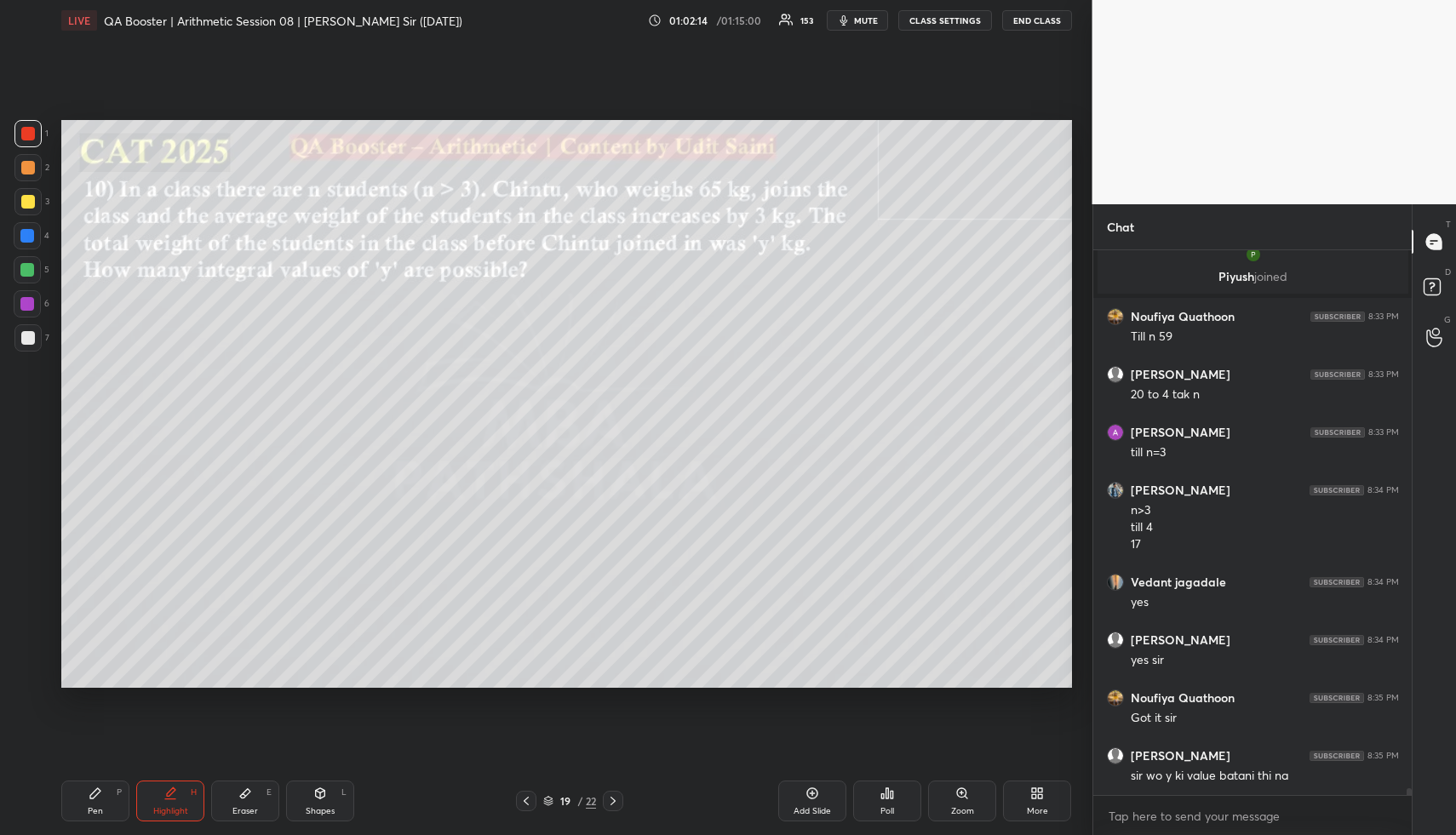
scroll to position [42364, 0]
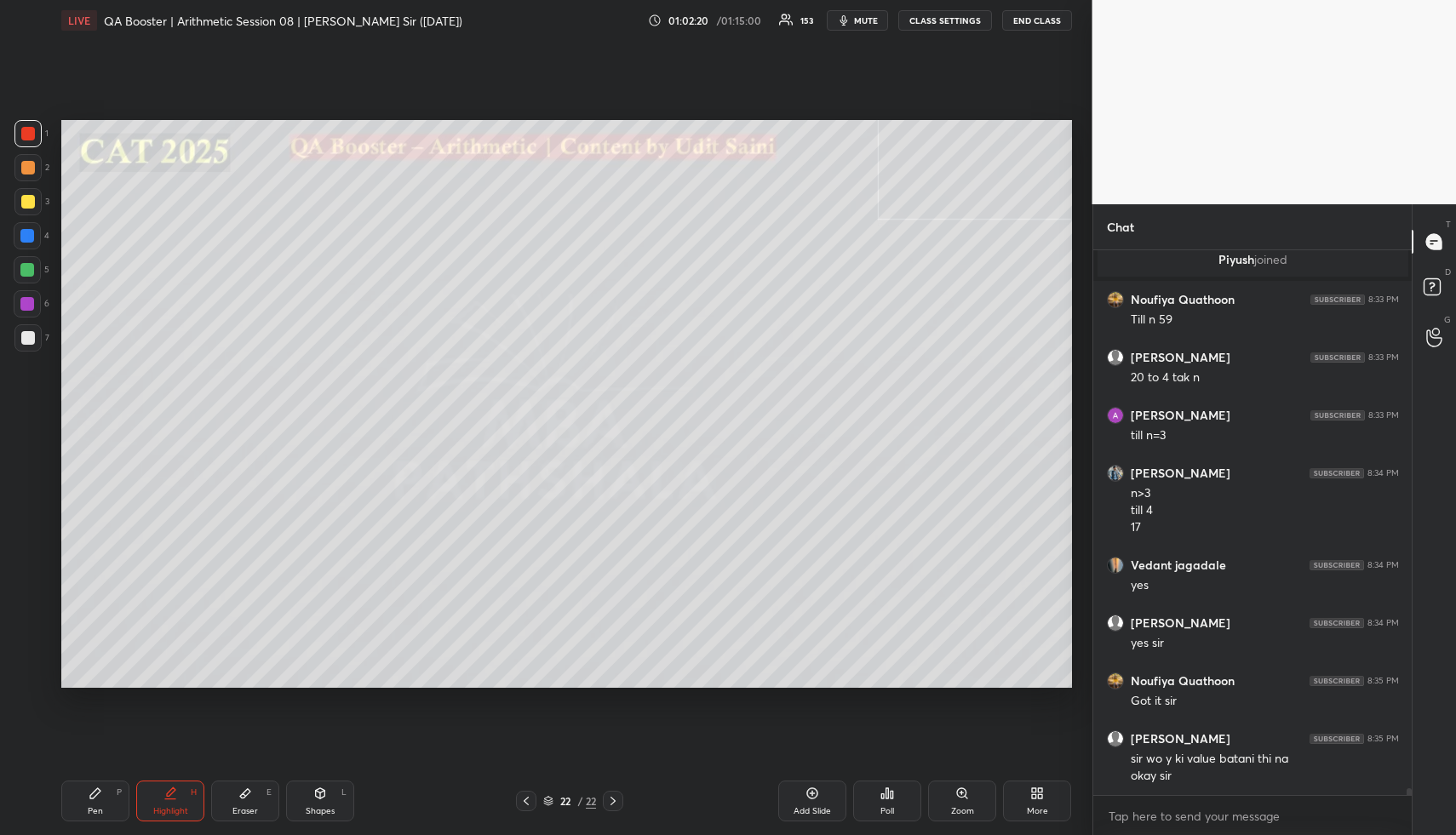
click at [1039, 792] on icon at bounding box center [1040, 790] width 4 height 4
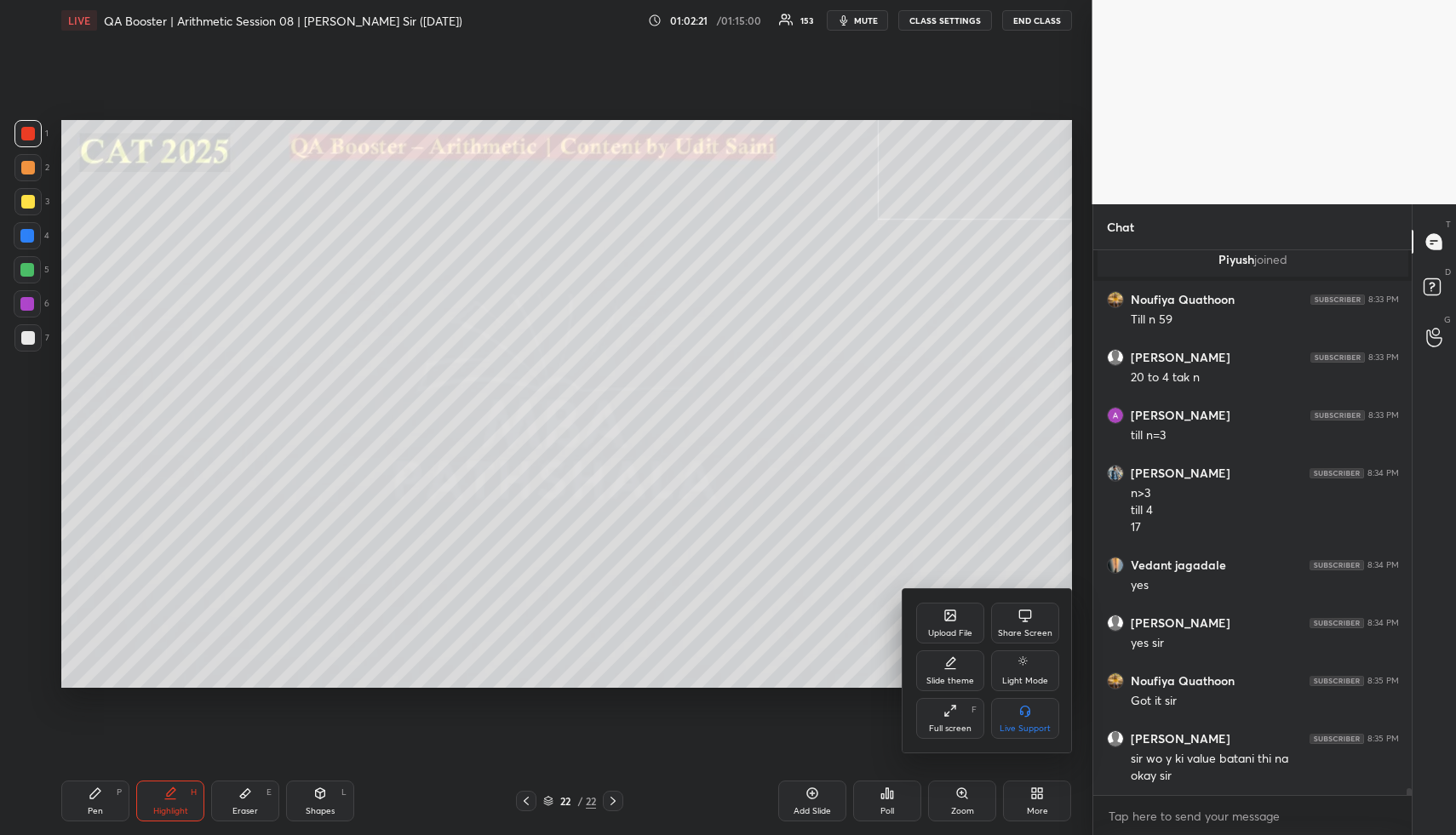
click at [947, 617] on icon at bounding box center [950, 615] width 11 height 11
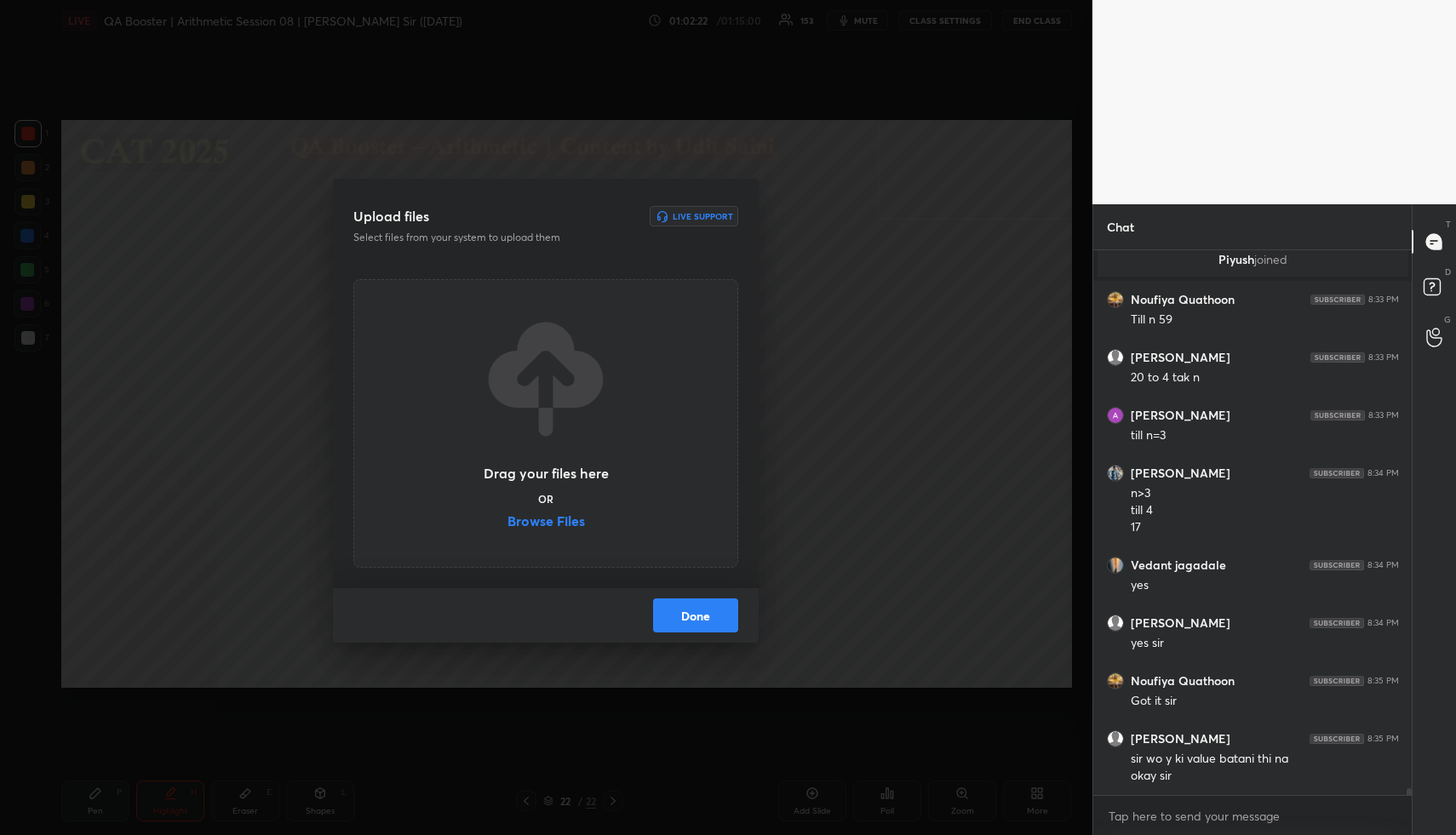
click at [557, 519] on label "Browse Files" at bounding box center [546, 523] width 77 height 18
click at [507, 519] on input "Browse Files" at bounding box center [507, 523] width 0 height 18
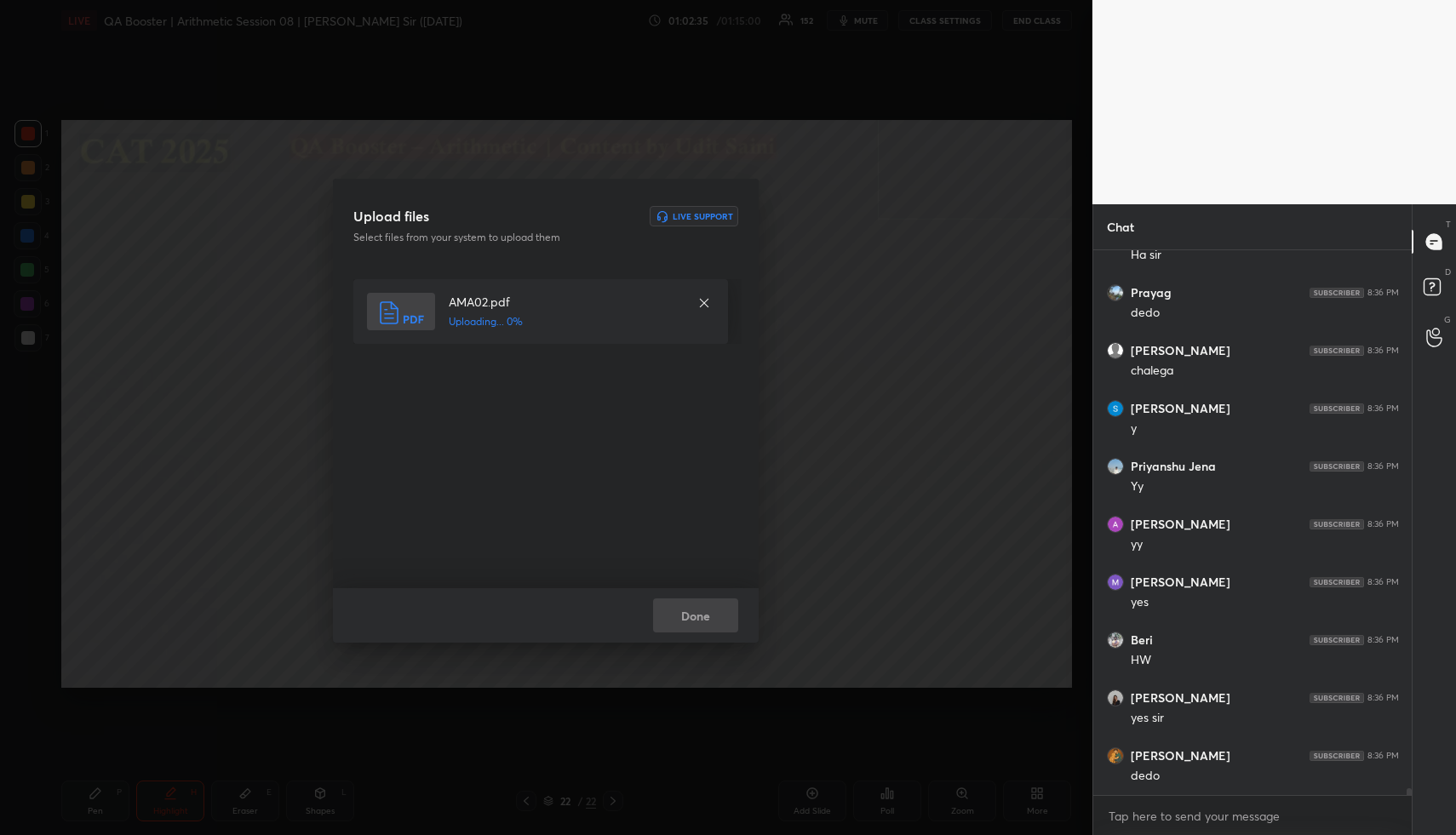
scroll to position [43233, 0]
click at [711, 613] on button "Done" at bounding box center [695, 615] width 85 height 34
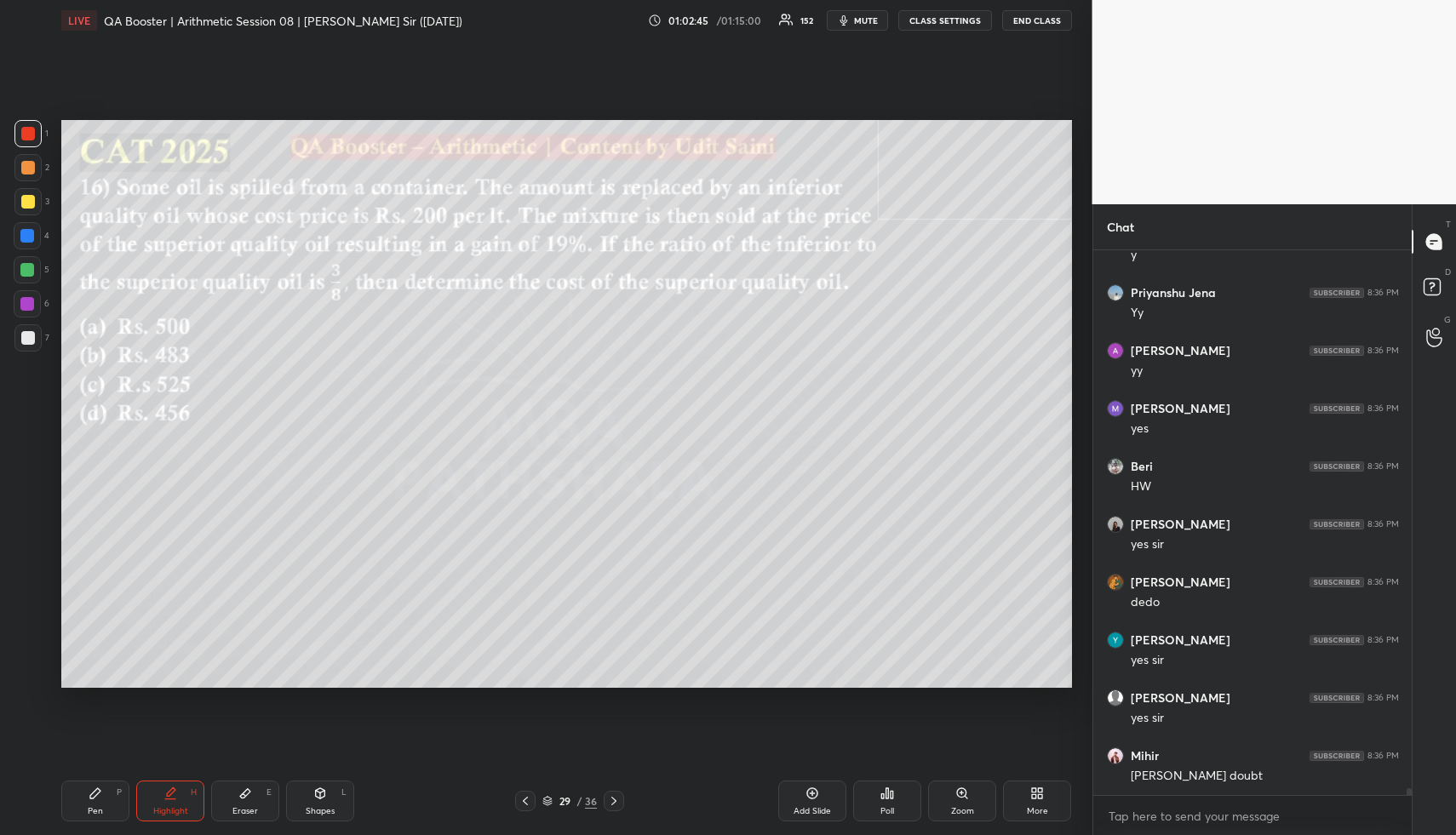
scroll to position [43422, 0]
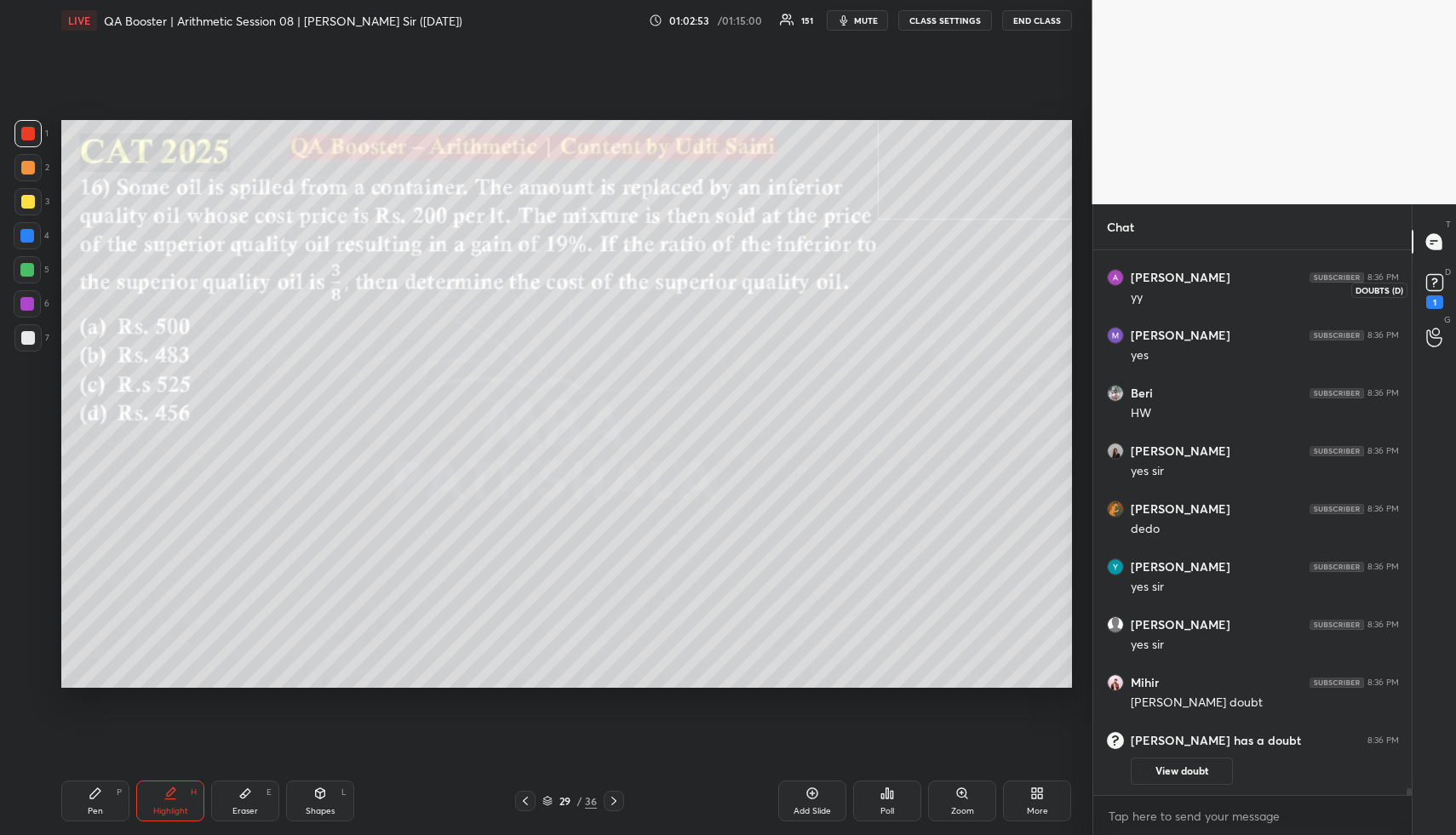
click at [1427, 275] on rect at bounding box center [1434, 283] width 16 height 16
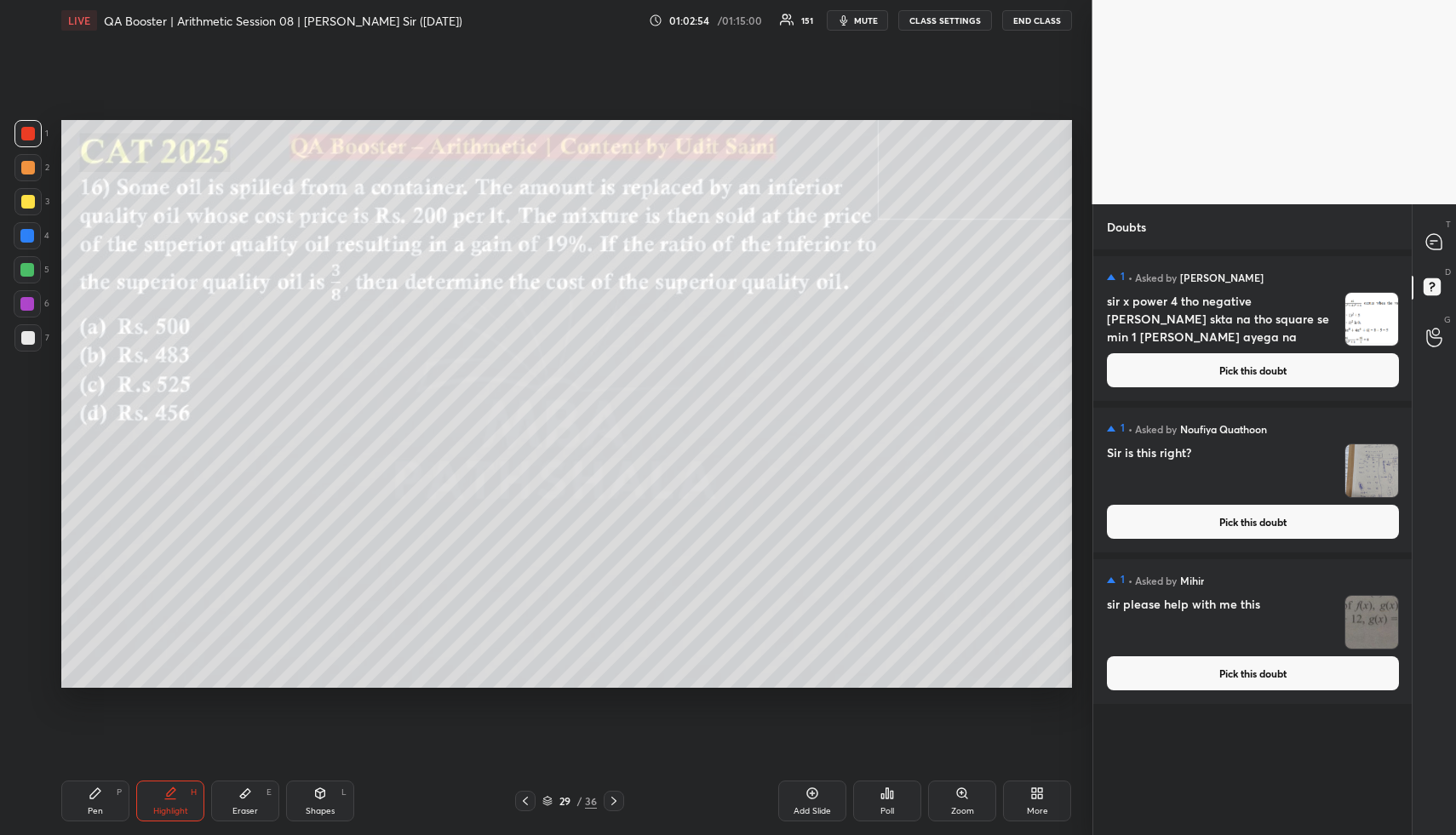
click at [1254, 356] on button "Pick this doubt" at bounding box center [1253, 370] width 292 height 34
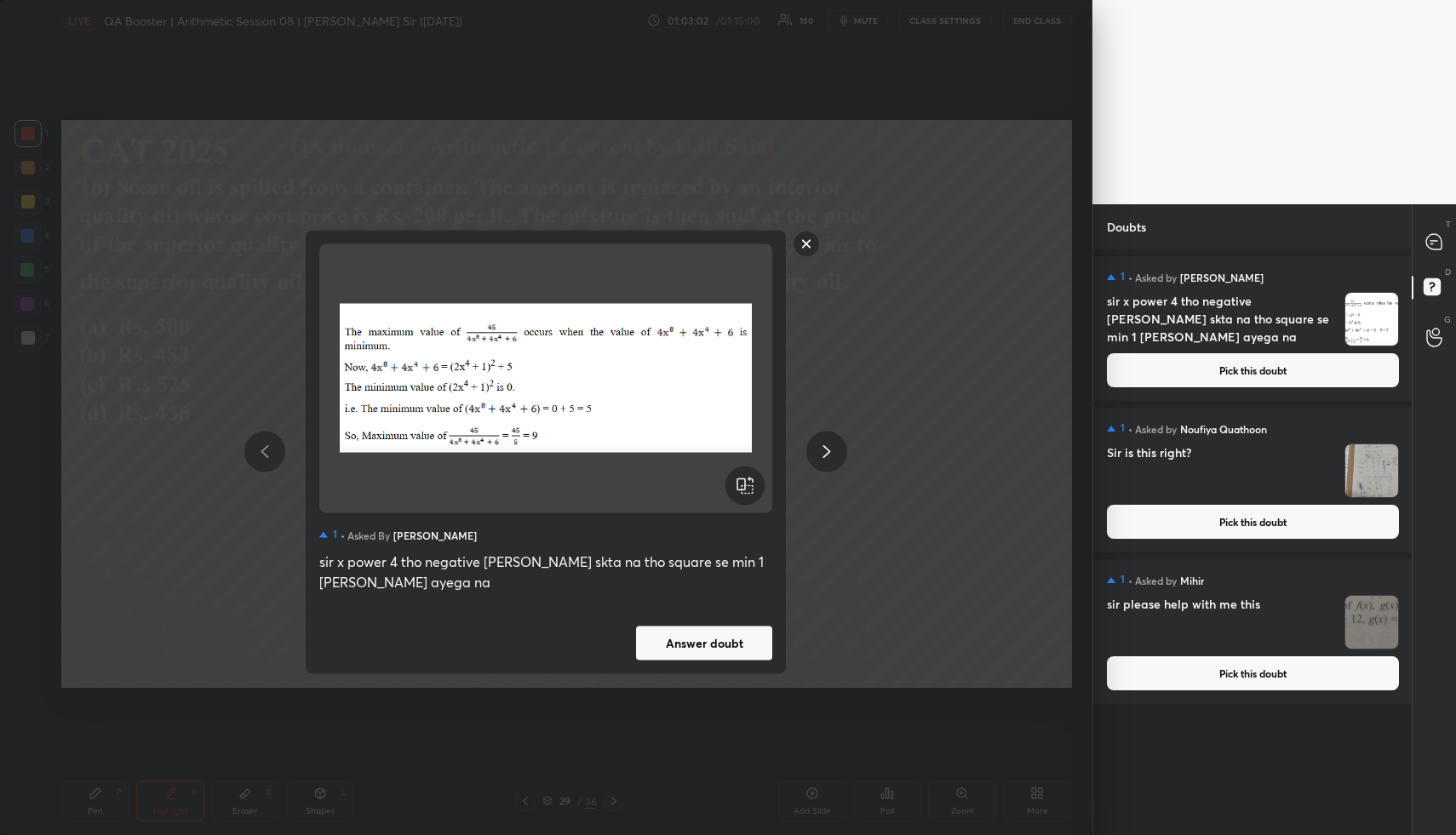
click at [701, 638] on button "Answer doubt" at bounding box center [703, 643] width 136 height 34
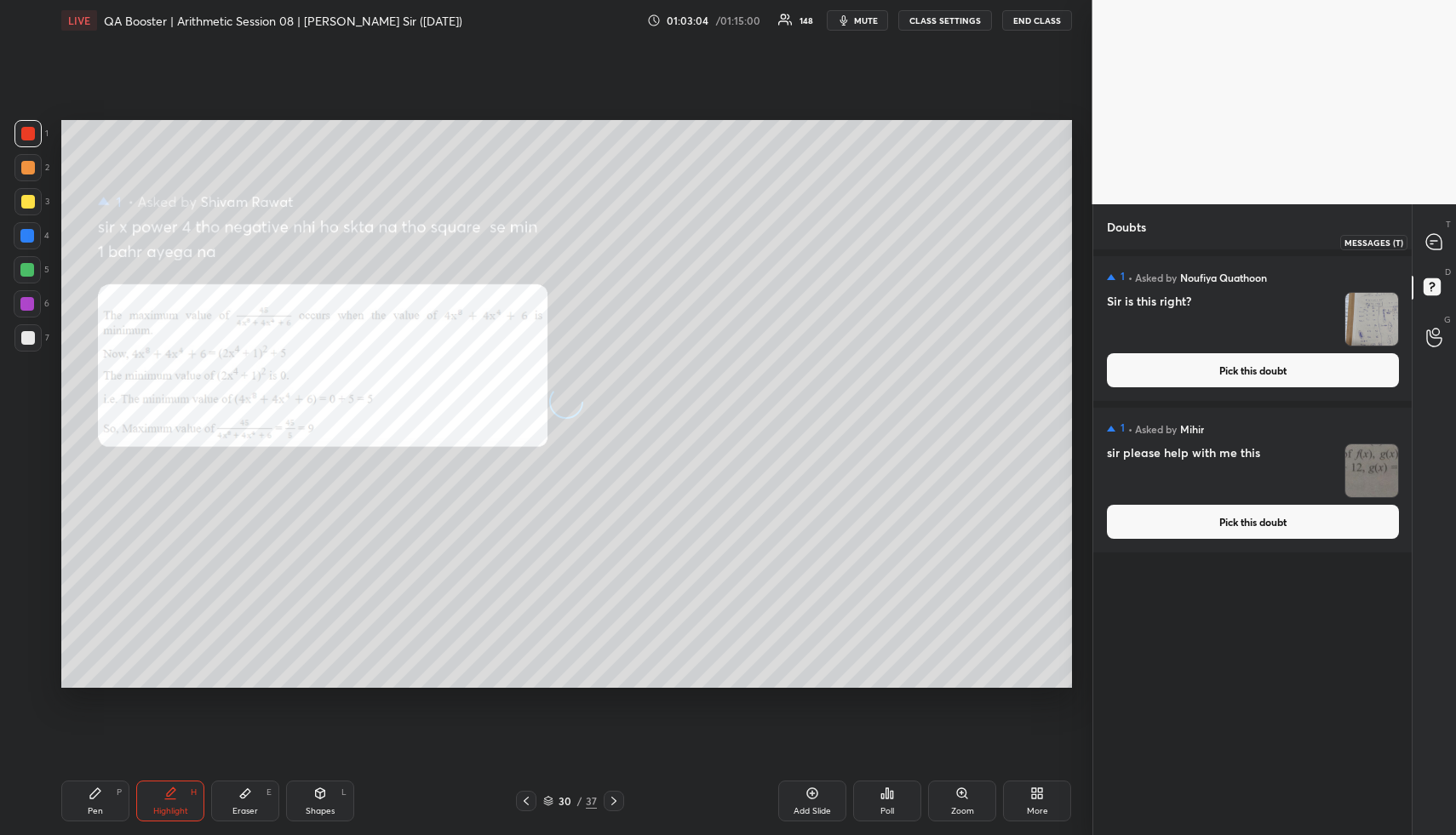
click at [1437, 238] on icon at bounding box center [1433, 241] width 15 height 15
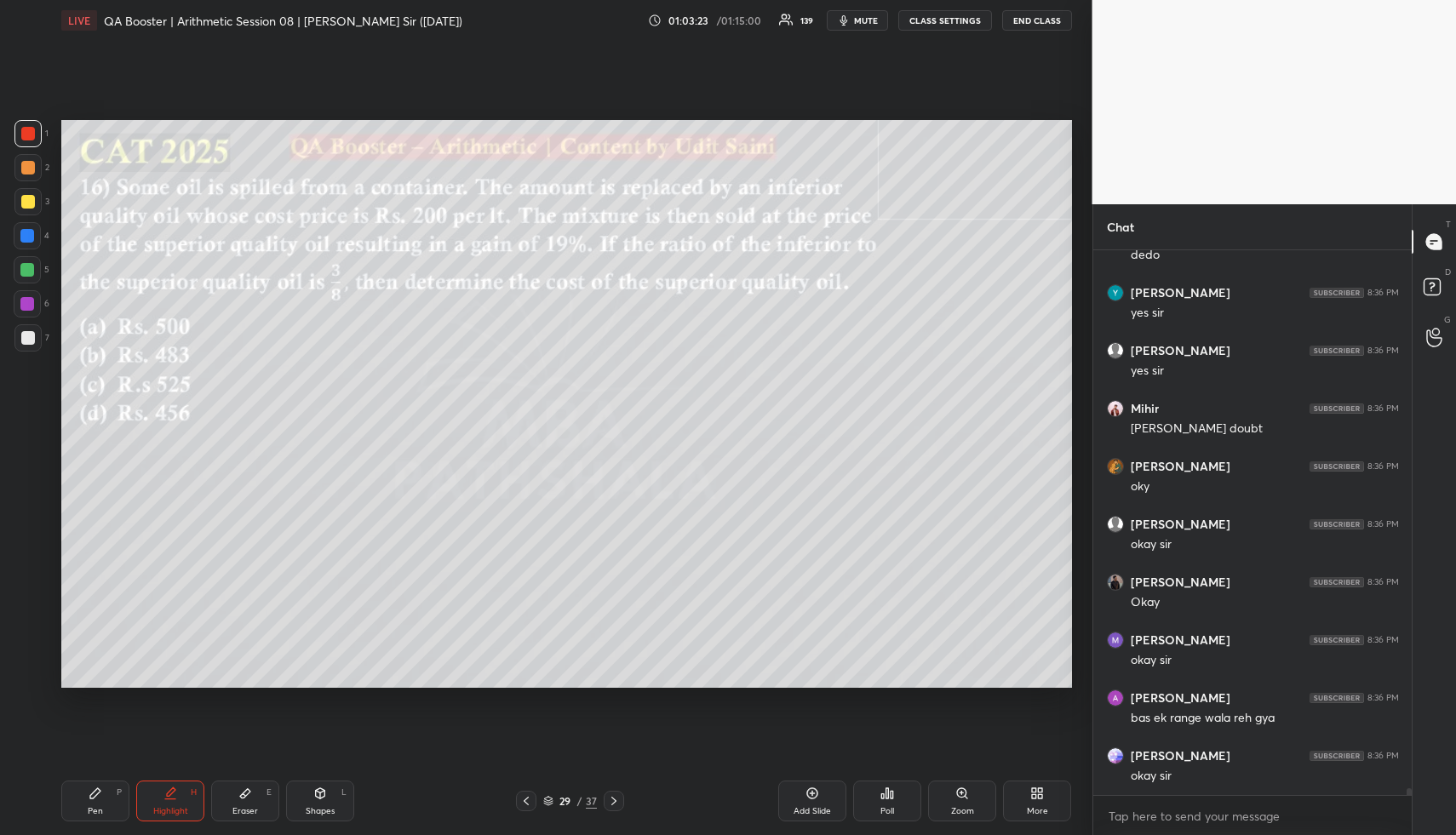
scroll to position [43506, 0]
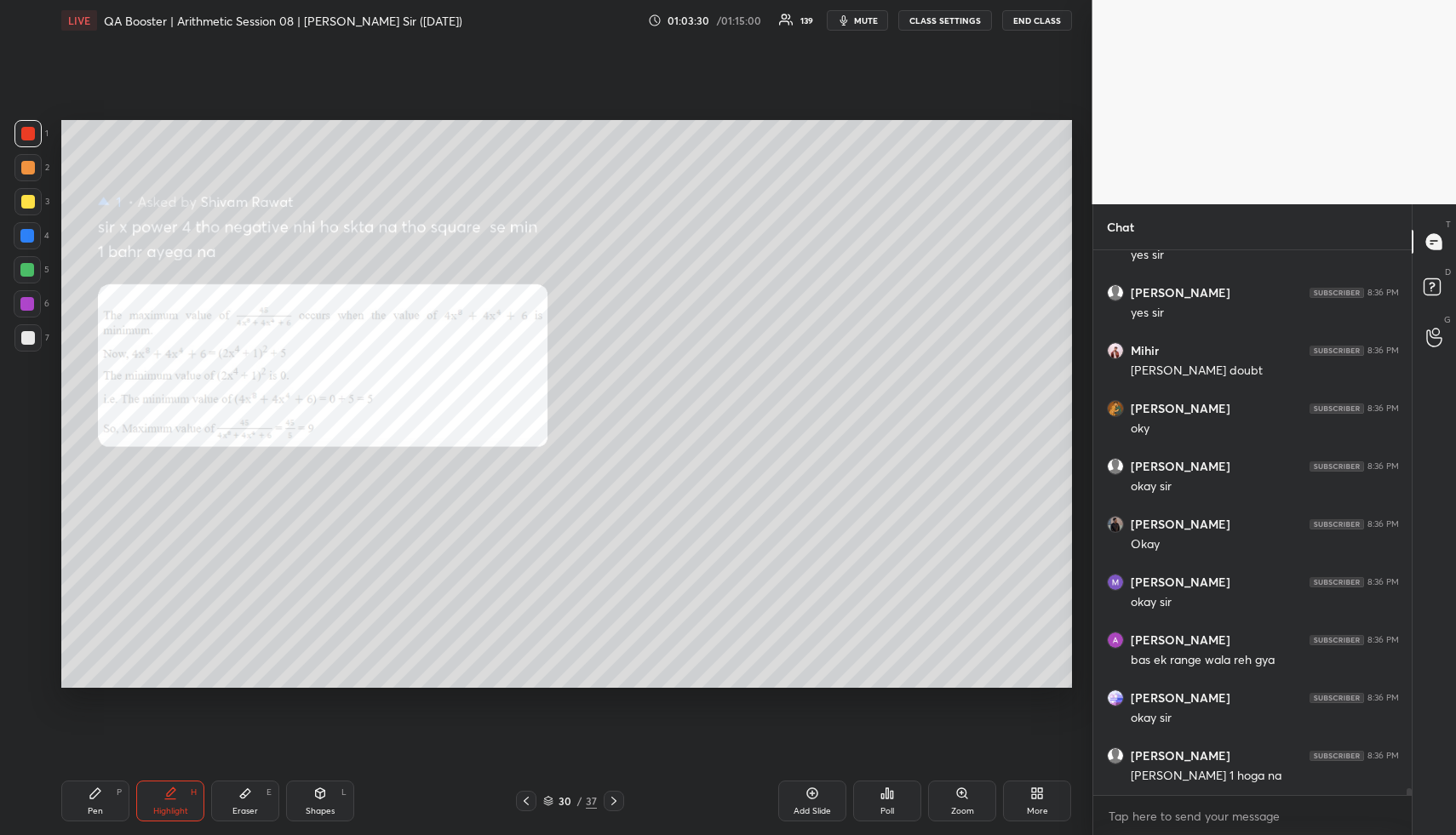
drag, startPoint x: 106, startPoint y: 816, endPoint x: 97, endPoint y: 815, distance: 9.1
click at [99, 815] on div "Pen P" at bounding box center [95, 801] width 68 height 40
click at [99, 813] on div "Pen P" at bounding box center [95, 801] width 68 height 40
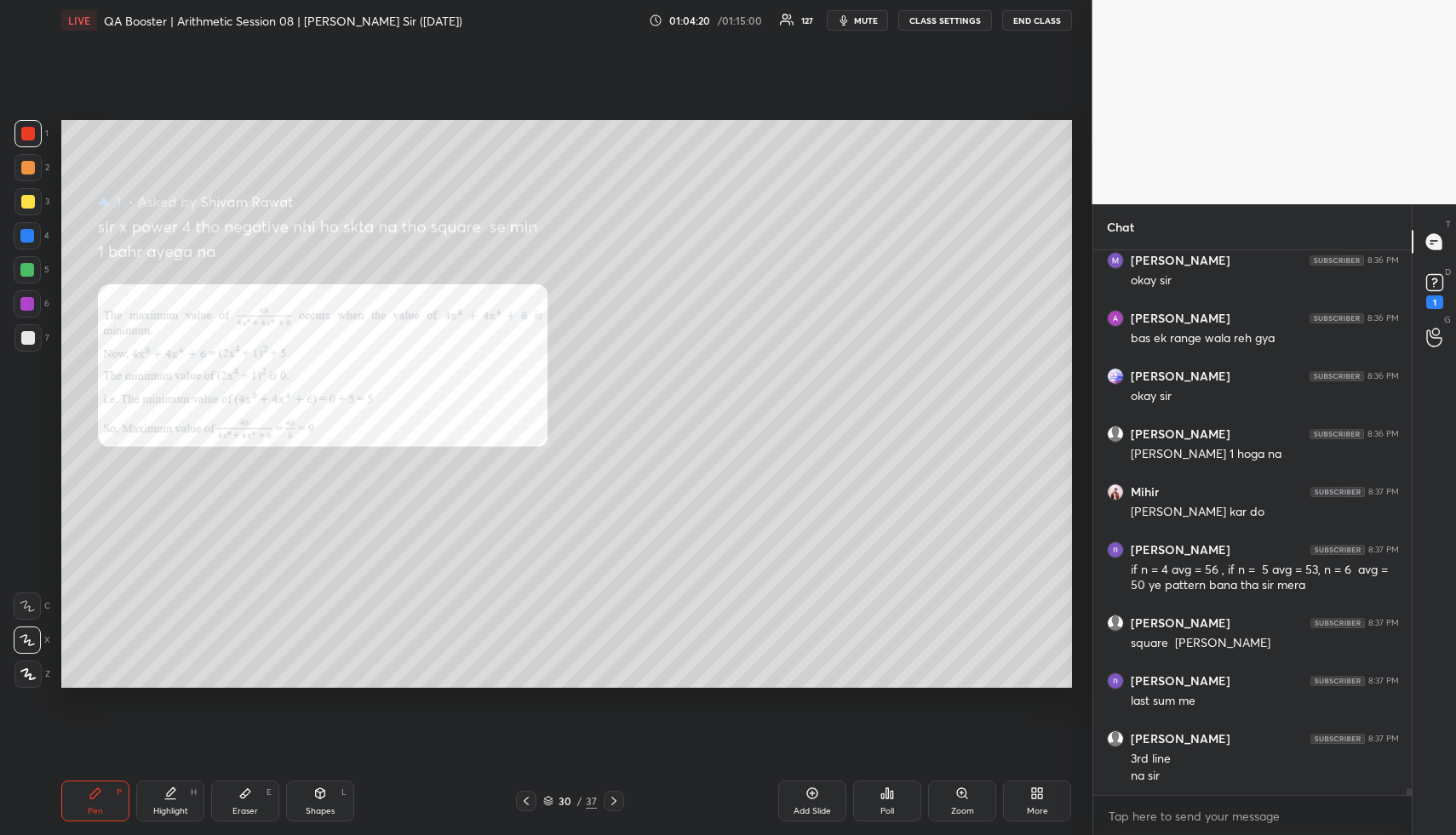
scroll to position [43901, 0]
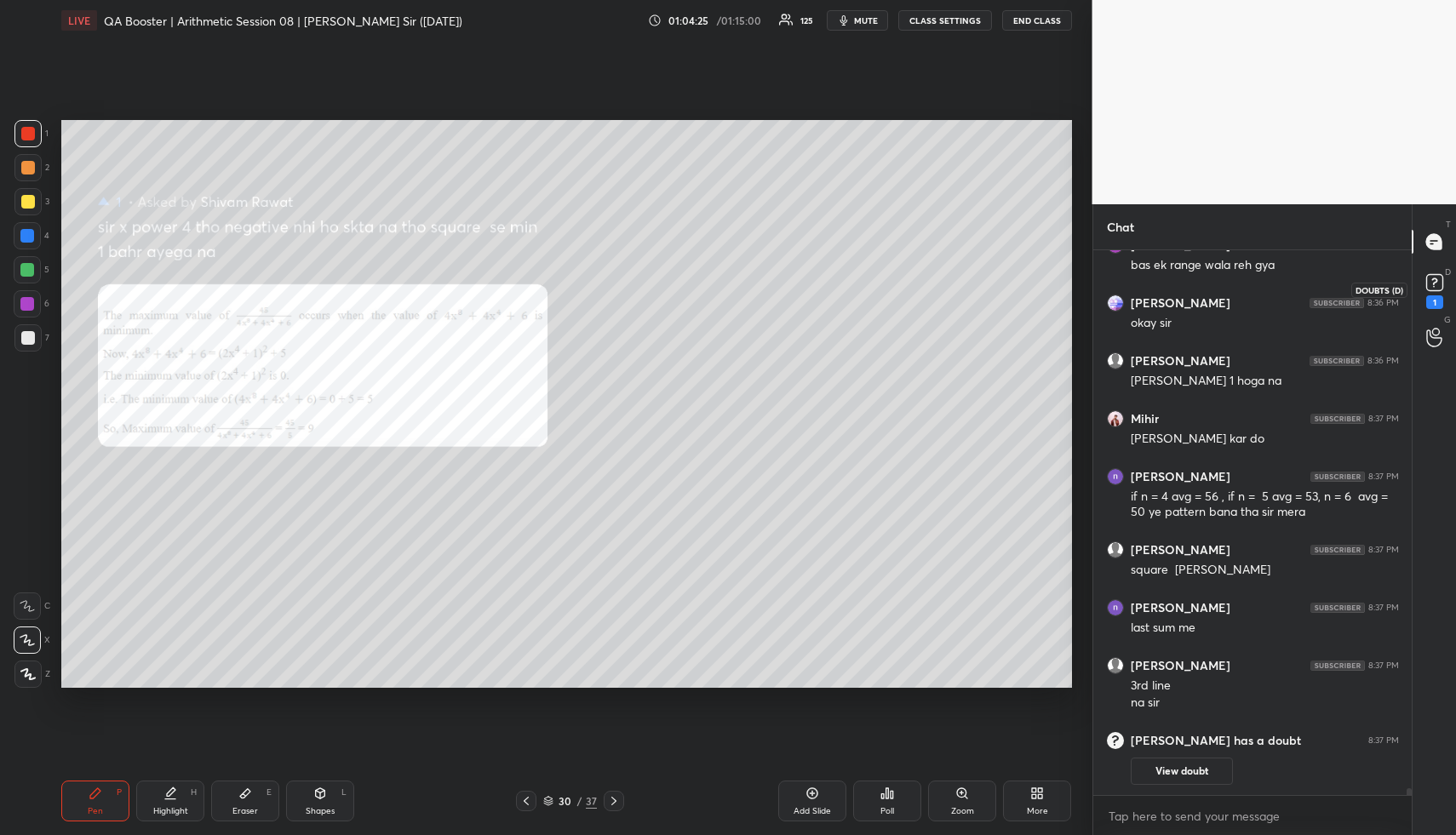
click at [1442, 272] on icon at bounding box center [1434, 282] width 25 height 25
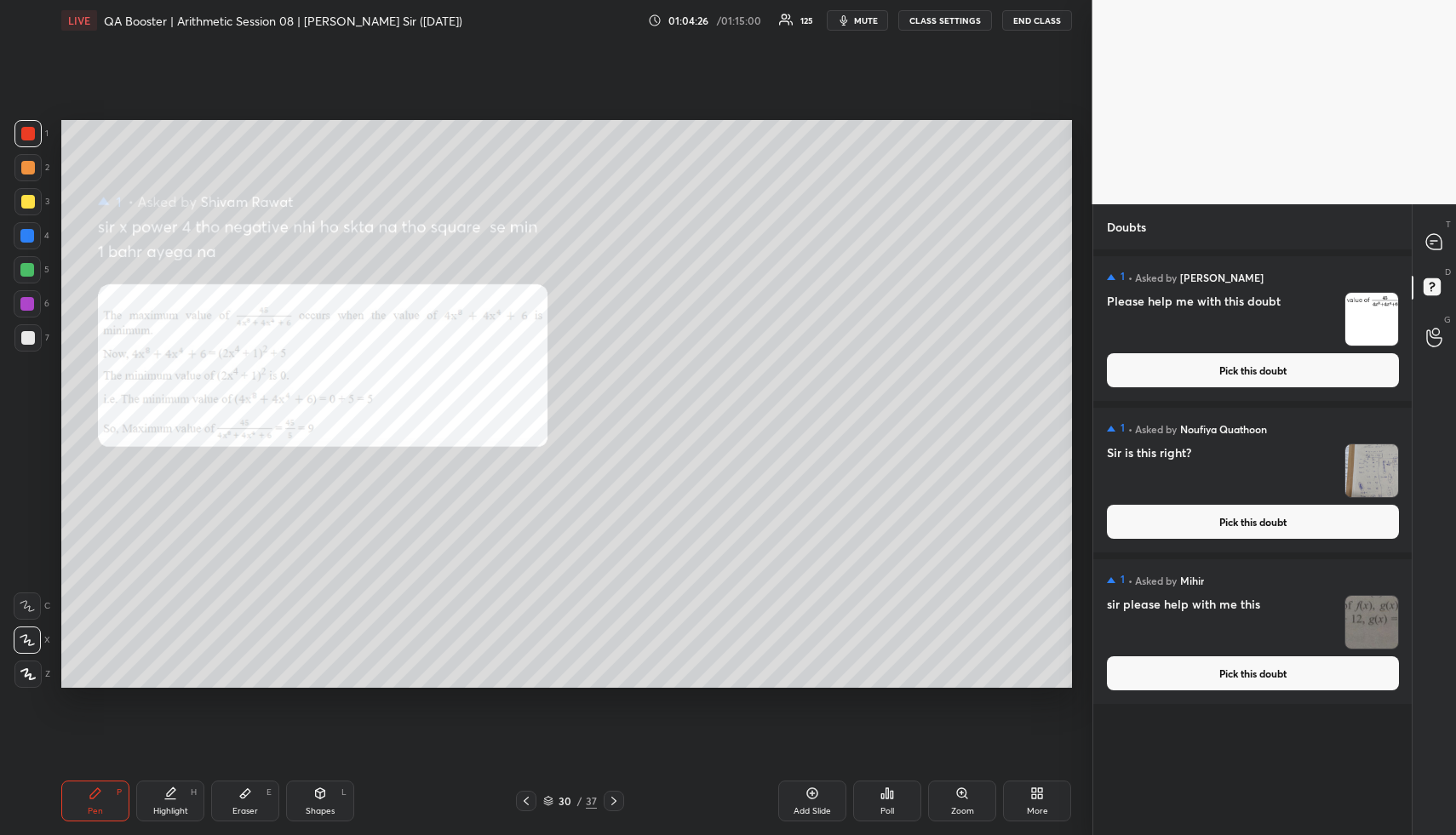
click at [1231, 367] on button "Pick this doubt" at bounding box center [1253, 370] width 292 height 34
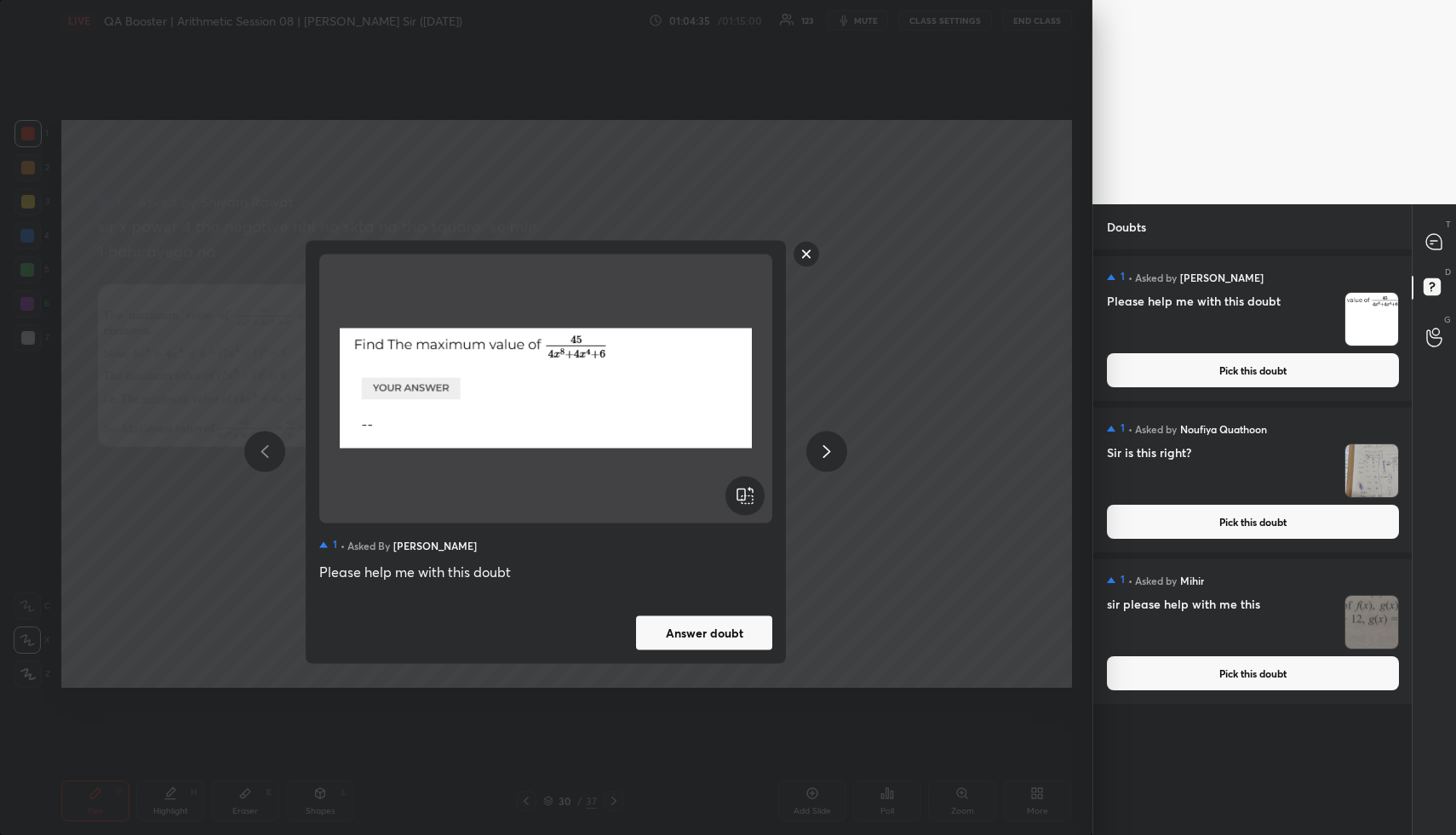
click at [802, 249] on rect at bounding box center [807, 254] width 26 height 26
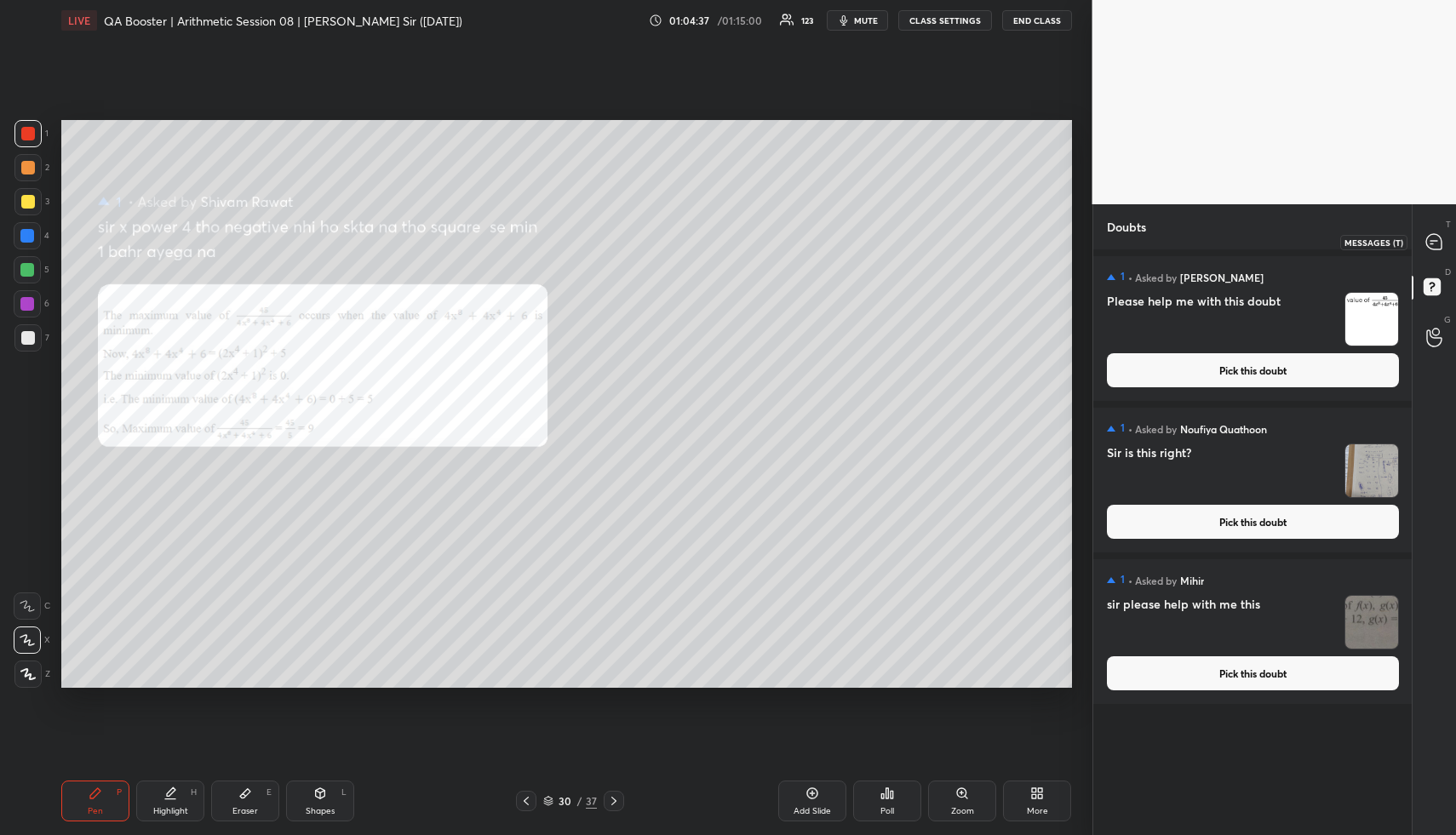
click at [1430, 236] on icon at bounding box center [1433, 241] width 15 height 15
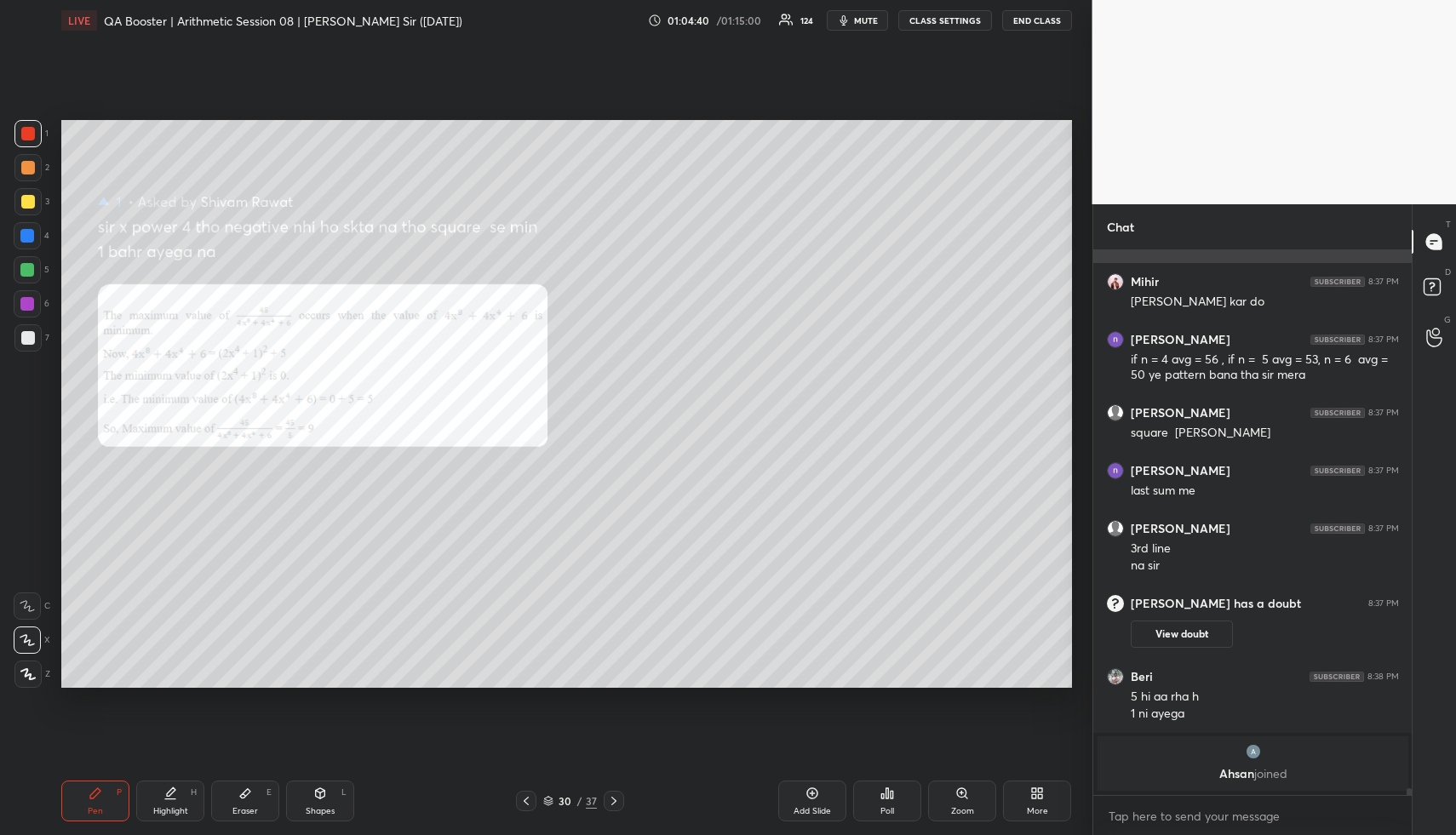
scroll to position [43912, 0]
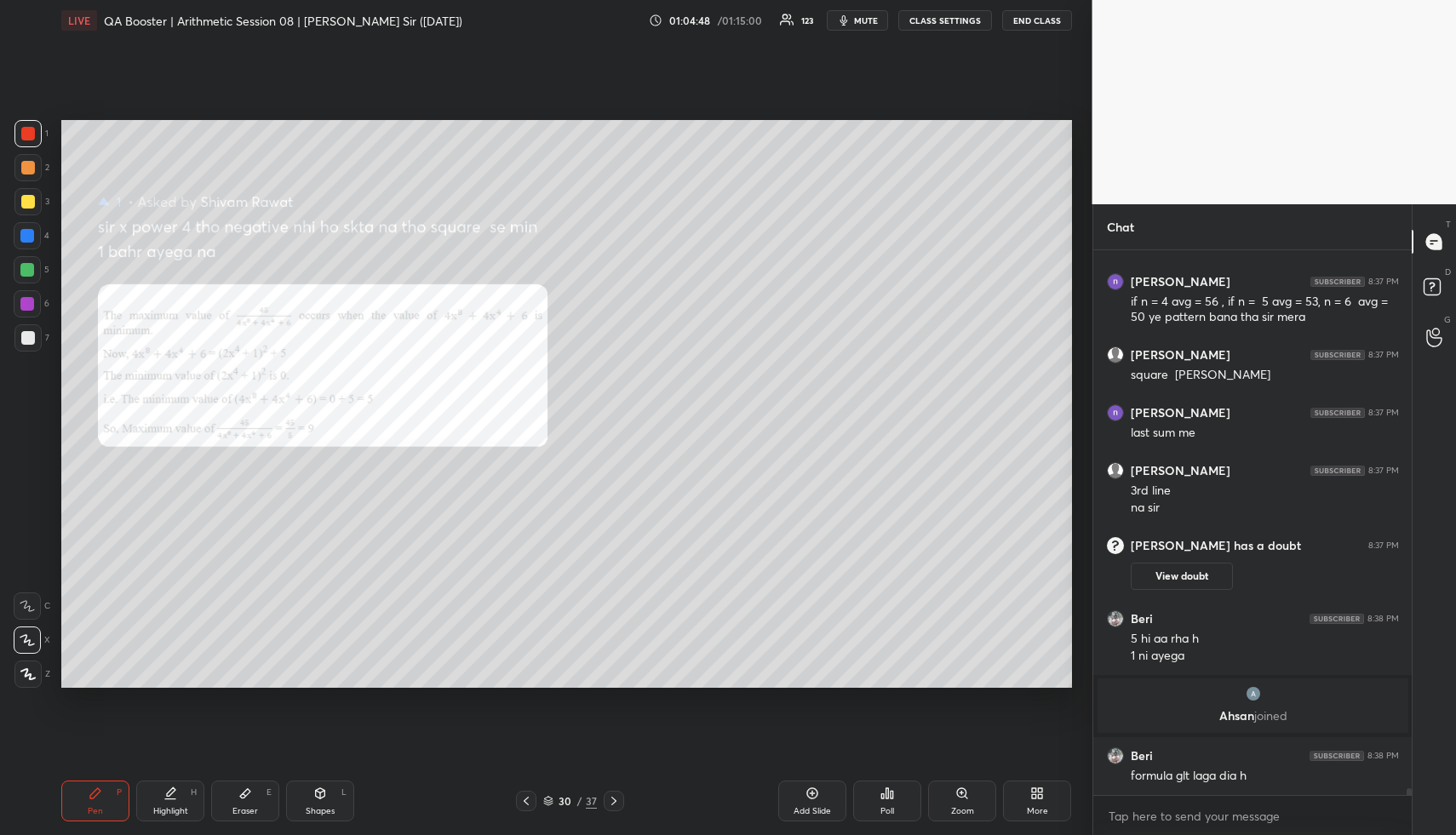
drag, startPoint x: 102, startPoint y: 802, endPoint x: 78, endPoint y: 761, distance: 47.5
click at [91, 793] on div "Pen P" at bounding box center [95, 801] width 68 height 40
click at [22, 137] on div at bounding box center [27, 133] width 13 height 13
click at [38, 140] on div at bounding box center [27, 134] width 27 height 27
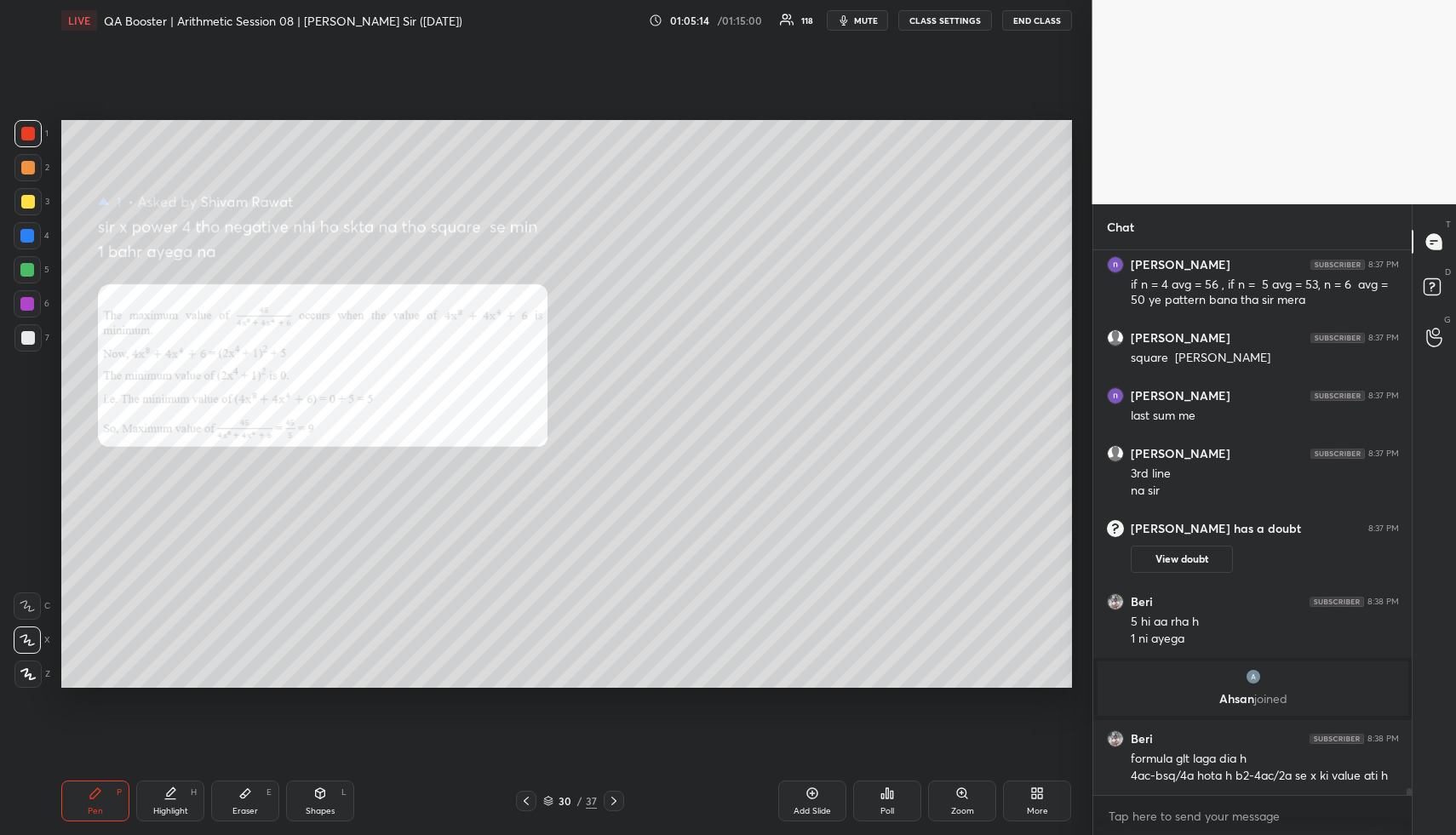
drag, startPoint x: 91, startPoint y: 800, endPoint x: 78, endPoint y: 798, distance: 13.2
click at [83, 800] on div "Pen P" at bounding box center [95, 801] width 68 height 40
drag, startPoint x: 78, startPoint y: 798, endPoint x: 64, endPoint y: 723, distance: 76.3
click at [73, 795] on div "Pen P" at bounding box center [95, 801] width 68 height 40
click at [21, 234] on div at bounding box center [26, 235] width 13 height 13
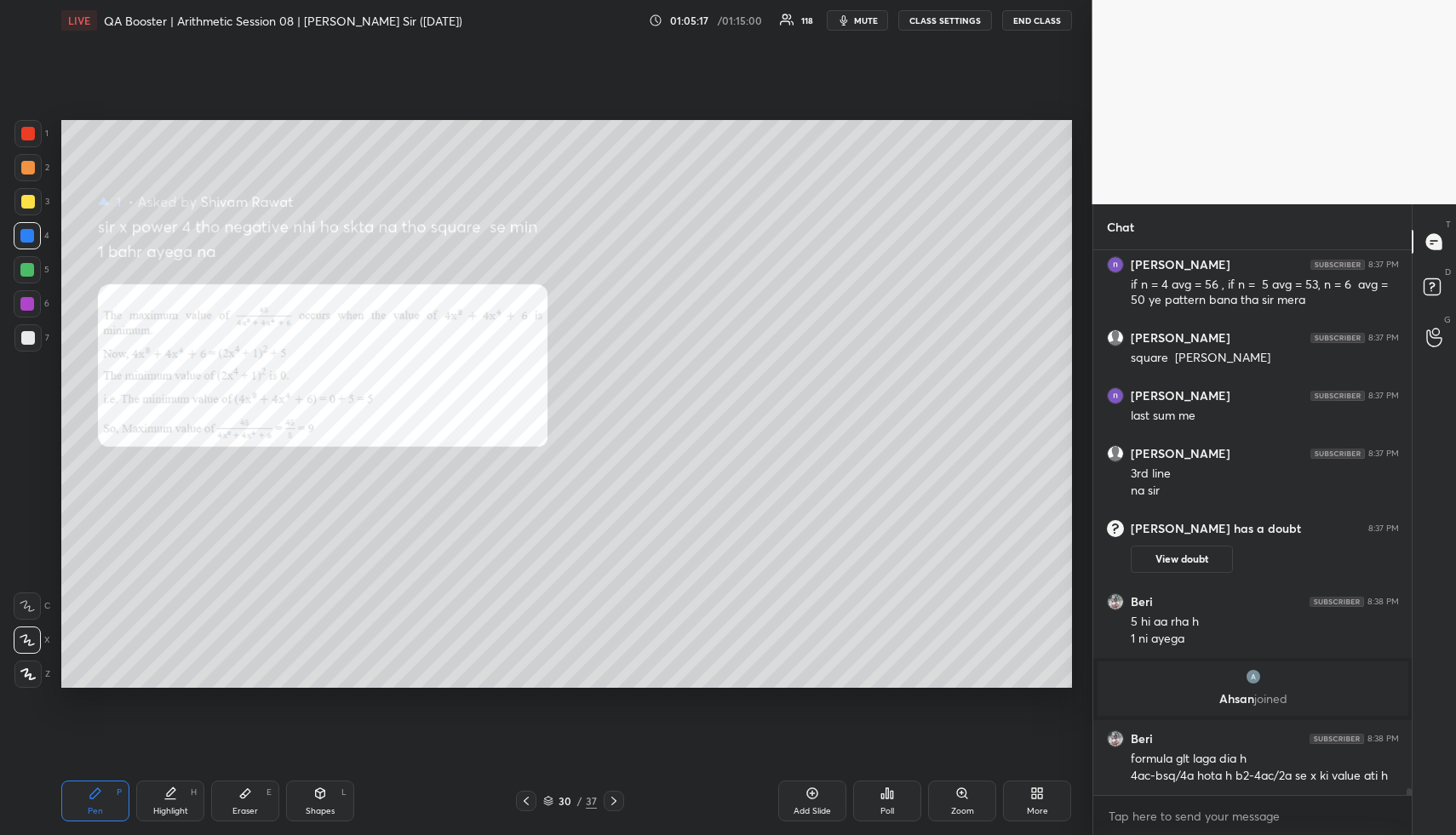
click at [26, 235] on div at bounding box center [26, 235] width 13 height 13
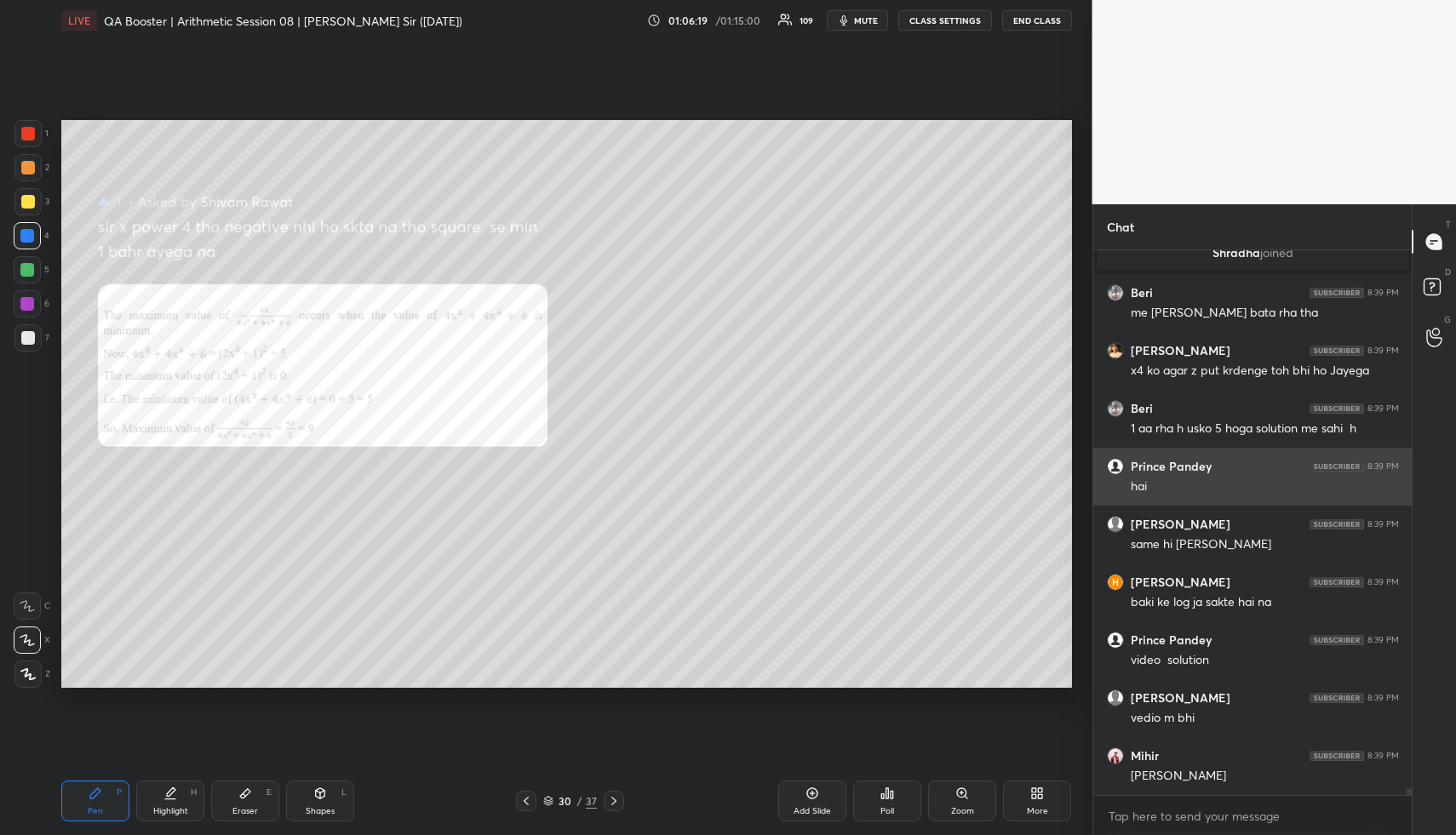
scroll to position [44222, 0]
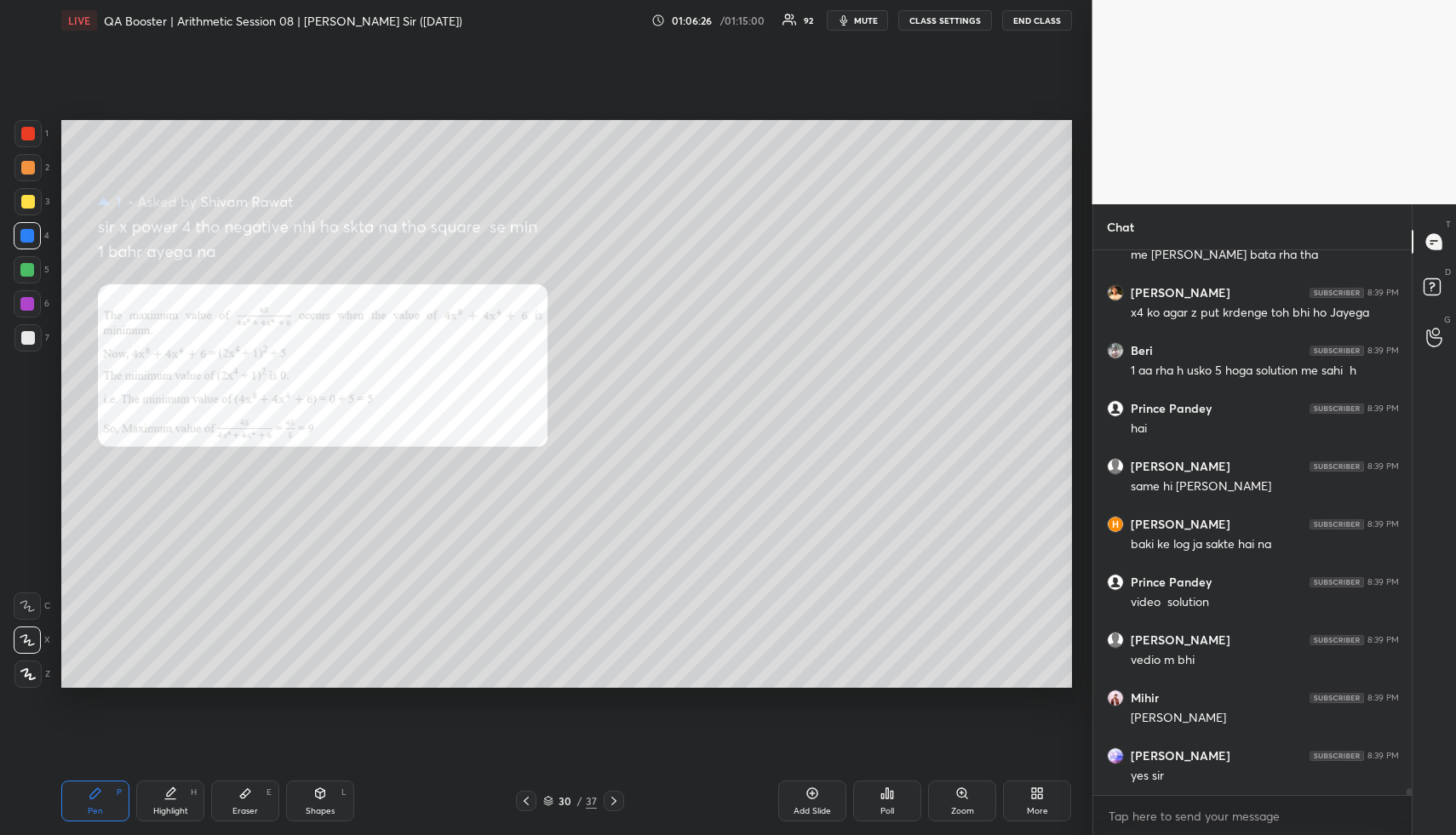
drag, startPoint x: 92, startPoint y: 810, endPoint x: 88, endPoint y: 802, distance: 8.9
click at [88, 808] on div "Pen" at bounding box center [95, 811] width 15 height 9
click at [24, 258] on div at bounding box center [26, 269] width 27 height 27
click at [32, 264] on div at bounding box center [26, 269] width 27 height 27
click at [160, 791] on div "Highlight H" at bounding box center [170, 801] width 68 height 40
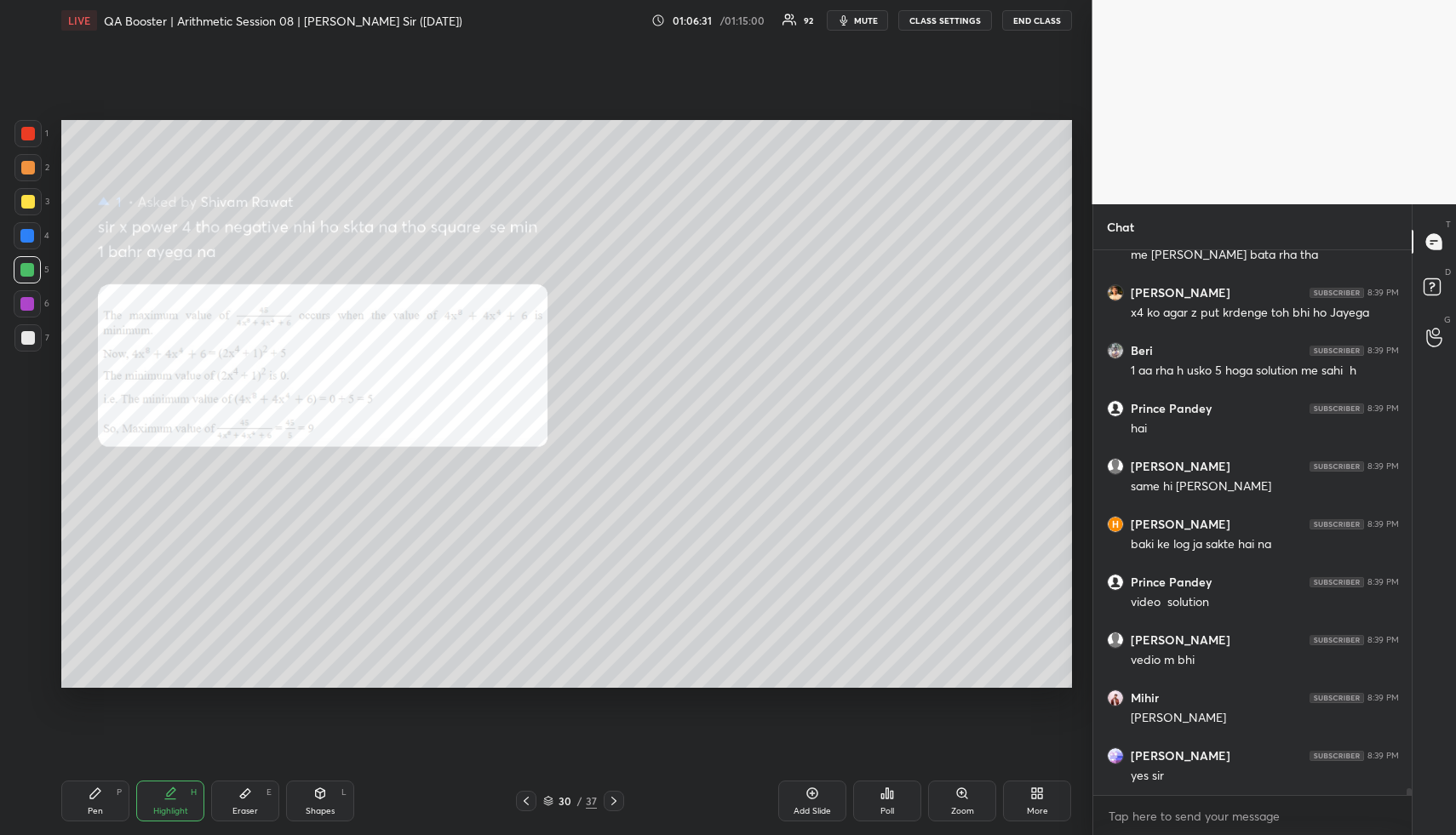
click at [162, 796] on div "Highlight H" at bounding box center [170, 801] width 68 height 40
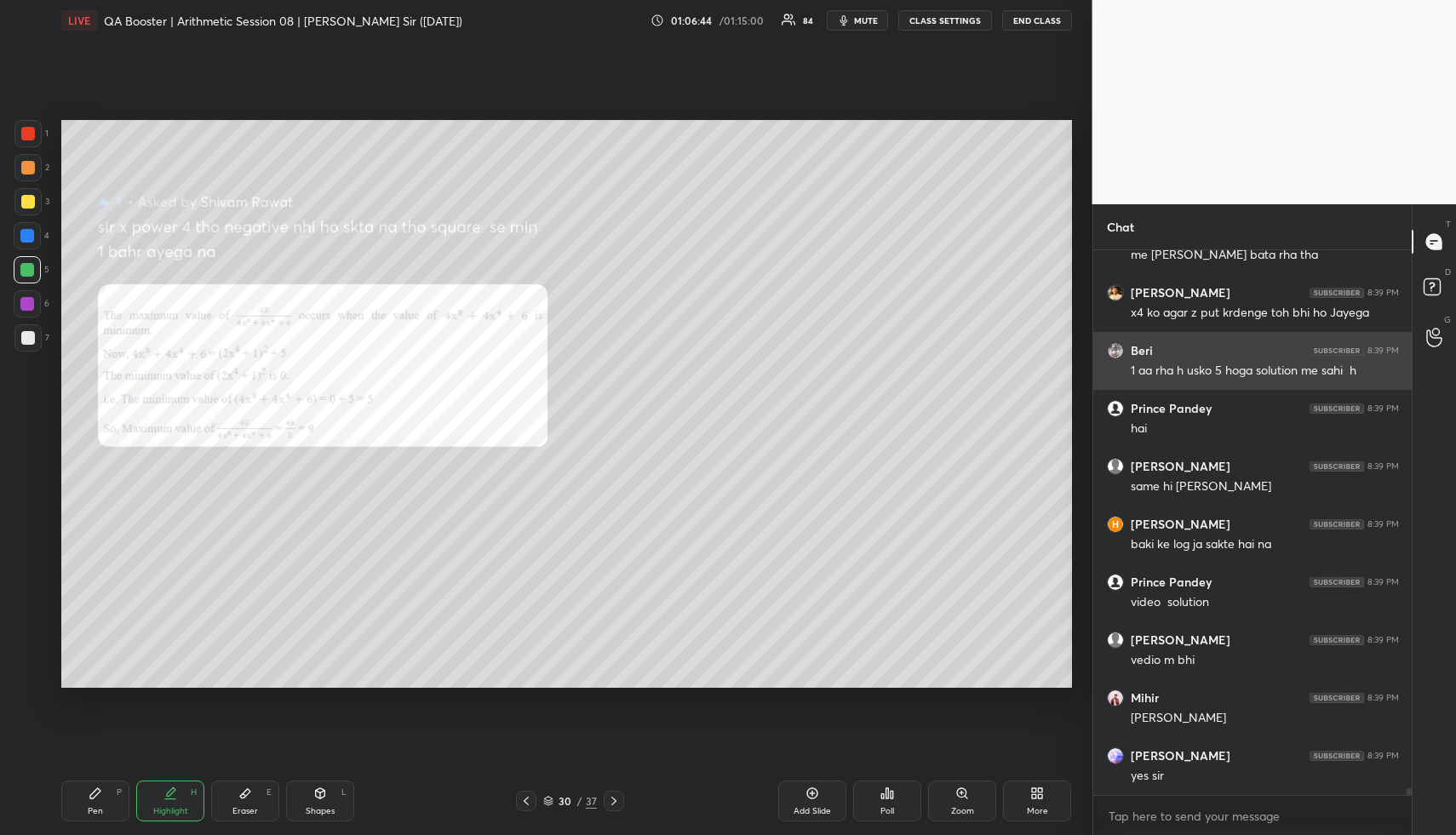
scroll to position [44280, 0]
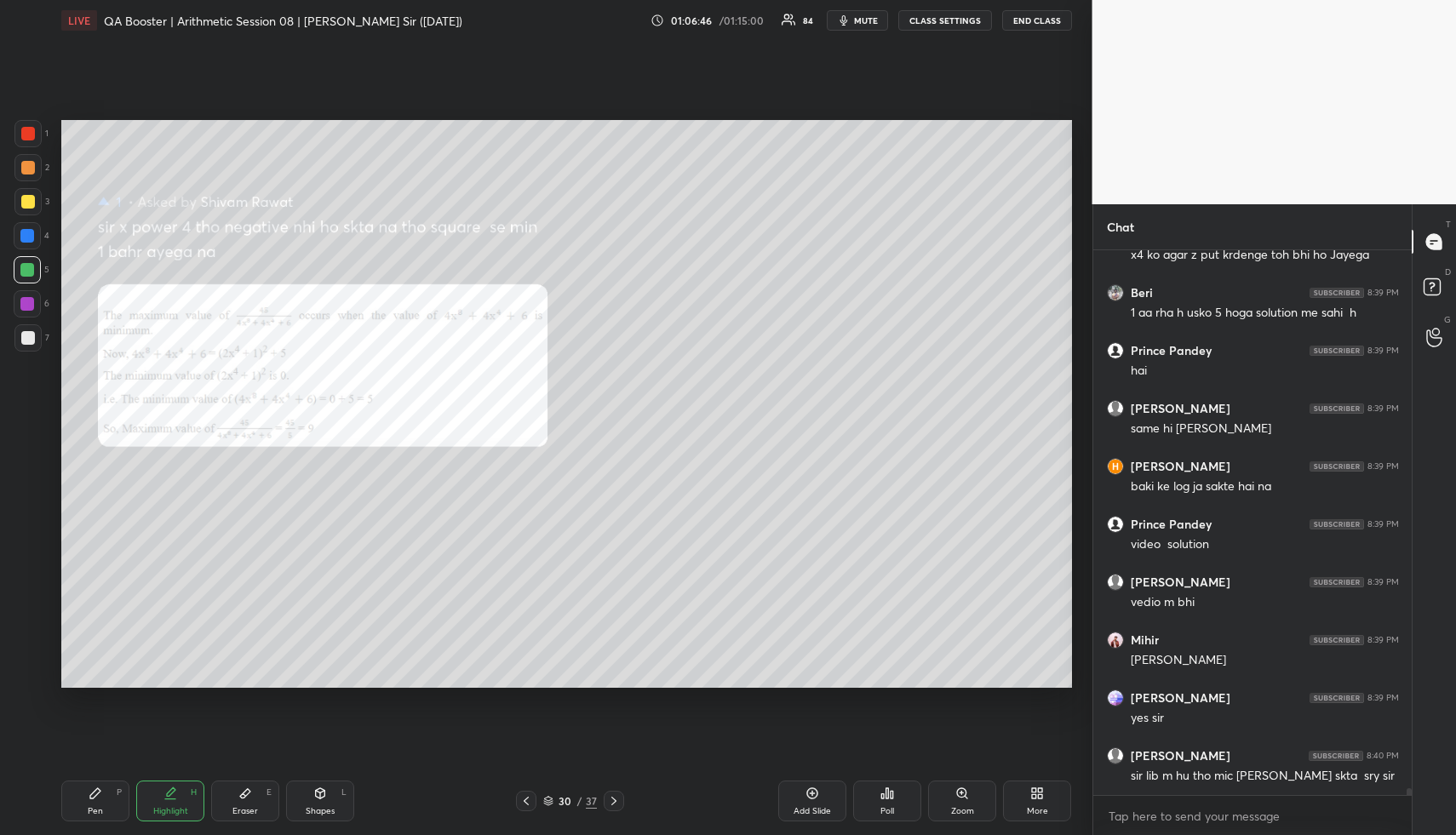
drag, startPoint x: 177, startPoint y: 825, endPoint x: 200, endPoint y: 725, distance: 102.6
click at [175, 820] on div "Pen P Highlight H Eraser E Shapes L 30 / 37 Add Slide Poll Zoom More" at bounding box center [566, 801] width 1010 height 68
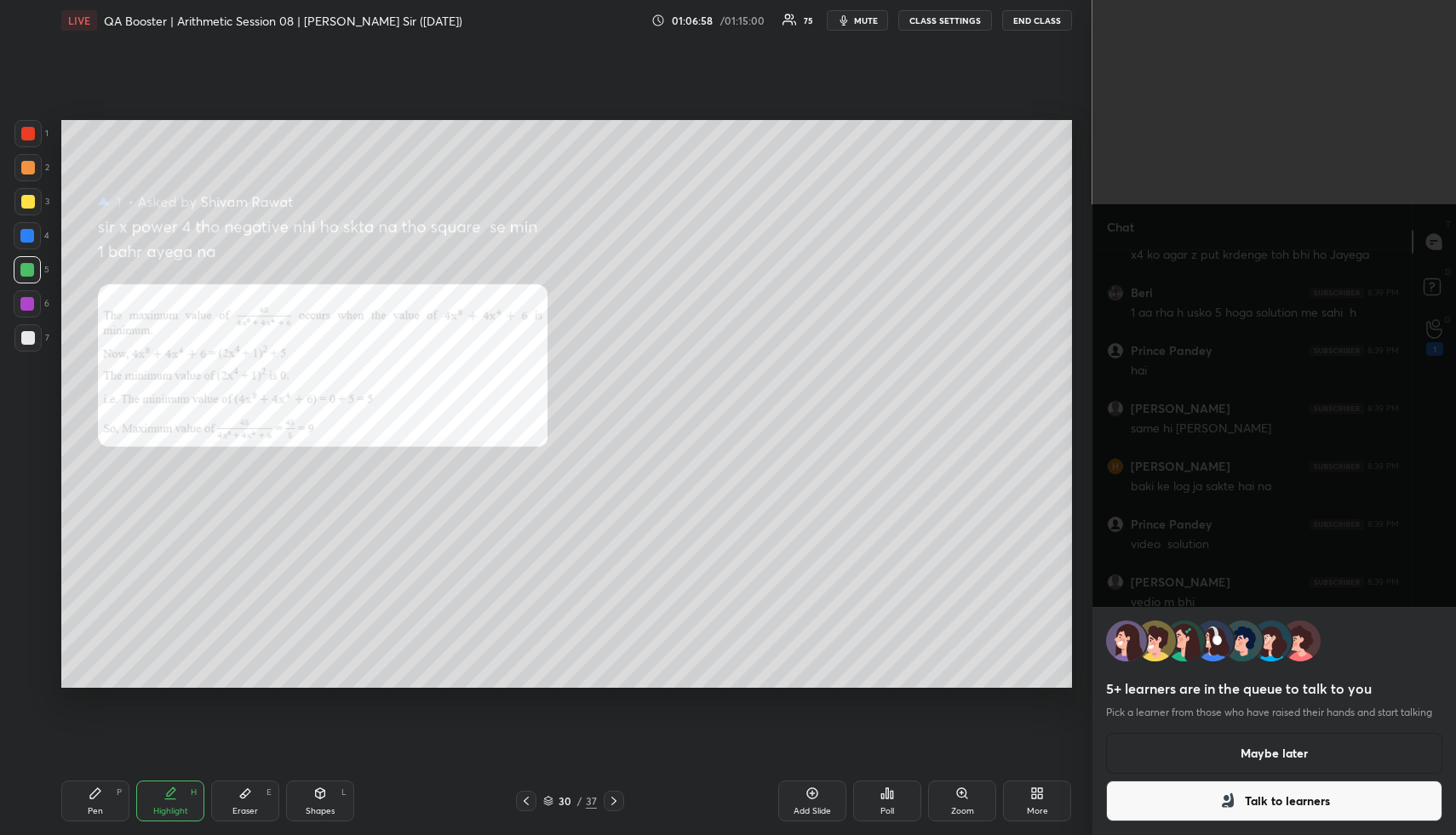
click at [1304, 759] on button "Maybe later" at bounding box center [1274, 753] width 337 height 40
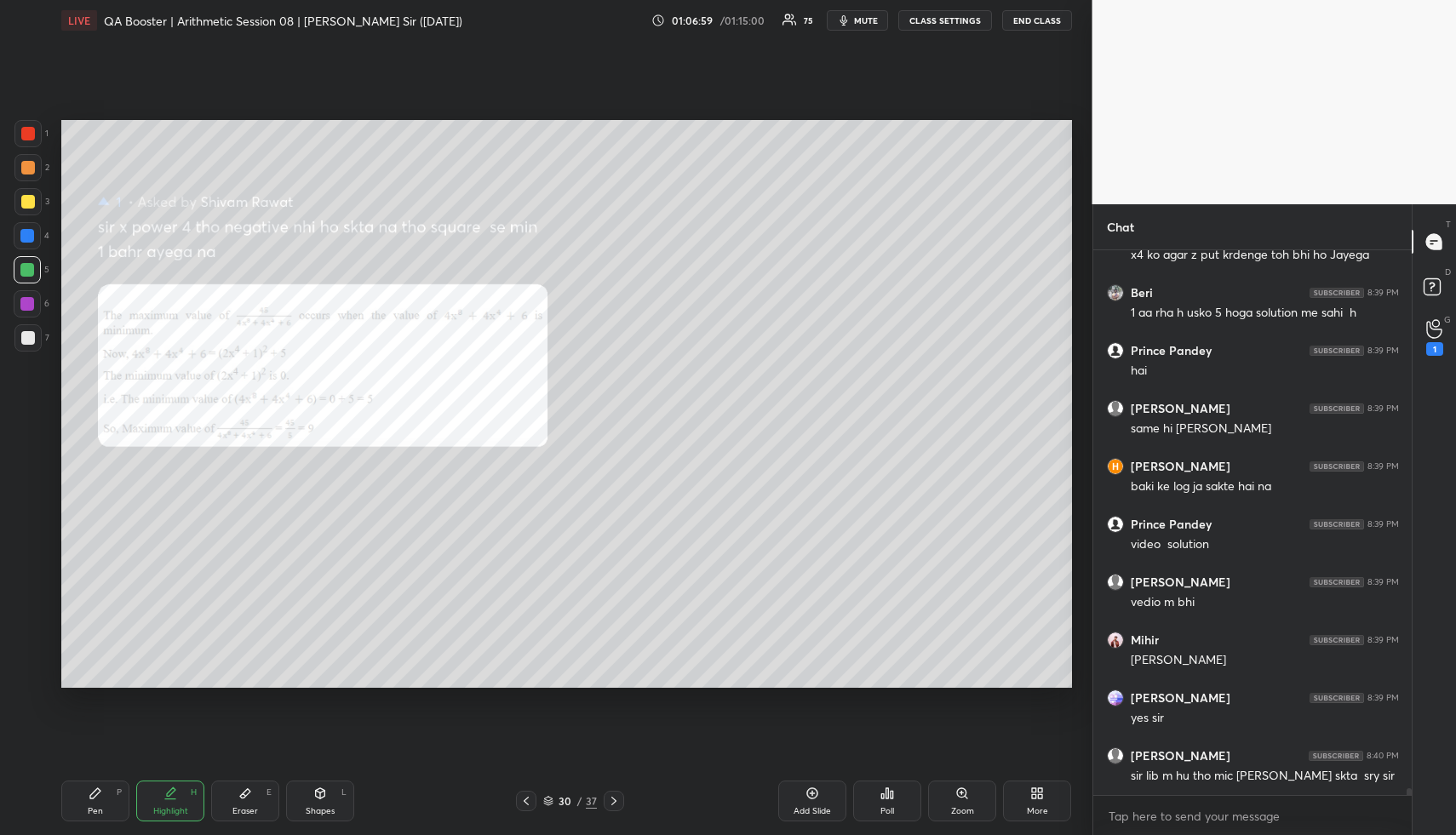
click at [1431, 333] on icon at bounding box center [1434, 329] width 16 height 19
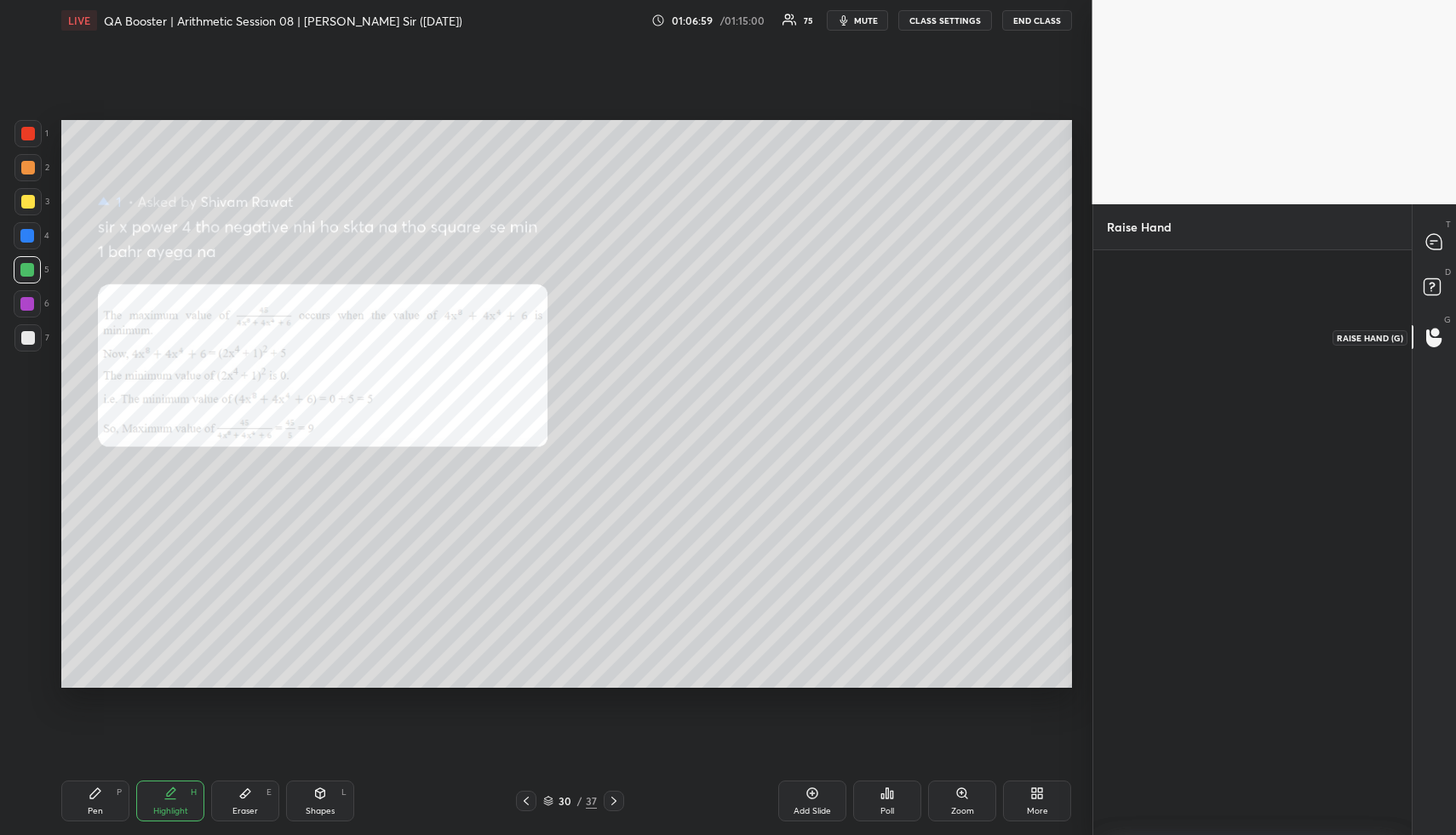
scroll to position [6, 6]
click at [1157, 330] on div "Sanya INVITE" at bounding box center [1154, 342] width 96 height 98
click at [1157, 367] on button "INVITE" at bounding box center [1155, 367] width 83 height 22
click at [1440, 284] on rect at bounding box center [1431, 287] width 16 height 16
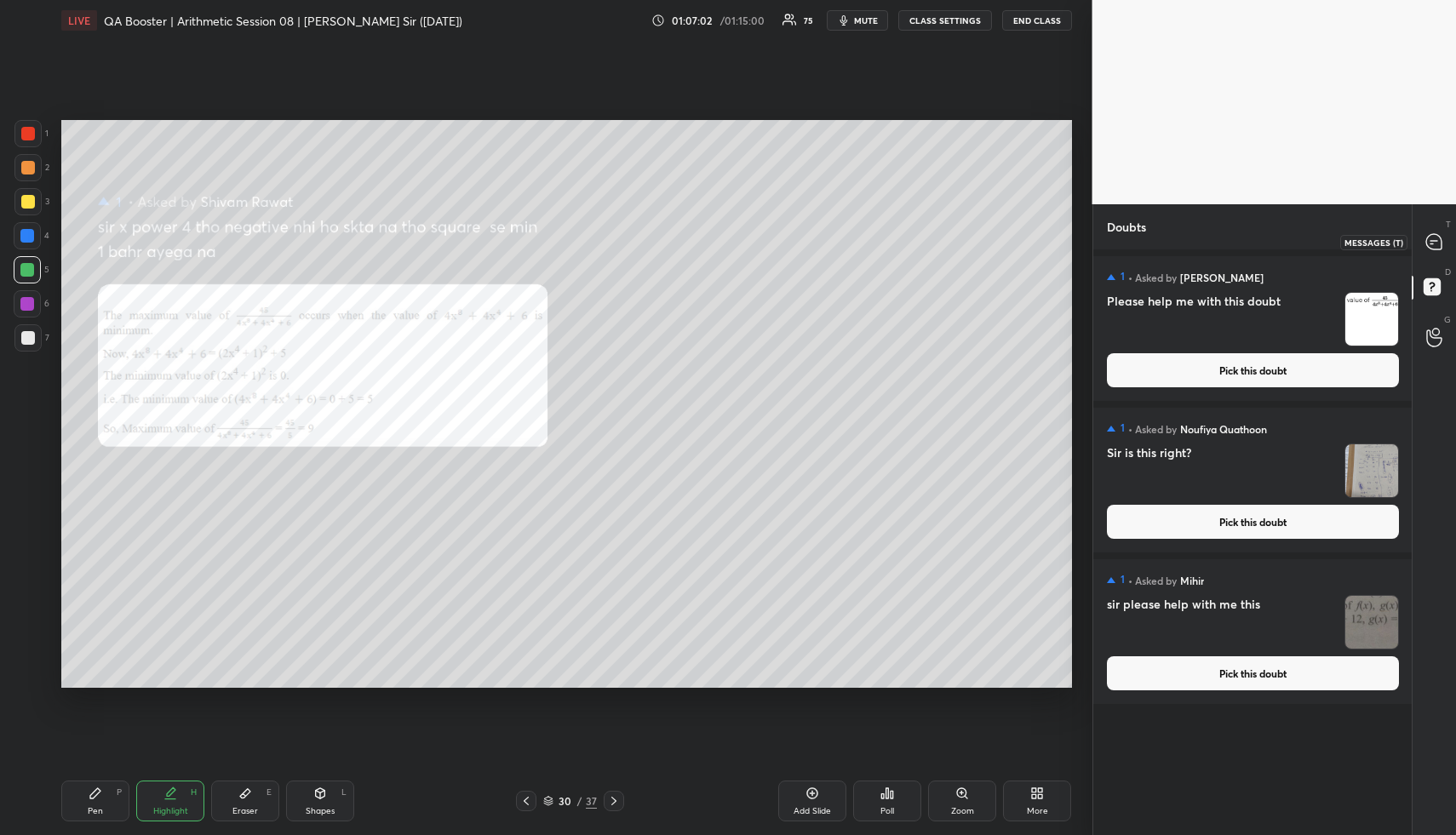
click at [1437, 252] on div at bounding box center [1434, 242] width 34 height 31
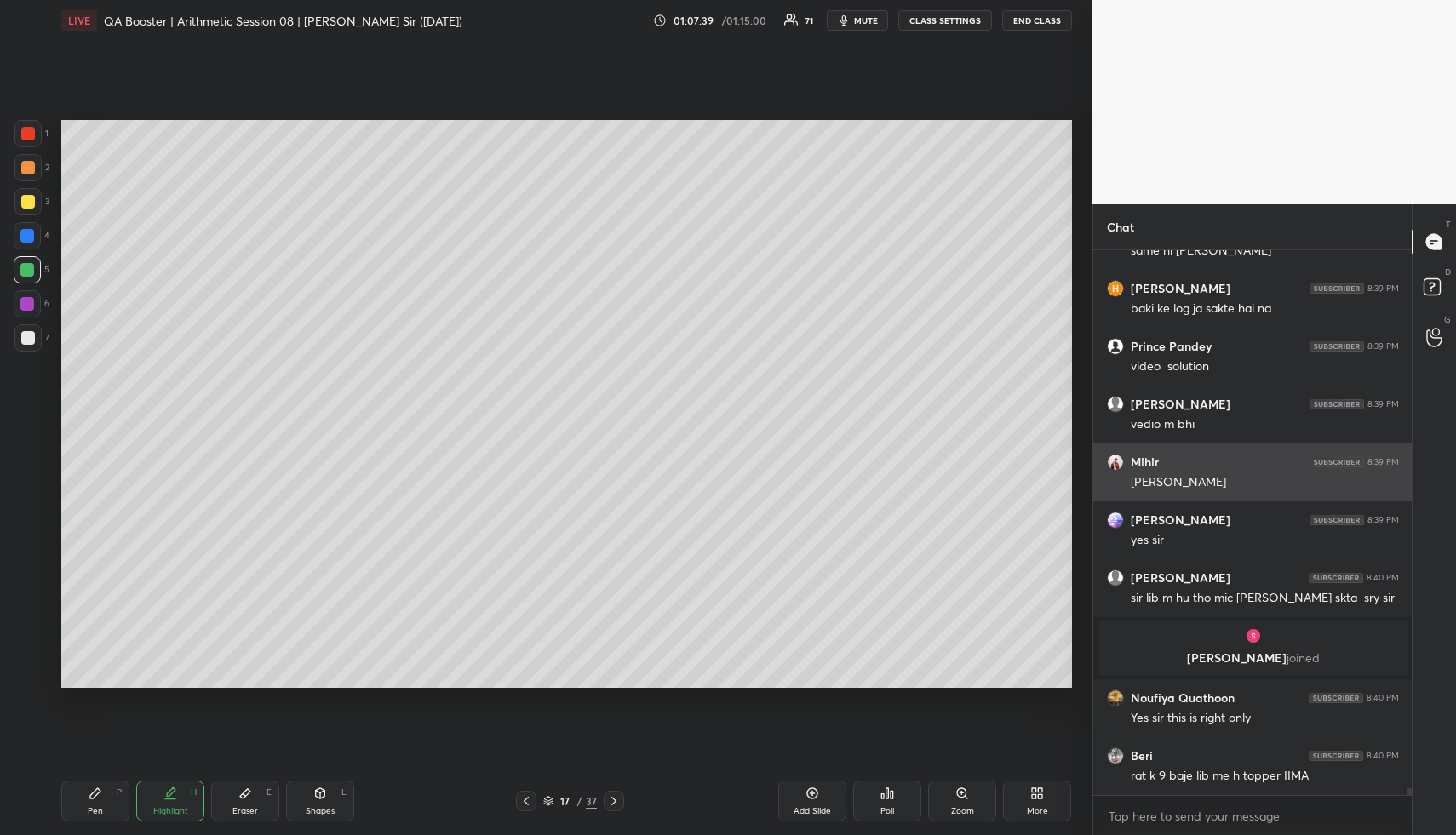
scroll to position [44956, 0]
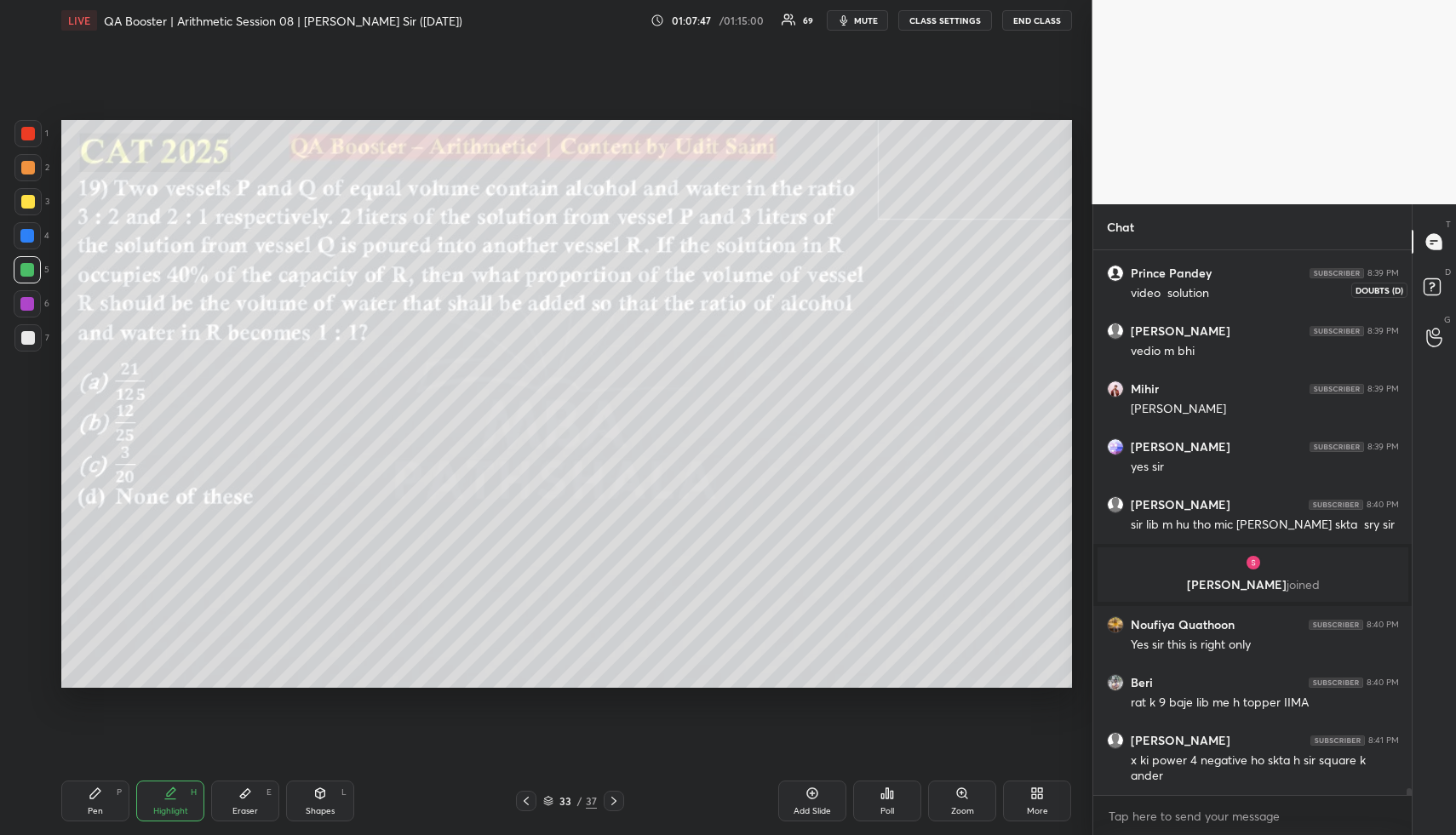
click at [1428, 281] on rect at bounding box center [1431, 287] width 16 height 16
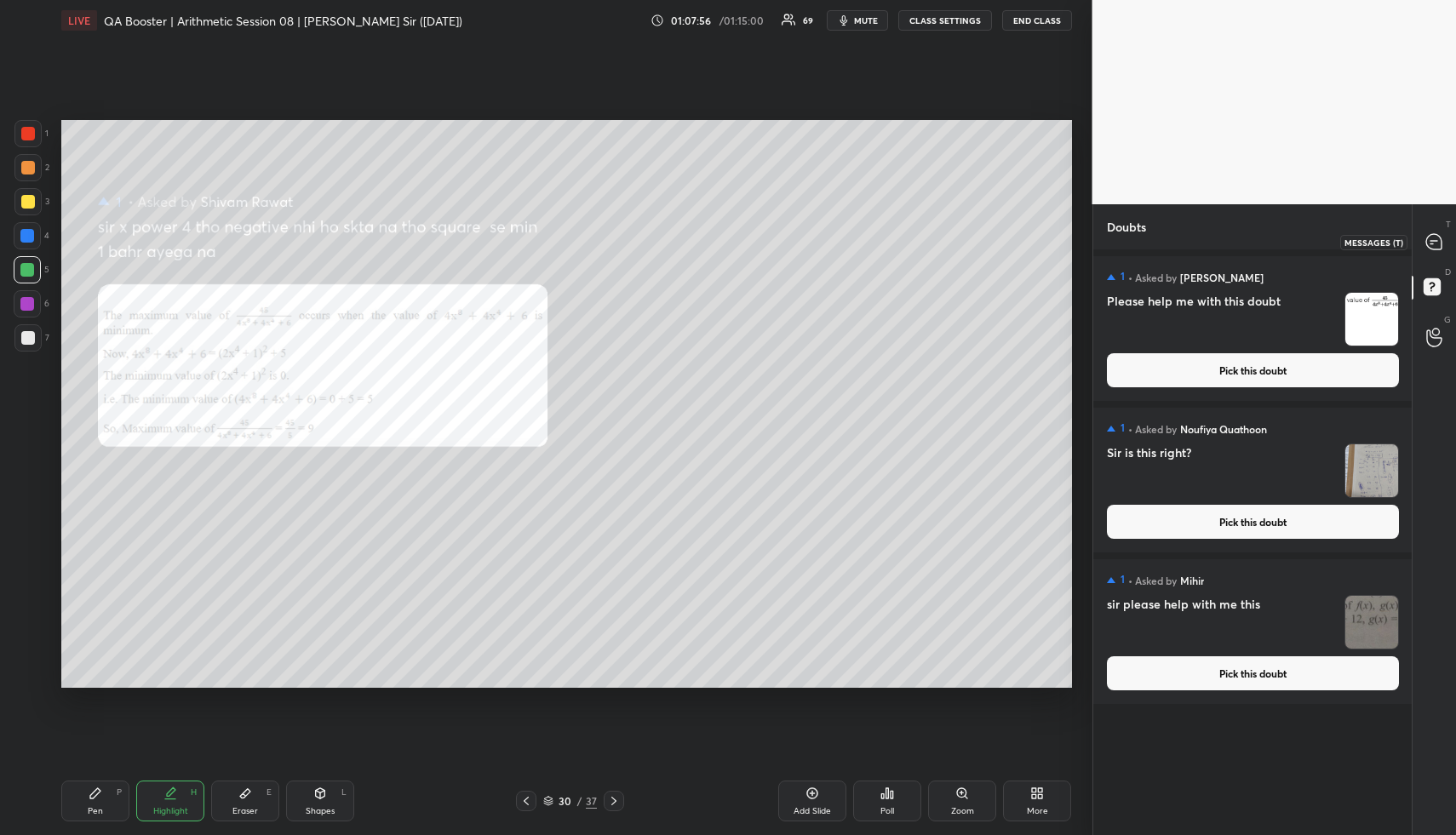
click at [1436, 238] on icon at bounding box center [1433, 241] width 15 height 15
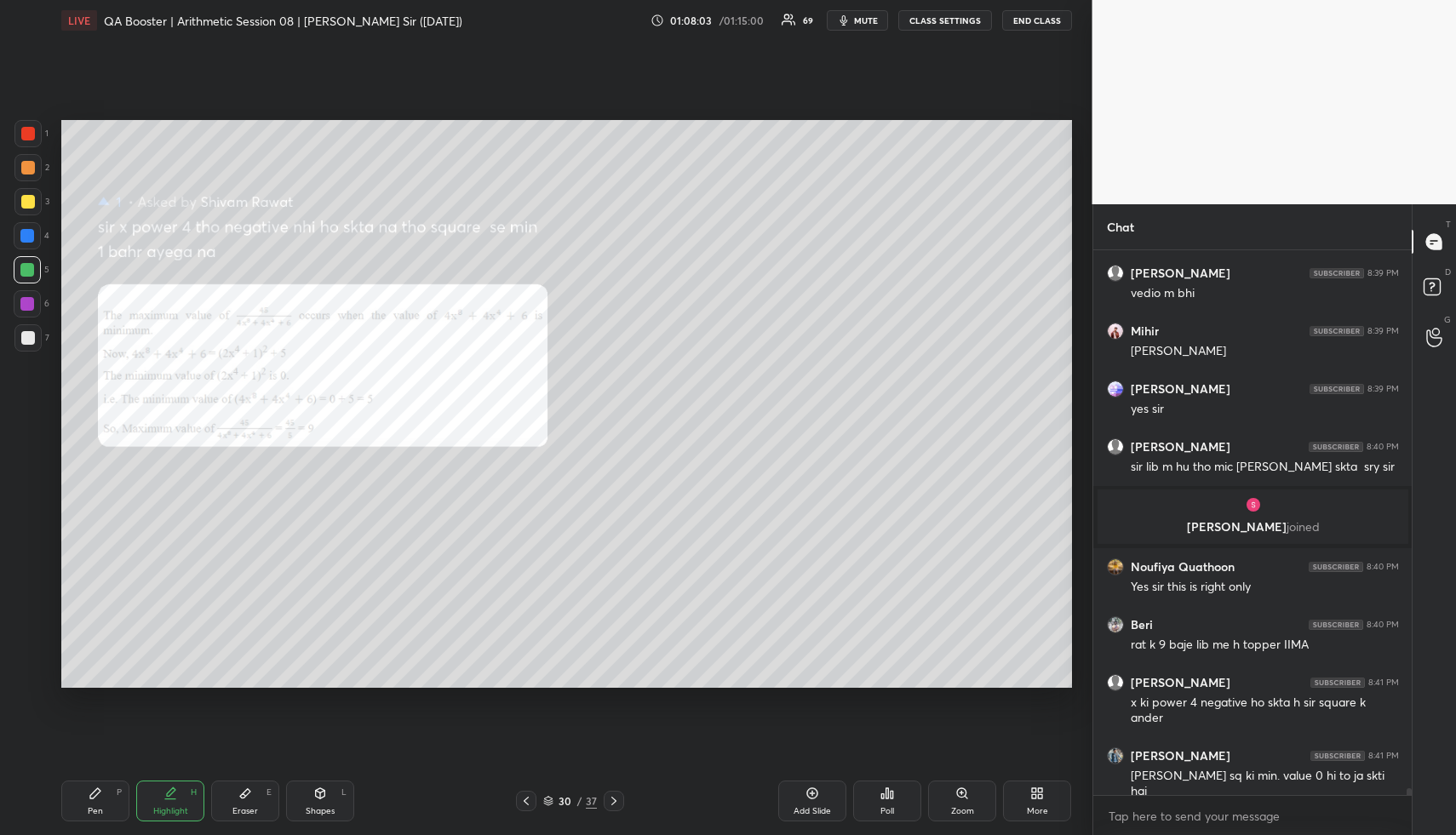
scroll to position [45086, 0]
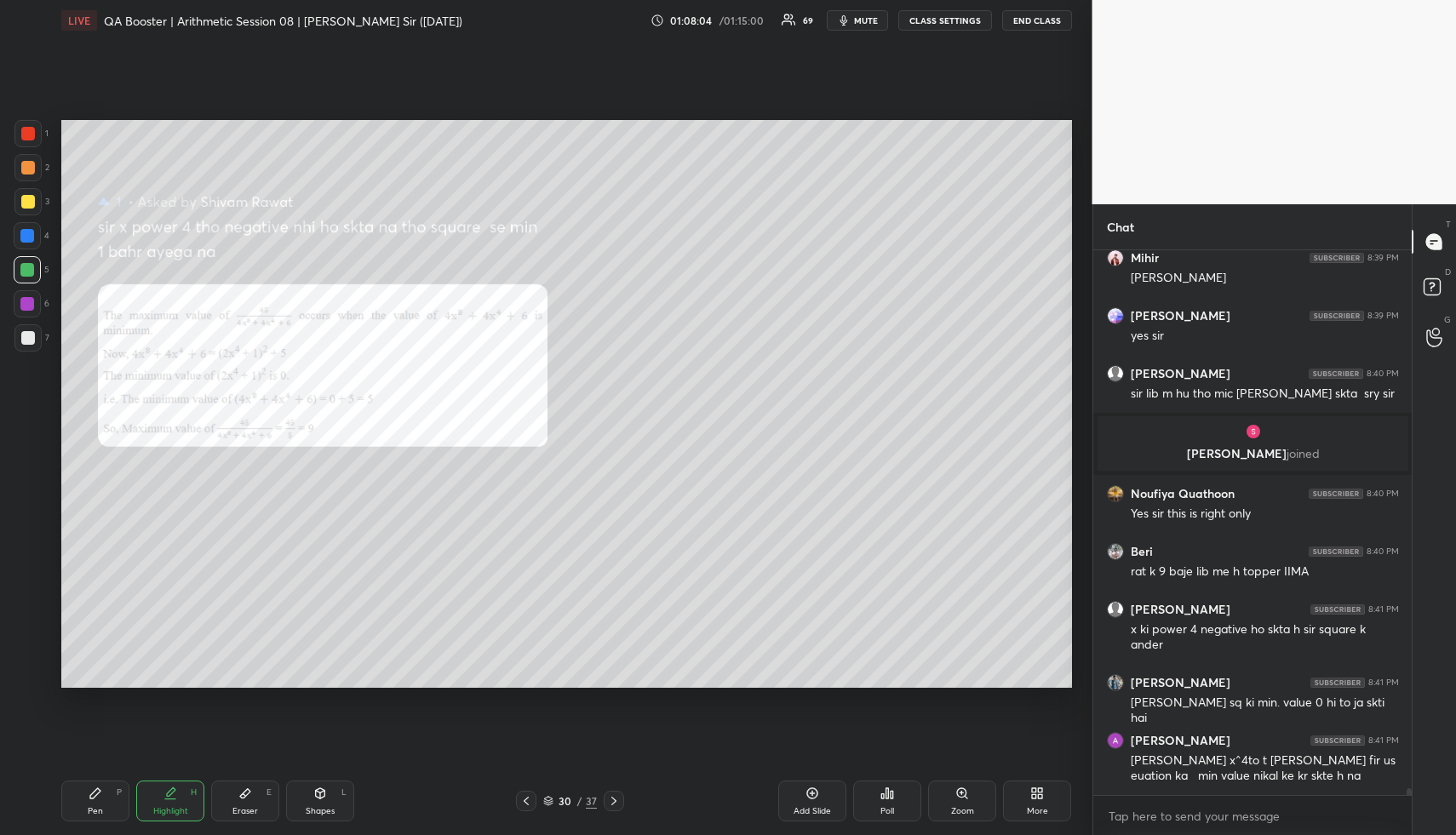
click at [101, 803] on div "Pen P" at bounding box center [95, 801] width 68 height 40
click at [100, 802] on div "Pen P" at bounding box center [95, 801] width 68 height 40
click at [30, 135] on div at bounding box center [27, 133] width 13 height 13
click at [28, 133] on div at bounding box center [27, 133] width 13 height 13
click at [21, 141] on div at bounding box center [27, 134] width 27 height 27
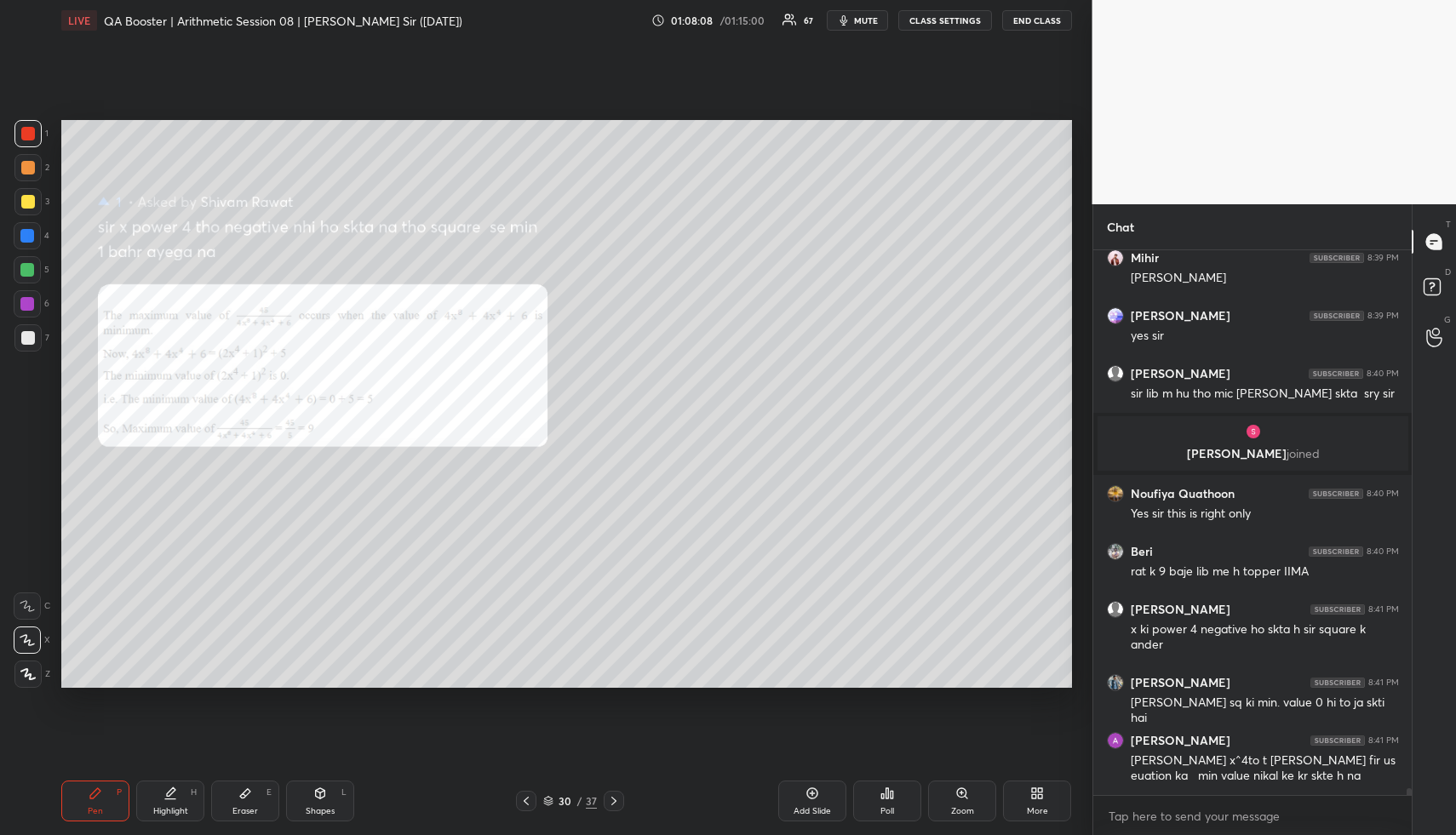
click at [22, 133] on div at bounding box center [27, 133] width 13 height 13
click at [197, 805] on div "Highlight H" at bounding box center [170, 801] width 68 height 40
click at [191, 793] on div "H" at bounding box center [193, 793] width 6 height 9
click at [193, 789] on div "H" at bounding box center [193, 793] width 6 height 9
click at [170, 777] on div "Pen P Highlight H Eraser E Shapes L 30 / 37 Add Slide Poll Zoom More" at bounding box center [566, 801] width 1010 height 68
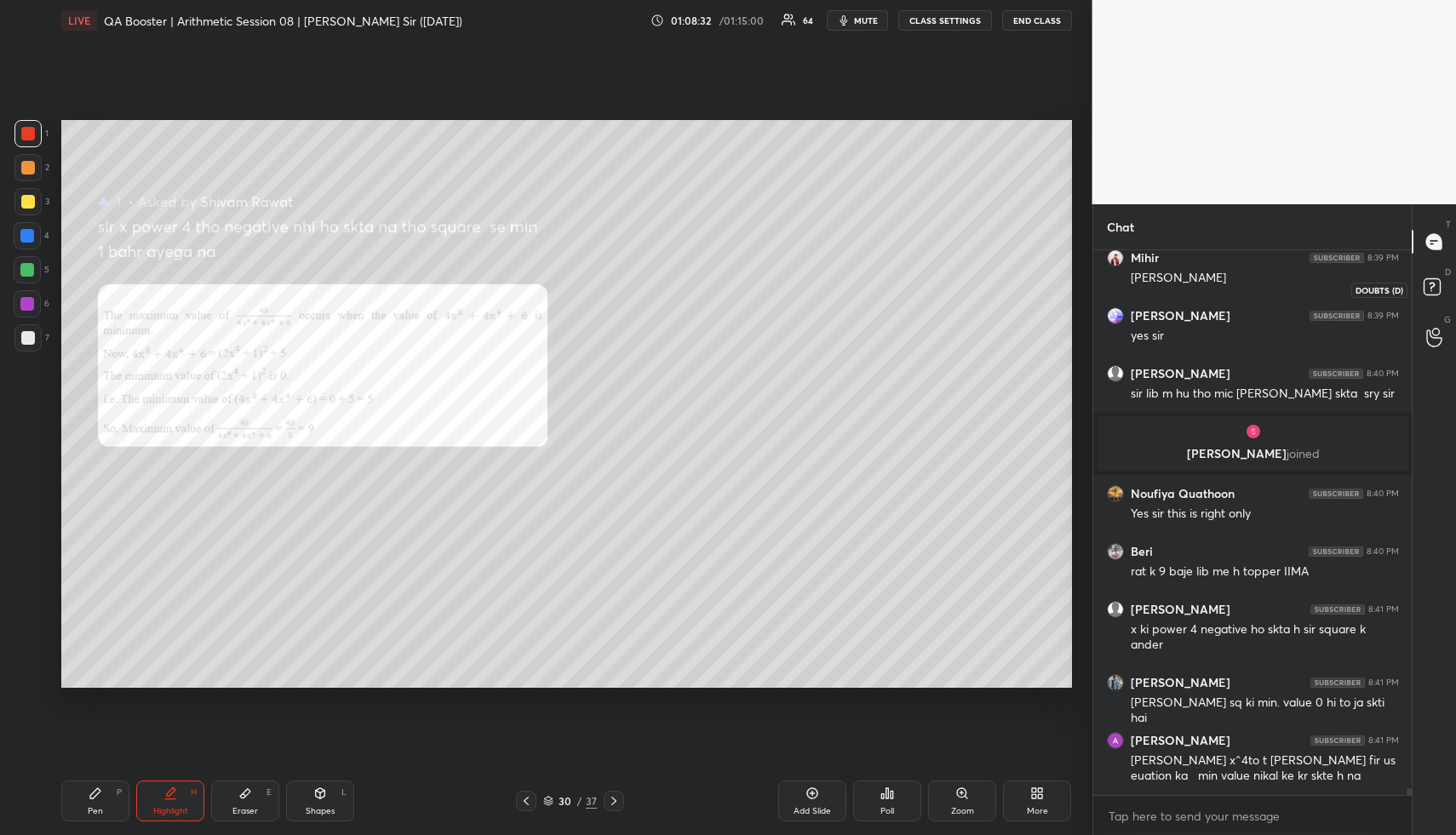
scroll to position [45144, 0]
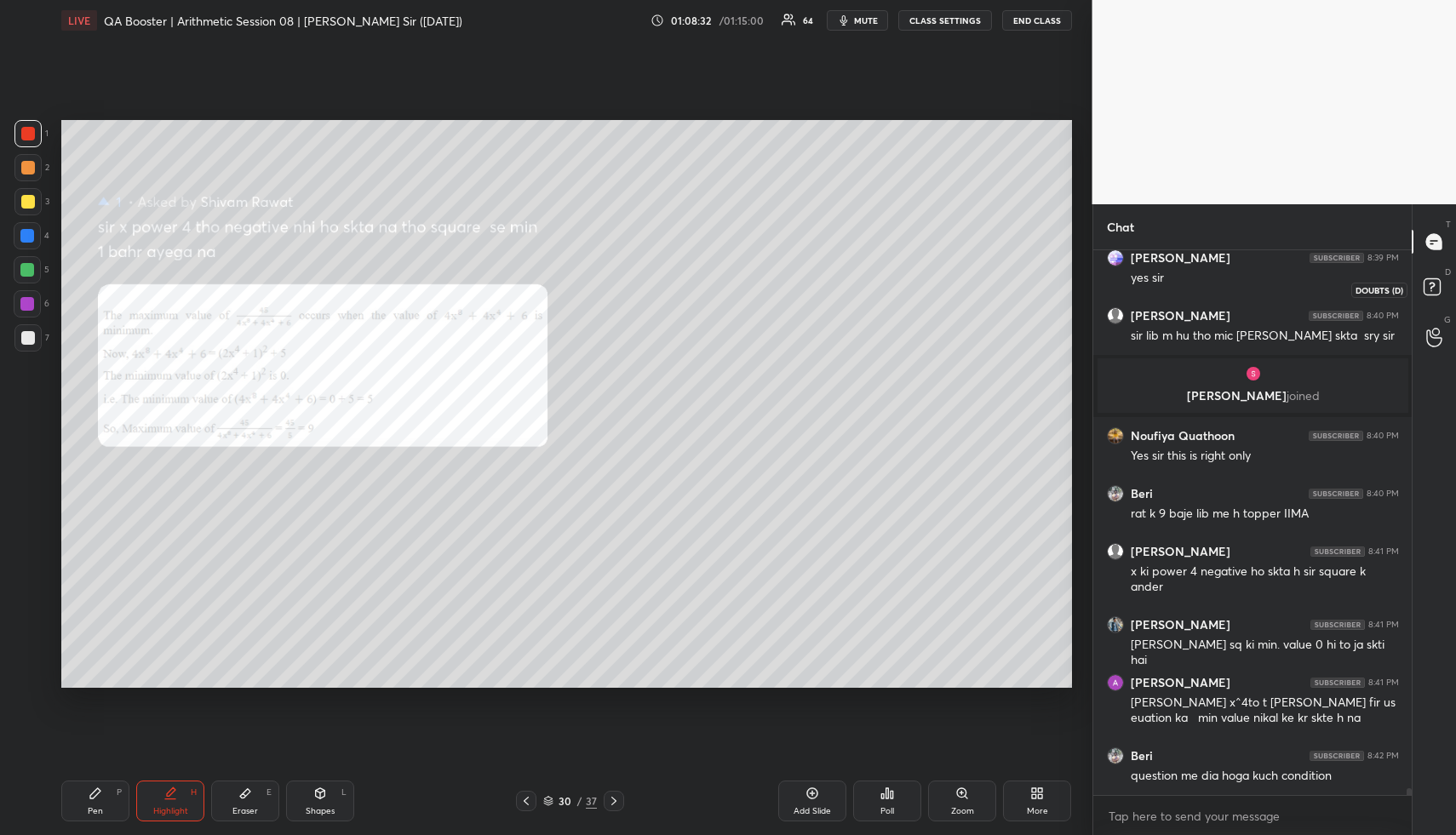
click at [1433, 292] on rect at bounding box center [1431, 287] width 16 height 16
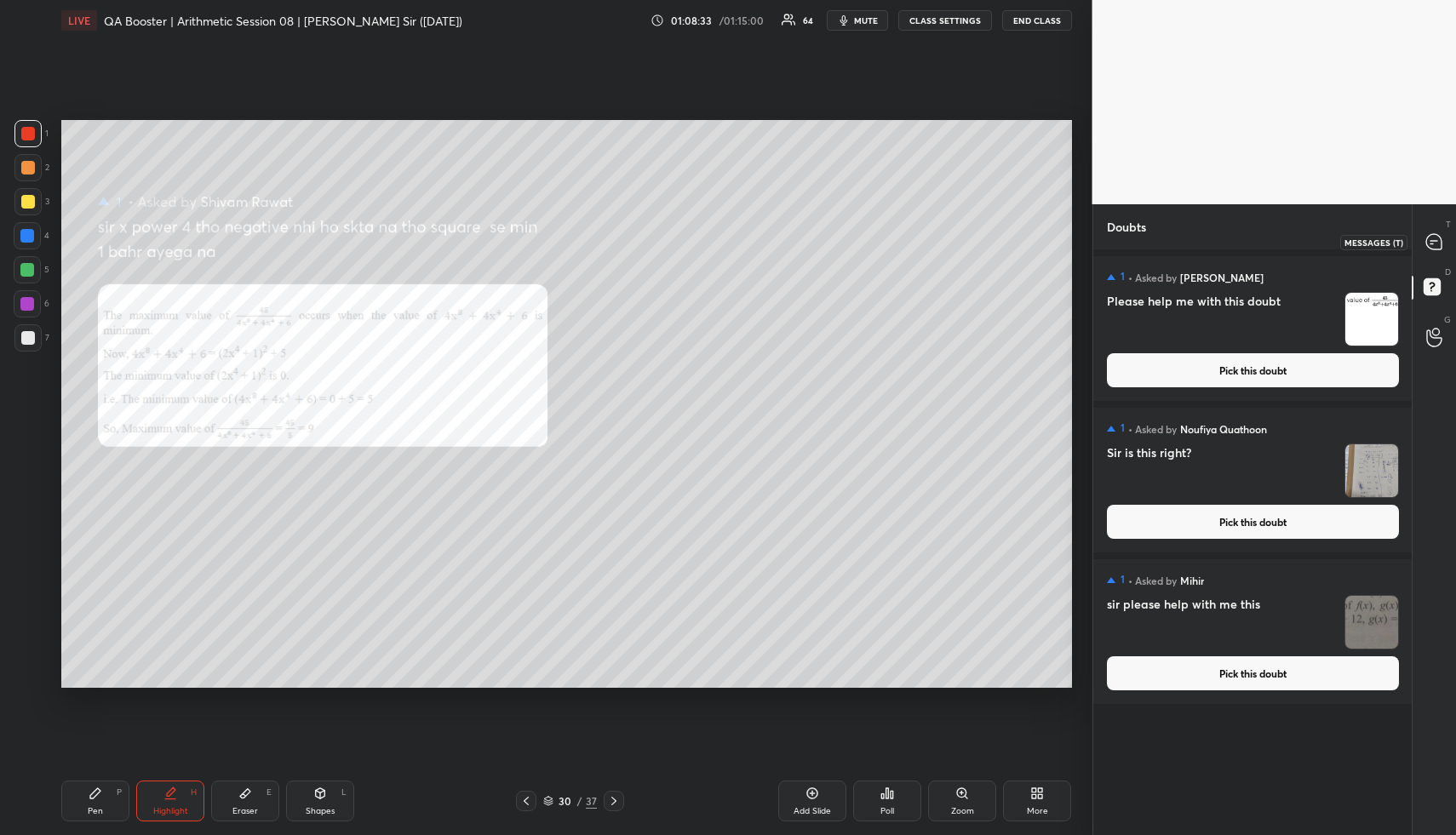
click at [1436, 242] on icon at bounding box center [1433, 241] width 15 height 15
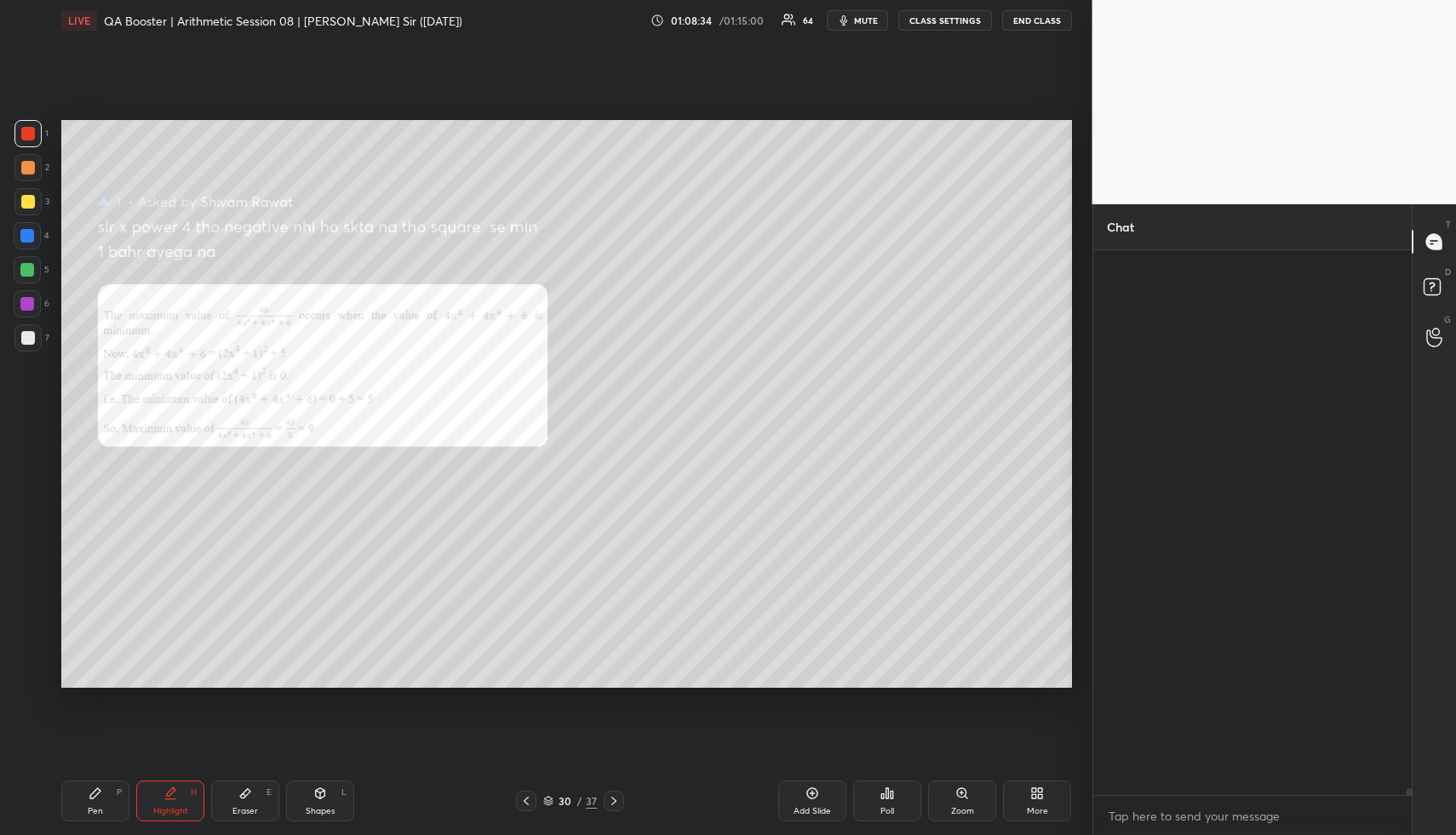
scroll to position [539, 313]
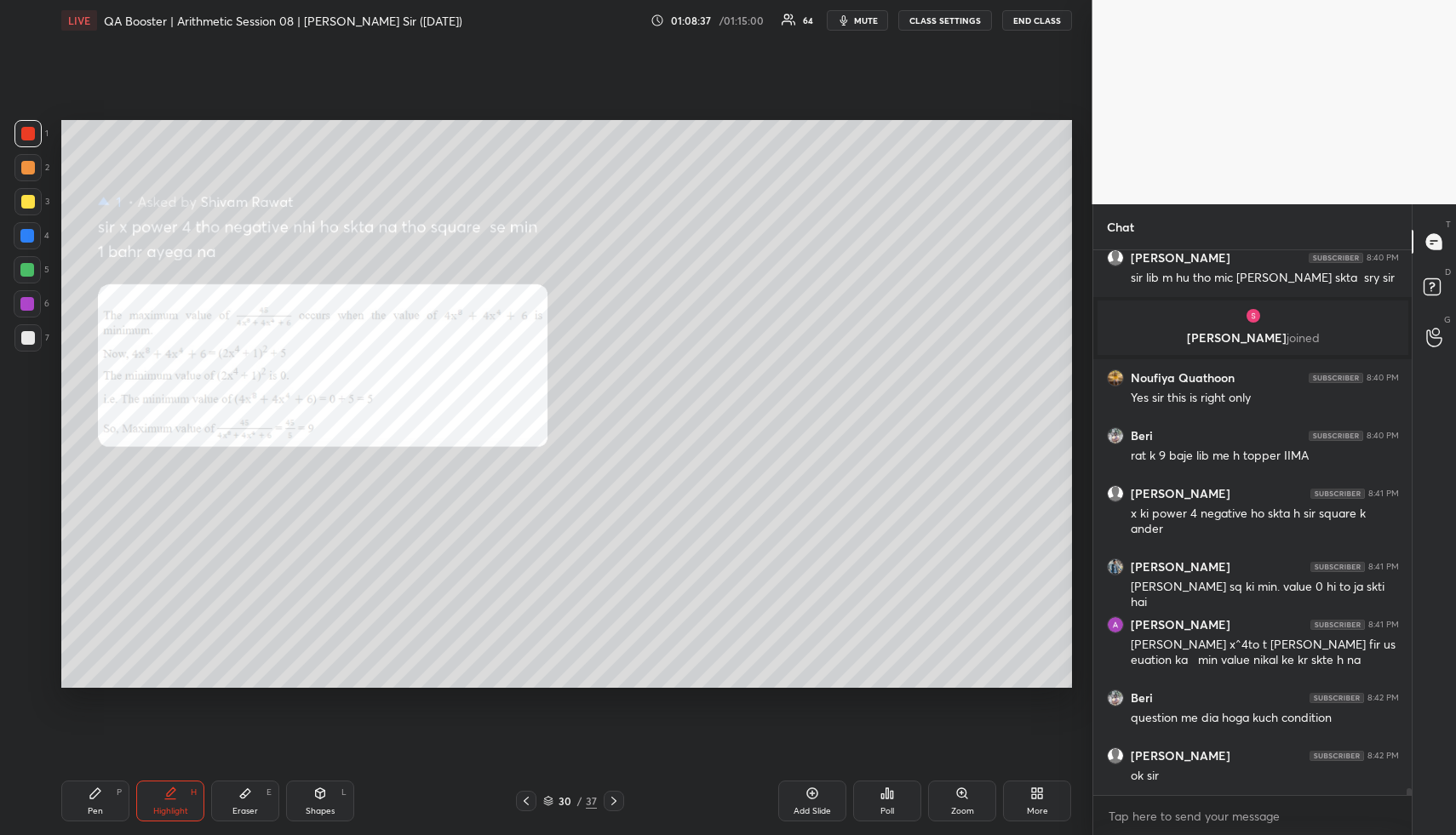
click at [1430, 269] on div "D Doubts (D)" at bounding box center [1434, 289] width 43 height 47
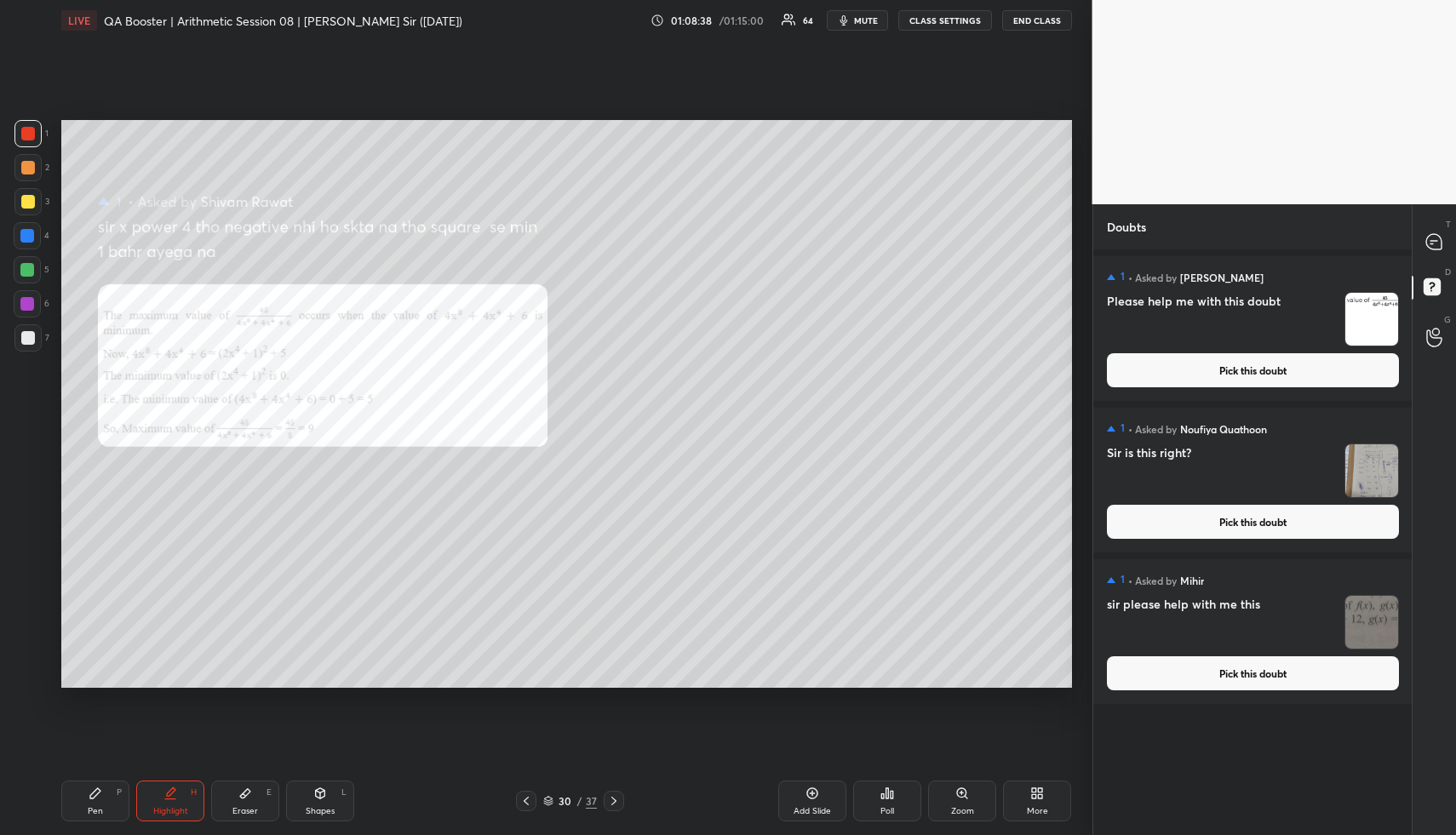
click at [1270, 388] on div "1 • Asked by [PERSON_NAME] Please help me with this doubt Pick this doubt" at bounding box center [1252, 328] width 319 height 145
click at [1241, 373] on button "Pick this doubt" at bounding box center [1253, 370] width 292 height 34
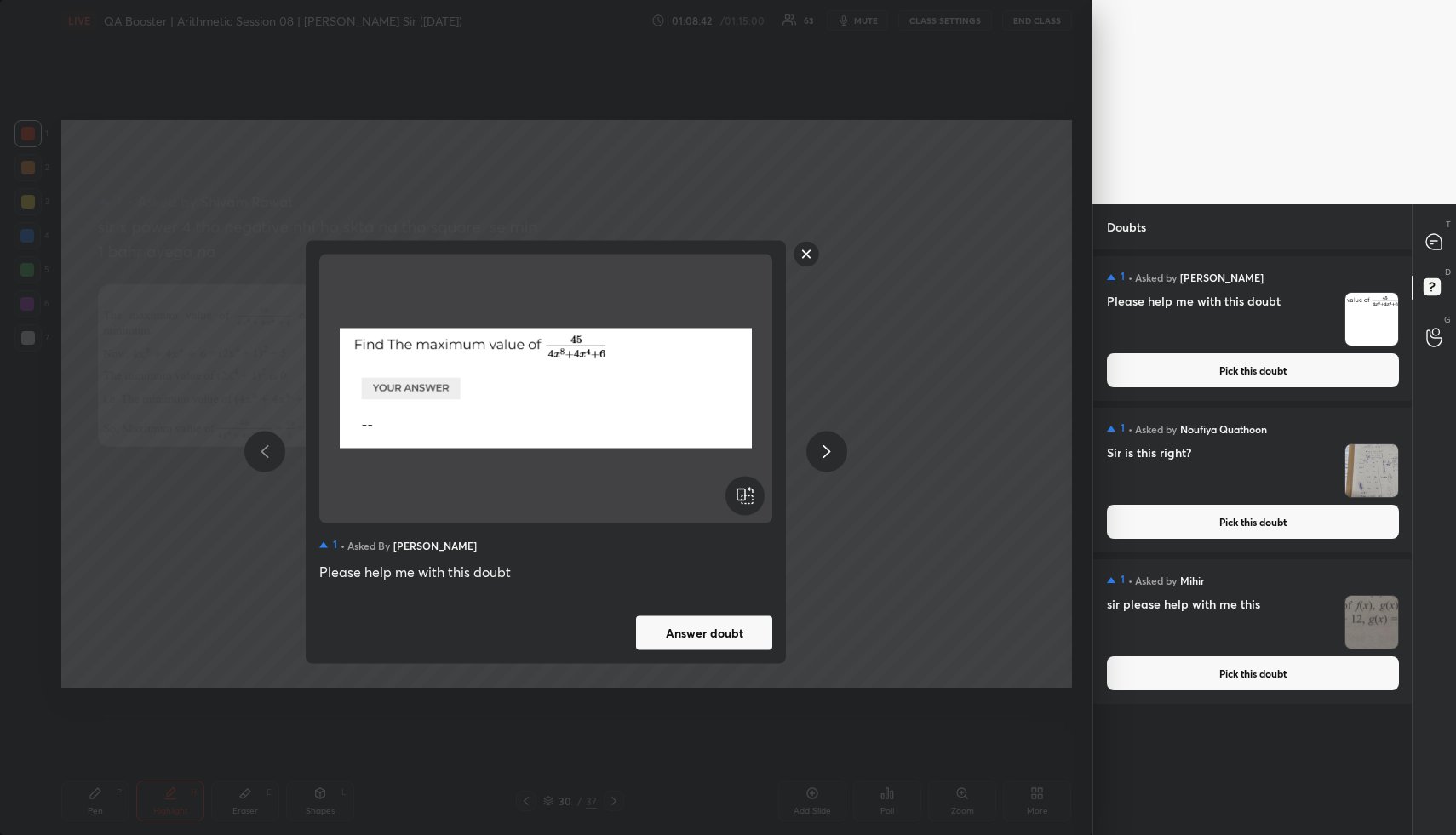
click at [807, 248] on rect at bounding box center [807, 254] width 26 height 26
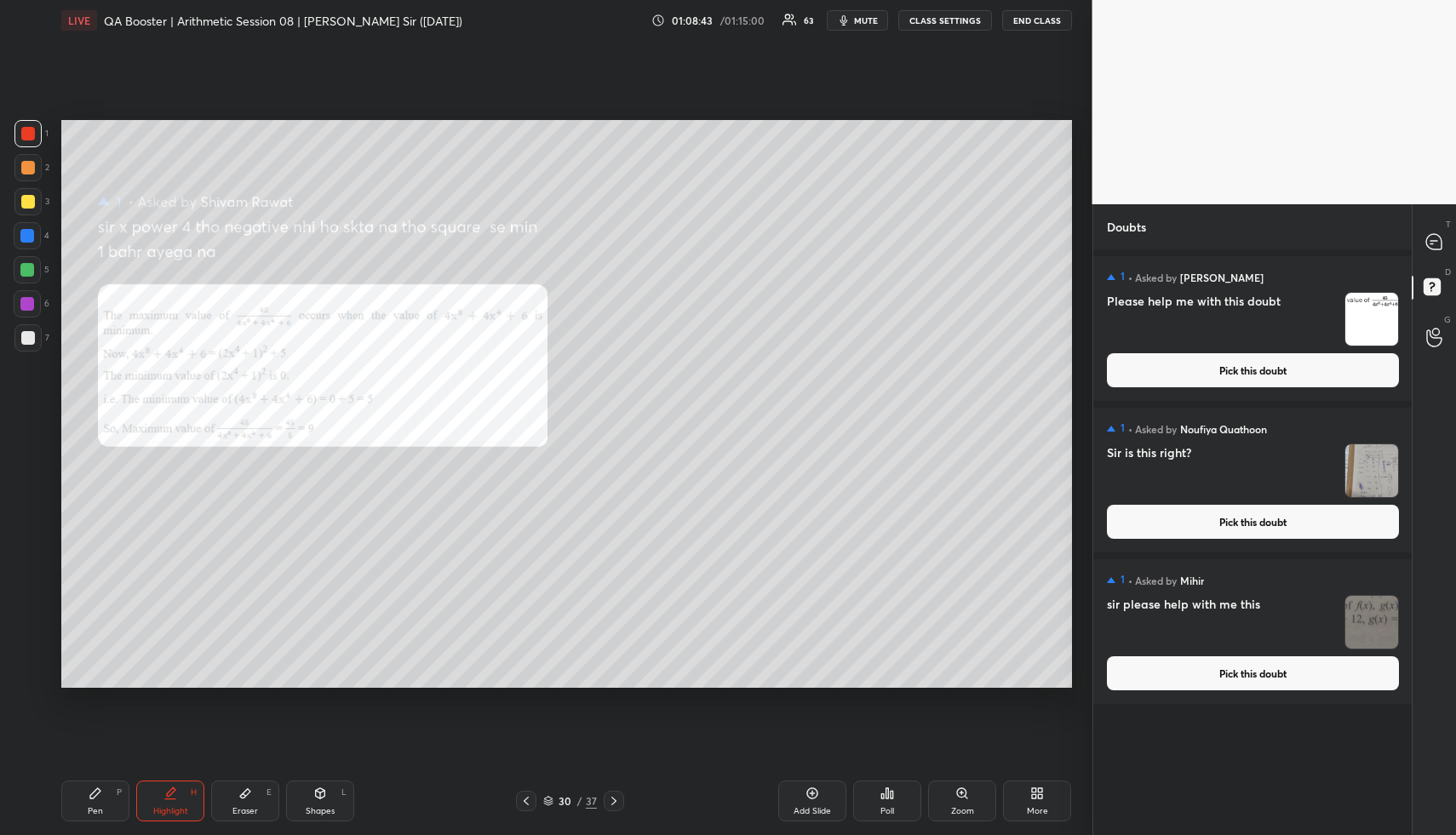
click at [1413, 243] on div "T Messages (T)" at bounding box center [1434, 242] width 43 height 47
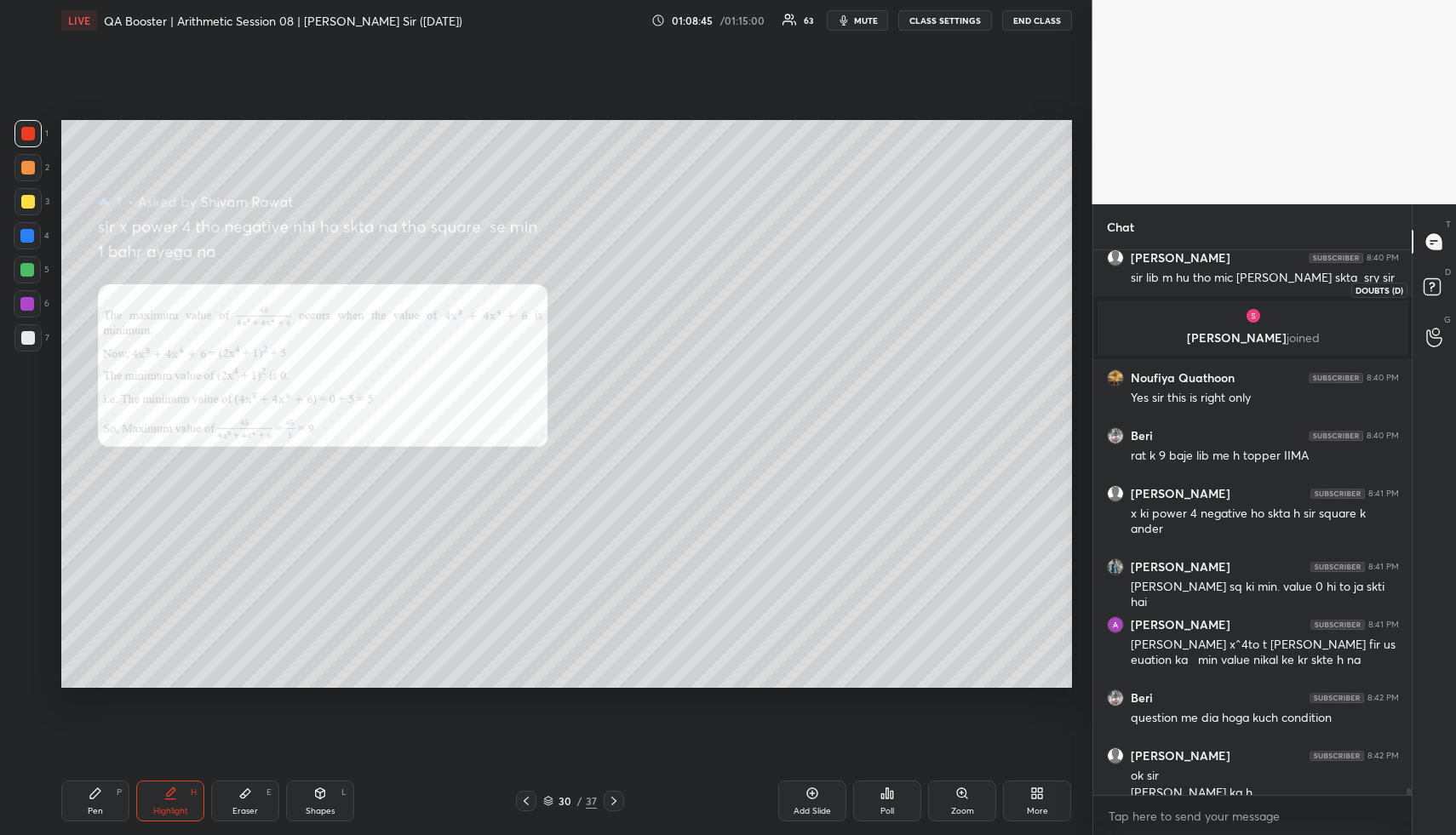
scroll to position [45219, 0]
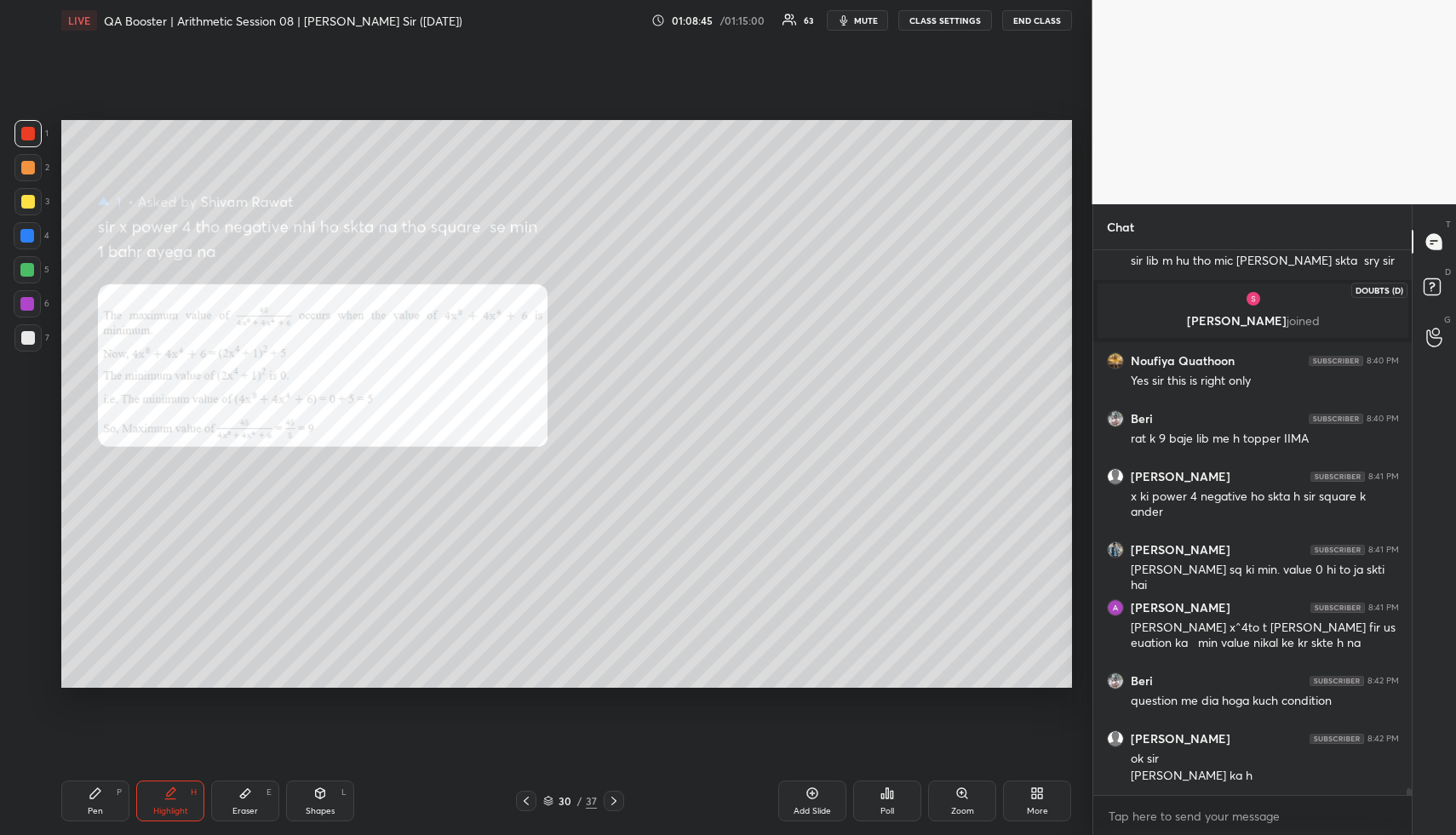
click at [1430, 285] on rect at bounding box center [1431, 287] width 16 height 16
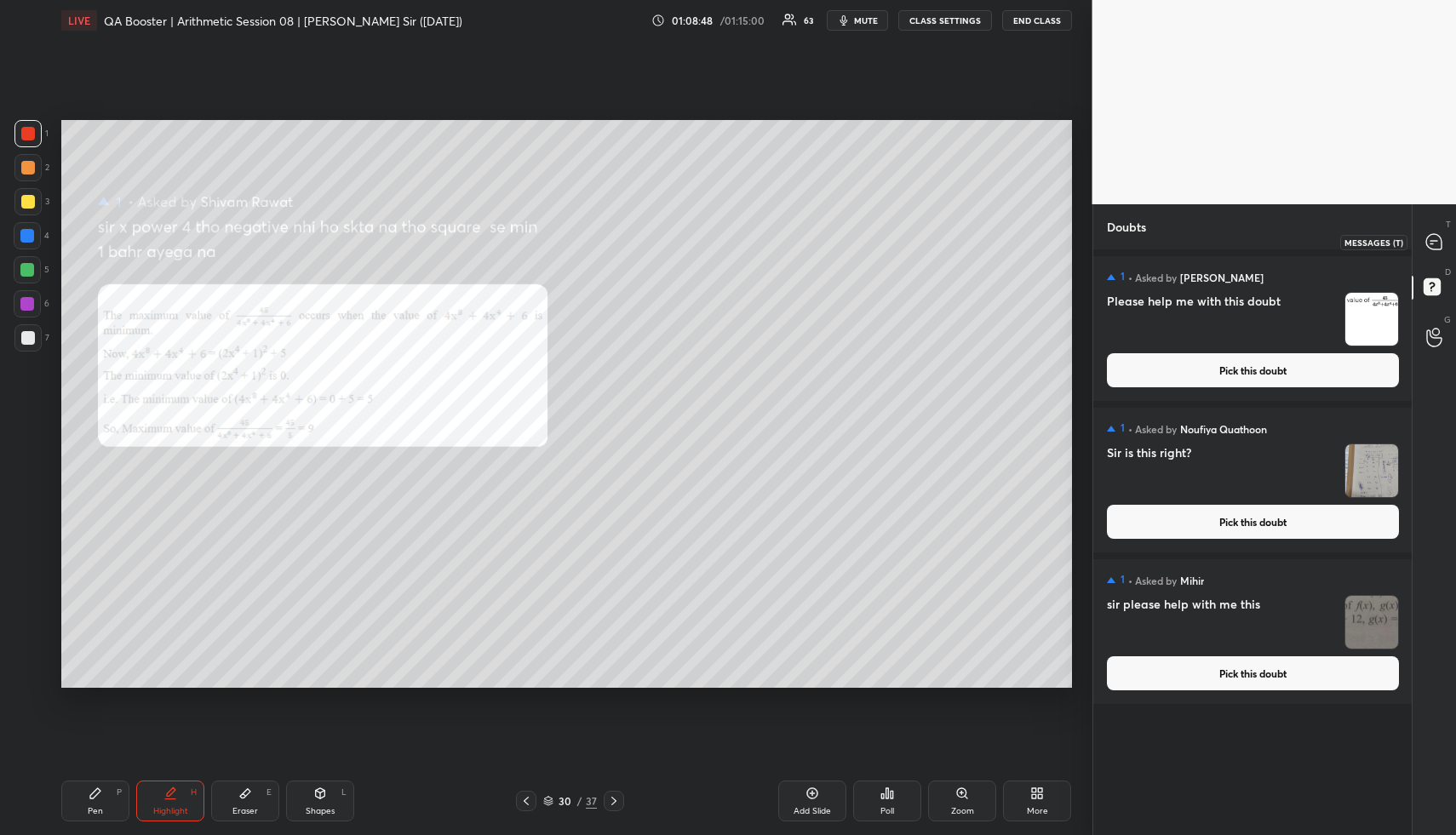
click at [1431, 237] on icon at bounding box center [1433, 241] width 15 height 15
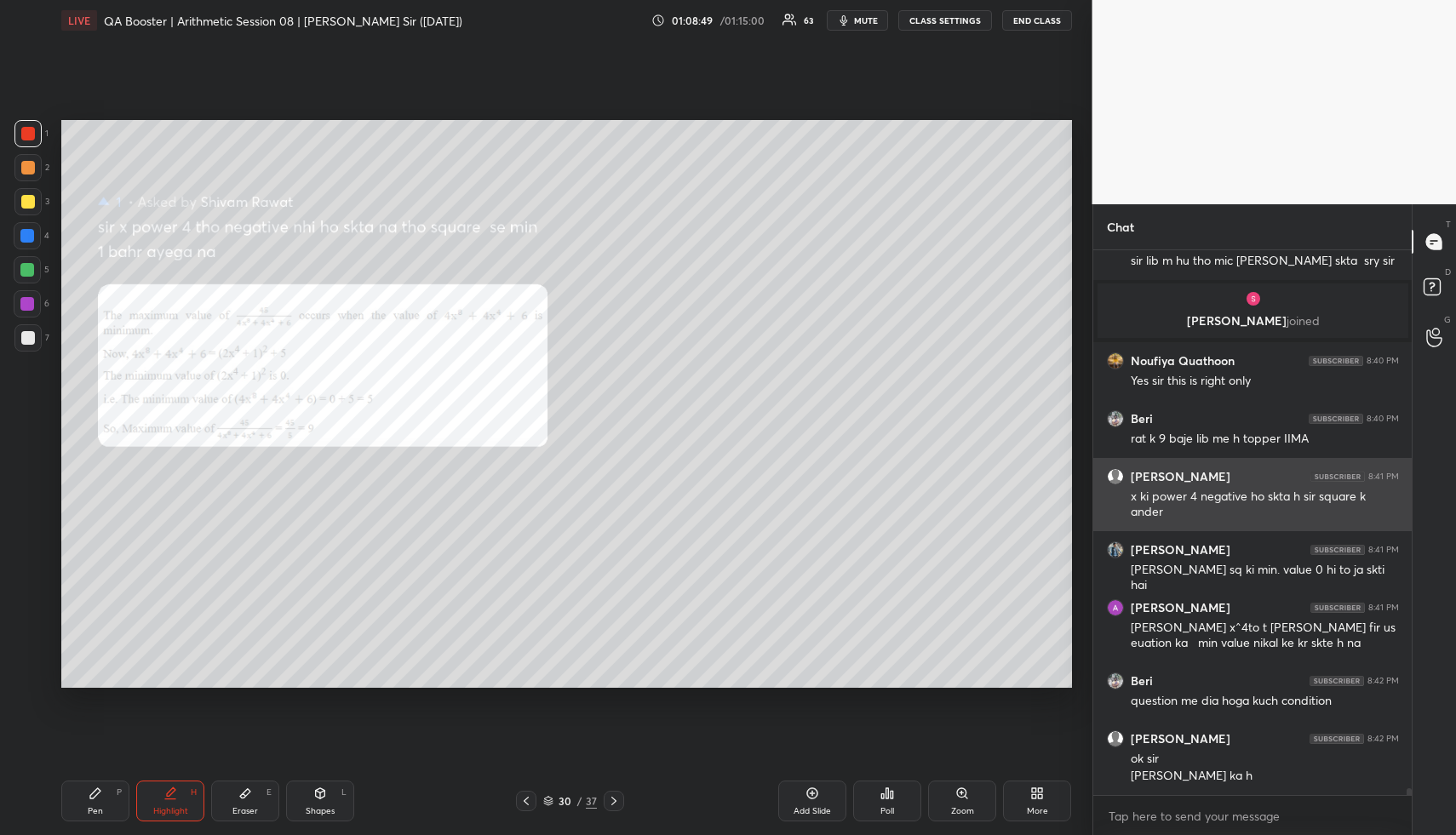
scroll to position [45277, 0]
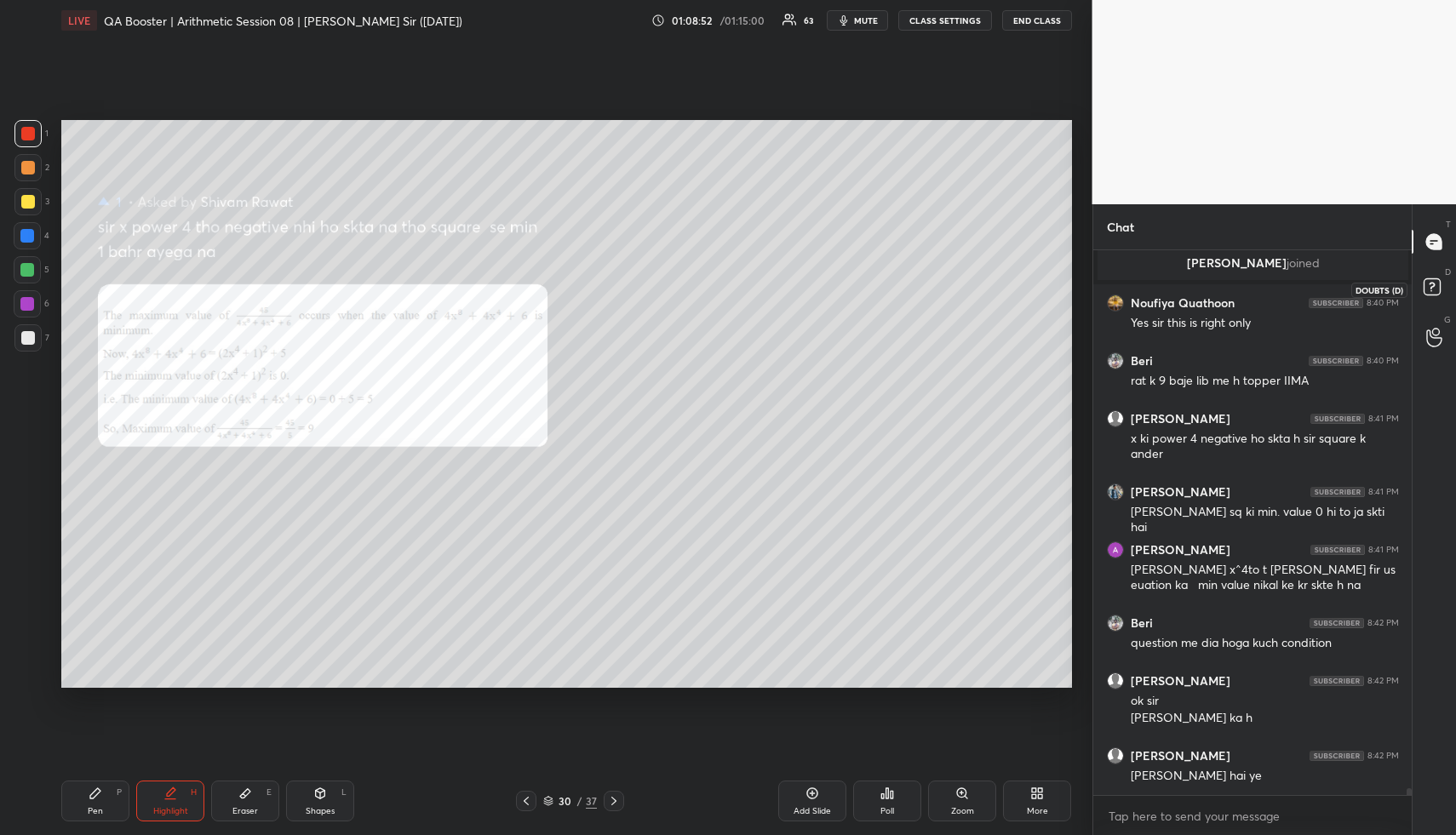
click at [1431, 285] on rect at bounding box center [1431, 287] width 16 height 16
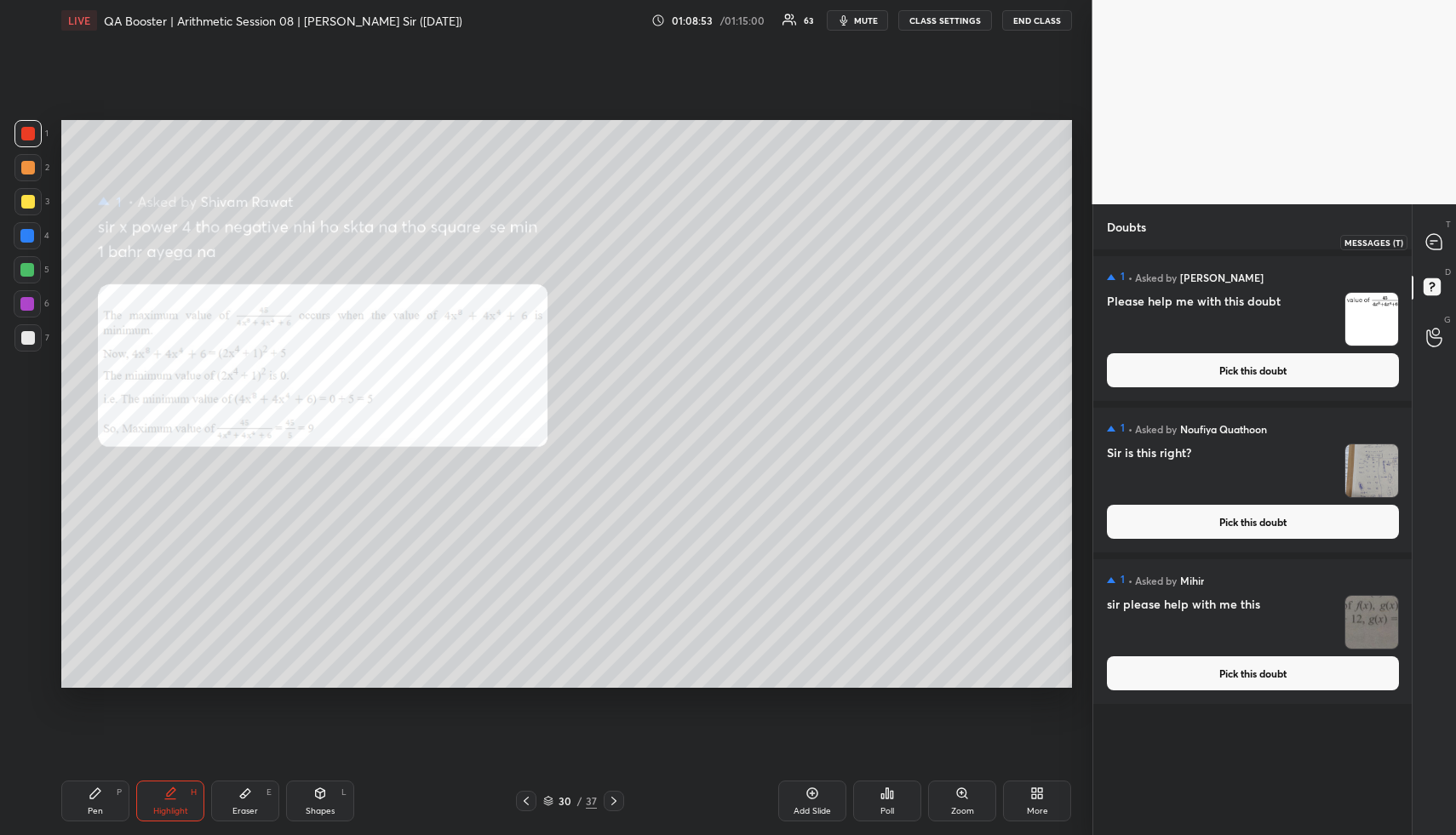
click at [1436, 241] on icon at bounding box center [1434, 241] width 7 height 0
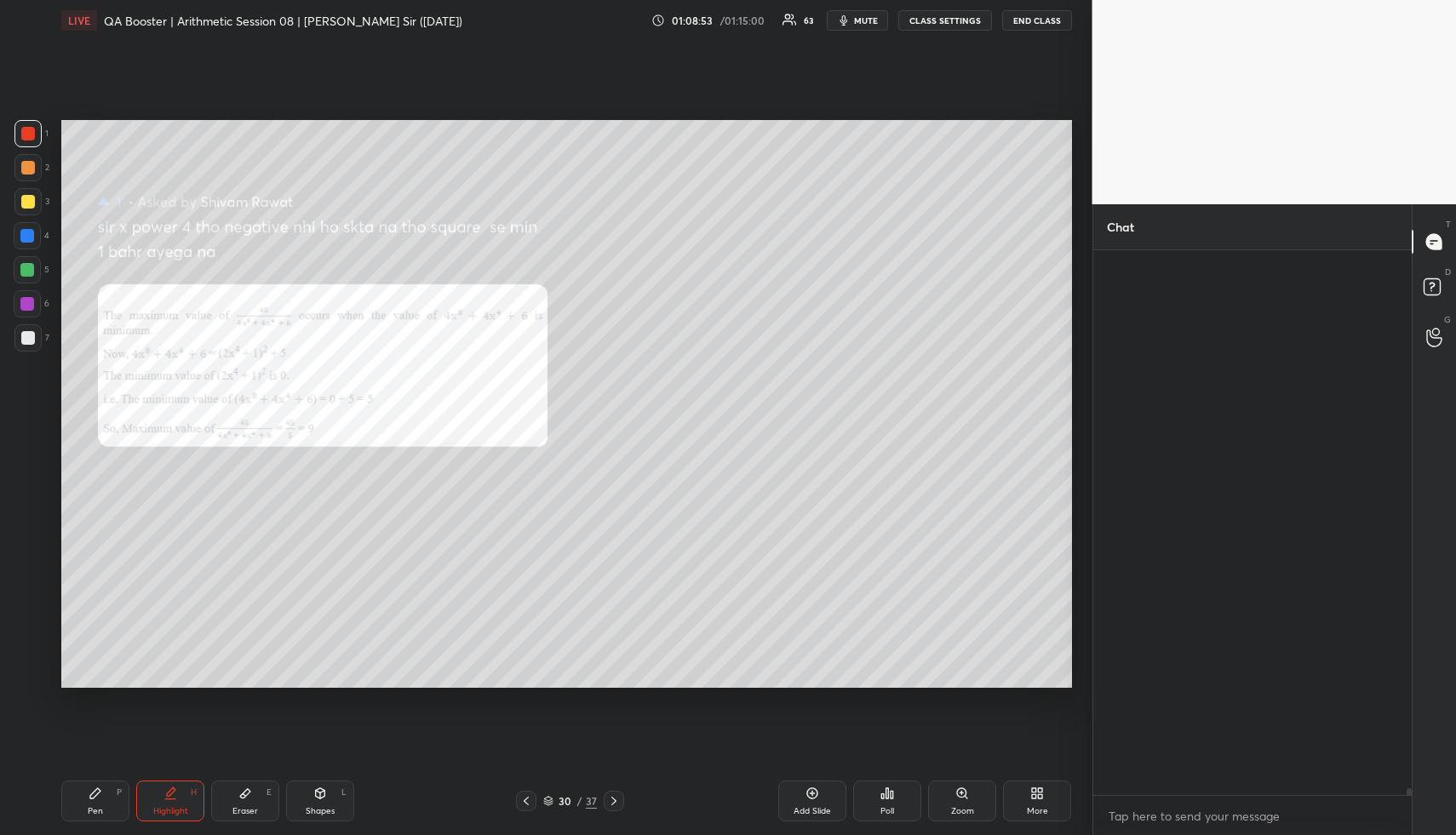
scroll to position [539, 313]
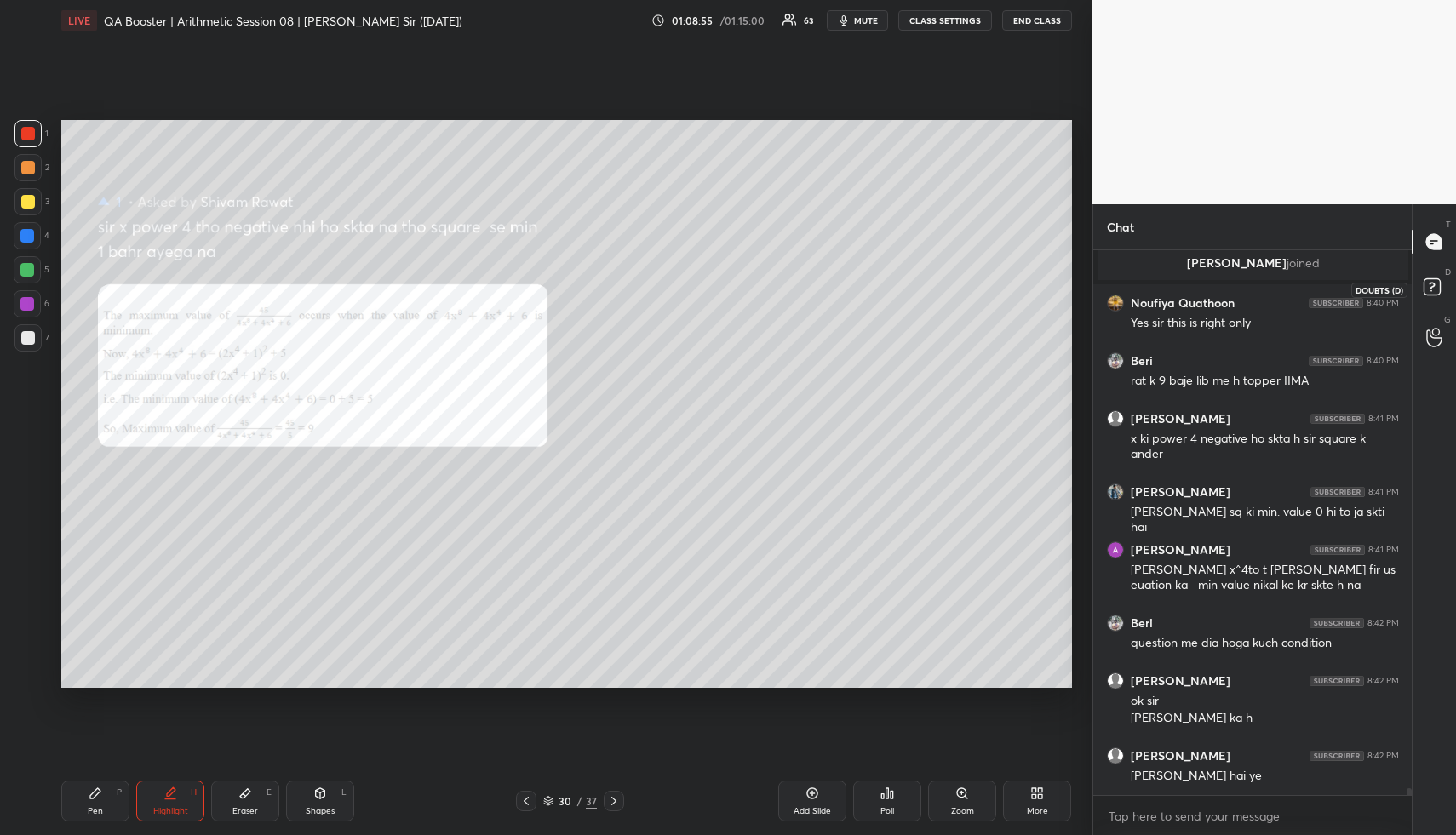
click at [1436, 277] on icon at bounding box center [1434, 289] width 31 height 31
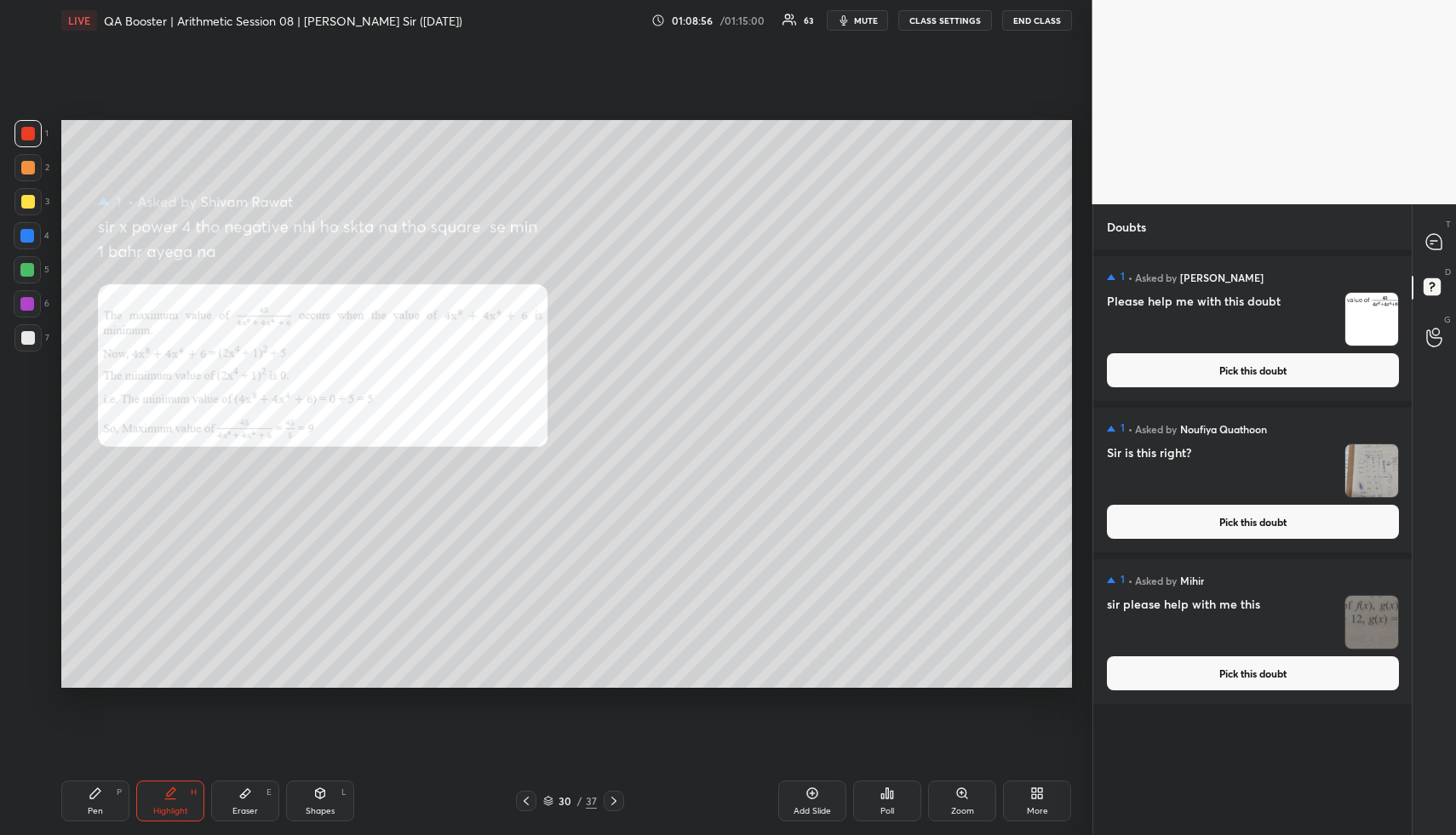
click at [1306, 381] on button "Pick this doubt" at bounding box center [1253, 370] width 292 height 34
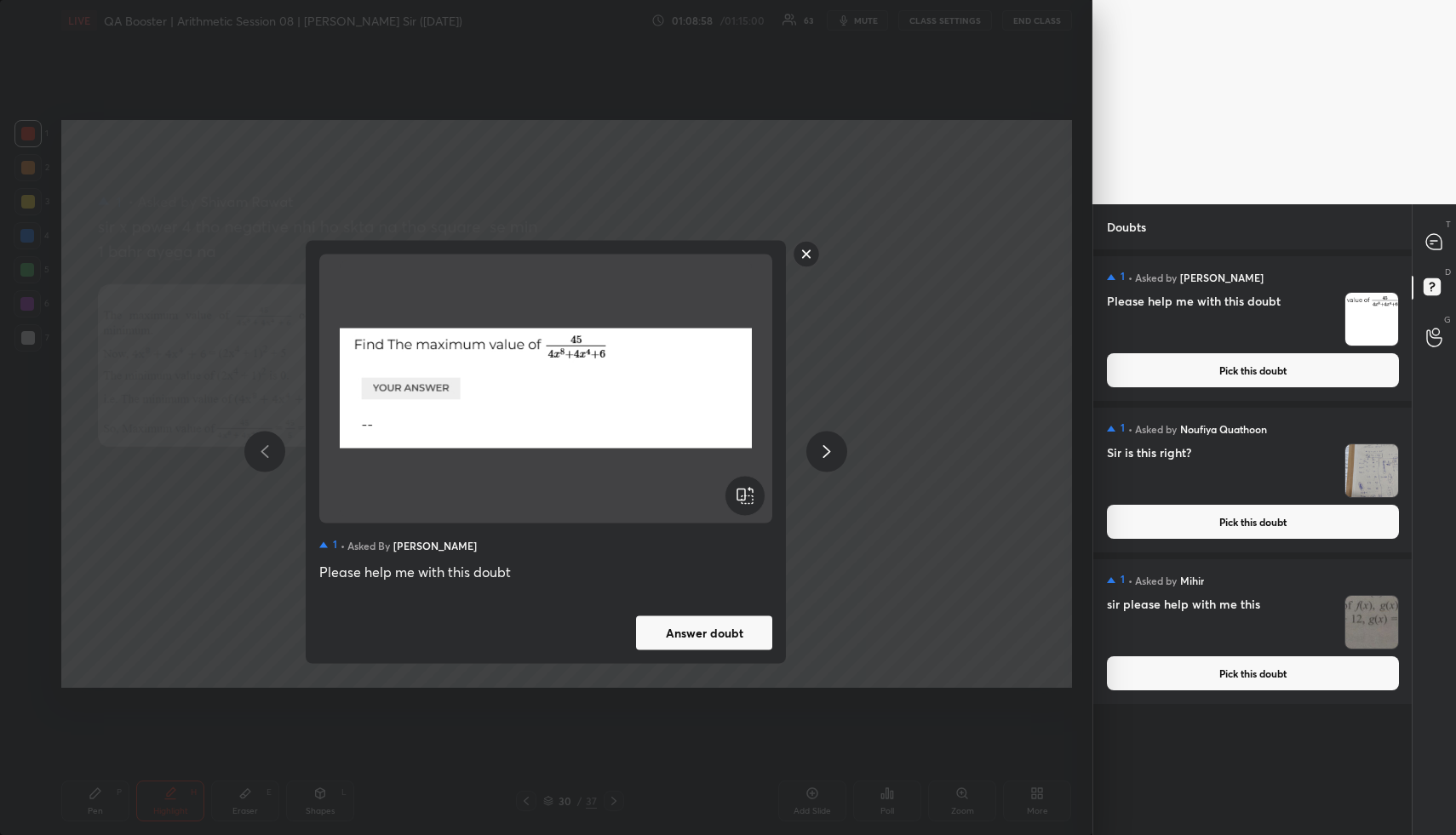
click at [809, 260] on rect at bounding box center [807, 254] width 26 height 26
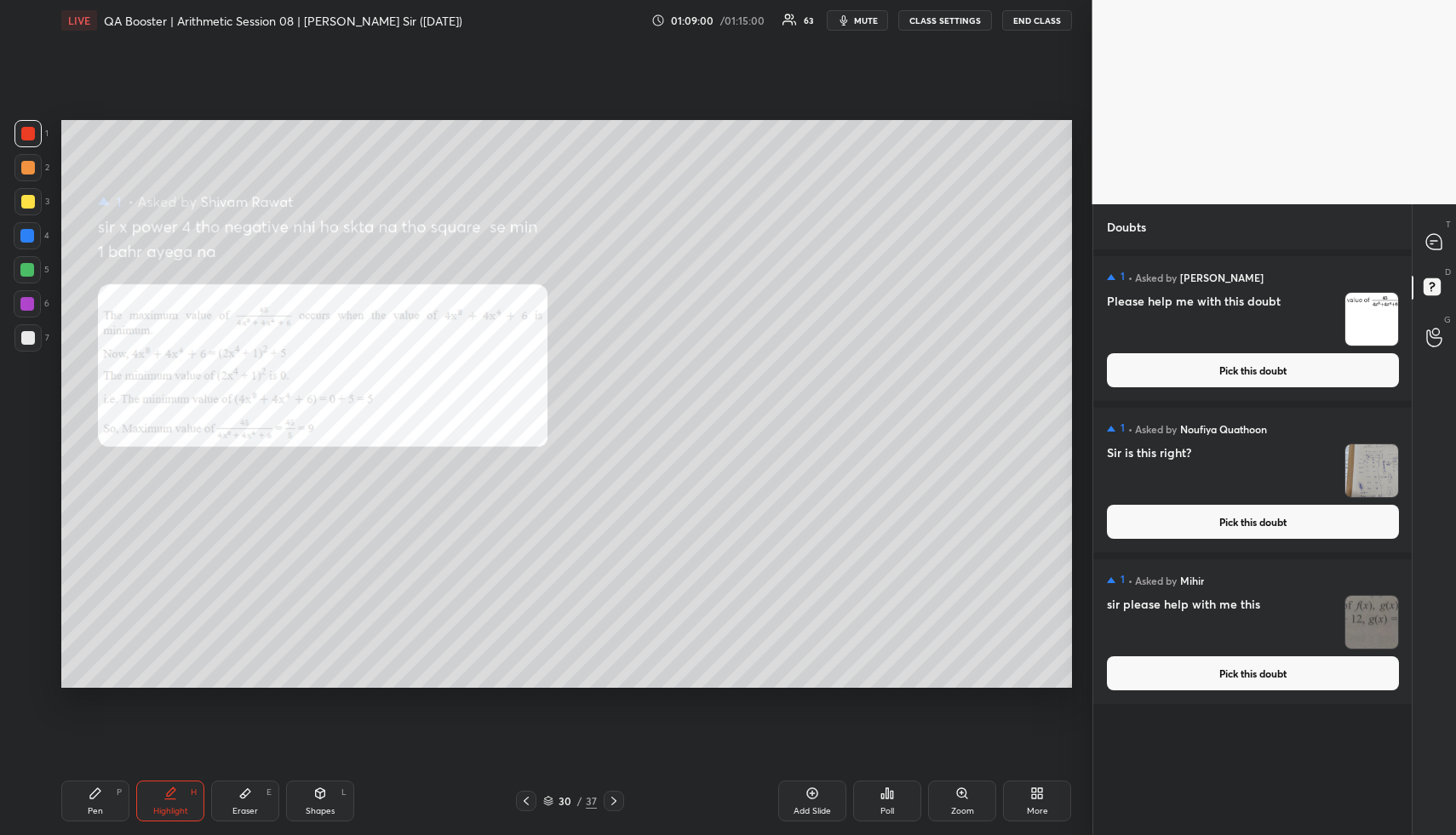
click at [1199, 678] on button "Pick this doubt" at bounding box center [1253, 673] width 292 height 34
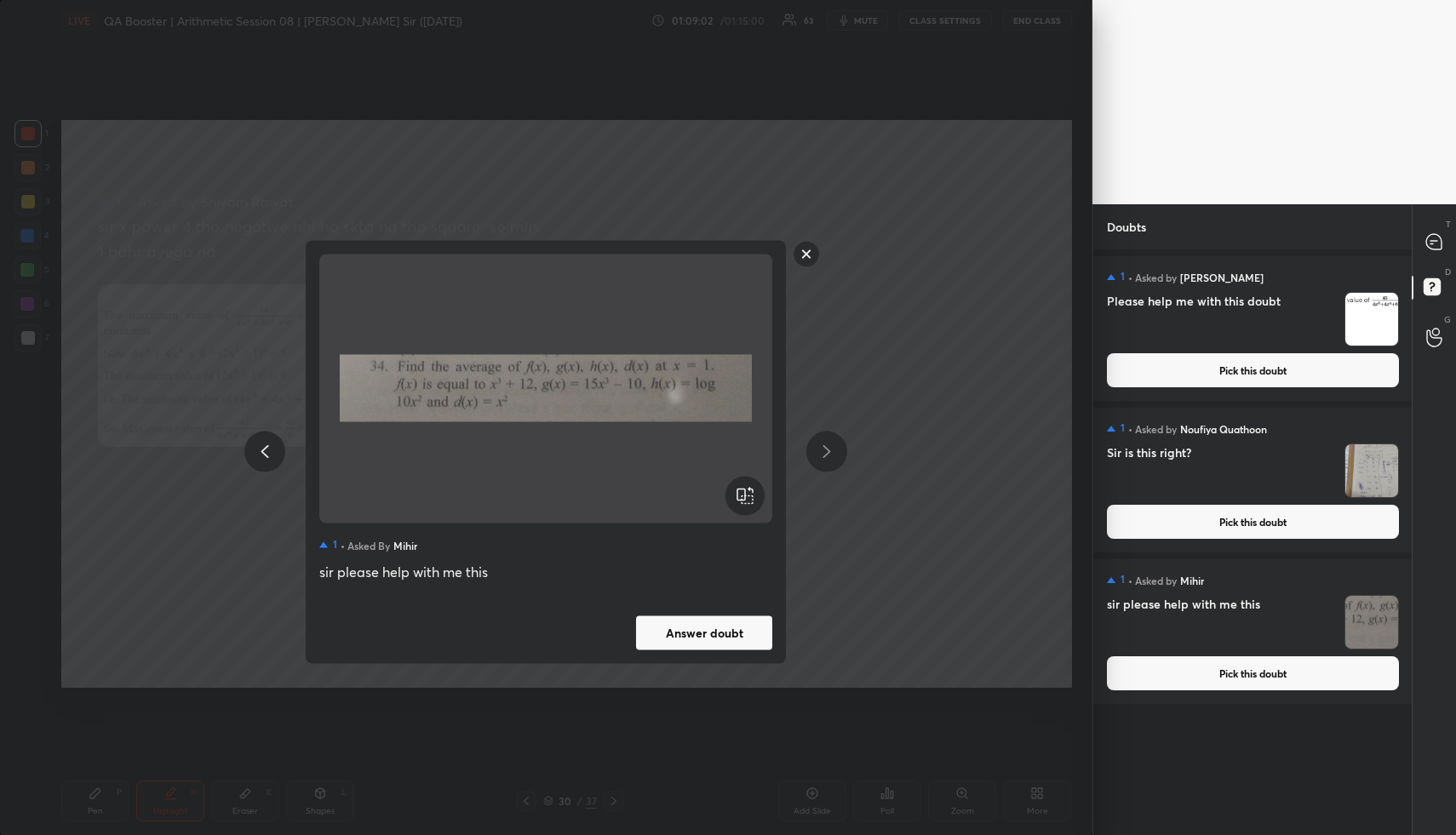
click at [811, 250] on rect at bounding box center [807, 254] width 26 height 26
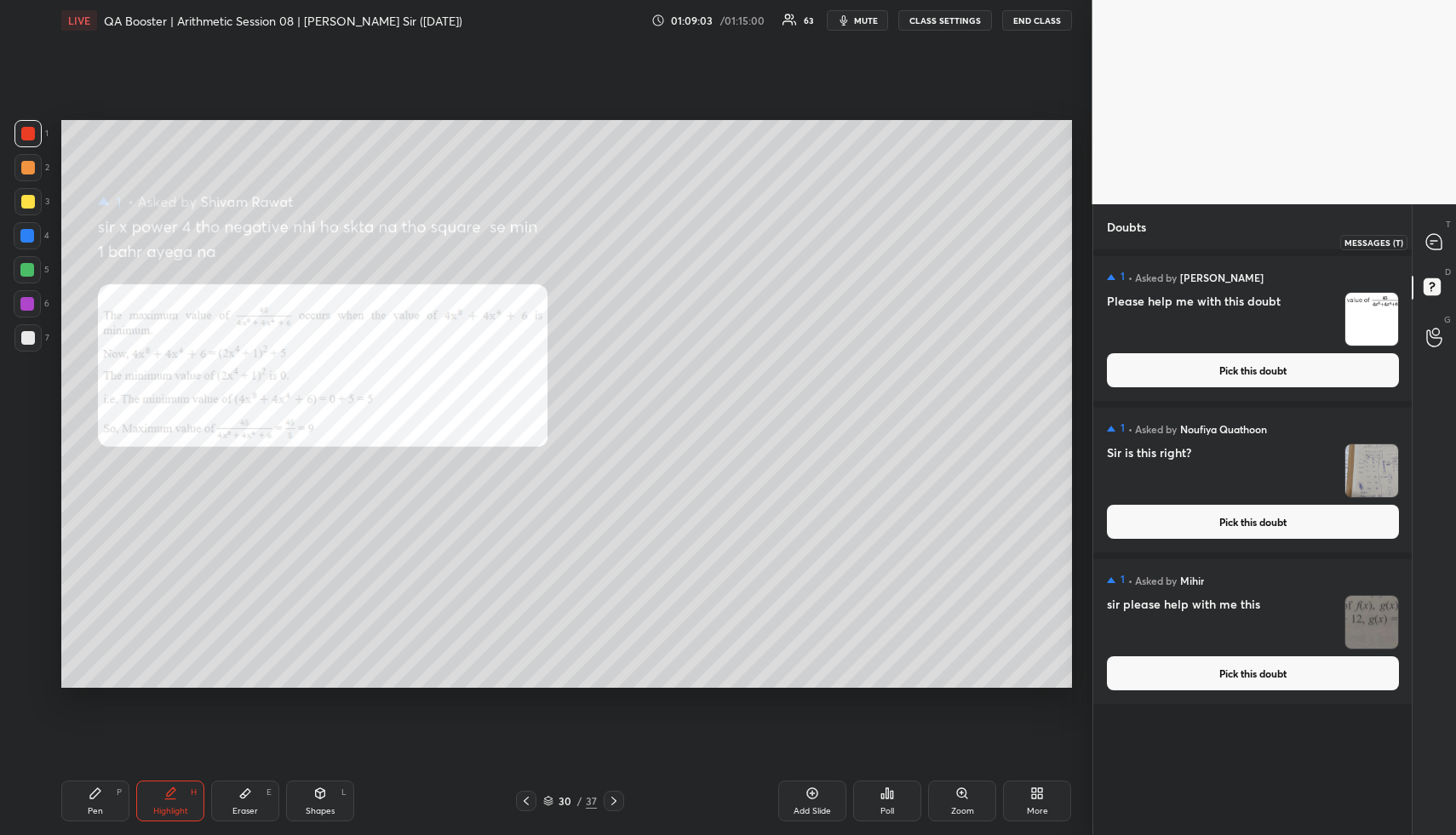
click at [1439, 240] on icon at bounding box center [1433, 241] width 15 height 15
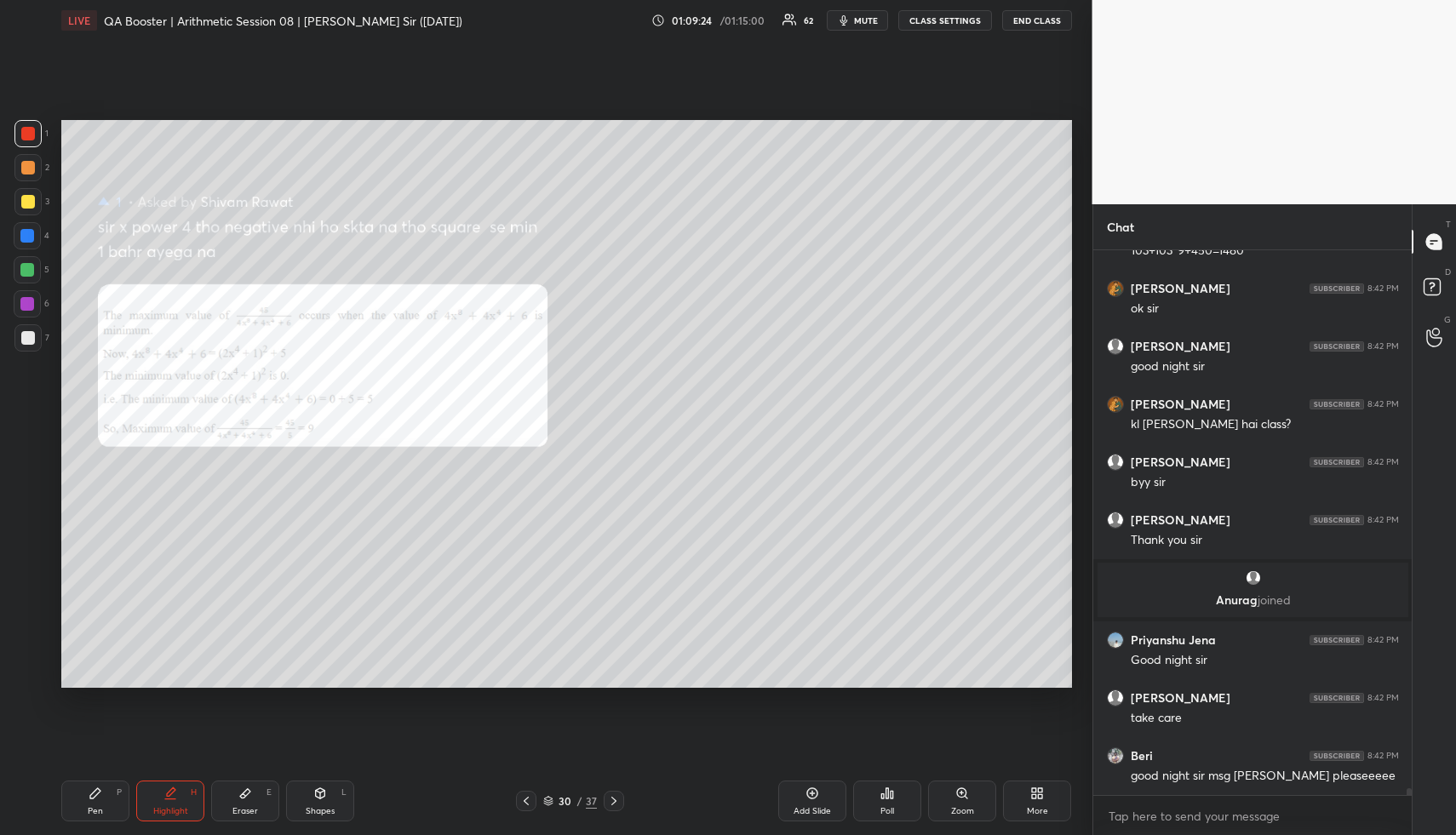
scroll to position [45021, 0]
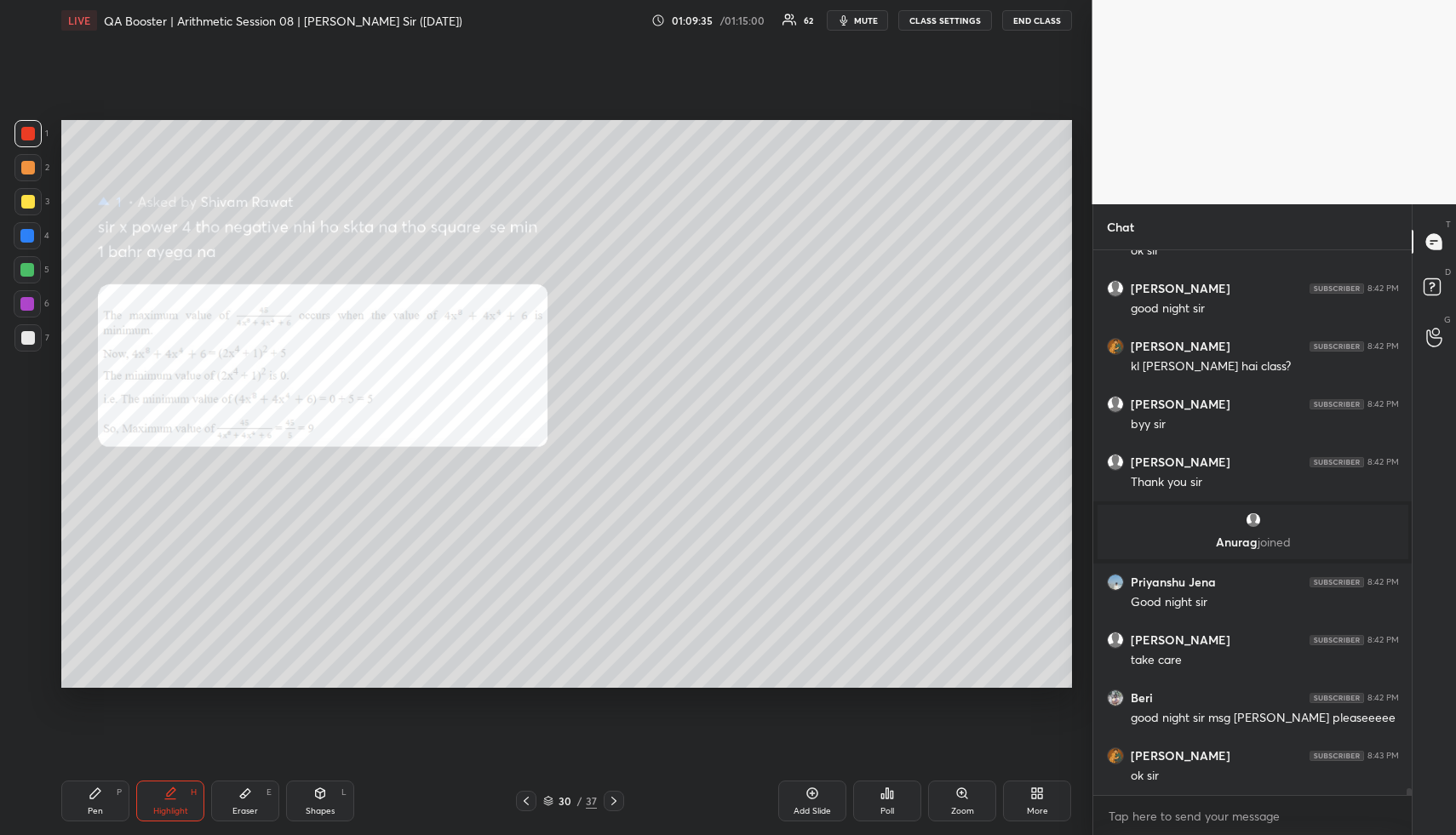
click at [1038, 19] on button "END CLASS" at bounding box center [1037, 20] width 69 height 20
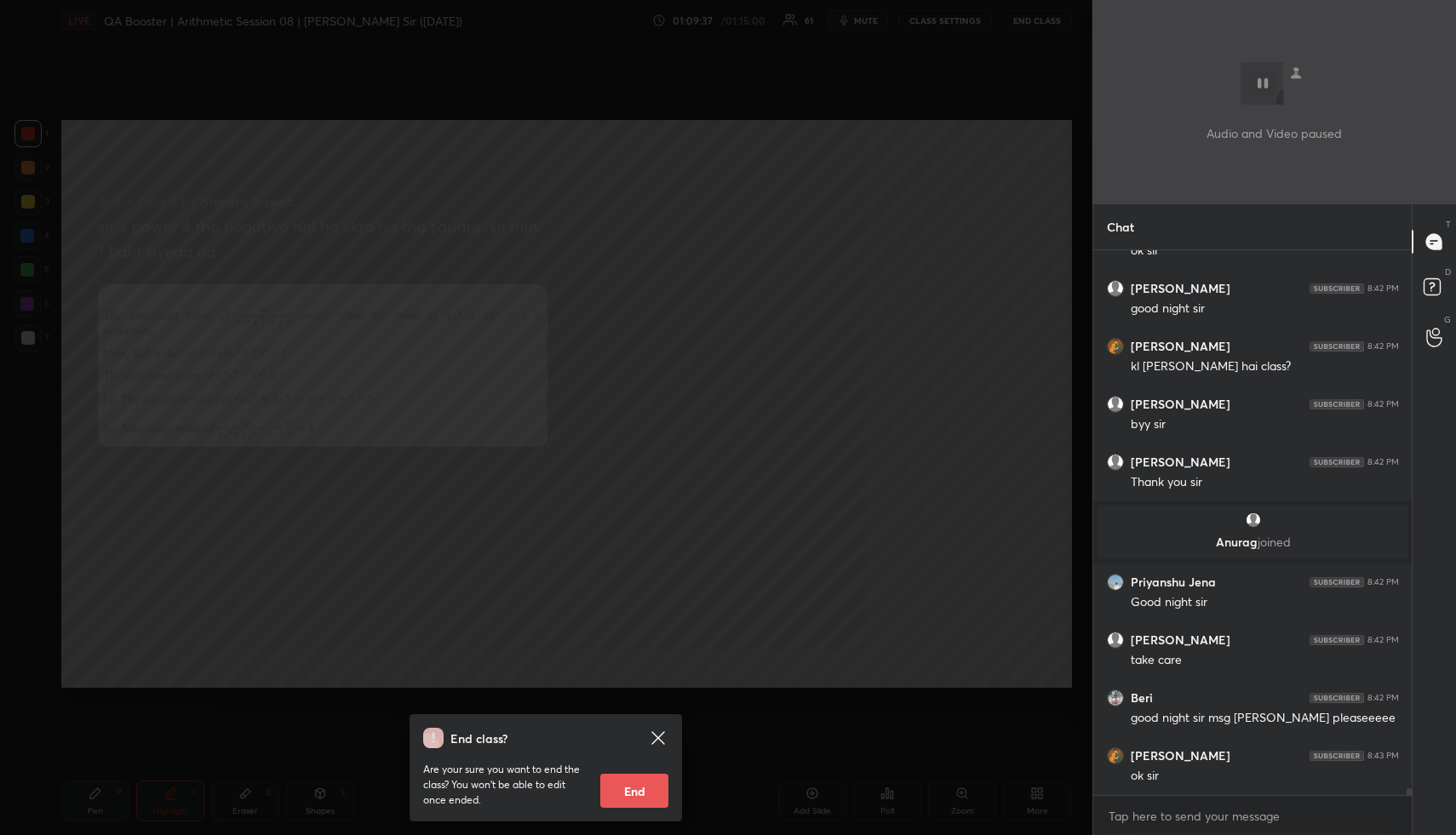
click at [637, 779] on button "End" at bounding box center [634, 790] width 68 height 34
type textarea "x"
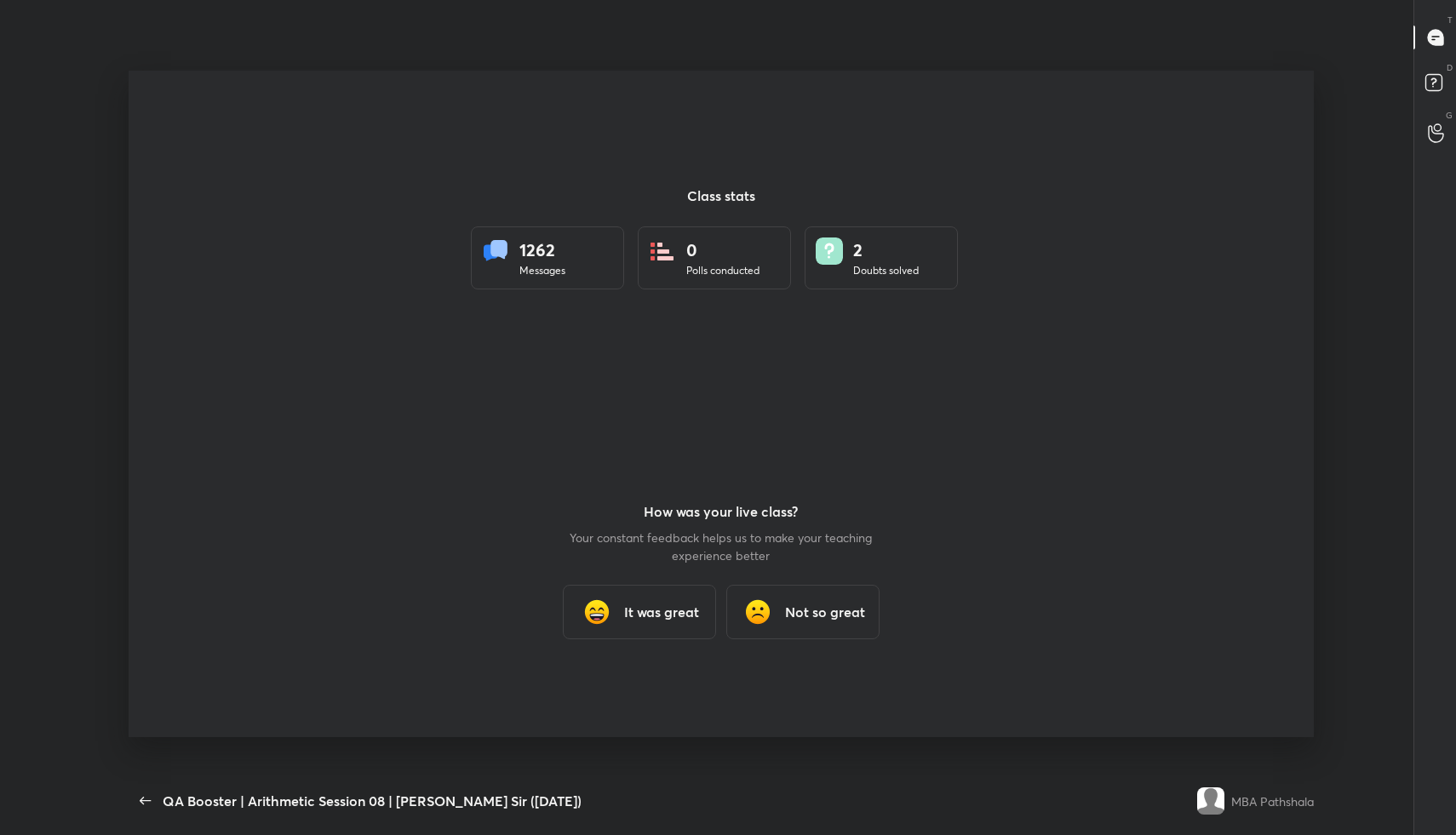
scroll to position [84389, 83862]
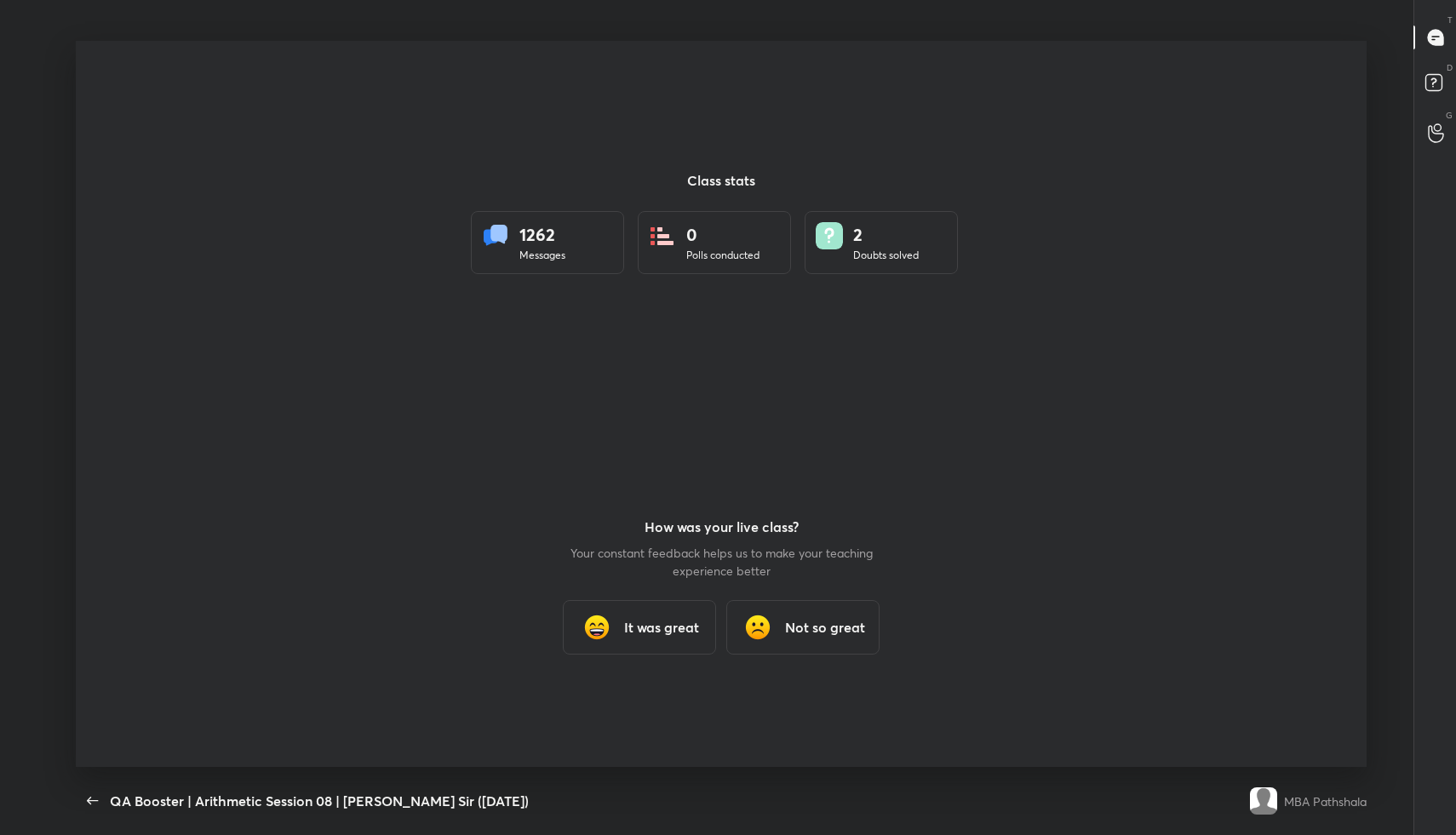
click at [652, 624] on h3 "It was great" at bounding box center [661, 627] width 75 height 20
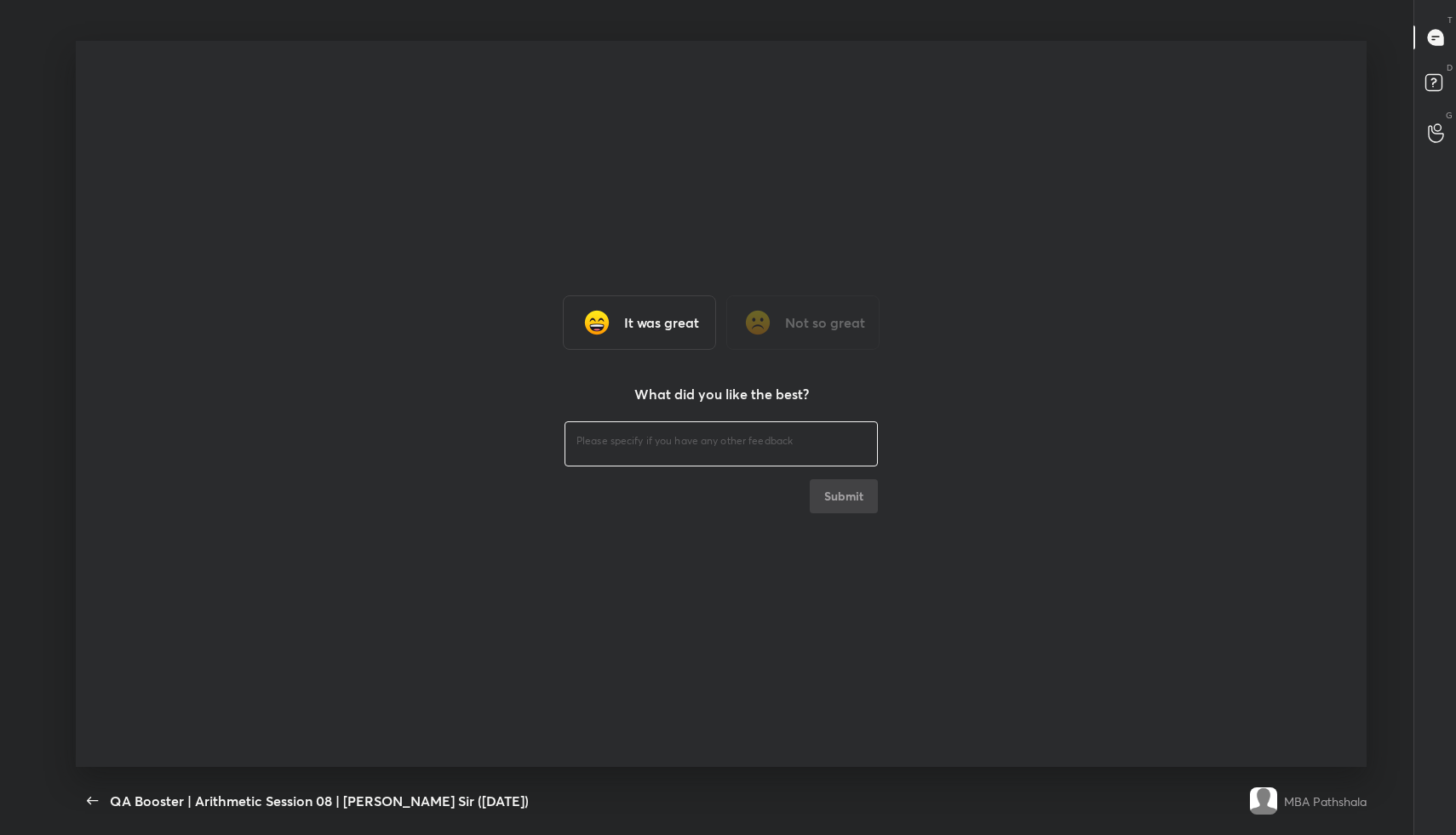
click at [637, 436] on textarea at bounding box center [721, 441] width 289 height 16
type textarea "fine"
click at [856, 497] on button "Submit" at bounding box center [843, 496] width 68 height 34
